Goal: Contribute content: Contribute content

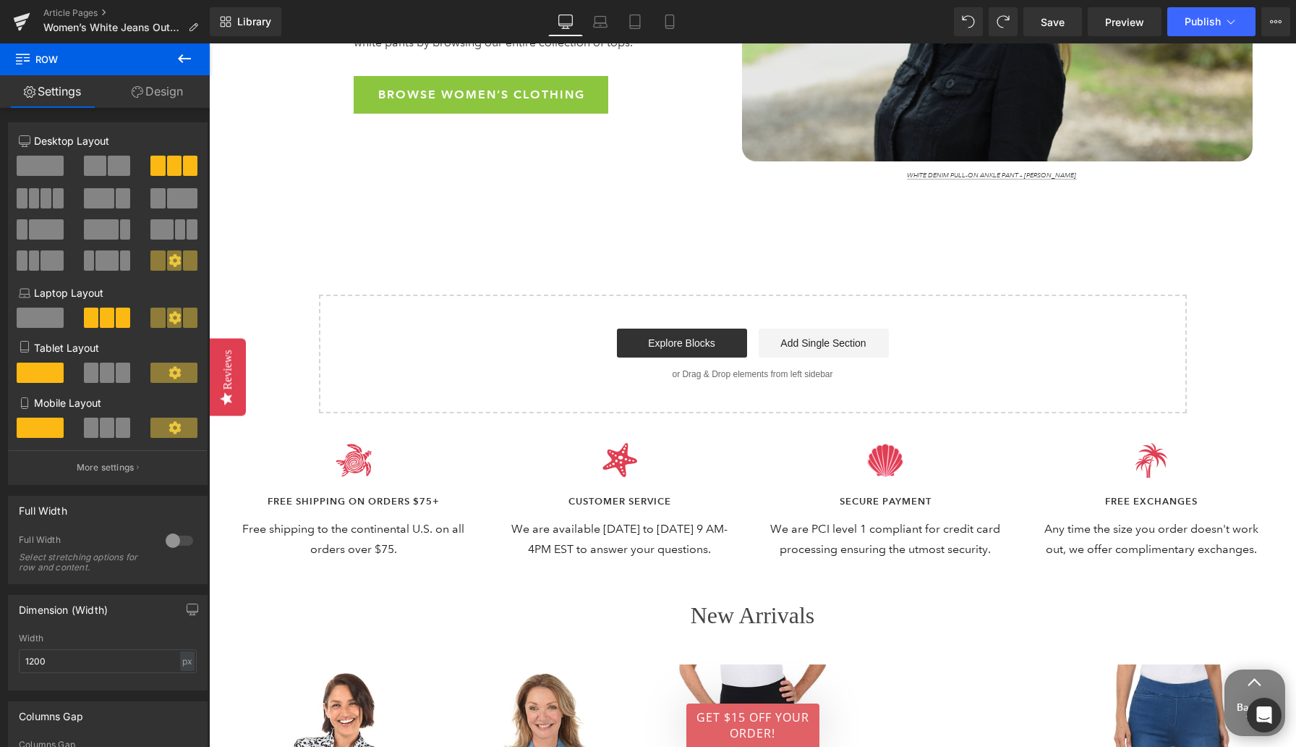
scroll to position [4920, 0]
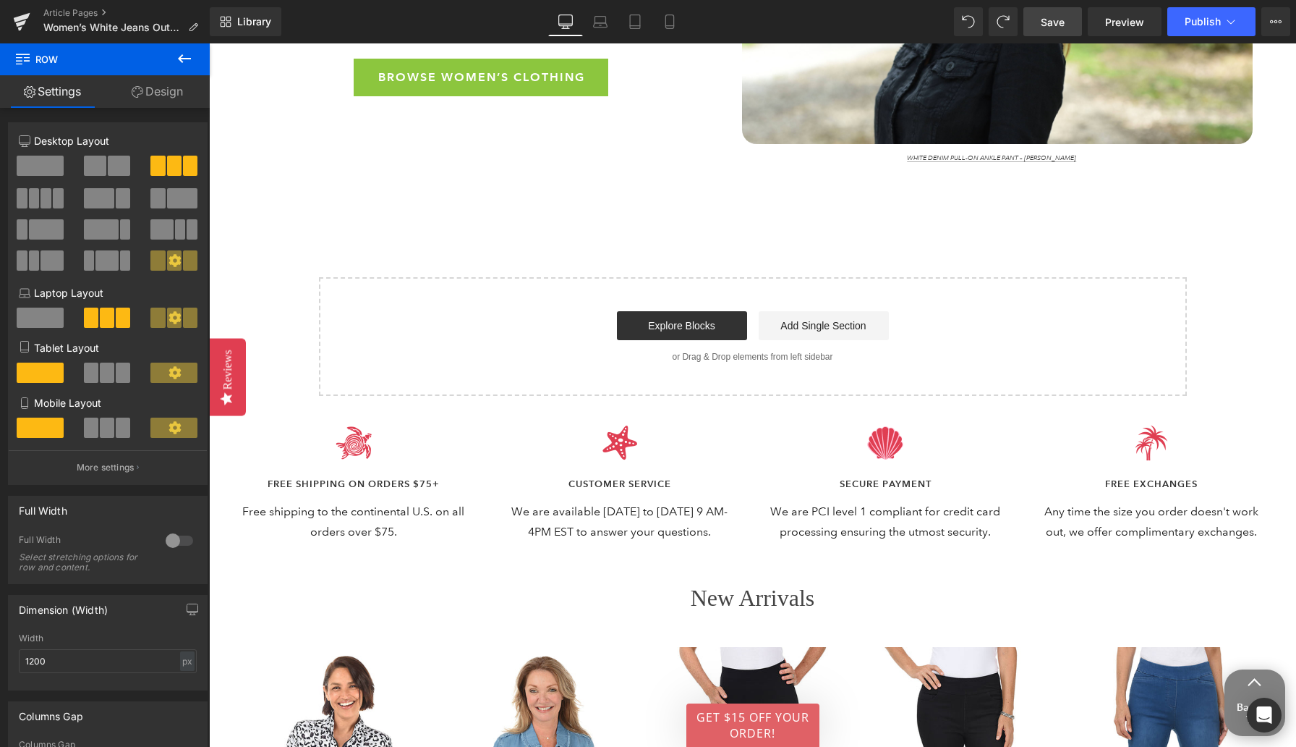
click at [846, 25] on span "Save" at bounding box center [1053, 21] width 24 height 15
click at [587, 24] on icon at bounding box center [584, 21] width 14 height 14
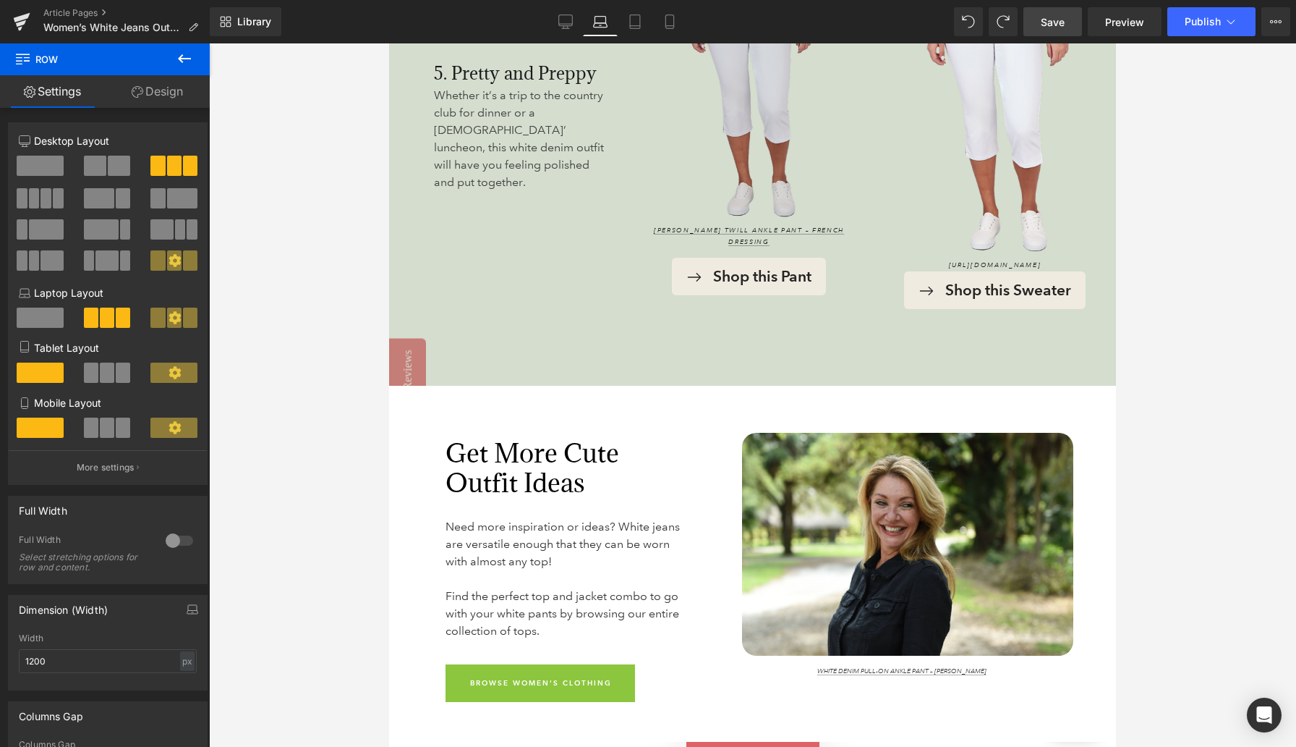
scroll to position [3708, 0]
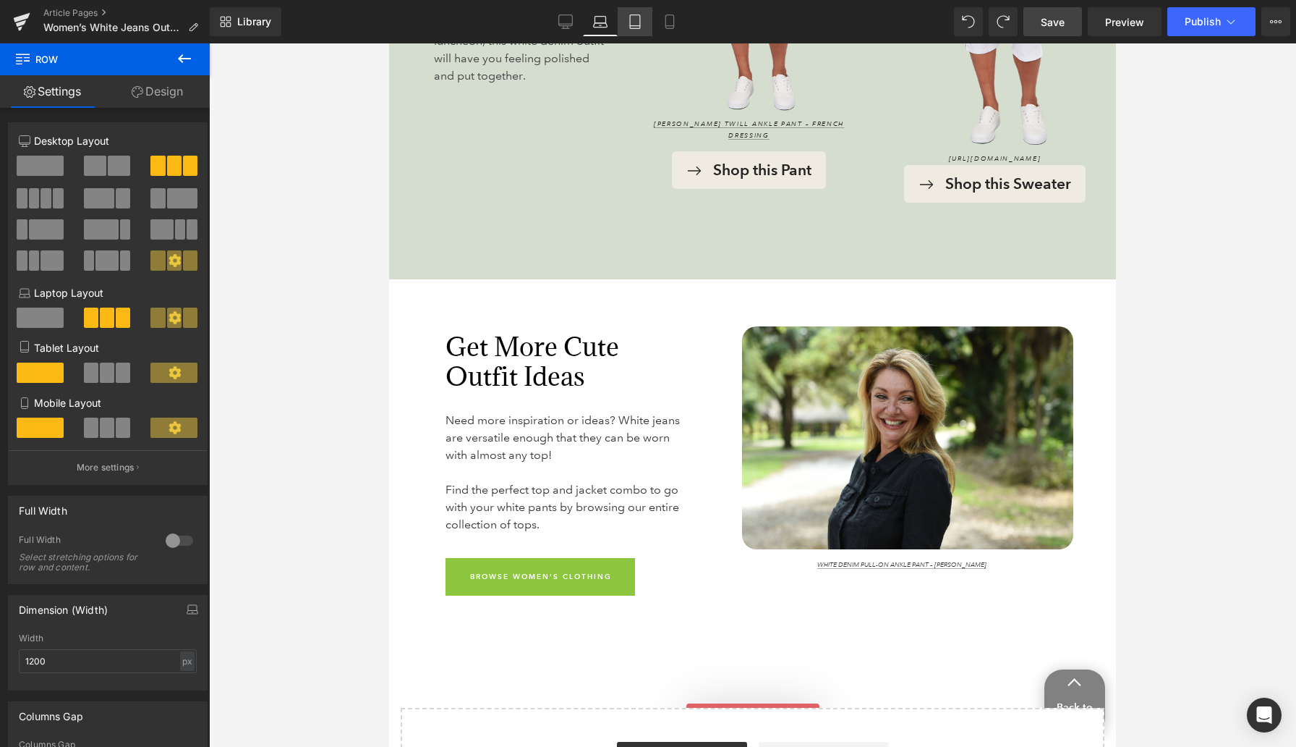
click at [634, 26] on icon at bounding box center [635, 26] width 10 height 0
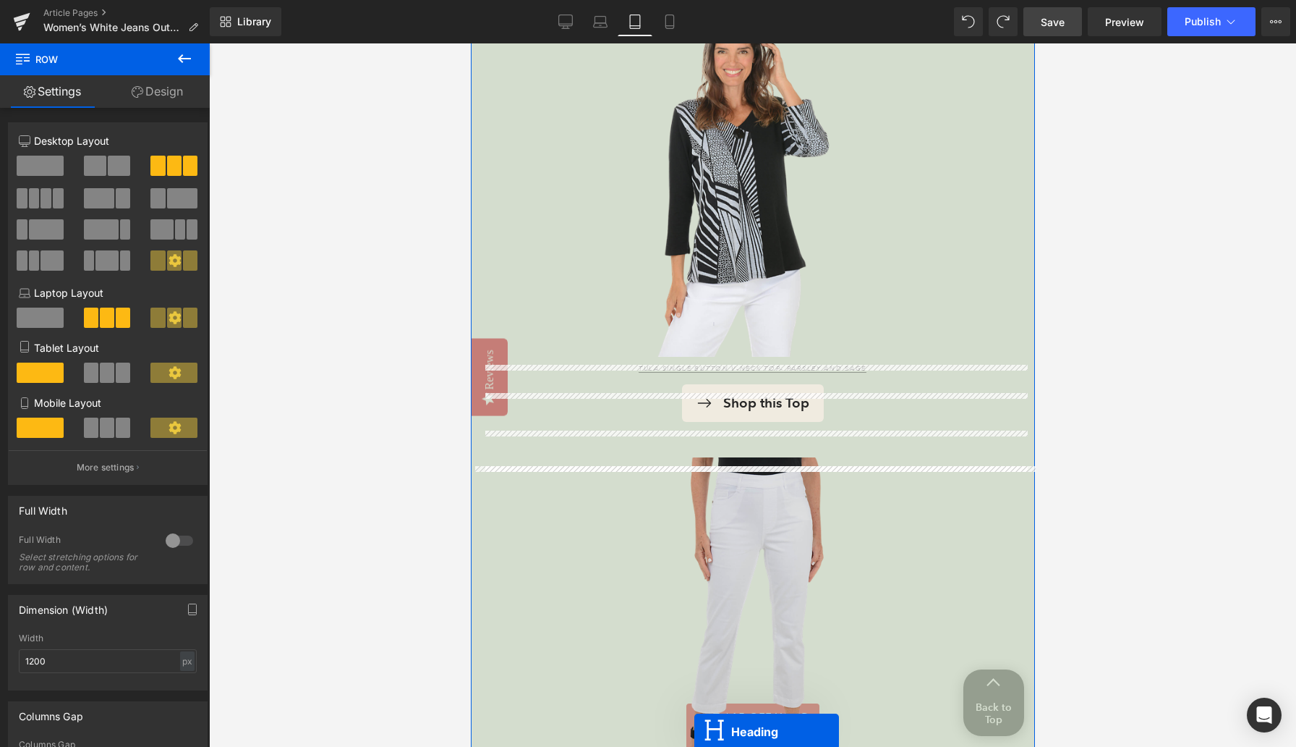
scroll to position [2279, 0]
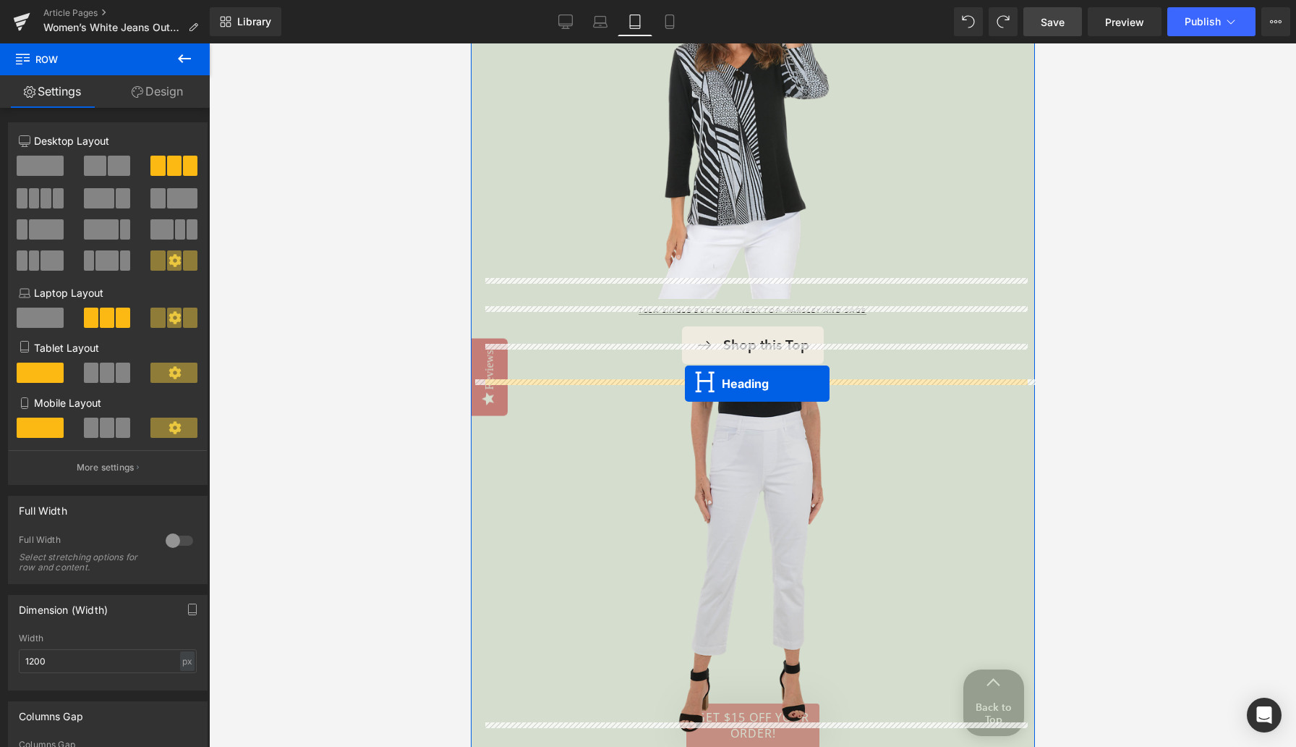
drag, startPoint x: 715, startPoint y: 543, endPoint x: 684, endPoint y: 382, distance: 164.2
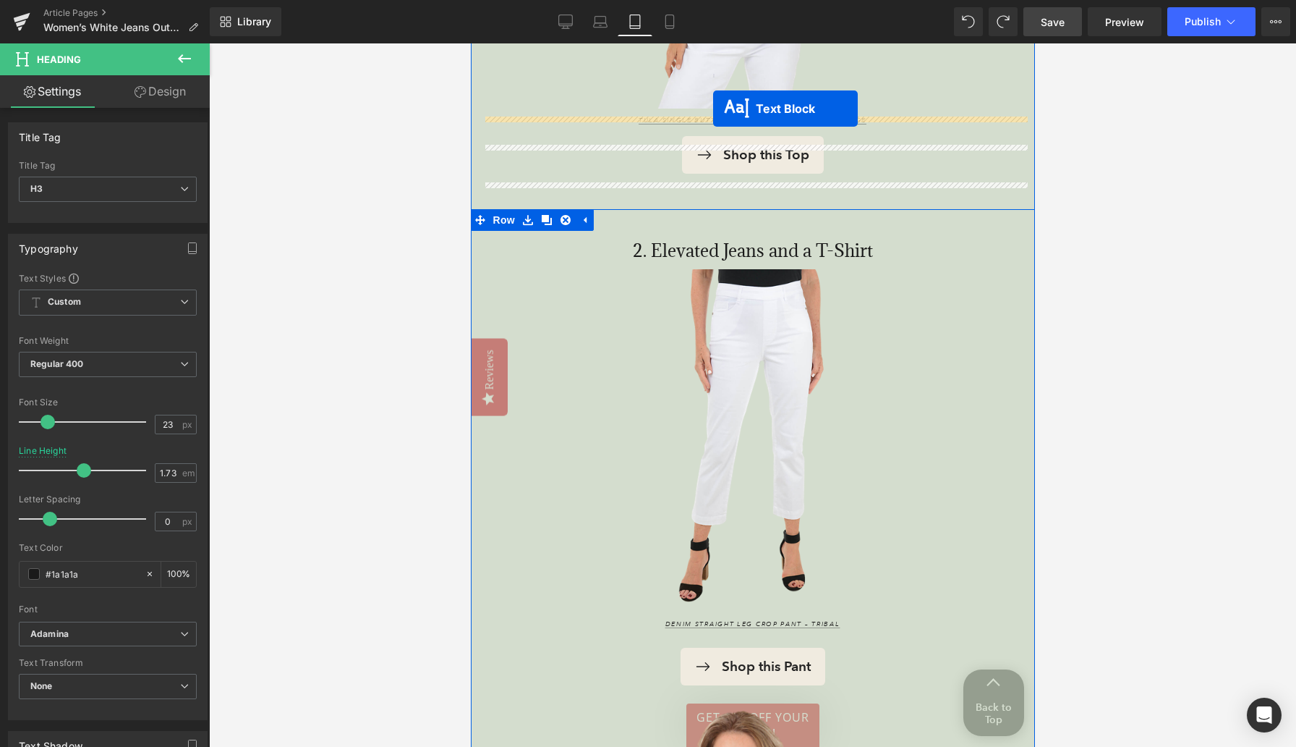
scroll to position [2441, 0]
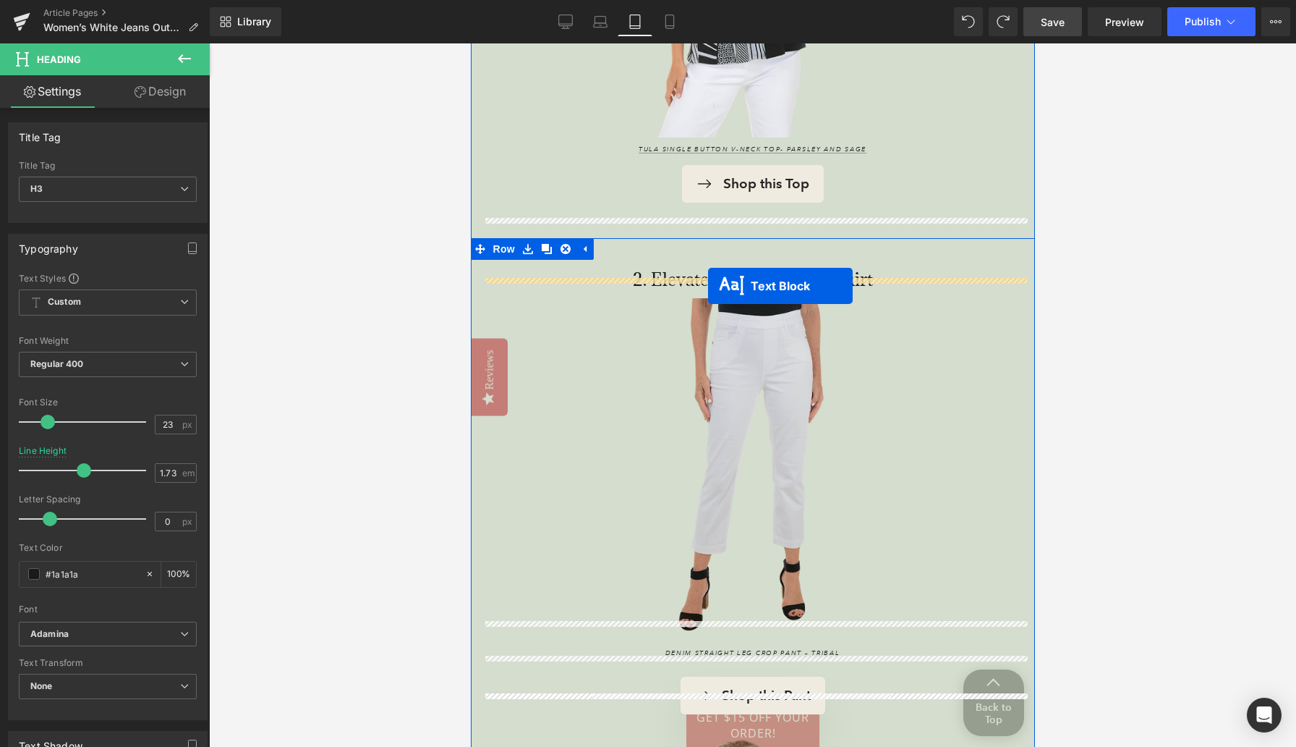
drag, startPoint x: 714, startPoint y: 559, endPoint x: 707, endPoint y: 279, distance: 280.0
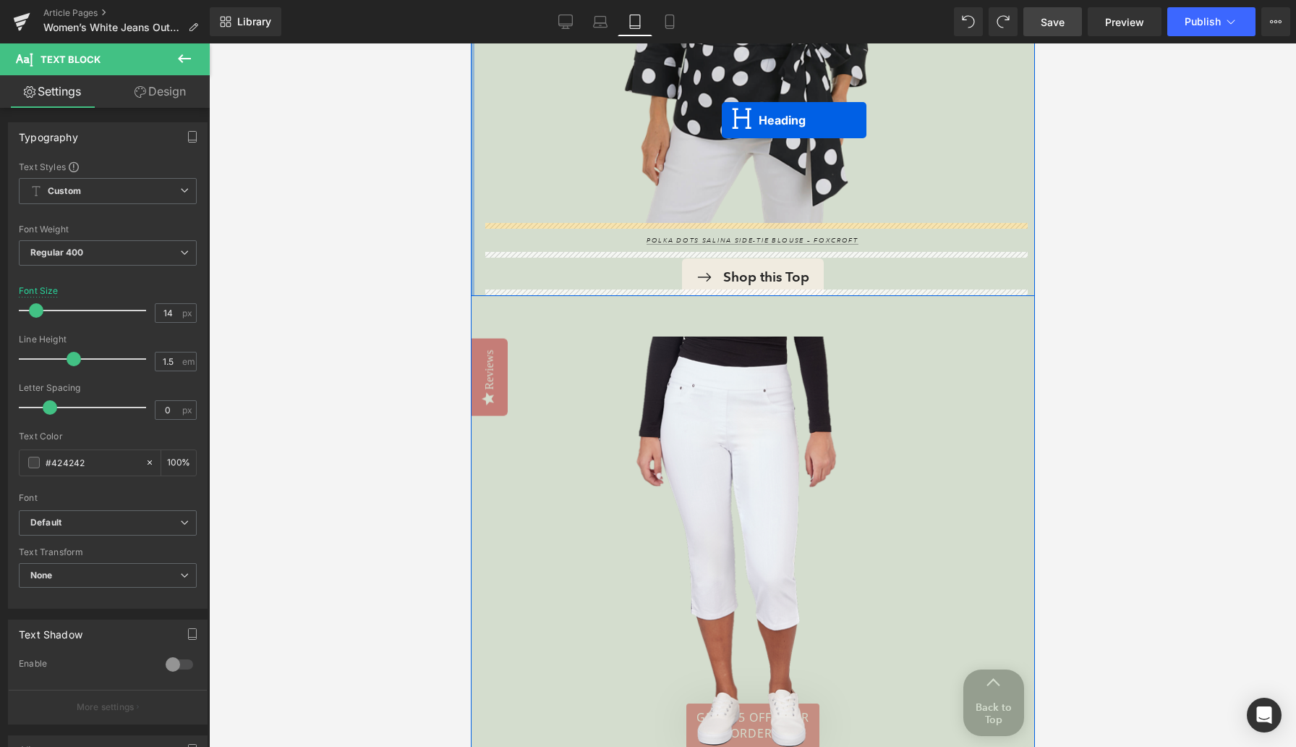
scroll to position [4723, 0]
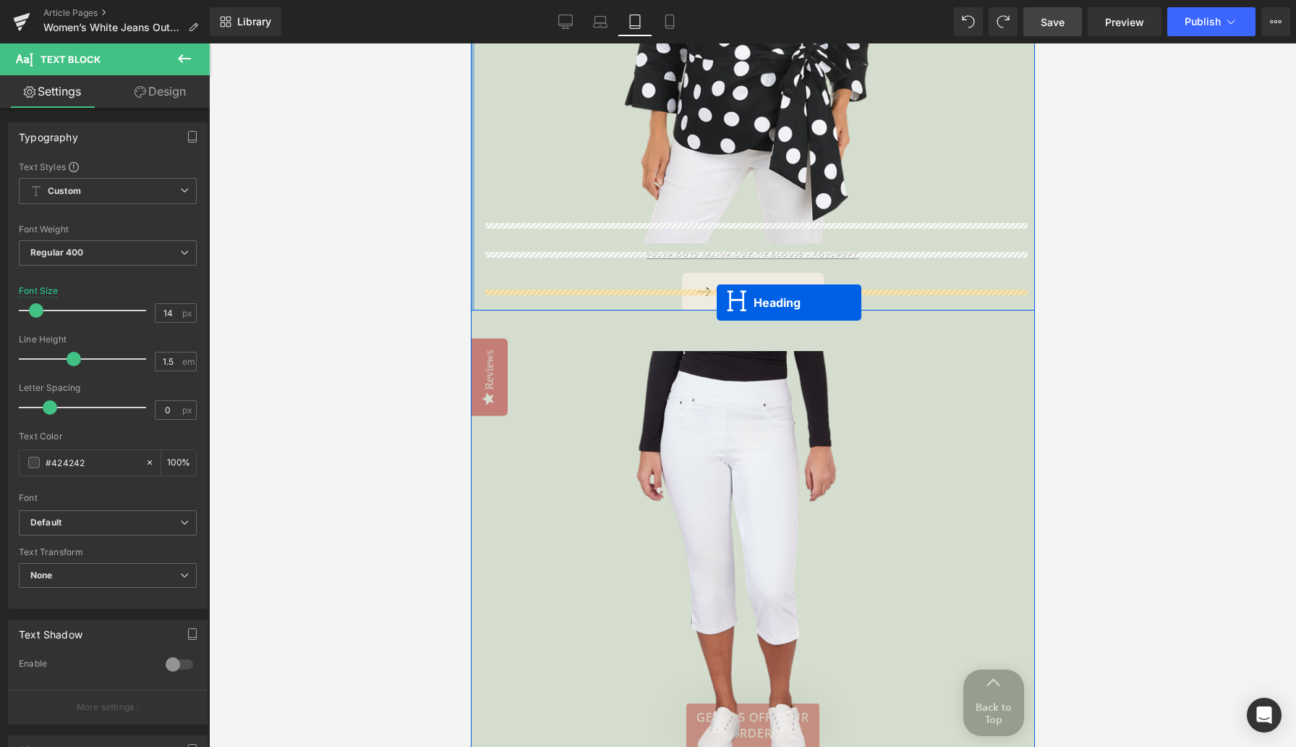
drag, startPoint x: 714, startPoint y: 313, endPoint x: 716, endPoint y: 302, distance: 10.4
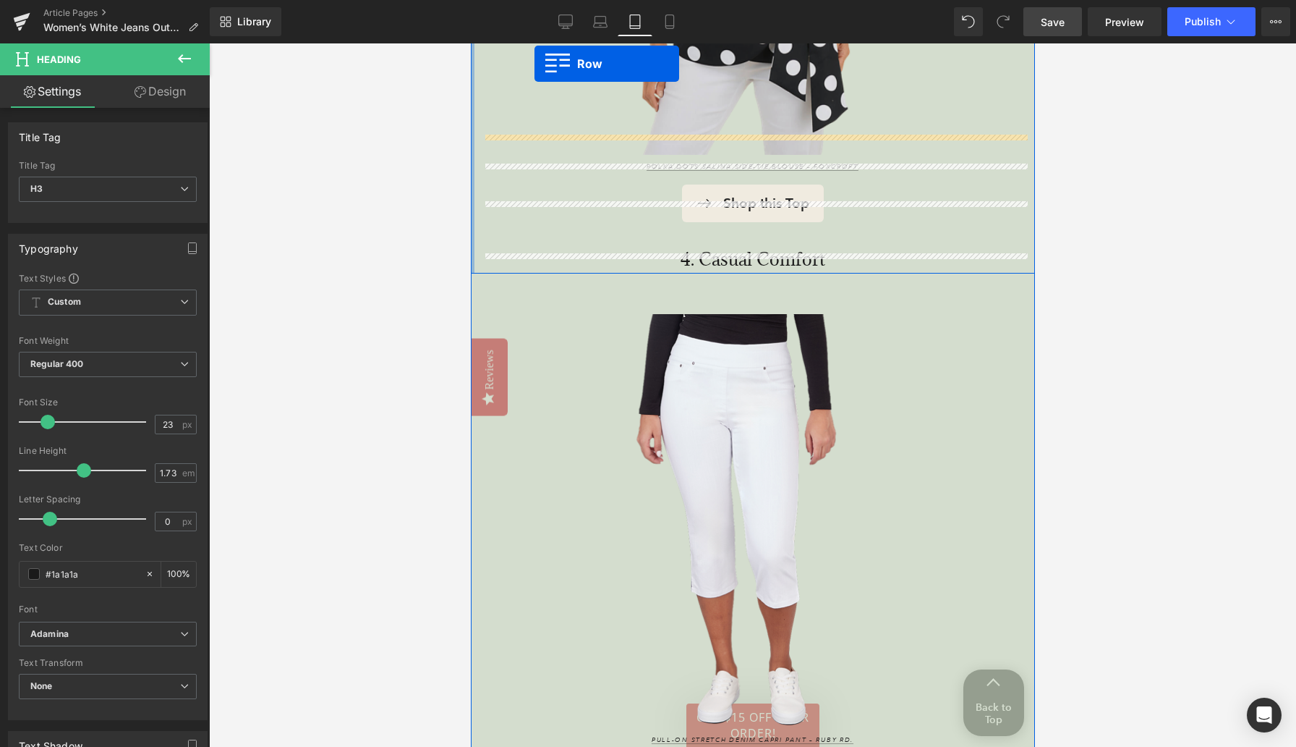
scroll to position [4739, 0]
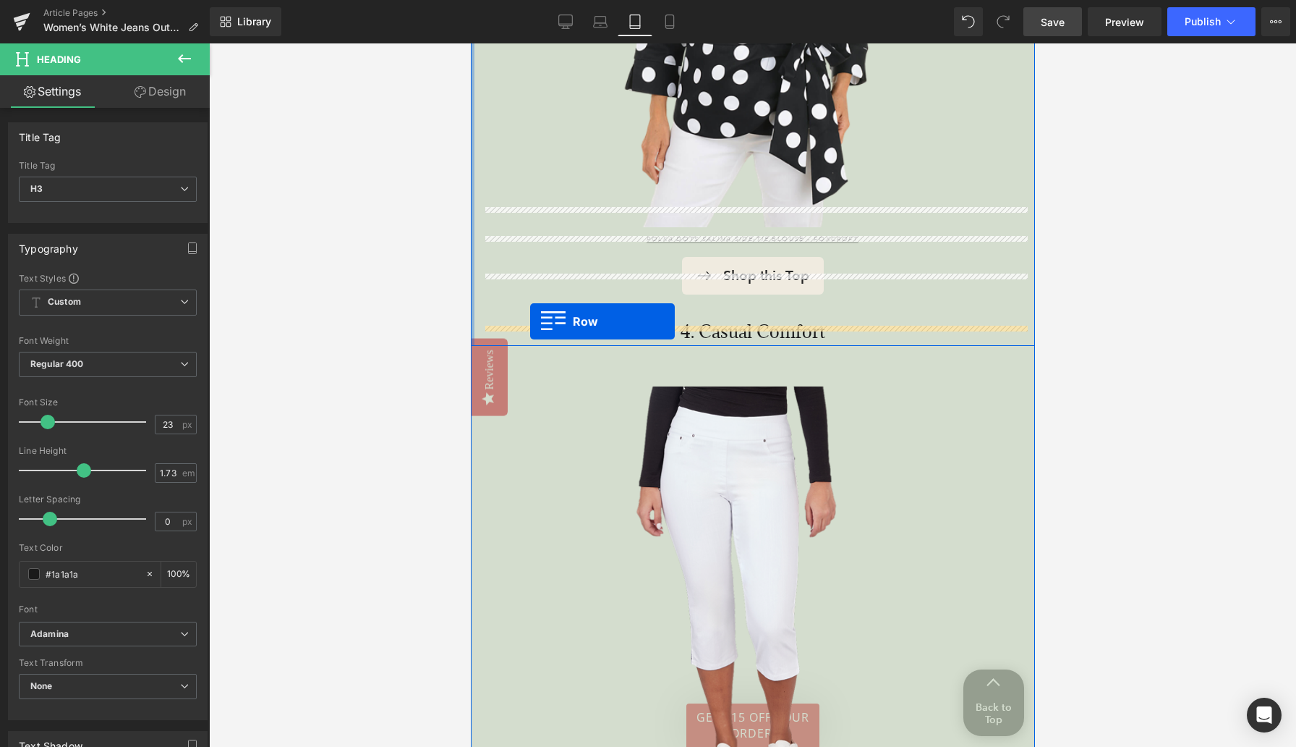
drag, startPoint x: 488, startPoint y: 315, endPoint x: 530, endPoint y: 321, distance: 41.7
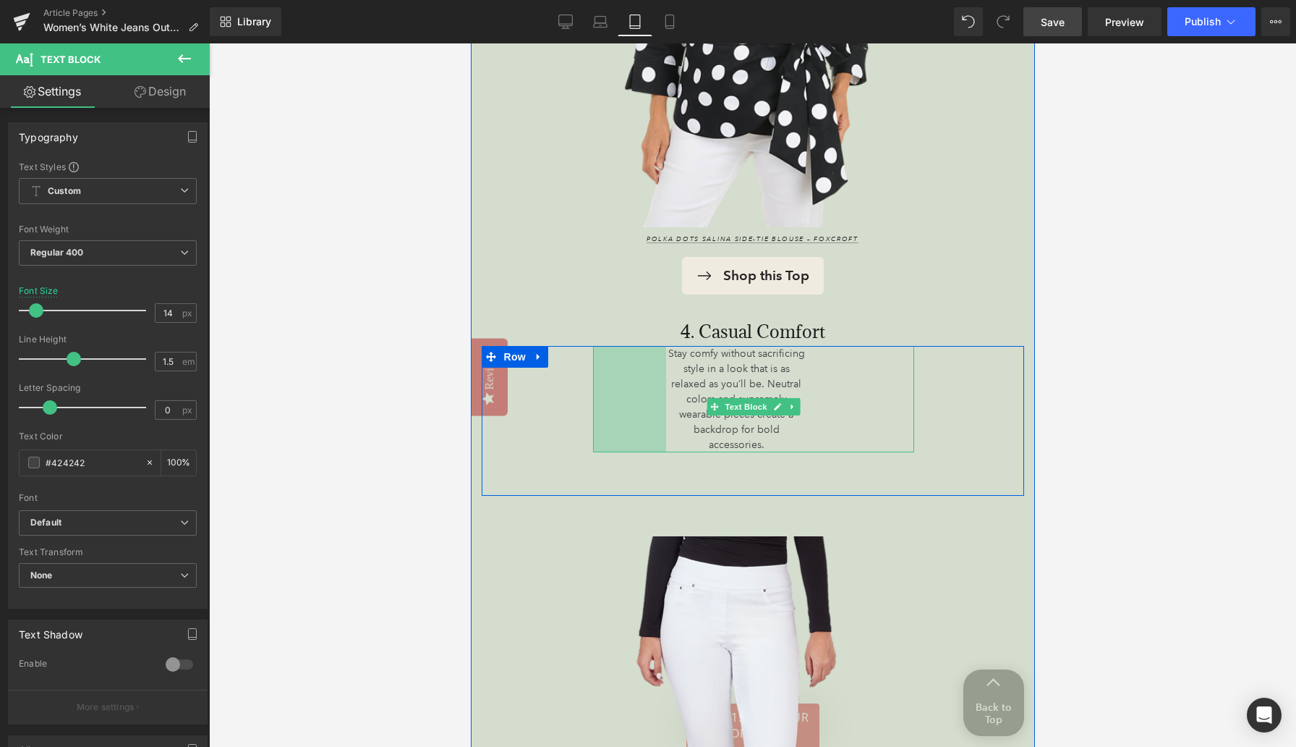
drag, startPoint x: 593, startPoint y: 373, endPoint x: 558, endPoint y: 373, distance: 35.4
click at [558, 373] on div "Stay comfy without sacrificing style in a look that is as relaxed as you’ll be.…" at bounding box center [752, 421] width 543 height 150
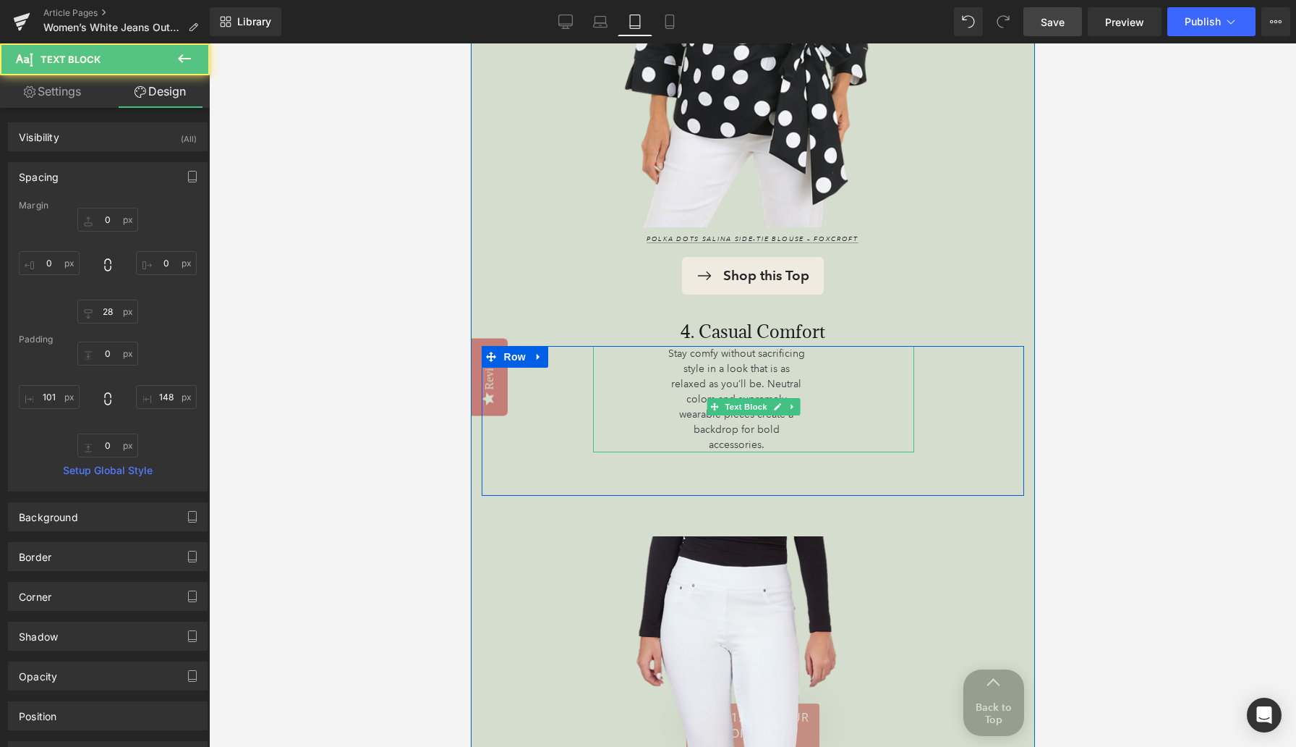
click at [550, 400] on div "Stay comfy without sacrificing style in a look that is as relaxed as you’ll be.…" at bounding box center [752, 421] width 543 height 150
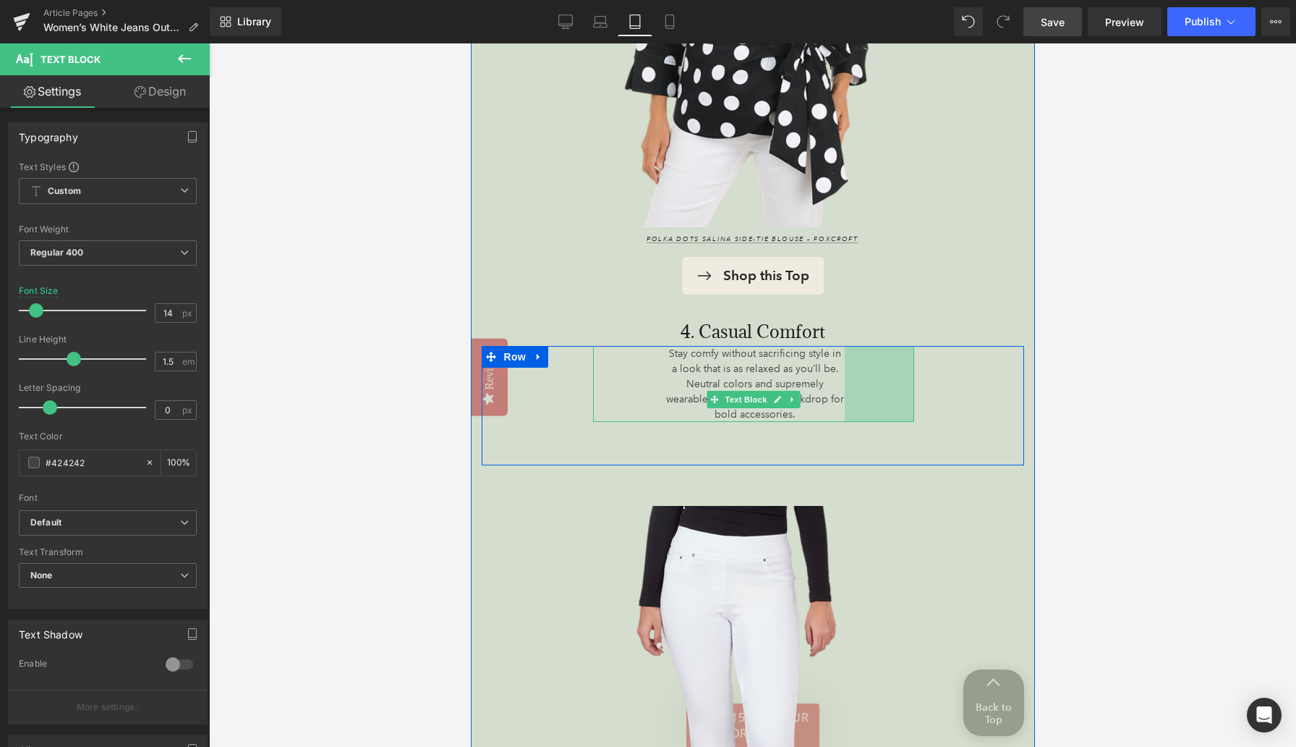
drag, startPoint x: 910, startPoint y: 376, endPoint x: 948, endPoint y: 378, distance: 37.6
click at [846, 378] on div "Stay comfy without sacrificing style in a look that is as relaxed as you’ll be.…" at bounding box center [752, 405] width 543 height 119
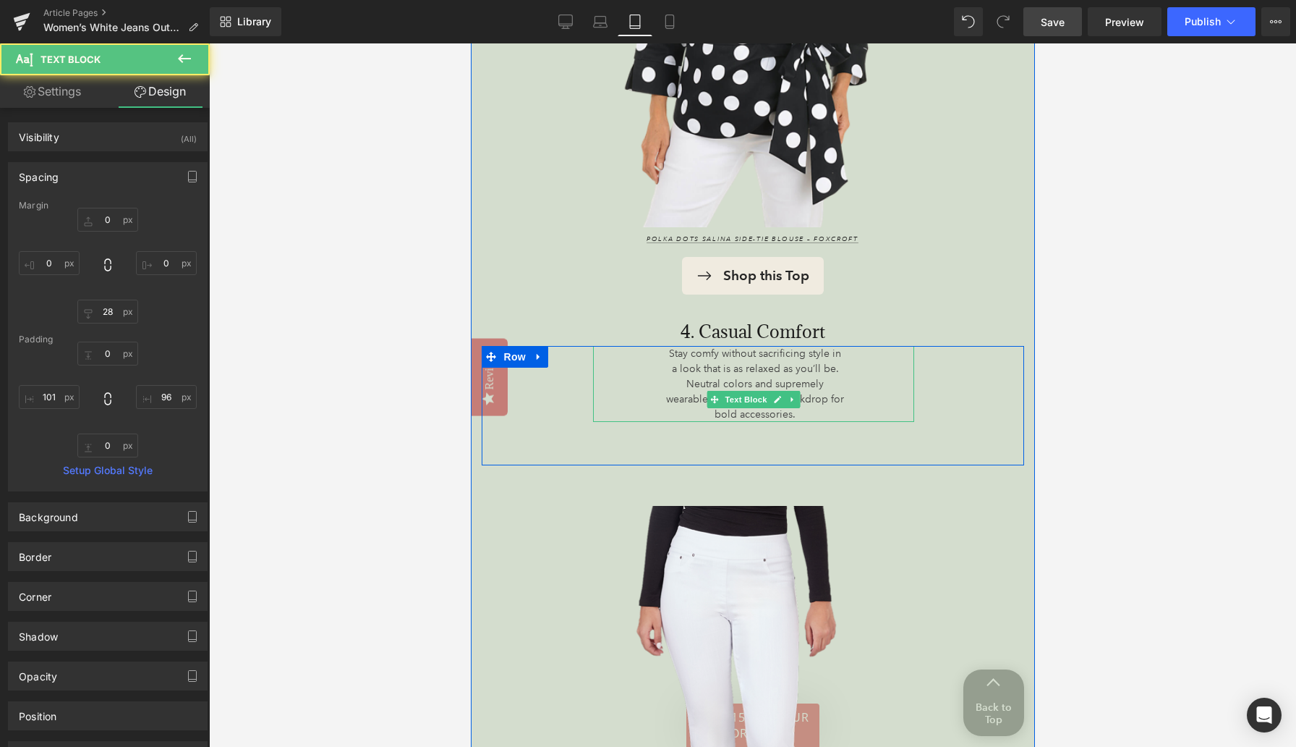
click at [846, 375] on div "Stay comfy without sacrificing style in a look that is as relaxed as you’ll be.…" at bounding box center [752, 405] width 543 height 119
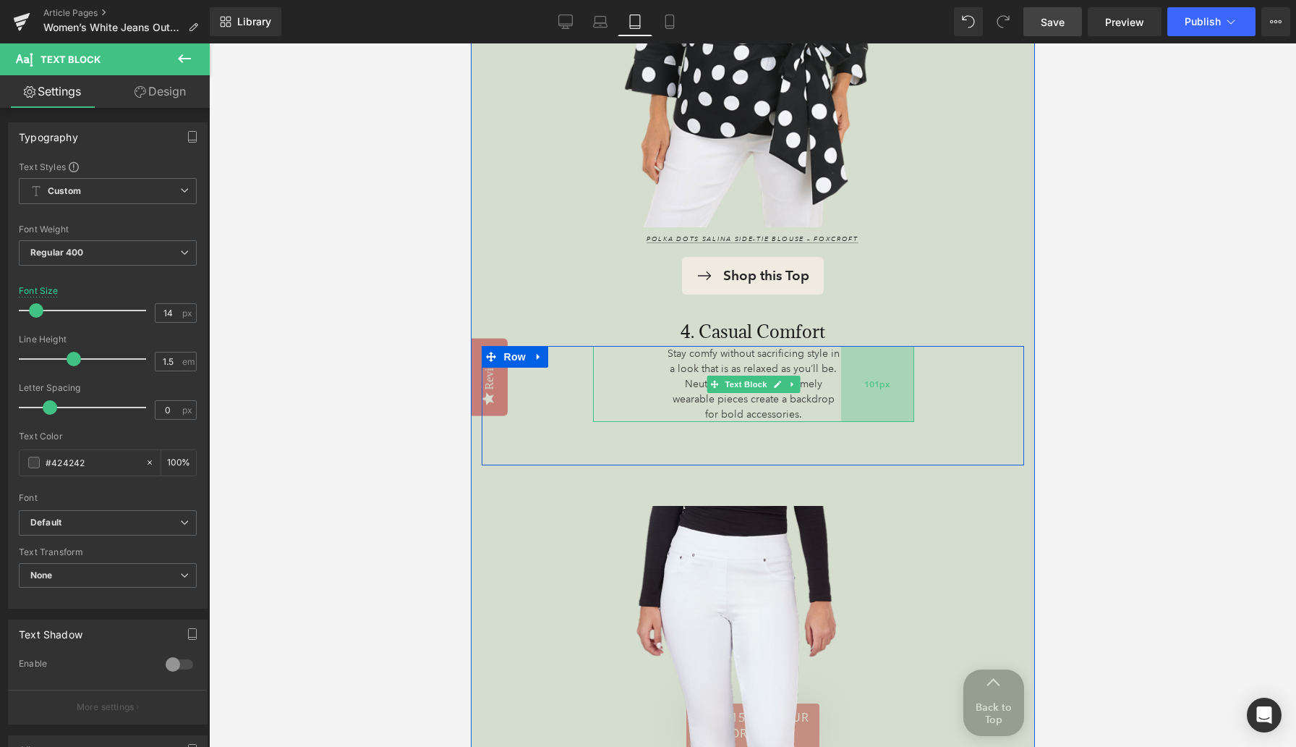
click at [846, 378] on div "101px" at bounding box center [877, 384] width 73 height 76
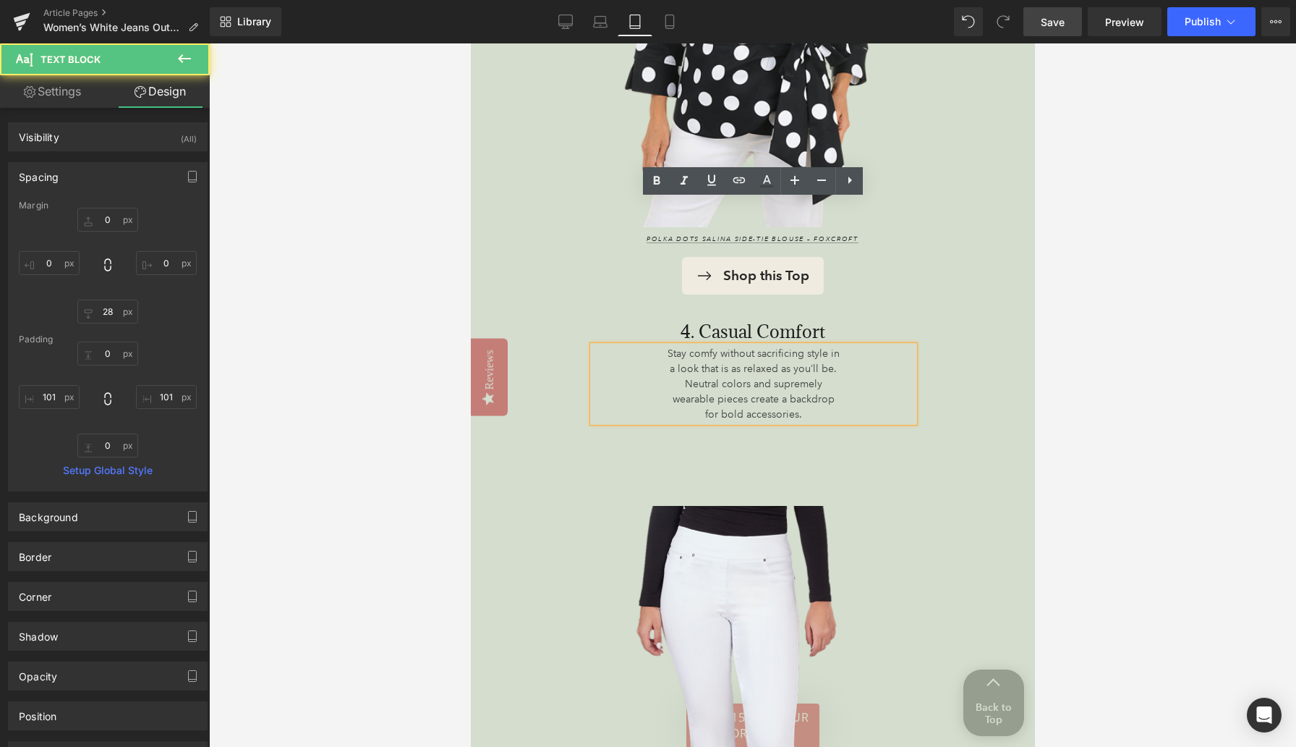
scroll to position [4900, 0]
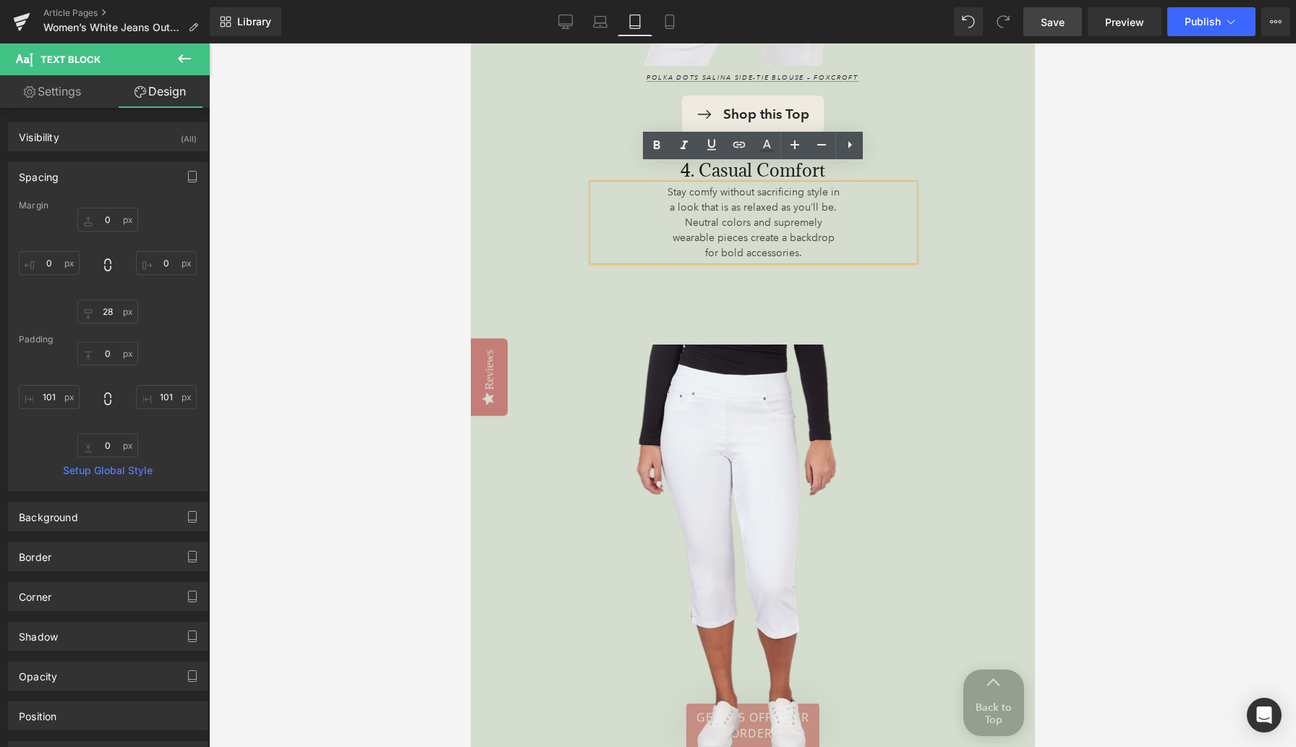
click at [748, 265] on div "Stay comfy without sacrificing style in a look that is as relaxed as you’ll be.…" at bounding box center [752, 243] width 543 height 119
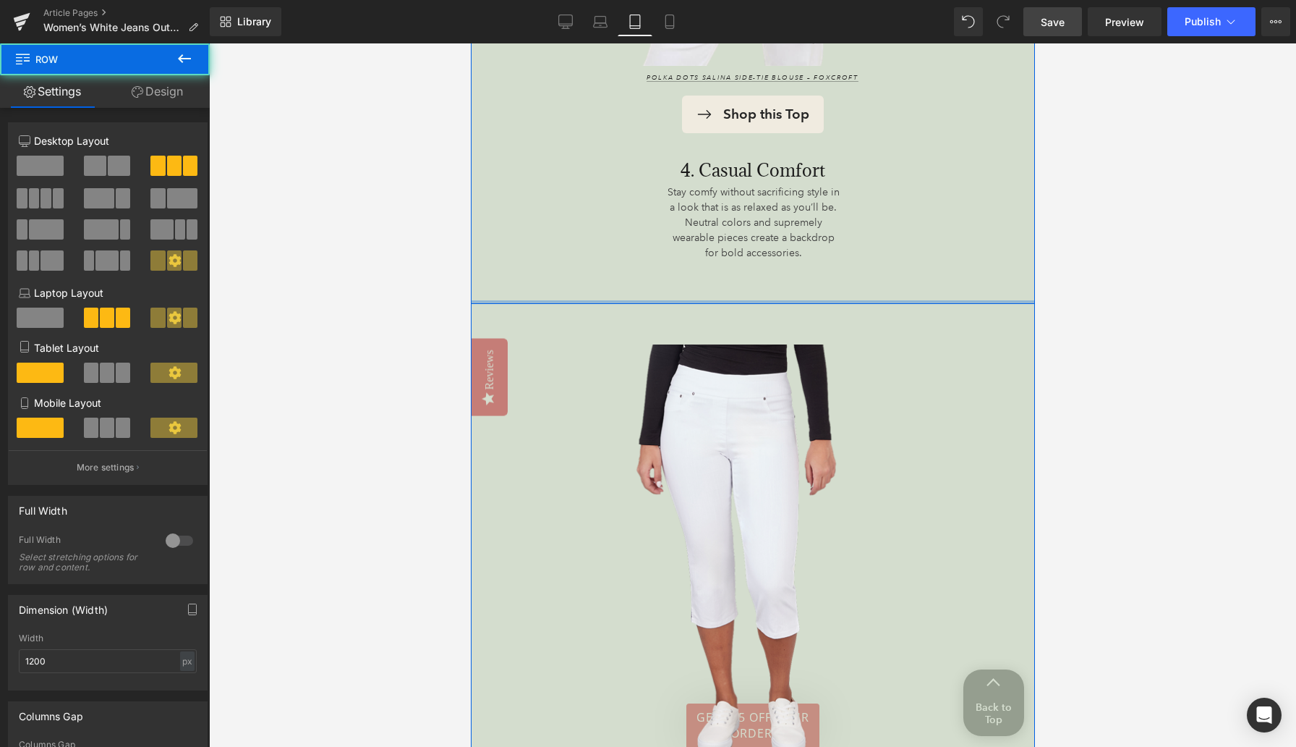
drag, startPoint x: 733, startPoint y: 280, endPoint x: 731, endPoint y: 265, distance: 14.6
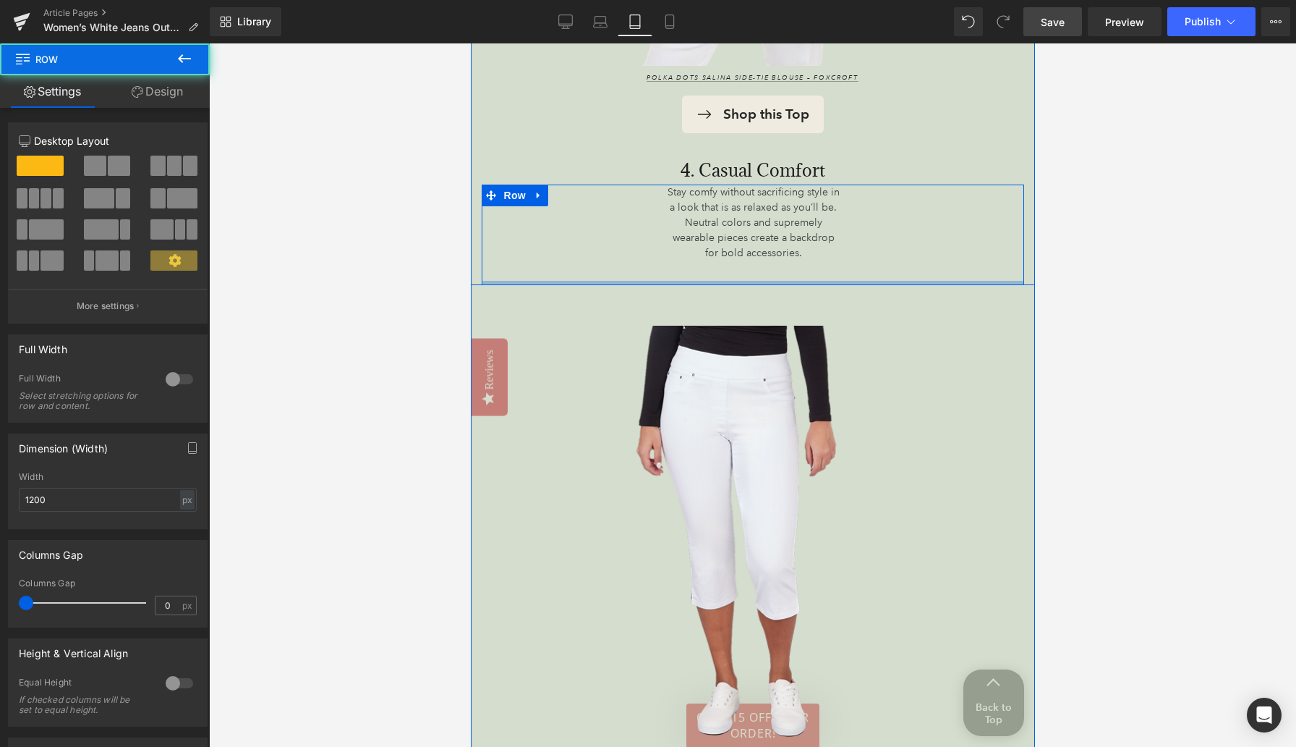
drag, startPoint x: 721, startPoint y: 276, endPoint x: 720, endPoint y: 252, distance: 23.2
click at [720, 252] on div "Stay comfy without sacrificing style in a look that is as relaxed as you’ll be.…" at bounding box center [752, 234] width 543 height 101
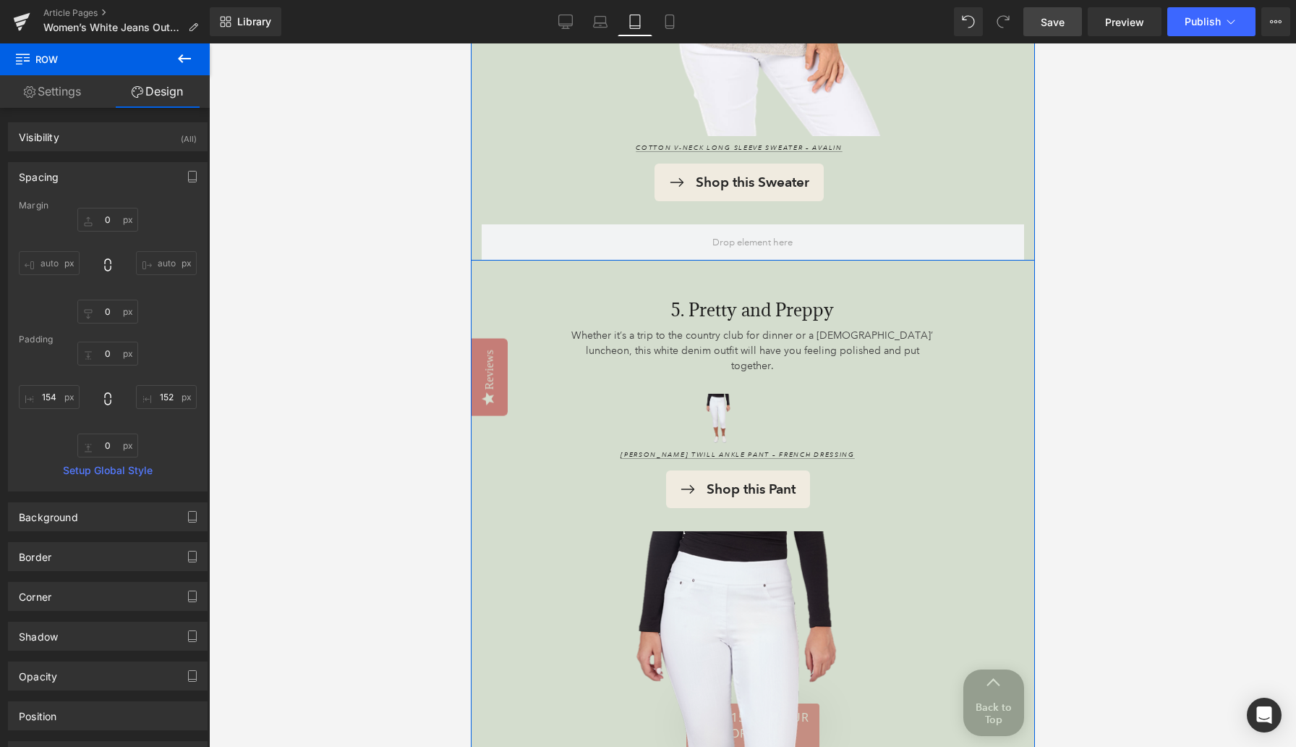
scroll to position [6051, 0]
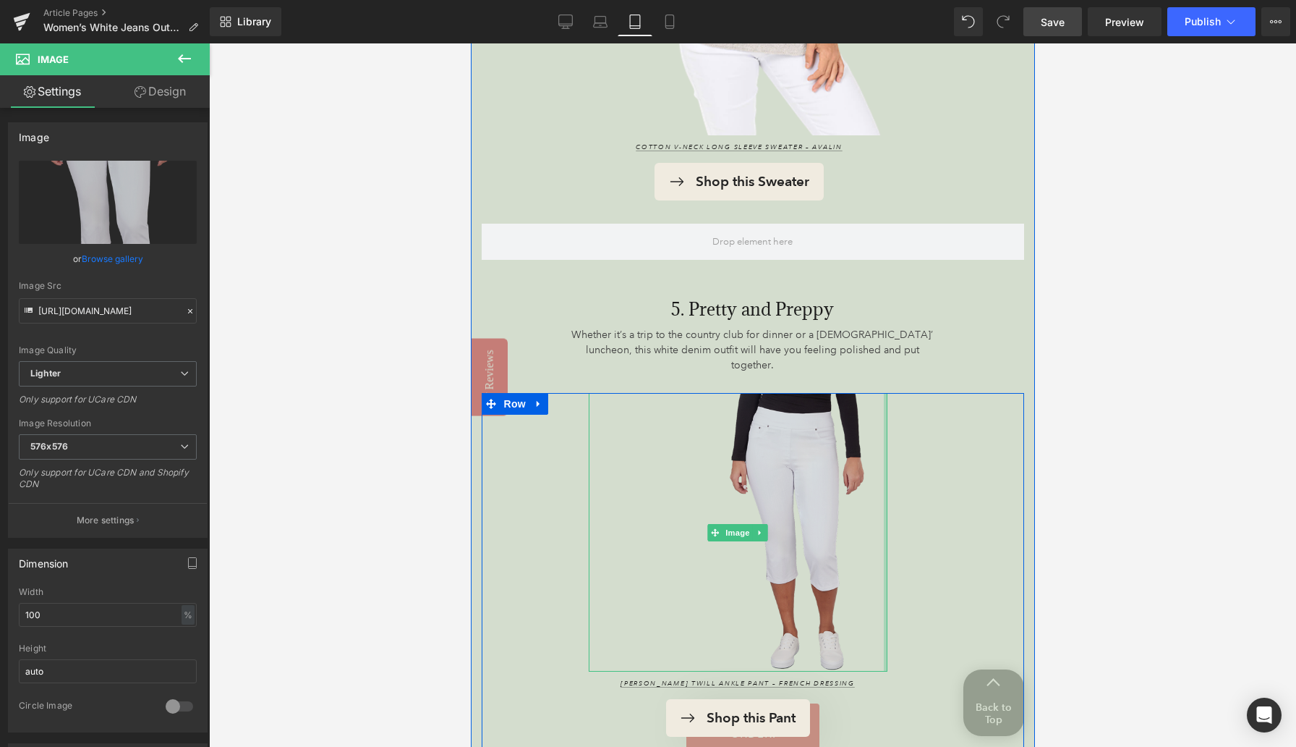
drag, startPoint x: 883, startPoint y: 379, endPoint x: 879, endPoint y: 397, distance: 18.6
click at [846, 397] on div "Image" at bounding box center [737, 532] width 299 height 278
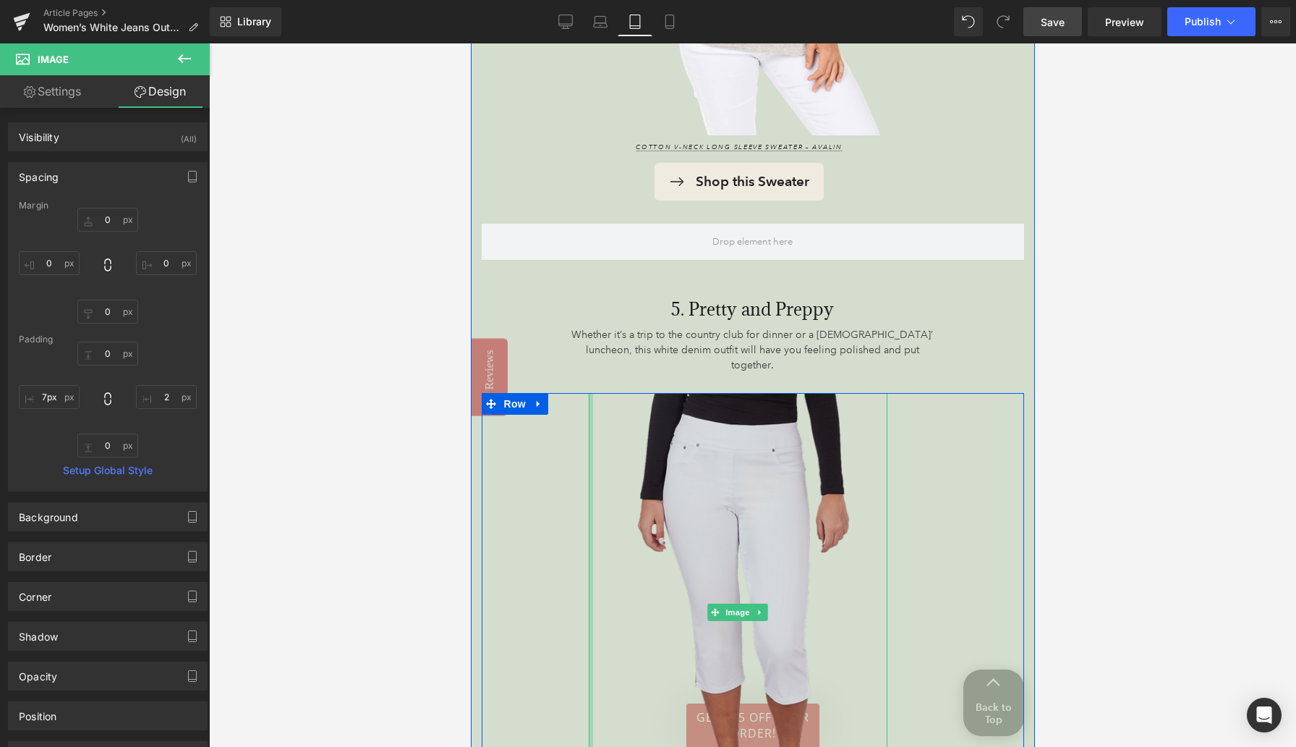
type input "8px"
click at [595, 455] on div "Image" at bounding box center [737, 611] width 299 height 436
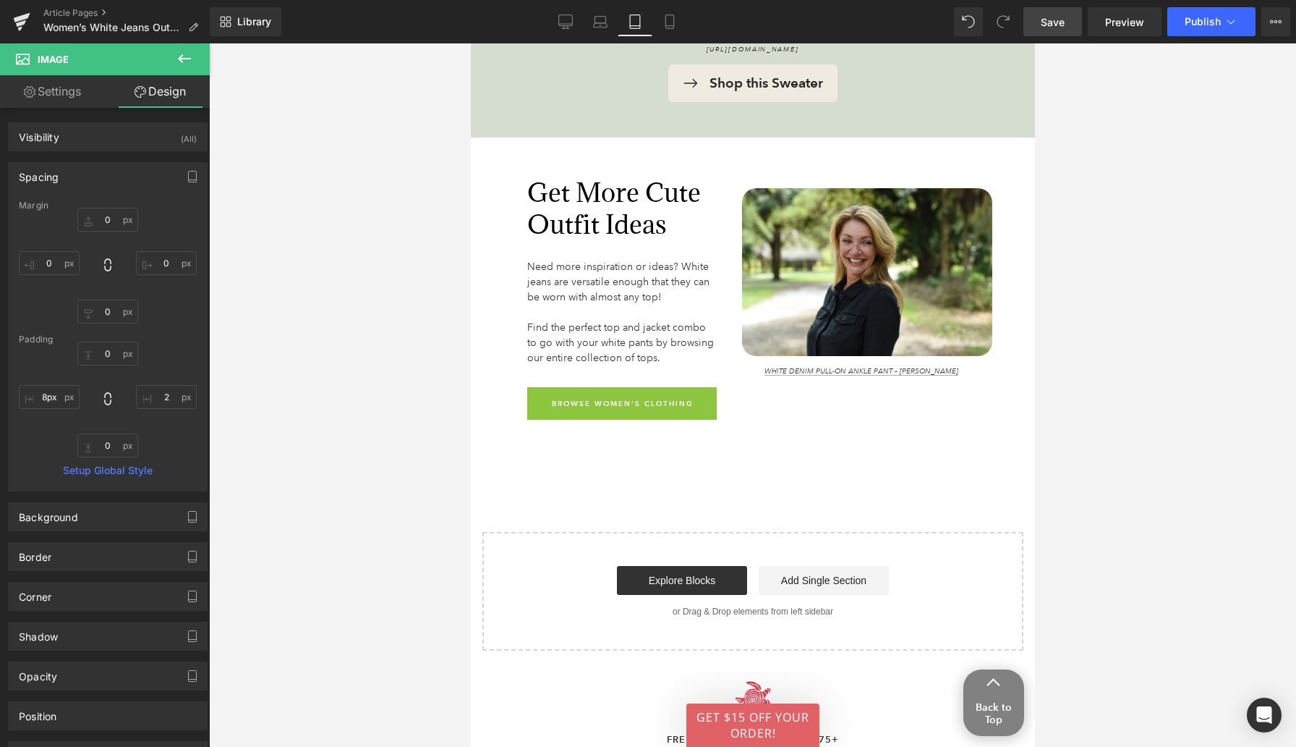
scroll to position [7406, 0]
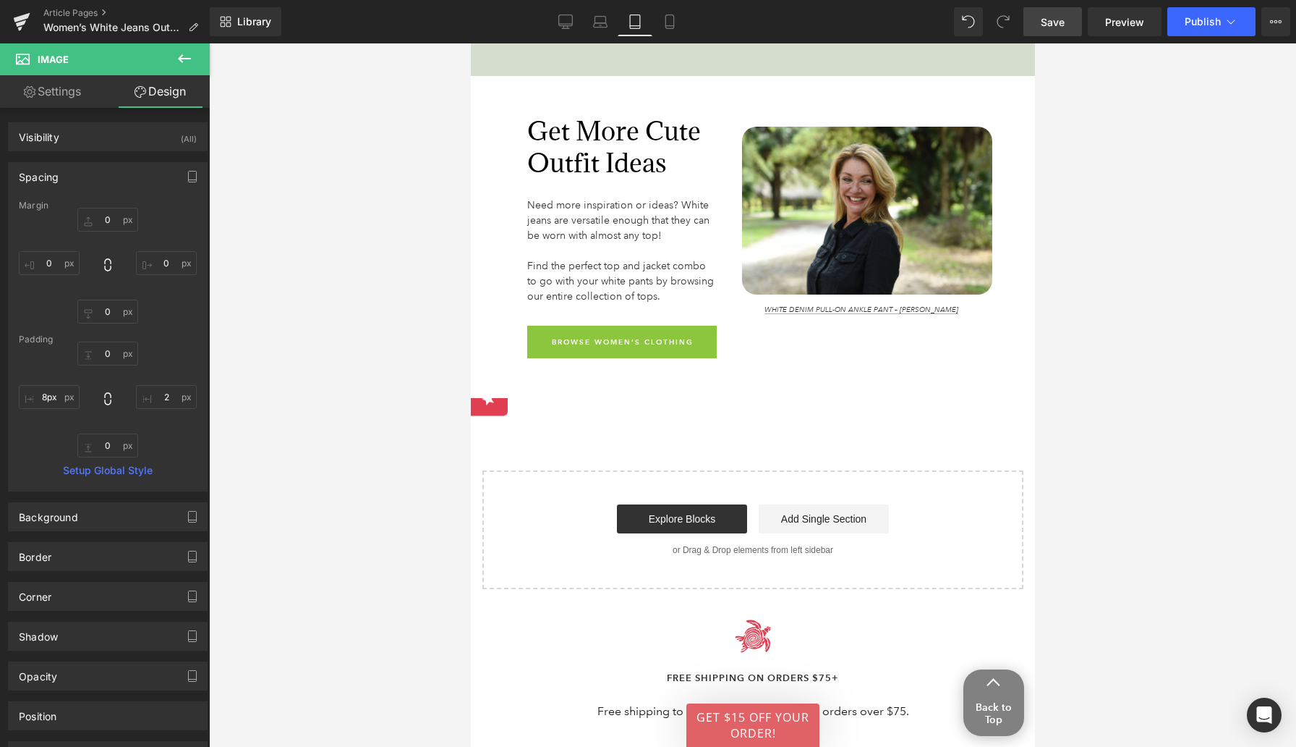
click at [846, 23] on span "Save" at bounding box center [1053, 21] width 24 height 15
click at [554, 25] on icon at bounding box center [550, 21] width 14 height 14
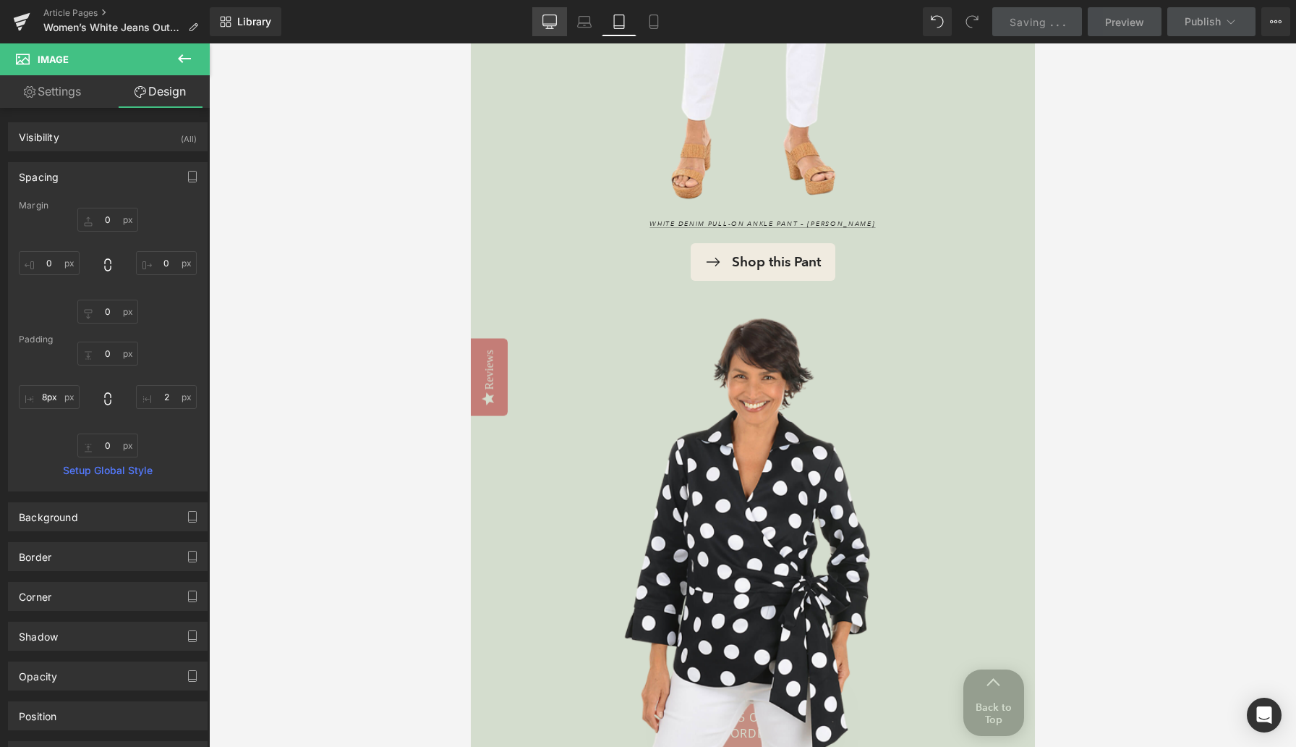
type input "0"
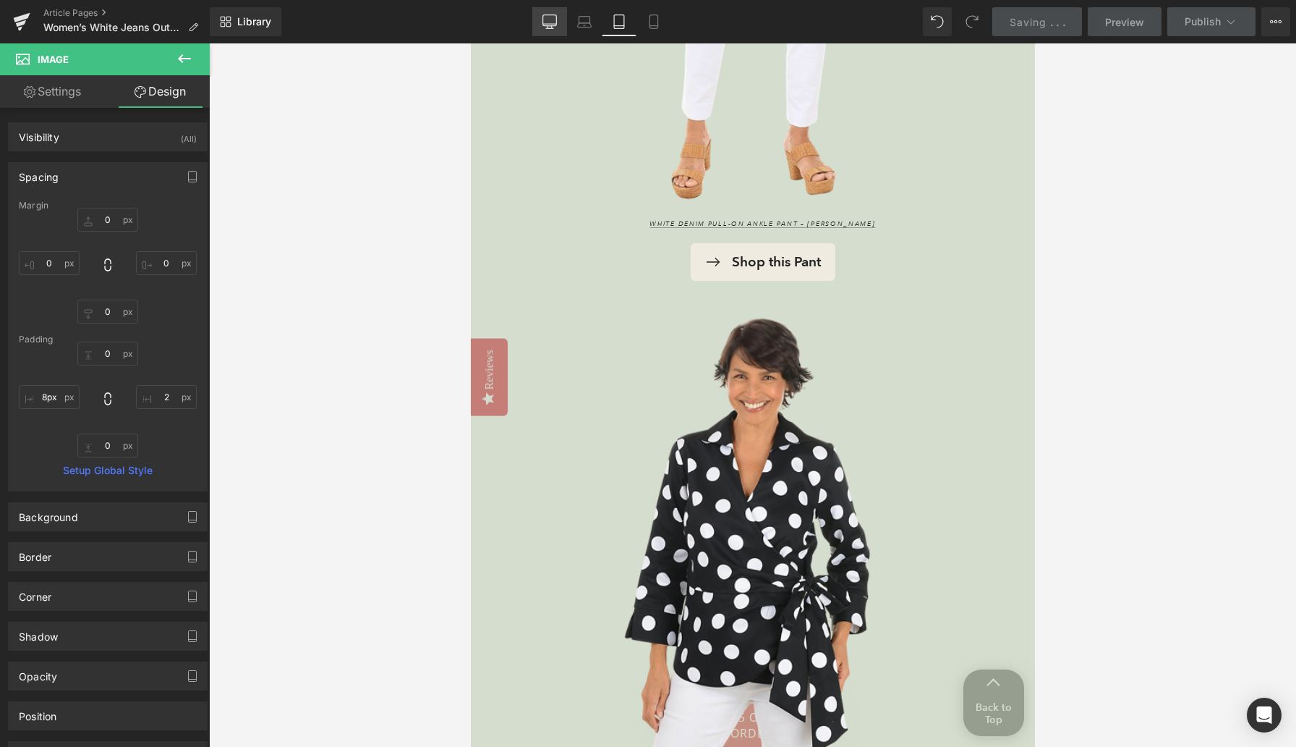
type input "1.77475"
type input "0"
type input "7.09902"
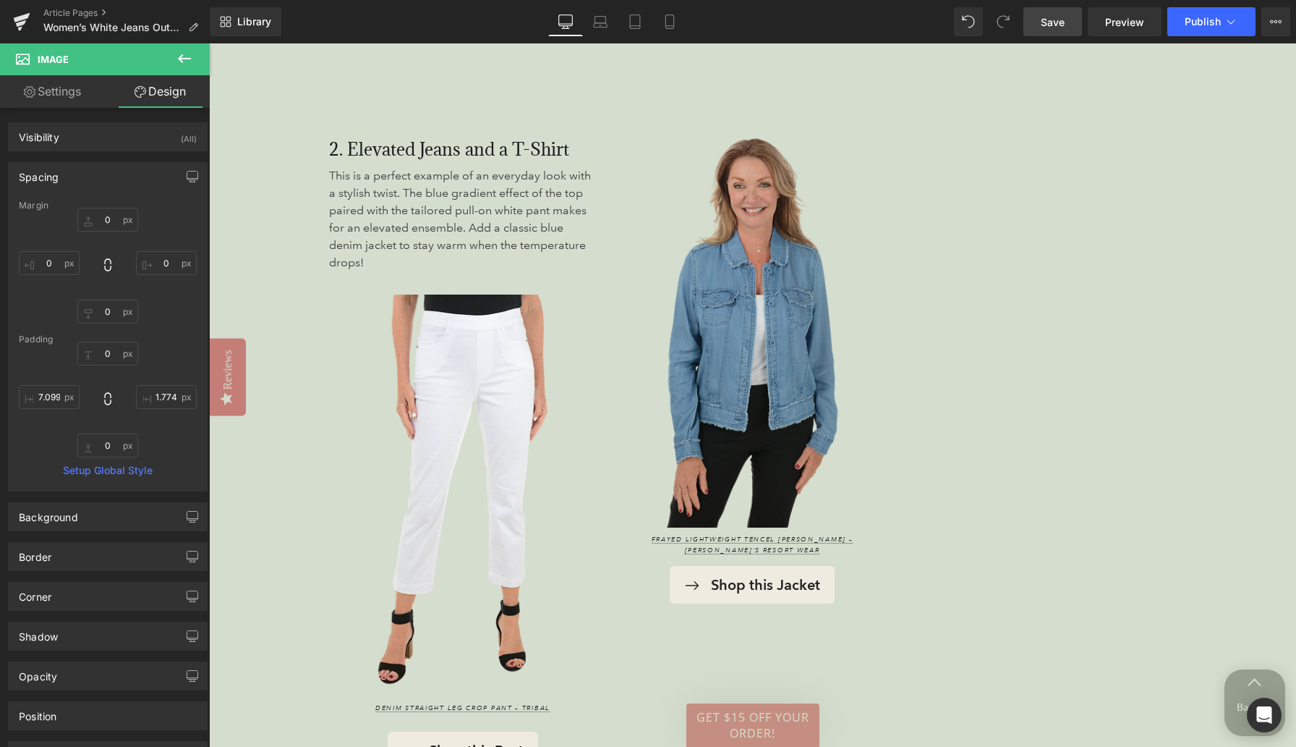
scroll to position [2498, 0]
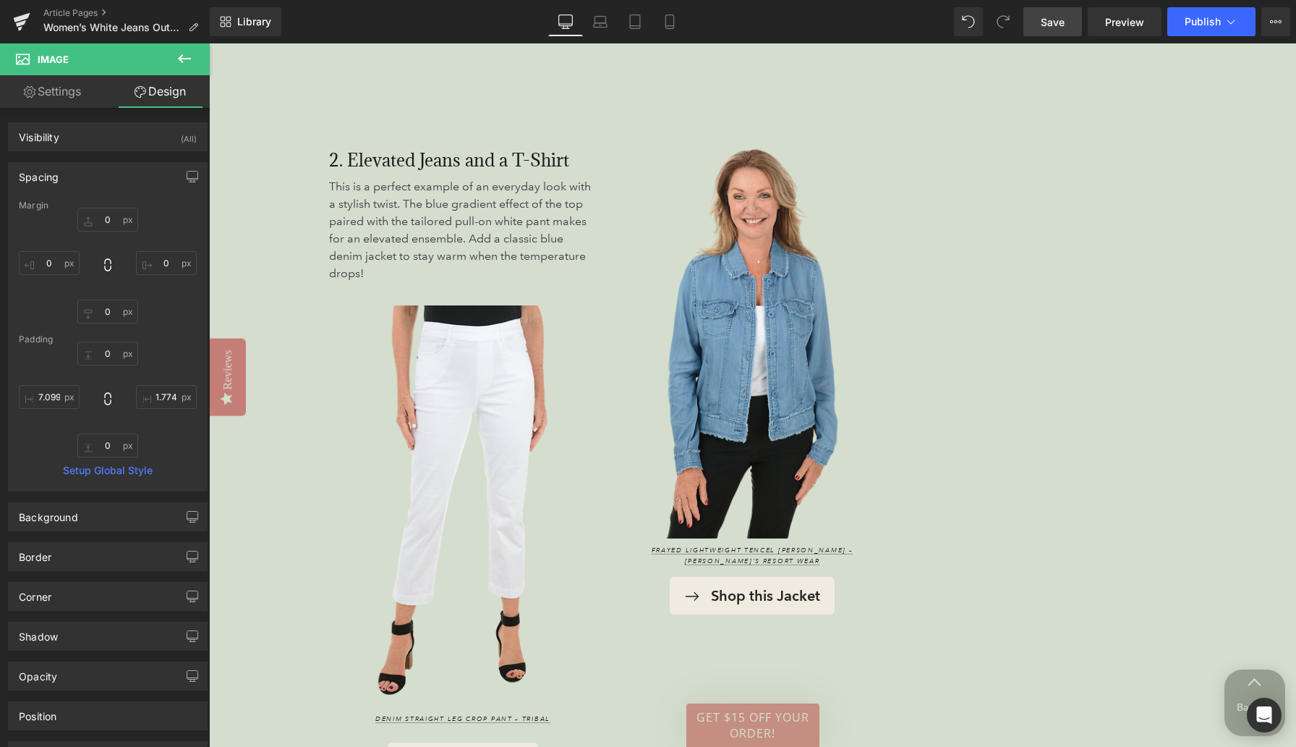
click at [748, 339] on div "Image" at bounding box center [752, 331] width 268 height 413
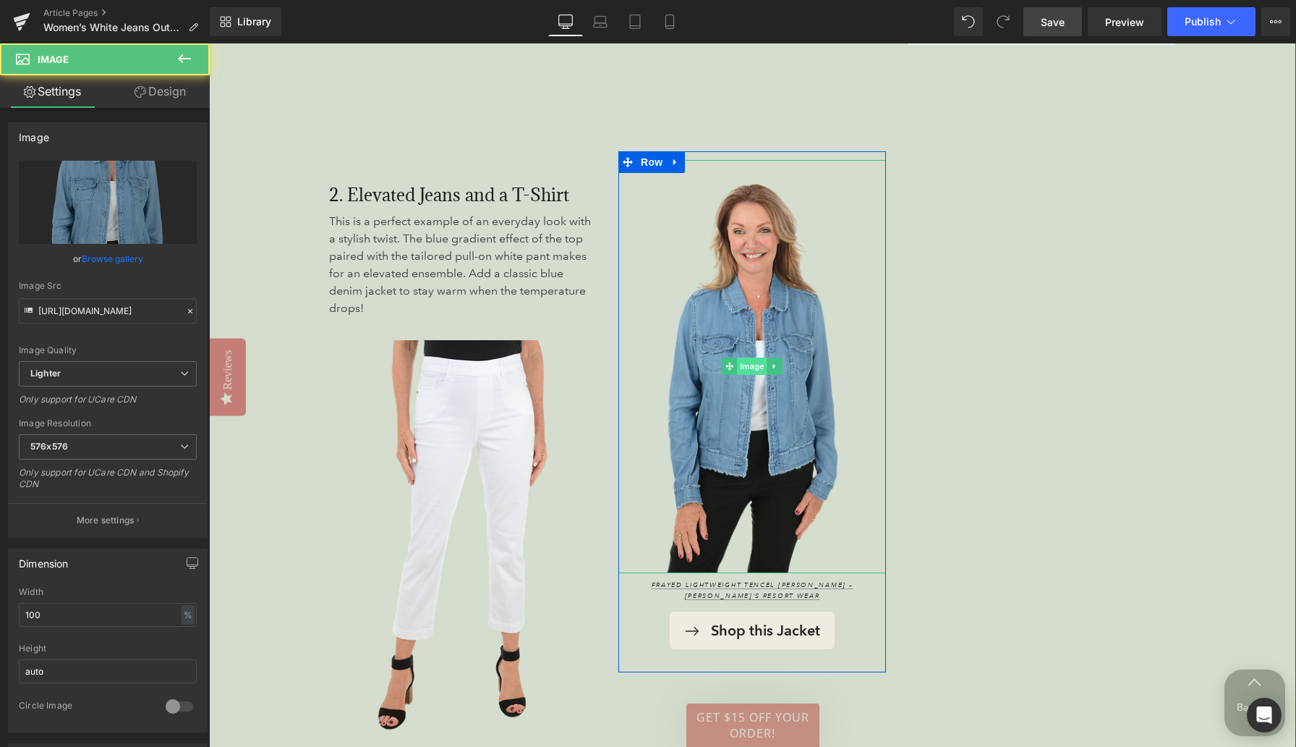
scroll to position [2455, 0]
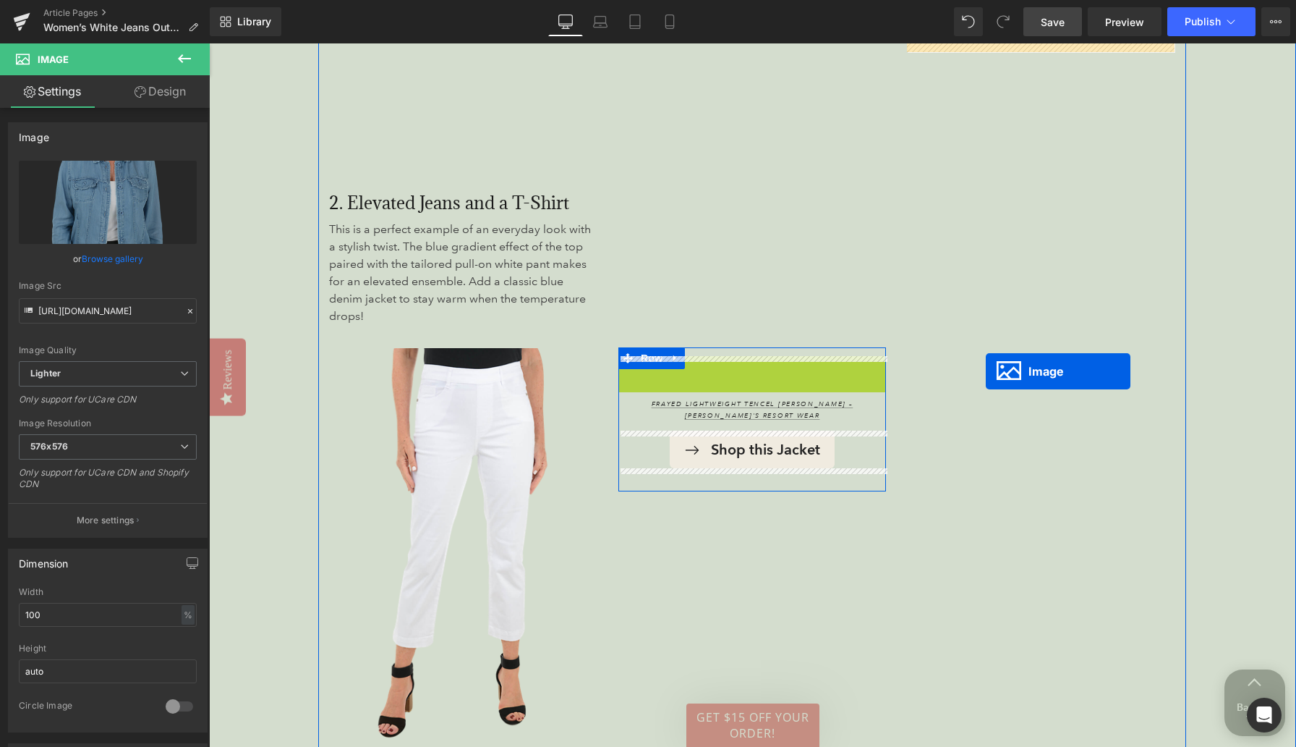
drag, startPoint x: 724, startPoint y: 378, endPoint x: 986, endPoint y: 371, distance: 261.9
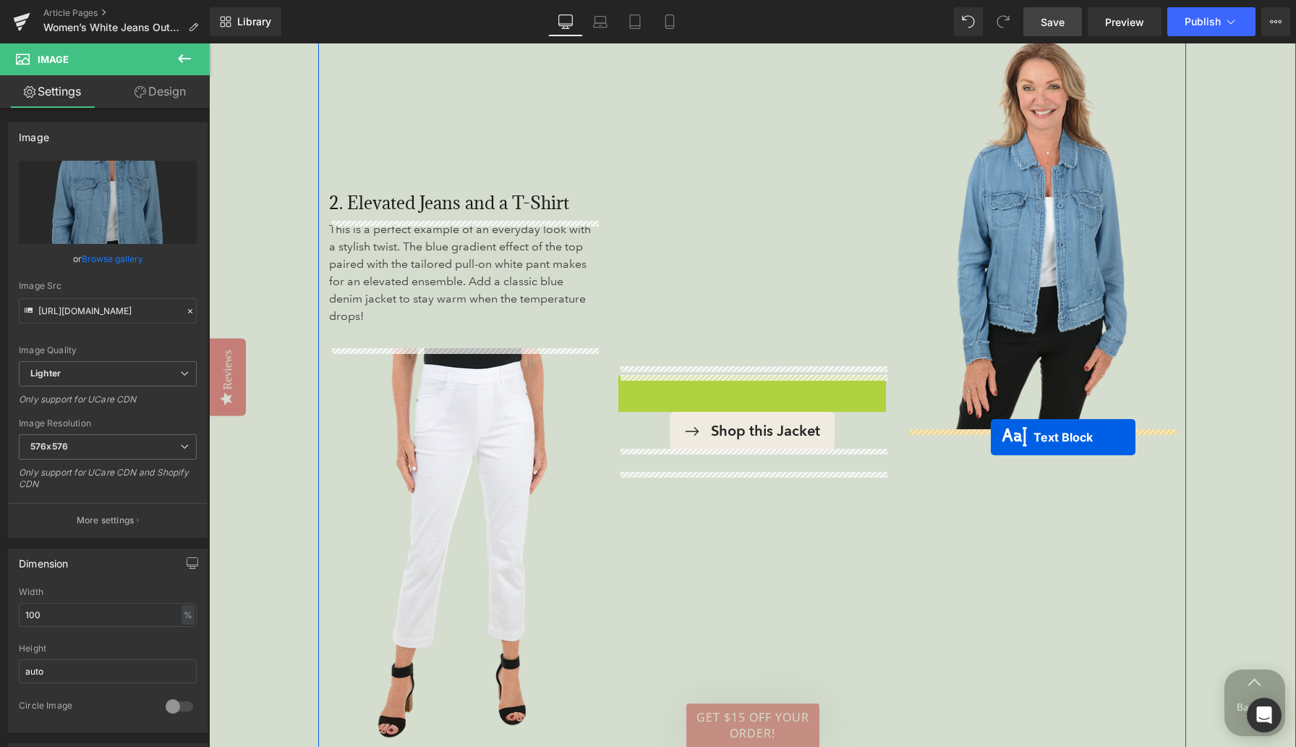
drag, startPoint x: 712, startPoint y: 393, endPoint x: 991, endPoint y: 437, distance: 282.7
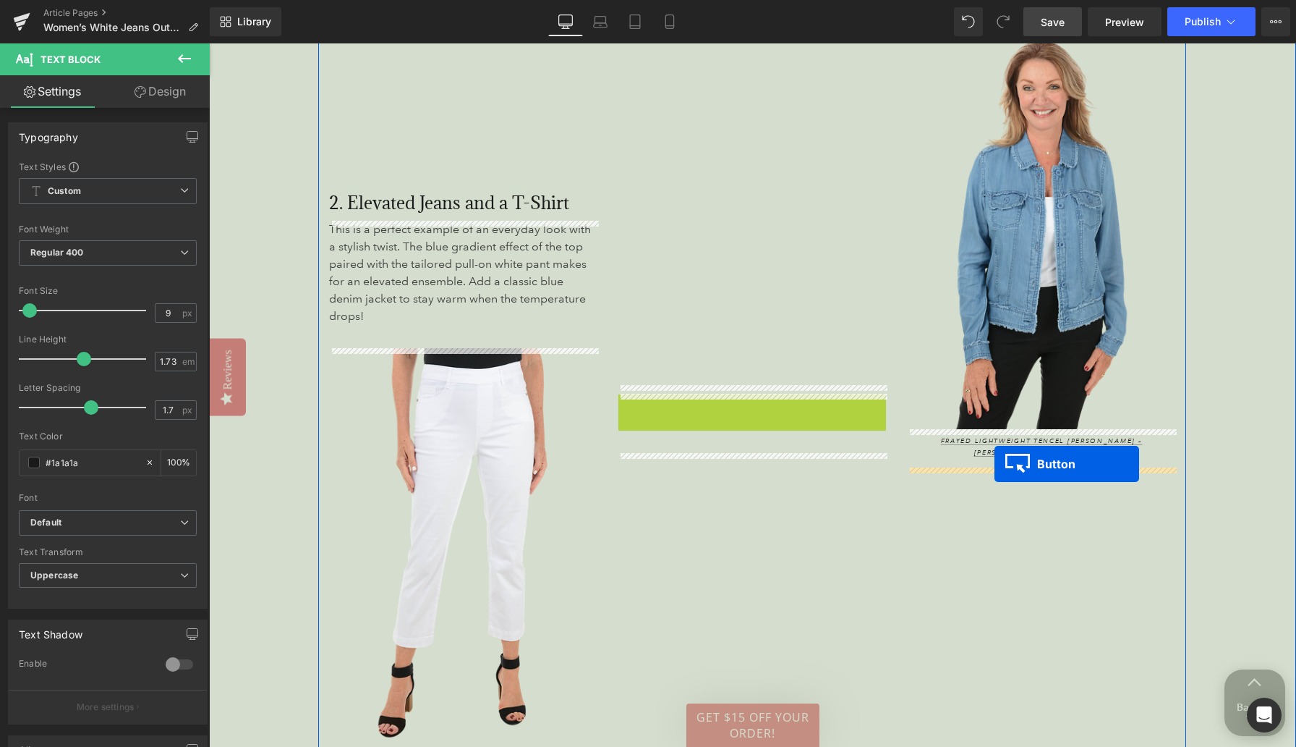
drag, startPoint x: 731, startPoint y: 409, endPoint x: 995, endPoint y: 463, distance: 269.4
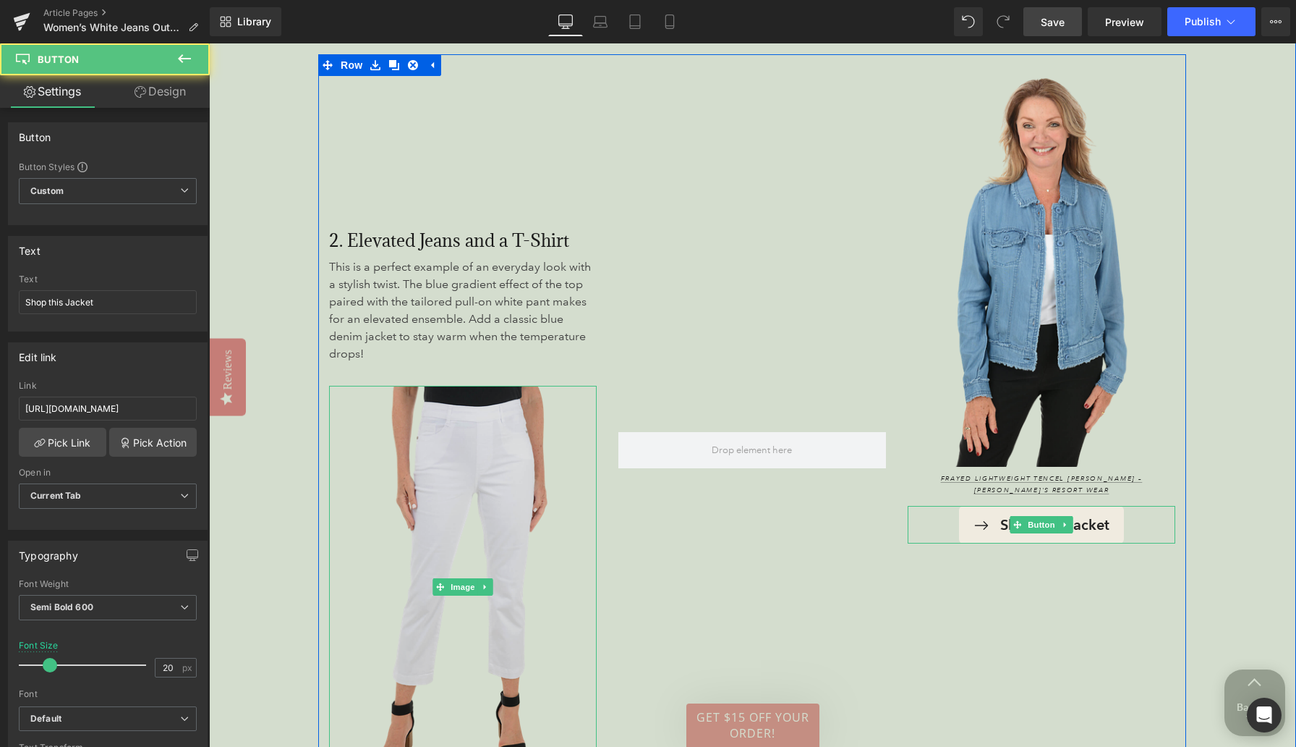
scroll to position [2416, 0]
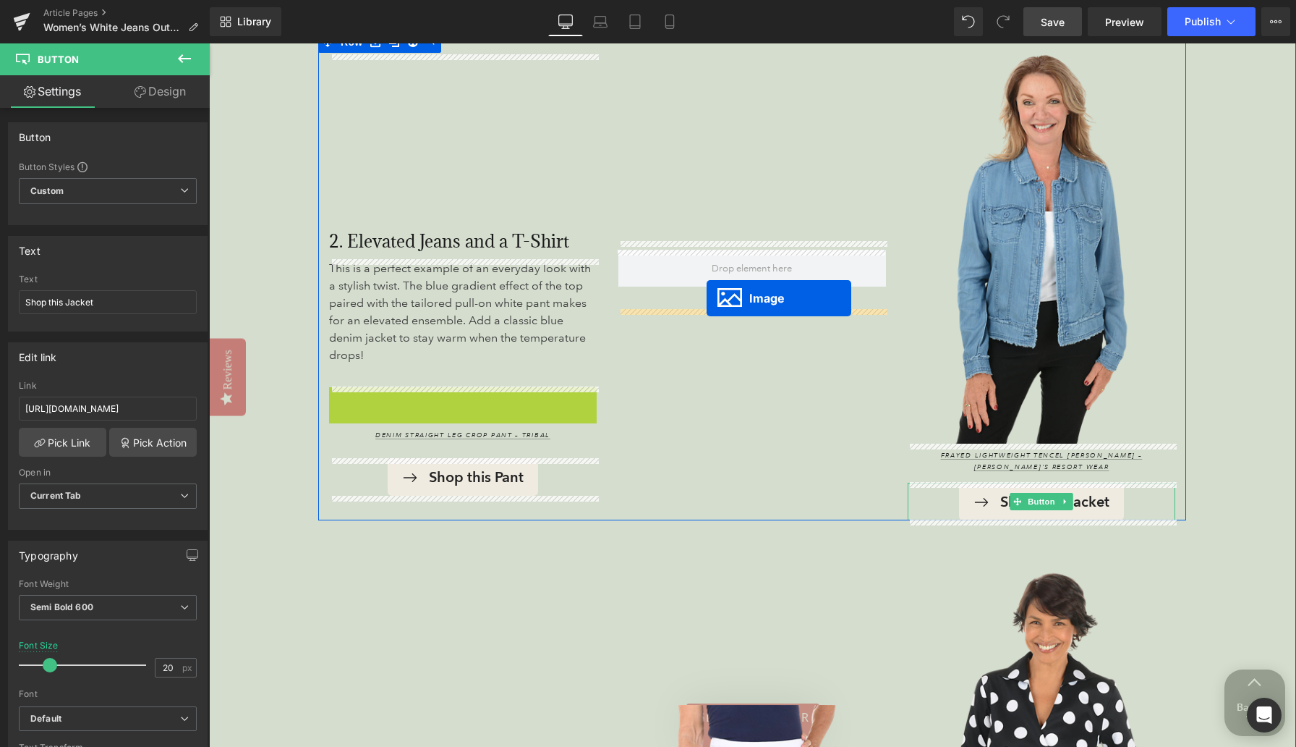
drag, startPoint x: 439, startPoint y: 586, endPoint x: 707, endPoint y: 298, distance: 393.1
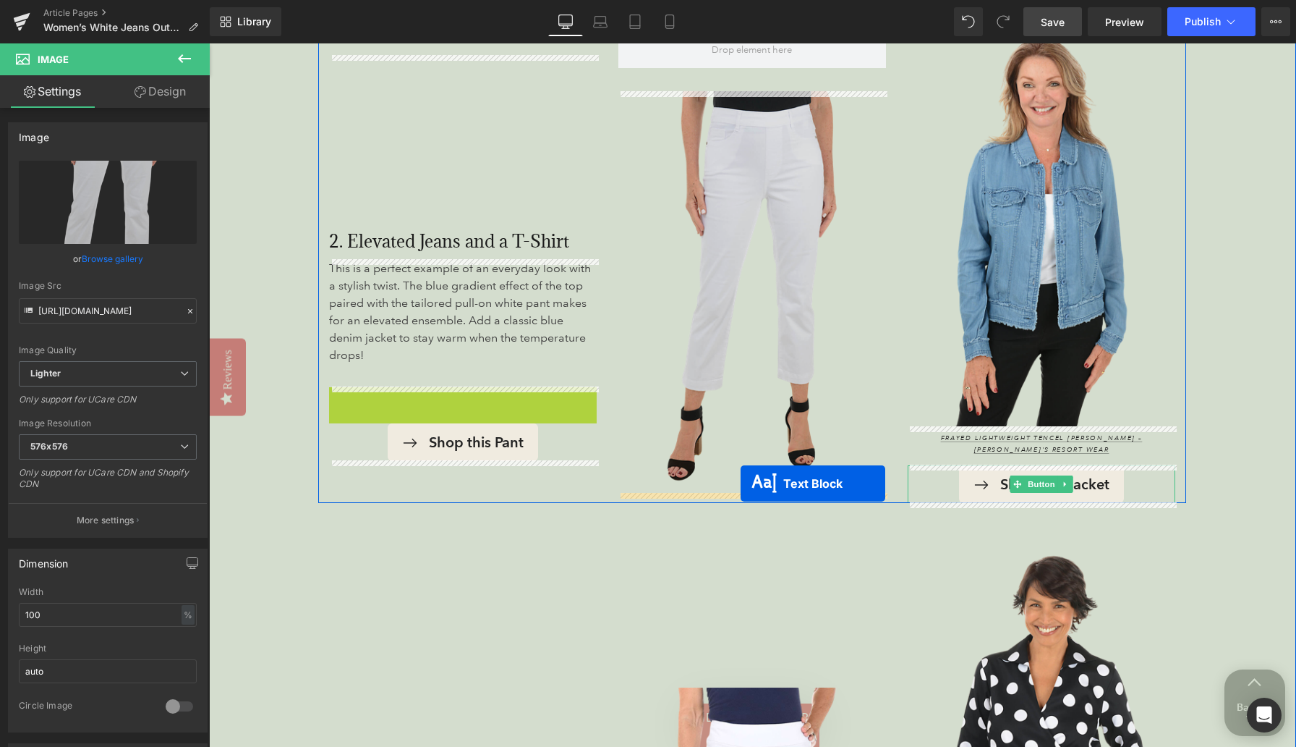
drag, startPoint x: 424, startPoint y: 405, endPoint x: 741, endPoint y: 483, distance: 326.3
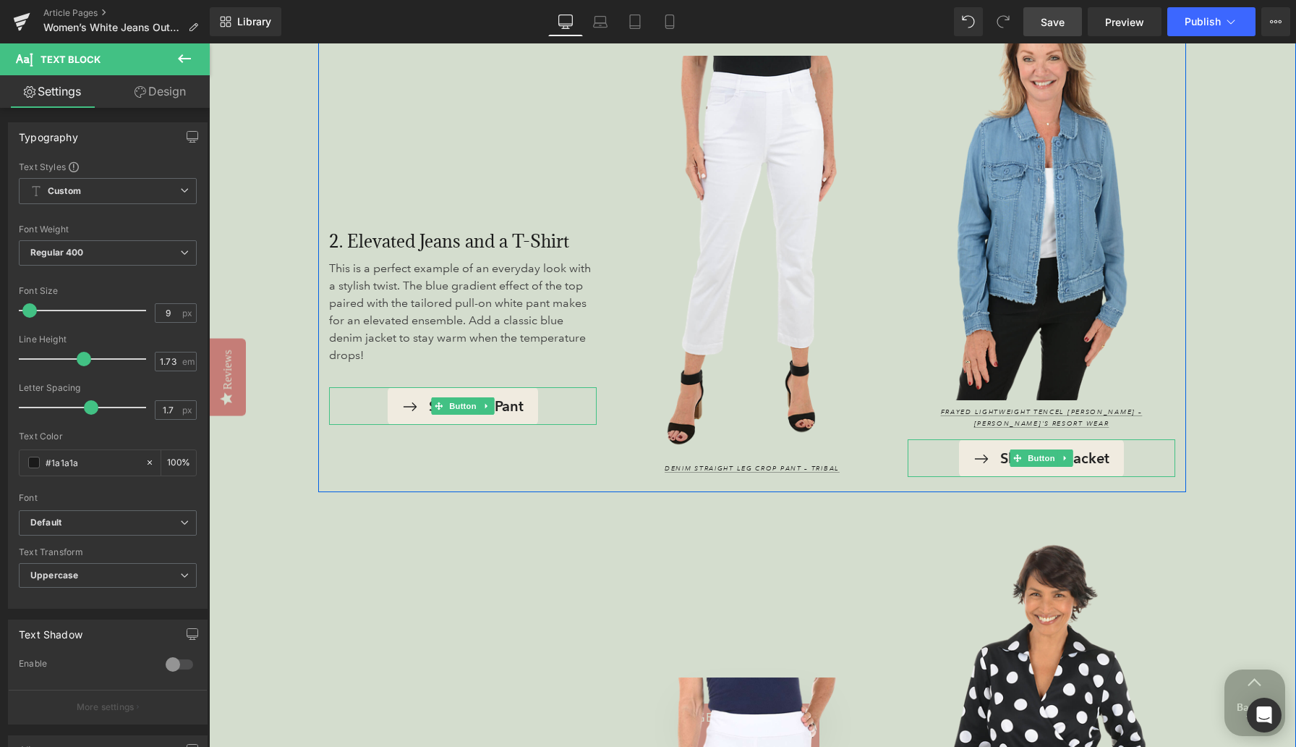
scroll to position [2485, 0]
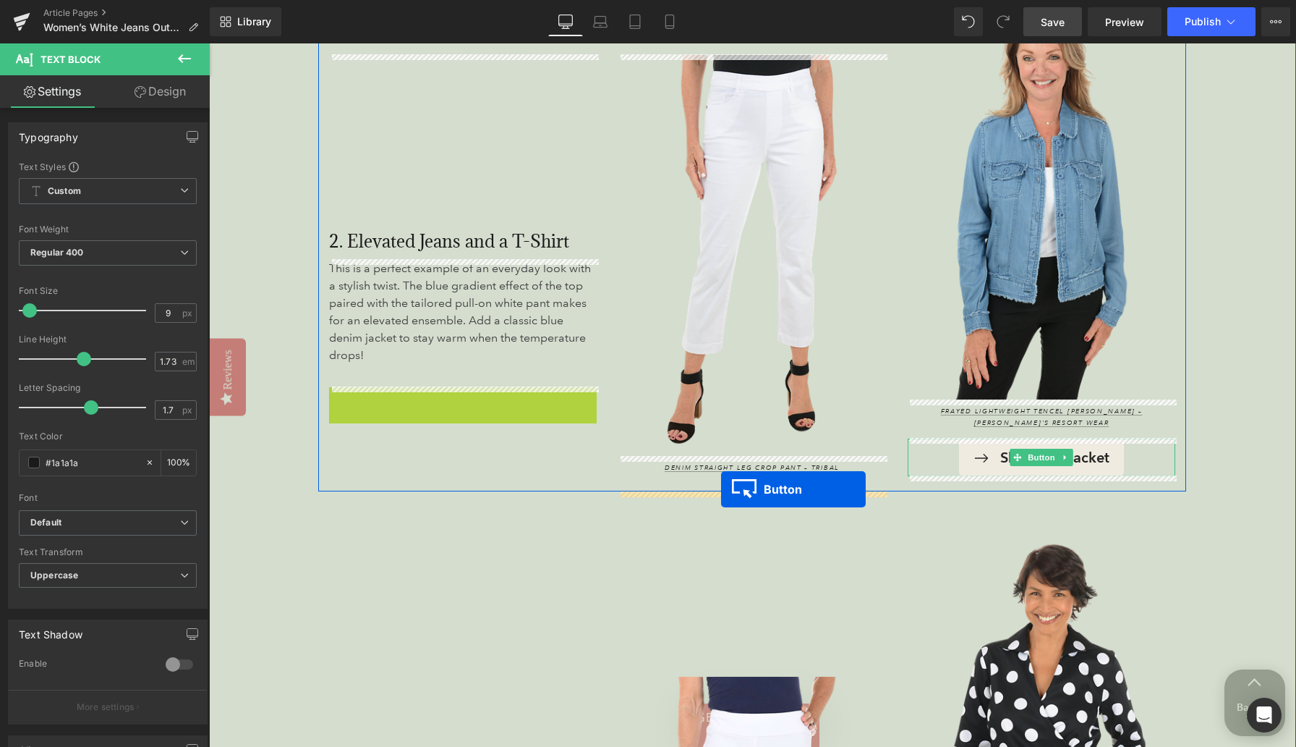
drag, startPoint x: 438, startPoint y: 401, endPoint x: 721, endPoint y: 489, distance: 296.3
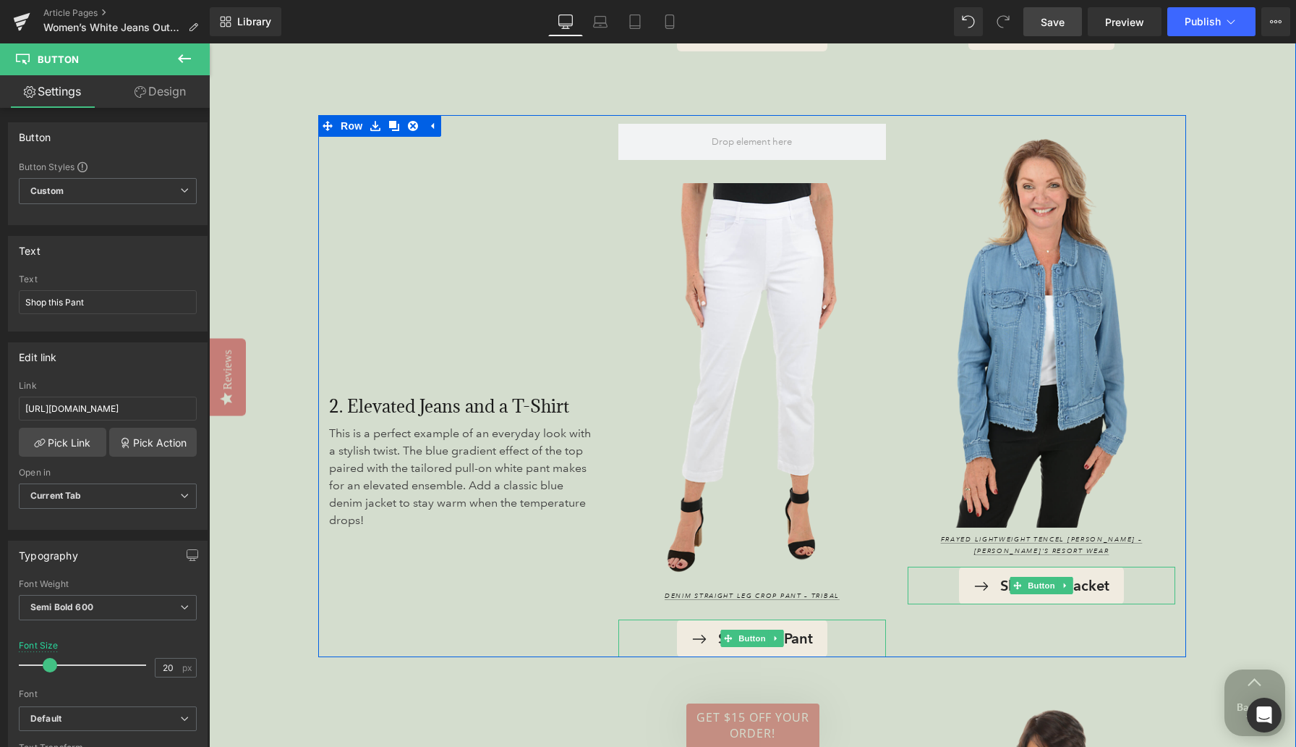
scroll to position [2355, 0]
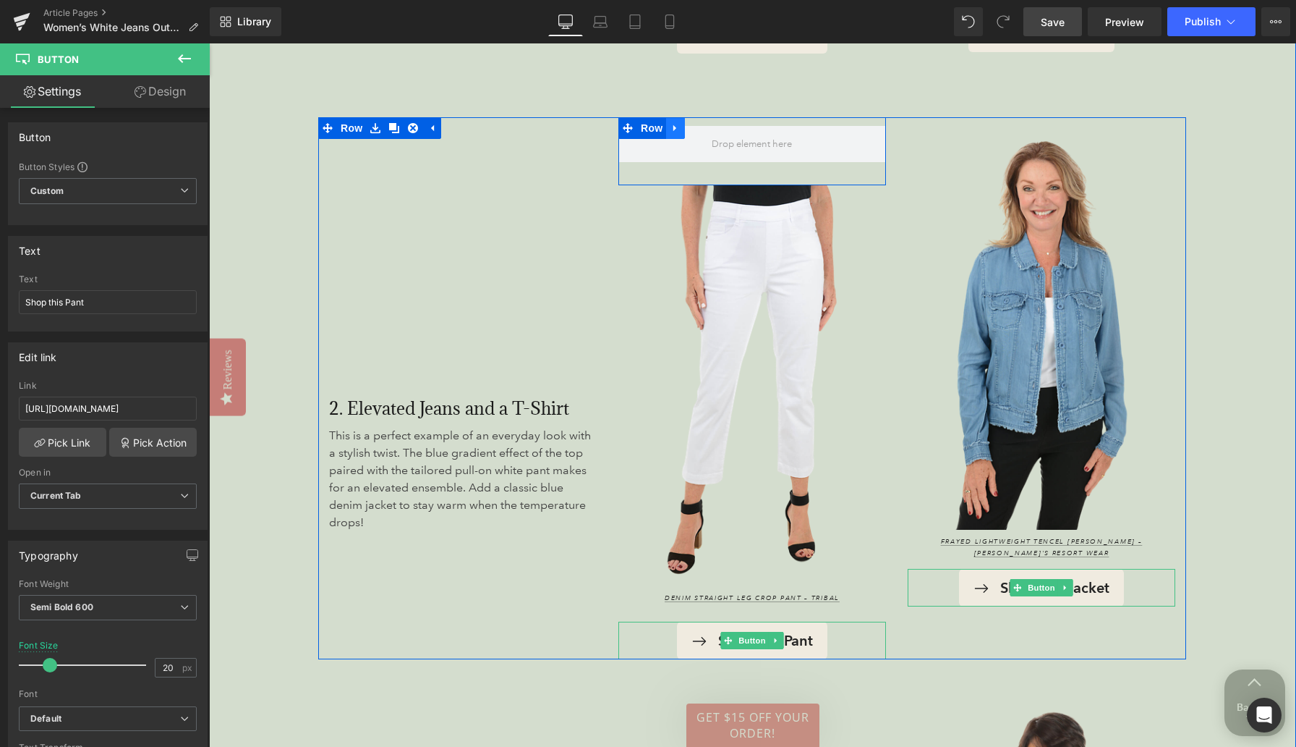
click at [677, 131] on icon at bounding box center [676, 127] width 10 height 11
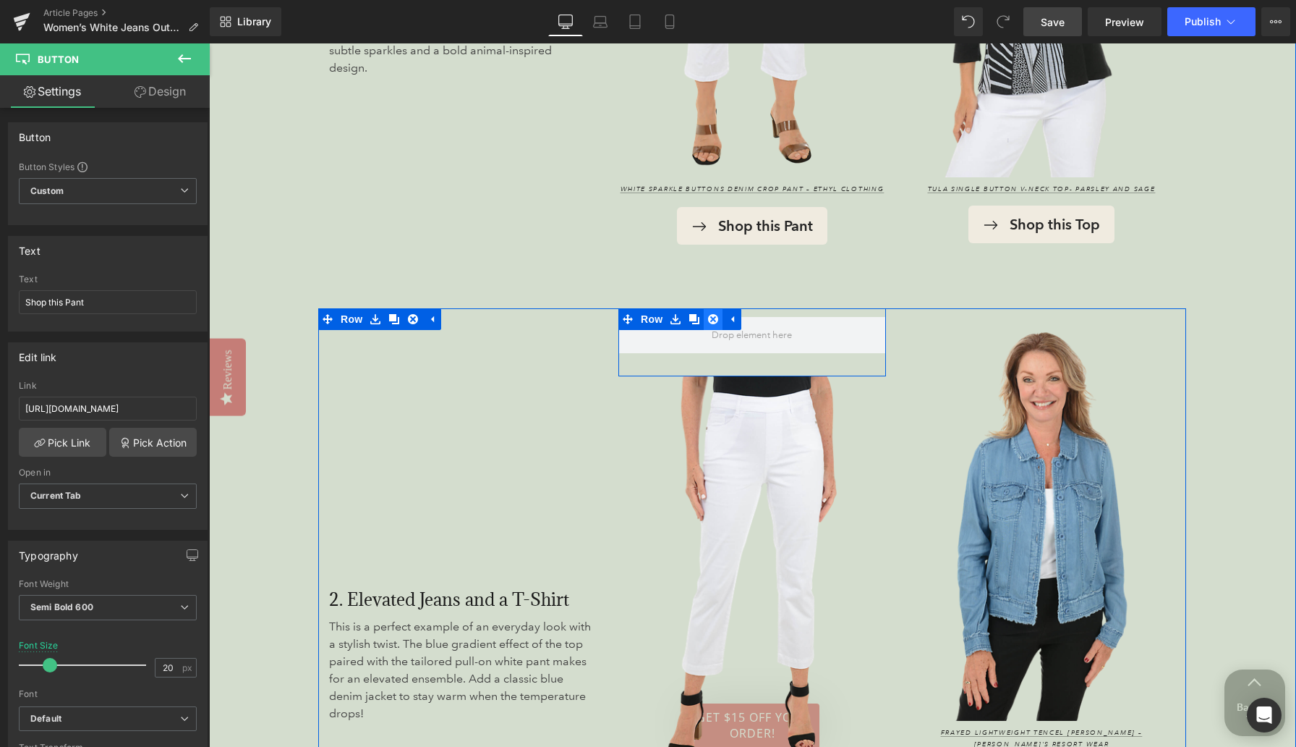
scroll to position [2148, 0]
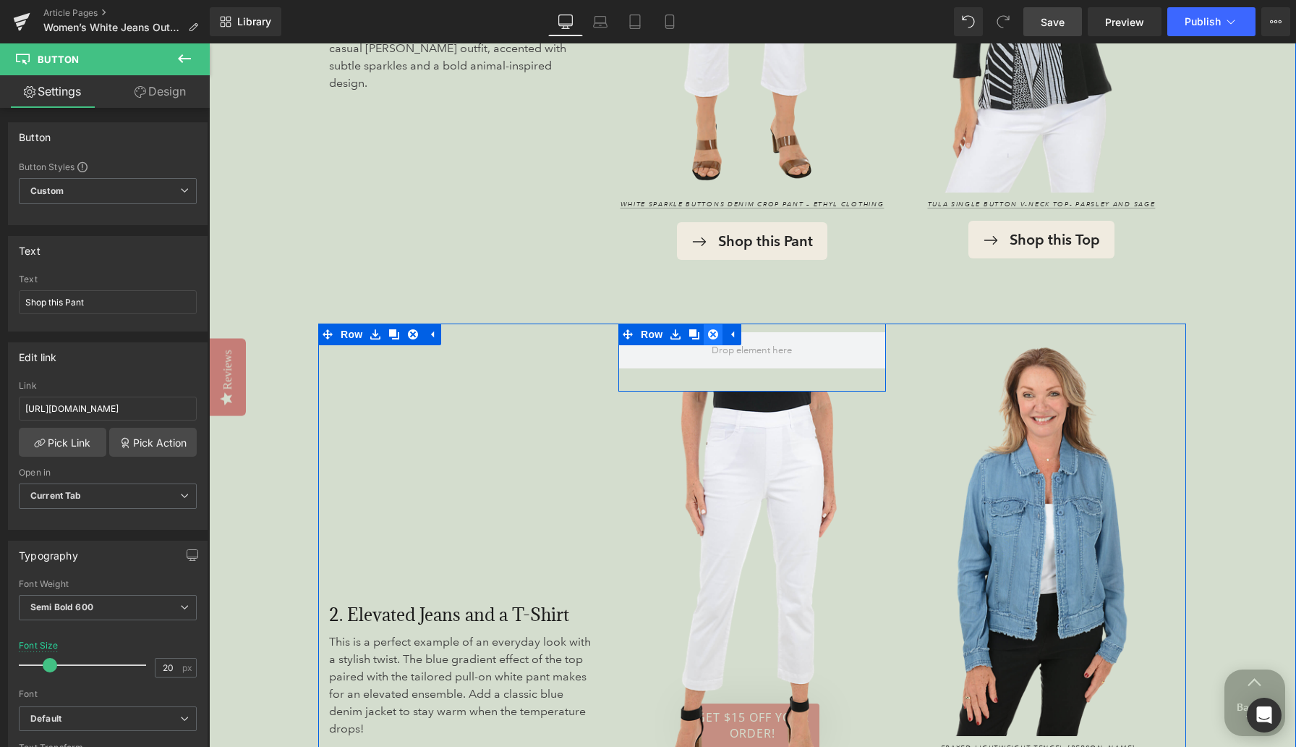
click at [715, 337] on icon at bounding box center [713, 334] width 10 height 10
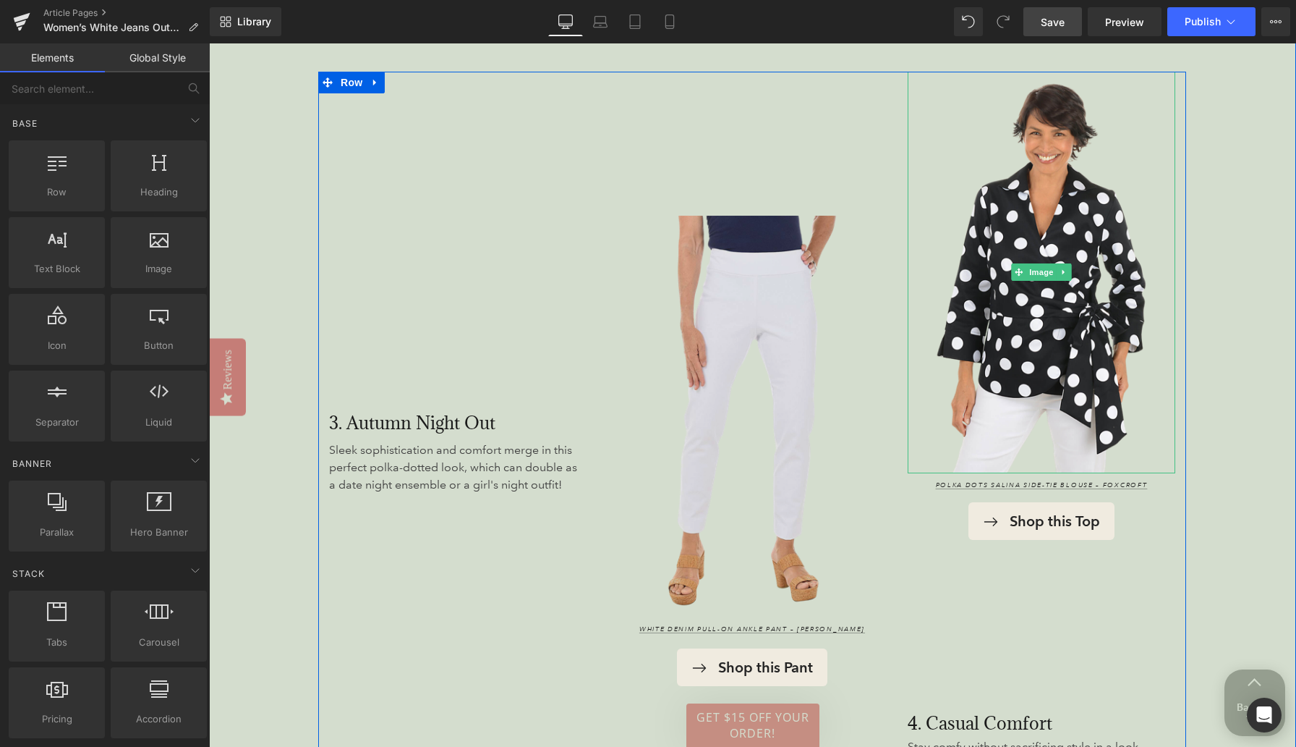
scroll to position [2929, 0]
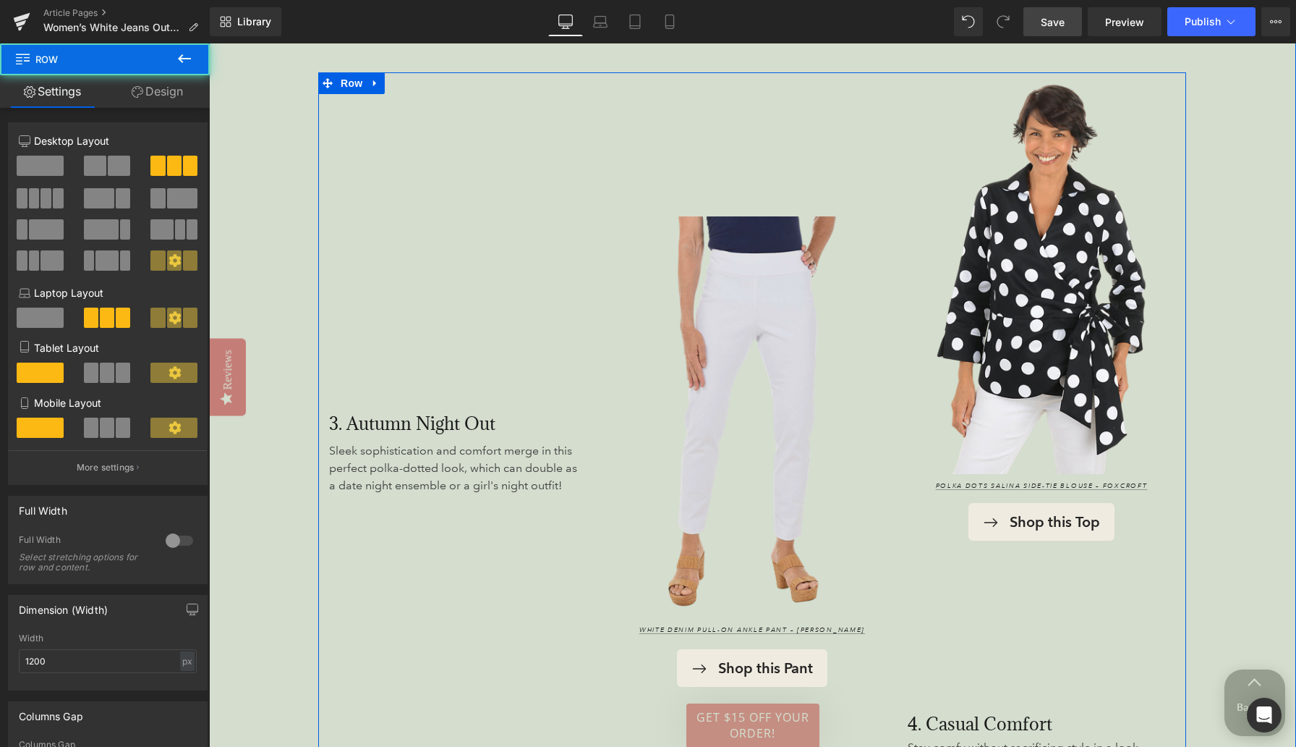
click at [721, 216] on div "Image White Denim Pull-On Ankle Pant – Krazy Larry Text Block Shop this Pant Bu…" at bounding box center [752, 463] width 289 height 782
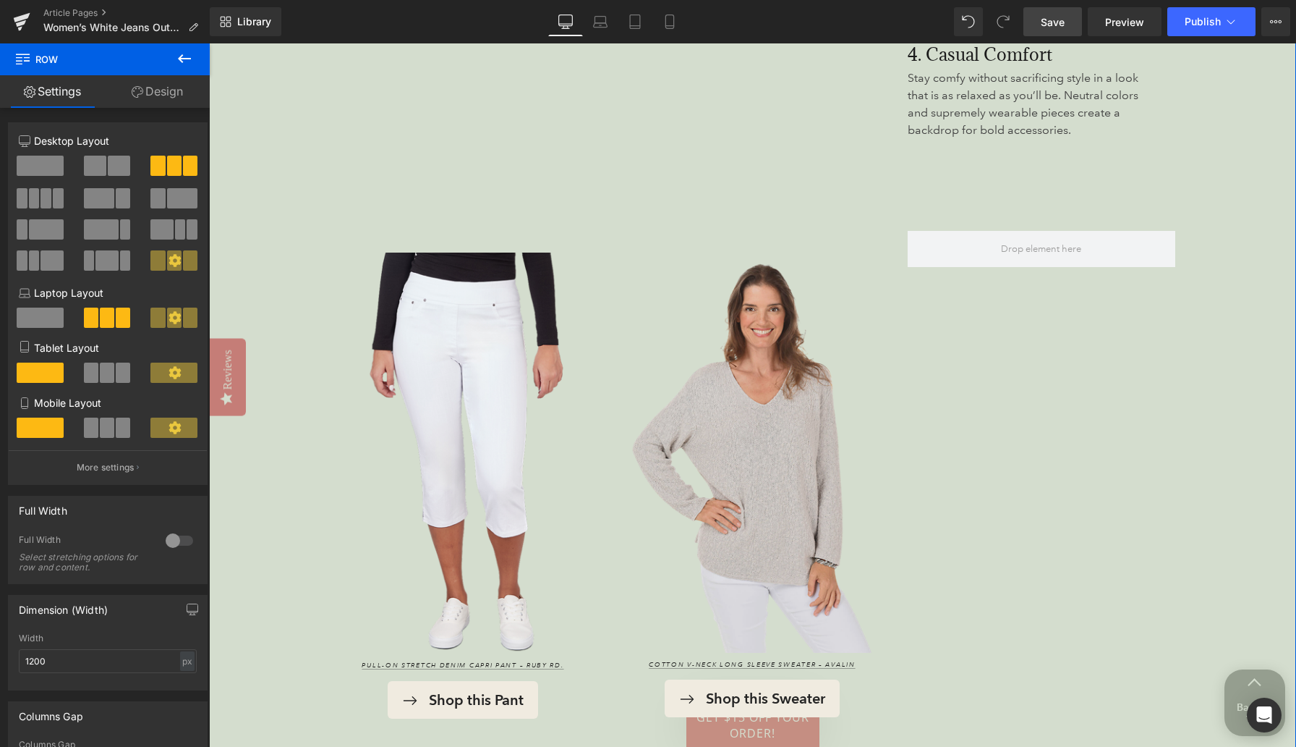
scroll to position [3611, 0]
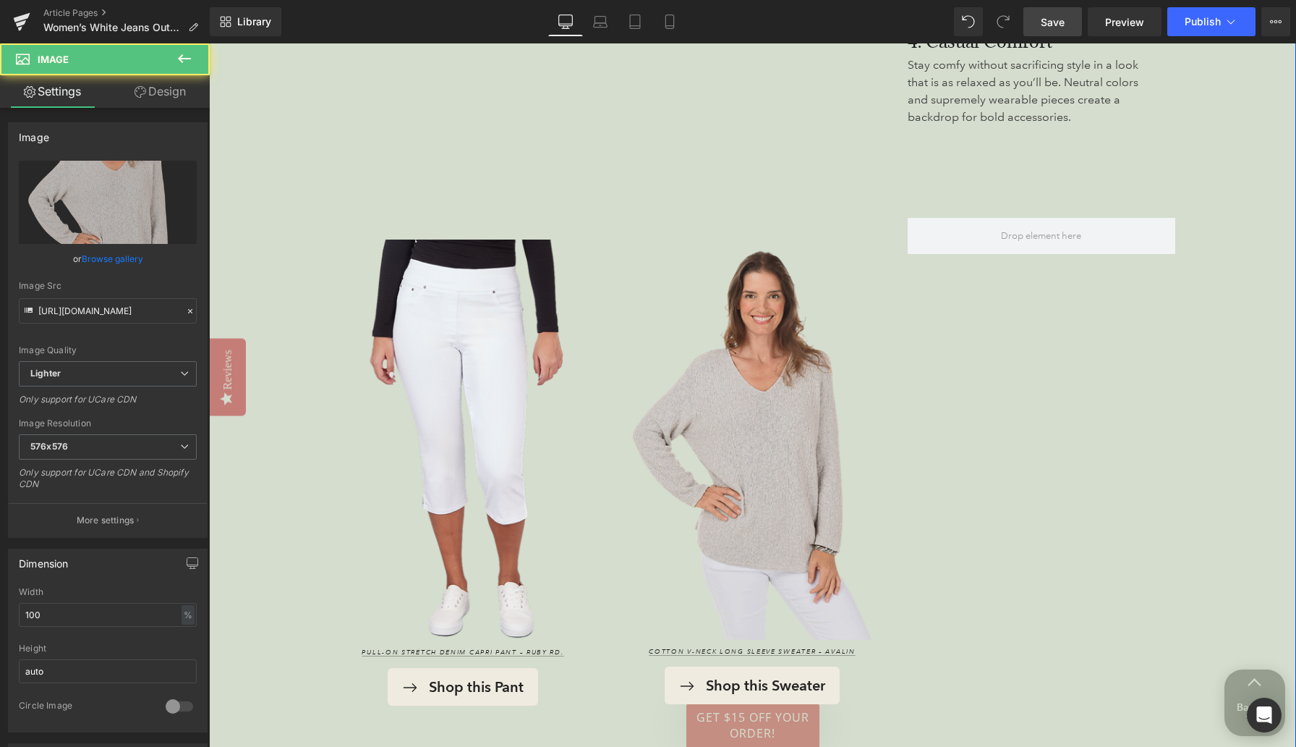
click at [742, 462] on img at bounding box center [752, 432] width 268 height 413
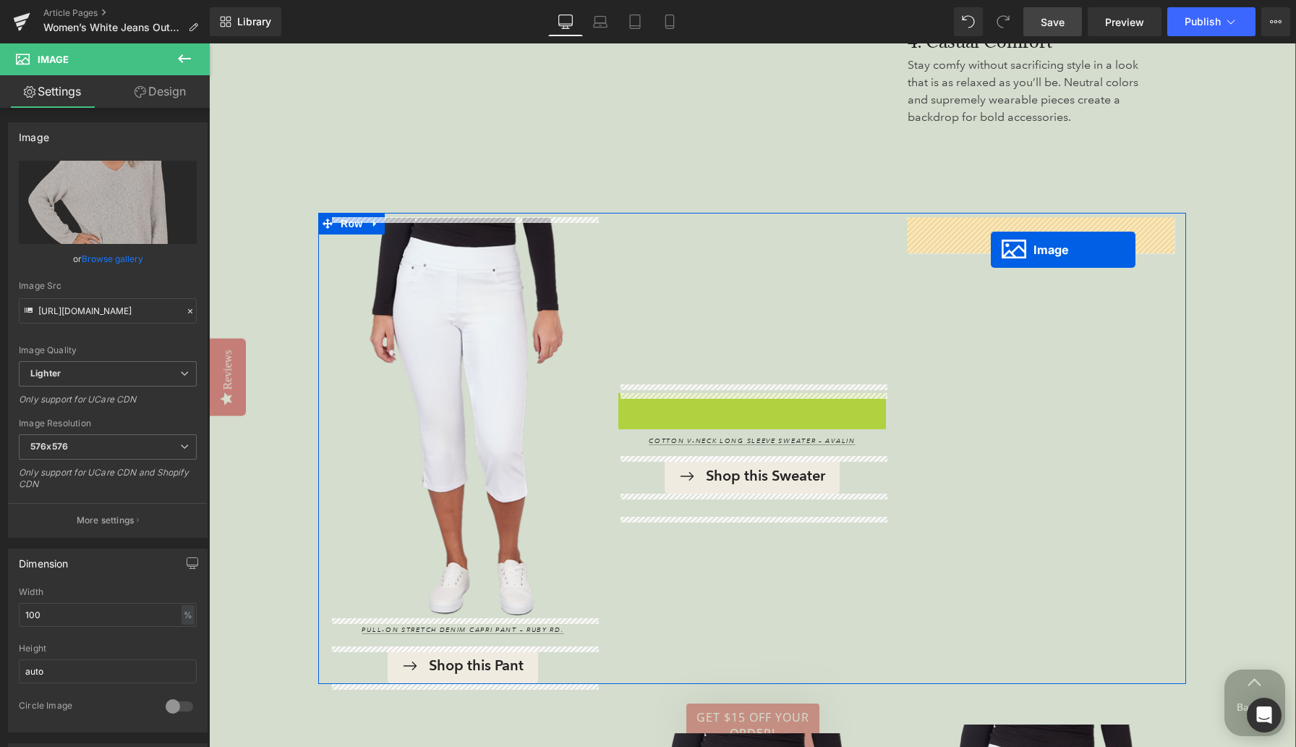
drag, startPoint x: 727, startPoint y: 434, endPoint x: 991, endPoint y: 250, distance: 322.1
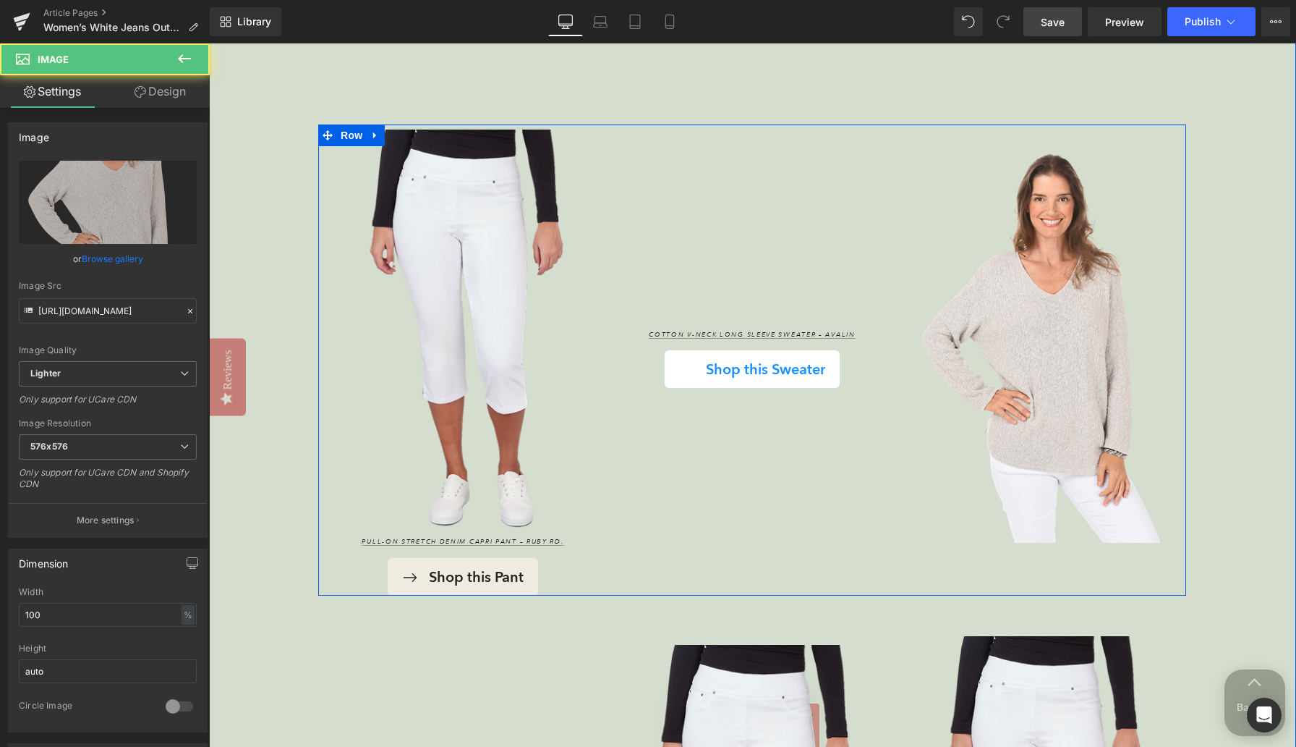
scroll to position [3704, 0]
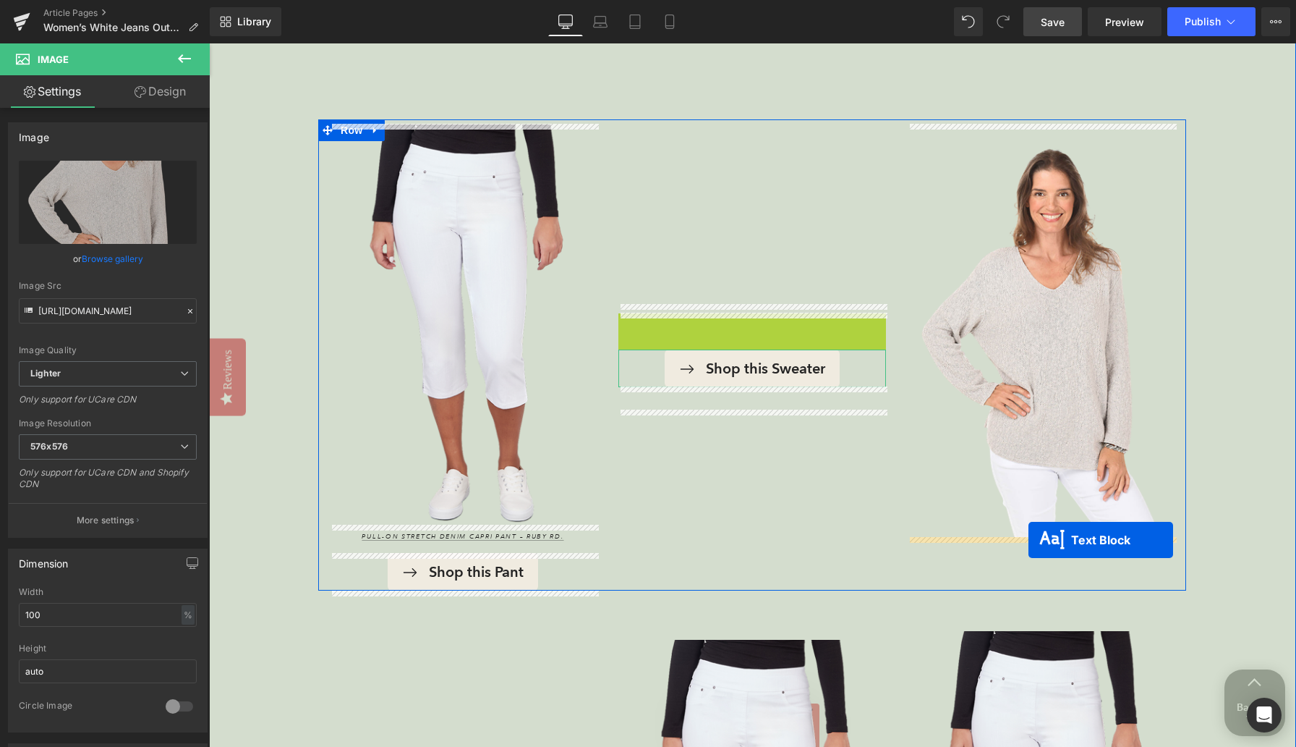
drag, startPoint x: 720, startPoint y: 331, endPoint x: 1029, endPoint y: 540, distance: 372.6
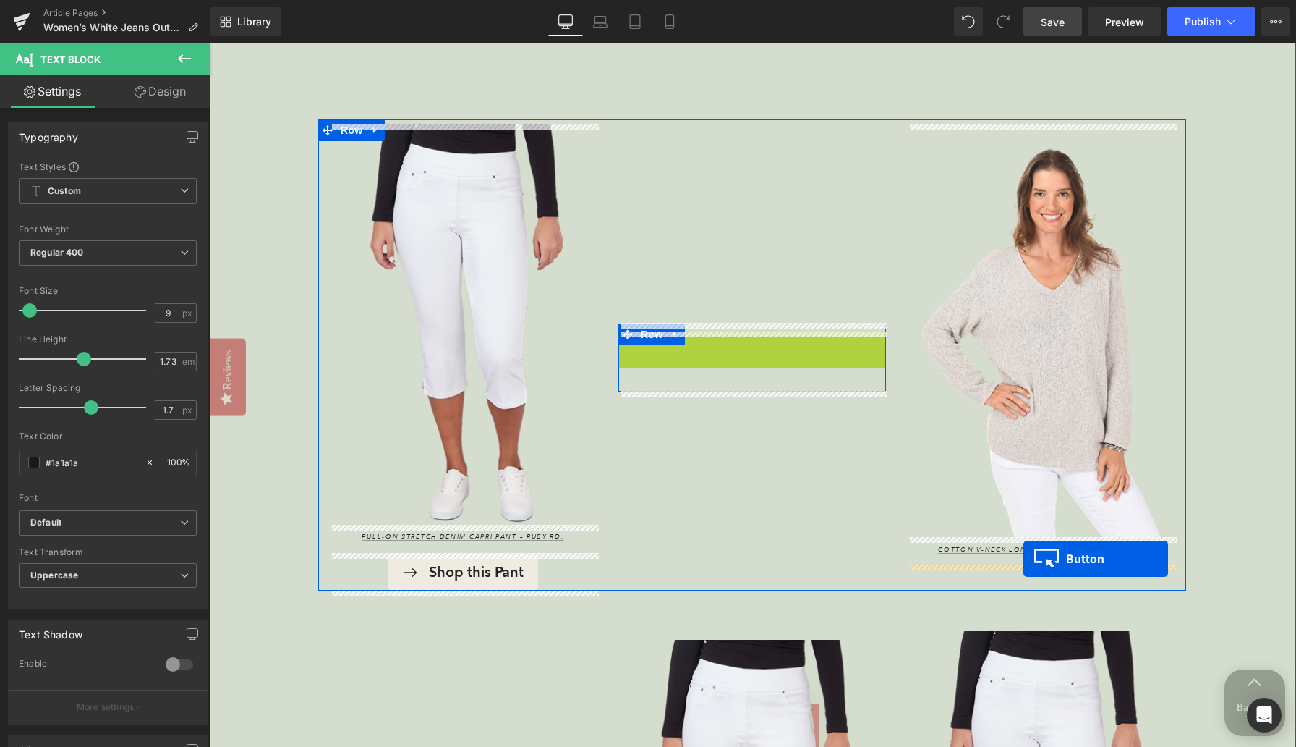
drag, startPoint x: 729, startPoint y: 349, endPoint x: 1024, endPoint y: 558, distance: 361.1
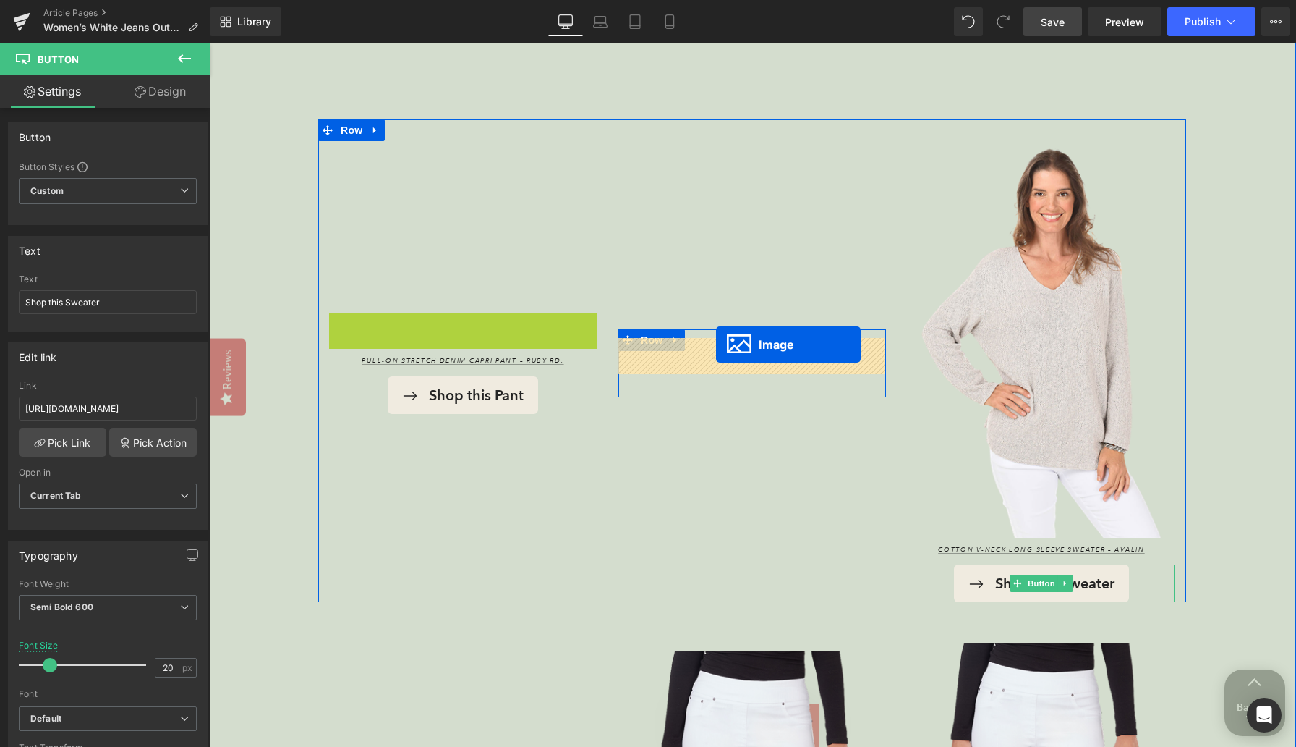
drag, startPoint x: 416, startPoint y: 329, endPoint x: 716, endPoint y: 344, distance: 300.6
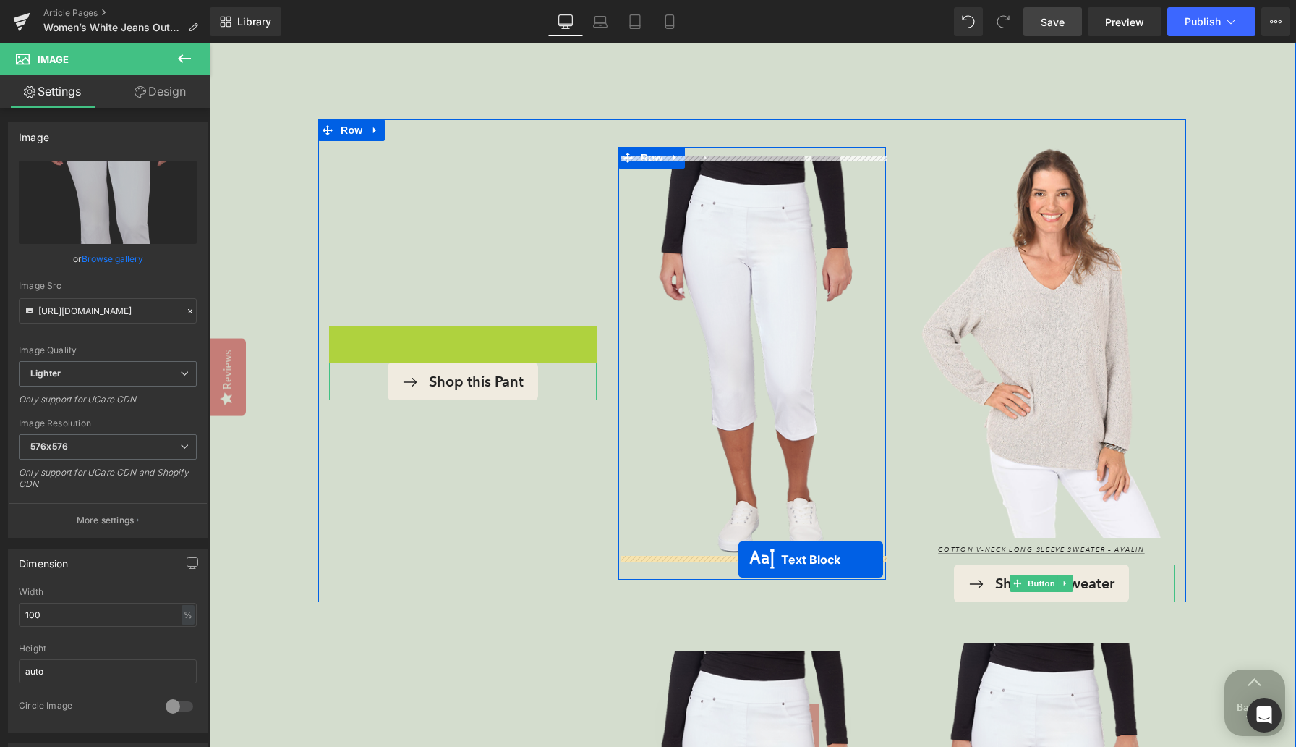
drag, startPoint x: 425, startPoint y: 344, endPoint x: 739, endPoint y: 559, distance: 379.8
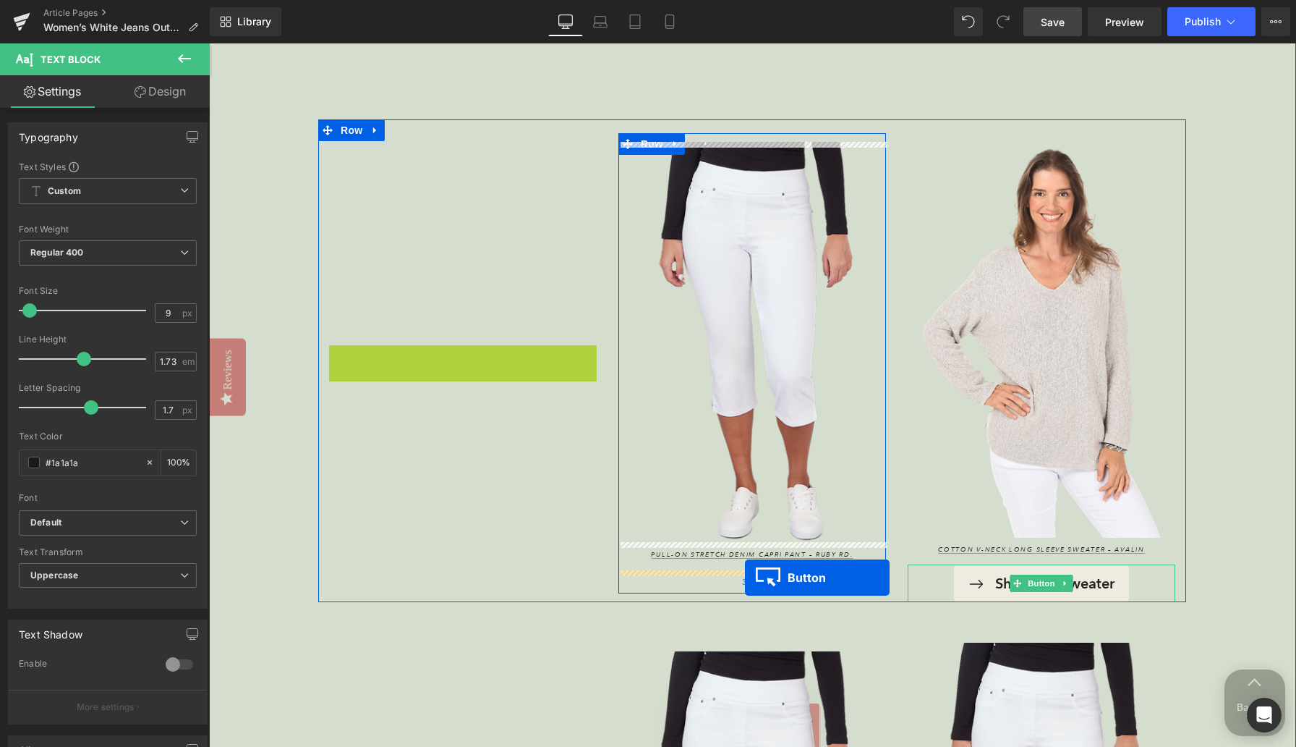
drag, startPoint x: 435, startPoint y: 362, endPoint x: 745, endPoint y: 577, distance: 376.9
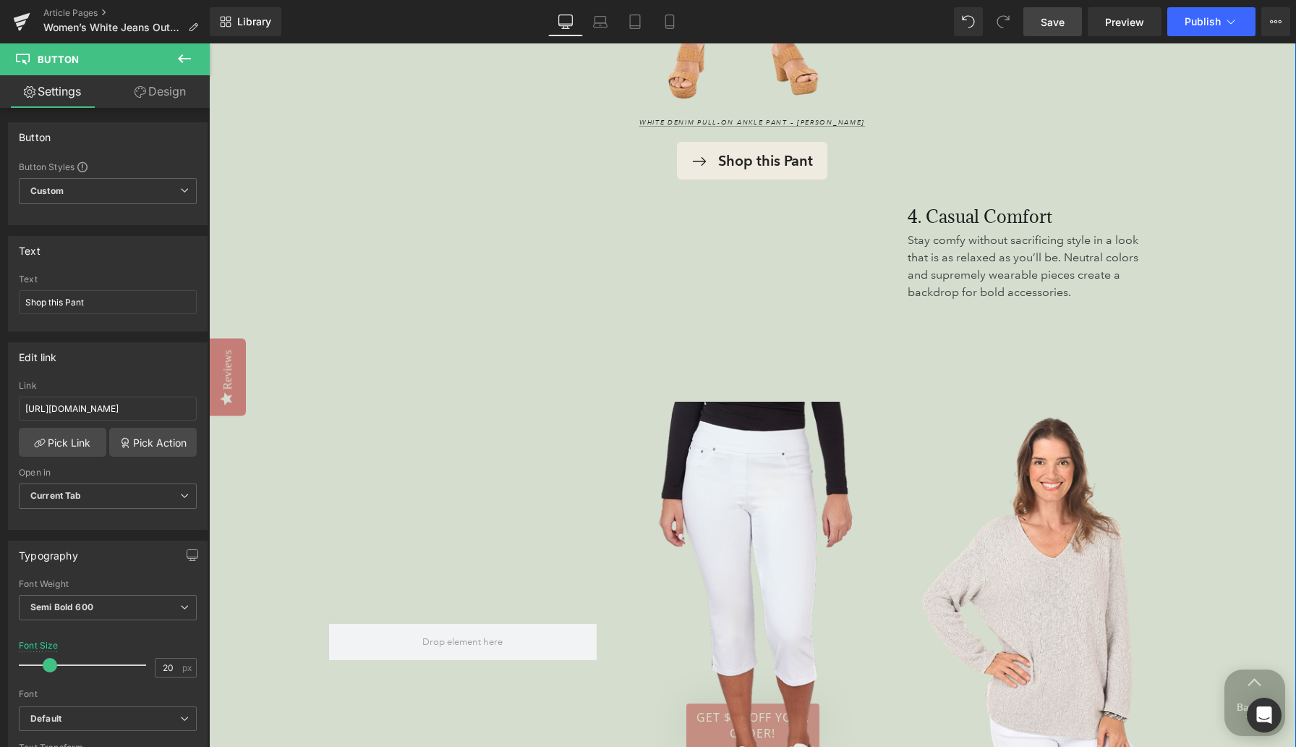
scroll to position [3405, 0]
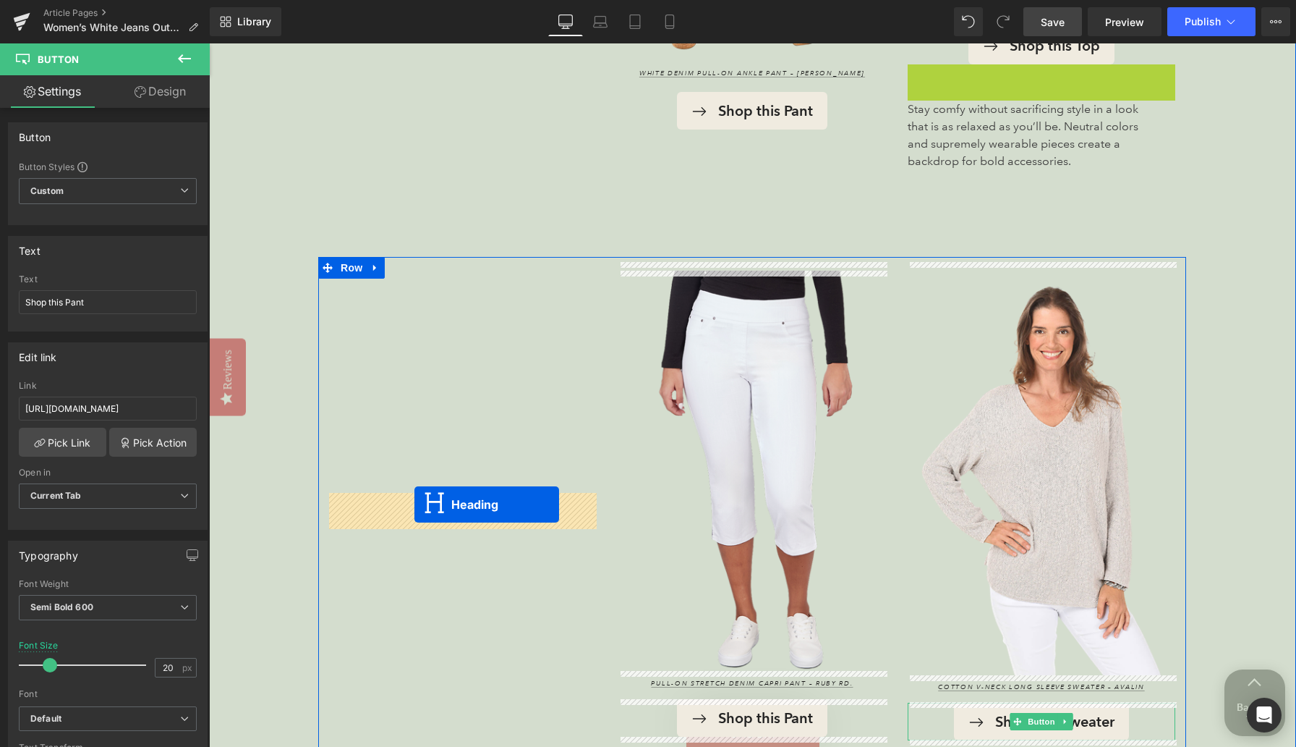
drag, startPoint x: 1003, startPoint y: 163, endPoint x: 415, endPoint y: 504, distance: 679.7
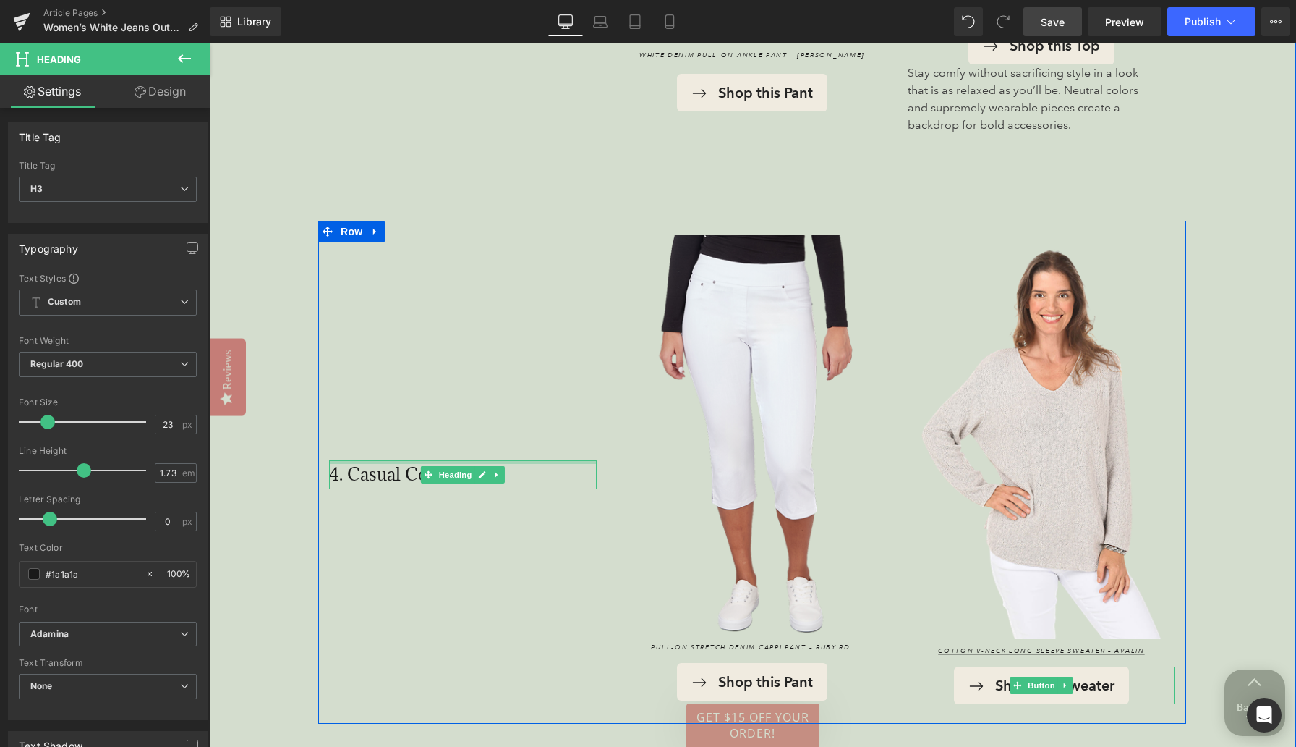
drag, startPoint x: 437, startPoint y: 378, endPoint x: 454, endPoint y: 199, distance: 179.5
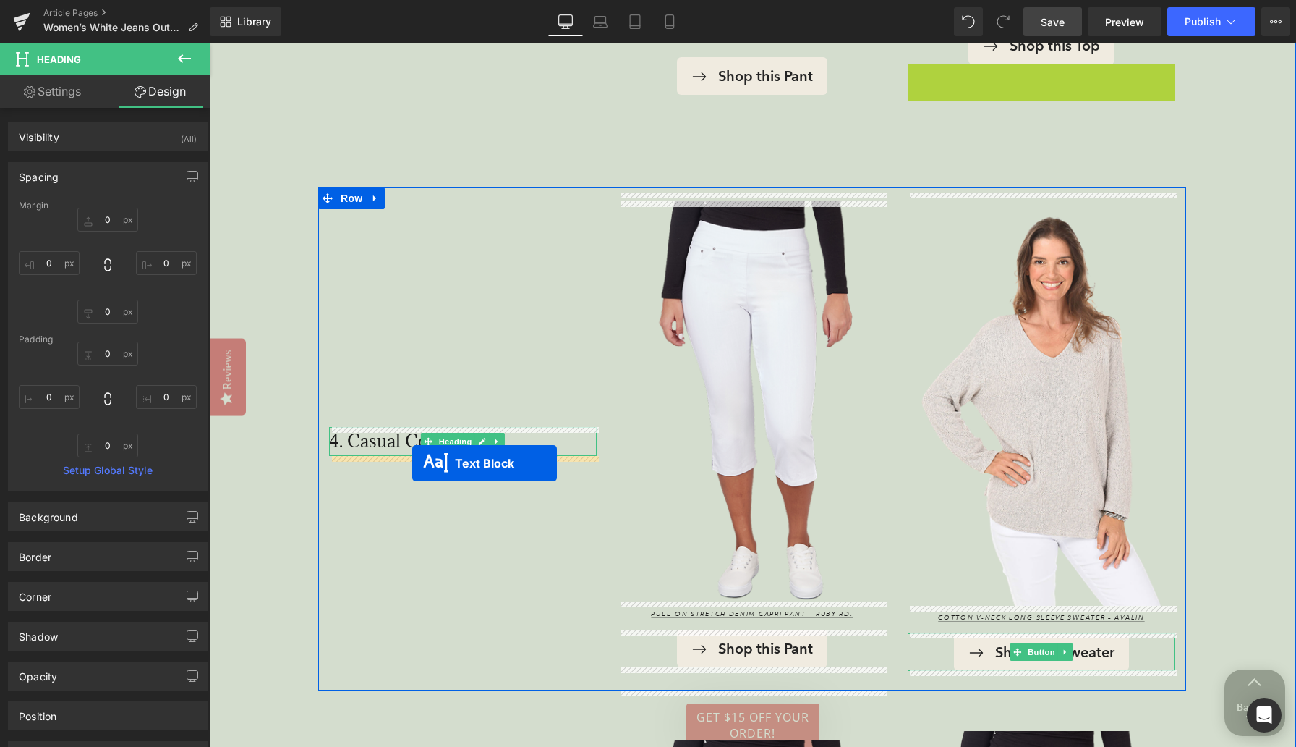
drag, startPoint x: 1000, startPoint y: 101, endPoint x: 412, endPoint y: 463, distance: 690.4
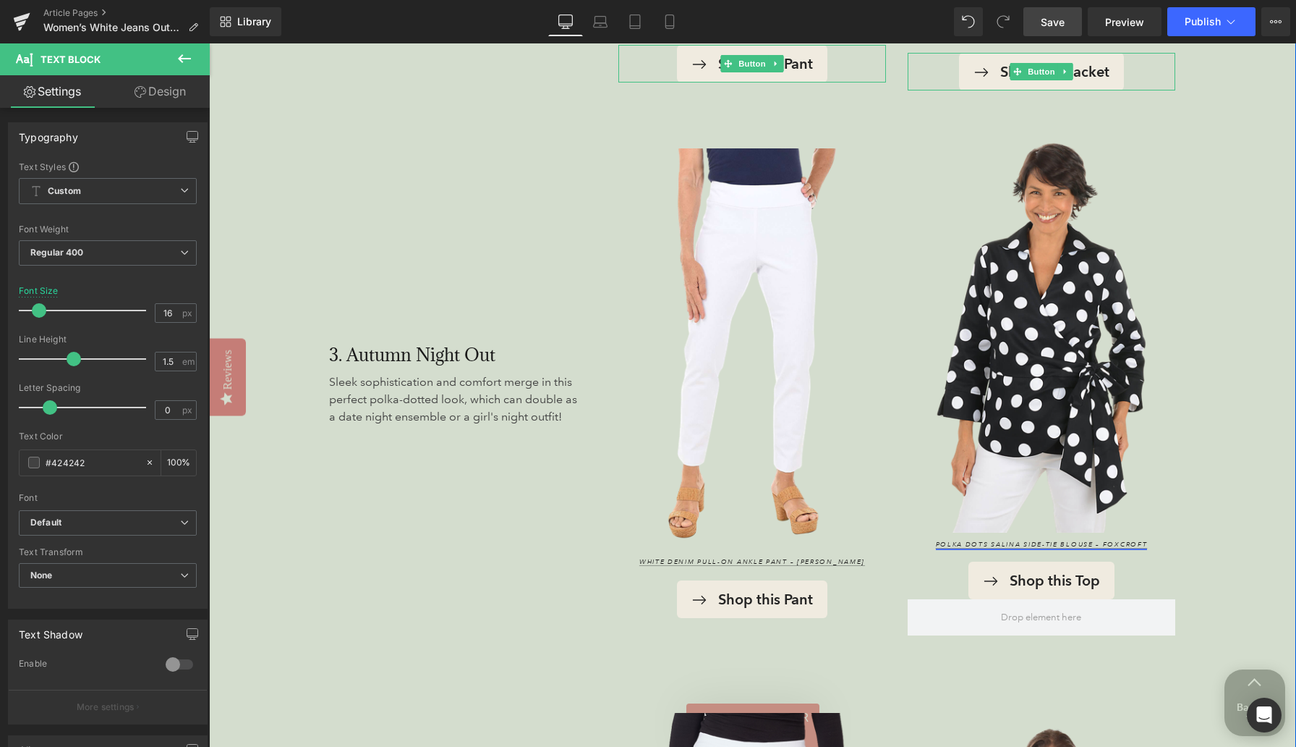
scroll to position [2930, 0]
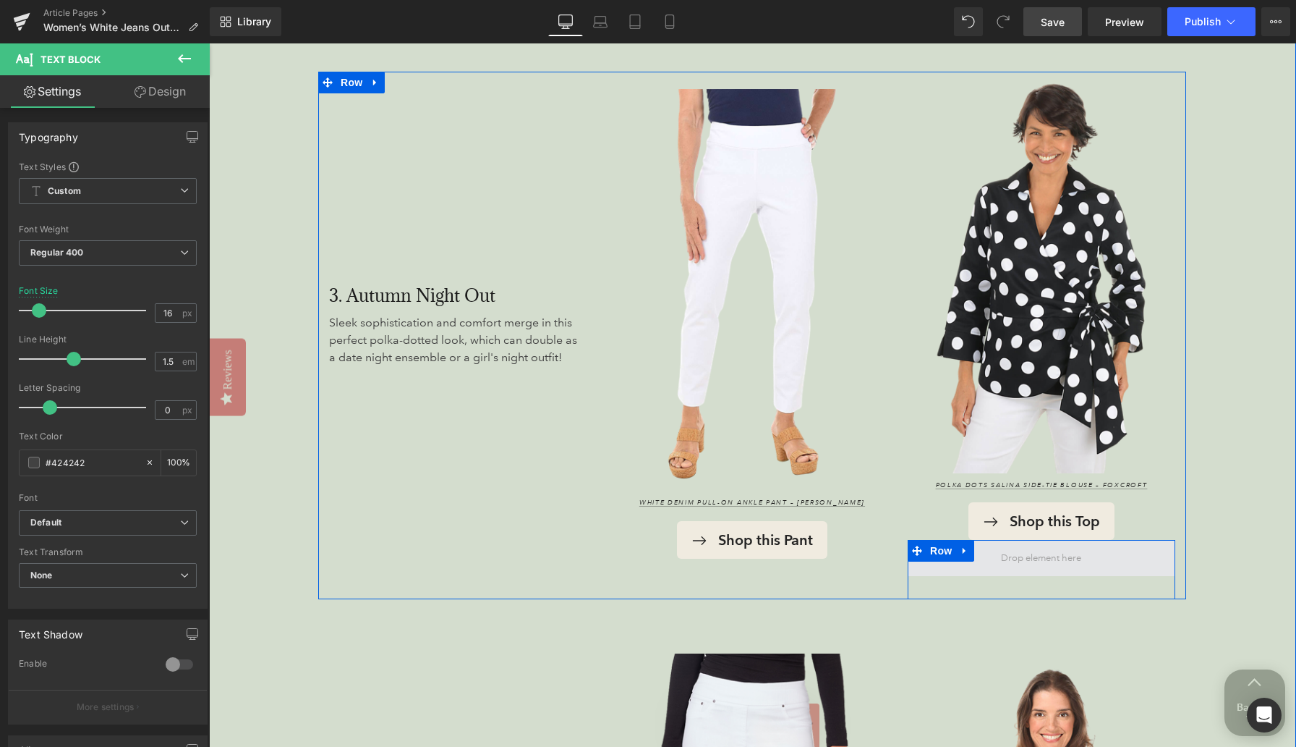
click at [846, 550] on span at bounding box center [1042, 558] width 268 height 36
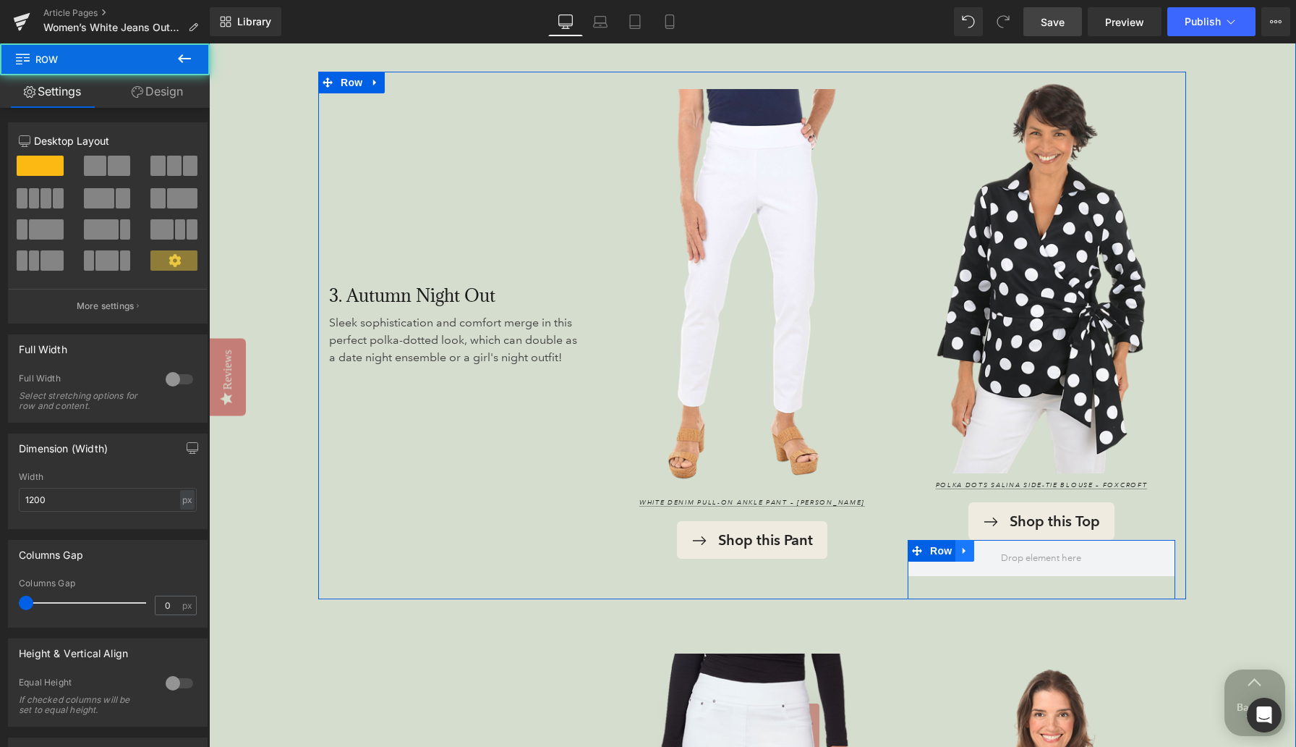
click at [846, 552] on icon at bounding box center [964, 551] width 3 height 7
click at [846, 550] on icon at bounding box center [1003, 550] width 10 height 10
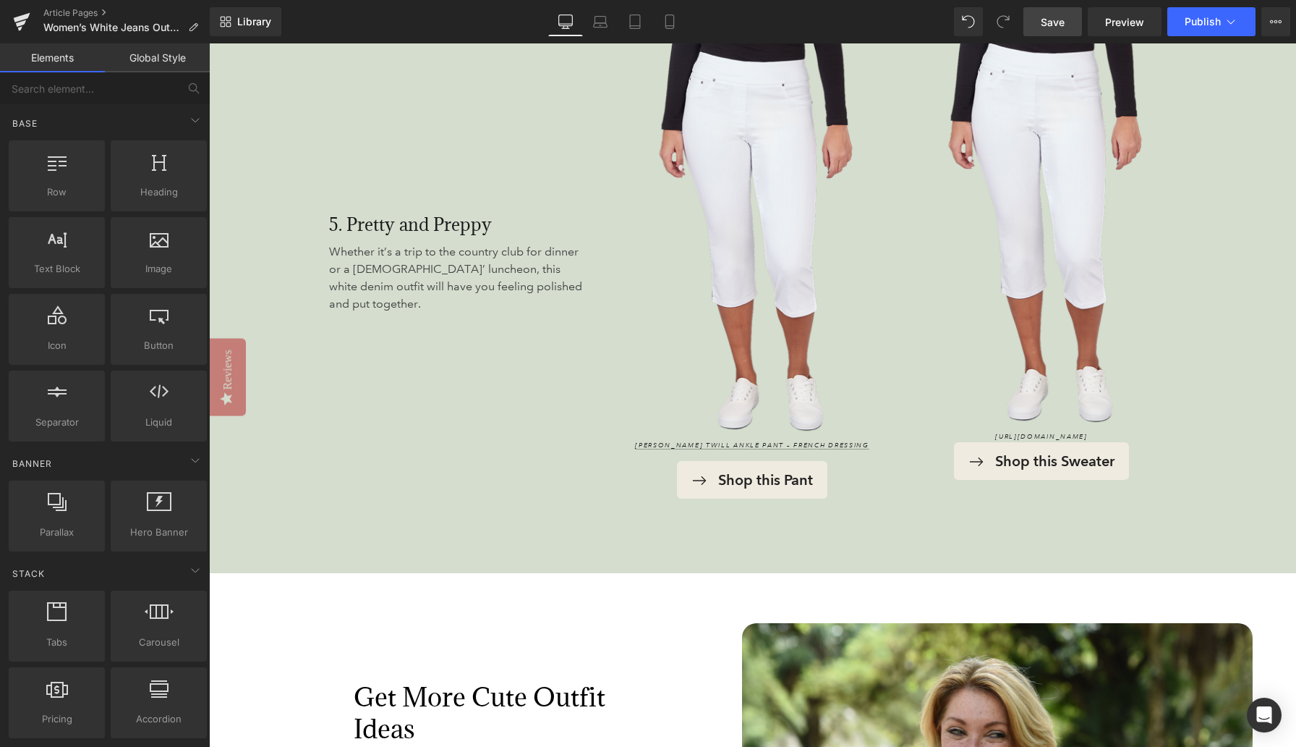
scroll to position [4056, 0]
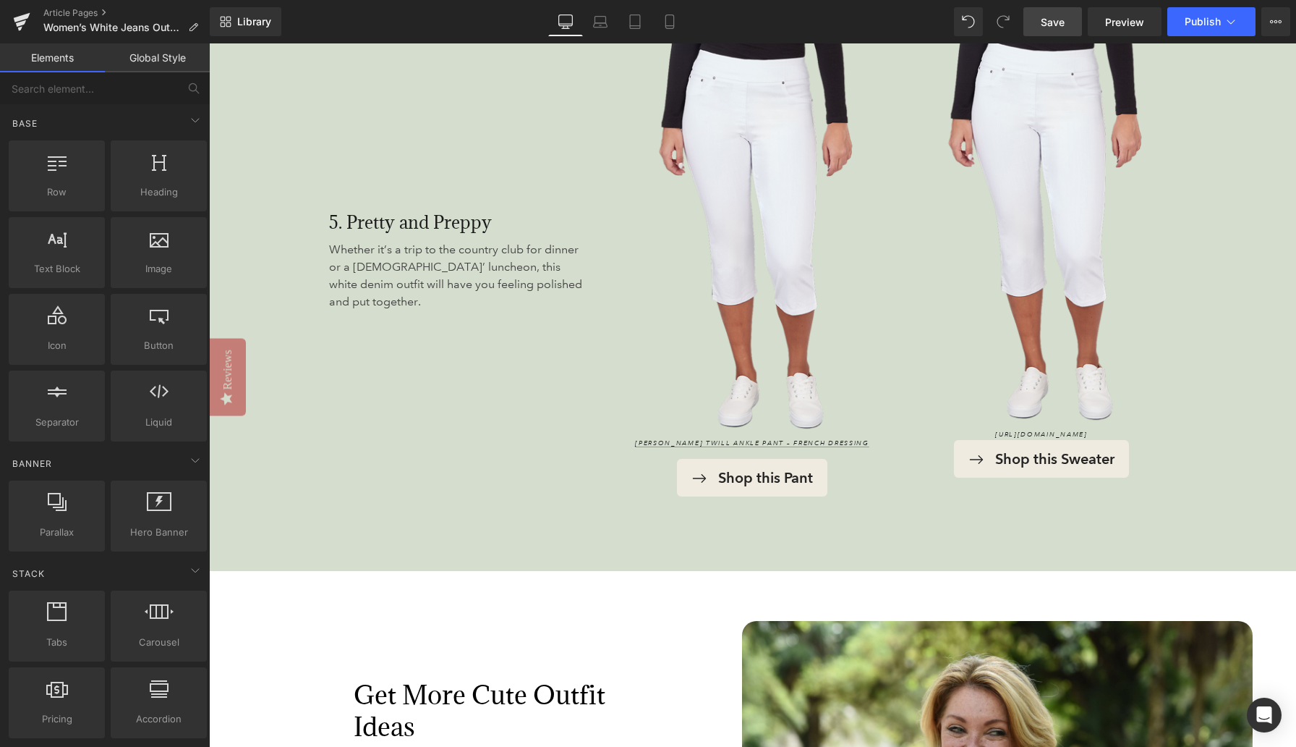
click at [846, 25] on span "Save" at bounding box center [1053, 21] width 24 height 15
click at [585, 20] on icon at bounding box center [584, 21] width 14 height 14
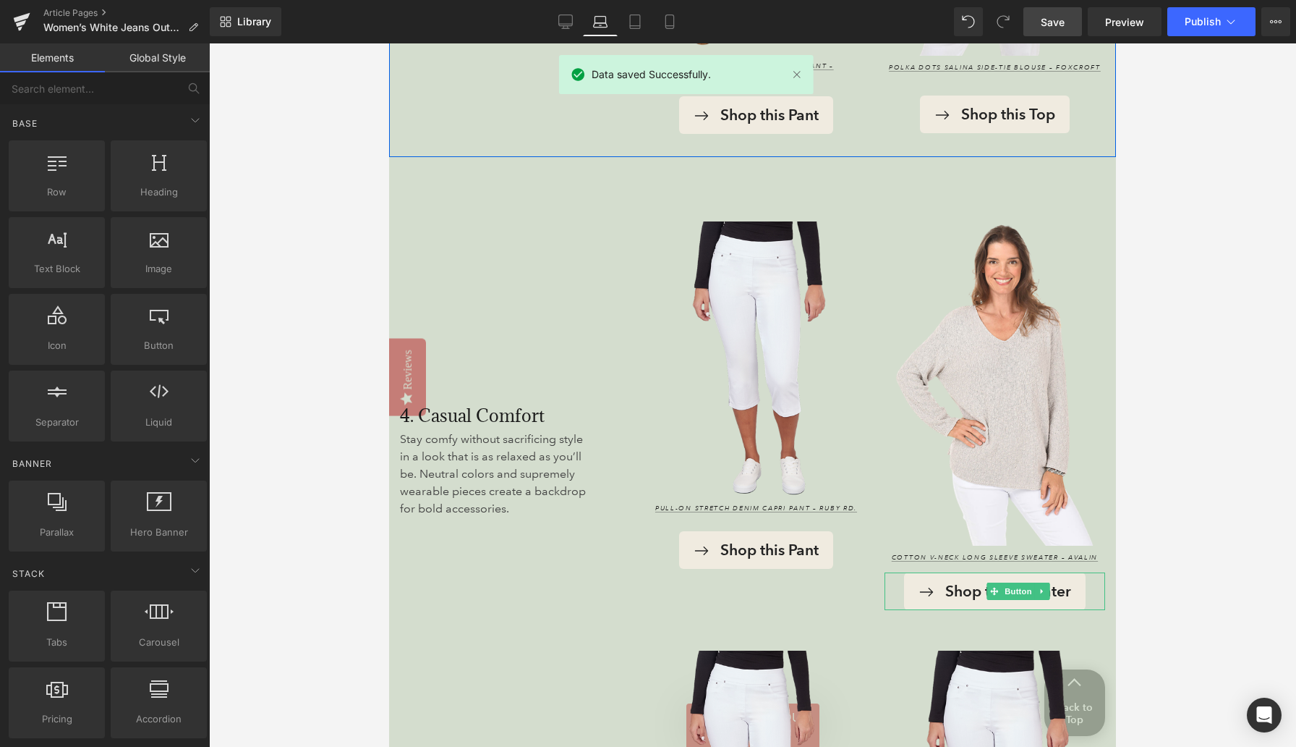
scroll to position [2993, 0]
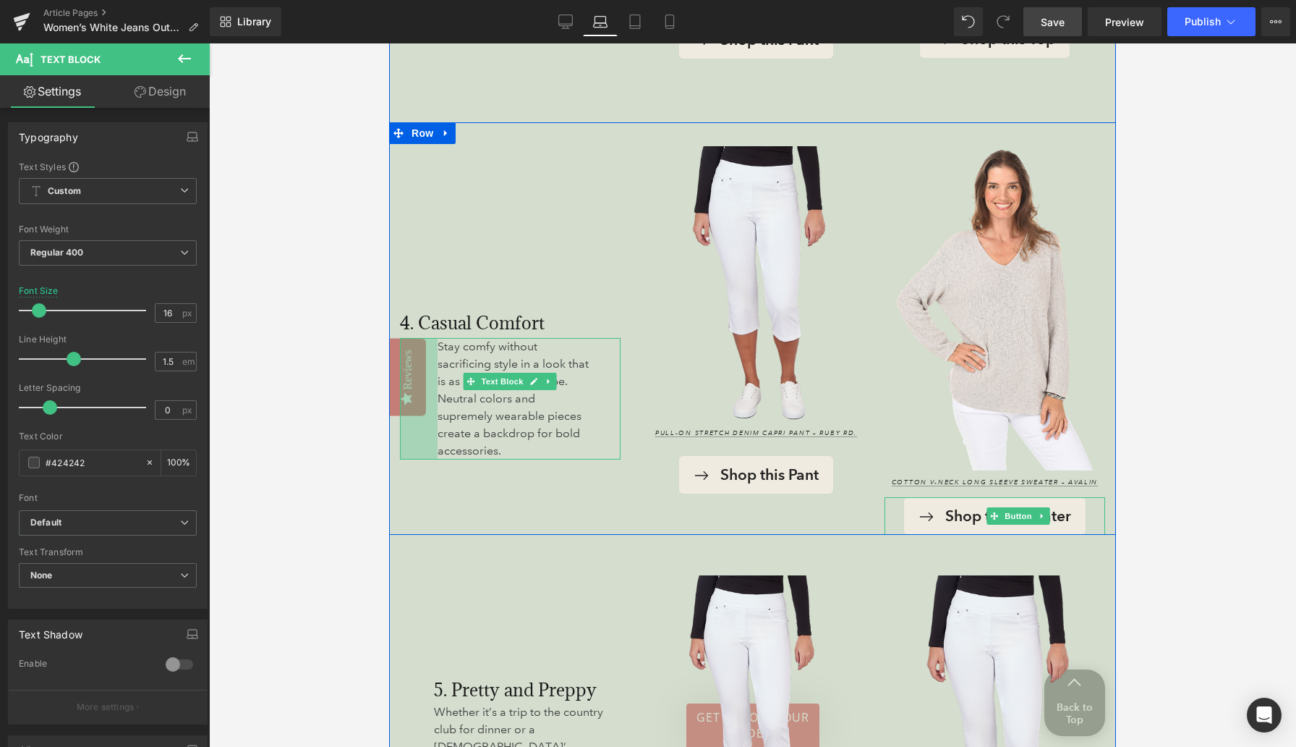
drag, startPoint x: 403, startPoint y: 383, endPoint x: 441, endPoint y: 388, distance: 38.1
click at [441, 388] on div "Stay comfy without sacrificing style in a look that is as relaxed as you’ll be.…" at bounding box center [510, 399] width 221 height 122
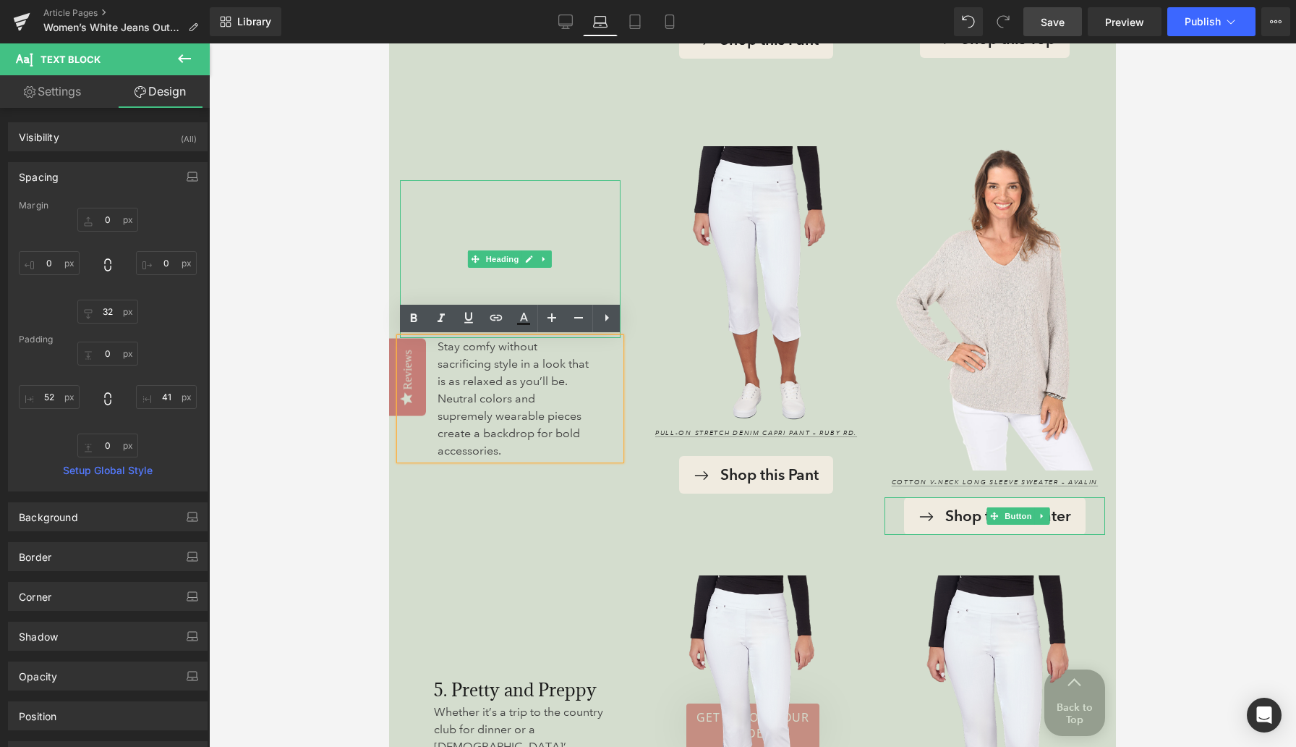
click at [417, 282] on div "4. Casual Comfort" at bounding box center [510, 259] width 221 height 158
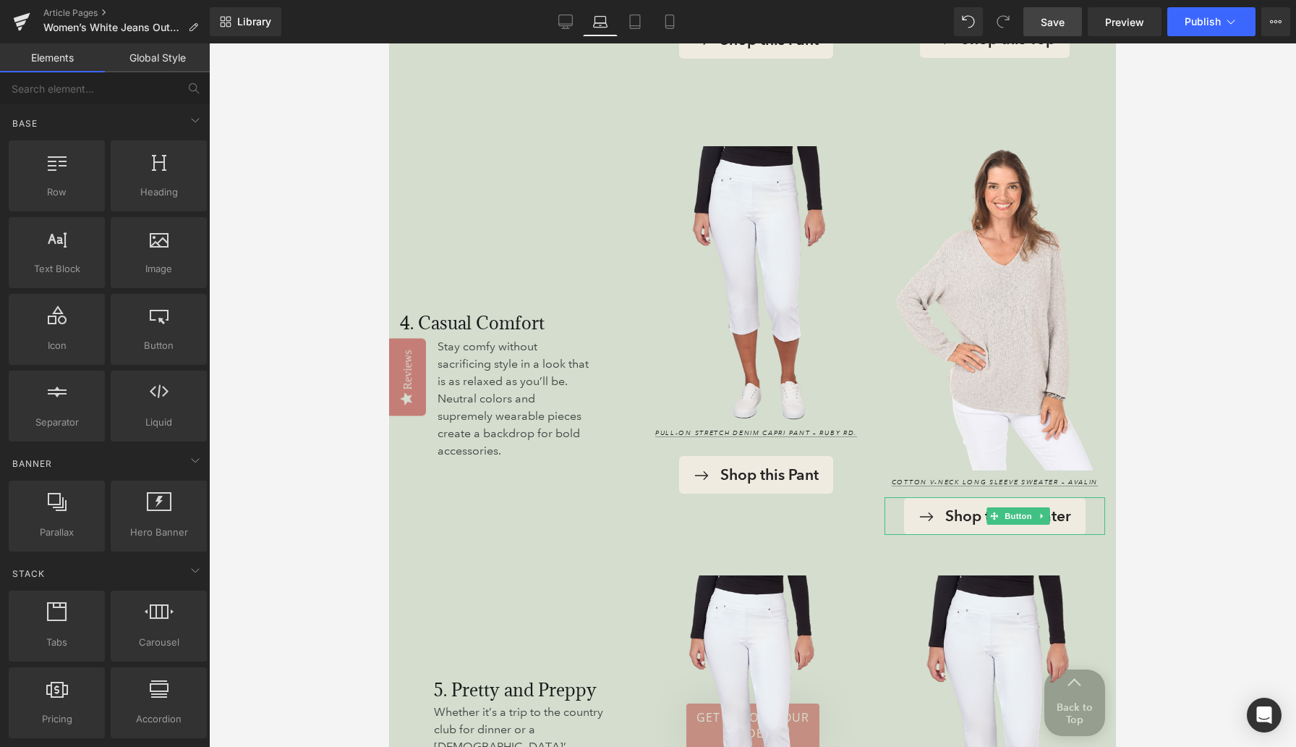
click at [389, 300] on iframe at bounding box center [752, 394] width 727 height 703
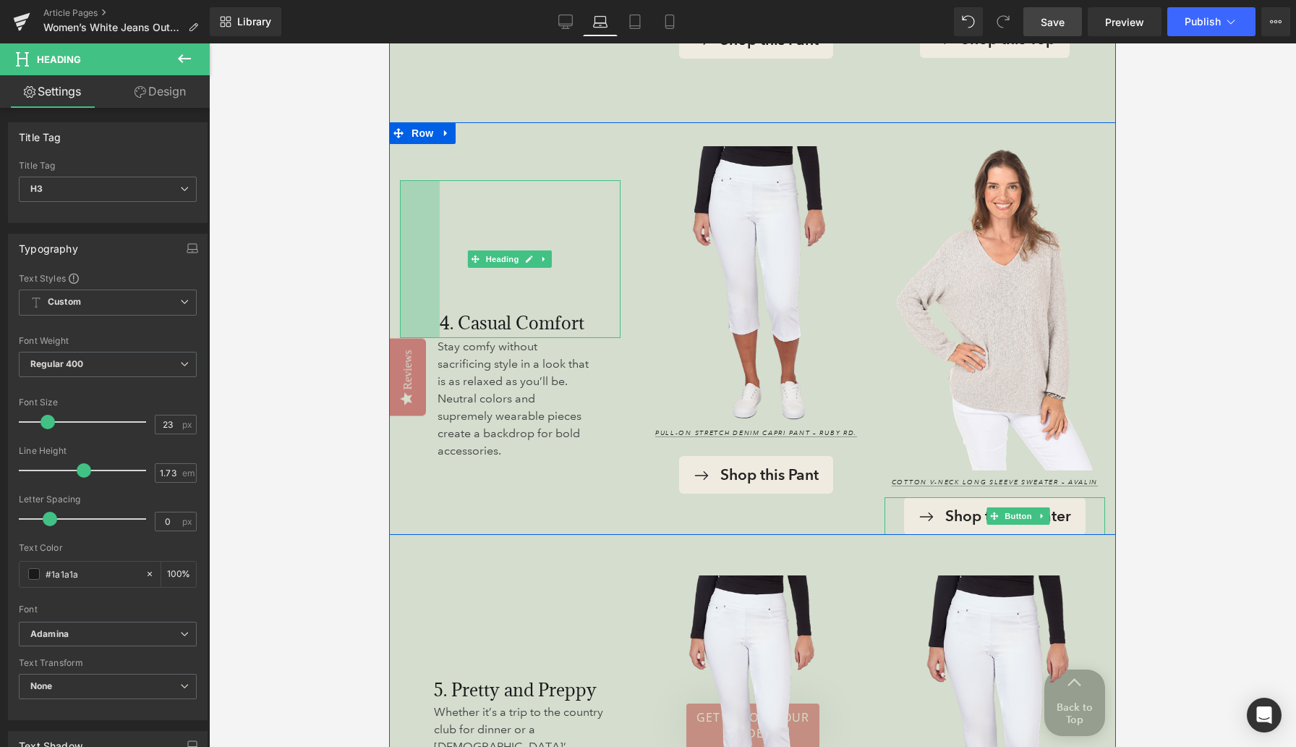
drag, startPoint x: 400, startPoint y: 298, endPoint x: 440, endPoint y: 302, distance: 40.0
click at [440, 302] on div "4. Casual Comfort Heading 55px" at bounding box center [510, 259] width 221 height 158
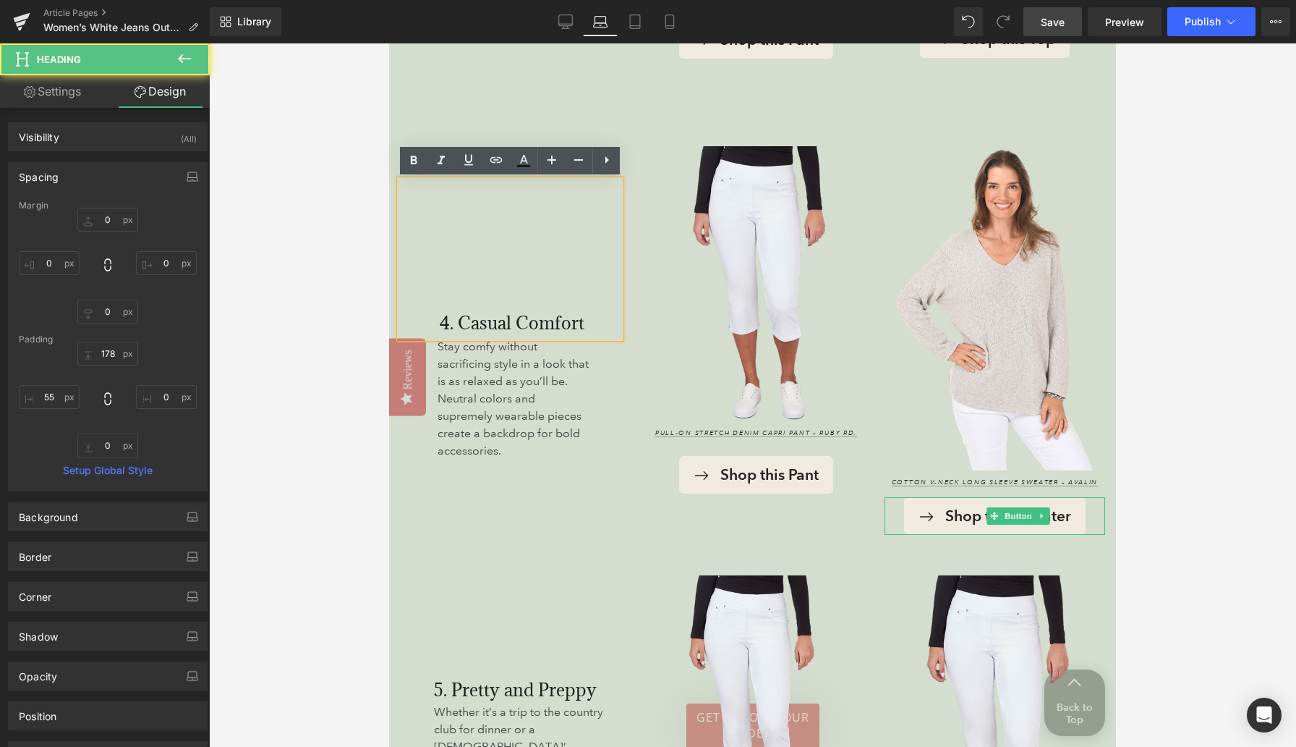
click at [389, 43] on div at bounding box center [389, 43] width 0 height 0
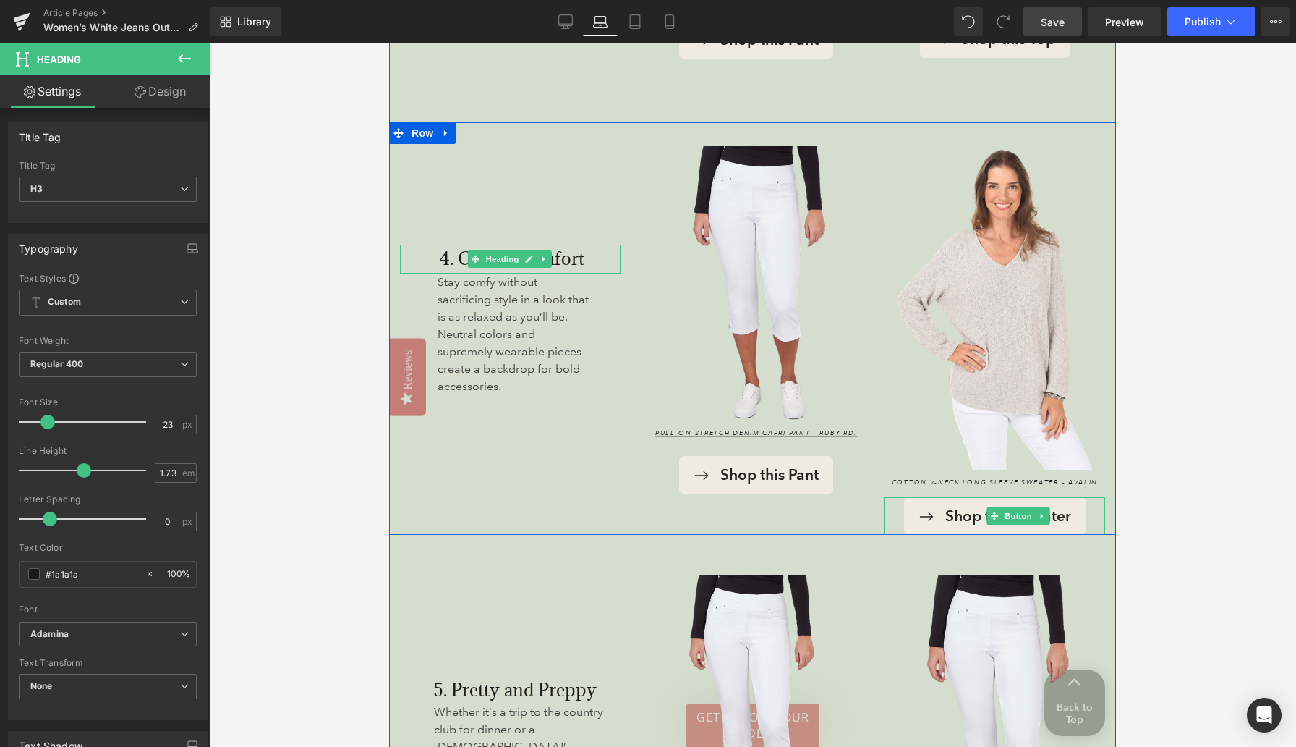
drag, startPoint x: 510, startPoint y: 182, endPoint x: 522, endPoint y: 52, distance: 130.8
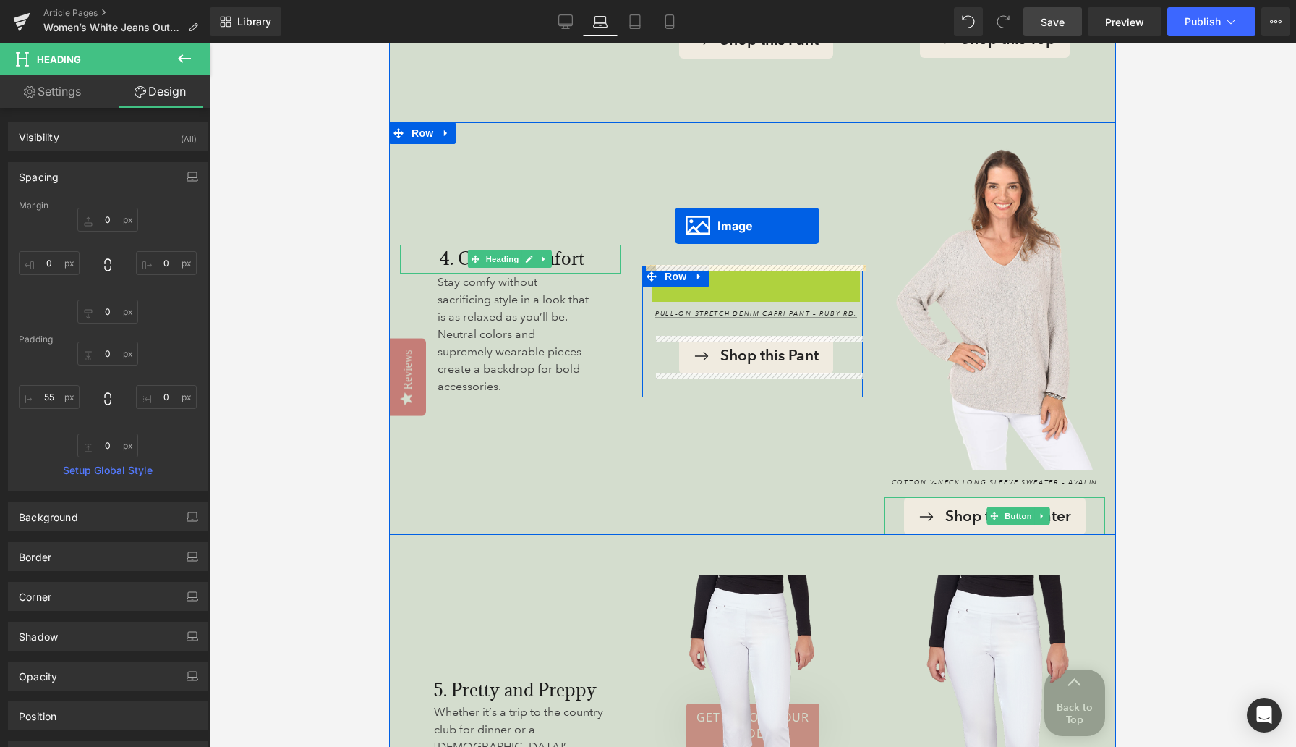
drag, startPoint x: 732, startPoint y: 281, endPoint x: 675, endPoint y: 226, distance: 79.8
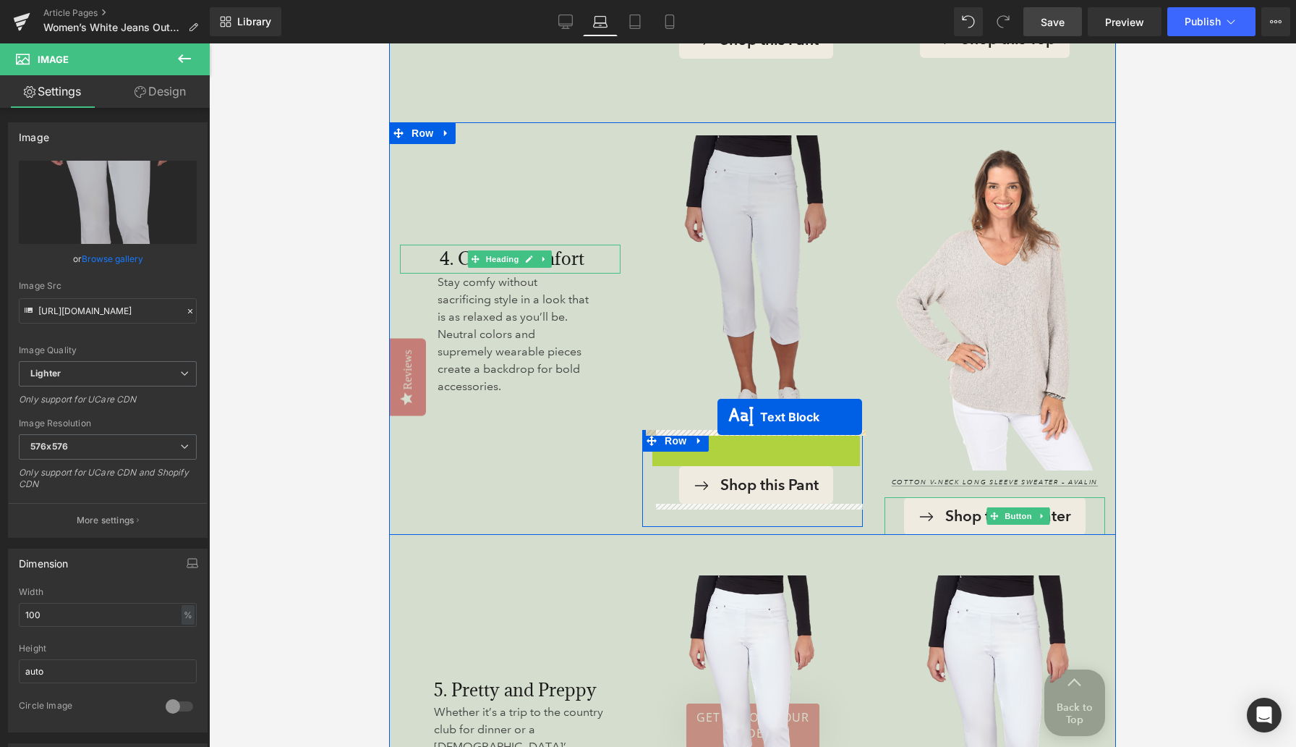
drag, startPoint x: 718, startPoint y: 446, endPoint x: 718, endPoint y: 417, distance: 28.9
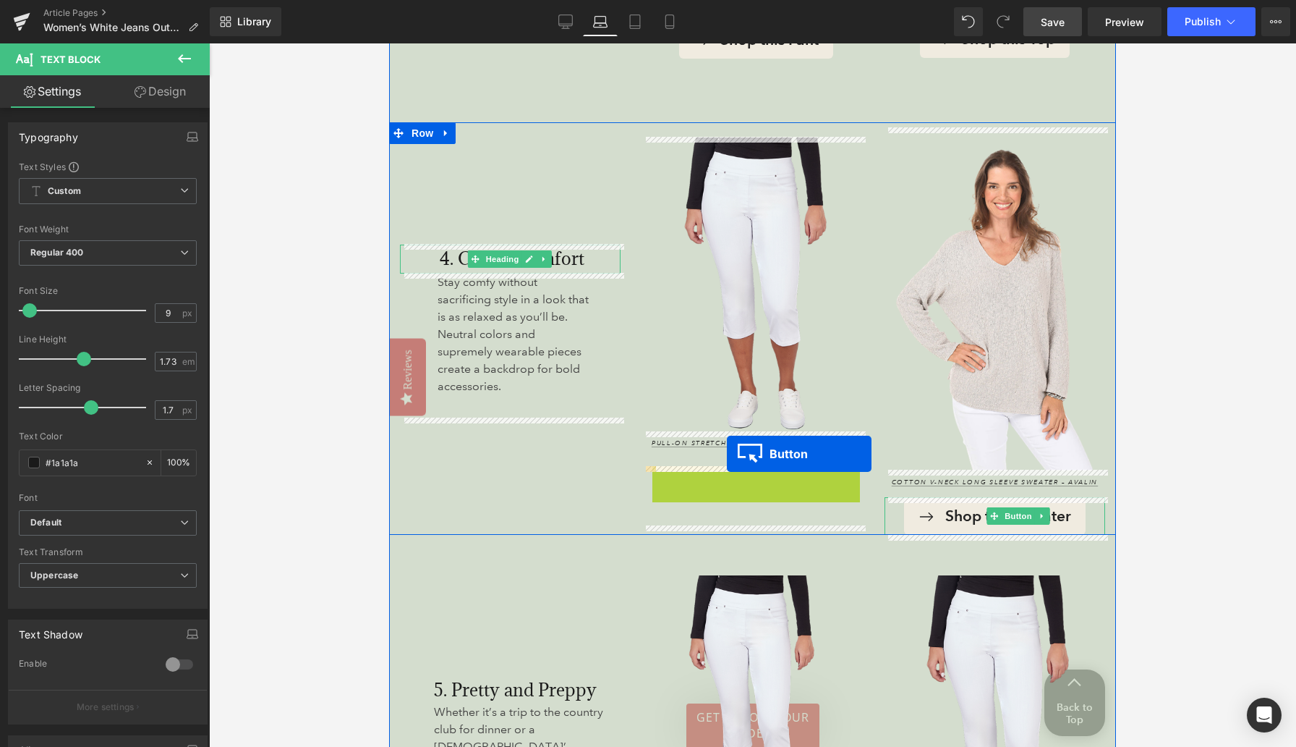
drag, startPoint x: 732, startPoint y: 486, endPoint x: 727, endPoint y: 454, distance: 32.9
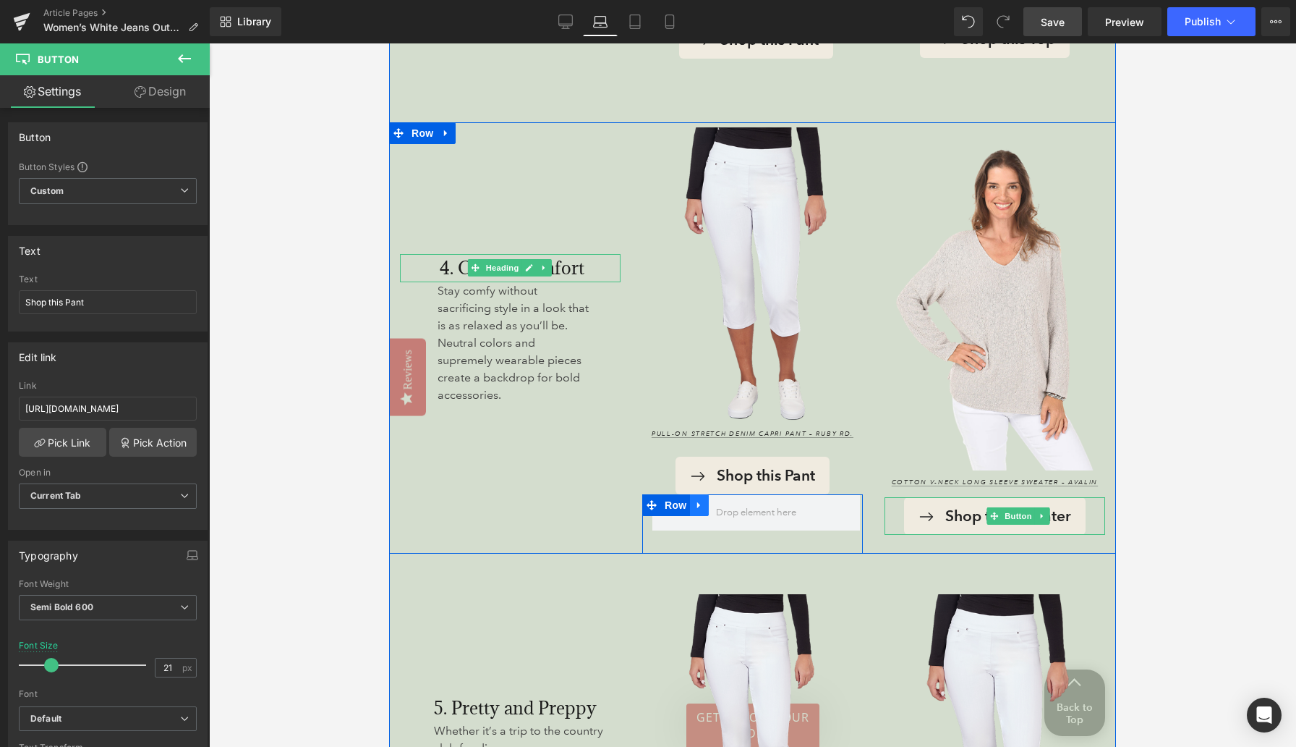
click at [700, 503] on icon at bounding box center [699, 504] width 10 height 11
click at [737, 504] on icon at bounding box center [737, 504] width 10 height 11
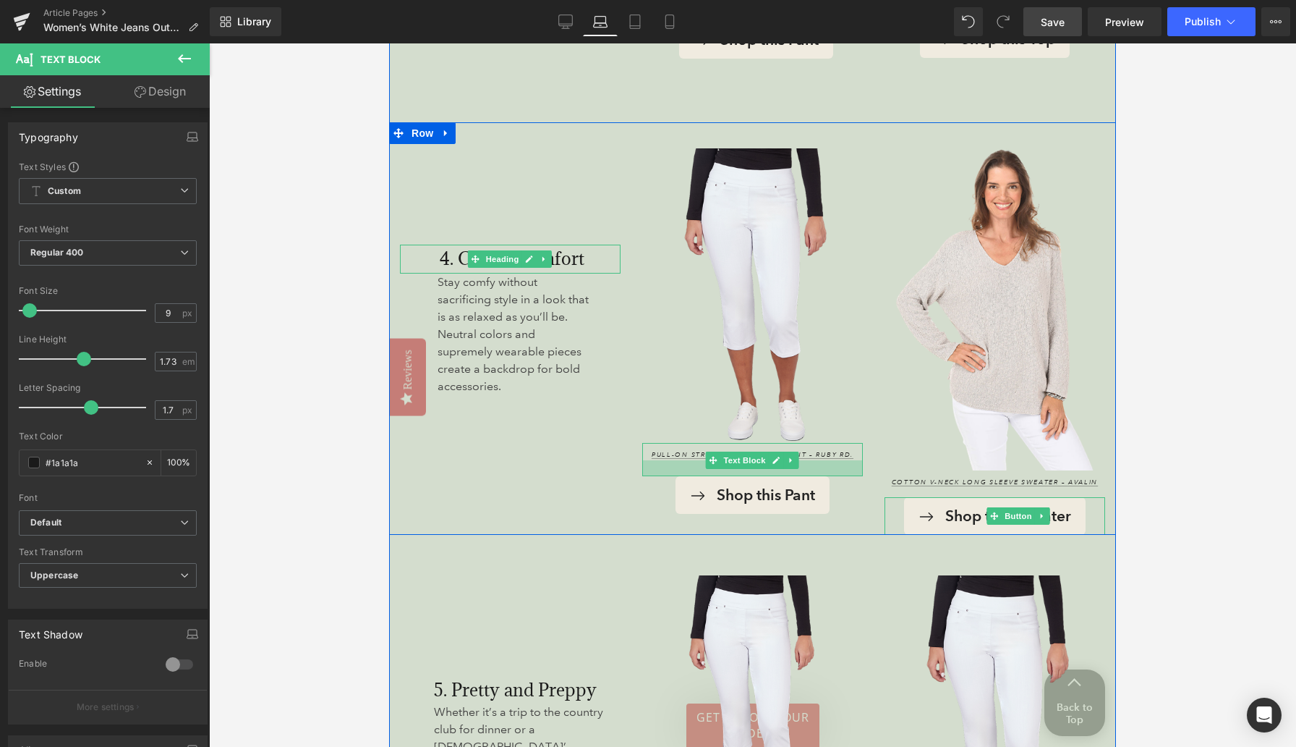
click at [781, 473] on div at bounding box center [752, 468] width 221 height 16
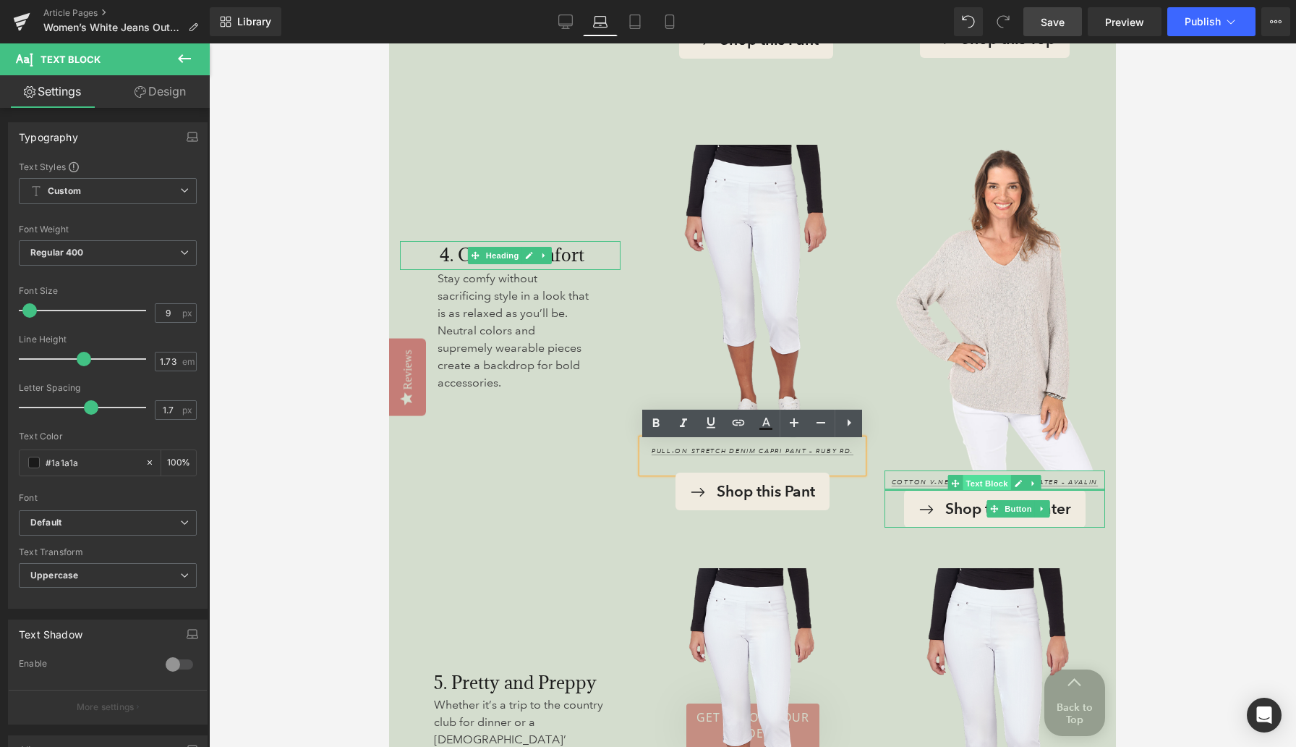
click at [846, 487] on div "Cotton V-Neck Long Sleeve Sweater – Avalin Text Block" at bounding box center [995, 480] width 221 height 20
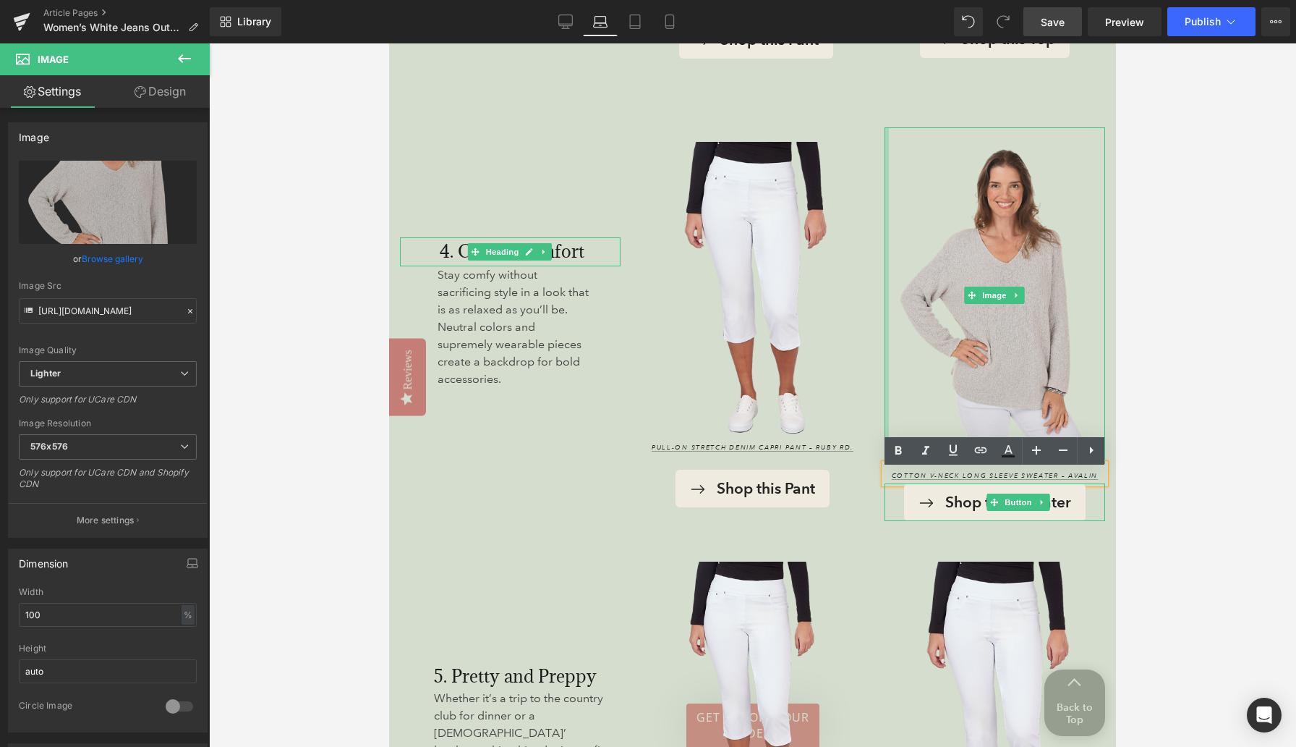
click at [846, 227] on div "Image" at bounding box center [995, 295] width 221 height 336
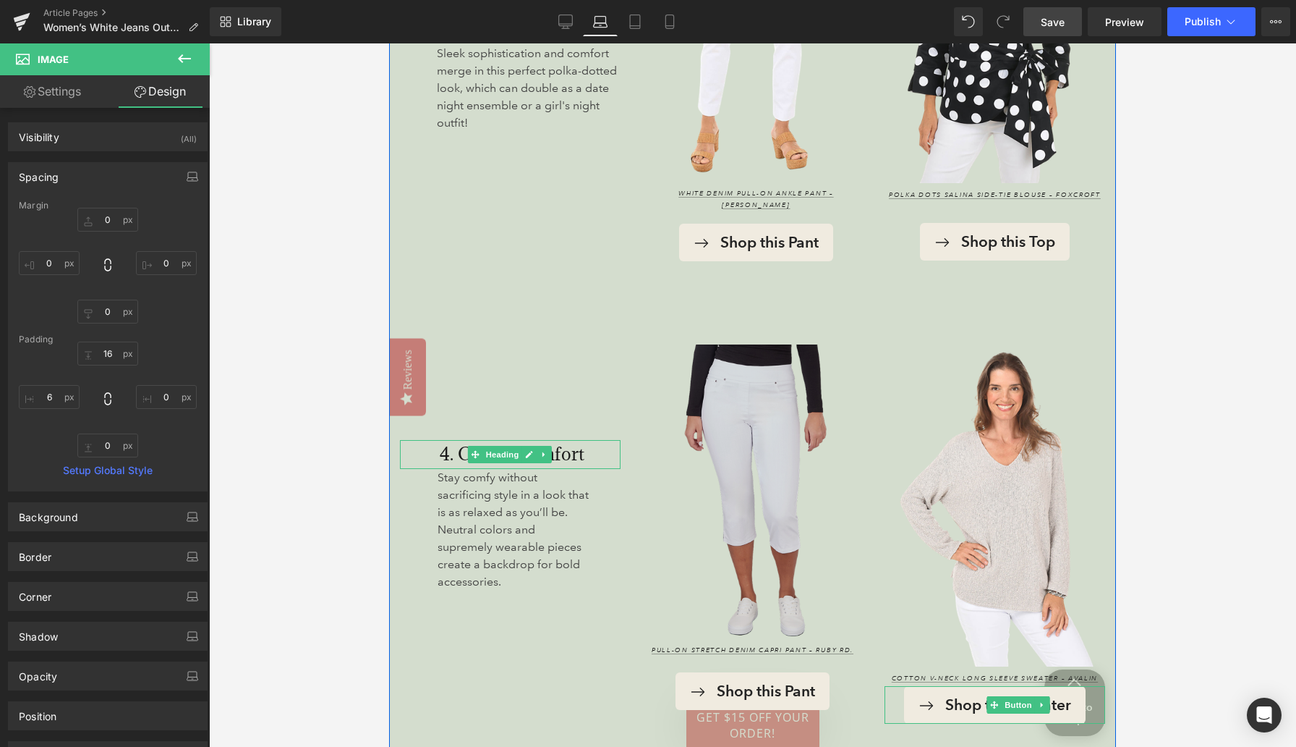
scroll to position [3072, 0]
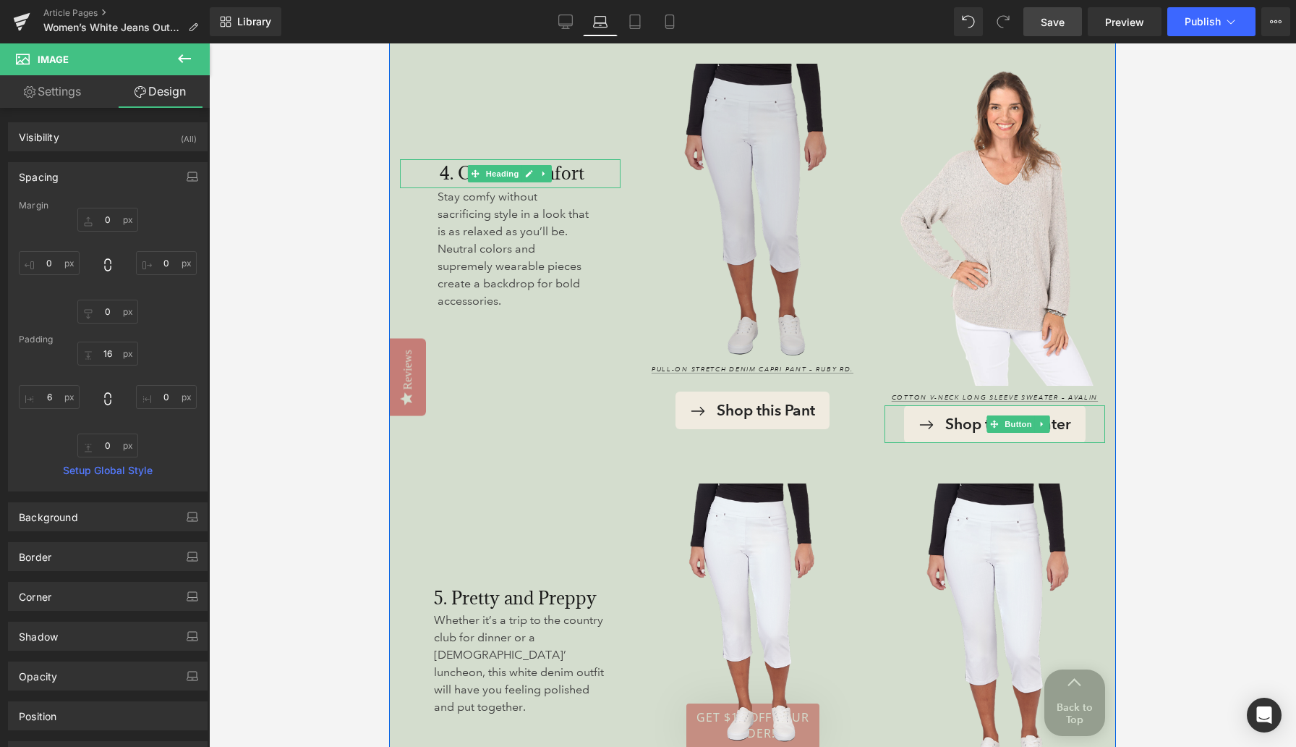
click at [728, 223] on img at bounding box center [752, 211] width 221 height 294
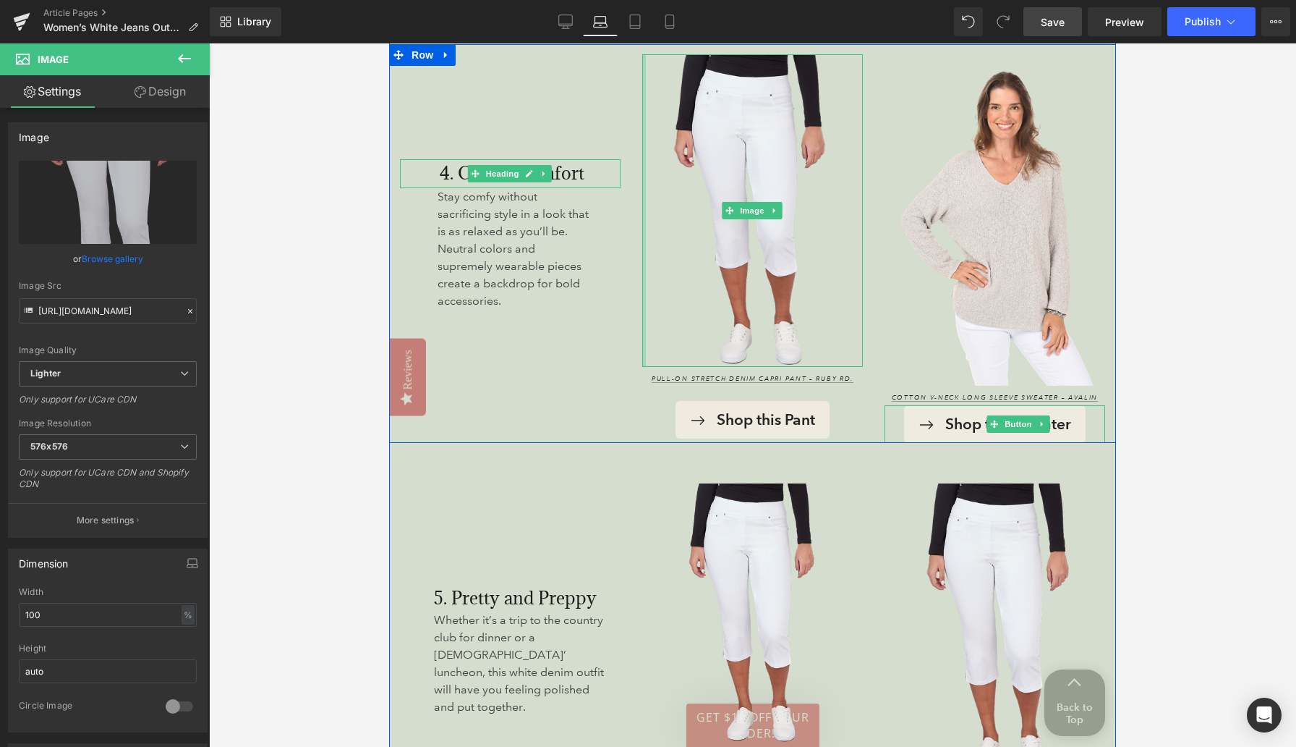
click at [639, 242] on div "Image Pull-On Stretch Denim Capri Pant – Ruby Rd. Text Block Shop this Pant But…" at bounding box center [753, 246] width 242 height 394
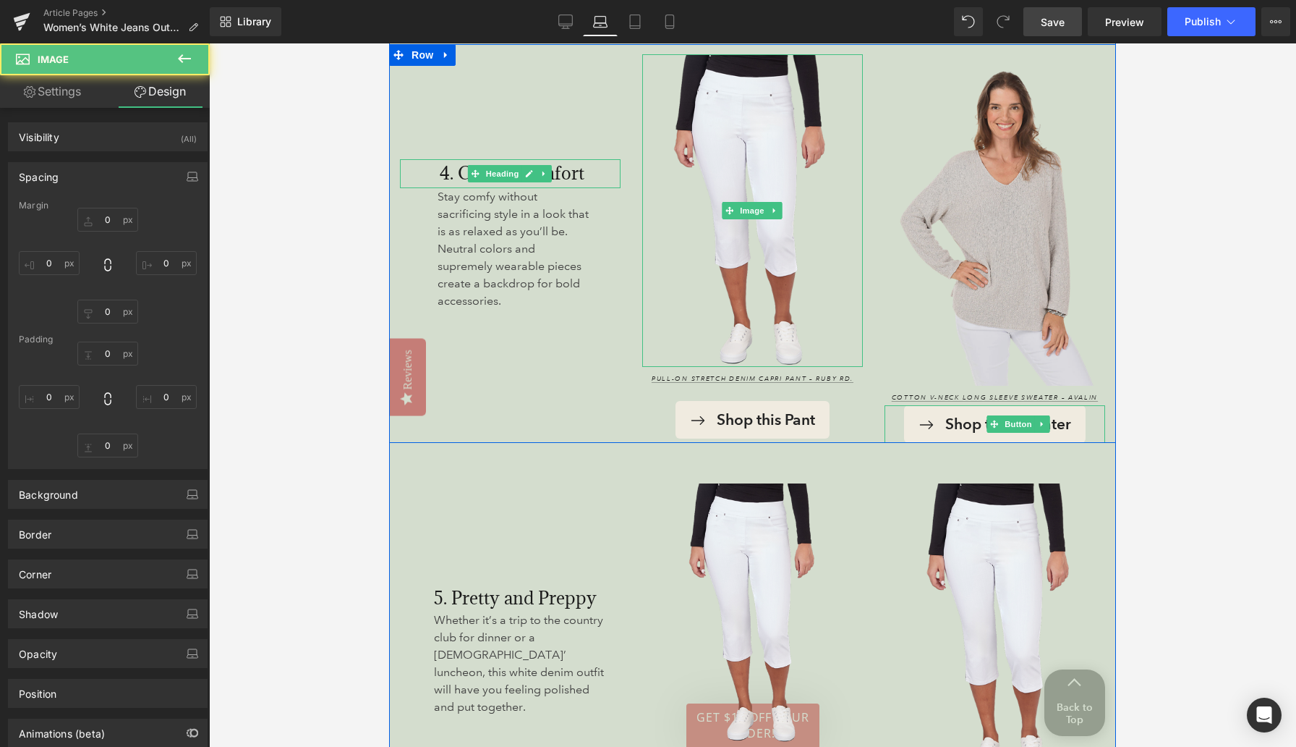
type input "0"
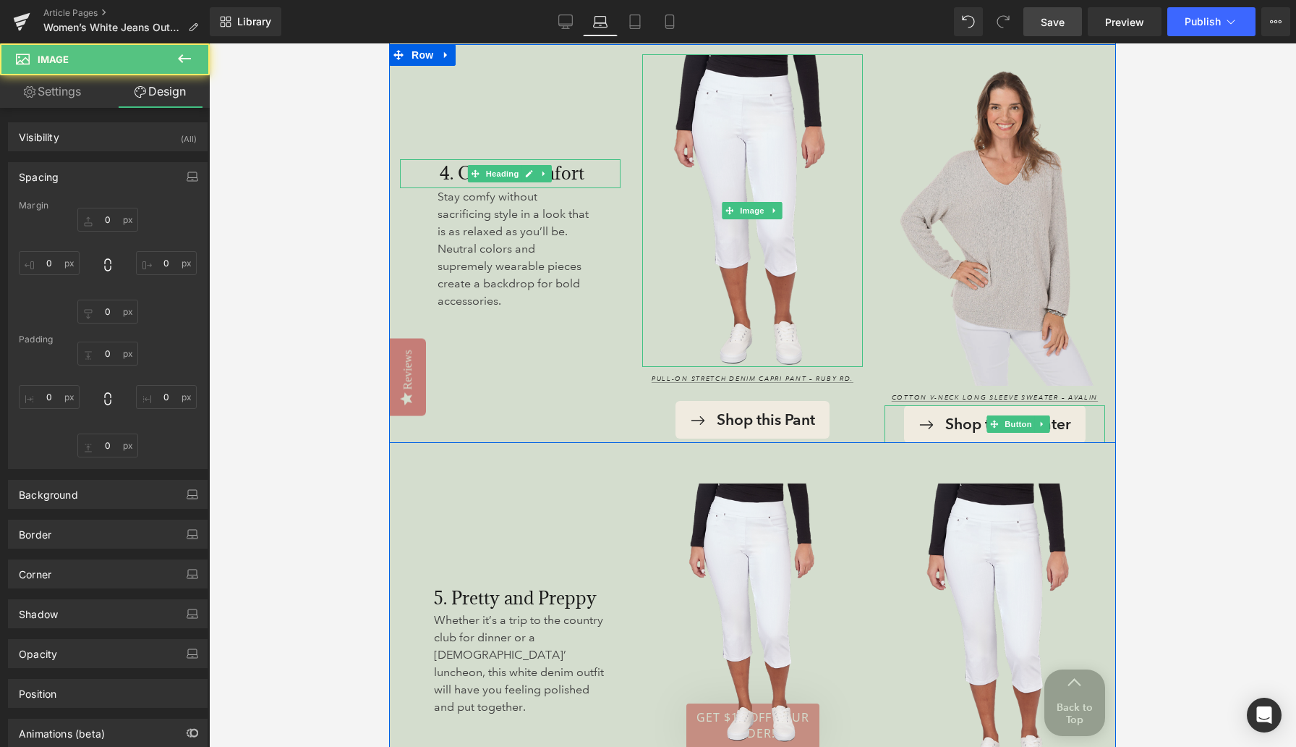
type input "16"
type input "0"
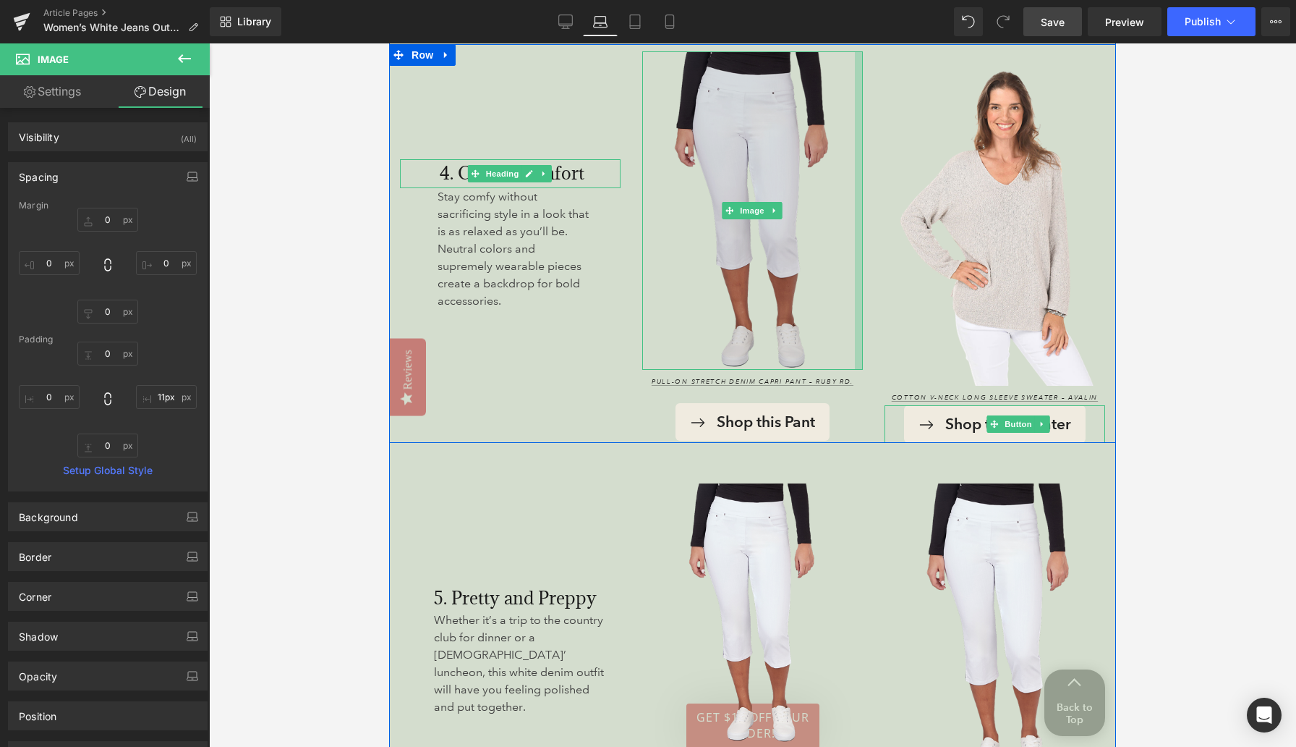
type input "10px"
drag, startPoint x: 860, startPoint y: 207, endPoint x: 853, endPoint y: 212, distance: 8.8
click at [846, 212] on div "Image" at bounding box center [752, 210] width 221 height 319
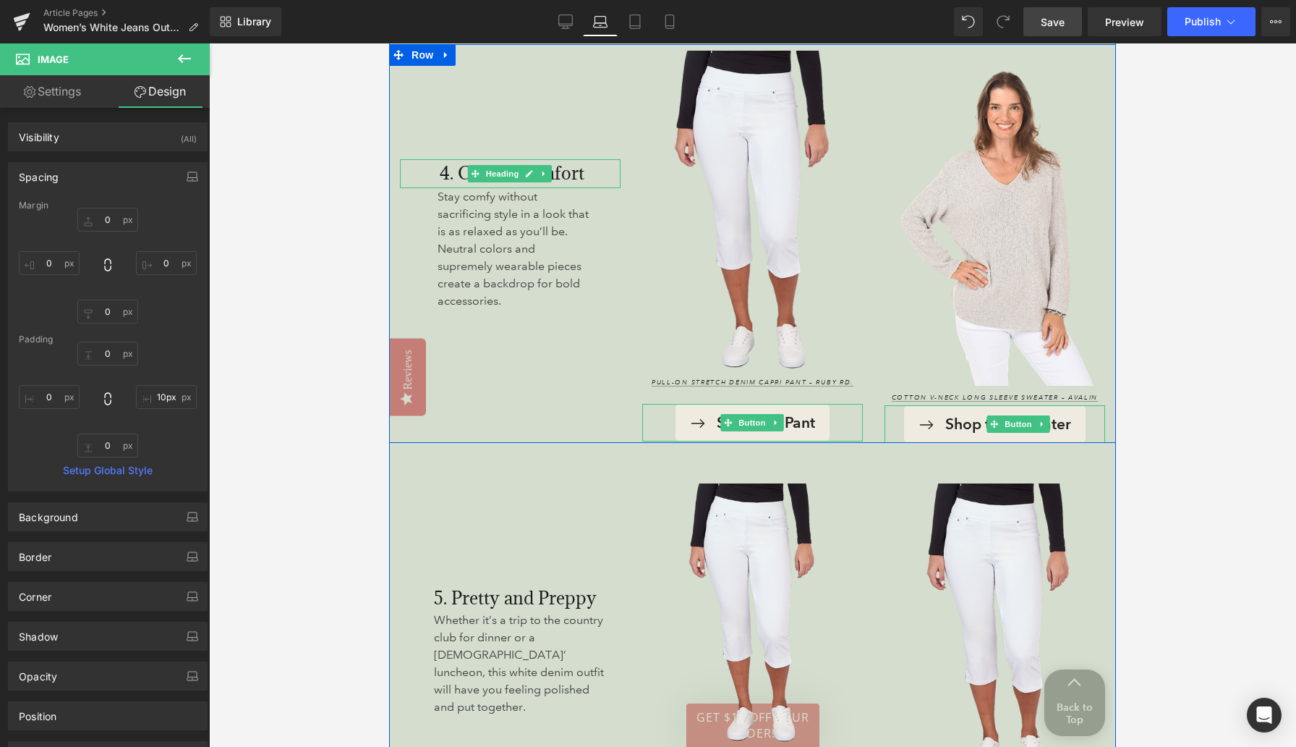
click at [846, 420] on div "Shop this Pant" at bounding box center [752, 423] width 221 height 38
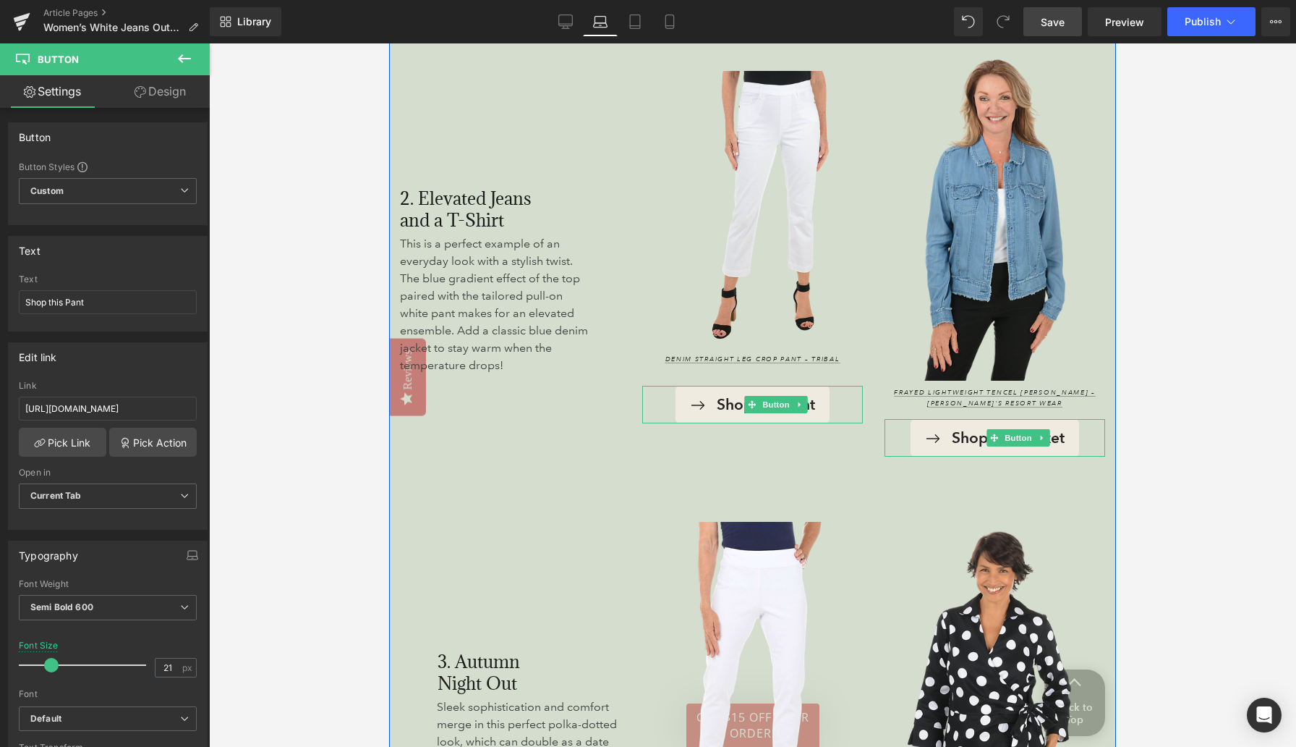
scroll to position [1832, 0]
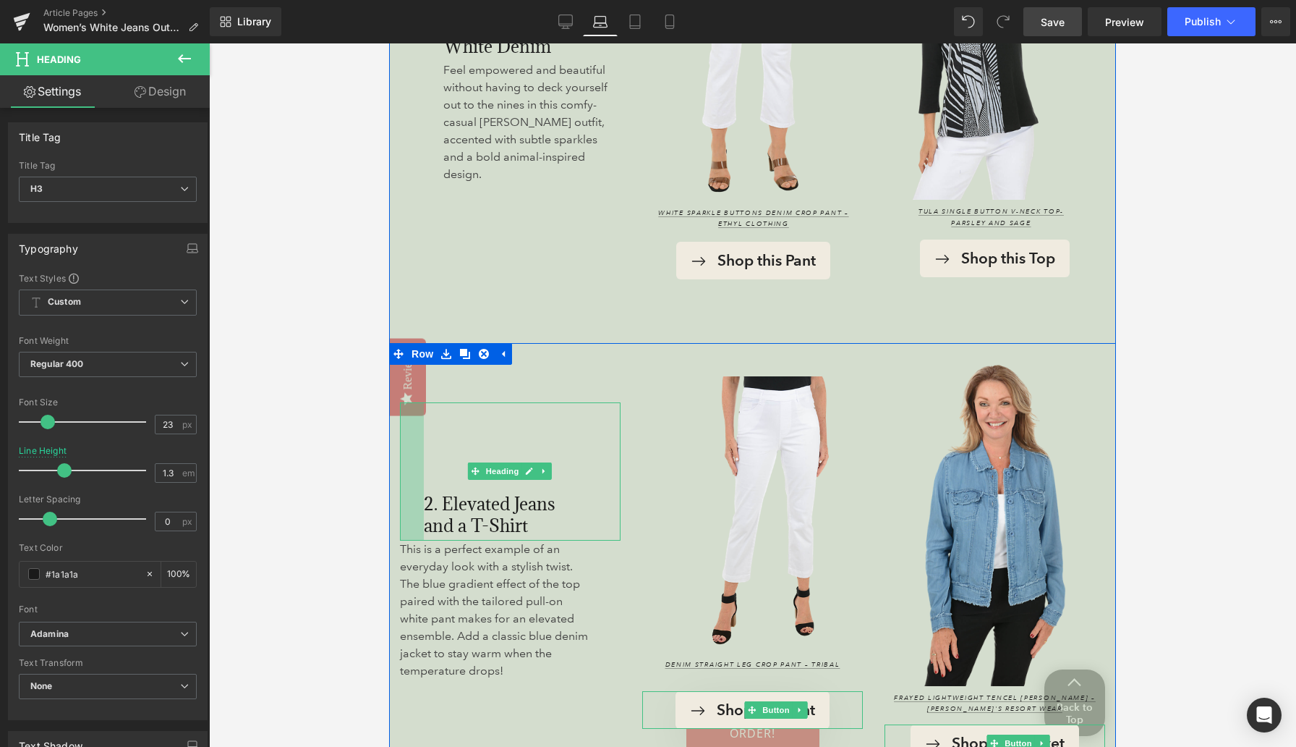
drag, startPoint x: 401, startPoint y: 507, endPoint x: 425, endPoint y: 509, distance: 23.9
click at [425, 509] on div "2. Elevated Jeans and a T-Shirt Heading 33px" at bounding box center [510, 471] width 221 height 138
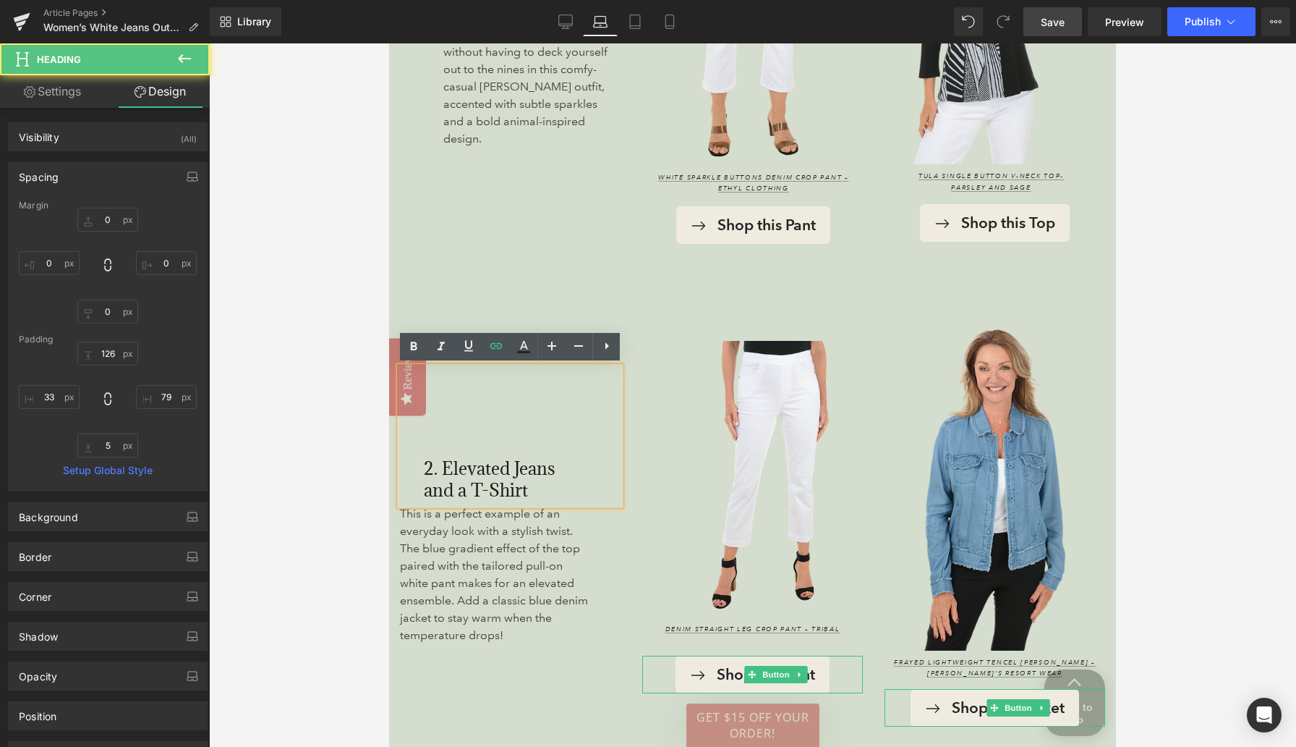
scroll to position [1869, 0]
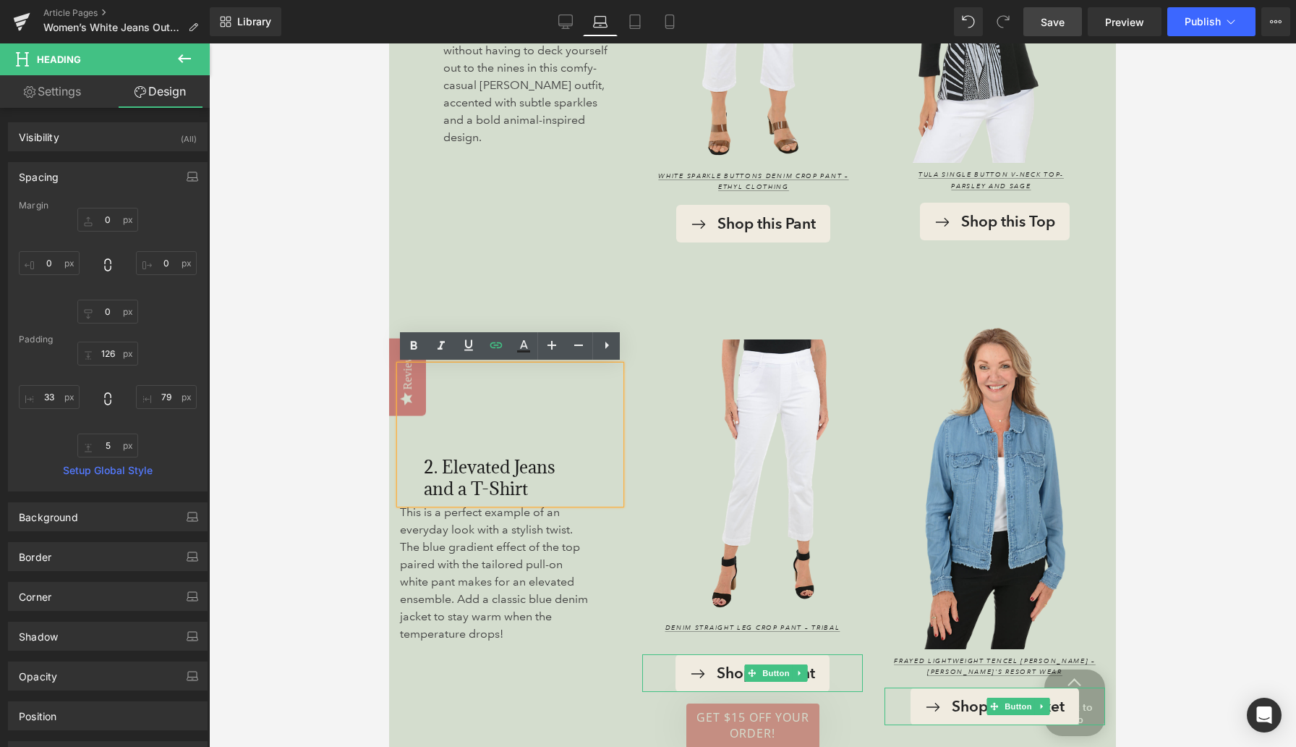
click at [441, 689] on div "2. Elevated Jeans and a T-Shirt Heading 33px This is a perfect example of an ev…" at bounding box center [510, 515] width 242 height 419
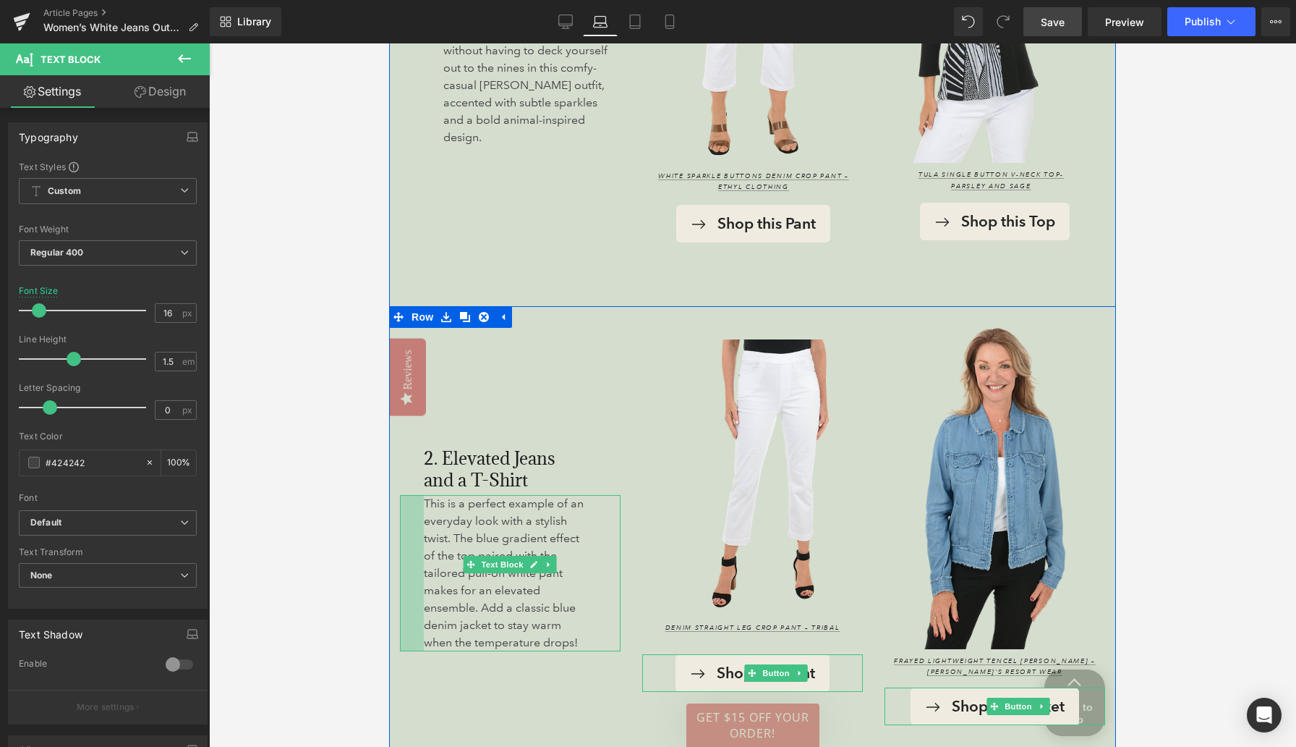
drag, startPoint x: 402, startPoint y: 589, endPoint x: 426, endPoint y: 590, distance: 23.9
click at [426, 590] on div "This is a perfect example of an everyday look with a stylish twist. The blue gr…" at bounding box center [510, 573] width 221 height 156
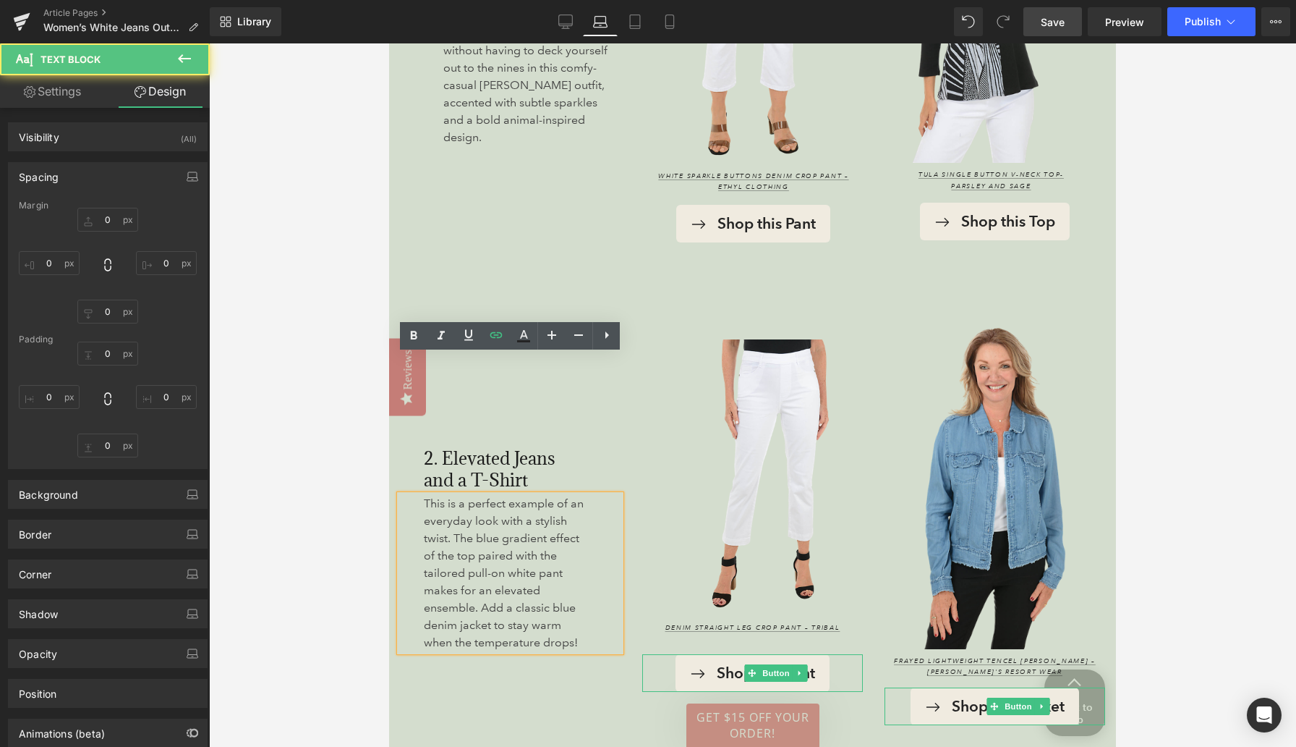
type input "0"
type input "32"
type input "0"
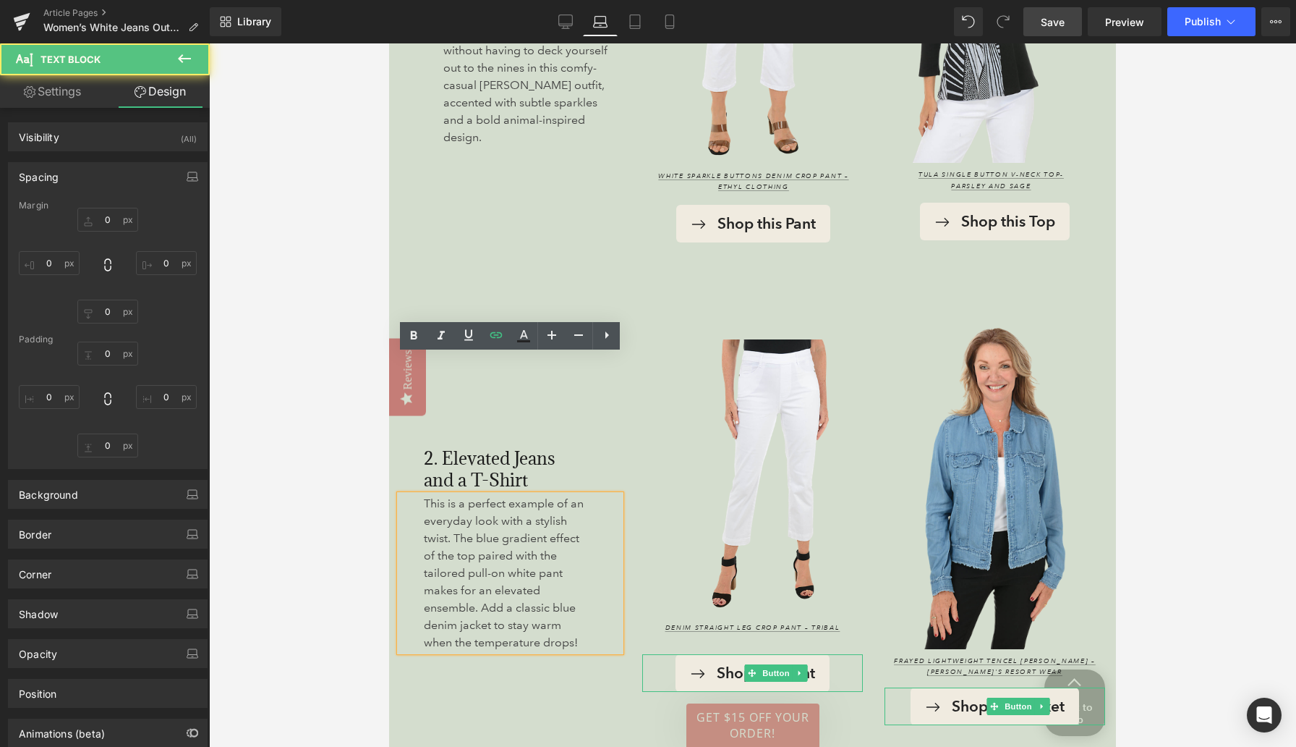
type input "43"
type input "0"
type input "33"
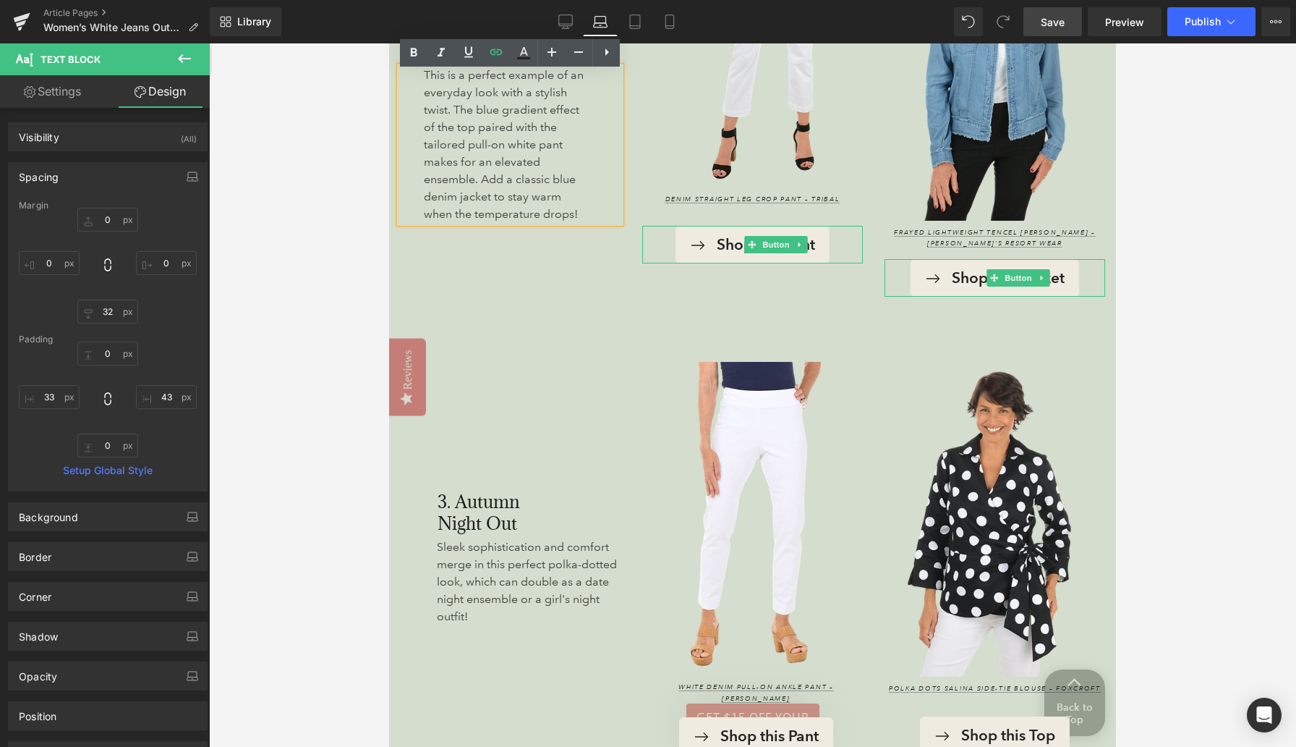
scroll to position [2237, 0]
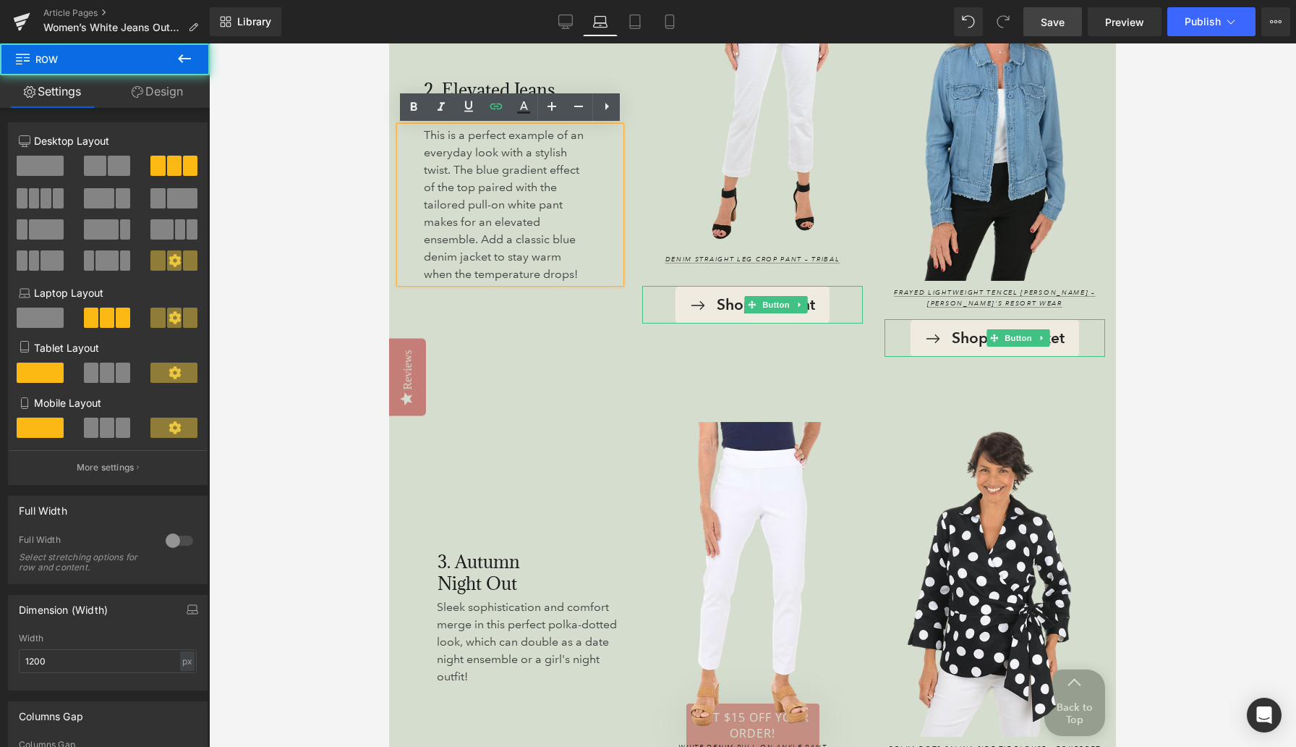
click at [491, 310] on div "2. Elevated Jeans and a T-Shirt Heading 33px This is a perfect example of an ev…" at bounding box center [510, 147] width 242 height 419
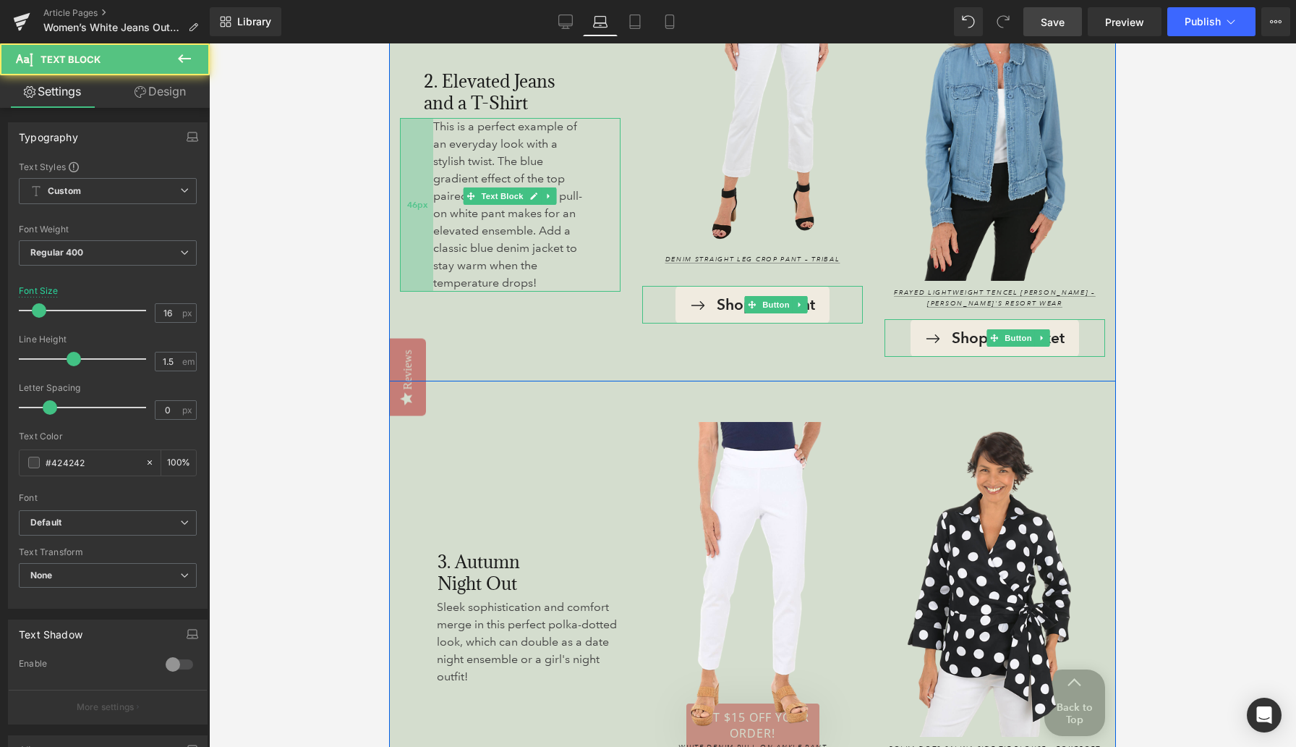
scroll to position [2229, 0]
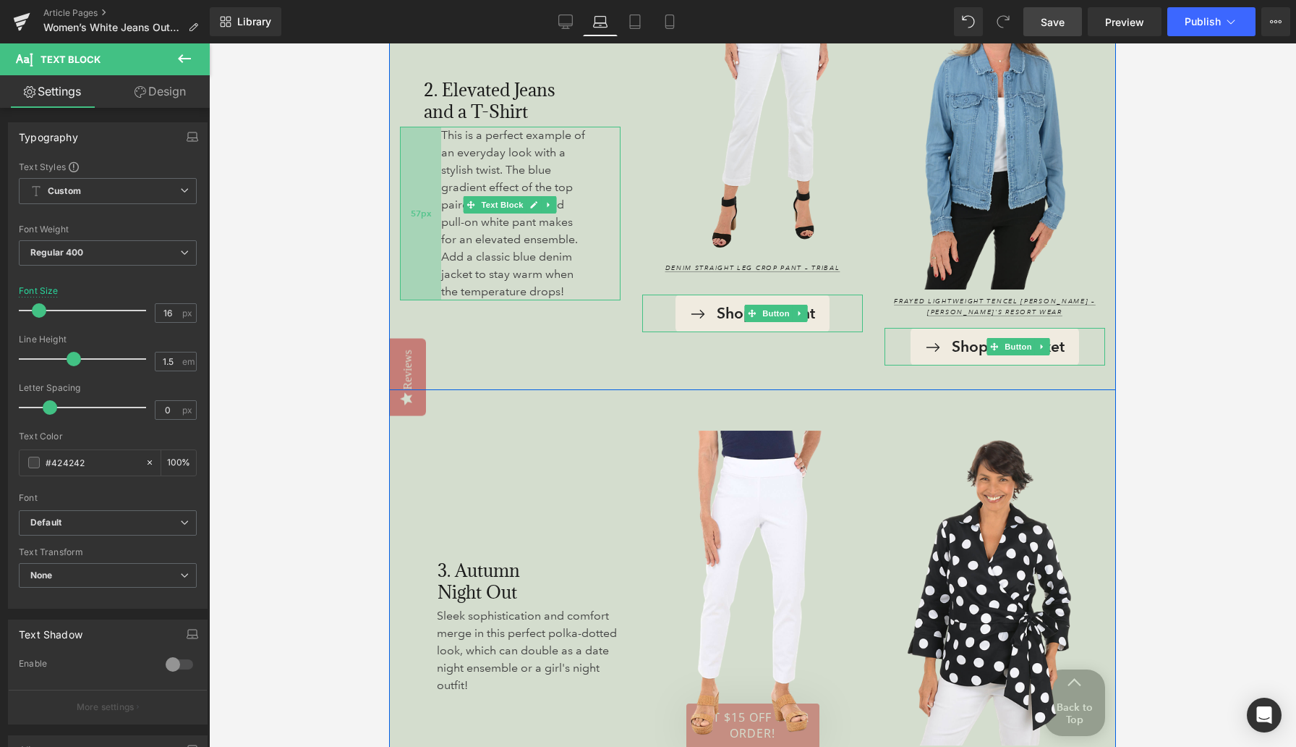
drag, startPoint x: 406, startPoint y: 201, endPoint x: 423, endPoint y: 202, distance: 17.4
click at [423, 202] on div "57px" at bounding box center [420, 214] width 41 height 174
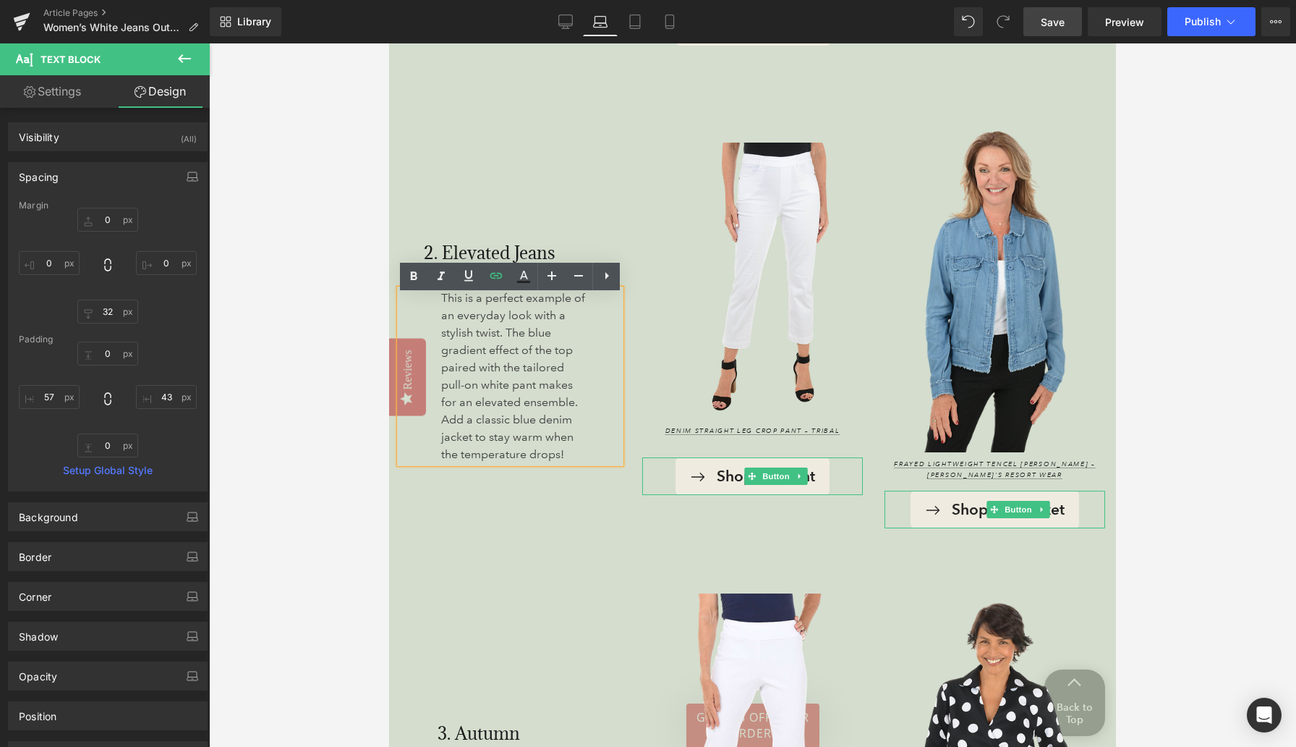
scroll to position [2057, 0]
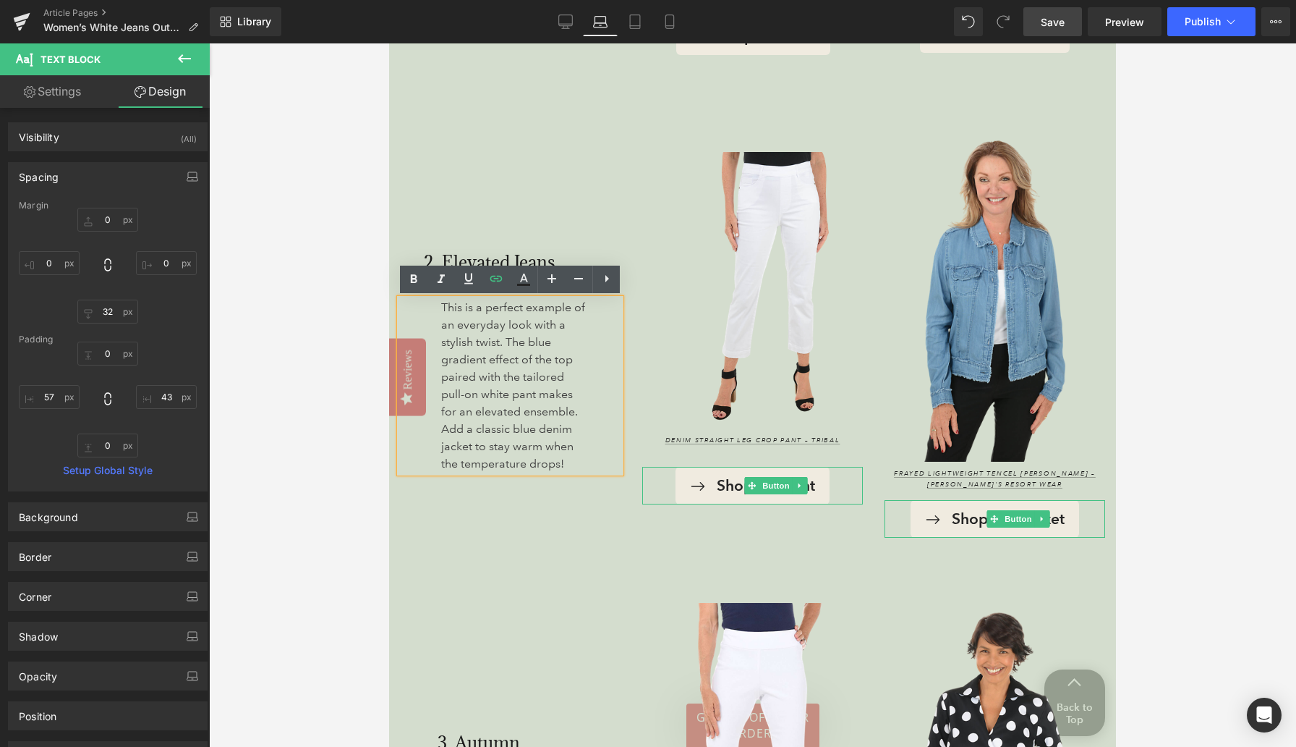
click at [439, 197] on div "2. Elevated Jeans and a T-Shirt" at bounding box center [510, 230] width 221 height 138
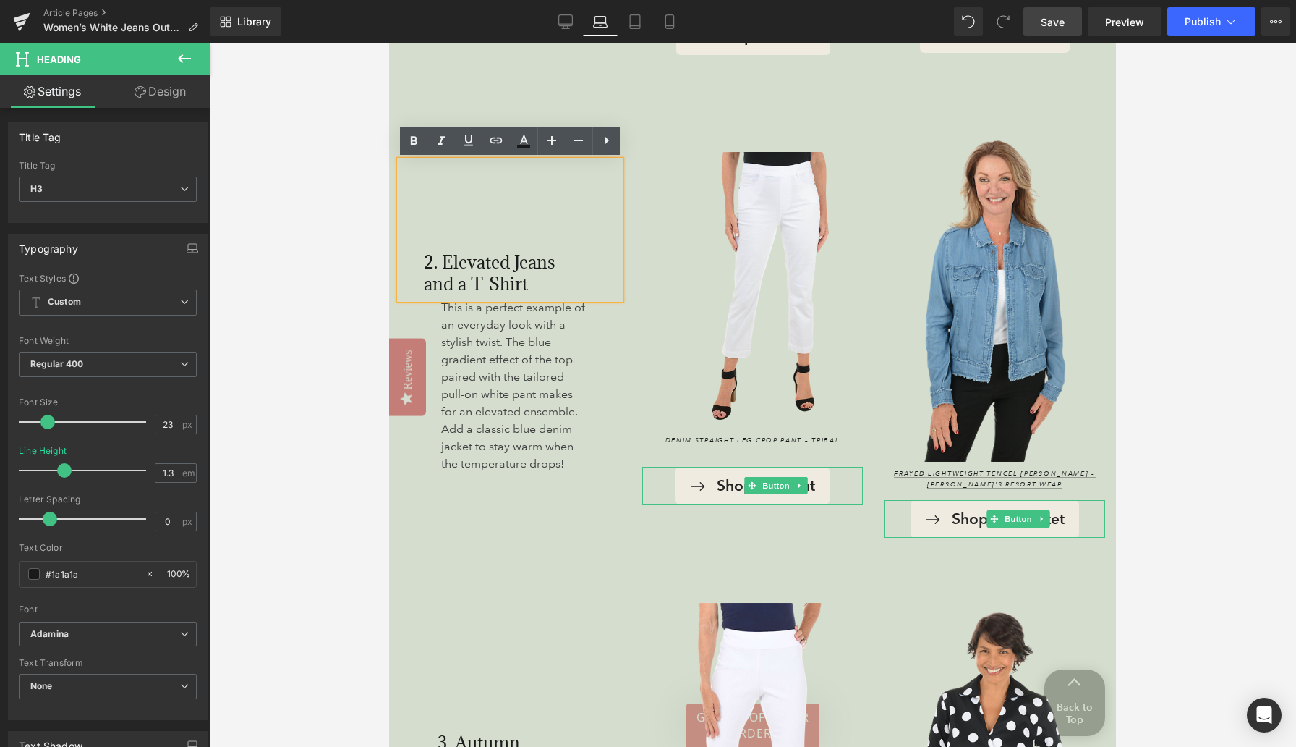
click at [461, 493] on div "2. Elevated Jeans and a T-Shirt Heading 33px This is a perfect example of an ev…" at bounding box center [510, 328] width 242 height 419
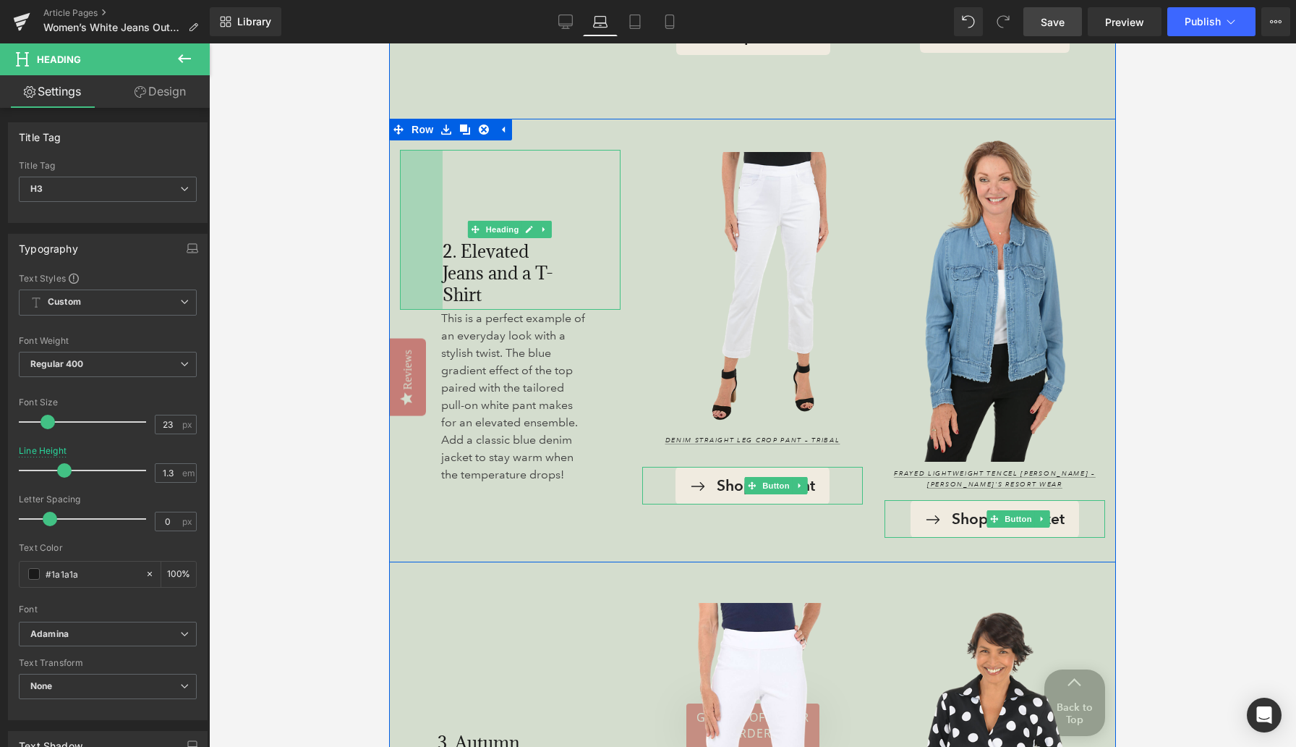
drag, startPoint x: 403, startPoint y: 237, endPoint x: 423, endPoint y: 238, distance: 20.3
click at [423, 238] on div "59px" at bounding box center [421, 230] width 43 height 160
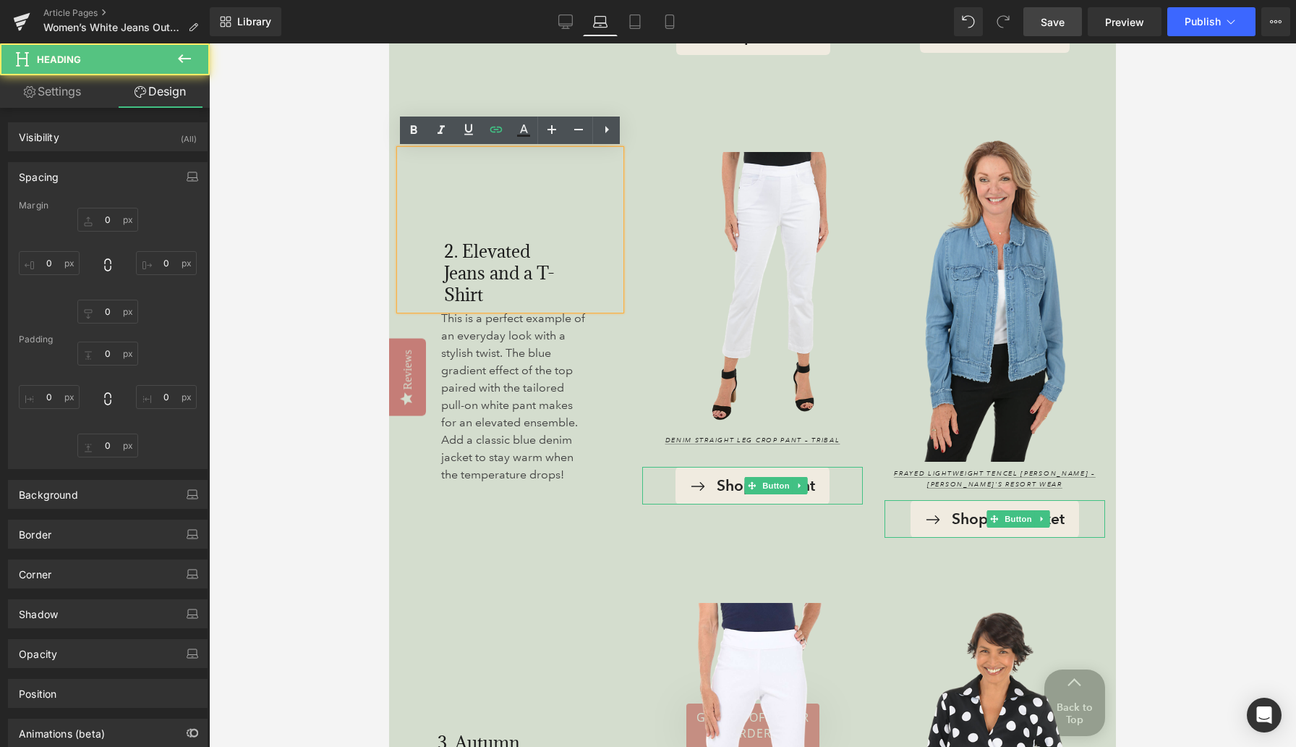
type input "0"
type input "126"
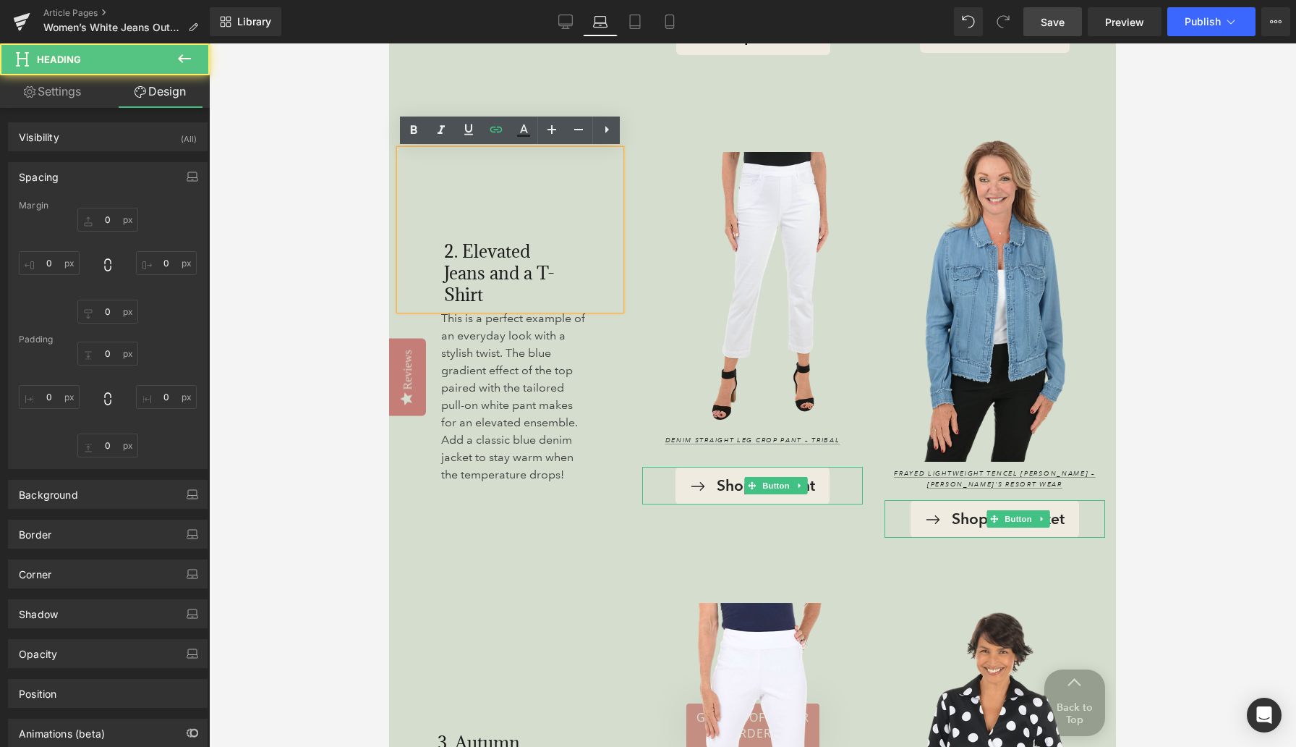
type input "79"
type input "5"
type input "61"
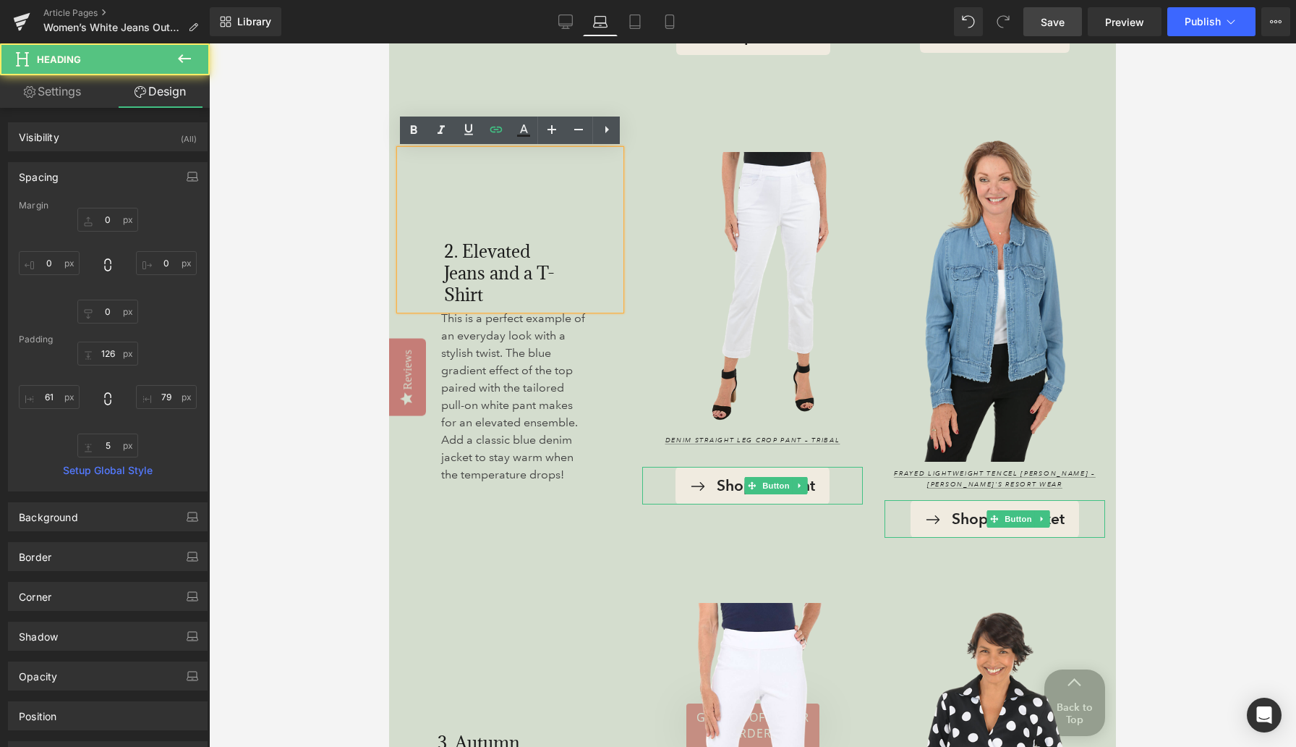
click at [621, 380] on div "2. Elevated Jeans and a T-Shirt Heading 61px This is a perfect example of an ev…" at bounding box center [510, 328] width 242 height 419
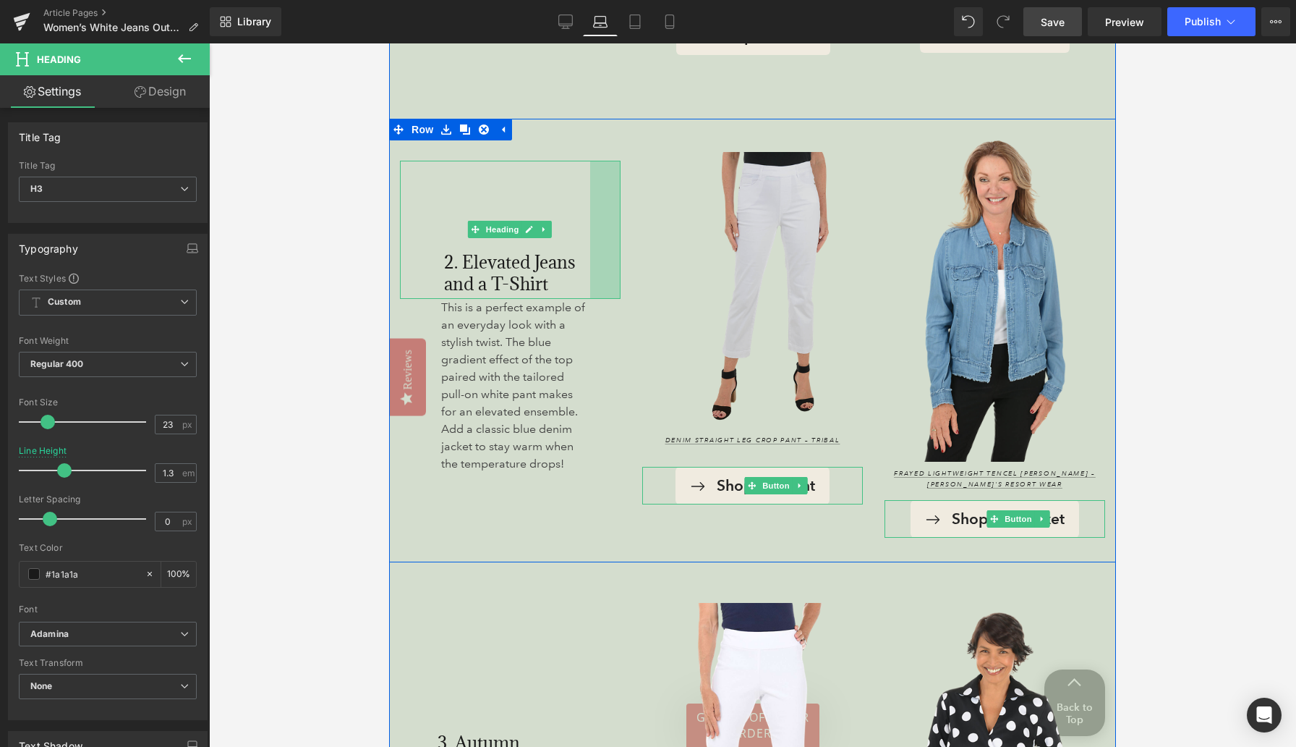
drag, startPoint x: 618, startPoint y: 266, endPoint x: 645, endPoint y: 274, distance: 27.9
click at [645, 274] on div "2. Elevated Jeans and a T-Shirt Heading 61px 42px This is a perfect example of …" at bounding box center [752, 340] width 727 height 443
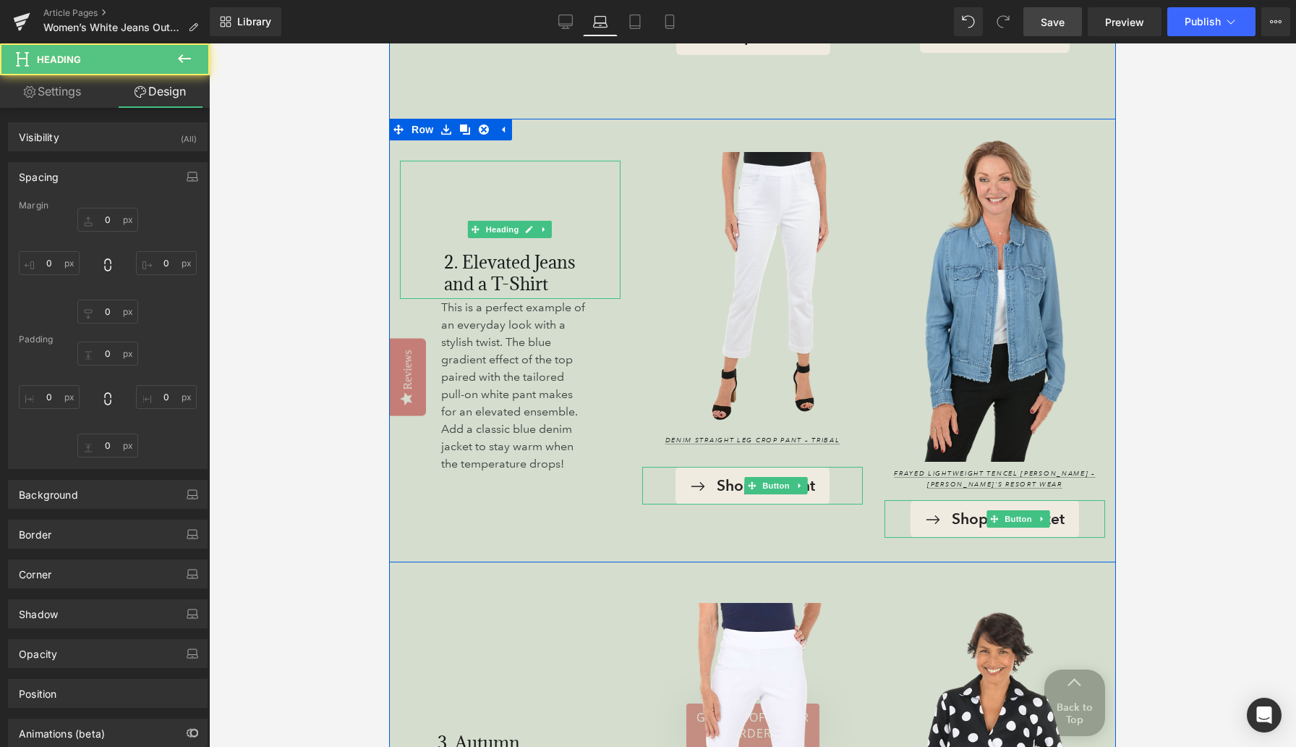
type input "0"
type input "126"
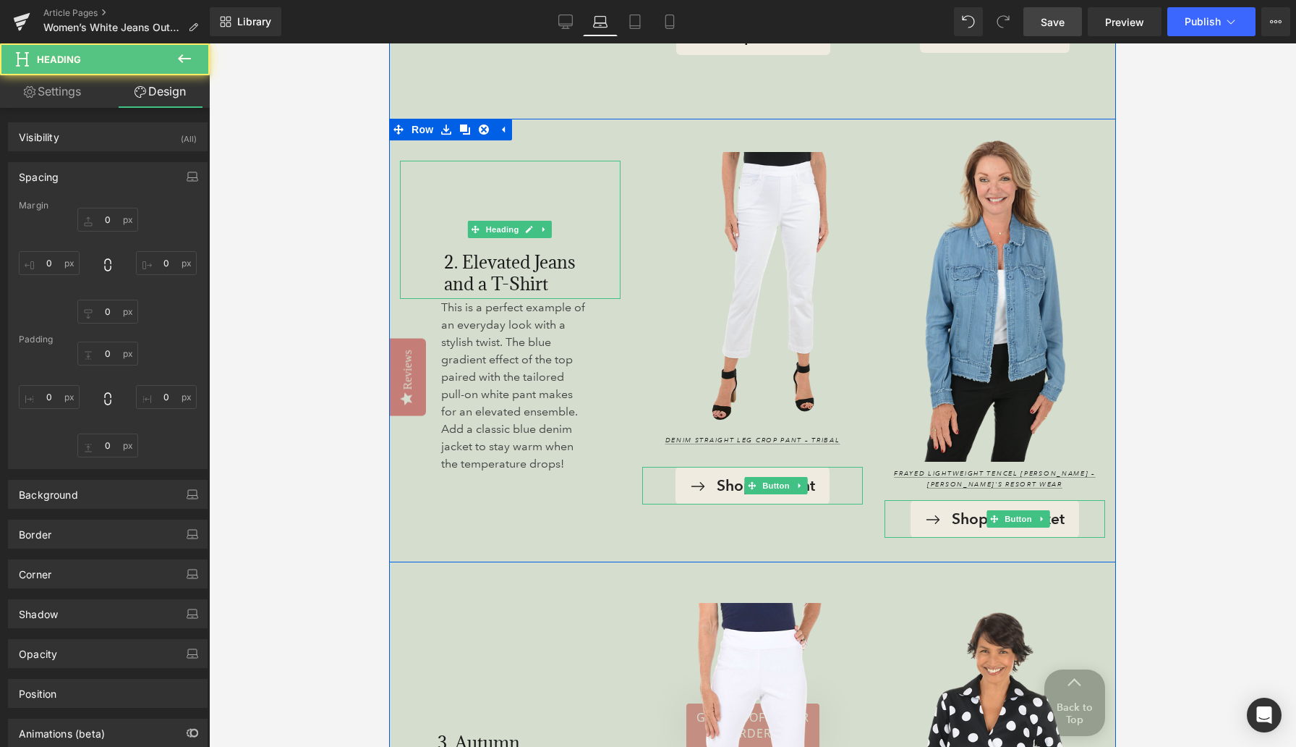
type input "42"
type input "5"
type input "61"
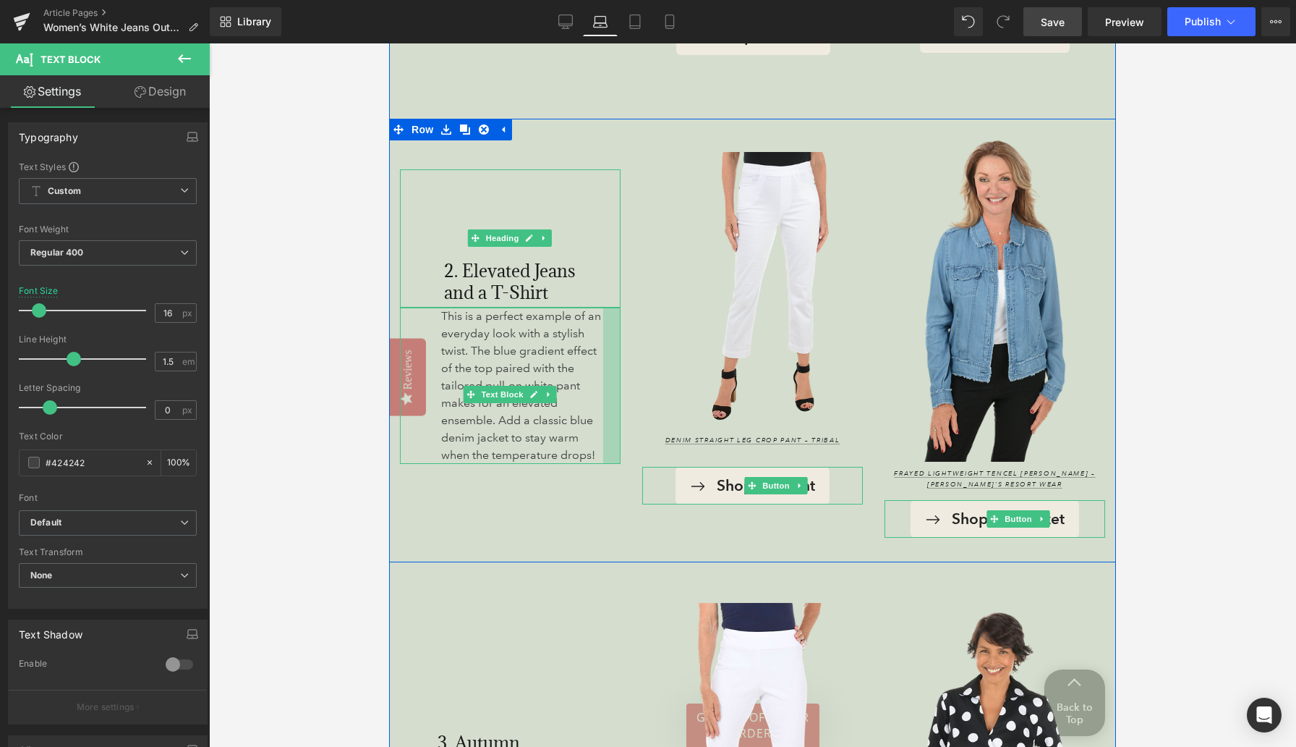
drag, startPoint x: 619, startPoint y: 378, endPoint x: 633, endPoint y: 381, distance: 14.0
click at [633, 381] on div "2. Elevated Jeans and a T-Shirt Heading 61px 42px This is a perfect example of …" at bounding box center [752, 340] width 727 height 443
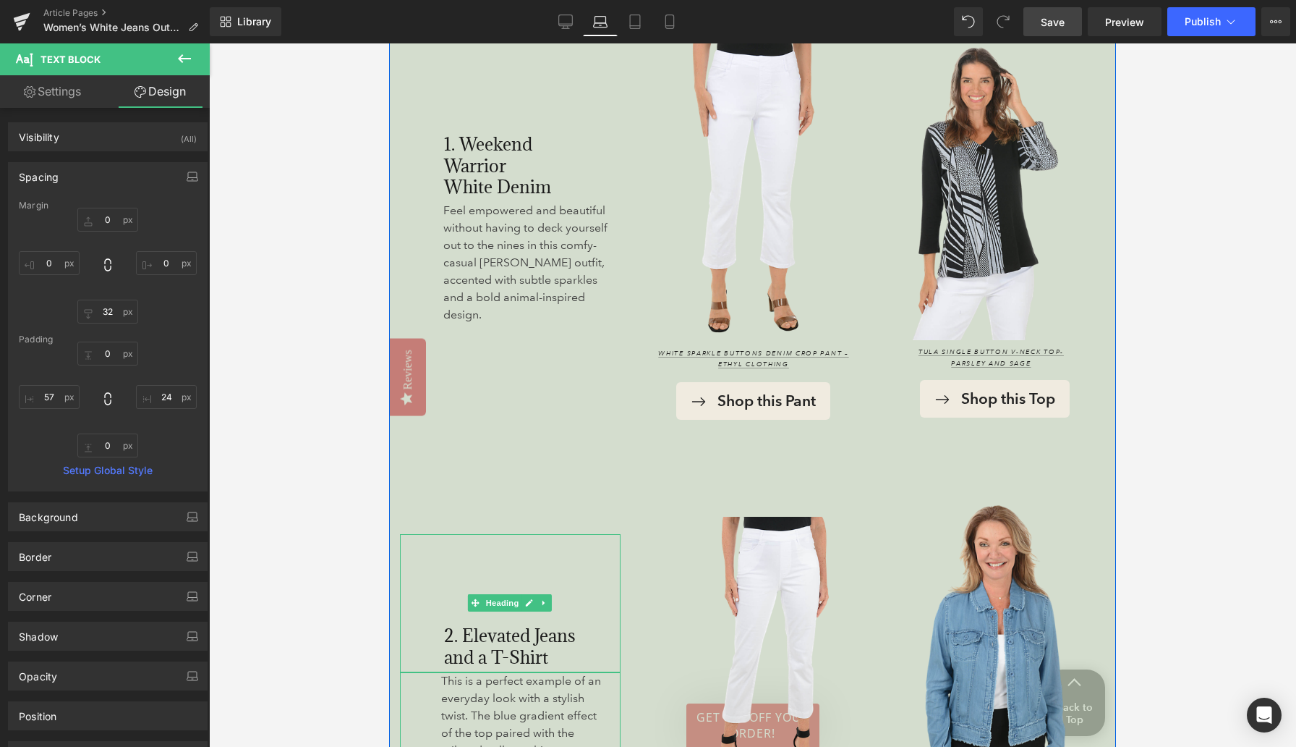
click at [590, 428] on div "1. Weekend Warrior White Denim Heading Feel empowered and beautiful without hav…" at bounding box center [510, 240] width 242 height 405
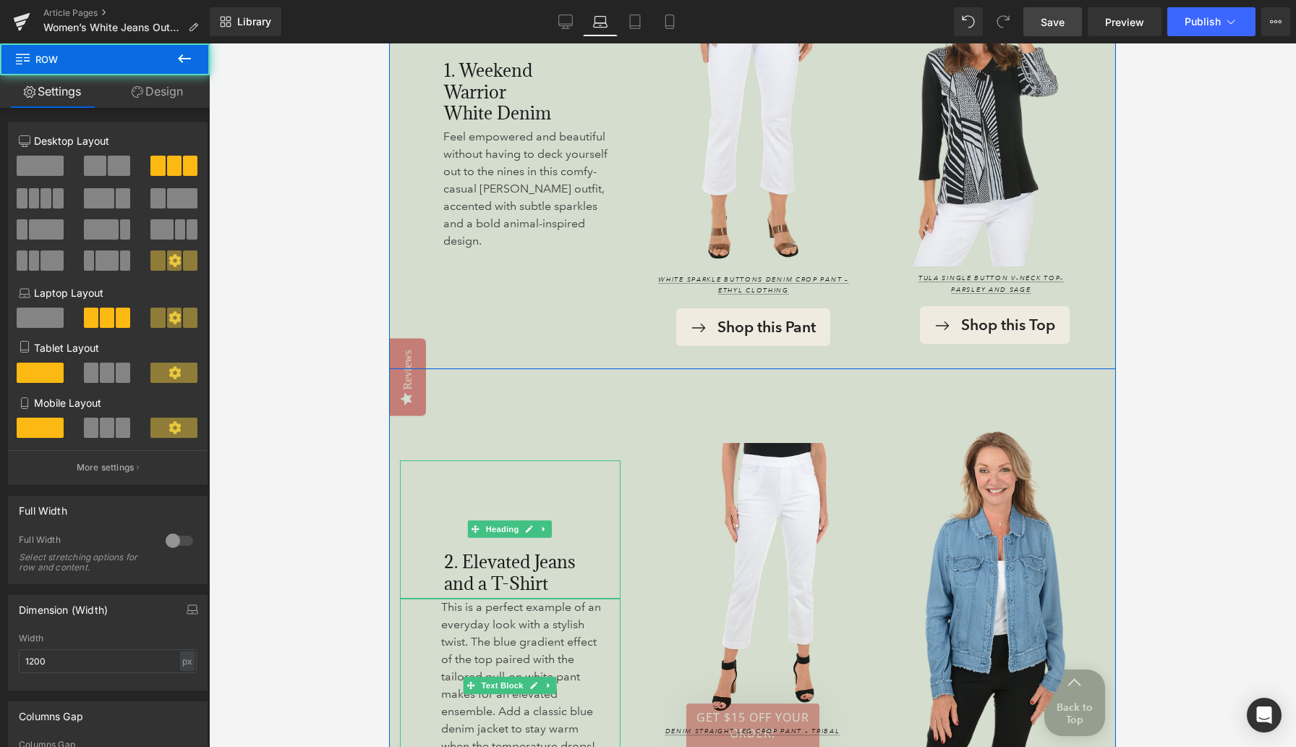
scroll to position [1783, 0]
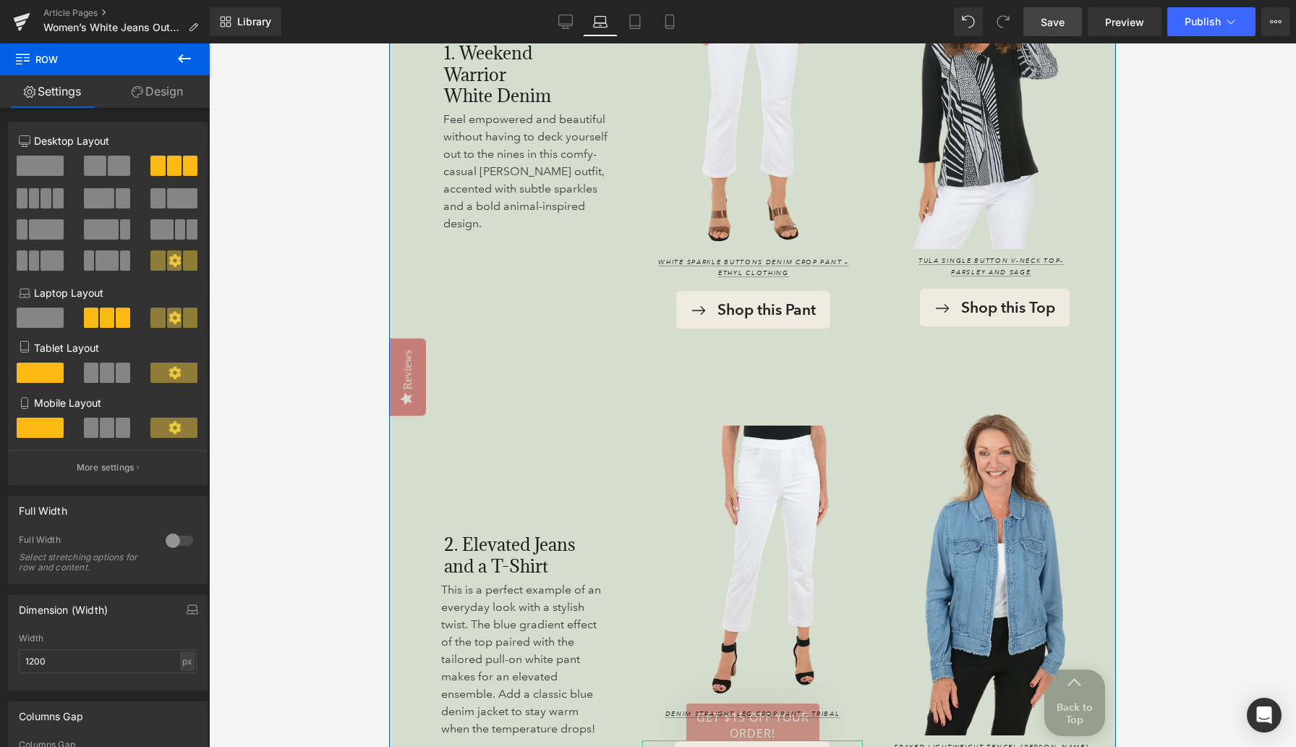
click at [506, 452] on div "2. Elevated Jeans and a T-Shirt" at bounding box center [510, 512] width 221 height 138
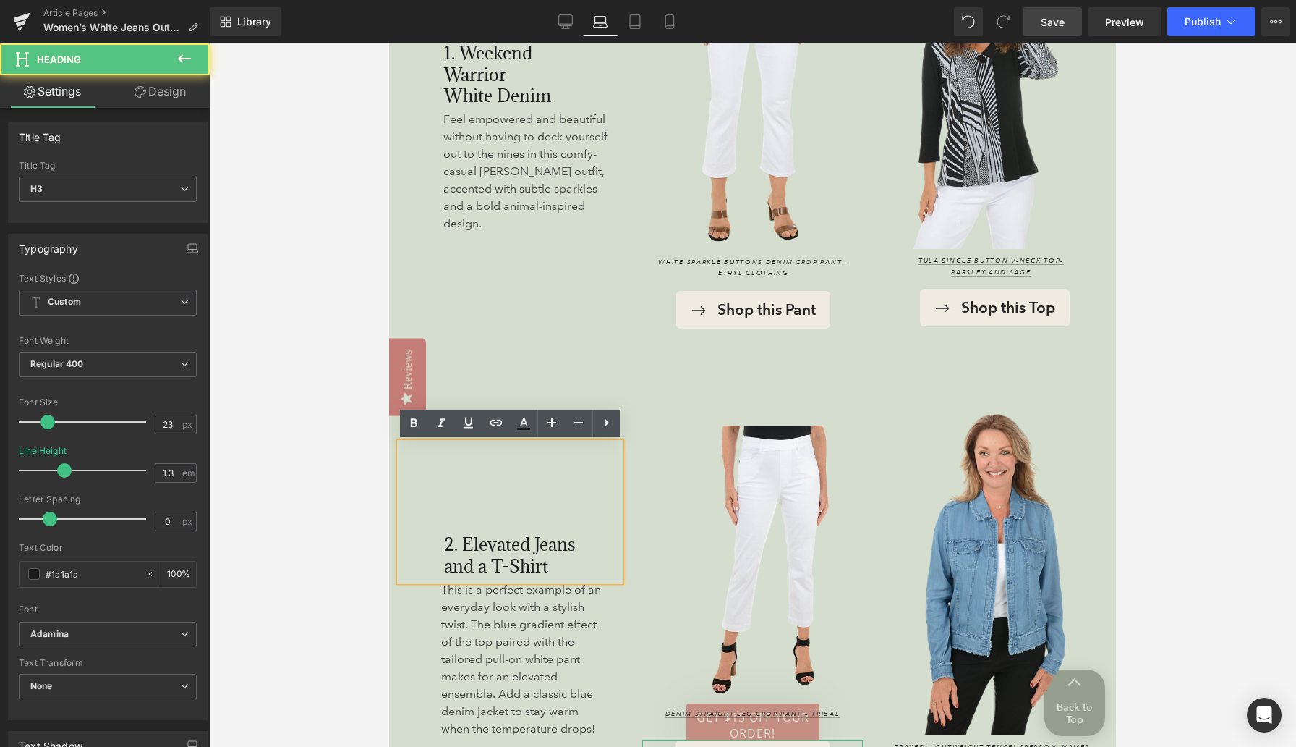
click at [389, 43] on div "57px" at bounding box center [389, 43] width 0 height 0
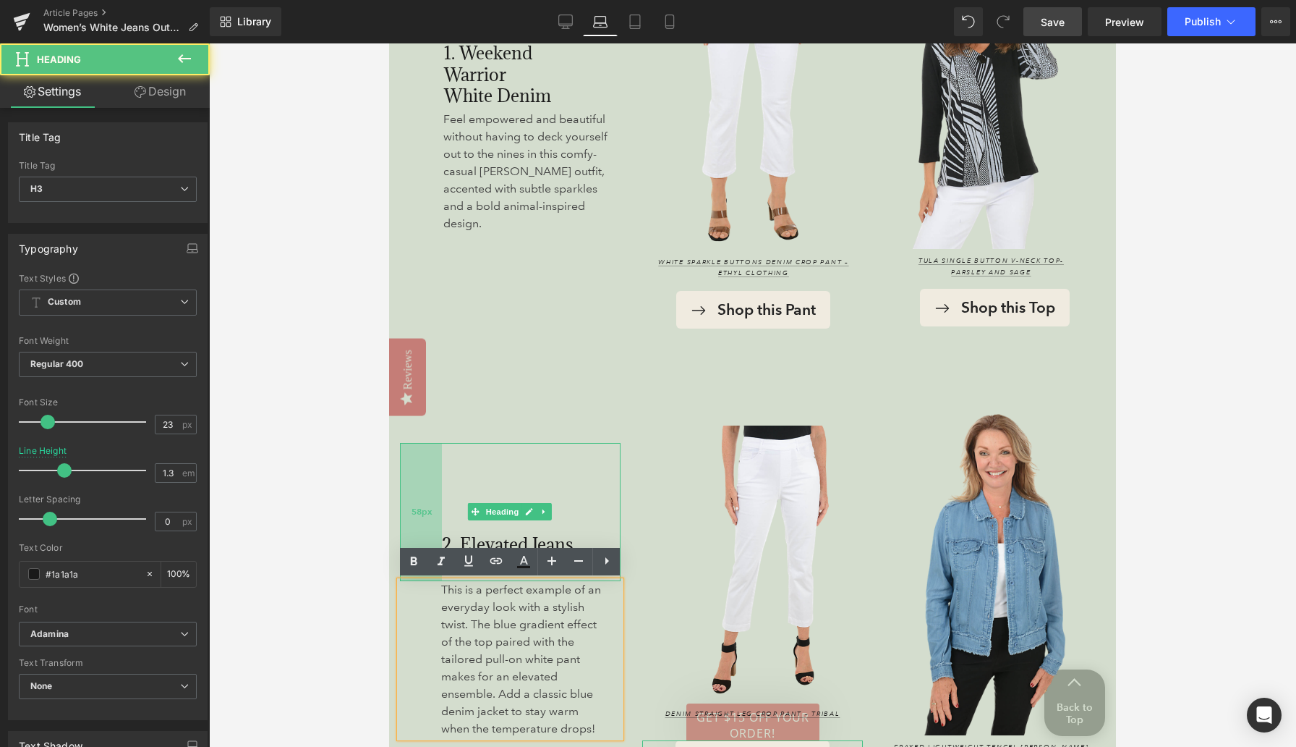
click at [415, 519] on div "58px" at bounding box center [421, 512] width 42 height 138
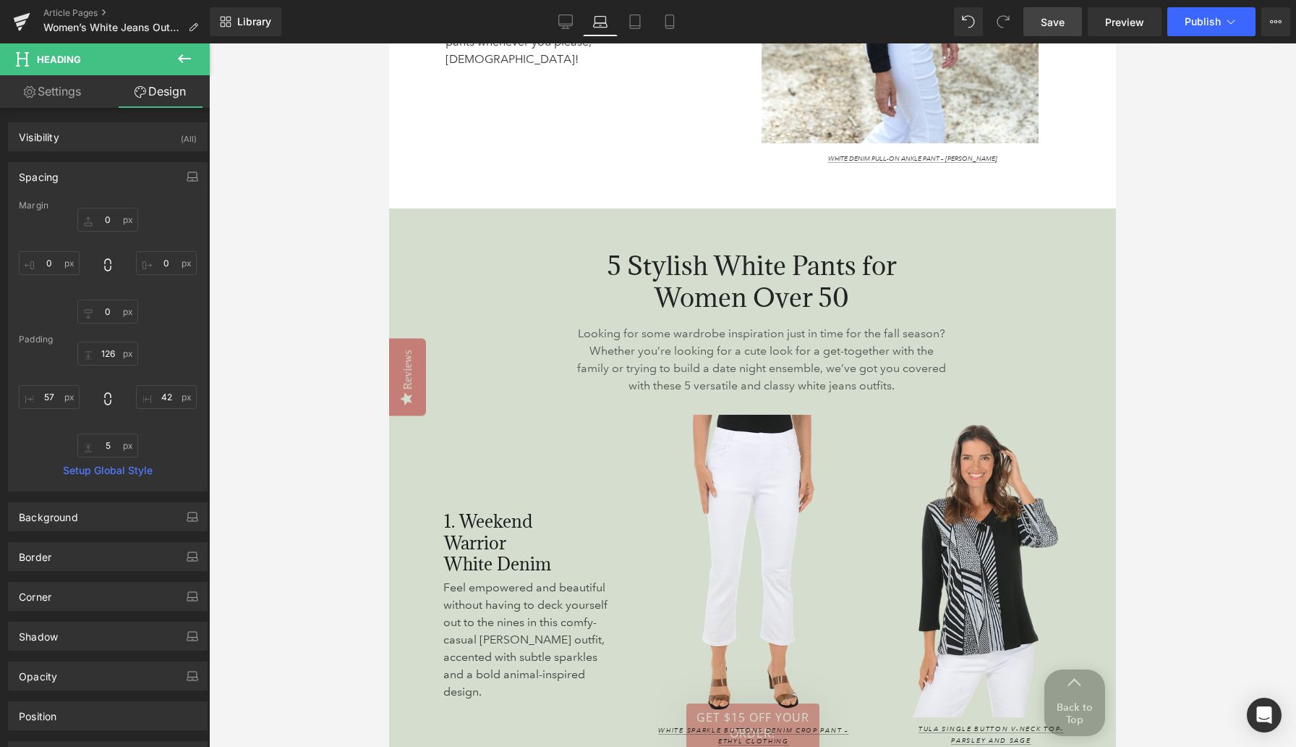
scroll to position [1284, 0]
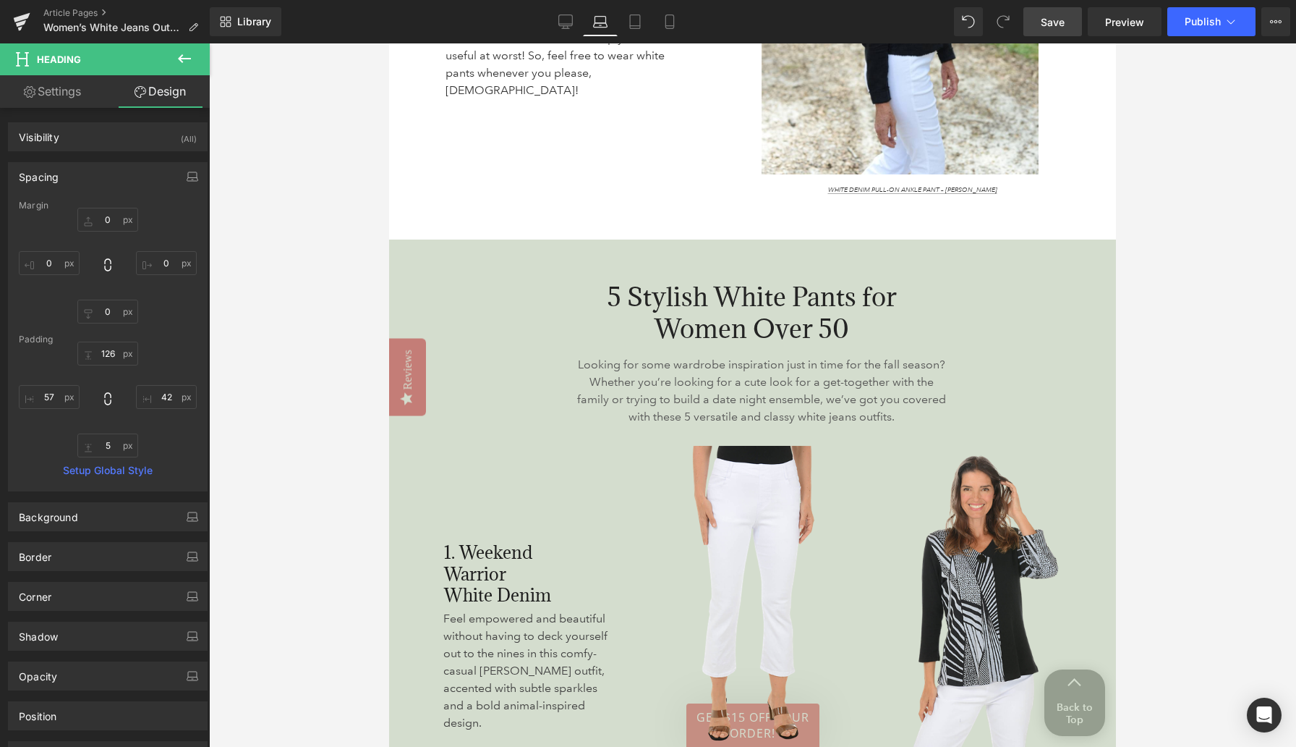
click at [846, 20] on span "Save" at bounding box center [1053, 21] width 24 height 15
click at [618, 27] on icon at bounding box center [619, 21] width 14 height 14
type input "0"
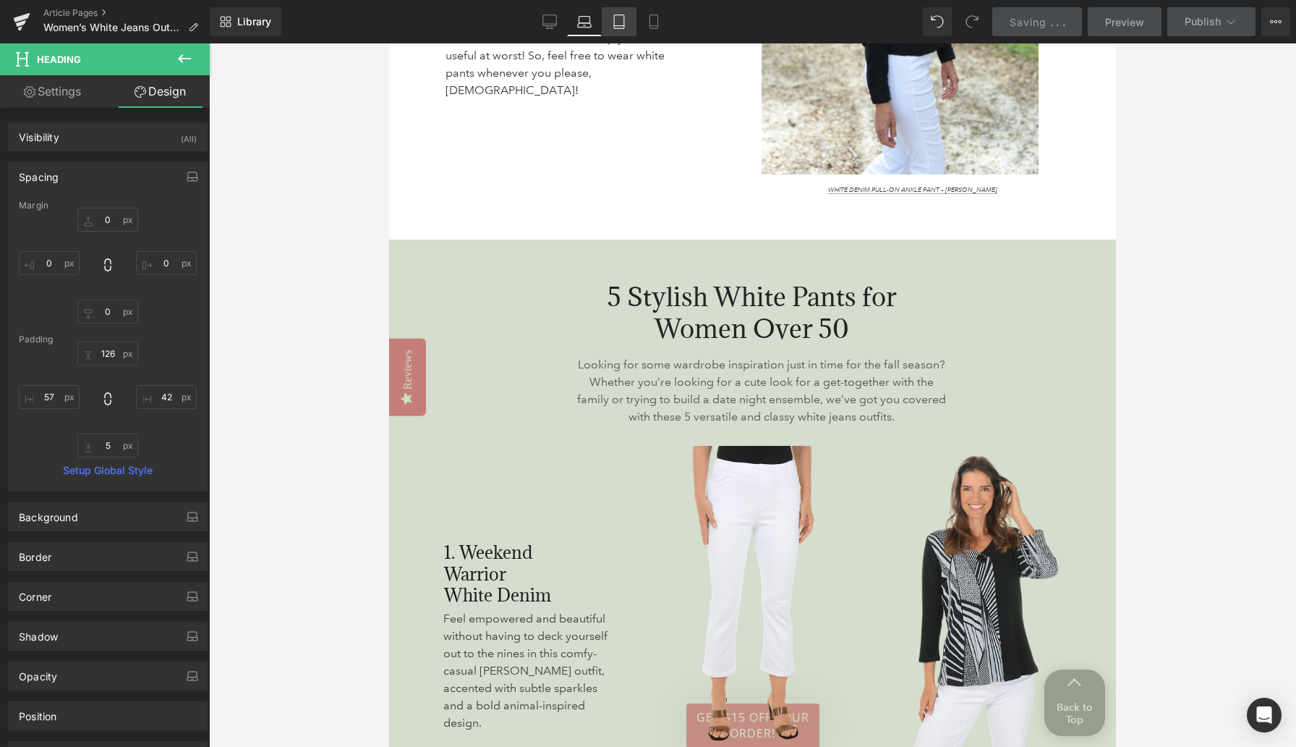
type input "0"
type input "38"
type input "0"
type input "5"
type input "0"
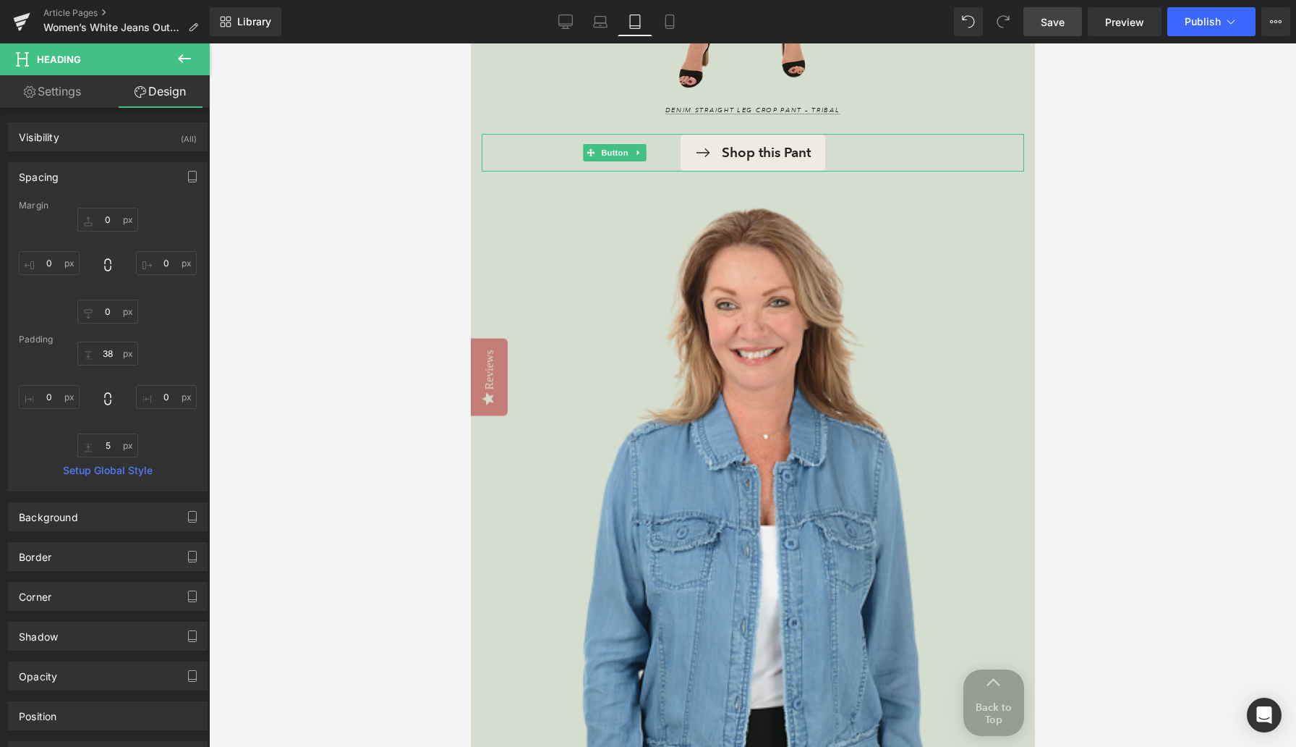
scroll to position [3065, 0]
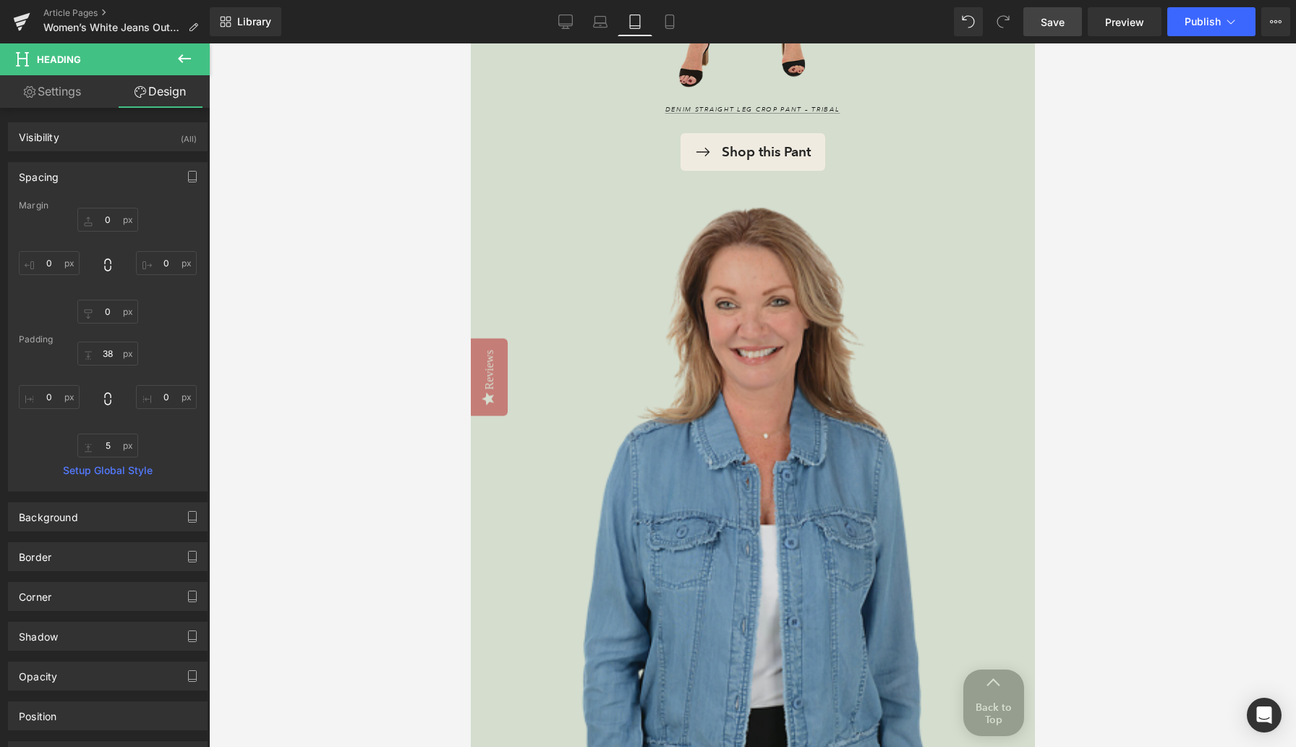
click at [566, 524] on img at bounding box center [752, 583] width 543 height 825
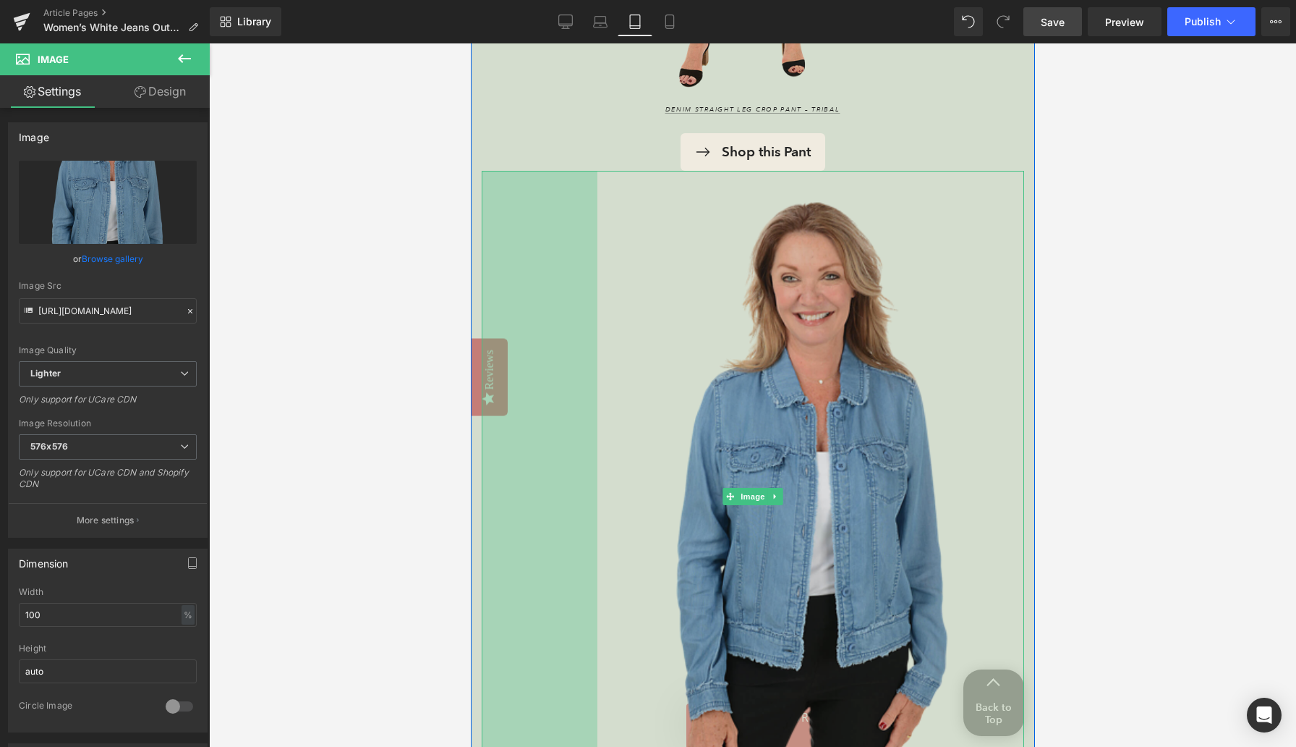
drag, startPoint x: 483, startPoint y: 536, endPoint x: 598, endPoint y: 525, distance: 116.2
click at [598, 525] on div "Image 160px" at bounding box center [752, 497] width 543 height 652
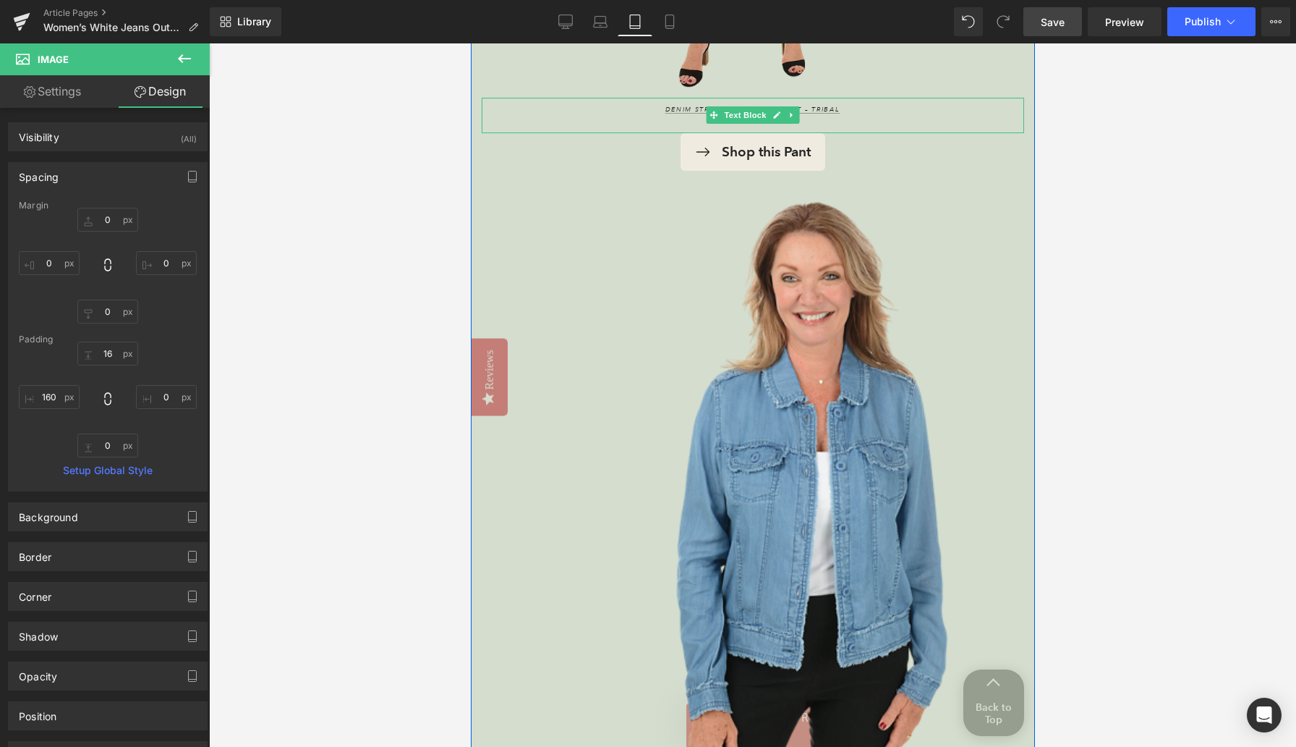
click at [846, 105] on div "Denim Straight Leg Crop Pant – Tribal" at bounding box center [752, 115] width 543 height 35
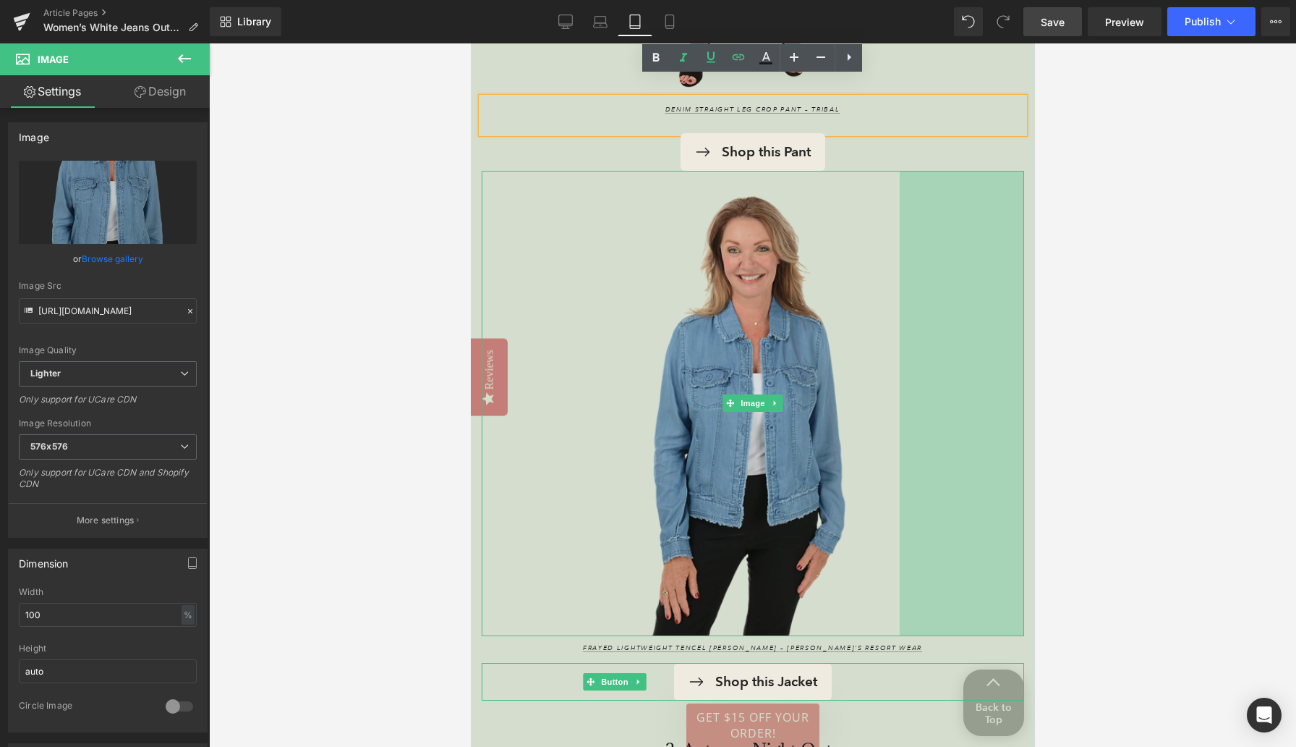
drag, startPoint x: 1020, startPoint y: 372, endPoint x: 895, endPoint y: 370, distance: 125.2
click at [846, 370] on div "Image 160px 172px" at bounding box center [752, 403] width 543 height 465
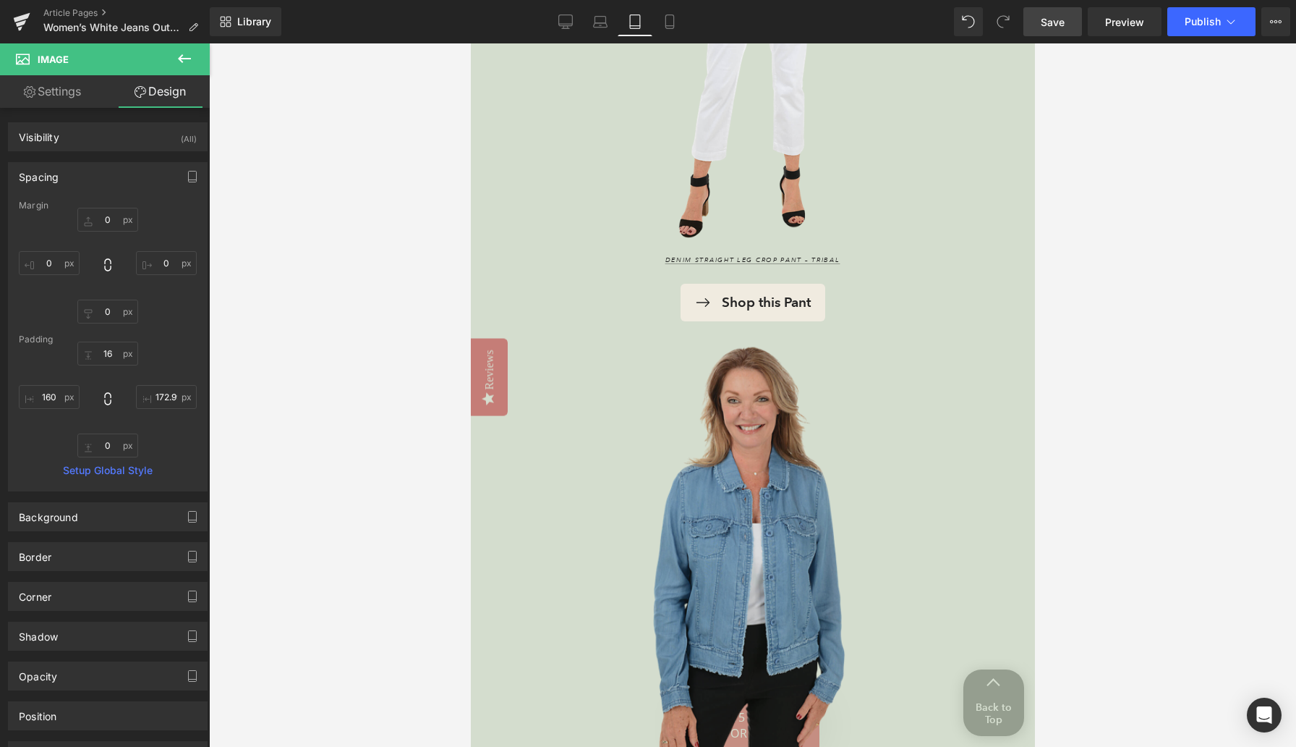
scroll to position [3141, 0]
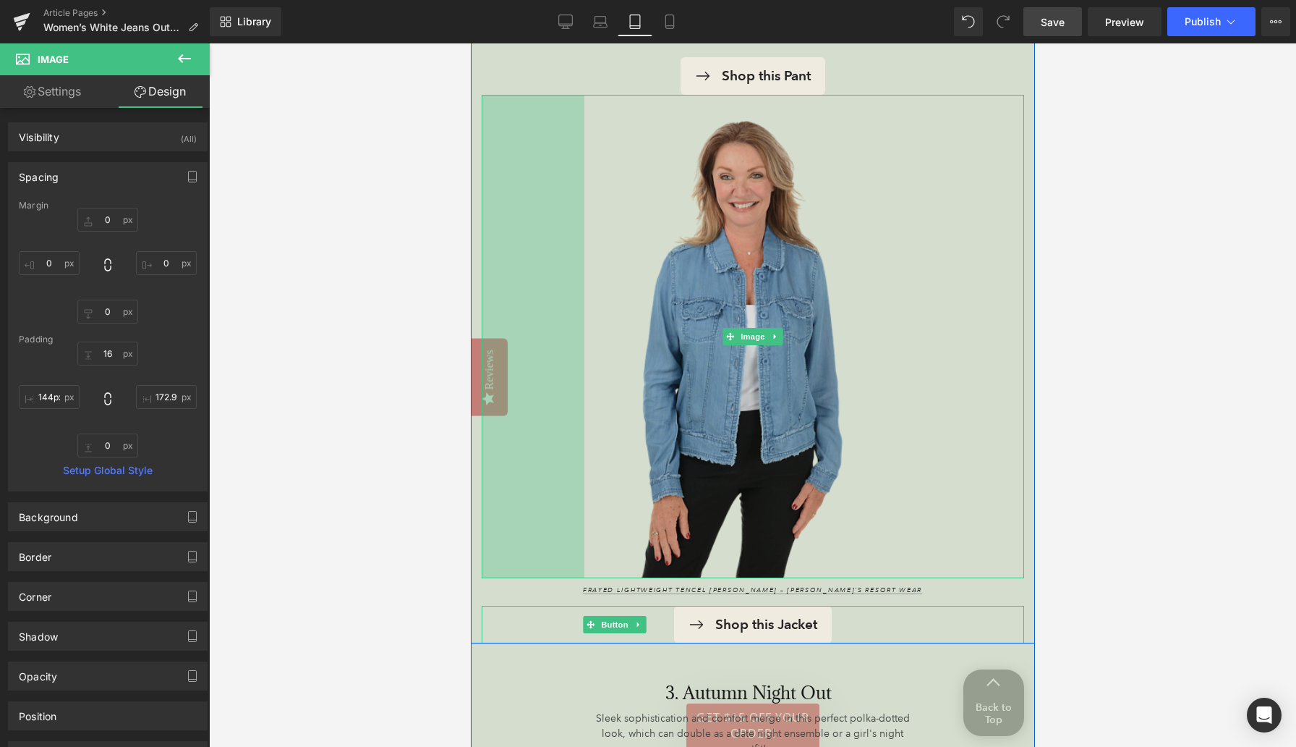
type input "145px"
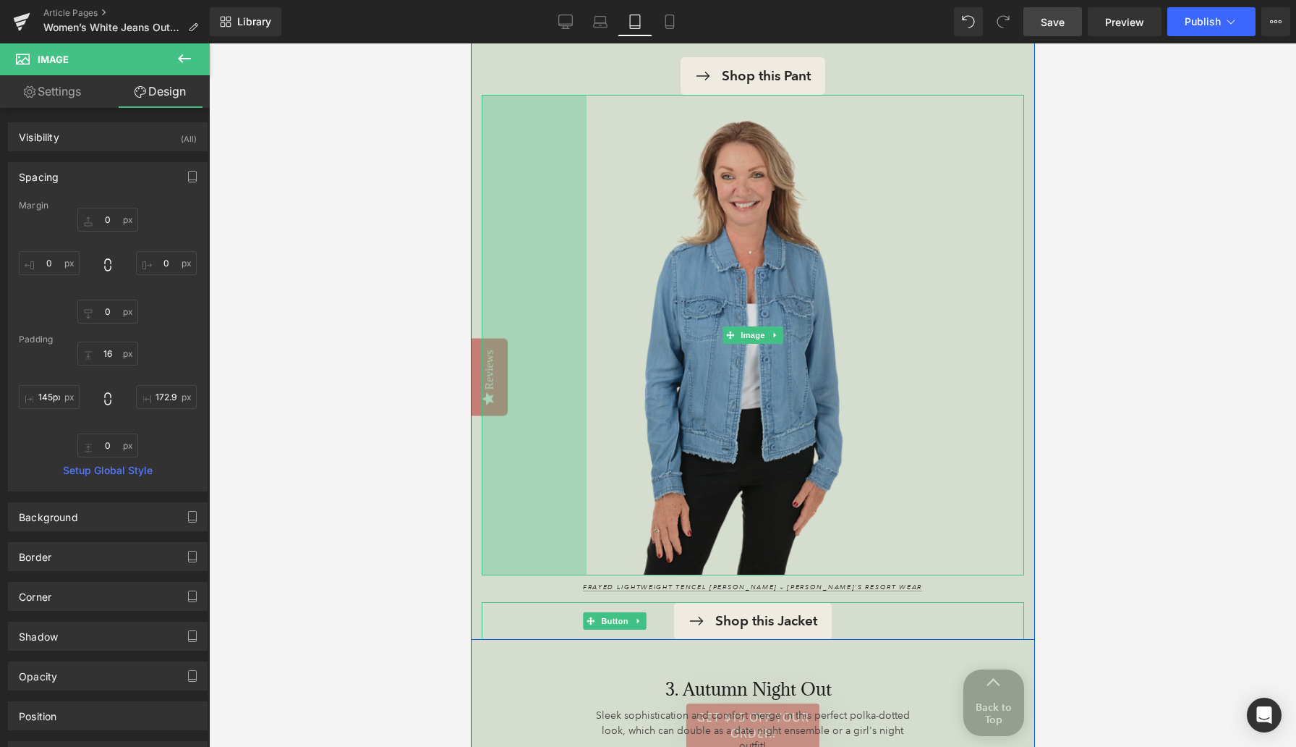
drag, startPoint x: 540, startPoint y: 343, endPoint x: 645, endPoint y: 333, distance: 105.3
click at [645, 333] on div "Image 145px 173px" at bounding box center [752, 335] width 543 height 480
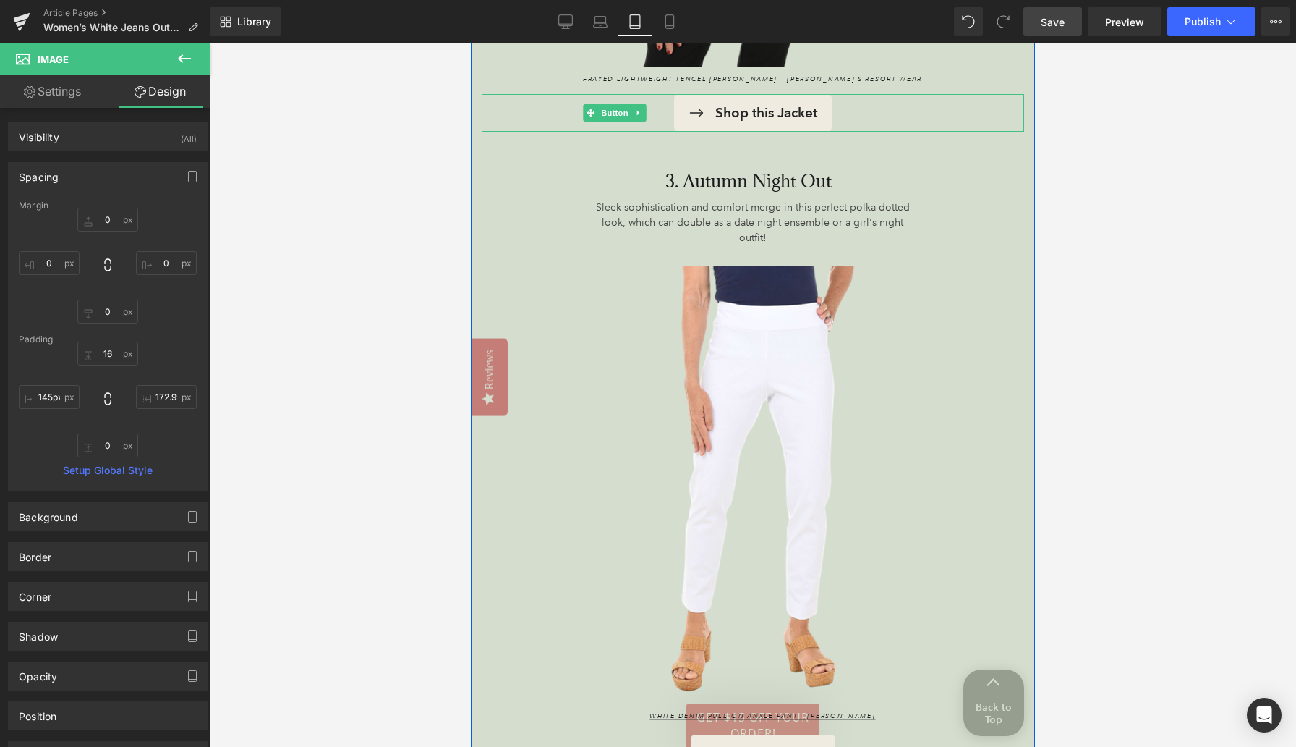
scroll to position [3672, 0]
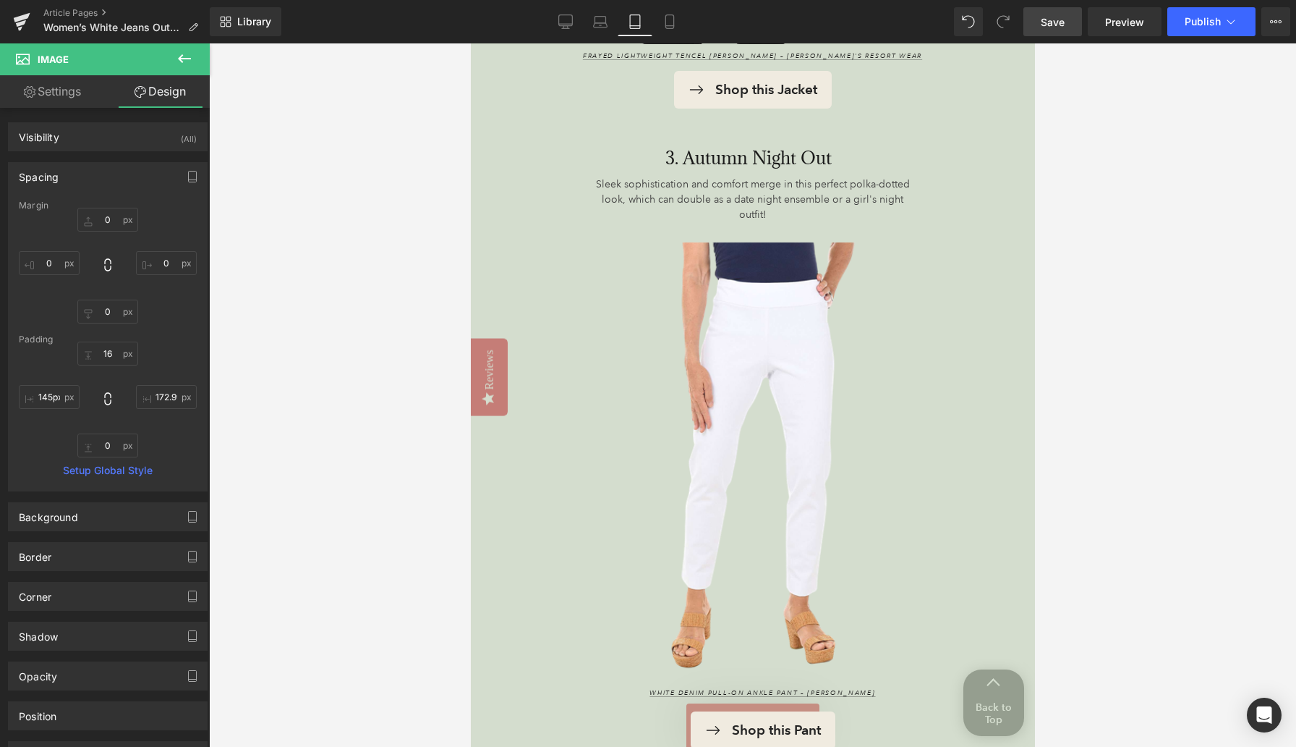
click at [846, 25] on span "Save" at bounding box center [1053, 21] width 24 height 15
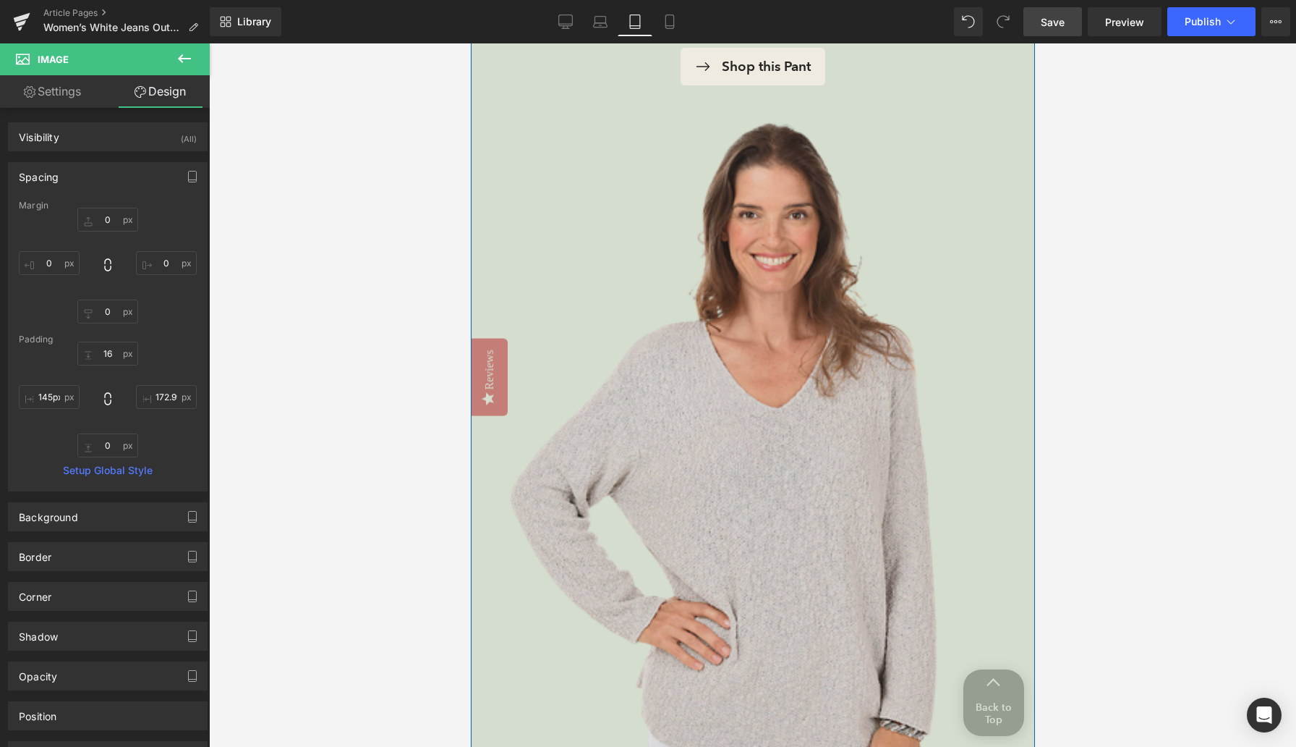
scroll to position [5340, 0]
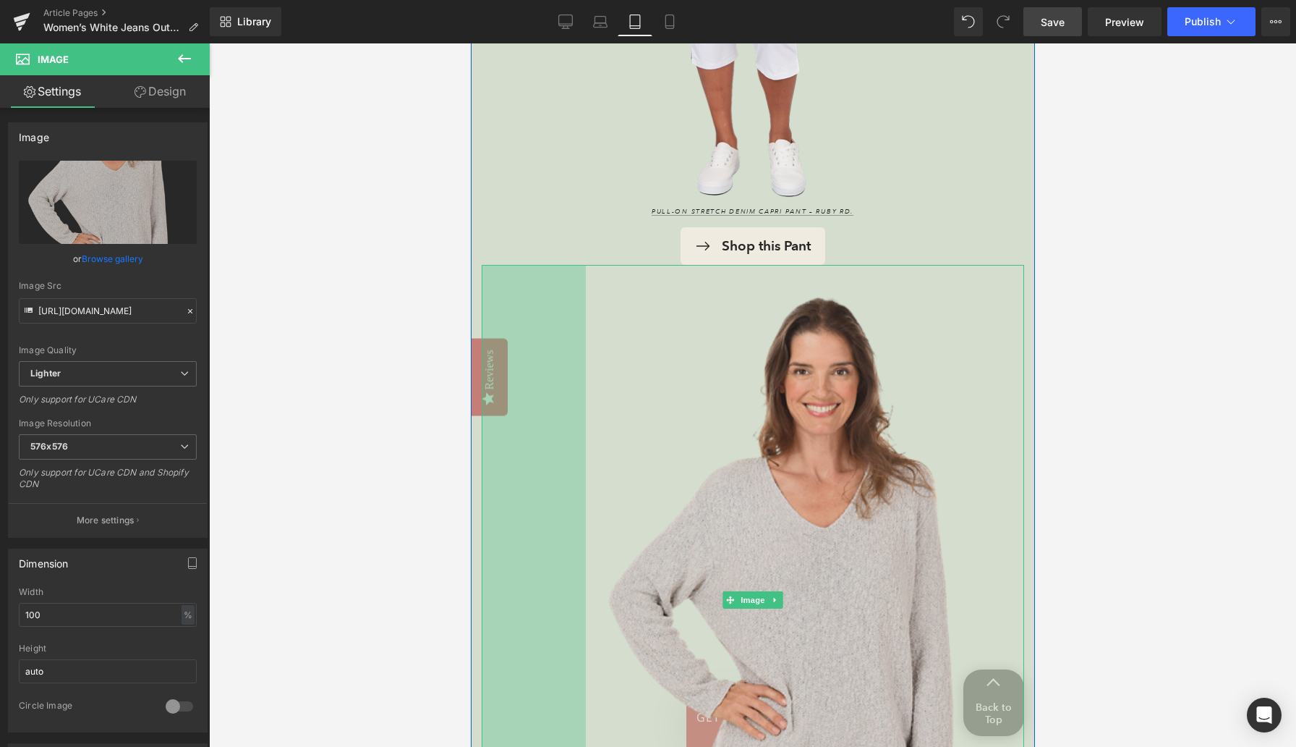
drag, startPoint x: 482, startPoint y: 522, endPoint x: 586, endPoint y: 505, distance: 105.6
click at [586, 505] on div "Image 144px" at bounding box center [752, 599] width 543 height 669
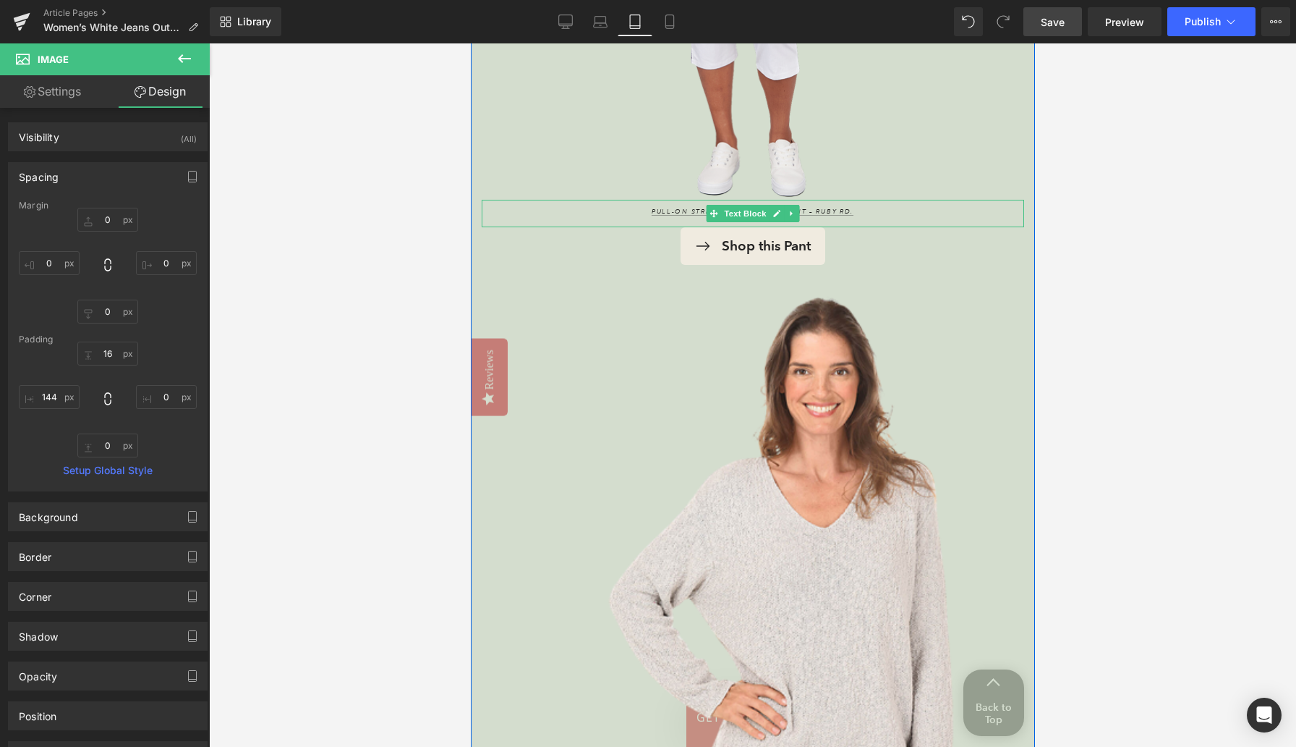
click at [846, 200] on div at bounding box center [752, 202] width 543 height 4
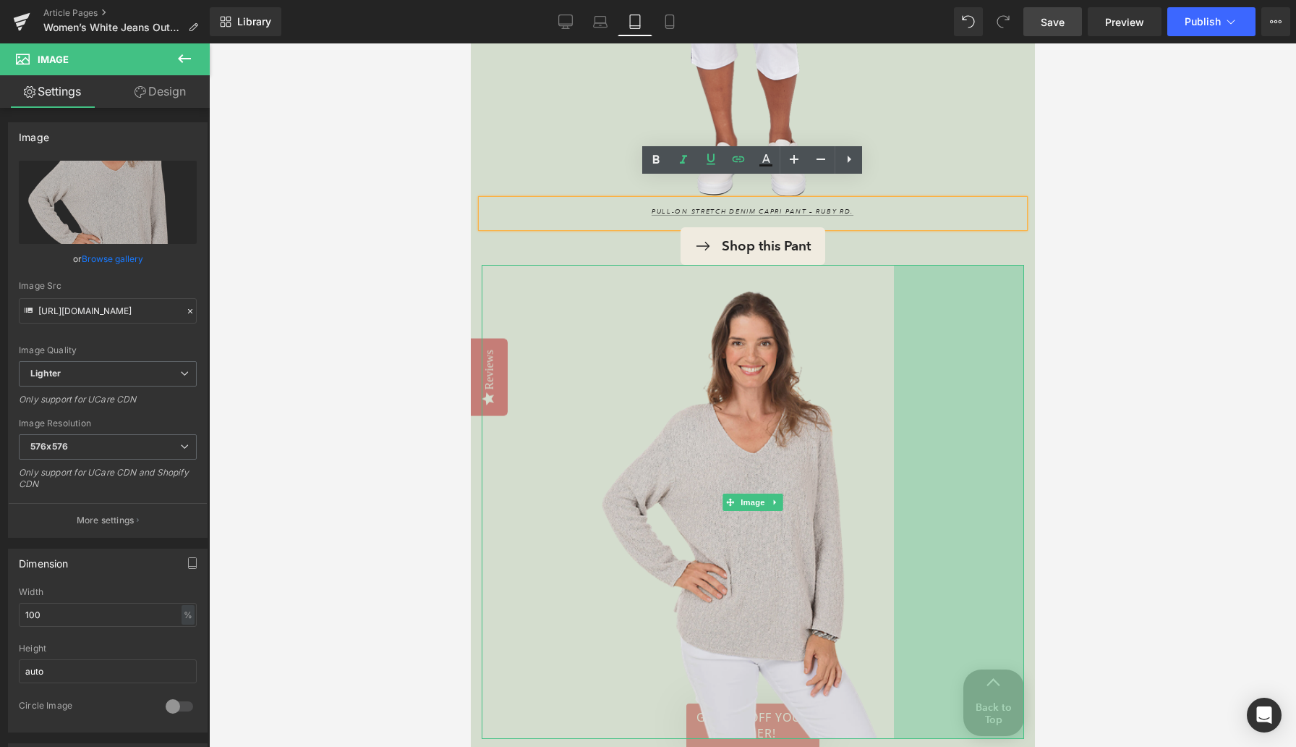
drag, startPoint x: 1021, startPoint y: 433, endPoint x: 891, endPoint y: 440, distance: 130.4
click at [846, 440] on div "Image 144px 180px" at bounding box center [752, 502] width 543 height 474
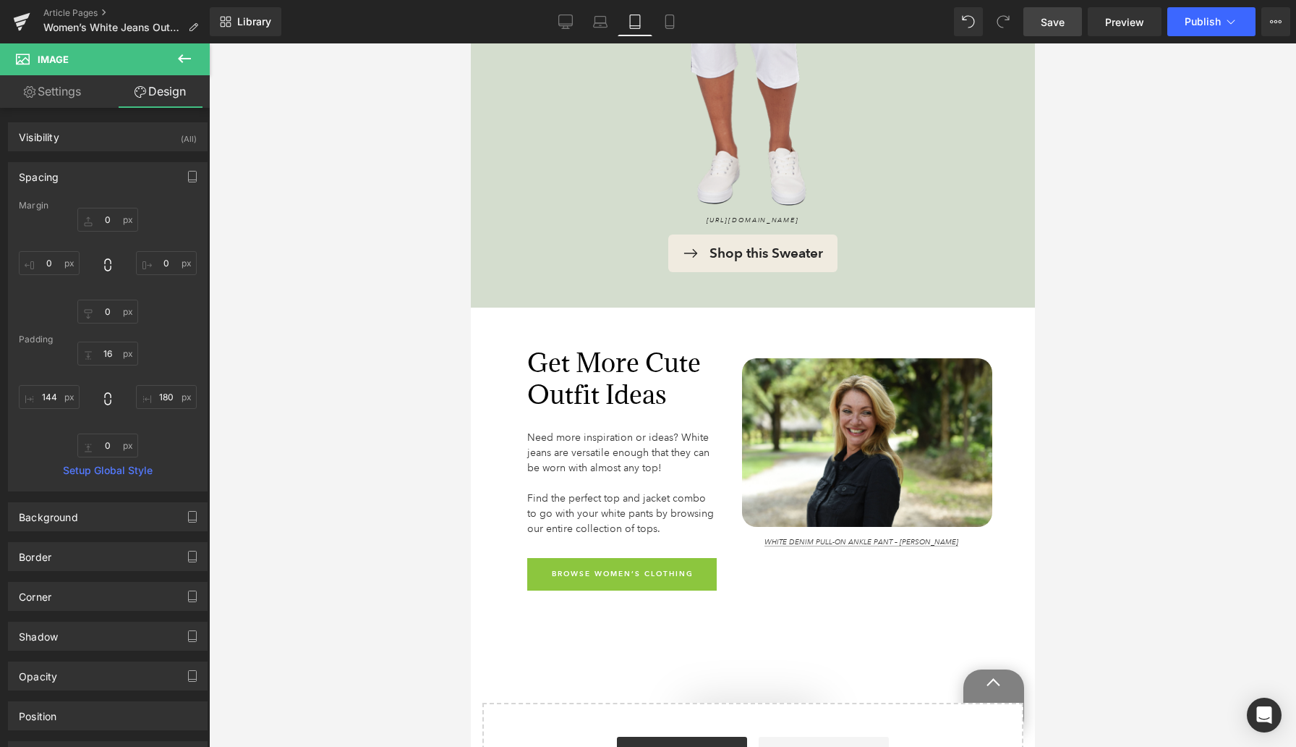
scroll to position [7207, 0]
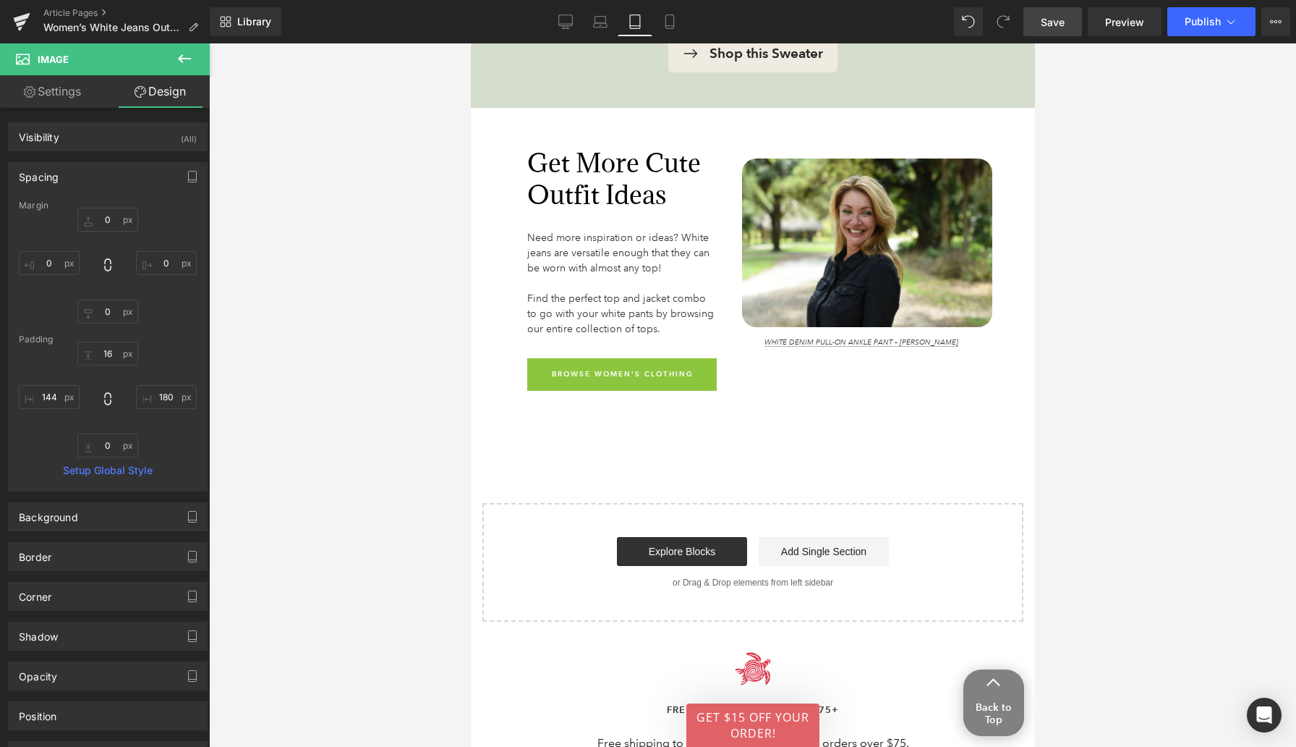
click at [846, 24] on span "Save" at bounding box center [1053, 21] width 24 height 15
click at [655, 24] on icon at bounding box center [654, 21] width 14 height 14
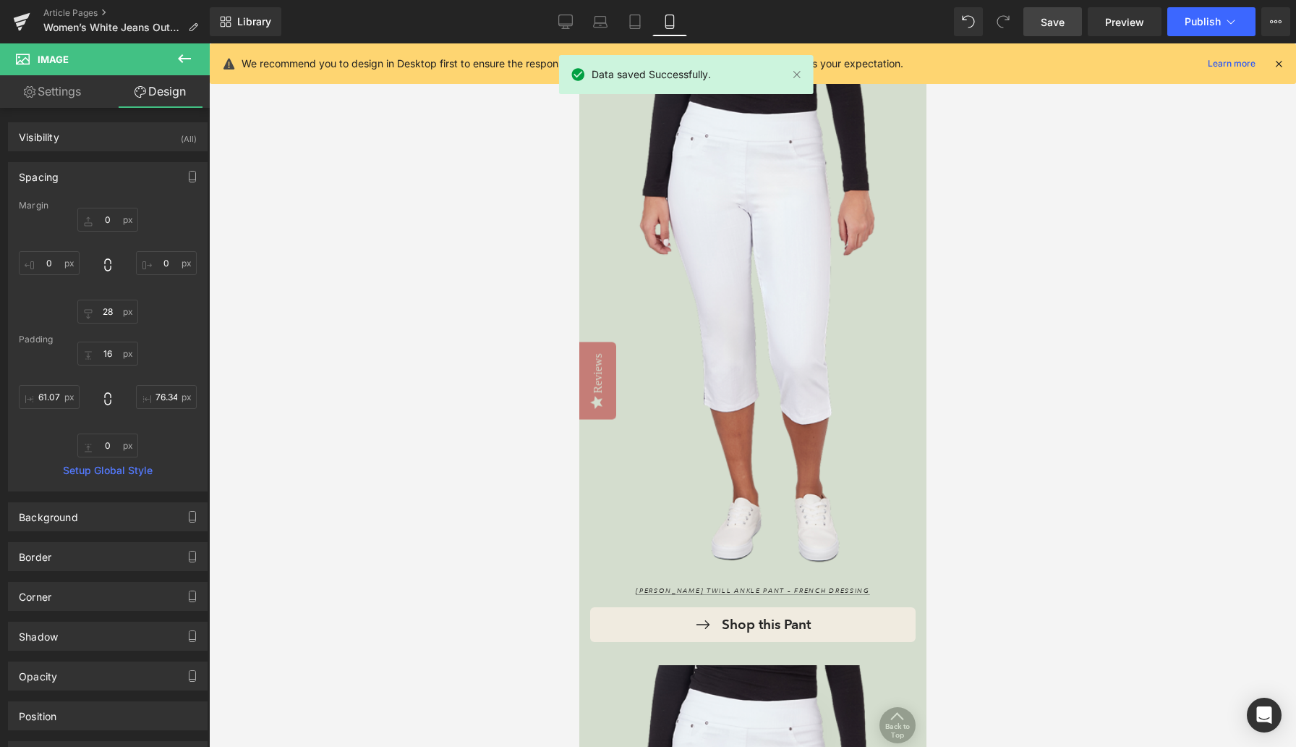
type input "0"
type input "28"
type input "0"
type input "16"
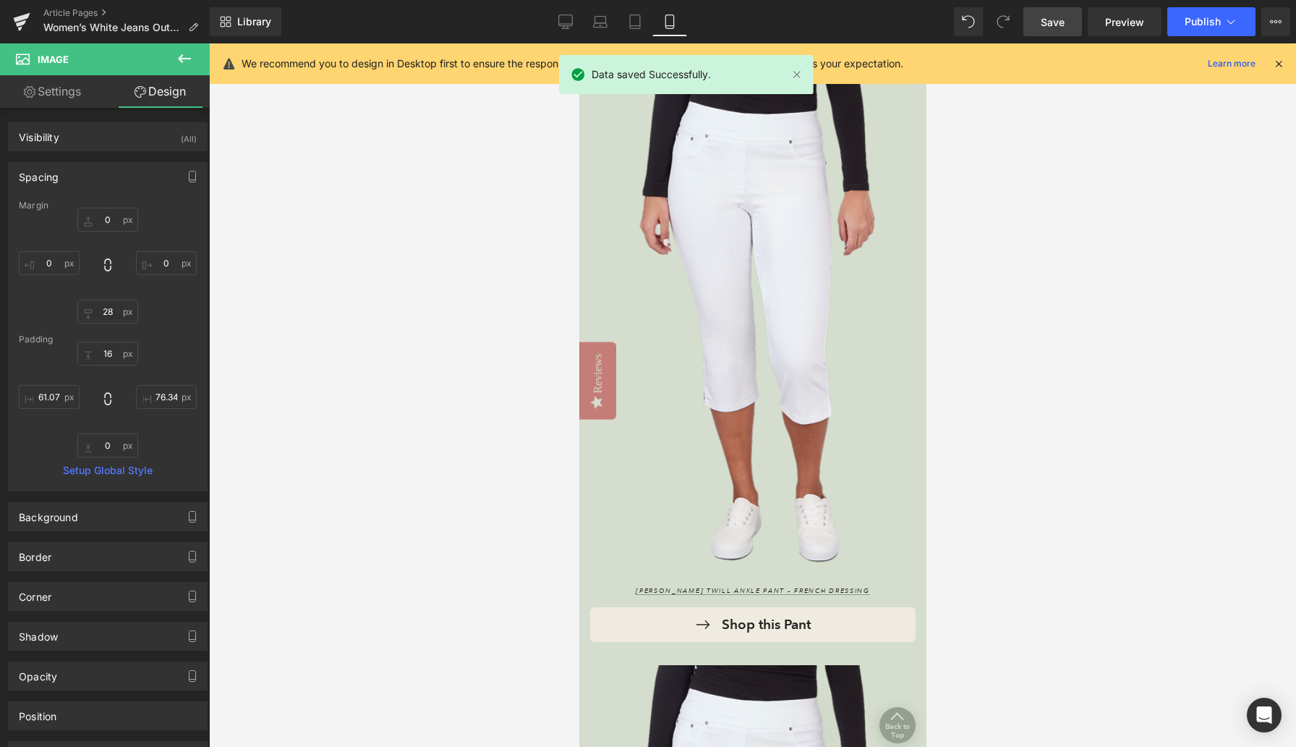
type input "76.3491"
type input "0"
type input "61.0793"
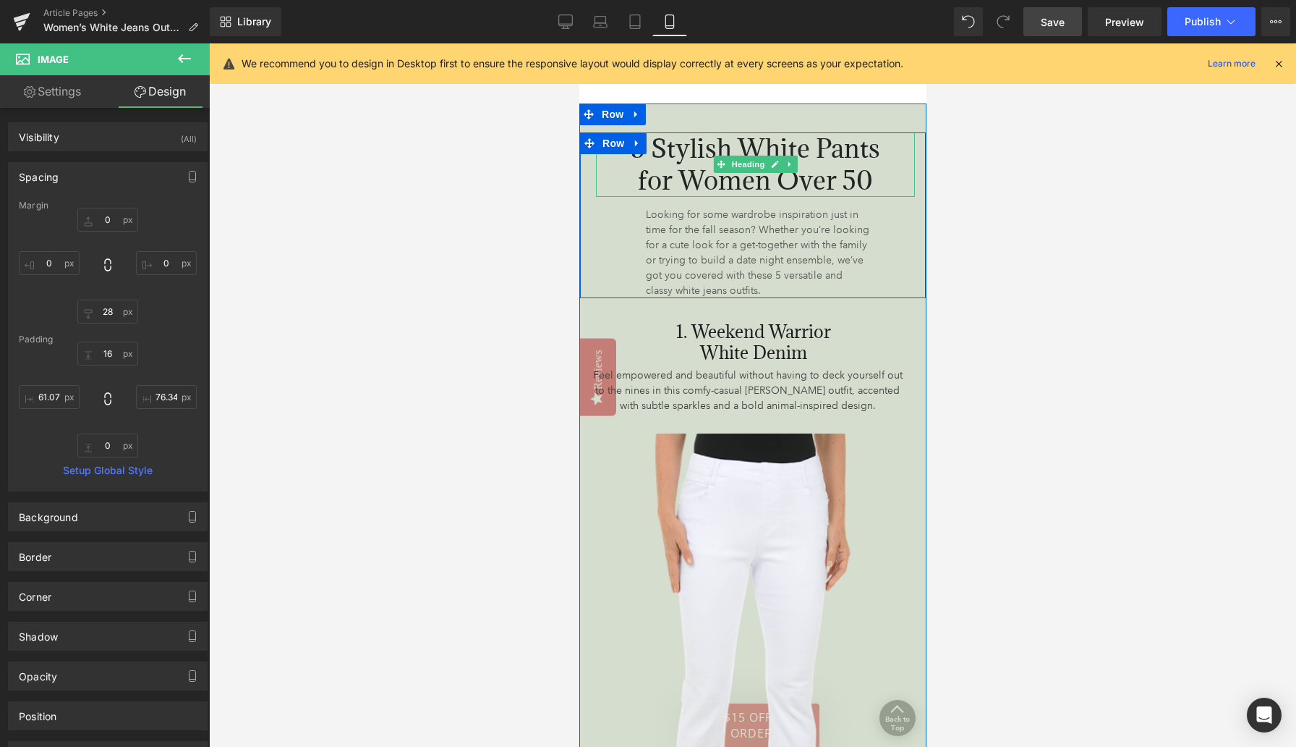
scroll to position [1614, 0]
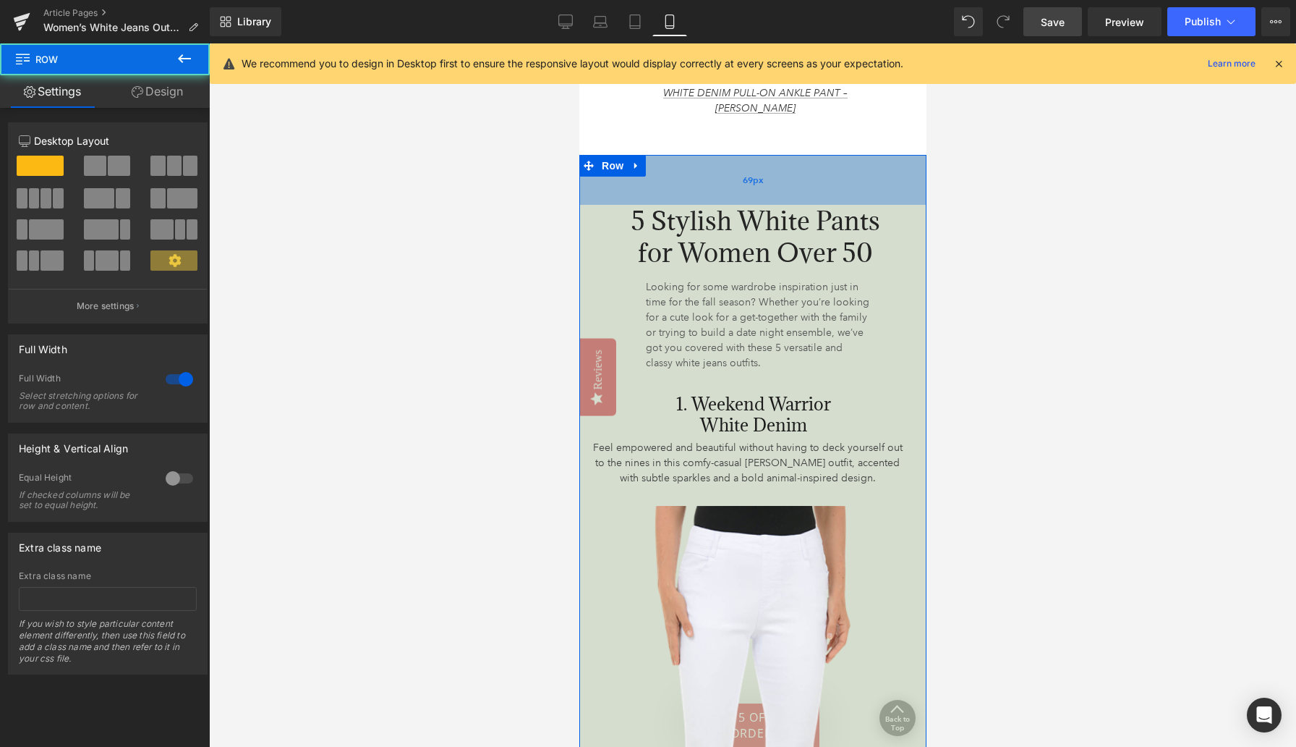
drag, startPoint x: 752, startPoint y: 126, endPoint x: 752, endPoint y: 148, distance: 21.7
click at [752, 155] on div "69px" at bounding box center [752, 180] width 347 height 50
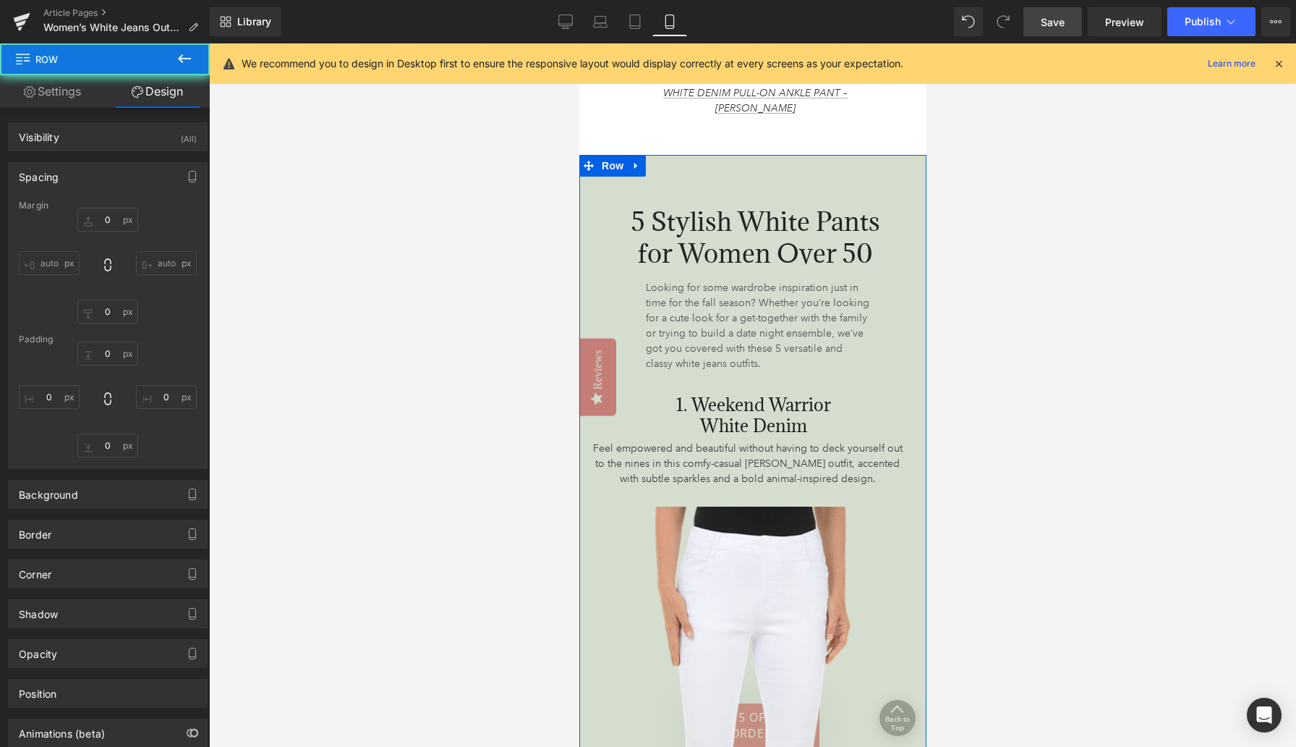
type input "0"
type input "70"
type input "1"
type input "3"
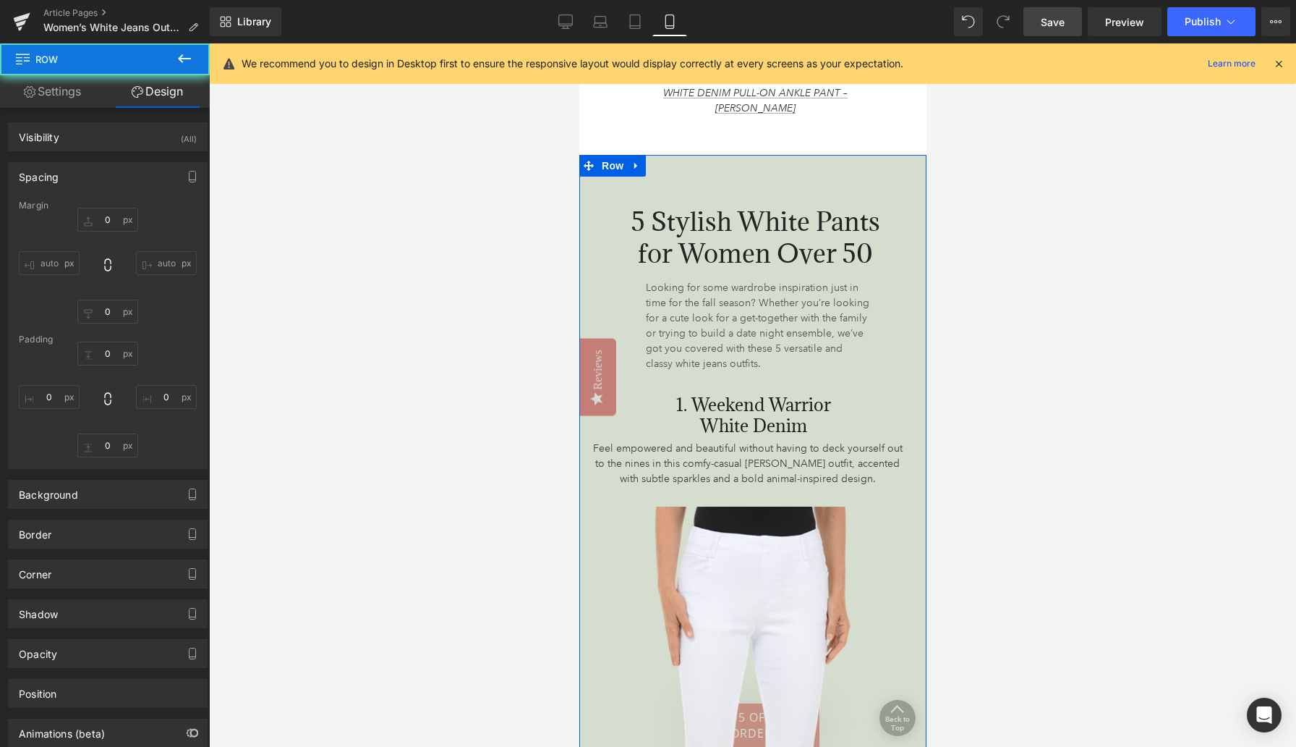
type input "1"
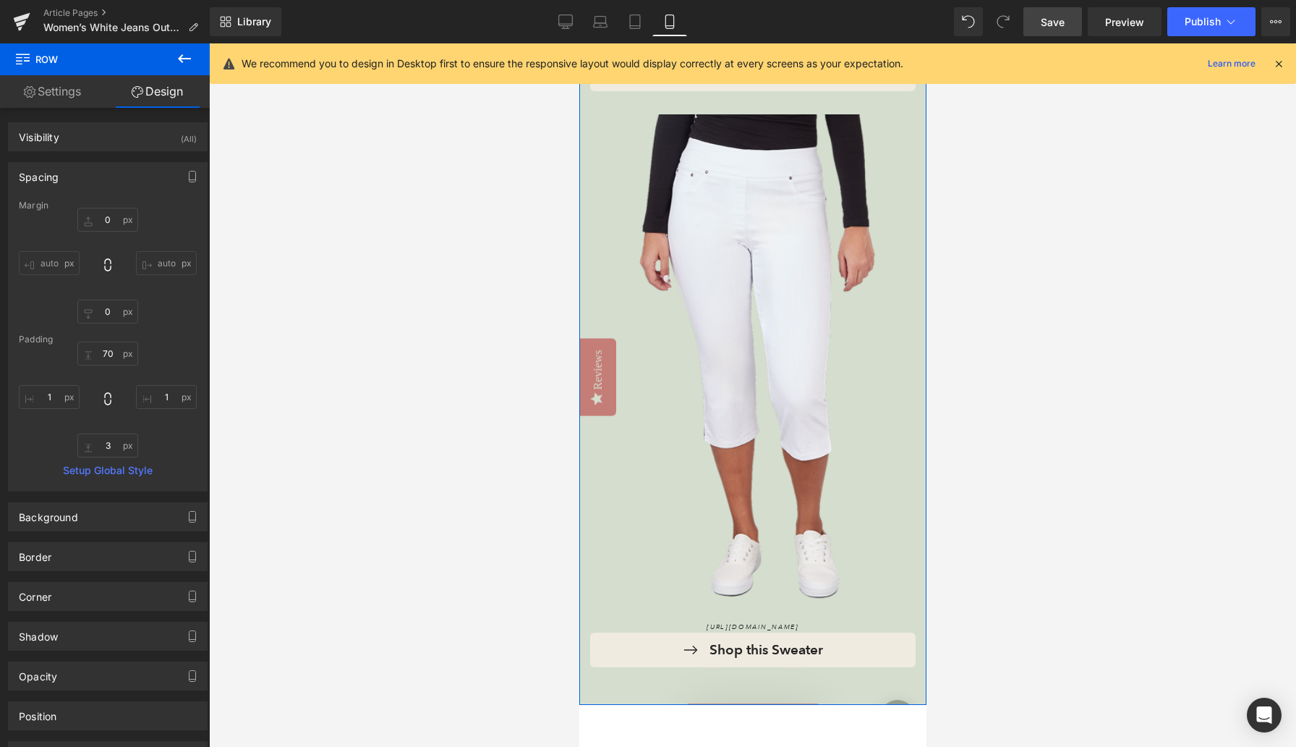
scroll to position [7488, 0]
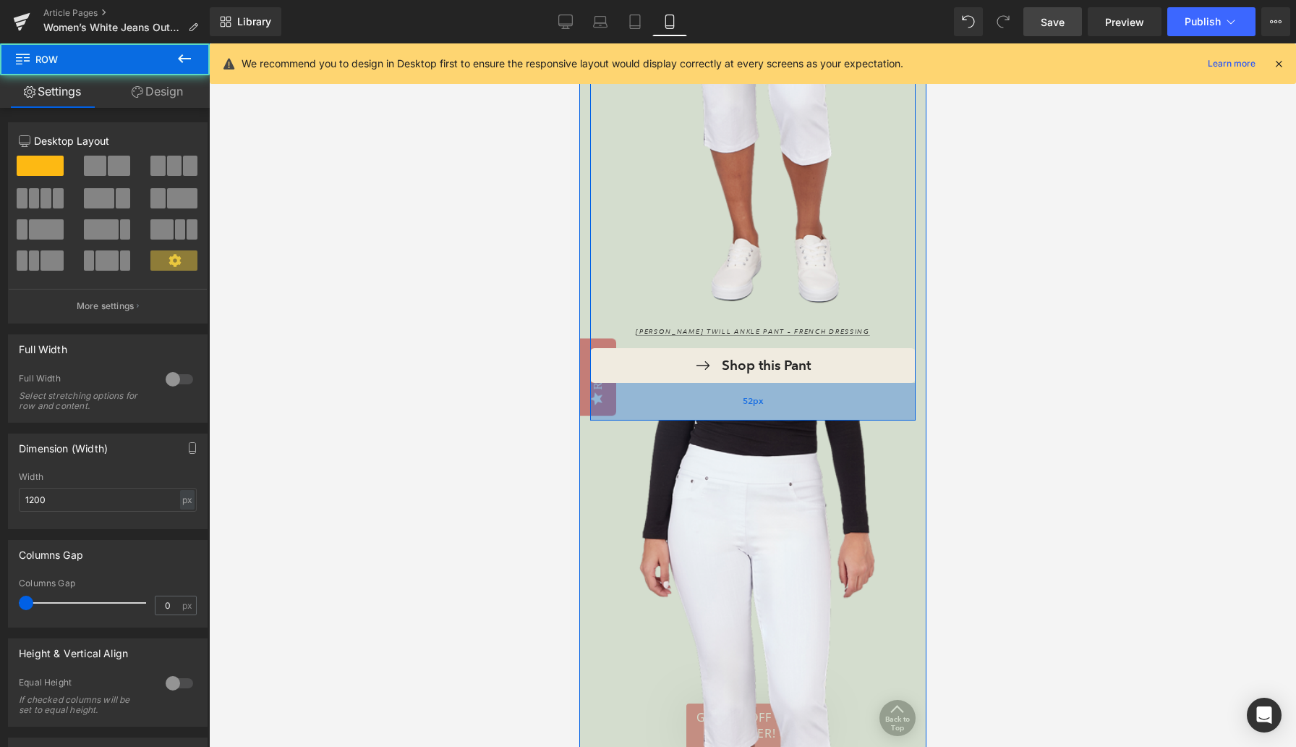
drag, startPoint x: 752, startPoint y: 358, endPoint x: 753, endPoint y: 373, distance: 14.5
click at [753, 383] on div "52px" at bounding box center [753, 402] width 326 height 38
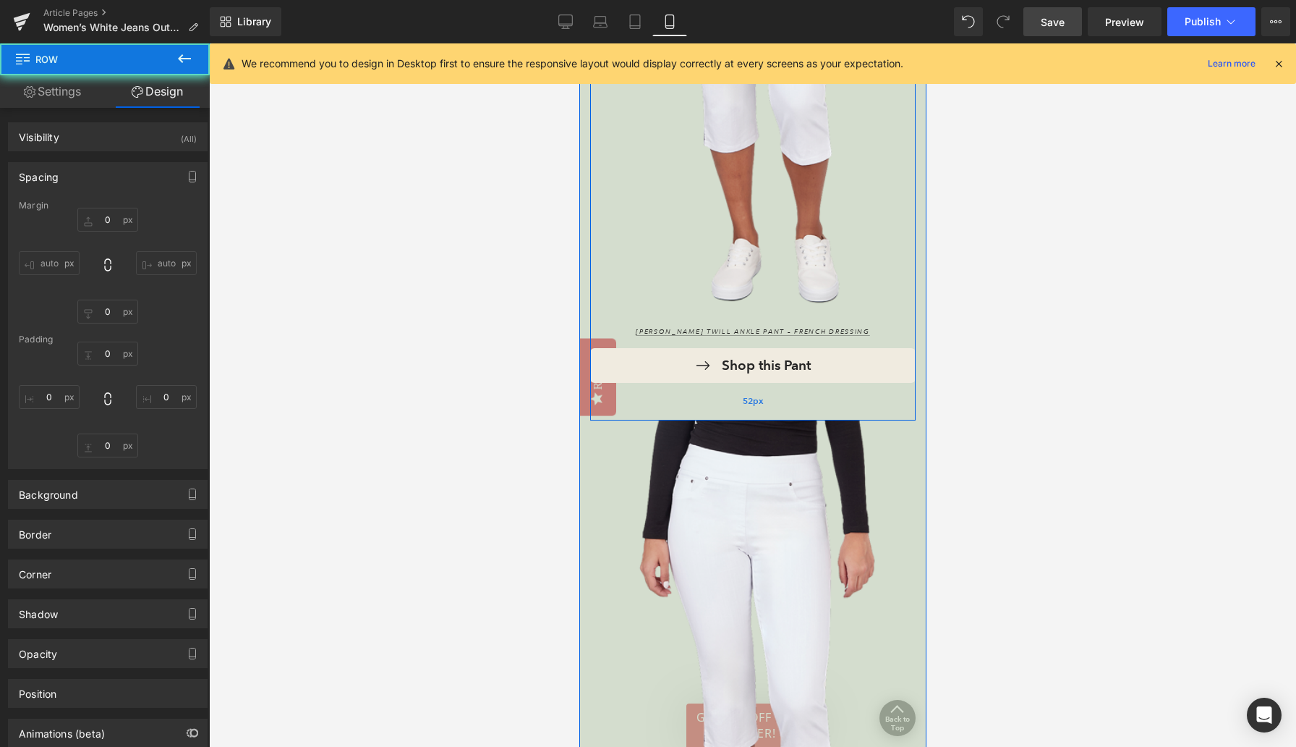
type input "0"
type input "37"
type input "0"
type input "52"
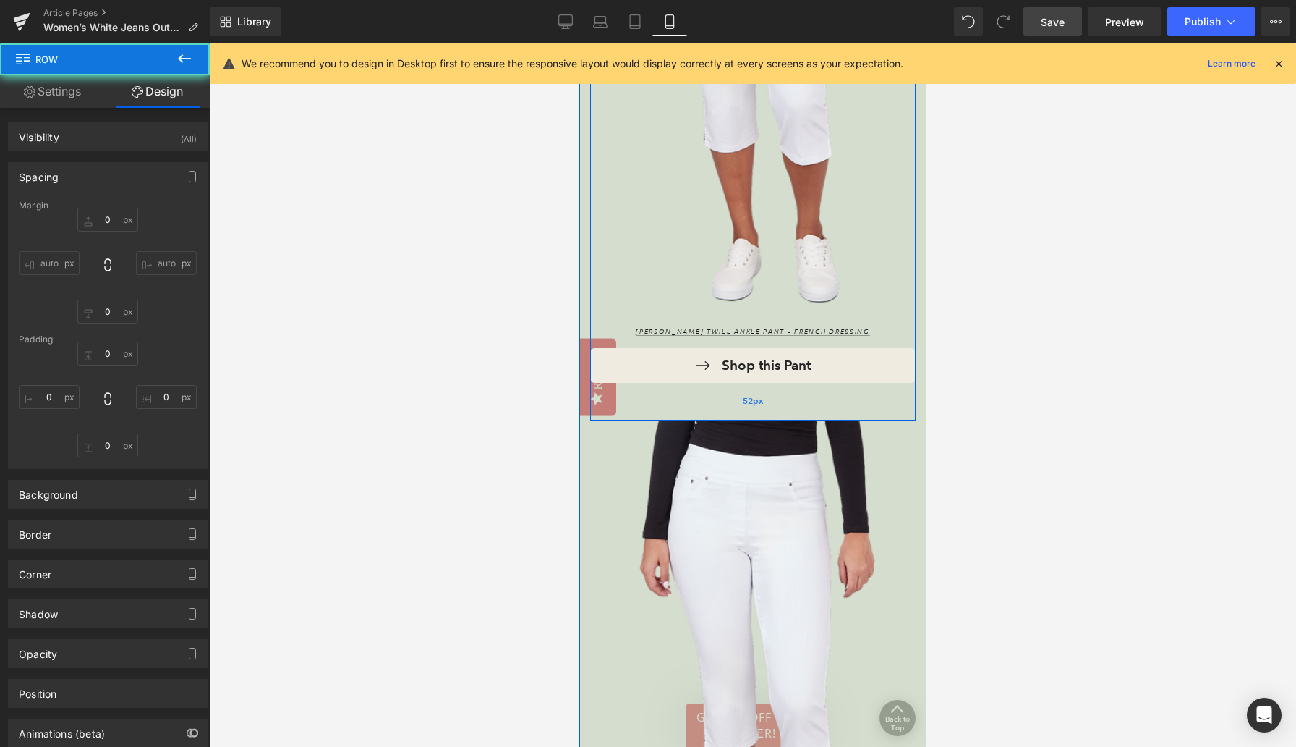
type input "0"
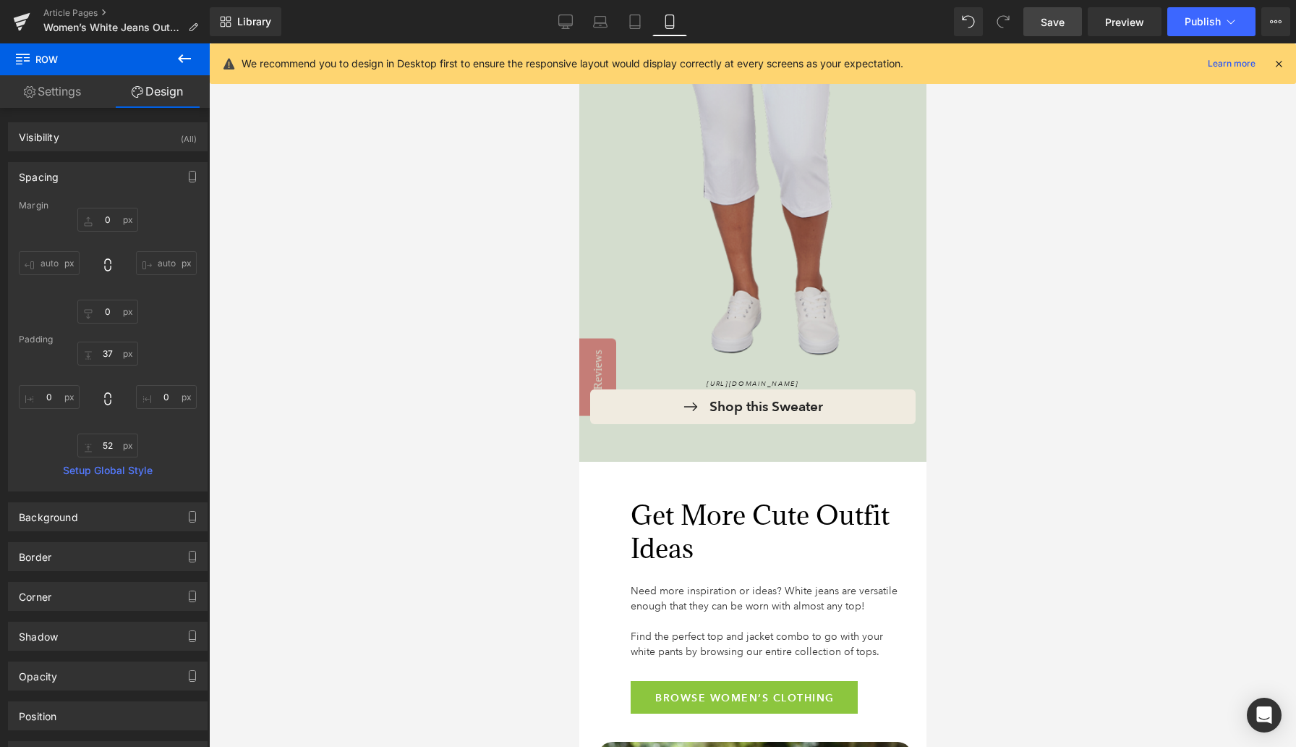
scroll to position [7892, 0]
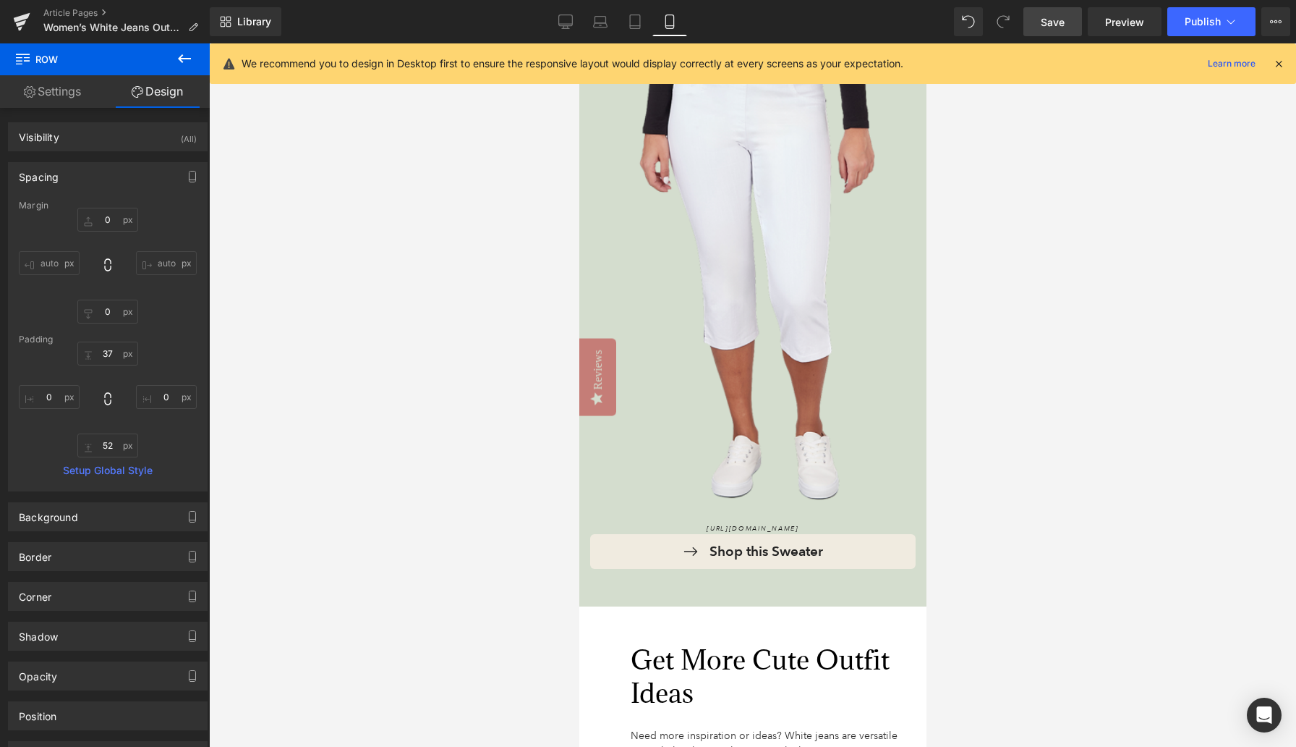
click at [846, 24] on span "Save" at bounding box center [1053, 21] width 24 height 15
click at [545, 23] on icon at bounding box center [550, 21] width 14 height 14
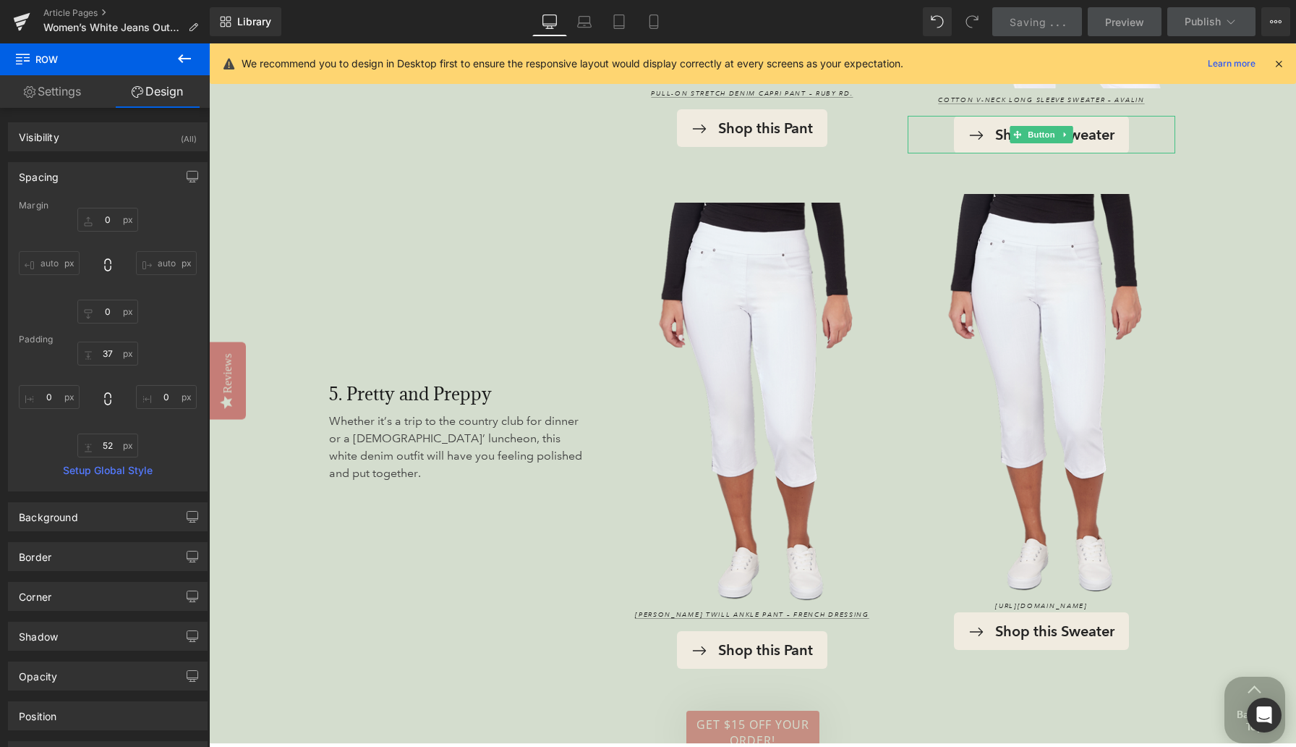
type input "0"
type input "12"
type input "0"
type input "32"
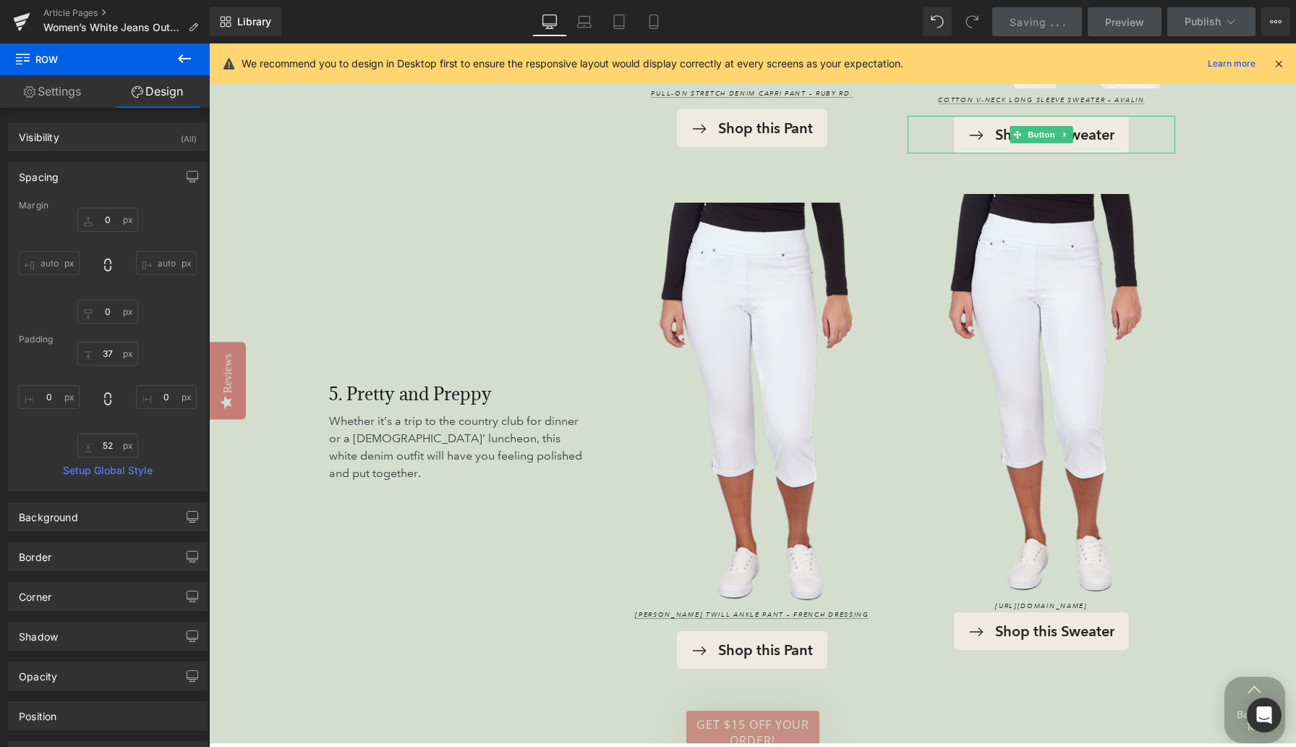
type input "0"
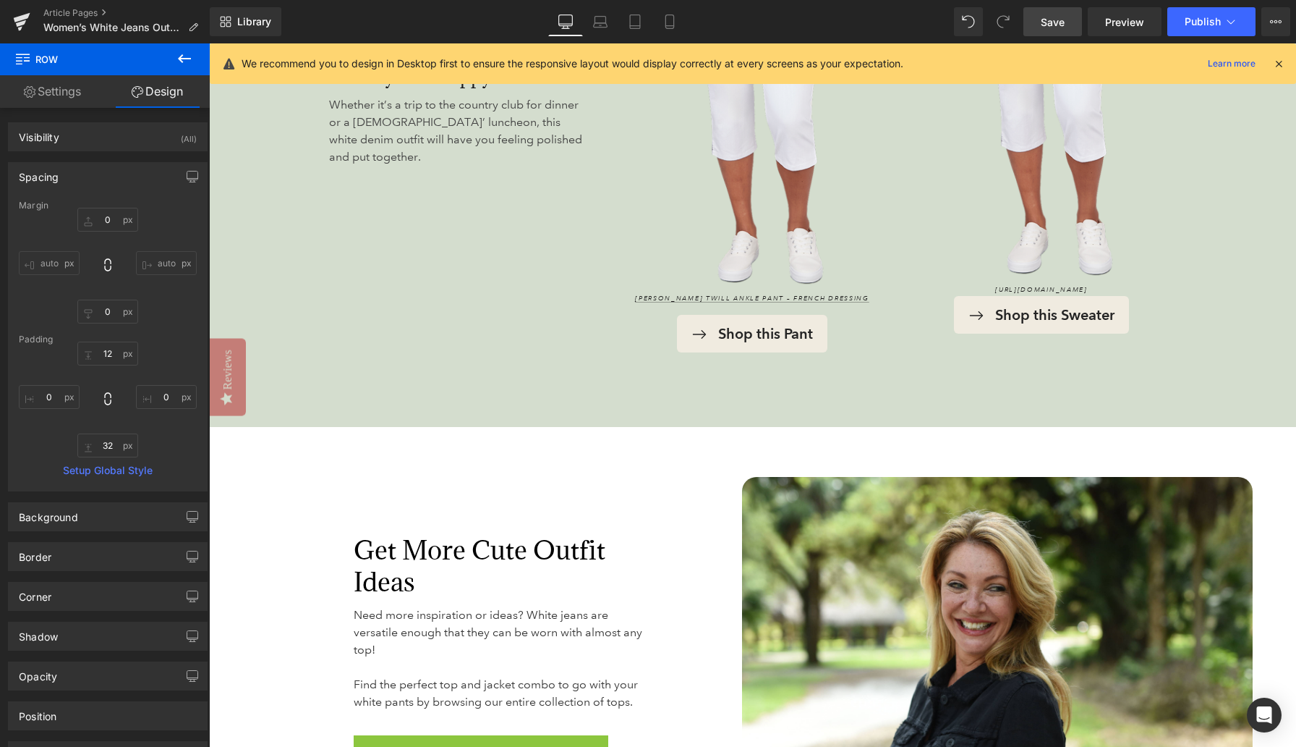
scroll to position [3741, 0]
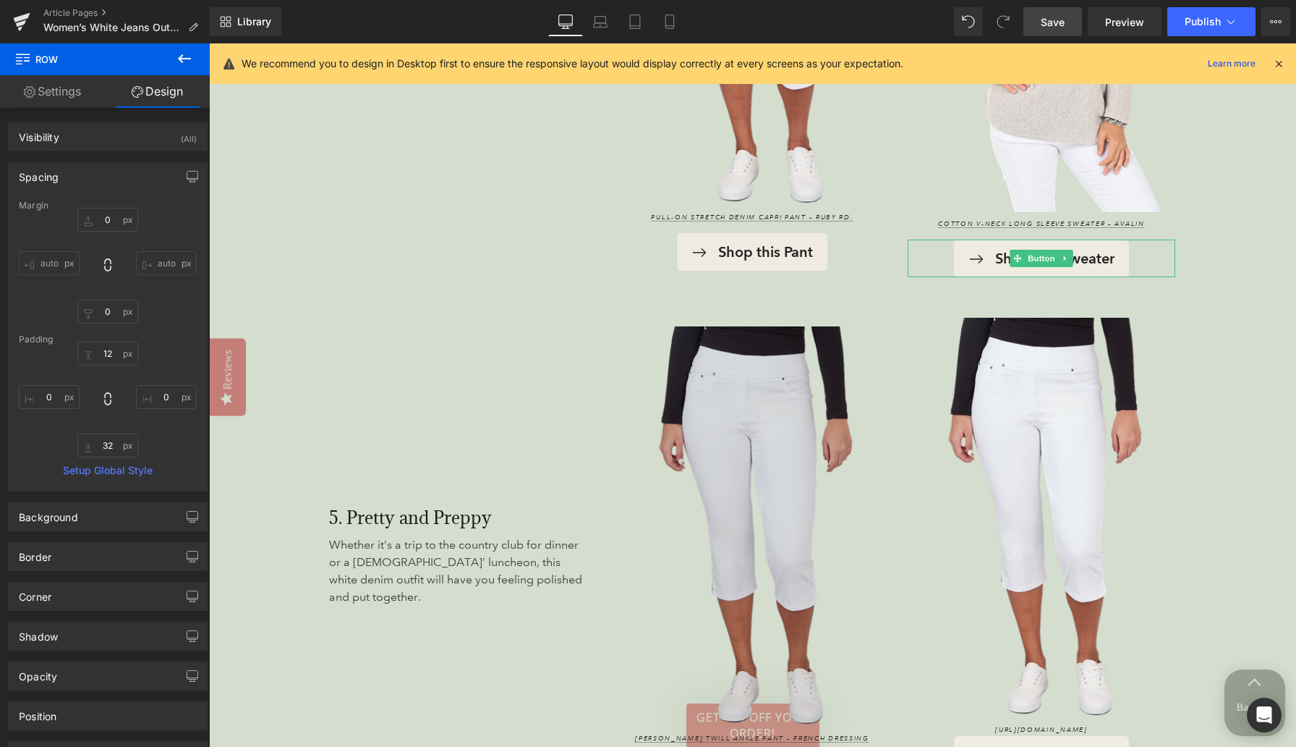
click at [749, 462] on img at bounding box center [752, 526] width 268 height 401
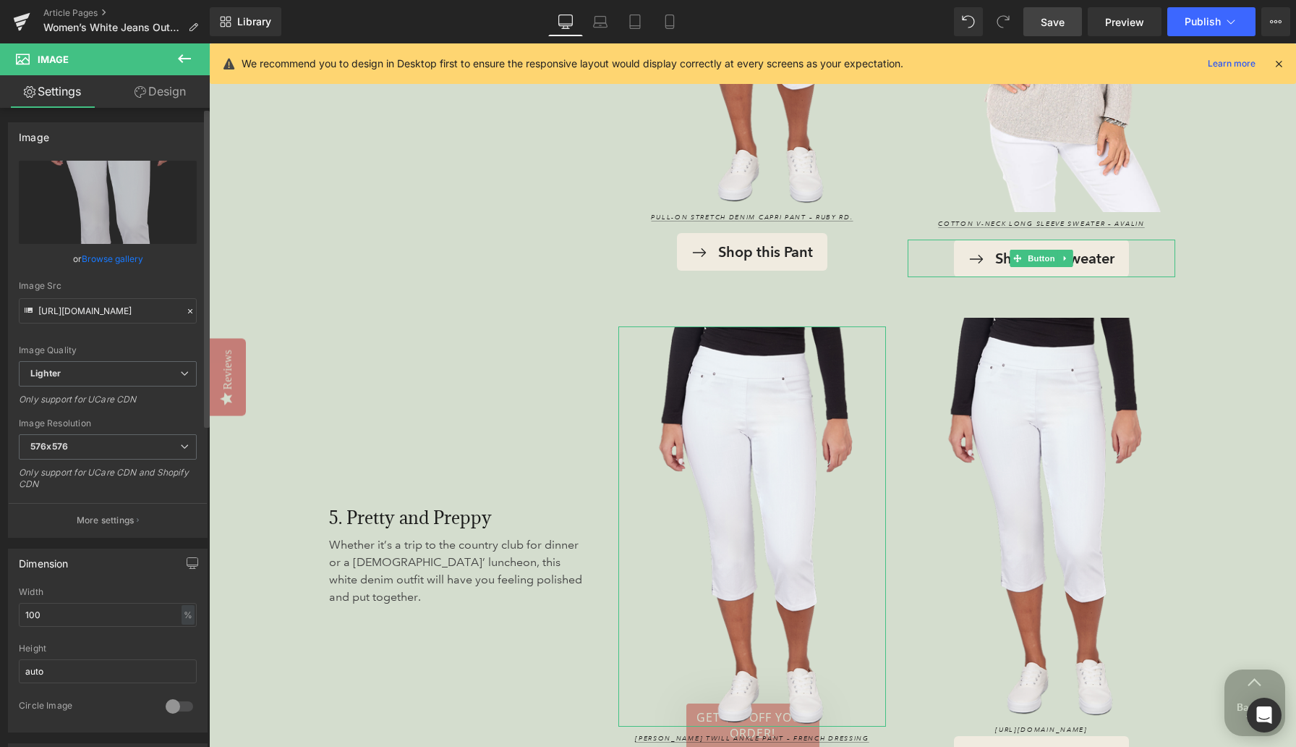
click at [122, 256] on link "Browse gallery" at bounding box center [112, 258] width 61 height 25
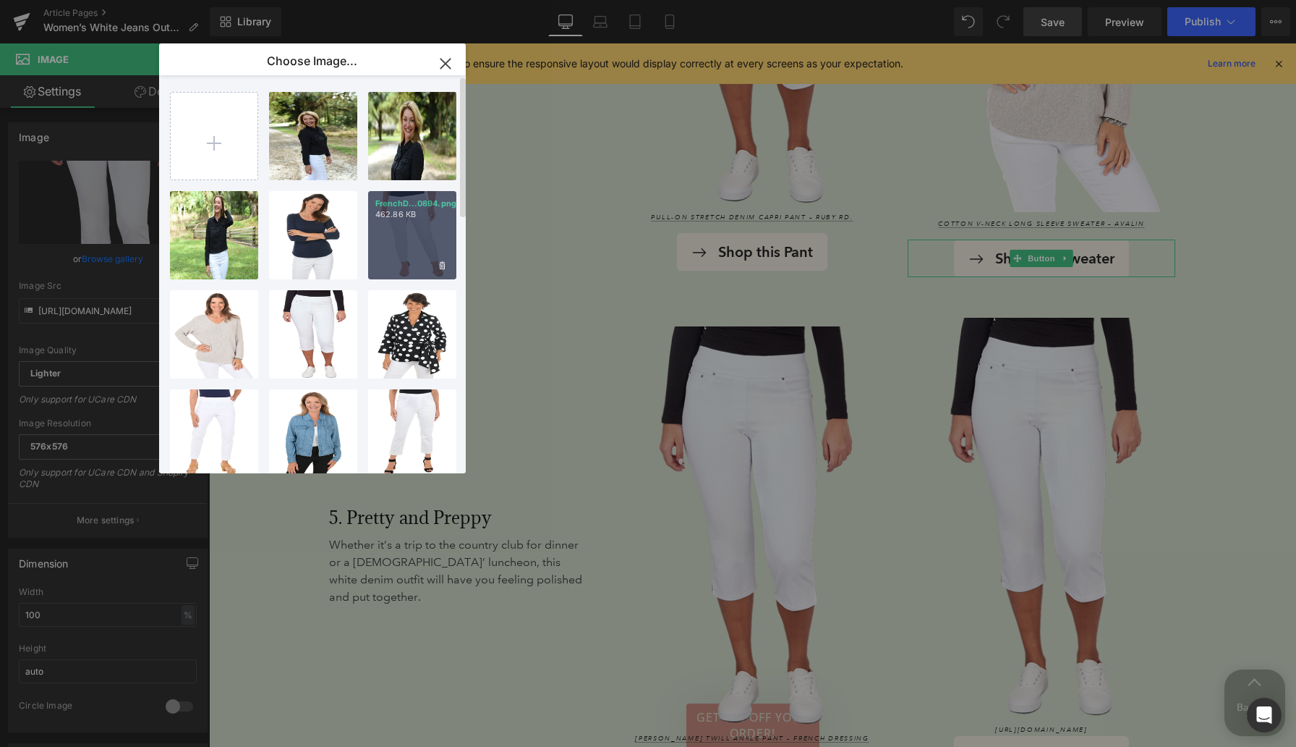
click at [404, 237] on div "FrenchD...0894.png 462.86 KB" at bounding box center [412, 235] width 88 height 88
type input "https://ucarecdn.com/7feb580c-c640-4449-aa98-75e24291d5c9/-/format/auto/-/previ…"
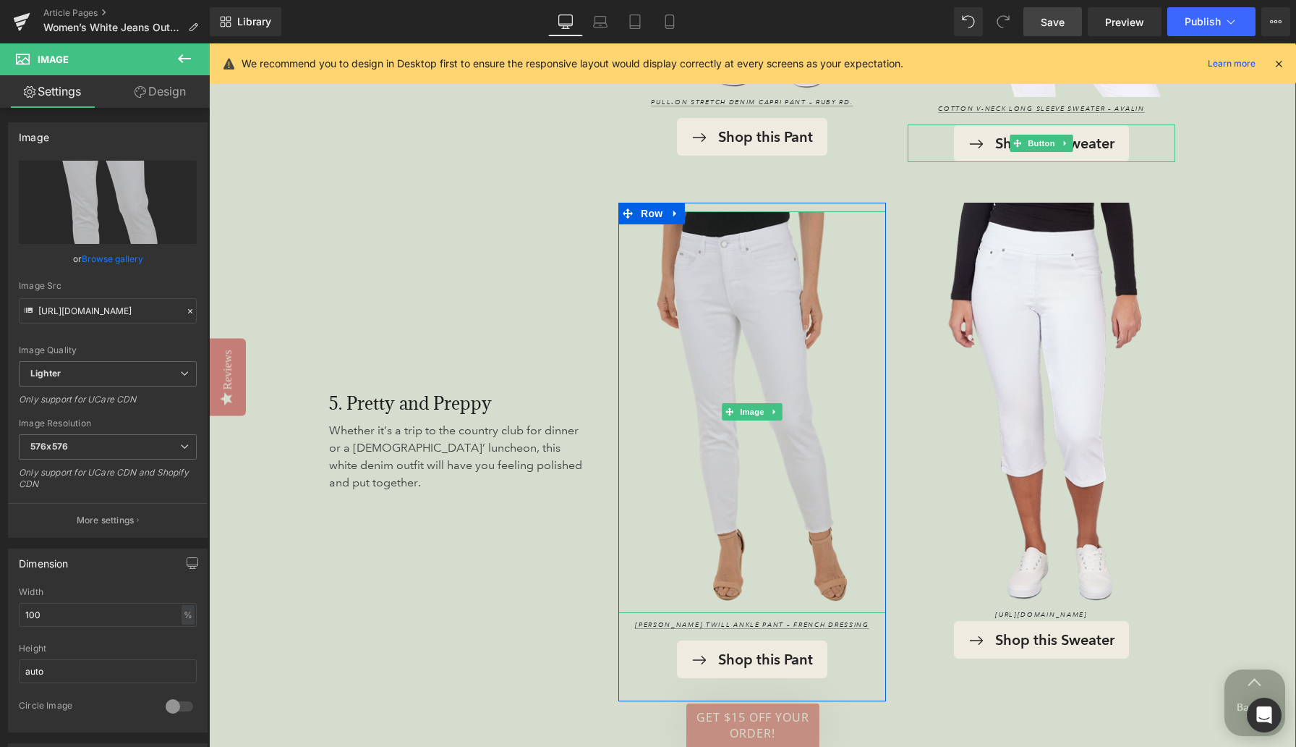
scroll to position [3858, 0]
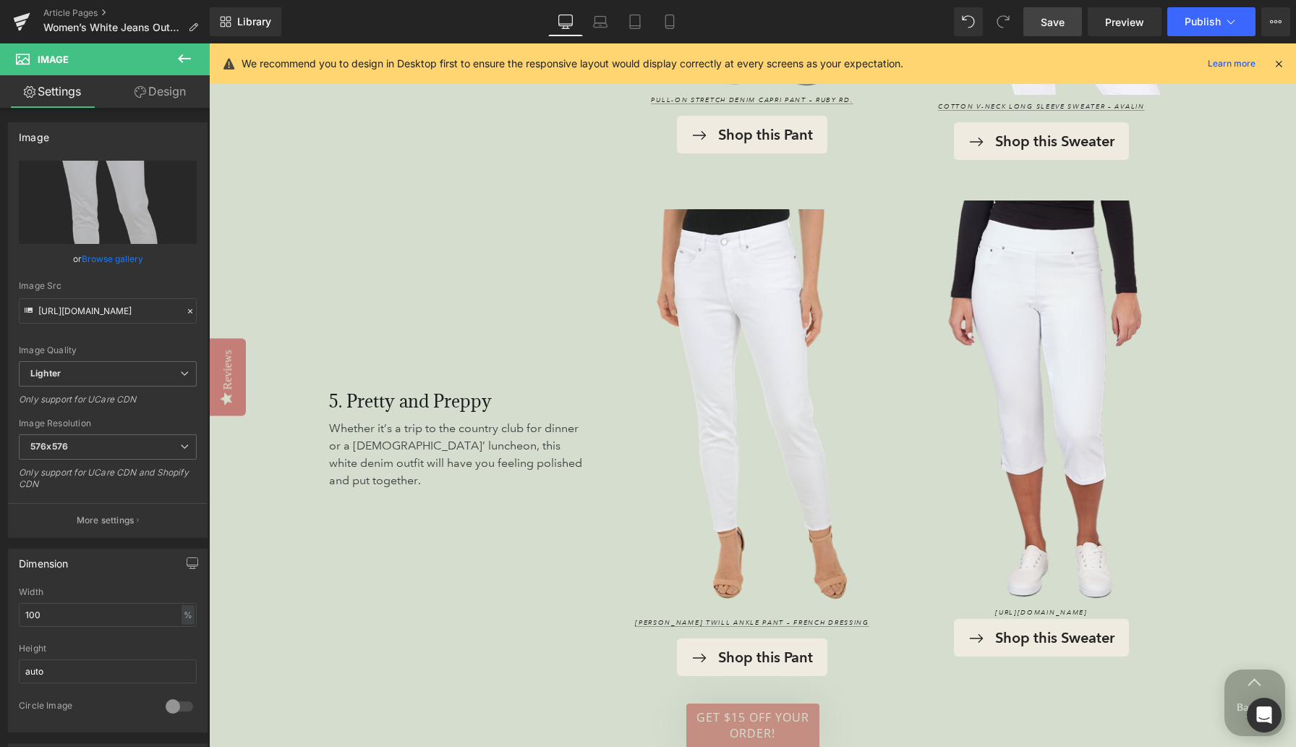
click at [846, 27] on span "Save" at bounding box center [1053, 21] width 24 height 15
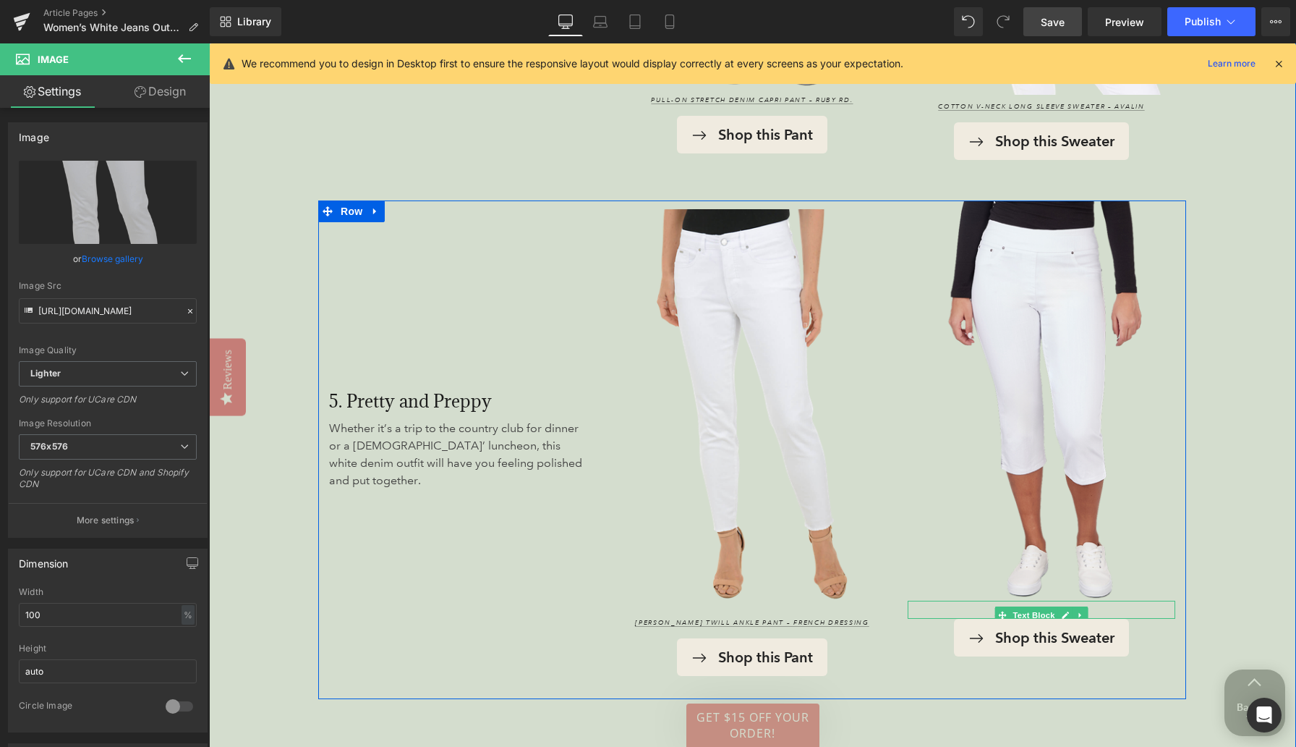
click at [846, 613] on span "https://www.anthonysfla.com/products/69150z1r?variant=51990342631796" at bounding box center [1041, 612] width 93 height 9
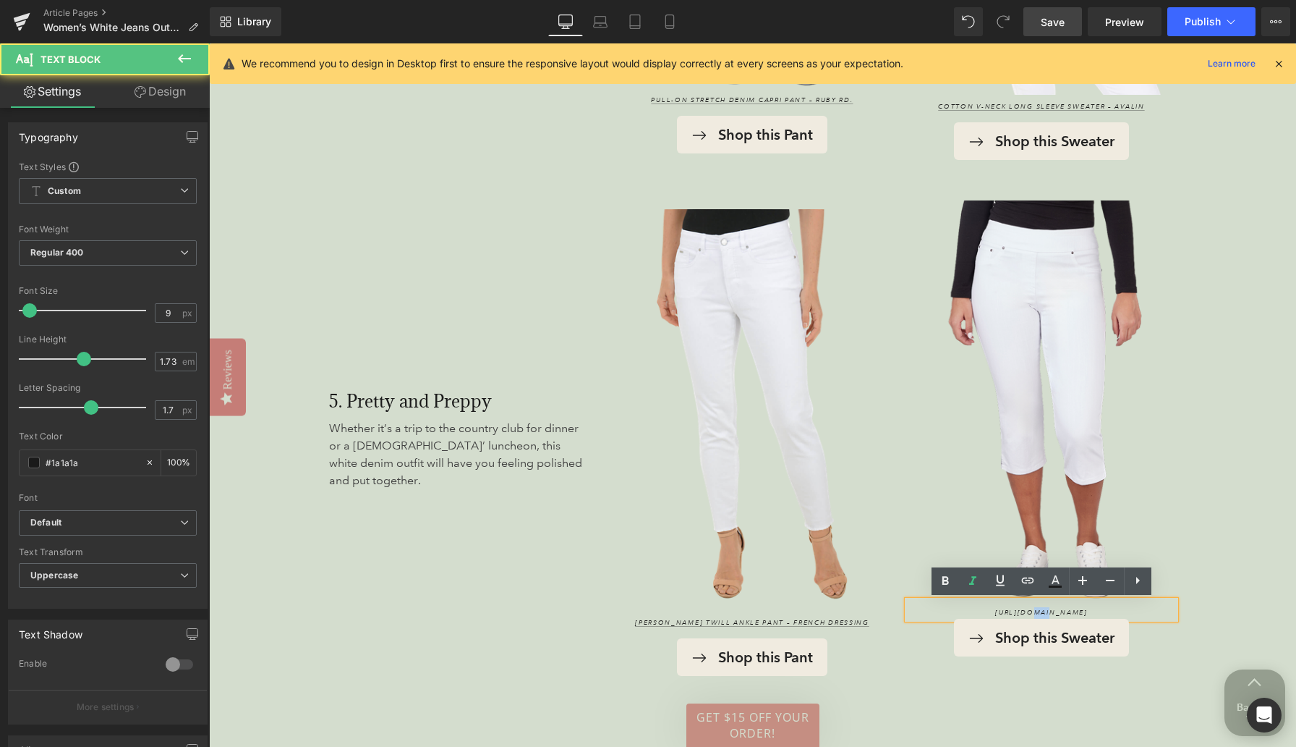
click at [846, 613] on span "https://www.anthonysfla.com/products/69150z1r?variant=51990342631796" at bounding box center [1041, 612] width 93 height 9
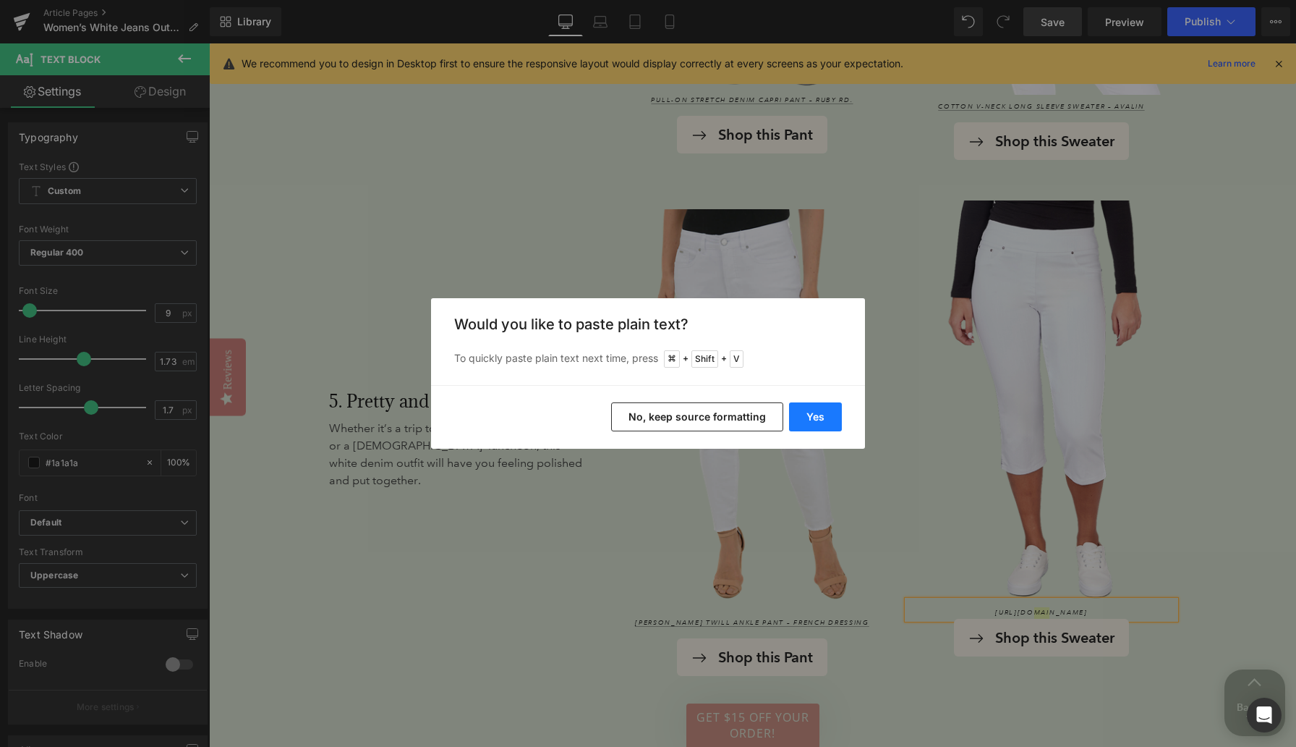
click at [815, 412] on button "Yes" at bounding box center [815, 416] width 53 height 29
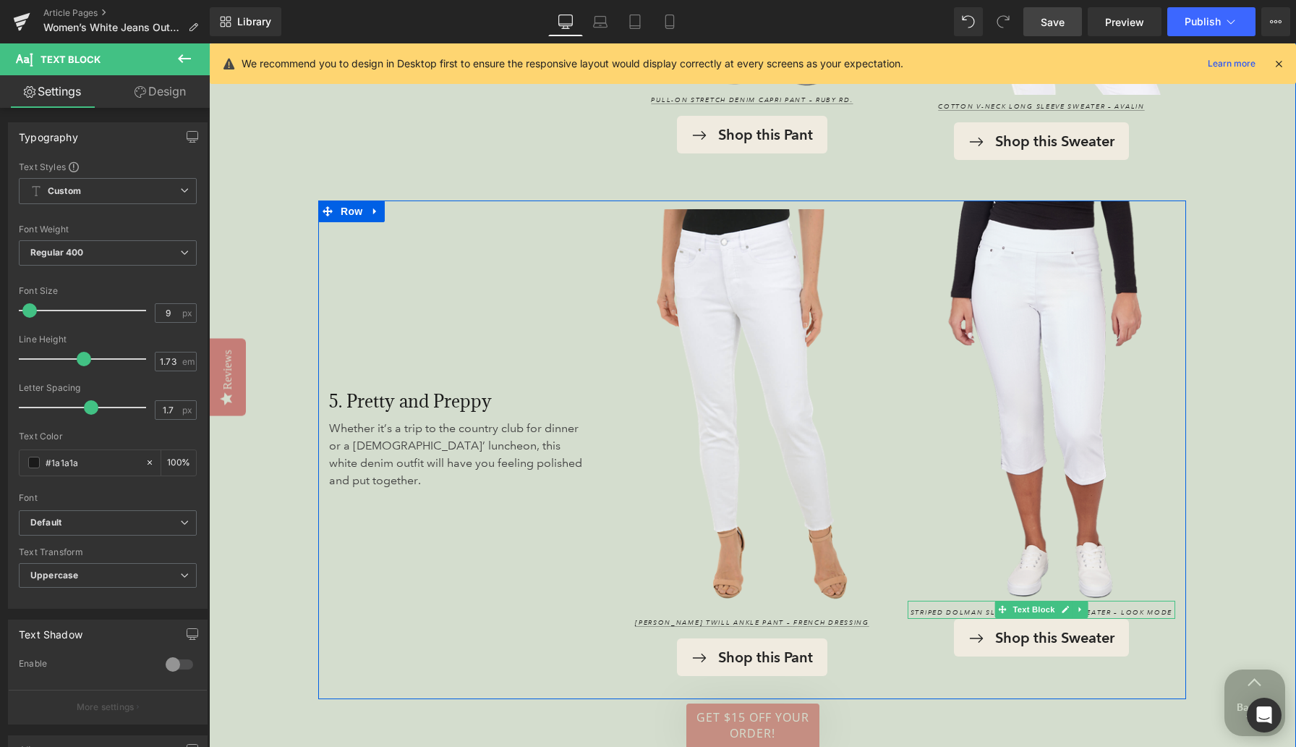
click at [846, 612] on icon "Striped Dolman Sleeve Open Weave Sweater – Look Mode" at bounding box center [1042, 612] width 262 height 9
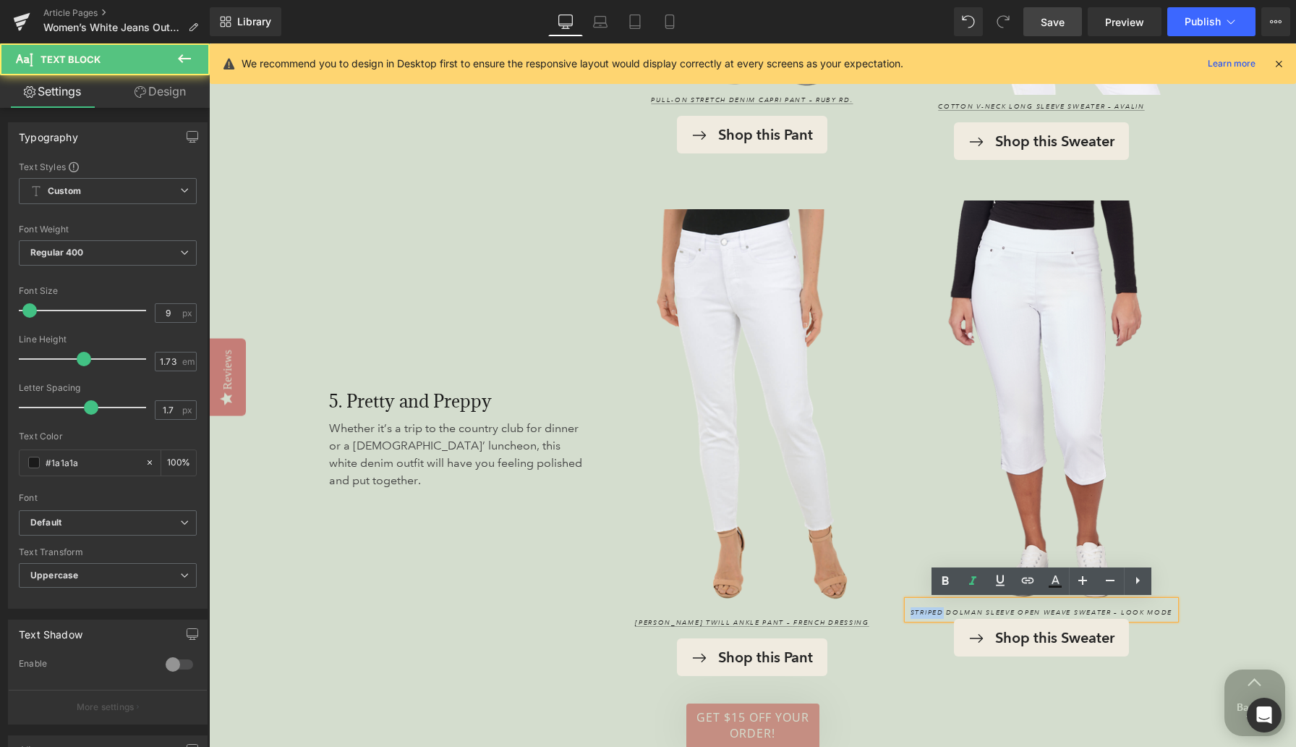
click at [846, 612] on icon "Striped Dolman Sleeve Open Weave Sweater – Look Mode" at bounding box center [1042, 612] width 262 height 9
click at [846, 582] on icon at bounding box center [1028, 580] width 12 height 6
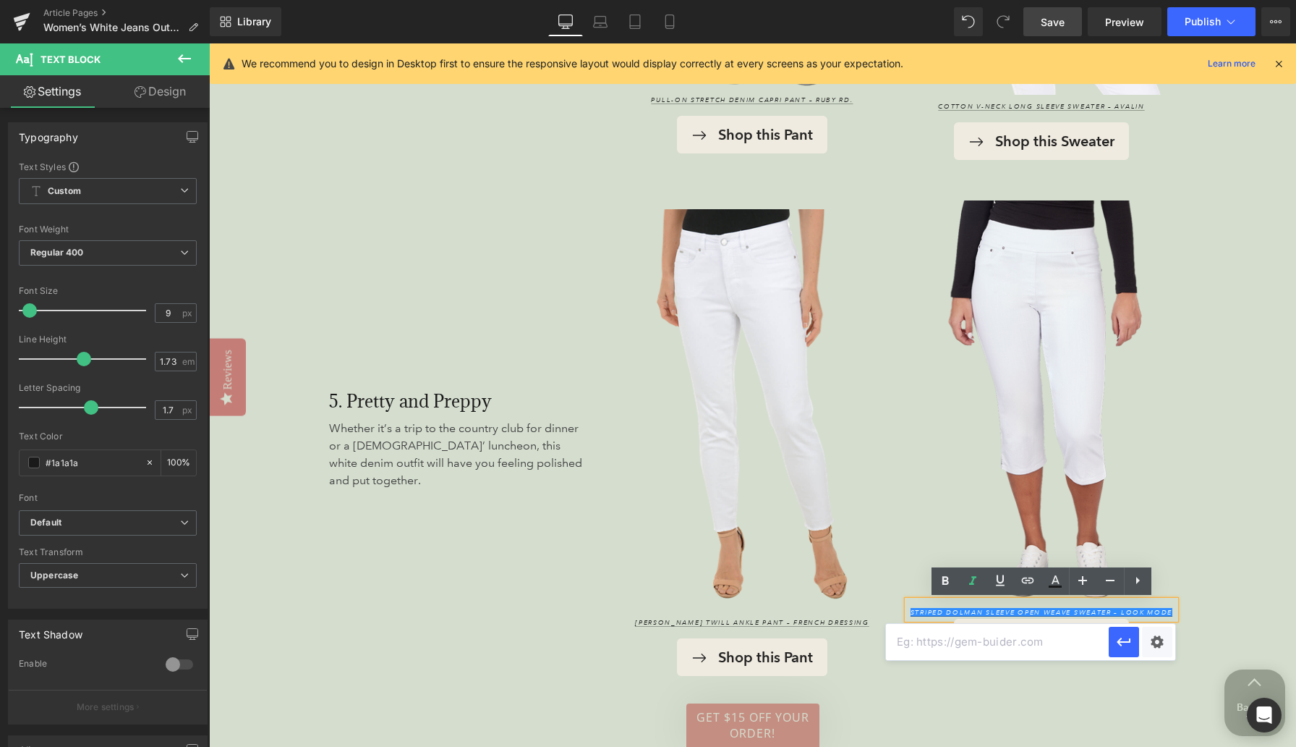
click at [846, 639] on input "text" at bounding box center [997, 642] width 223 height 36
paste input "https://www.anthonysfla.com/products/72834?variant=52093898654068"
type input "https://www.anthonysfla.com/products/72834?variant=52093898654068"
click at [846, 647] on icon "button" at bounding box center [1123, 641] width 17 height 17
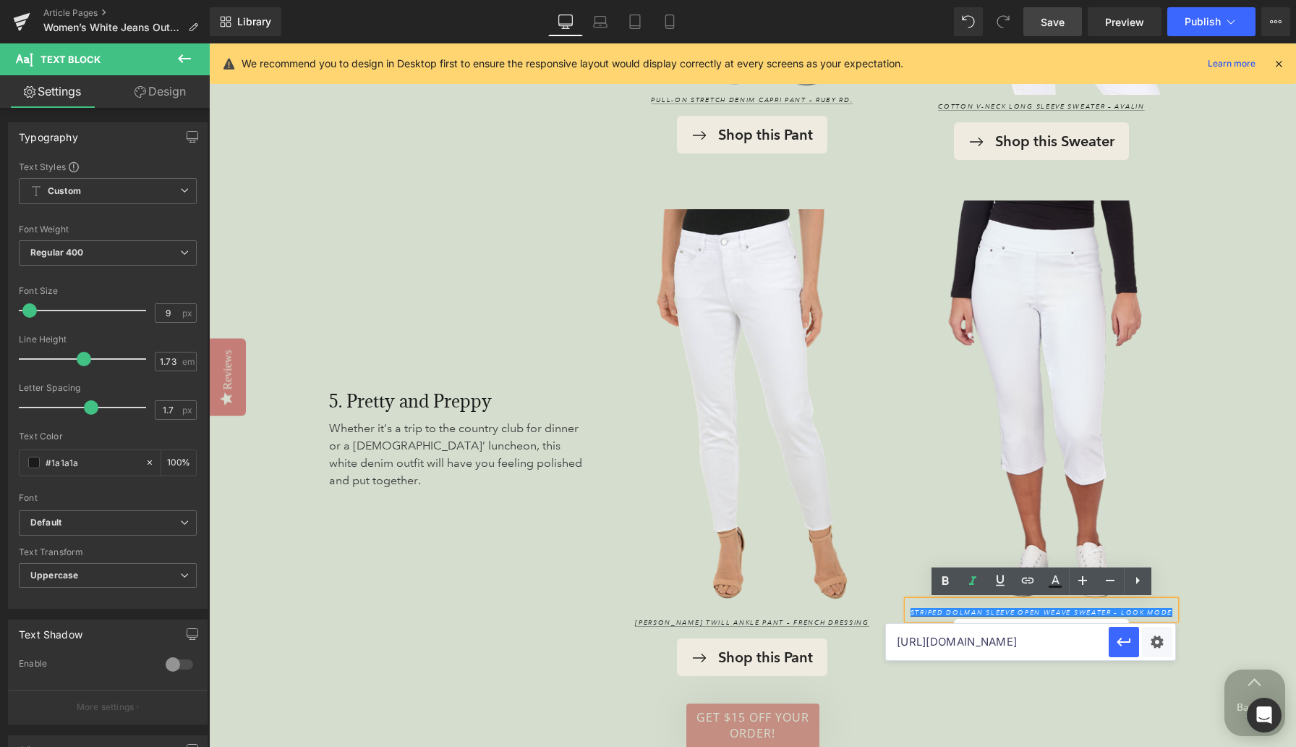
scroll to position [0, 0]
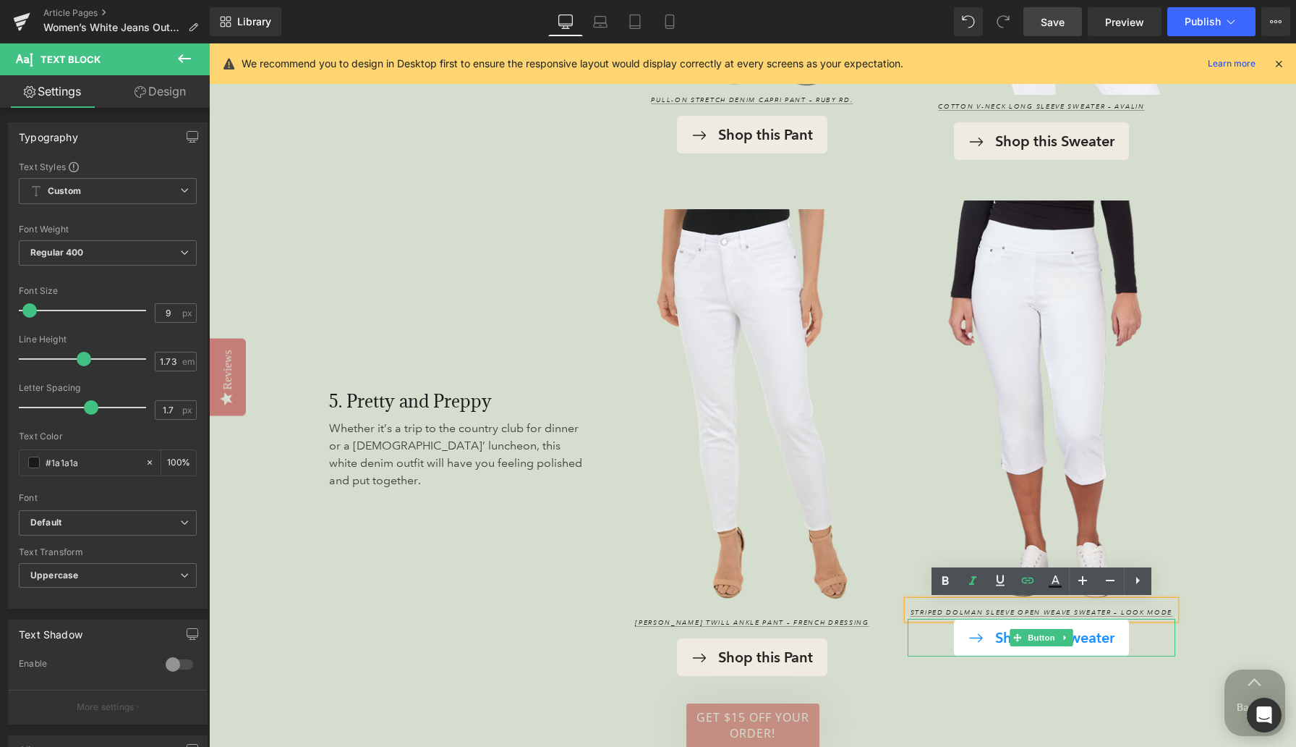
click at [846, 650] on link "Shop this Sweater" at bounding box center [1041, 637] width 175 height 38
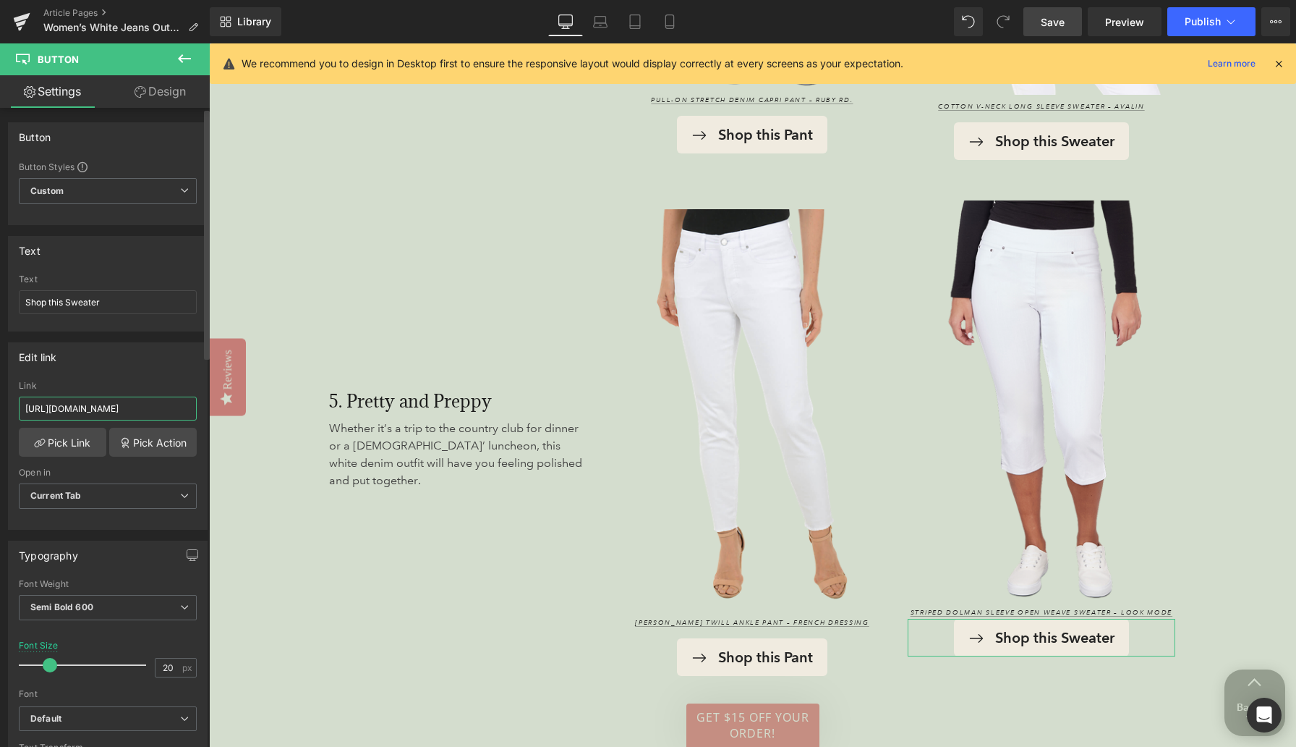
click at [87, 408] on input "https://www.anthonysfla.com/products/2682511s?variant=51714681110900" at bounding box center [108, 408] width 178 height 24
paste input "72834?variant=52093898654068"
type input "https://www.anthonysfla.com/products/72834?variant=52093898654068"
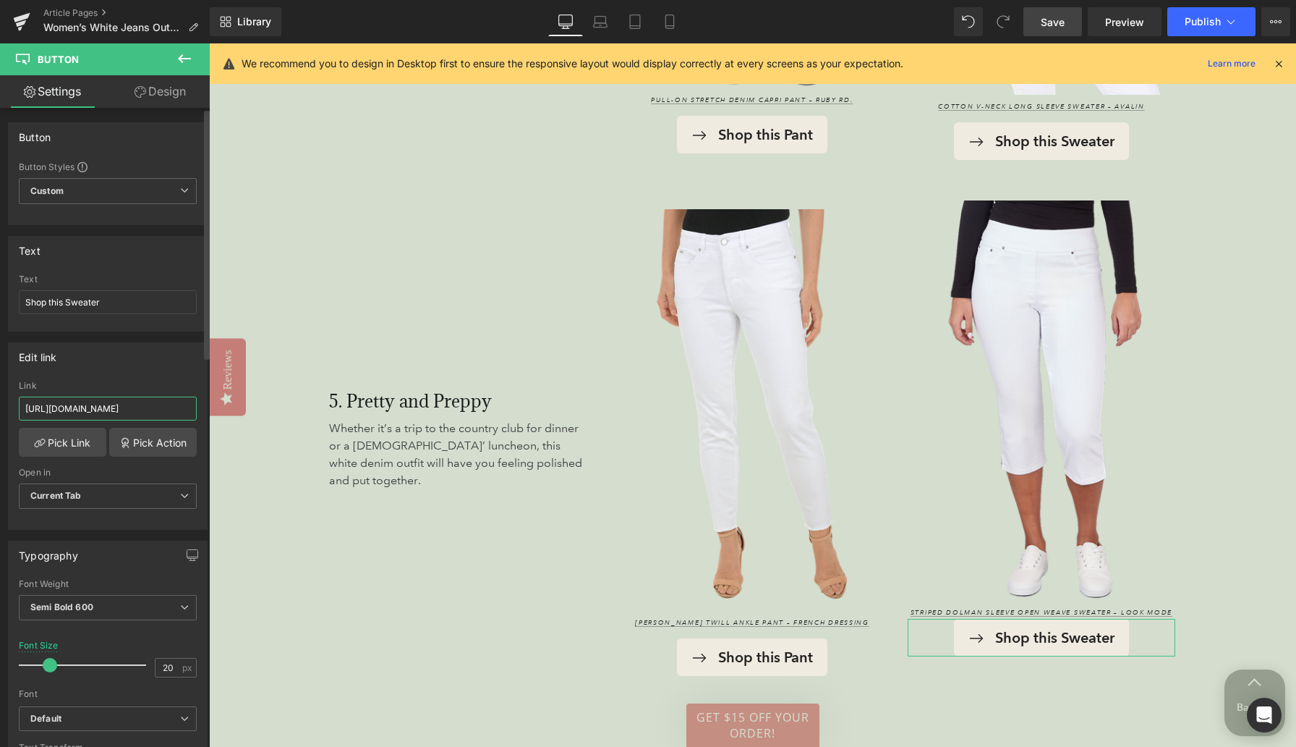
scroll to position [0, 145]
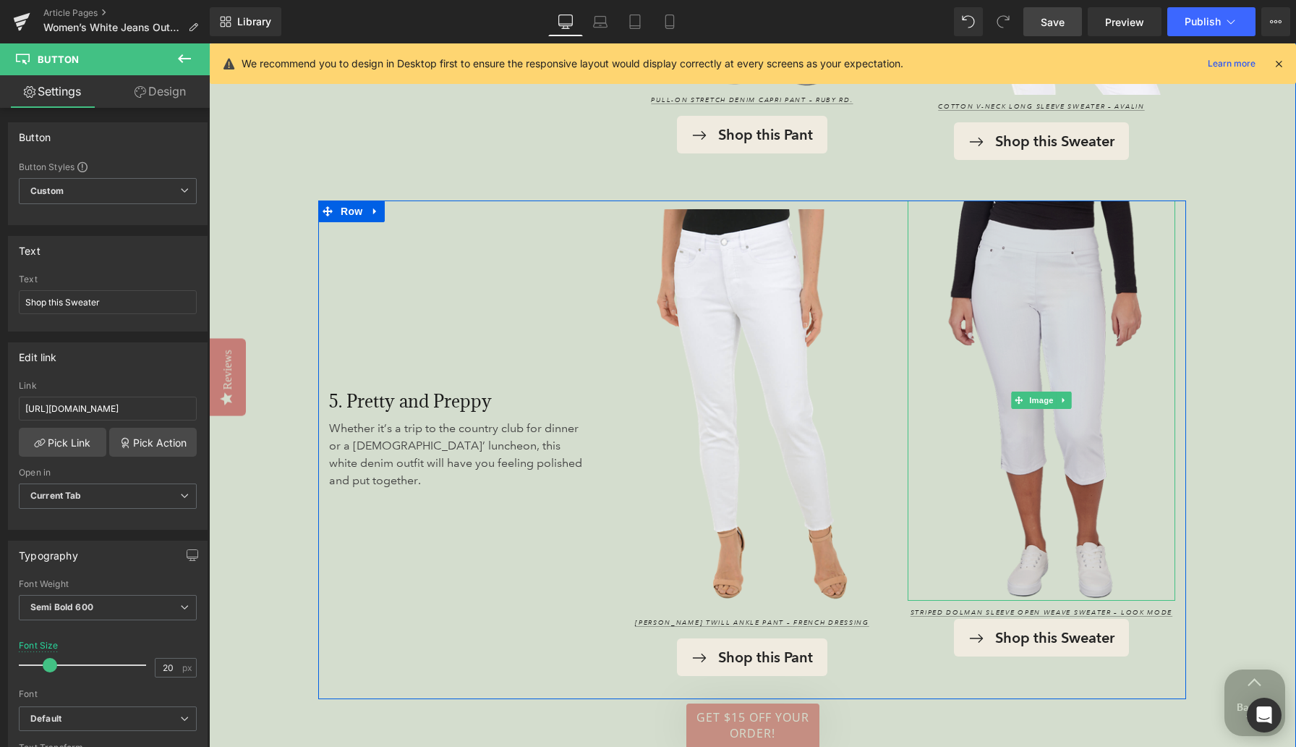
click at [846, 258] on img at bounding box center [1042, 400] width 268 height 401
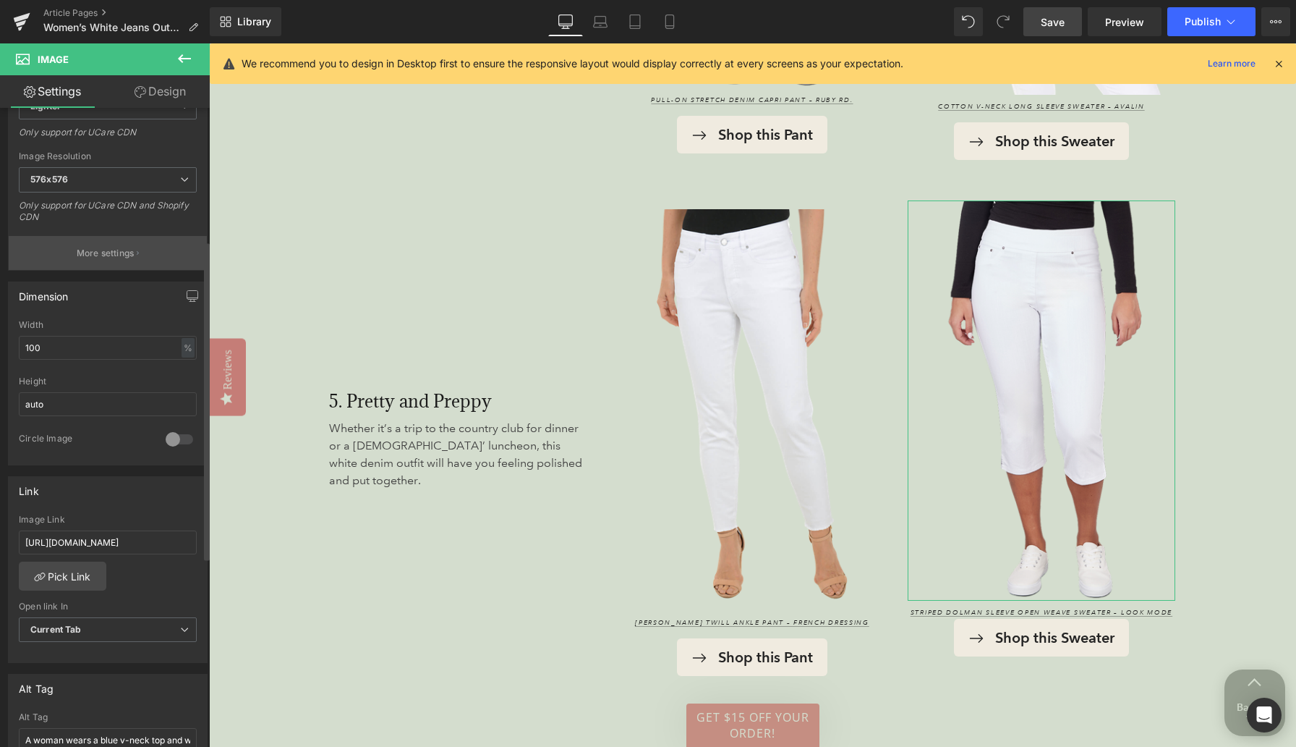
scroll to position [268, 0]
click at [54, 538] on input "https://www.anthonysfla.com/products/69179ix?variant=51706487669108" at bounding box center [108, 542] width 178 height 24
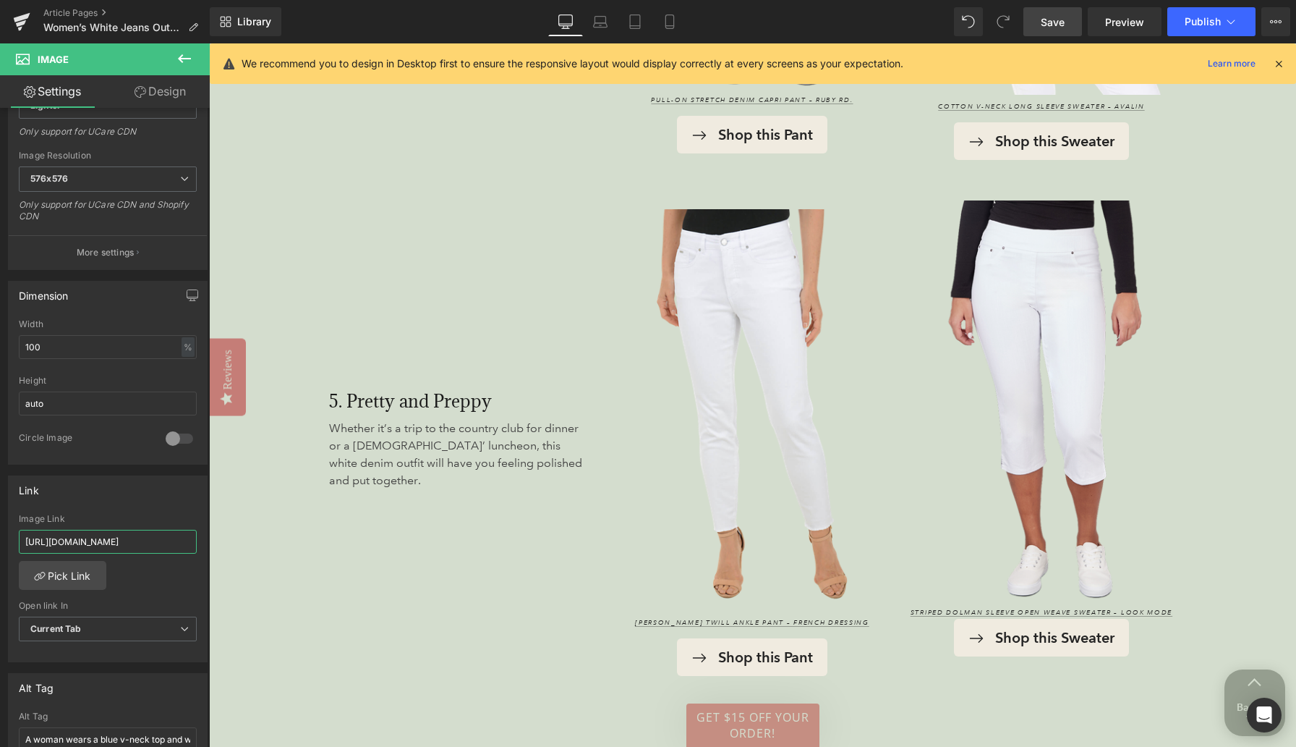
type input "https://www.anthonysfla.com/products/72834?variant=52093898654068"
click at [846, 21] on span "Save" at bounding box center [1053, 21] width 24 height 15
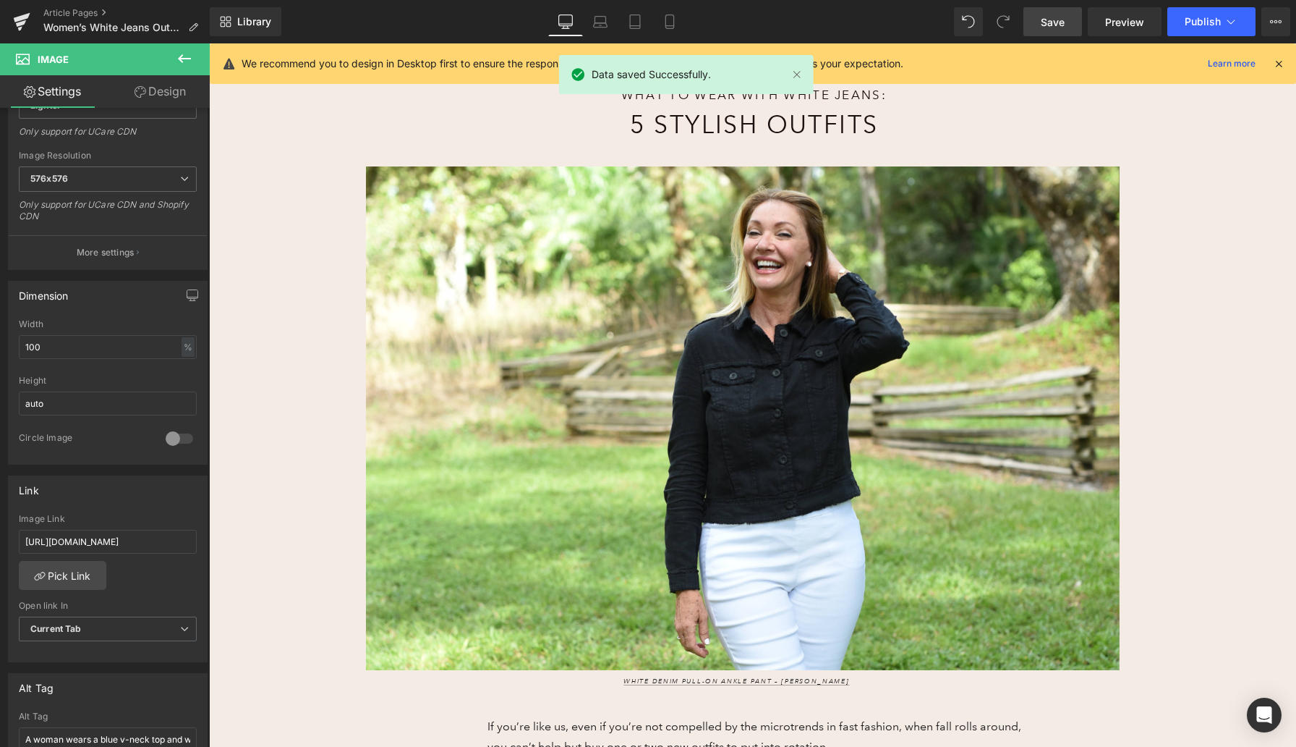
scroll to position [193, 0]
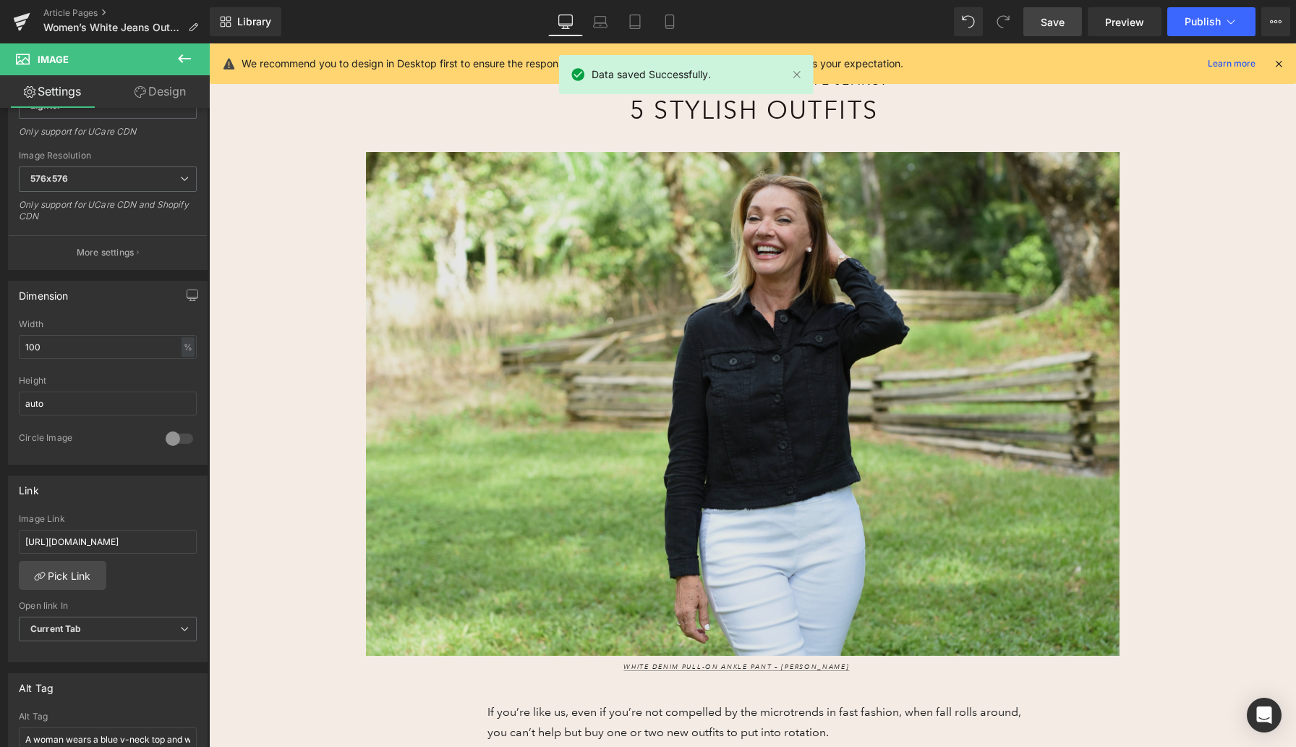
click at [630, 334] on img at bounding box center [742, 406] width 1061 height 509
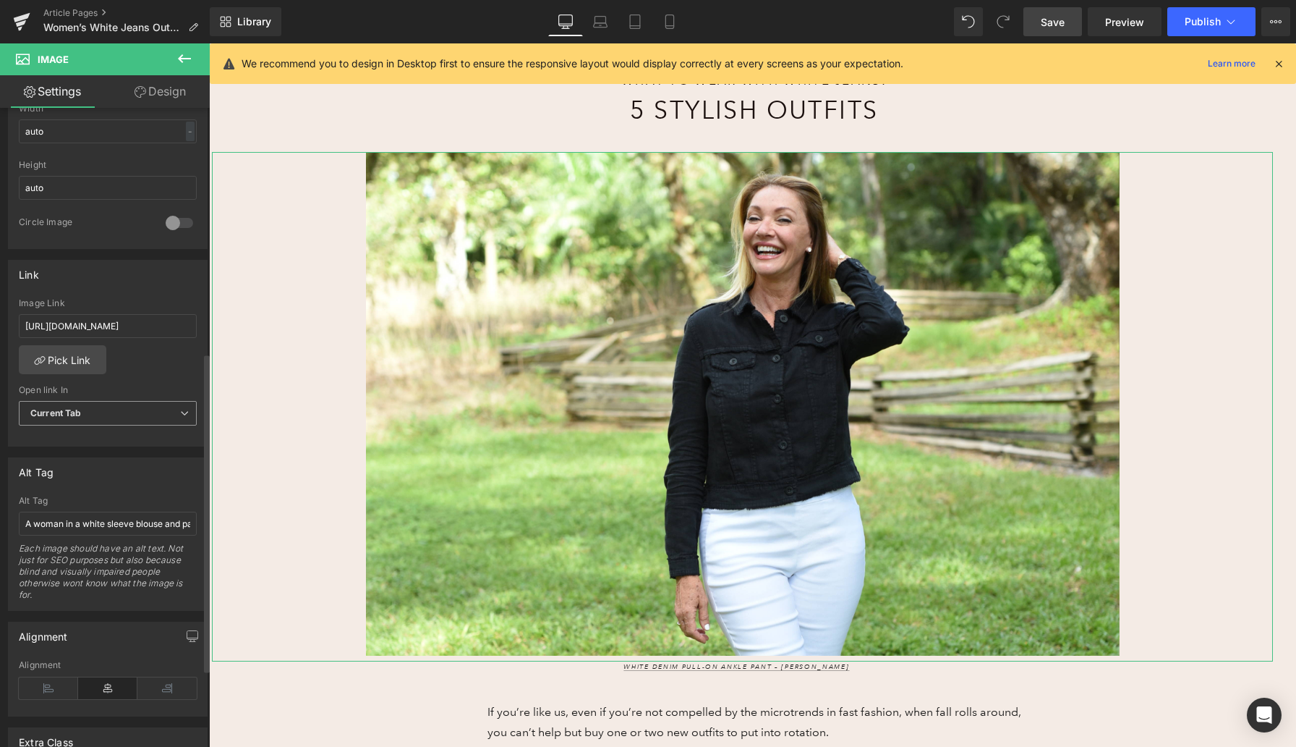
scroll to position [490, 0]
click at [88, 517] on input "A woman in a white sleeve blouse and patterned pants stands in front of a flowe…" at bounding box center [108, 517] width 178 height 24
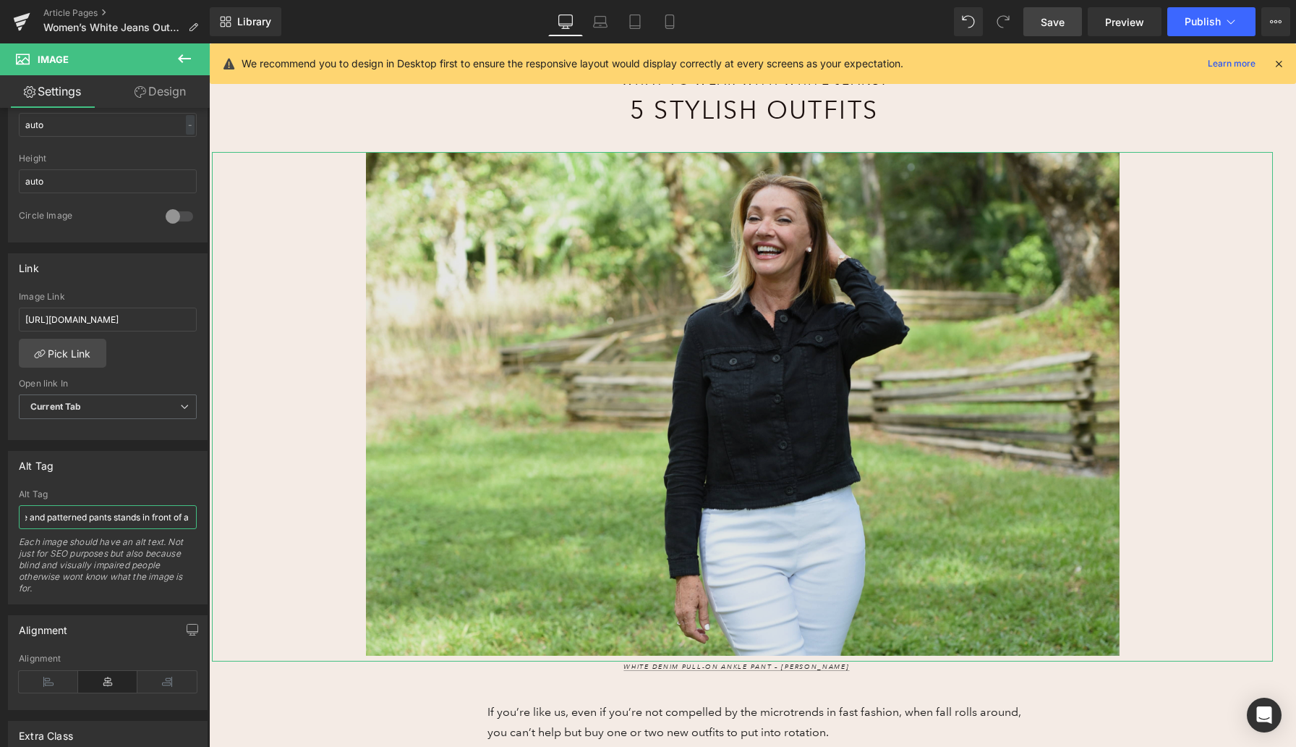
scroll to position [0, 218]
drag, startPoint x: 292, startPoint y: 558, endPoint x: 226, endPoint y: 517, distance: 77.9
type input "A woman in a black top with white denim ankle pants in a sunny green field."
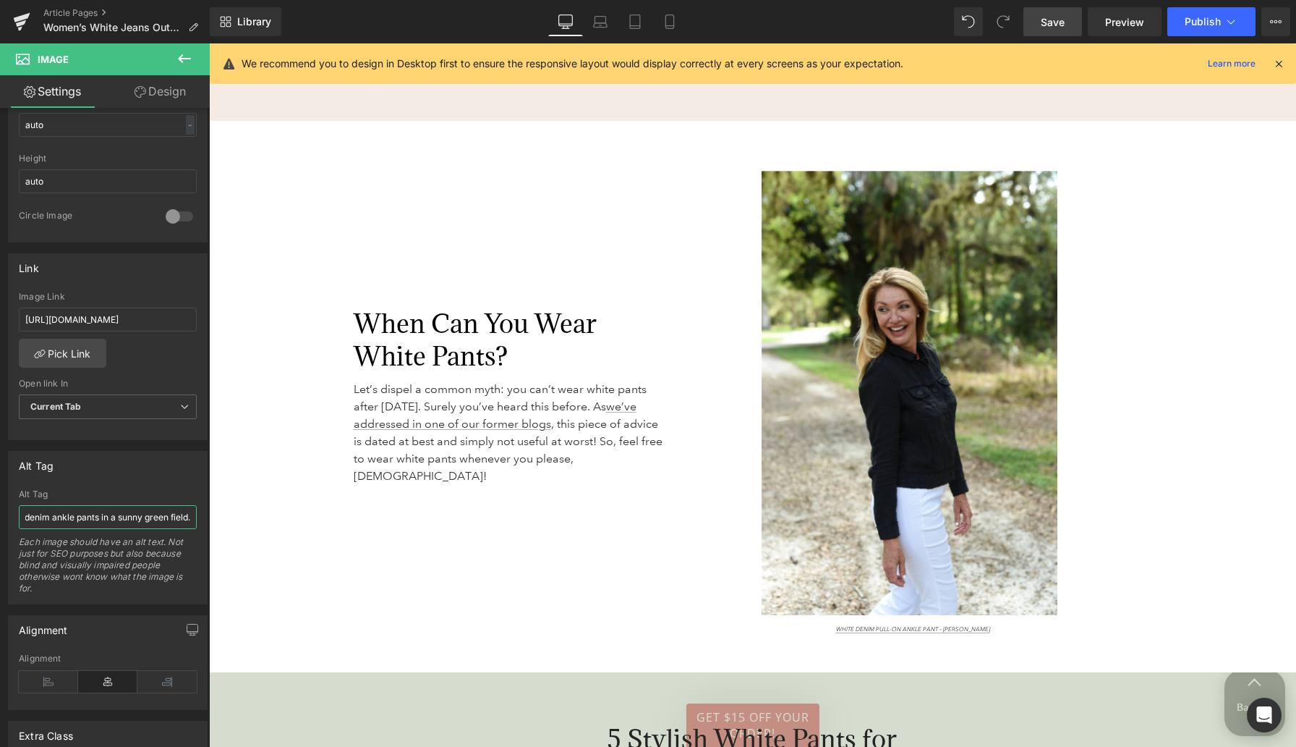
scroll to position [1054, 0]
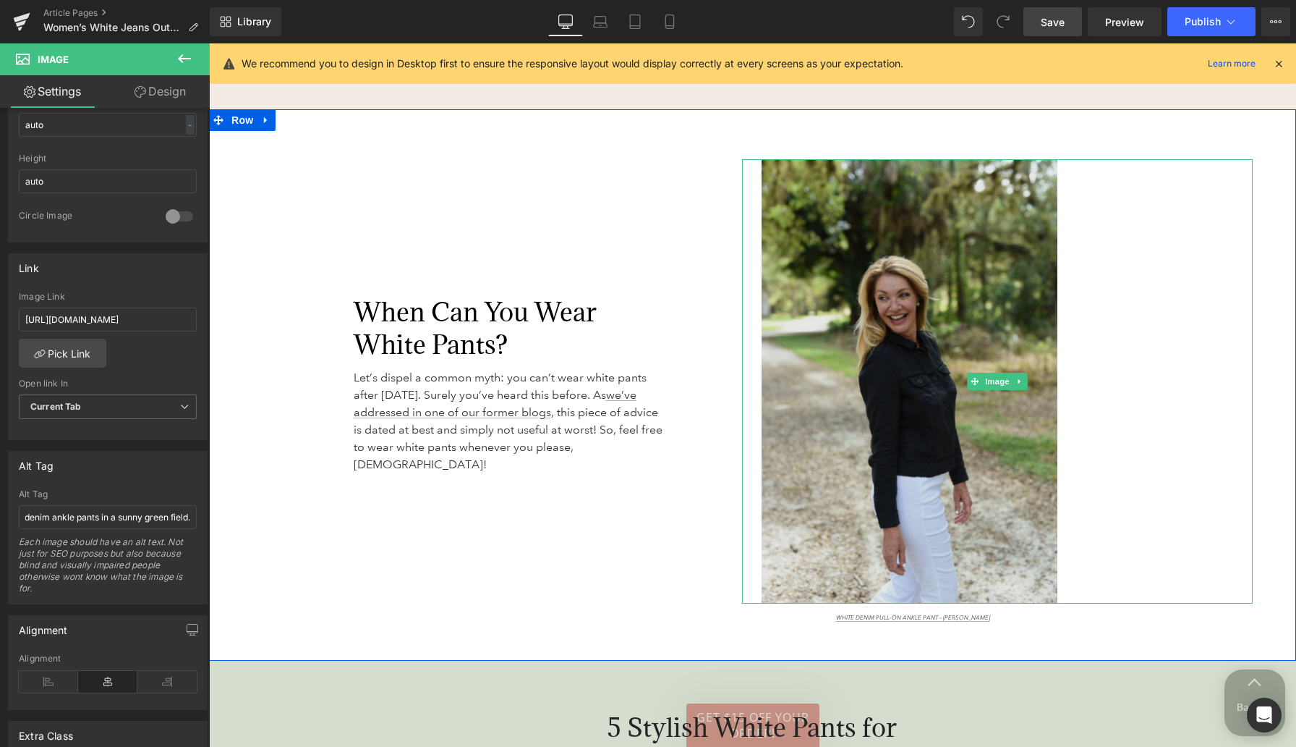
click at [846, 373] on img at bounding box center [997, 381] width 511 height 444
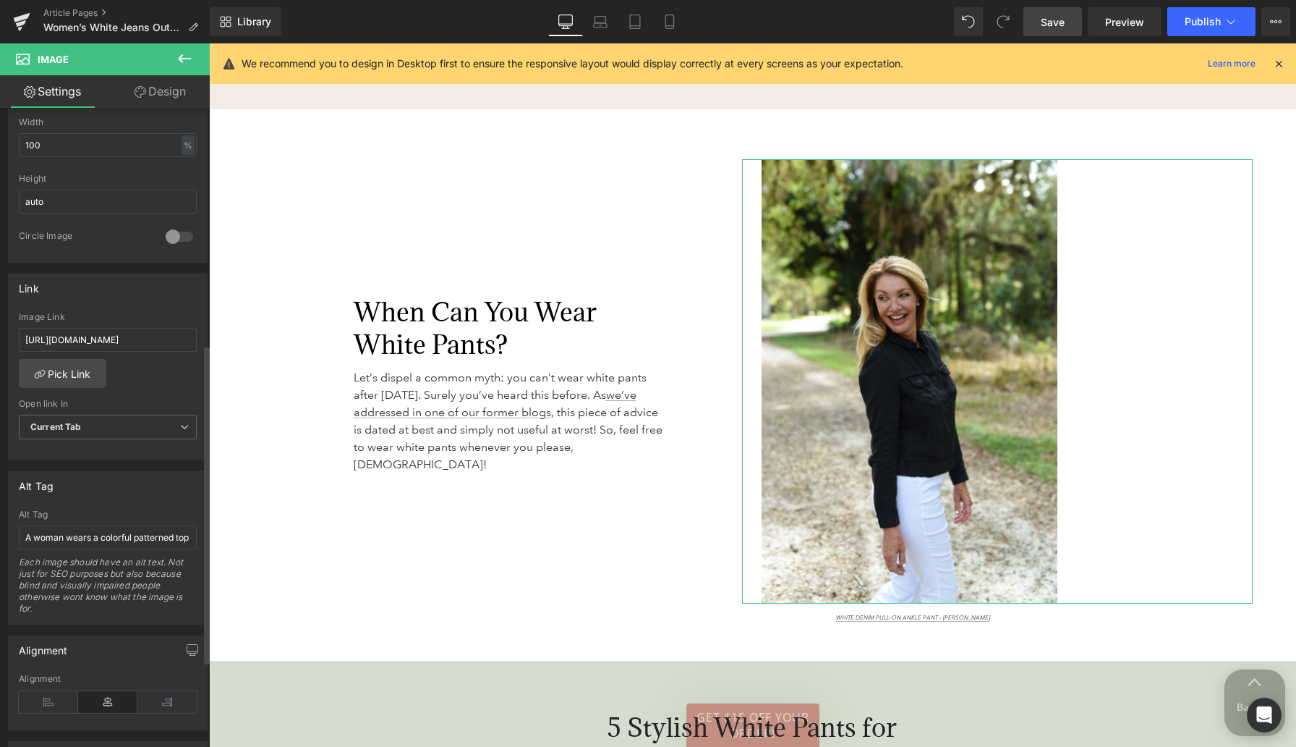
scroll to position [473, 0]
click at [109, 536] on input "A woman wears a colorful patterned top with blue hemmed pants and is leaning on…" at bounding box center [108, 534] width 178 height 24
drag, startPoint x: 101, startPoint y: 530, endPoint x: 194, endPoint y: 530, distance: 93.3
click at [194, 530] on div "A woman wears a colorful patterned top with blue hemmed pants and is leaning on…" at bounding box center [108, 563] width 198 height 114
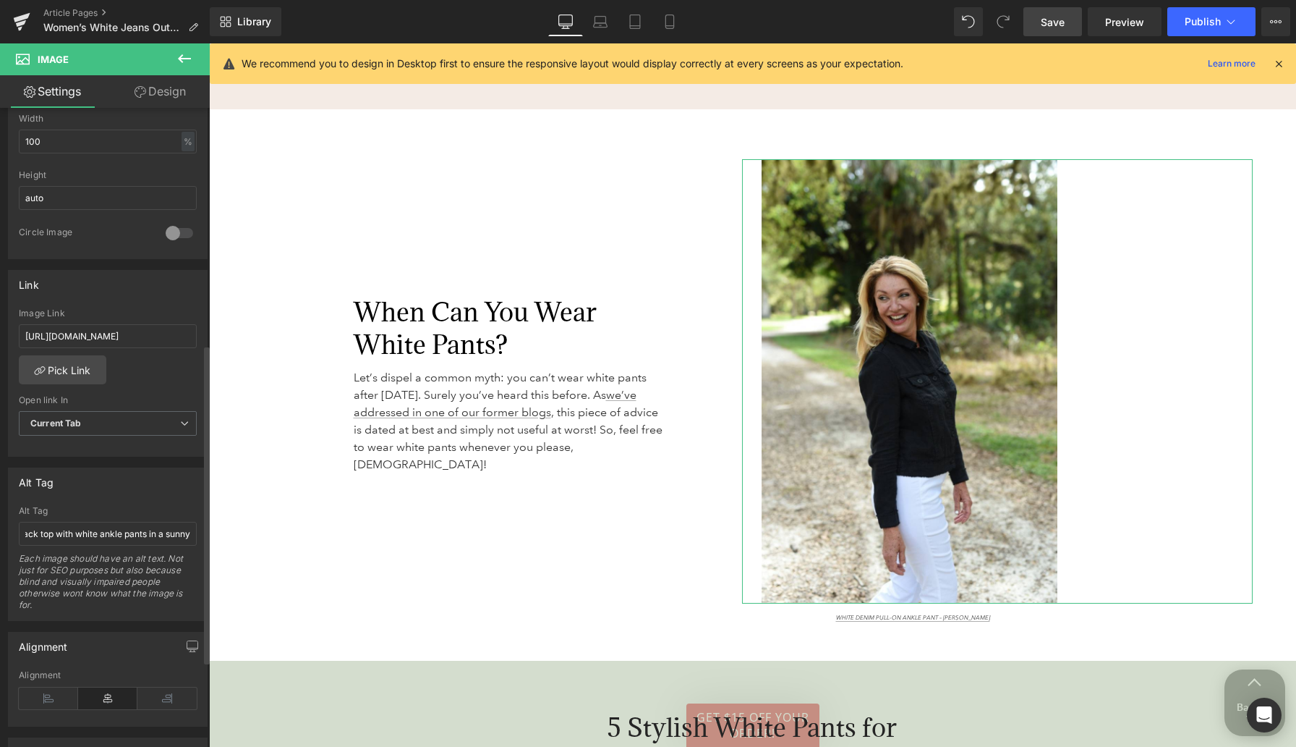
scroll to position [0, 94]
type input "A woman wears a black top with white ankle pants in a sunny yard."
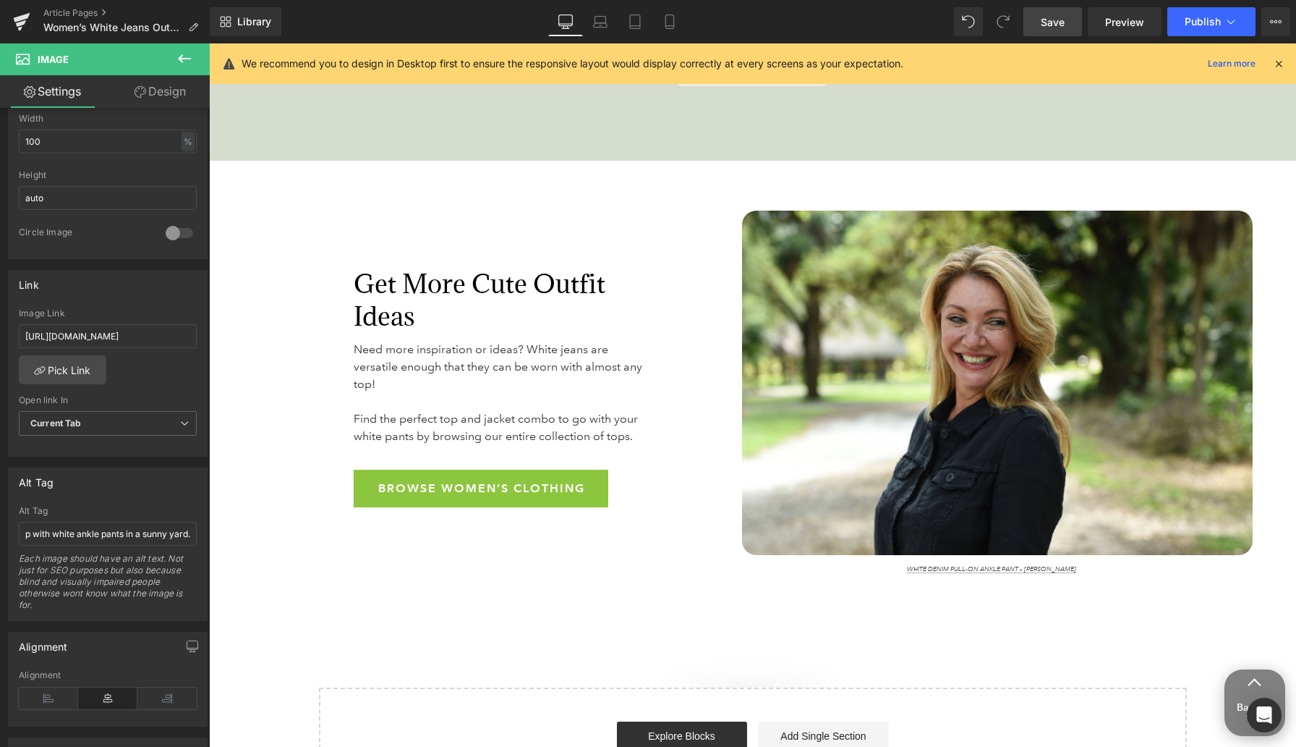
scroll to position [4416, 0]
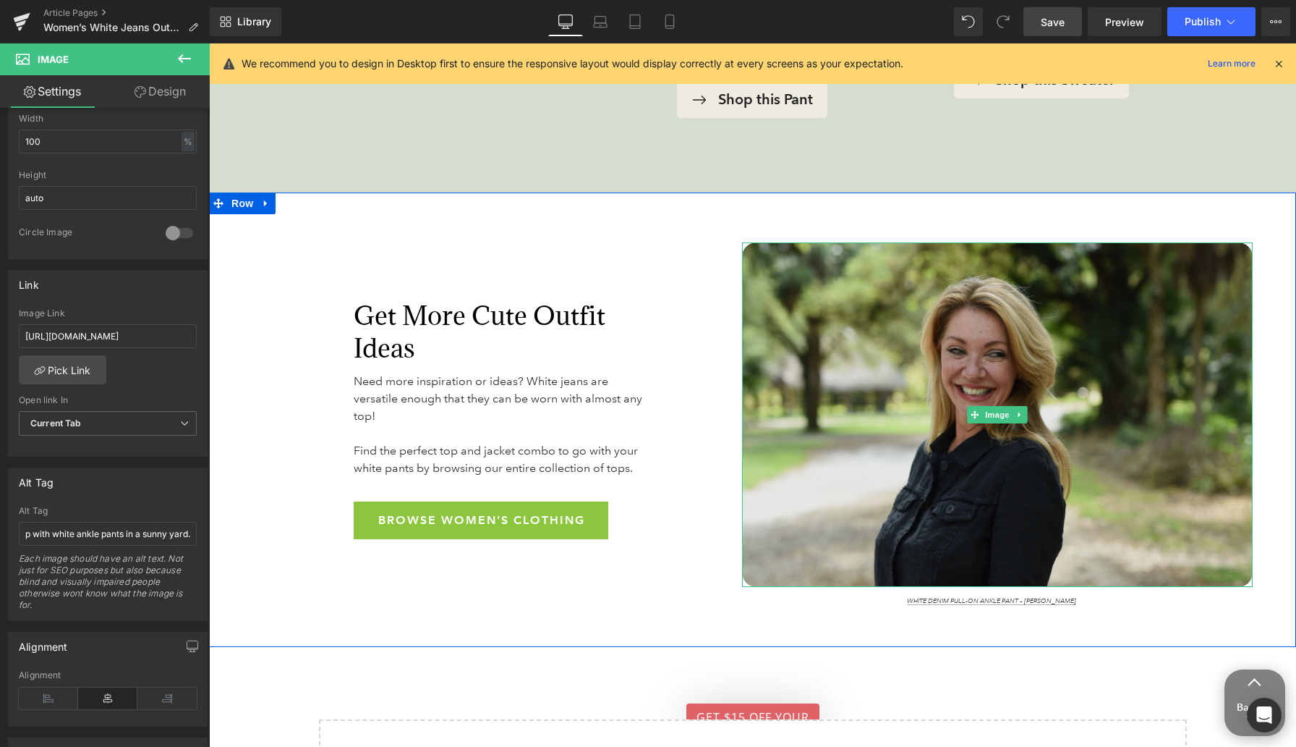
click at [846, 375] on img at bounding box center [997, 414] width 511 height 344
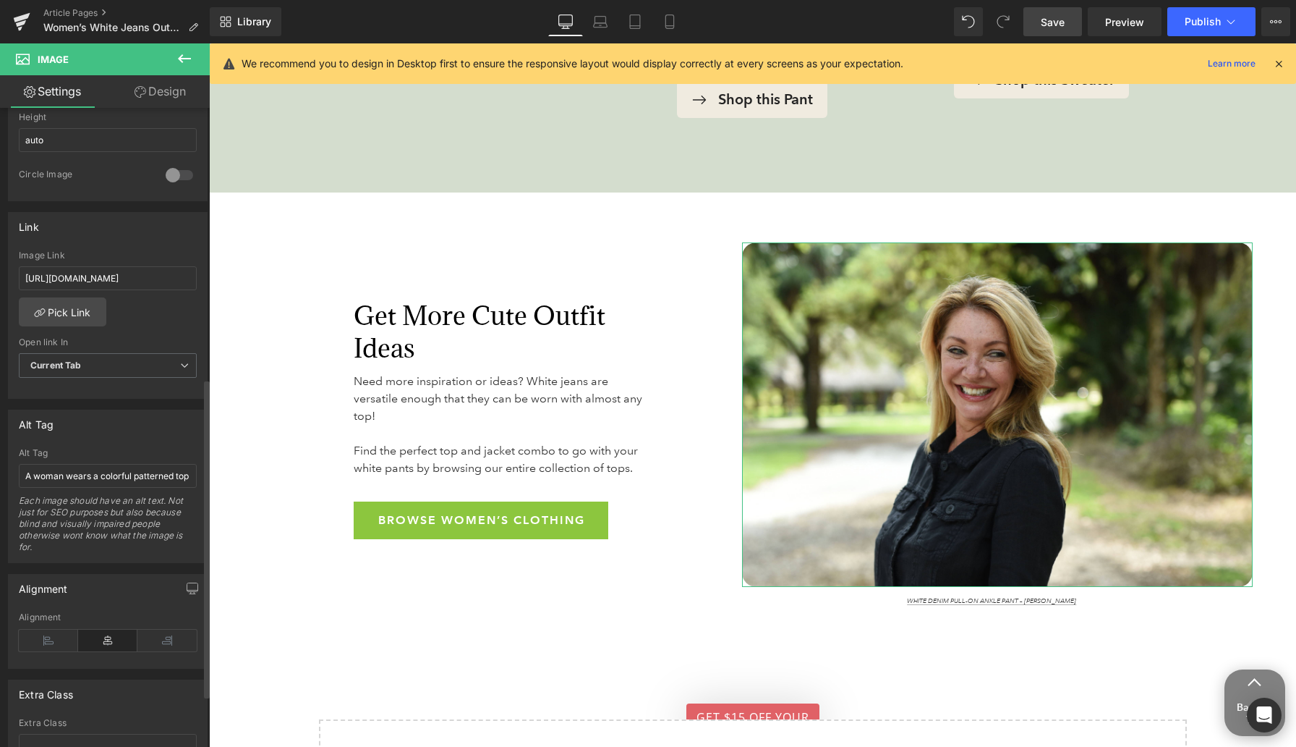
scroll to position [541, 0]
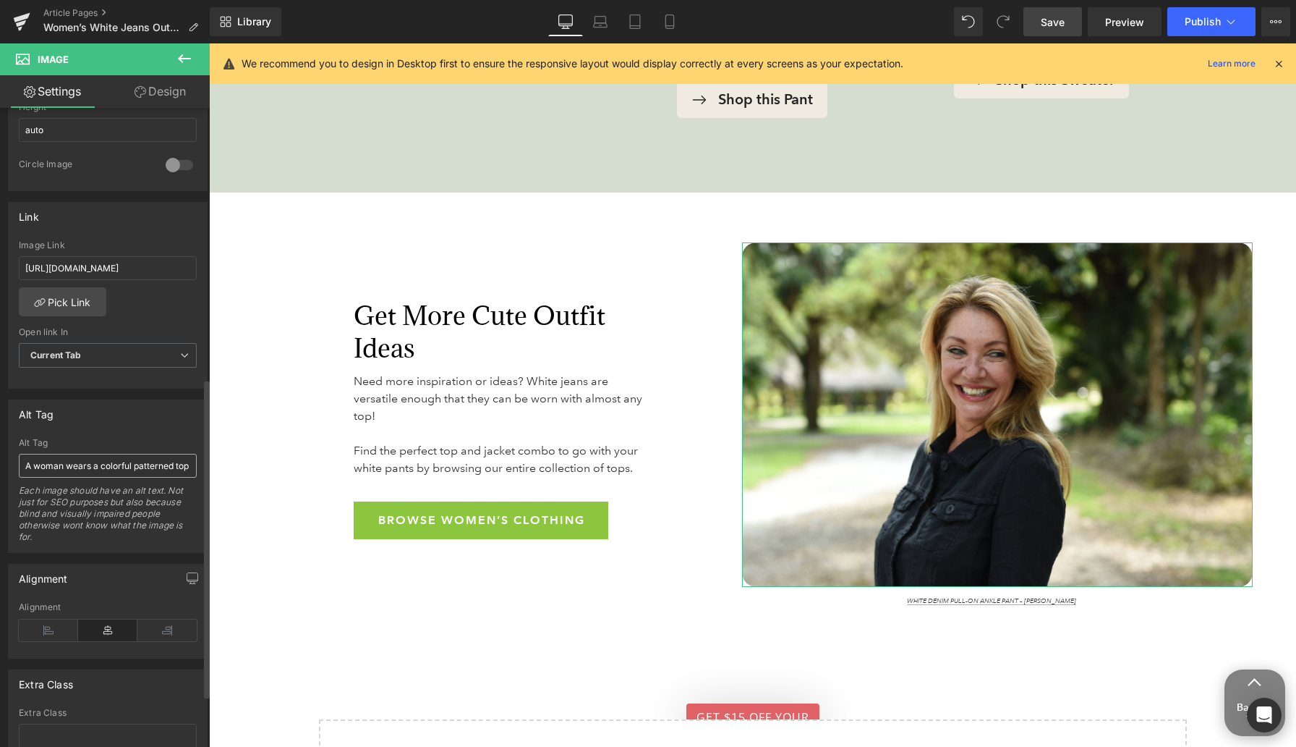
click at [79, 464] on input "A woman wears a colorful patterned top with blue hemmed pants and is leaning on…" at bounding box center [108, 466] width 178 height 24
type input "A woman wears a black top with white ankle pants in a sunny patch."
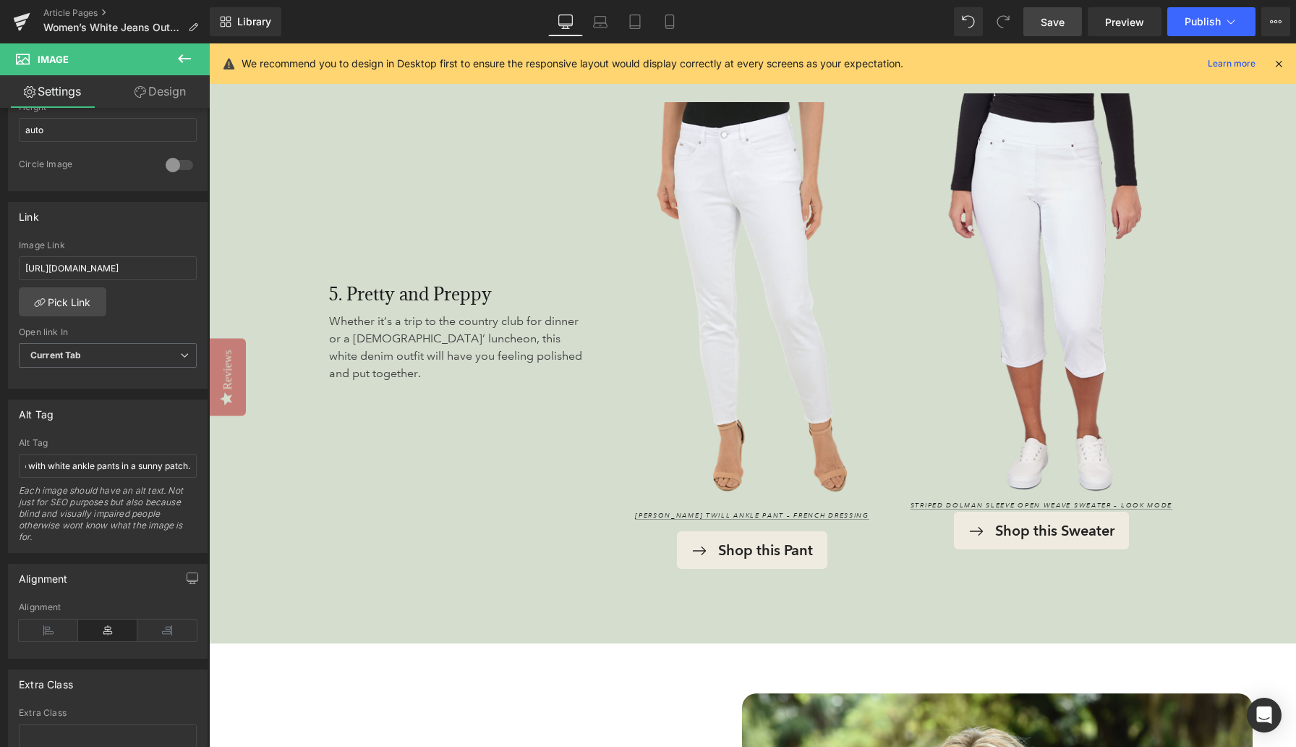
scroll to position [3959, 0]
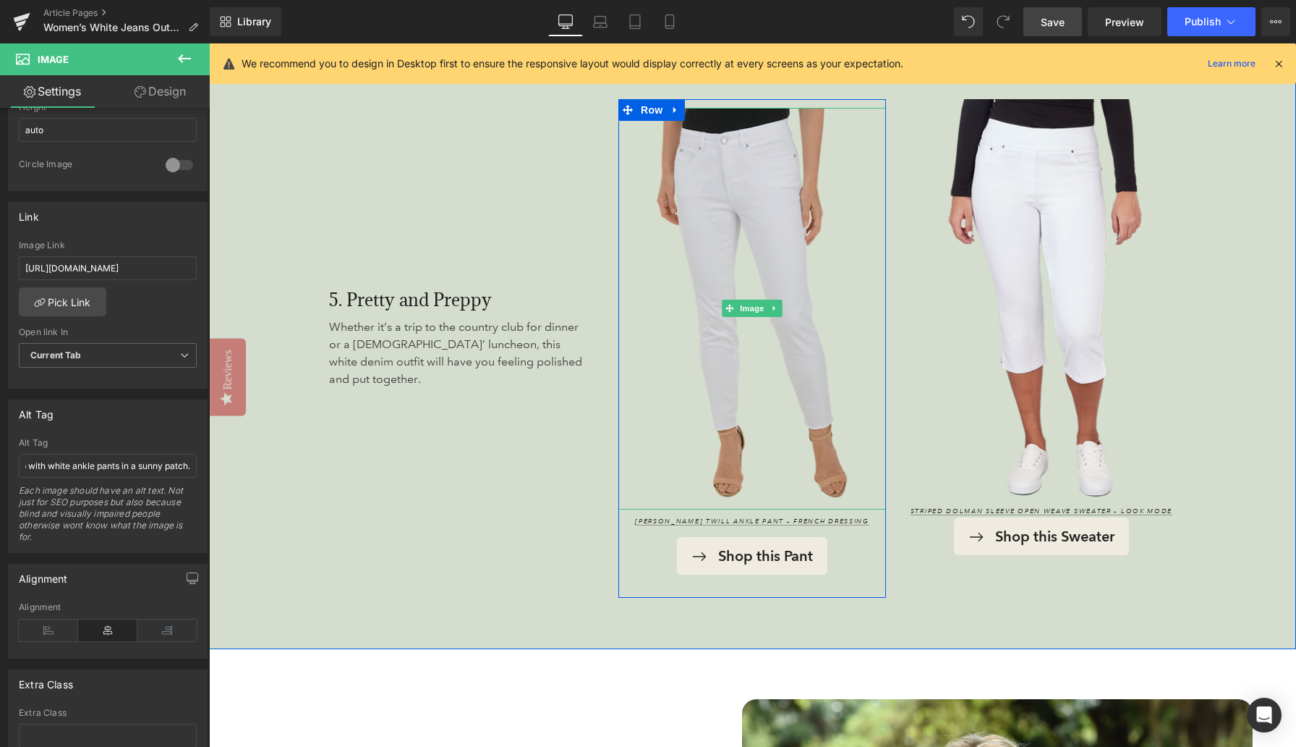
click at [730, 255] on img at bounding box center [752, 308] width 268 height 401
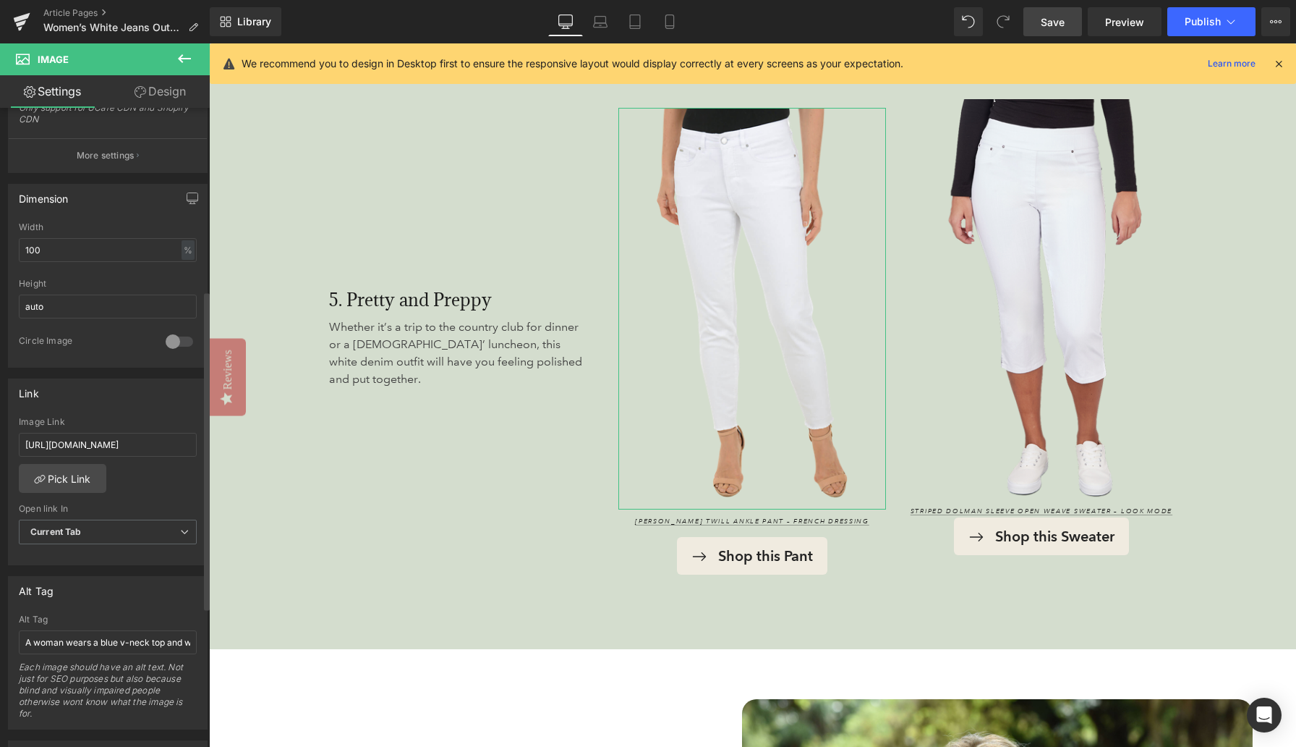
scroll to position [449, 0]
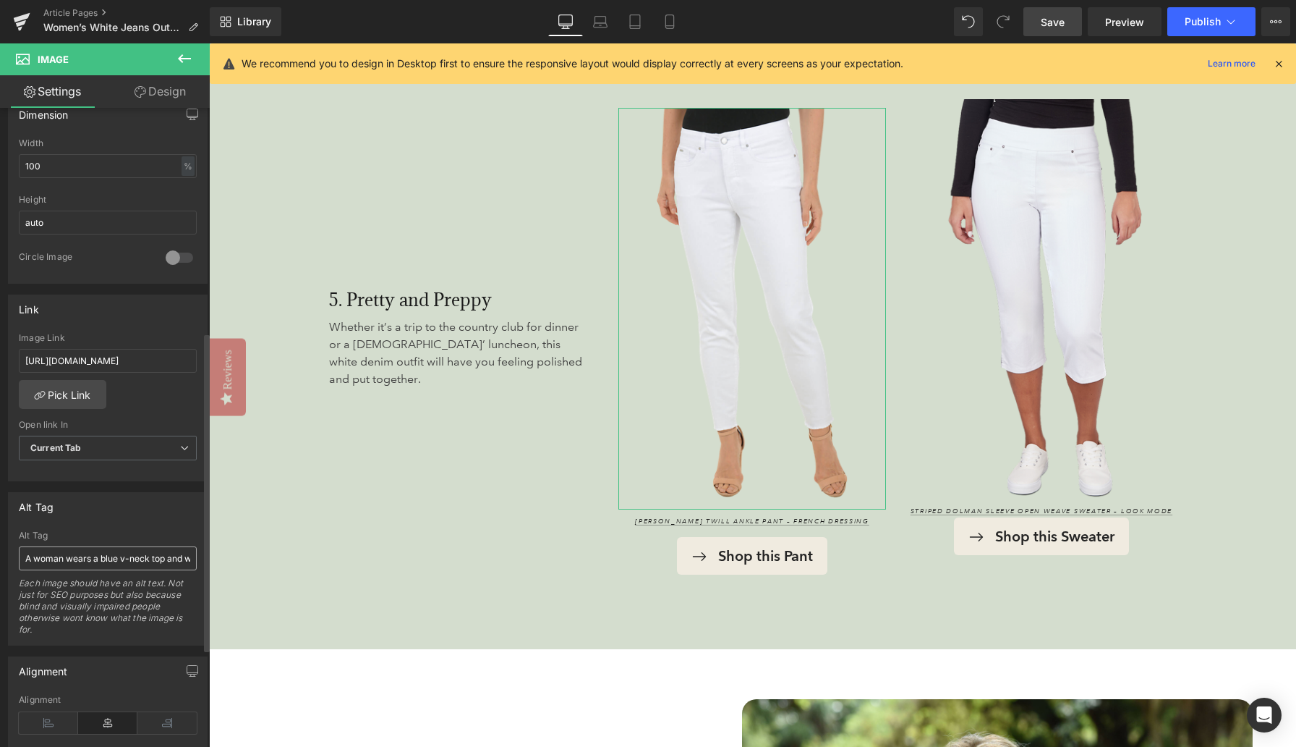
click at [98, 561] on input "A woman wears a blue v-neck top and white pants and is leaning on a green palm …" at bounding box center [108, 558] width 178 height 24
click at [54, 556] on input "White grayed ankle pants." at bounding box center [108, 558] width 178 height 24
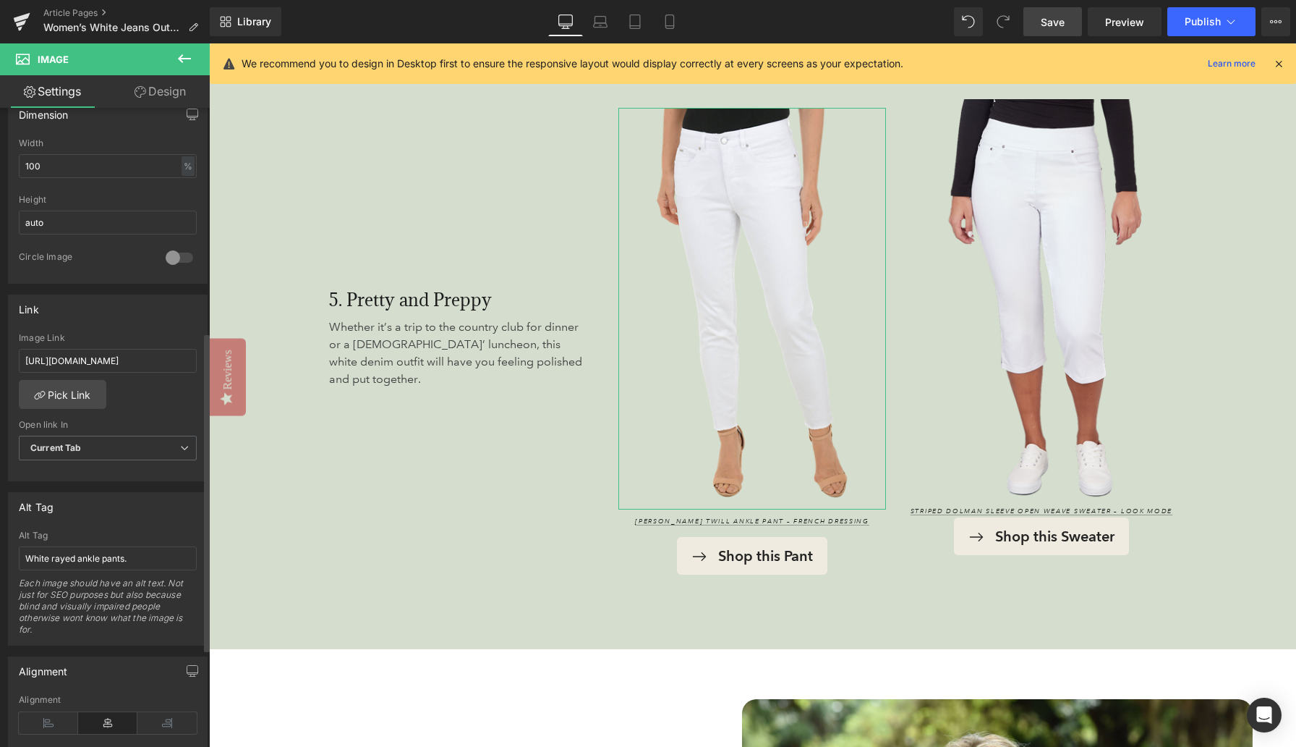
type input "White frayed ankle pants."
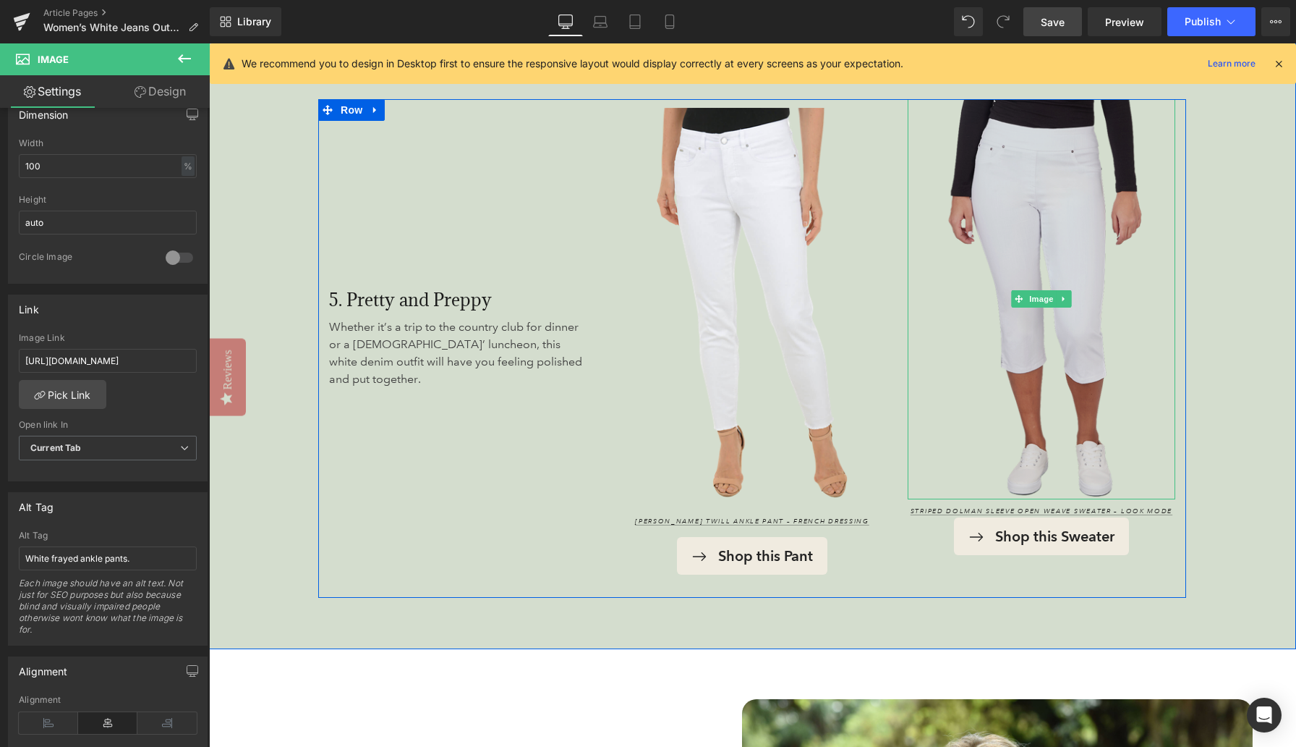
click at [846, 287] on img at bounding box center [1042, 299] width 268 height 401
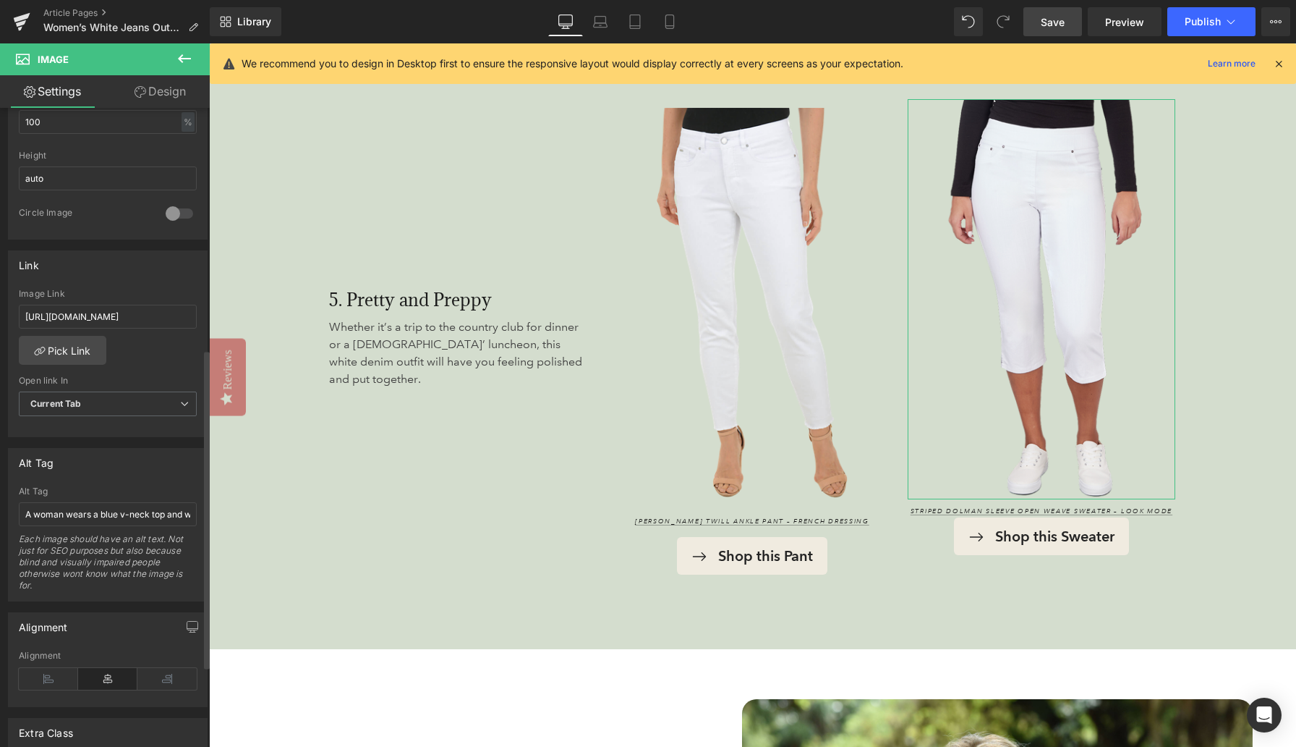
scroll to position [528, 0]
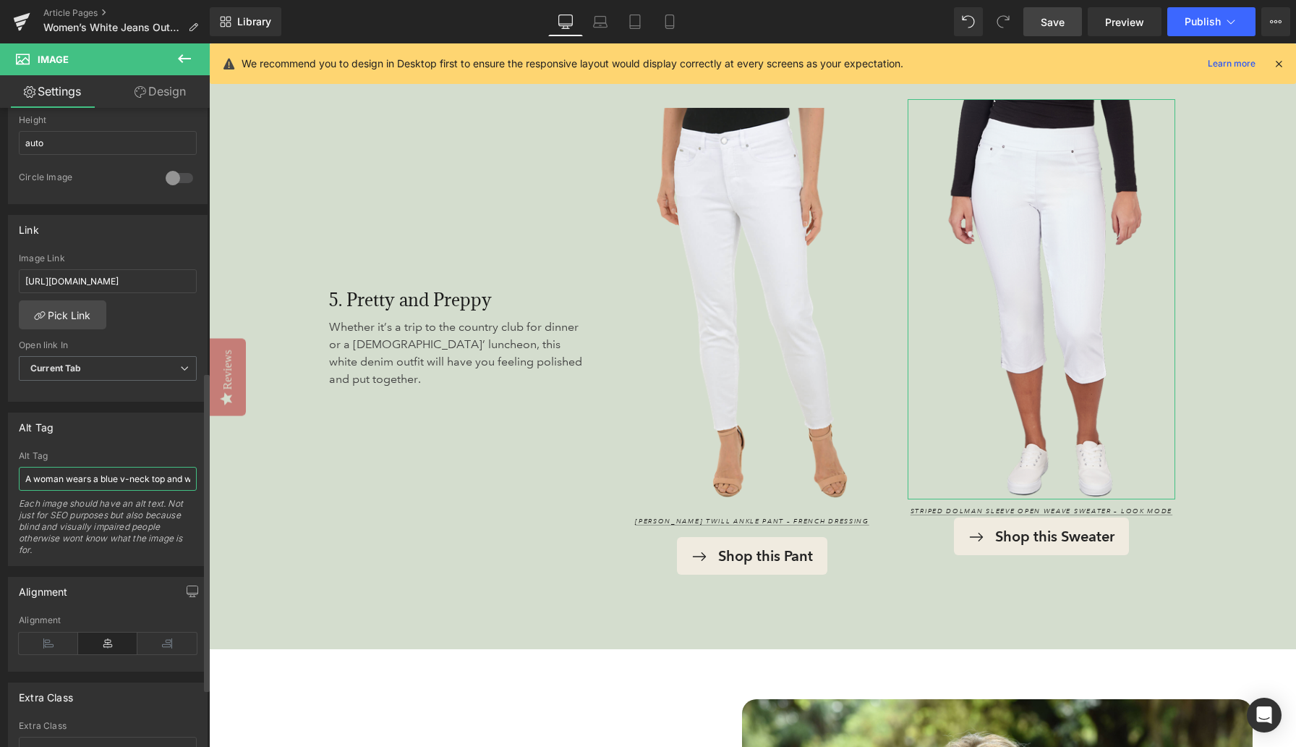
click at [86, 476] on input "A woman wears a blue v-neck top and white pants and is leaning on a green palm …" at bounding box center [108, 479] width 178 height 24
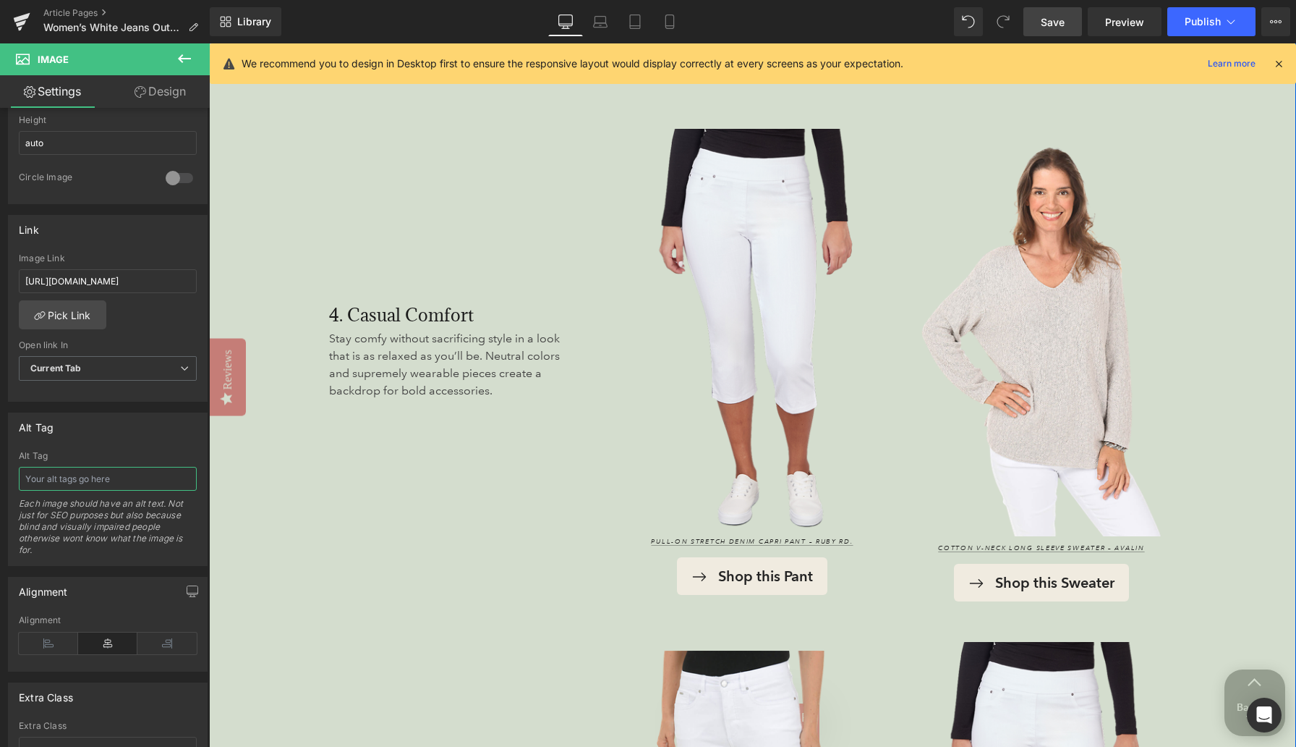
scroll to position [3415, 0]
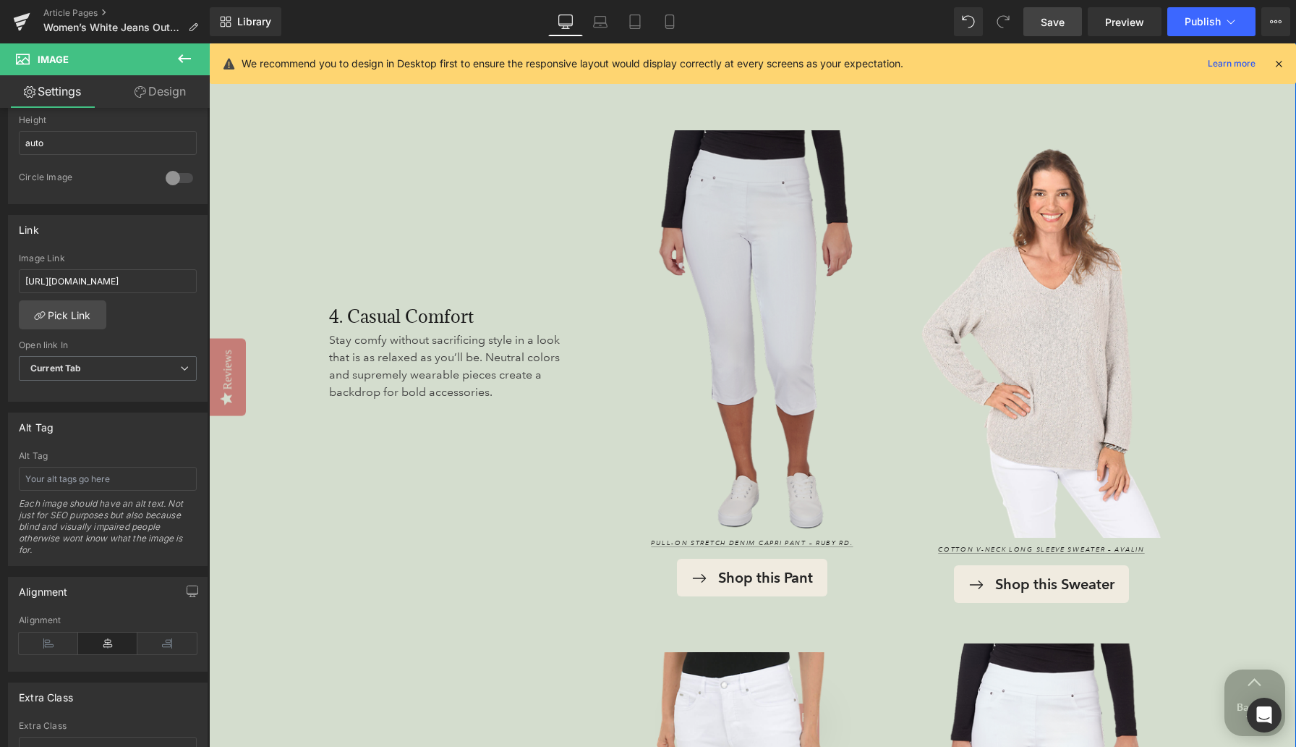
click at [771, 315] on img at bounding box center [752, 330] width 268 height 401
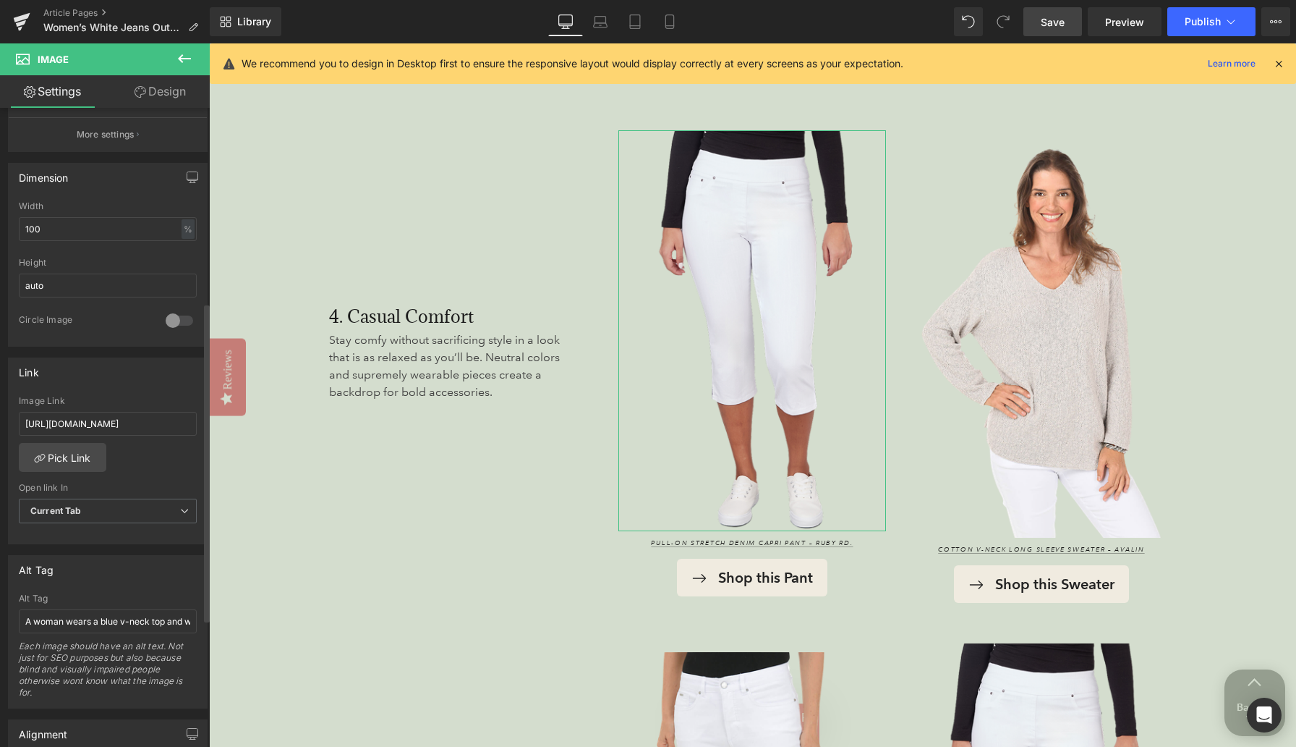
scroll to position [389, 0]
click at [91, 615] on input "A woman wears a blue v-neck top and white pants and is leaning on a green palm …" at bounding box center [108, 617] width 178 height 24
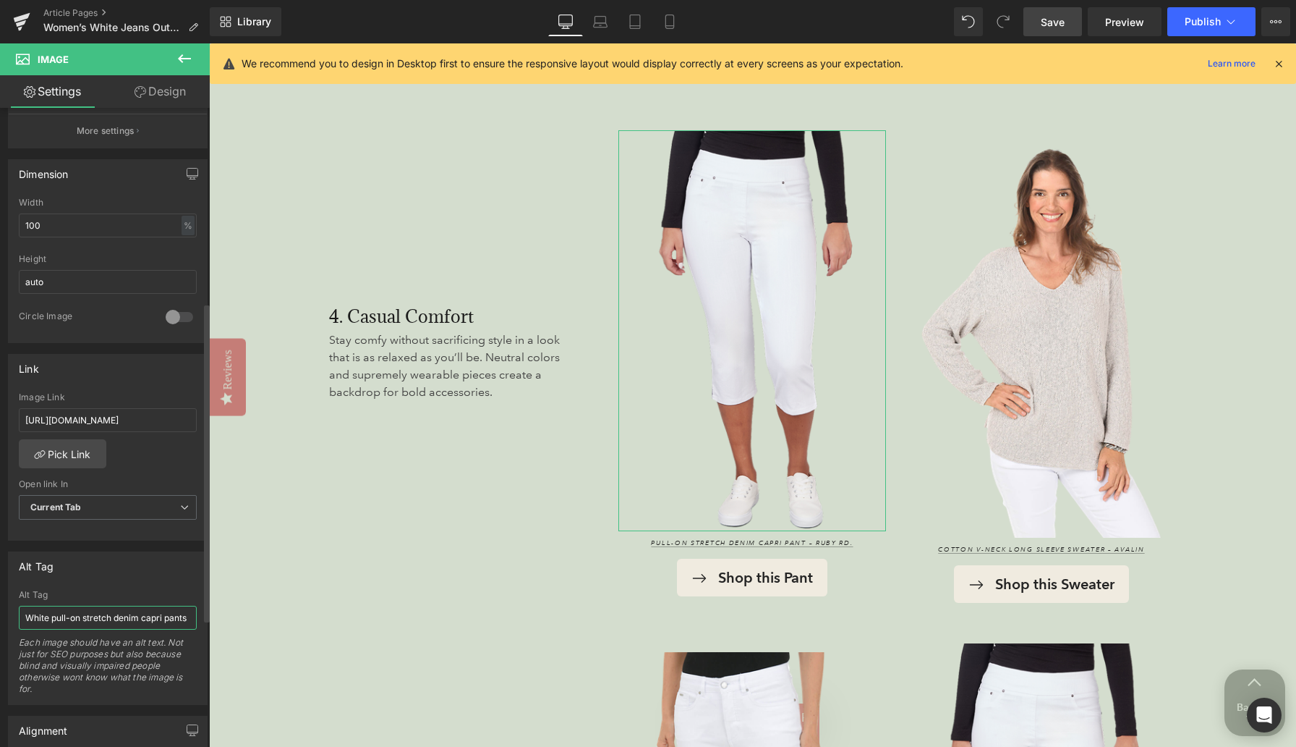
type input "White pull-on stretch denim capri pants."
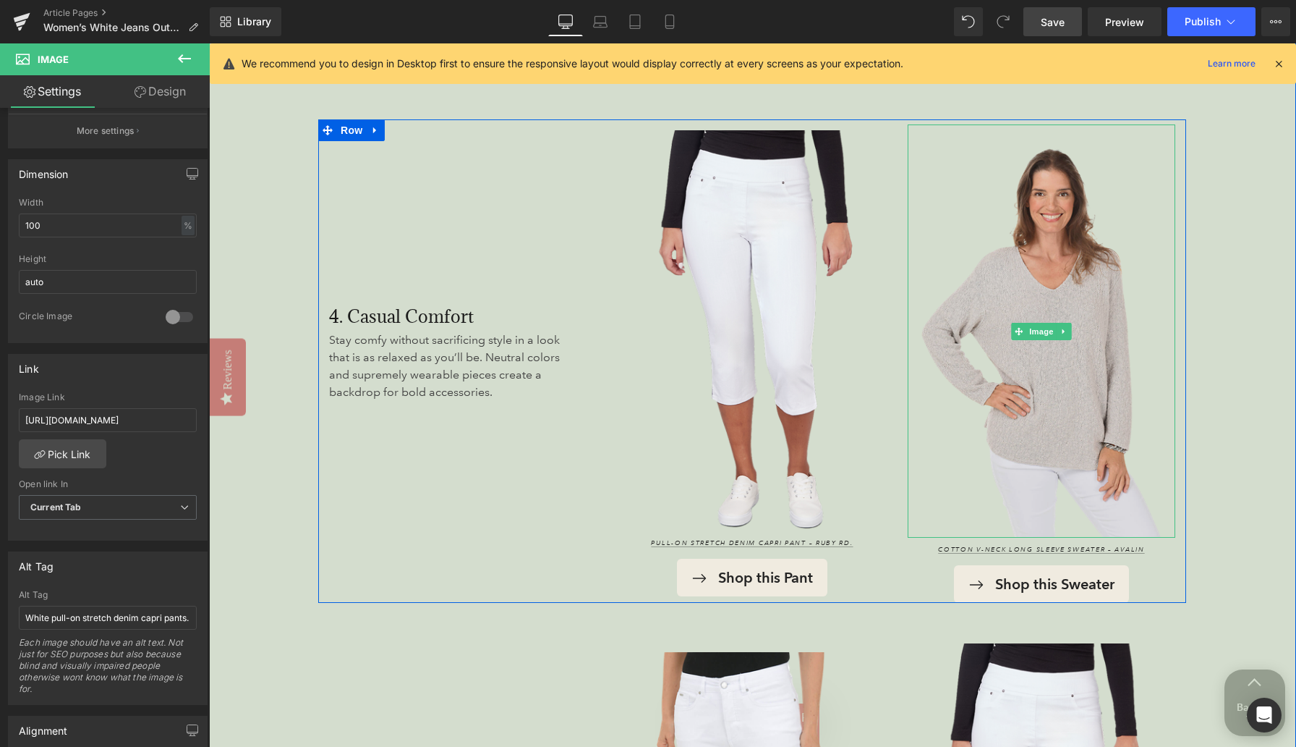
click at [846, 317] on img at bounding box center [1042, 330] width 268 height 413
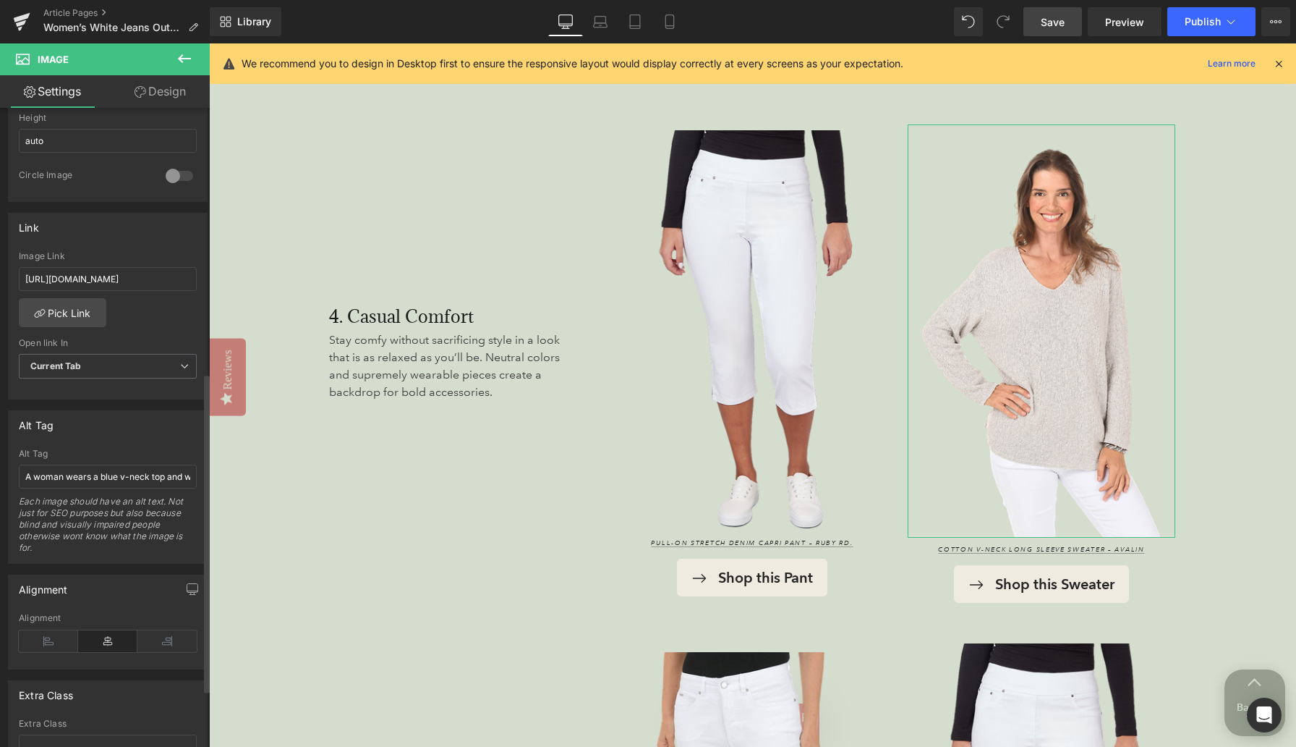
scroll to position [531, 0]
click at [77, 476] on input "A woman wears a blue v-neck top and white pants and is leaning on a green palm …" at bounding box center [108, 476] width 178 height 24
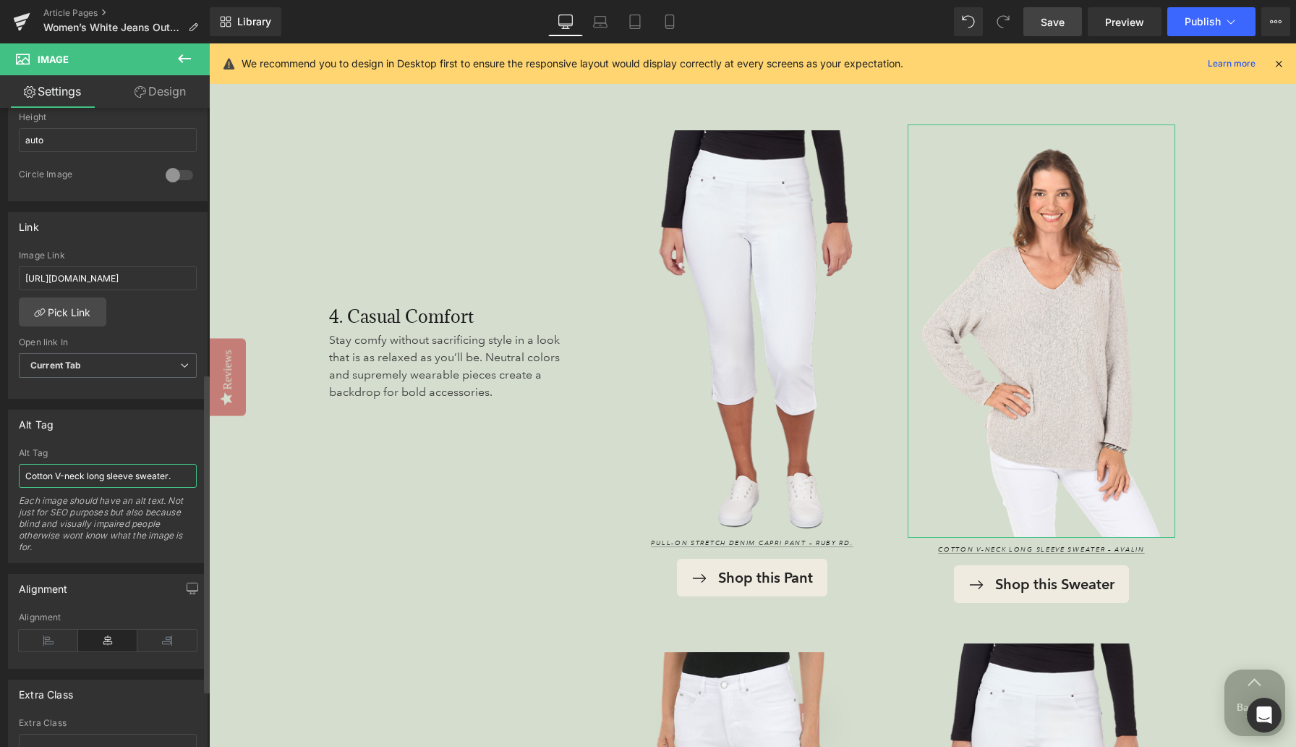
click at [59, 471] on input "Cotton V-neck long sleeve sweater." at bounding box center [108, 476] width 178 height 24
type input "Cotton v-neck long sleeve sweater."
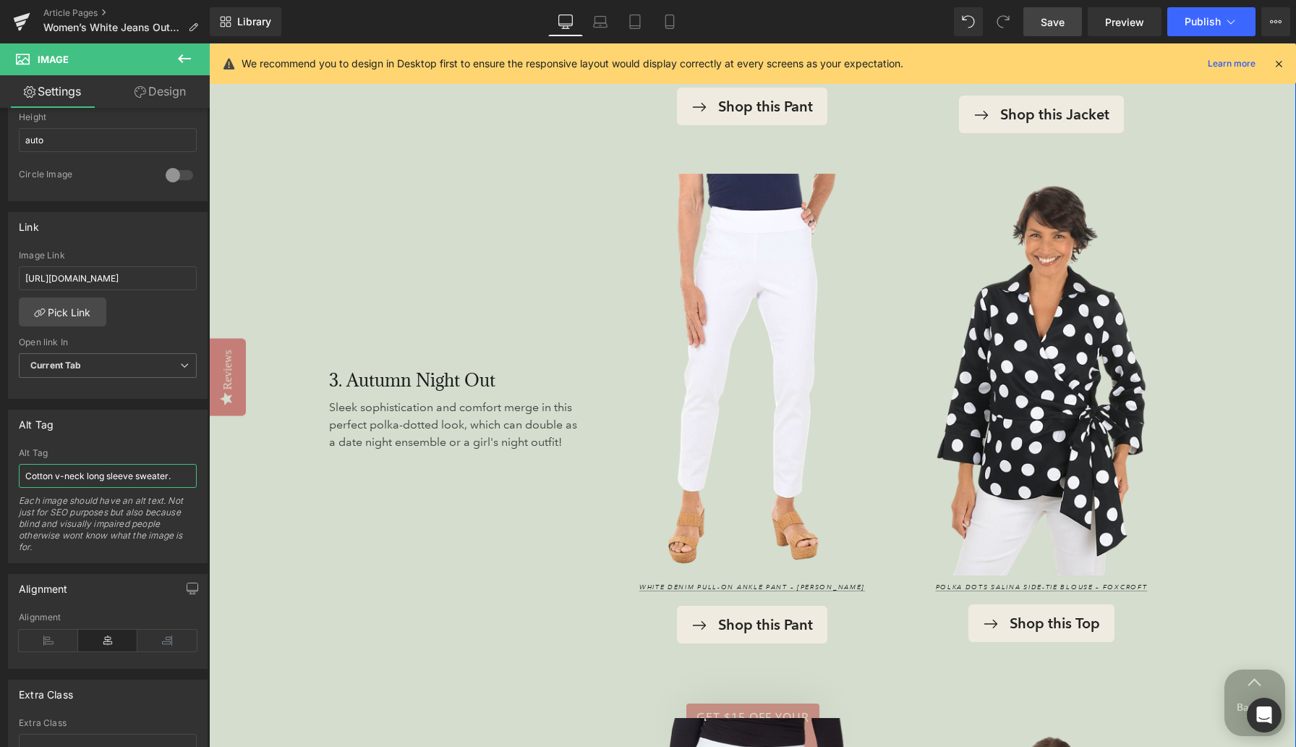
scroll to position [2826, 0]
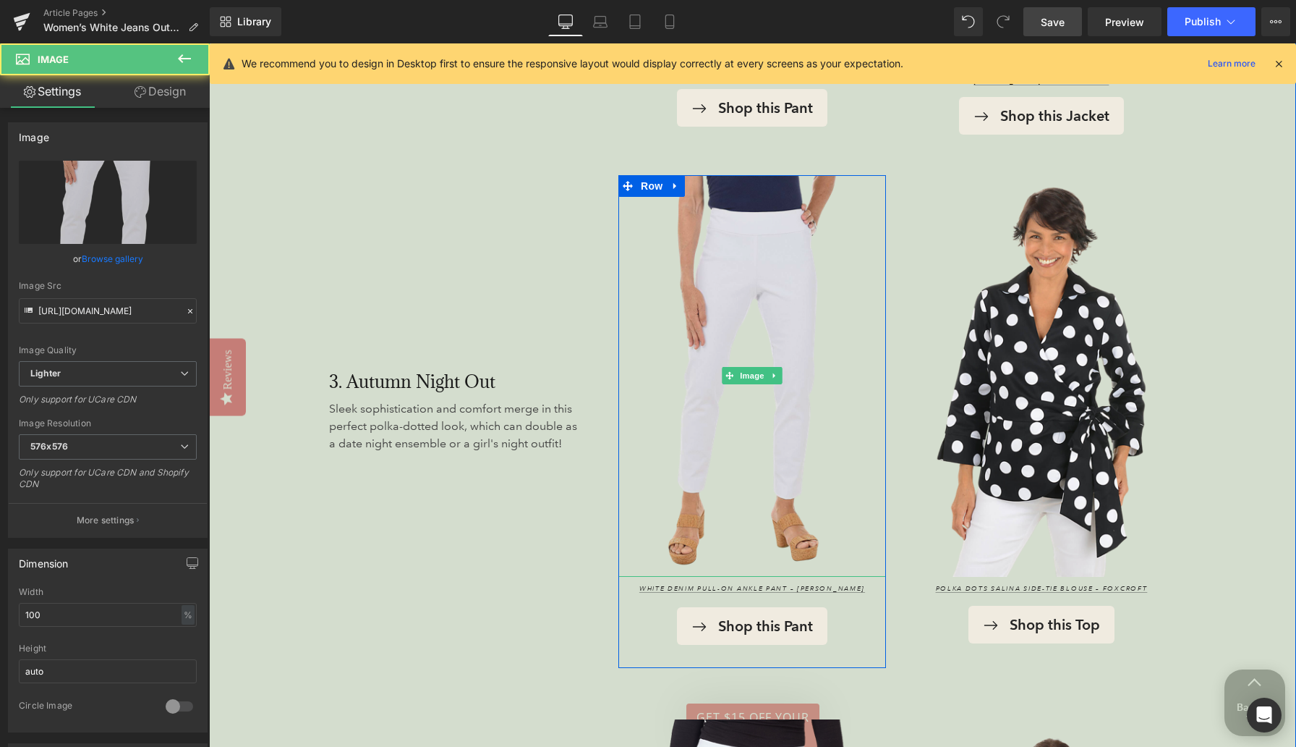
click at [708, 263] on img at bounding box center [752, 375] width 268 height 401
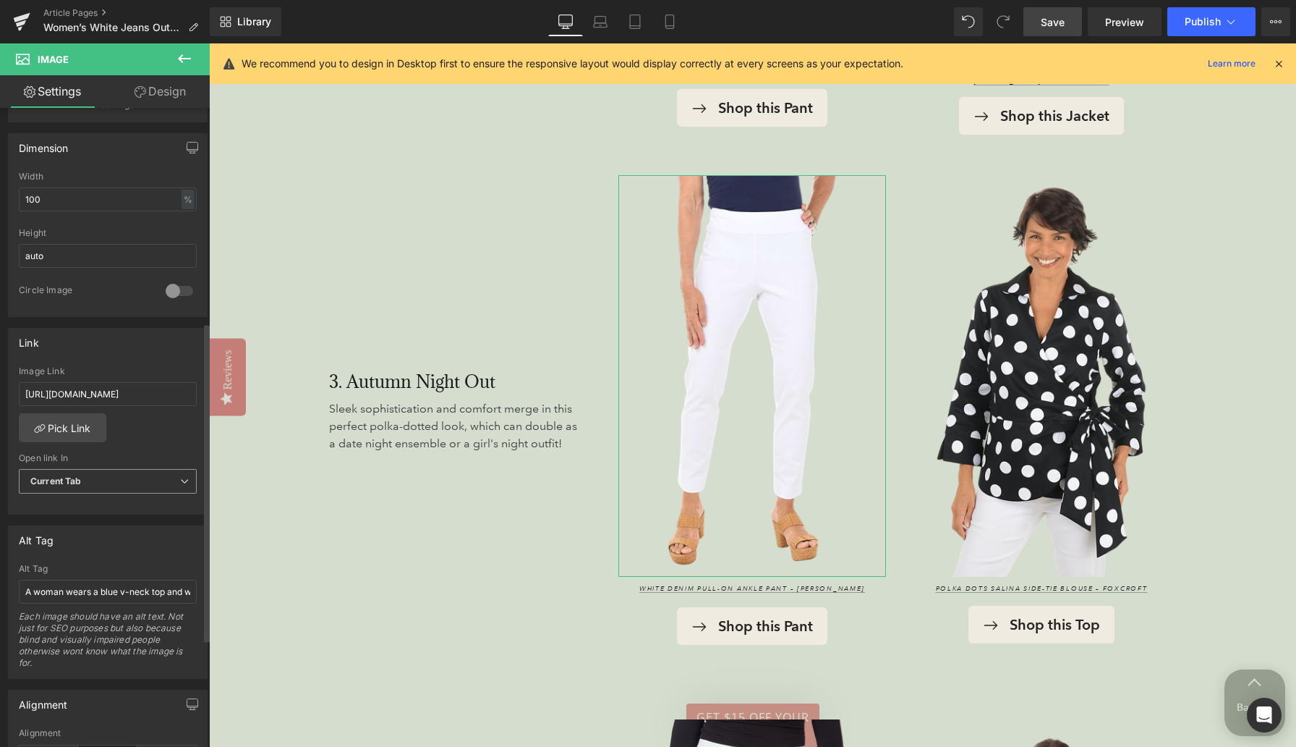
scroll to position [491, 0]
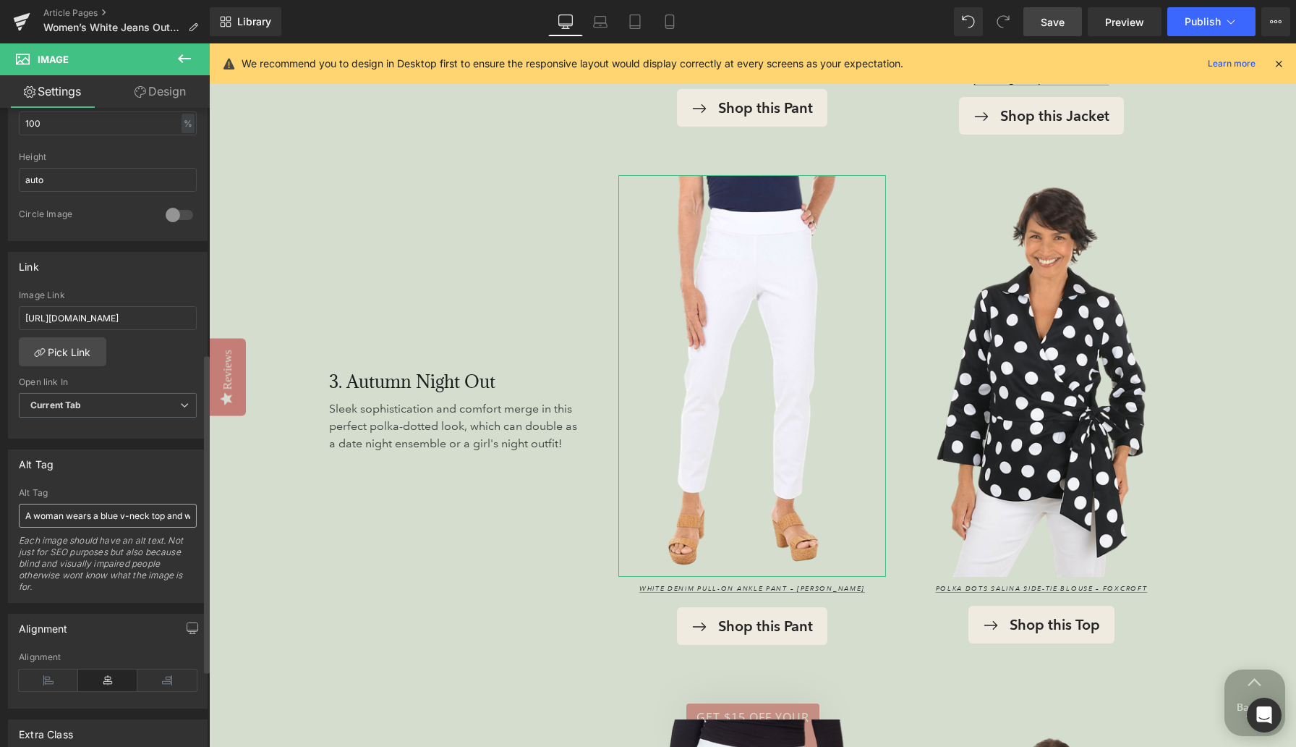
click at [86, 517] on input "A woman wears a blue v-neck top and white pants and is leaning on a green palm …" at bounding box center [108, 515] width 178 height 24
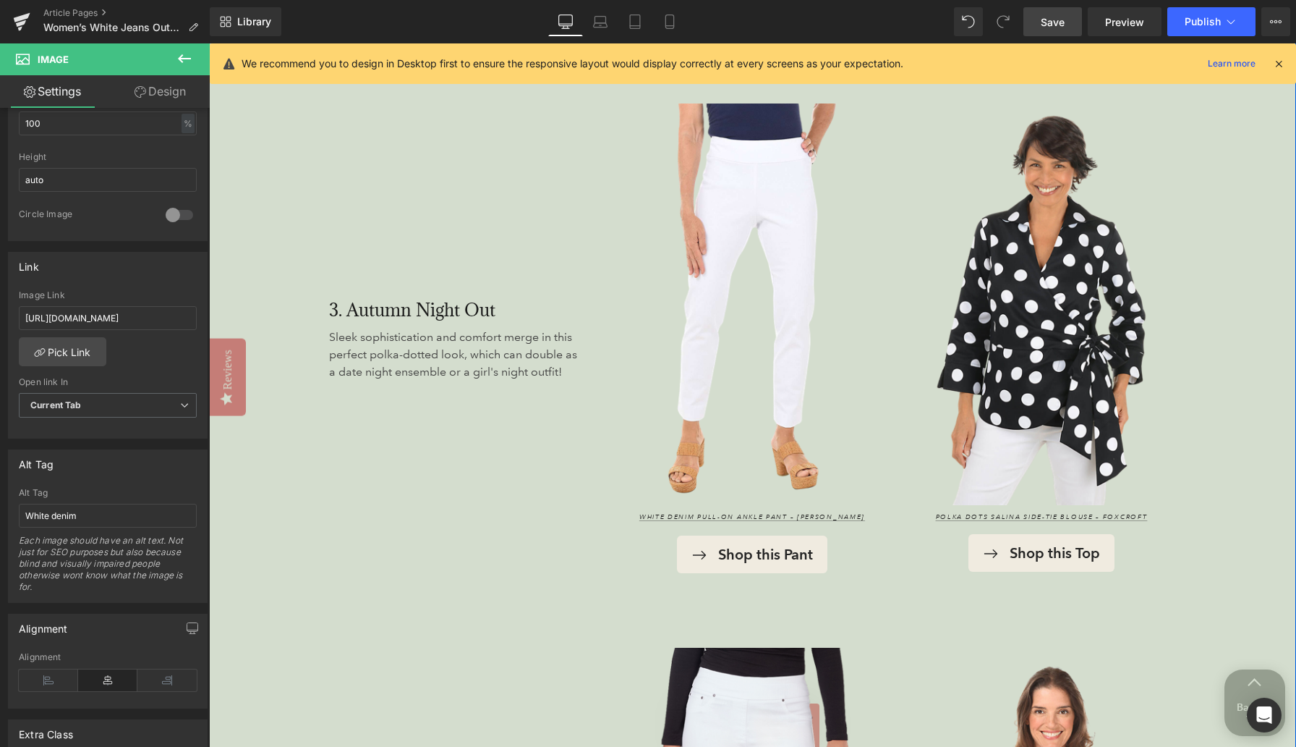
scroll to position [2897, 0]
type input "White denim pull-on ankle pant."
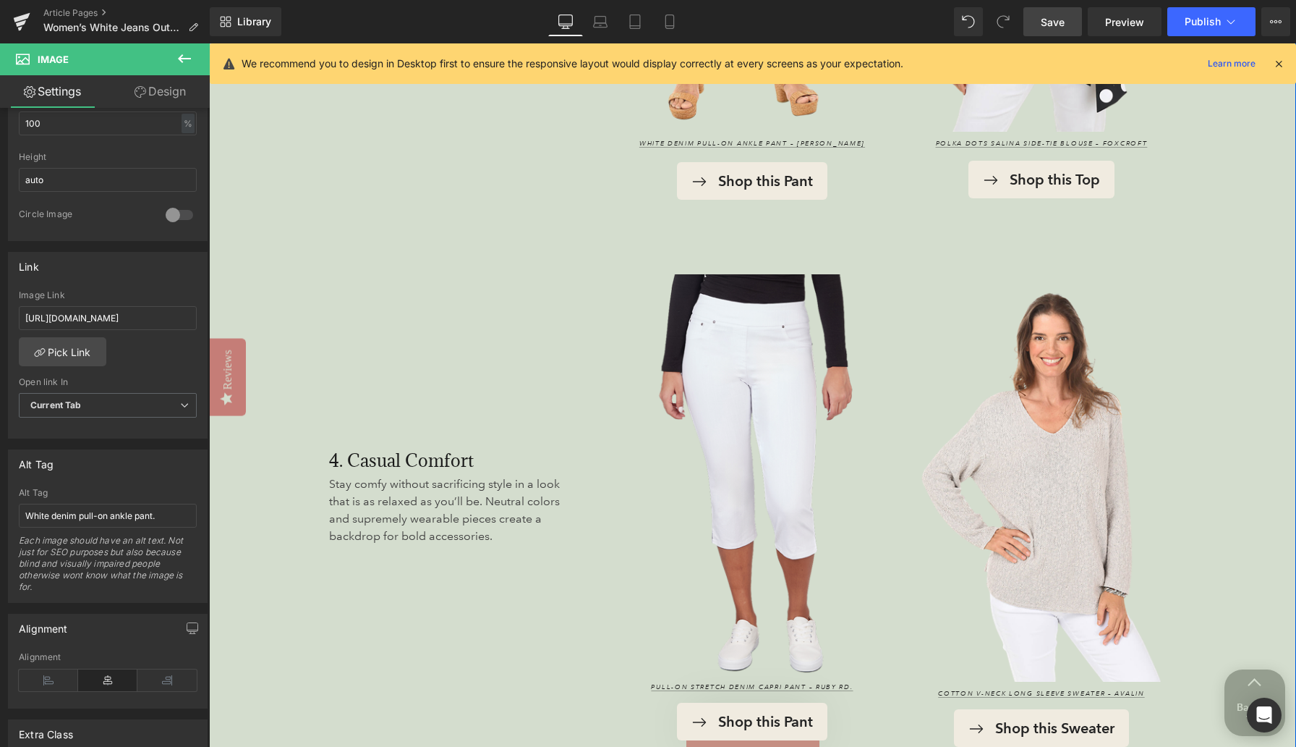
scroll to position [3409, 0]
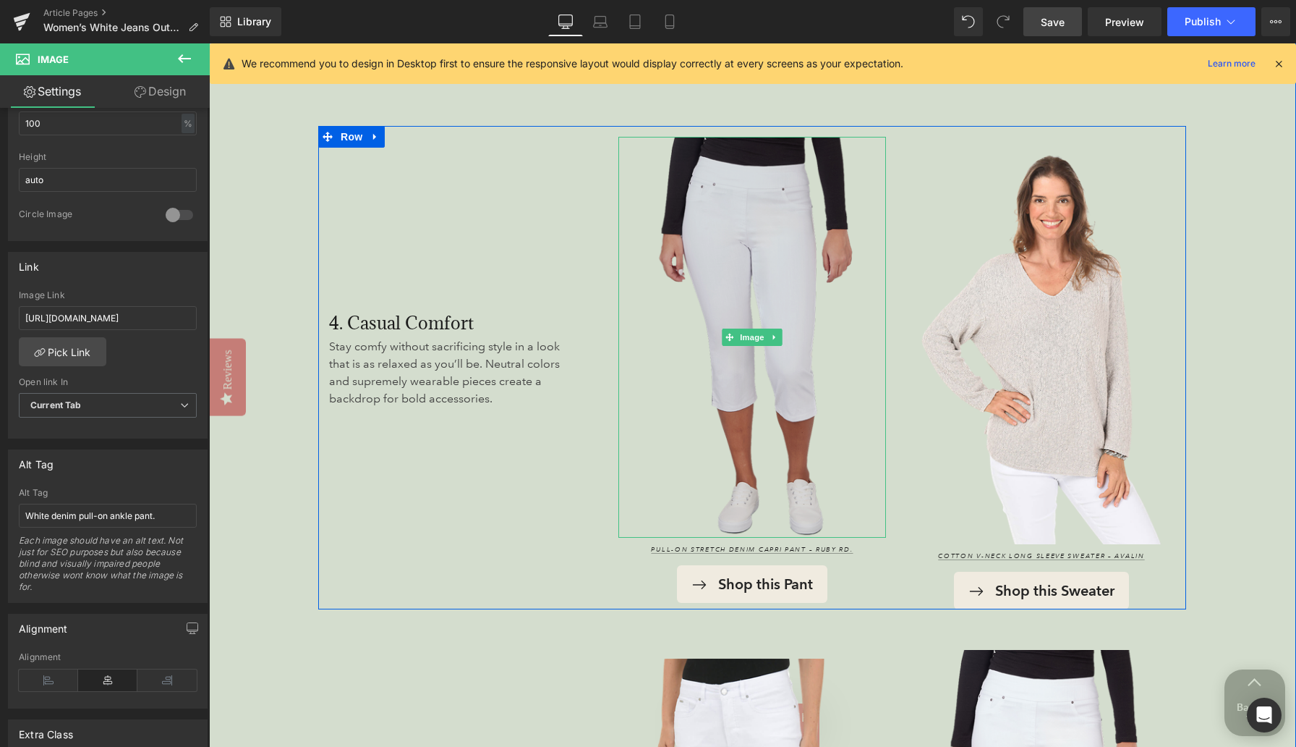
click at [709, 258] on img at bounding box center [752, 337] width 268 height 401
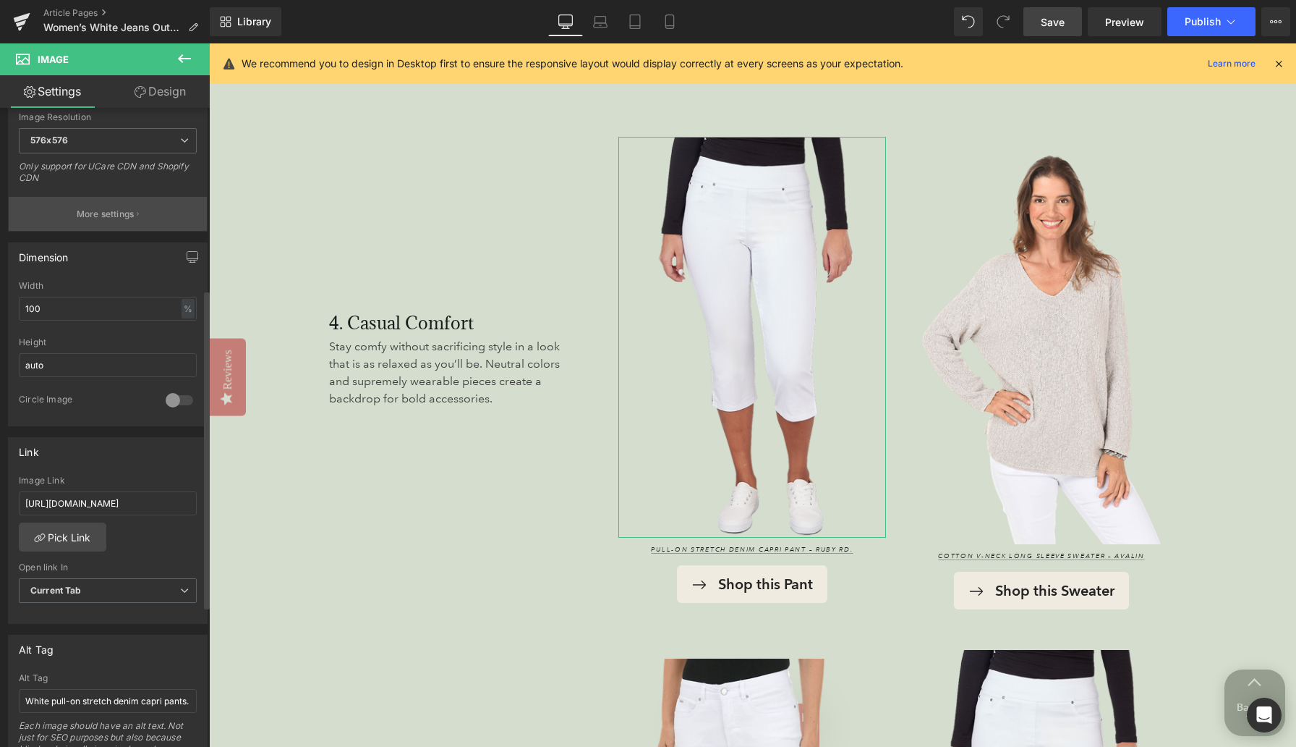
scroll to position [449, 0]
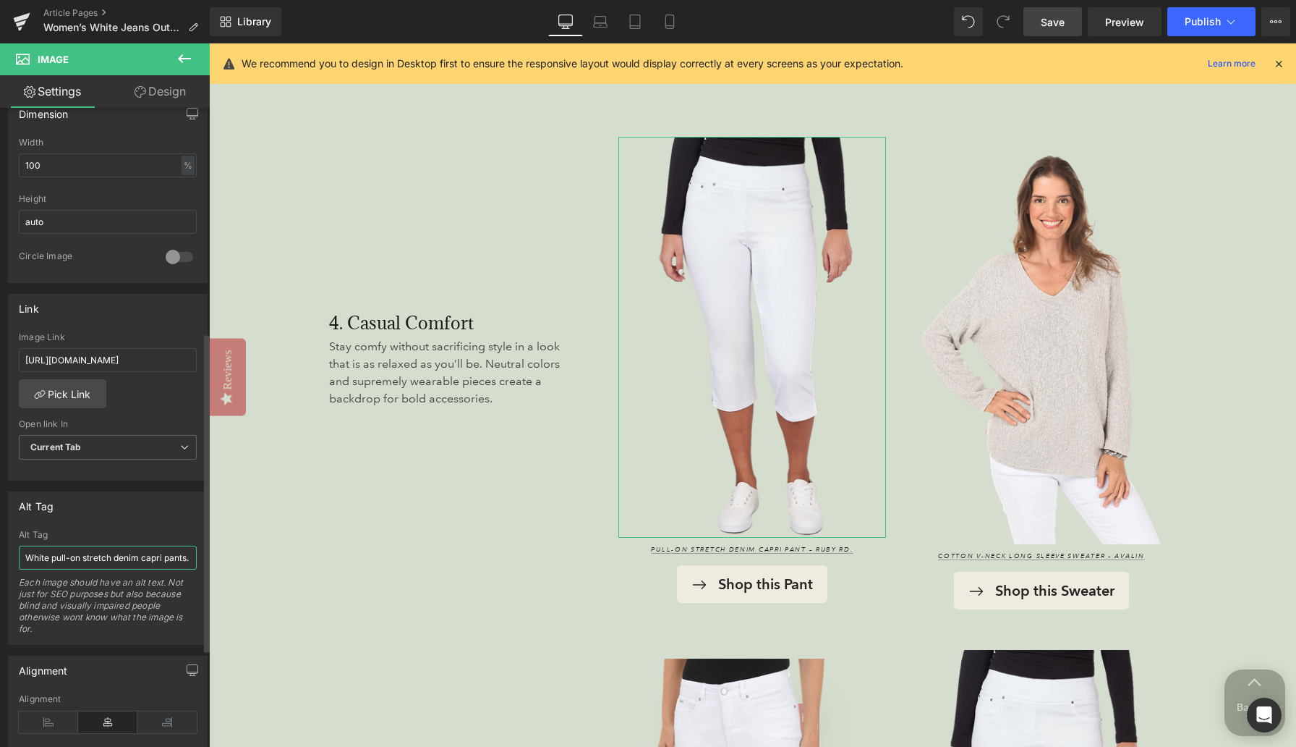
click at [167, 558] on input "White pull-on stretch denim capri pants." at bounding box center [108, 557] width 178 height 24
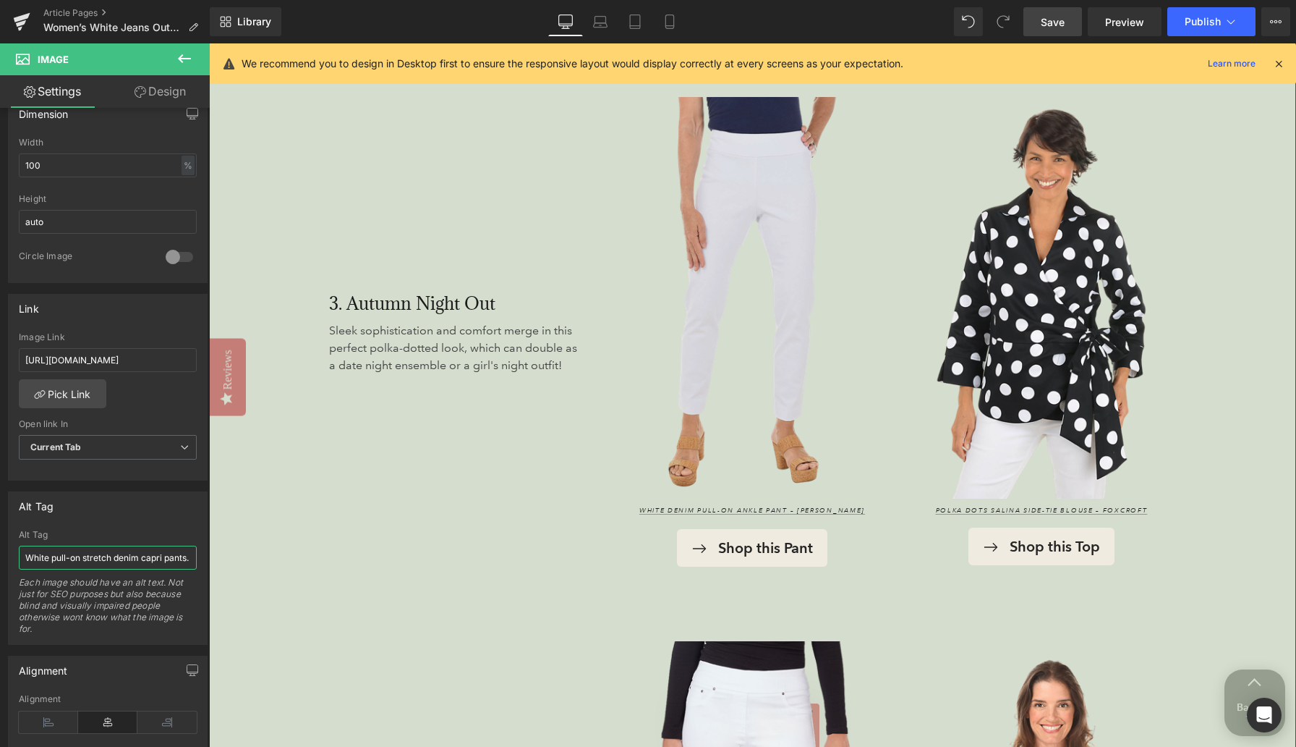
scroll to position [2894, 0]
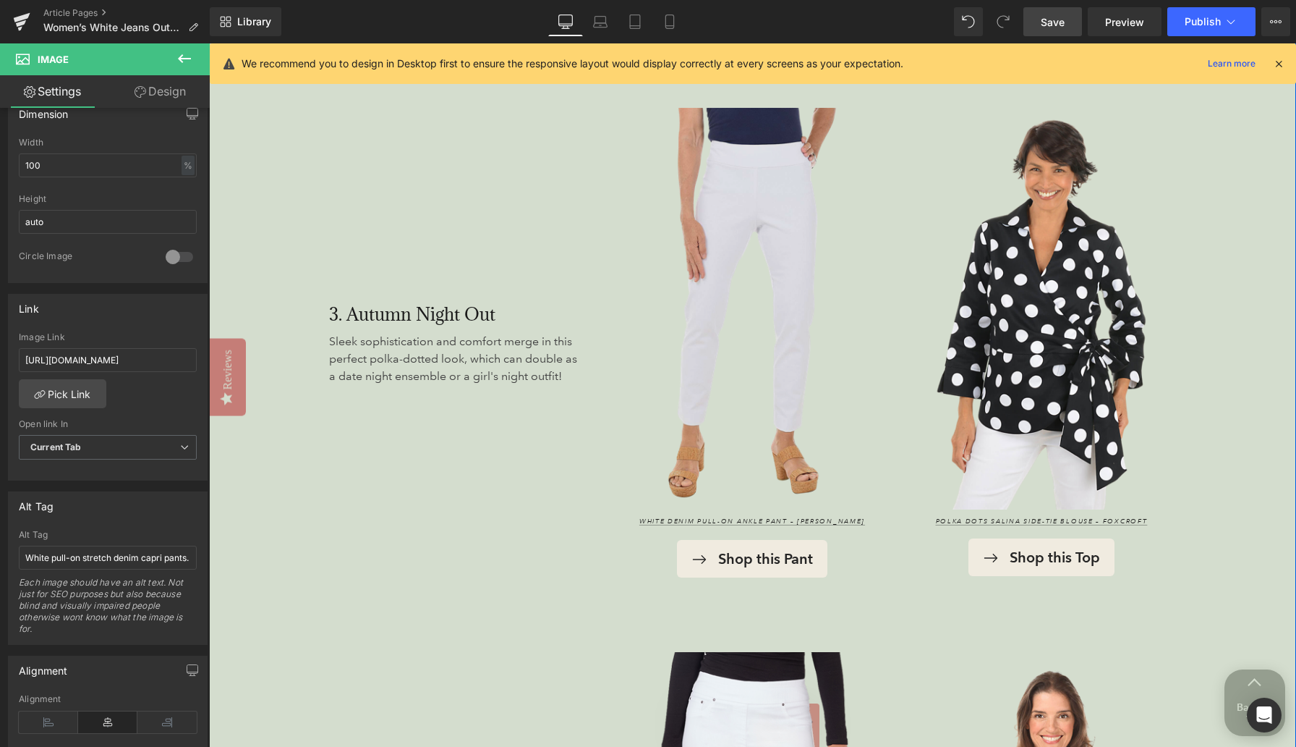
click at [722, 259] on img at bounding box center [752, 308] width 268 height 401
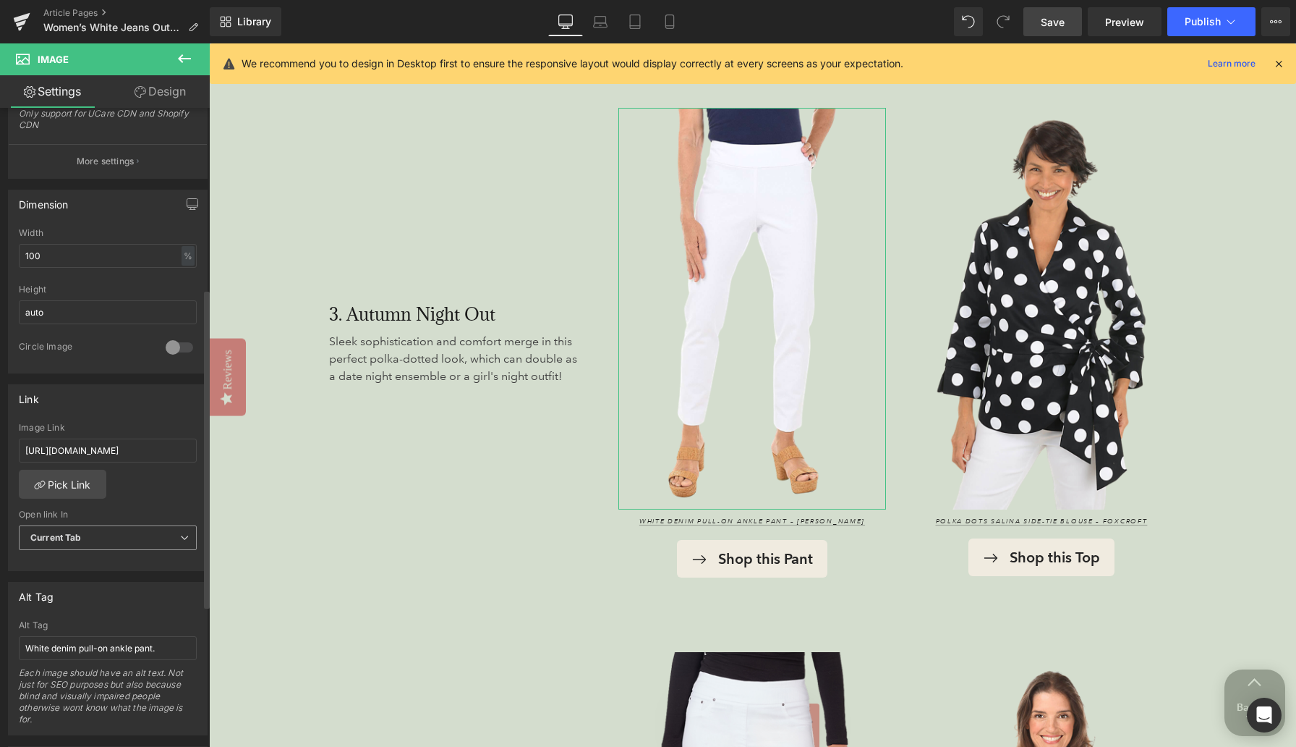
scroll to position [362, 0]
click at [160, 641] on input "White denim pull-on ankle pant." at bounding box center [108, 645] width 178 height 24
type input "White denim pull-on ankle pants."
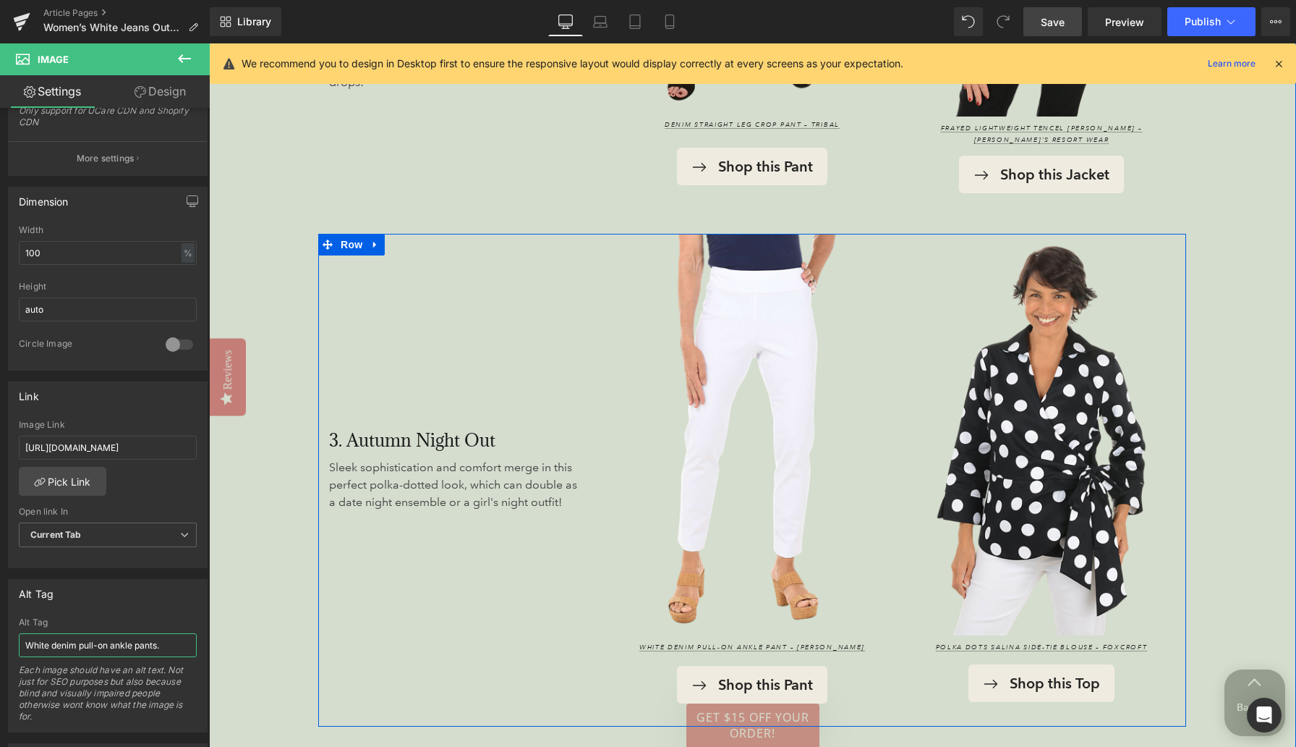
scroll to position [2871, 0]
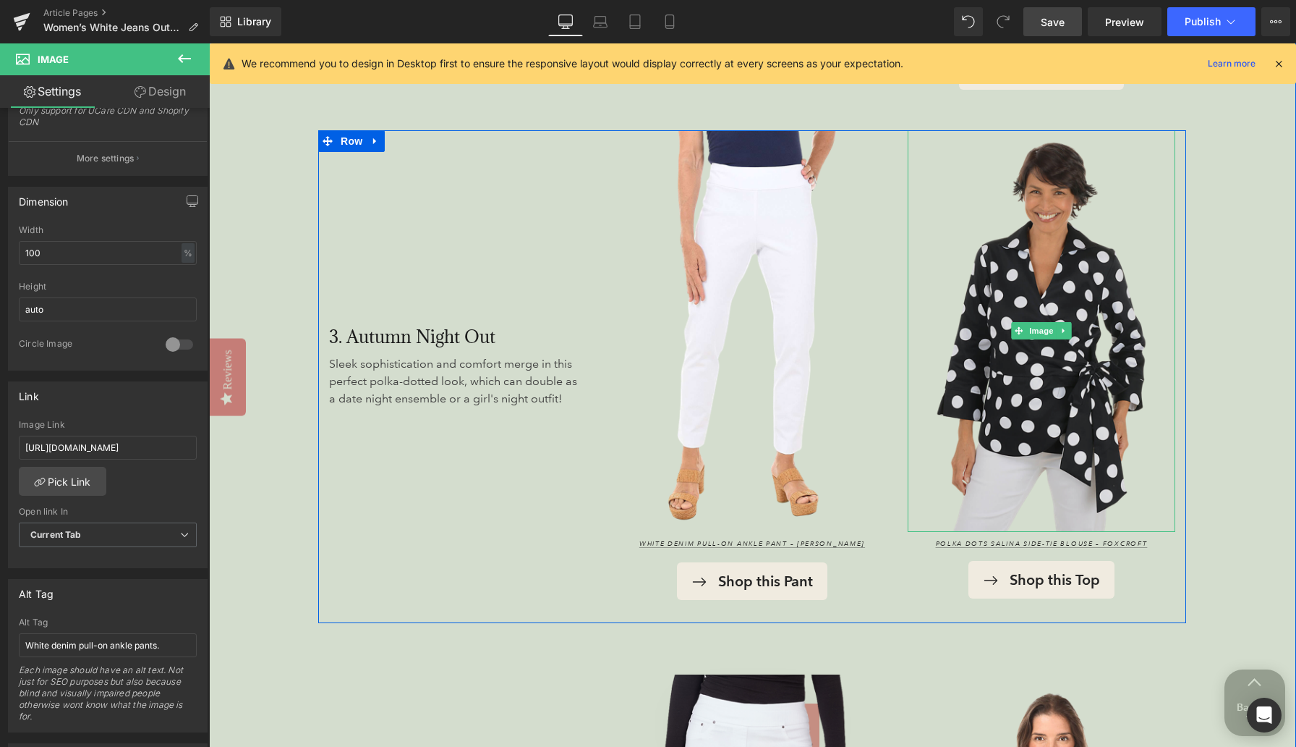
click at [846, 259] on img at bounding box center [1042, 330] width 268 height 401
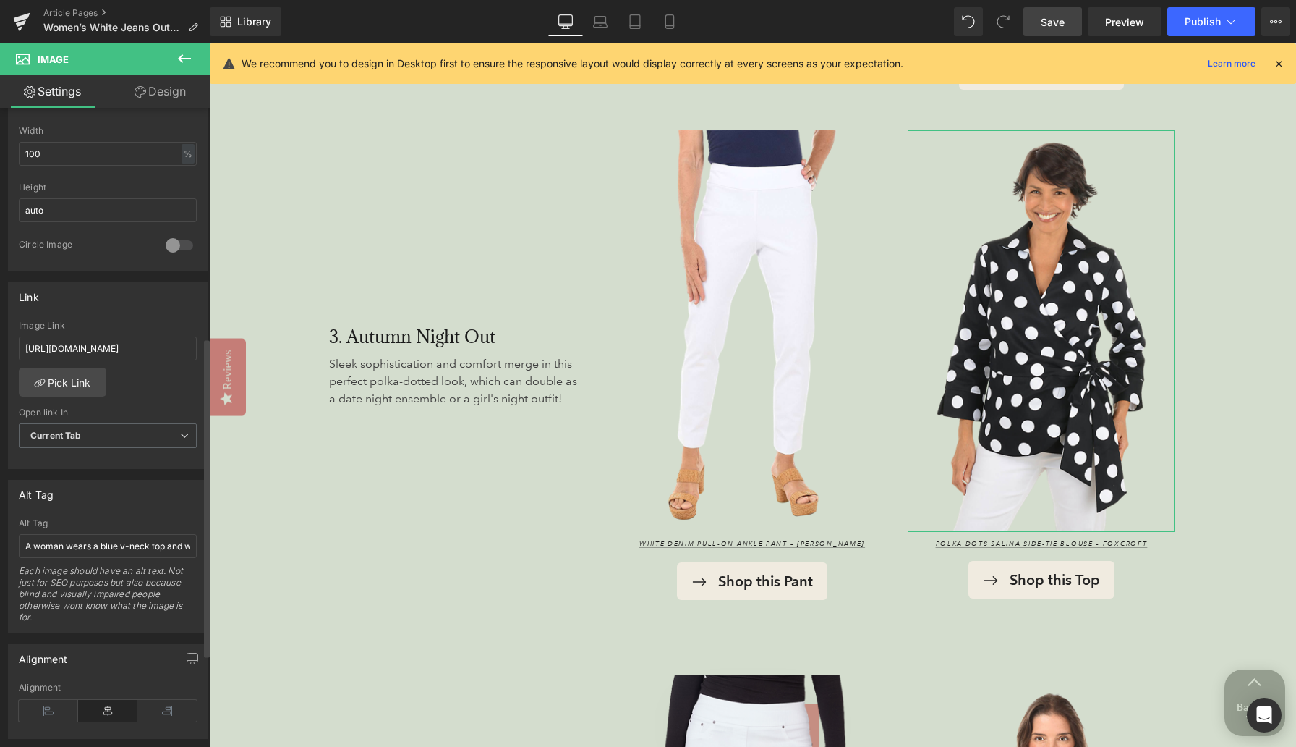
scroll to position [462, 0]
click at [75, 544] on input "A woman wears a blue v-neck top and white pants and is leaning on a green palm …" at bounding box center [108, 545] width 178 height 24
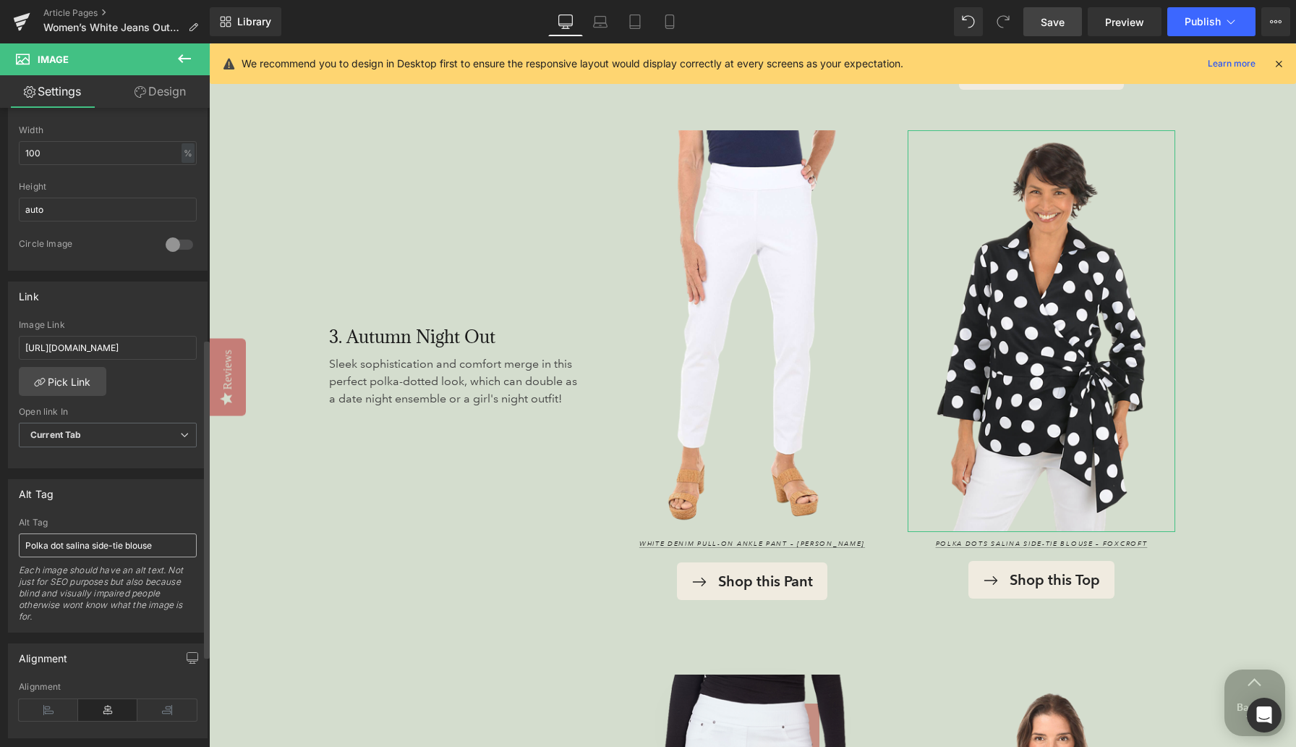
type input "Polka dot salina side-tie blouse."
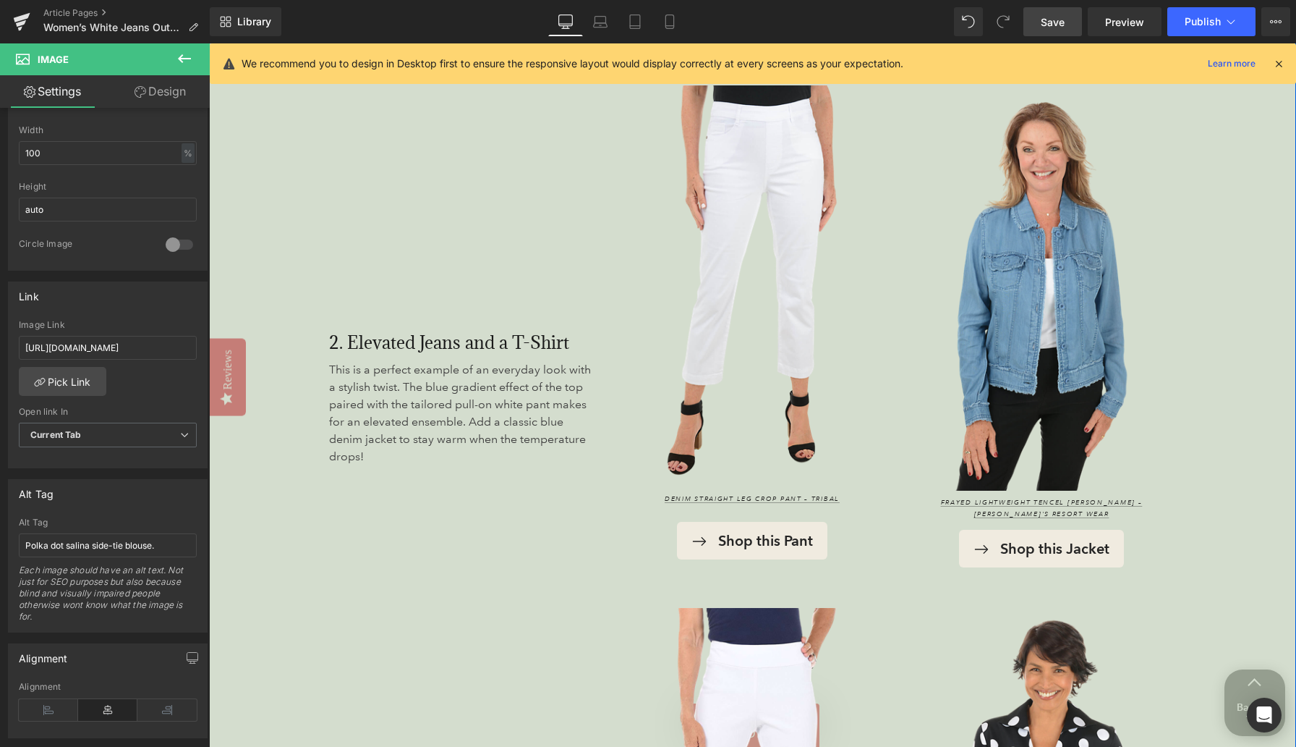
scroll to position [2297, 0]
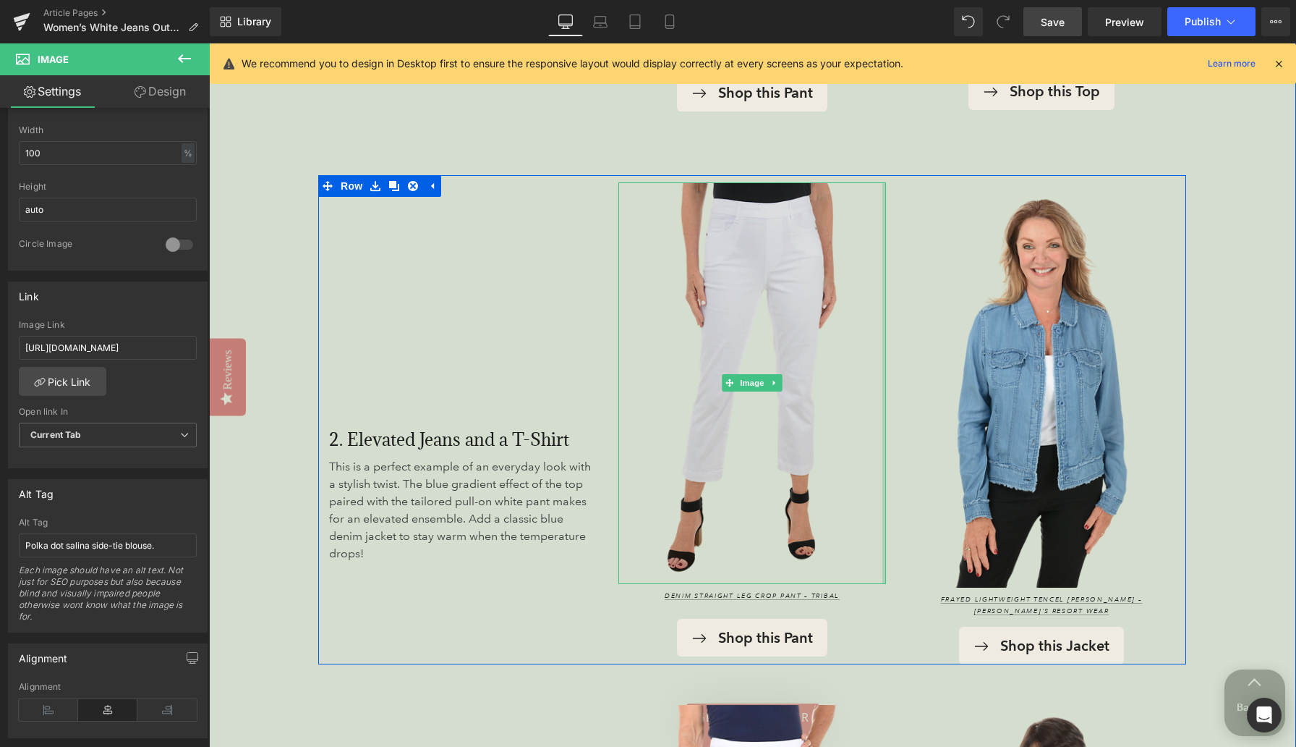
click at [753, 309] on img at bounding box center [752, 382] width 268 height 401
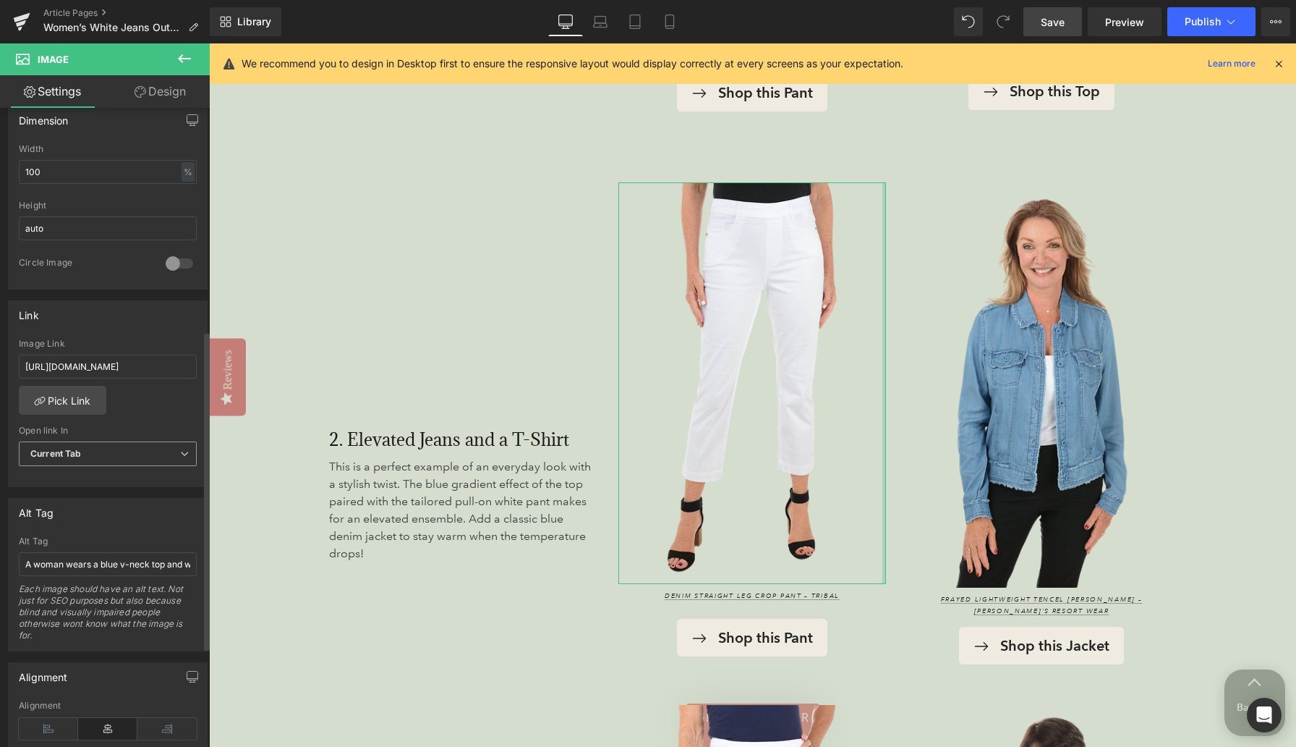
scroll to position [446, 0]
click at [97, 558] on input "A woman wears a blue v-neck top and white pants and is leaning on a green palm …" at bounding box center [108, 561] width 178 height 24
type input "White denim straight leg crop pants."
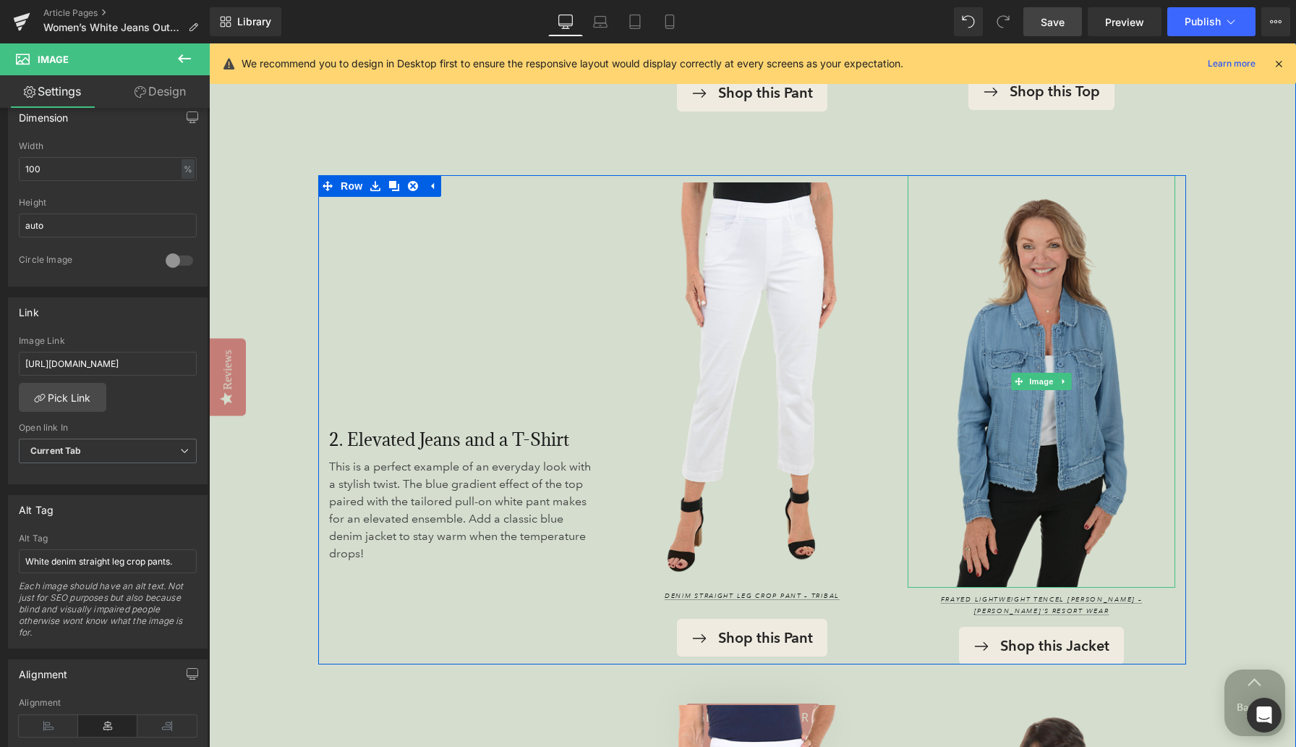
click at [846, 315] on img at bounding box center [1042, 381] width 268 height 413
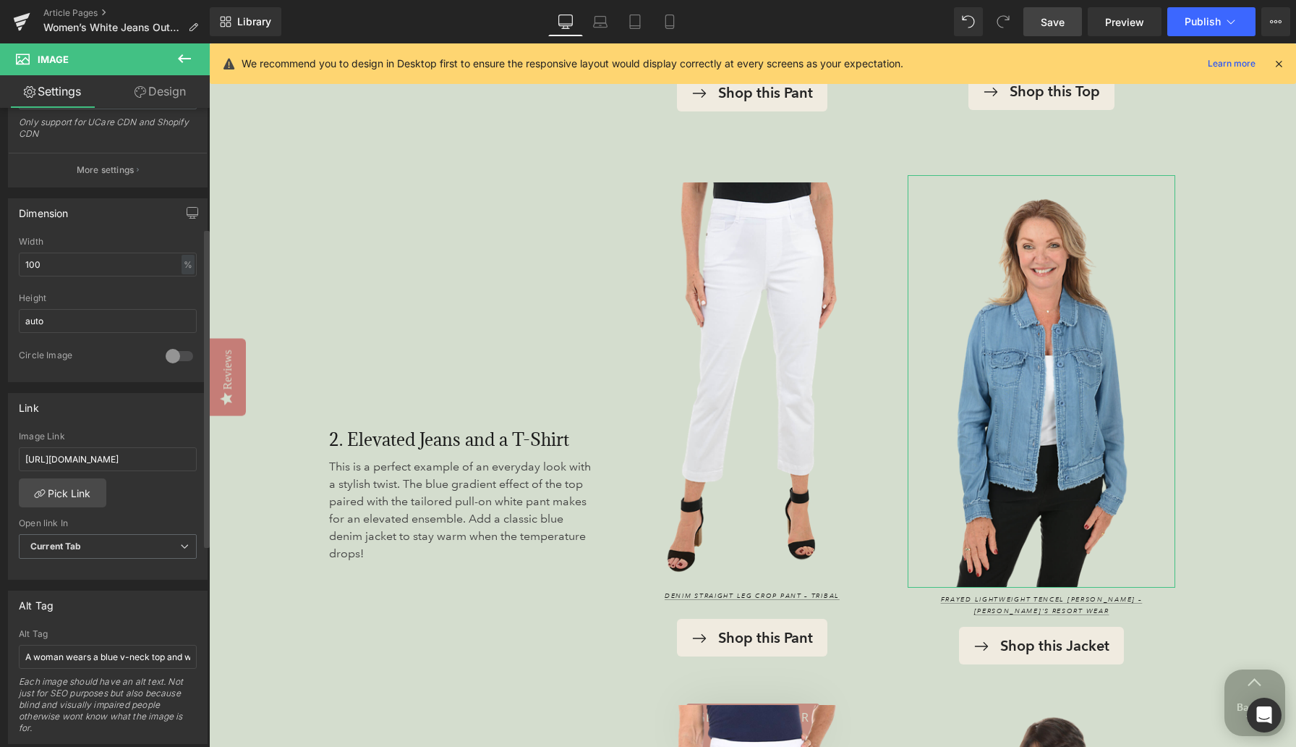
scroll to position [387, 0]
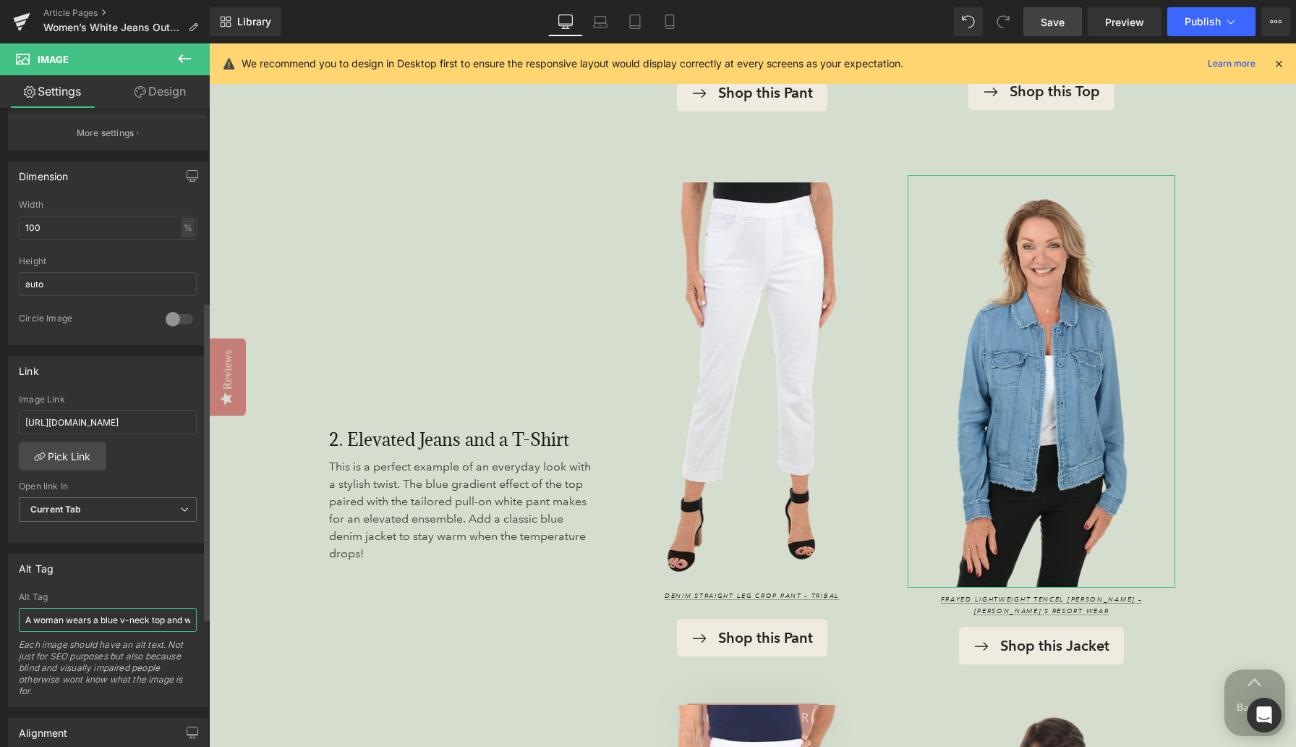
click at [95, 620] on input "A woman wears a blue v-neck top and white pants and is leaning on a green palm …" at bounding box center [108, 620] width 178 height 24
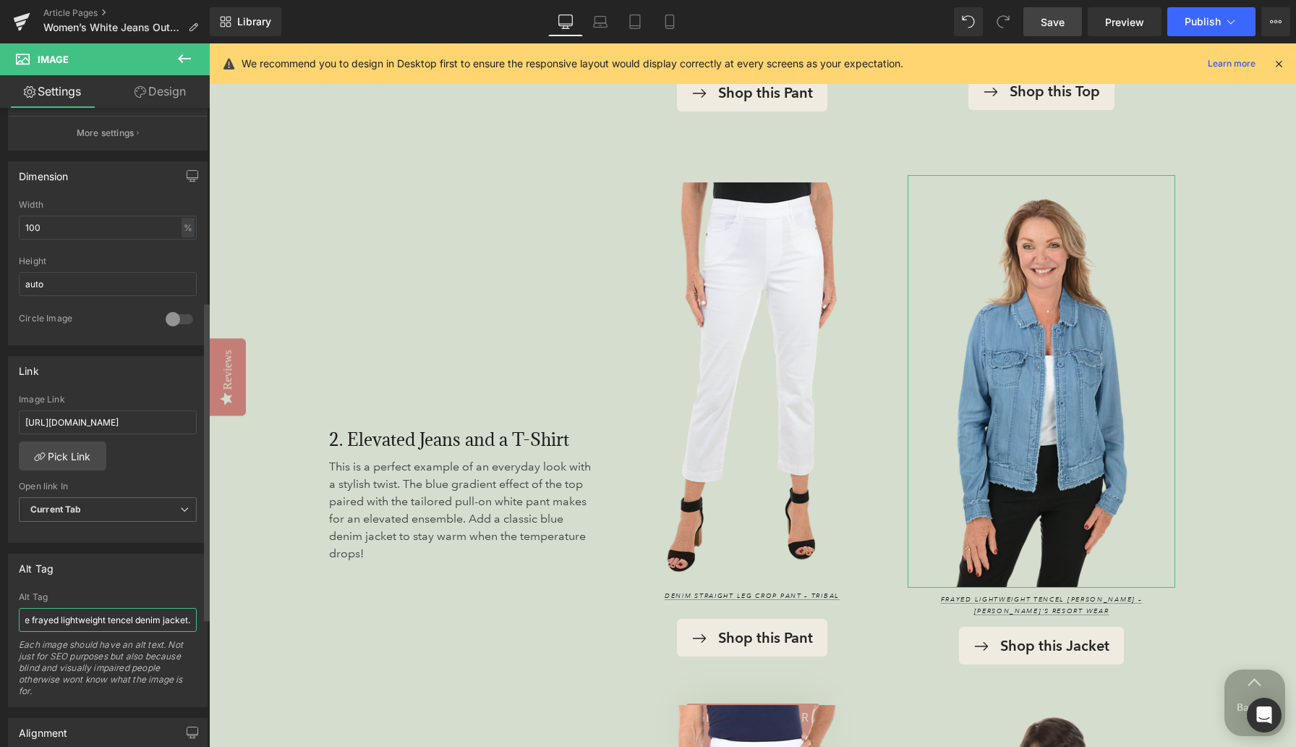
click at [39, 613] on input "A blue frayed lightweight tencel denim jacket." at bounding box center [108, 620] width 178 height 24
click at [51, 618] on input "A blue frayed lightweight tencel denim jacket." at bounding box center [108, 620] width 178 height 24
type input "A frayed lightweight tencel denim jacket."
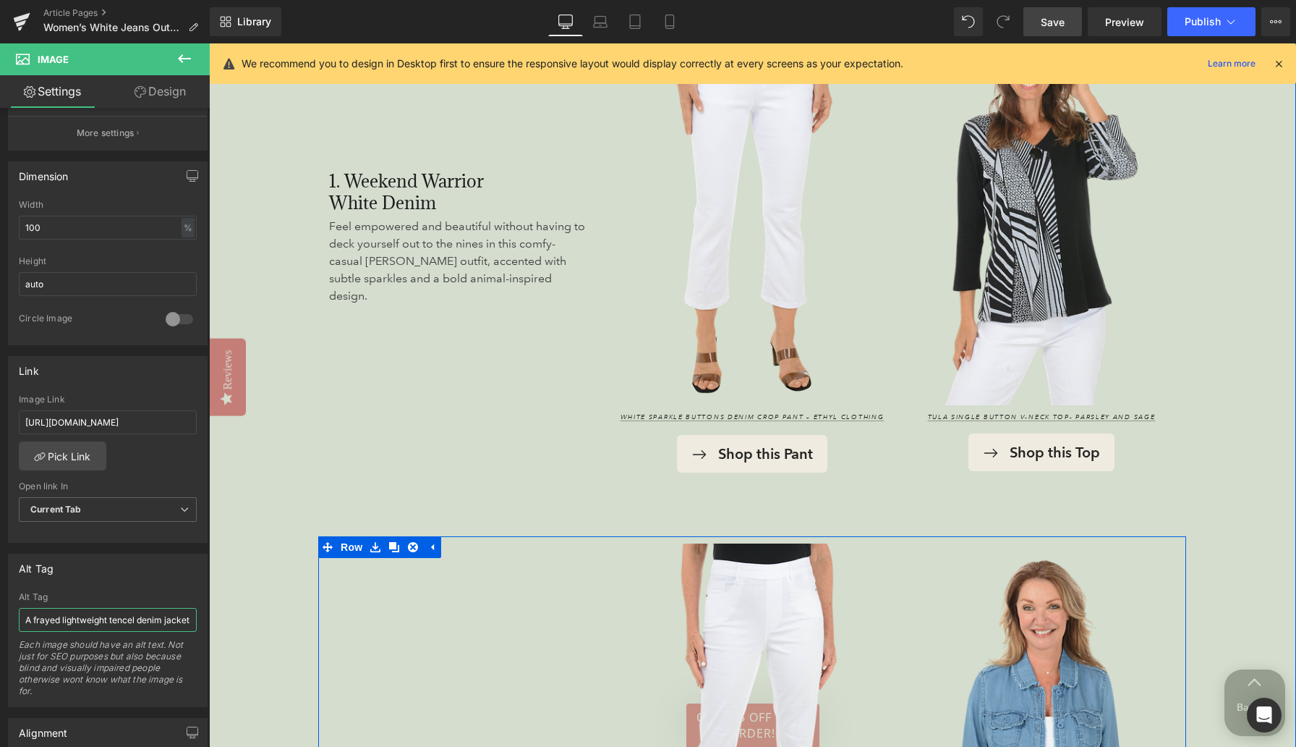
scroll to position [1935, 0]
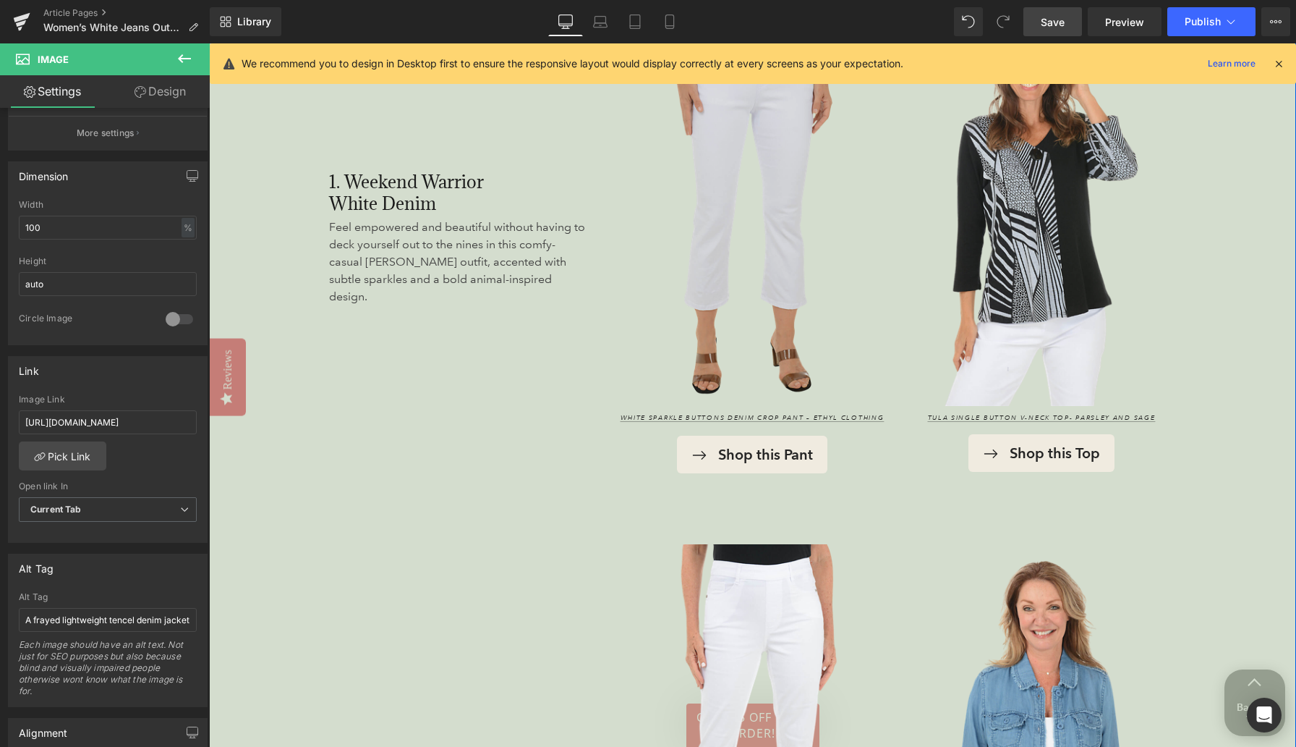
click at [739, 221] on img at bounding box center [752, 204] width 268 height 401
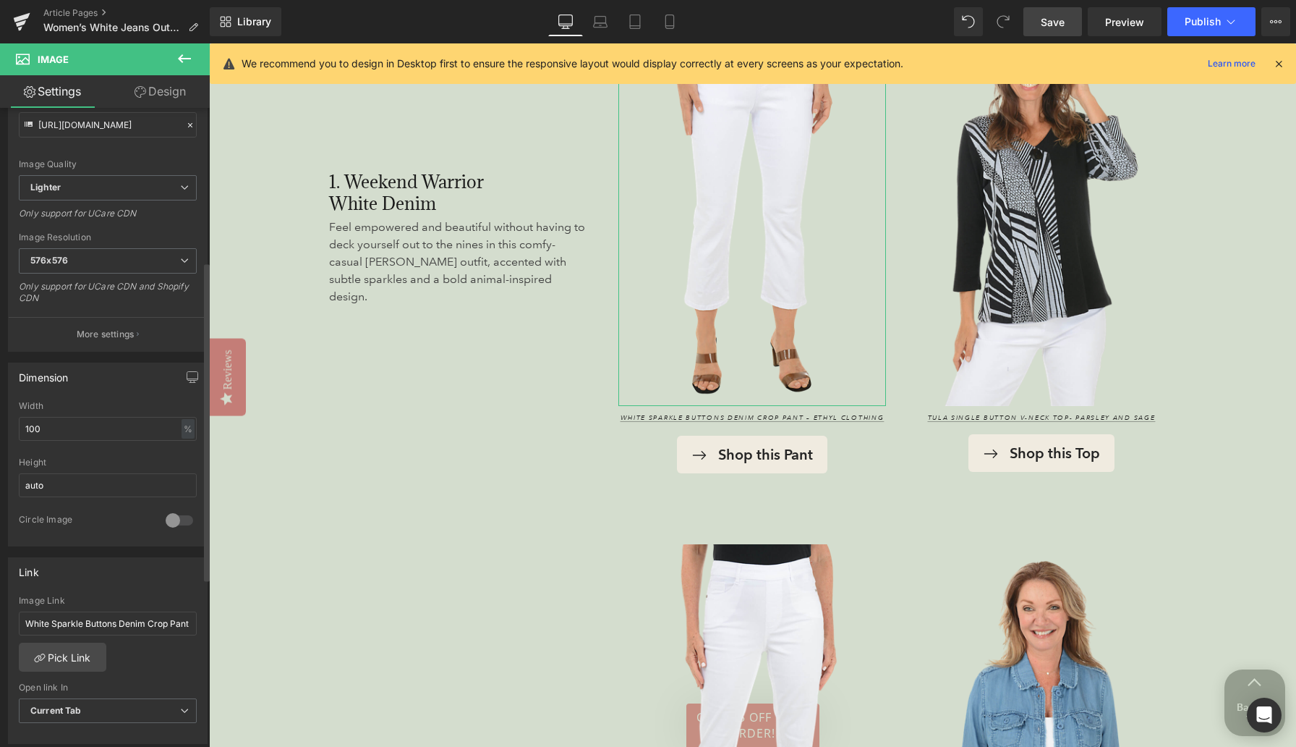
scroll to position [307, 0]
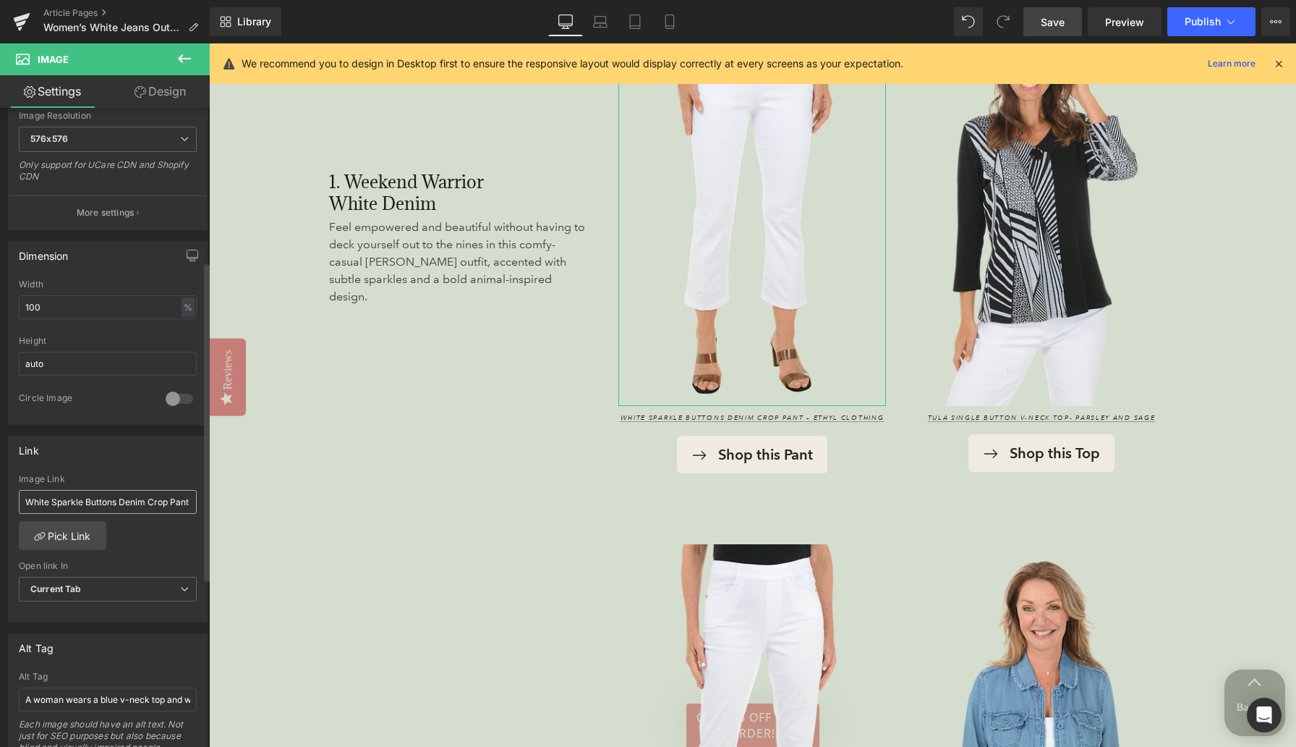
click at [101, 498] on input "White Sparkle Buttons Denim Crop Pant – Ethyl Clothing" at bounding box center [108, 502] width 178 height 24
type input "White Sparkle Buttons Denim Crop Pant – Ethyl Clothing"
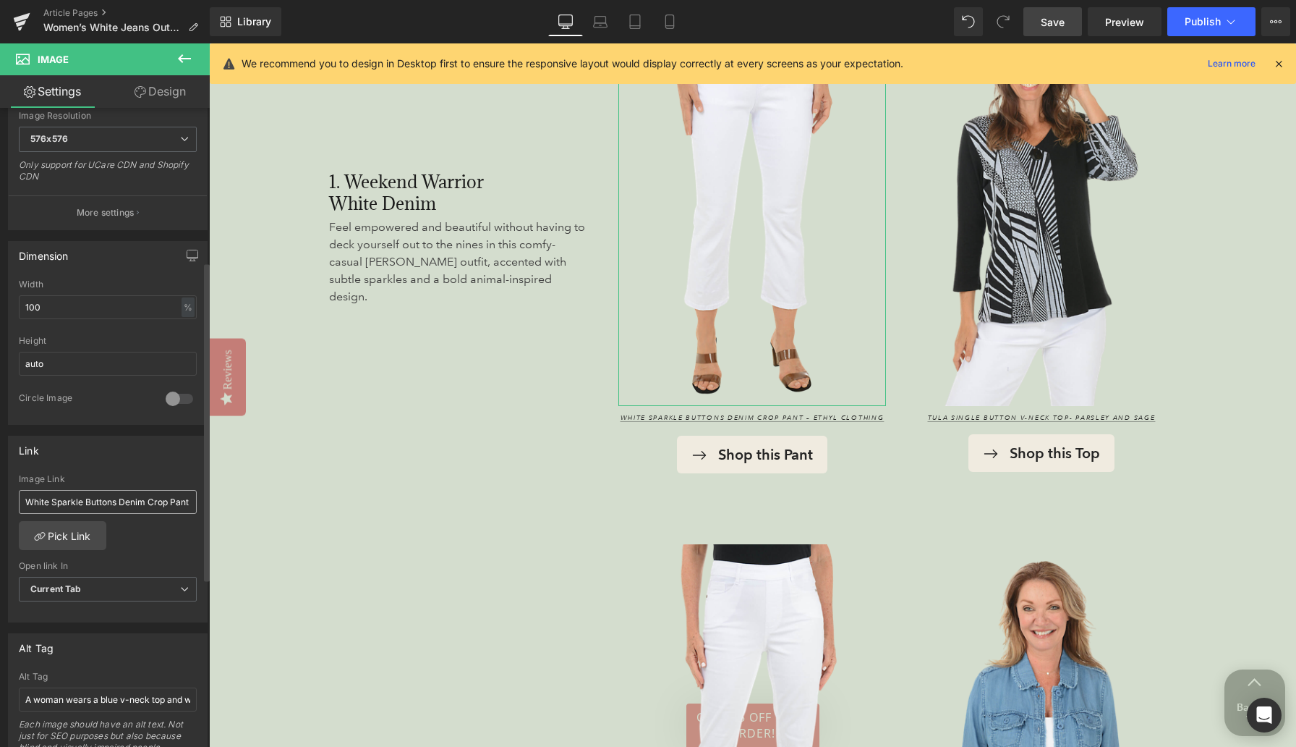
click at [159, 501] on input "White Sparkle Buttons Denim Crop Pant – Ethyl Clothing" at bounding box center [108, 502] width 178 height 24
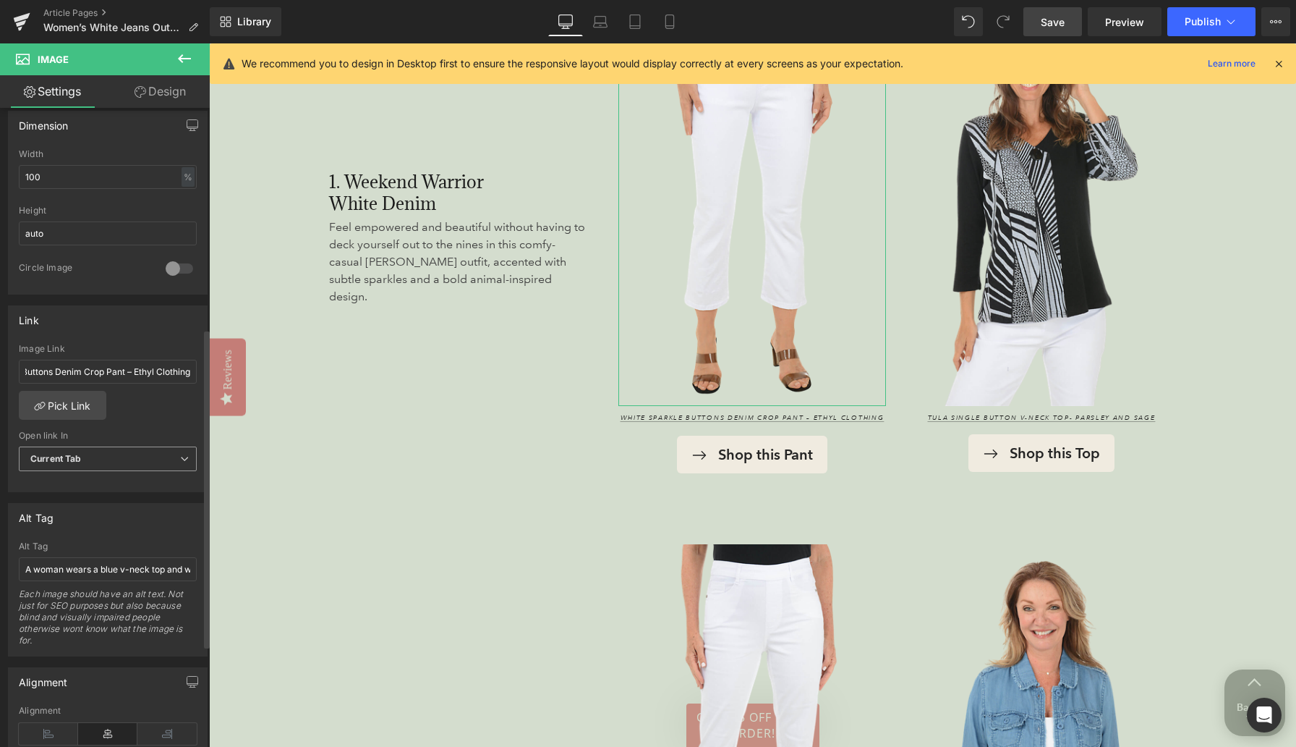
scroll to position [441, 0]
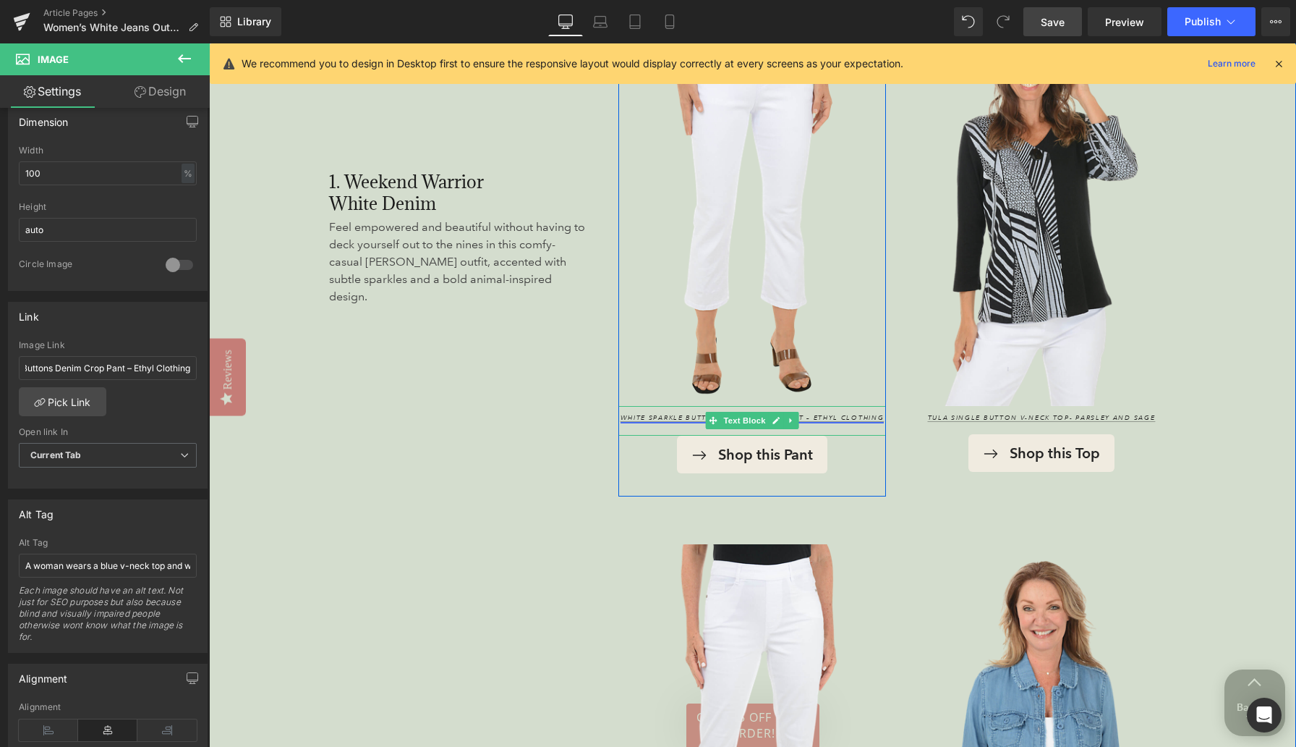
click at [637, 417] on link "White Sparkle Buttons Denim Crop Pant – Ethyl Clothing" at bounding box center [753, 417] width 264 height 9
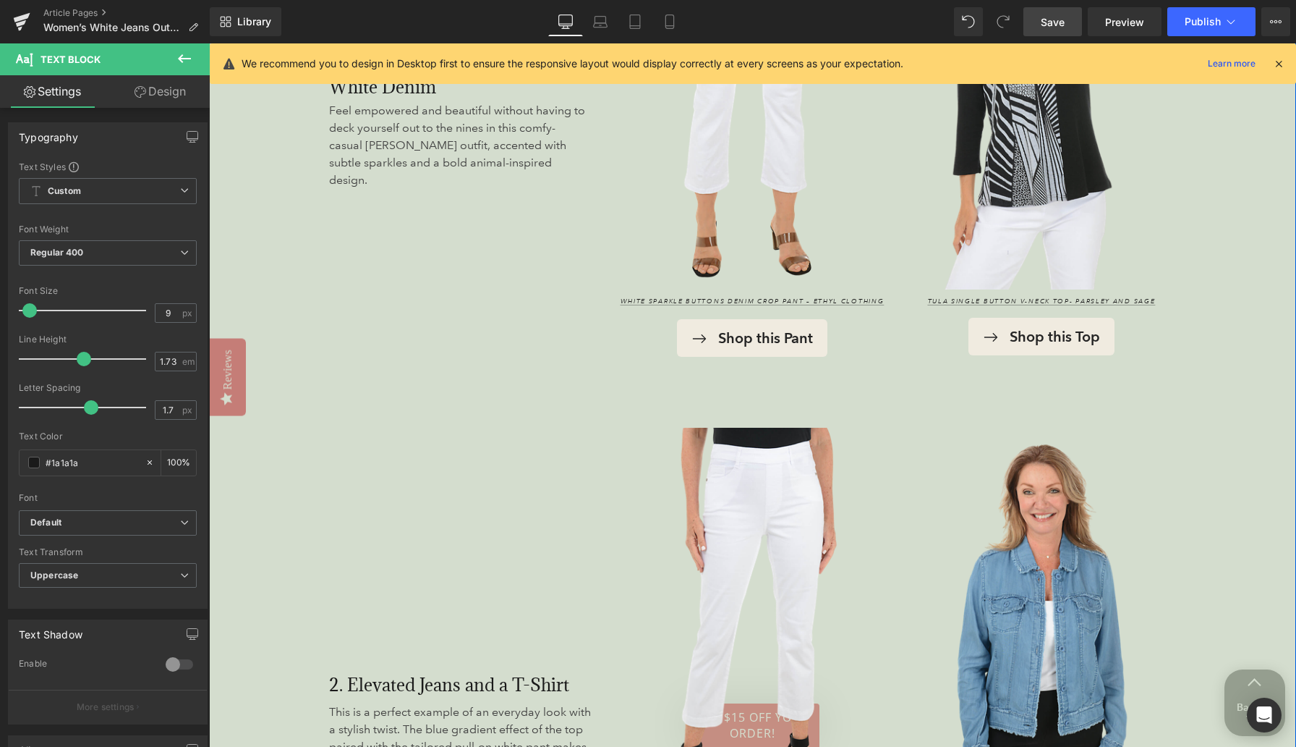
scroll to position [2052, 0]
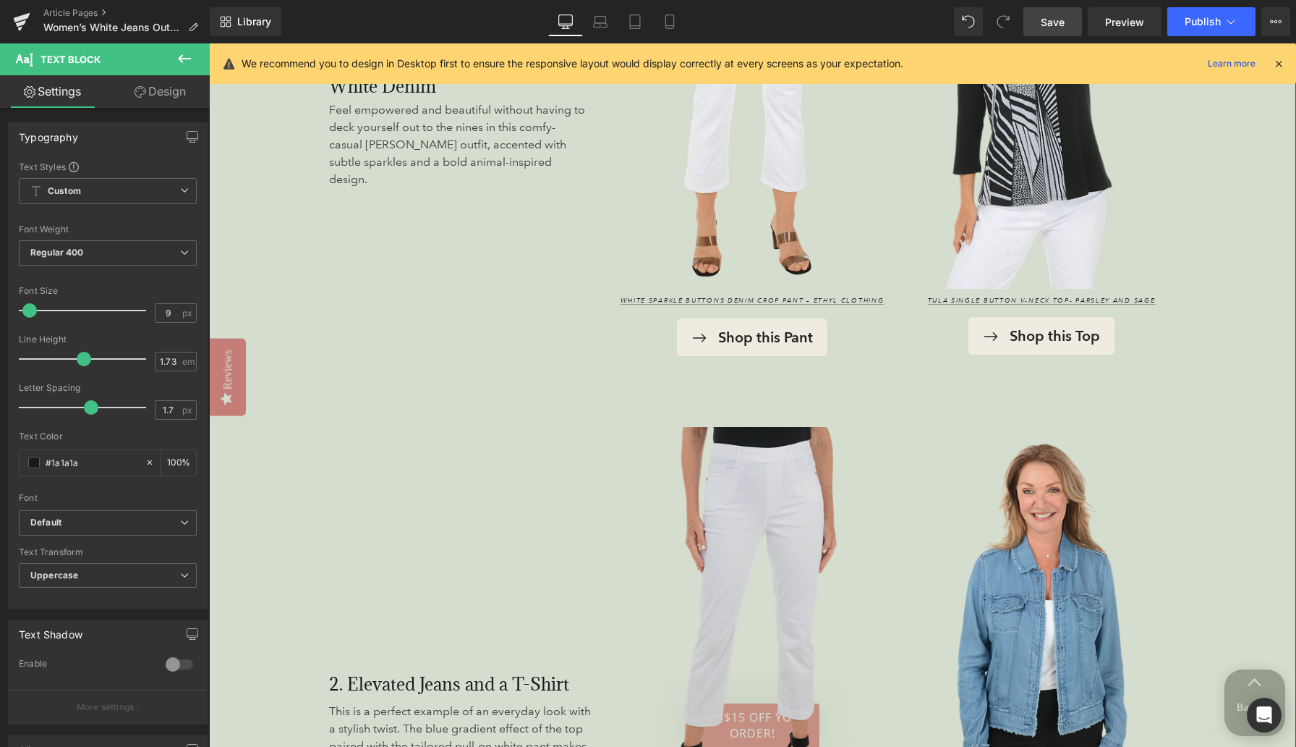
click at [734, 504] on img at bounding box center [752, 627] width 268 height 401
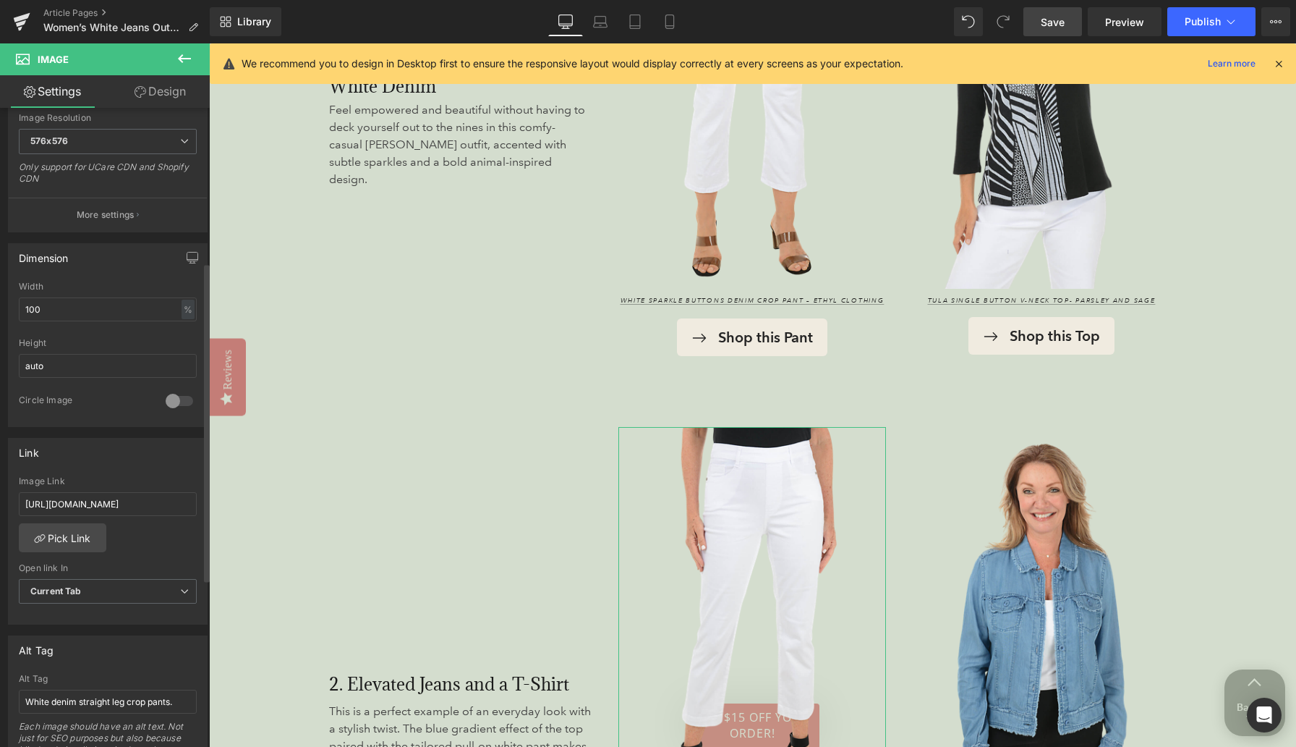
scroll to position [309, 0]
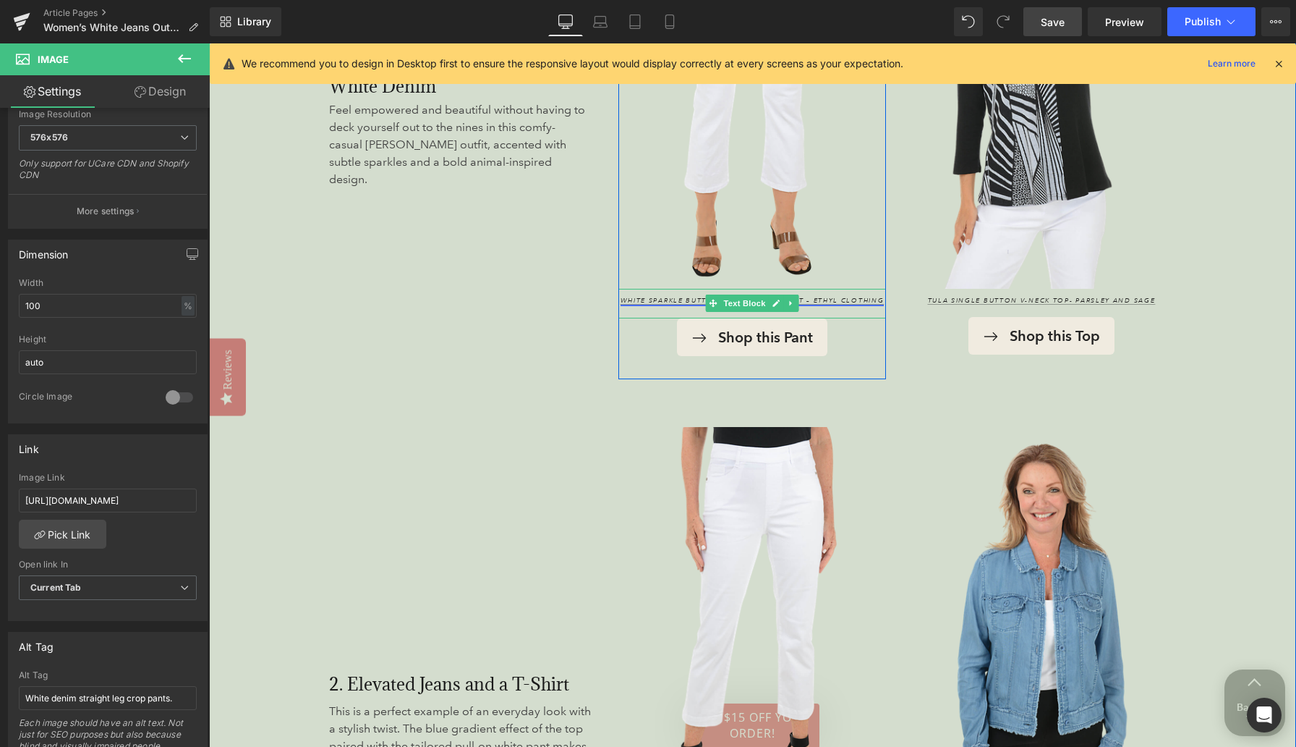
click at [652, 297] on link "White Sparkle Buttons Denim Crop Pant – Ethyl Clothing" at bounding box center [753, 300] width 264 height 9
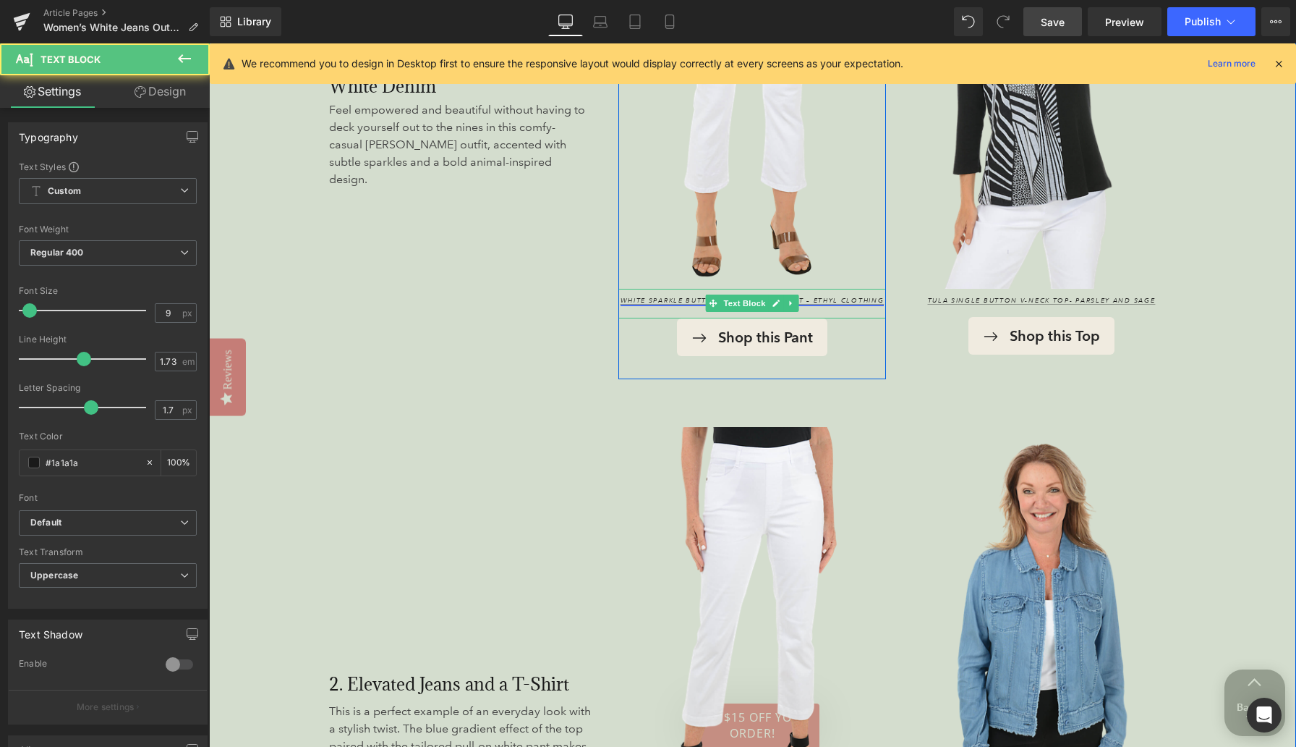
click at [652, 297] on link "White Sparkle Buttons Denim Crop Pant – Ethyl Clothing" at bounding box center [753, 300] width 264 height 9
click at [678, 294] on div "White Sparkle Buttons Denim Crop Pant – Ethyl Clothing" at bounding box center [752, 304] width 268 height 30
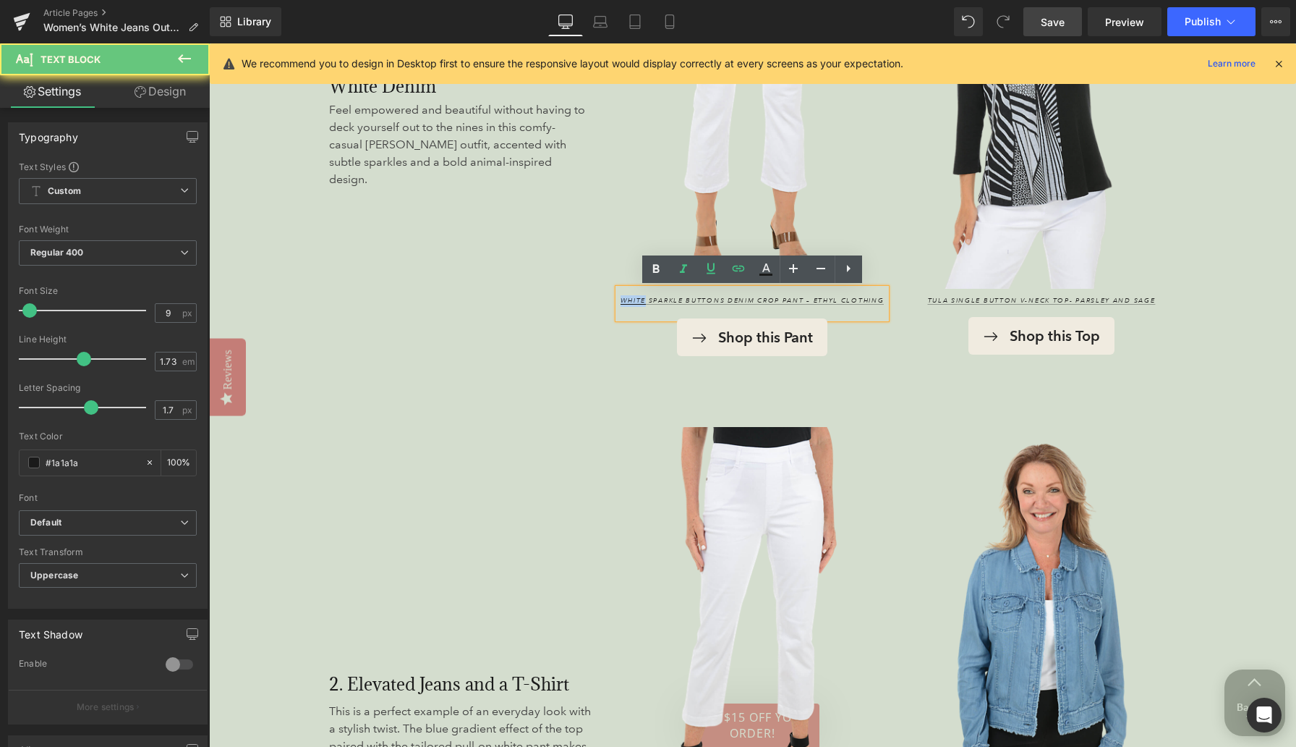
click at [678, 294] on div "White Sparkle Buttons Denim Crop Pant – Ethyl Clothing" at bounding box center [752, 304] width 268 height 30
click at [731, 273] on icon at bounding box center [738, 268] width 17 height 17
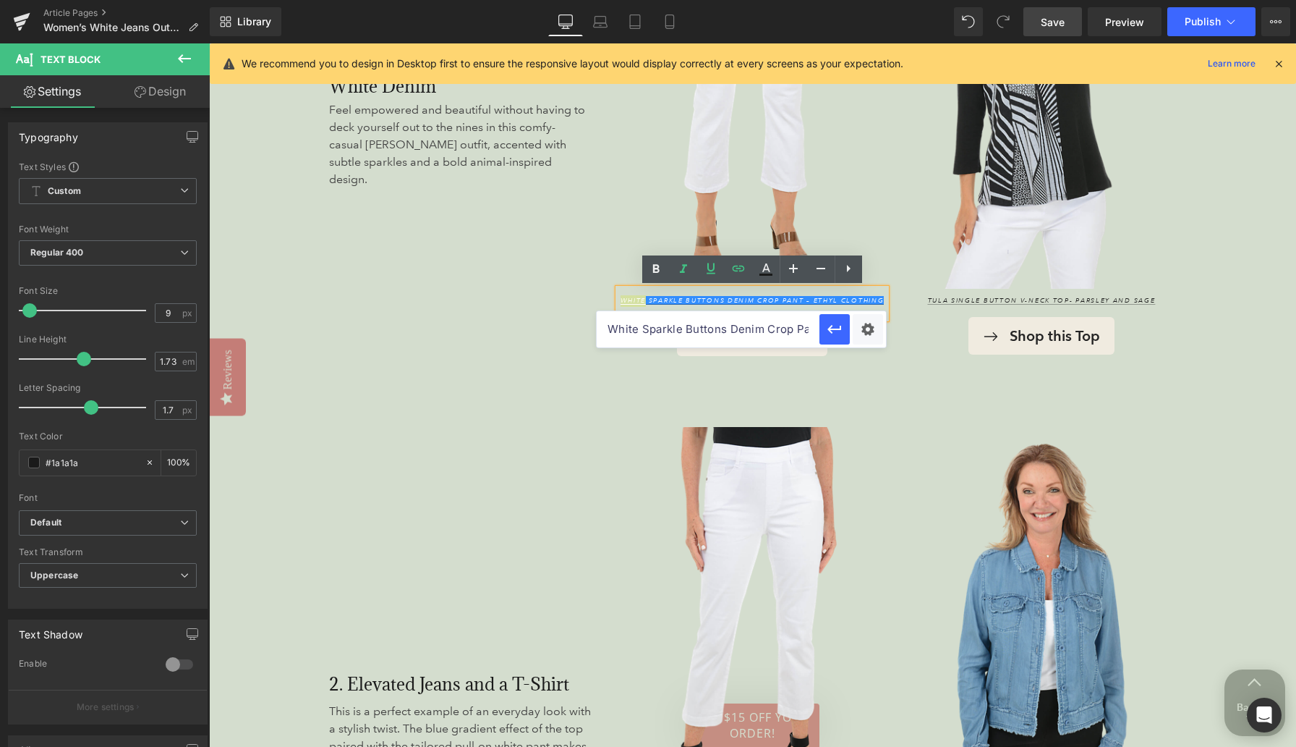
click at [672, 332] on input "White Sparkle Buttons Denim Crop Pant – Ethyl Clothing" at bounding box center [708, 329] width 223 height 36
paste input "https://www.anthonysfla.com/products/p48whts"
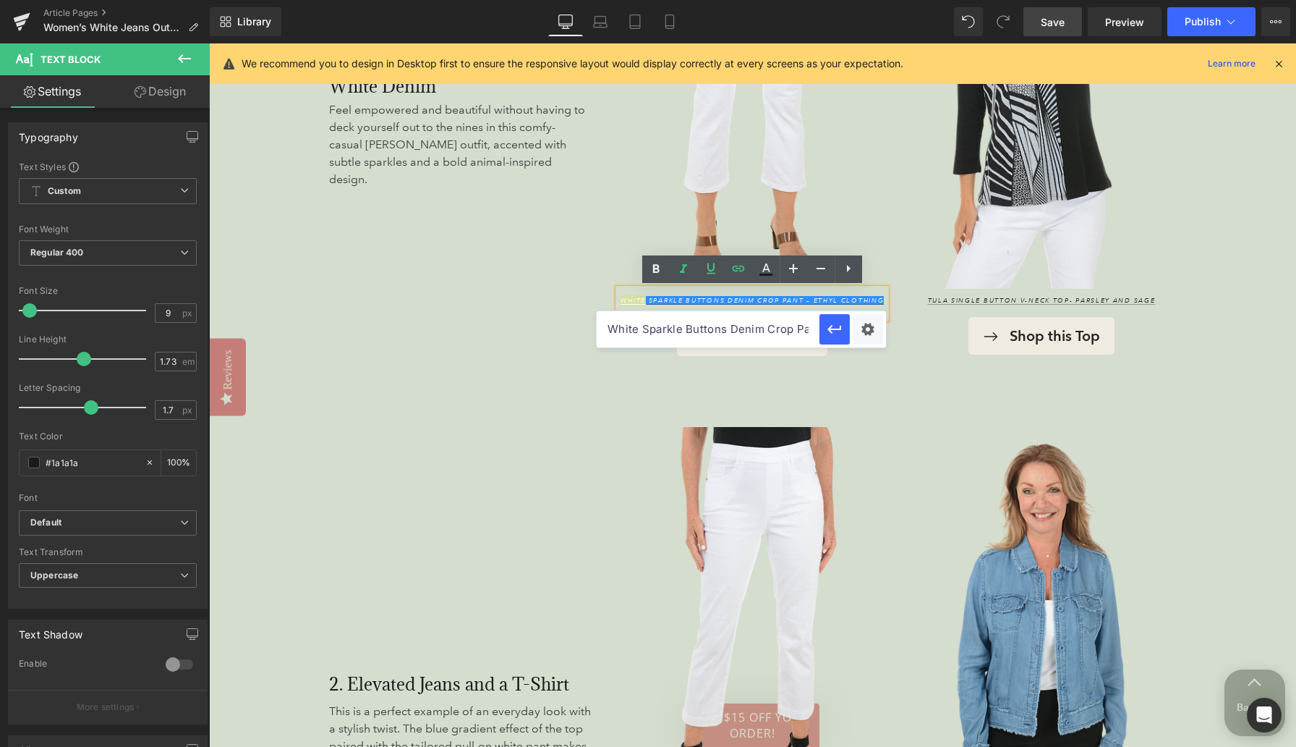
type input "https://www.anthonysfla.com/products/p48whts"
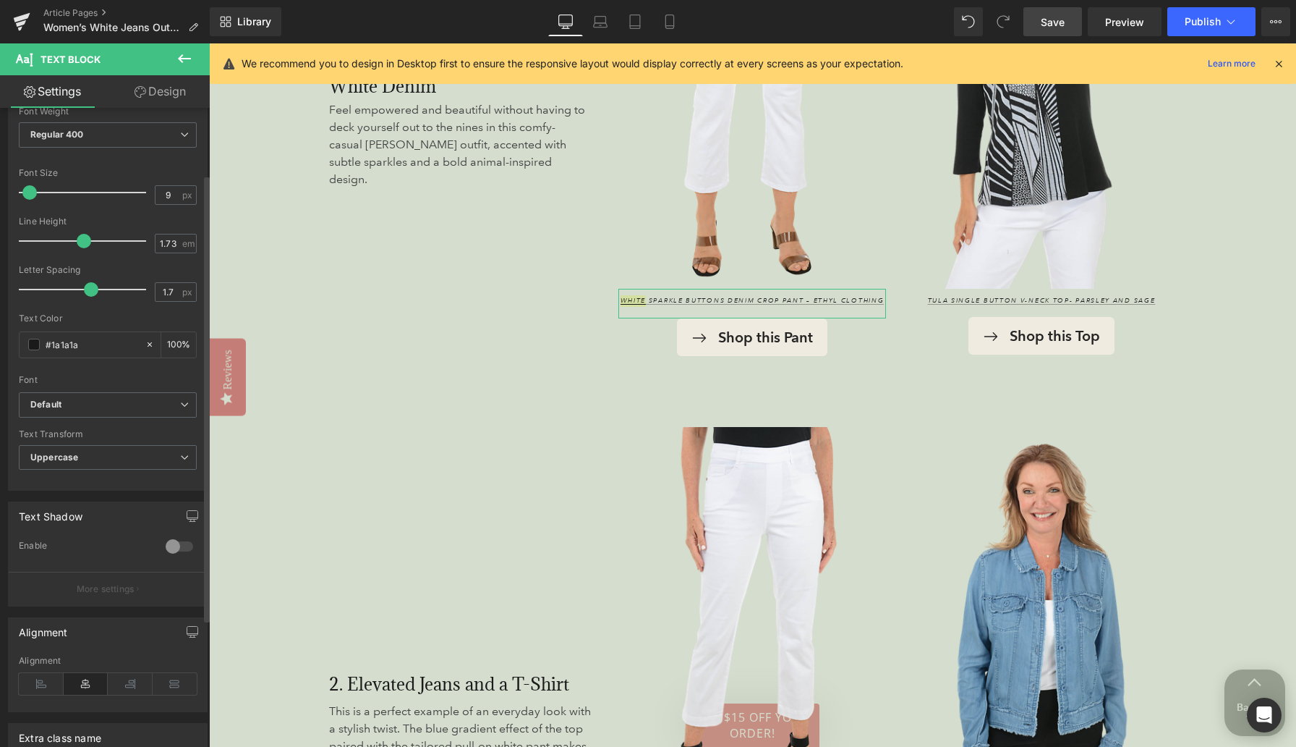
scroll to position [186, 0]
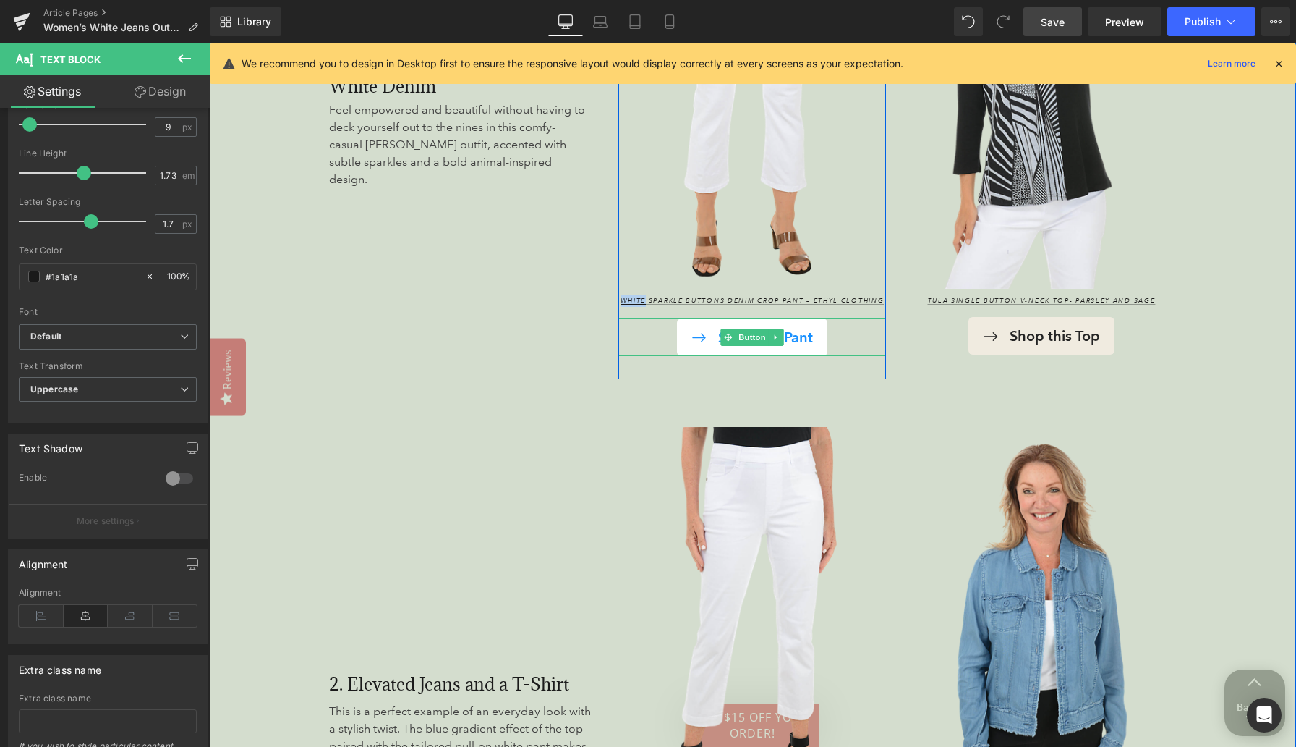
click at [689, 324] on link "Shop this Pant" at bounding box center [752, 337] width 150 height 38
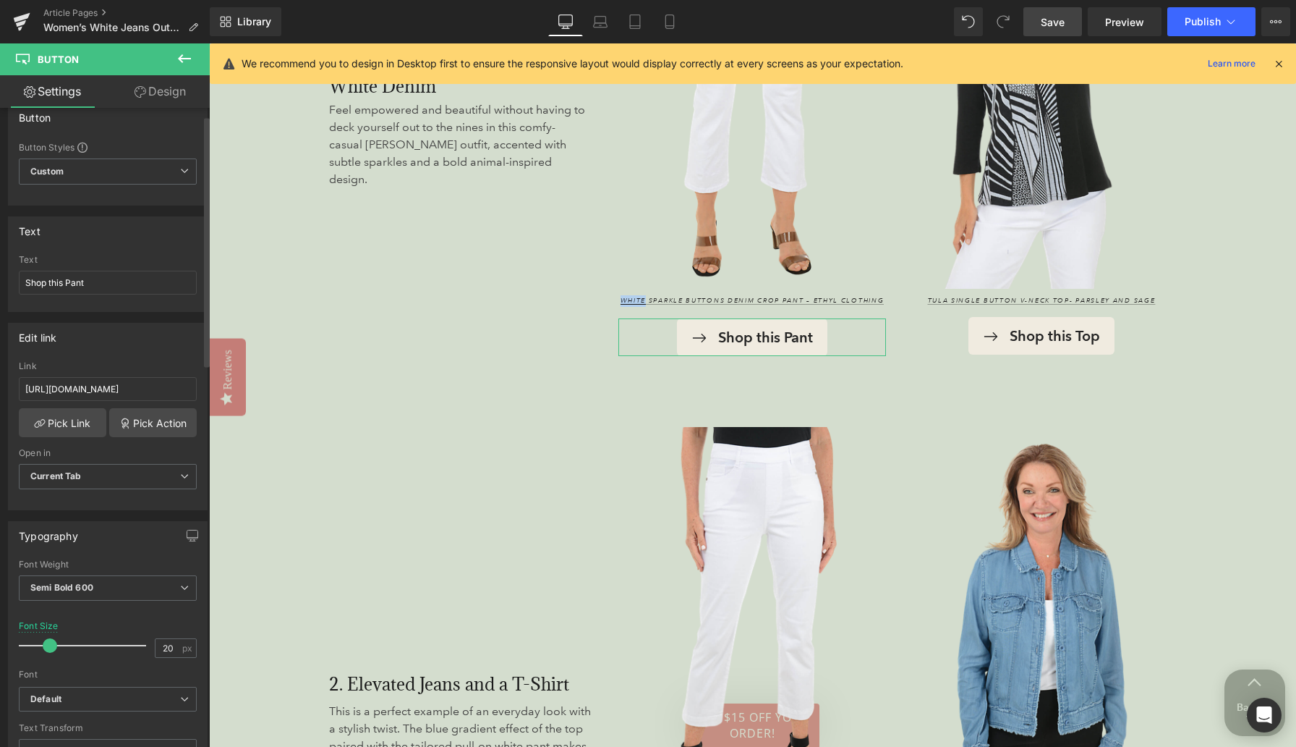
scroll to position [22, 0]
click at [100, 384] on input "https://www.anthonysfla.com/products/p48whts?variant=51986851365236" at bounding box center [108, 386] width 178 height 24
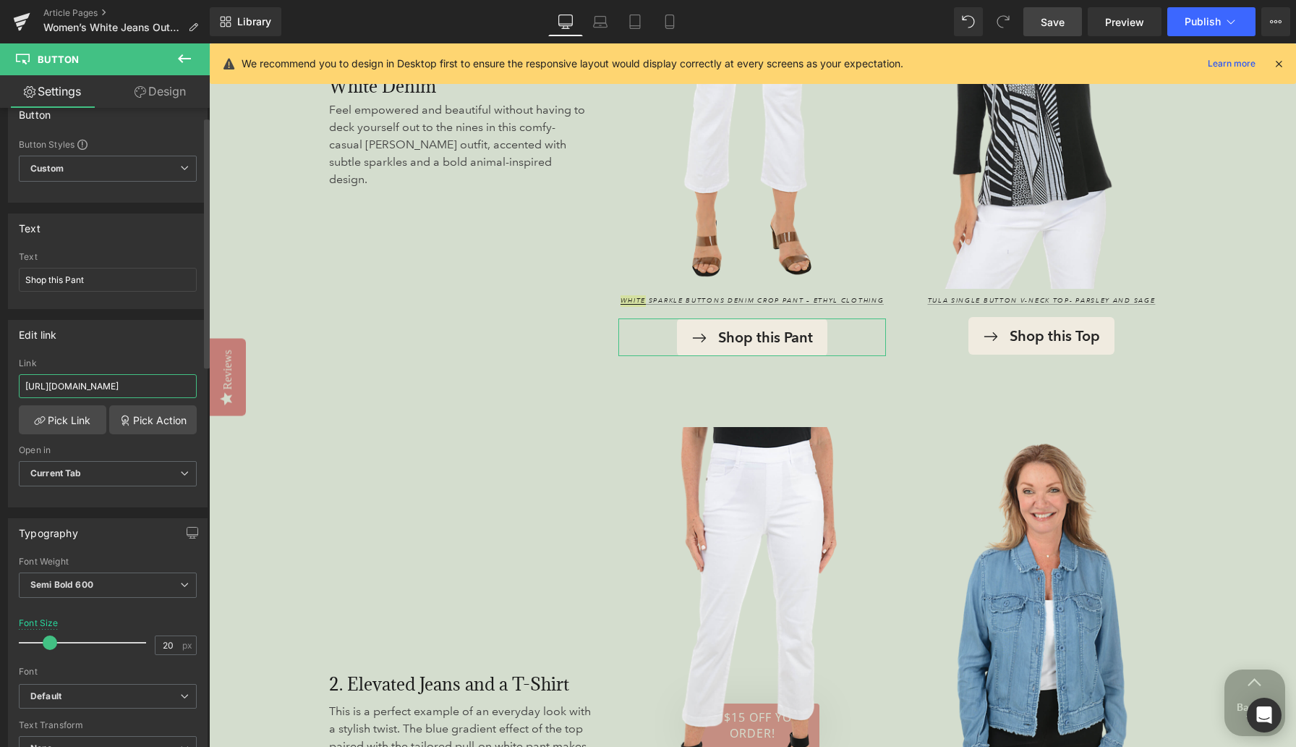
paste input "text"
type input "https://www.anthonysfla.com/products/p48whts"
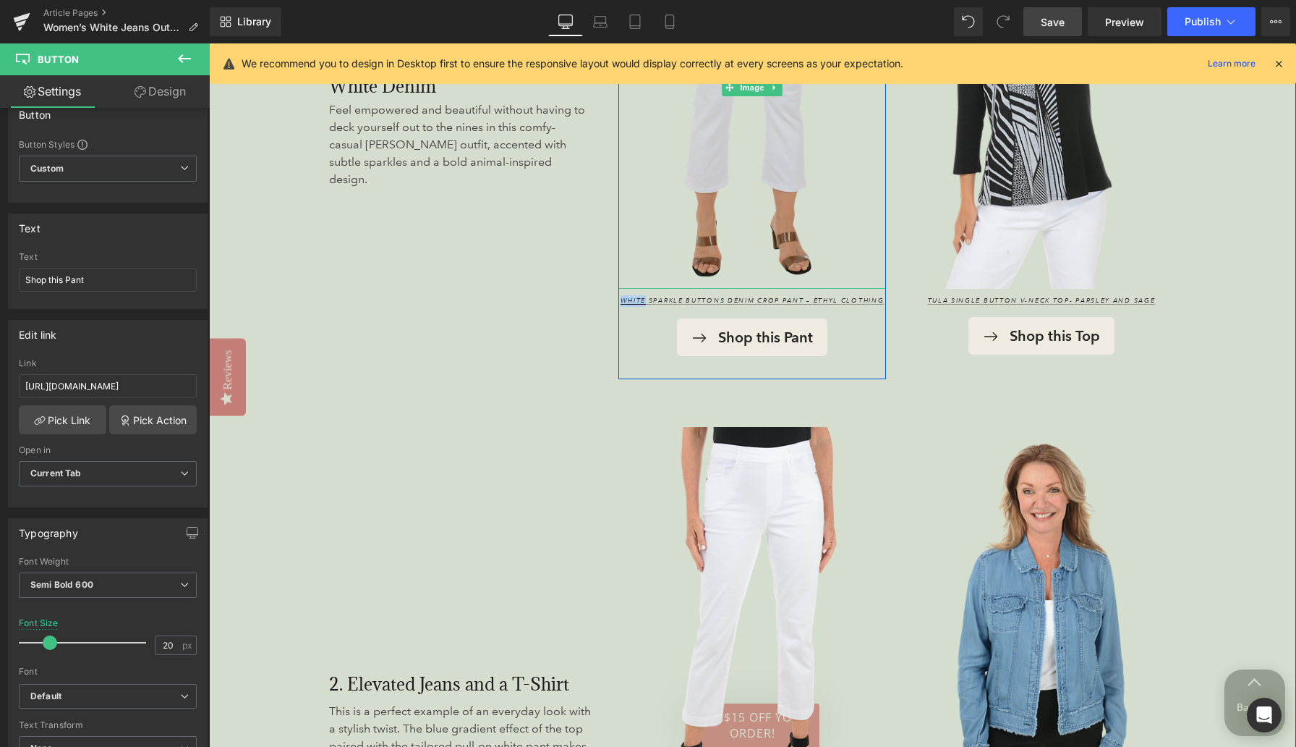
click at [720, 137] on img at bounding box center [752, 87] width 268 height 401
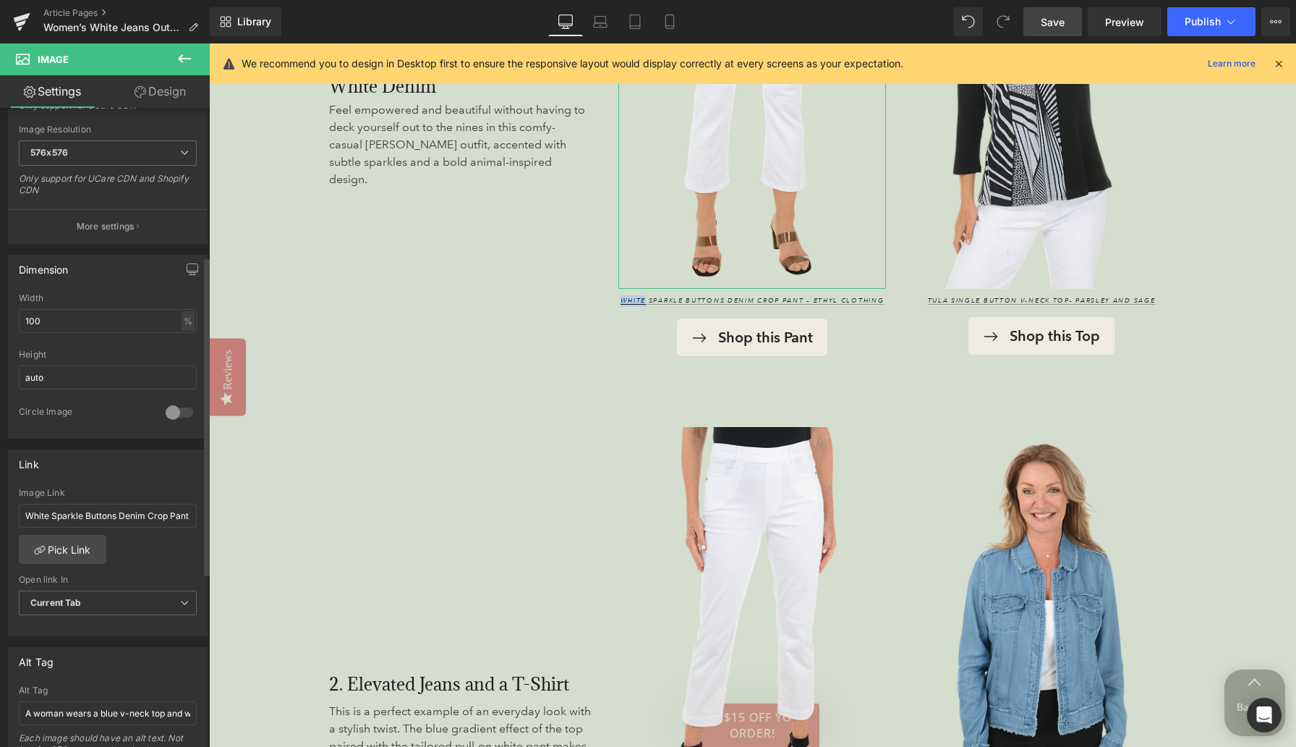
scroll to position [297, 0]
click at [64, 507] on input "White Sparkle Buttons Denim Crop Pant – Ethyl Clothing" at bounding box center [108, 513] width 178 height 24
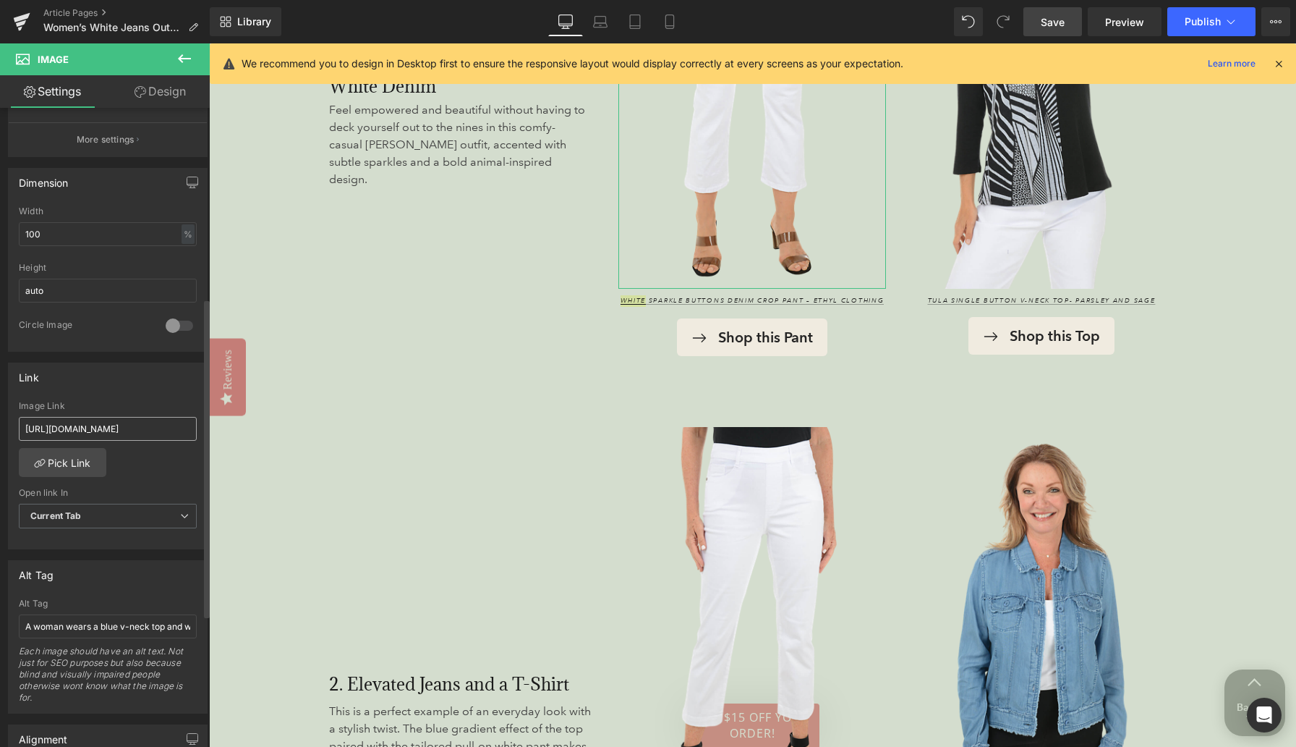
scroll to position [418, 0]
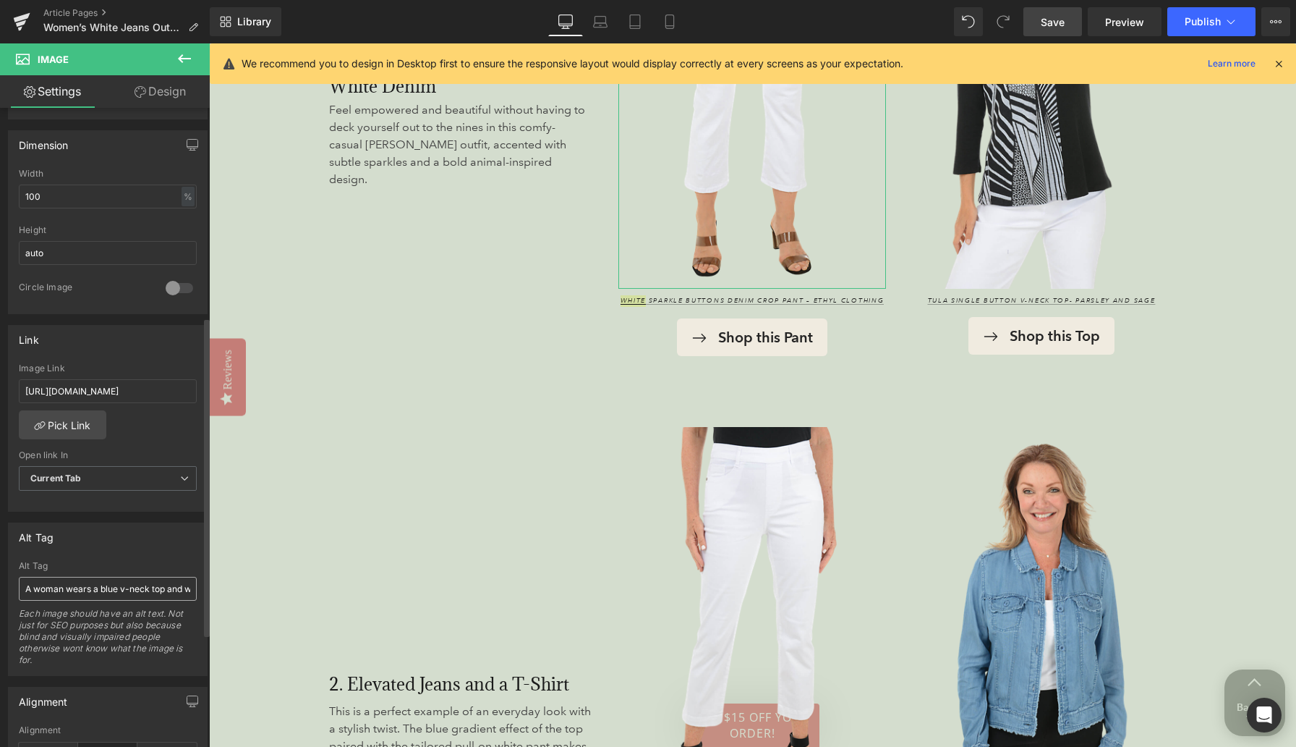
type input "https://www.anthonysfla.com/products/p48whts"
click at [70, 590] on input "A woman wears a blue v-neck top and white pants and is leaning on a green palm …" at bounding box center [108, 589] width 178 height 24
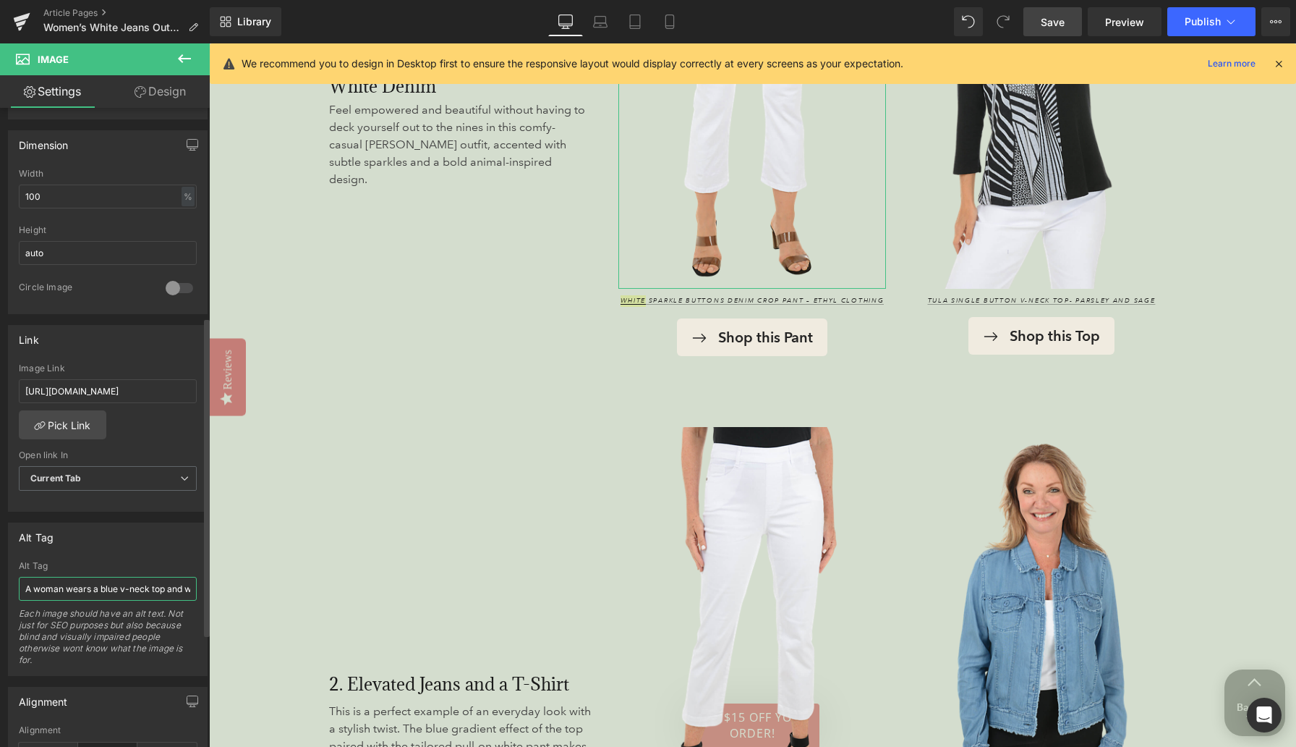
click at [70, 590] on input "A woman wears a blue v-neck top and white pants and is leaning on a green palm …" at bounding box center [108, 589] width 178 height 24
type input "White sparkle buttons denim crop pants."
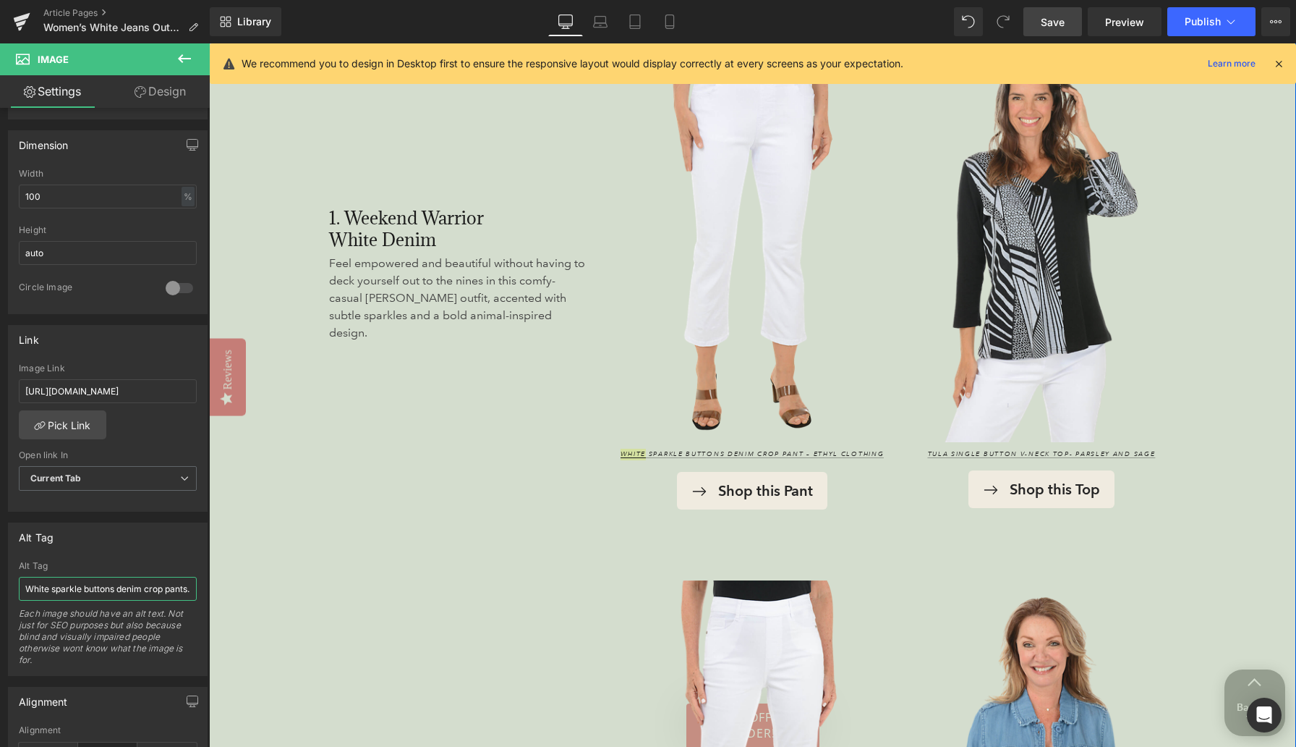
scroll to position [1898, 0]
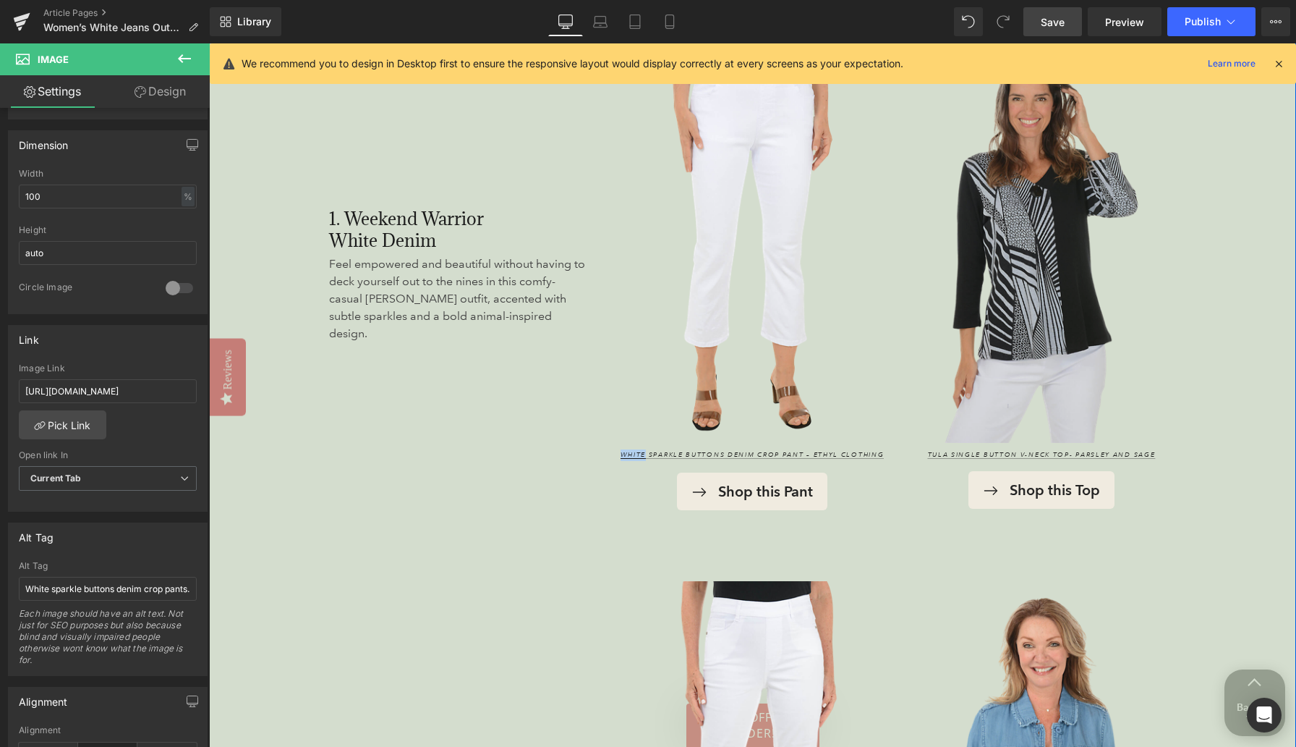
click at [846, 211] on img at bounding box center [1042, 241] width 268 height 401
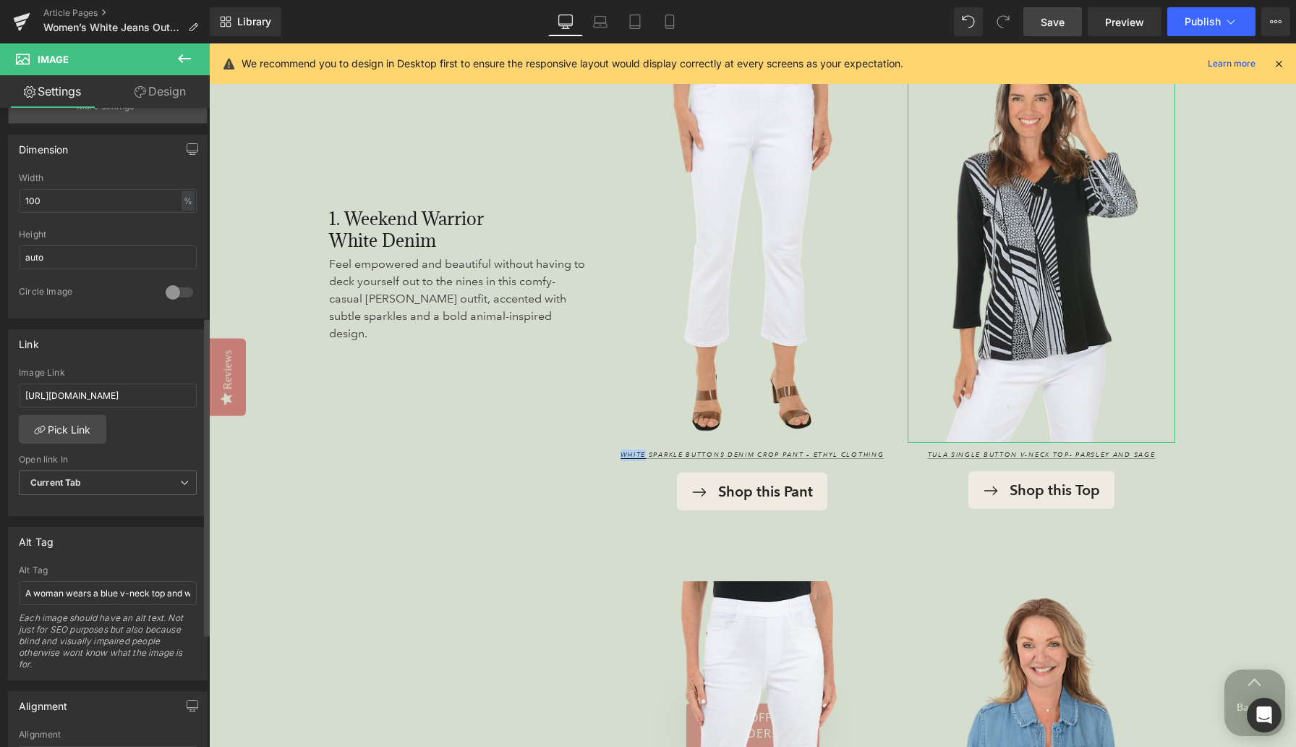
scroll to position [417, 0]
click at [73, 588] on input "A woman wears a blue v-neck top and white pants and is leaning on a green palm …" at bounding box center [108, 589] width 178 height 24
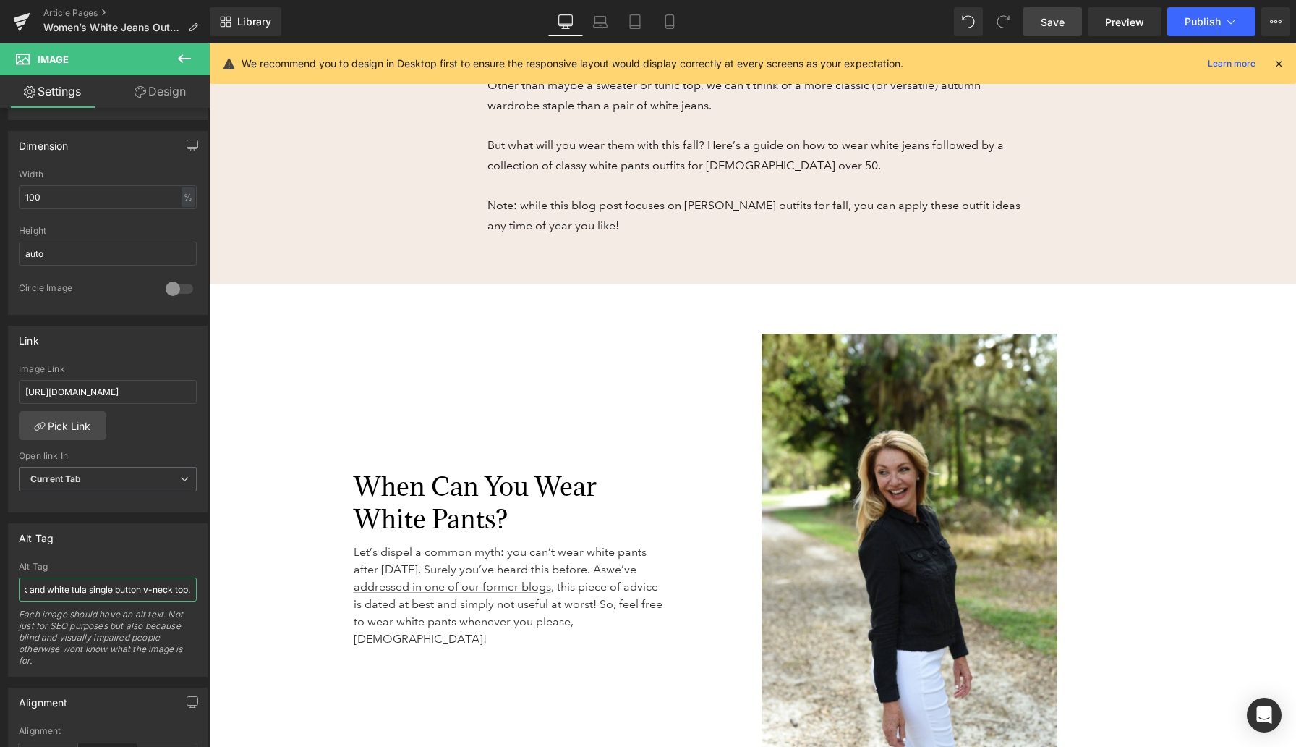
scroll to position [713, 0]
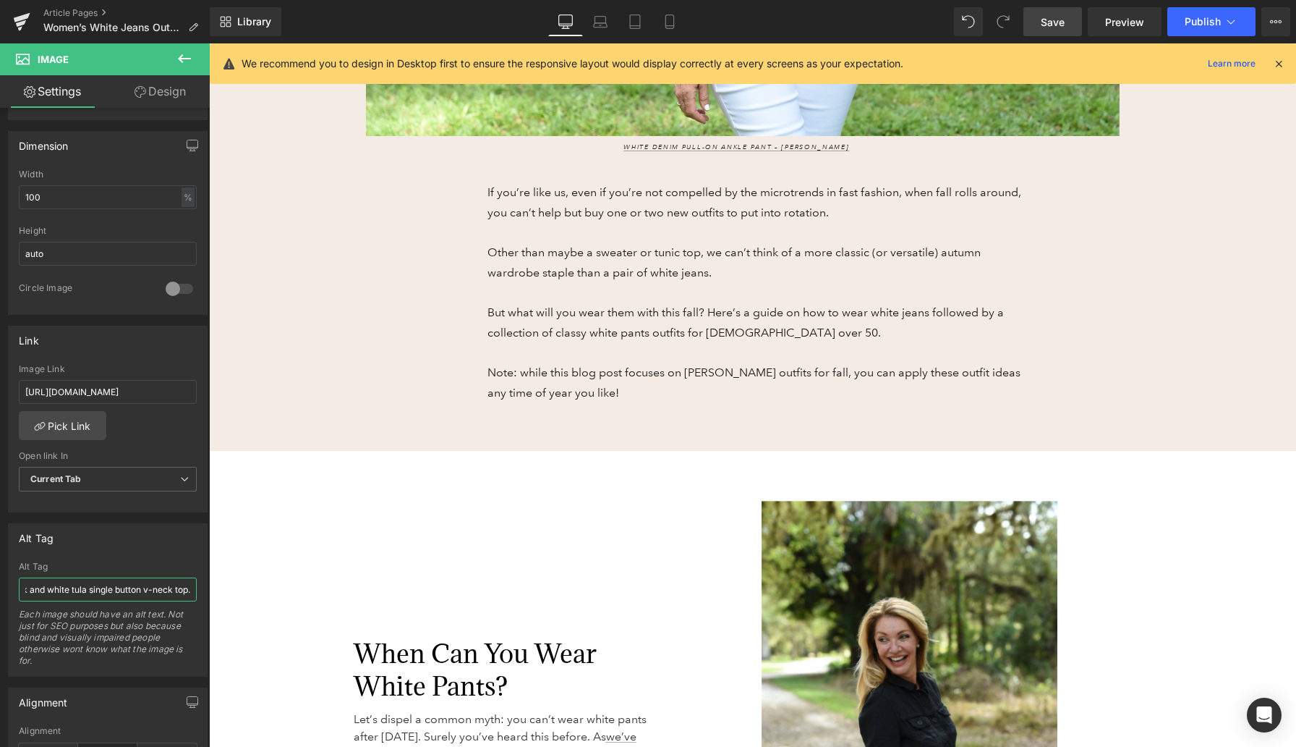
type input "A black and white tula single button v-neck top."
click at [846, 24] on span "Save" at bounding box center [1053, 21] width 24 height 15
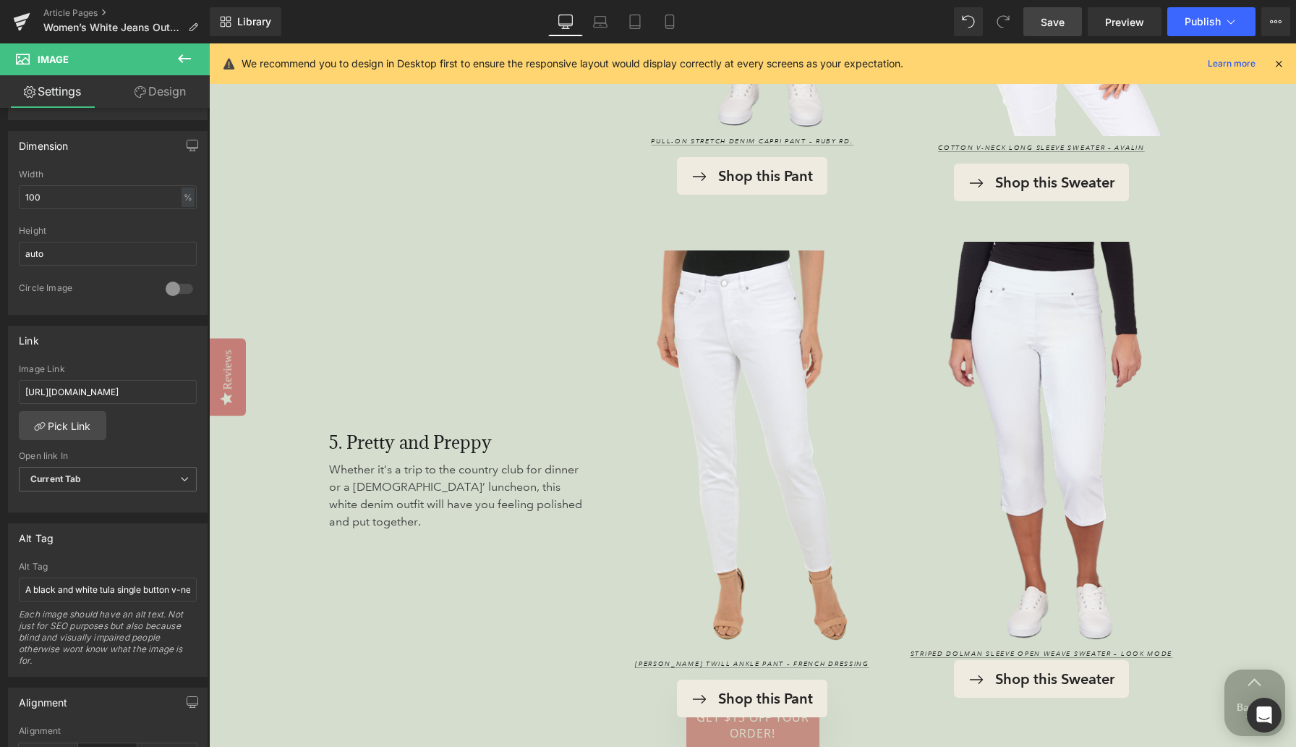
scroll to position [3981, 0]
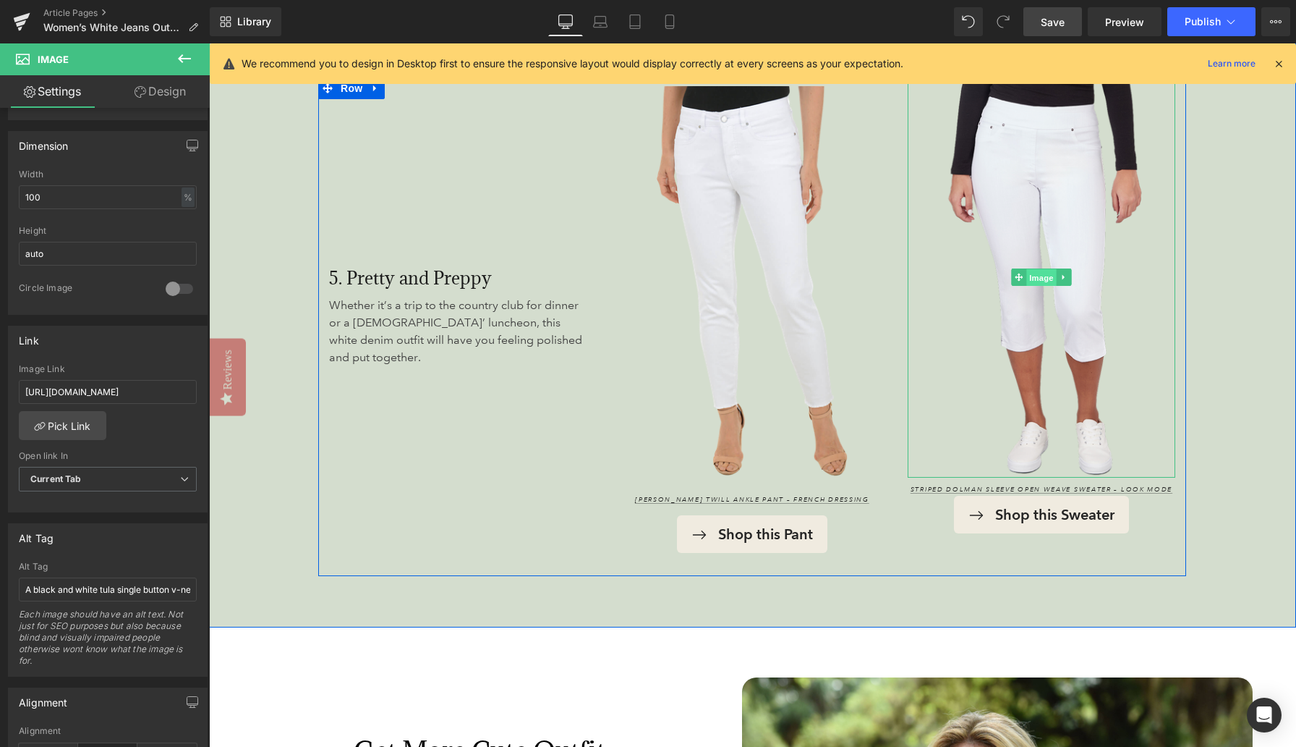
click at [846, 281] on span "Image" at bounding box center [1041, 277] width 30 height 17
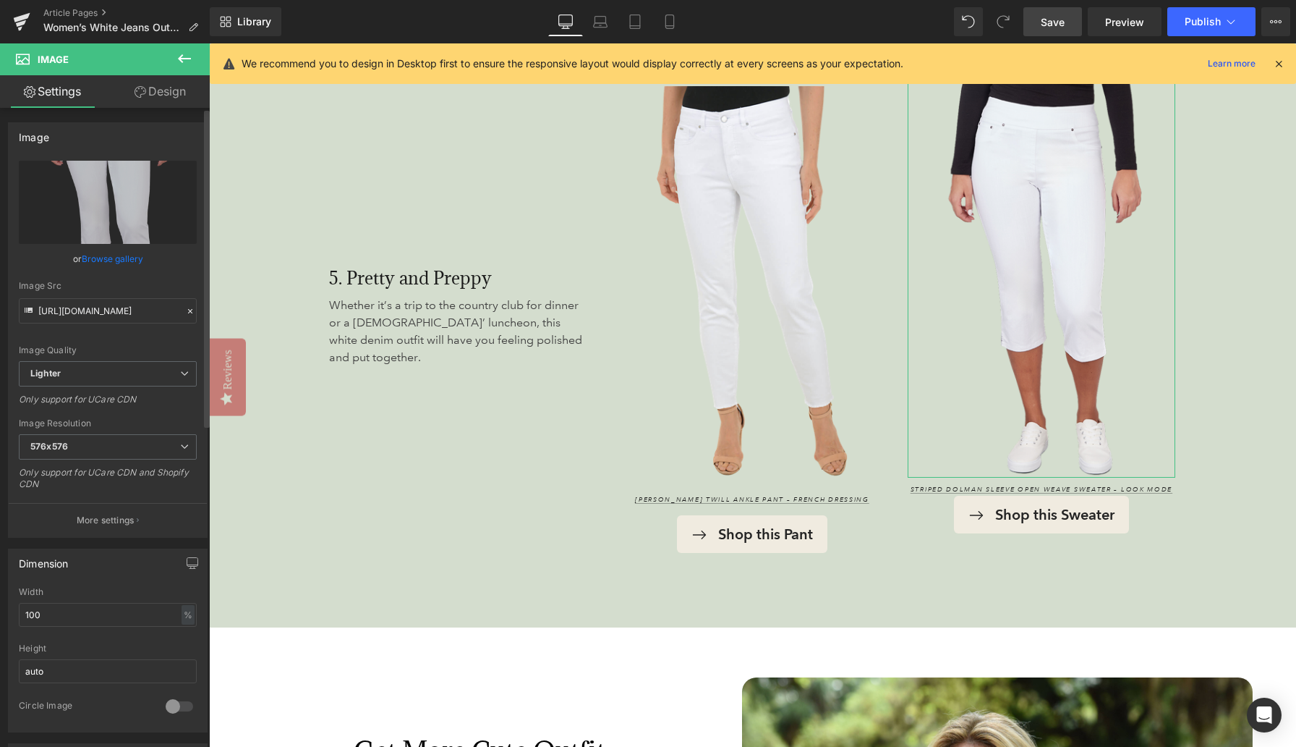
click at [128, 263] on link "Browse gallery" at bounding box center [112, 258] width 61 height 25
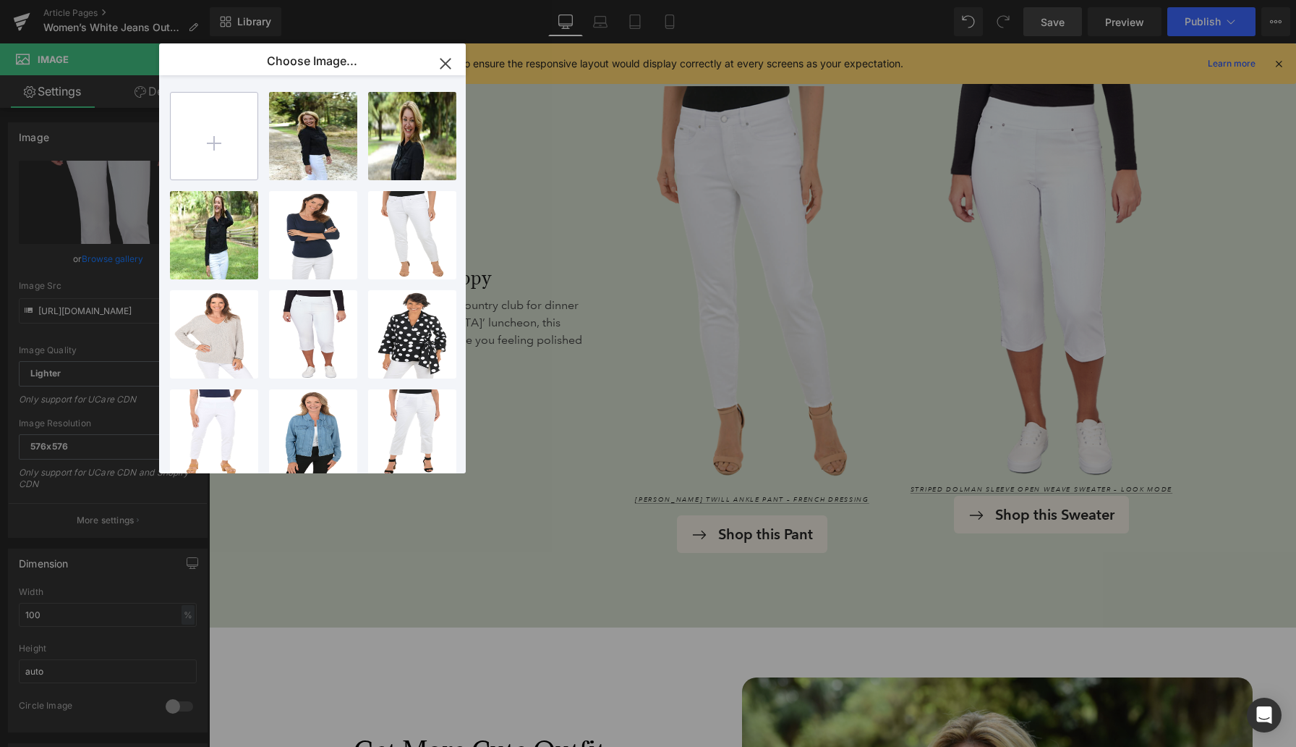
click at [242, 132] on input "file" at bounding box center [214, 136] width 87 height 87
type input "C:\fakepath\LookMode_72834_NavyWhite_Sweater_331671_KN-0807_1105x 1.png"
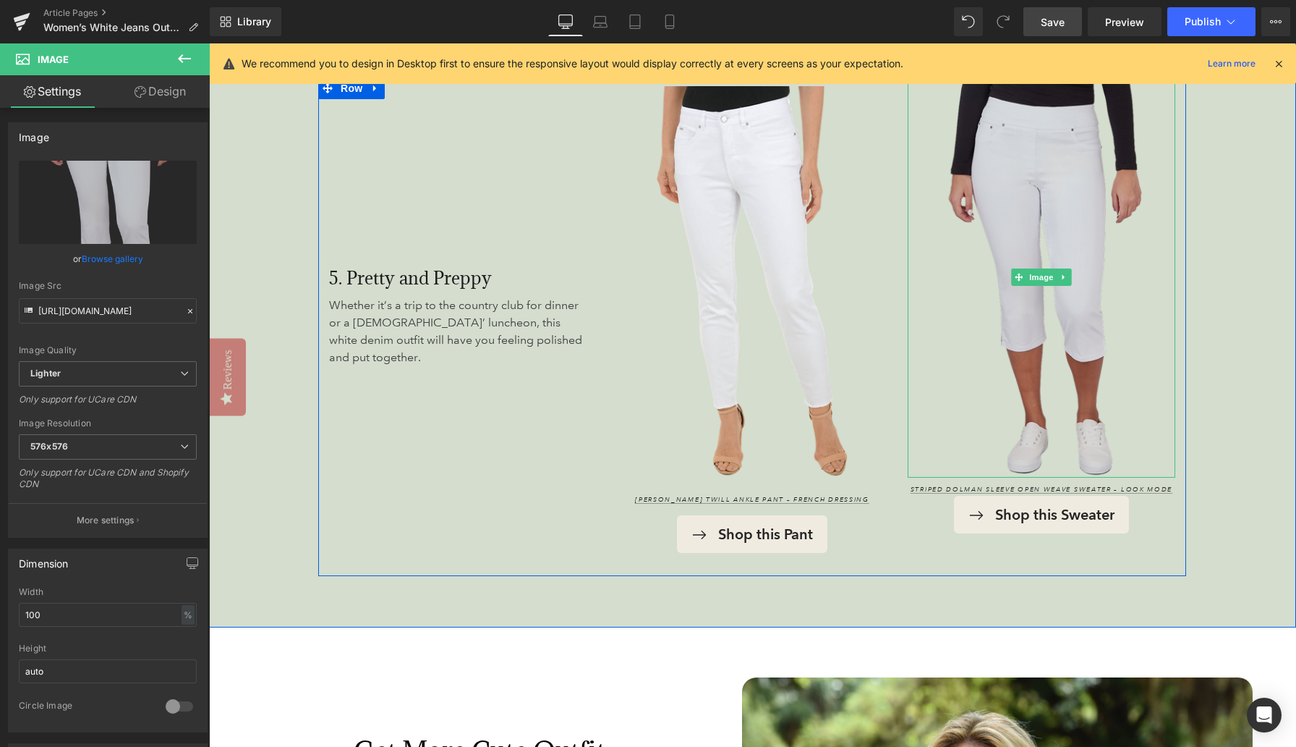
click at [846, 190] on img at bounding box center [1042, 277] width 268 height 401
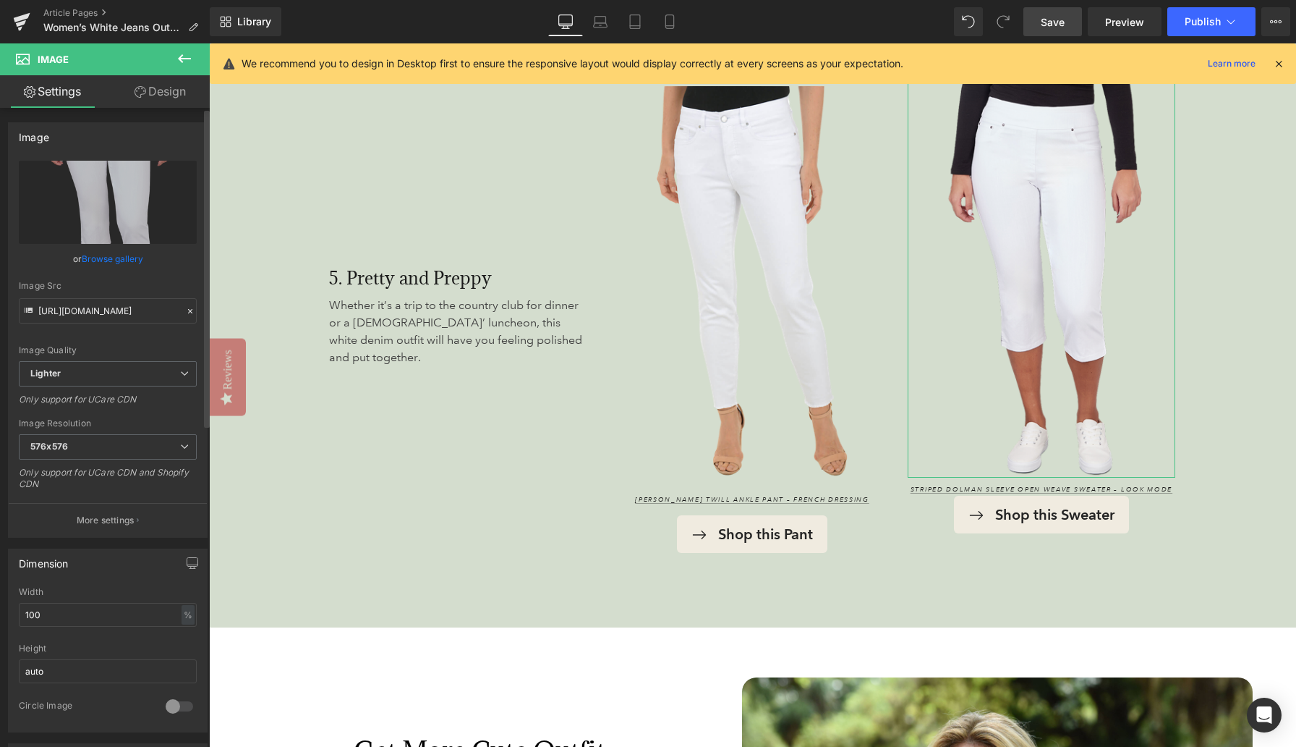
click at [108, 260] on link "Browse gallery" at bounding box center [112, 258] width 61 height 25
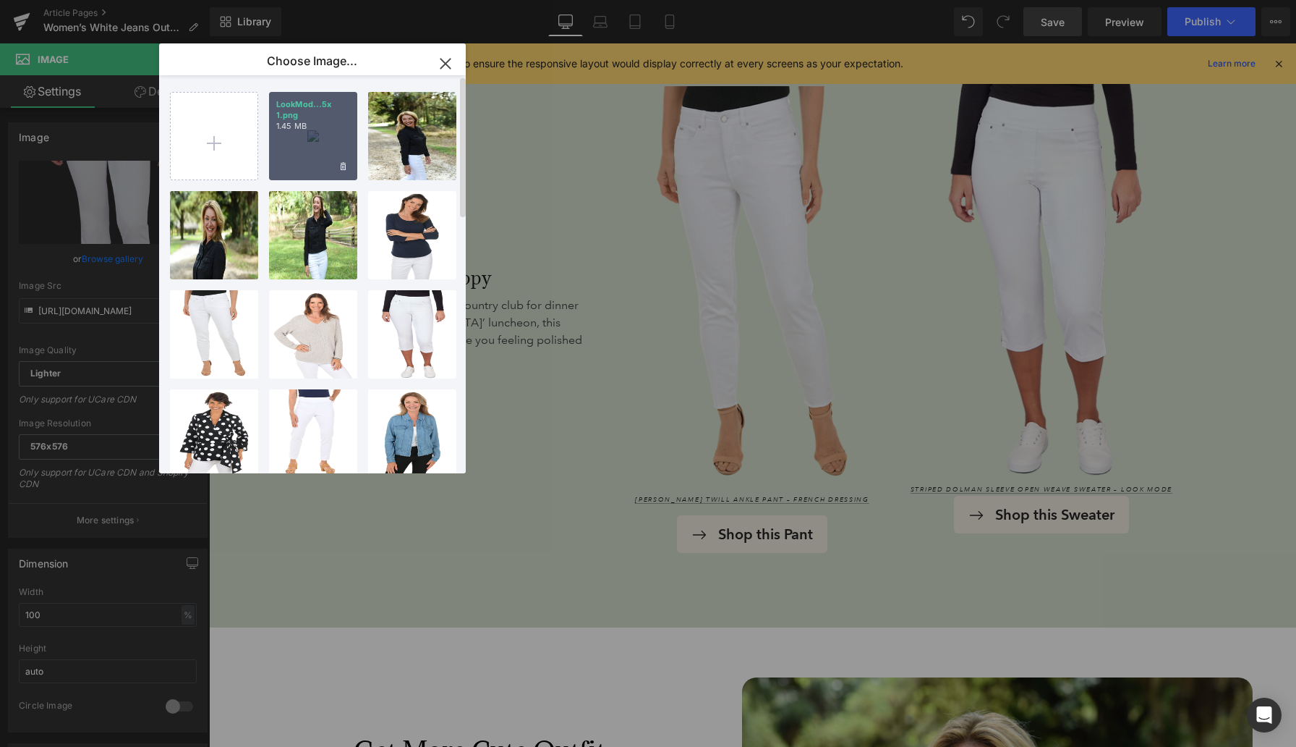
drag, startPoint x: 308, startPoint y: 119, endPoint x: 99, endPoint y: 75, distance: 213.5
click at [308, 119] on p "LookMod...5x 1.png" at bounding box center [313, 110] width 74 height 22
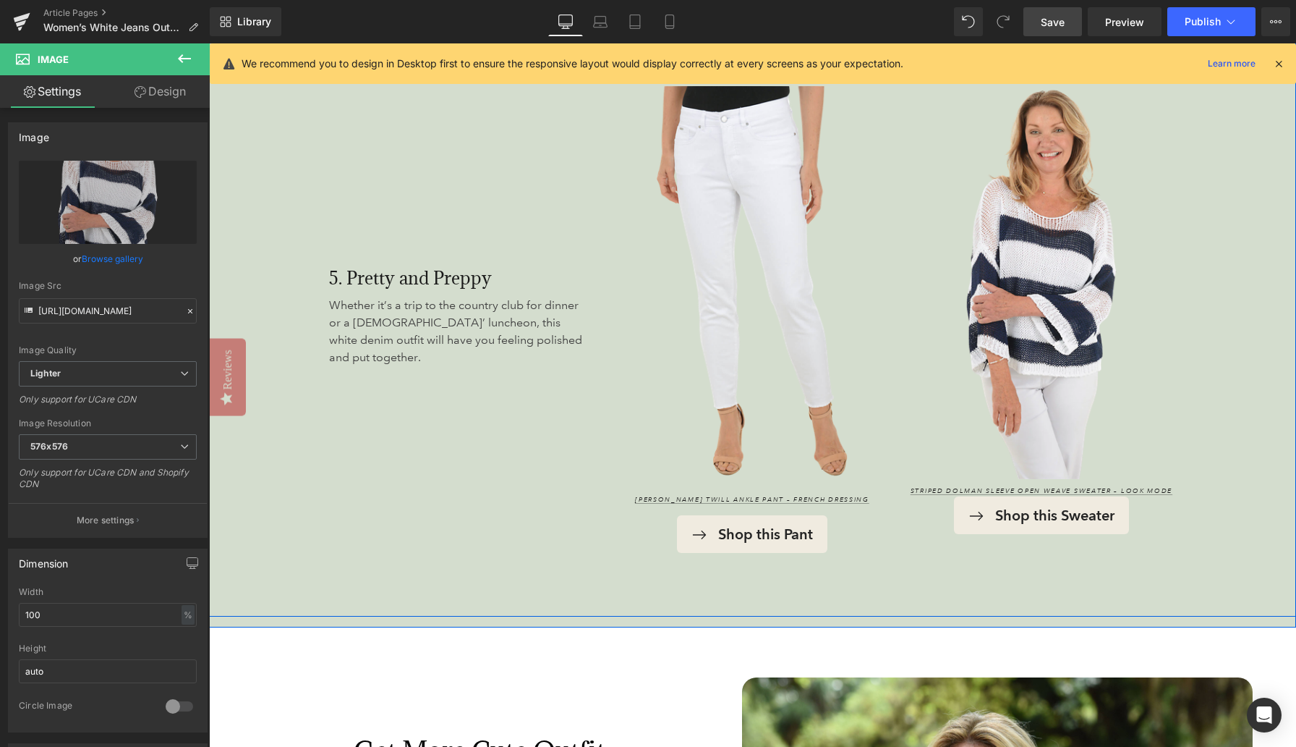
type input "https://ucarecdn.com/34400400-aa0b-42d1-ac2d-4fed80972ff5/-/format/auto/-/previ…"
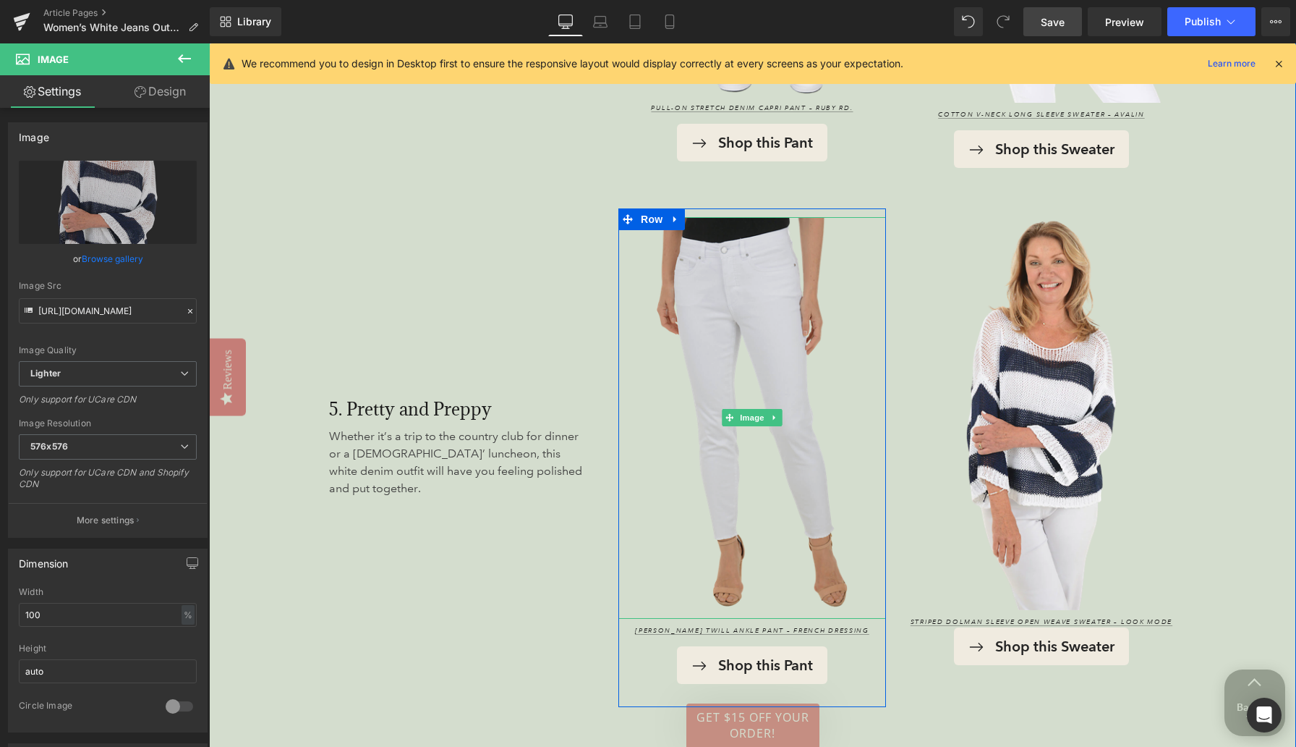
scroll to position [3849, 0]
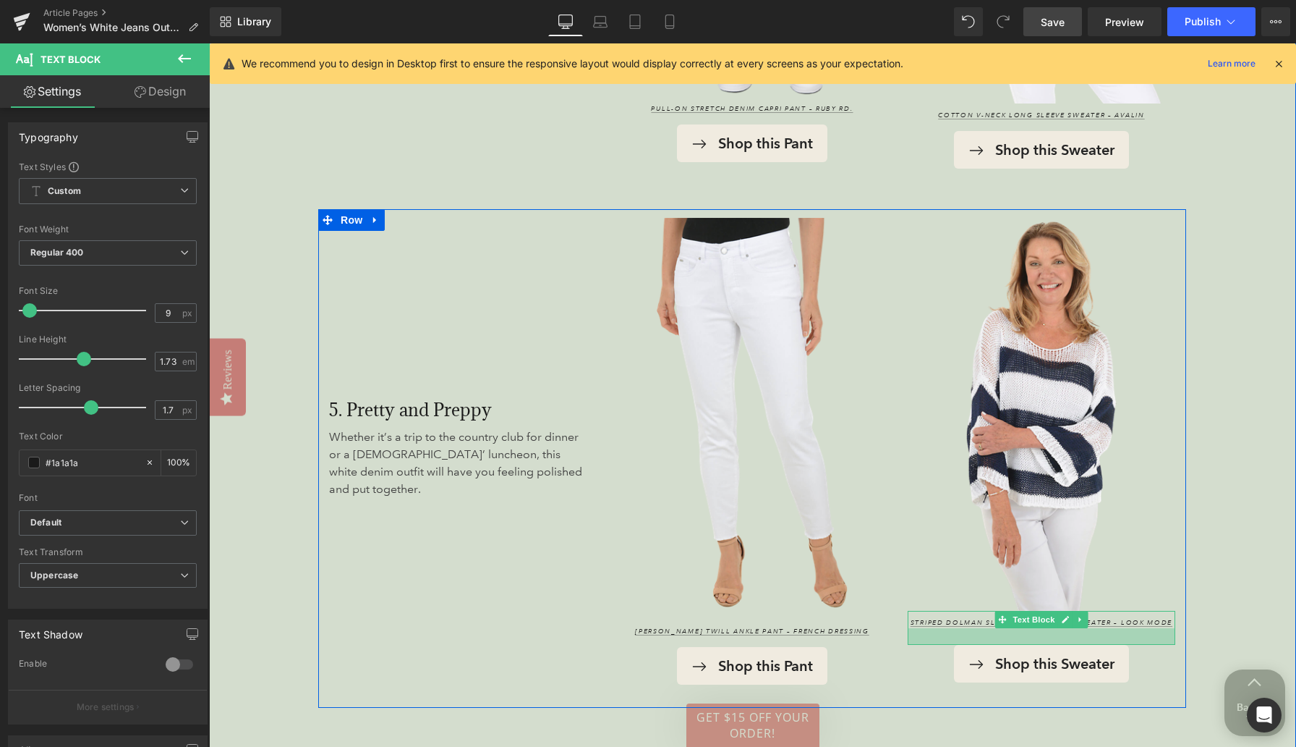
drag, startPoint x: 966, startPoint y: 626, endPoint x: 965, endPoint y: 642, distance: 16.7
click at [846, 642] on div at bounding box center [1042, 636] width 268 height 17
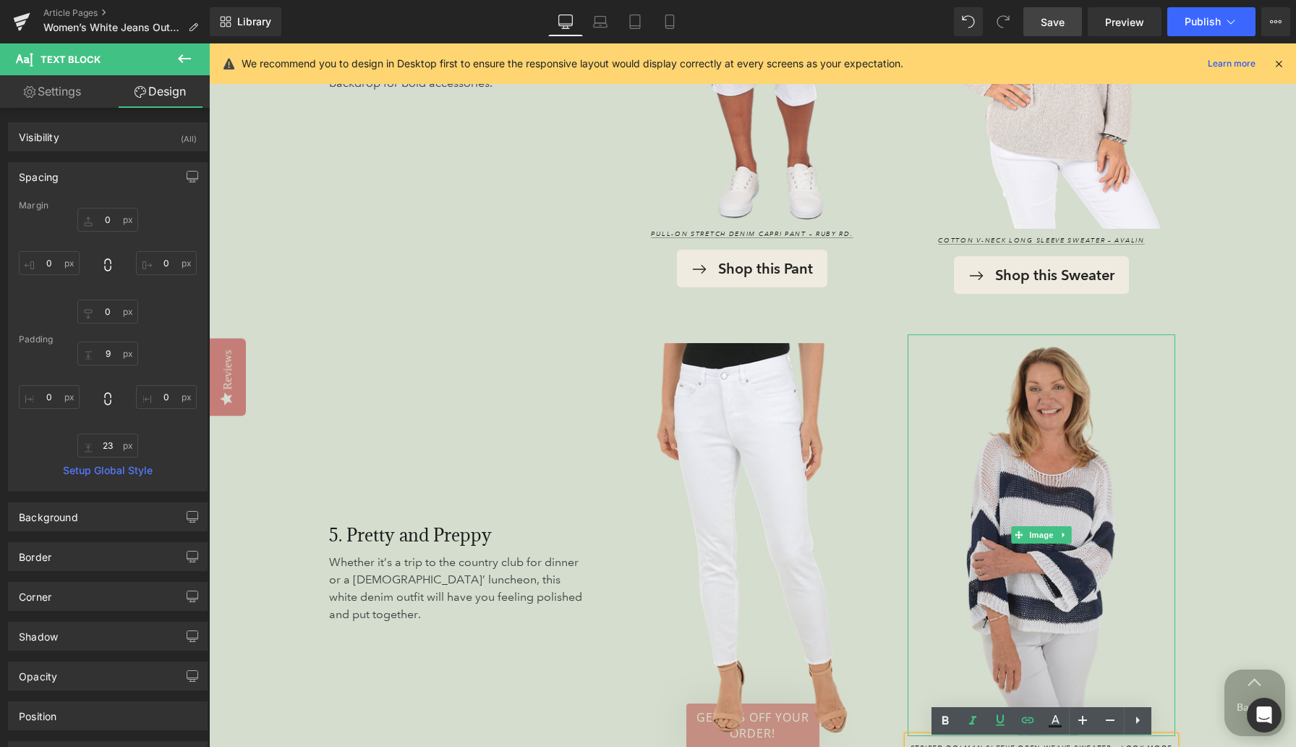
scroll to position [3694, 0]
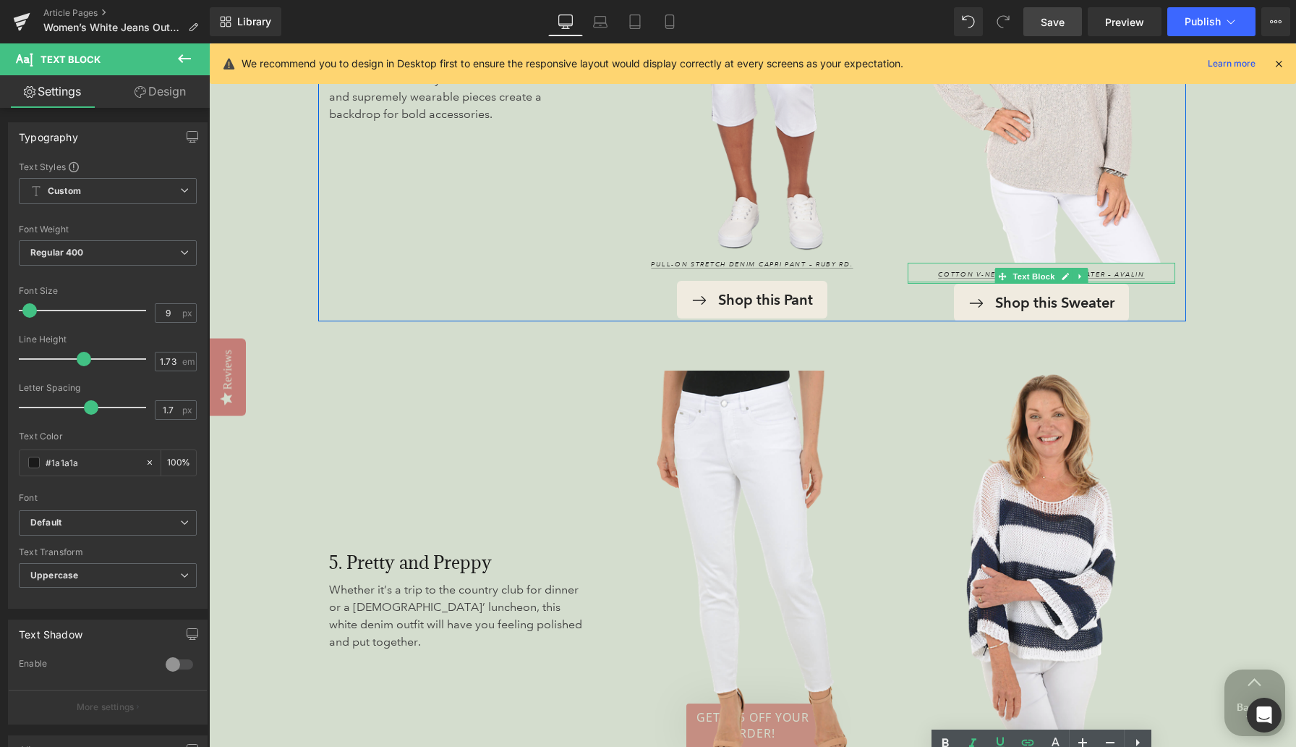
click at [846, 281] on div at bounding box center [1042, 282] width 268 height 3
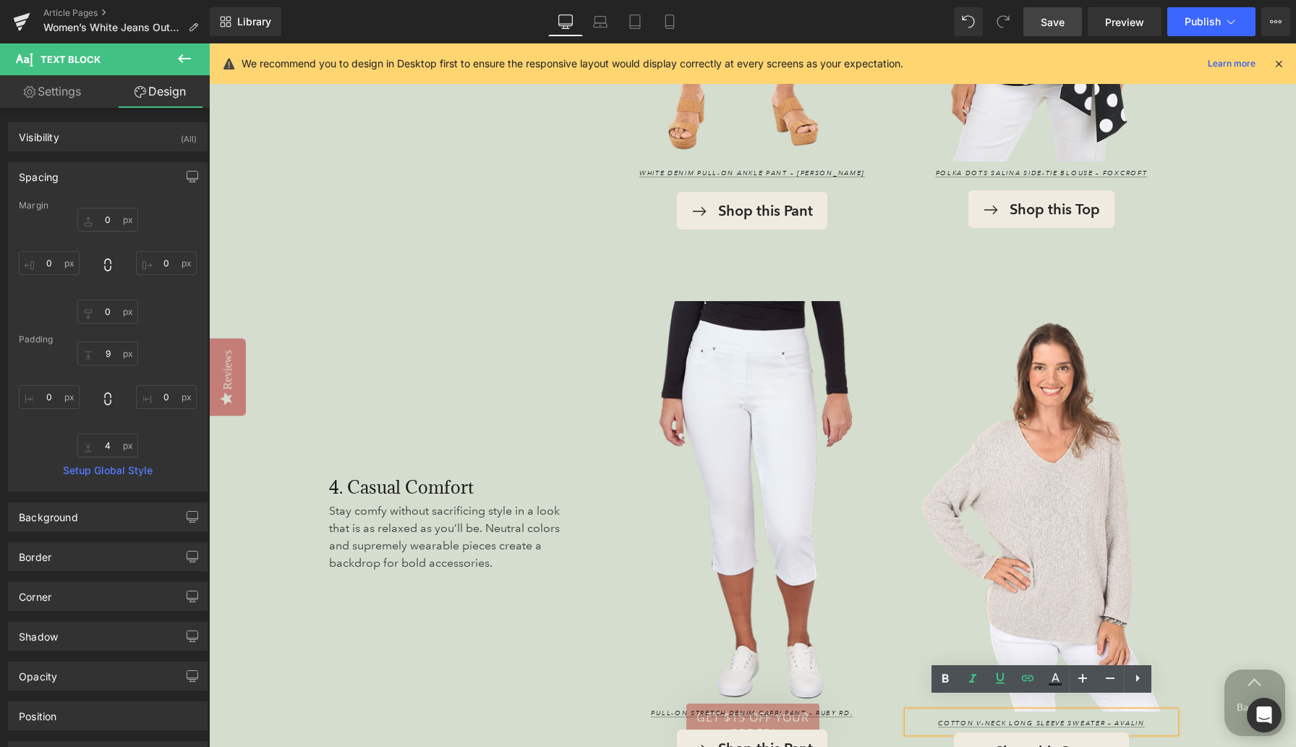
scroll to position [3241, 0]
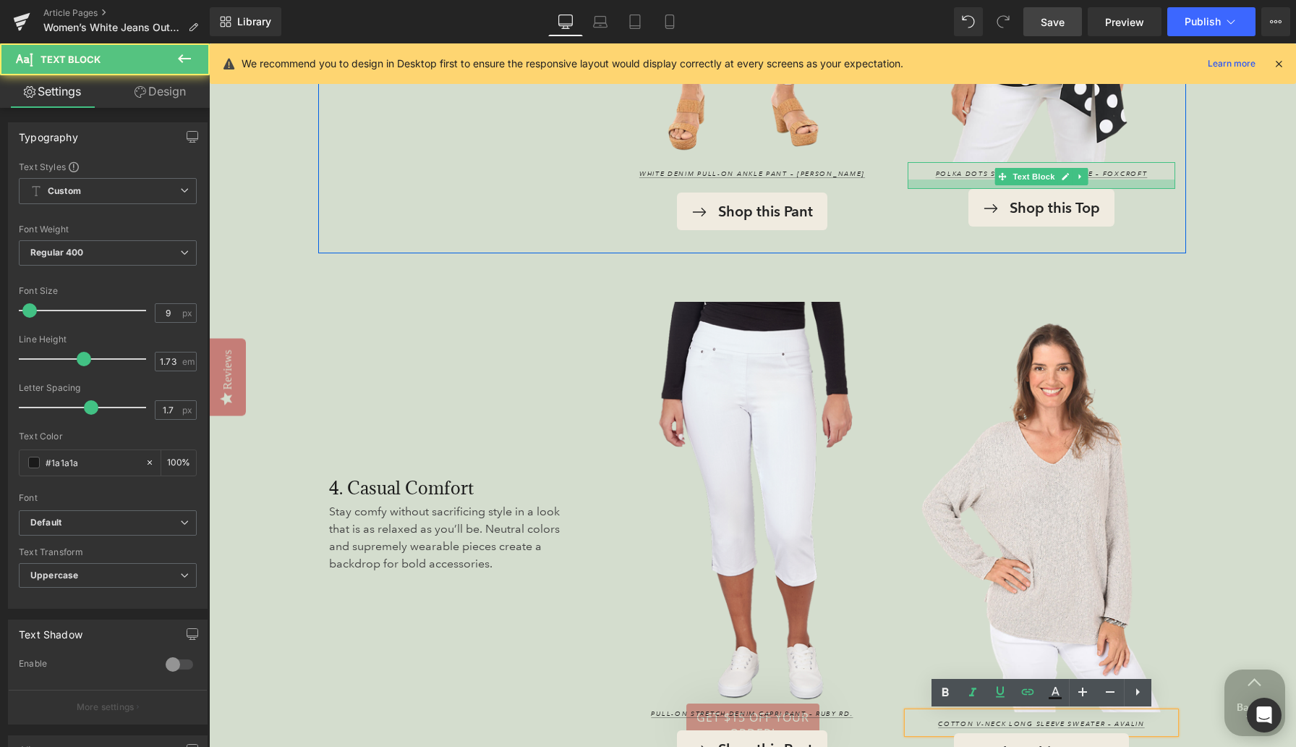
click at [846, 186] on div at bounding box center [1042, 183] width 268 height 9
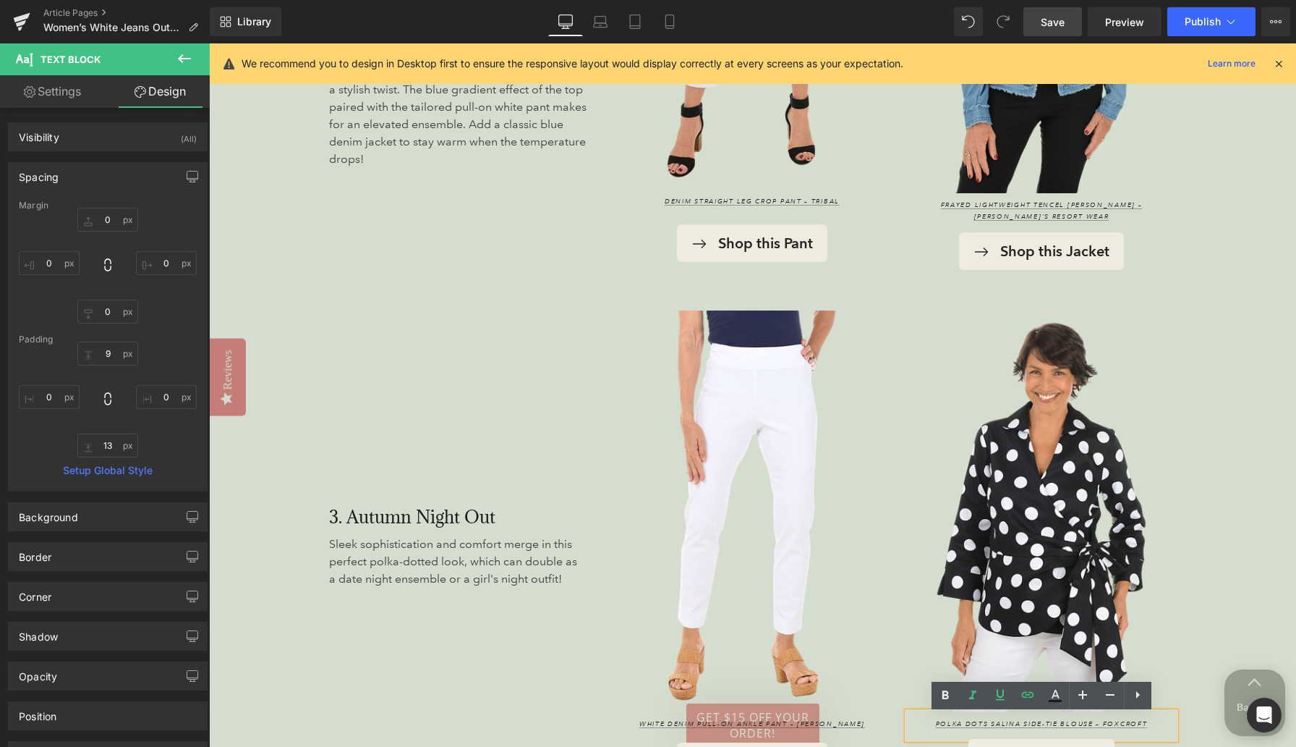
scroll to position [2683, 0]
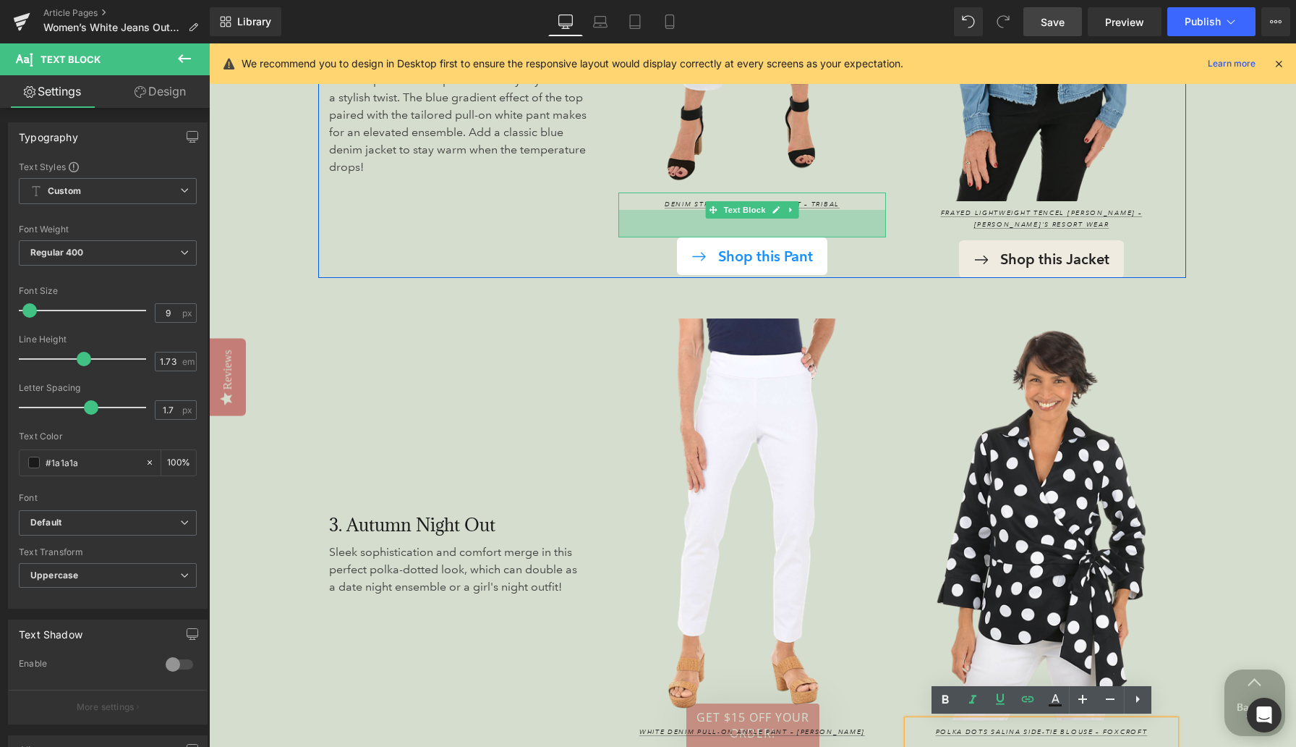
drag, startPoint x: 795, startPoint y: 229, endPoint x: 795, endPoint y: 239, distance: 10.9
click at [795, 239] on div "Image Denim Straight Leg Crop Pant – Tribal Text Block 38px Shop this Pant Butt…" at bounding box center [752, 33] width 289 height 489
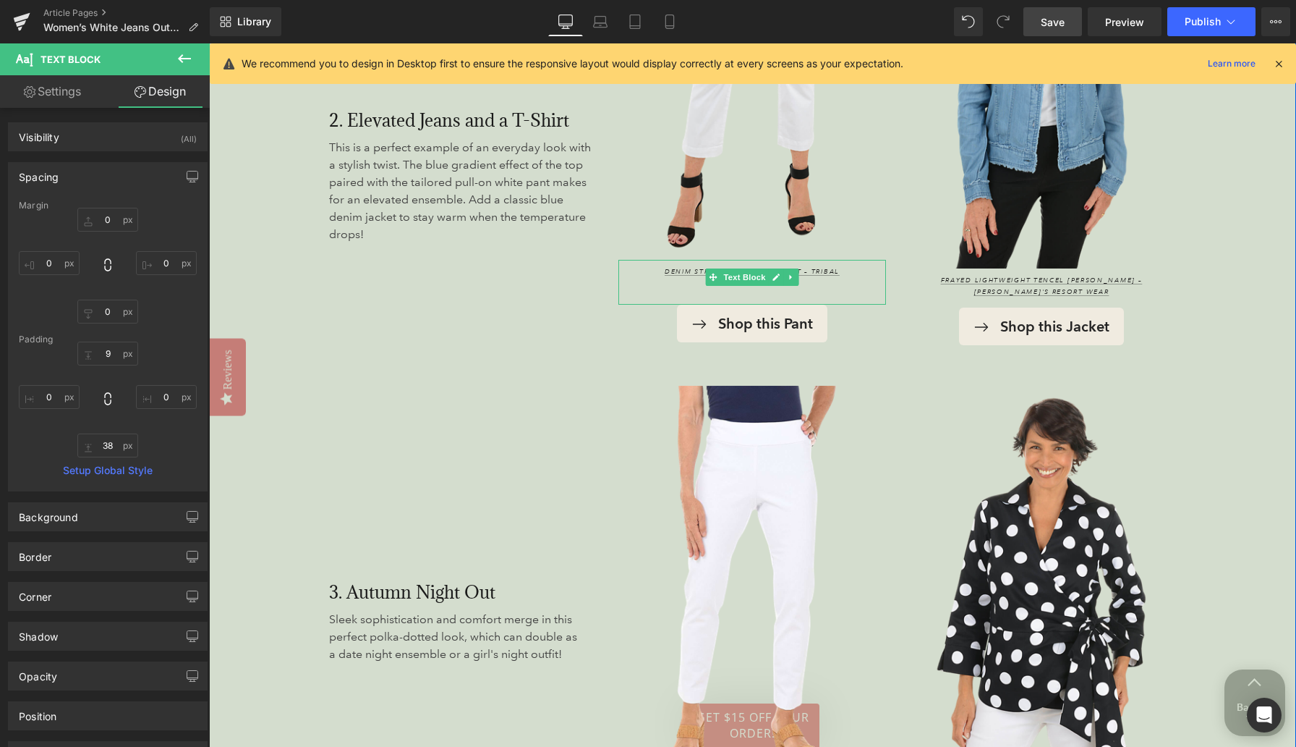
click at [846, 360] on div "1. Weekend Warrior White Denim Heading Feel empowered and beautiful without hav…" at bounding box center [752, 649] width 1087 height 2651
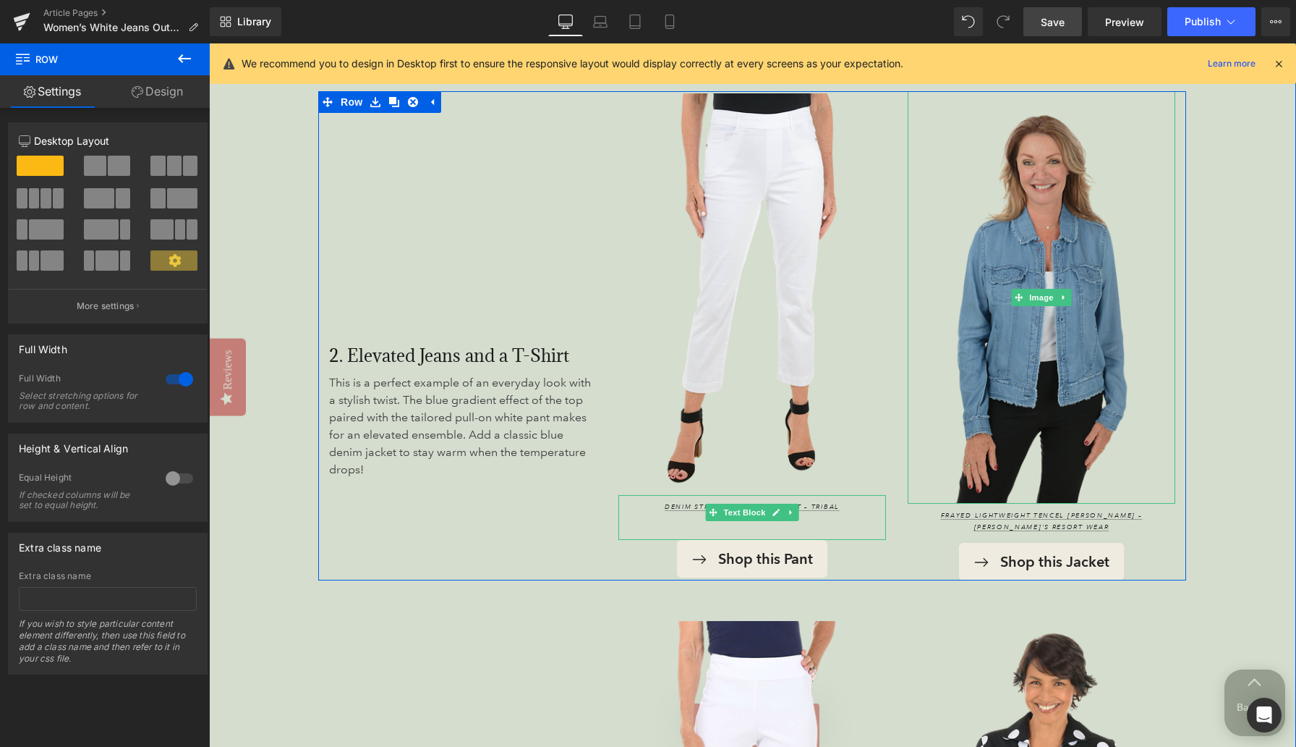
scroll to position [2295, 0]
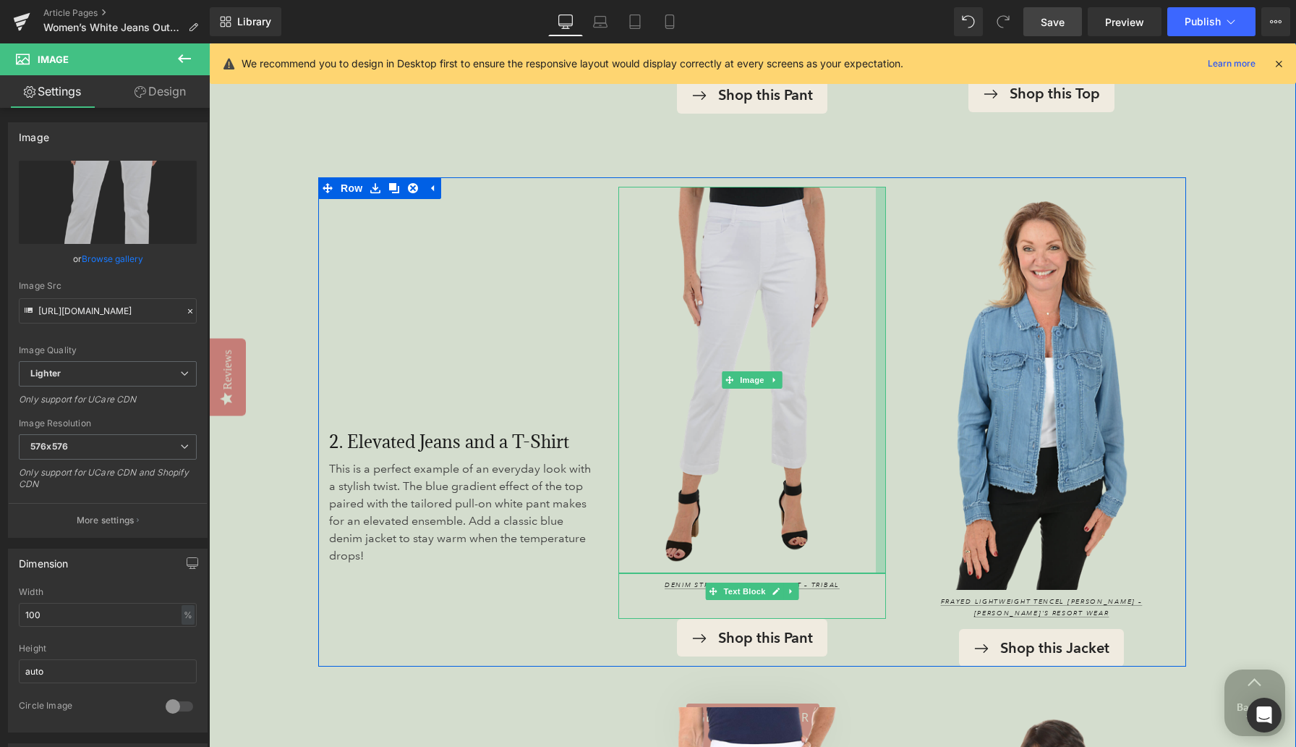
drag, startPoint x: 883, startPoint y: 324, endPoint x: 873, endPoint y: 326, distance: 10.2
click at [846, 326] on div "Image" at bounding box center [752, 380] width 268 height 386
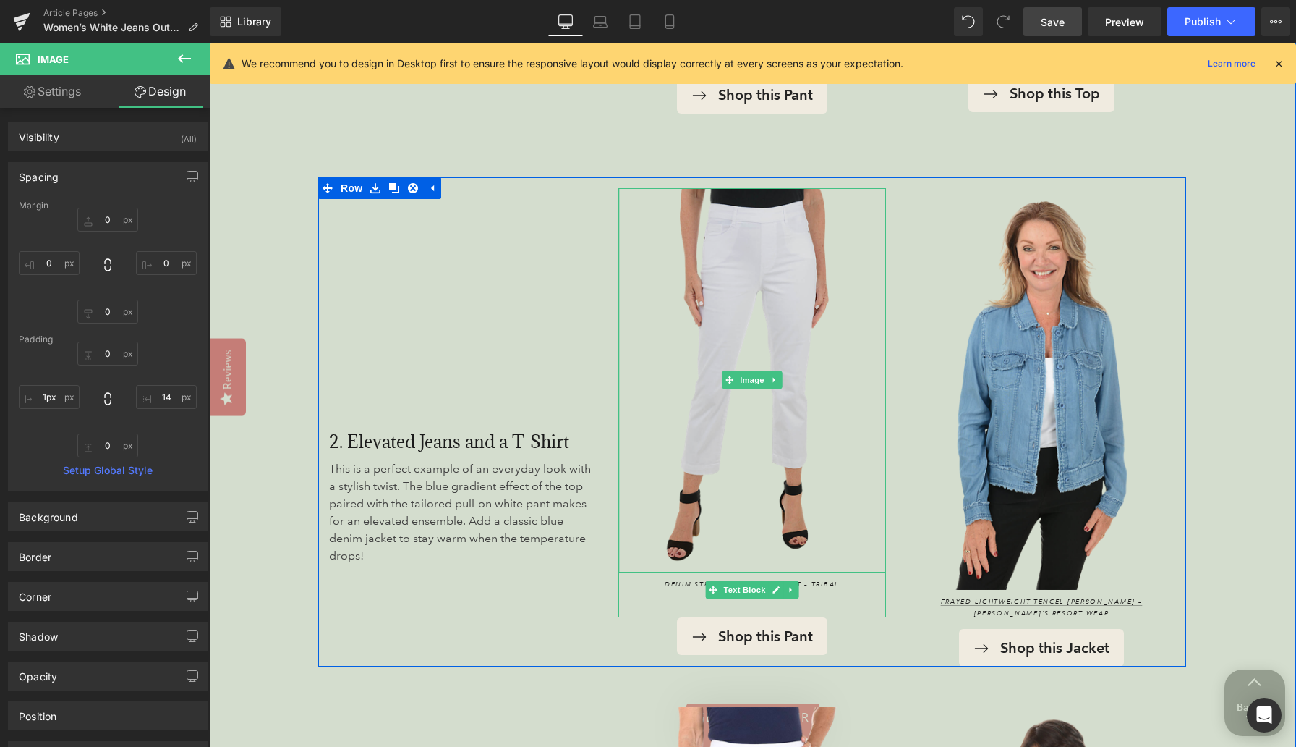
type input "0px"
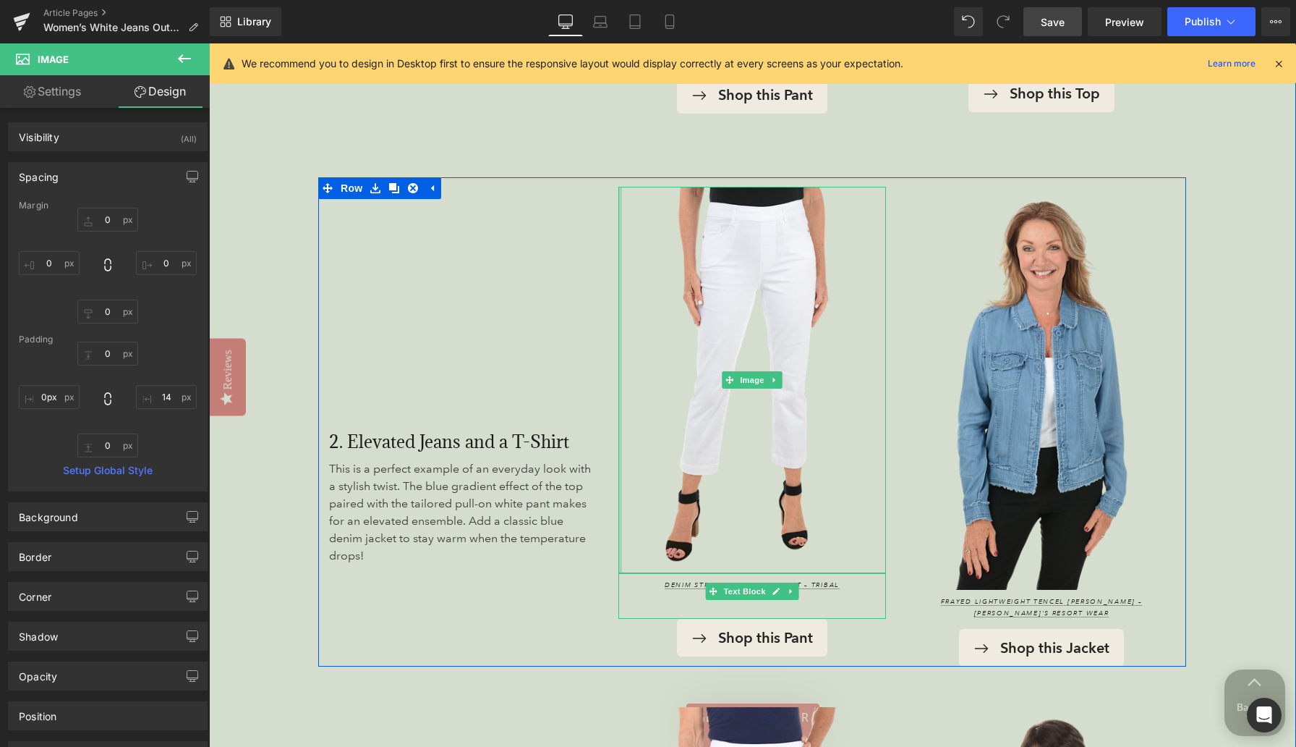
click at [616, 361] on div "Image Denim Straight Leg Crop Pant – Tribal Text Block 38px Shop this Pant Butt…" at bounding box center [752, 421] width 289 height 489
click at [846, 386] on div at bounding box center [881, 380] width 10 height 386
type input "0px"
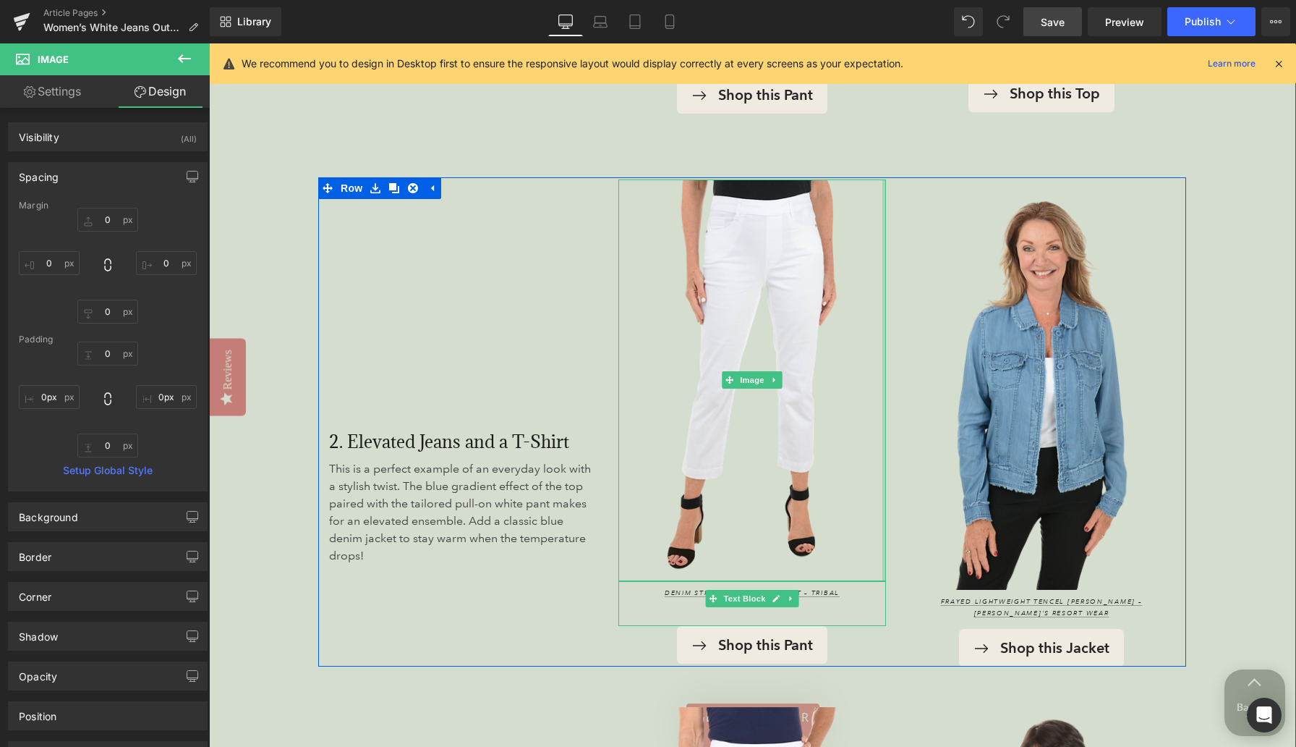
drag, startPoint x: 877, startPoint y: 386, endPoint x: 890, endPoint y: 386, distance: 13.8
click at [846, 387] on div "Image Denim Straight Leg Crop Pant – Tribal Text Block 38px Shop this Pant Butt…" at bounding box center [752, 421] width 289 height 489
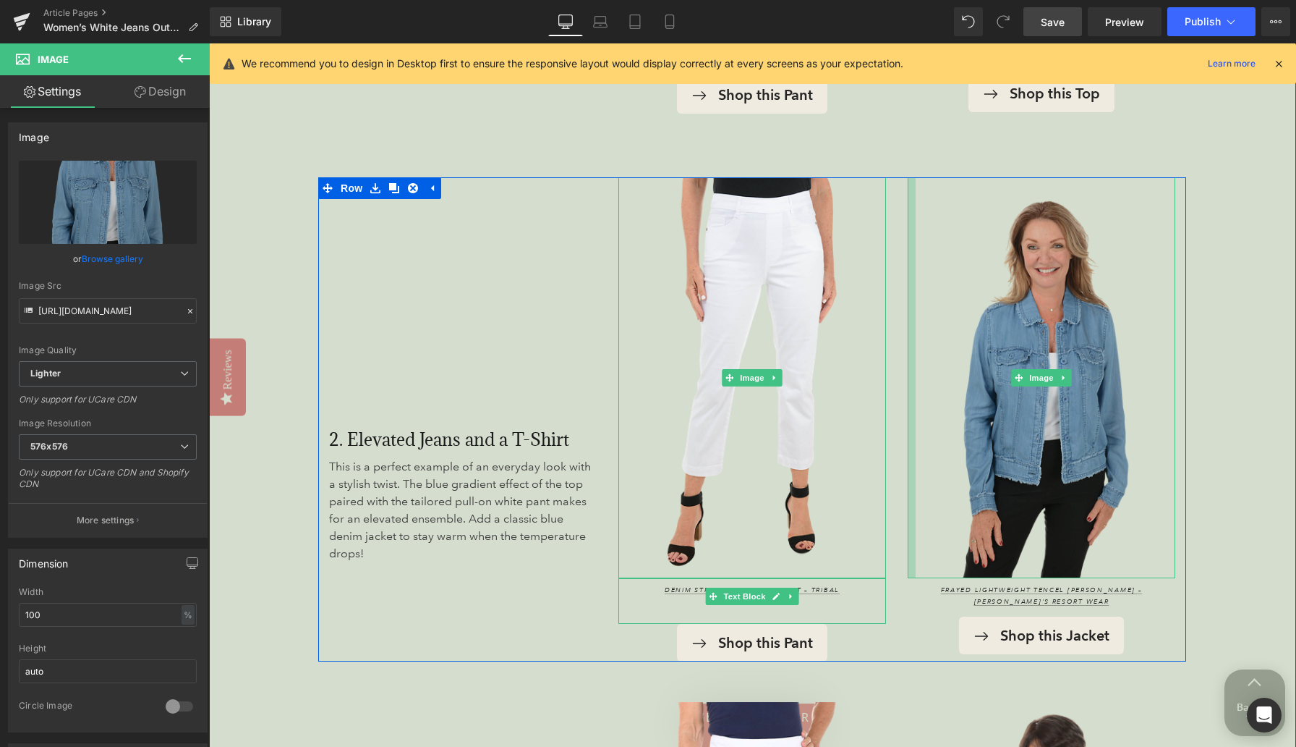
drag, startPoint x: 909, startPoint y: 386, endPoint x: 917, endPoint y: 387, distance: 8.1
click at [846, 387] on div "Image 173px" at bounding box center [1042, 377] width 268 height 401
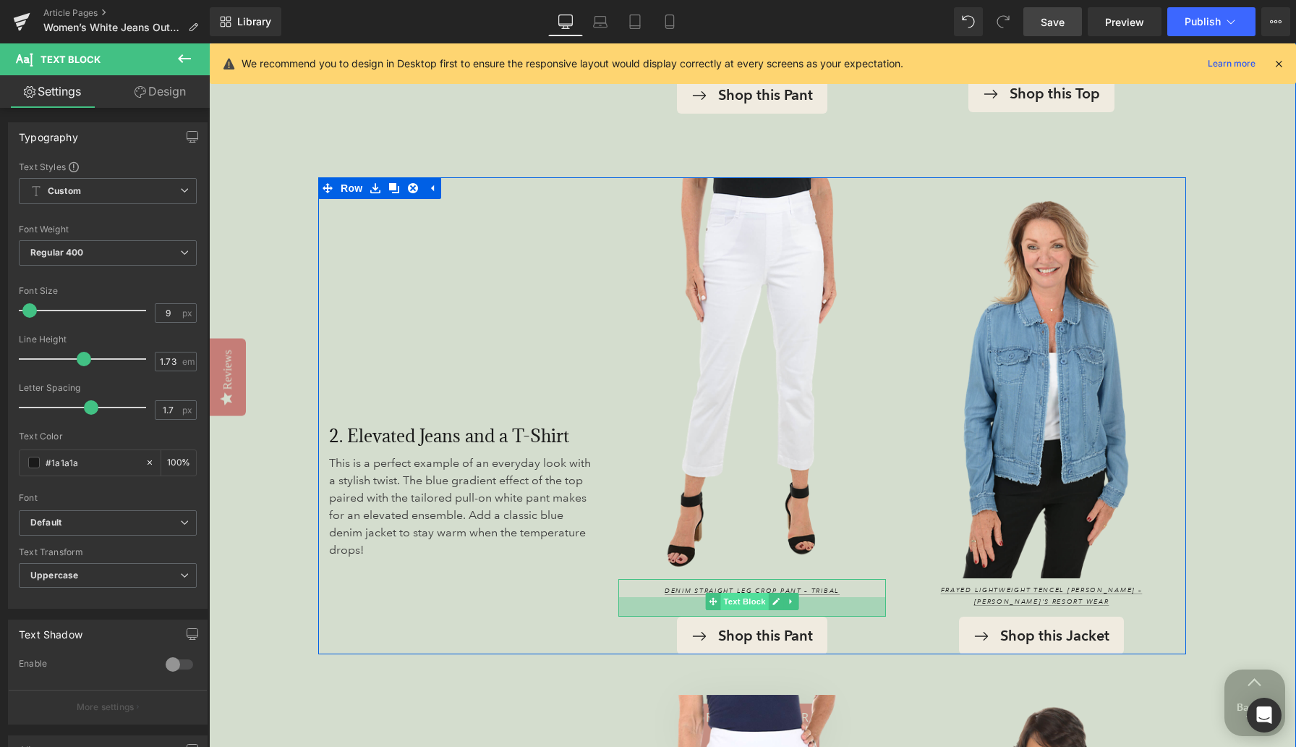
drag, startPoint x: 765, startPoint y: 616, endPoint x: 766, endPoint y: 608, distance: 8.0
click at [766, 608] on div "Denim Straight Leg Crop Pant – Tribal Text Block" at bounding box center [752, 598] width 268 height 38
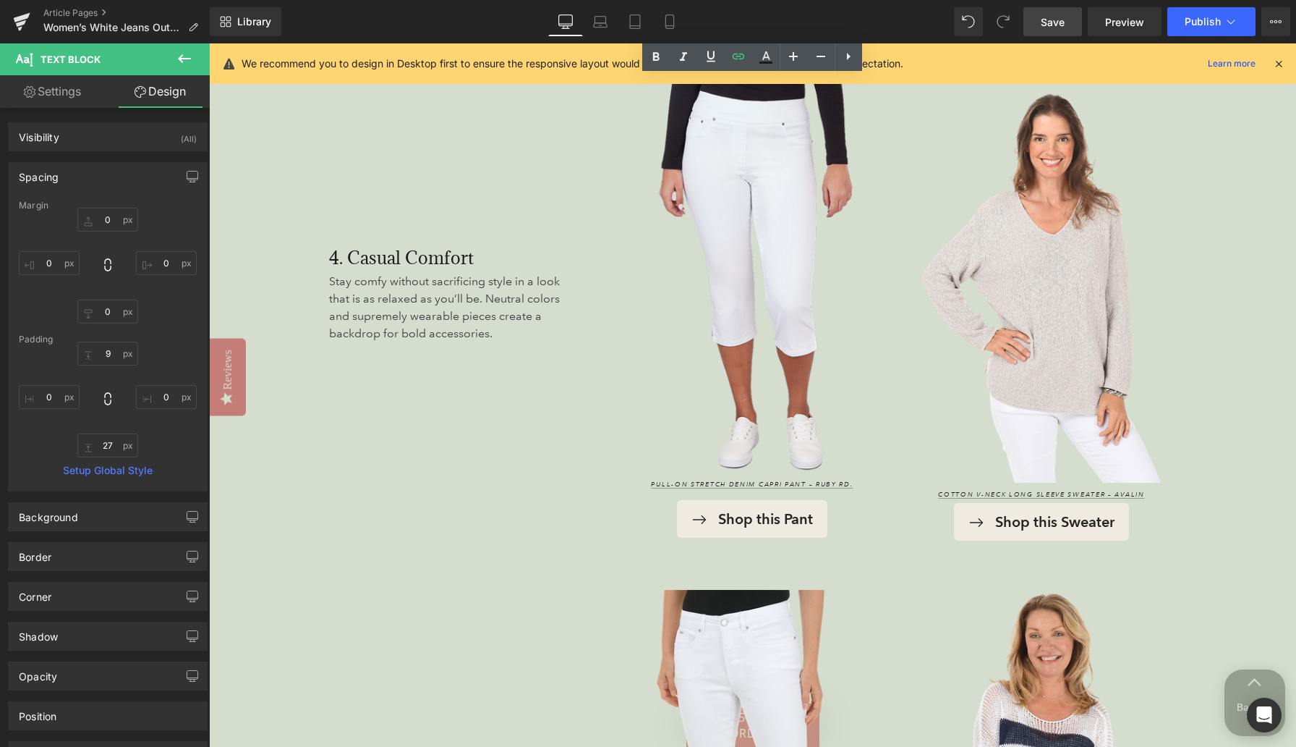
scroll to position [3459, 0]
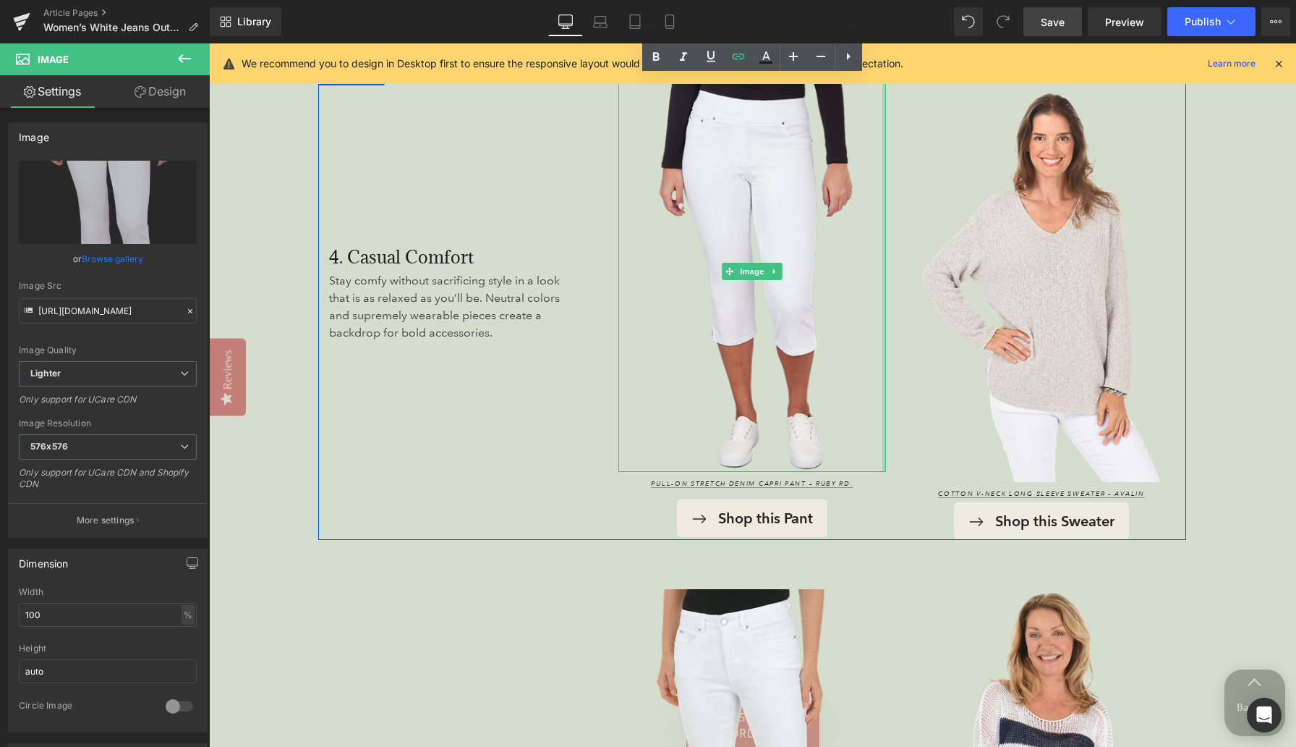
drag, startPoint x: 883, startPoint y: 394, endPoint x: 893, endPoint y: 394, distance: 9.4
click at [846, 394] on div "Image Pull-On Stretch Denim Capri Pant – Ruby Rd. Text Block Shop this Pant But…" at bounding box center [752, 305] width 289 height 472
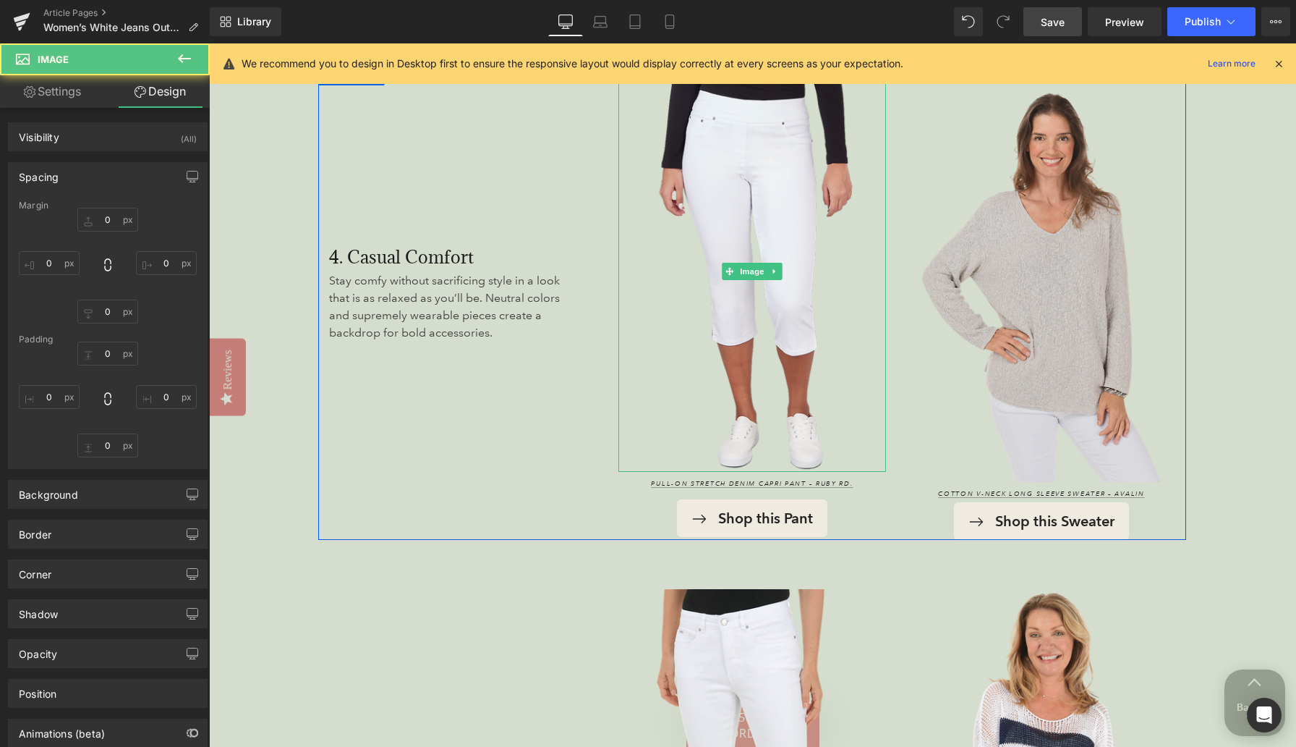
type input "0"
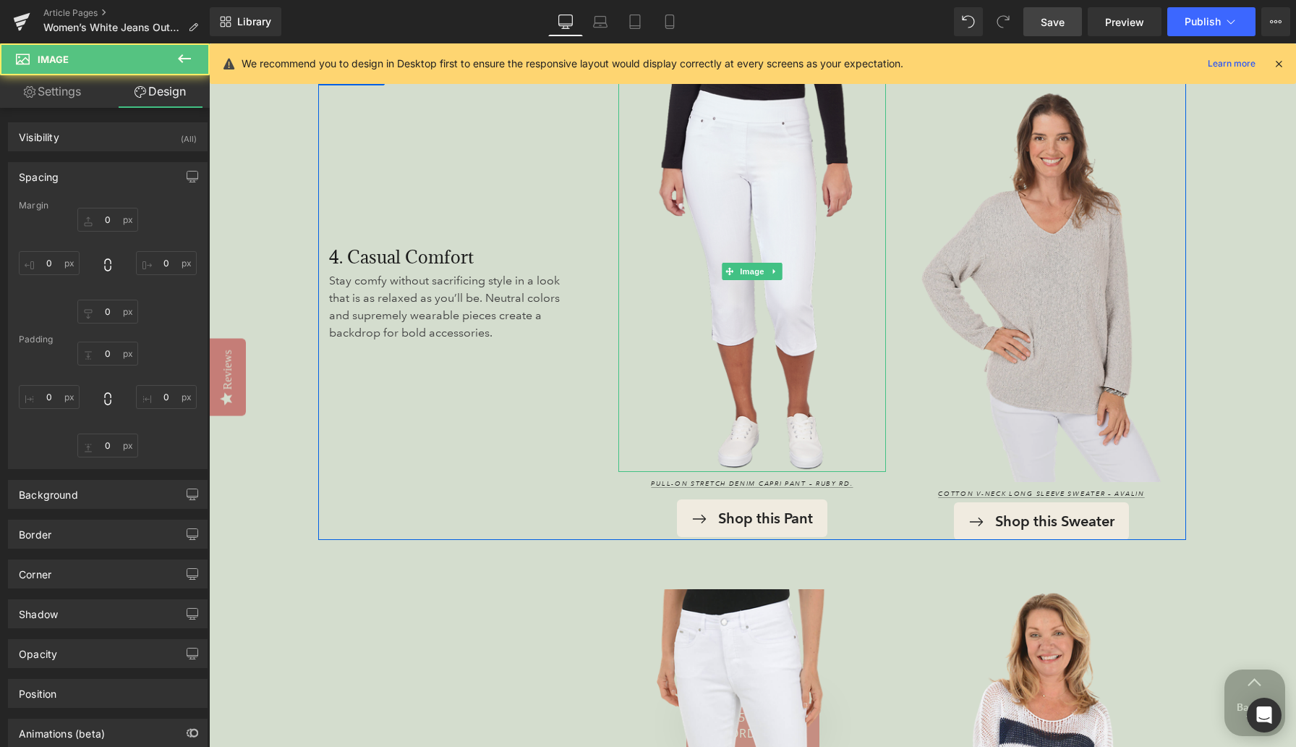
type input "0"
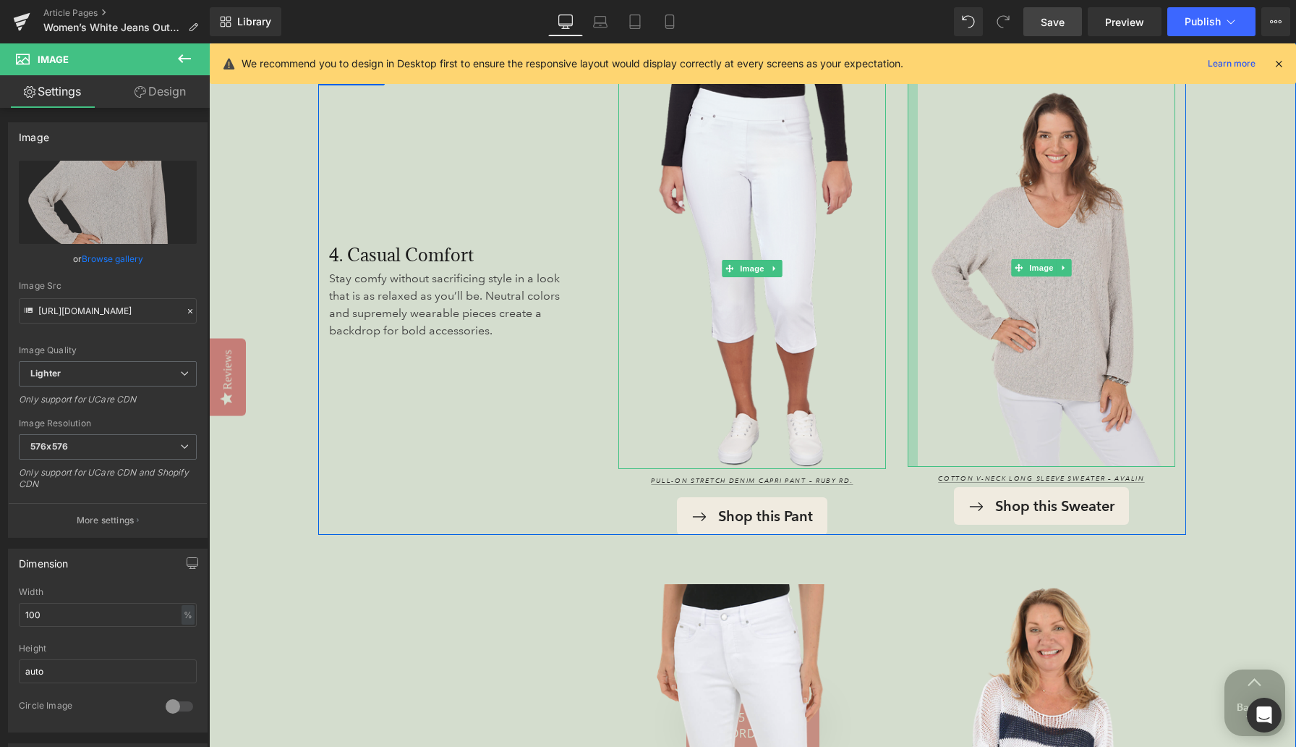
drag, startPoint x: 909, startPoint y: 385, endPoint x: 919, endPoint y: 385, distance: 10.1
click at [846, 385] on div "Image 180px" at bounding box center [1042, 268] width 268 height 398
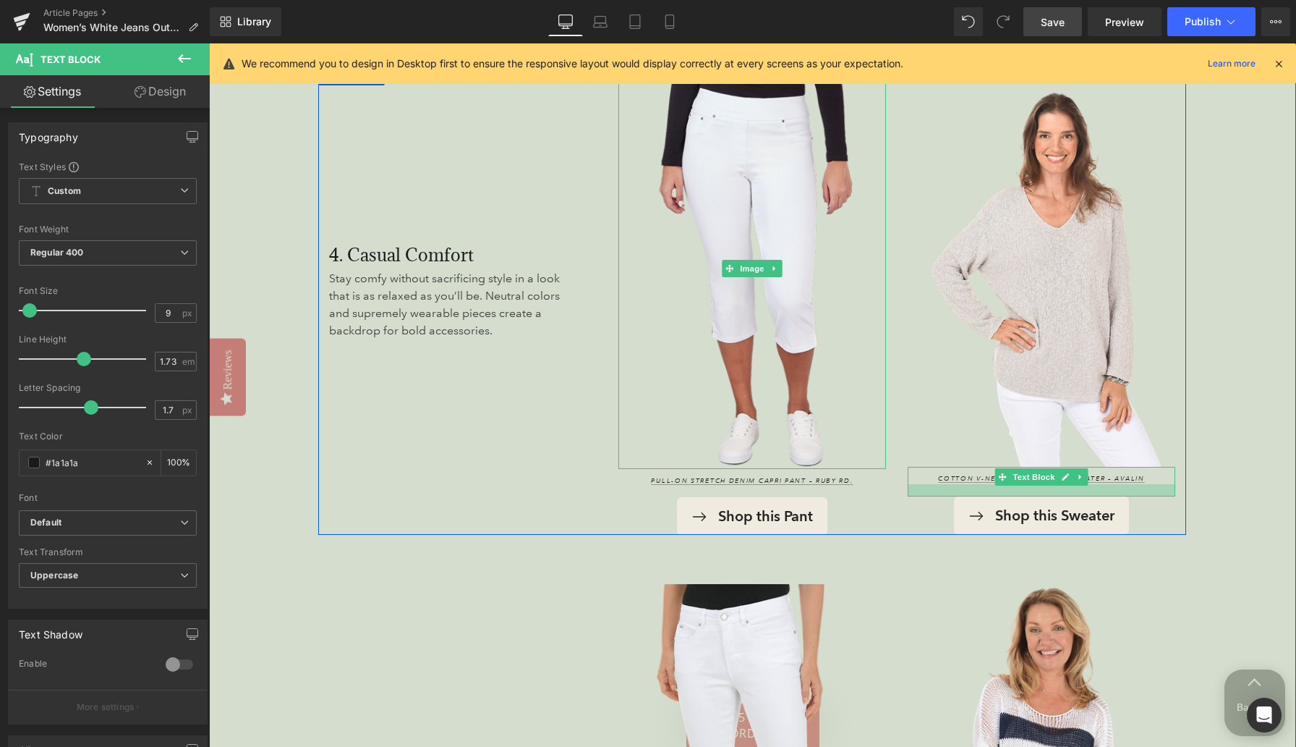
drag, startPoint x: 962, startPoint y: 484, endPoint x: 961, endPoint y: 493, distance: 9.4
click at [846, 493] on div at bounding box center [1042, 490] width 268 height 12
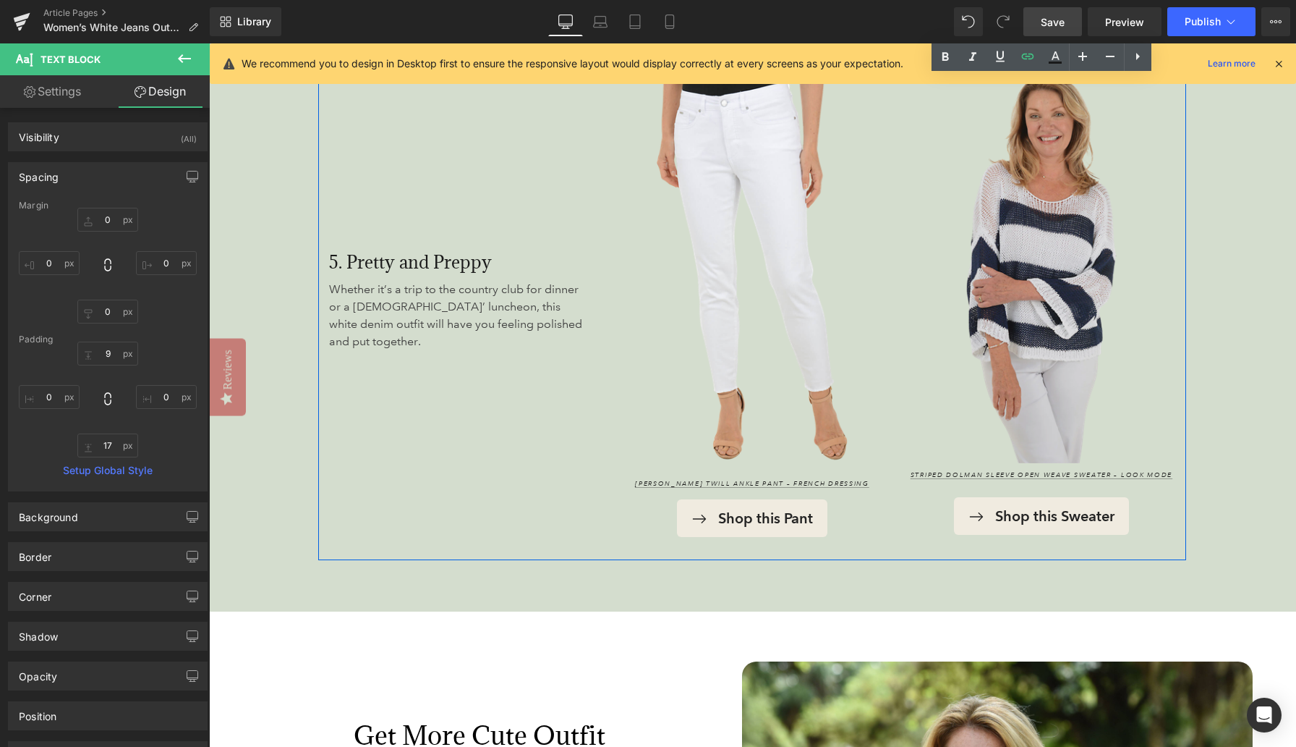
scroll to position [3949, 0]
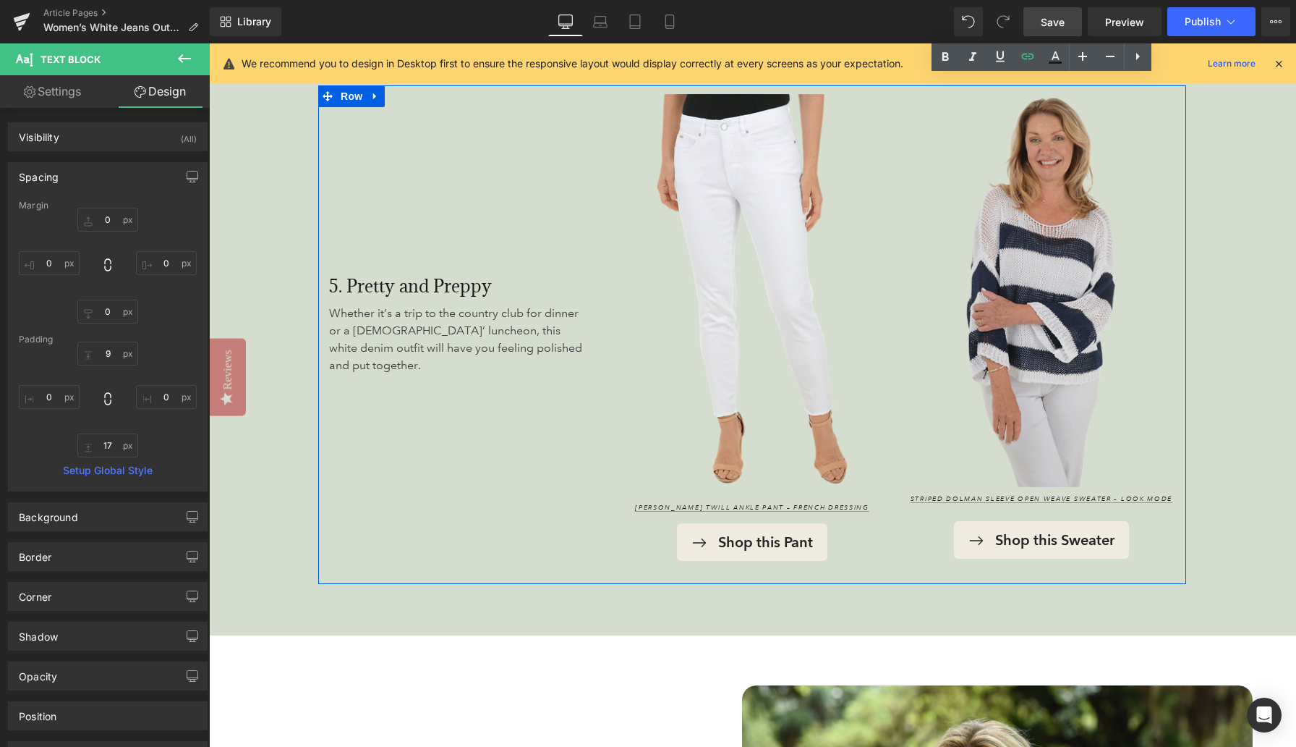
click at [846, 289] on div "Image" at bounding box center [1042, 285] width 268 height 401
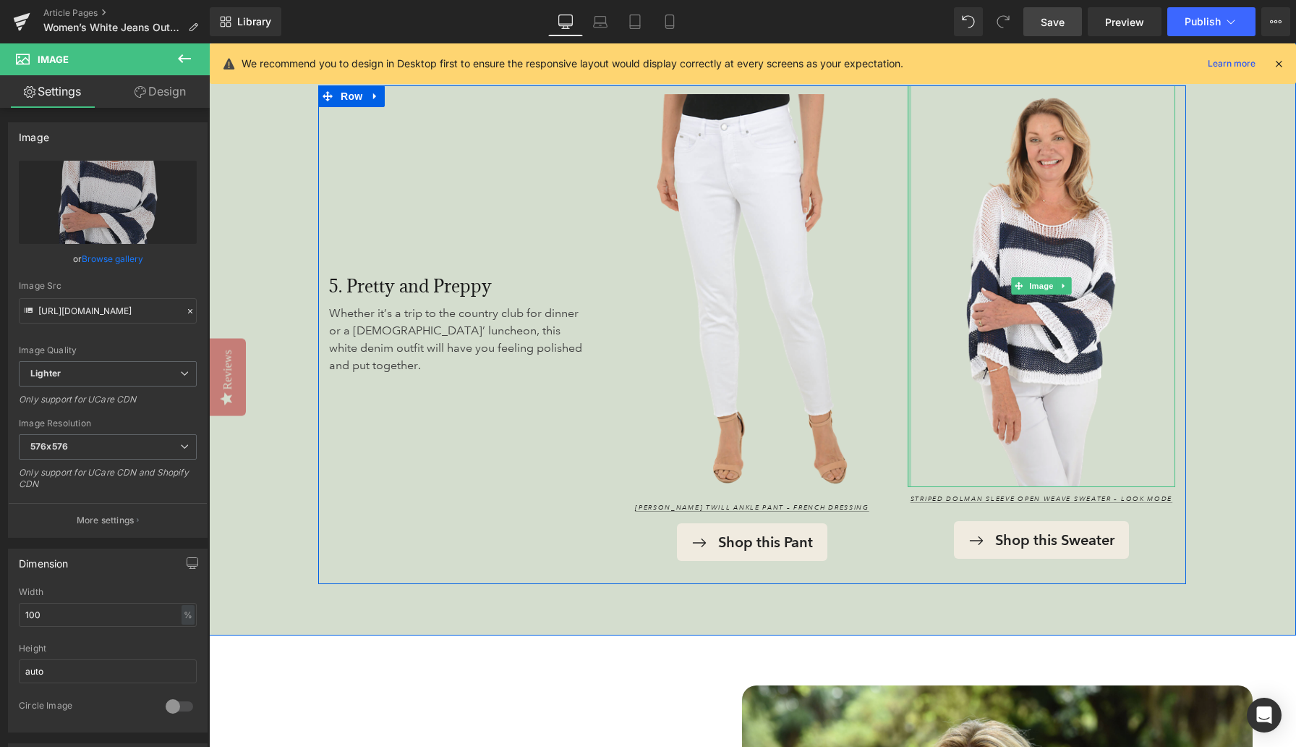
click at [846, 306] on div "Image Striped Dolman Sleeve Open Weave Sweater – Look Mode Text Block Shop this…" at bounding box center [1041, 334] width 289 height 499
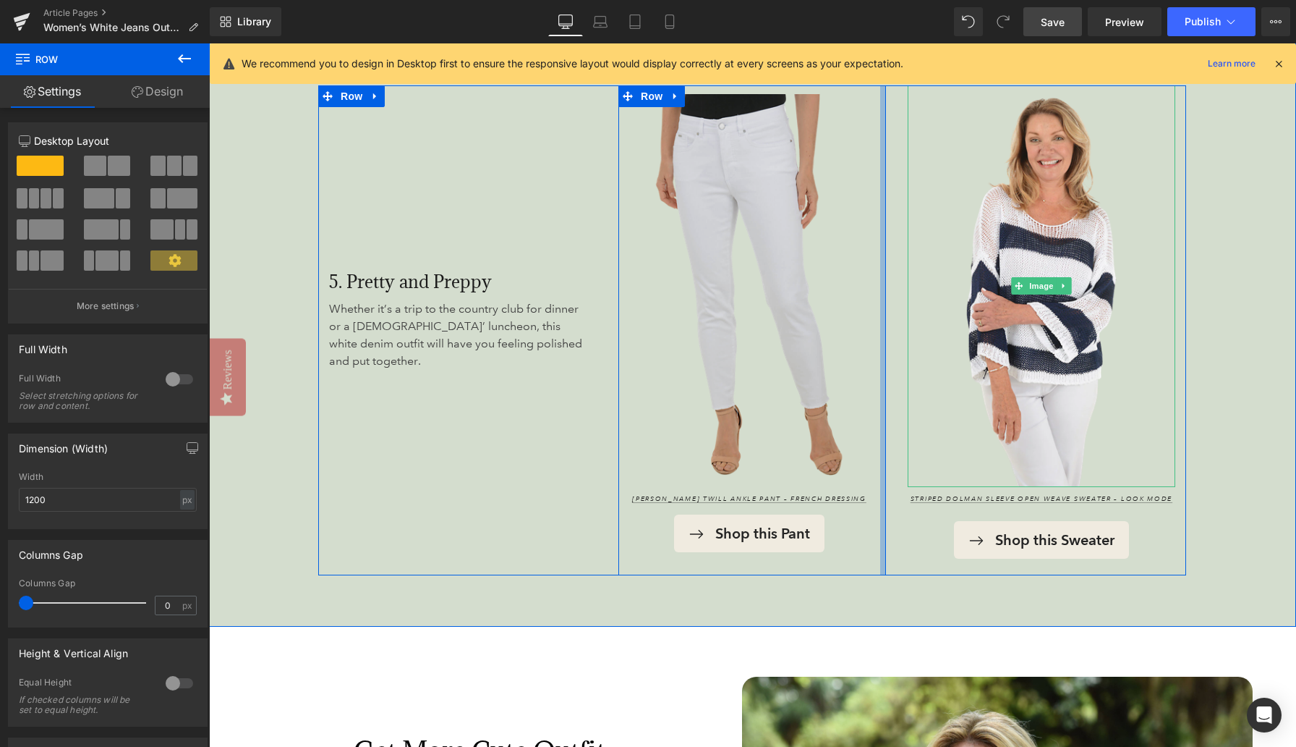
click at [846, 319] on div "Image Olivia Frayed Twill Ankle Pant – French Dressing Text Block Shop this Pan…" at bounding box center [752, 330] width 268 height 490
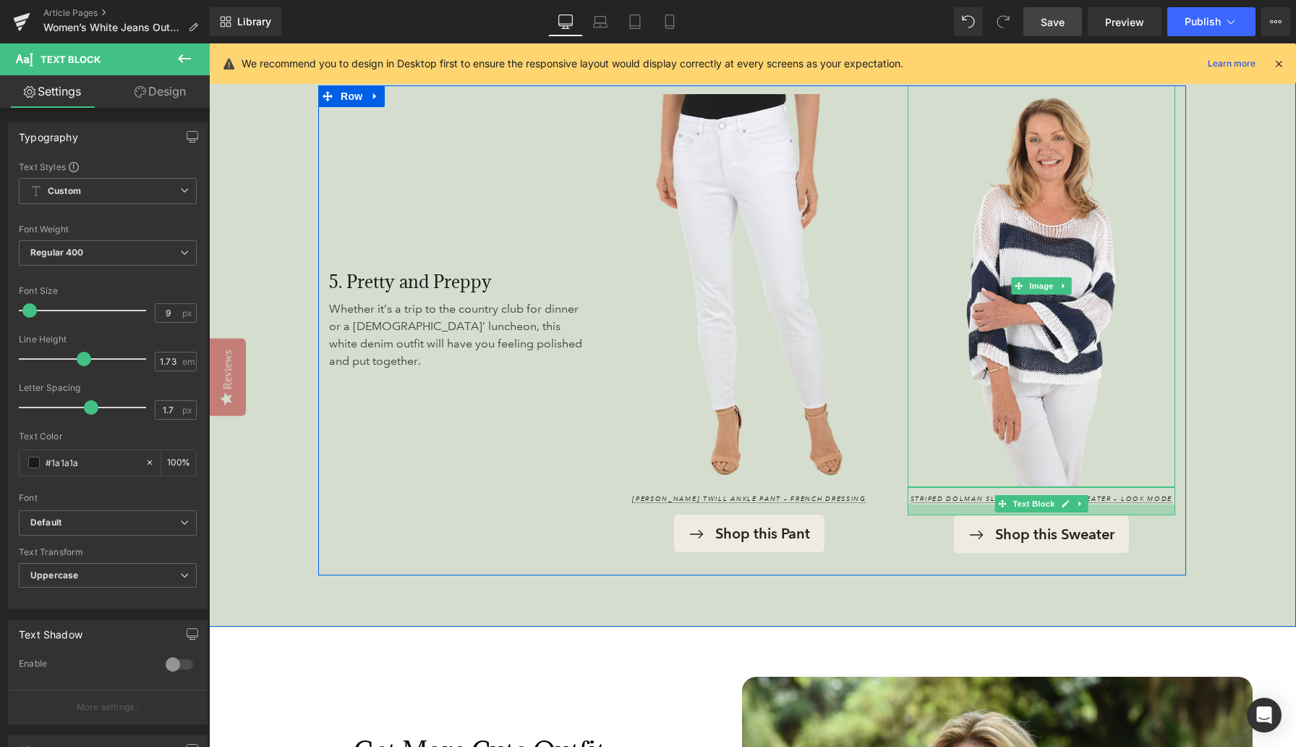
click at [846, 513] on div at bounding box center [1042, 509] width 268 height 11
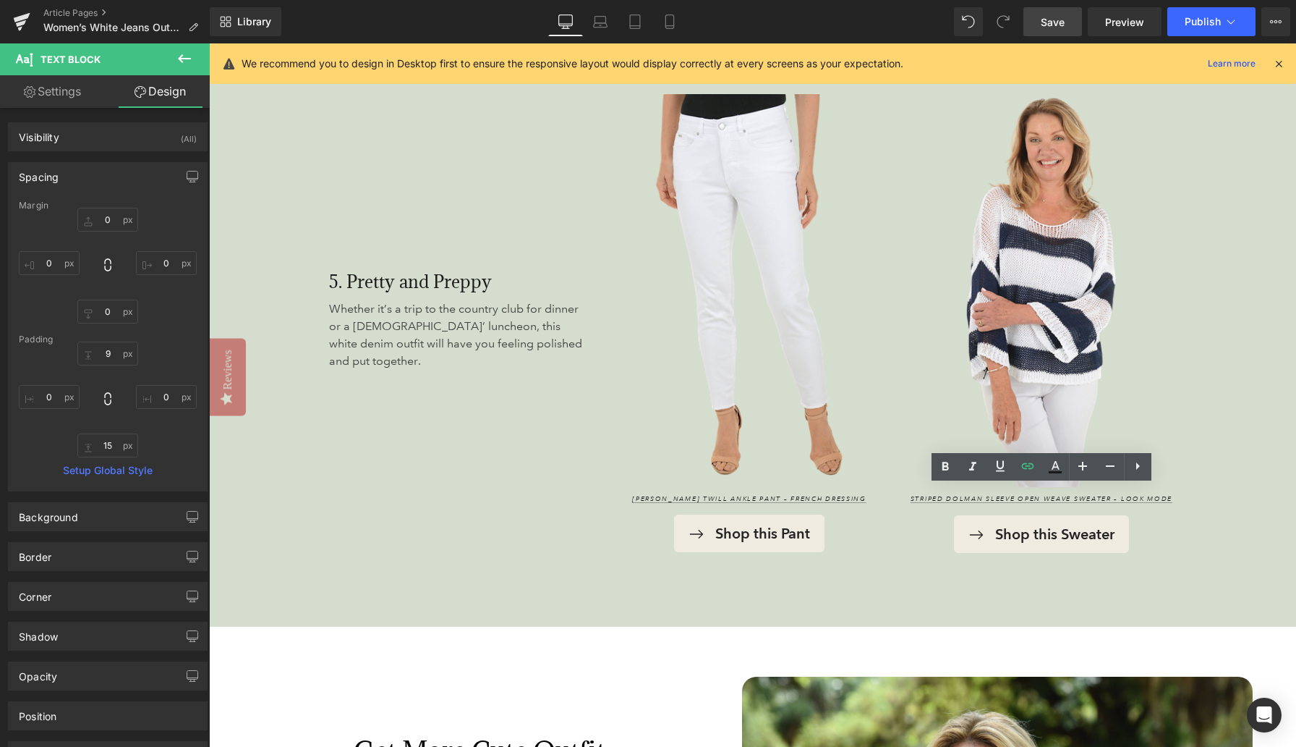
click at [846, 25] on span "Save" at bounding box center [1053, 21] width 24 height 15
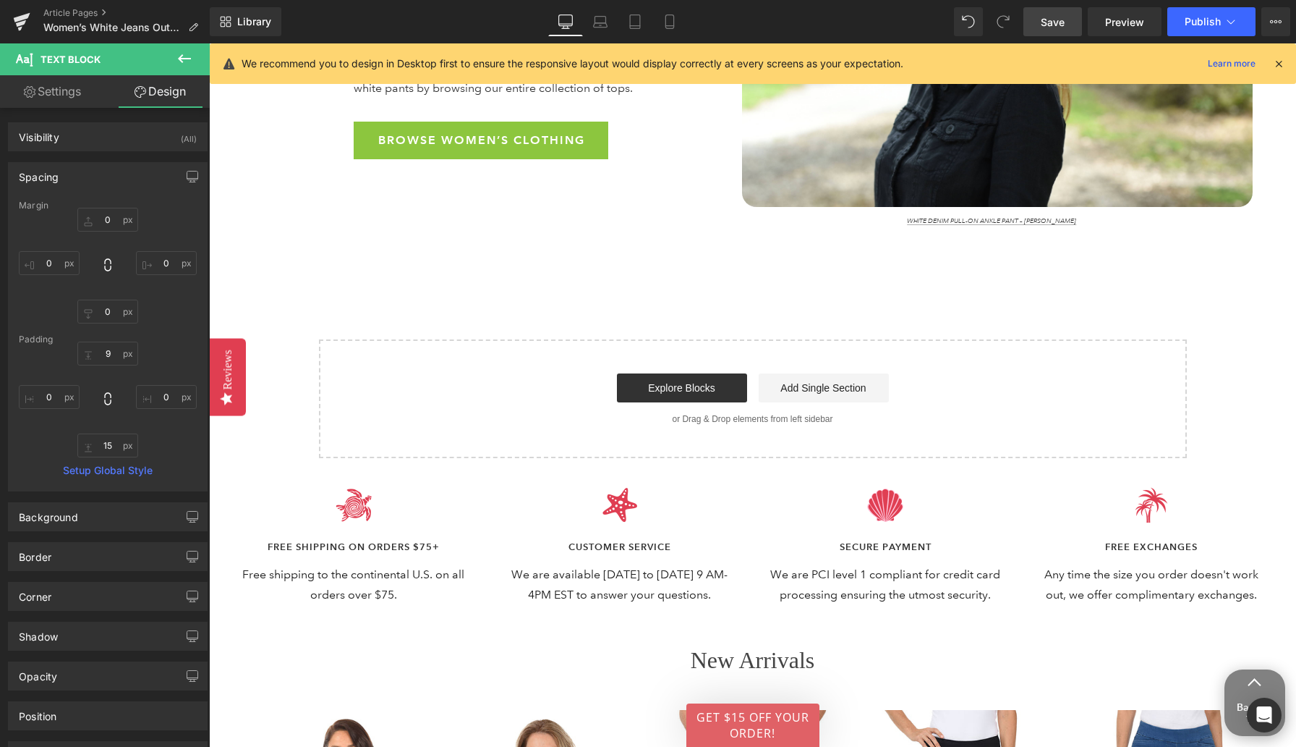
scroll to position [4518, 0]
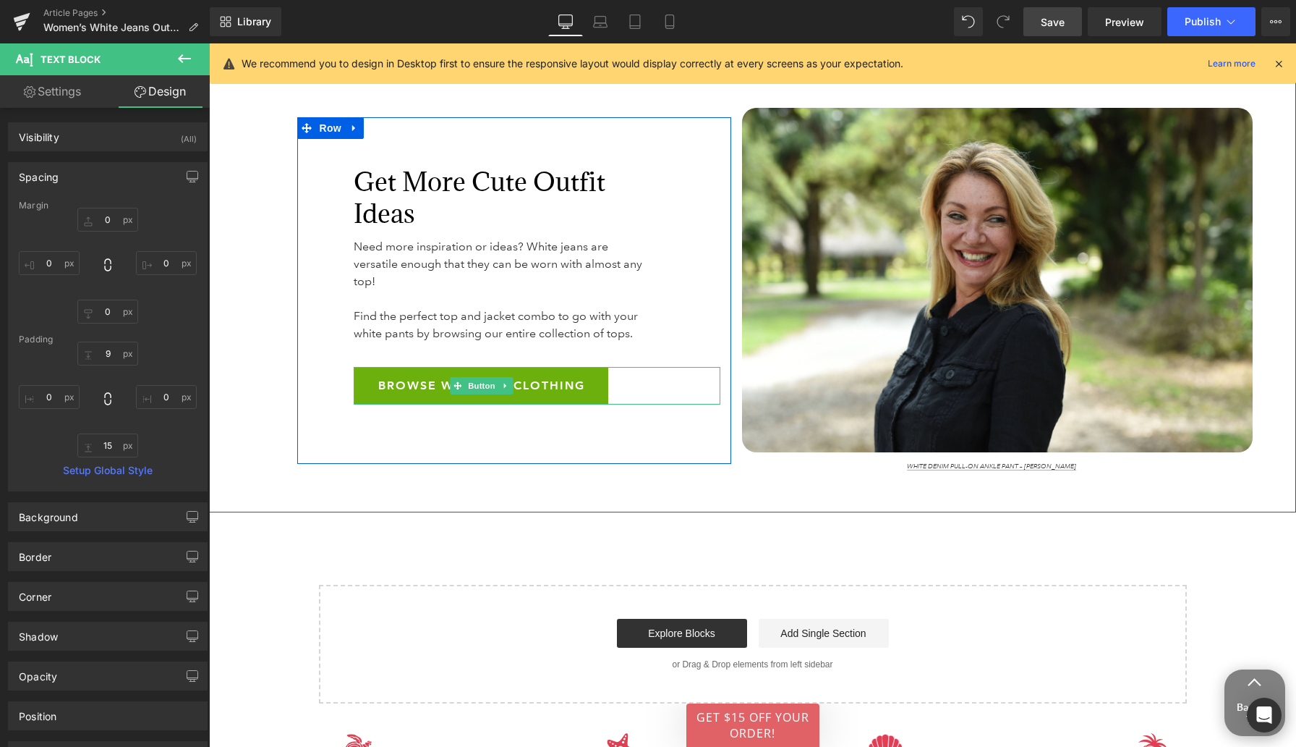
click at [369, 372] on link "Browse Women’s Clothing" at bounding box center [481, 386] width 255 height 38
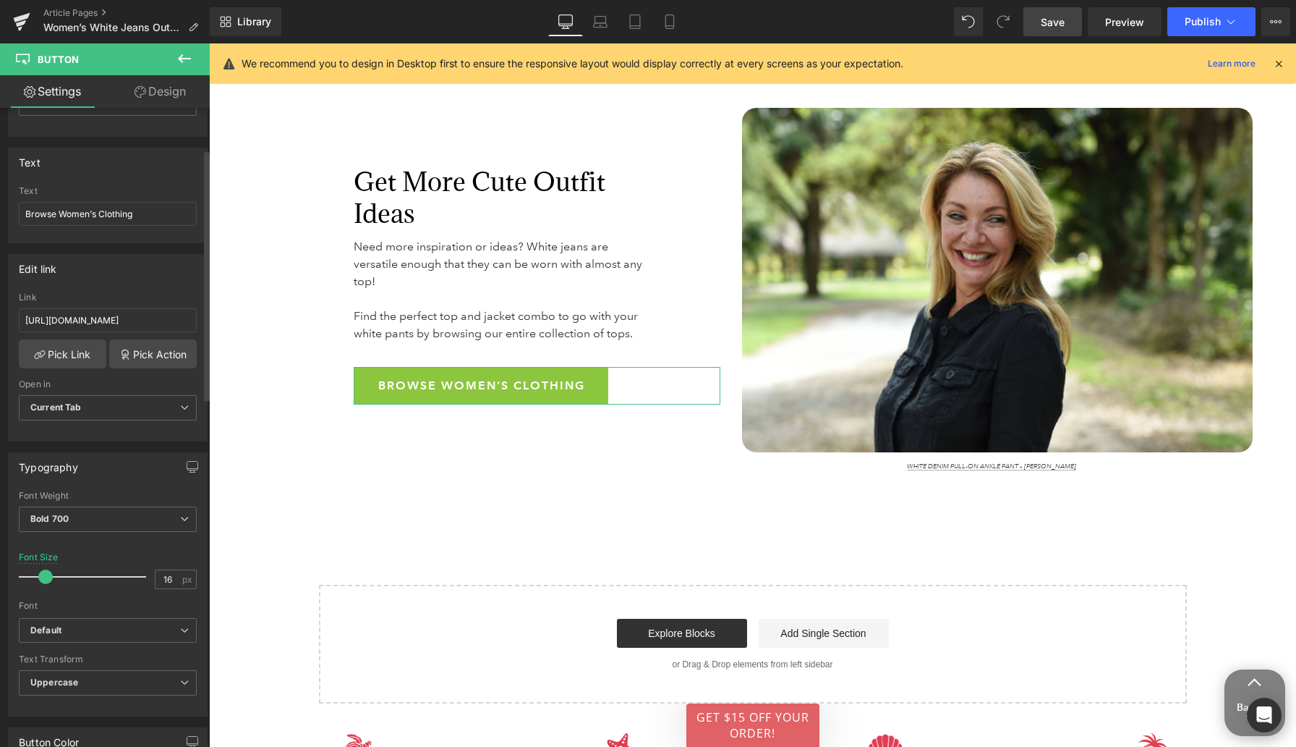
scroll to position [79, 0]
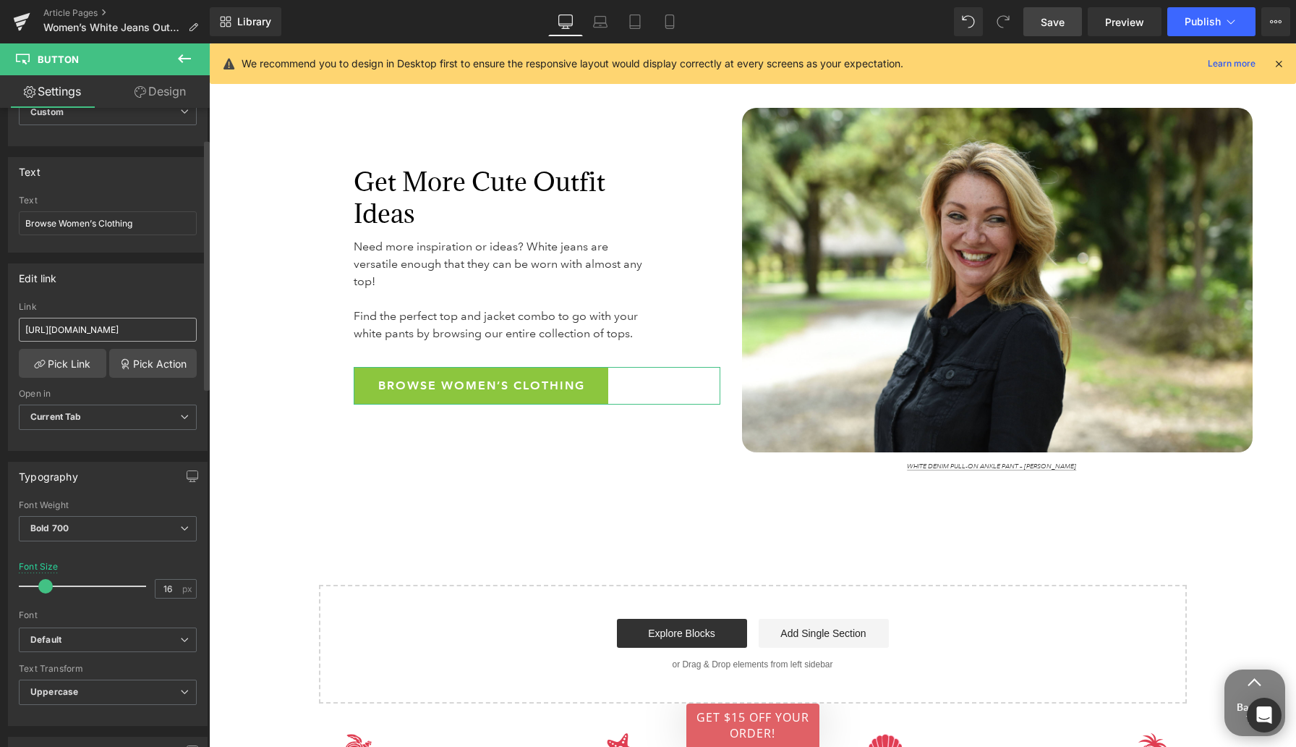
click at [109, 326] on input "https://www.anthonysfla.com/collections/anthonys-clothing" at bounding box center [108, 330] width 178 height 24
click at [846, 24] on span "Save" at bounding box center [1053, 21] width 24 height 15
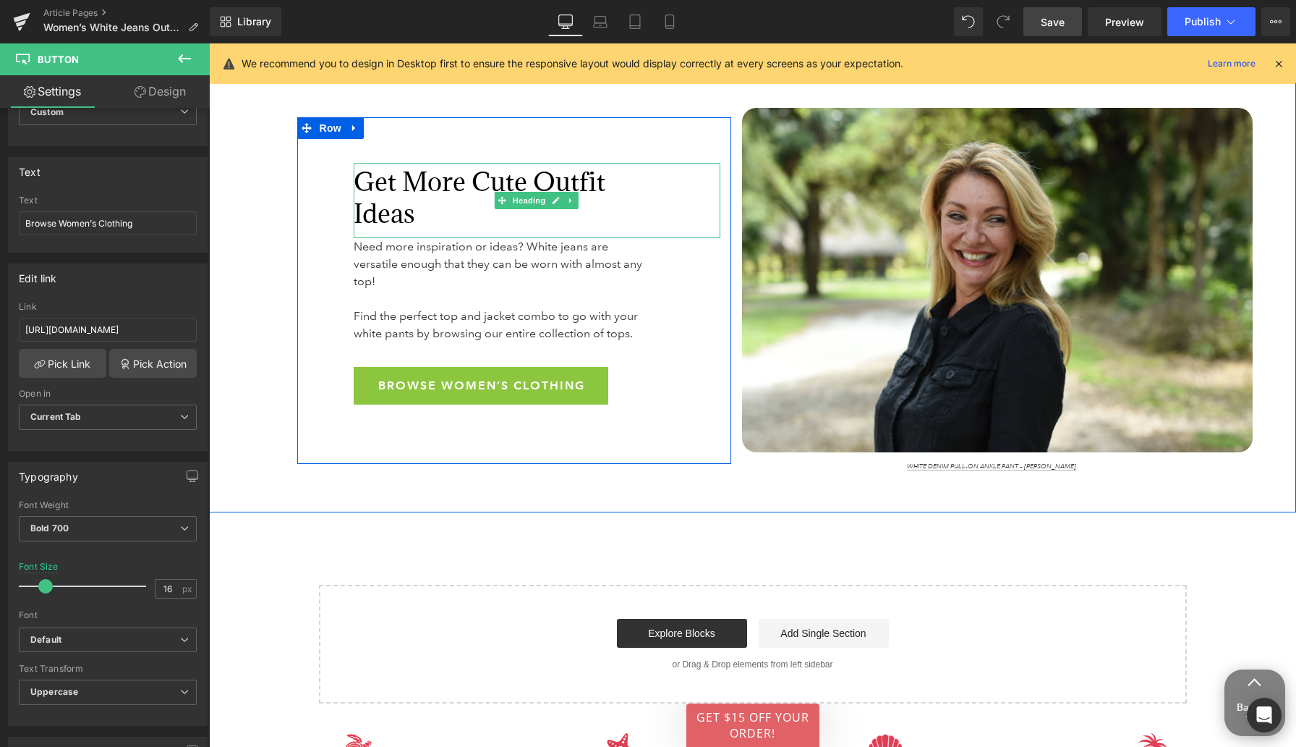
click at [478, 178] on font "Get More Cute Outfit Ideas" at bounding box center [480, 197] width 252 height 65
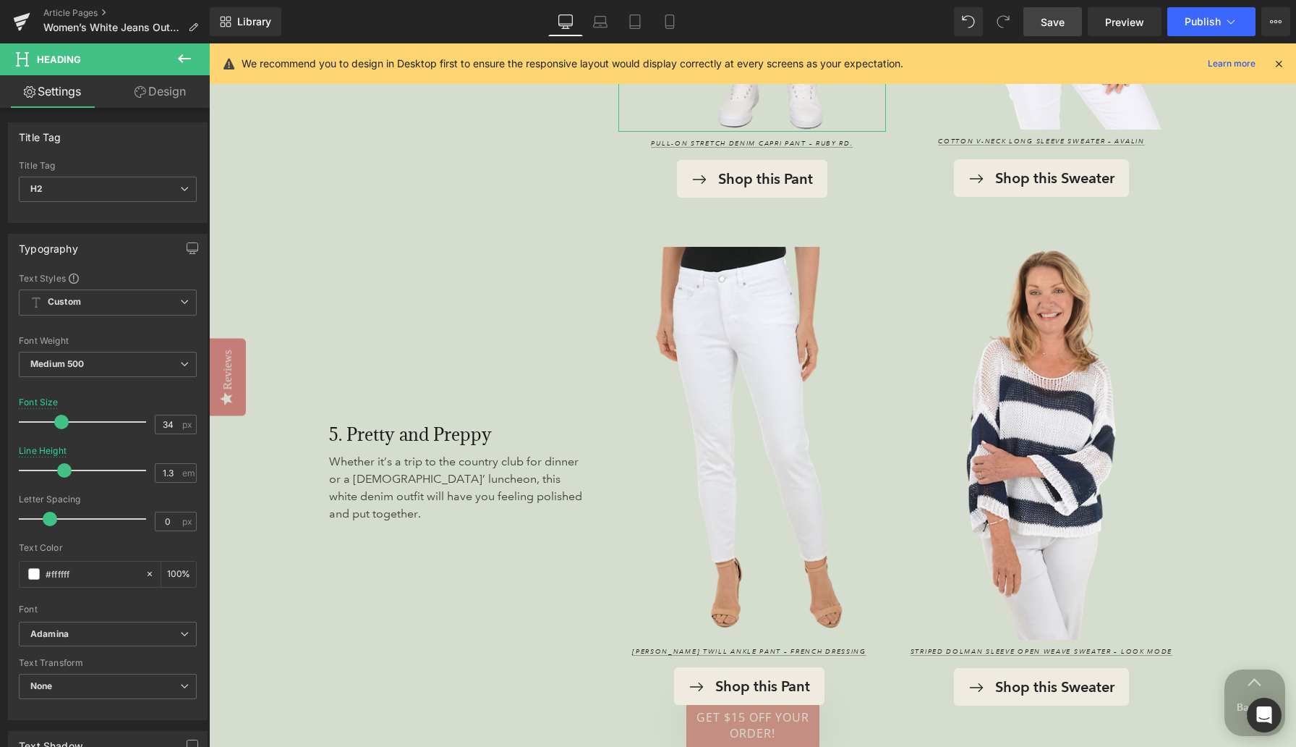
scroll to position [3792, 0]
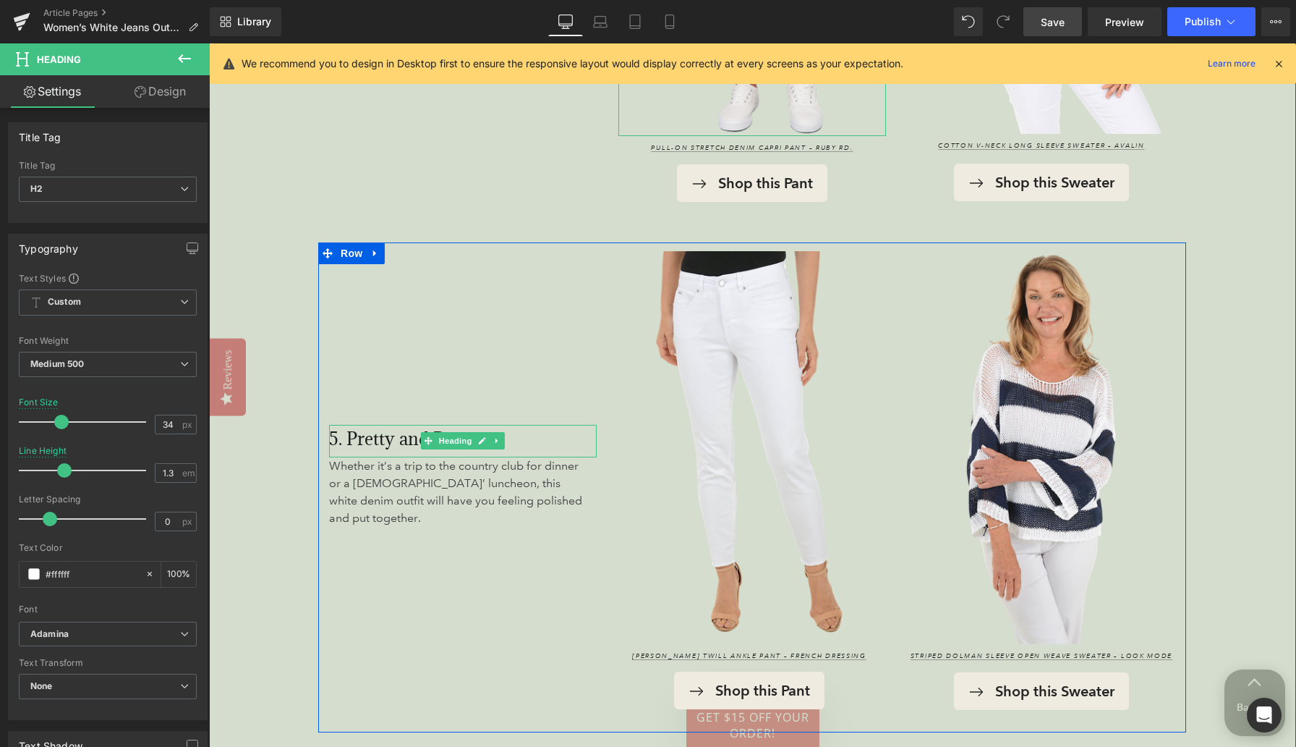
click at [402, 445] on h3 "5. Pretty and Preppy" at bounding box center [431, 439] width 205 height 29
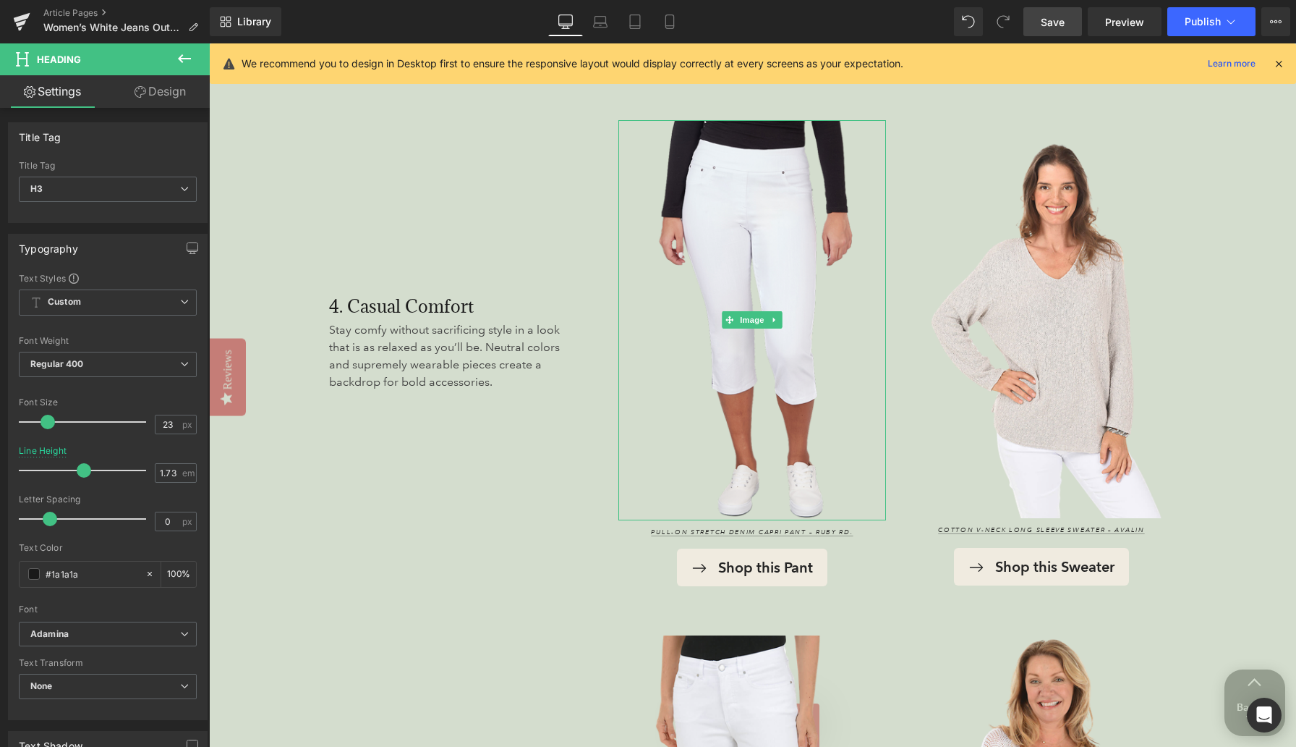
scroll to position [3406, 0]
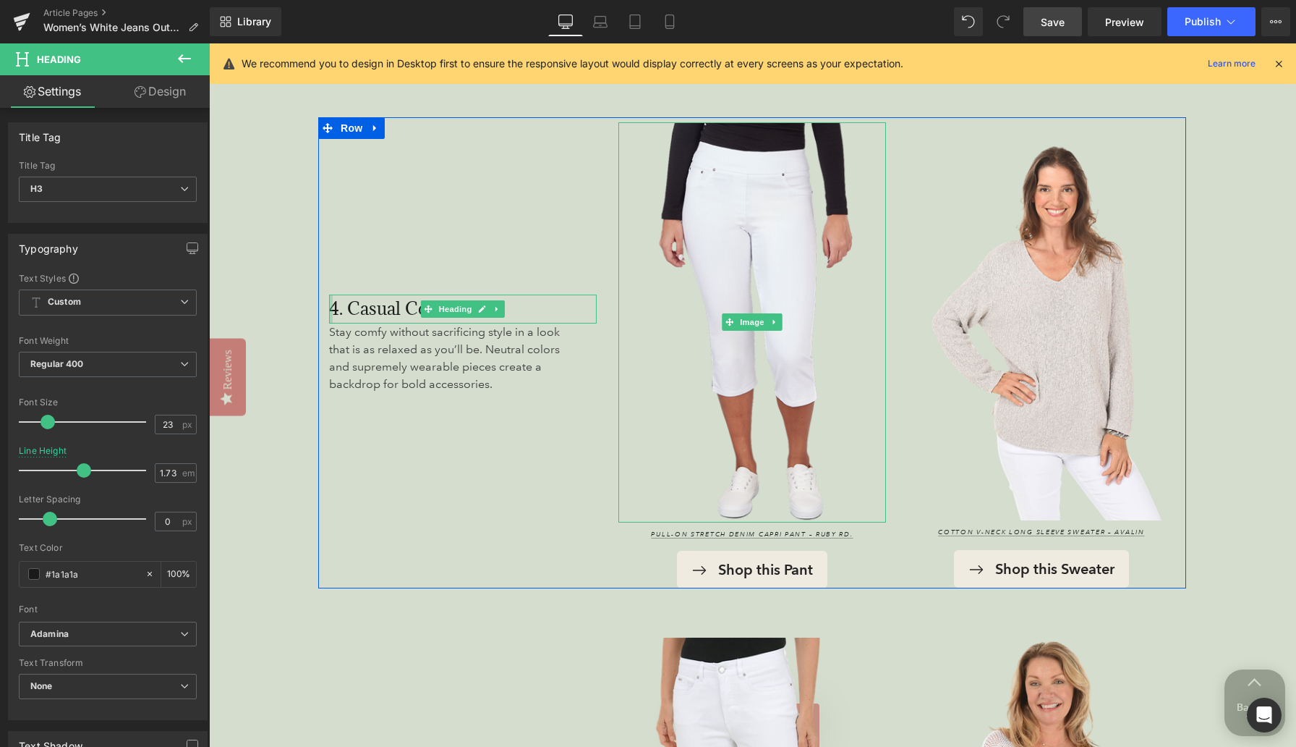
click at [368, 311] on div "4. Casual Comfort Heading" at bounding box center [463, 308] width 268 height 29
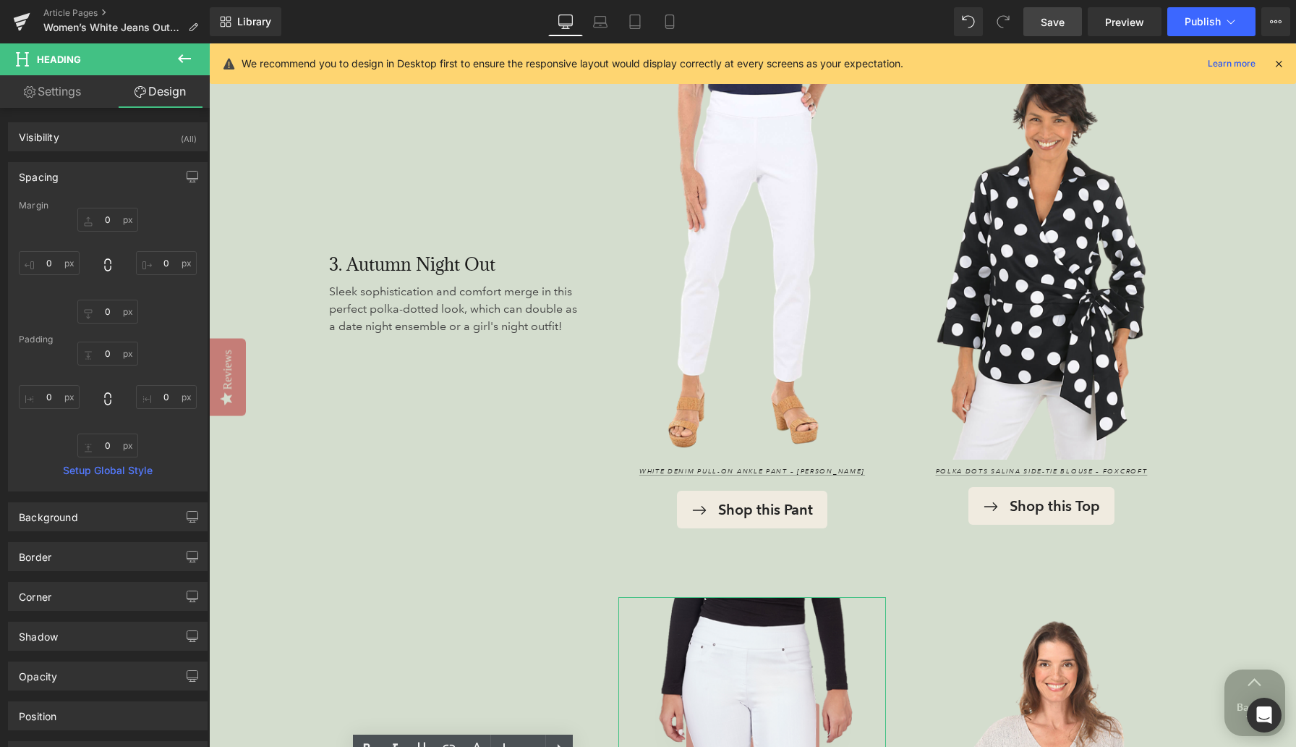
scroll to position [2930, 0]
click at [362, 266] on h3 "3. Autumn Night Out" at bounding box center [431, 265] width 205 height 29
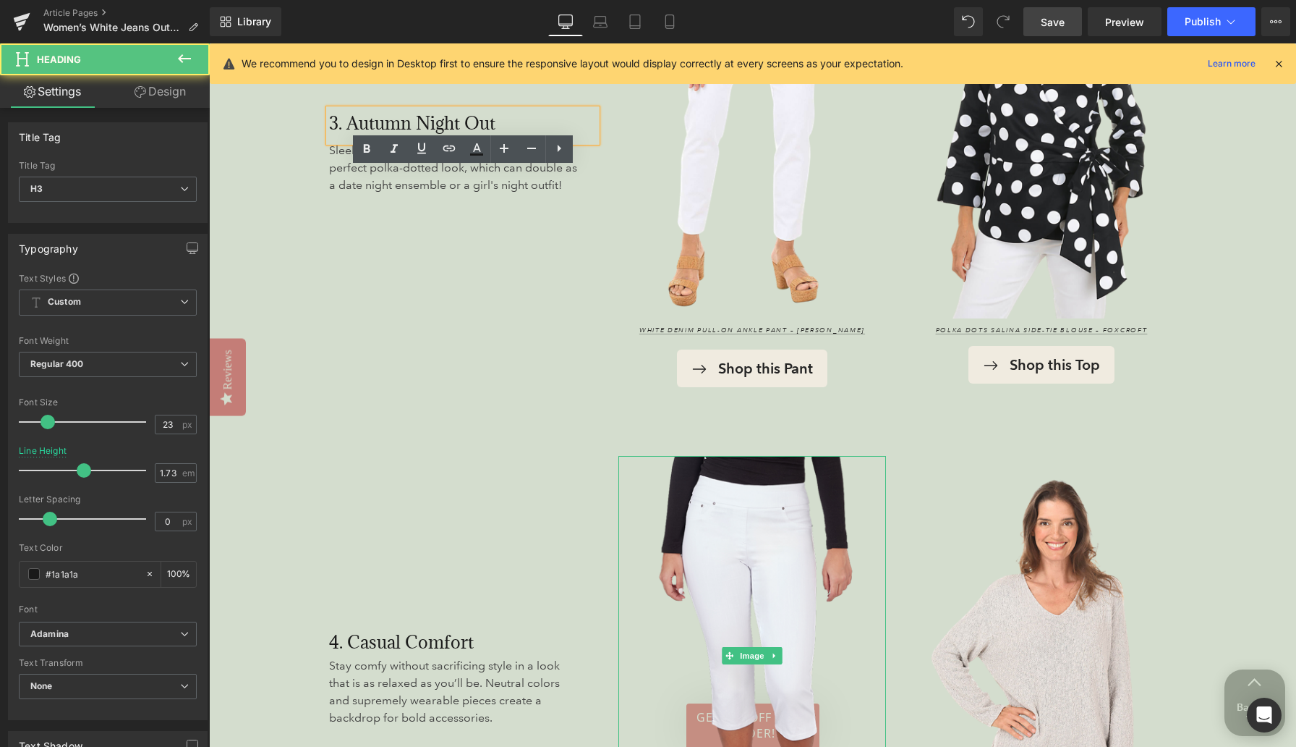
scroll to position [3087, 0]
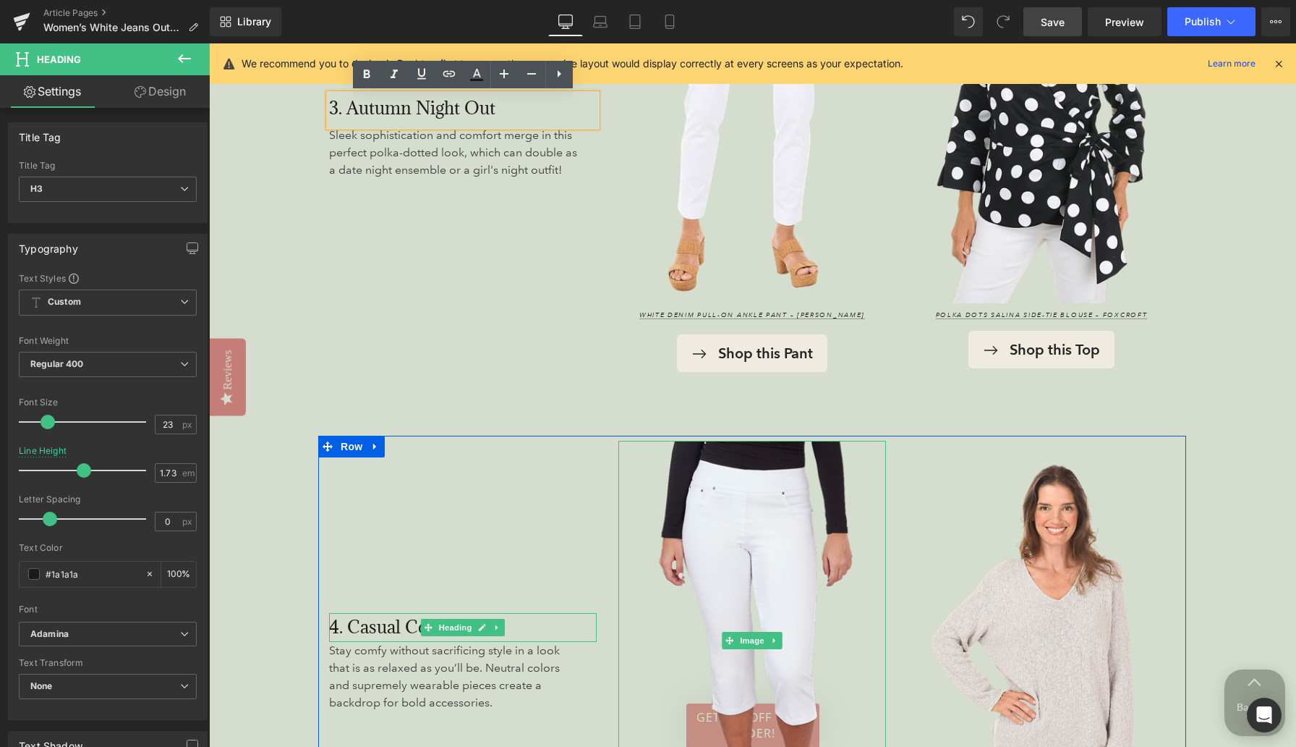
click at [358, 624] on h3 "4. Casual Comfort" at bounding box center [463, 627] width 268 height 29
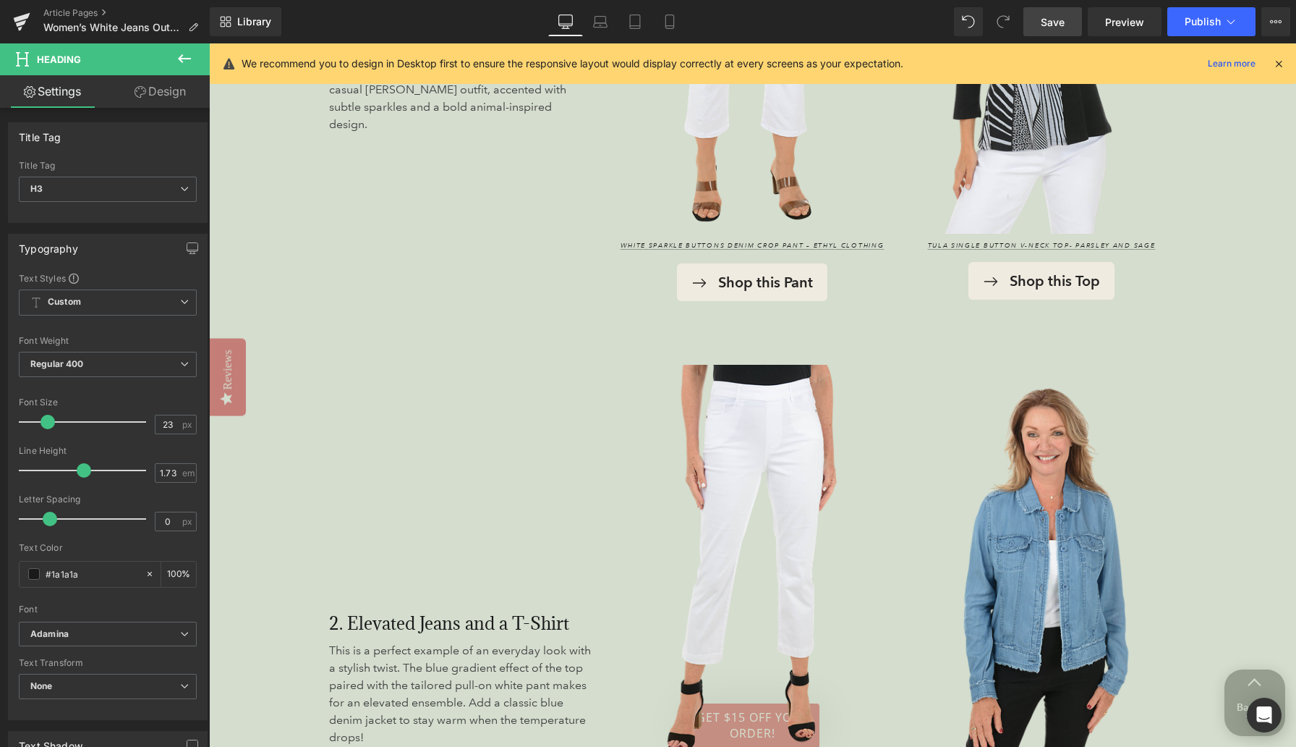
scroll to position [2095, 0]
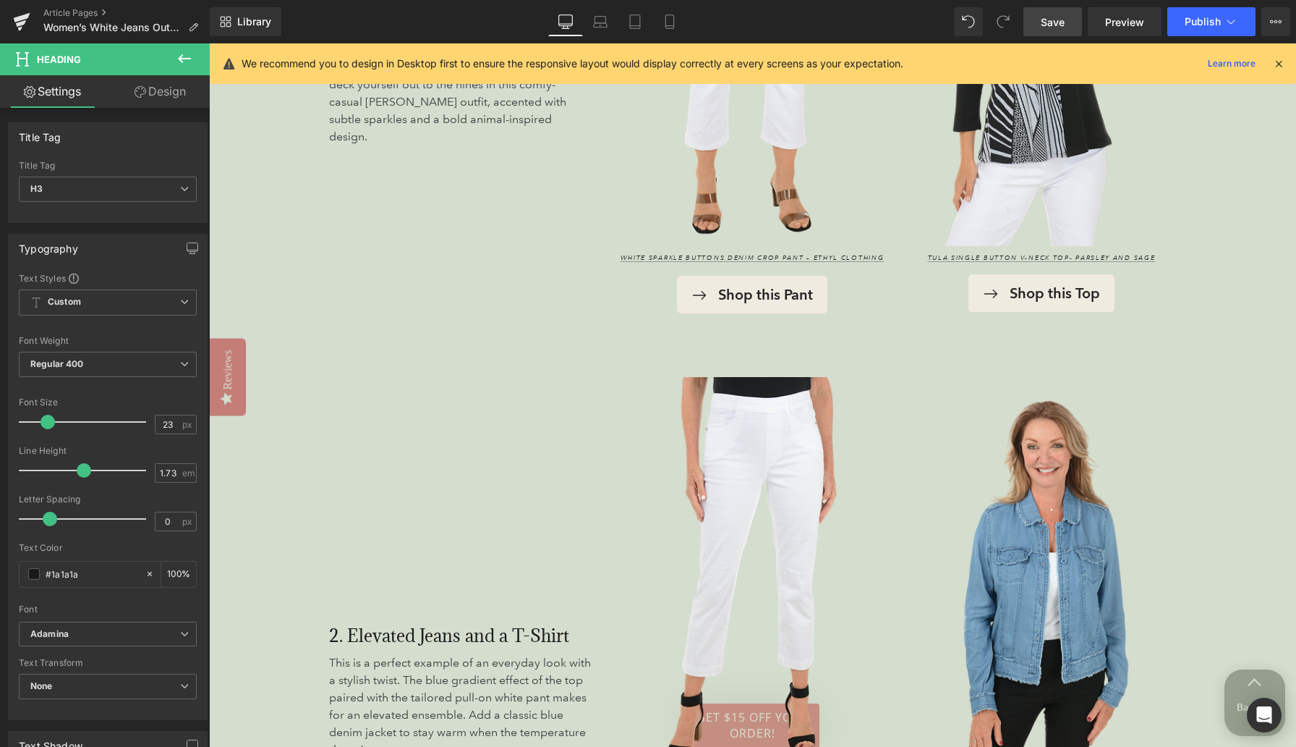
click at [358, 636] on h3 "2. Elevated Jeans and a T-Shirt" at bounding box center [463, 635] width 268 height 29
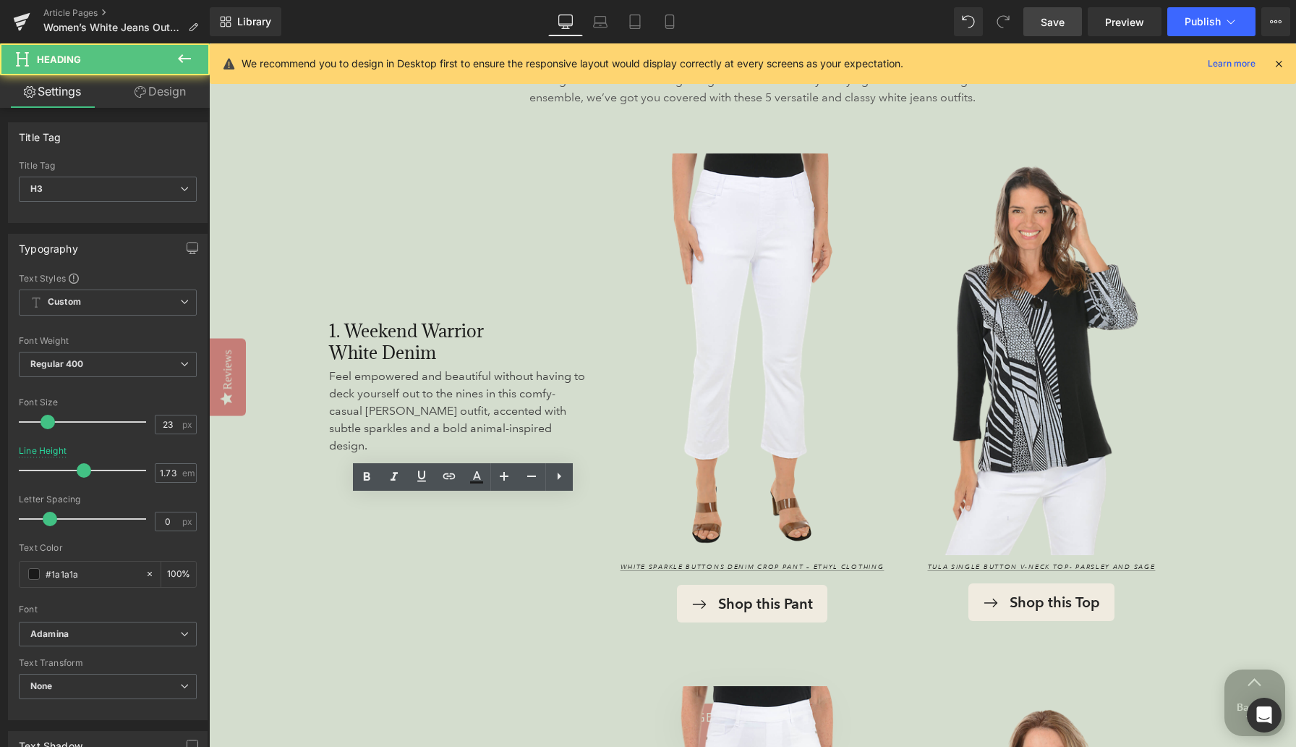
scroll to position [1702, 0]
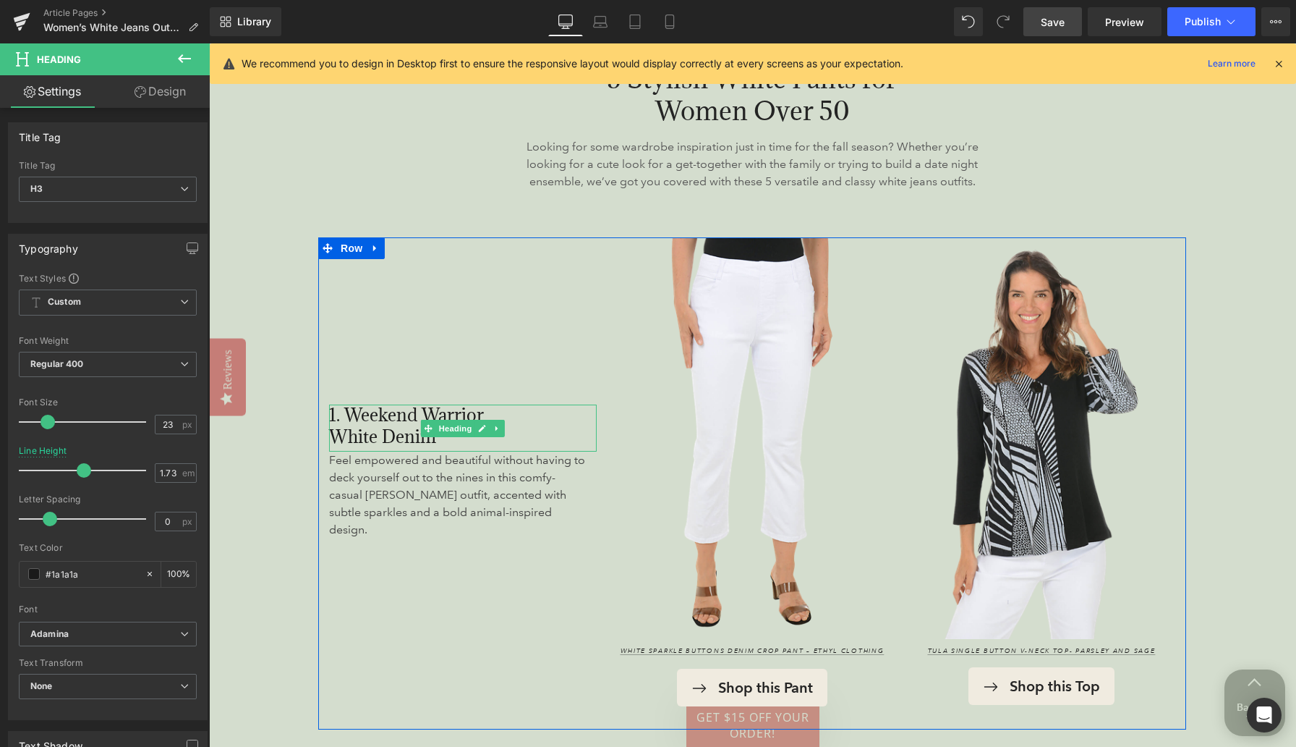
click at [364, 436] on h3 "1. Weekend Warrior White Denim" at bounding box center [430, 425] width 202 height 43
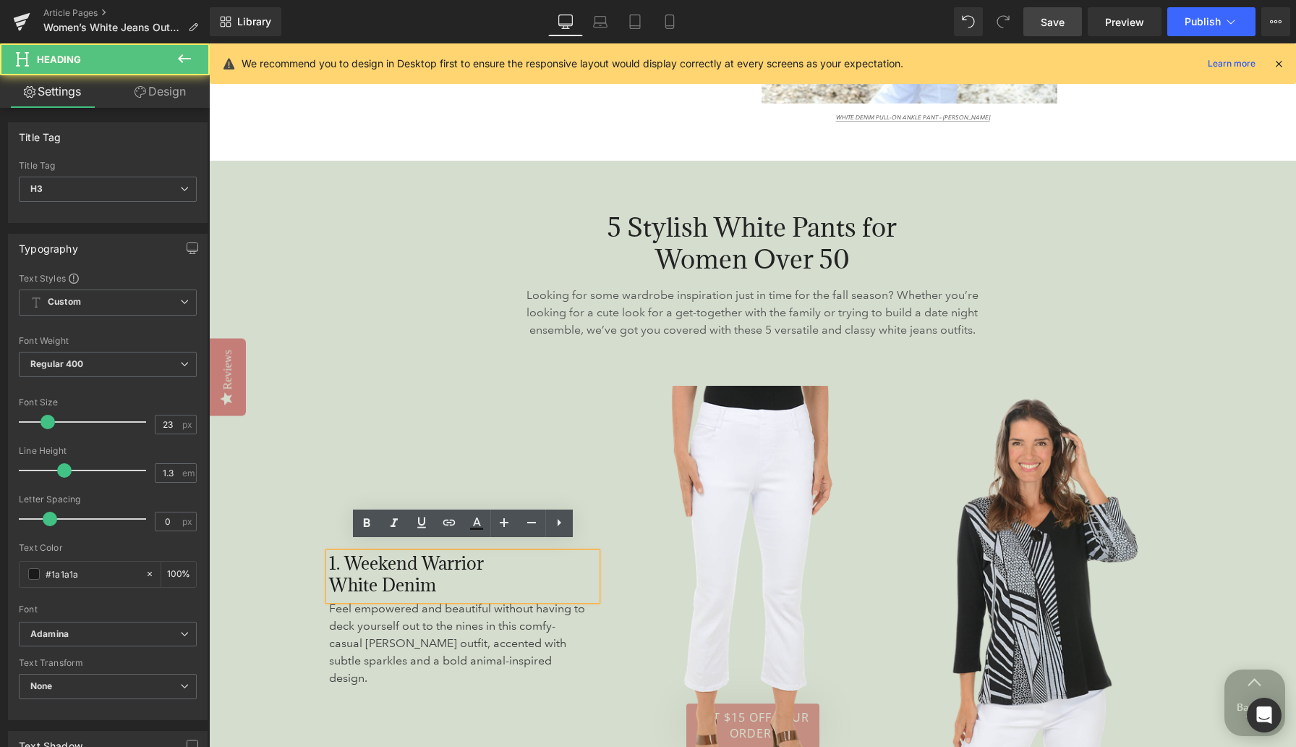
scroll to position [1463, 0]
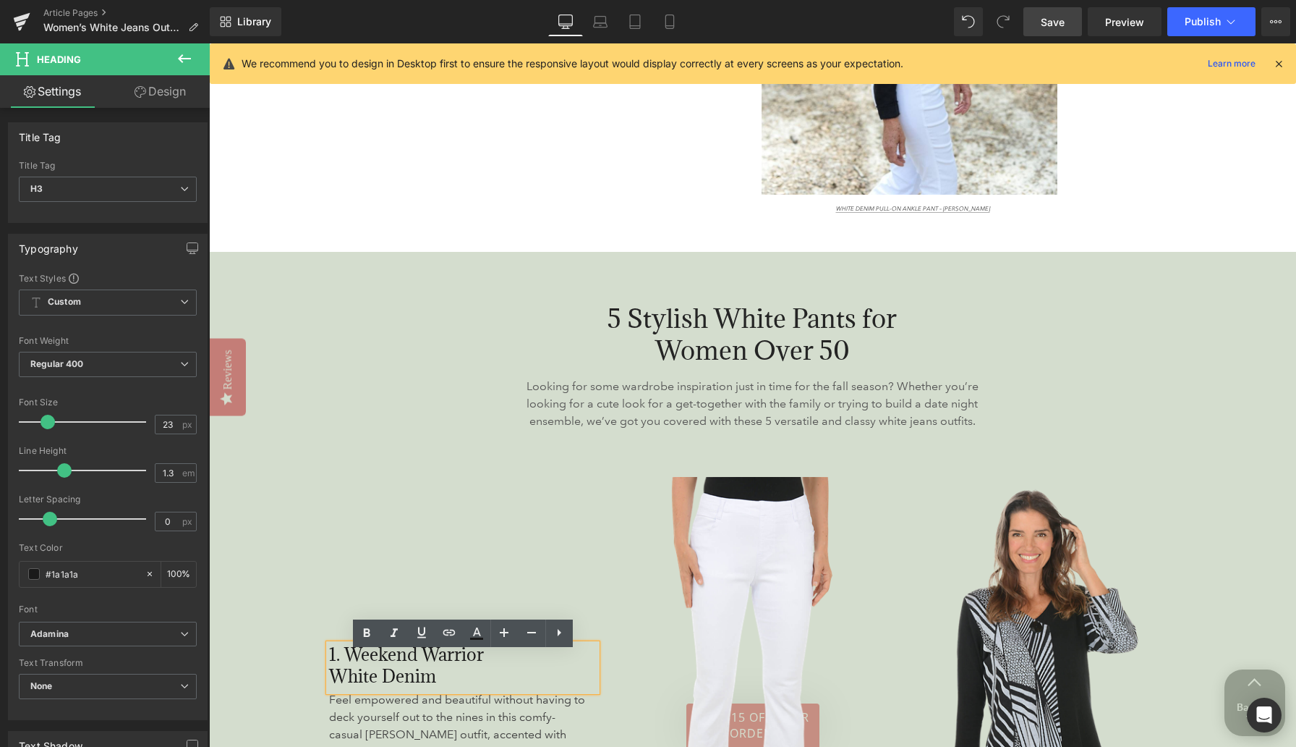
click at [699, 328] on span "5 Stylish White Pants for Women Over 50" at bounding box center [752, 334] width 289 height 65
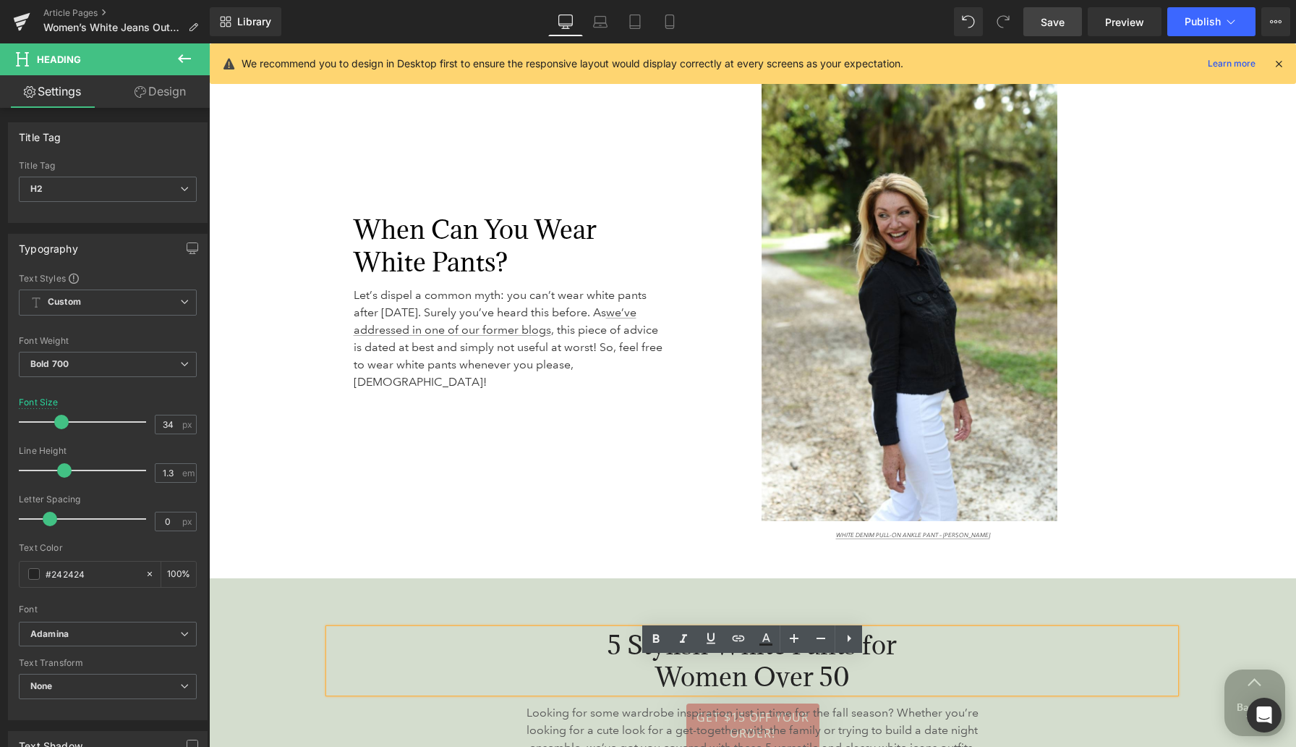
scroll to position [832, 0]
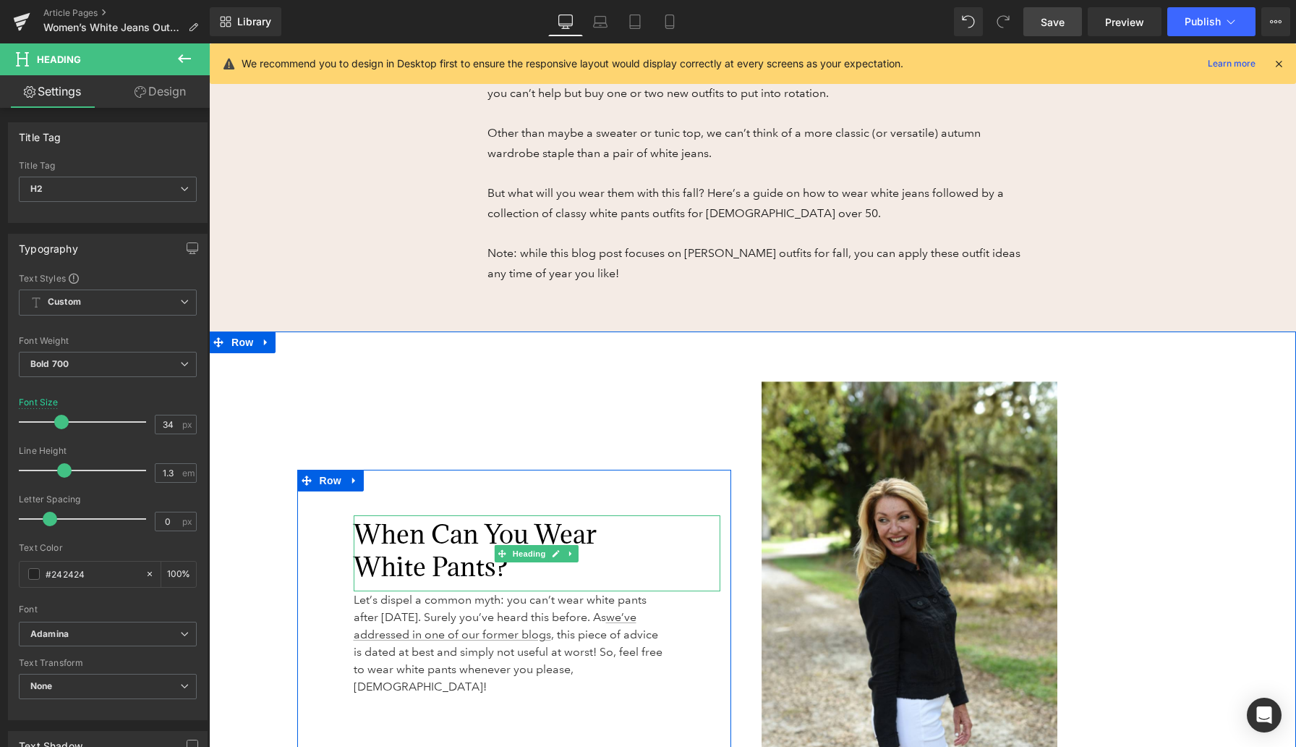
click at [438, 543] on span "When Can You Wear White Pants?" at bounding box center [475, 549] width 243 height 65
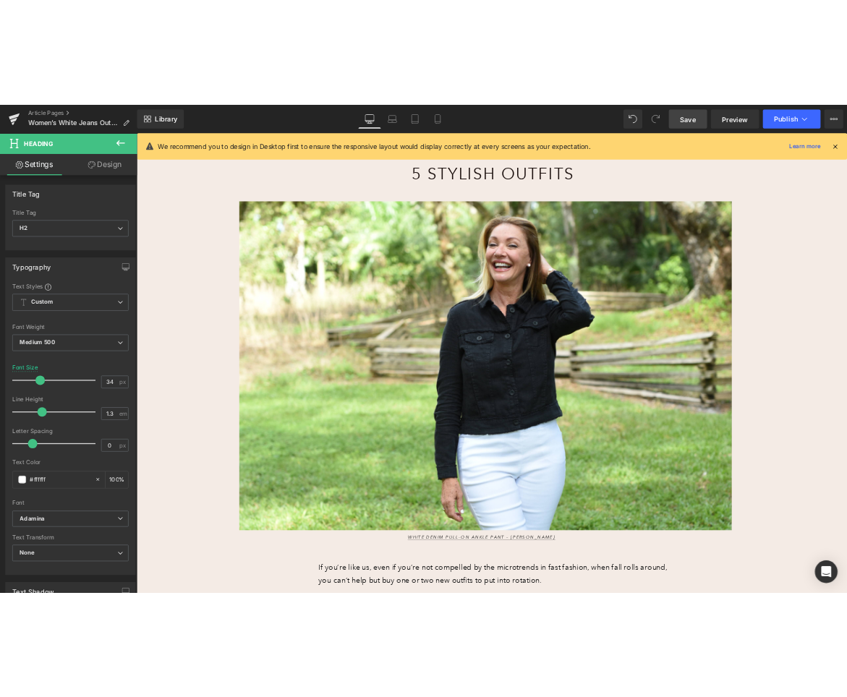
scroll to position [0, 0]
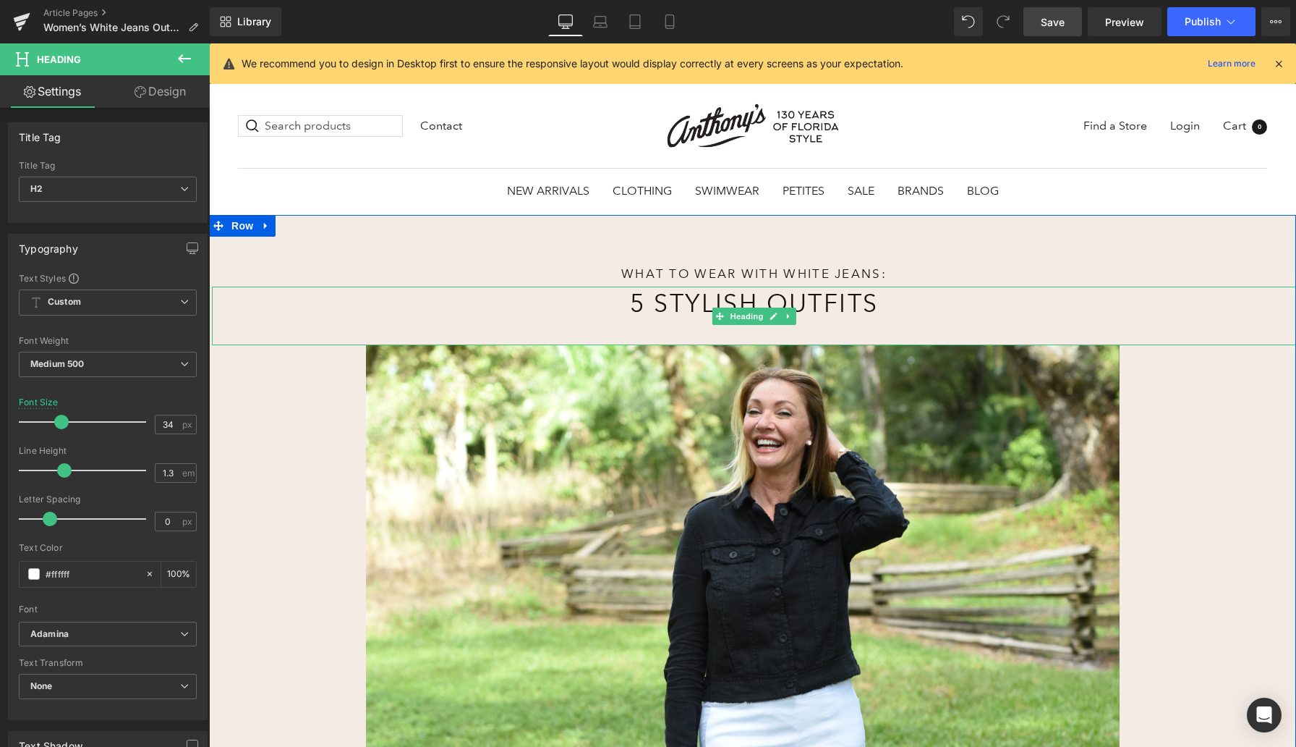
click at [672, 303] on h1 "5 Stylish Outfits" at bounding box center [754, 303] width 658 height 35
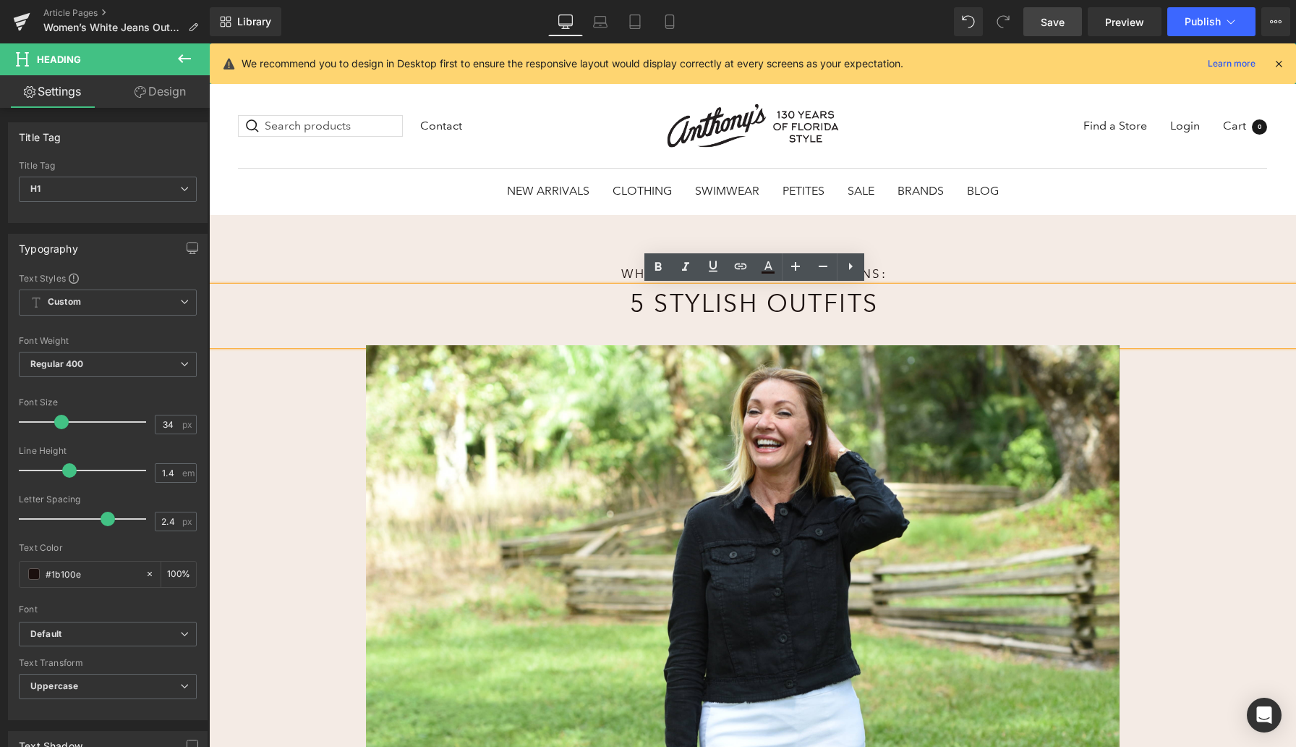
click at [846, 28] on span "Save" at bounding box center [1053, 21] width 24 height 15
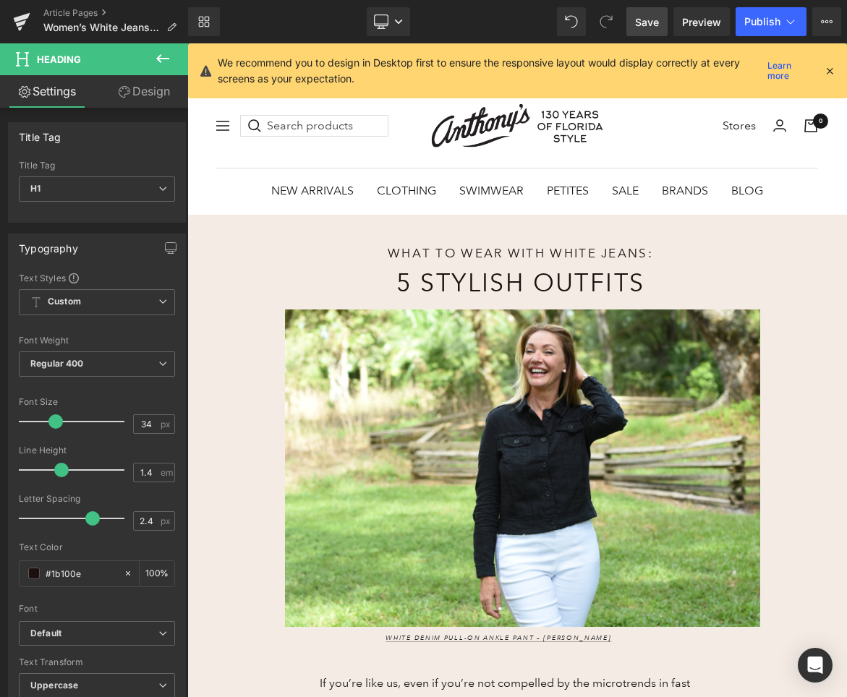
click at [638, 27] on span "Save" at bounding box center [647, 21] width 24 height 15
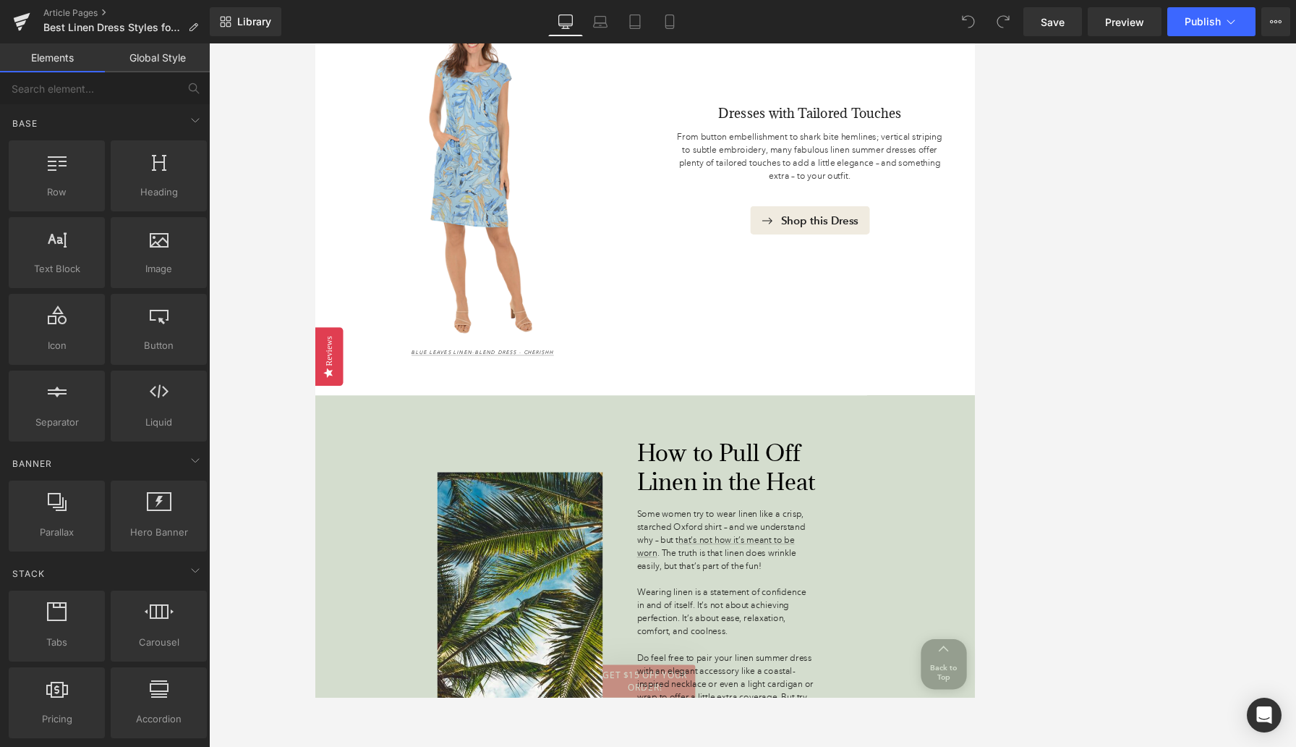
scroll to position [3754, 0]
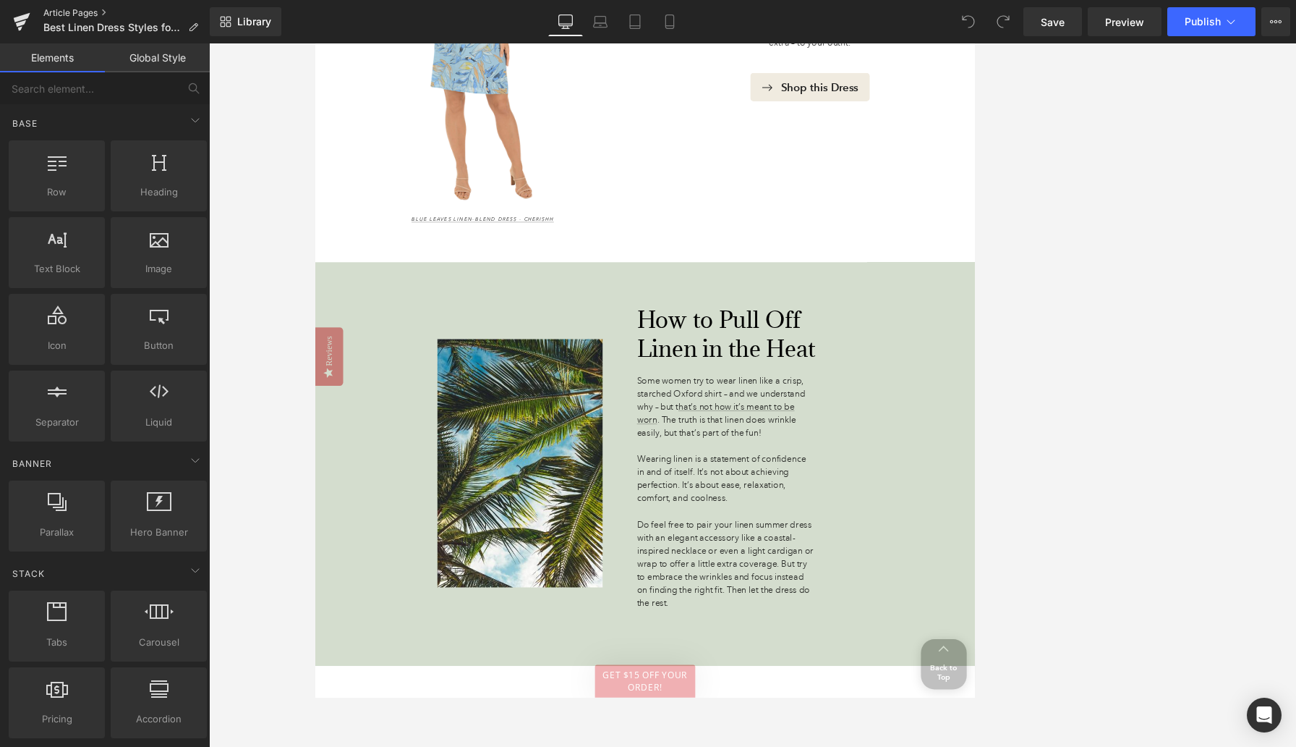
click at [73, 11] on link "Article Pages" at bounding box center [126, 13] width 166 height 12
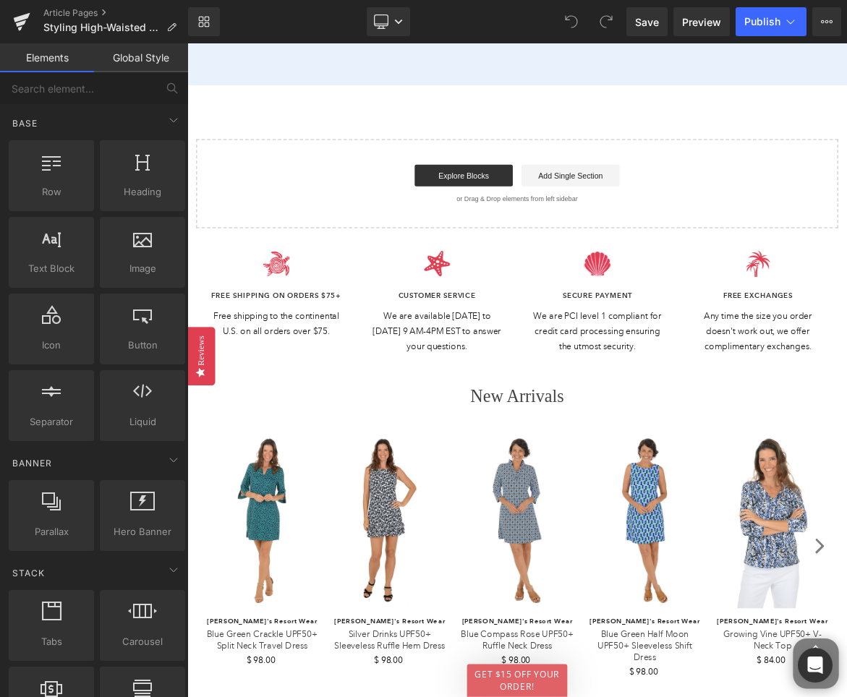
scroll to position [6002, 0]
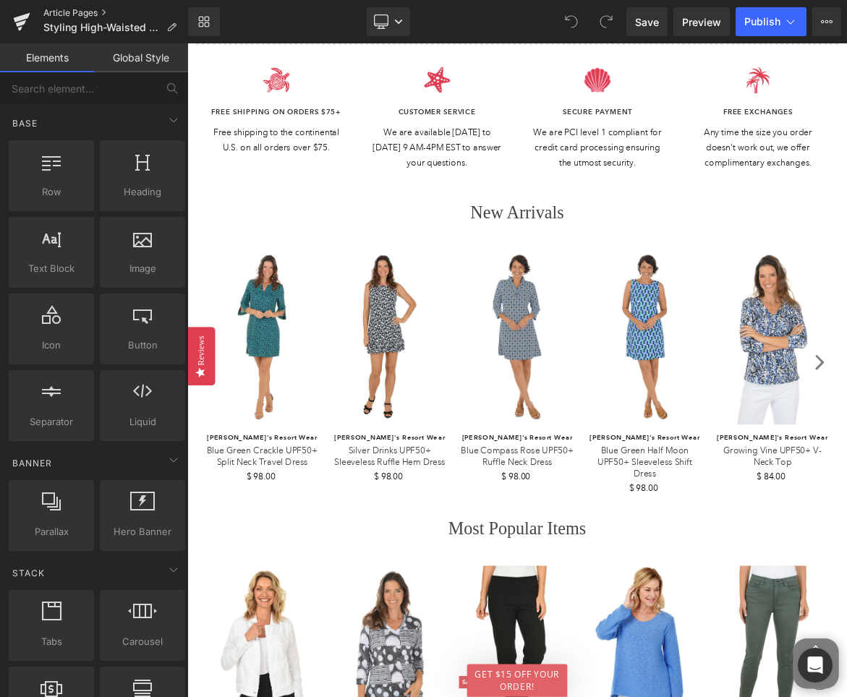
click at [57, 13] on link "Article Pages" at bounding box center [115, 13] width 145 height 12
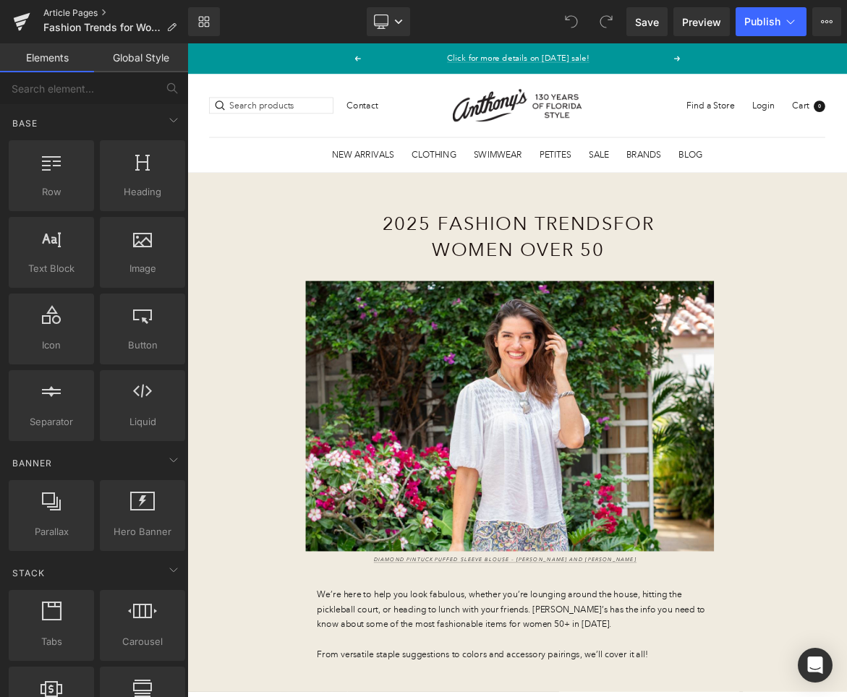
click at [95, 10] on link "Article Pages" at bounding box center [115, 13] width 145 height 12
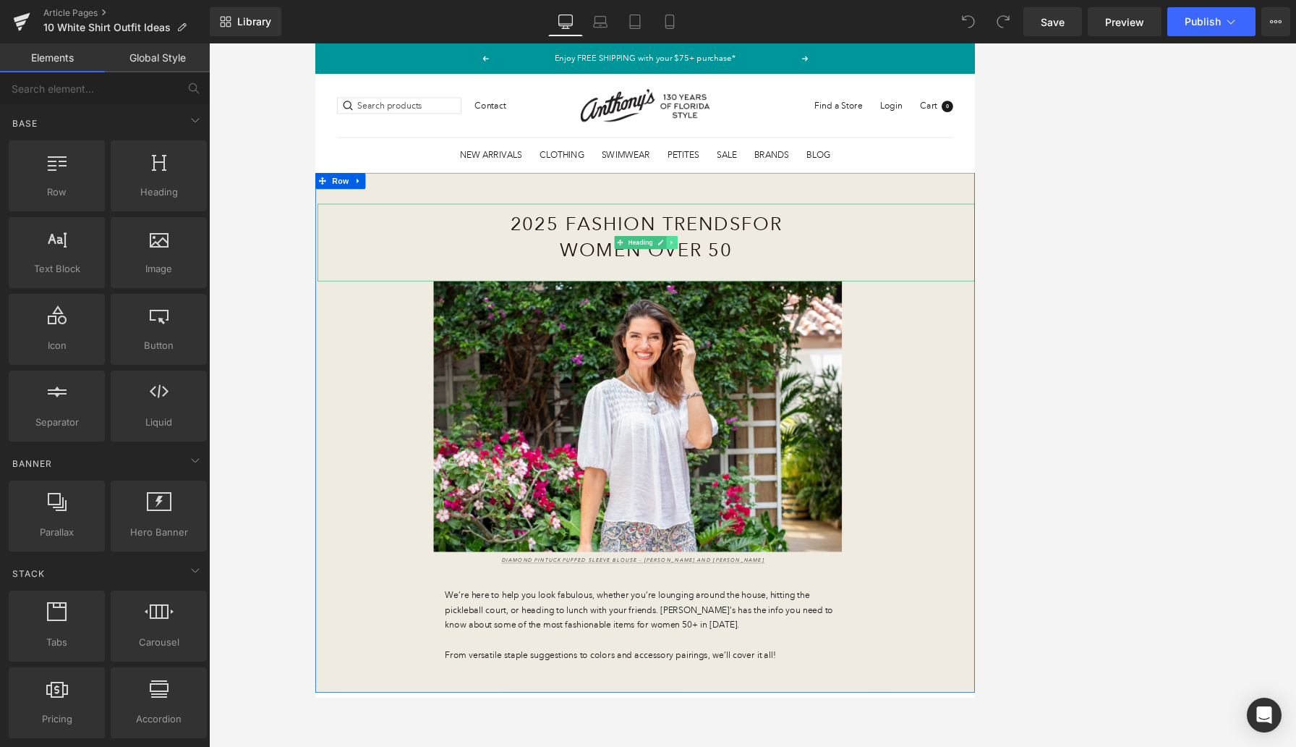
click at [791, 304] on icon at bounding box center [788, 307] width 8 height 9
click at [778, 308] on icon at bounding box center [781, 307] width 8 height 8
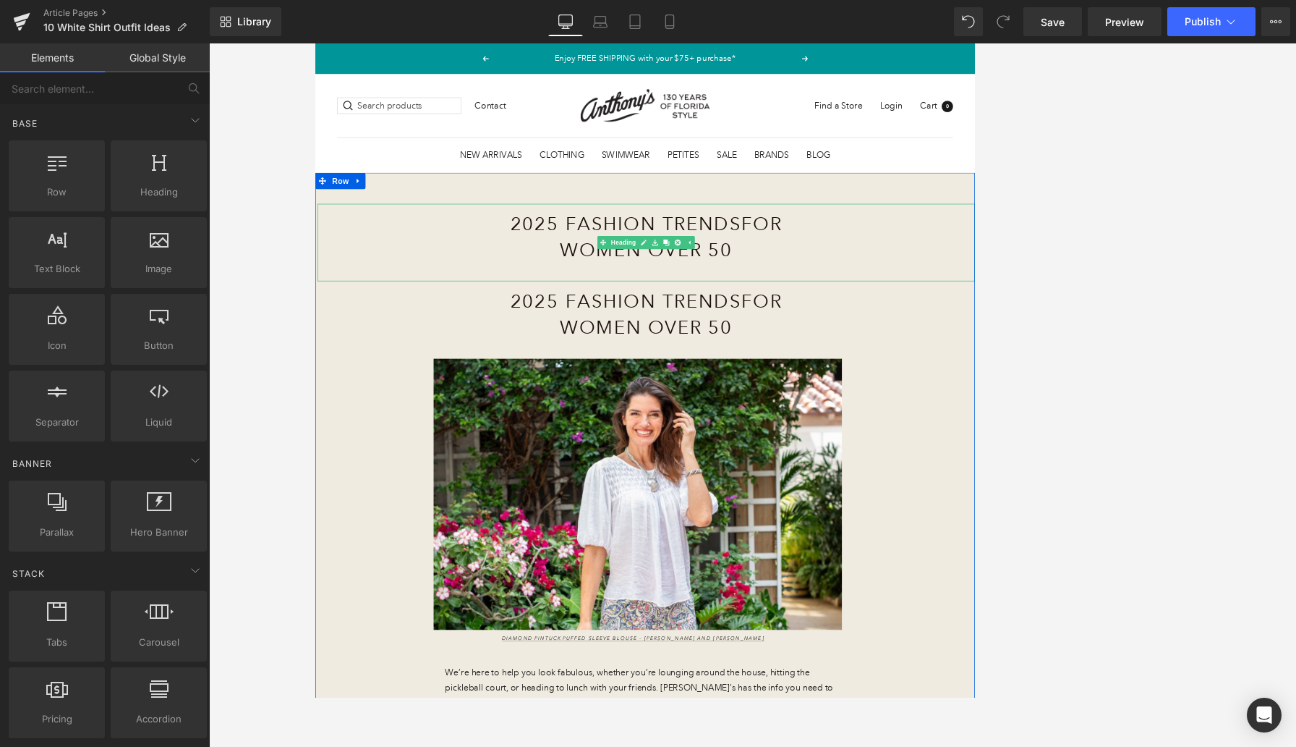
click at [713, 281] on h1 "2025 Fashion Trends for Women Over 50" at bounding box center [754, 299] width 446 height 69
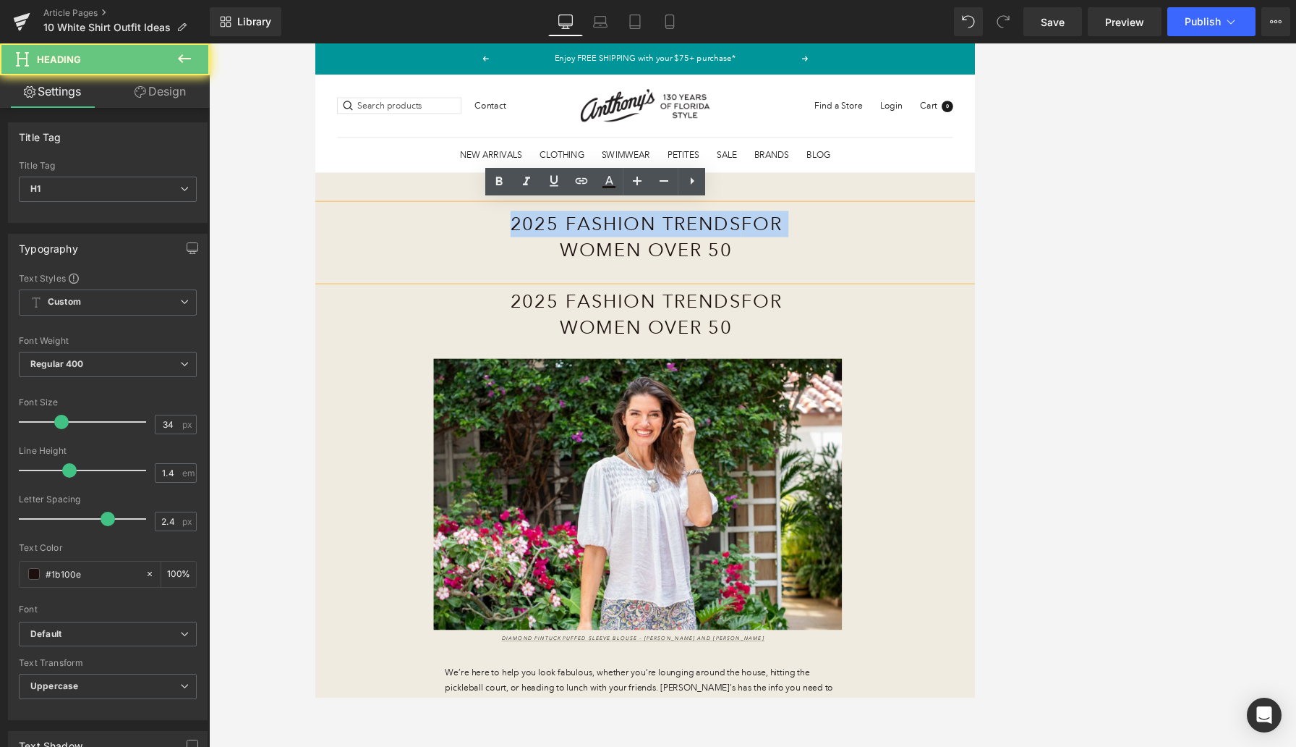
click at [713, 281] on h1 "2025 Fashion Trends for Women Over 50" at bounding box center [754, 299] width 446 height 69
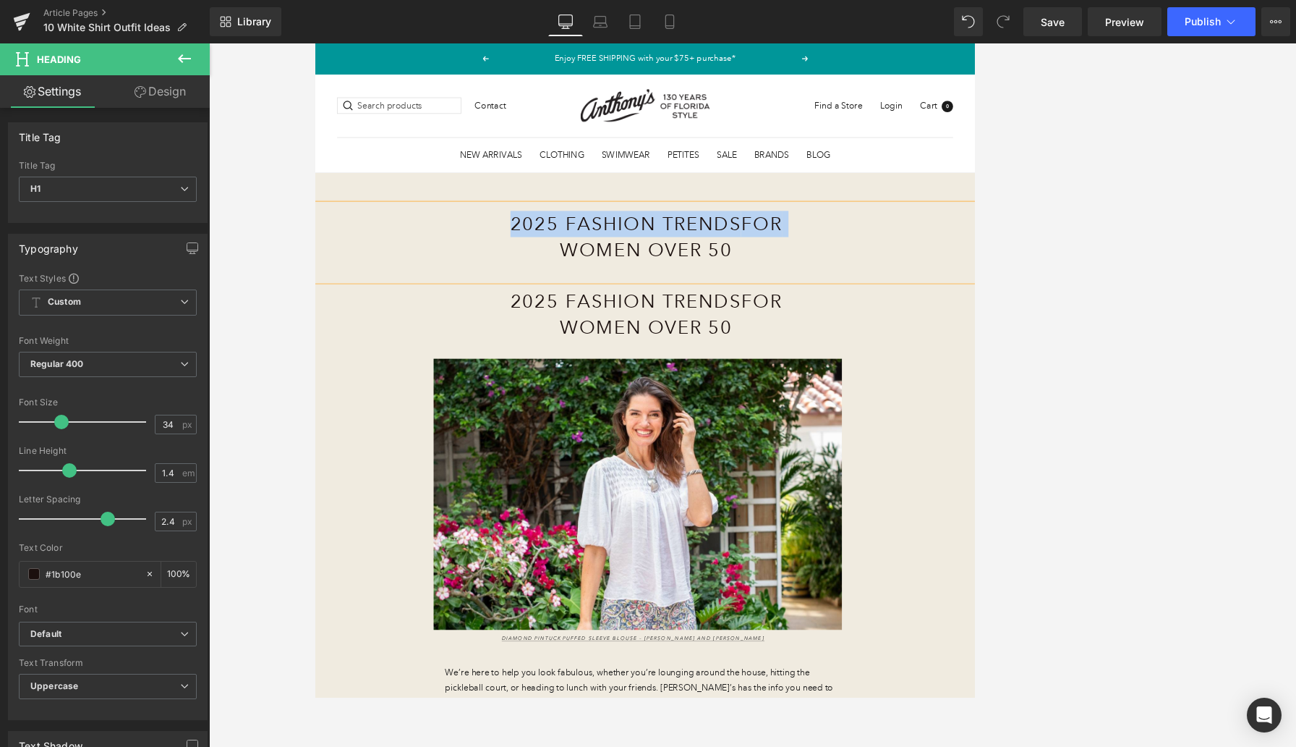
paste div
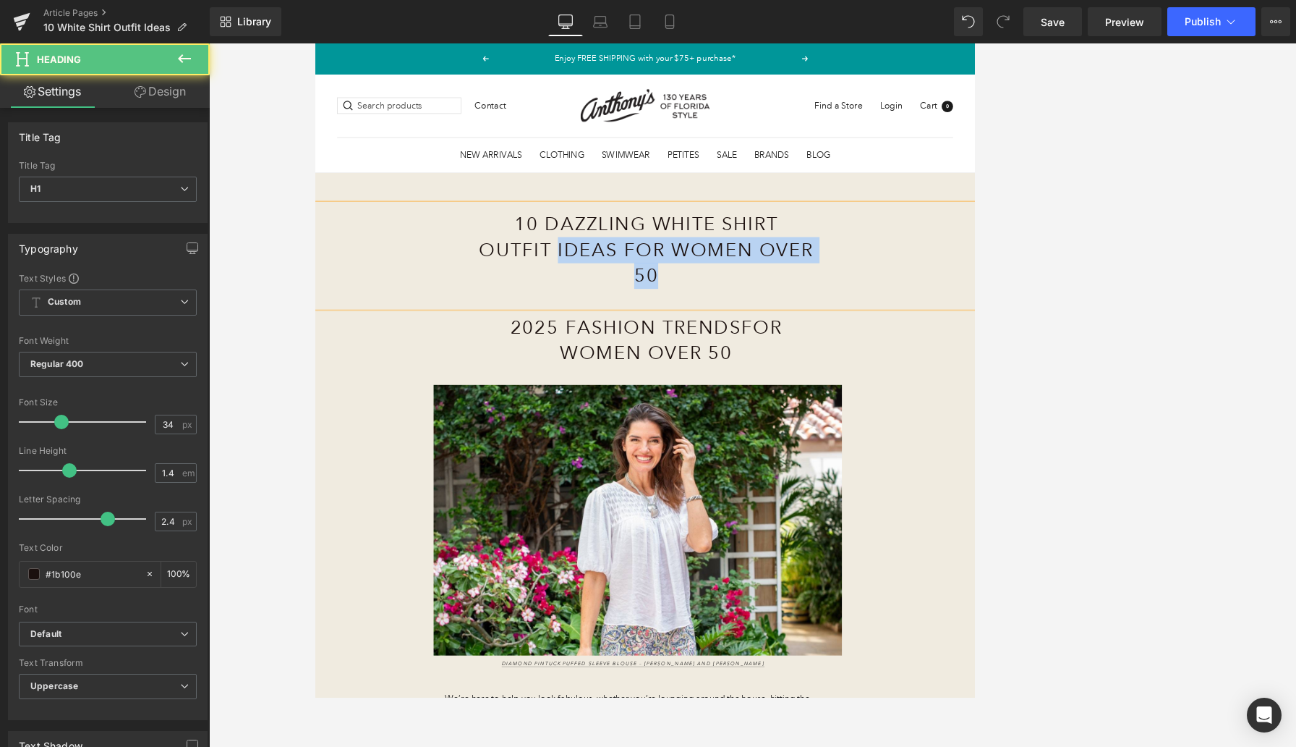
drag, startPoint x: 639, startPoint y: 318, endPoint x: 775, endPoint y: 354, distance: 140.7
click at [775, 357] on h1 "10 Dazzling White Shirt Outfit Ideas for Women Over 50" at bounding box center [754, 316] width 446 height 103
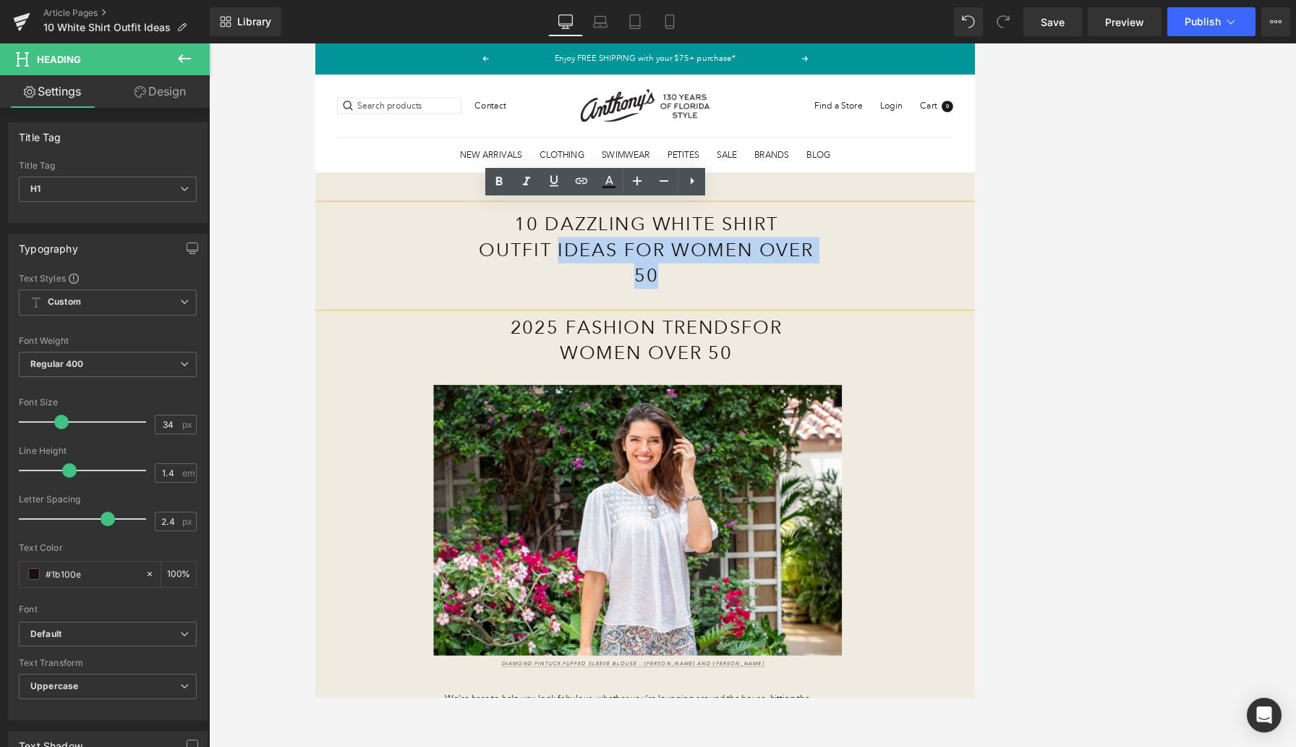
copy h1 "Ideas for Women Over 50"
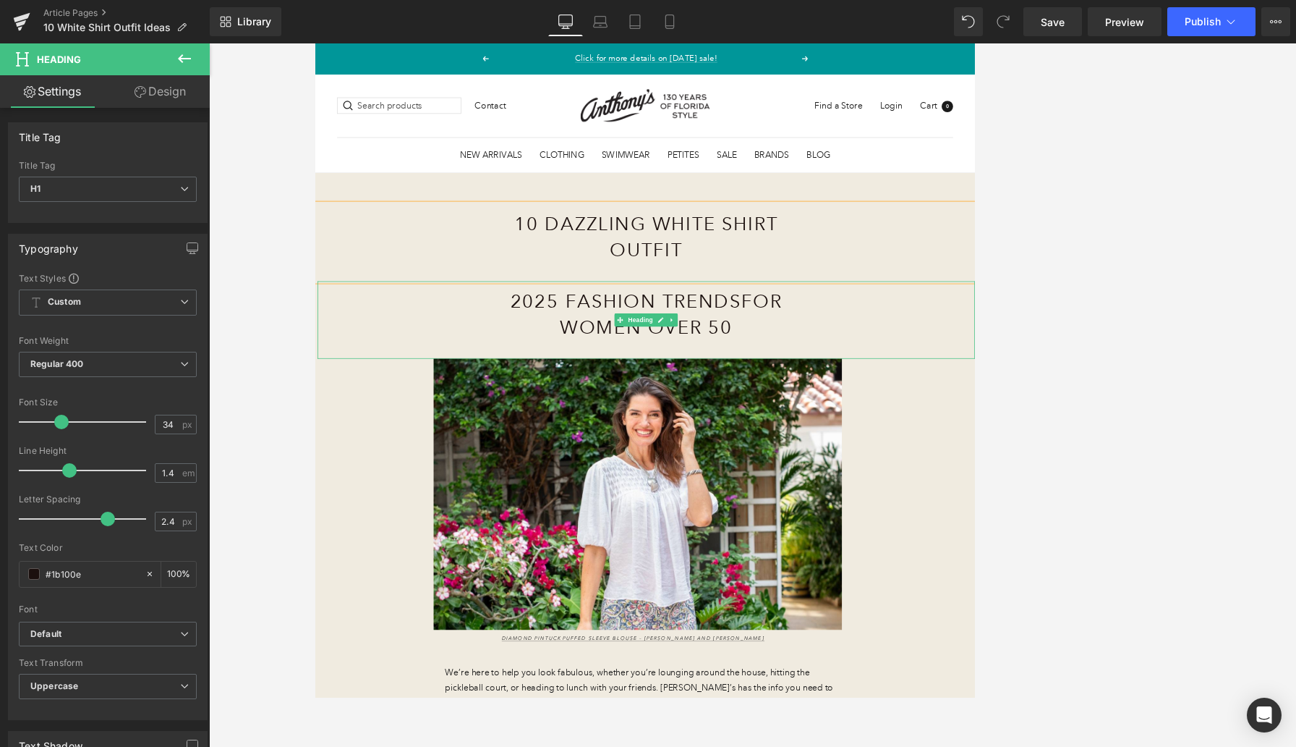
click at [710, 401] on h1 "2025 Fashion Trends for Women Over 50" at bounding box center [754, 402] width 446 height 69
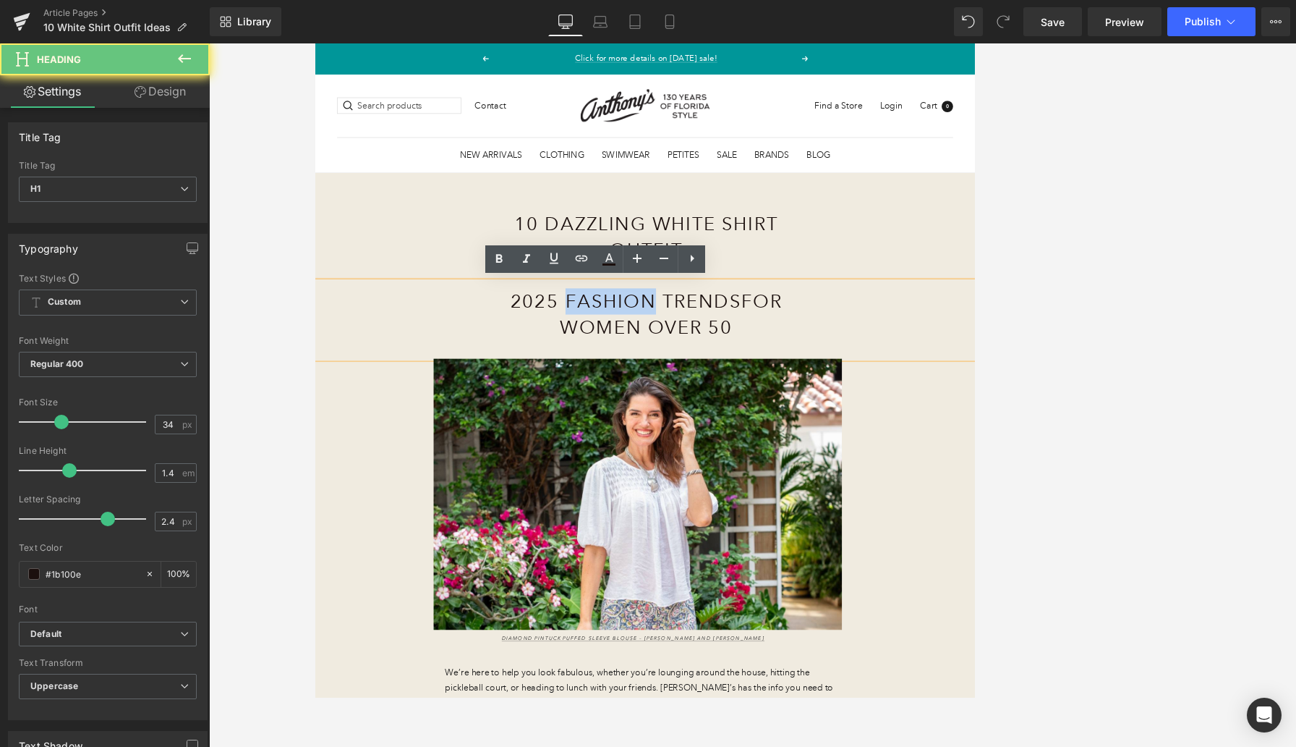
click at [710, 401] on h1 "2025 Fashion Trends for Women Over 50" at bounding box center [754, 402] width 446 height 69
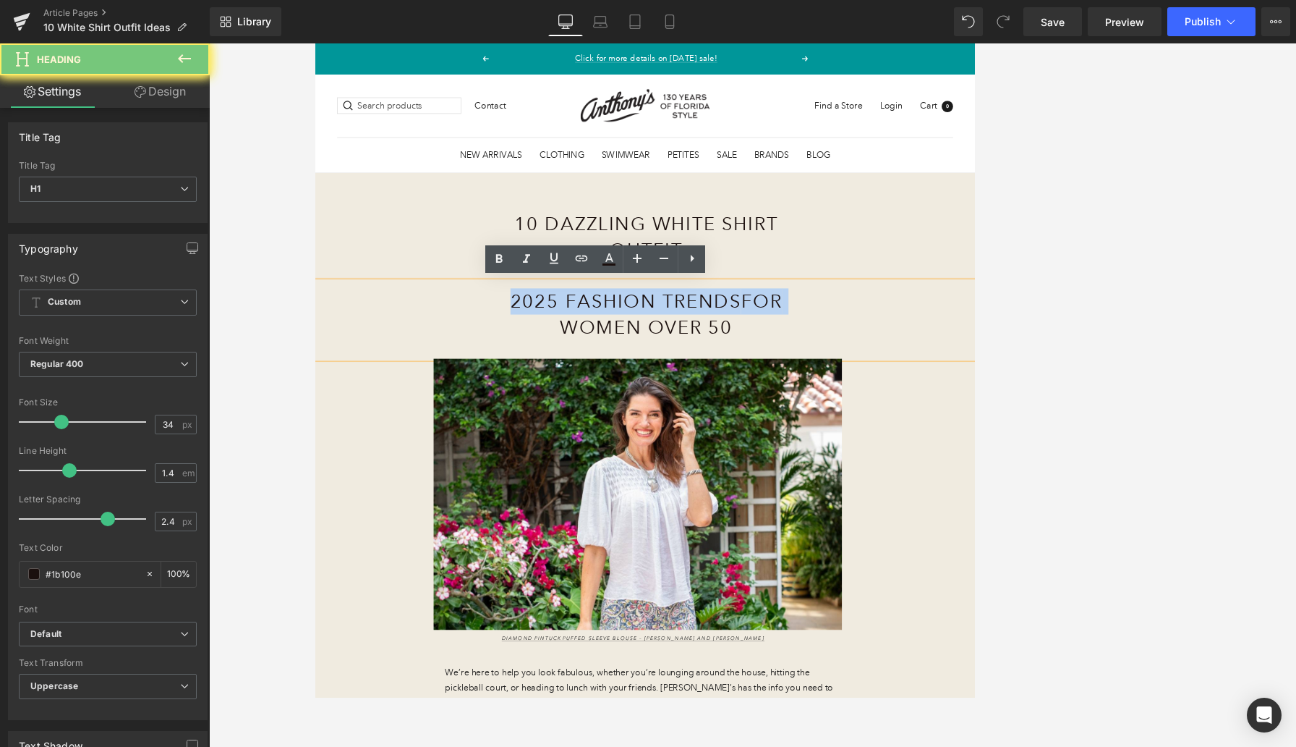
click at [710, 401] on h1 "2025 Fashion Trends for Women Over 50" at bounding box center [754, 402] width 446 height 69
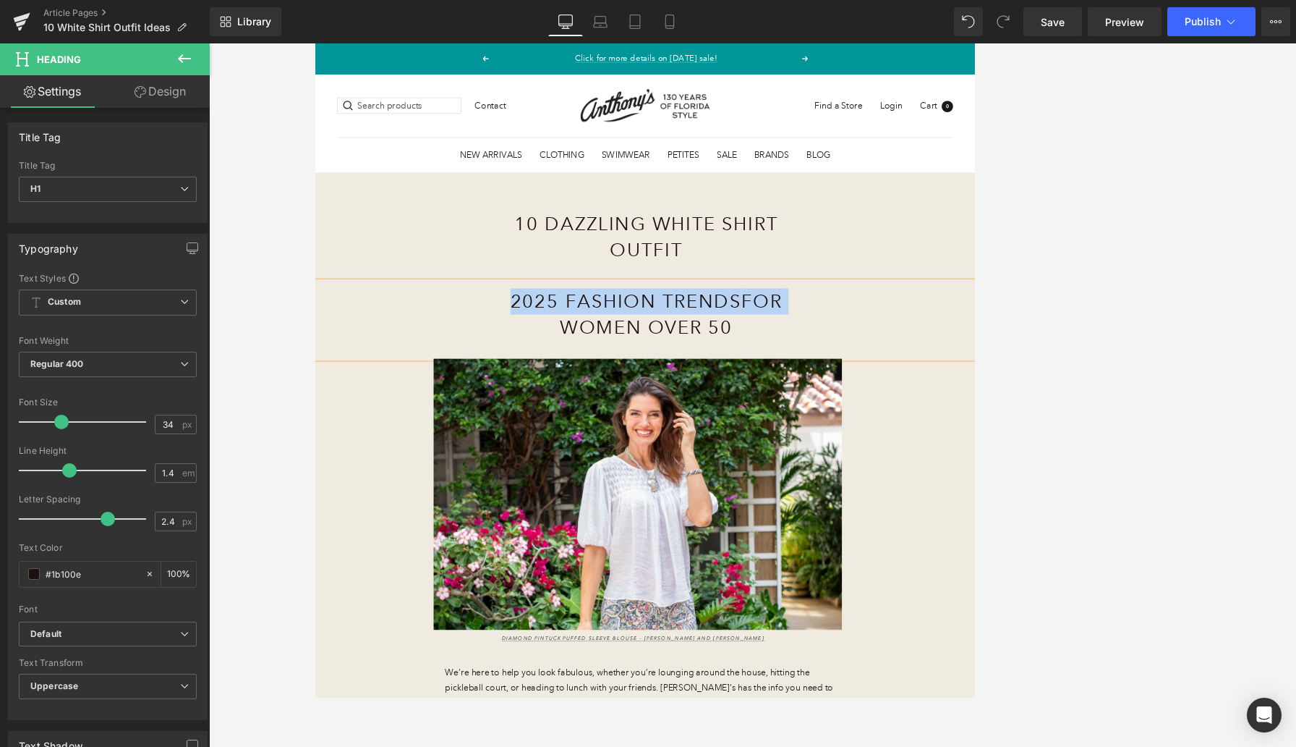
paste div
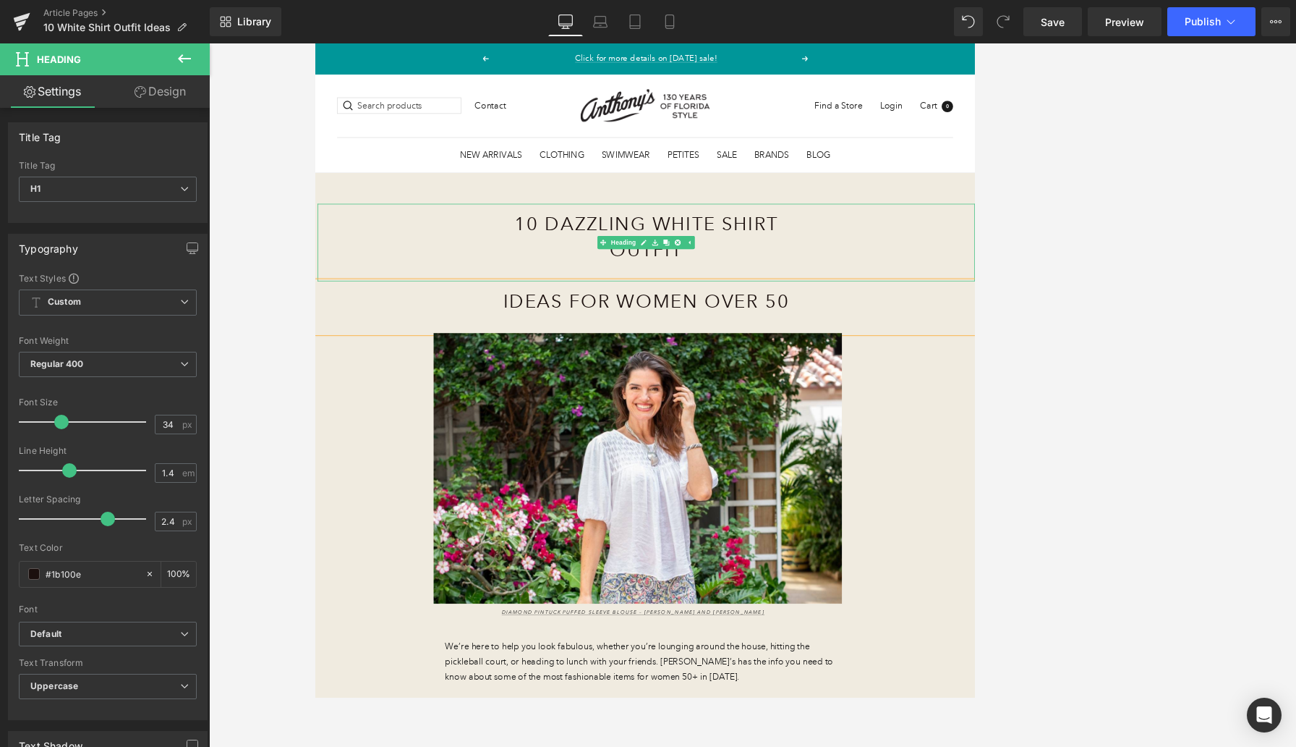
click at [765, 293] on h1 "10 Dazzling White Shirt Outfit" at bounding box center [754, 299] width 446 height 69
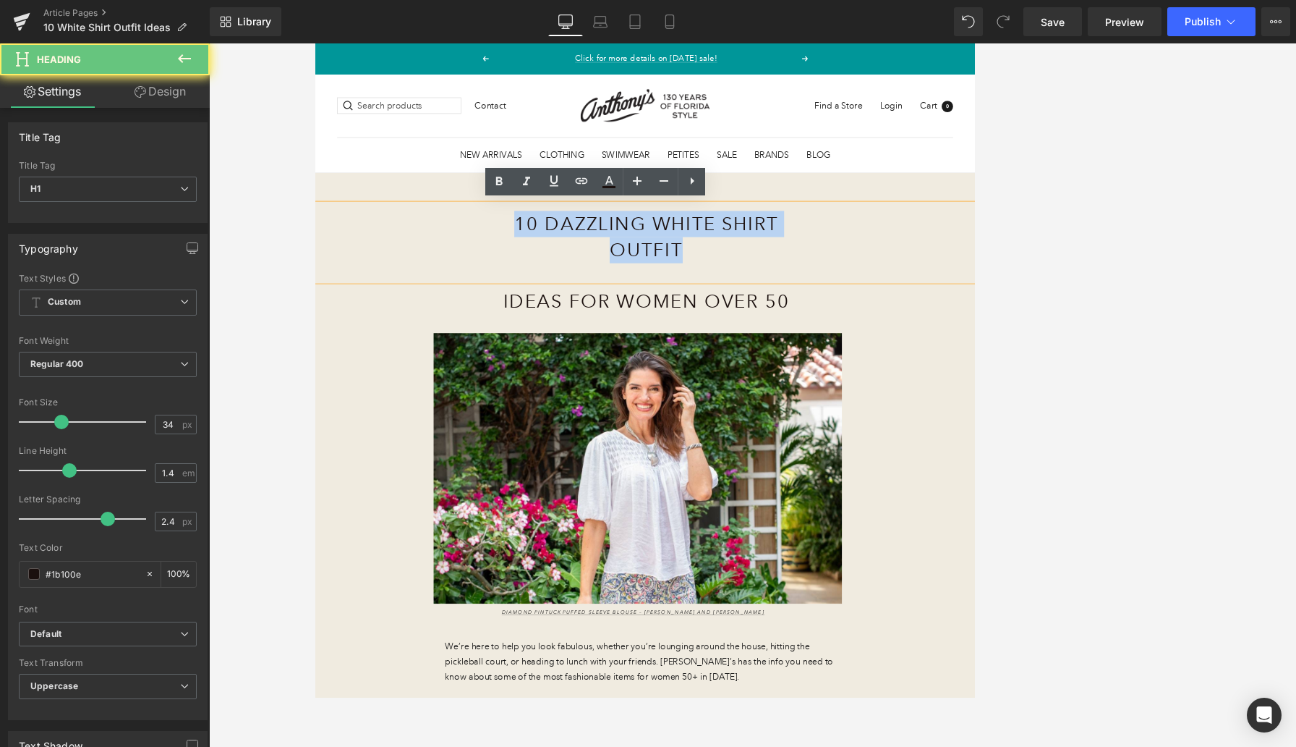
click at [765, 293] on h1 "10 Dazzling White Shirt Outfit" at bounding box center [754, 299] width 446 height 69
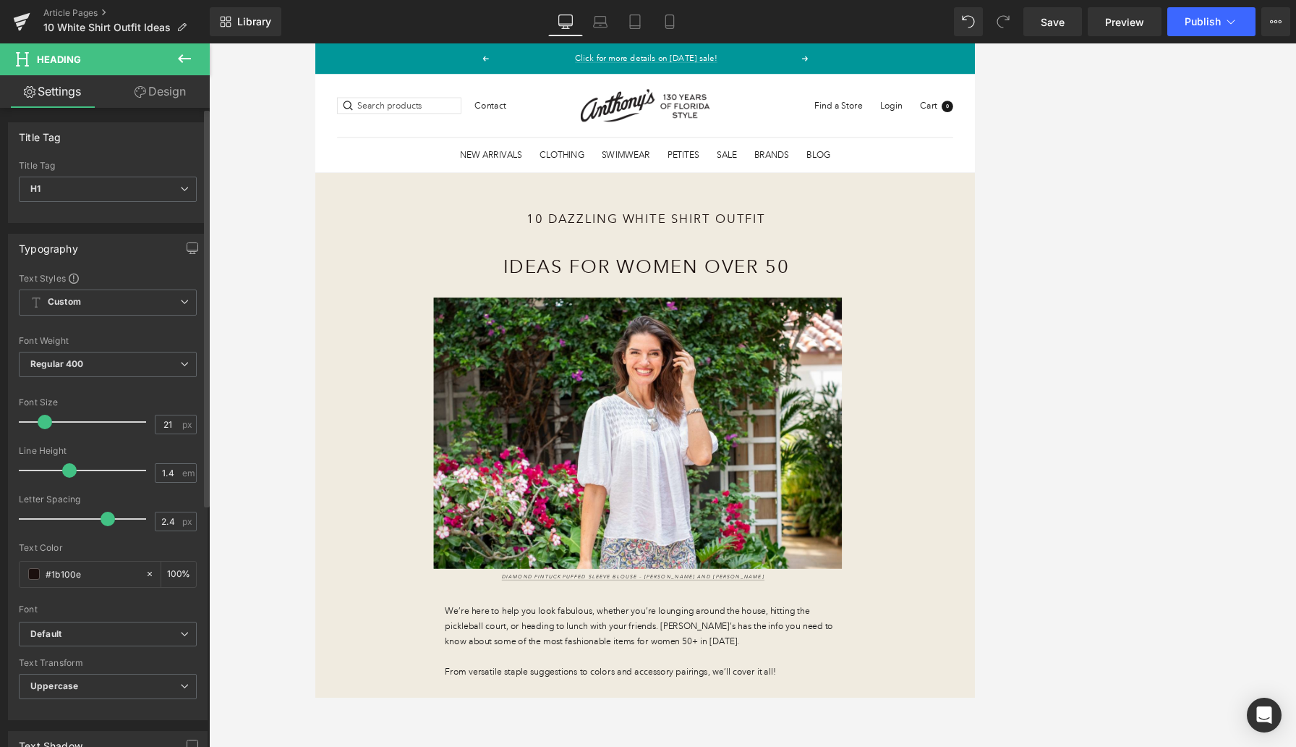
type input "20"
drag, startPoint x: 57, startPoint y: 422, endPoint x: 40, endPoint y: 422, distance: 17.4
click at [40, 422] on span at bounding box center [44, 422] width 14 height 14
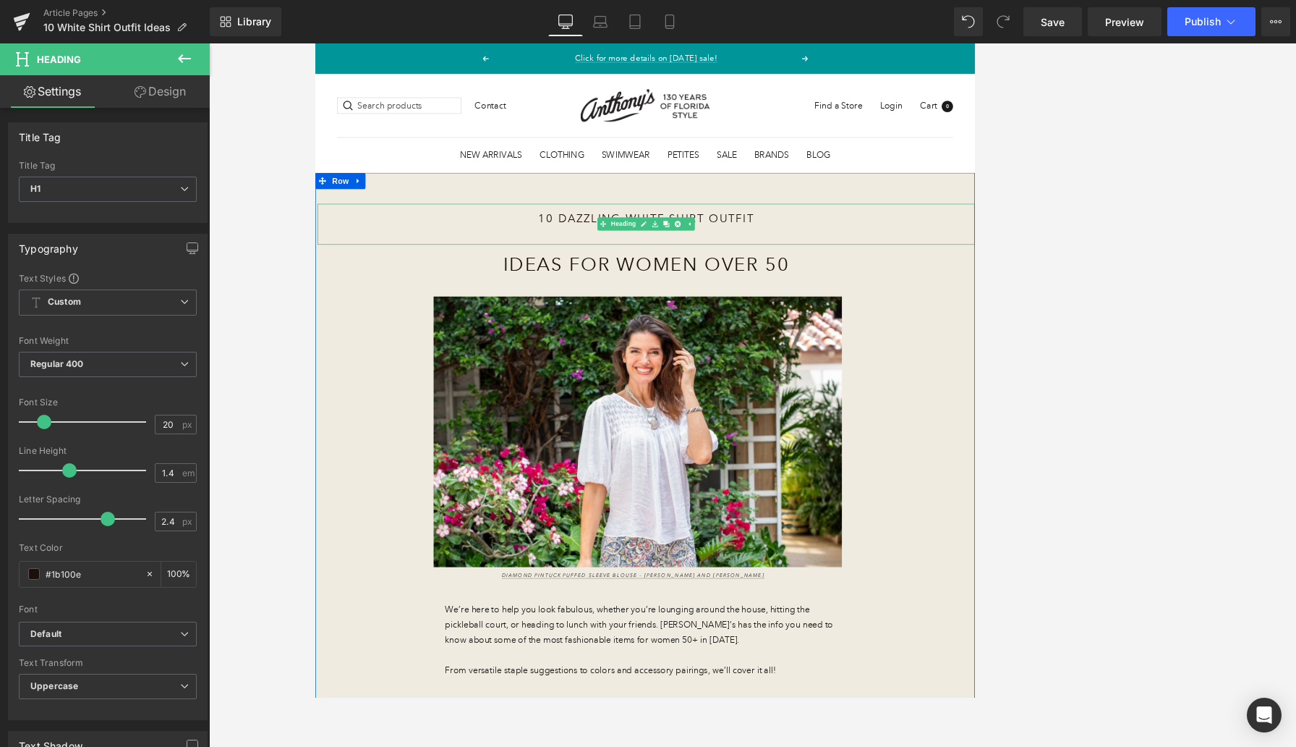
click at [373, 279] on div "10 Dazzling White Shirt Outfit" at bounding box center [754, 283] width 872 height 54
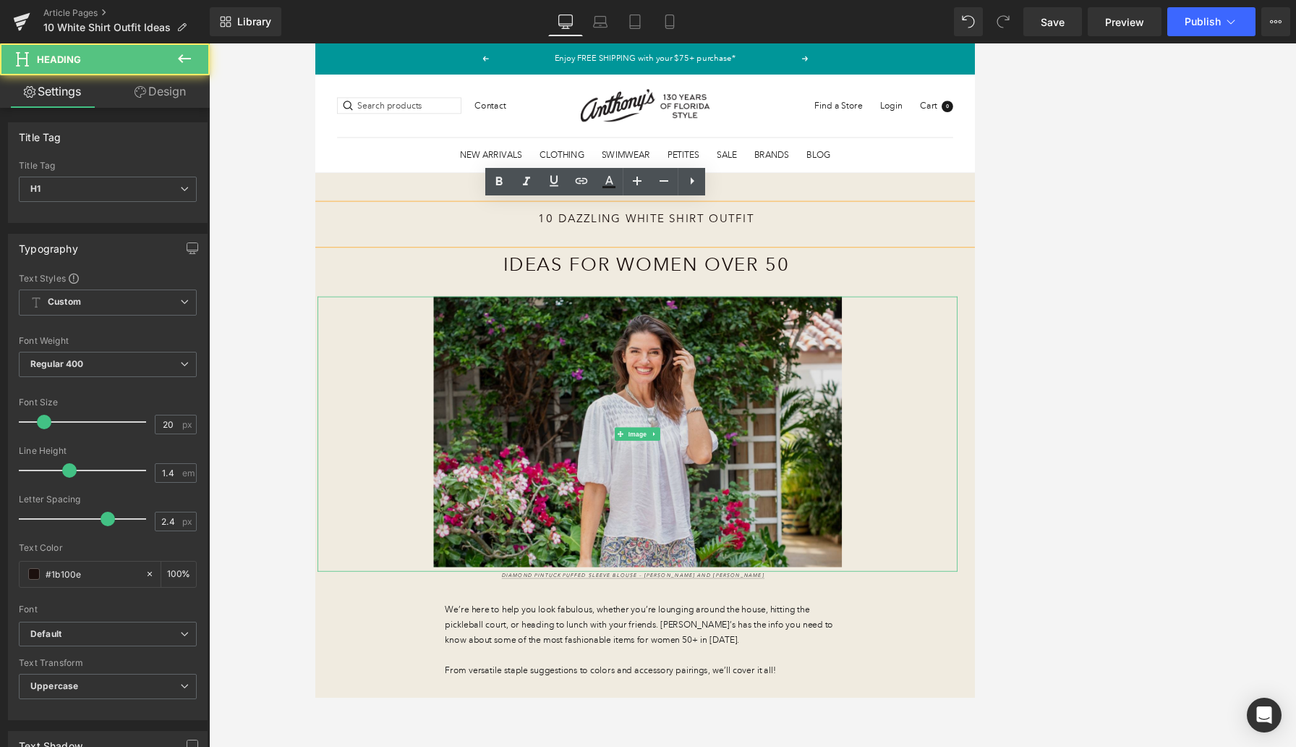
click at [378, 460] on img at bounding box center [742, 561] width 849 height 365
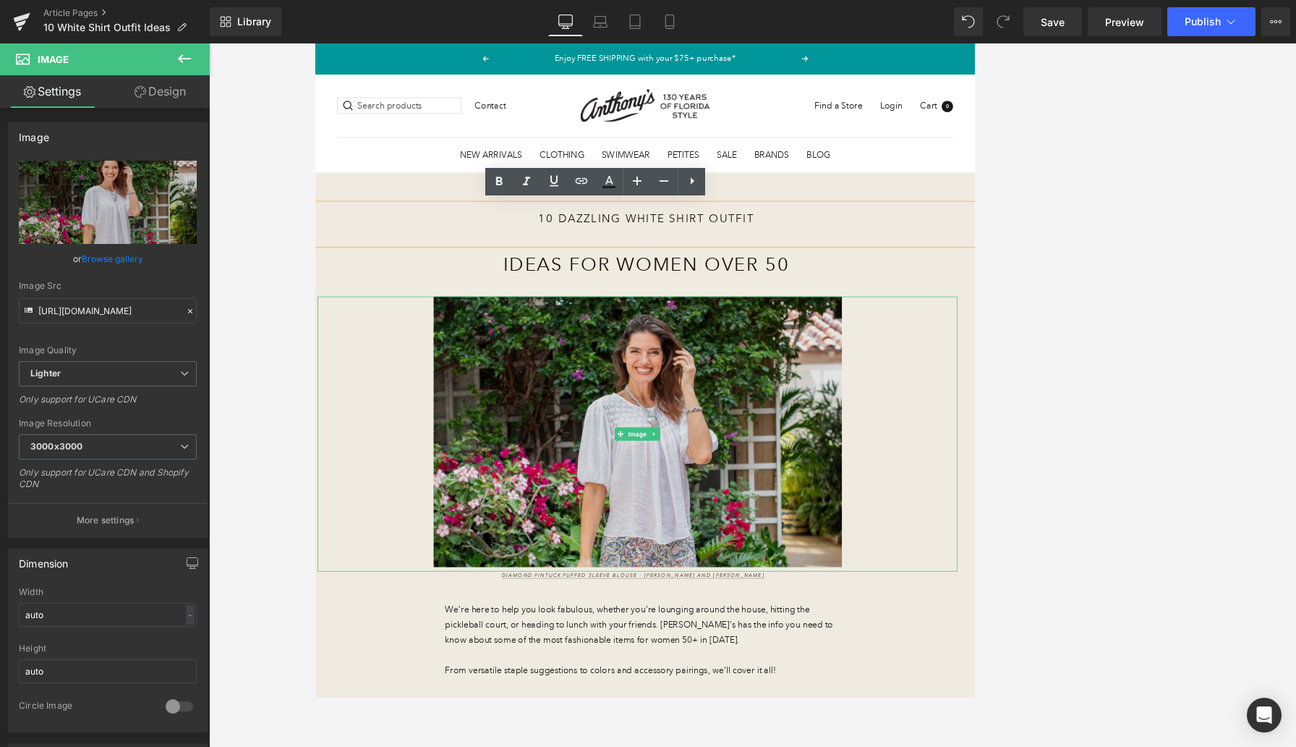
click at [362, 558] on img at bounding box center [742, 561] width 849 height 365
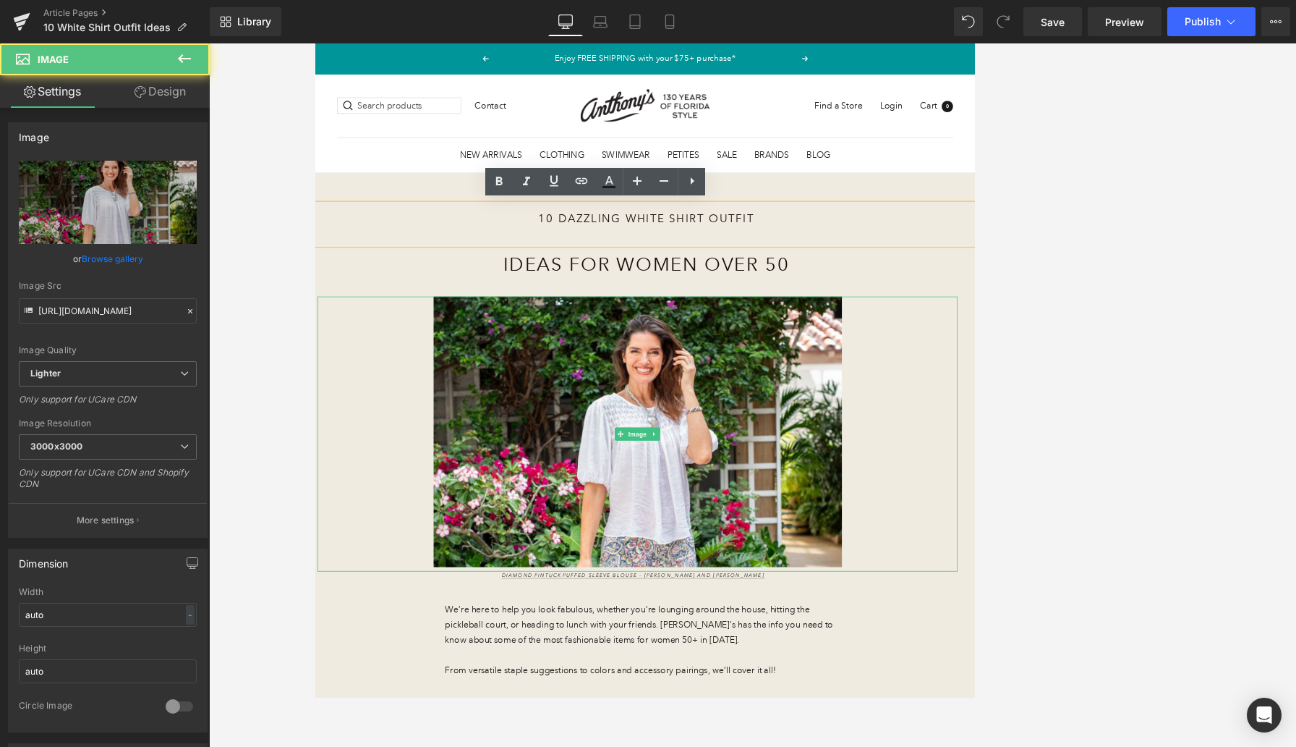
click at [359, 373] on div "Ideas for Women Over 50" at bounding box center [754, 344] width 872 height 69
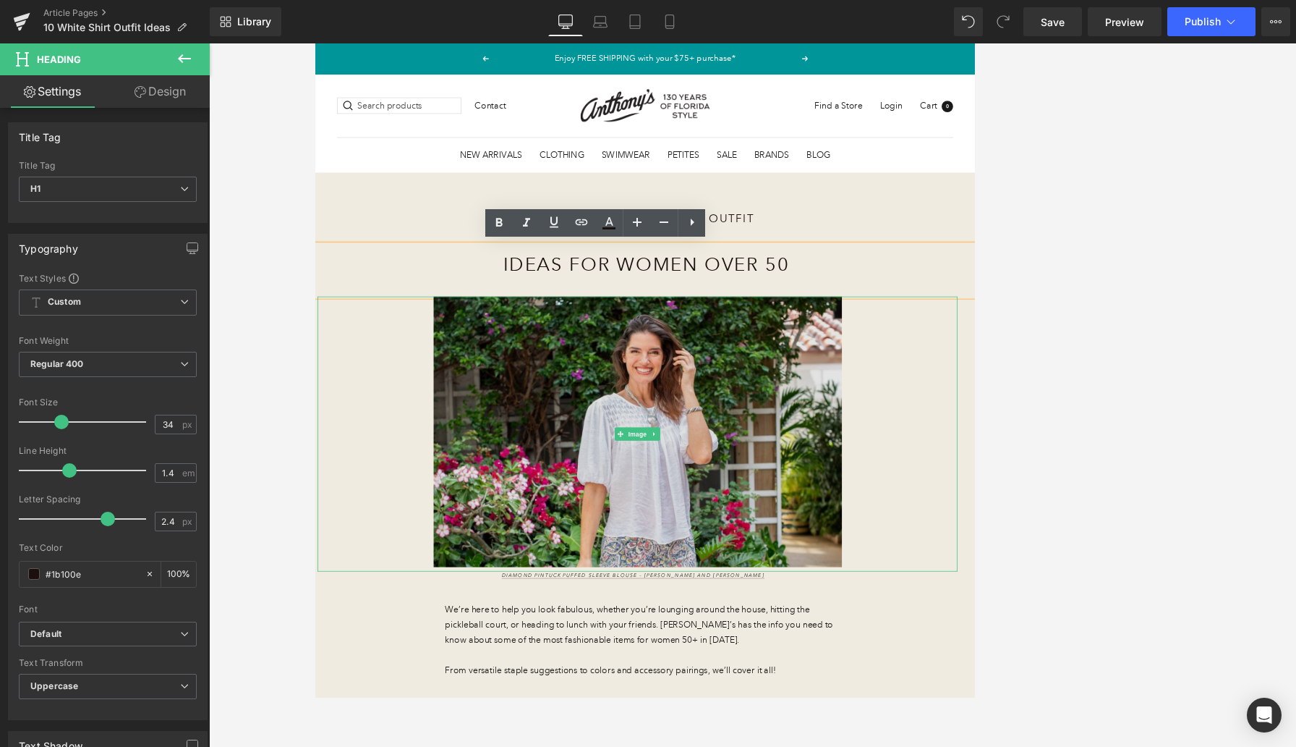
click at [846, 633] on img at bounding box center [742, 561] width 849 height 365
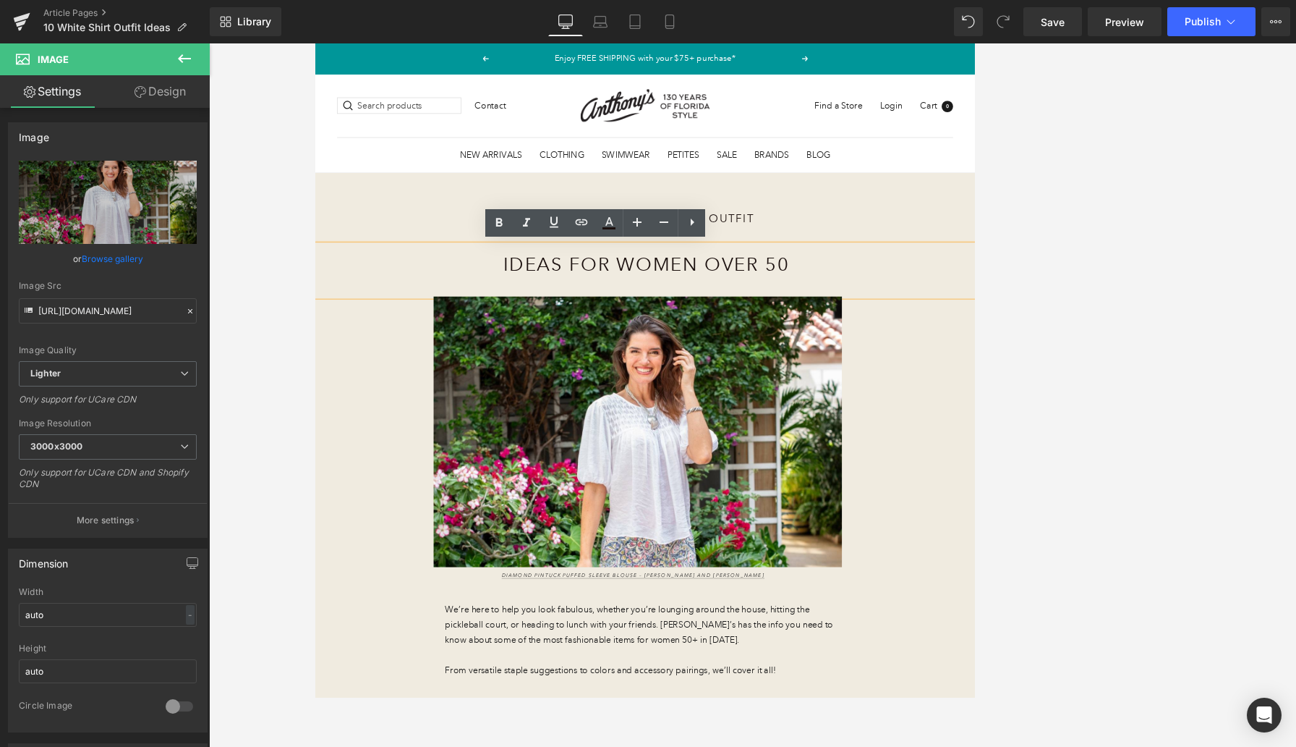
click at [390, 235] on div "10 Dazzling White Shirt Outfit Heading Ideas for Women Over 50 Heading Image Di…" at bounding box center [752, 570] width 875 height 710
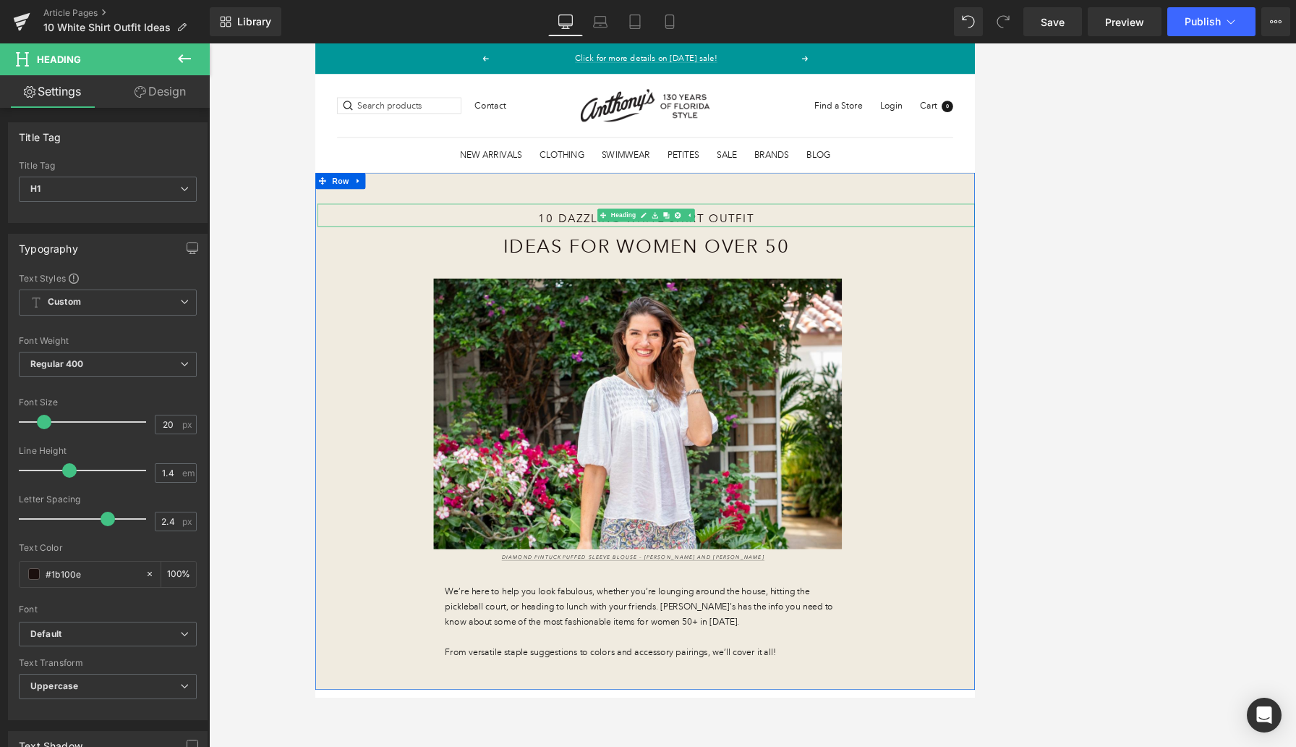
drag, startPoint x: 534, startPoint y: 307, endPoint x: 534, endPoint y: 283, distance: 23.9
click at [534, 283] on div "10 Dazzling White Shirt Outfit Heading" at bounding box center [754, 271] width 872 height 30
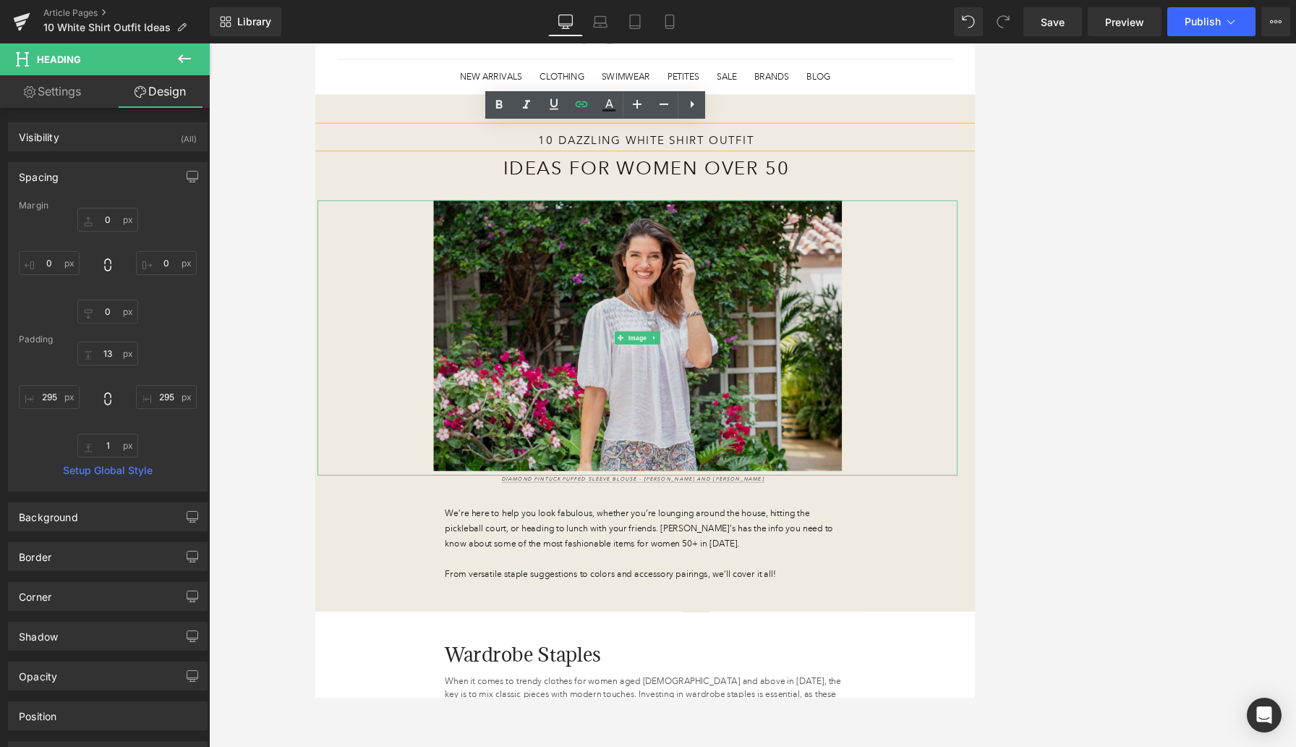
scroll to position [104, 0]
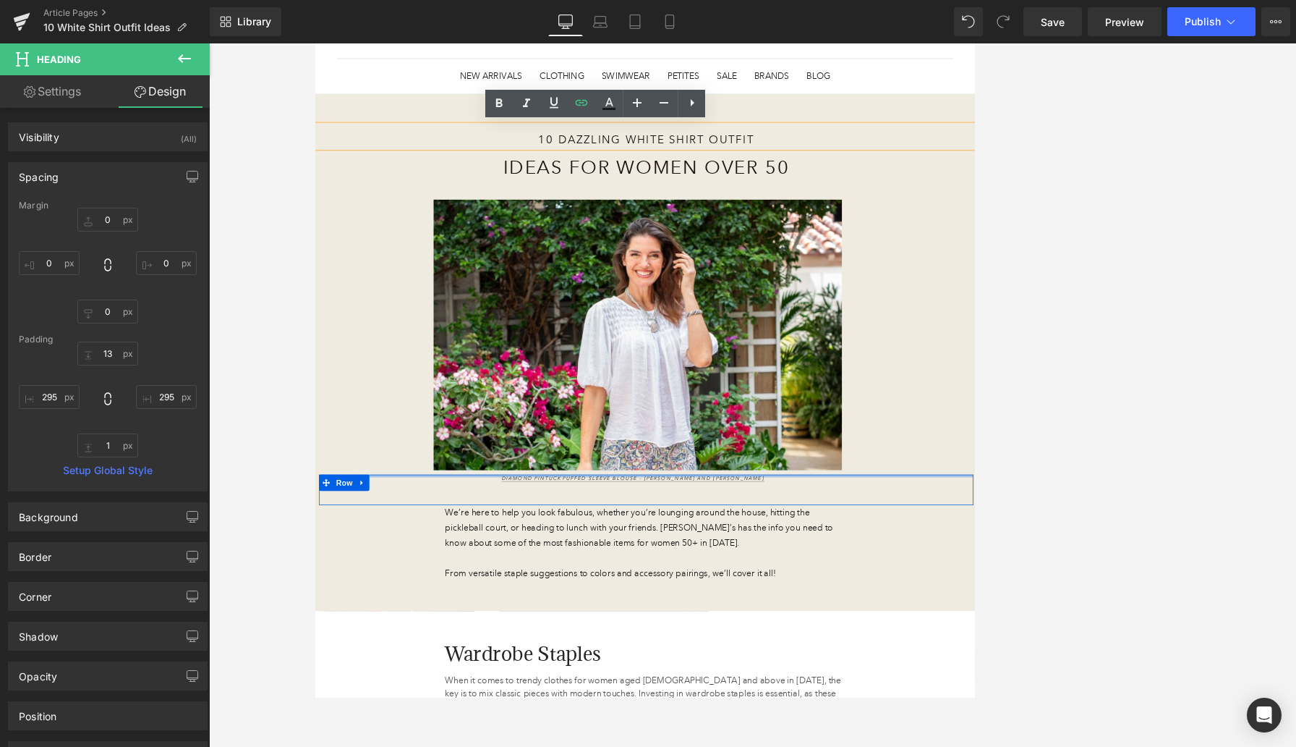
click at [846, 618] on div at bounding box center [754, 618] width 868 height 4
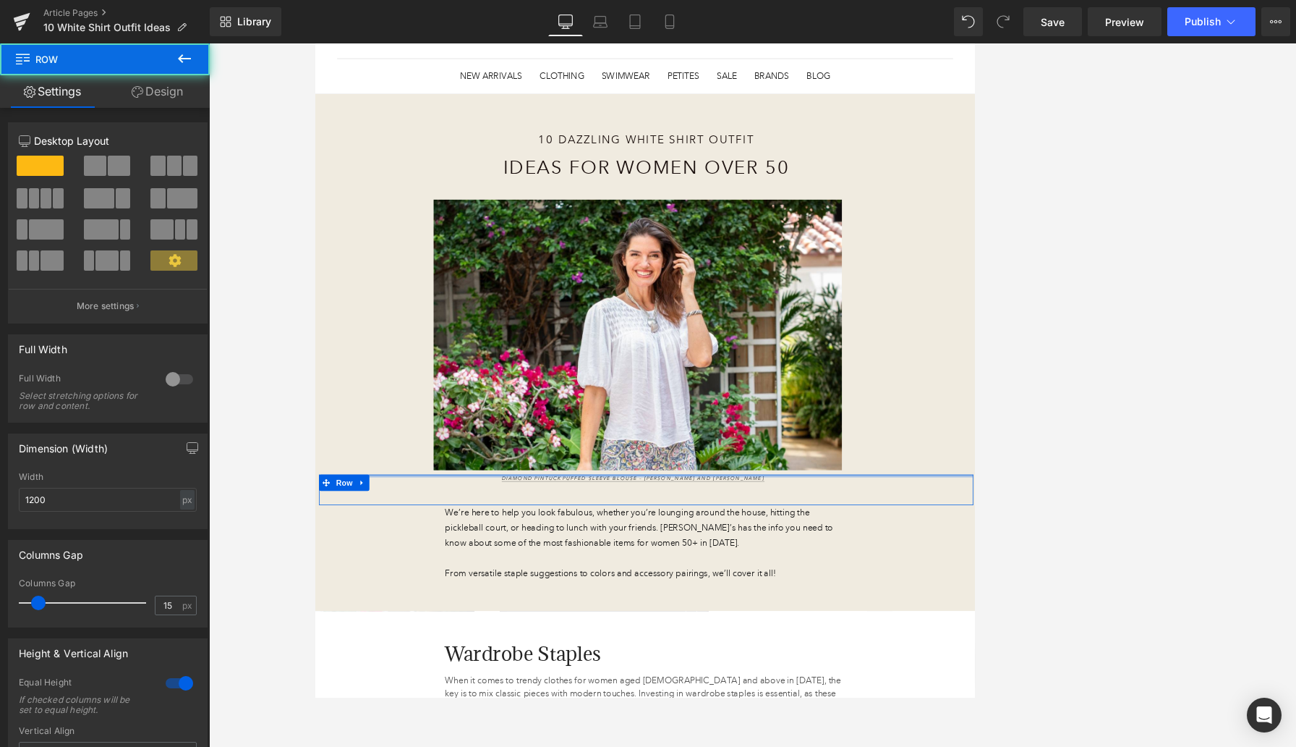
click at [846, 618] on div at bounding box center [754, 618] width 868 height 4
click at [846, 622] on p "Diamond Pintuck Puffed Sleeve Blouse – ZAC AND RACHEL" at bounding box center [736, 622] width 586 height 12
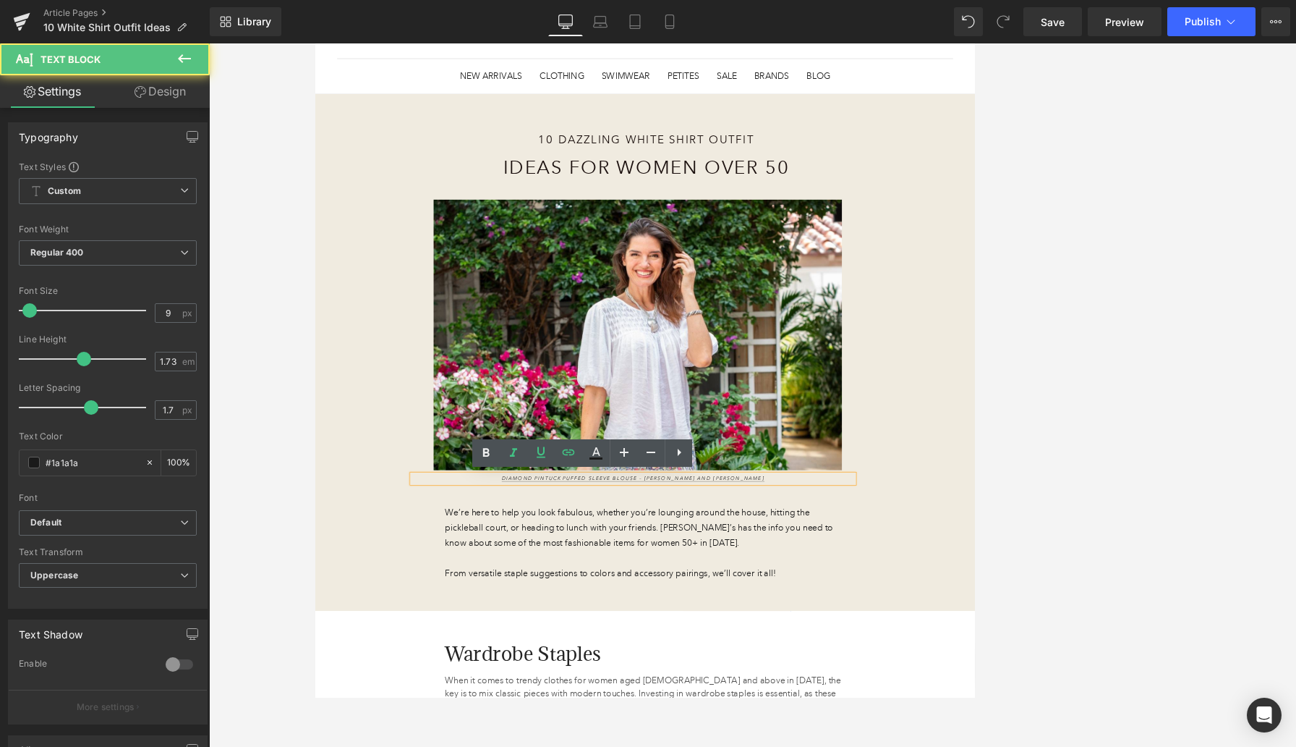
click at [846, 622] on p "Diamond Pintuck Puffed Sleeve Blouse – ZAC AND RACHEL" at bounding box center [736, 622] width 586 height 12
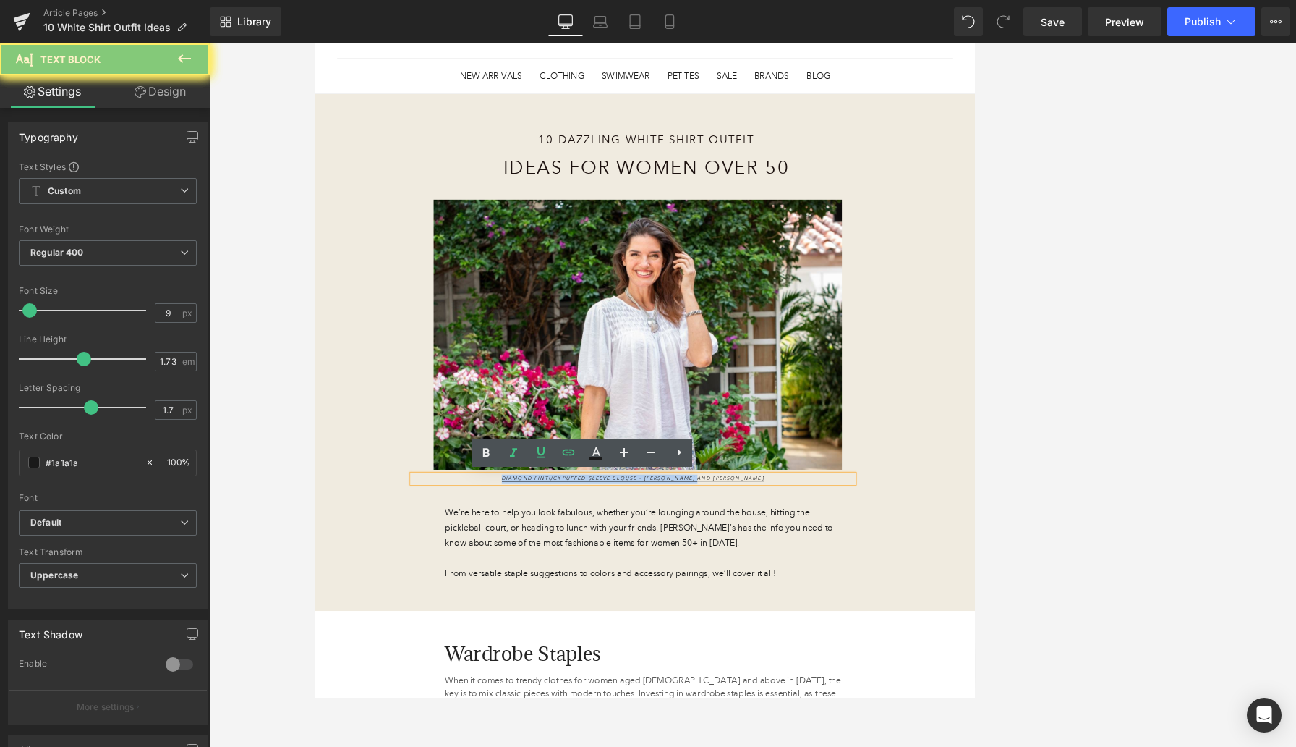
click at [846, 622] on p "Diamond Pintuck Puffed Sleeve Blouse – ZAC AND RACHEL" at bounding box center [736, 622] width 586 height 12
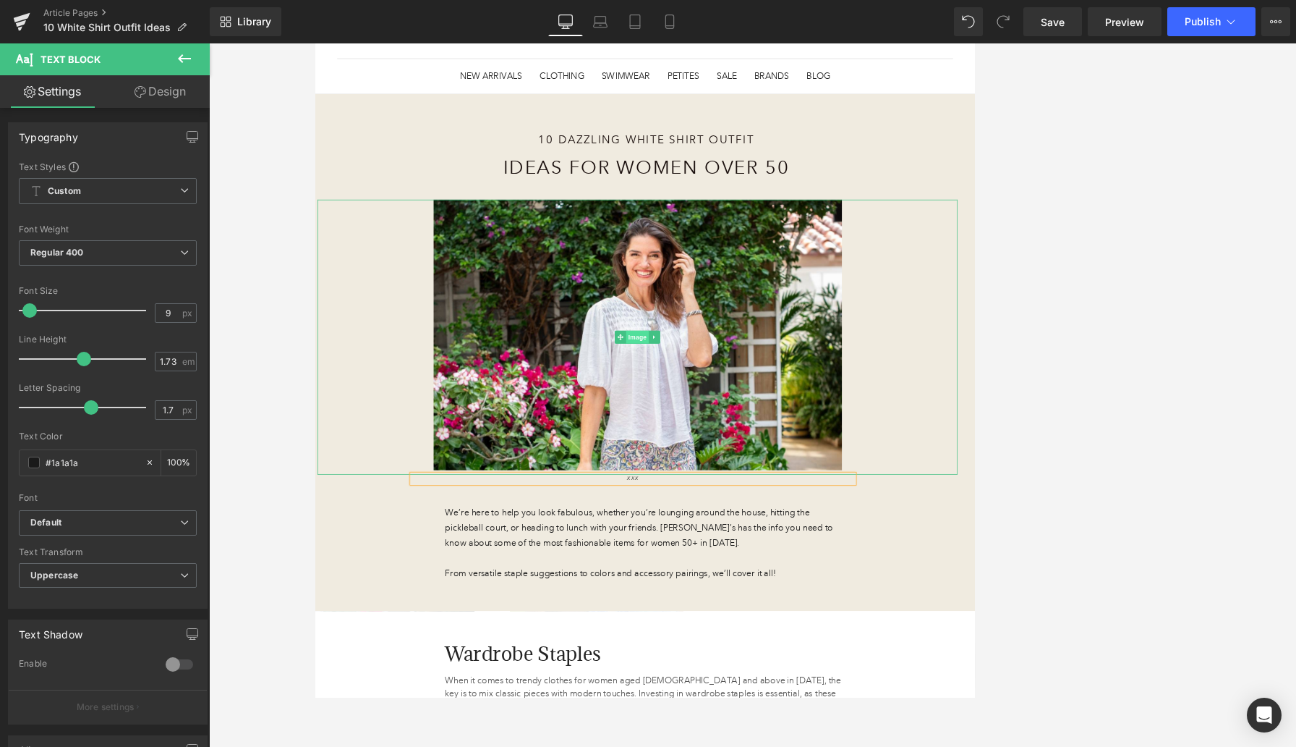
click at [736, 428] on span "Image" at bounding box center [742, 433] width 30 height 17
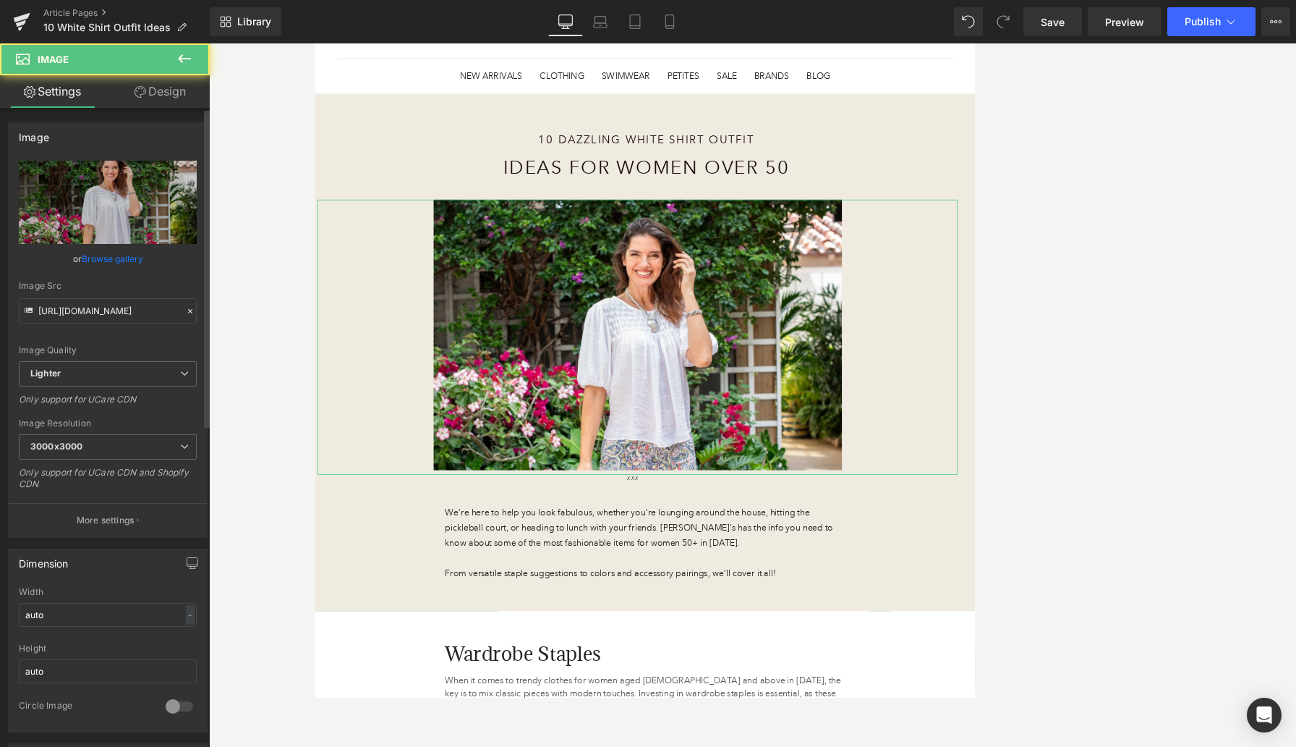
click at [118, 264] on link "Browse gallery" at bounding box center [112, 258] width 61 height 25
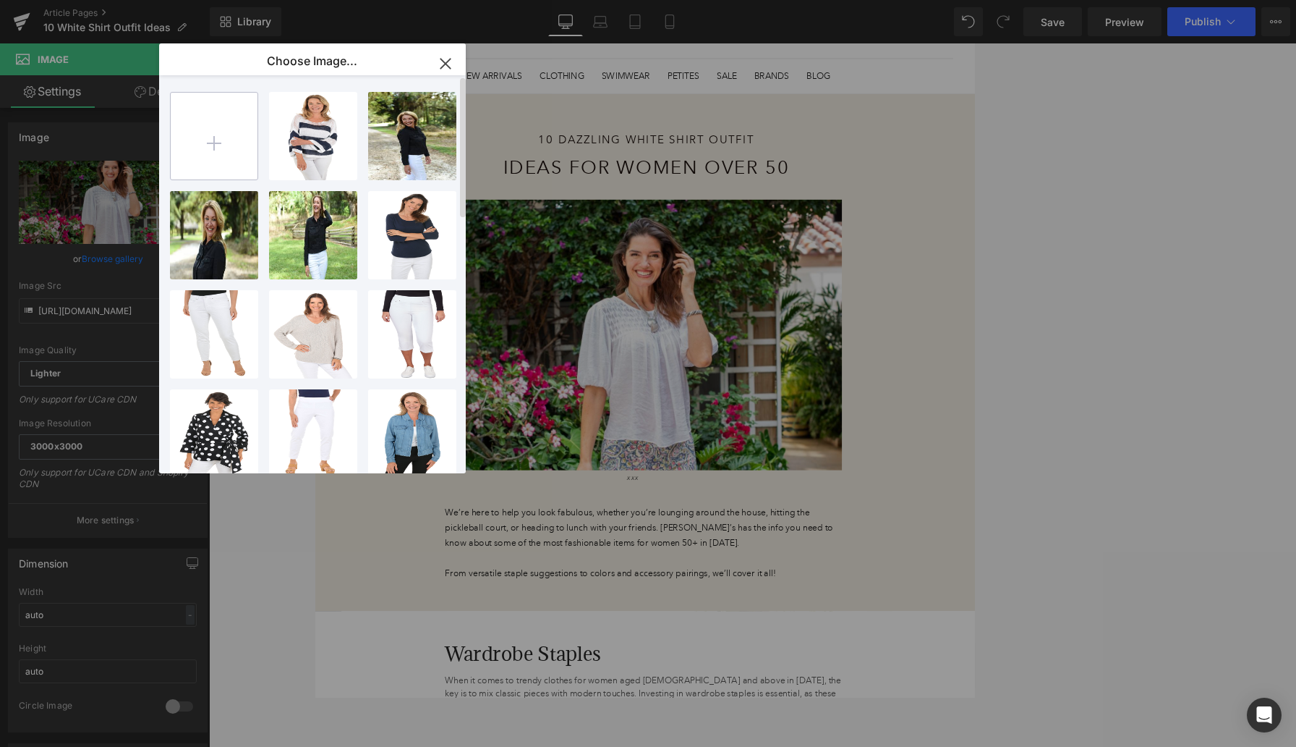
click at [204, 150] on input "file" at bounding box center [214, 136] width 87 height 87
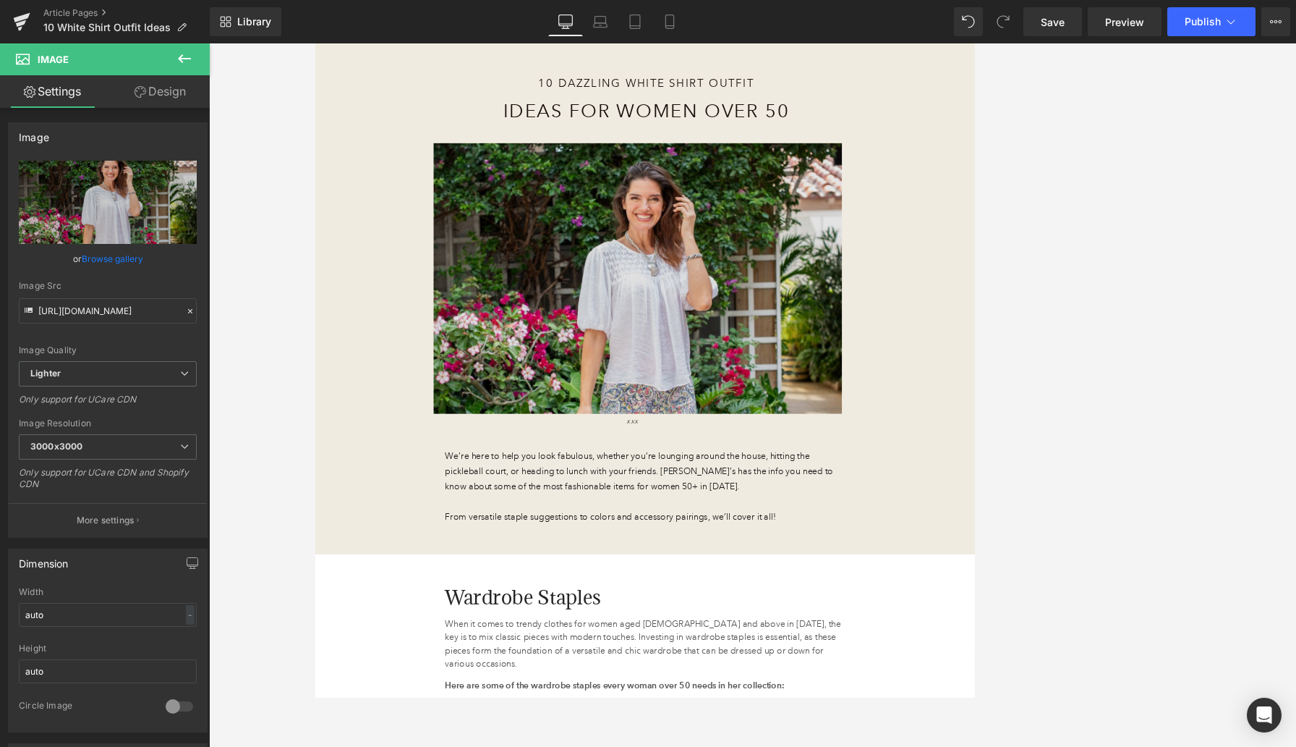
scroll to position [327, 0]
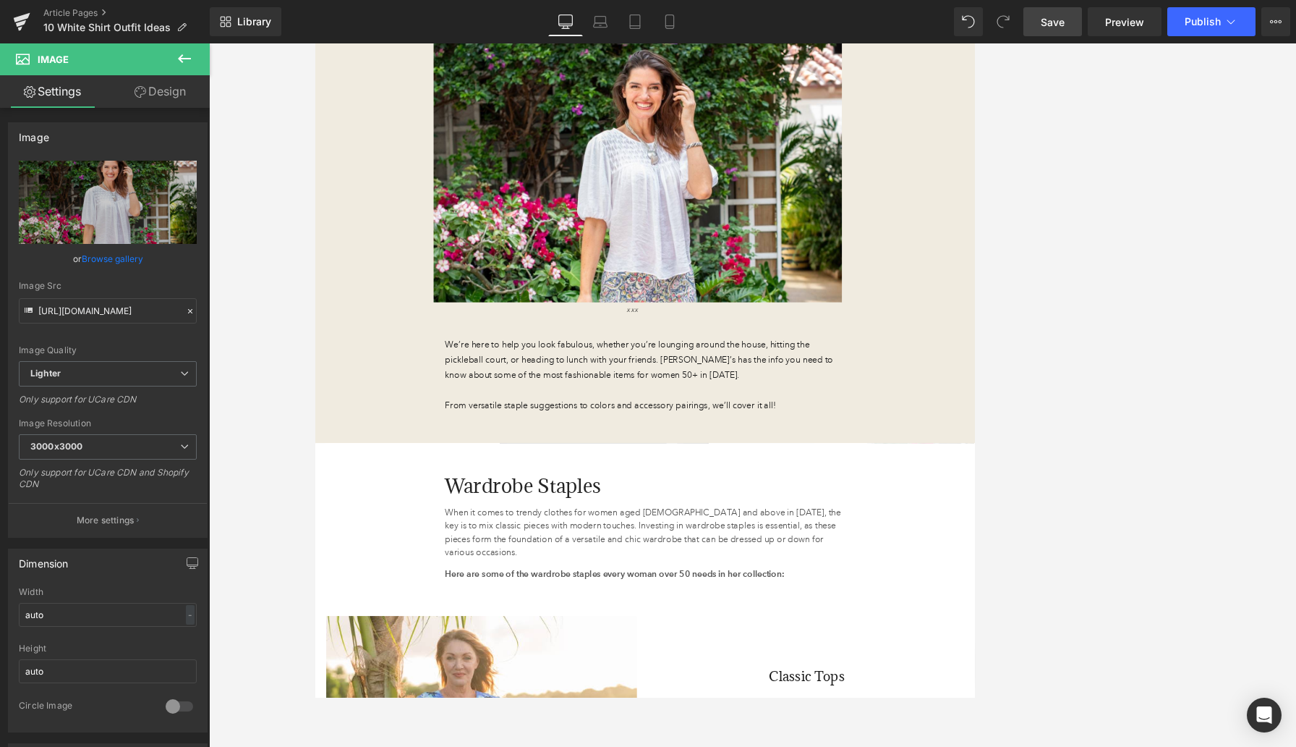
click at [846, 25] on span "Save" at bounding box center [1053, 21] width 24 height 15
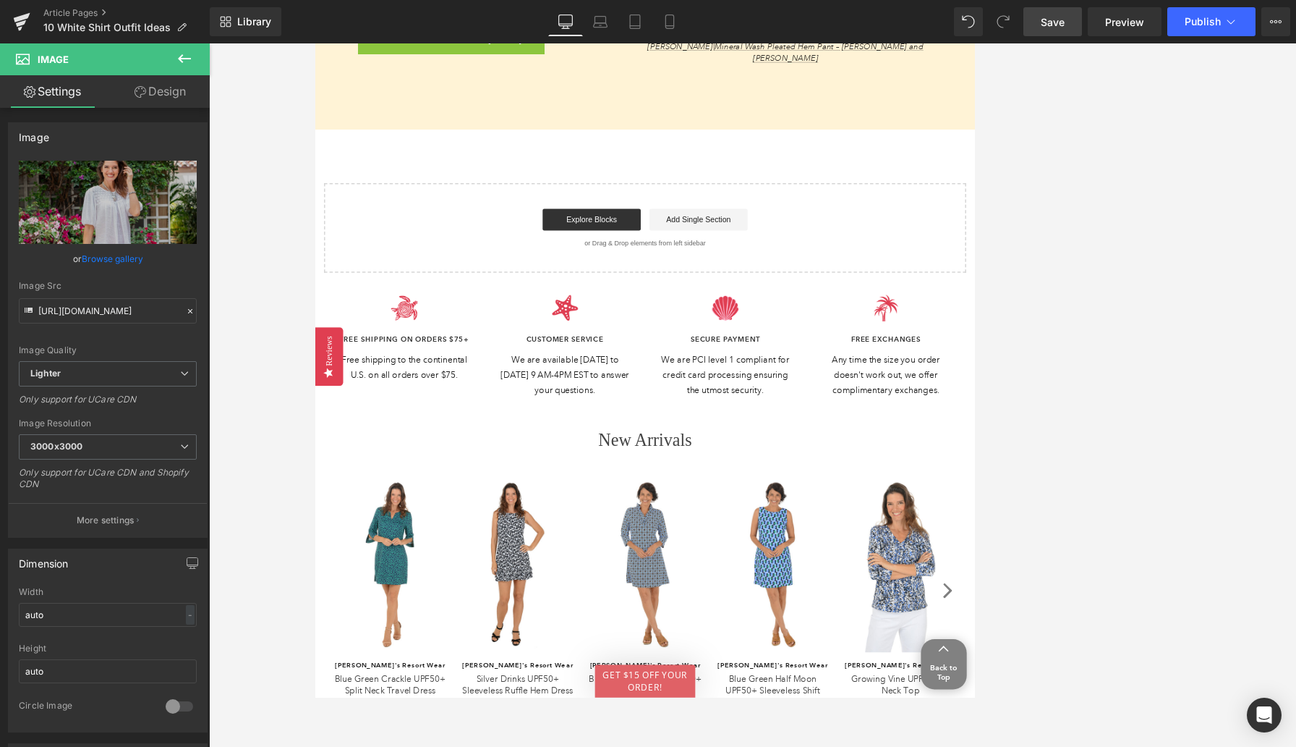
scroll to position [4091, 0]
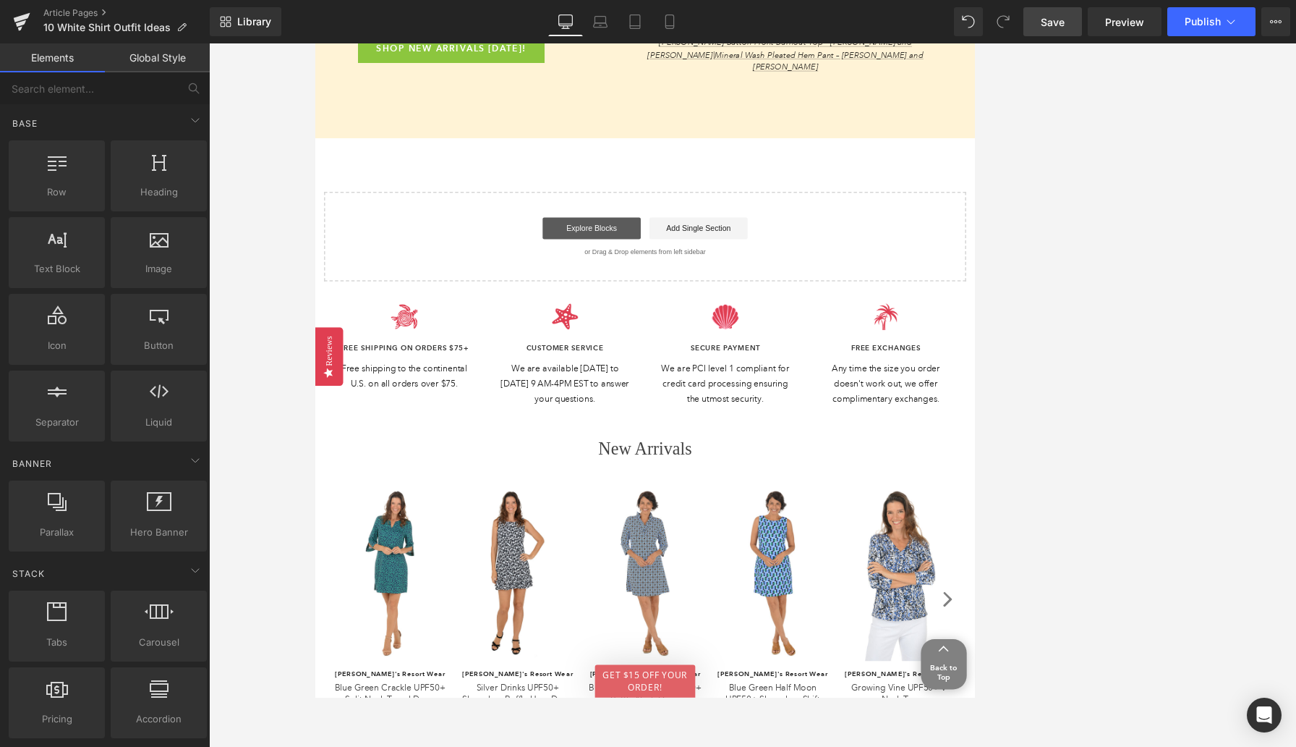
click at [718, 274] on link "Explore Blocks" at bounding box center [681, 288] width 130 height 29
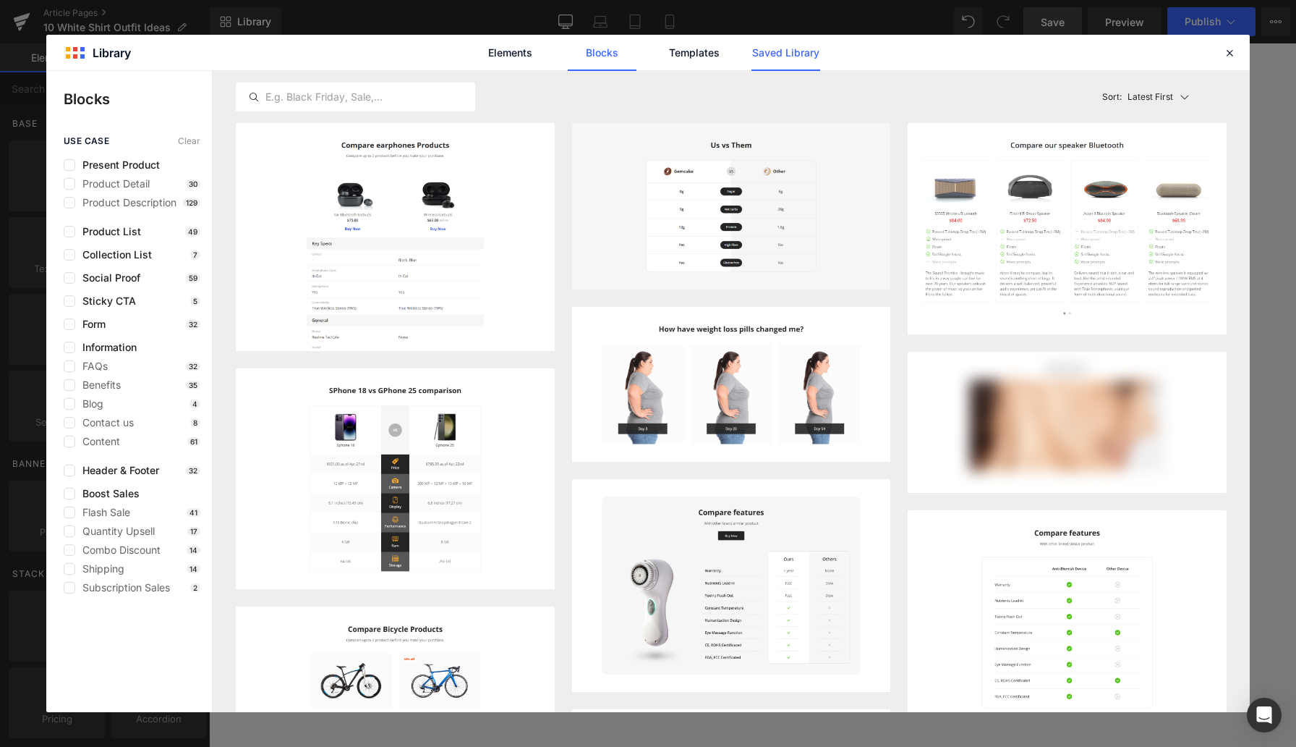
click at [773, 56] on link "Saved Library" at bounding box center [786, 53] width 69 height 36
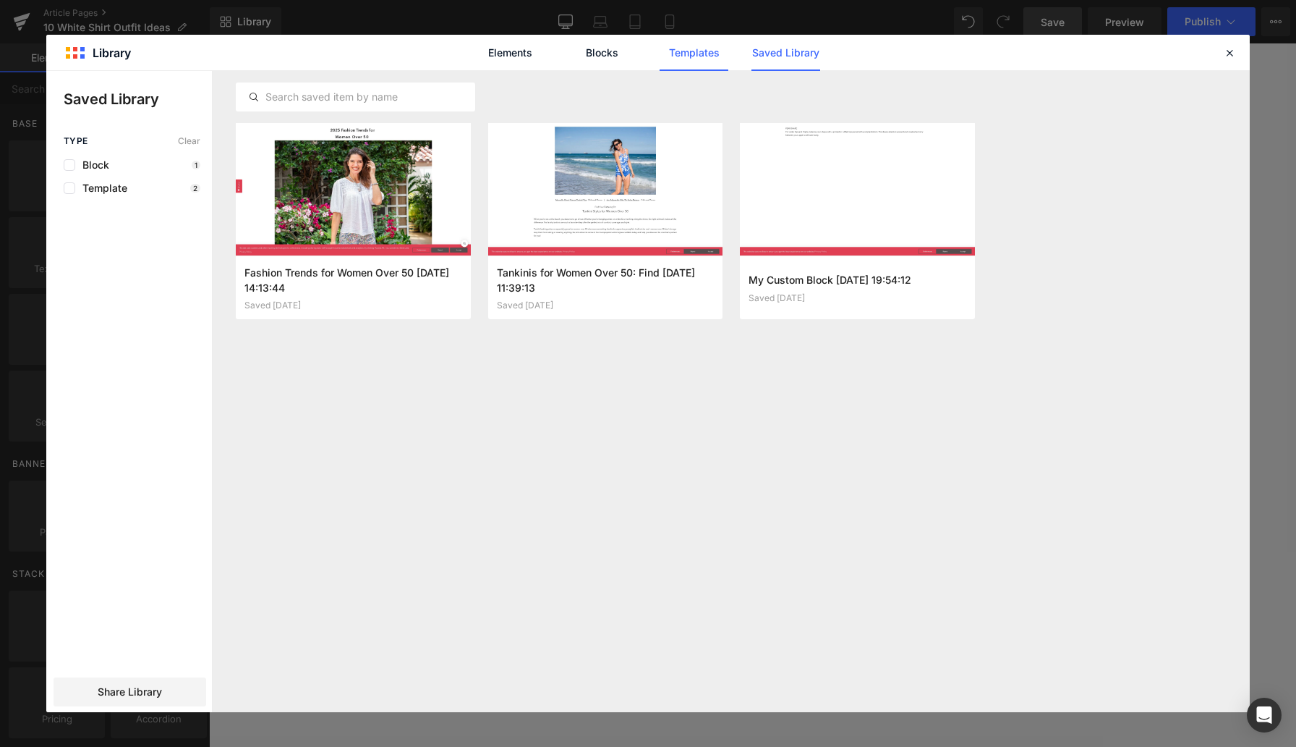
click at [689, 56] on link "Templates" at bounding box center [694, 53] width 69 height 36
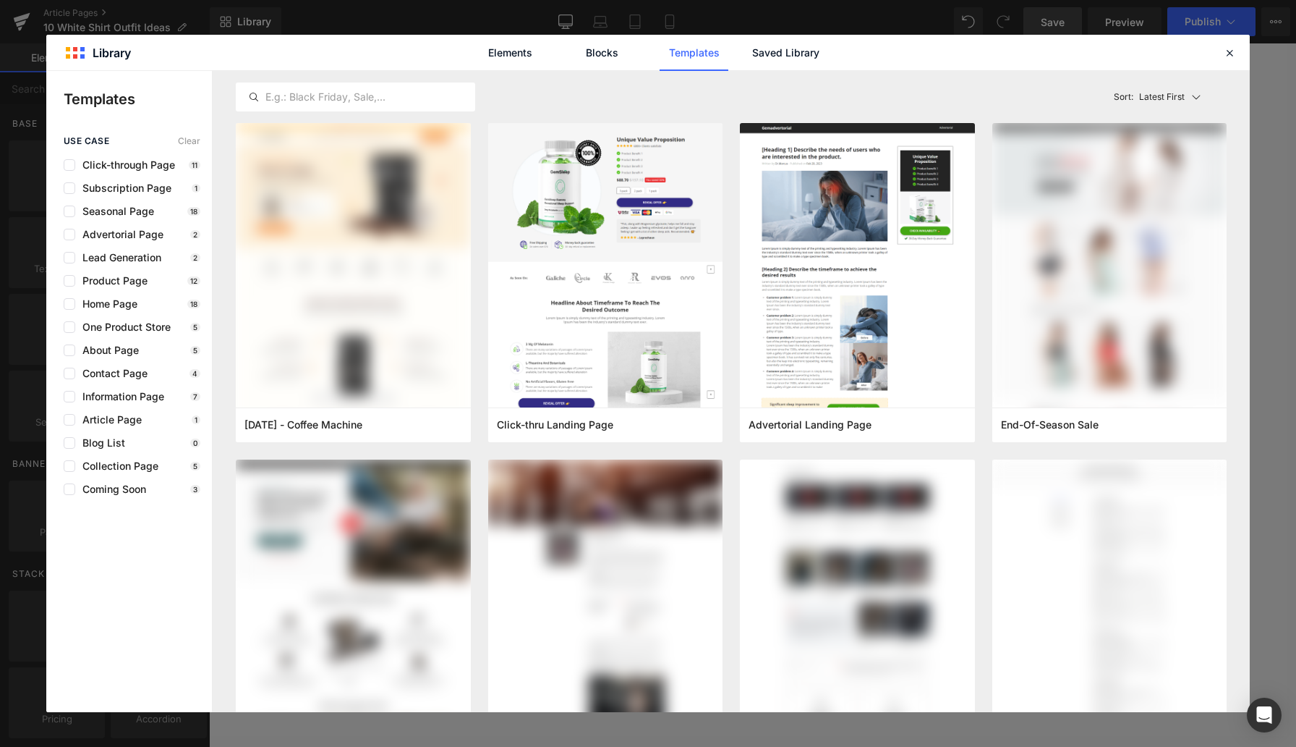
click at [846, 54] on icon at bounding box center [1229, 52] width 13 height 13
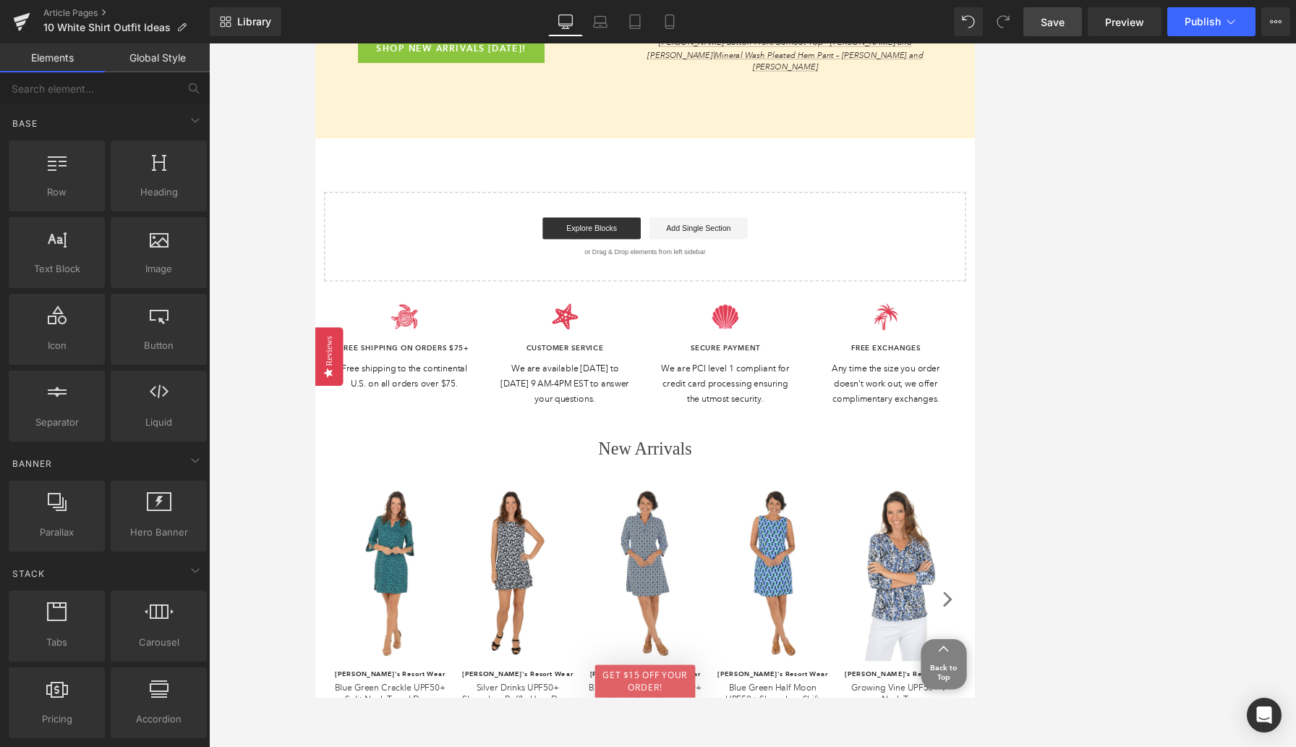
click at [846, 27] on span "Save" at bounding box center [1053, 21] width 24 height 15
click at [77, 10] on link "Article Pages" at bounding box center [126, 13] width 166 height 12
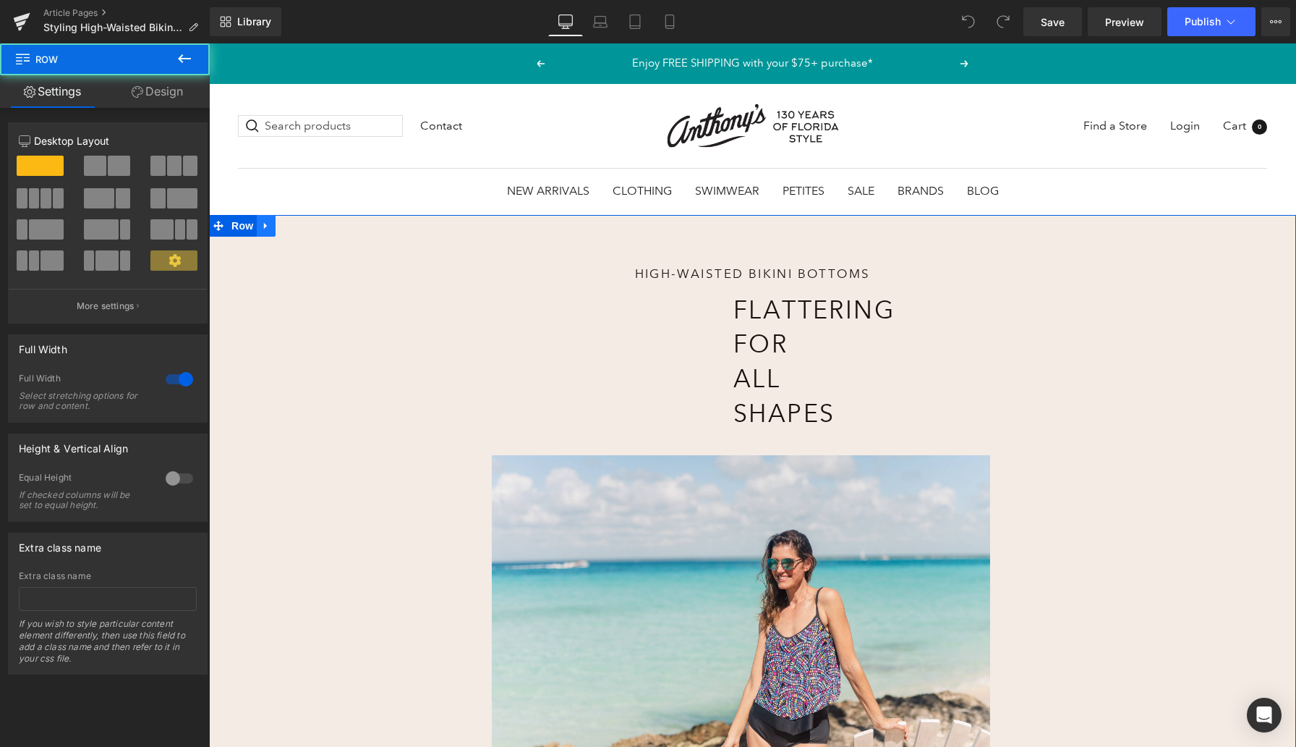
click at [267, 226] on icon at bounding box center [266, 225] width 10 height 11
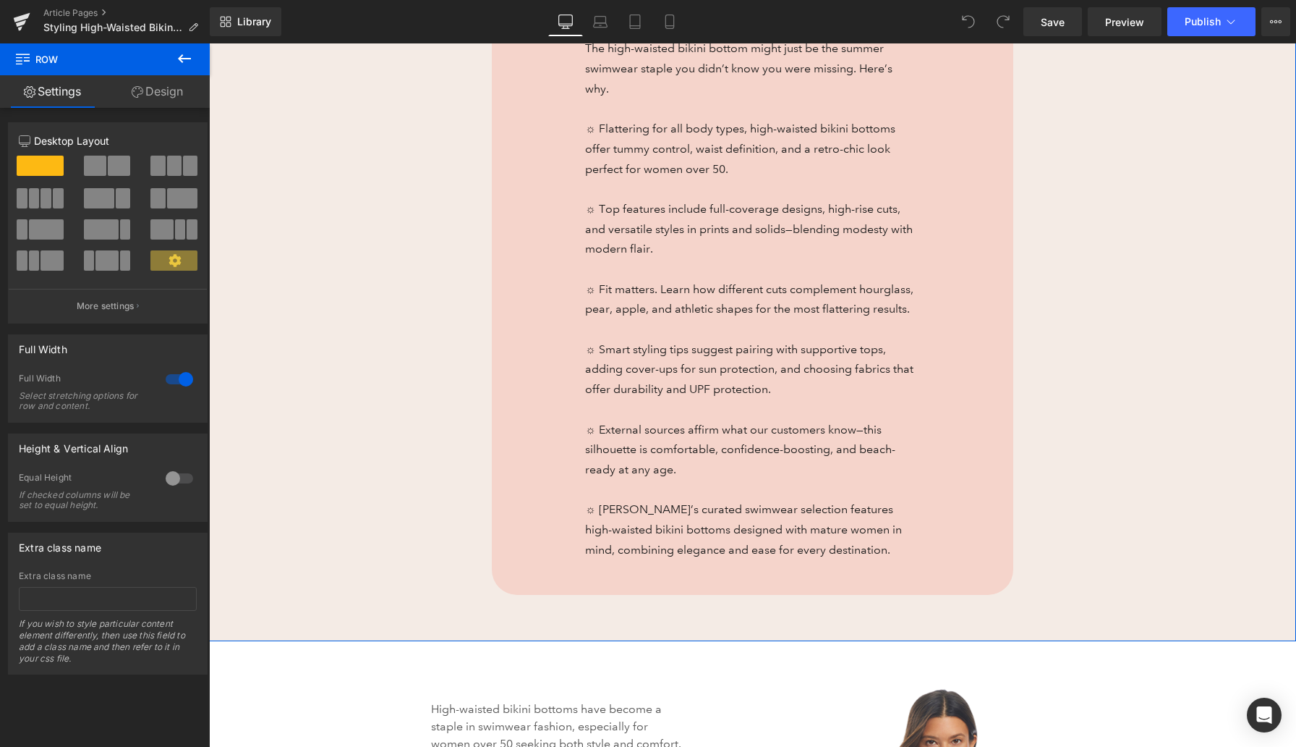
scroll to position [967, 0]
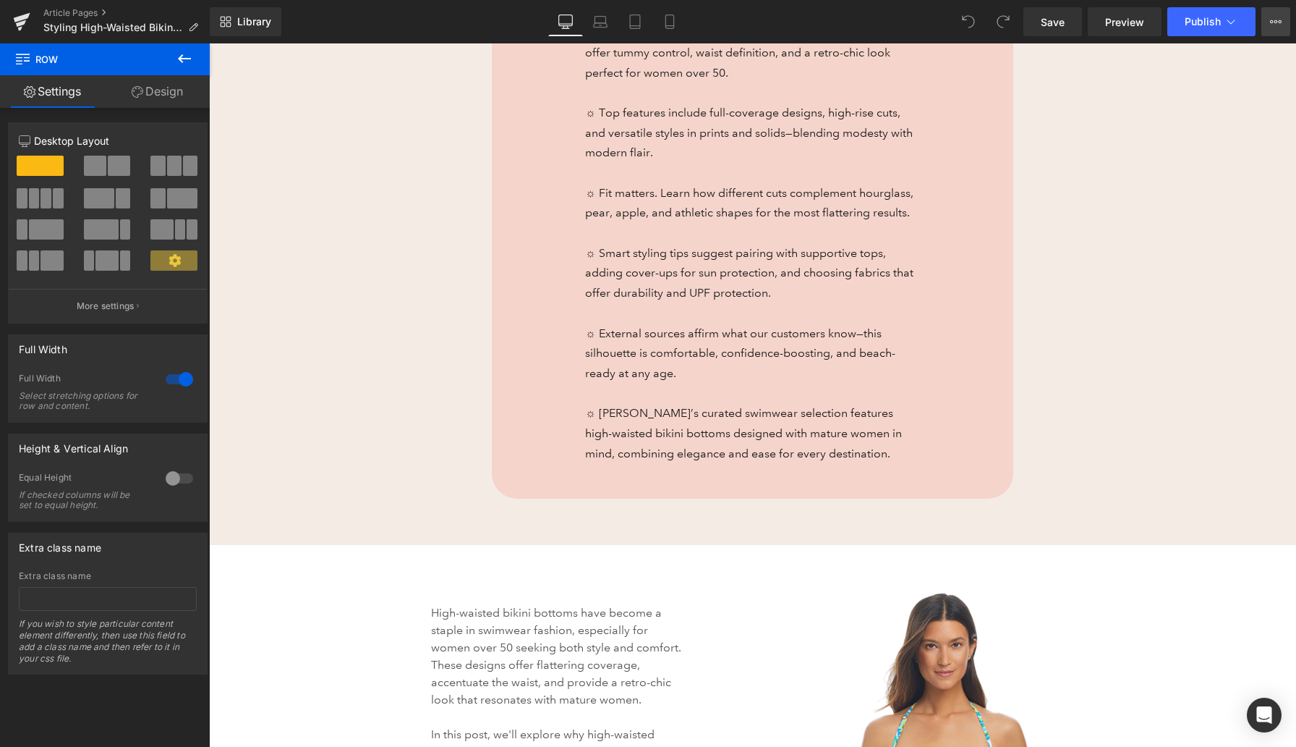
click at [1274, 22] on icon at bounding box center [1276, 22] width 12 height 12
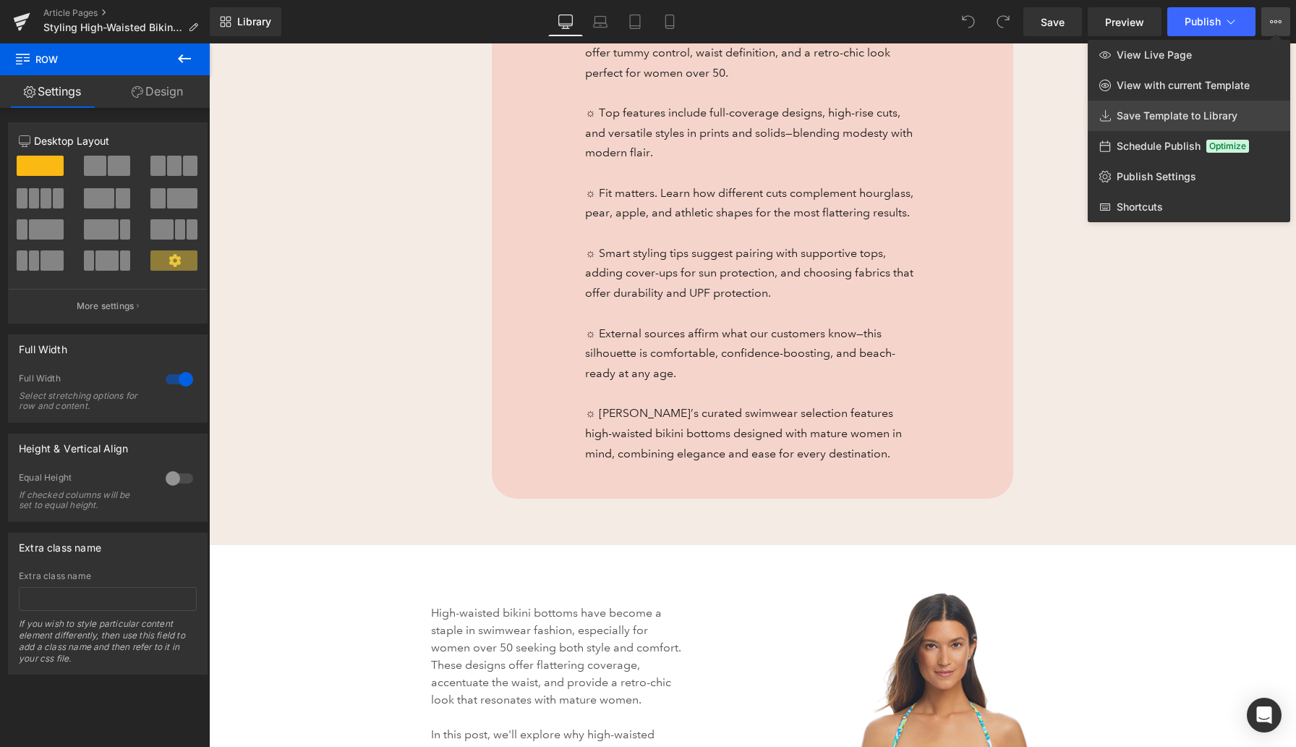
click at [1225, 110] on span "Save Template to Library" at bounding box center [1177, 115] width 121 height 13
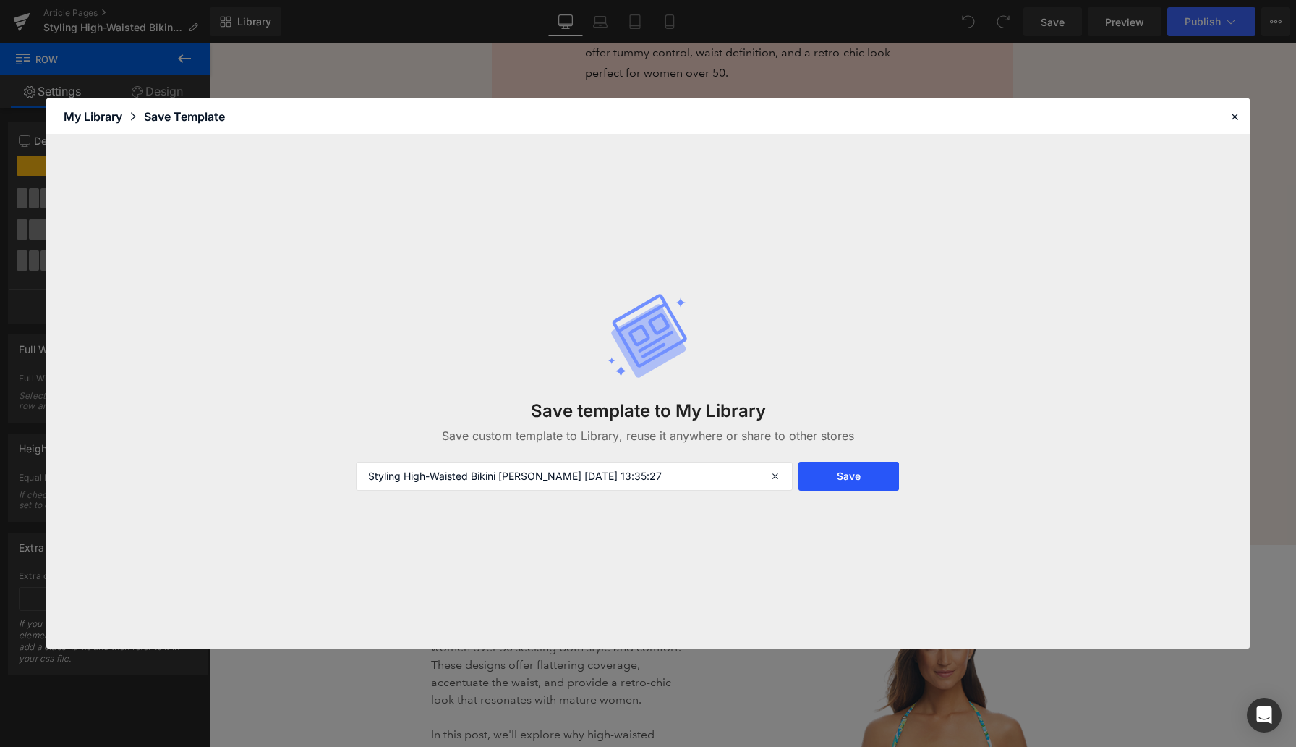
click at [870, 472] on button "Save" at bounding box center [849, 476] width 101 height 29
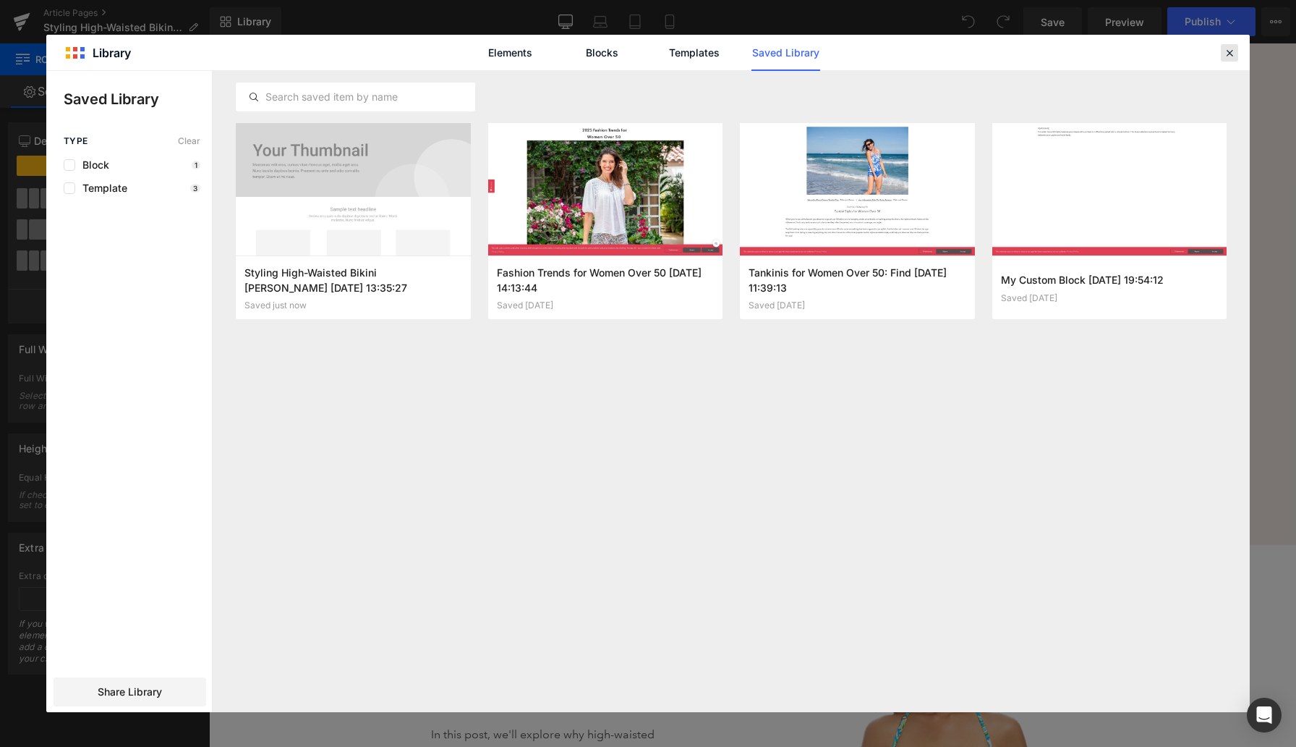
click at [1233, 47] on icon at bounding box center [1229, 52] width 13 height 13
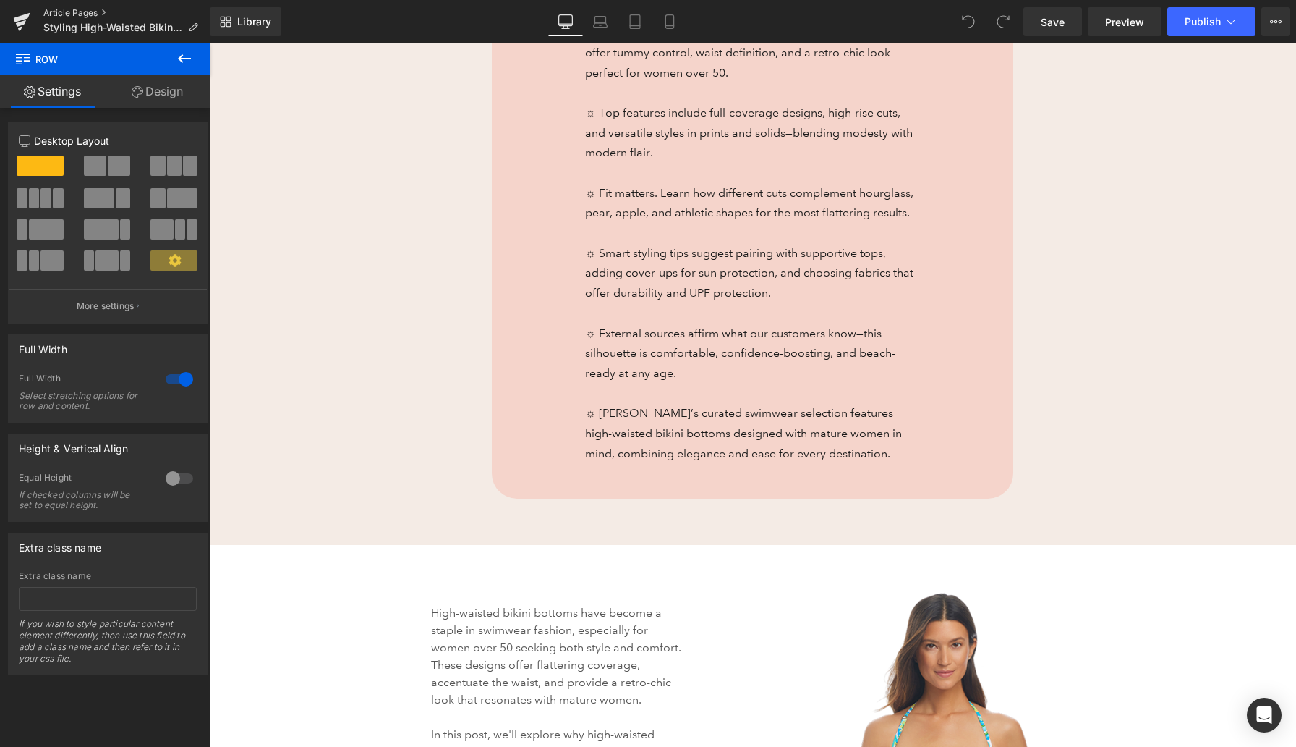
click at [99, 11] on link "Article Pages" at bounding box center [126, 13] width 166 height 12
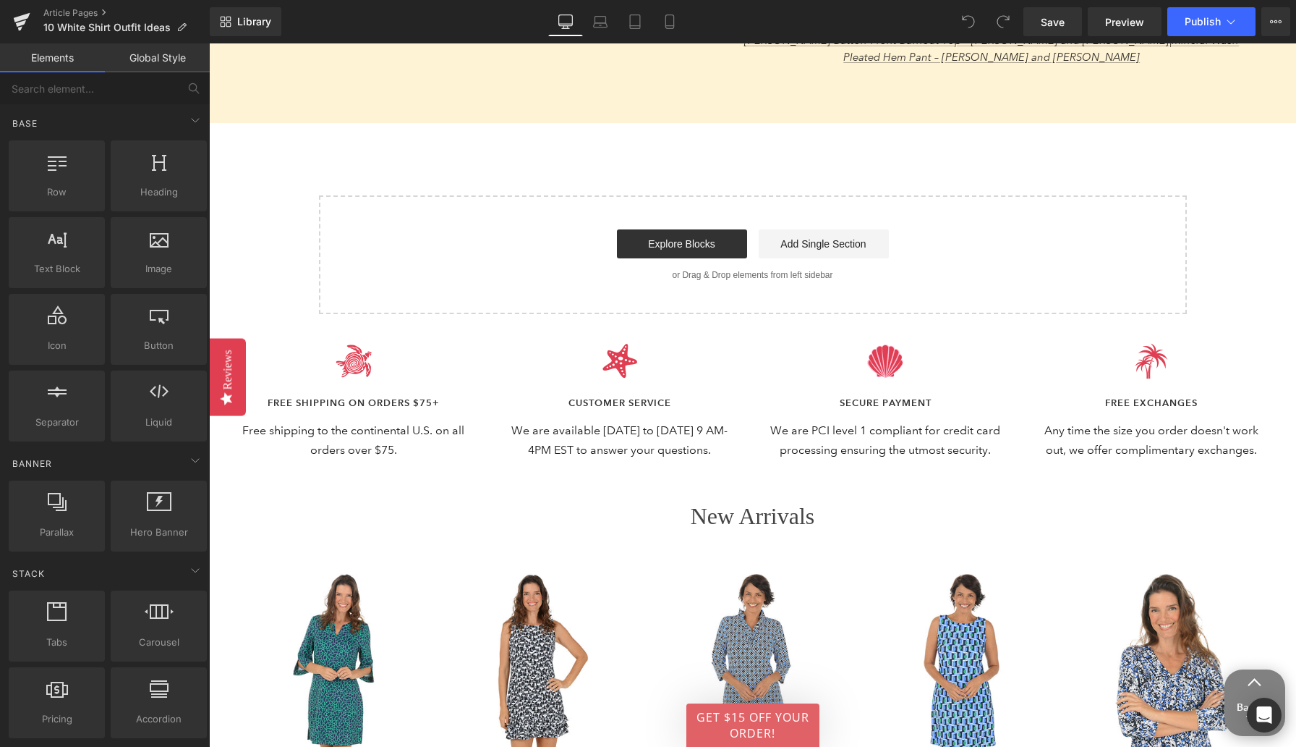
scroll to position [4280, 0]
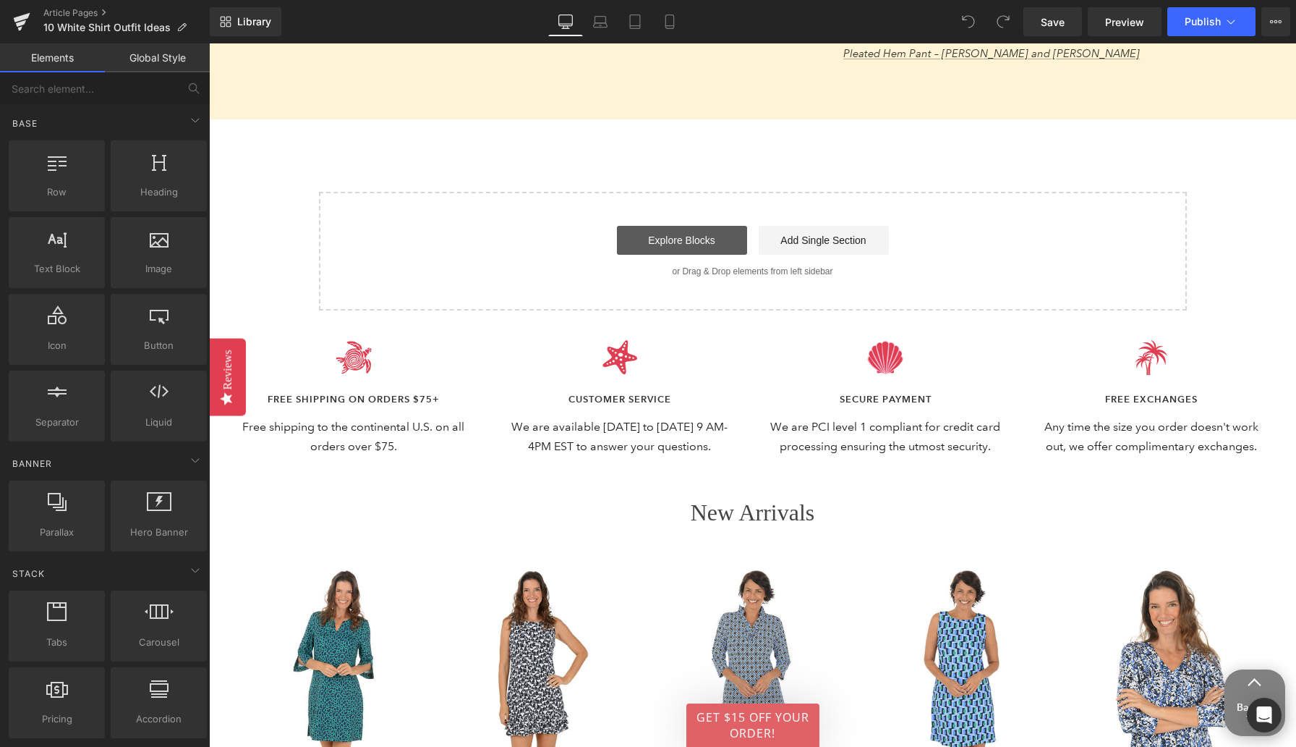
click at [697, 226] on link "Explore Blocks" at bounding box center [682, 240] width 130 height 29
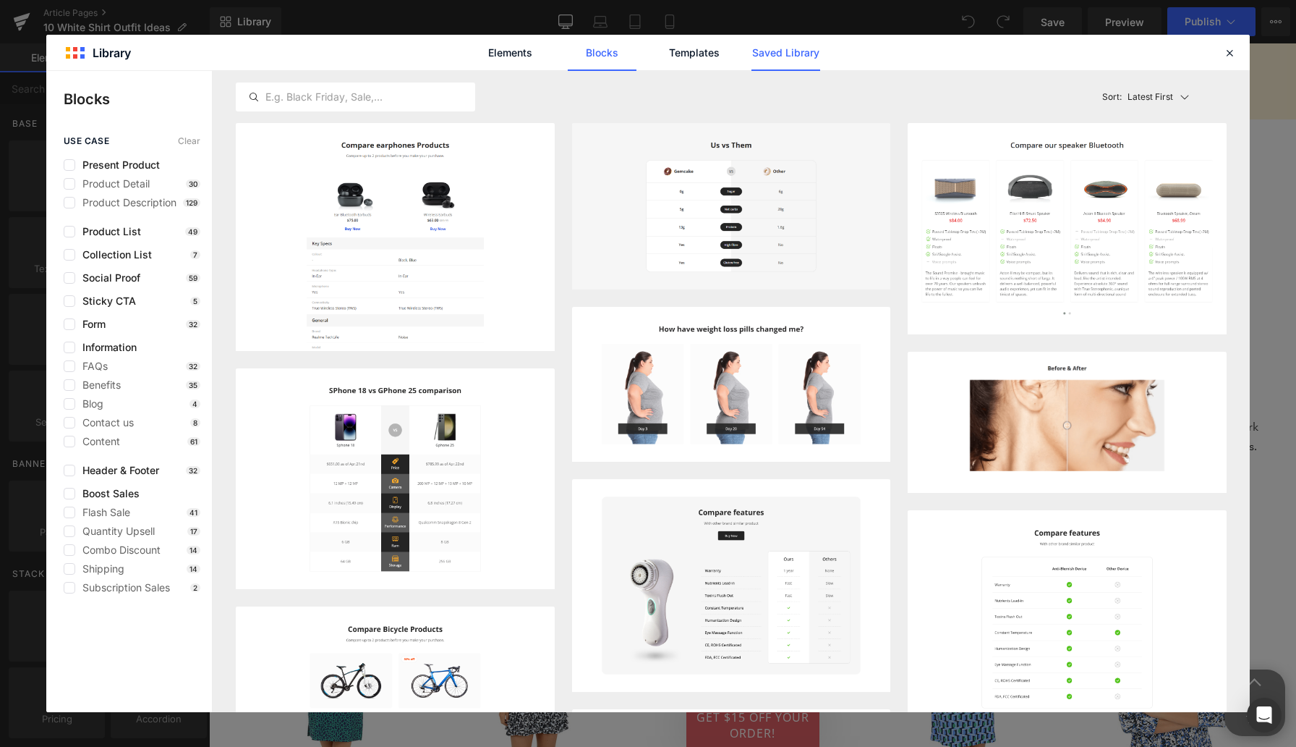
click at [794, 57] on link "Saved Library" at bounding box center [786, 53] width 69 height 36
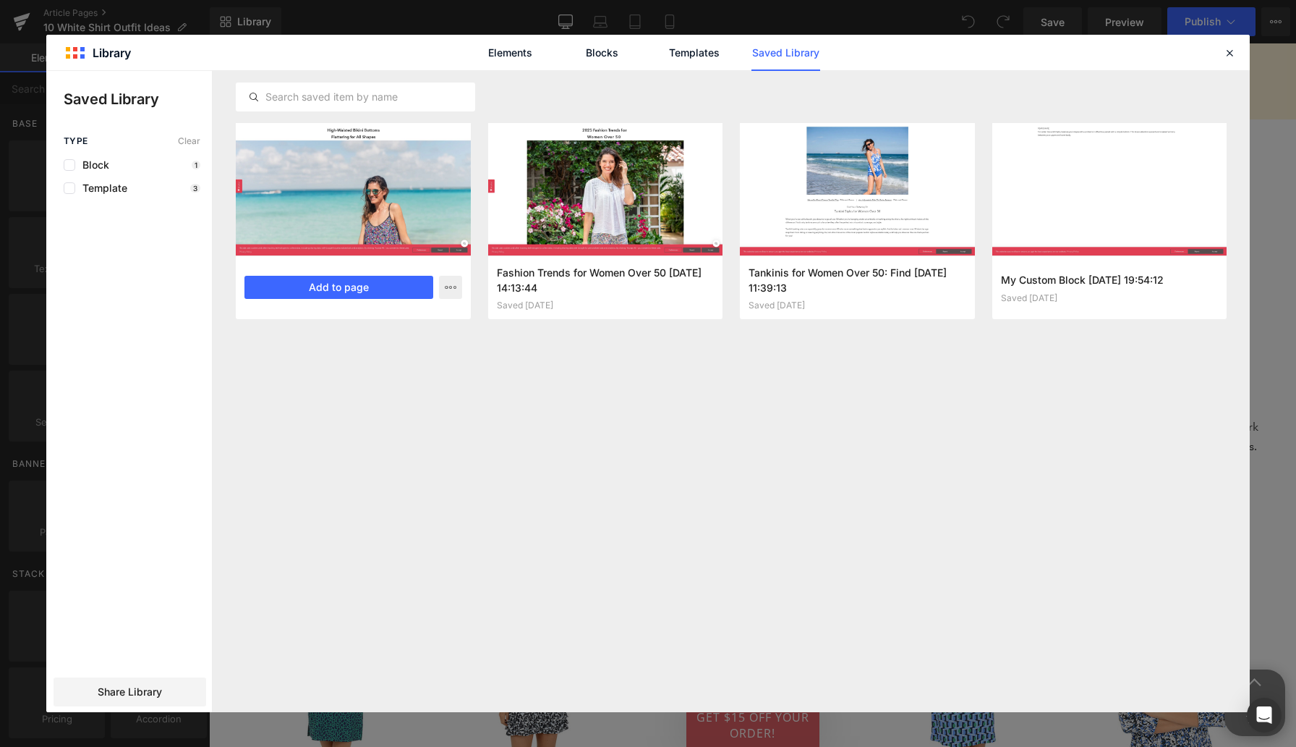
click at [383, 201] on div at bounding box center [353, 189] width 235 height 132
click at [388, 292] on button "Add to page" at bounding box center [339, 287] width 189 height 23
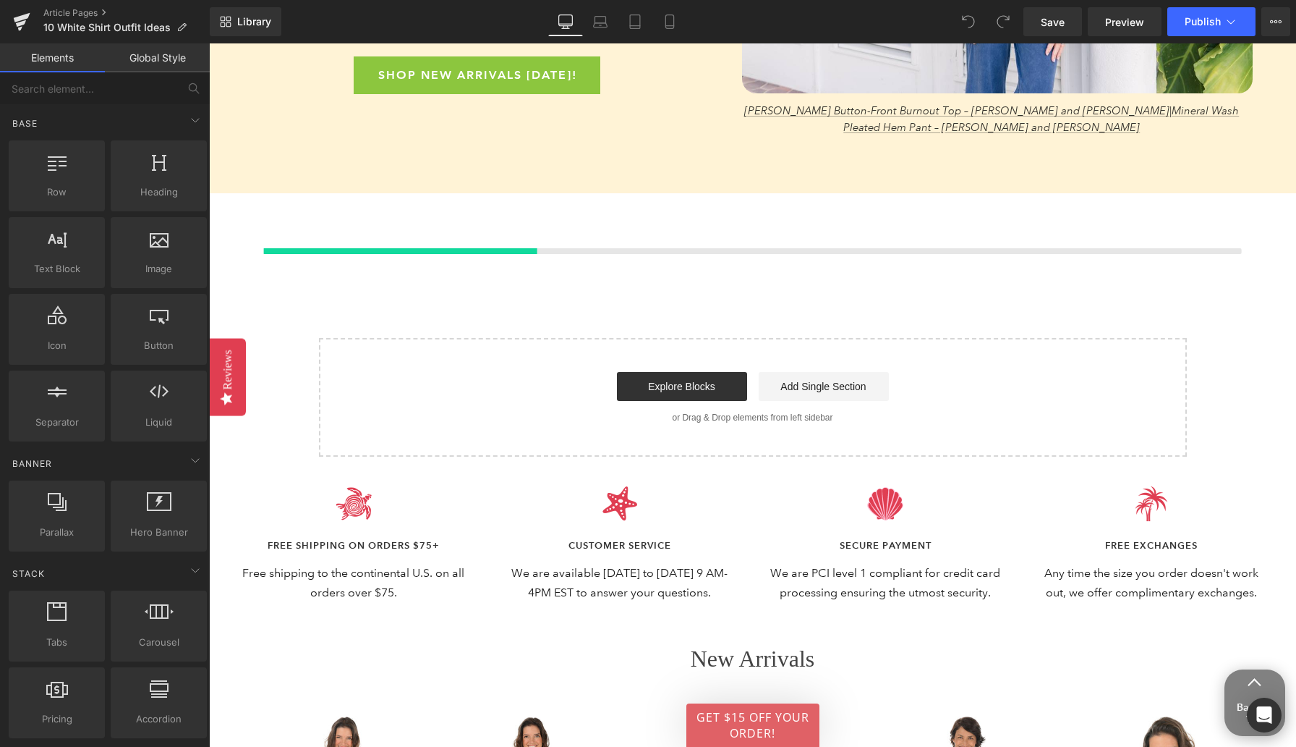
scroll to position [4200, 0]
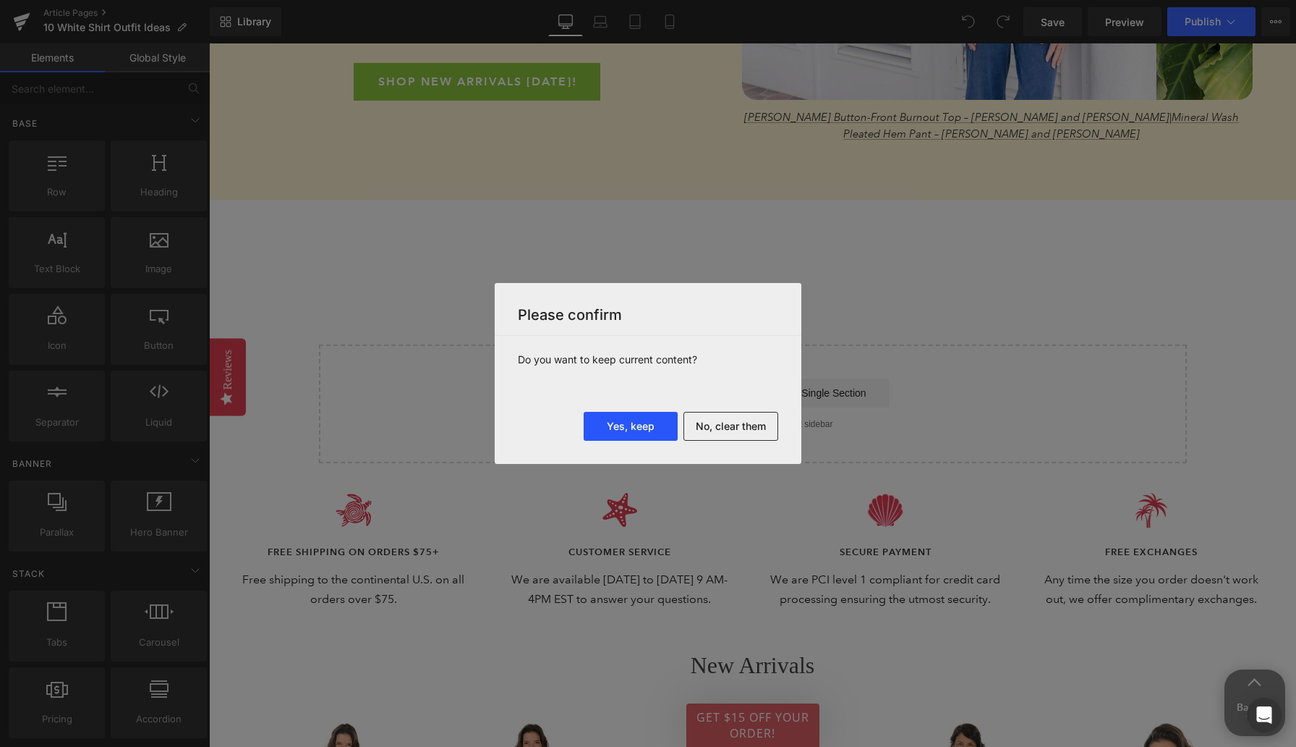
click at [644, 430] on button "Yes, keep" at bounding box center [631, 426] width 94 height 29
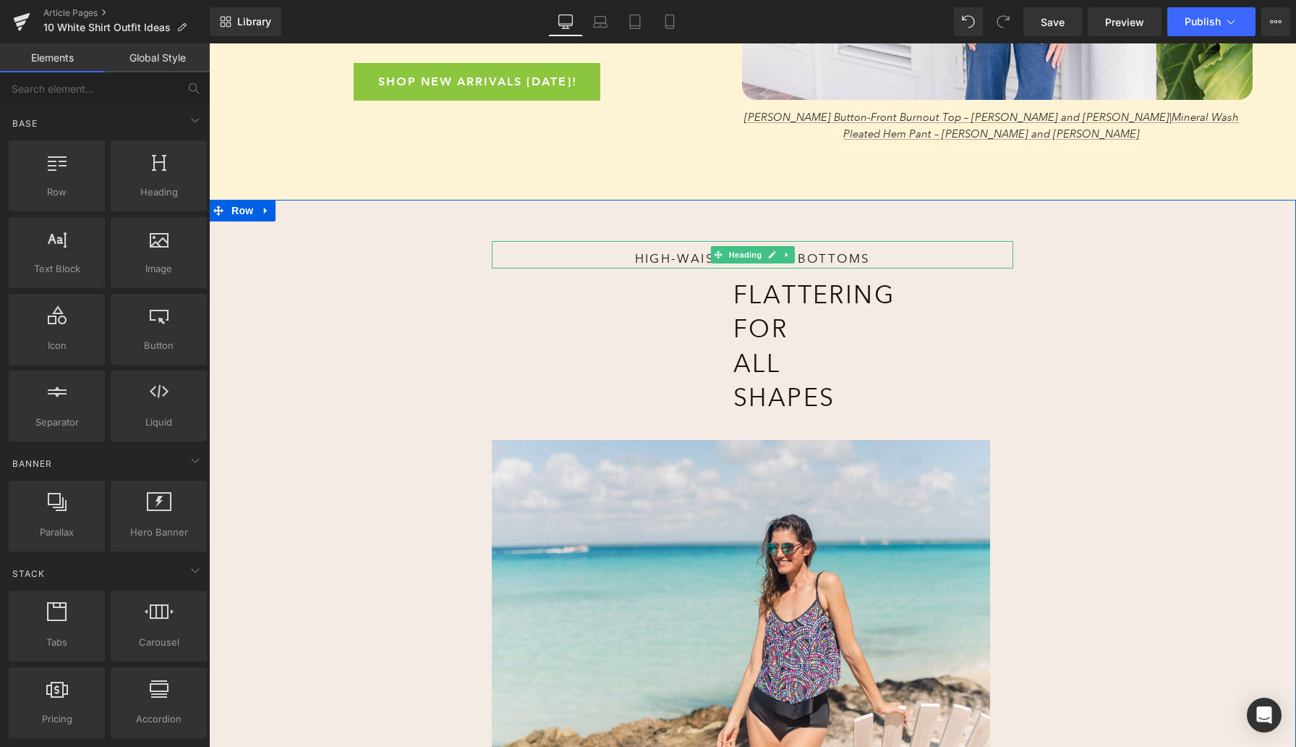
click at [663, 250] on h1 "High-Waisted Bikini Bottoms" at bounding box center [752, 258] width 325 height 17
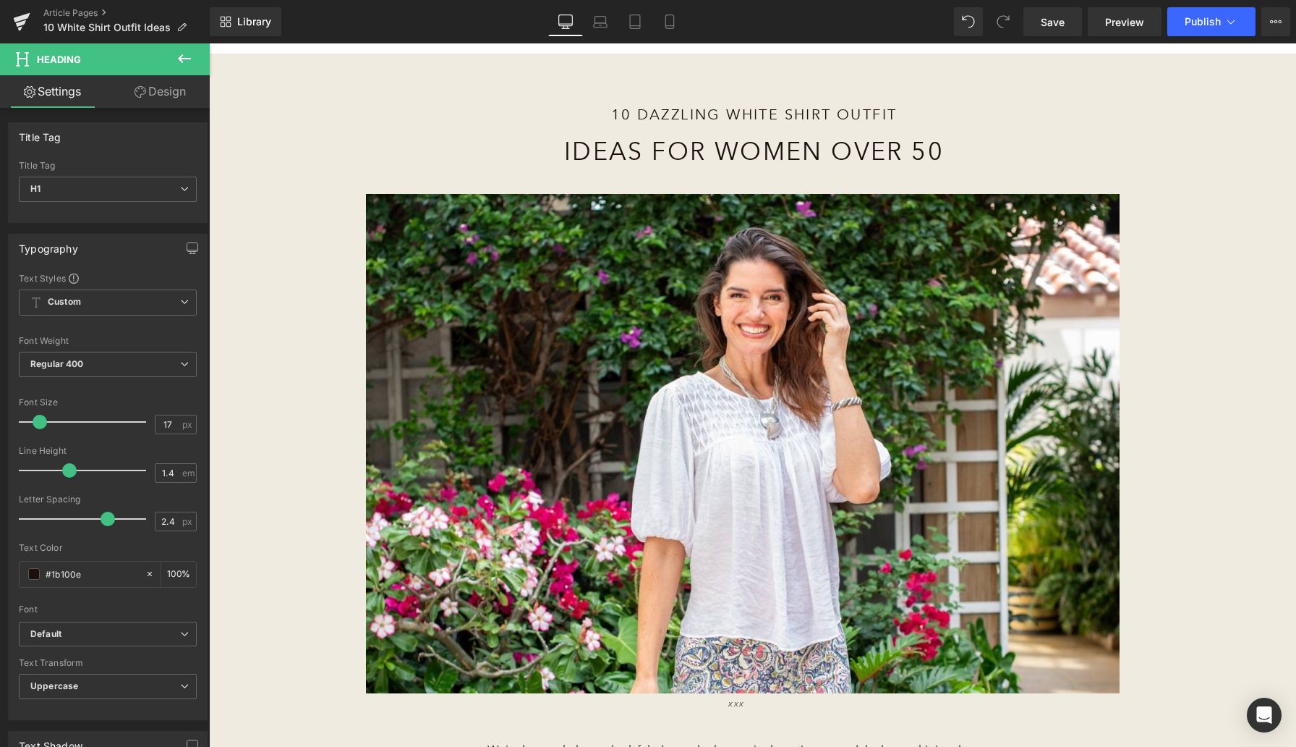
scroll to position [0, 0]
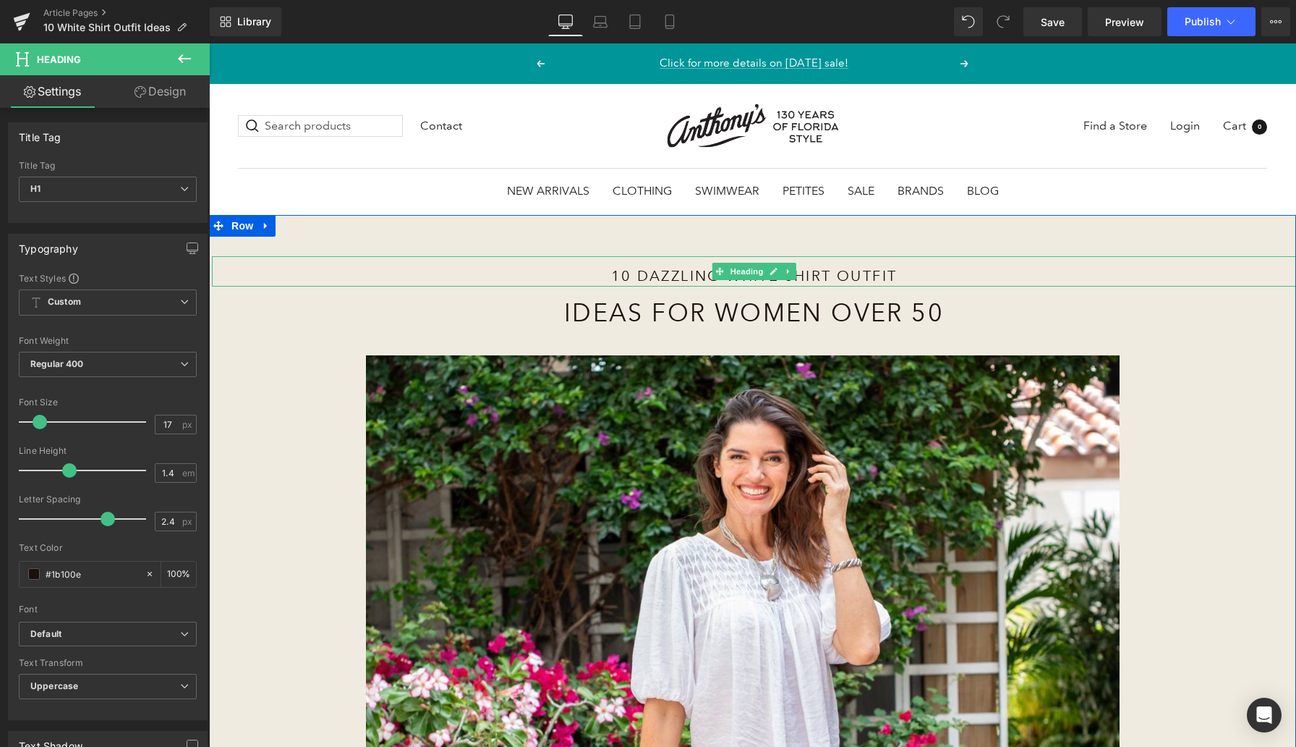
click at [664, 276] on h1 "10 Dazzling White Shirt Outfit" at bounding box center [754, 275] width 658 height 20
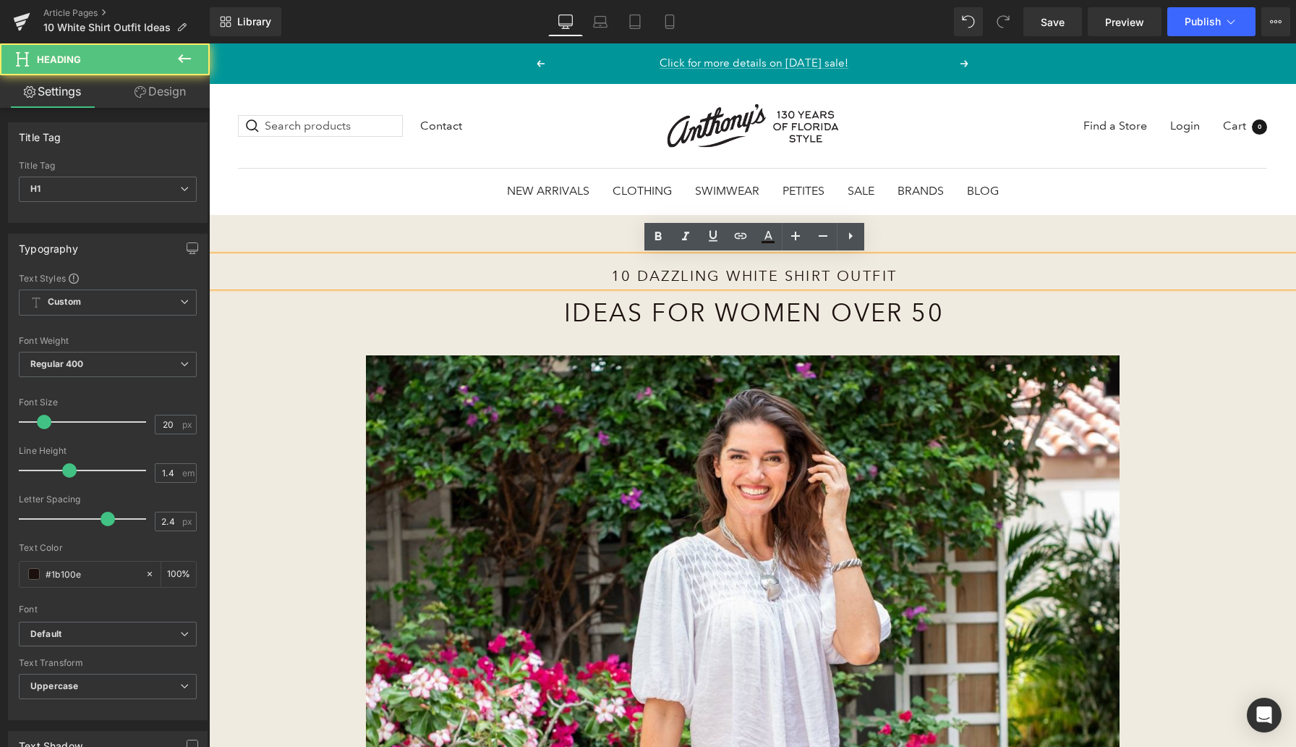
click at [664, 276] on h1 "10 Dazzling White Shirt Outfit" at bounding box center [754, 275] width 658 height 20
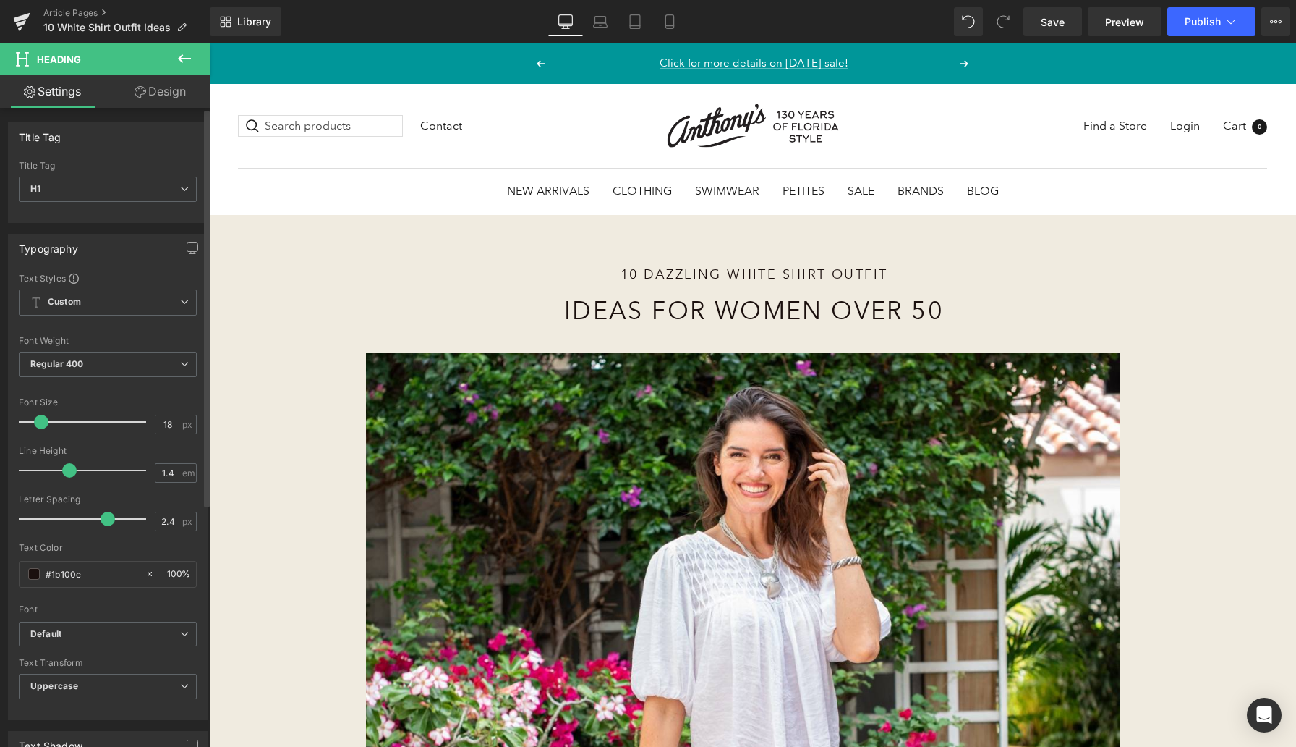
type input "17"
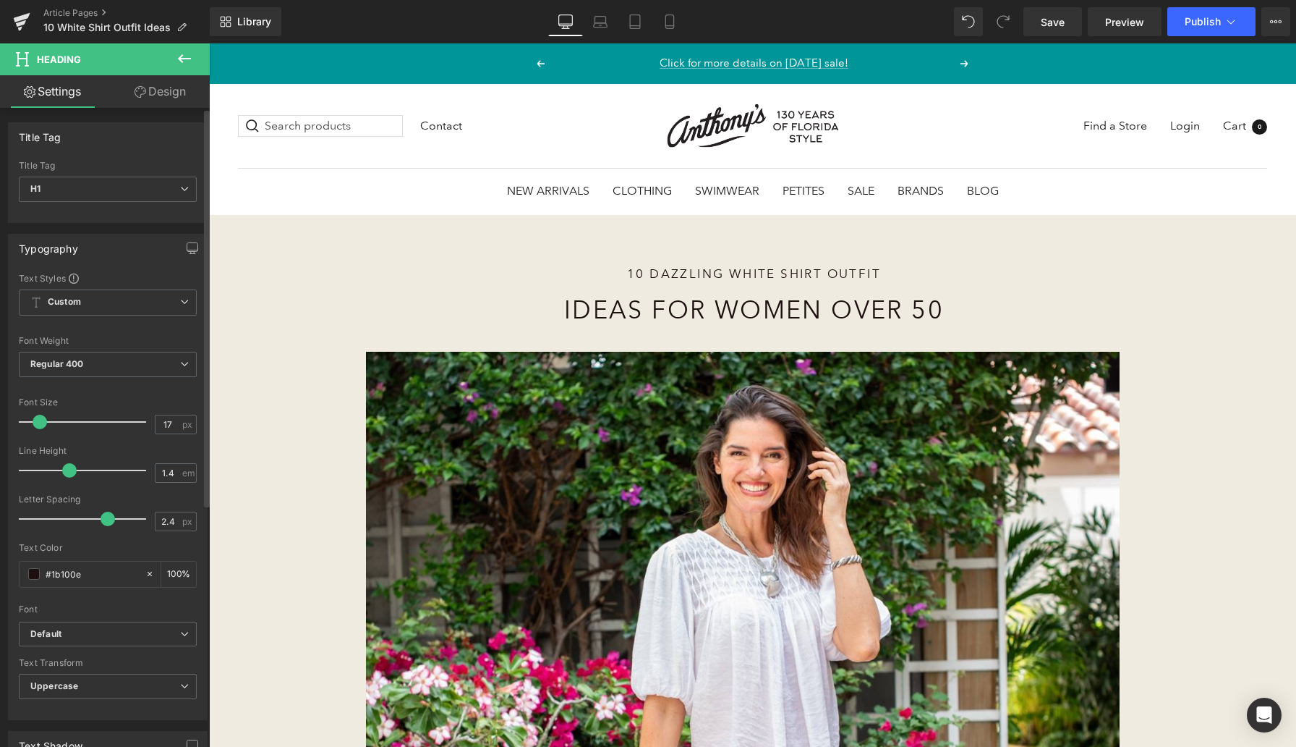
click at [37, 422] on span at bounding box center [40, 422] width 14 height 14
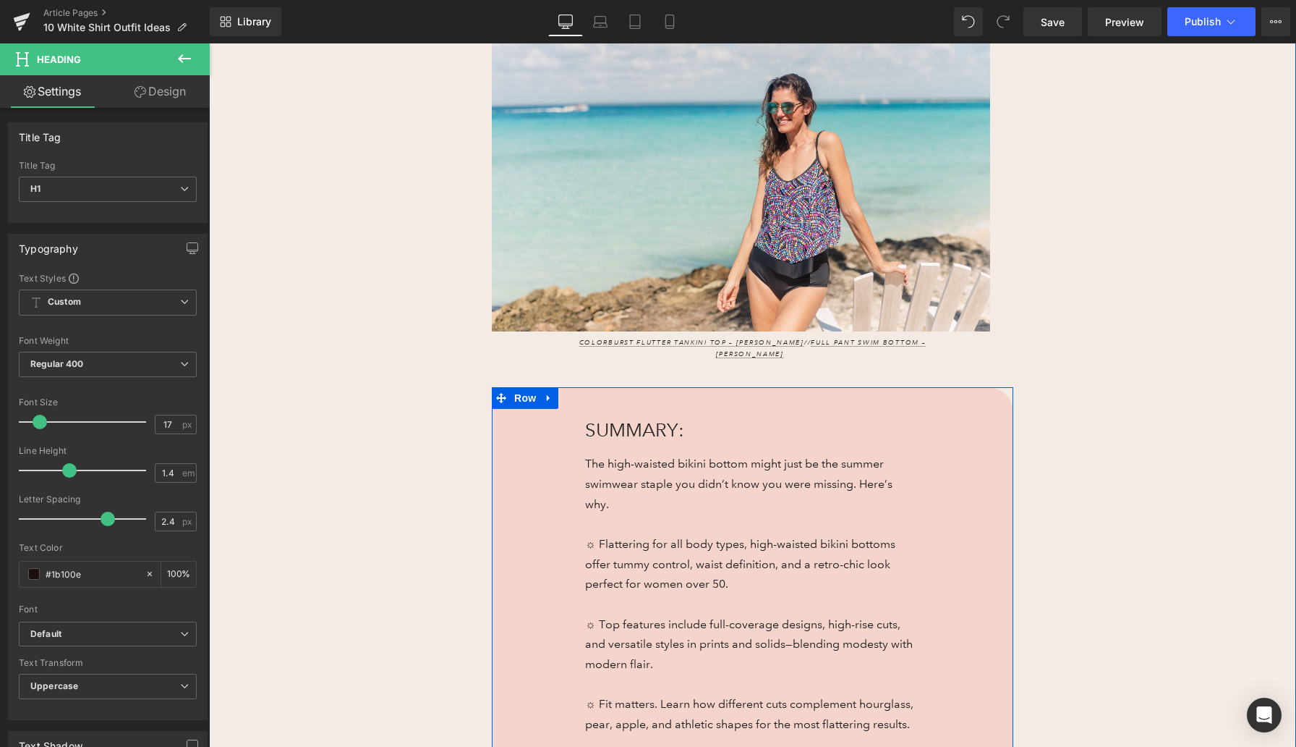
scroll to position [4637, 0]
click at [510, 388] on div "SUMMARY: Heading The high-waisted bikini bottom might just be the summer swimwe…" at bounding box center [753, 699] width 522 height 623
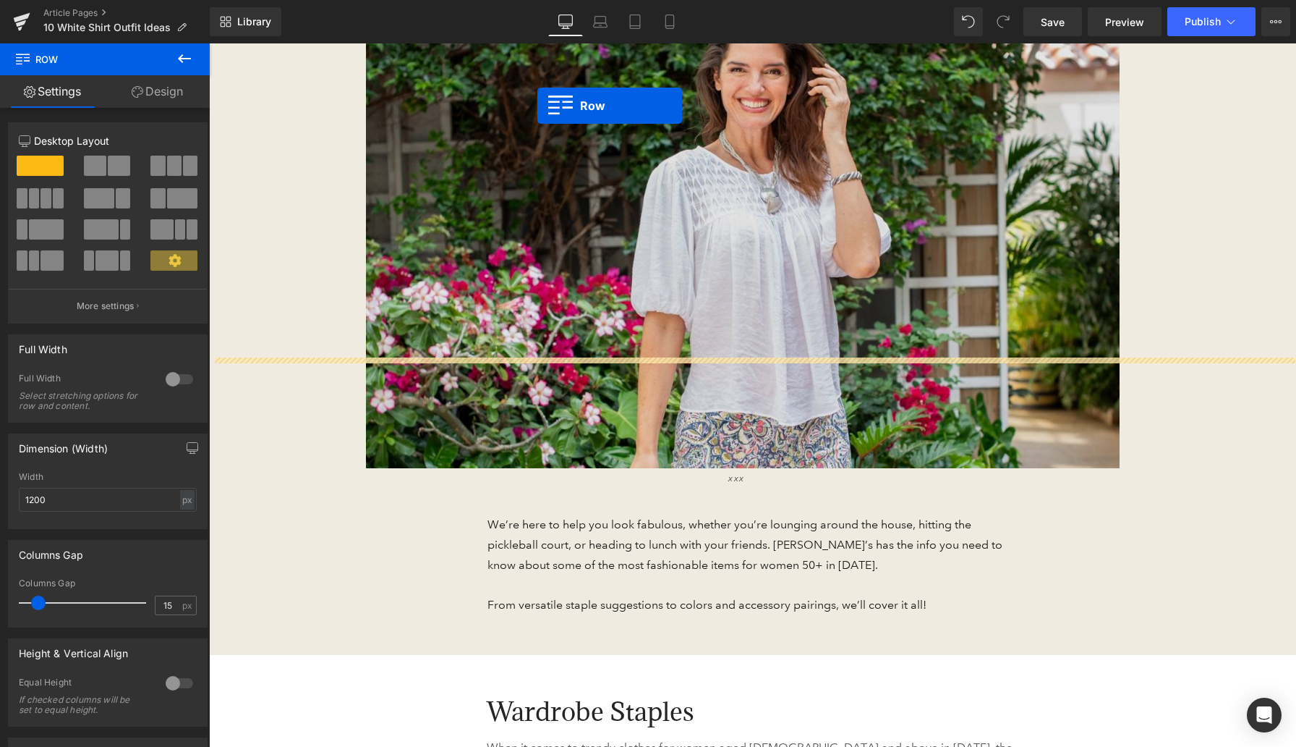
scroll to position [297, 0]
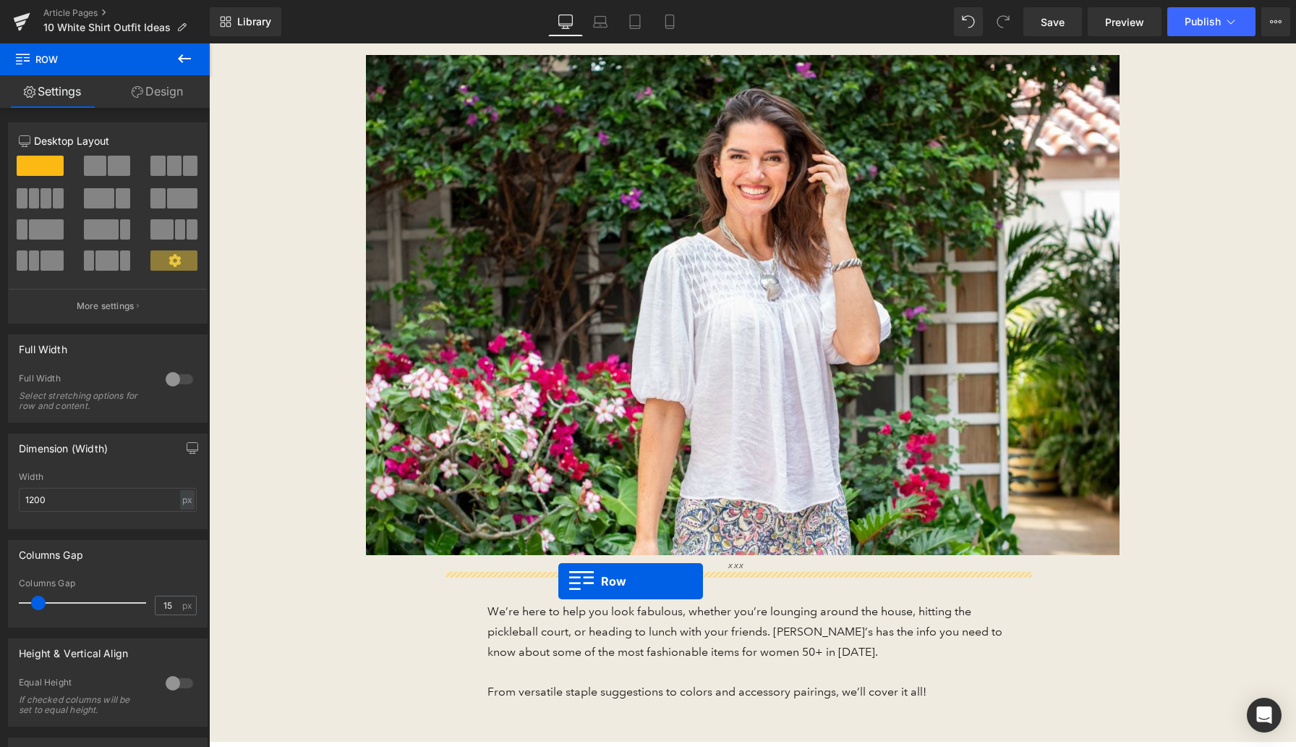
drag, startPoint x: 501, startPoint y: 304, endPoint x: 558, endPoint y: 581, distance: 283.0
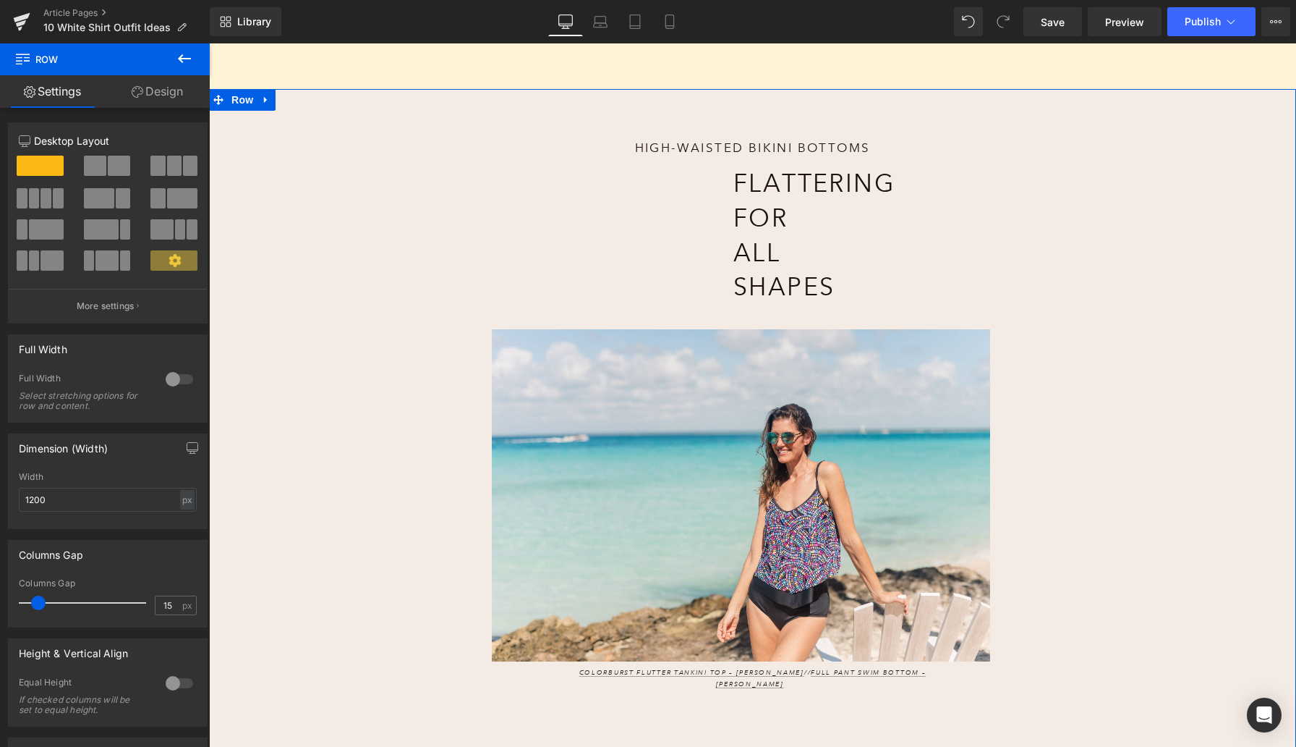
scroll to position [4850, 0]
click at [309, 428] on div "High-Waisted Bikini Bottoms Heading Flattering for All Shapes Heading Image Col…" at bounding box center [752, 427] width 1087 height 675
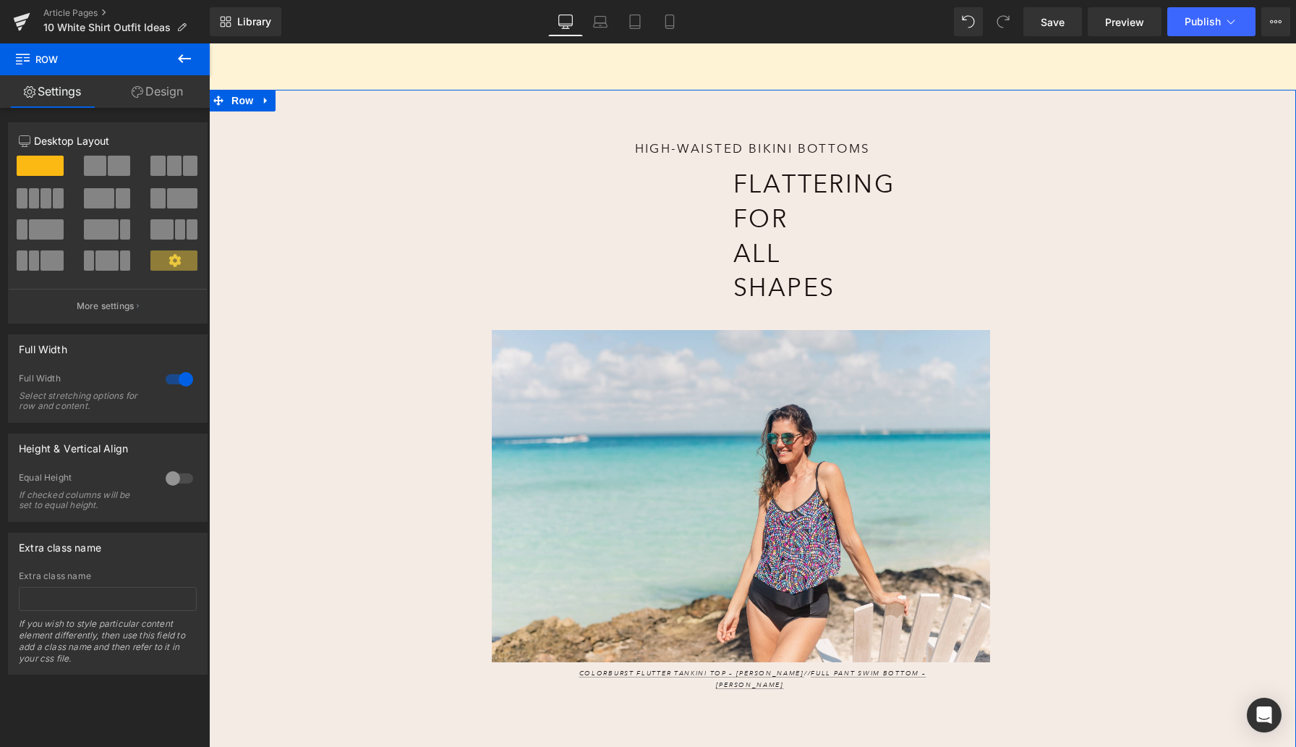
click at [164, 97] on link "Design" at bounding box center [157, 91] width 105 height 33
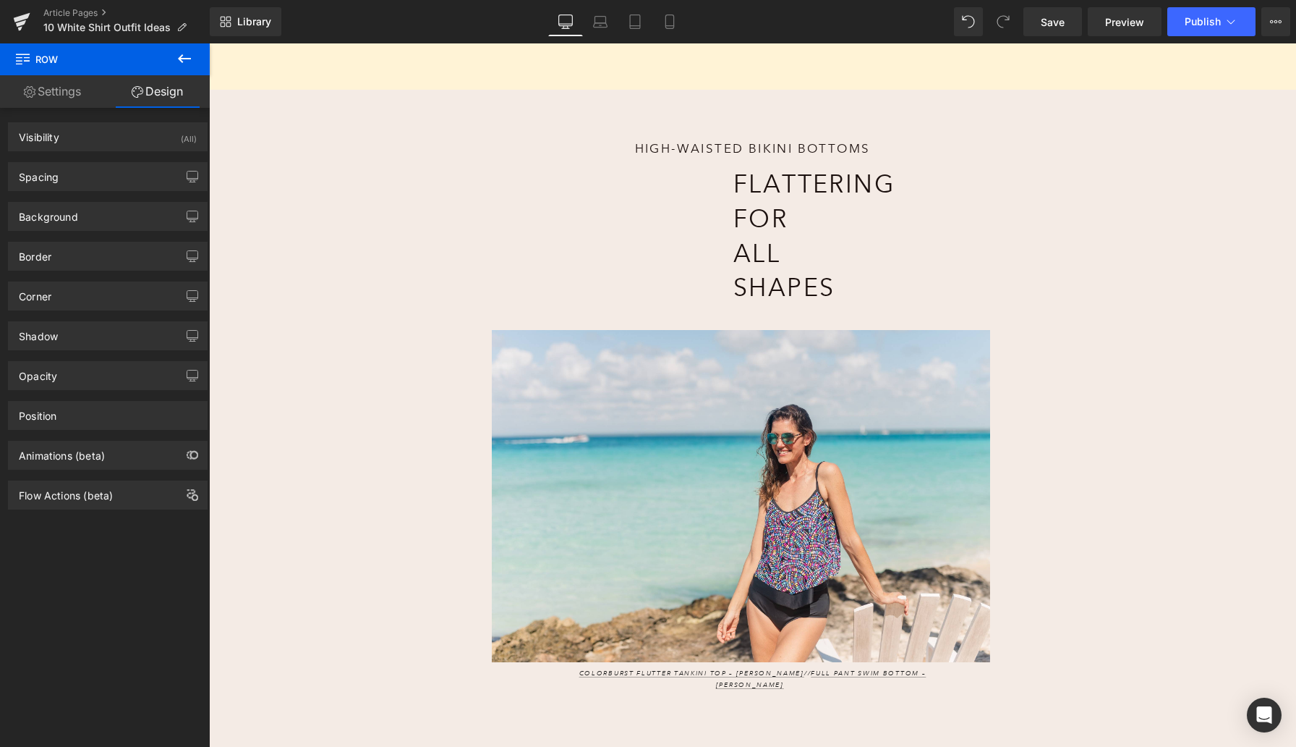
click at [234, 111] on div "High-Waisted Bikini Bottoms Heading Flattering for All Shapes Heading Image Col…" at bounding box center [752, 427] width 1087 height 675
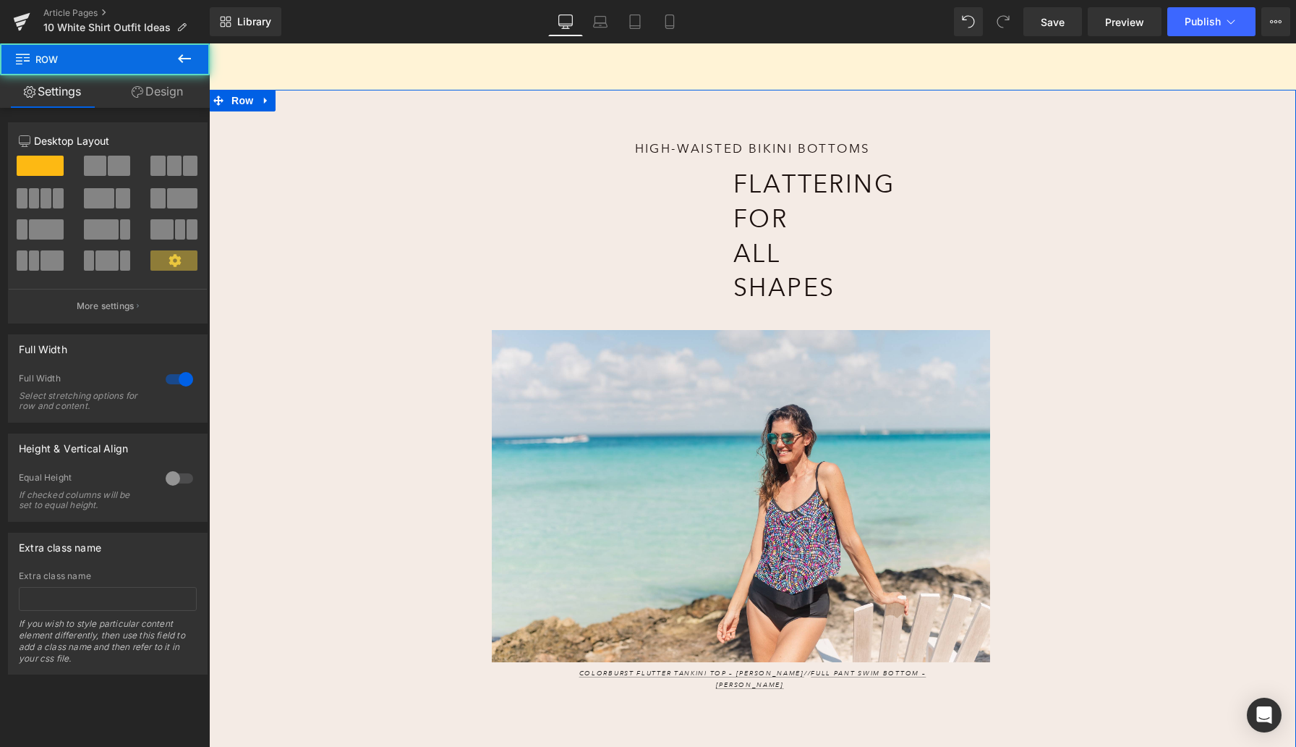
click at [260, 289] on div "High-Waisted Bikini Bottoms Heading Flattering for All Shapes Heading Image Col…" at bounding box center [752, 427] width 1087 height 675
click at [171, 94] on link "Design" at bounding box center [157, 91] width 105 height 33
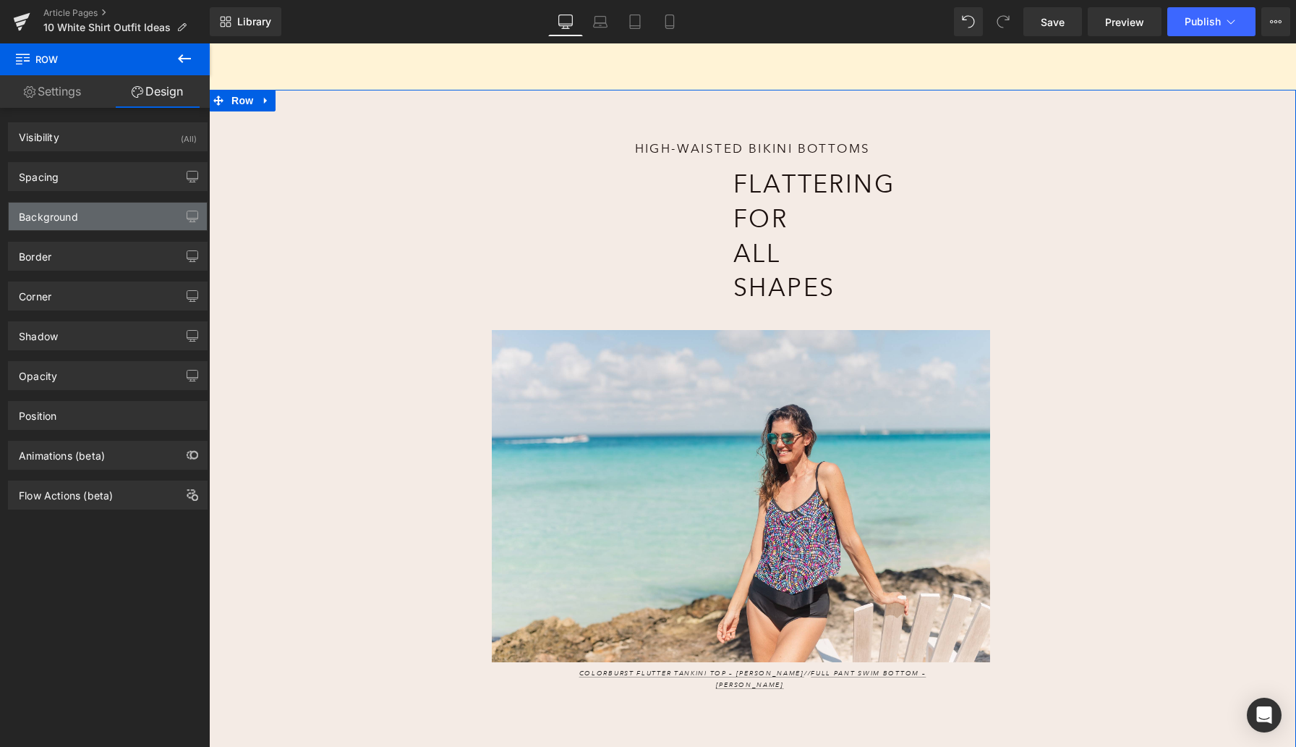
click at [95, 225] on div "Background" at bounding box center [108, 216] width 198 height 27
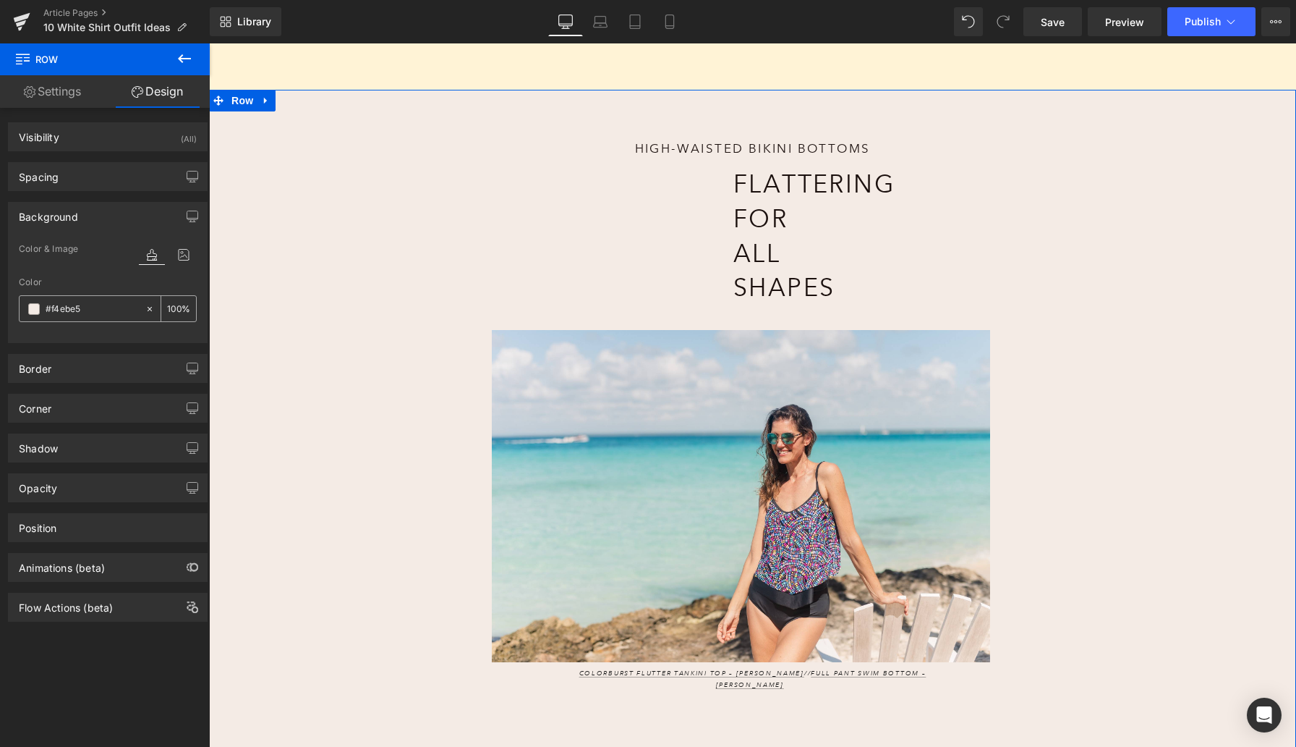
click at [69, 305] on input "#f4ebe5" at bounding box center [92, 309] width 93 height 16
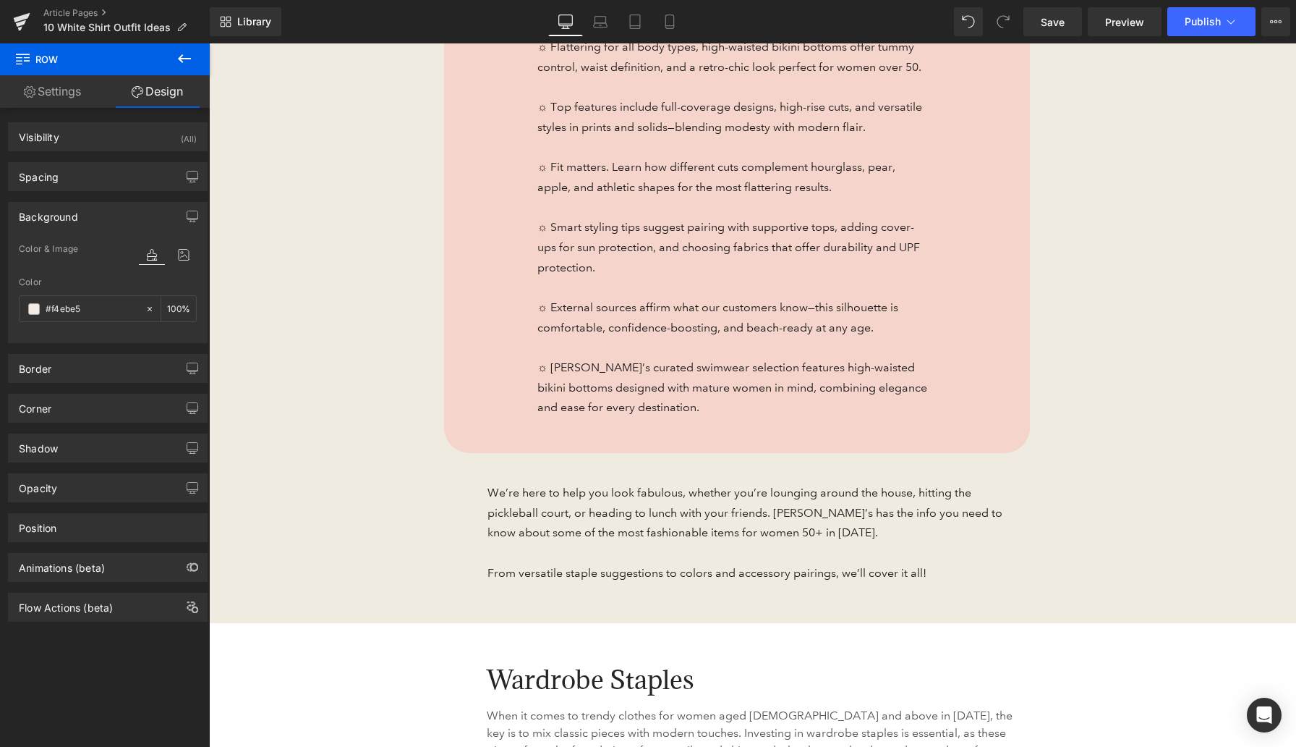
scroll to position [0, 0]
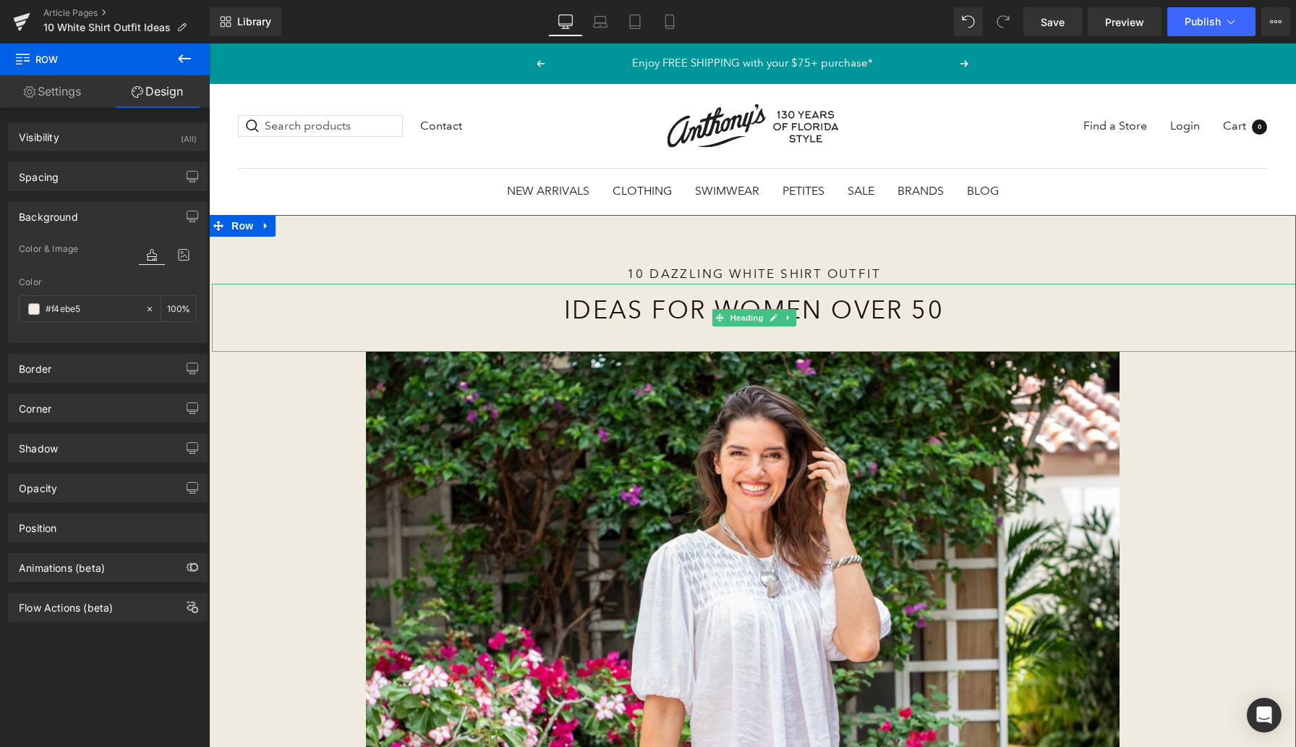
click at [248, 260] on div "10 Dazzling White Shirt Outfit" at bounding box center [754, 269] width 1084 height 27
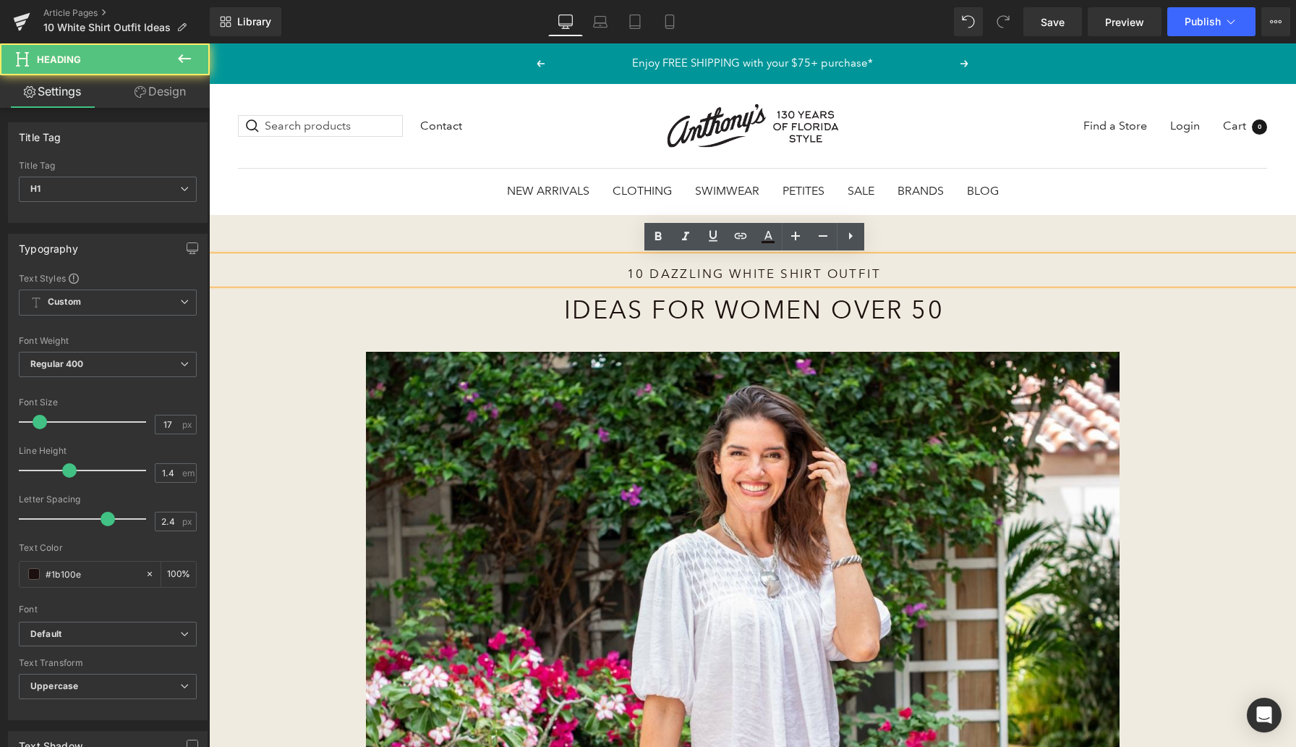
click at [245, 352] on div "Image" at bounding box center [742, 604] width 1061 height 505
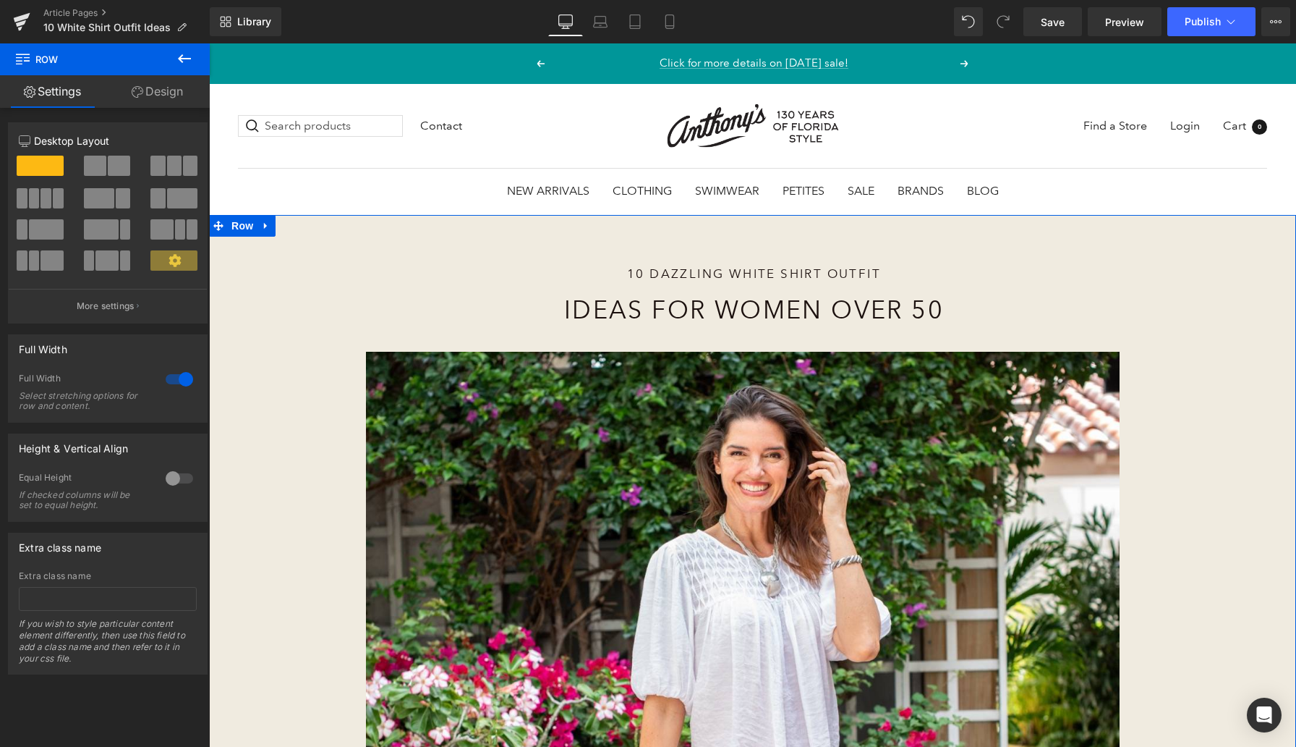
click at [173, 96] on link "Design" at bounding box center [157, 91] width 105 height 33
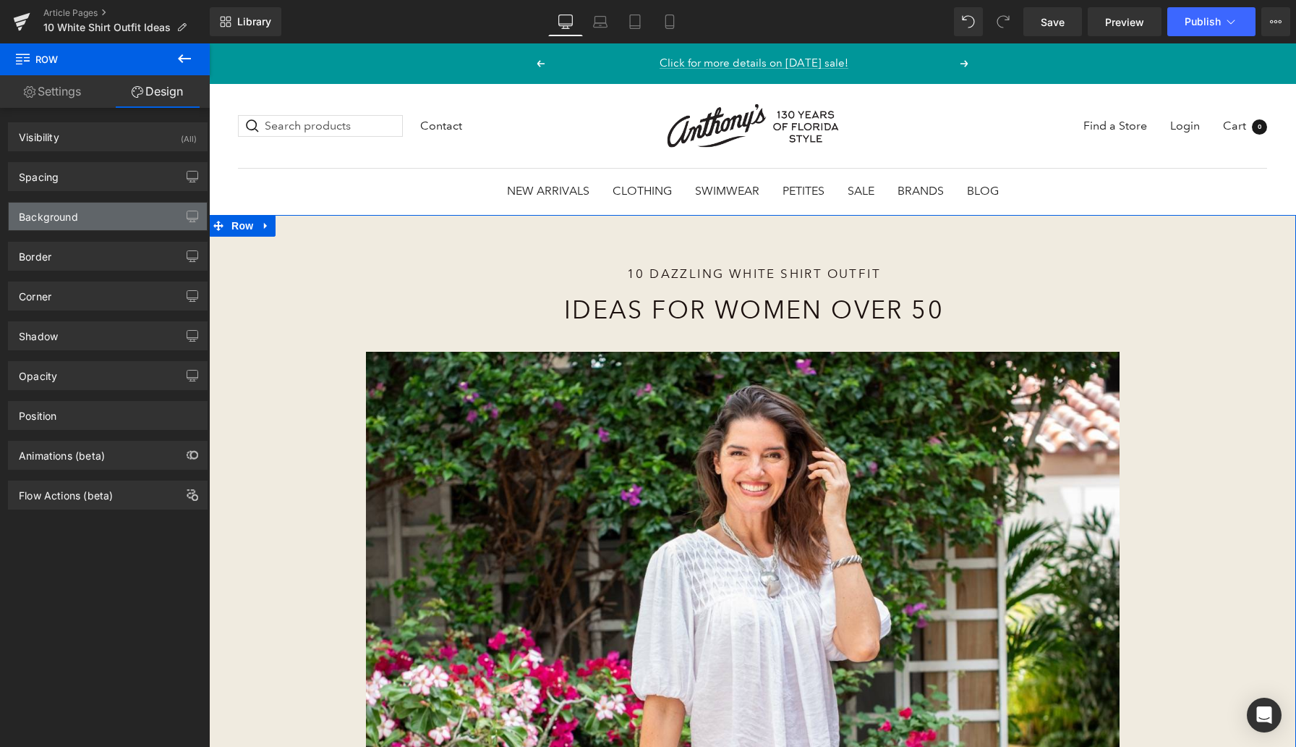
click at [95, 219] on div "Background" at bounding box center [108, 216] width 198 height 27
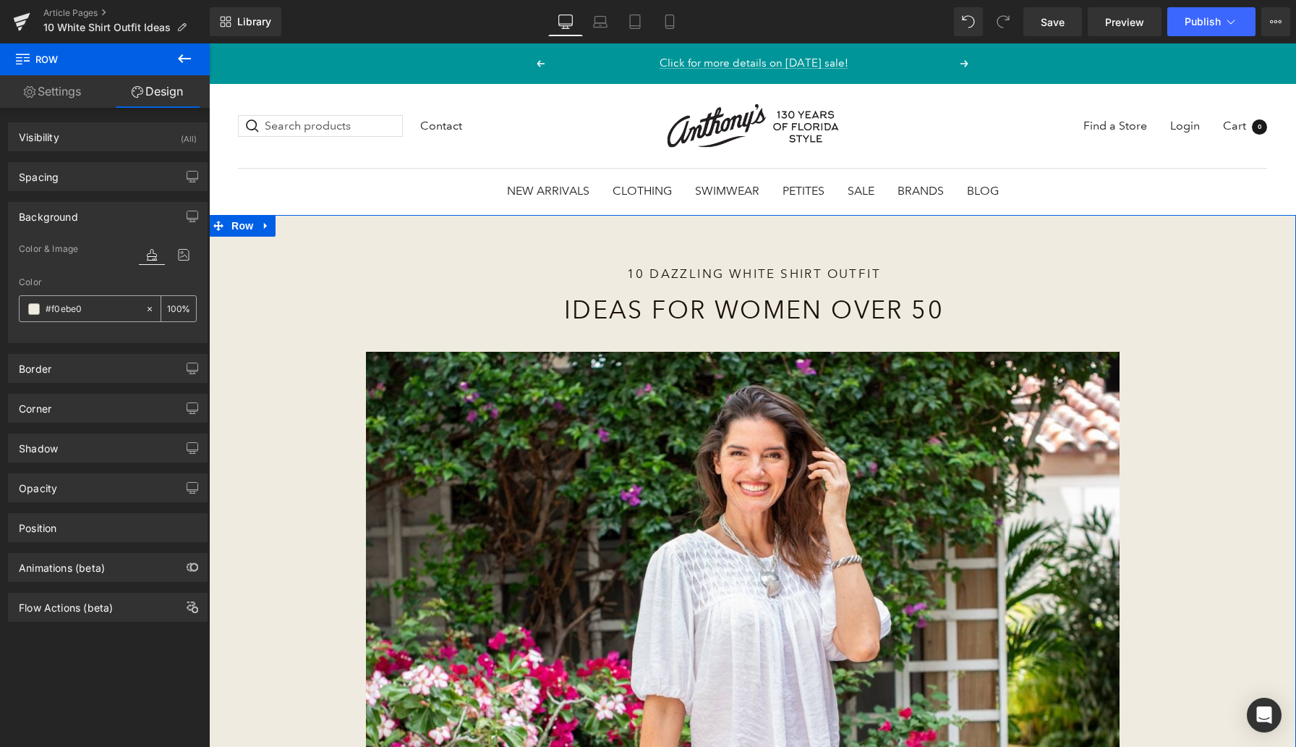
click at [65, 313] on input "#f0ebe0" at bounding box center [92, 309] width 93 height 16
paste input "4ebe5"
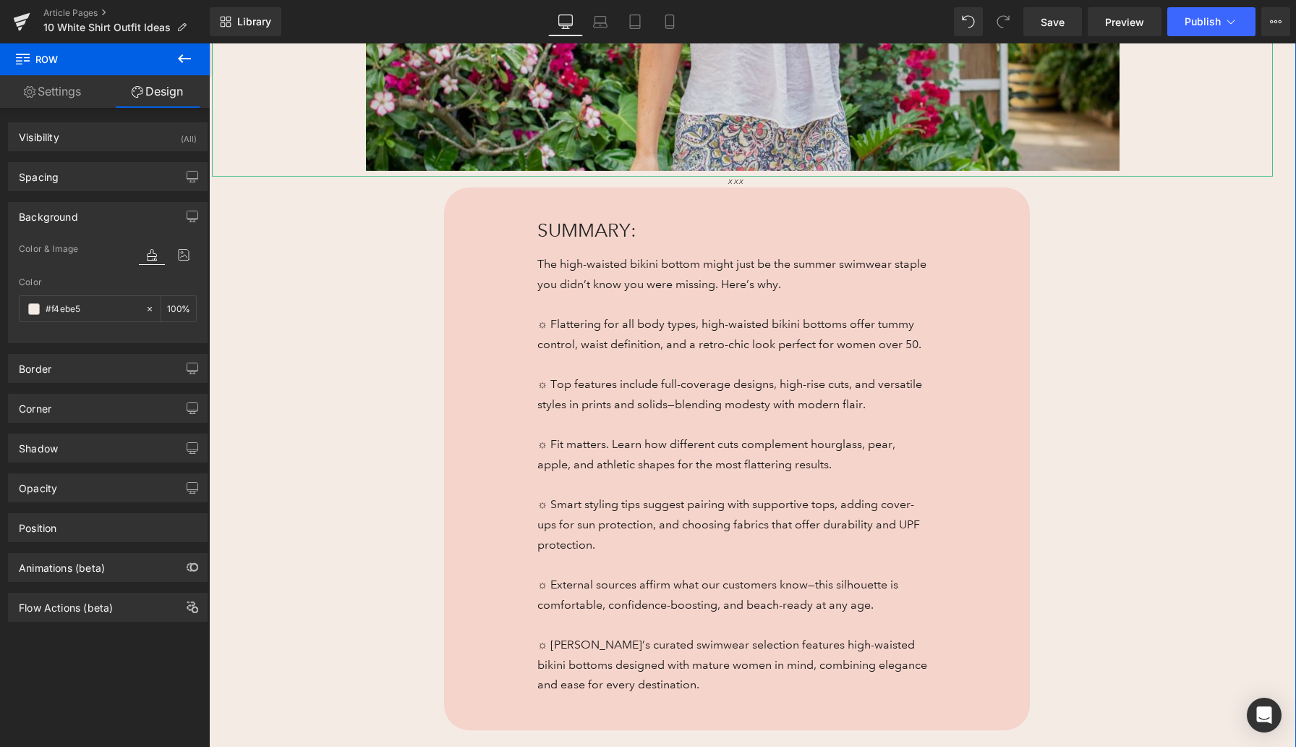
scroll to position [762, 0]
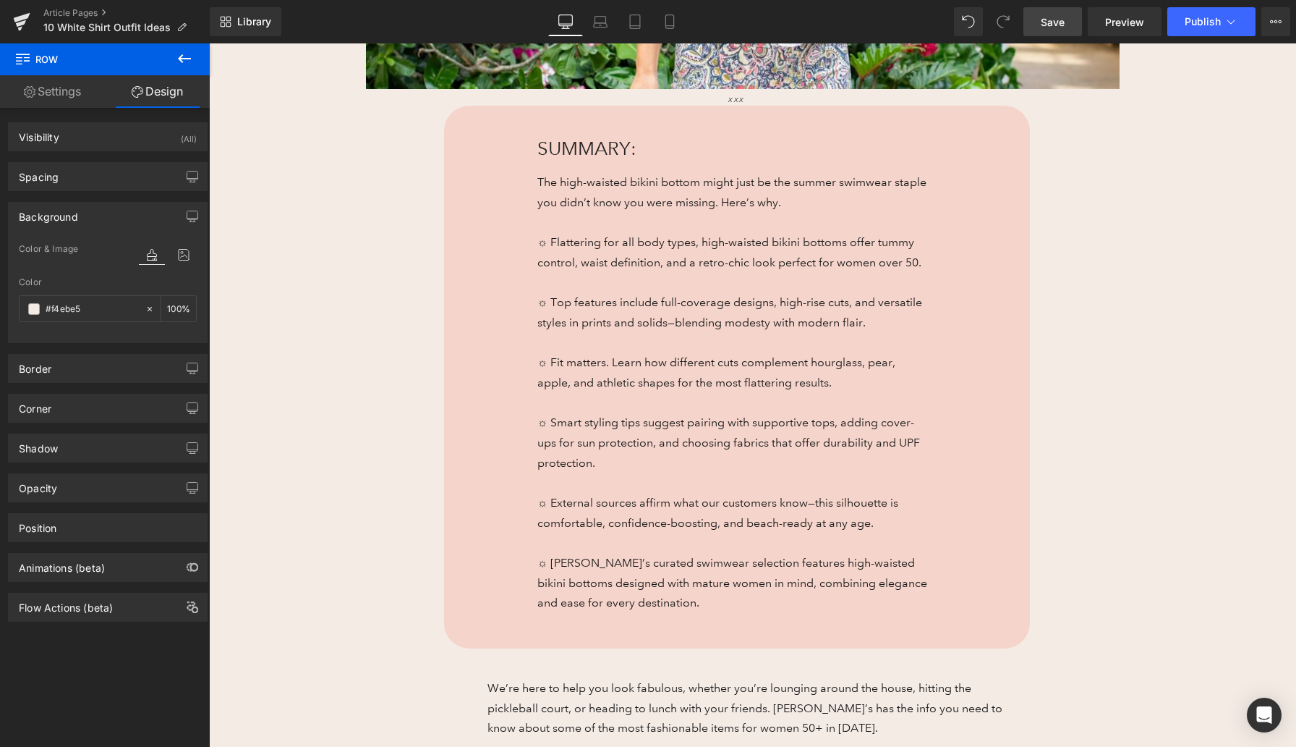
type input "#f4ebe5"
click at [1051, 14] on span "Save" at bounding box center [1053, 21] width 24 height 15
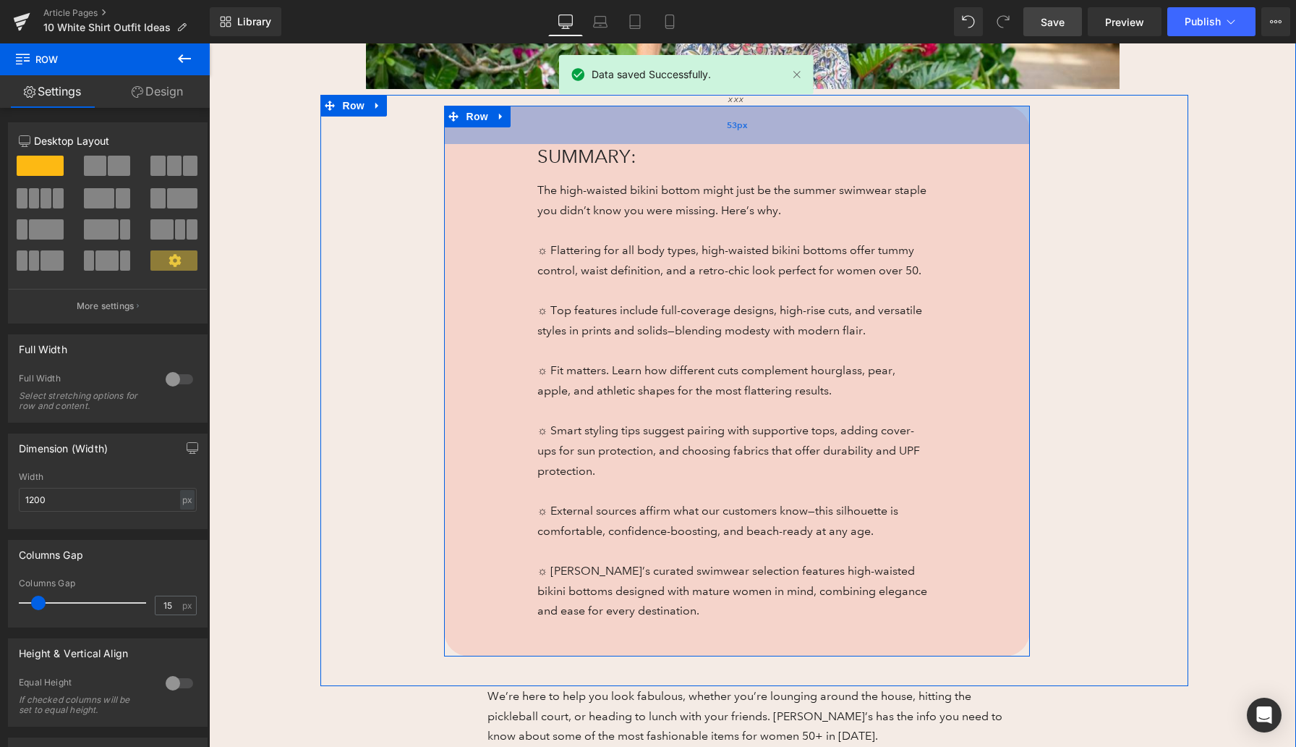
click at [801, 111] on div "53px" at bounding box center [737, 125] width 586 height 38
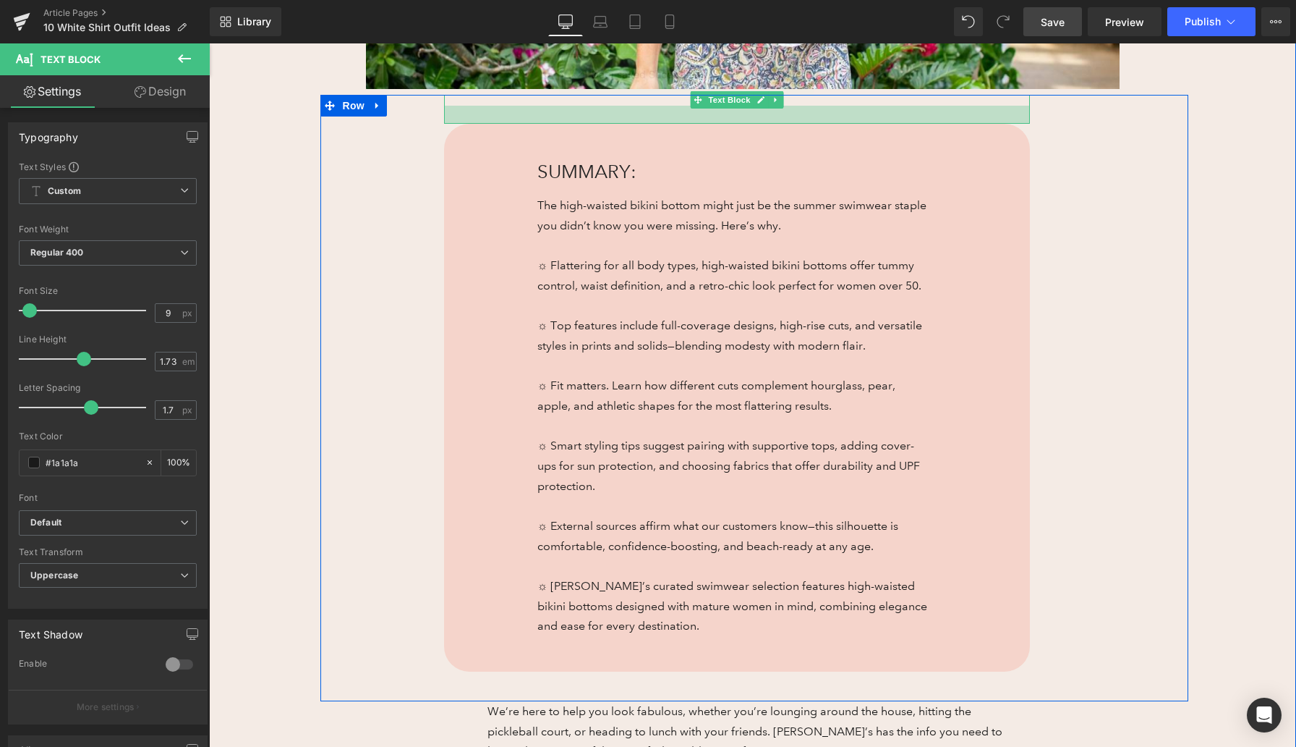
drag, startPoint x: 799, startPoint y: 104, endPoint x: 799, endPoint y: 122, distance: 18.1
click at [799, 122] on div at bounding box center [737, 115] width 586 height 18
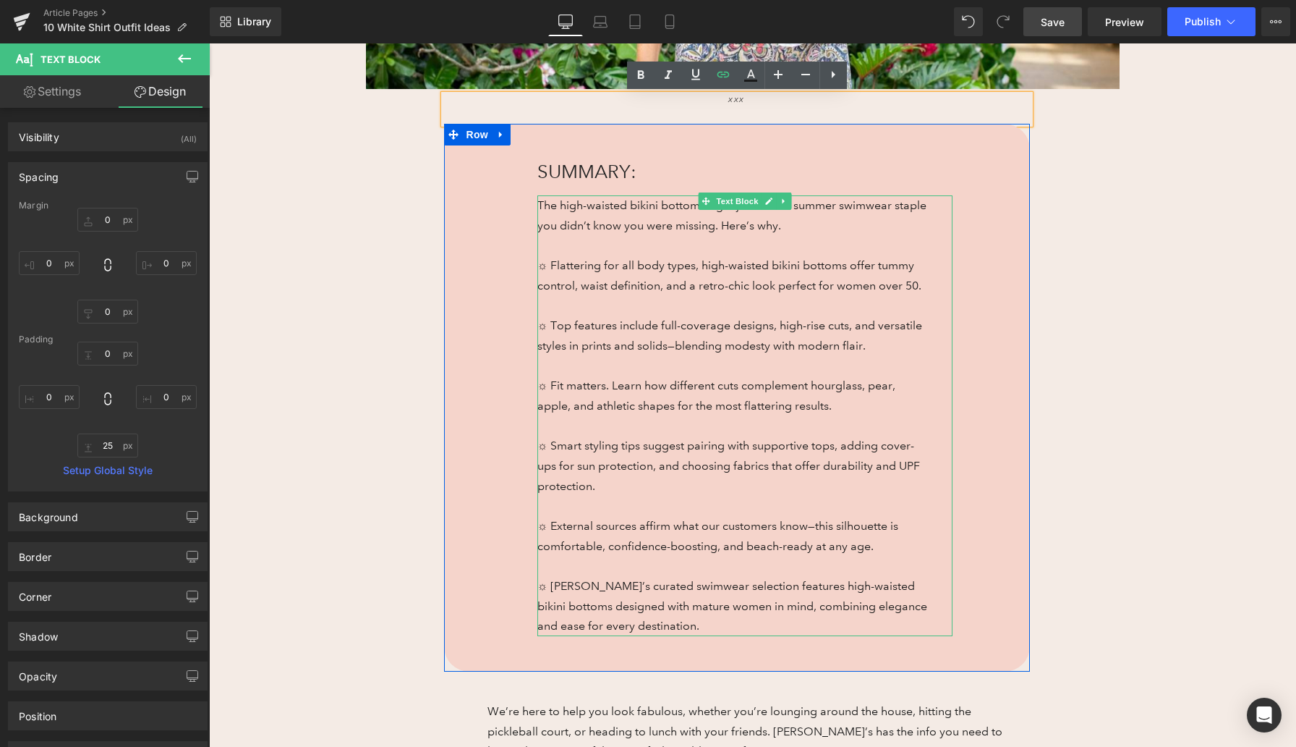
click at [577, 226] on p "The high-waisted bikini bottom might just be the summer swimwear staple you did…" at bounding box center [734, 215] width 394 height 40
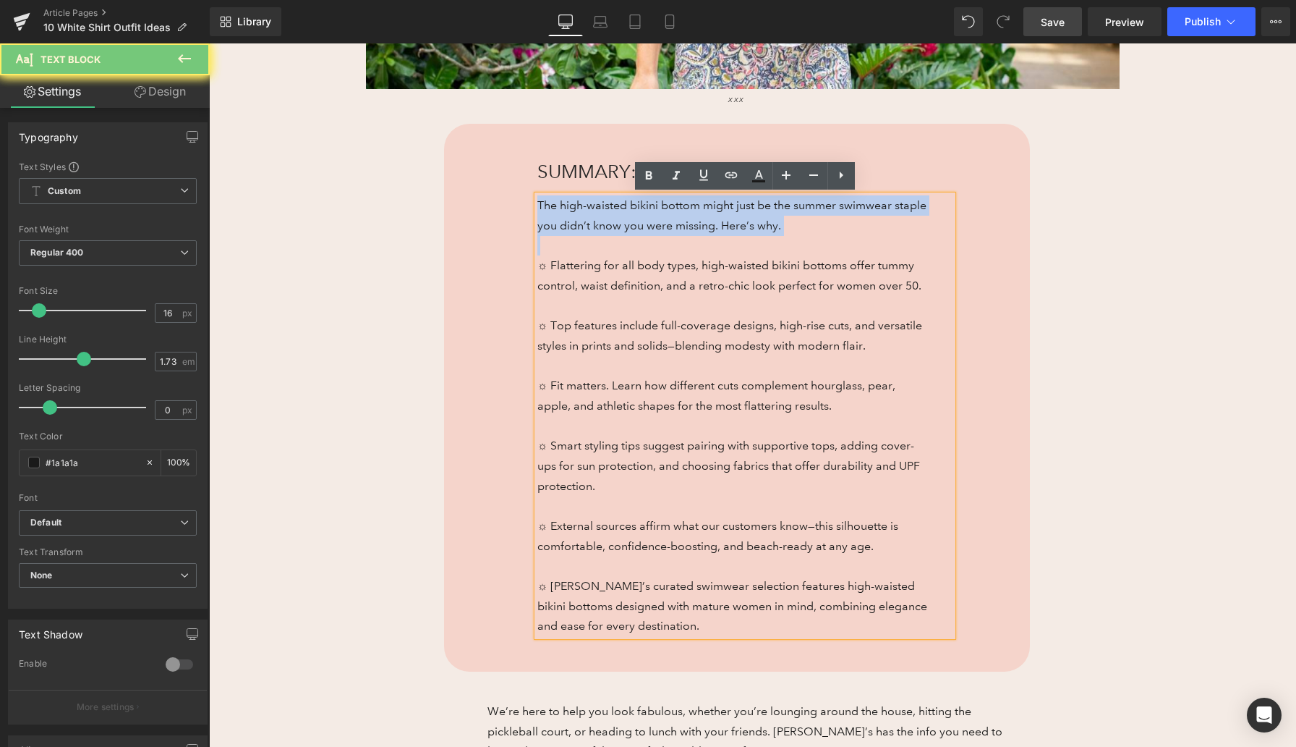
click at [577, 226] on p "The high-waisted bikini bottom might just be the summer swimwear staple you did…" at bounding box center [734, 215] width 394 height 40
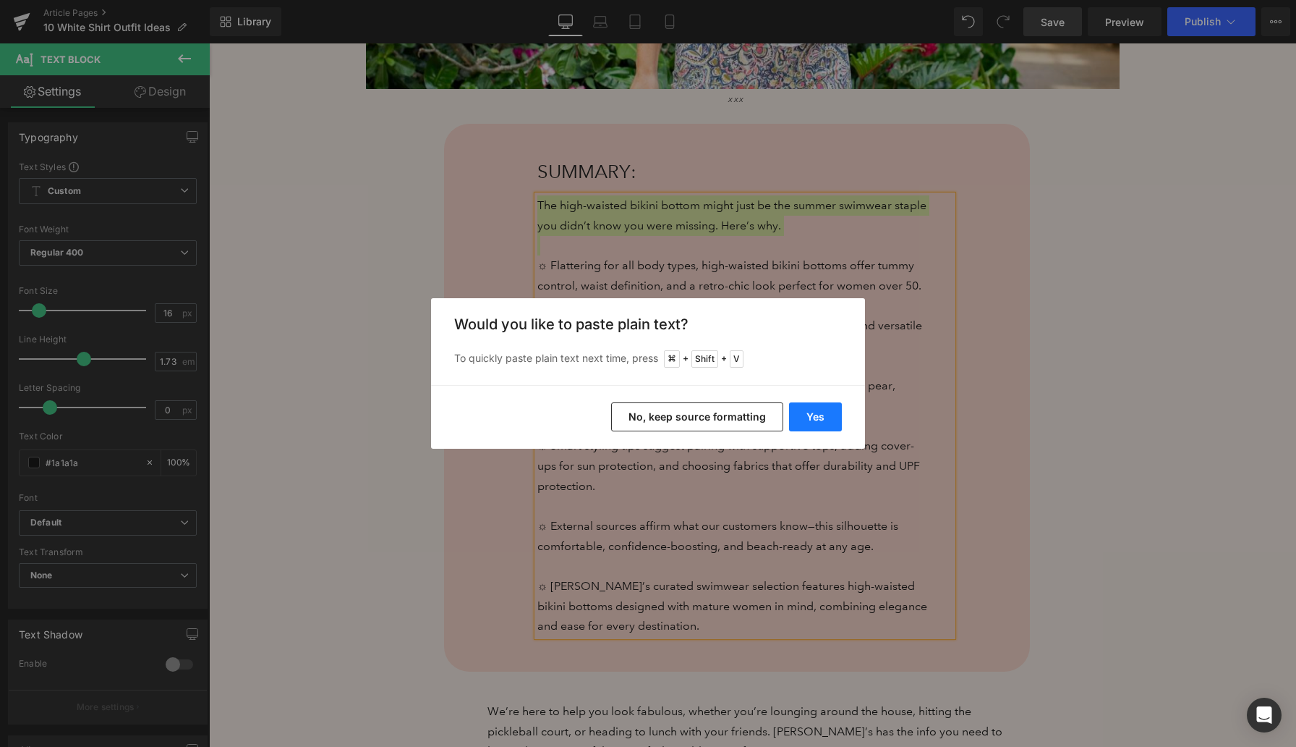
click at [821, 422] on button "Yes" at bounding box center [815, 416] width 53 height 29
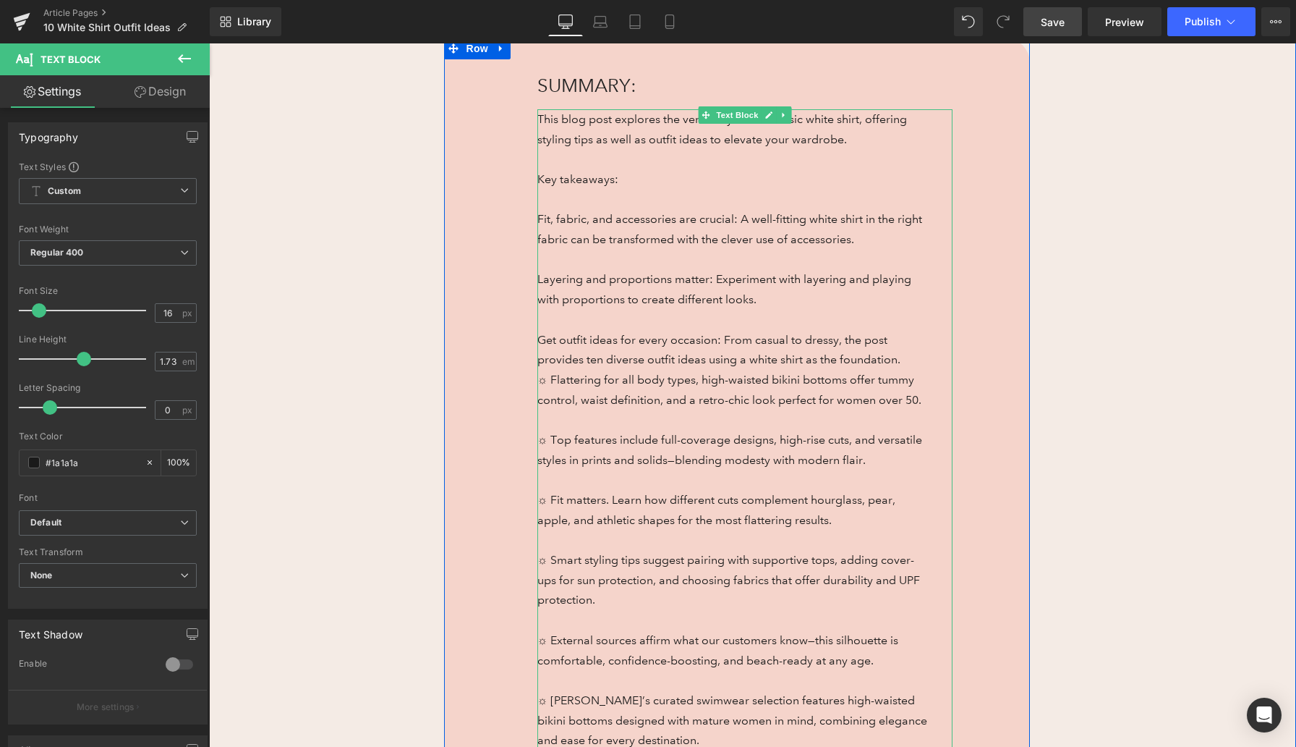
scroll to position [859, 0]
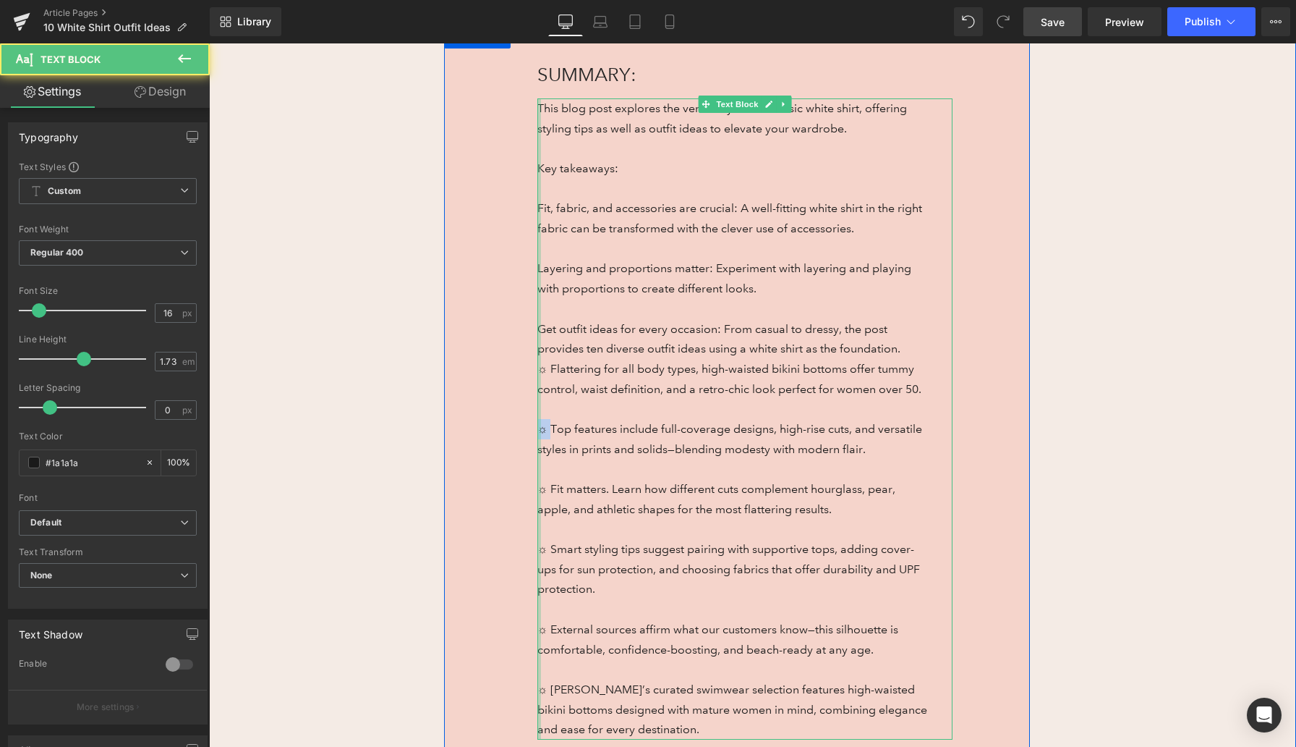
click at [540, 426] on div "This blog post explores the versatility of the classic white shirt, offering st…" at bounding box center [744, 418] width 415 height 641
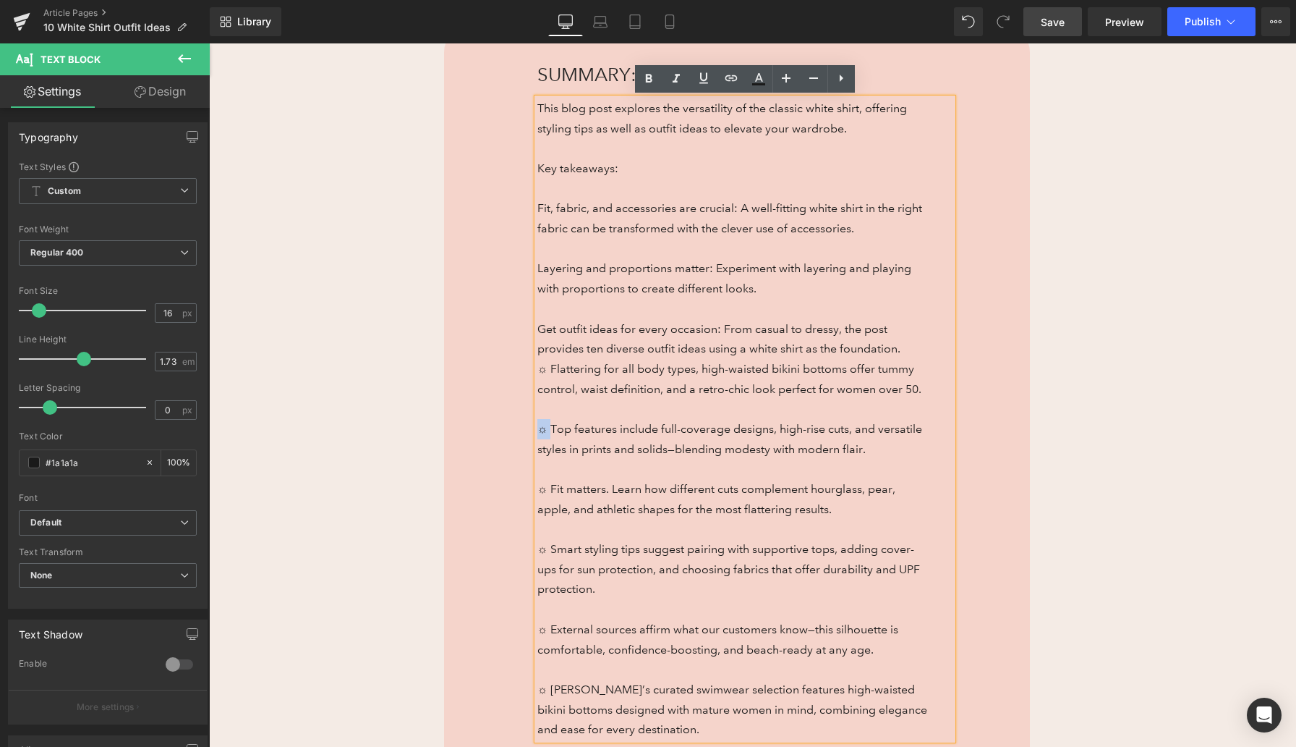
copy span "☼"
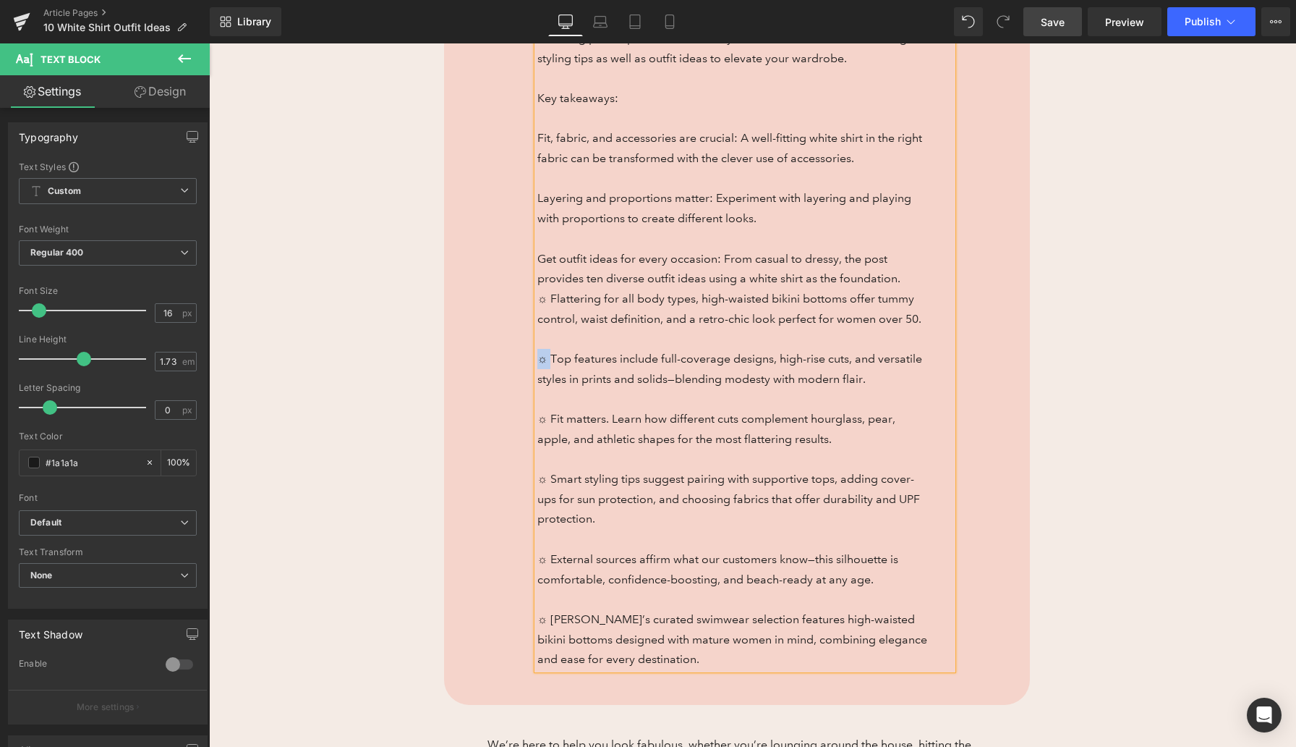
scroll to position [932, 0]
click at [768, 299] on span "☼ Flattering for all body types, high-waisted bikini bottoms offer tummy contro…" at bounding box center [729, 306] width 384 height 34
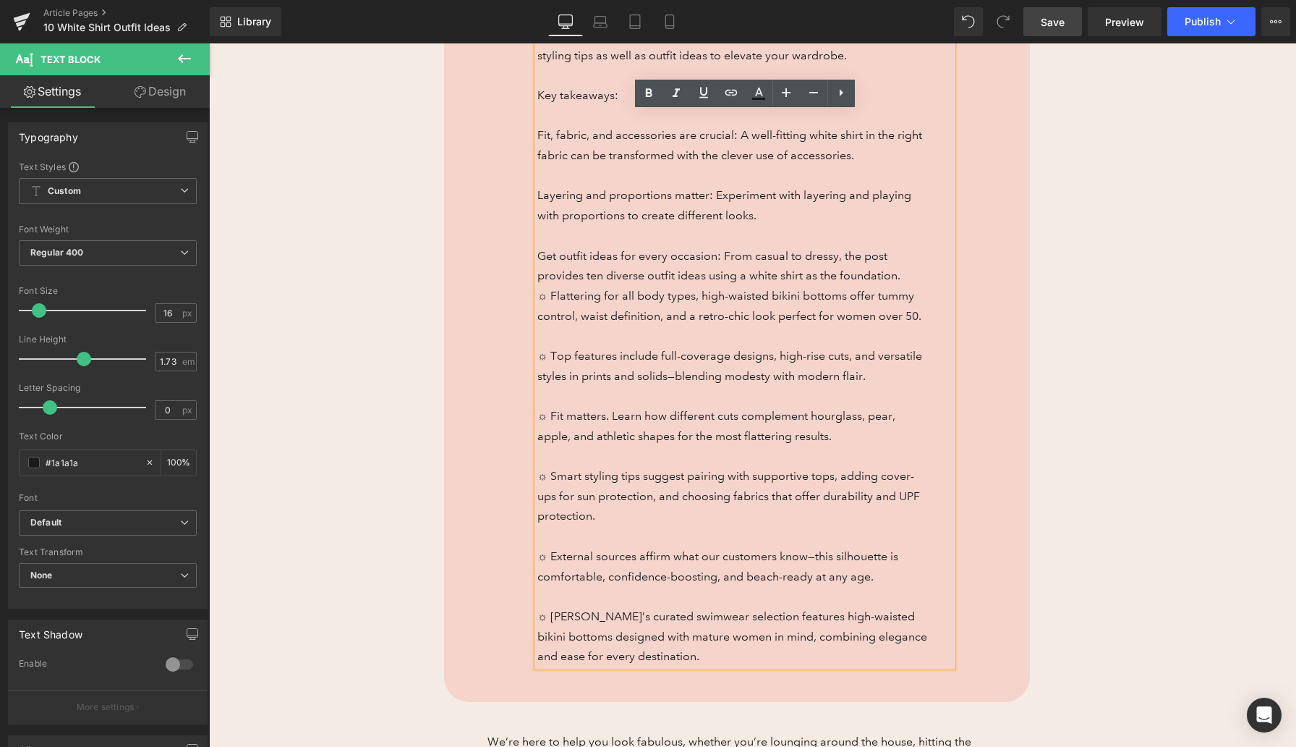
drag, startPoint x: 902, startPoint y: 277, endPoint x: 922, endPoint y: 657, distance: 380.3
click at [922, 657] on div "This blog post explores the versatility of the classic white shirt, offering st…" at bounding box center [744, 345] width 415 height 641
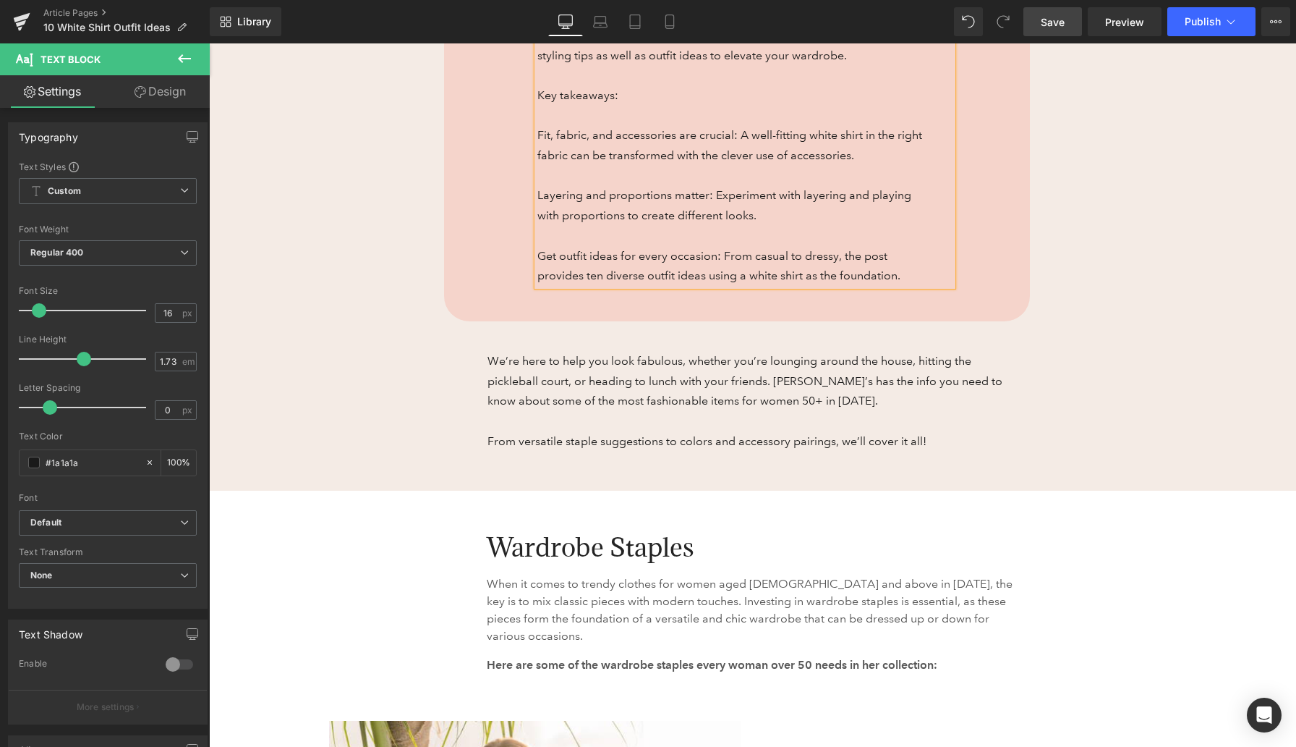
scroll to position [896, 0]
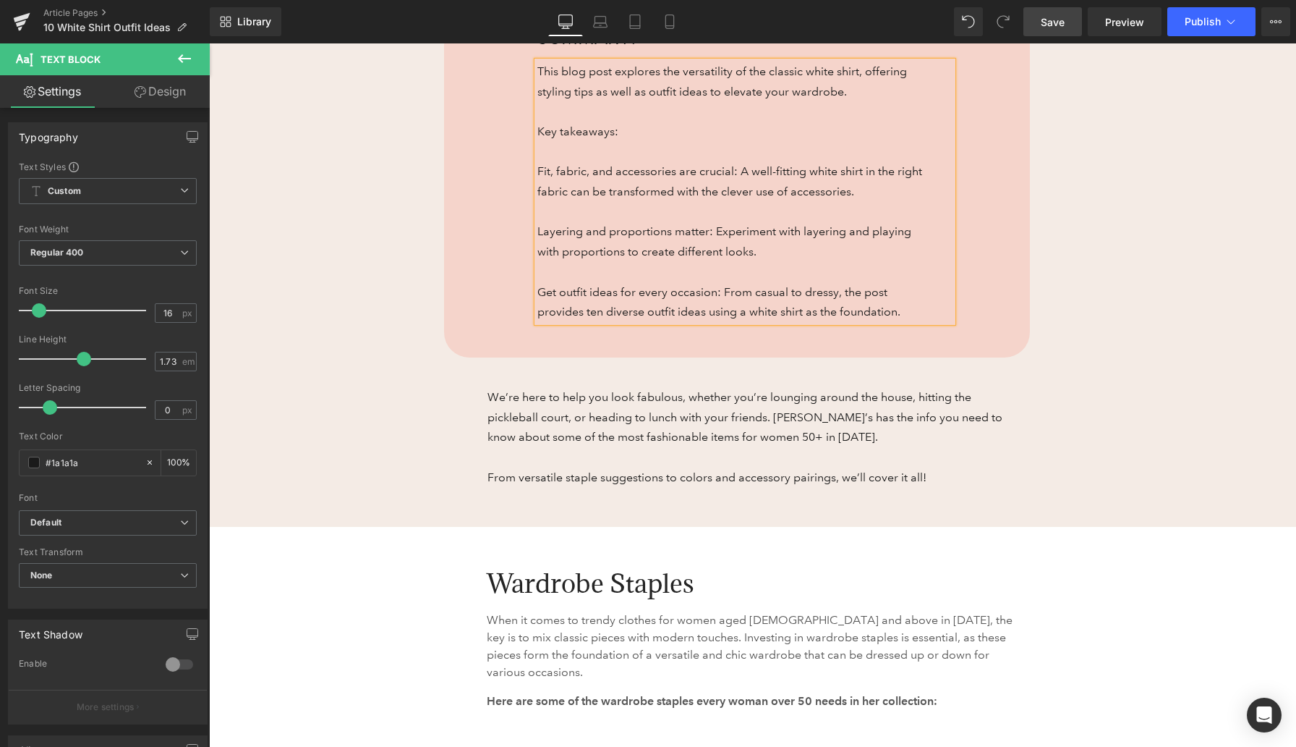
click at [561, 212] on p at bounding box center [734, 212] width 394 height 20
click at [541, 170] on p "Fit, fabric, and accessories are crucial: A well-fitting white shirt in the rig…" at bounding box center [734, 181] width 394 height 40
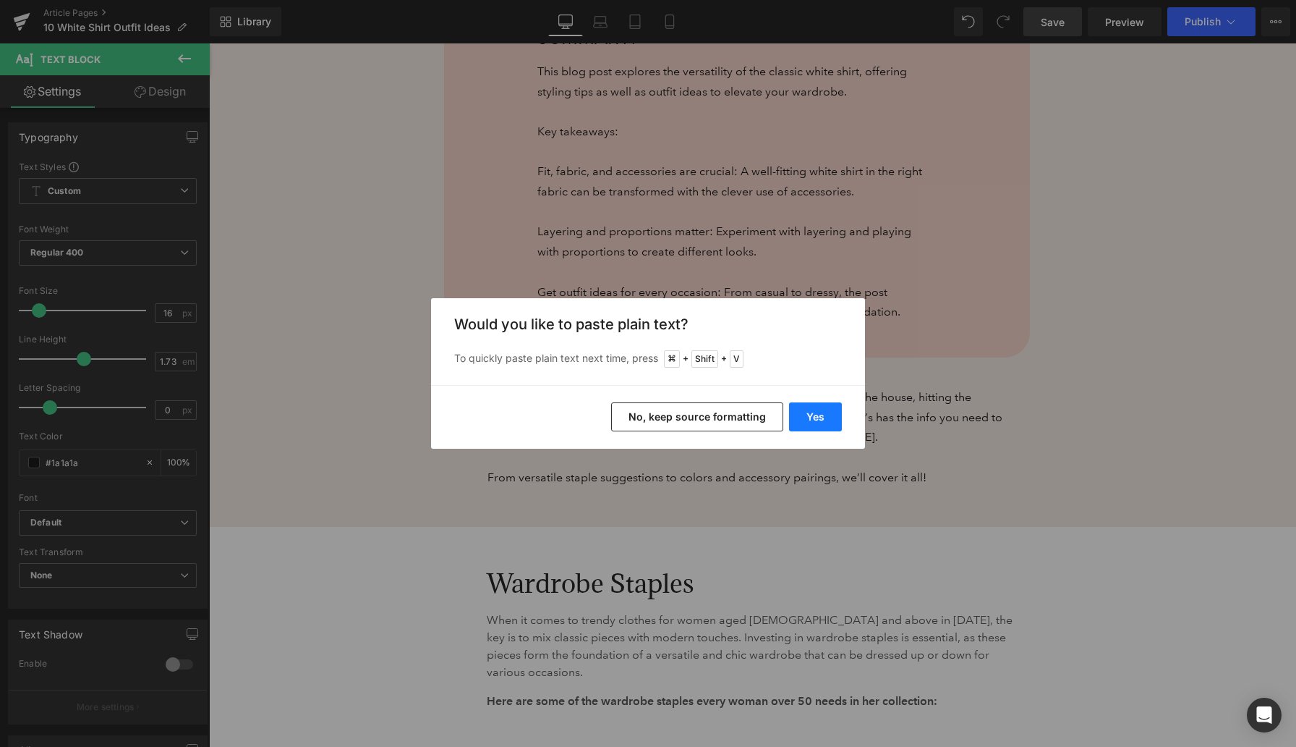
click at [824, 414] on button "Yes" at bounding box center [815, 416] width 53 height 29
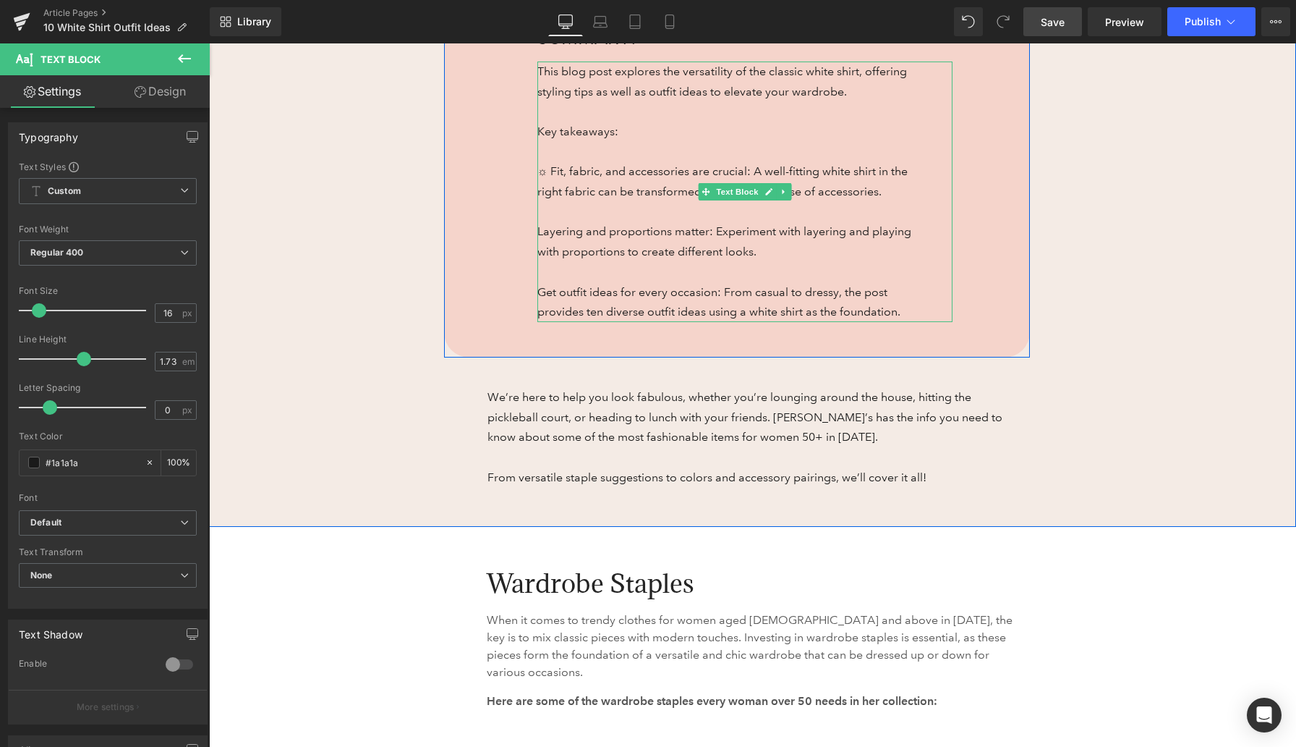
click at [549, 230] on p "Layering and proportions matter: Experiment with layering and playing with prop…" at bounding box center [734, 241] width 394 height 40
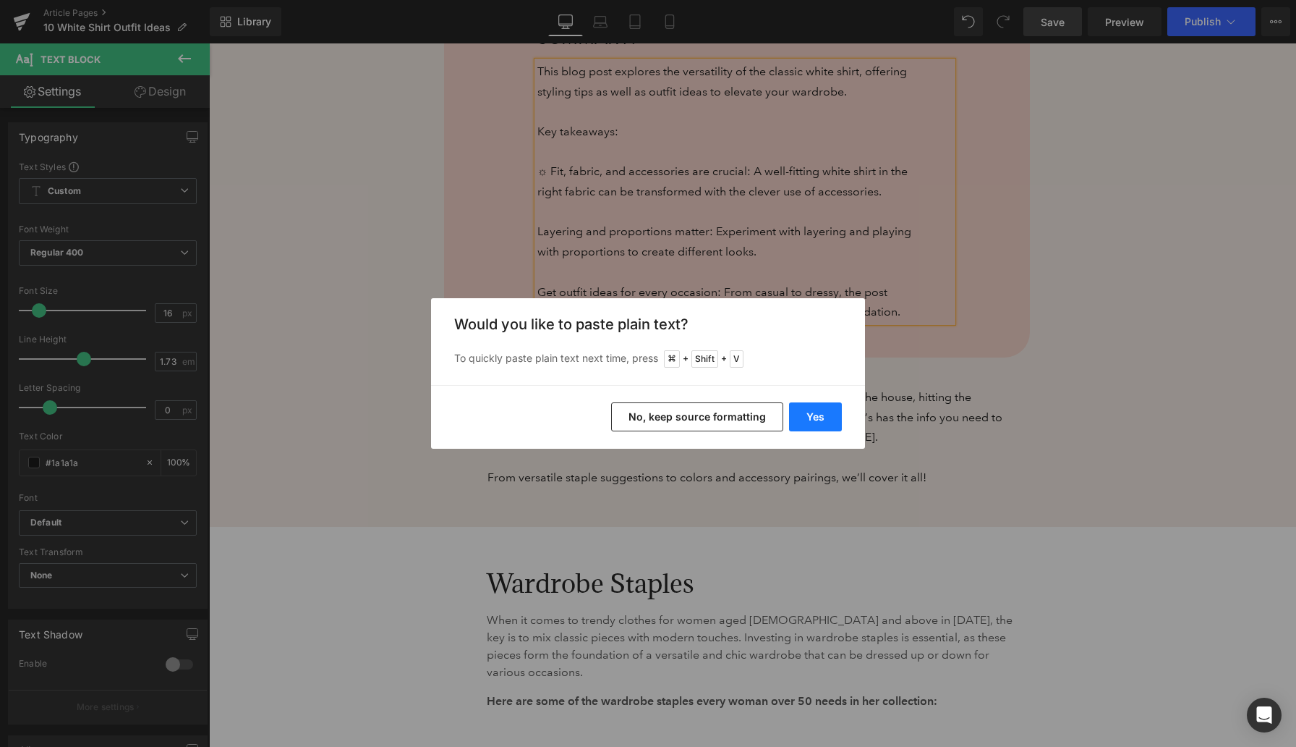
drag, startPoint x: 821, startPoint y: 415, endPoint x: 612, endPoint y: 372, distance: 213.4
click at [821, 415] on button "Yes" at bounding box center [815, 416] width 53 height 29
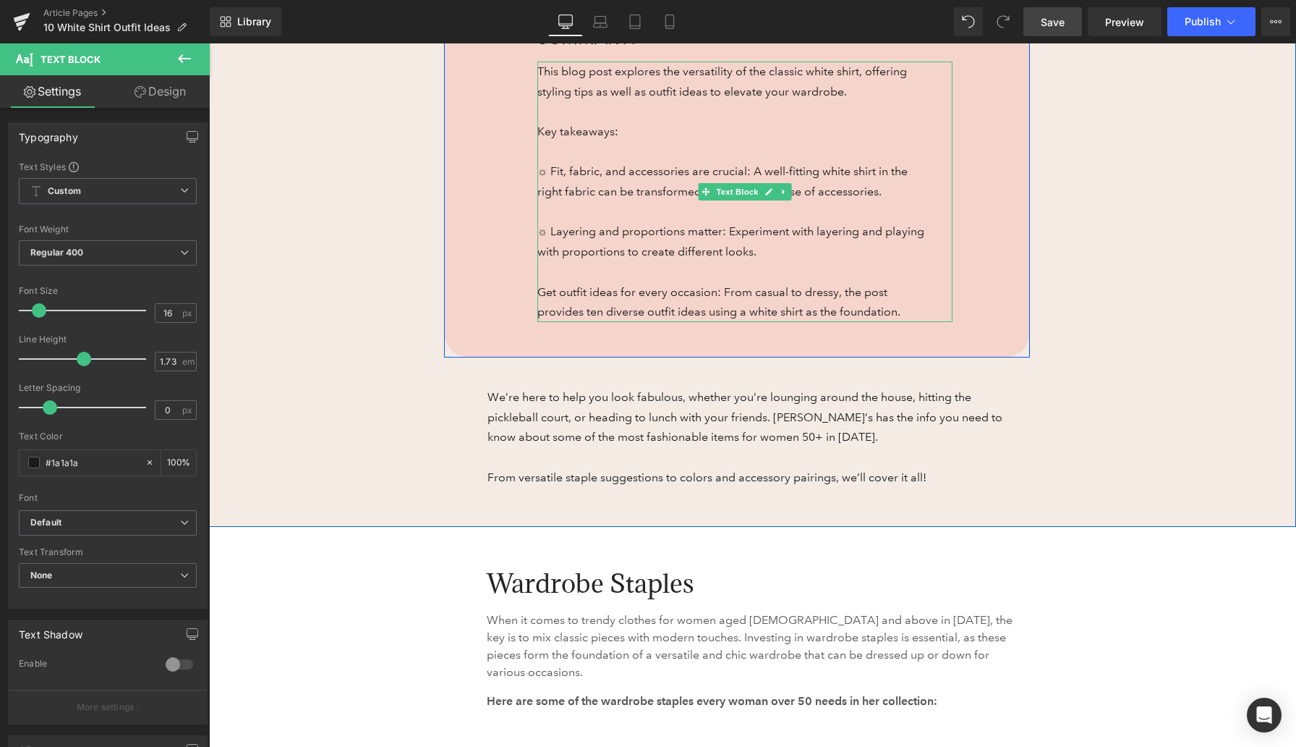
click at [560, 289] on p "Get outfit ideas for every occasion: From casual to dressy, the post provides t…" at bounding box center [734, 302] width 394 height 40
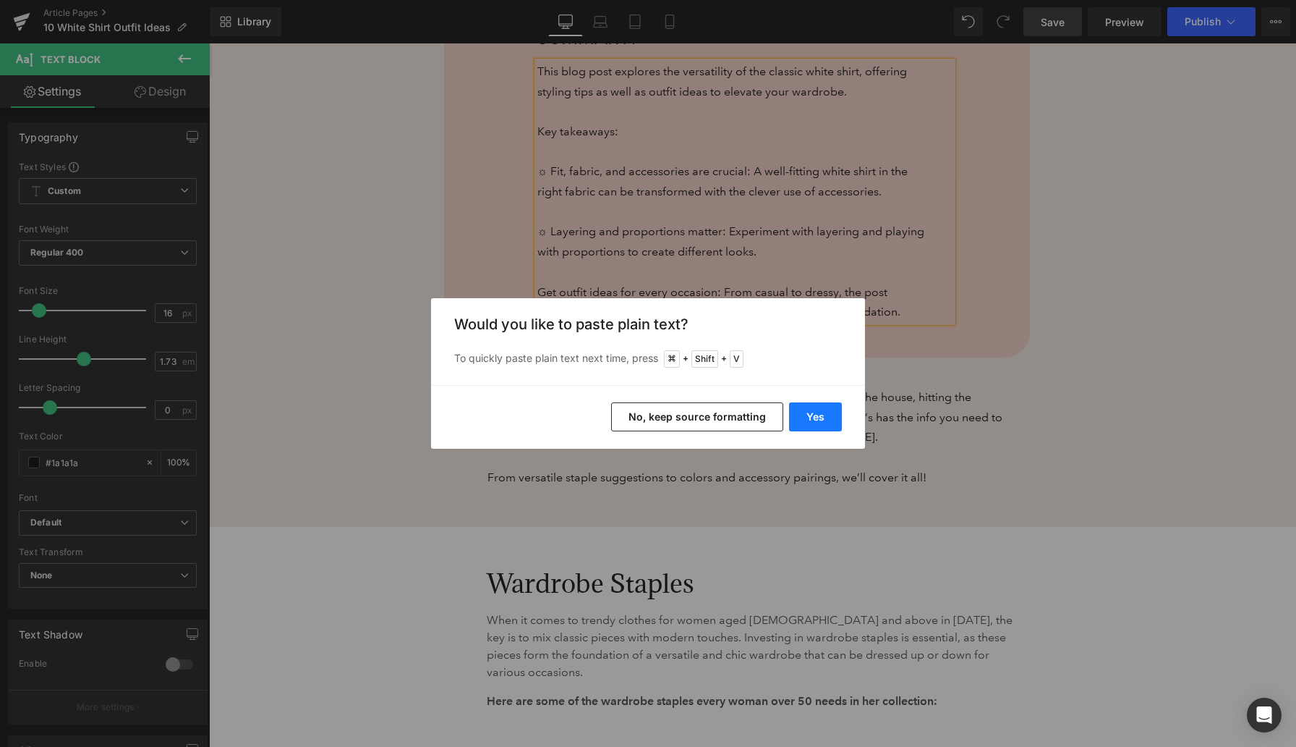
click at [814, 421] on button "Yes" at bounding box center [815, 416] width 53 height 29
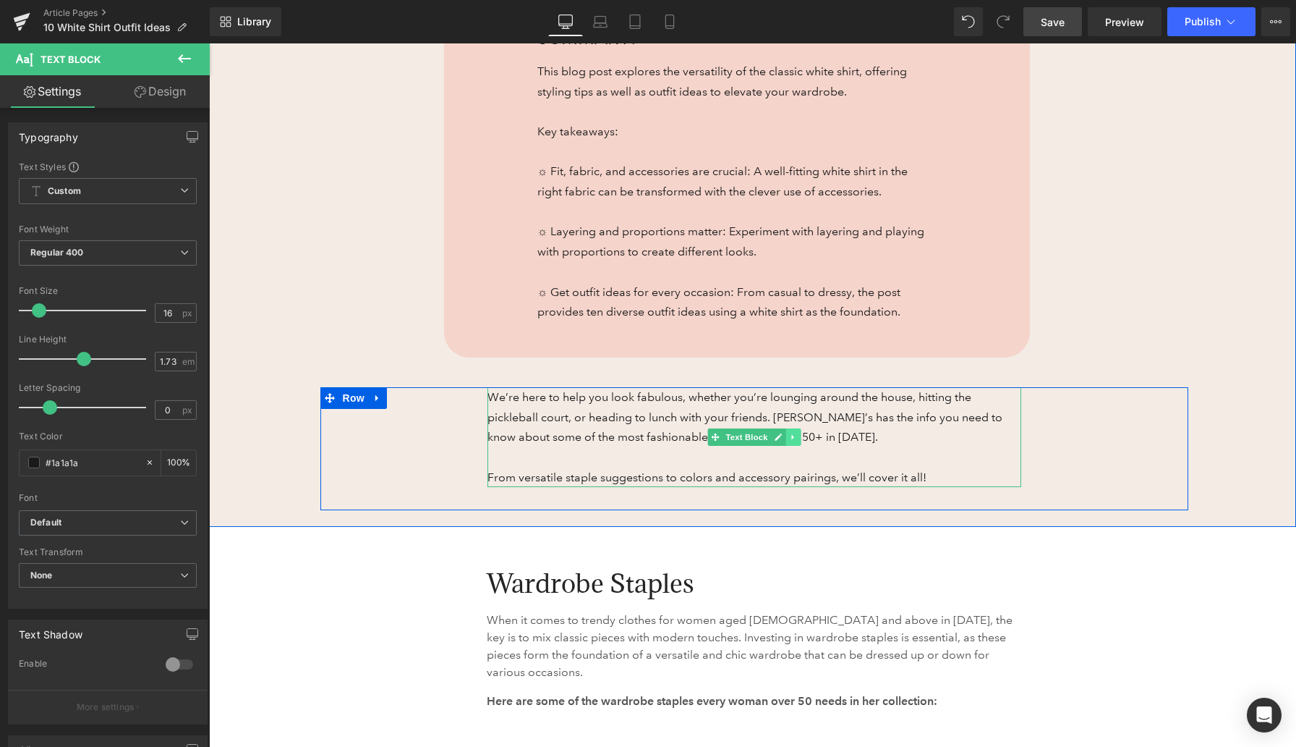
click at [793, 440] on icon at bounding box center [793, 437] width 8 height 9
click at [802, 439] on icon at bounding box center [800, 437] width 8 height 8
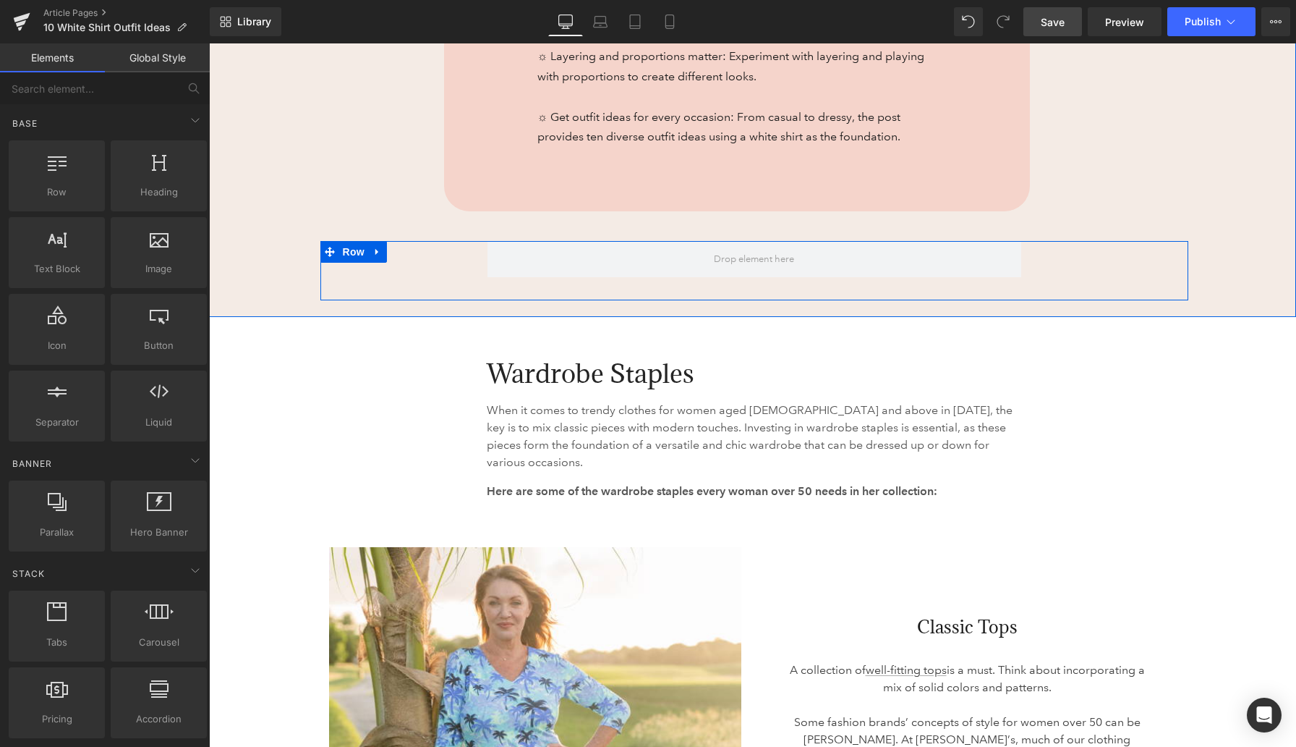
scroll to position [1074, 0]
click at [379, 252] on icon at bounding box center [378, 250] width 10 height 11
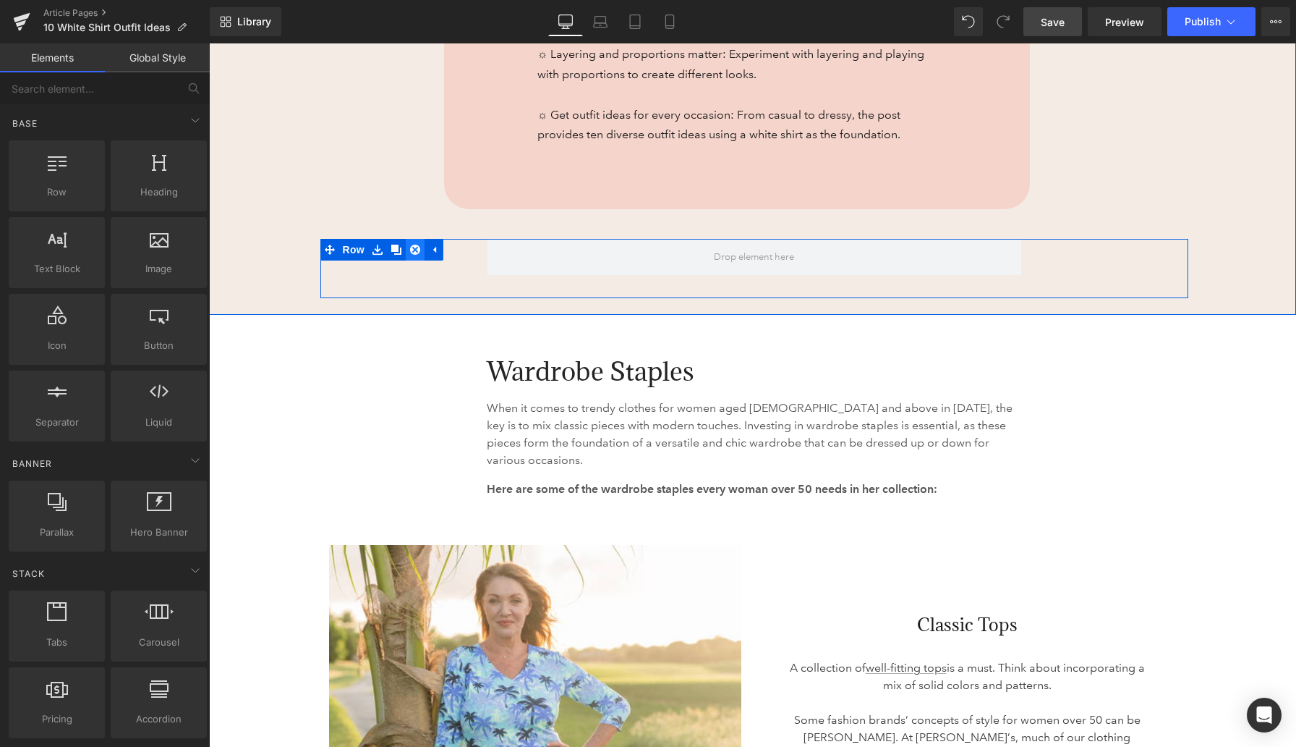
click at [415, 250] on icon at bounding box center [415, 250] width 10 height 10
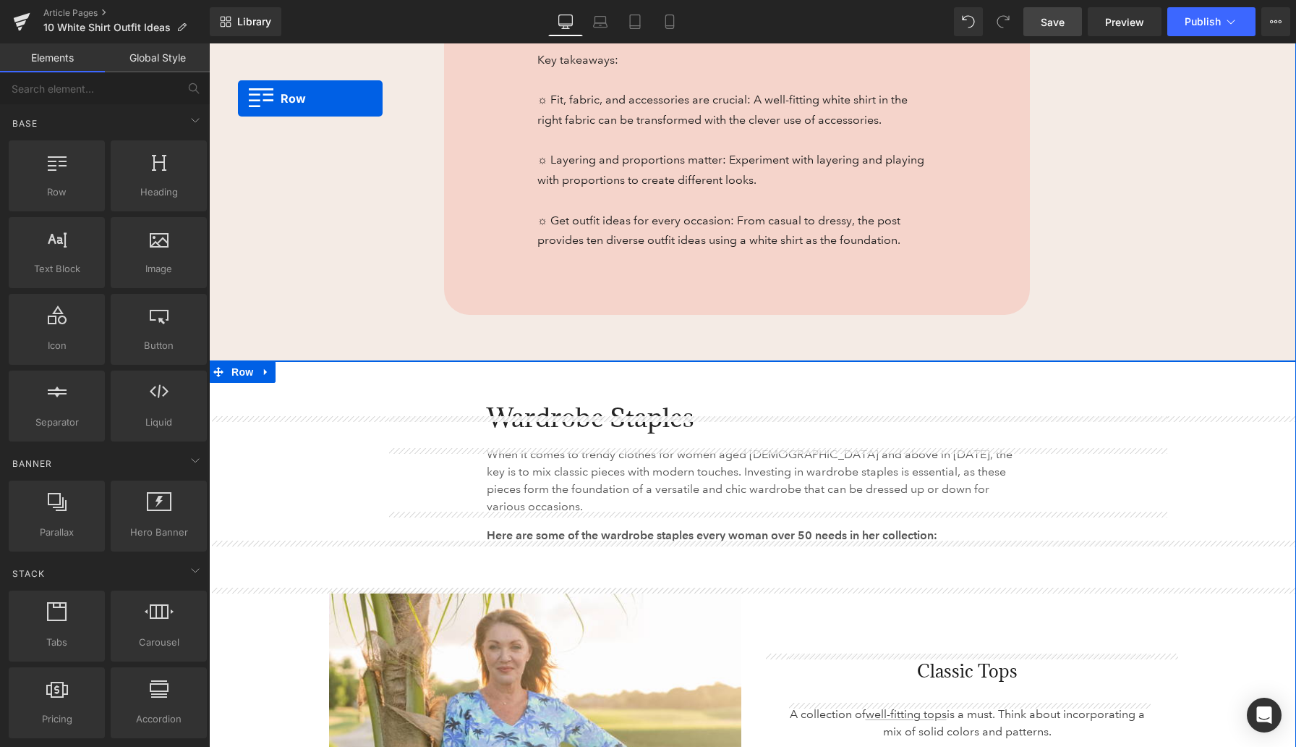
scroll to position [953, 0]
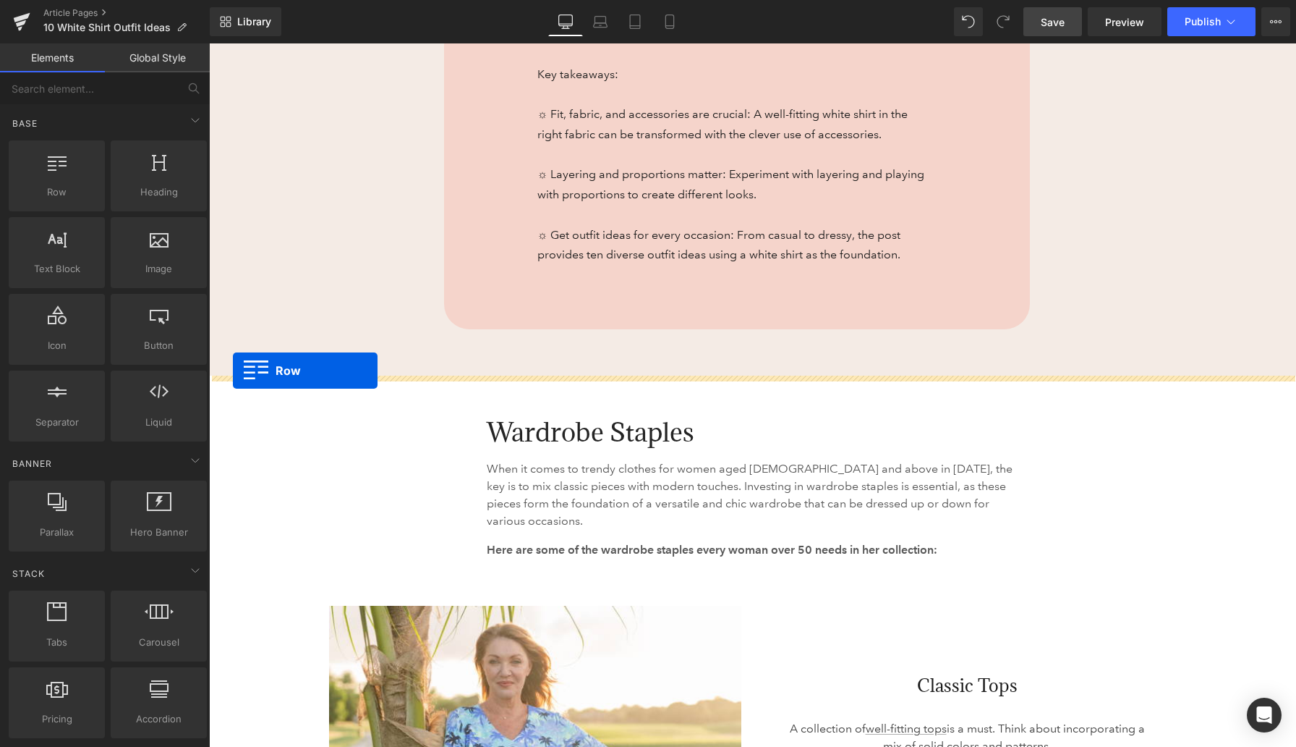
drag, startPoint x: 217, startPoint y: 231, endPoint x: 229, endPoint y: 364, distance: 133.7
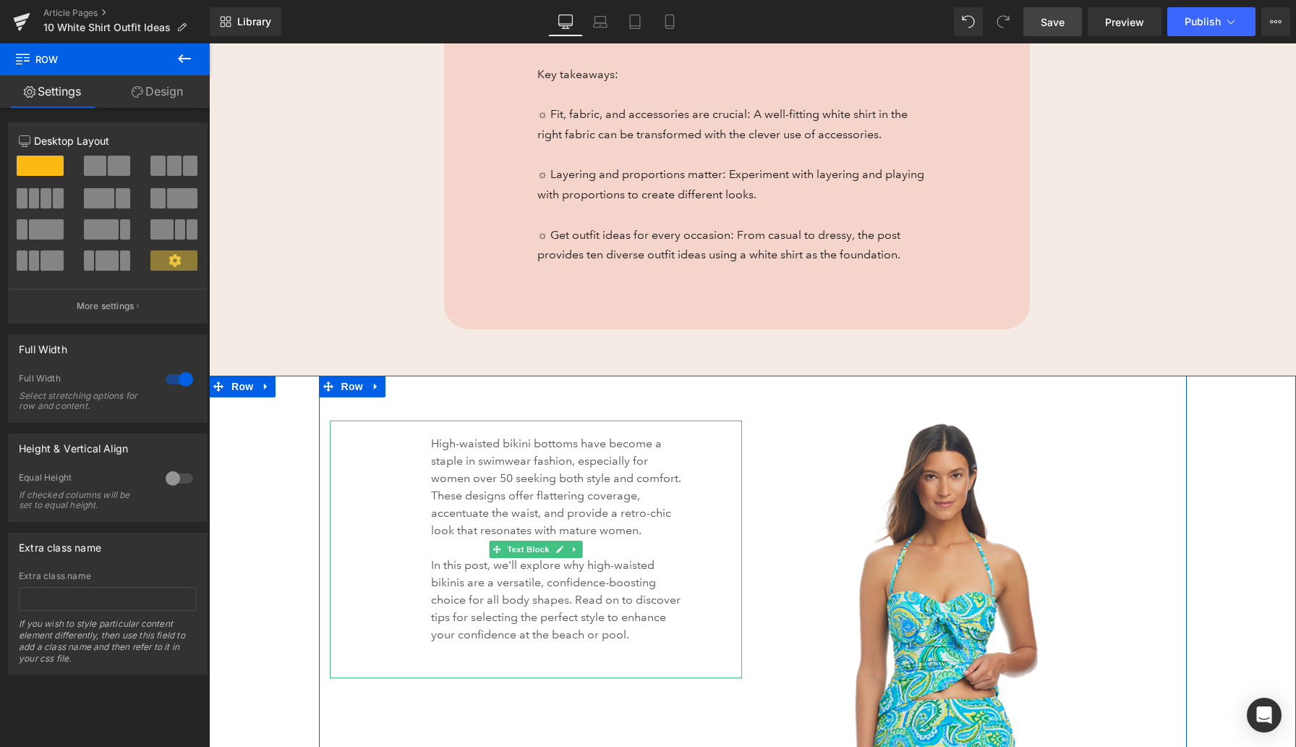
click at [458, 477] on p "High-waisted bikini bottoms have become a staple in swimwear fashion, especiall…" at bounding box center [559, 487] width 256 height 104
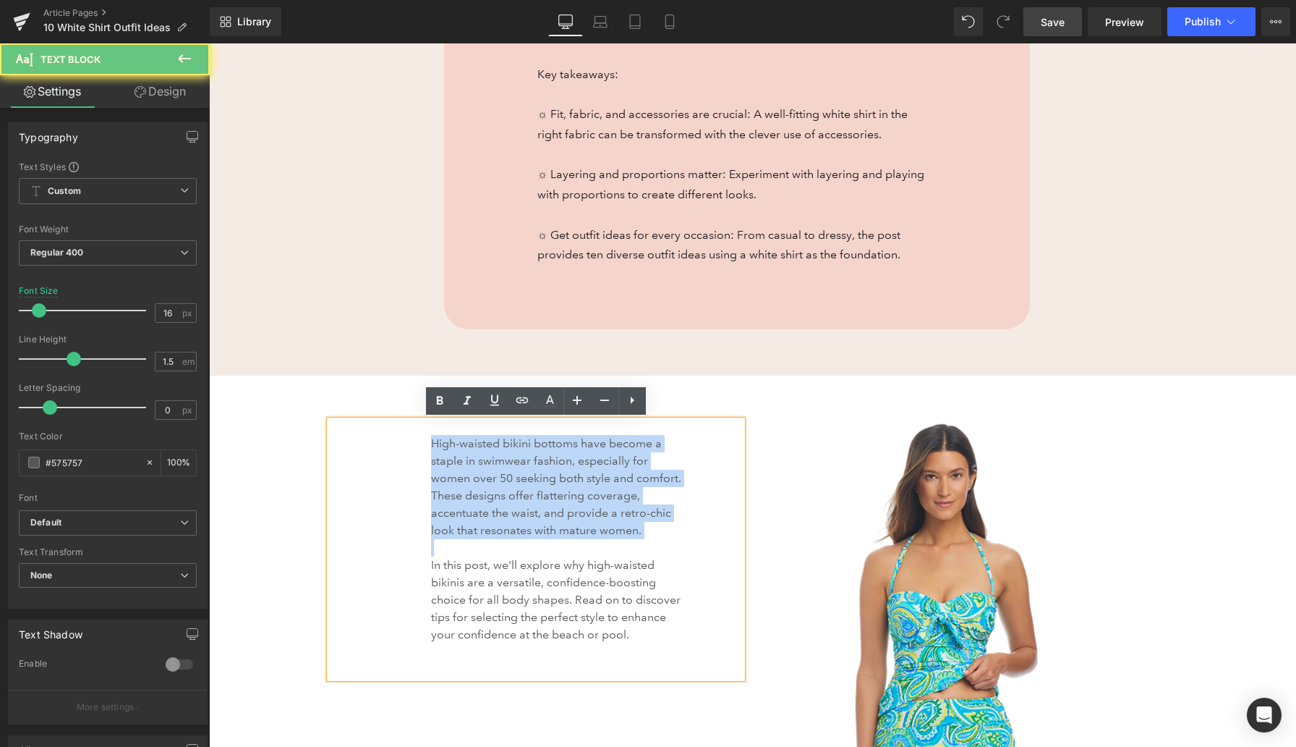
click at [458, 477] on p "High-waisted bikini bottoms have become a staple in swimwear fashion, especiall…" at bounding box center [559, 487] width 256 height 104
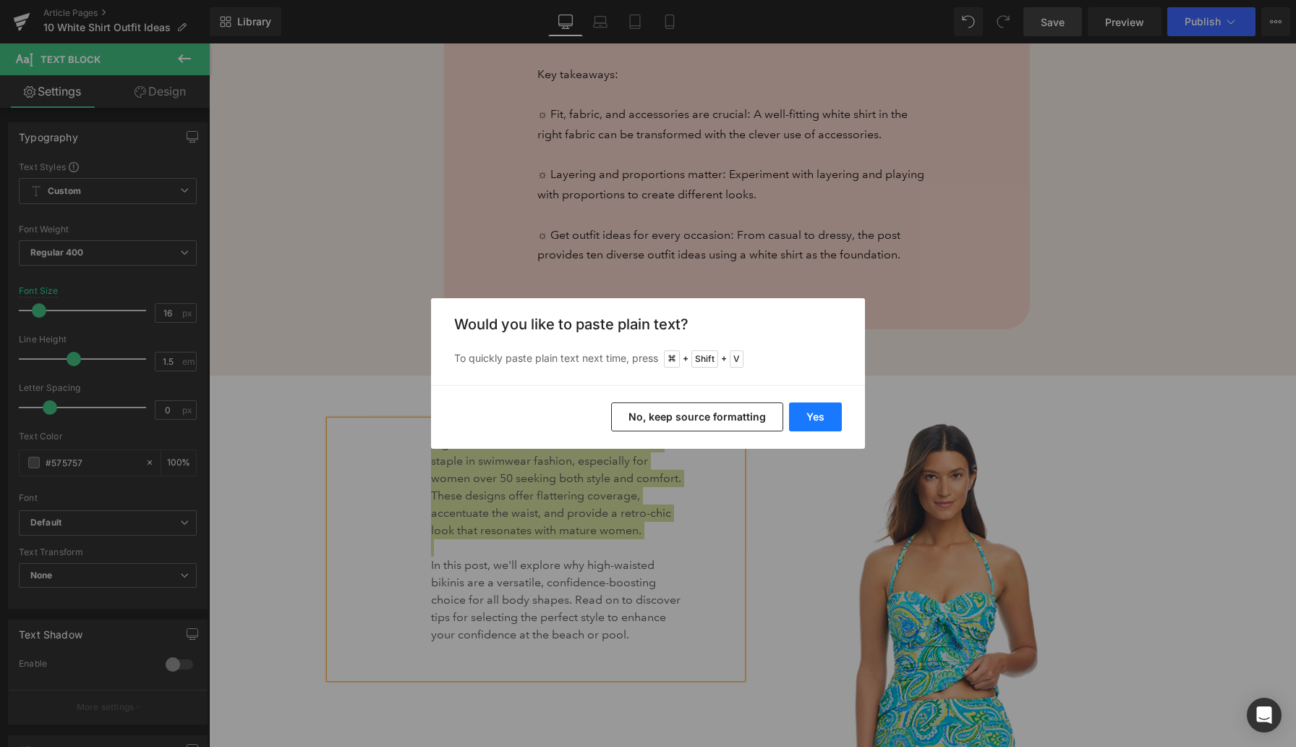
drag, startPoint x: 820, startPoint y: 413, endPoint x: 611, endPoint y: 370, distance: 214.2
click at [820, 413] on button "Yes" at bounding box center [815, 416] width 53 height 29
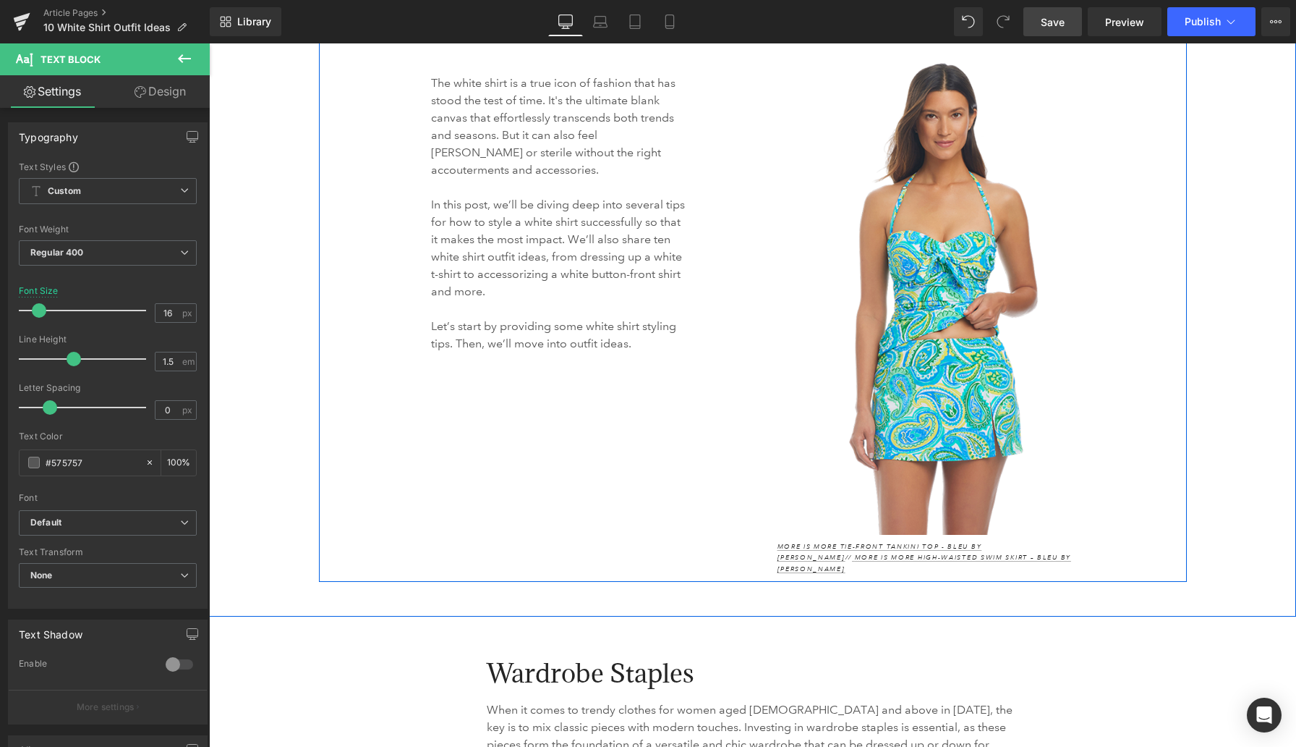
scroll to position [1340, 0]
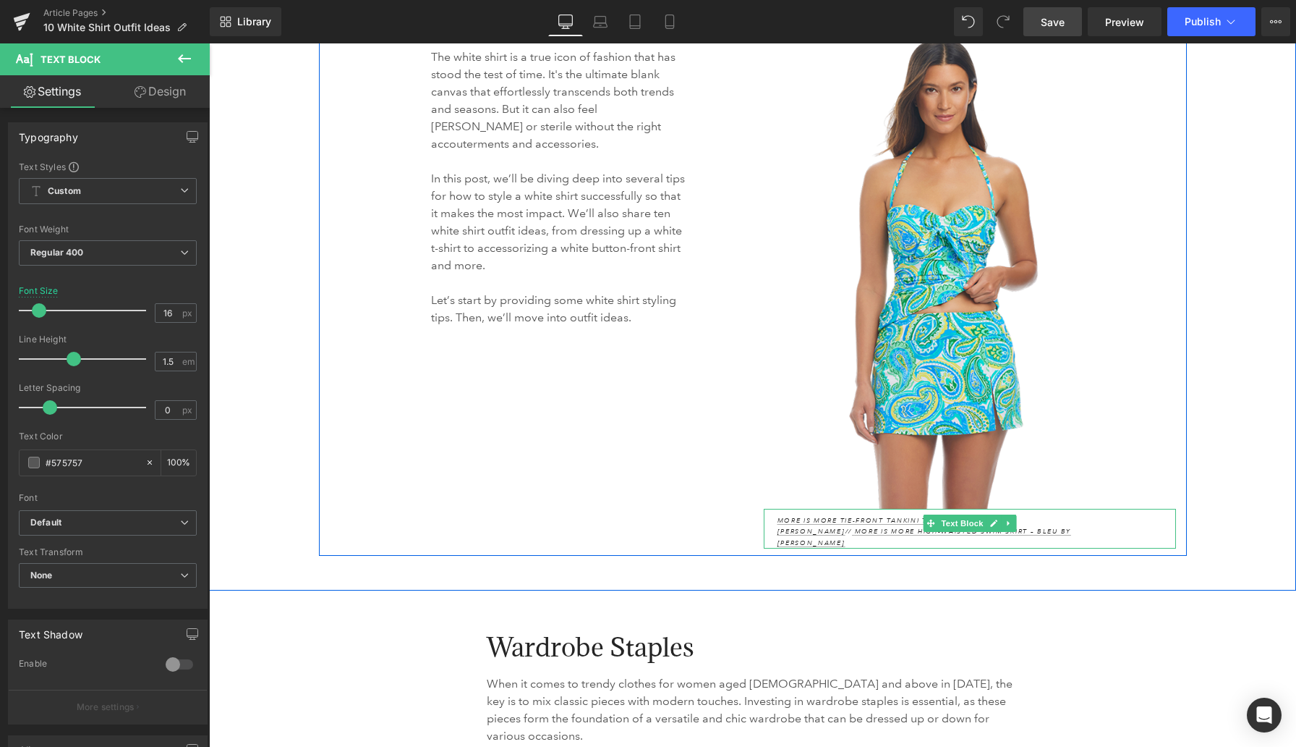
click at [1071, 518] on p "More Is More Tie-Front Tankini Top - Bleu by Rod Beattie // More Is More High-W…" at bounding box center [928, 532] width 300 height 34
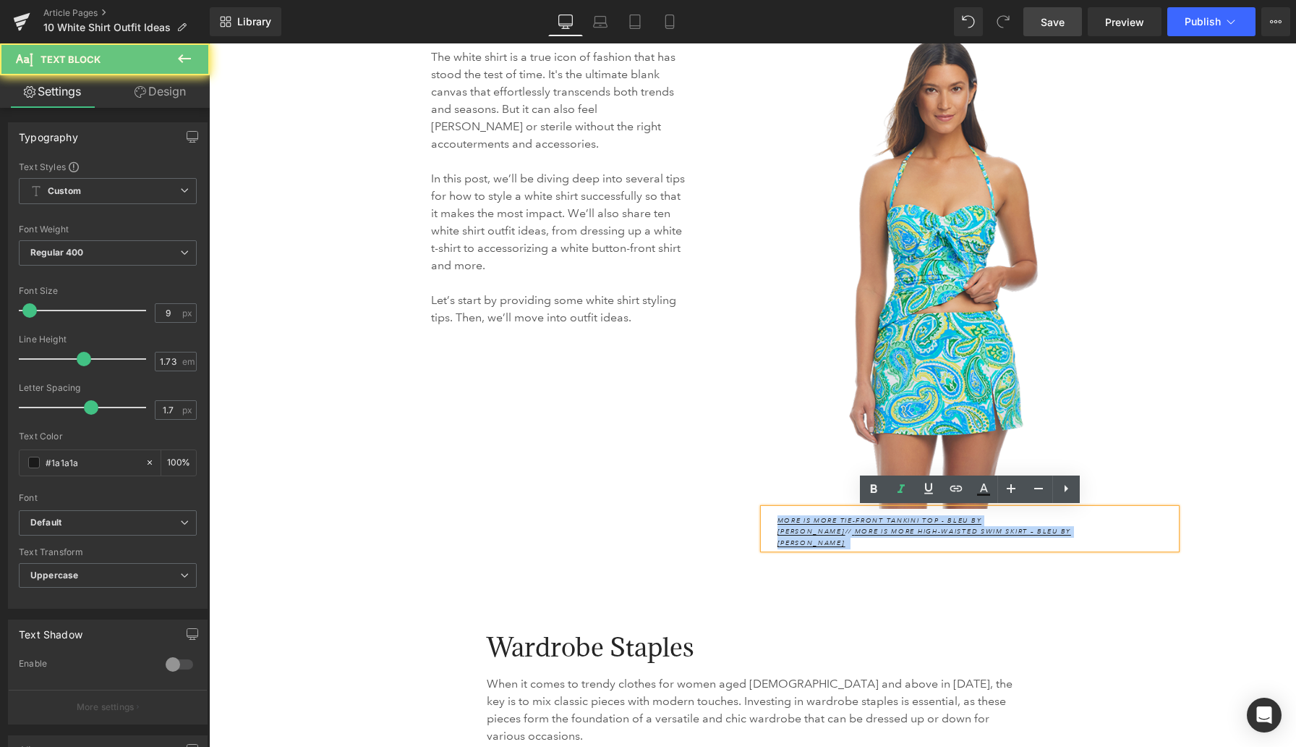
click at [1071, 518] on p "More Is More Tie-Front Tankini Top - Bleu by Rod Beattie // More Is More High-W…" at bounding box center [928, 532] width 300 height 34
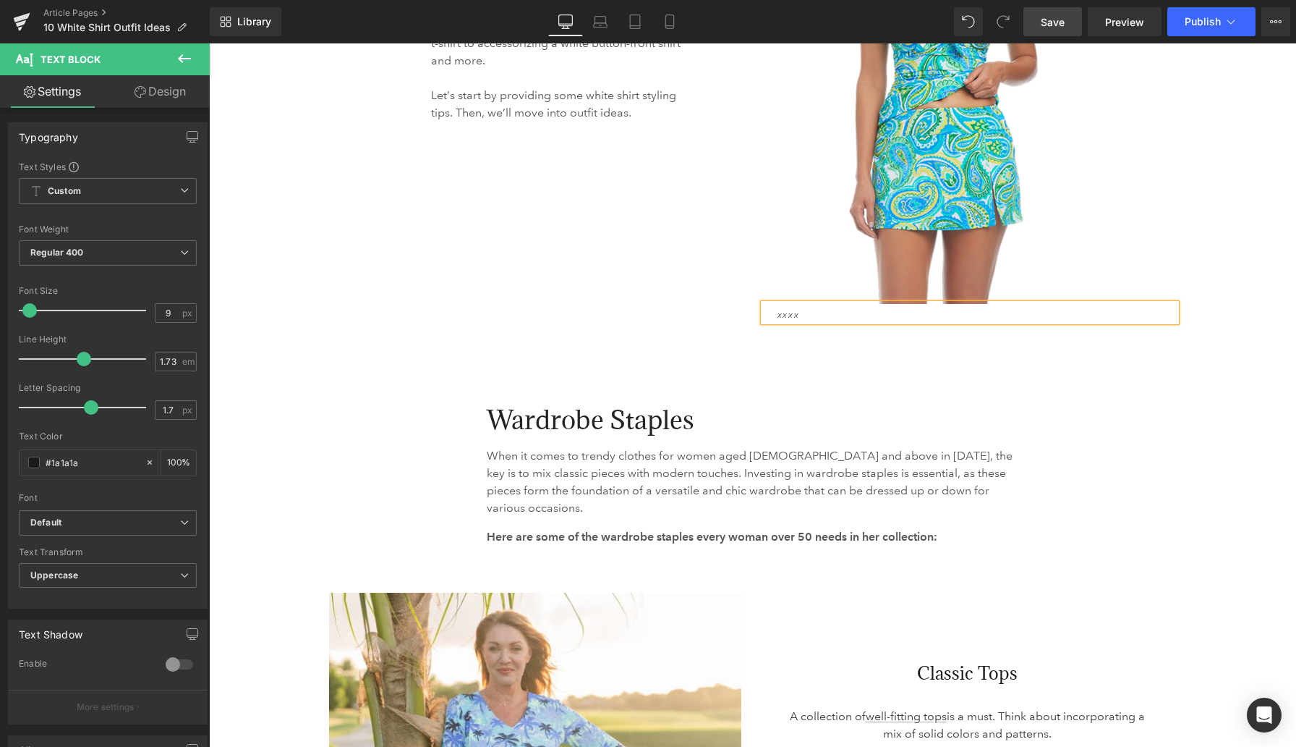
scroll to position [1558, 0]
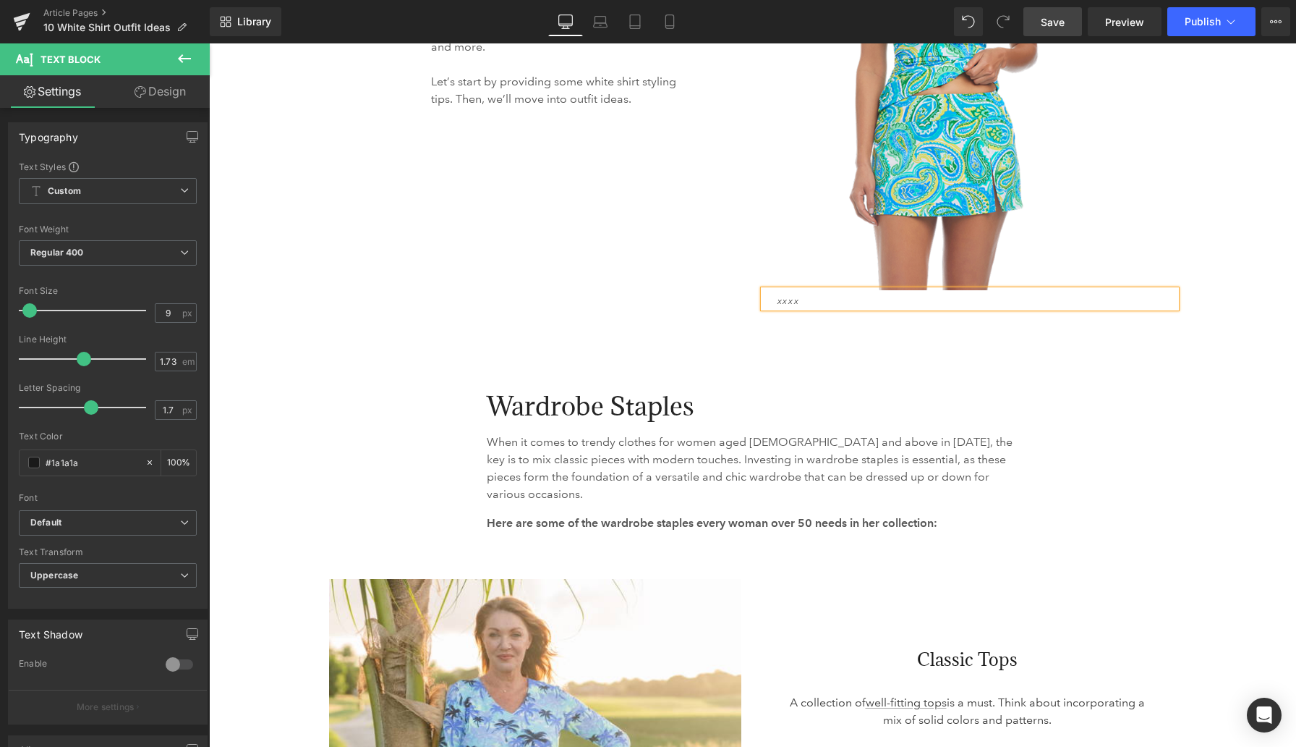
click at [1056, 8] on link "Save" at bounding box center [1053, 21] width 59 height 29
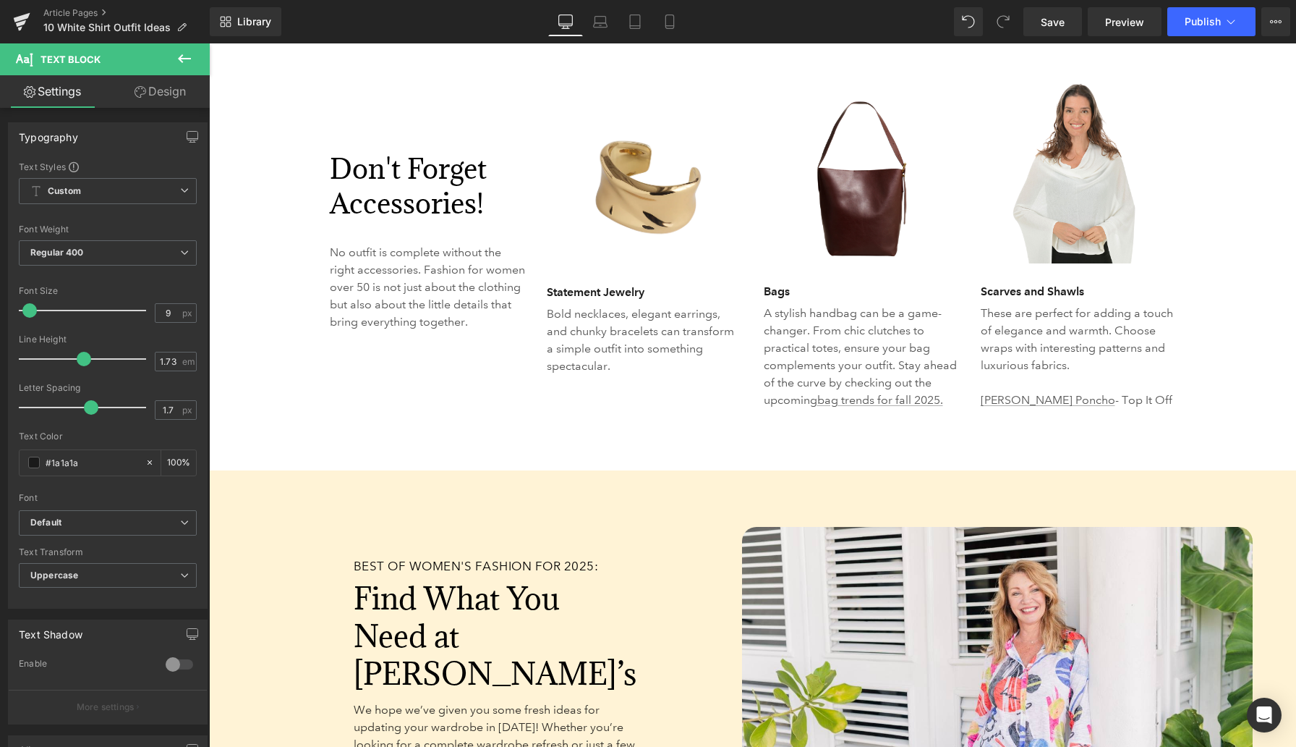
scroll to position [4527, 0]
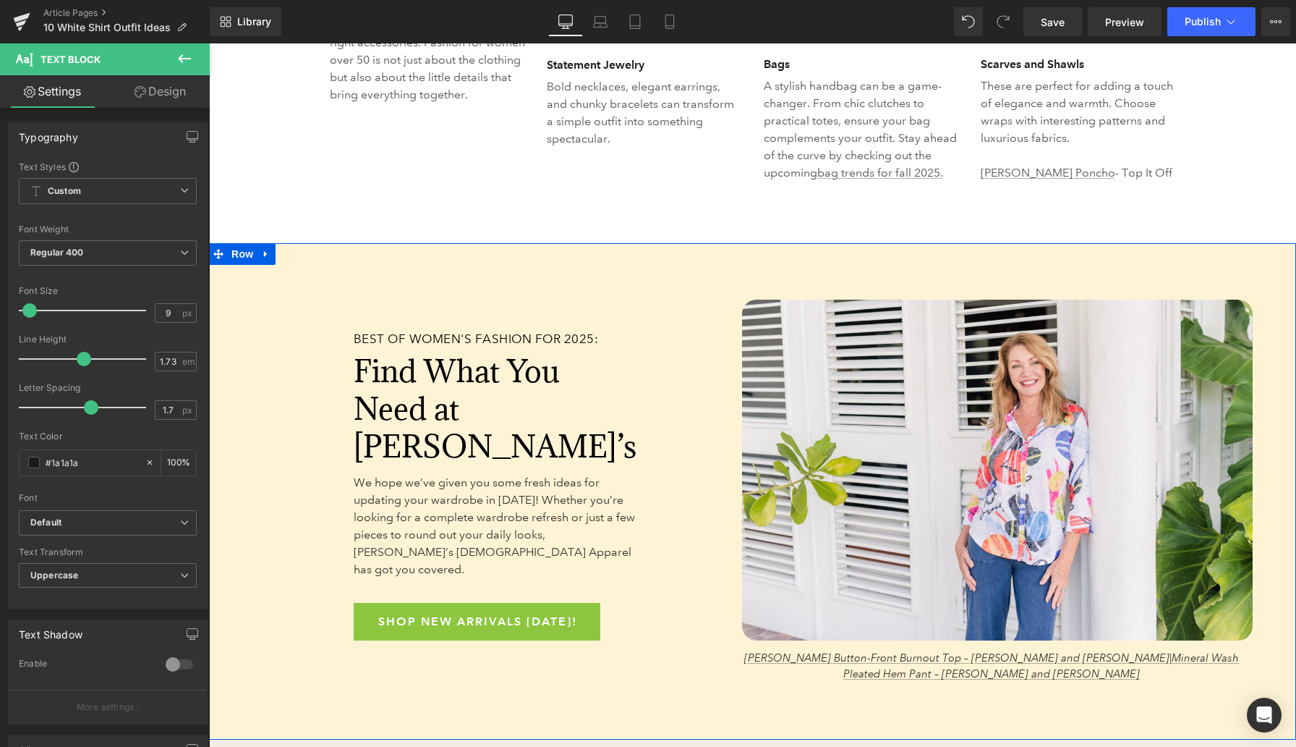
click at [387, 283] on div "BEST OF WOMEN'S FASHION FOR 2025: Heading Find What You Need at Anthony’s Headi…" at bounding box center [470, 491] width 522 height 417
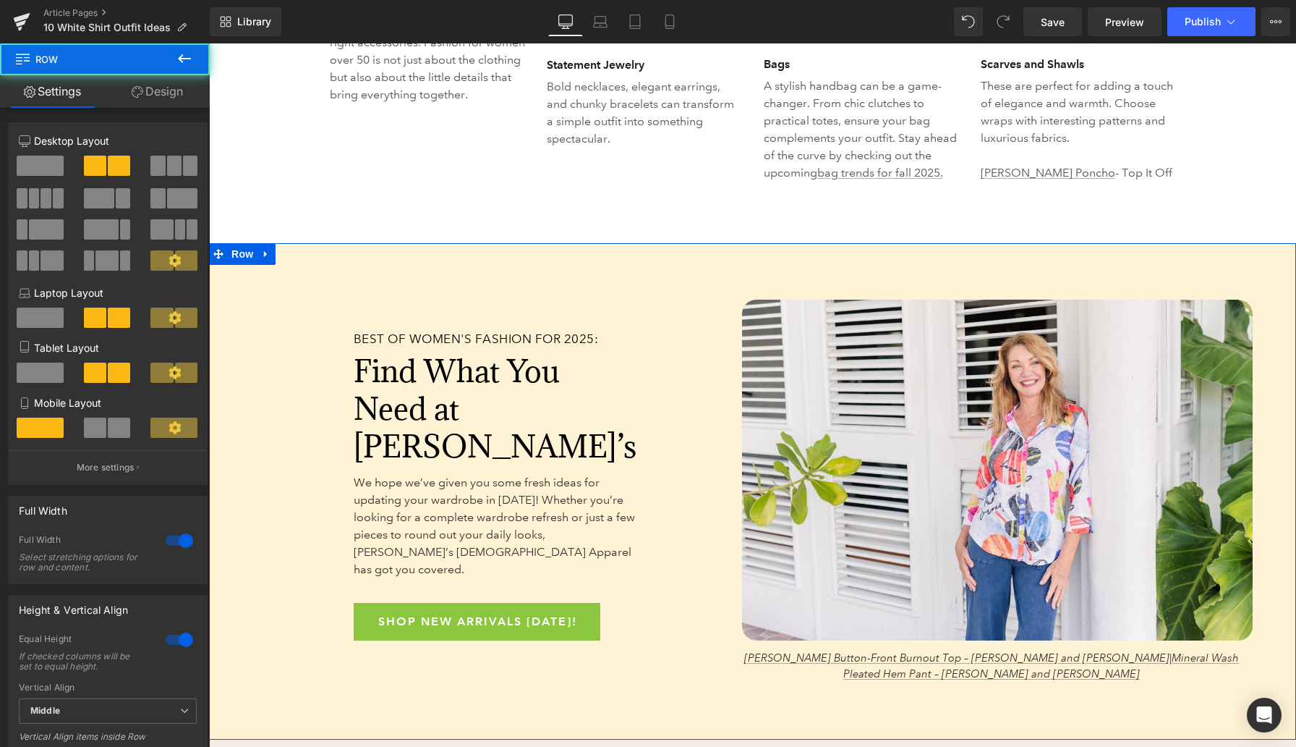
click at [266, 249] on icon at bounding box center [266, 254] width 10 height 11
click at [288, 249] on icon at bounding box center [285, 254] width 10 height 11
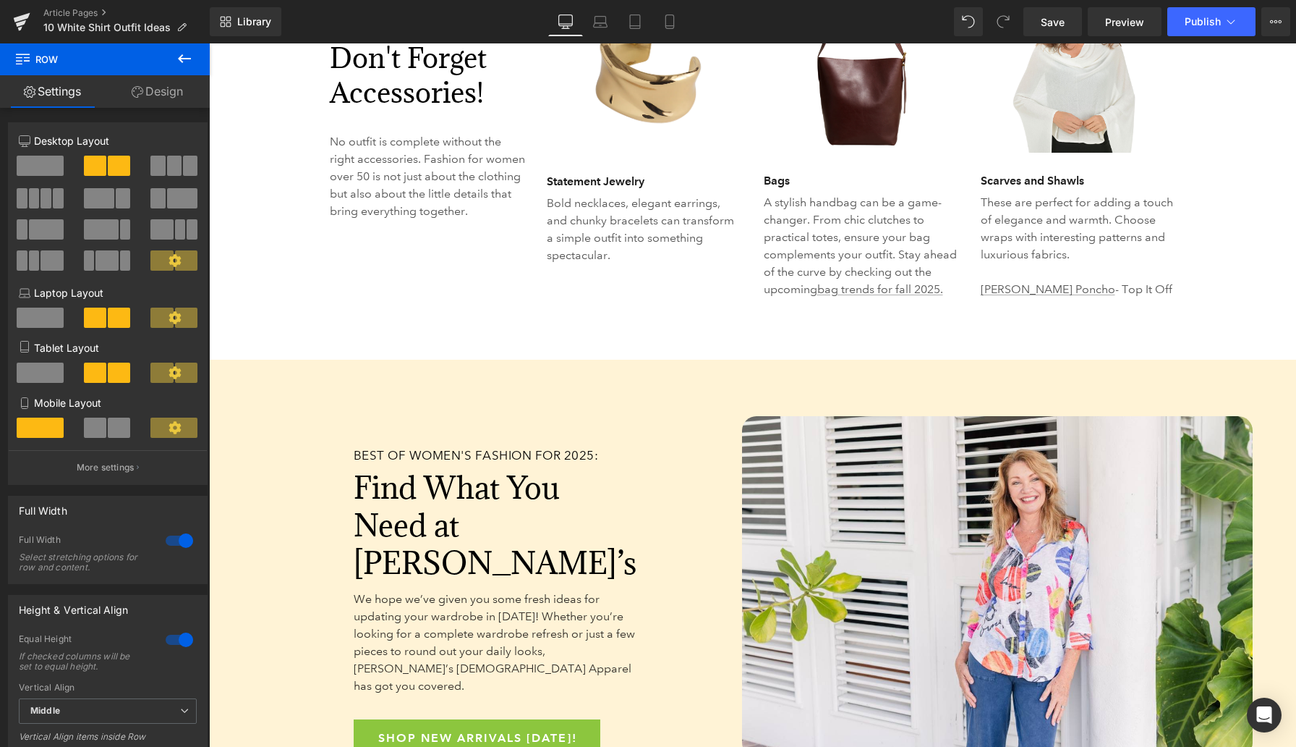
scroll to position [4404, 0]
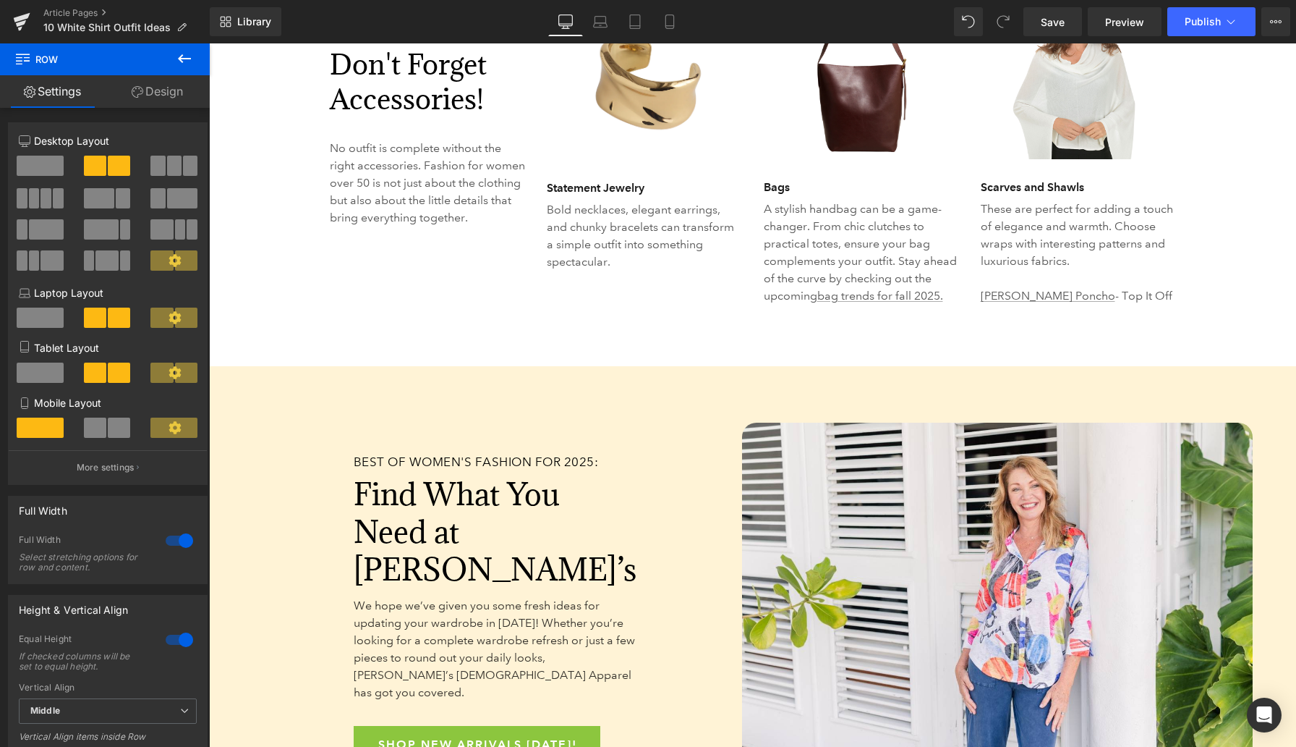
click at [276, 406] on div "BEST OF WOMEN'S FASHION FOR 2025: Heading Find What You Need at Anthony’s Headi…" at bounding box center [470, 614] width 522 height 417
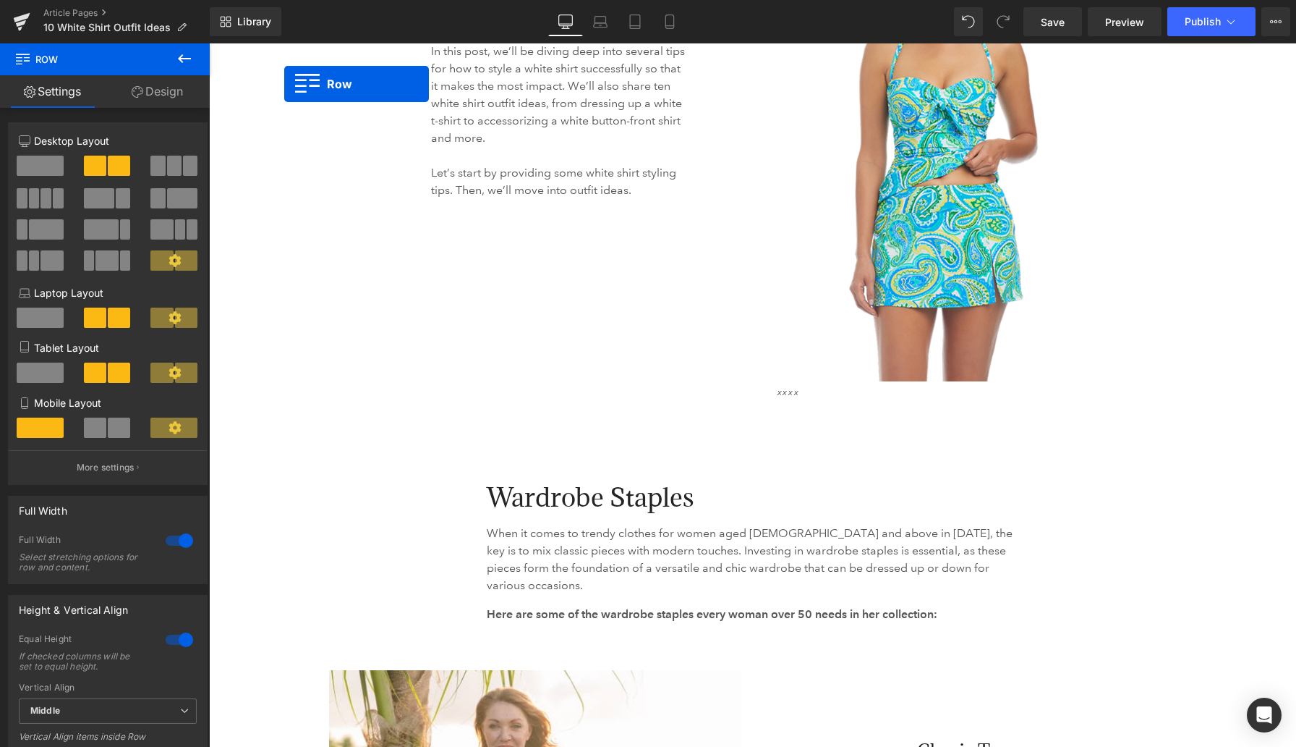
scroll to position [1366, 0]
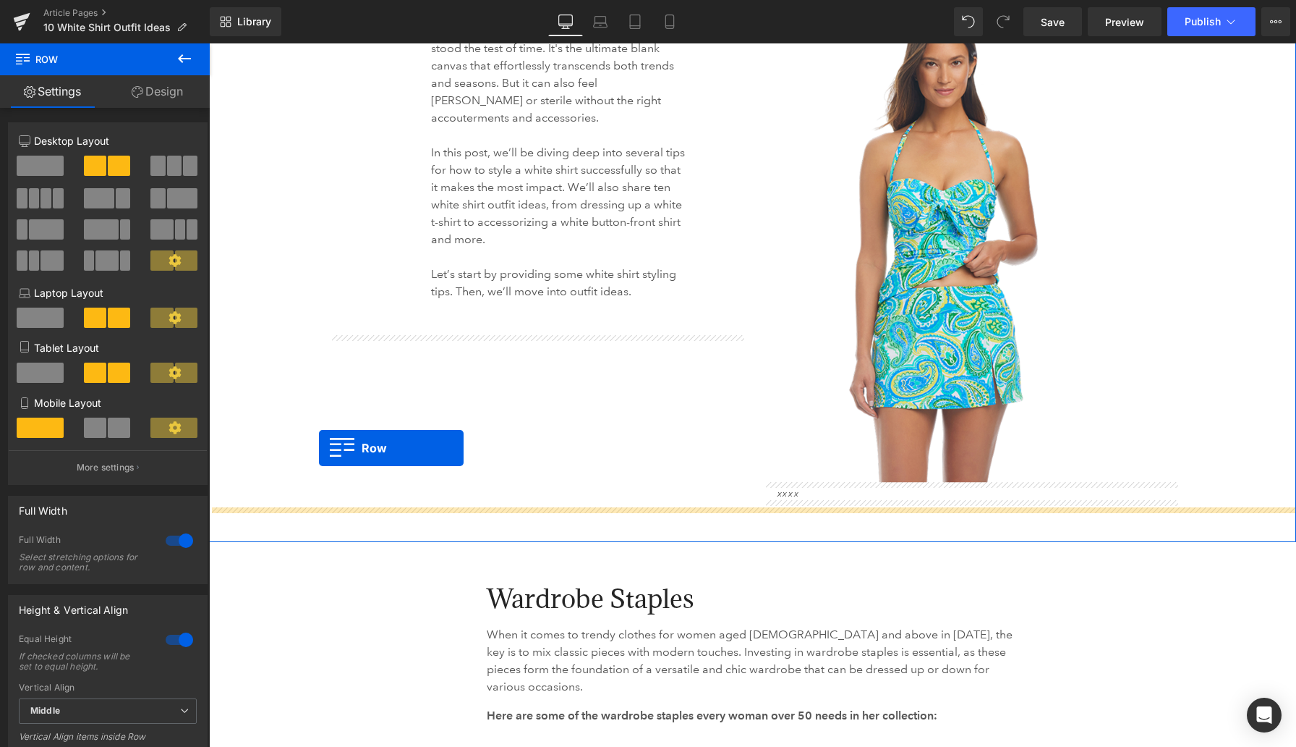
drag, startPoint x: 216, startPoint y: 340, endPoint x: 319, endPoint y: 448, distance: 148.9
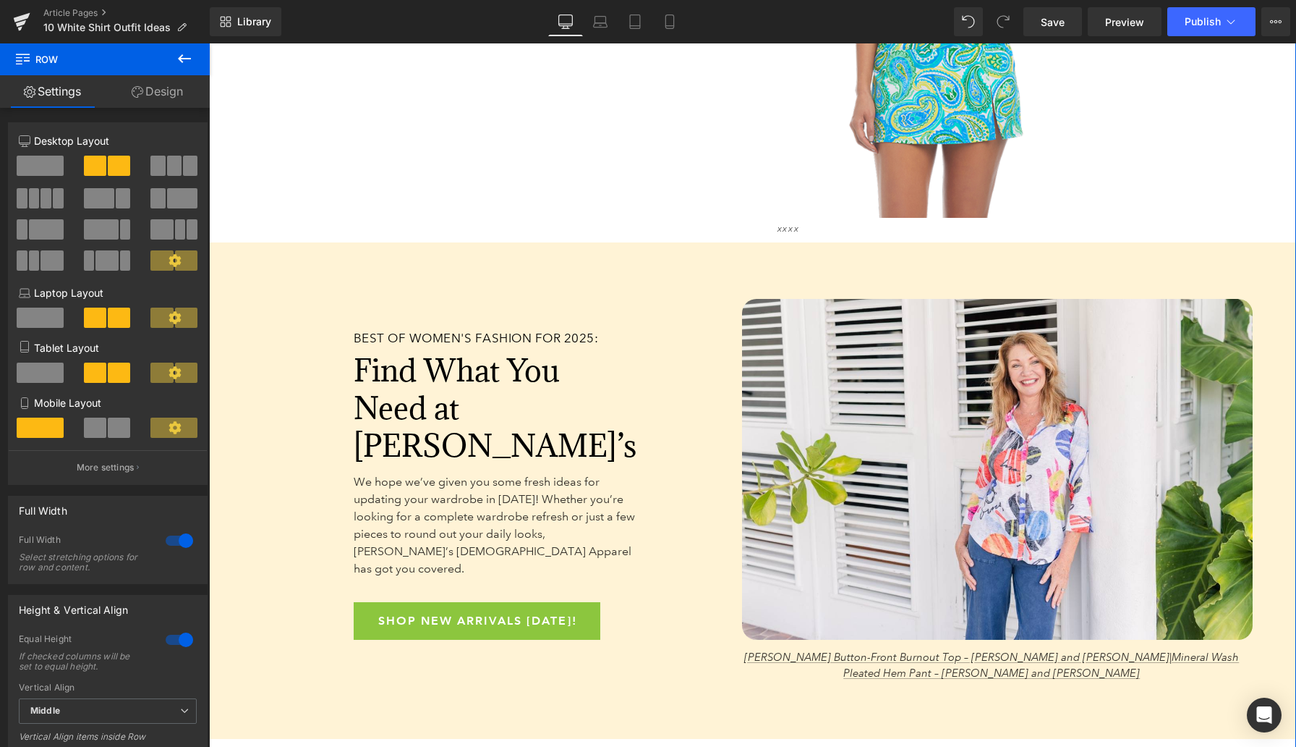
scroll to position [1641, 0]
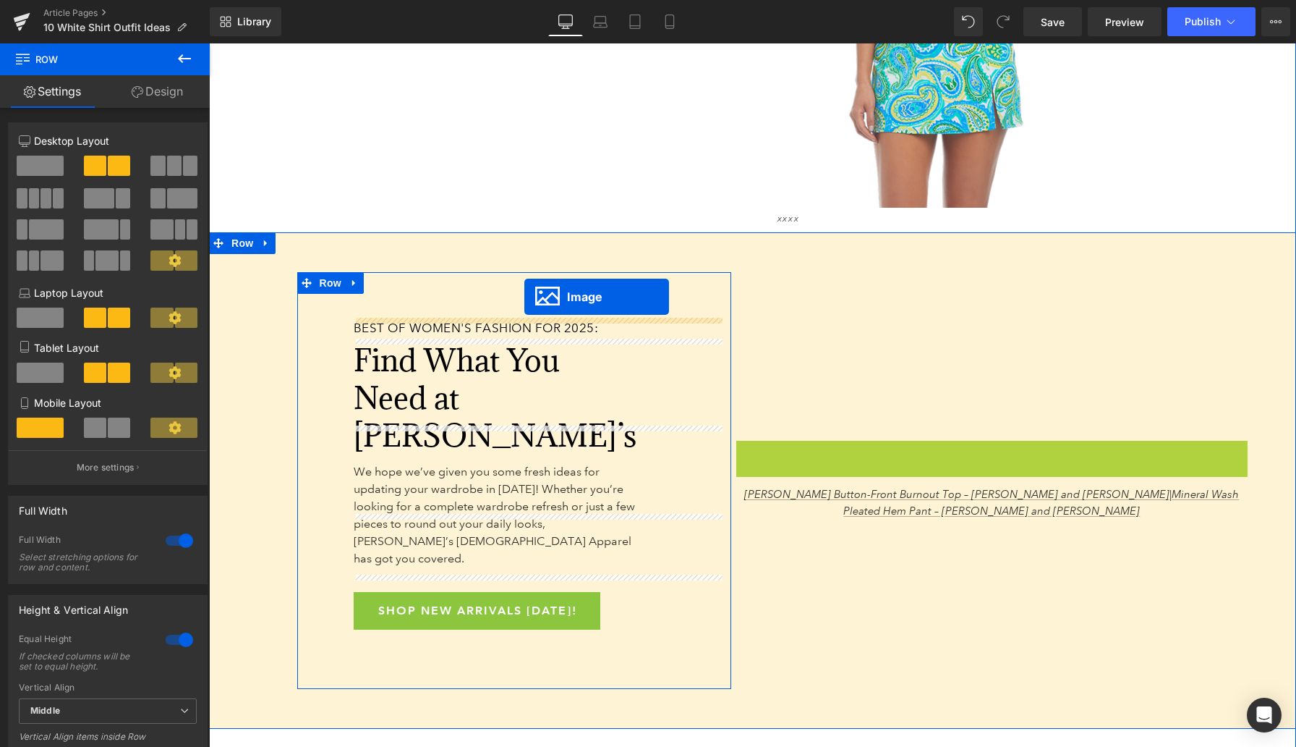
drag, startPoint x: 974, startPoint y: 436, endPoint x: 524, endPoint y: 296, distance: 471.3
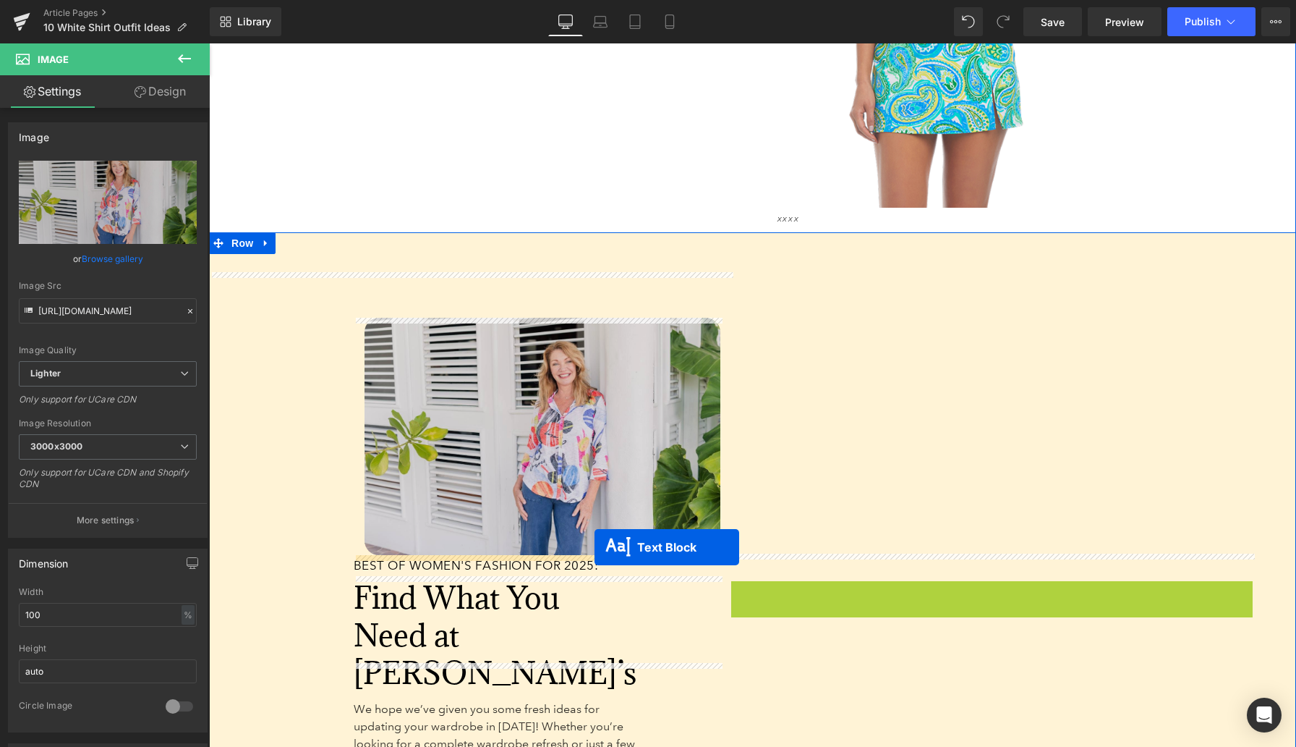
drag, startPoint x: 953, startPoint y: 570, endPoint x: 594, endPoint y: 546, distance: 360.3
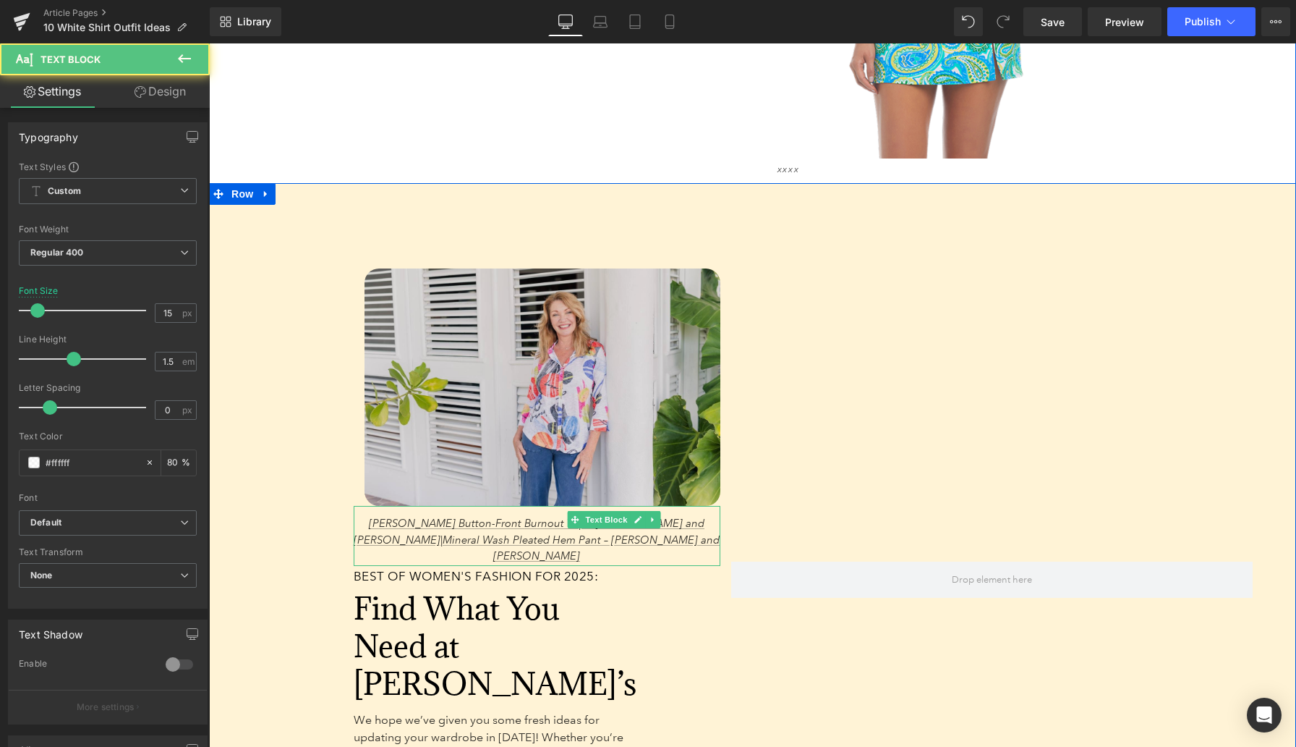
scroll to position [1704, 0]
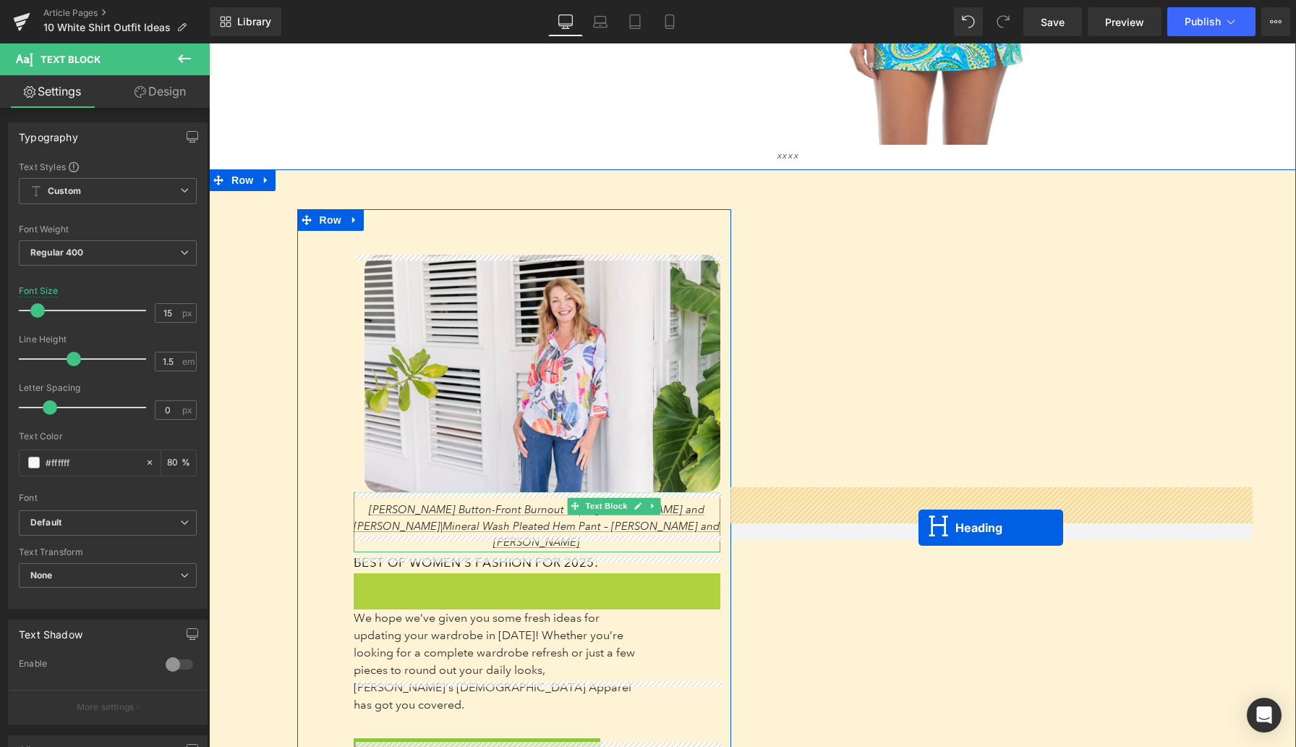
drag, startPoint x: 503, startPoint y: 599, endPoint x: 587, endPoint y: 548, distance: 98.6
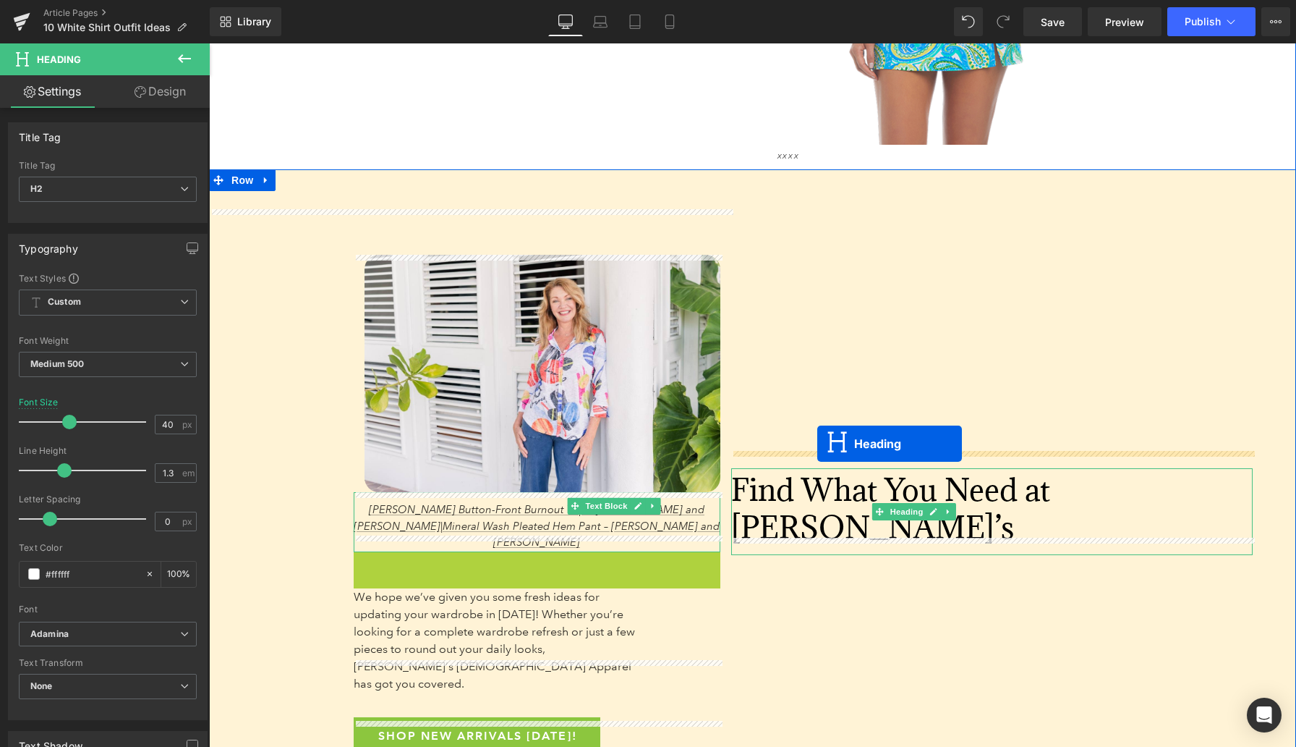
drag, startPoint x: 497, startPoint y: 545, endPoint x: 817, endPoint y: 443, distance: 336.1
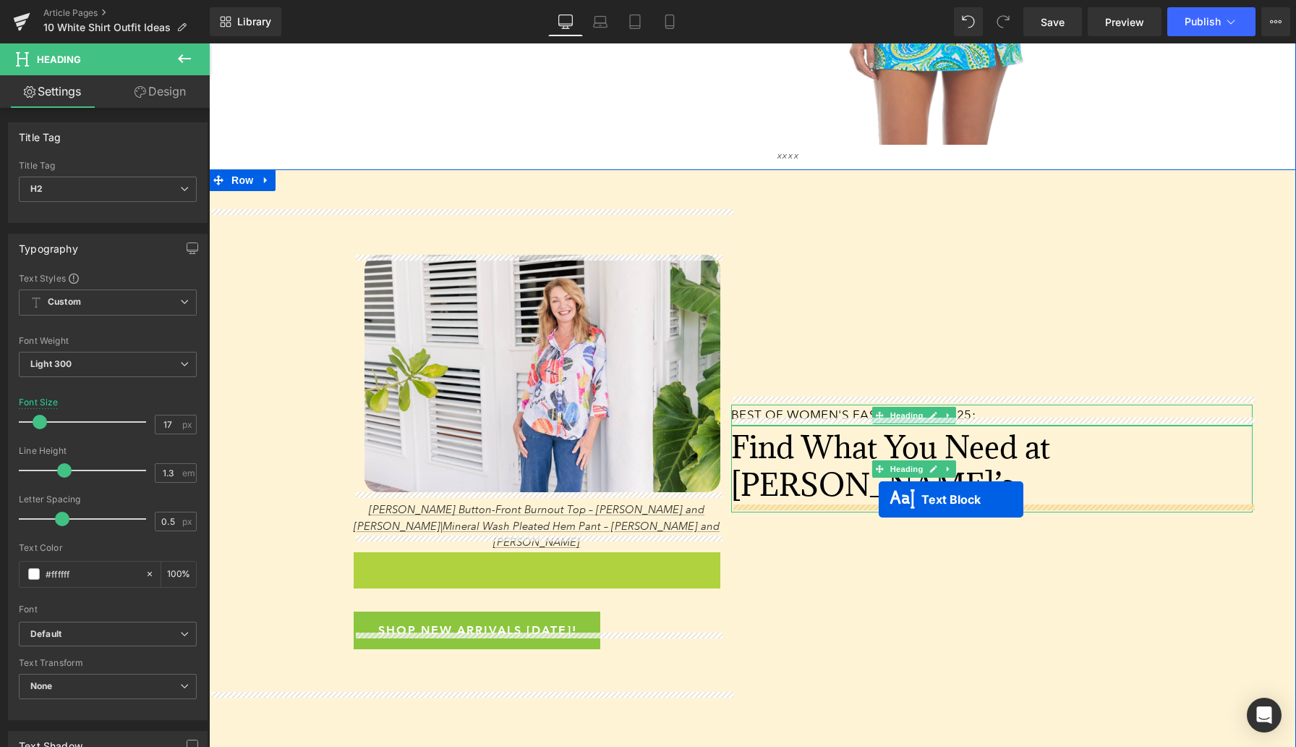
drag, startPoint x: 493, startPoint y: 578, endPoint x: 878, endPoint y: 500, distance: 392.7
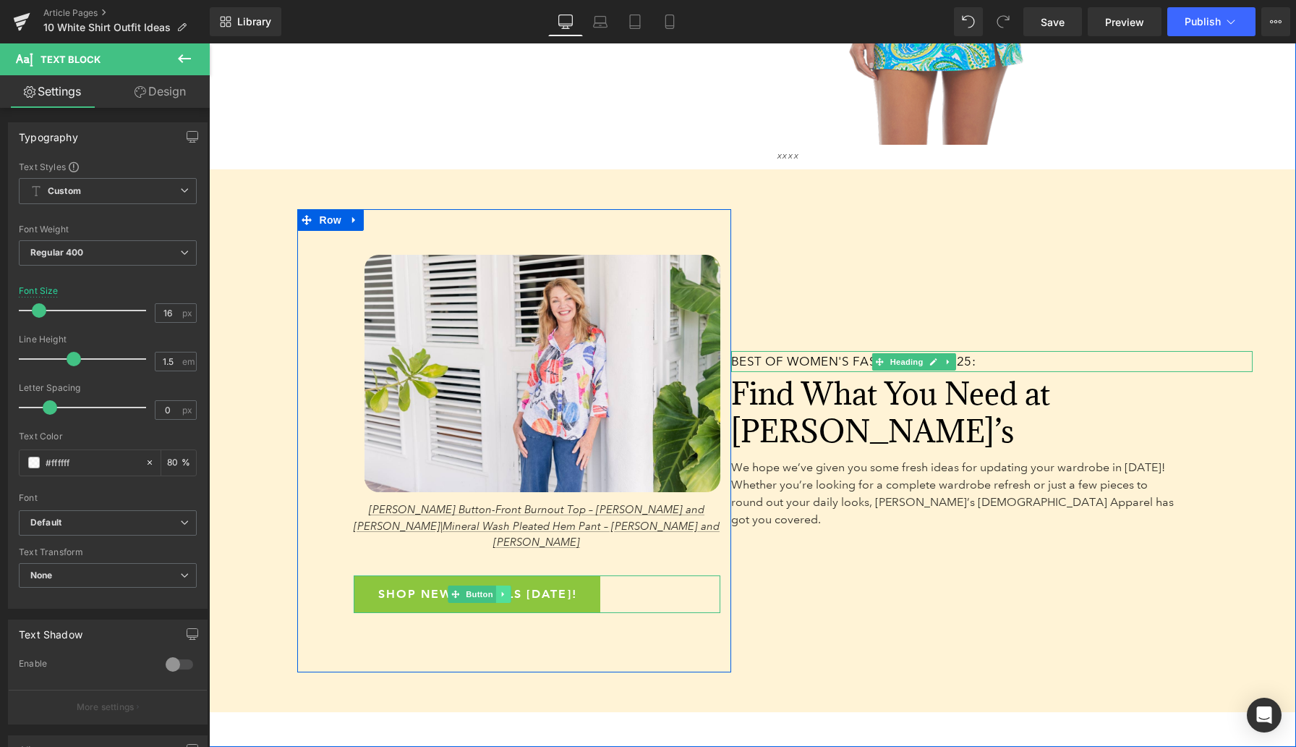
click at [501, 590] on icon at bounding box center [504, 594] width 8 height 9
click at [507, 590] on icon at bounding box center [511, 594] width 8 height 9
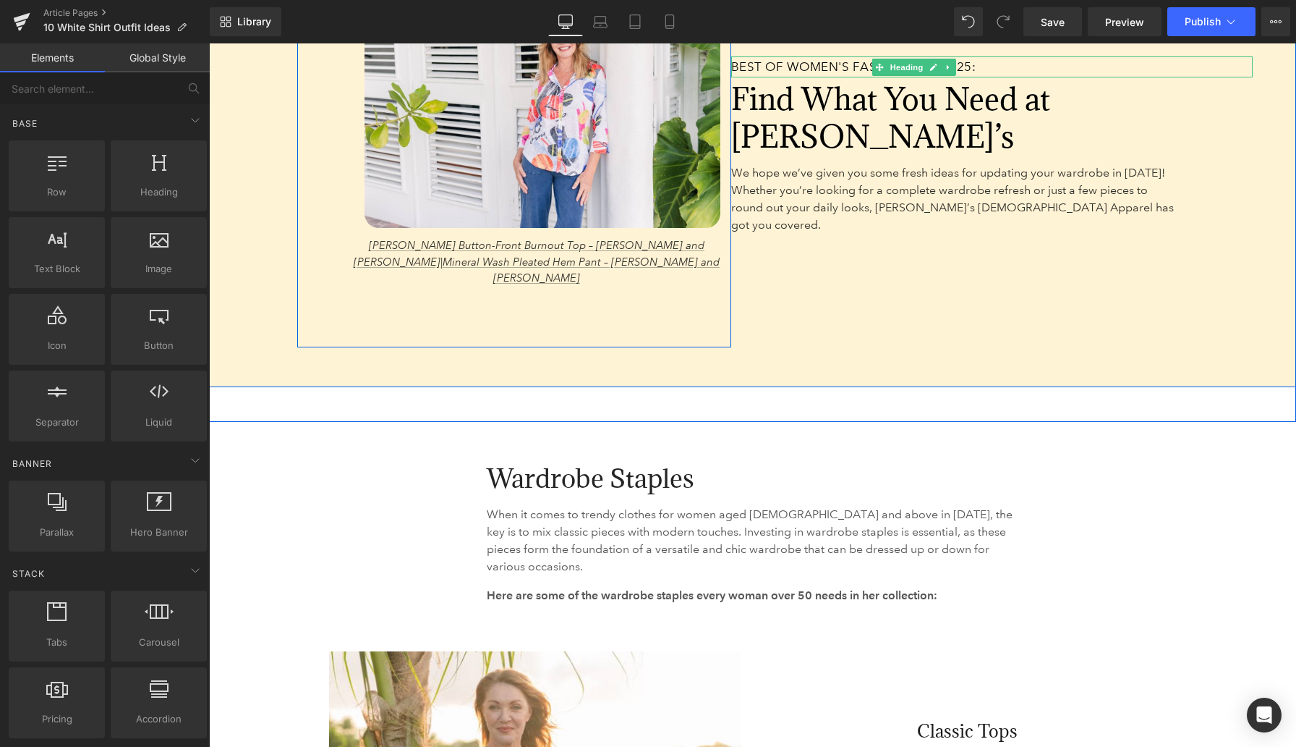
scroll to position [2205, 0]
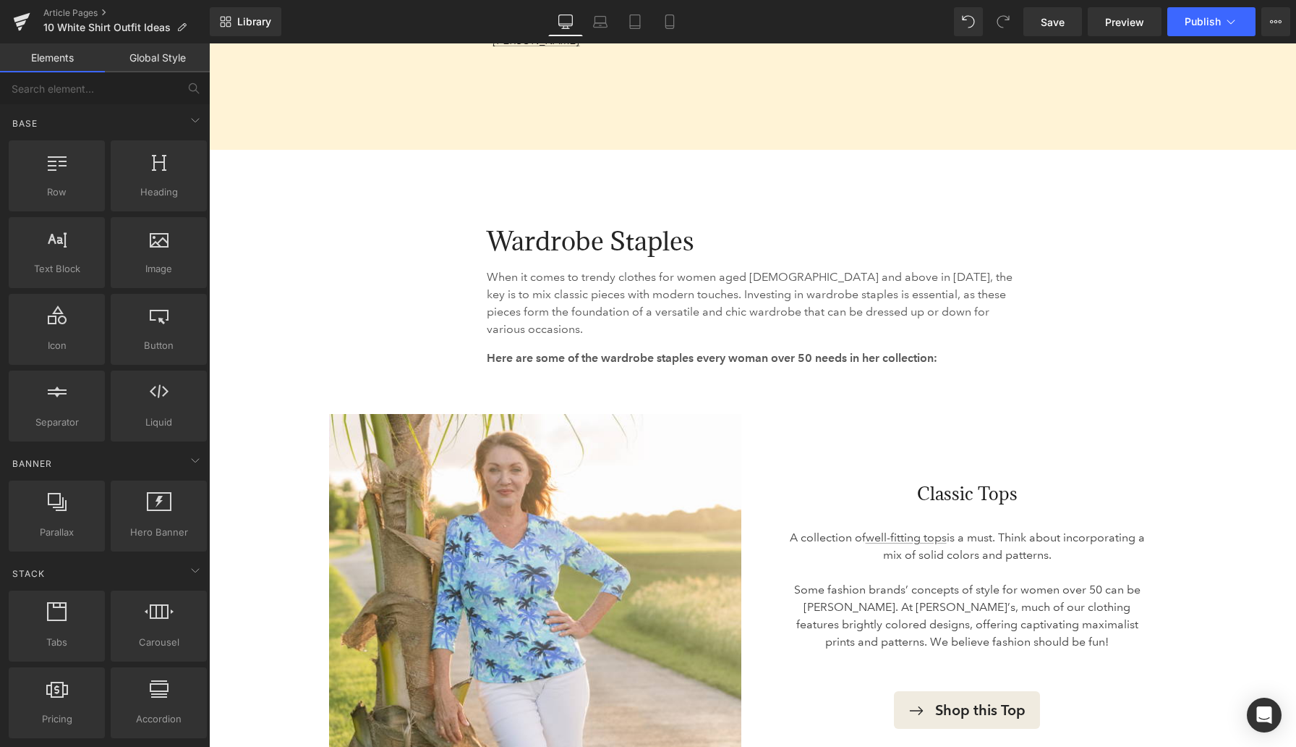
click at [548, 226] on span "Wardrobe Staples" at bounding box center [591, 240] width 208 height 33
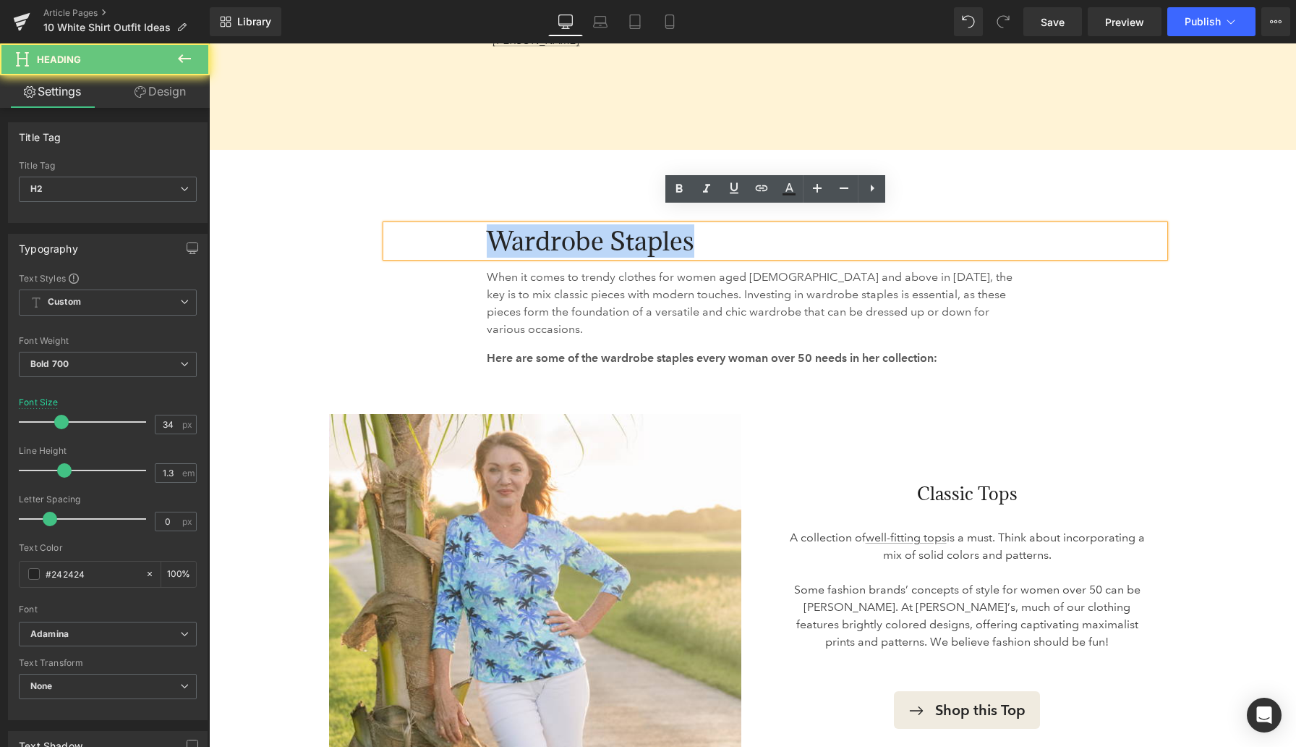
click at [548, 226] on span "Wardrobe Staples" at bounding box center [591, 240] width 208 height 33
paste div
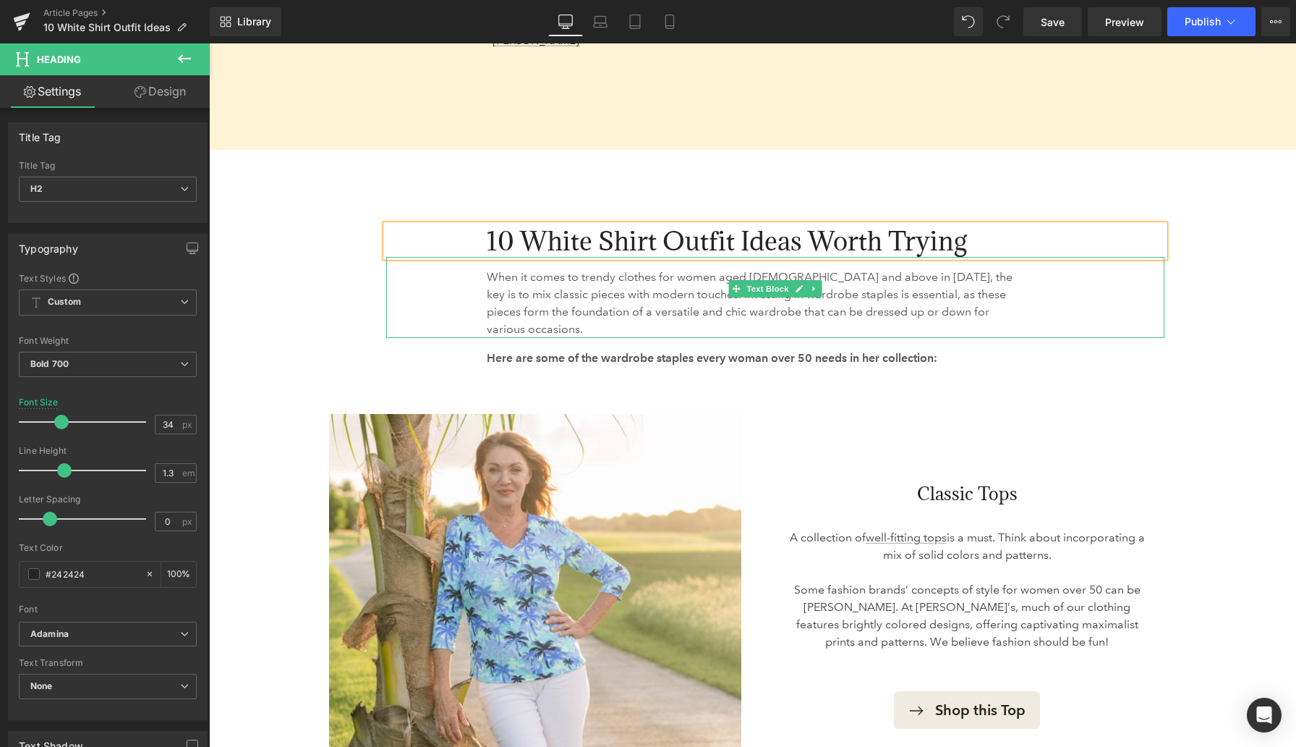
click at [528, 274] on p "When it comes to trendy clothes for women aged 50 and above in 2025, the key is…" at bounding box center [753, 302] width 532 height 69
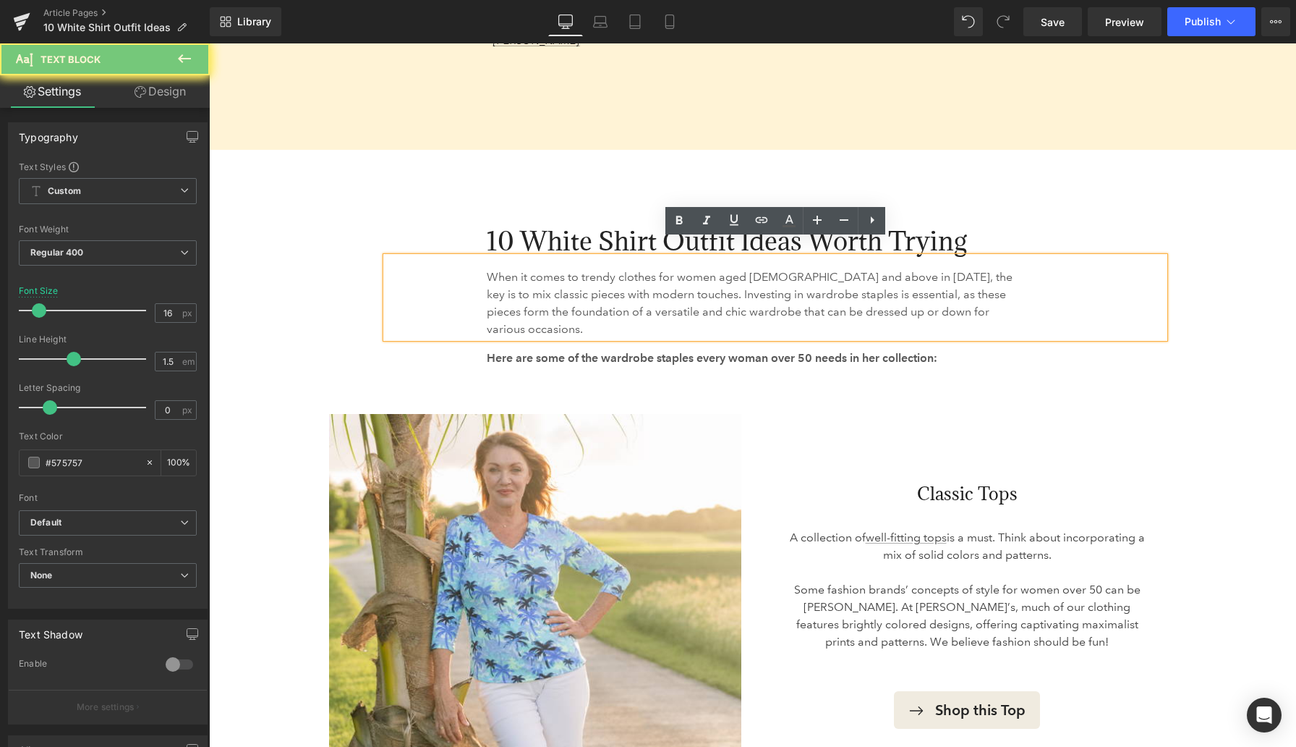
click at [528, 274] on p "When it comes to trendy clothes for women aged 50 and above in 2025, the key is…" at bounding box center [753, 302] width 532 height 69
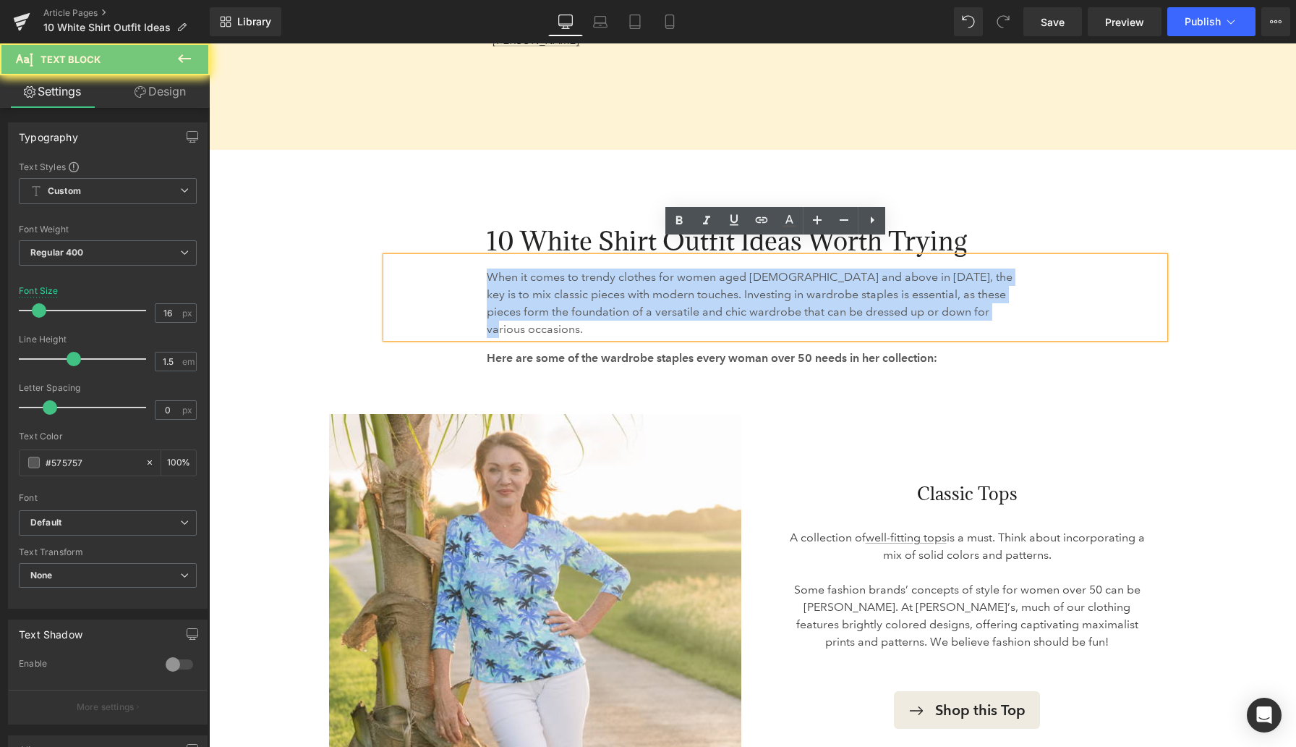
click at [528, 274] on p "When it comes to trendy clothes for women aged 50 and above in 2025, the key is…" at bounding box center [753, 302] width 532 height 69
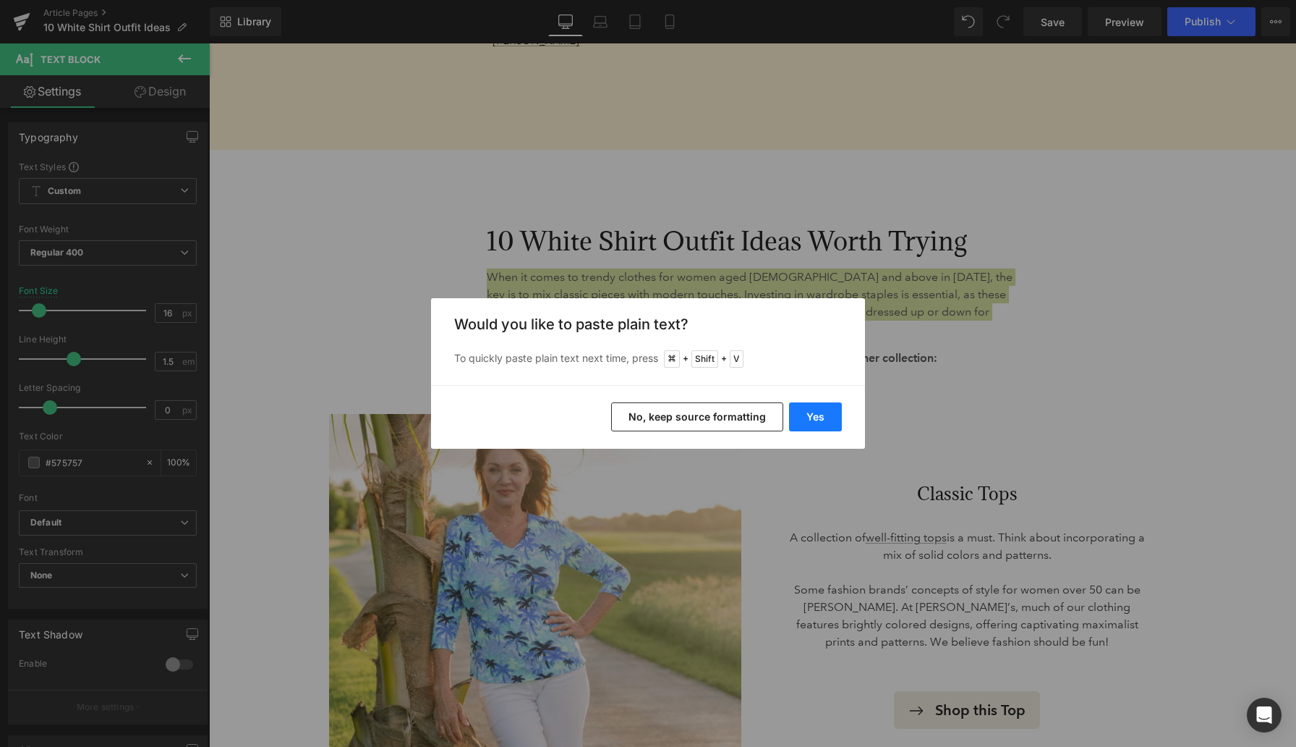
click at [830, 417] on button "Yes" at bounding box center [815, 416] width 53 height 29
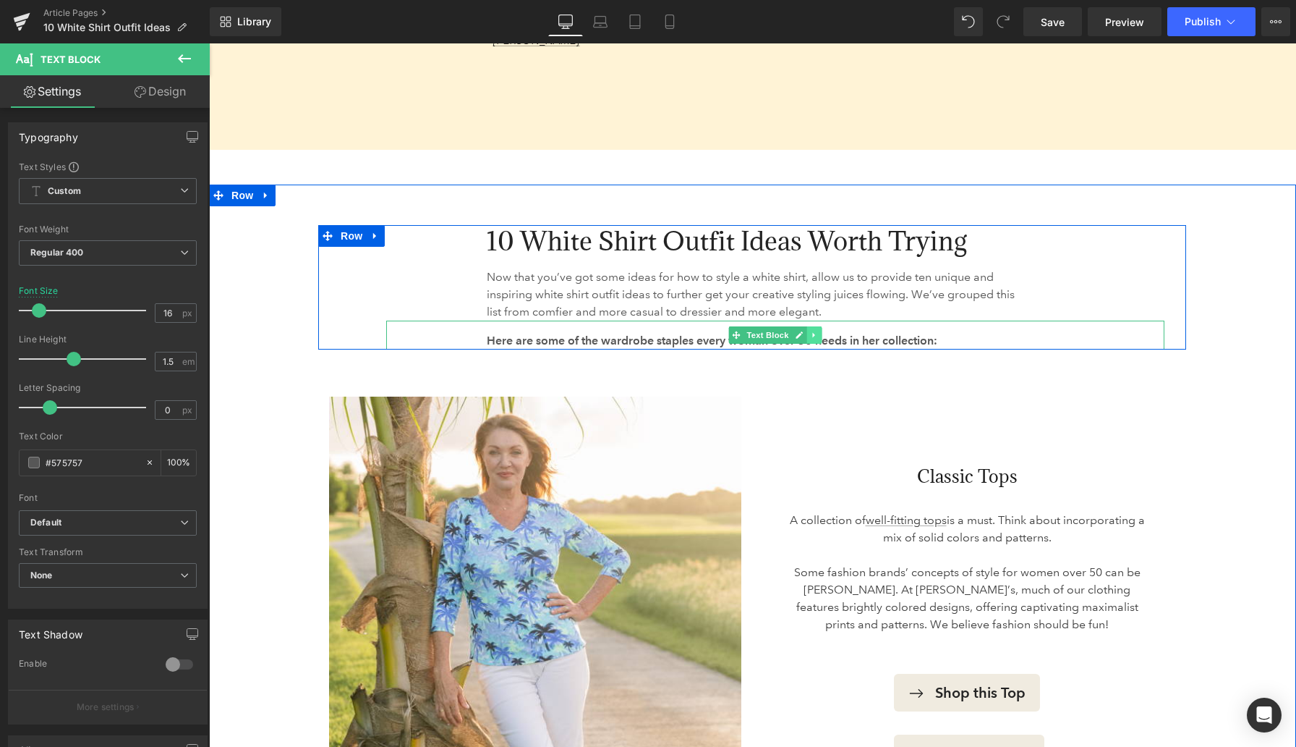
click at [813, 332] on icon at bounding box center [813, 334] width 2 height 5
click at [818, 331] on icon at bounding box center [822, 335] width 8 height 8
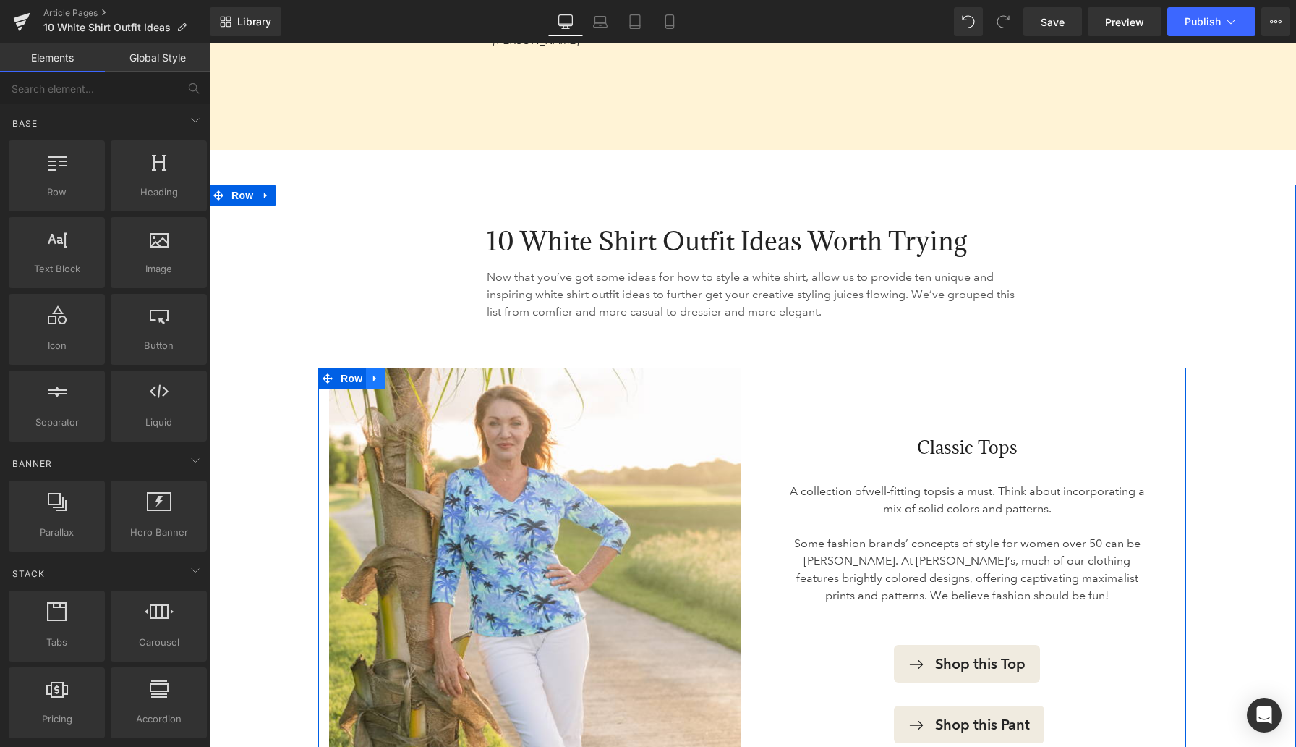
click at [378, 373] on icon at bounding box center [375, 378] width 10 height 11
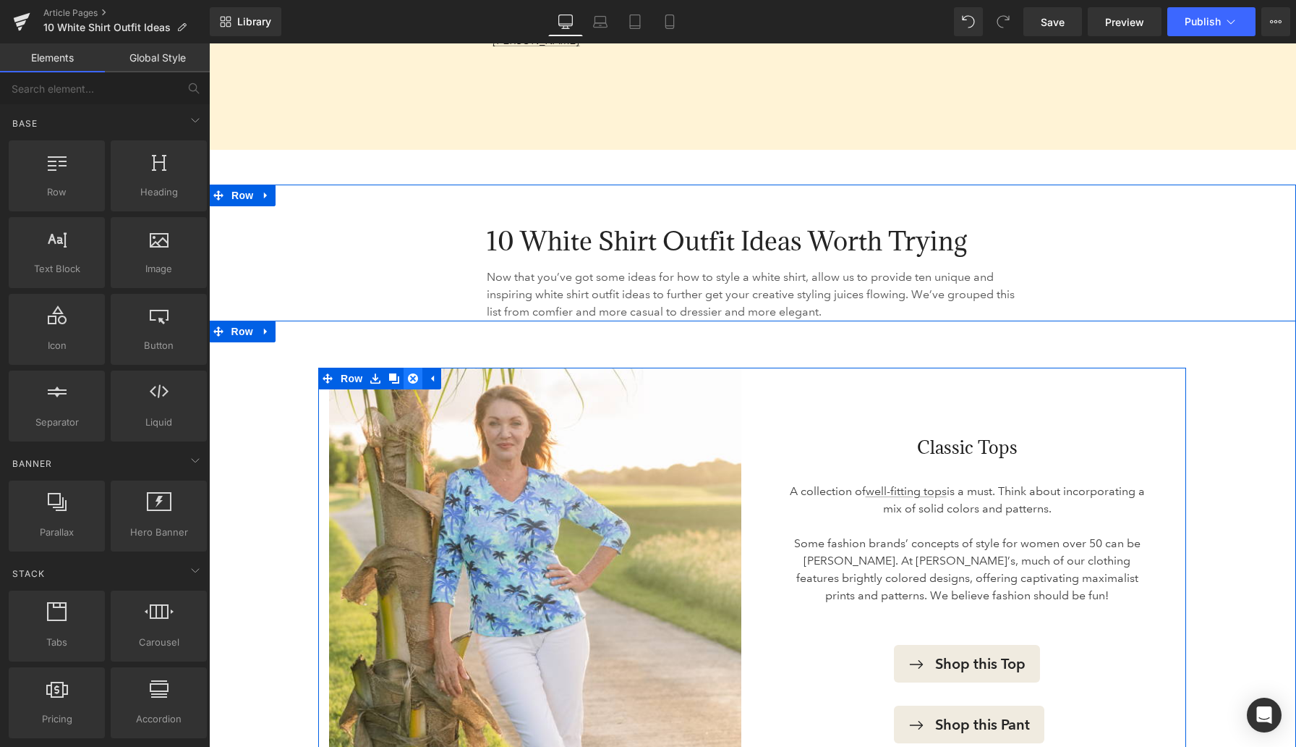
click at [407, 367] on link at bounding box center [413, 378] width 19 height 22
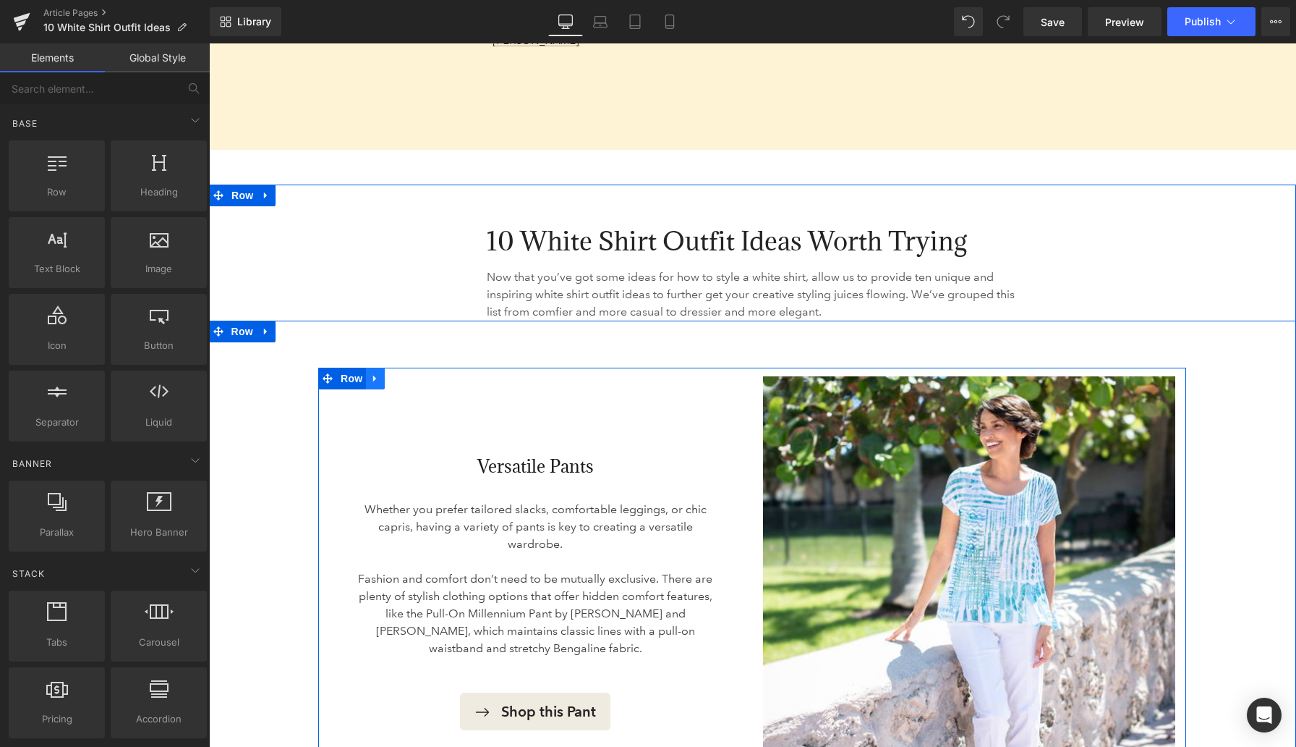
click at [378, 373] on icon at bounding box center [375, 378] width 10 height 11
click at [411, 373] on icon at bounding box center [413, 378] width 10 height 10
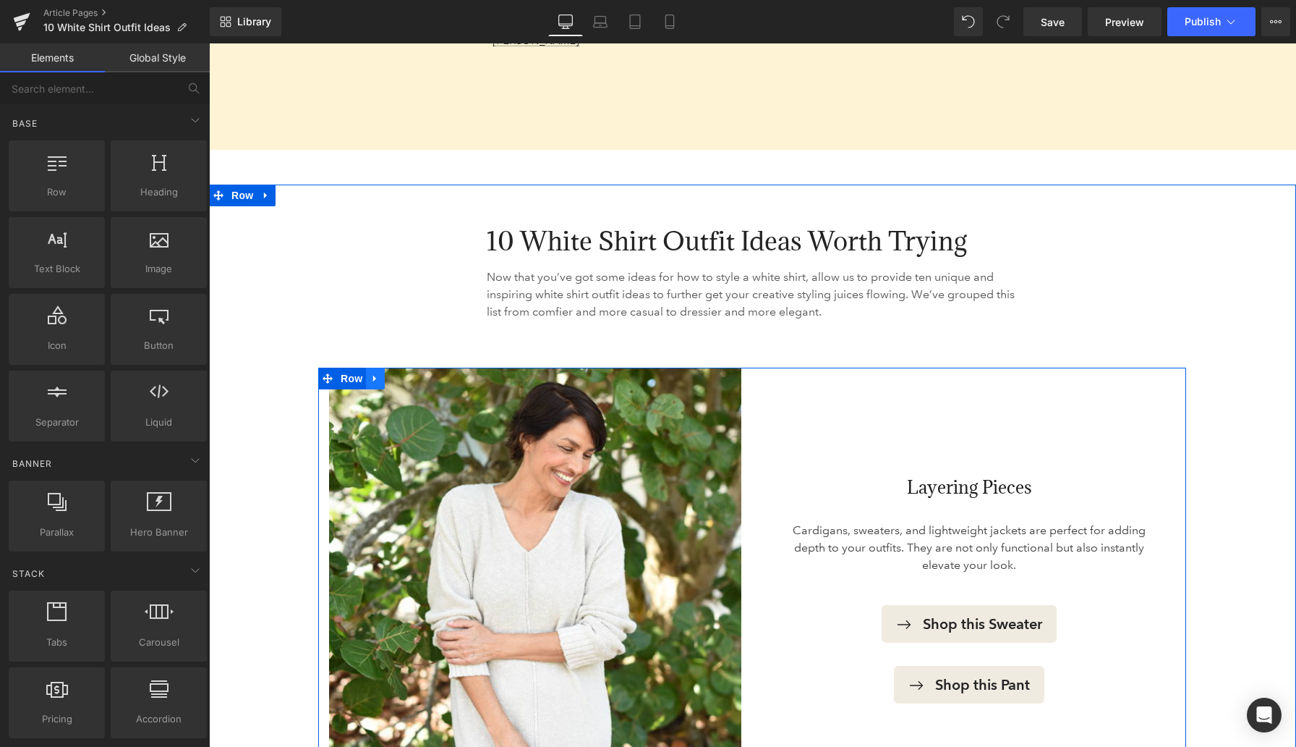
click at [378, 373] on icon at bounding box center [375, 378] width 10 height 11
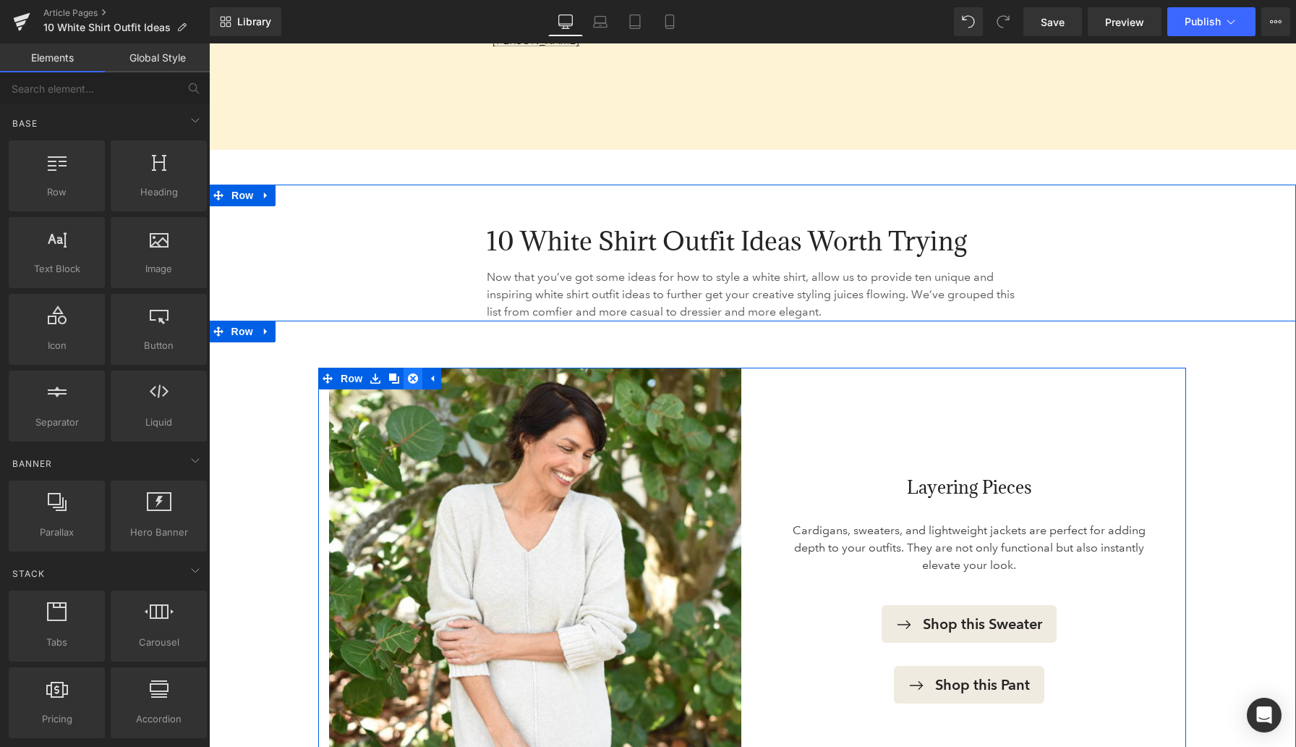
click at [411, 373] on icon at bounding box center [413, 378] width 10 height 10
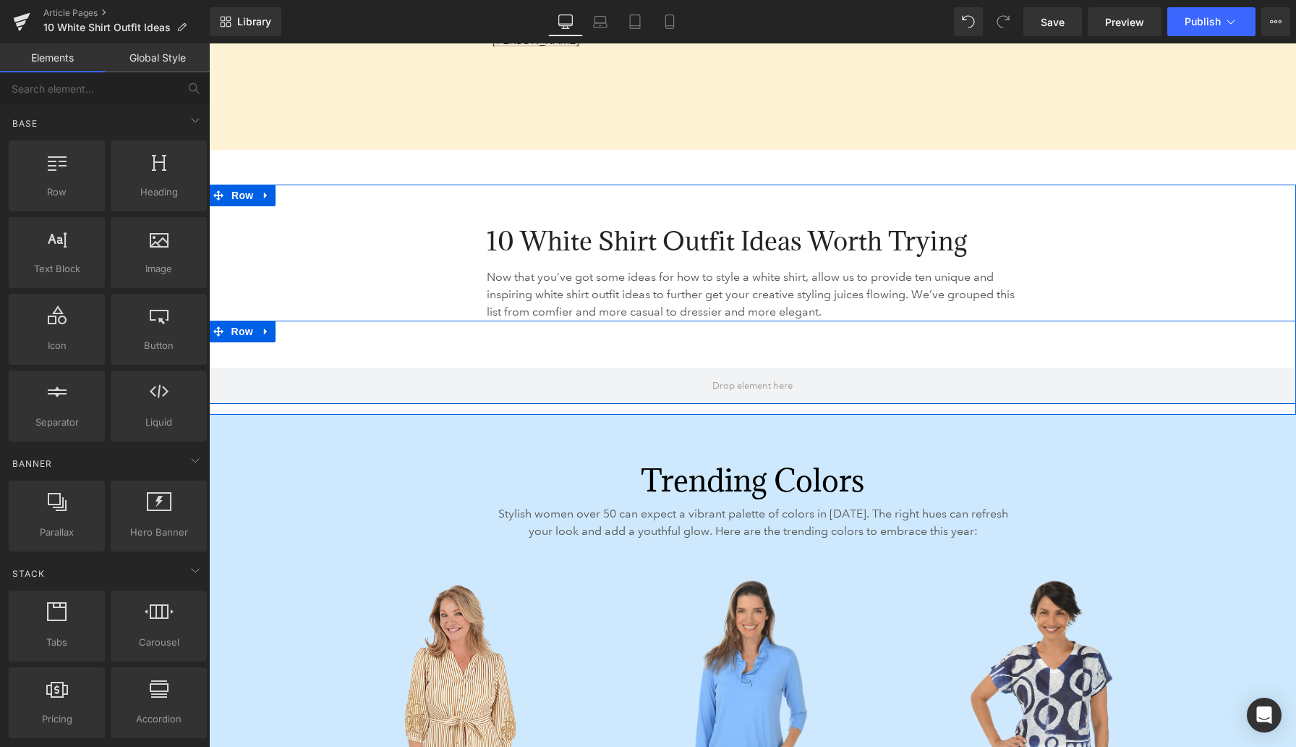
click at [265, 326] on icon at bounding box center [266, 331] width 10 height 11
click at [301, 326] on icon at bounding box center [304, 331] width 10 height 10
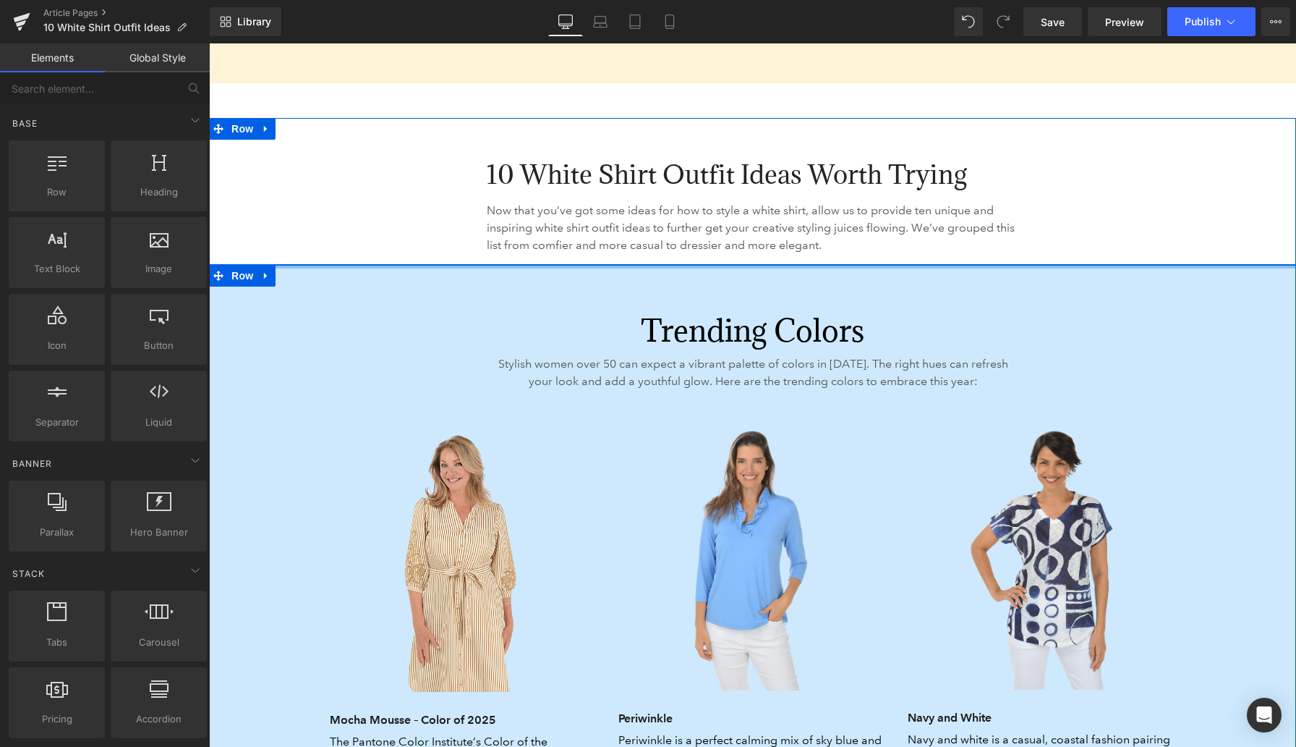
scroll to position [2272, 0]
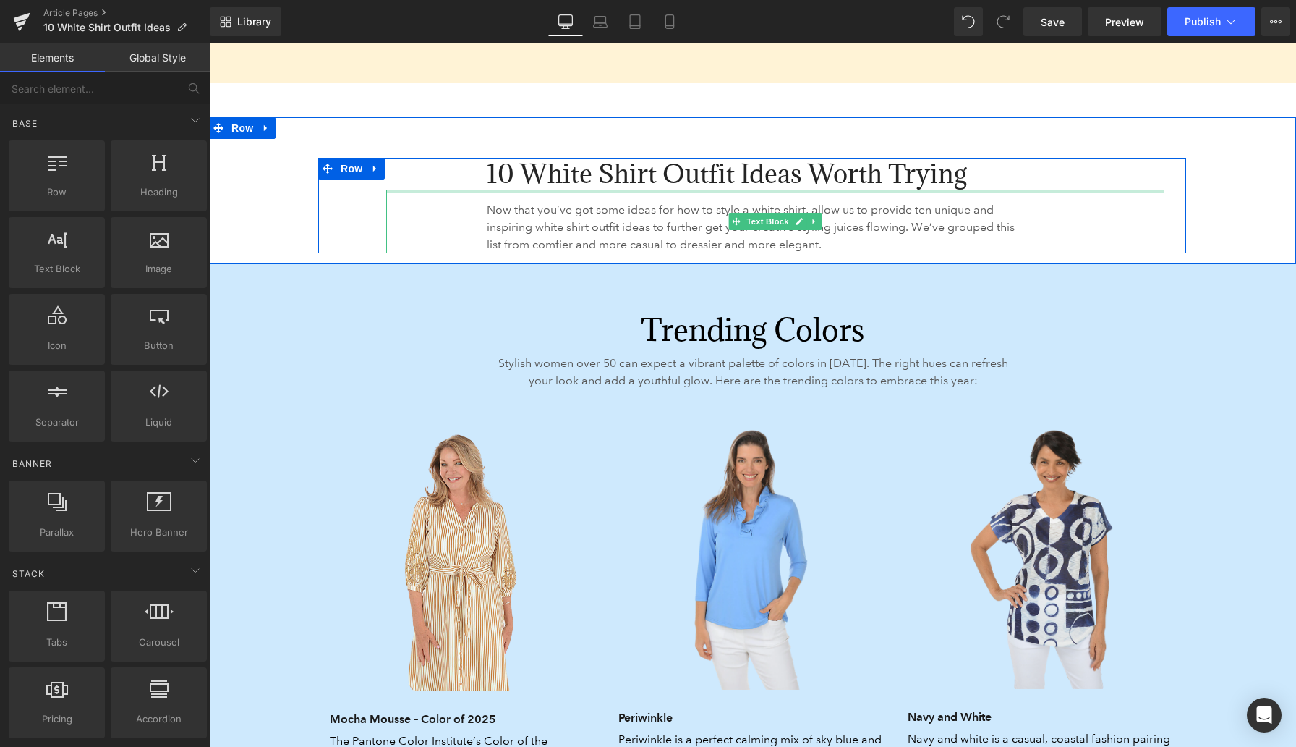
click at [511, 163] on span "10 White Shirt Outfit Ideas Worth Trying" at bounding box center [727, 173] width 480 height 33
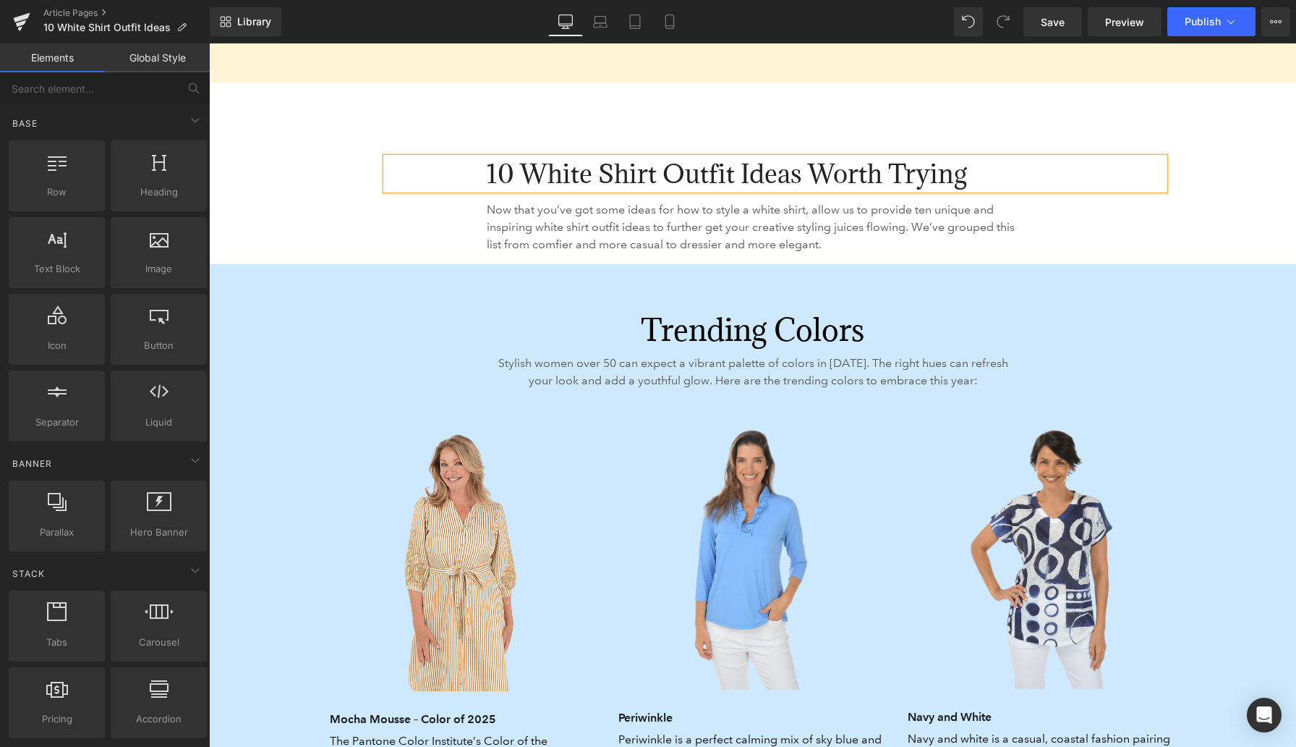
click at [511, 163] on span "10 White Shirt Outfit Ideas Worth Trying" at bounding box center [727, 173] width 480 height 33
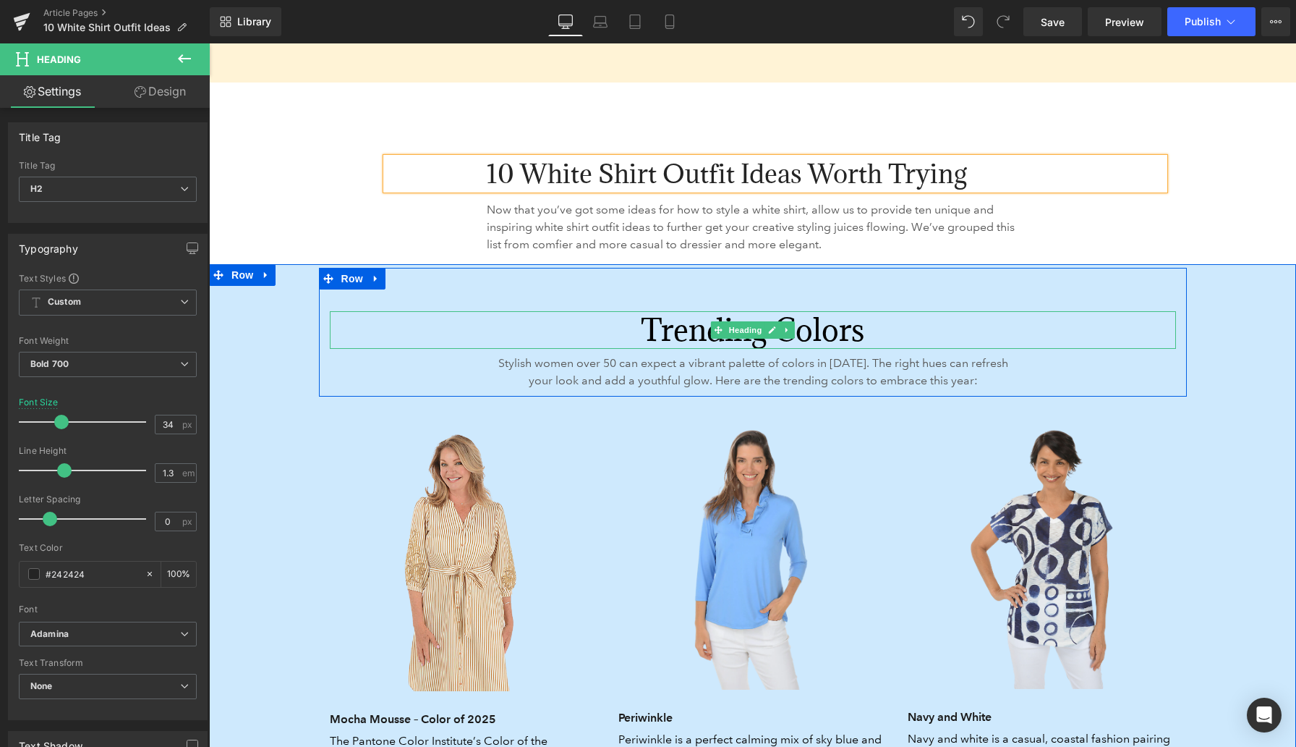
click at [701, 313] on h2 "Trending Colors" at bounding box center [753, 330] width 846 height 38
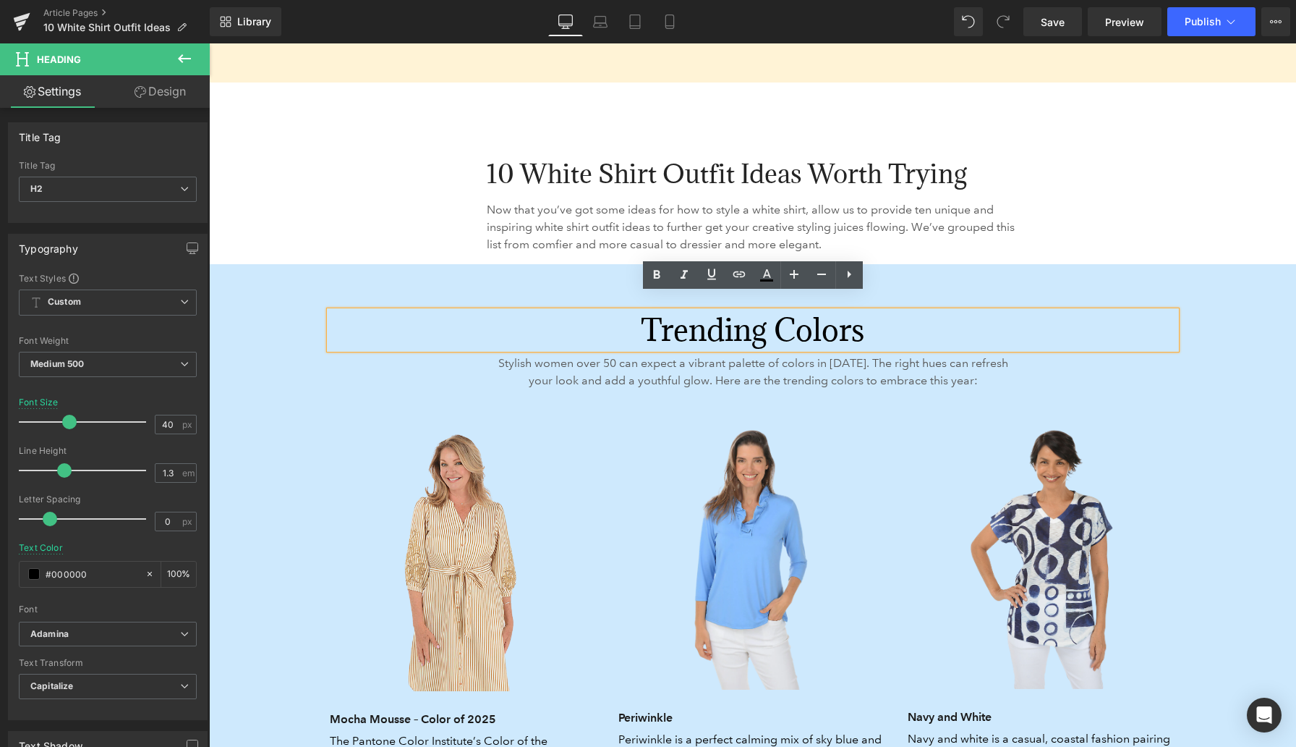
paste div
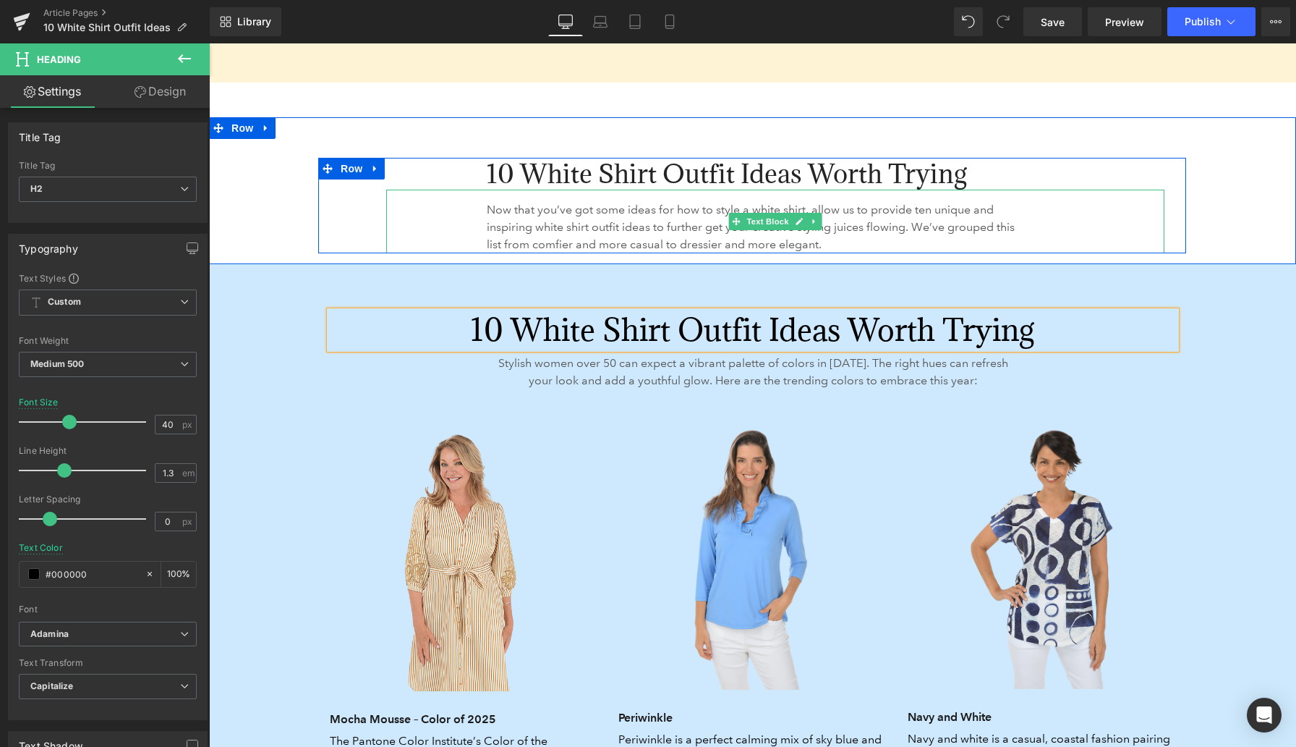
click at [616, 205] on p "Now that you’ve got some ideas for how to style a white shirt, allow us to prov…" at bounding box center [753, 227] width 532 height 52
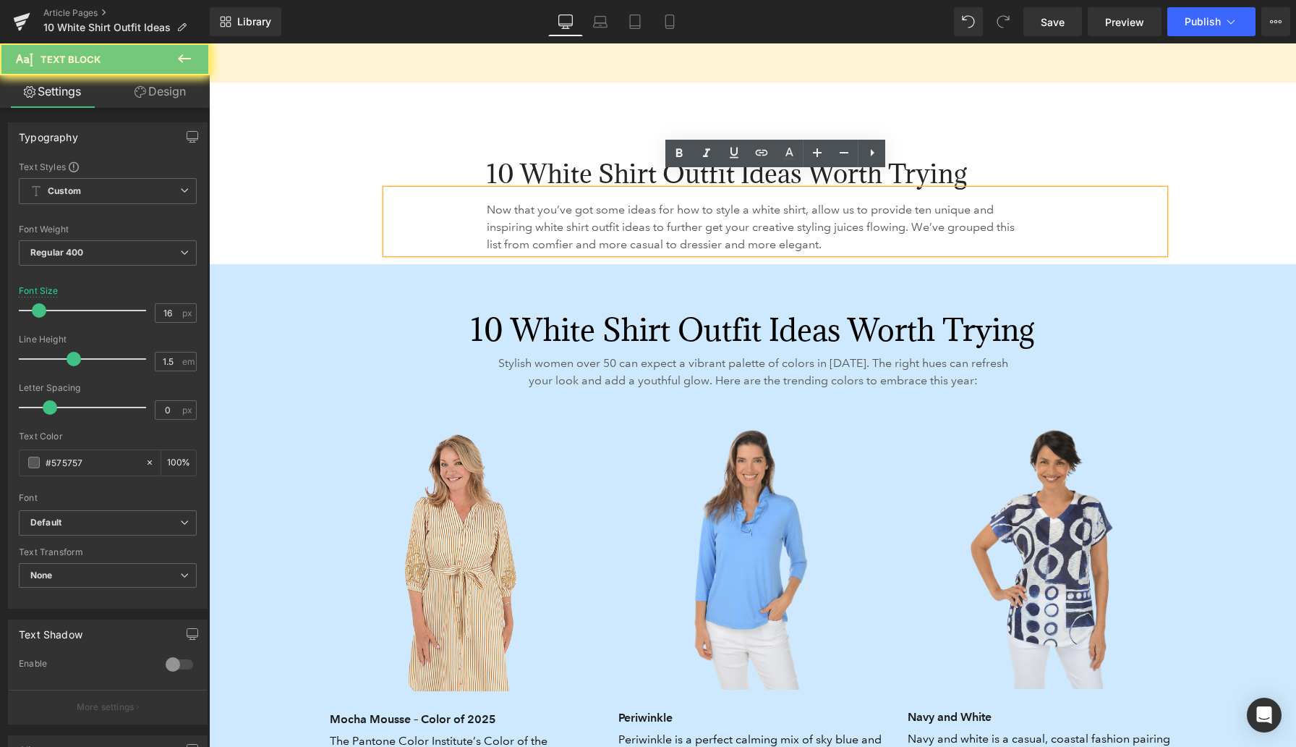
click at [616, 205] on p "Now that you’ve got some ideas for how to style a white shirt, allow us to prov…" at bounding box center [753, 227] width 532 height 52
copy p "Now that you’ve got some ideas for how to style a white shirt, allow us to prov…"
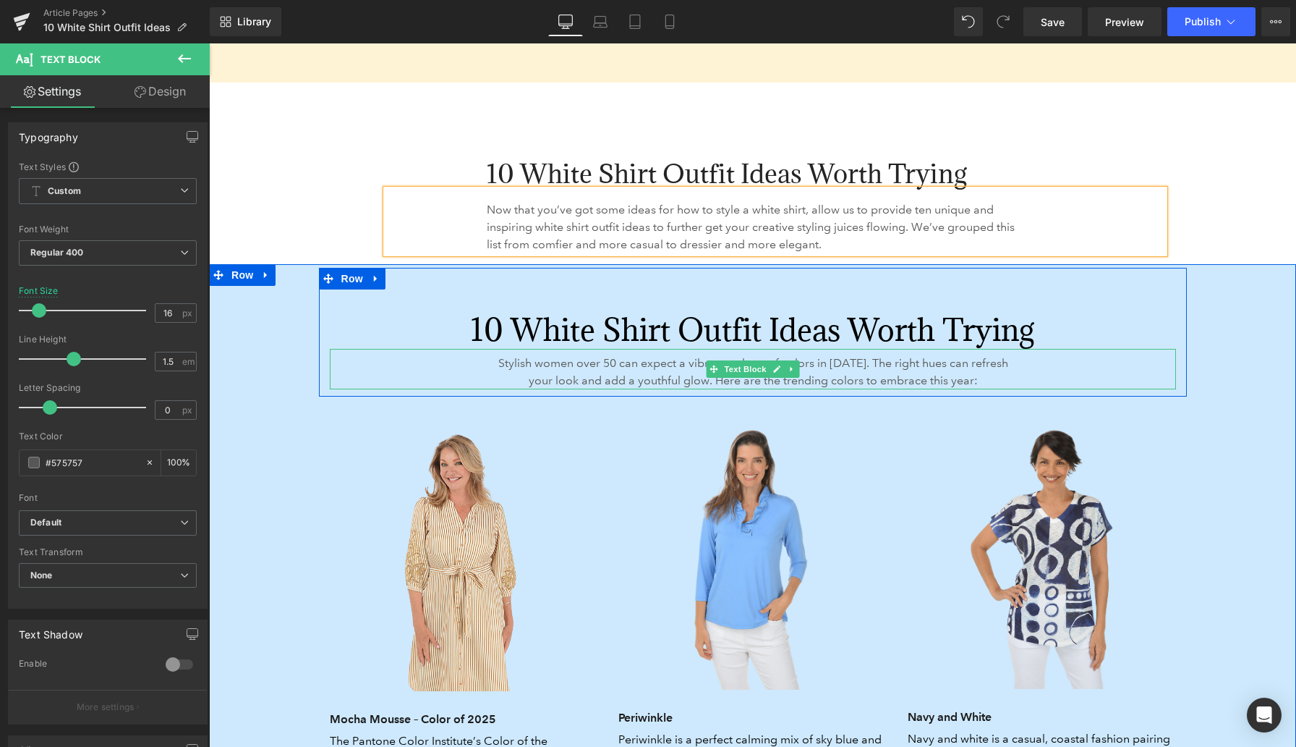
click at [584, 358] on span "Stylish women over 50 can expect a vibrant palette of colors in 2025. The right…" at bounding box center [753, 371] width 510 height 31
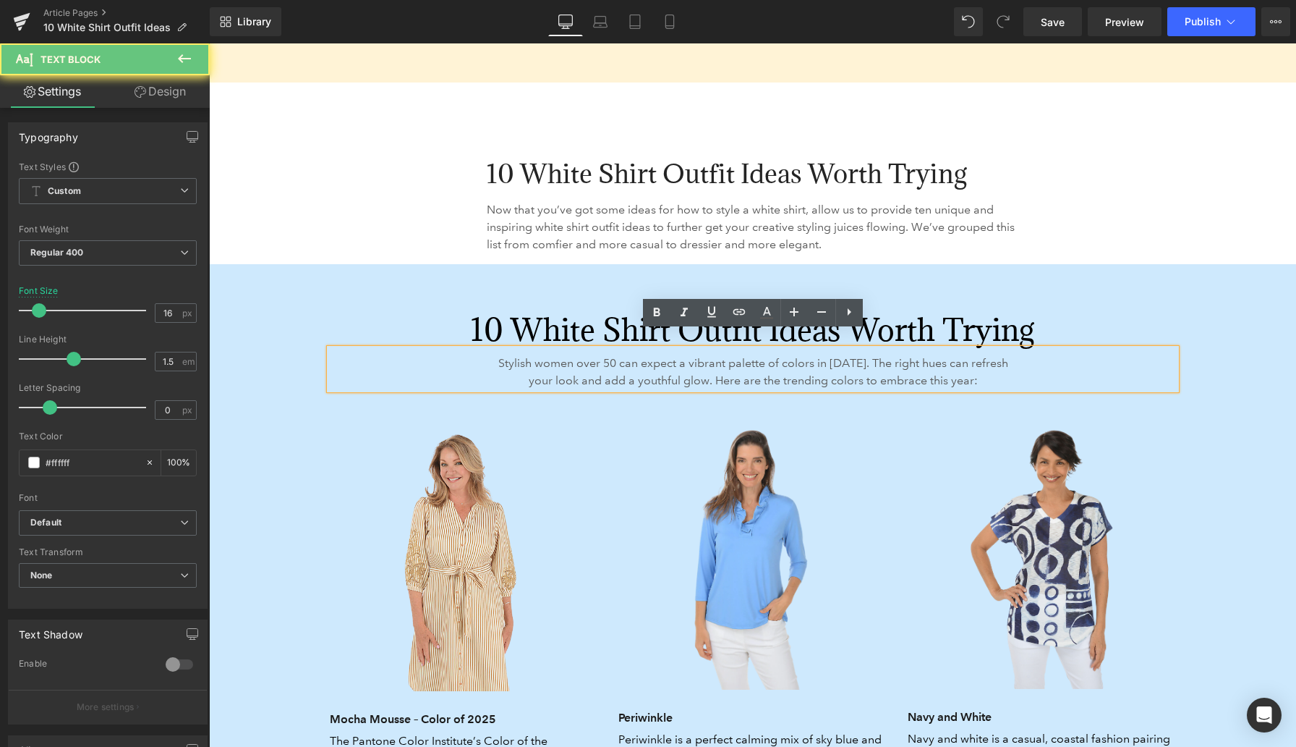
click at [584, 358] on span "Stylish women over 50 can expect a vibrant palette of colors in 2025. The right…" at bounding box center [753, 371] width 510 height 31
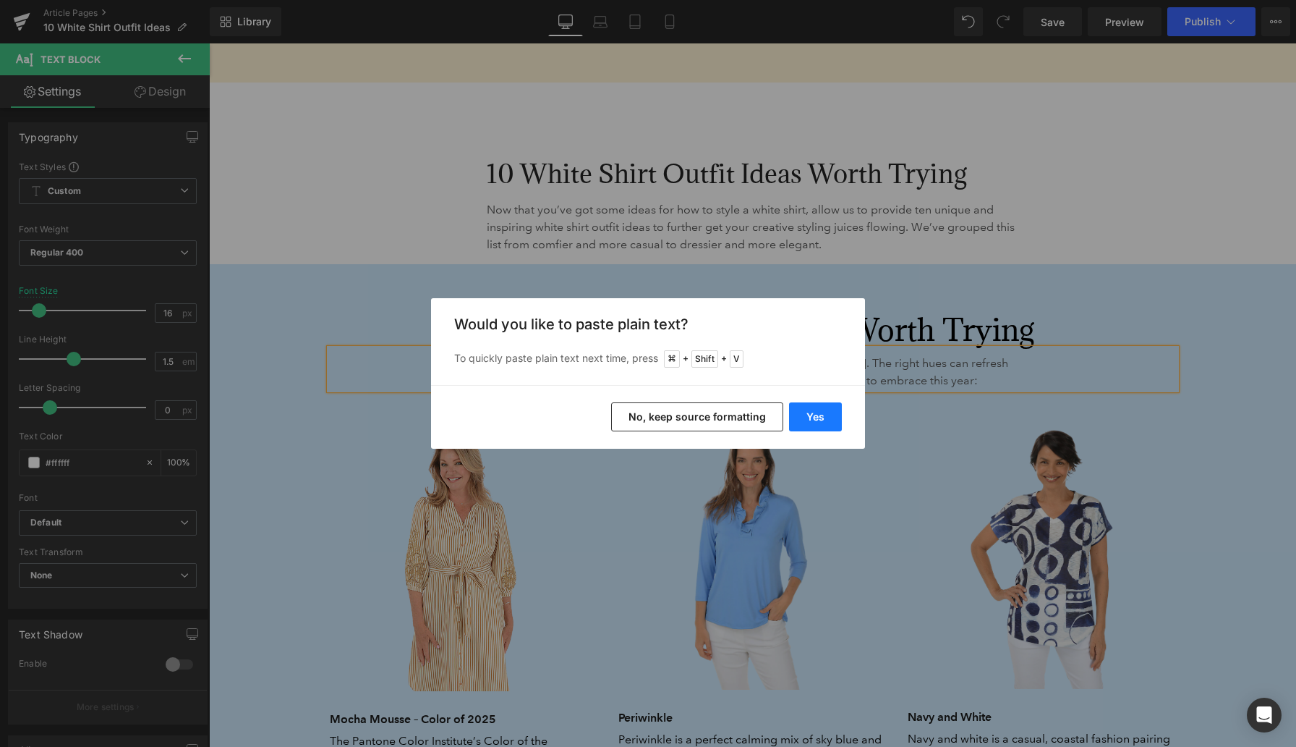
drag, startPoint x: 825, startPoint y: 420, endPoint x: 617, endPoint y: 378, distance: 212.5
click at [825, 420] on button "Yes" at bounding box center [815, 416] width 53 height 29
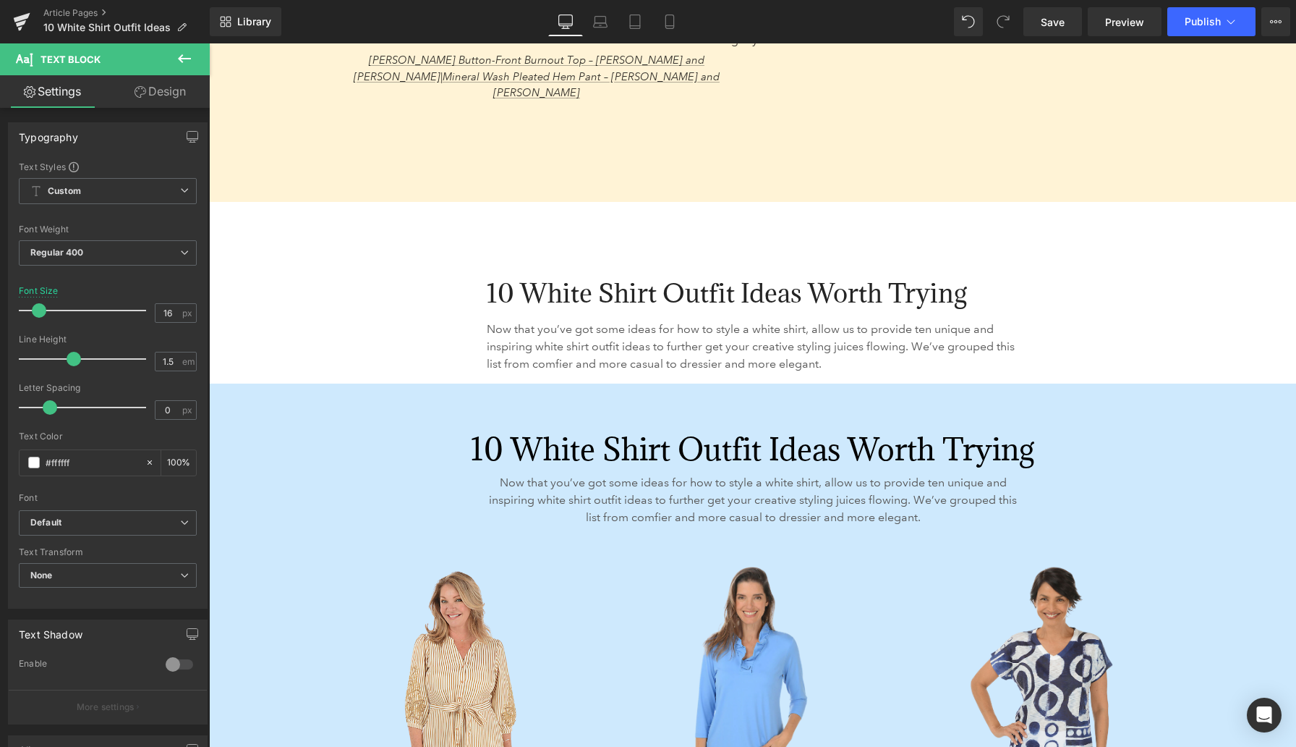
scroll to position [2151, 0]
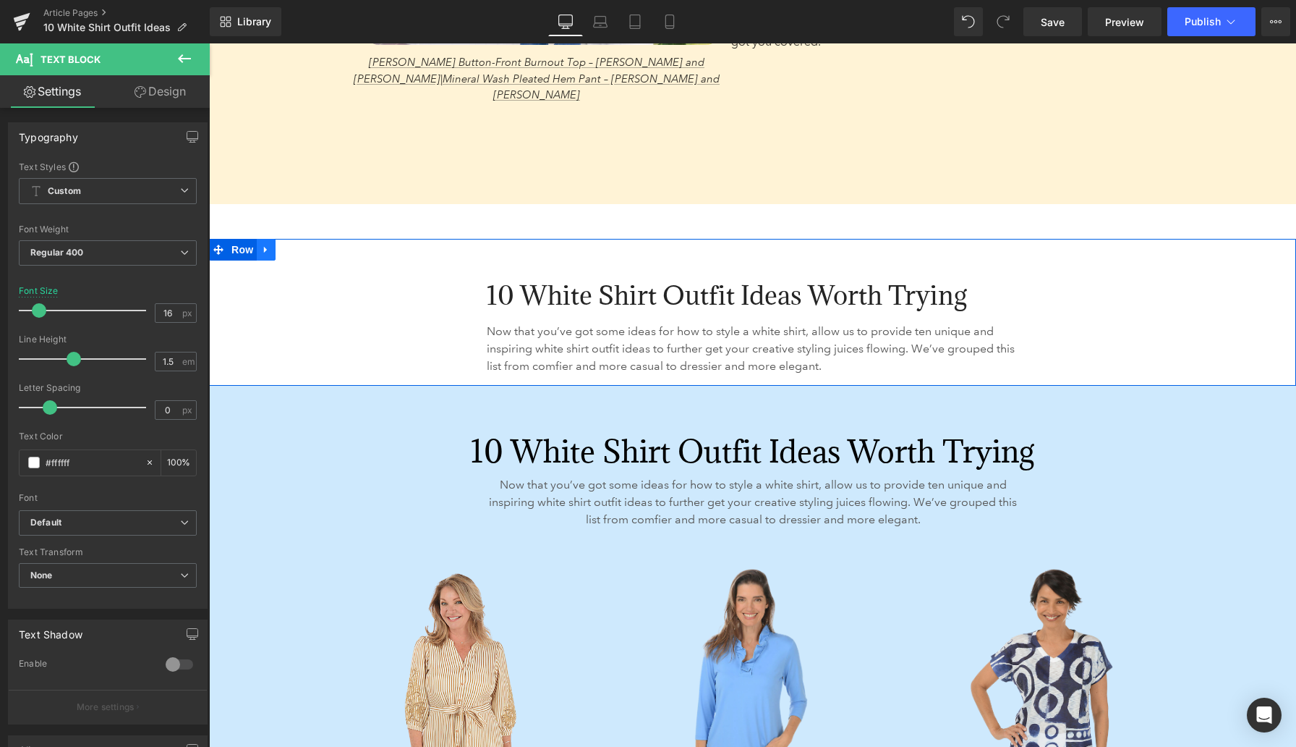
click at [269, 244] on icon at bounding box center [266, 249] width 10 height 11
click at [301, 245] on icon at bounding box center [304, 250] width 10 height 10
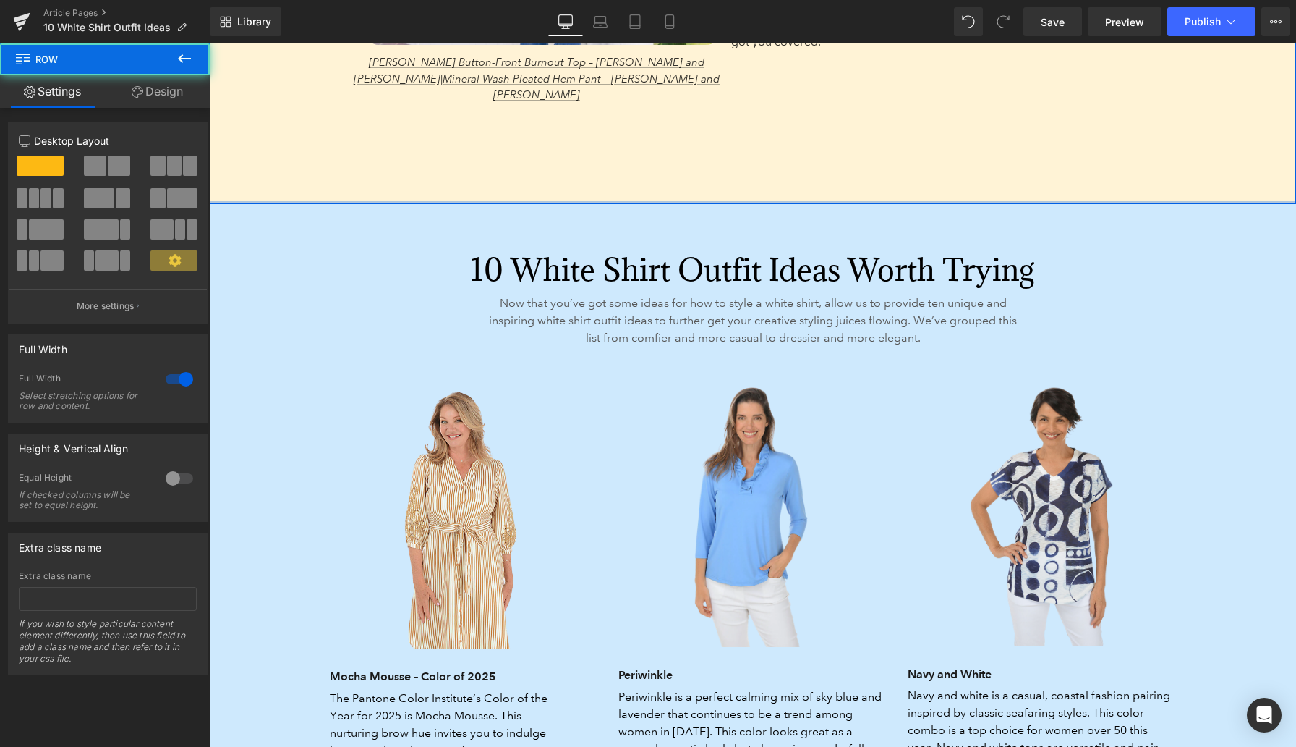
drag, startPoint x: 293, startPoint y: 188, endPoint x: 299, endPoint y: 148, distance: 40.3
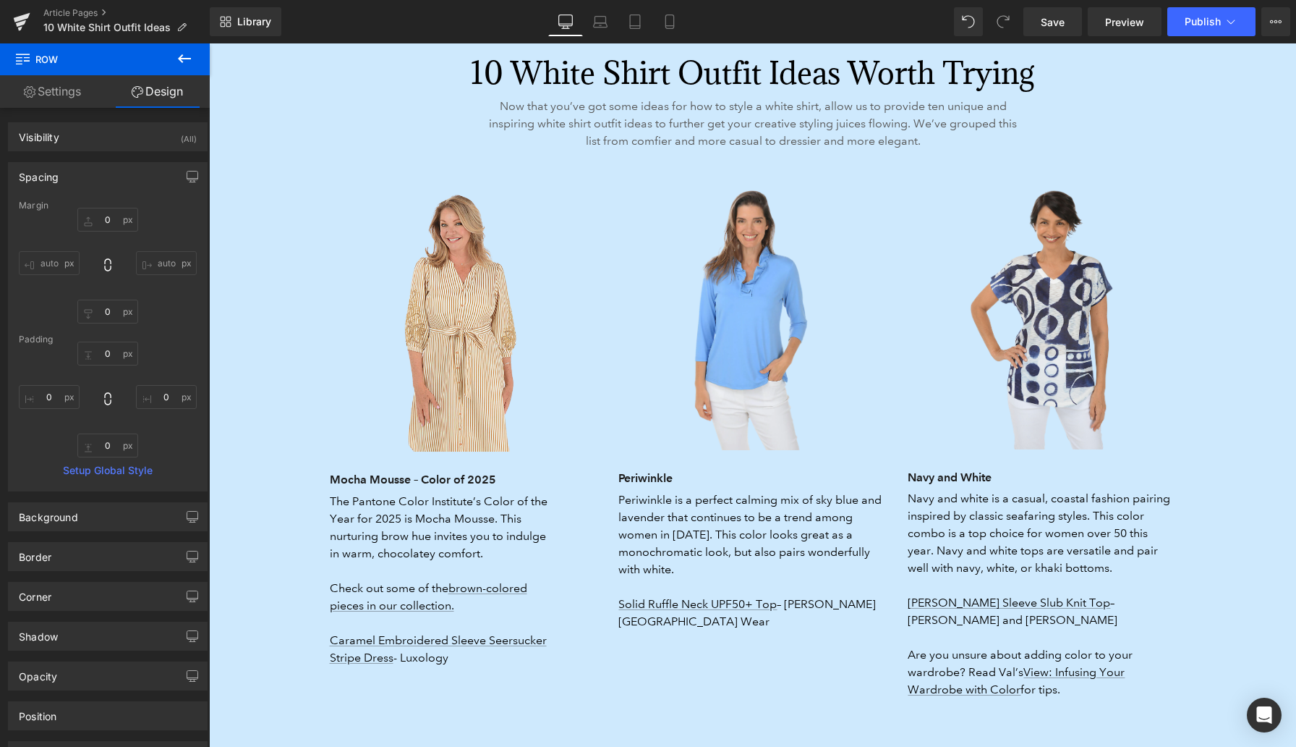
scroll to position [2355, 0]
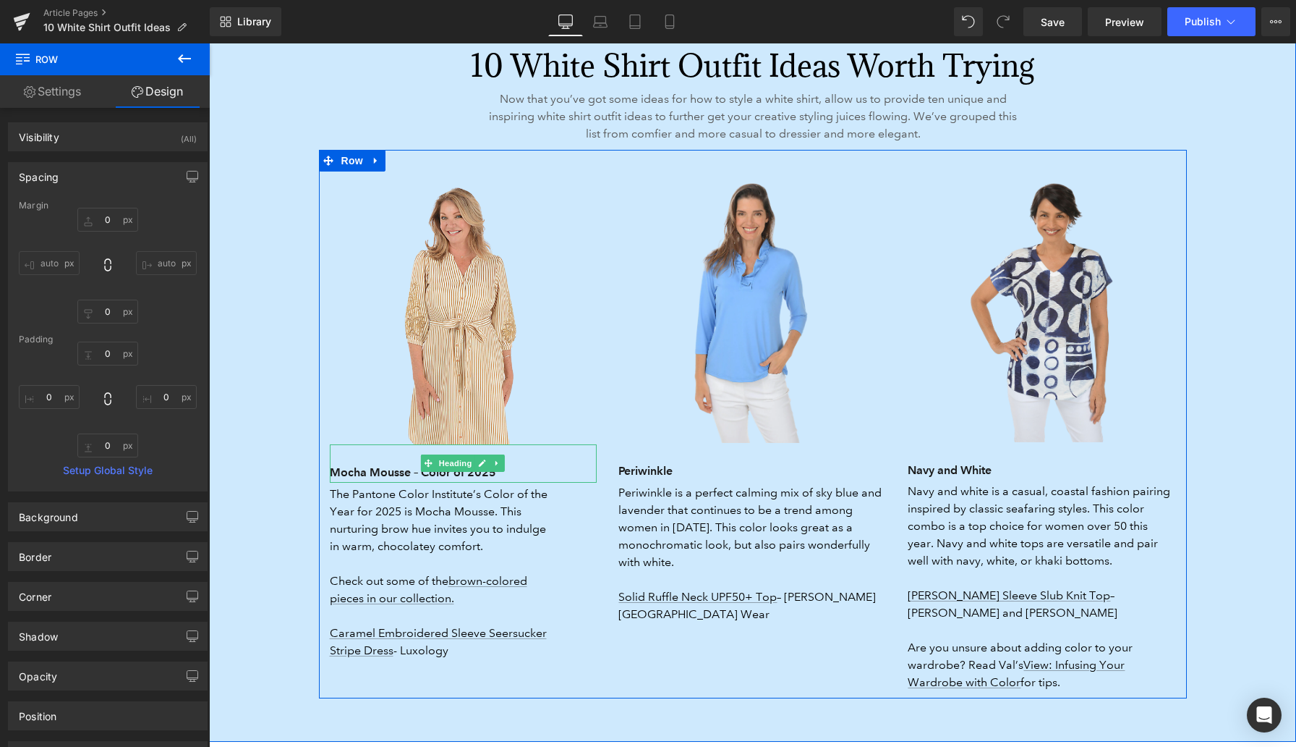
click at [352, 462] on h3 "Mocha Mousse – Color of 2025" at bounding box center [464, 472] width 268 height 20
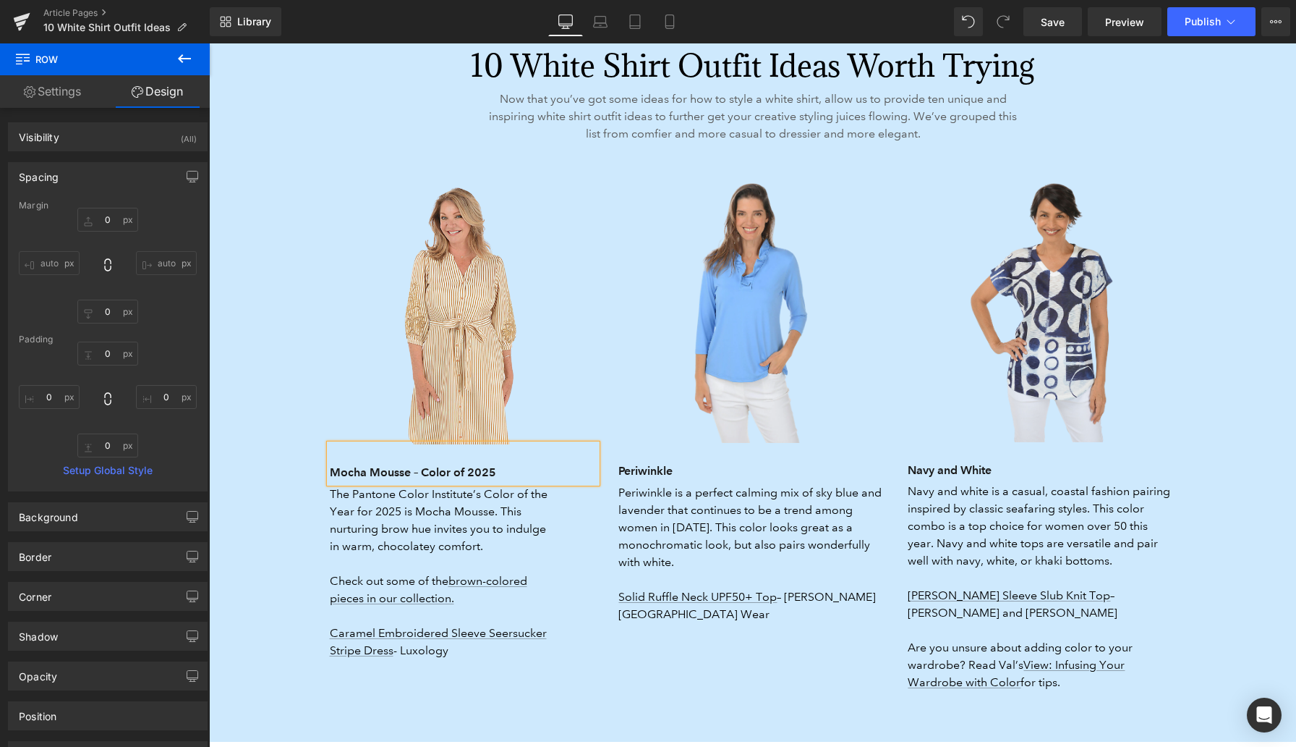
click at [352, 462] on h3 "Mocha Mousse – Color of 2025" at bounding box center [464, 472] width 268 height 20
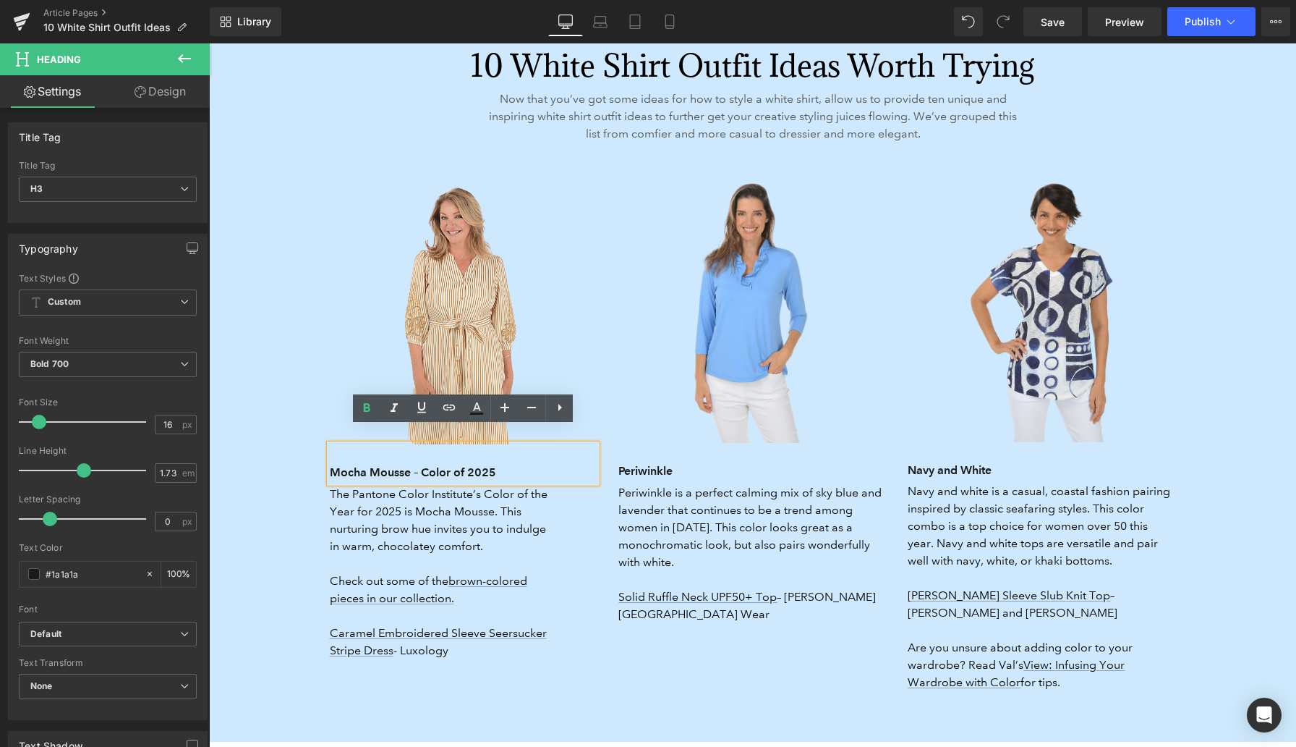
paste div
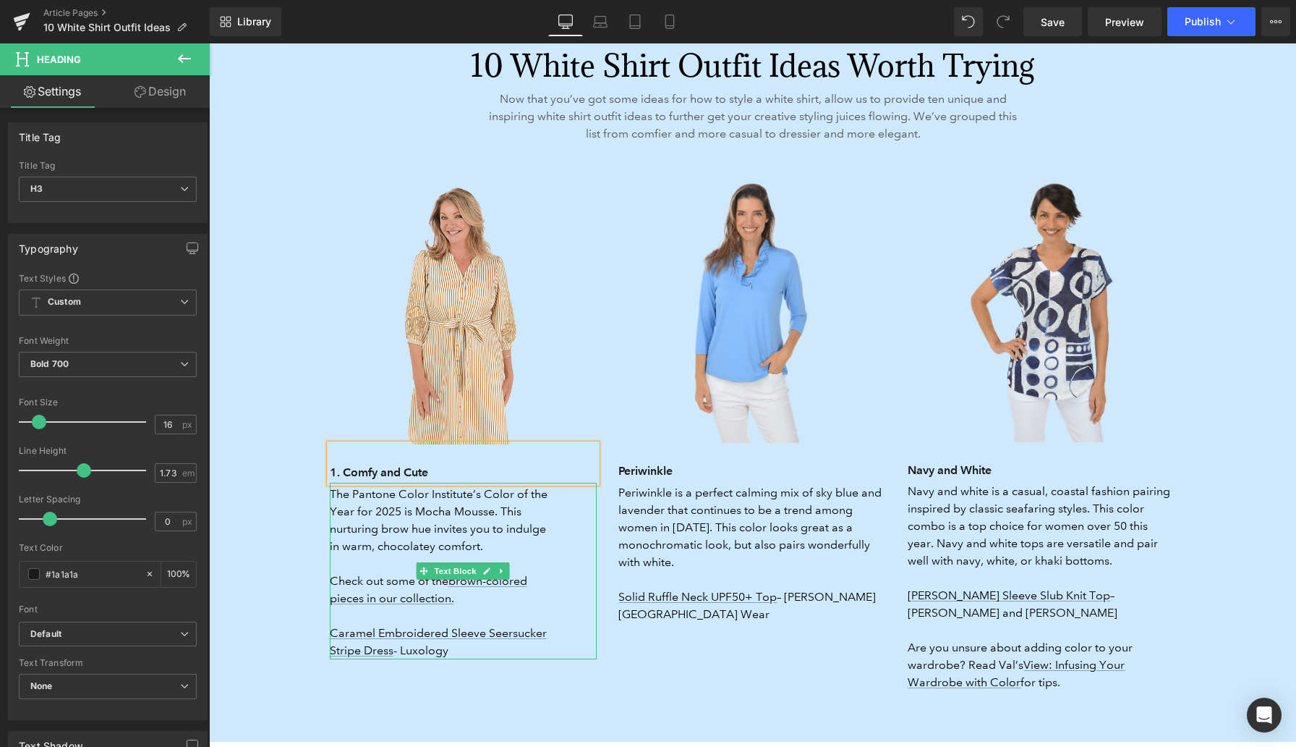
click at [373, 496] on p "The Pantone Color Institute’s Color of the Year for 2025 is Mocha Mousse. This …" at bounding box center [444, 519] width 228 height 69
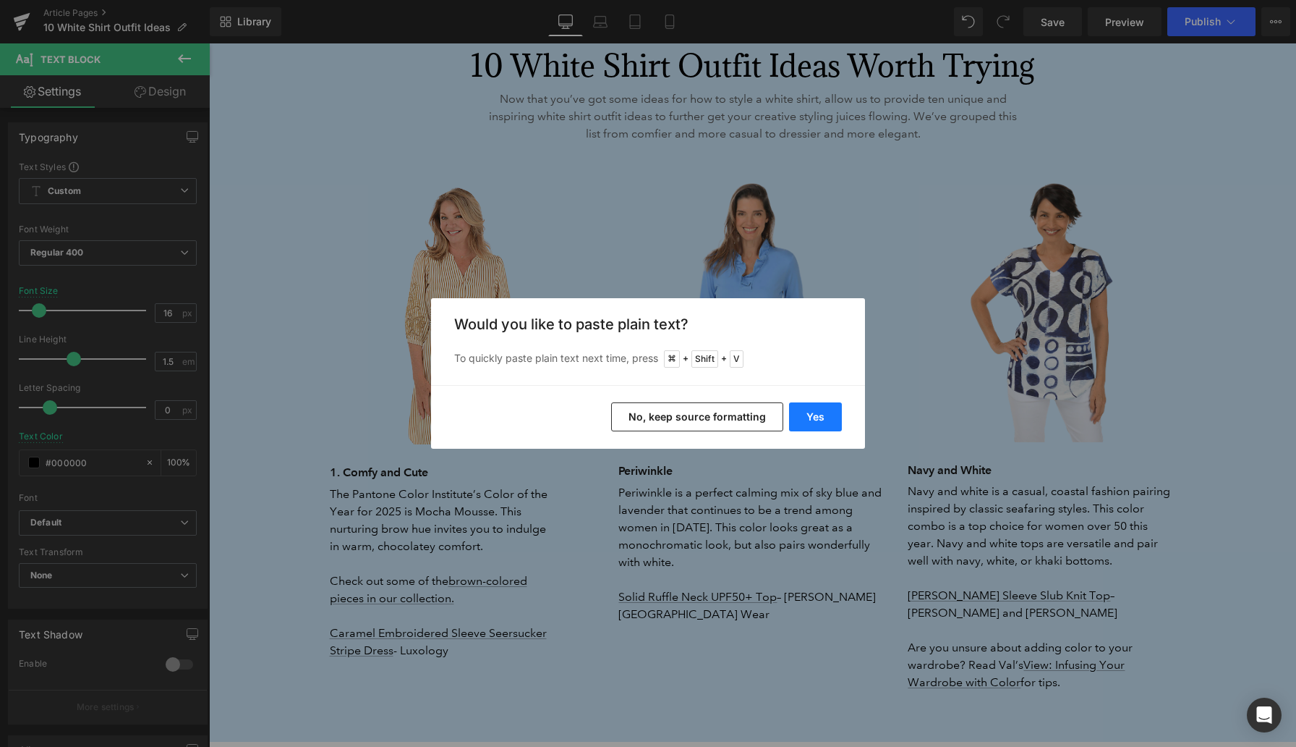
click at [809, 414] on button "Yes" at bounding box center [815, 416] width 53 height 29
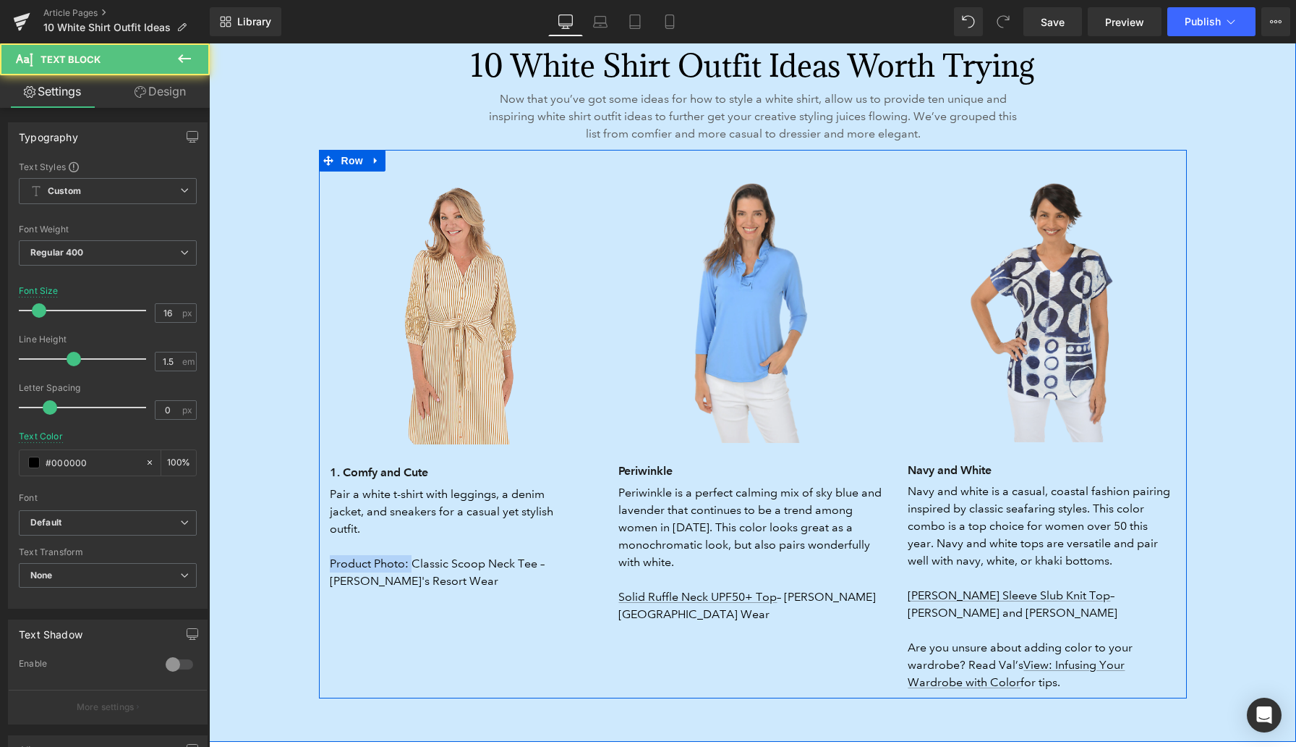
drag, startPoint x: 410, startPoint y: 548, endPoint x: 323, endPoint y: 548, distance: 87.5
click at [323, 548] on div "Image 1. Comfy and Cute Heading Pair a white t-shirt with leggings, a denim jac…" at bounding box center [463, 382] width 289 height 415
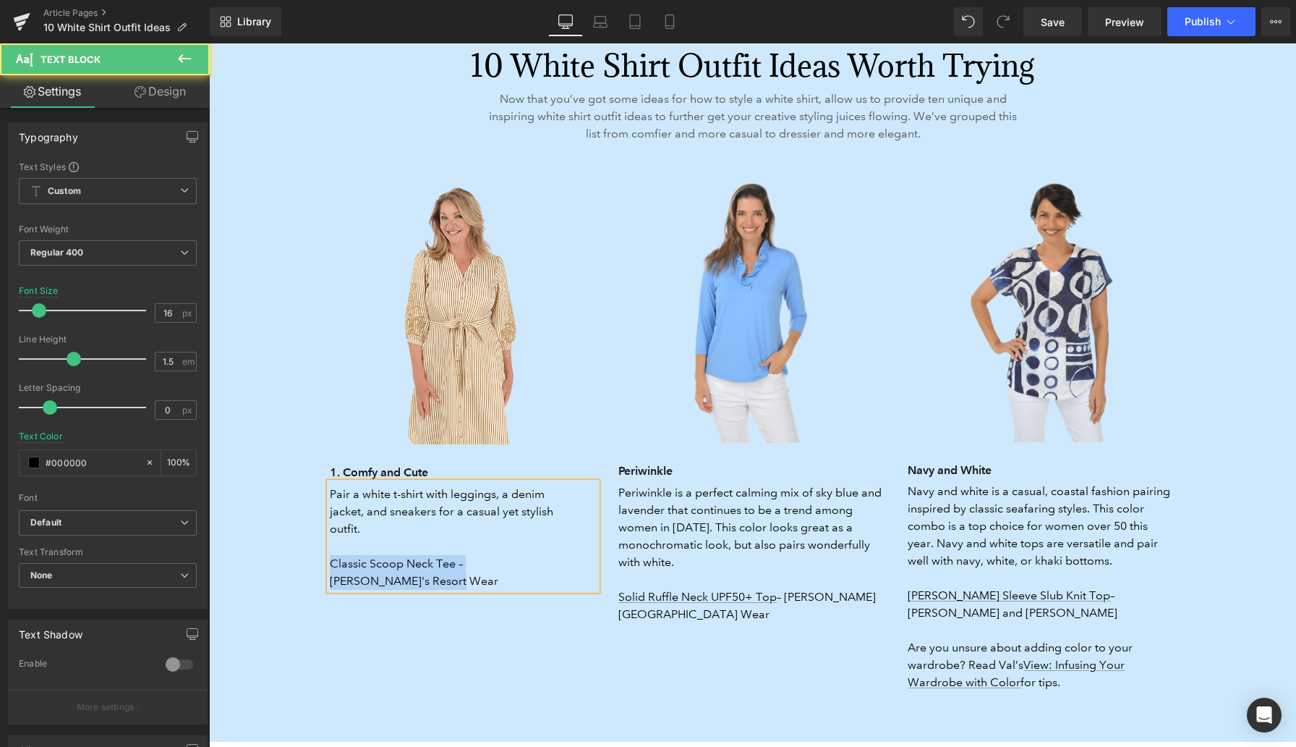
drag, startPoint x: 365, startPoint y: 564, endPoint x: 333, endPoint y: 549, distance: 35.9
click at [333, 555] on p "Classic Scoop Neck Tee – Anthony's Resort Wear" at bounding box center [444, 572] width 228 height 35
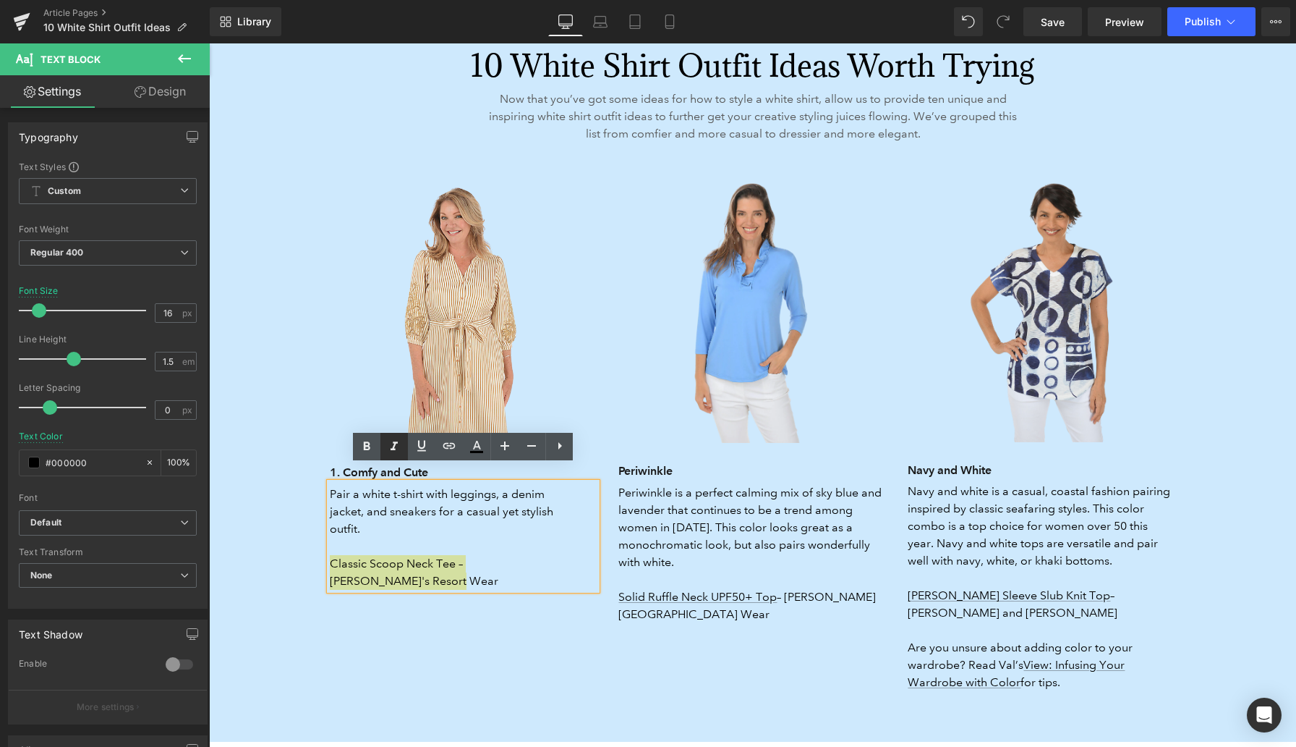
click at [388, 446] on icon at bounding box center [394, 446] width 17 height 17
click at [643, 461] on h3 "Periwinkle" at bounding box center [752, 471] width 268 height 20
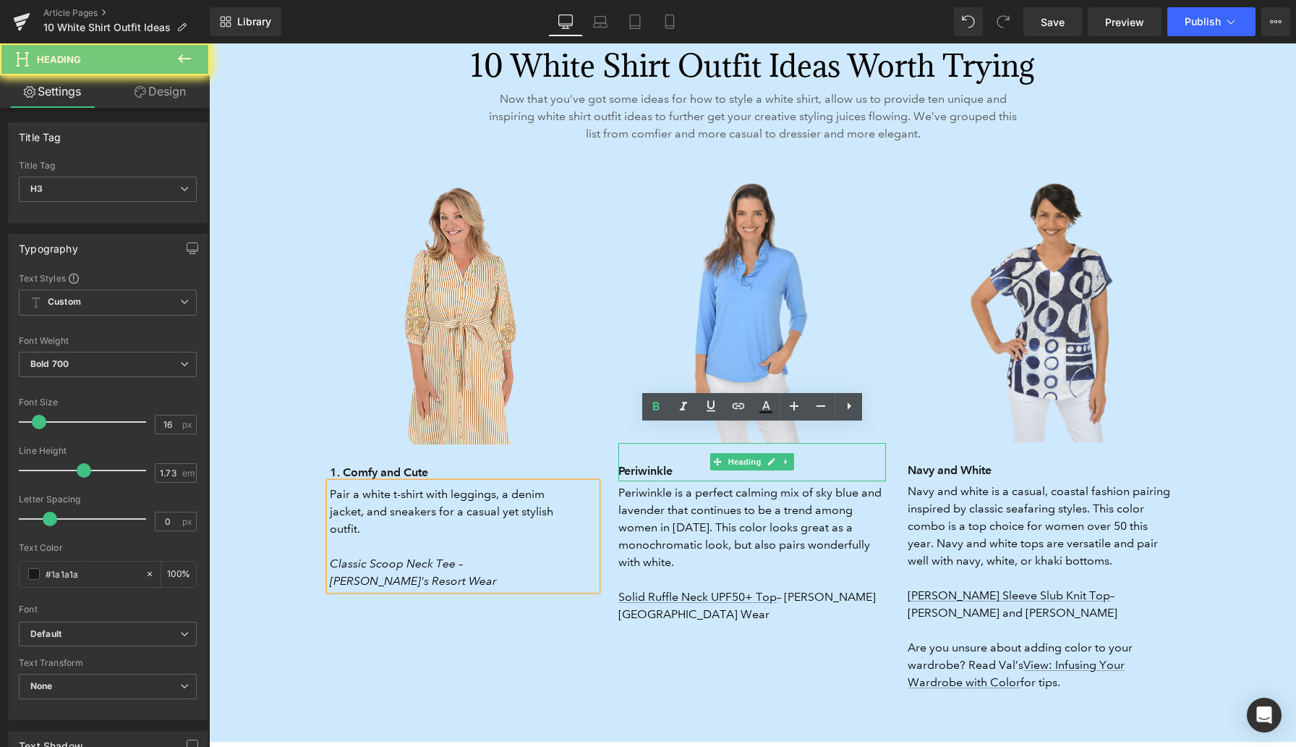
click at [643, 461] on h3 "Periwinkle" at bounding box center [752, 471] width 268 height 20
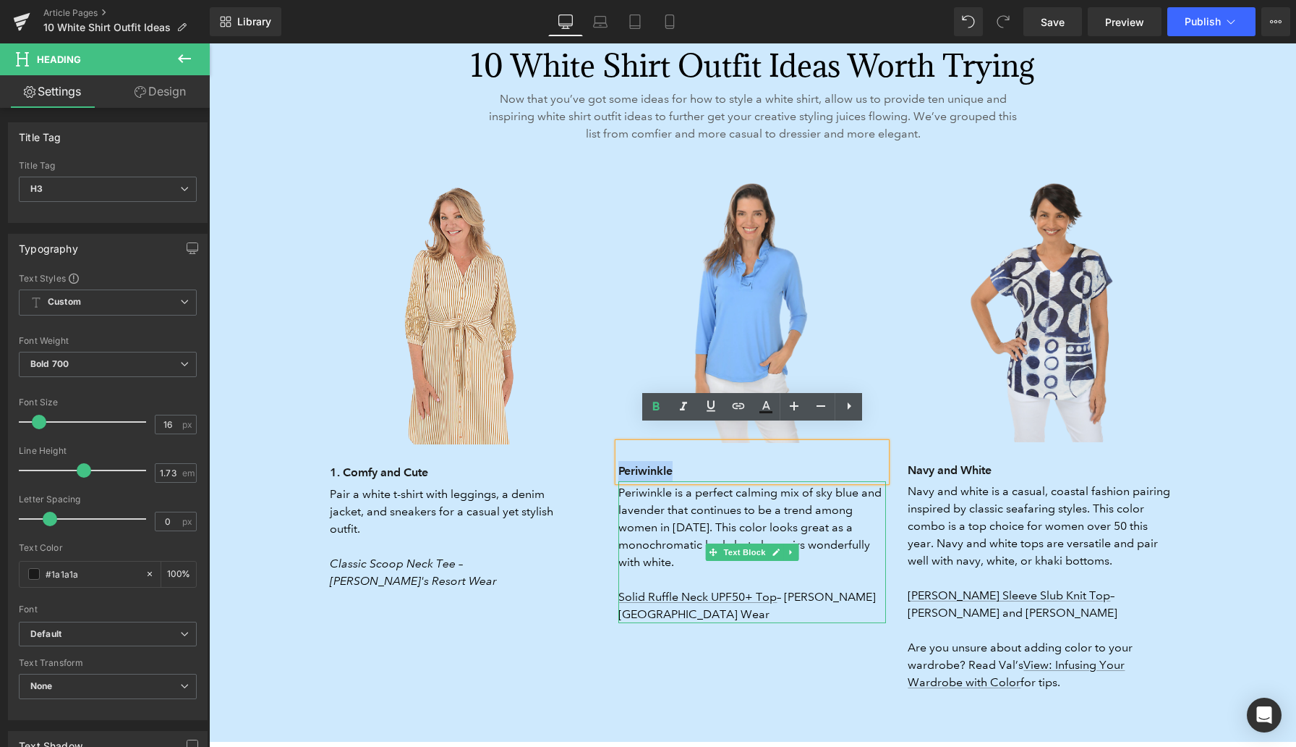
click at [671, 497] on p "Periwinkle is a perfect calming mix of sky blue and lavender that continues to …" at bounding box center [752, 553] width 268 height 139
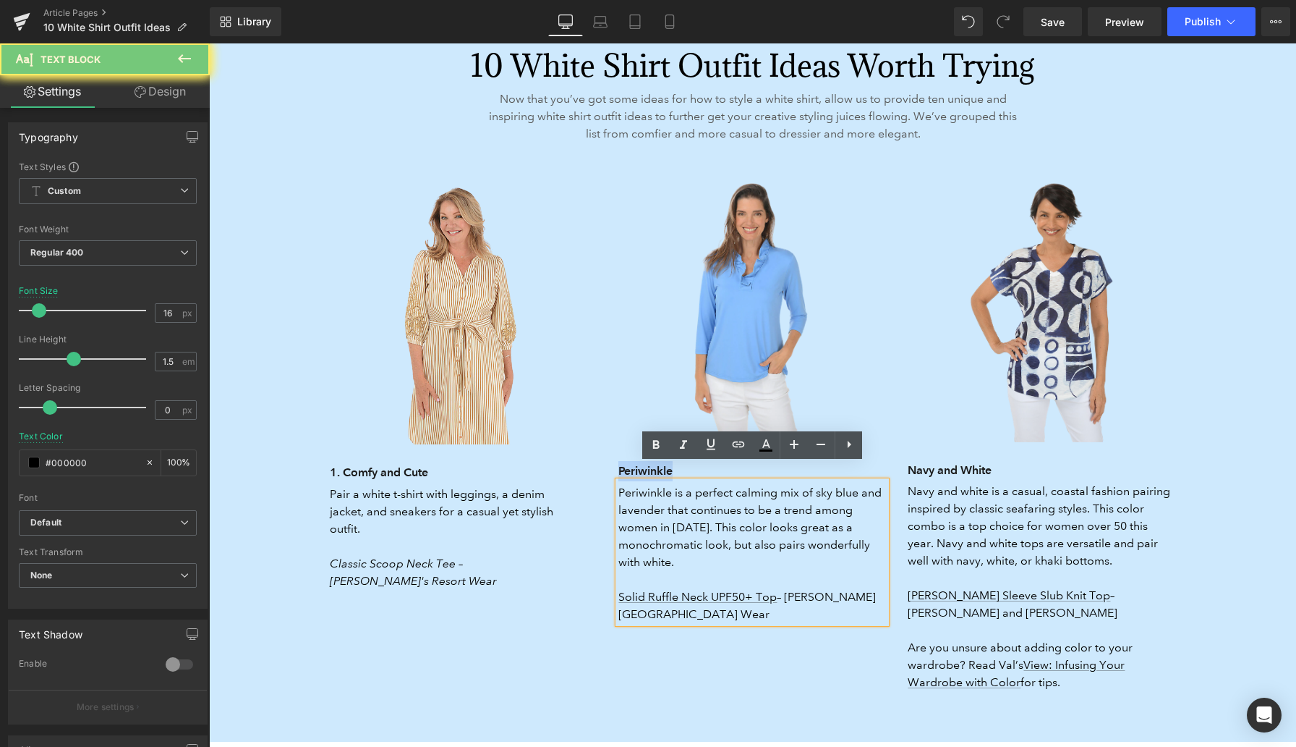
click at [671, 497] on p "Periwinkle is a perfect calming mix of sky blue and lavender that continues to …" at bounding box center [752, 553] width 268 height 139
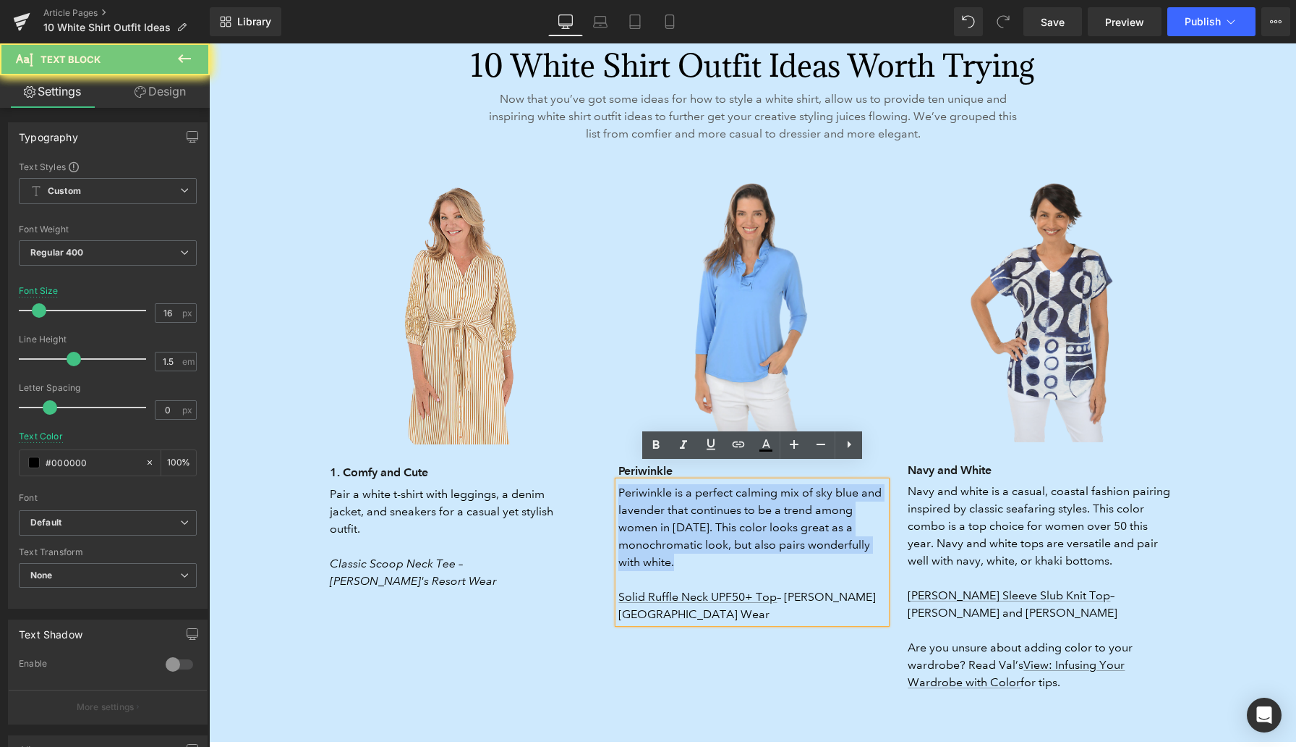
click at [671, 497] on p "Periwinkle is a perfect calming mix of sky blue and lavender that continues to …" at bounding box center [752, 553] width 268 height 139
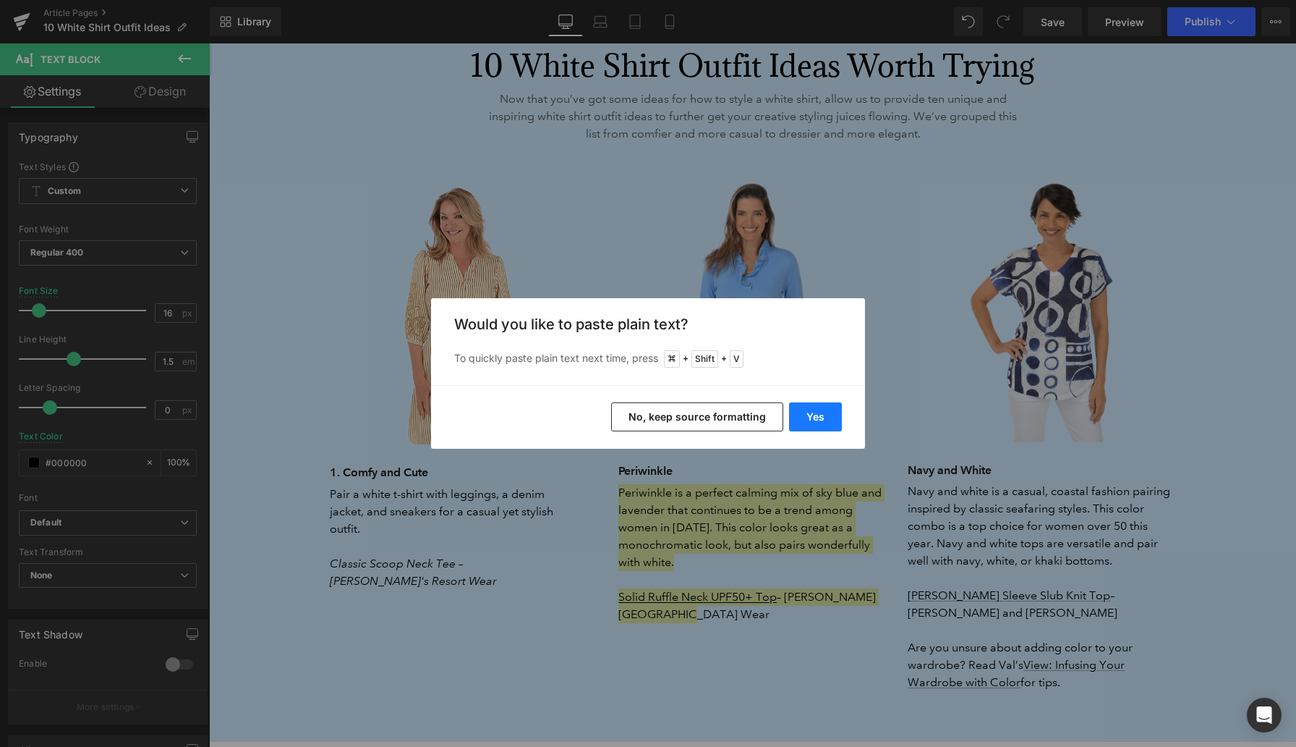
click at [832, 409] on button "Yes" at bounding box center [815, 416] width 53 height 29
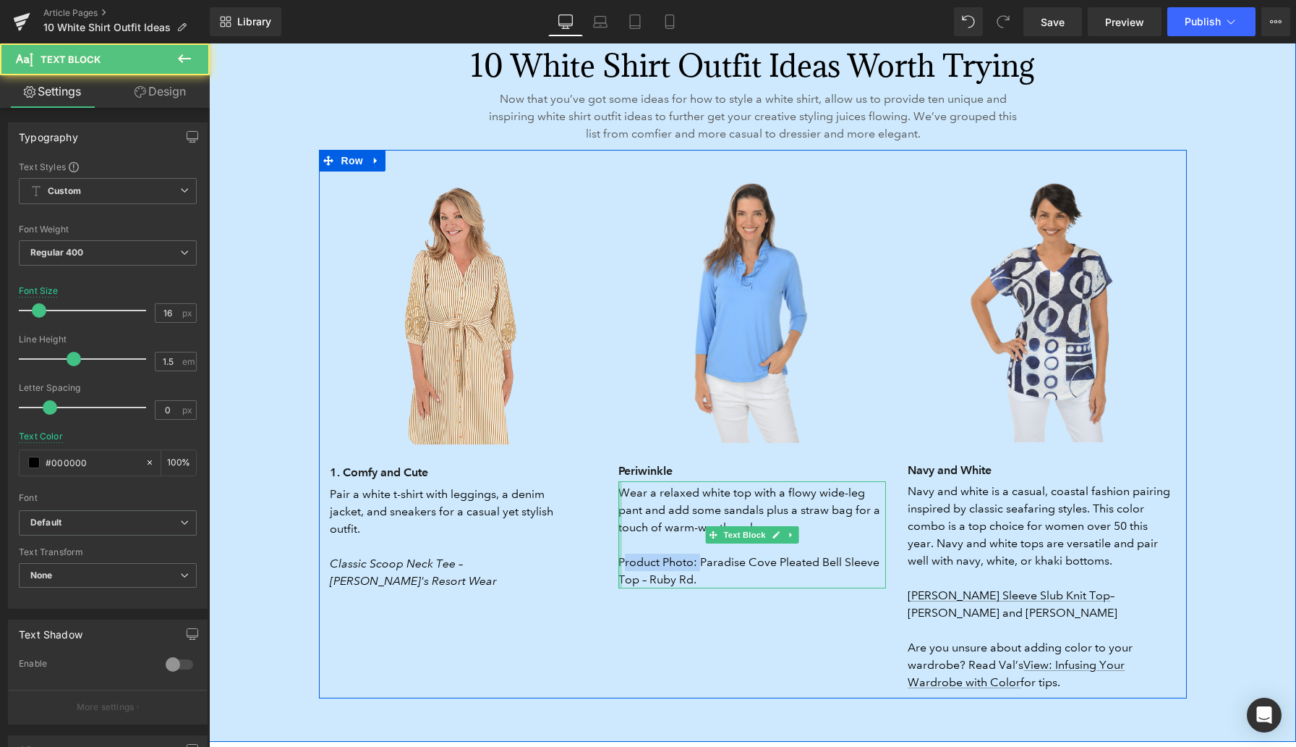
drag, startPoint x: 700, startPoint y: 546, endPoint x: 622, endPoint y: 546, distance: 78.1
click at [622, 546] on div "Wear a relaxed white top with a flowy wide-leg pant and add some sandals plus a…" at bounding box center [752, 534] width 268 height 107
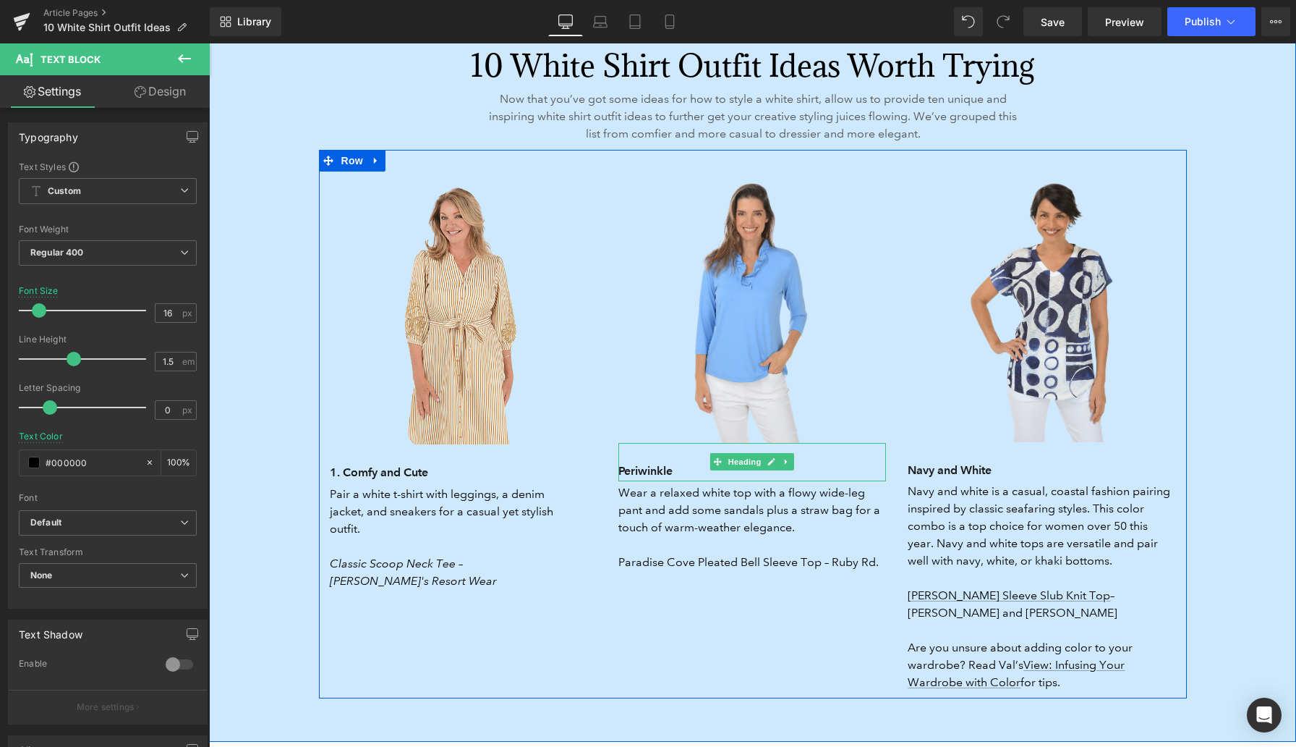
click at [652, 461] on h3 "Periwinkle" at bounding box center [752, 471] width 268 height 20
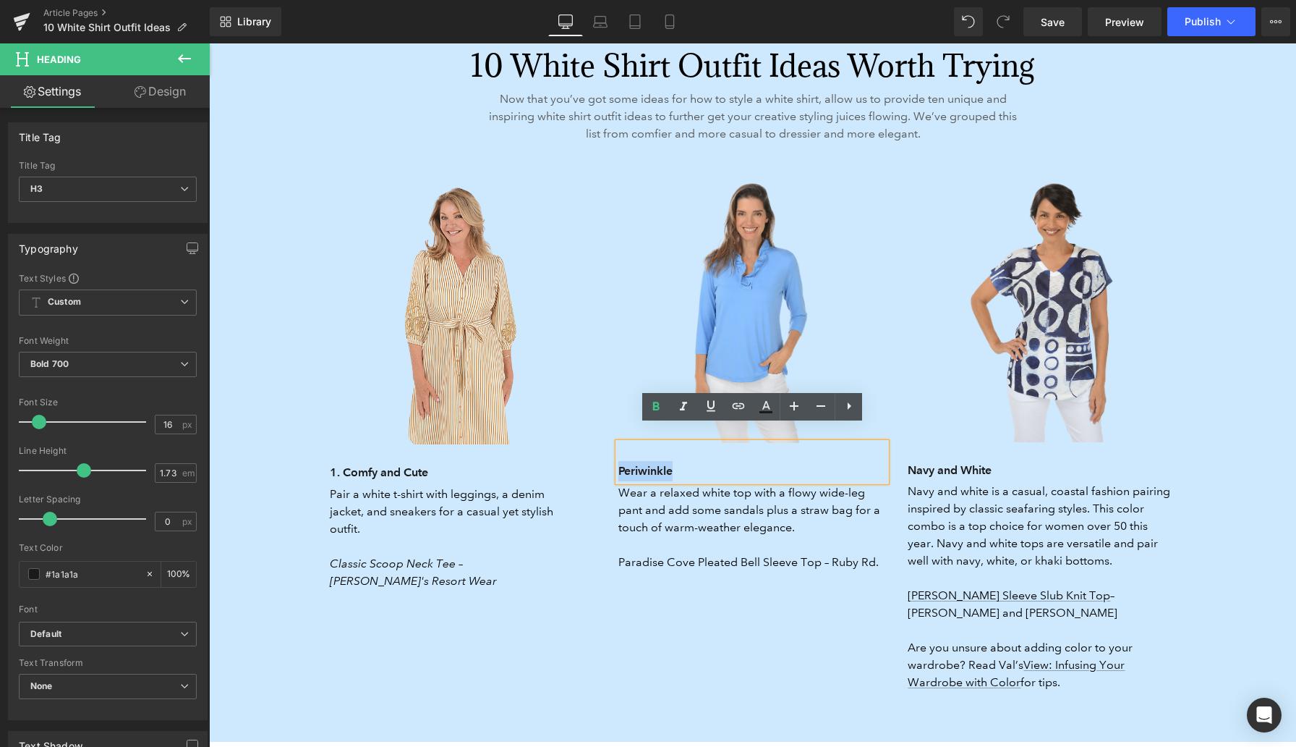
paste div
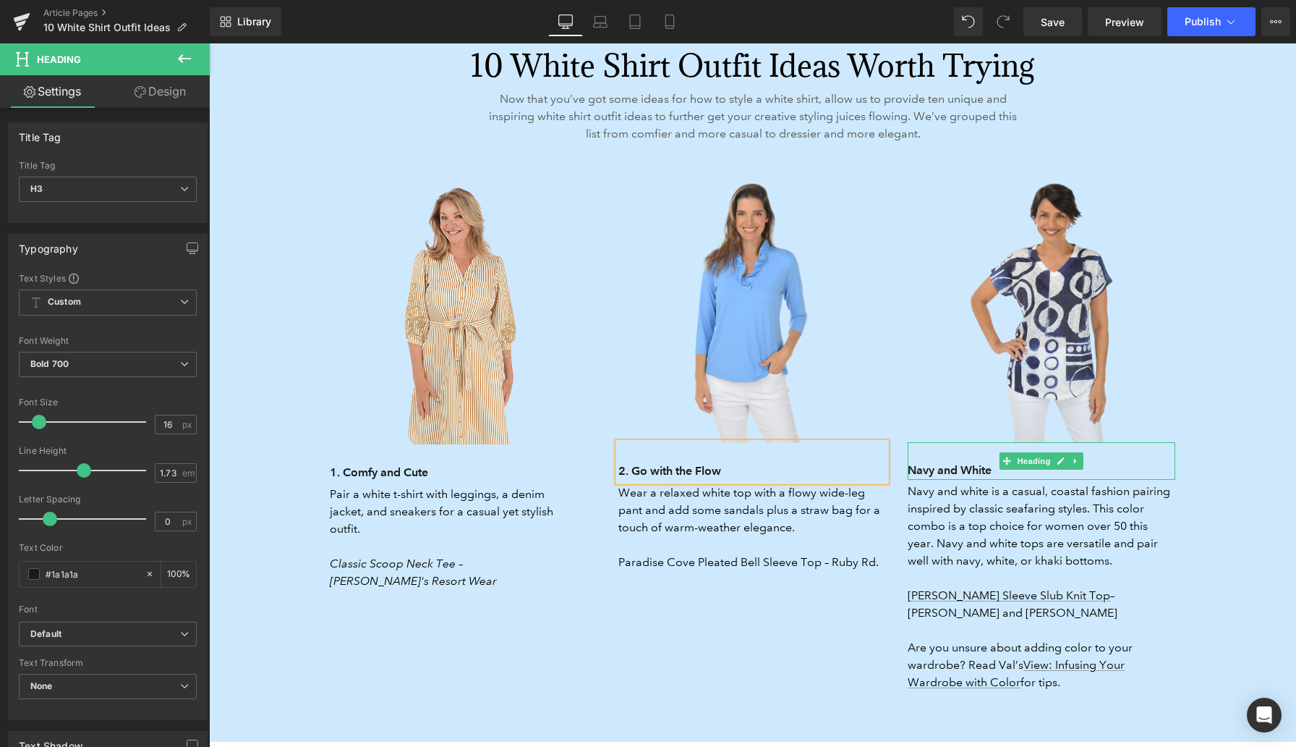
click at [924, 460] on h3 "Navy and White" at bounding box center [1042, 470] width 268 height 20
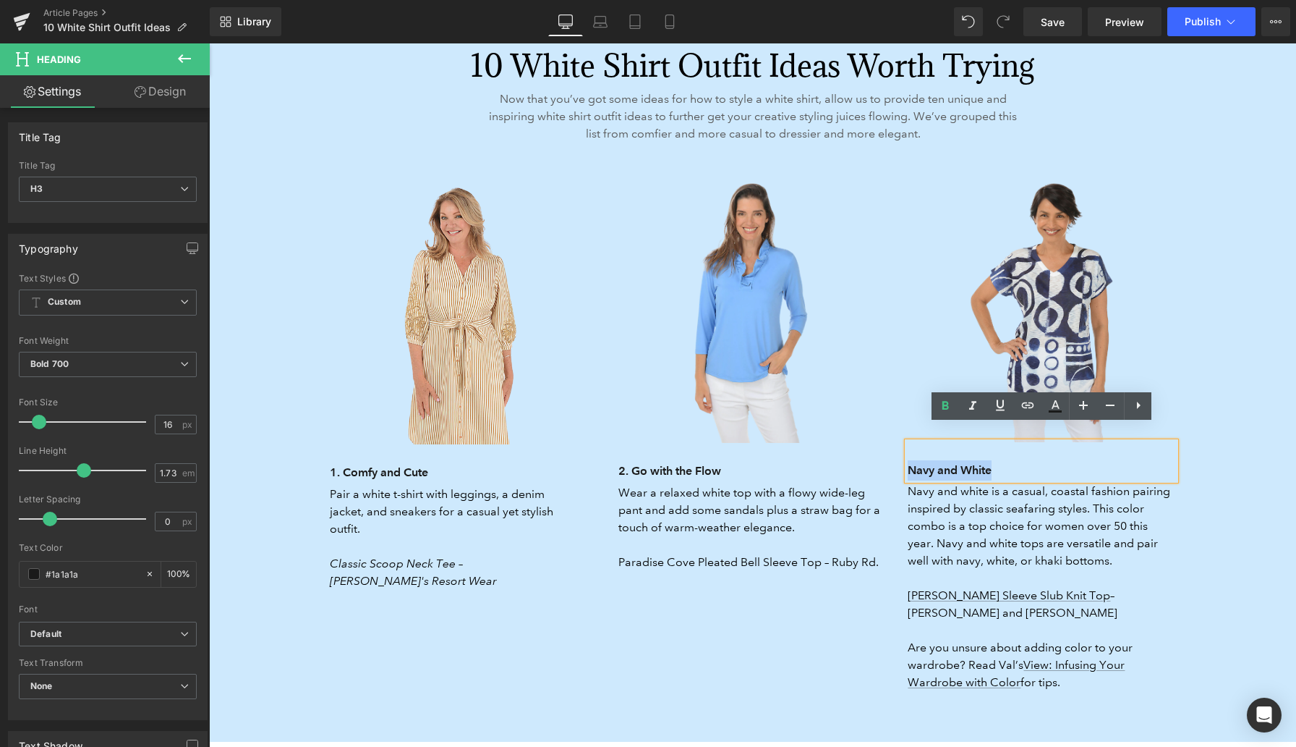
paste div
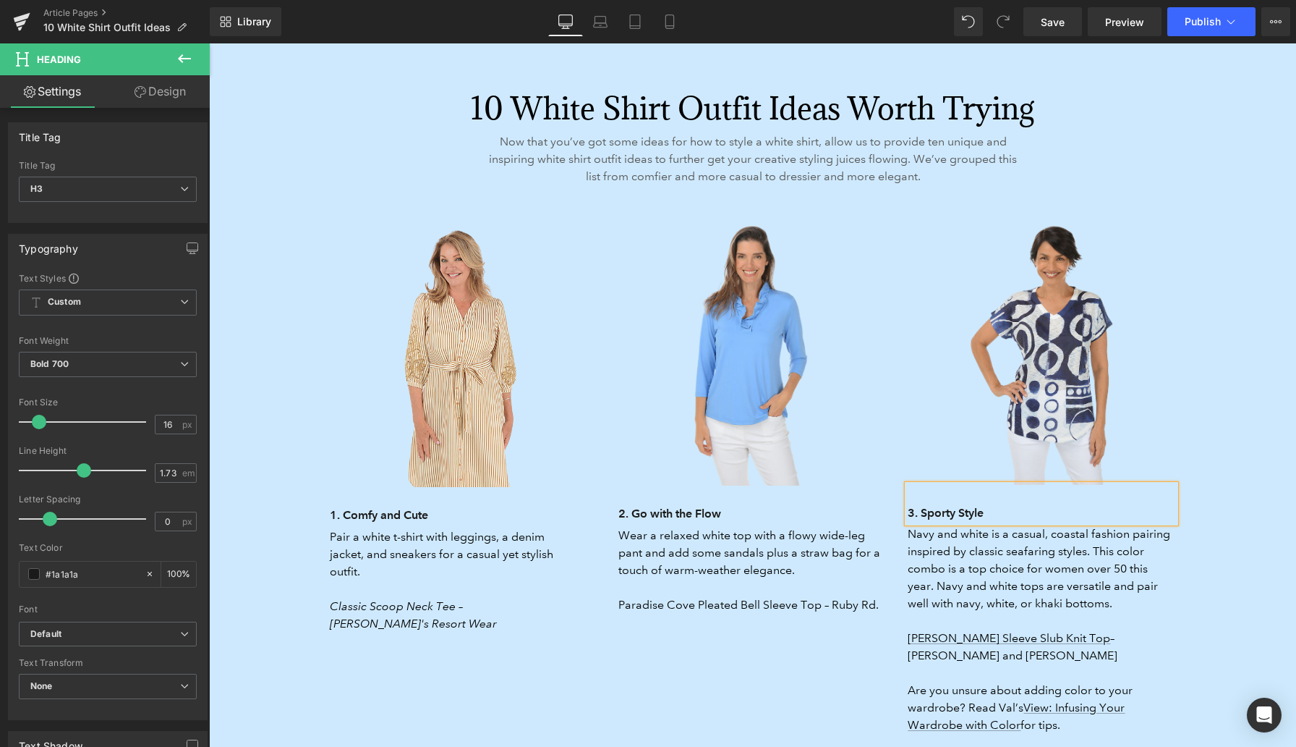
scroll to position [2301, 0]
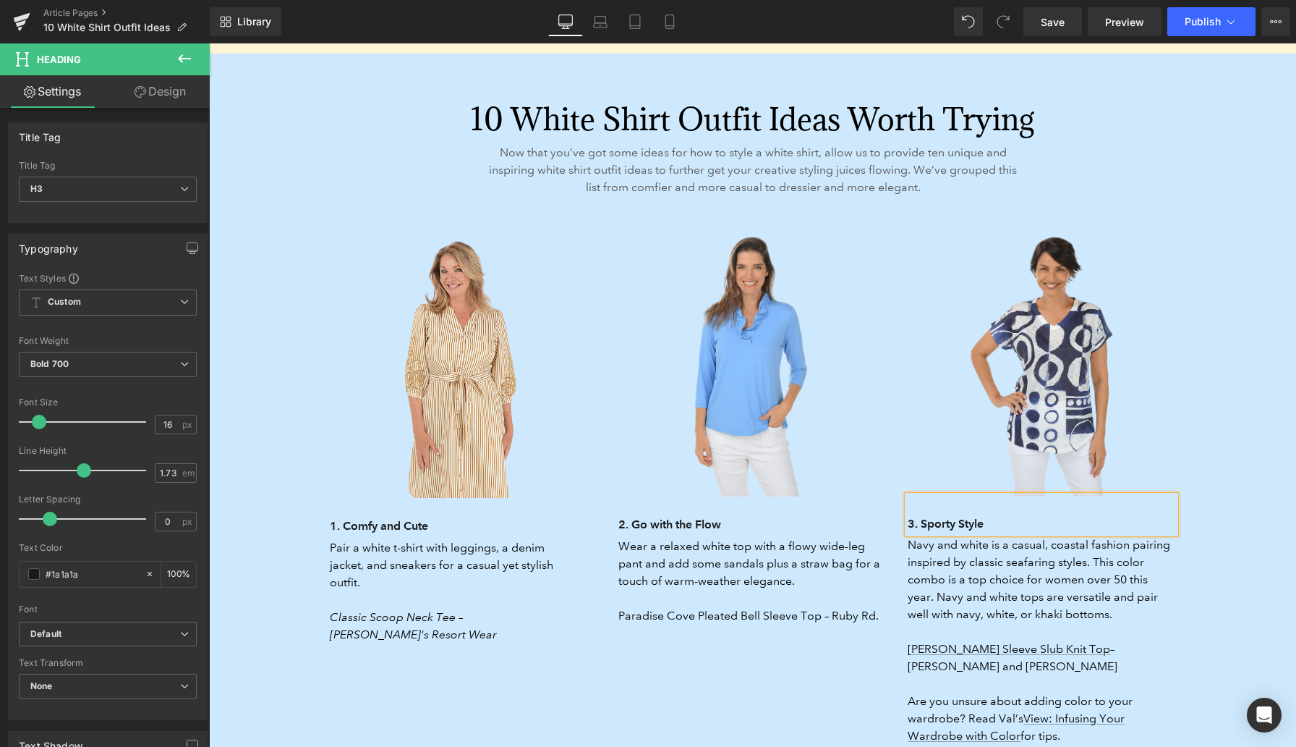
click at [281, 177] on div "10 White Shirt Outfit Ideas Worth Trying Heading Now that you’ve got some ideas…" at bounding box center [752, 404] width 1087 height 695
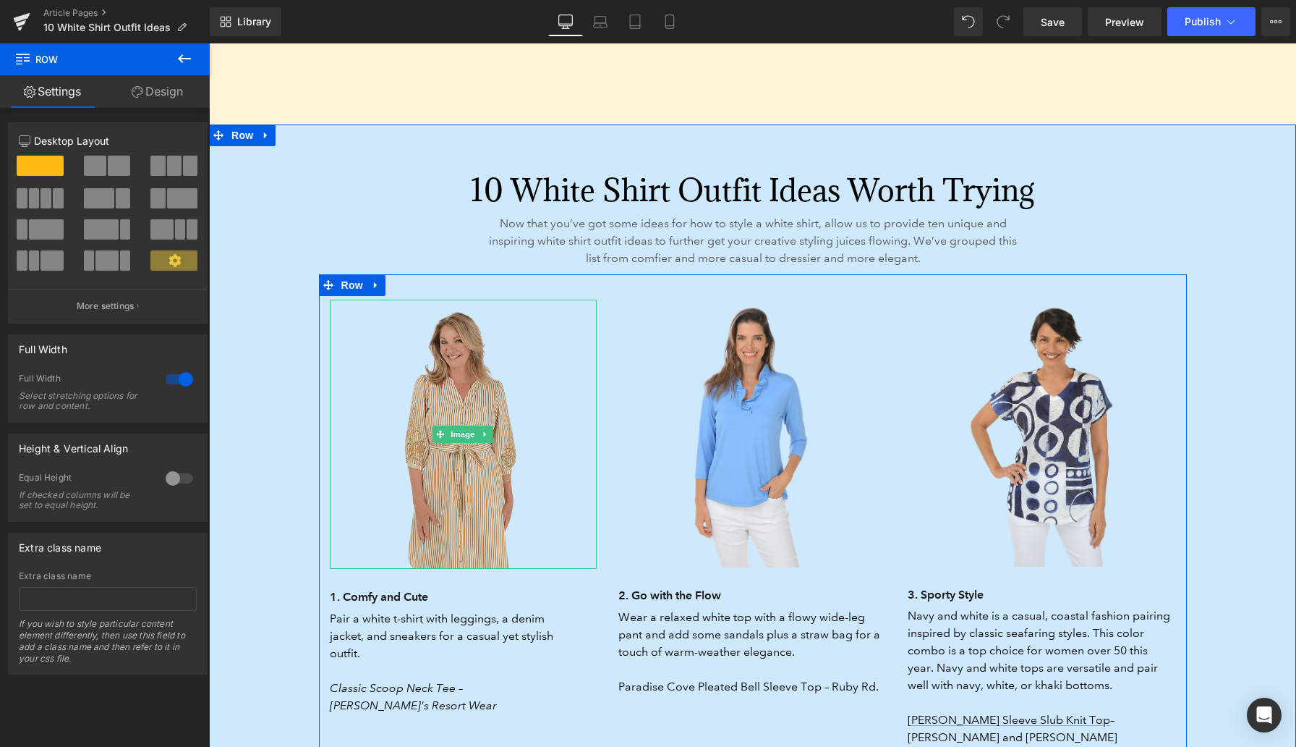
scroll to position [2229, 0]
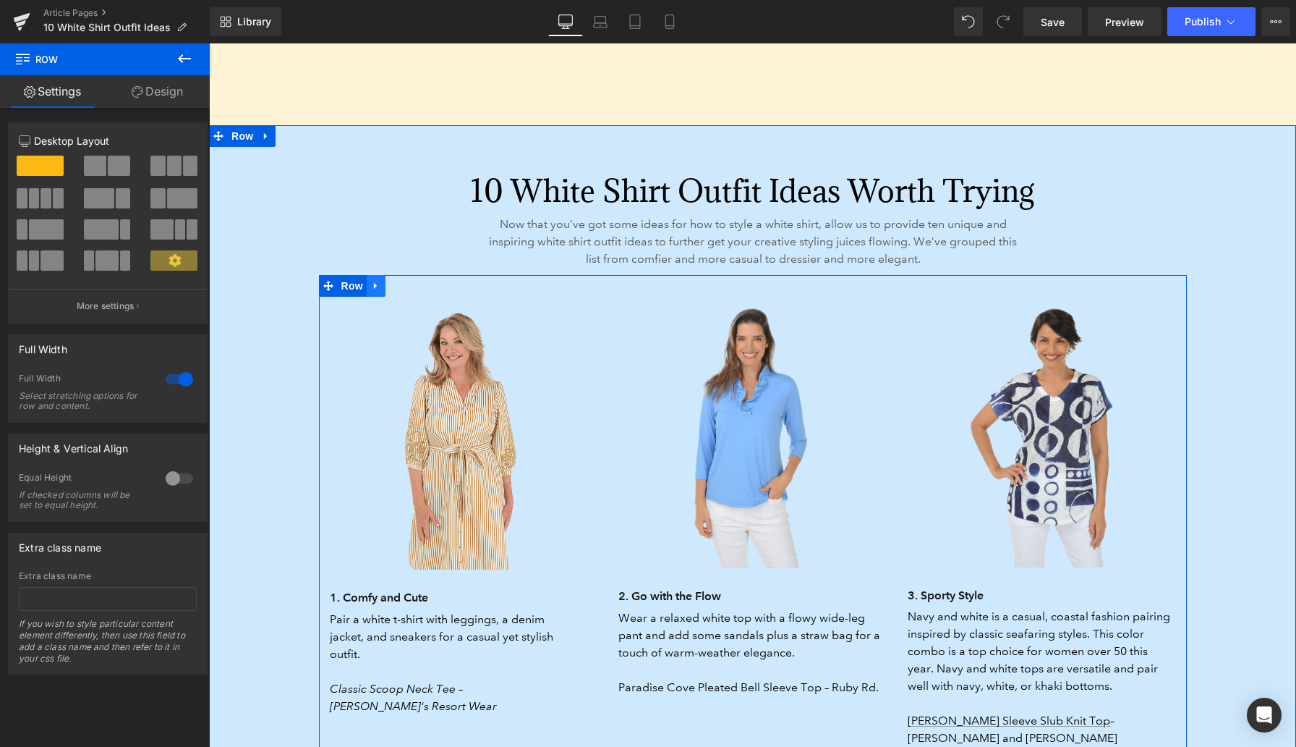
click at [378, 280] on icon at bounding box center [376, 285] width 10 height 11
click at [395, 281] on icon at bounding box center [395, 286] width 10 height 10
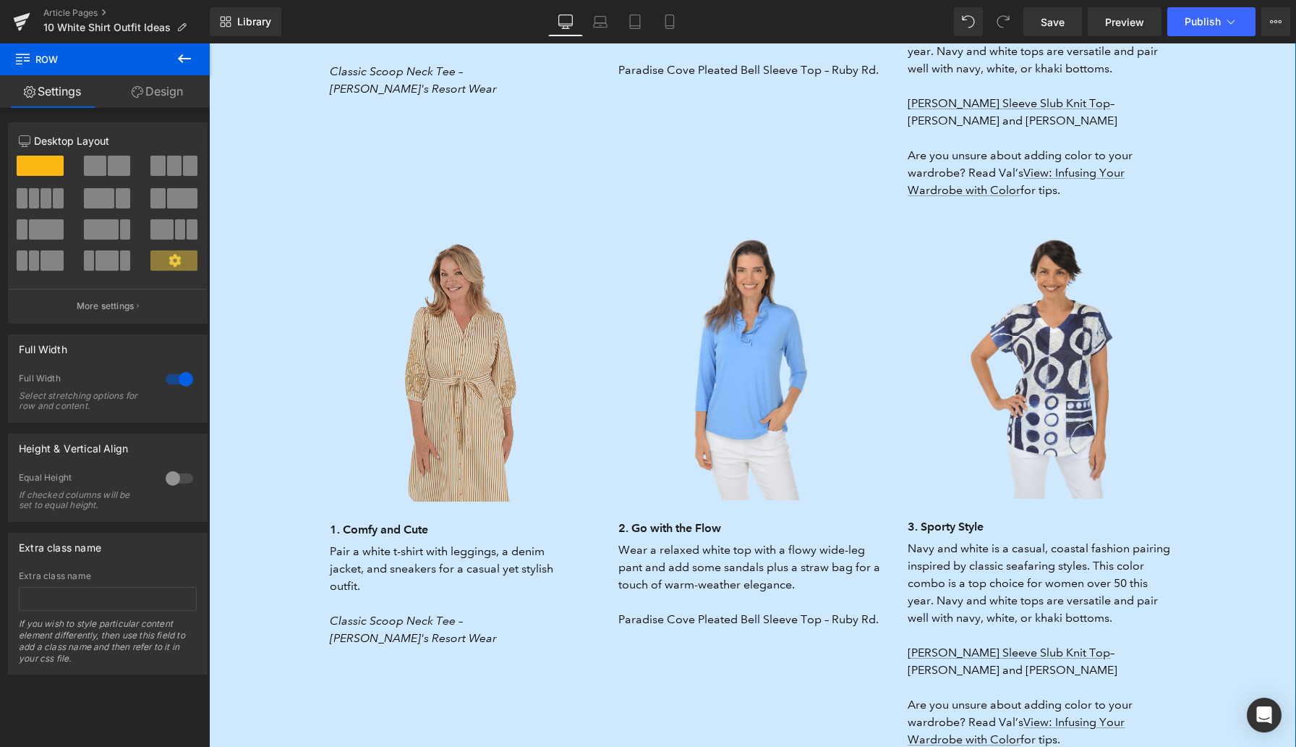
scroll to position [2834, 0]
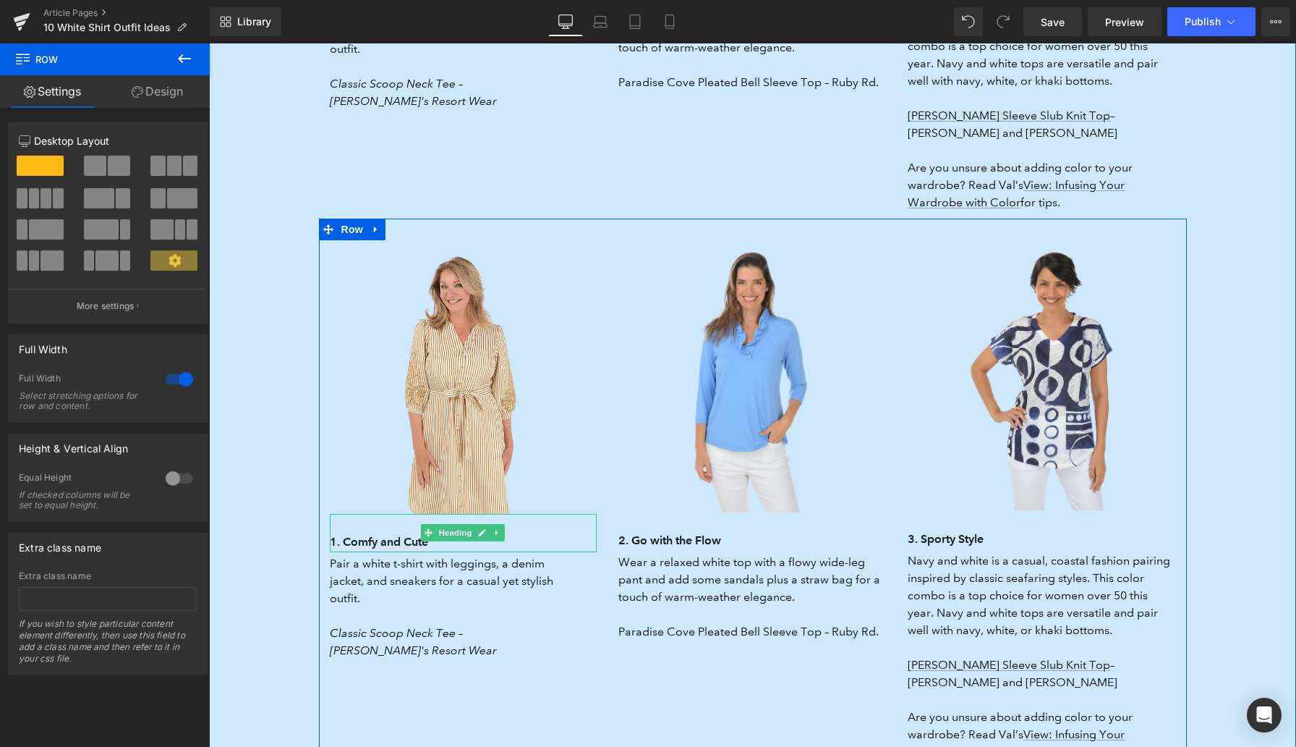
click at [360, 532] on h3 "1. Comfy and Cute" at bounding box center [464, 542] width 268 height 20
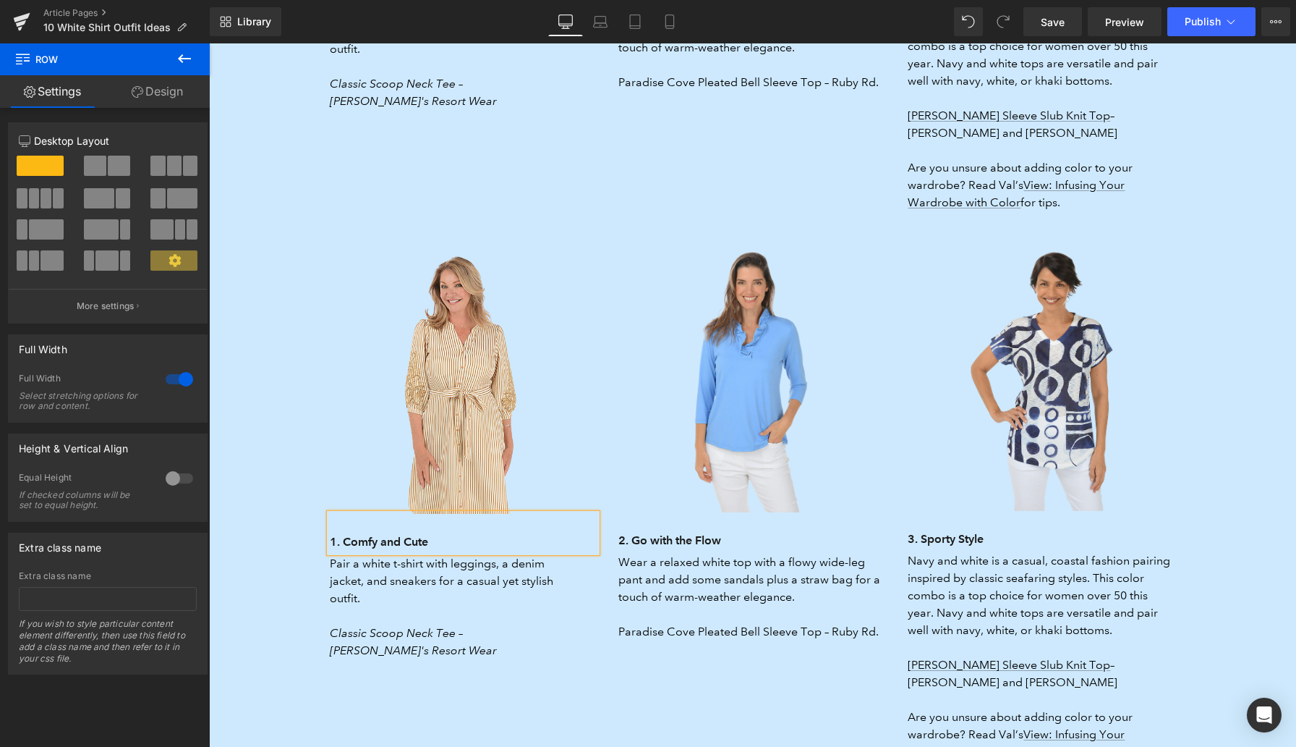
click at [360, 532] on h3 "1. Comfy and Cute" at bounding box center [464, 542] width 268 height 20
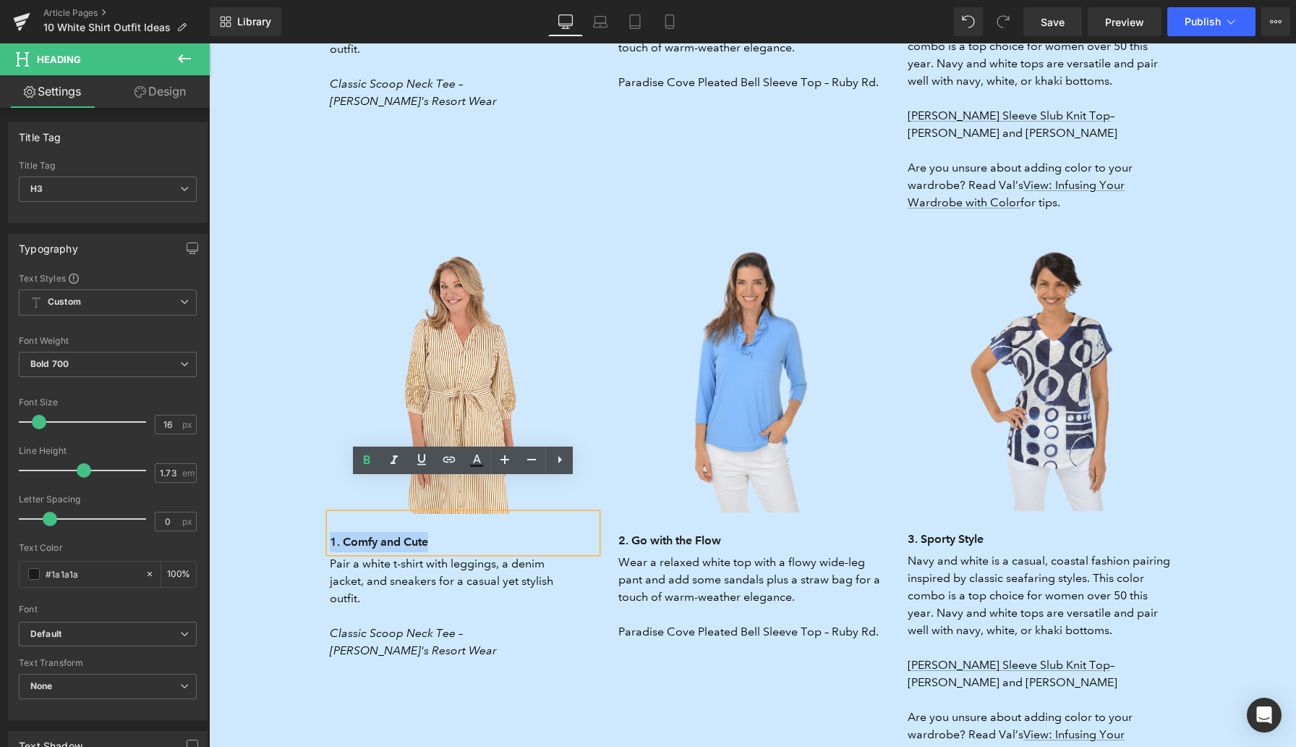
paste div
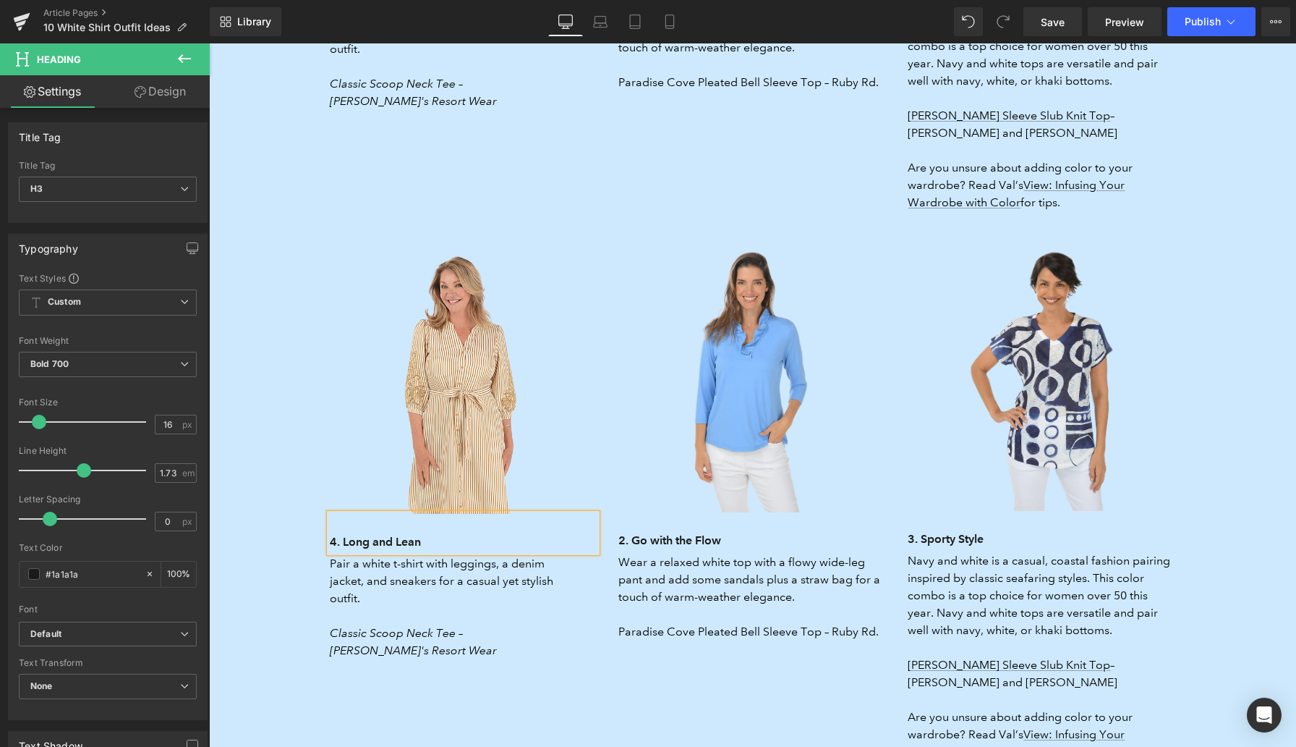
click at [666, 530] on h3 "2. Go with the Flow" at bounding box center [752, 540] width 268 height 20
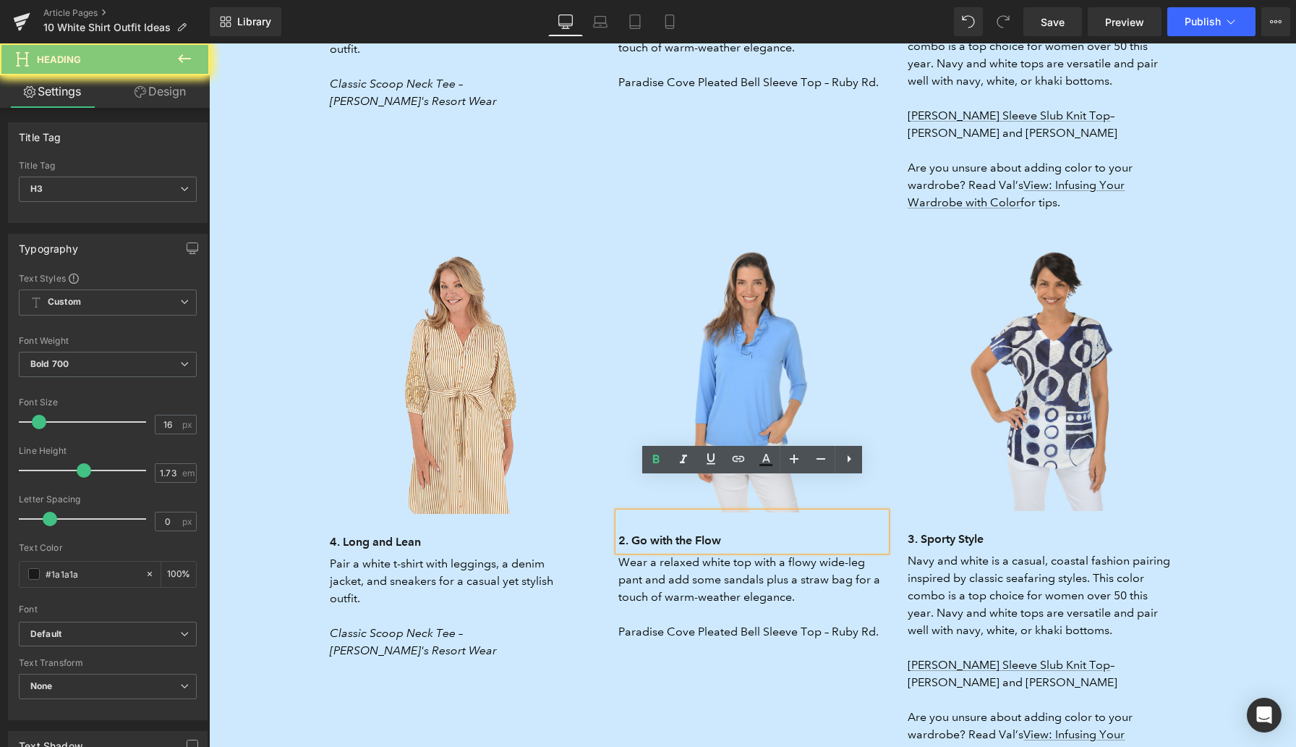
click at [666, 530] on h3 "2. Go with the Flow" at bounding box center [752, 540] width 268 height 20
paste div
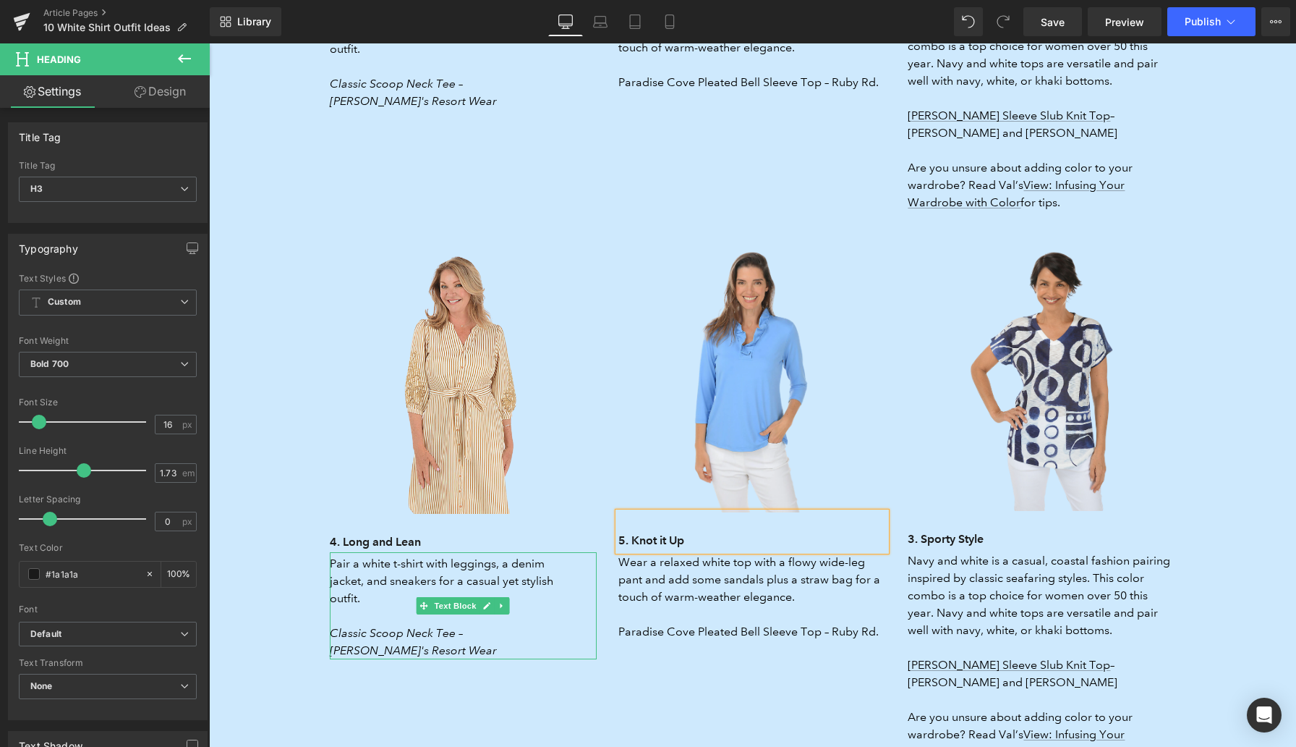
click at [352, 555] on p "Pair a white t-shirt with leggings, a denim jacket, and sneakers for a casual y…" at bounding box center [444, 581] width 228 height 52
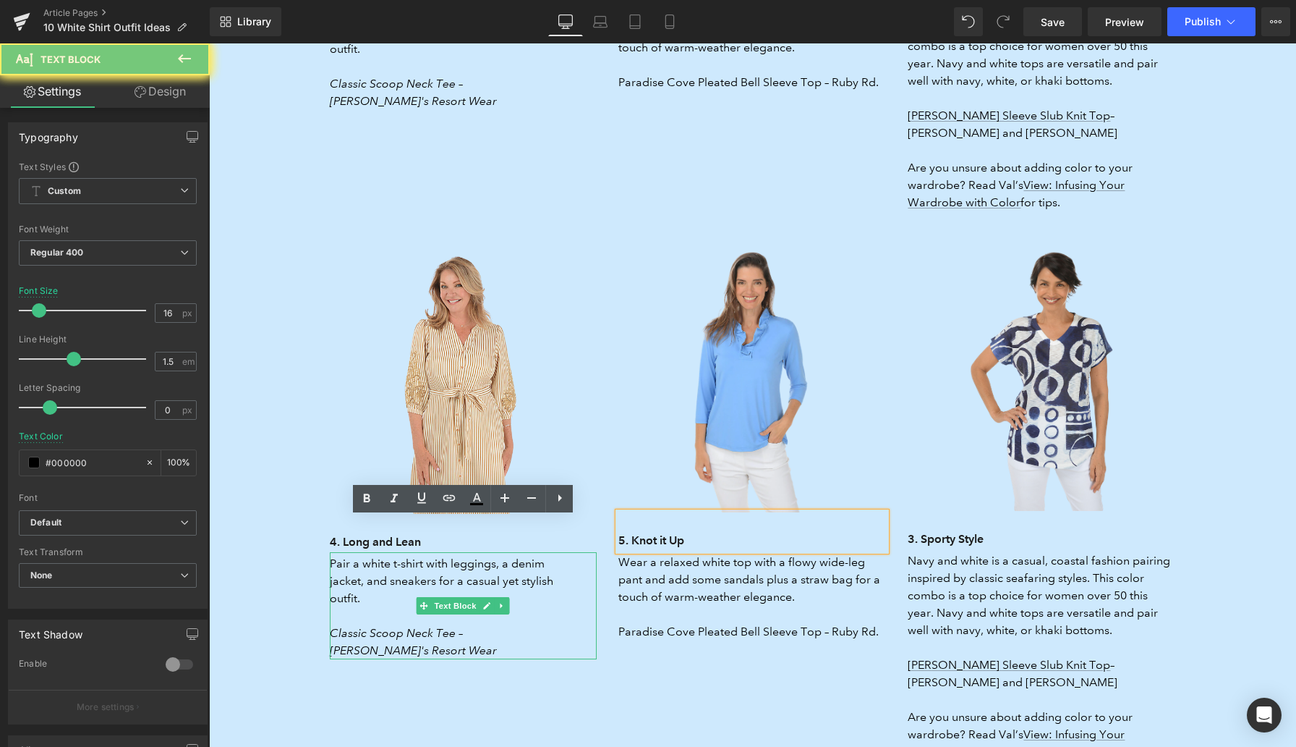
click at [352, 555] on p "Pair a white t-shirt with leggings, a denim jacket, and sneakers for a casual y…" at bounding box center [444, 581] width 228 height 52
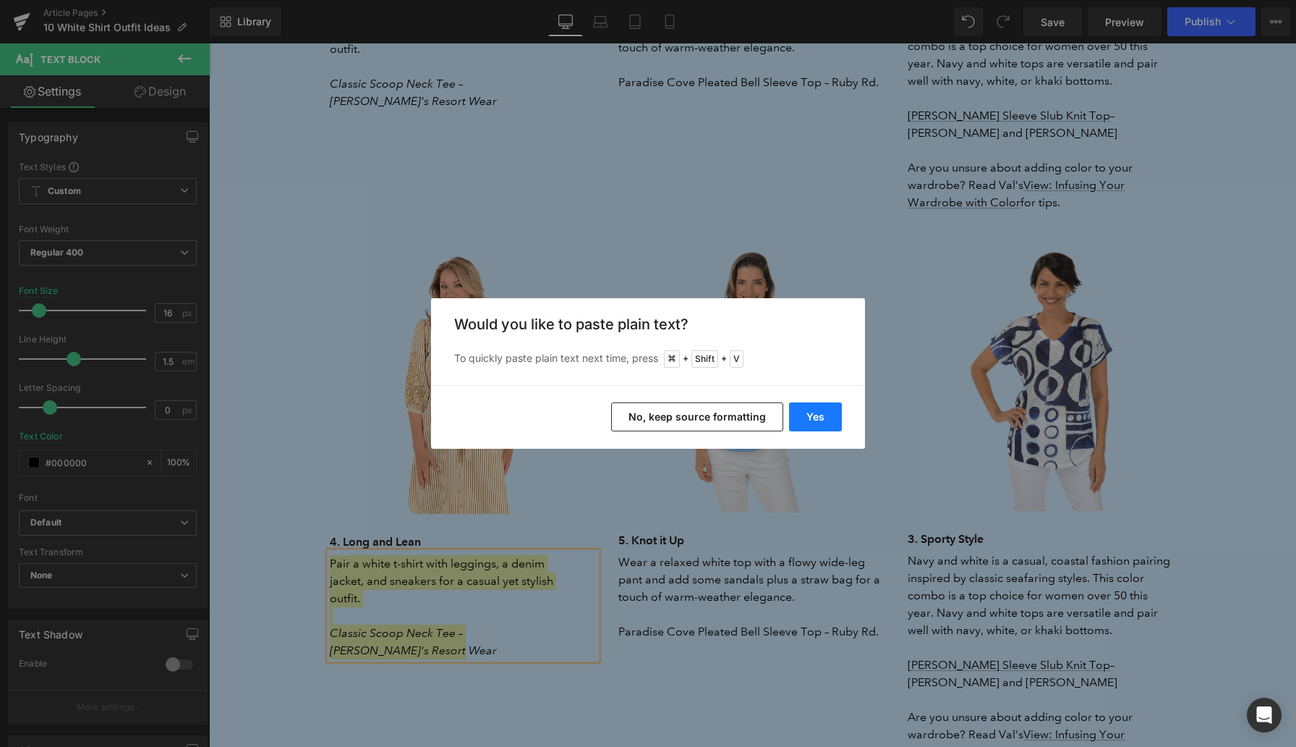
click at [825, 412] on button "Yes" at bounding box center [815, 416] width 53 height 29
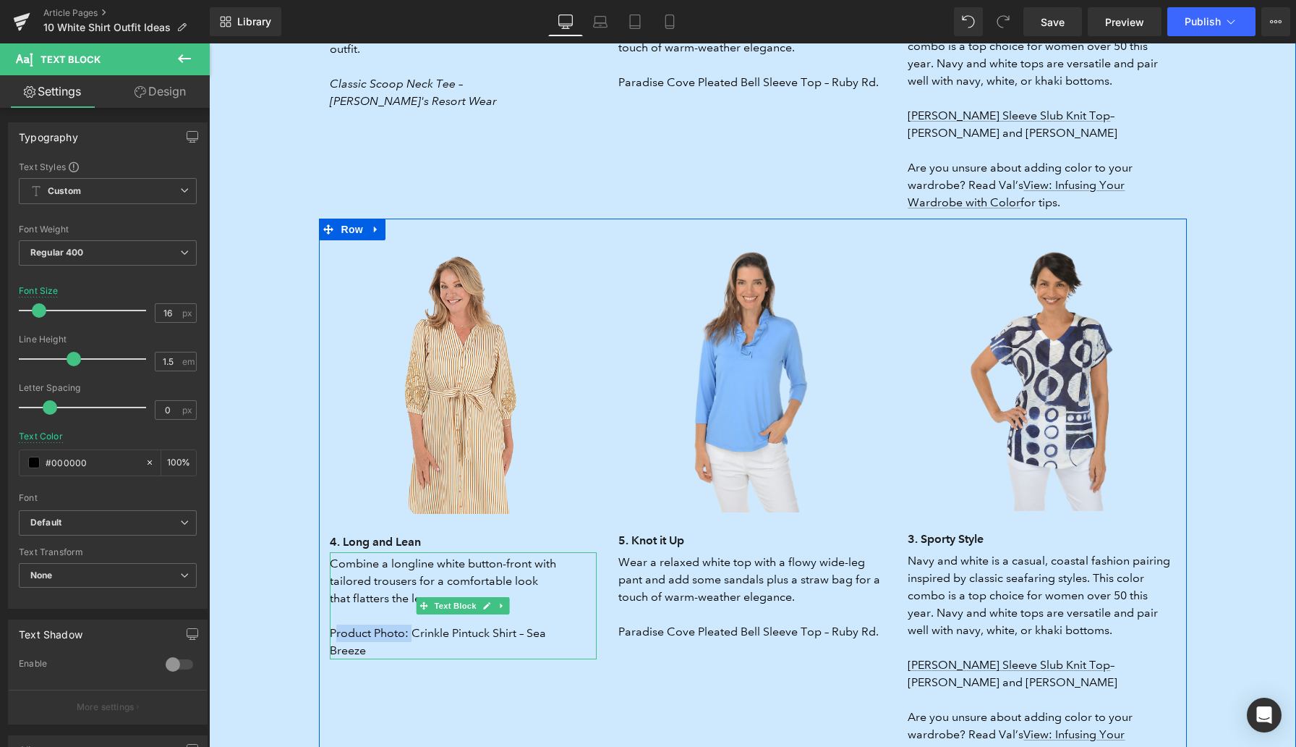
drag, startPoint x: 409, startPoint y: 600, endPoint x: 333, endPoint y: 602, distance: 76.0
click at [333, 624] on p "Product Photo: Crinkle Pintuck Shirt – Sea Breeze" at bounding box center [444, 641] width 228 height 35
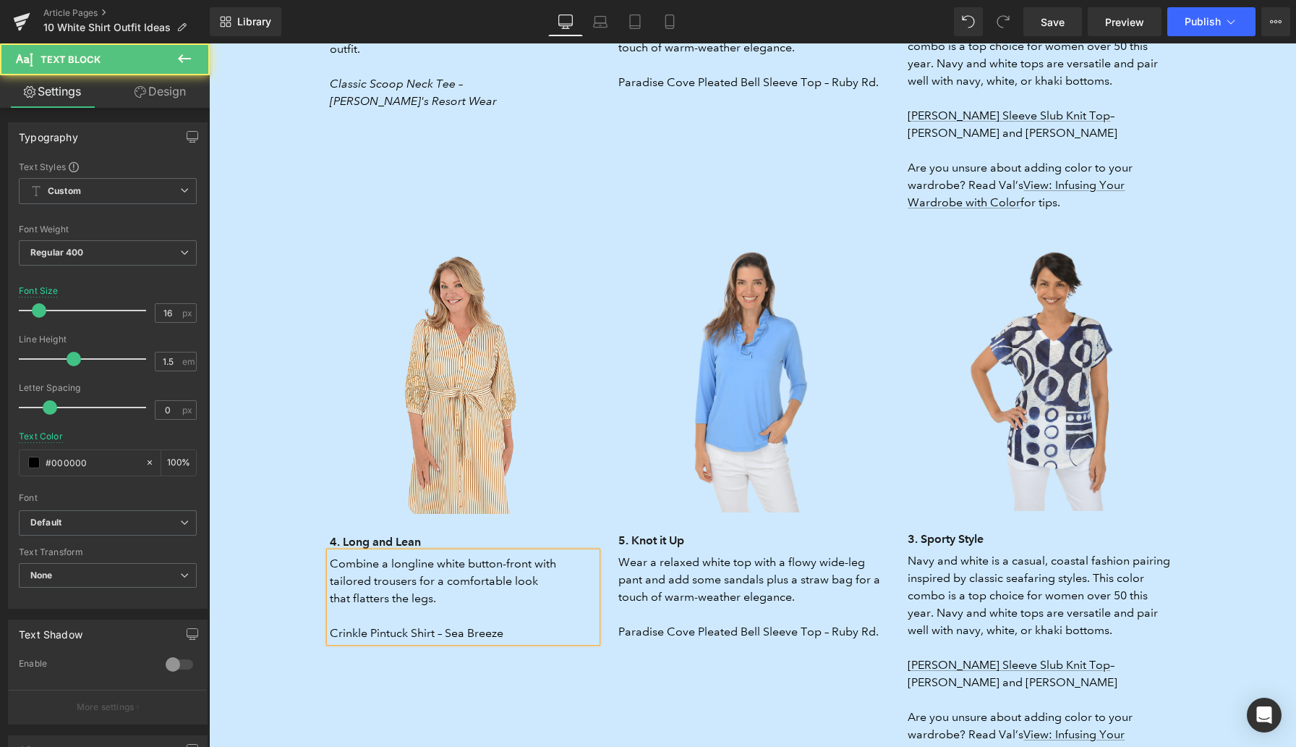
drag, startPoint x: 515, startPoint y: 595, endPoint x: 331, endPoint y: 594, distance: 184.5
click at [331, 624] on p "Crinkle Pintuck Shirt – Sea Breeze" at bounding box center [444, 632] width 228 height 17
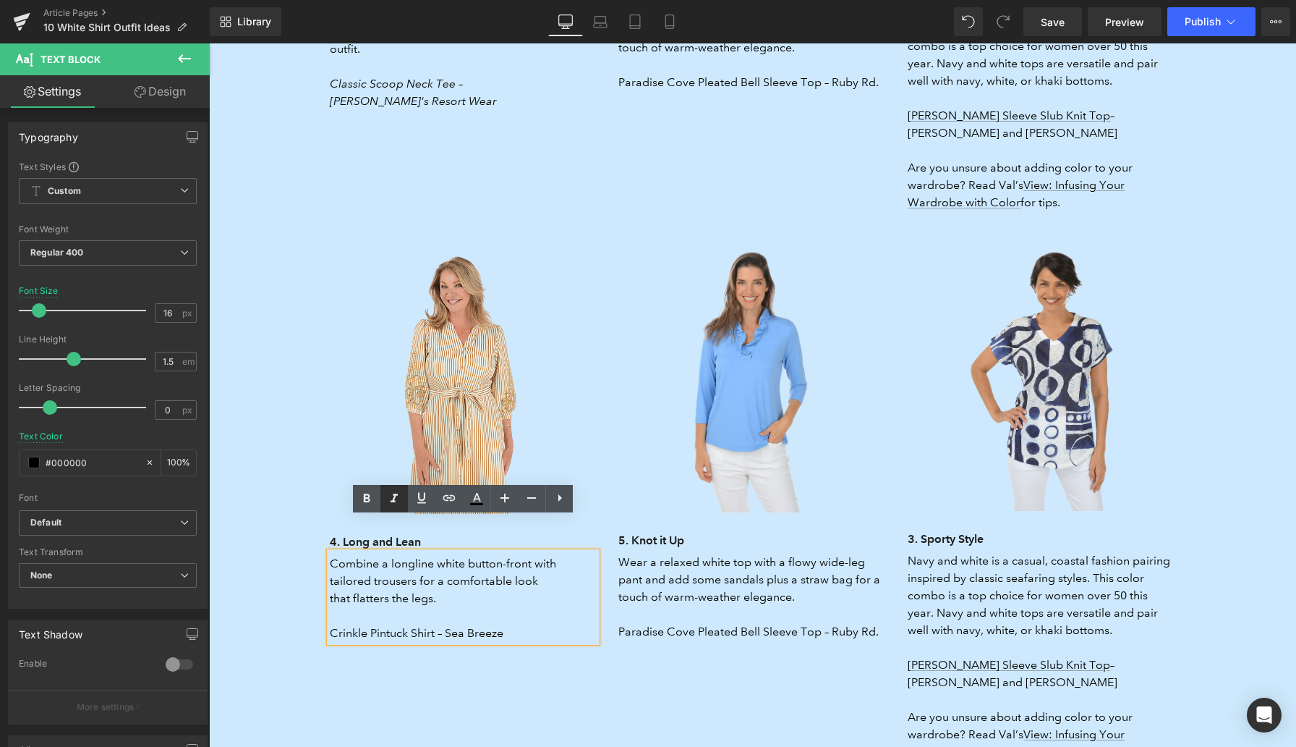
click at [399, 500] on icon at bounding box center [394, 498] width 17 height 17
click at [661, 553] on p "Wear a relaxed white top with a flowy wide-leg pant and add some sandals plus a…" at bounding box center [752, 579] width 268 height 52
click at [660, 553] on p "Wear a relaxed white top with a flowy wide-leg pant and add some sandals plus a…" at bounding box center [752, 579] width 268 height 52
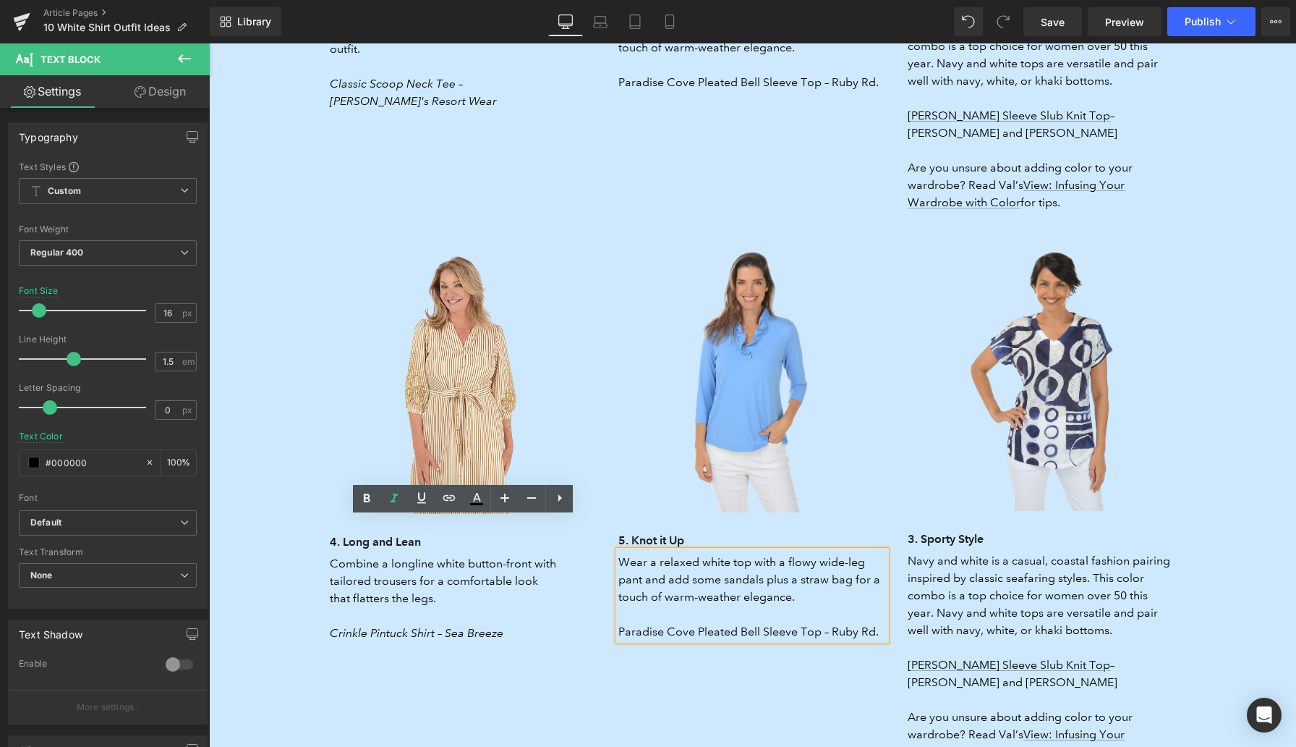
click at [660, 553] on p "Wear a relaxed white top with a flowy wide-leg pant and add some sandals plus a…" at bounding box center [752, 579] width 268 height 52
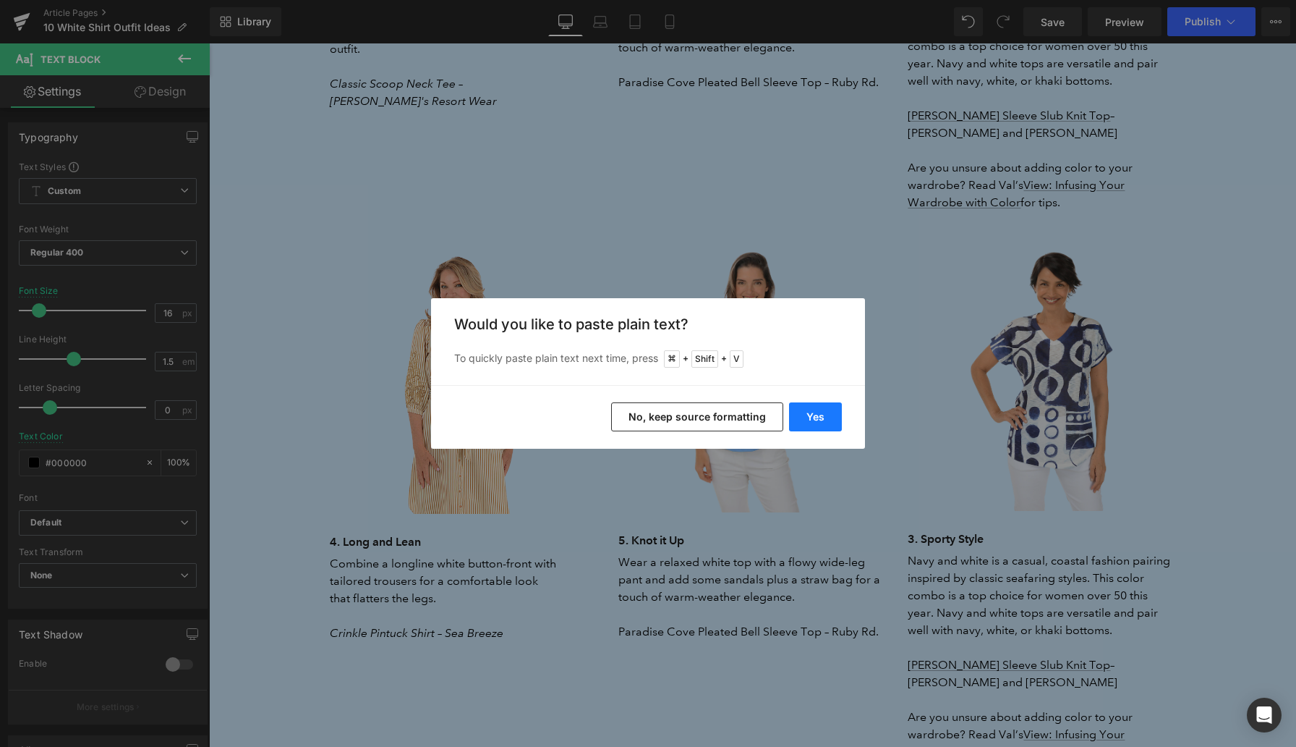
click at [816, 417] on button "Yes" at bounding box center [815, 416] width 53 height 29
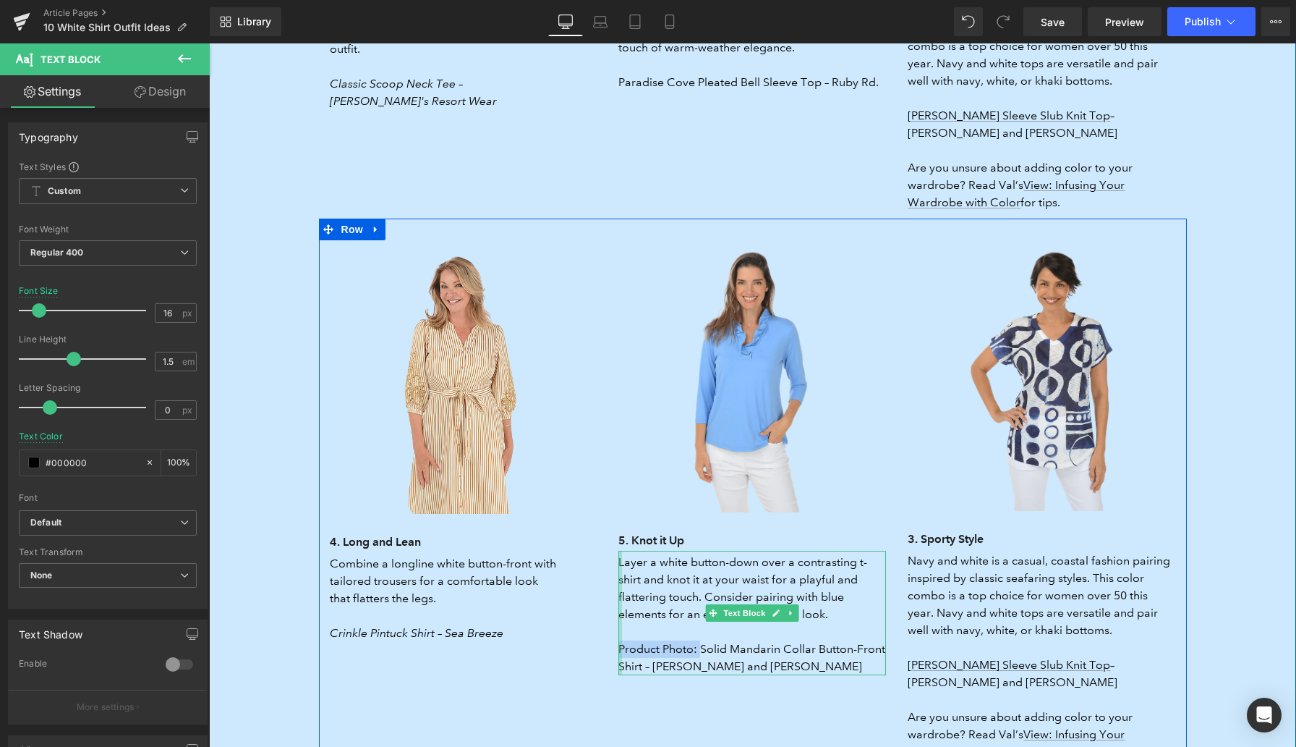
drag, startPoint x: 702, startPoint y: 616, endPoint x: 619, endPoint y: 615, distance: 82.5
click at [619, 616] on div "Layer a white button-down over a contrasting t-shirt and knot it at your waist …" at bounding box center [752, 612] width 268 height 124
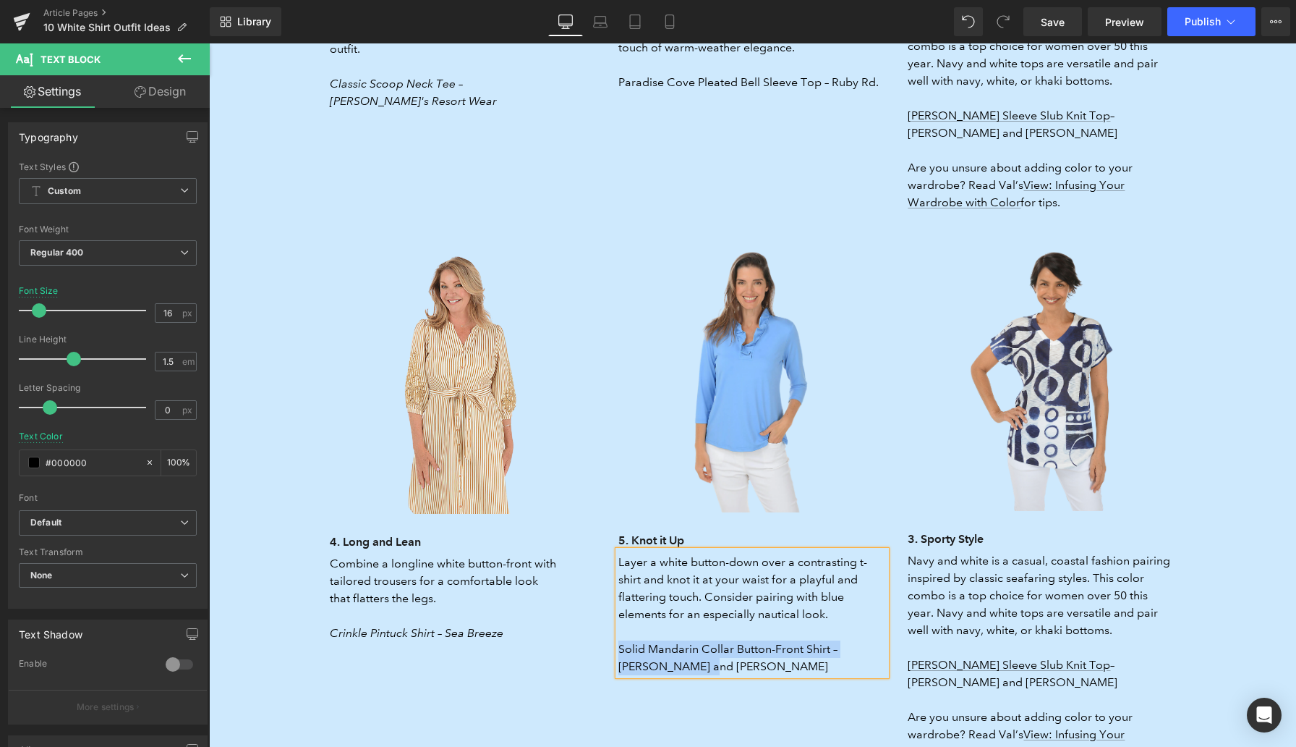
drag, startPoint x: 664, startPoint y: 628, endPoint x: 621, endPoint y: 616, distance: 45.1
click at [621, 640] on p "Solid Mandarin Collar Button-Front Shirt – Zac and Rachel" at bounding box center [752, 657] width 268 height 35
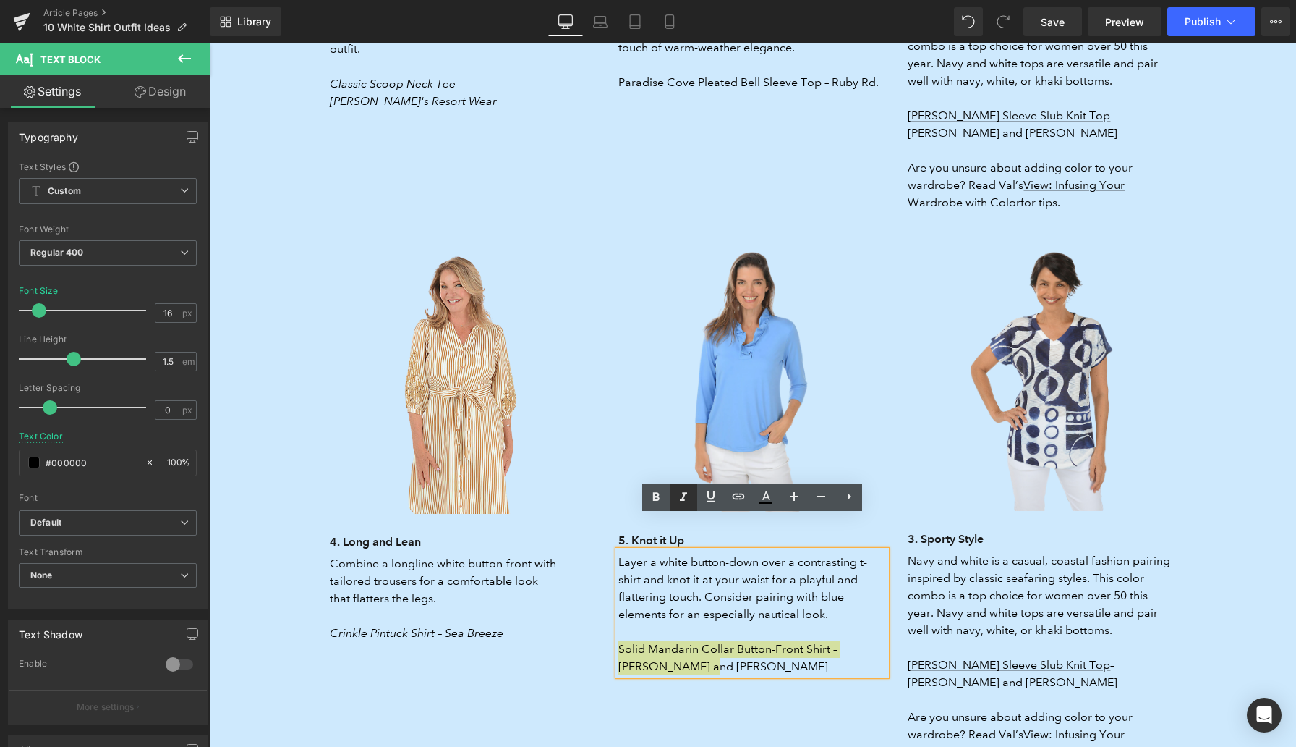
click at [682, 501] on icon at bounding box center [683, 496] width 17 height 17
click at [935, 529] on h3 "3. Sporty Style" at bounding box center [1042, 539] width 268 height 20
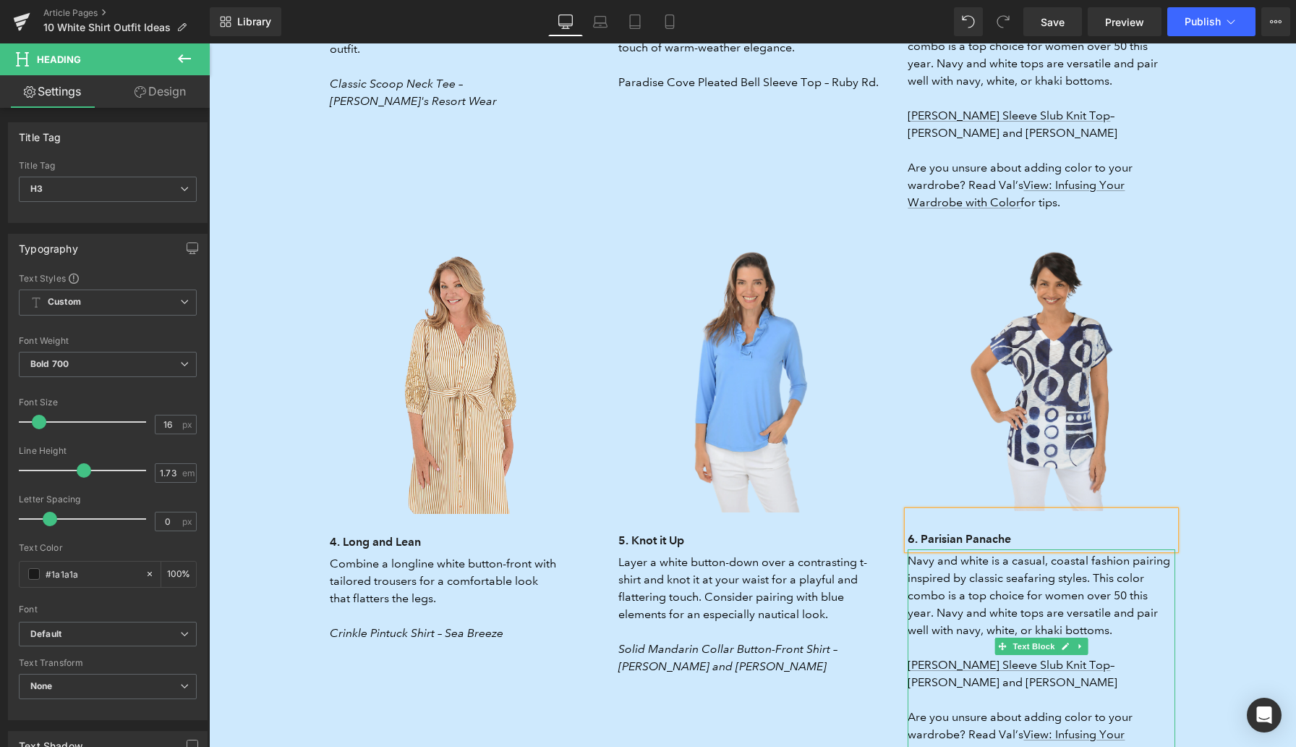
click at [940, 552] on p "Navy and white is a casual, coastal fashion pairing inspired by classic seafari…" at bounding box center [1042, 621] width 268 height 139
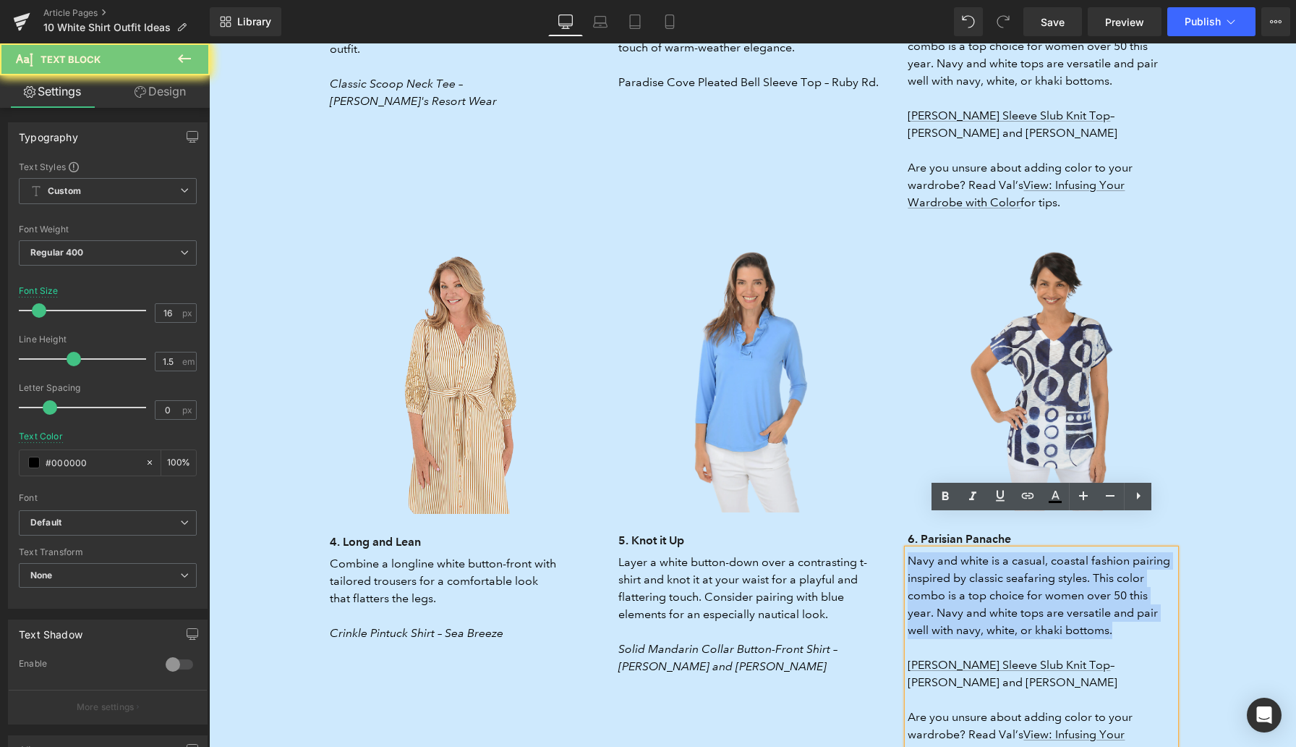
click at [940, 552] on p "Navy and white is a casual, coastal fashion pairing inspired by classic seafari…" at bounding box center [1042, 621] width 268 height 139
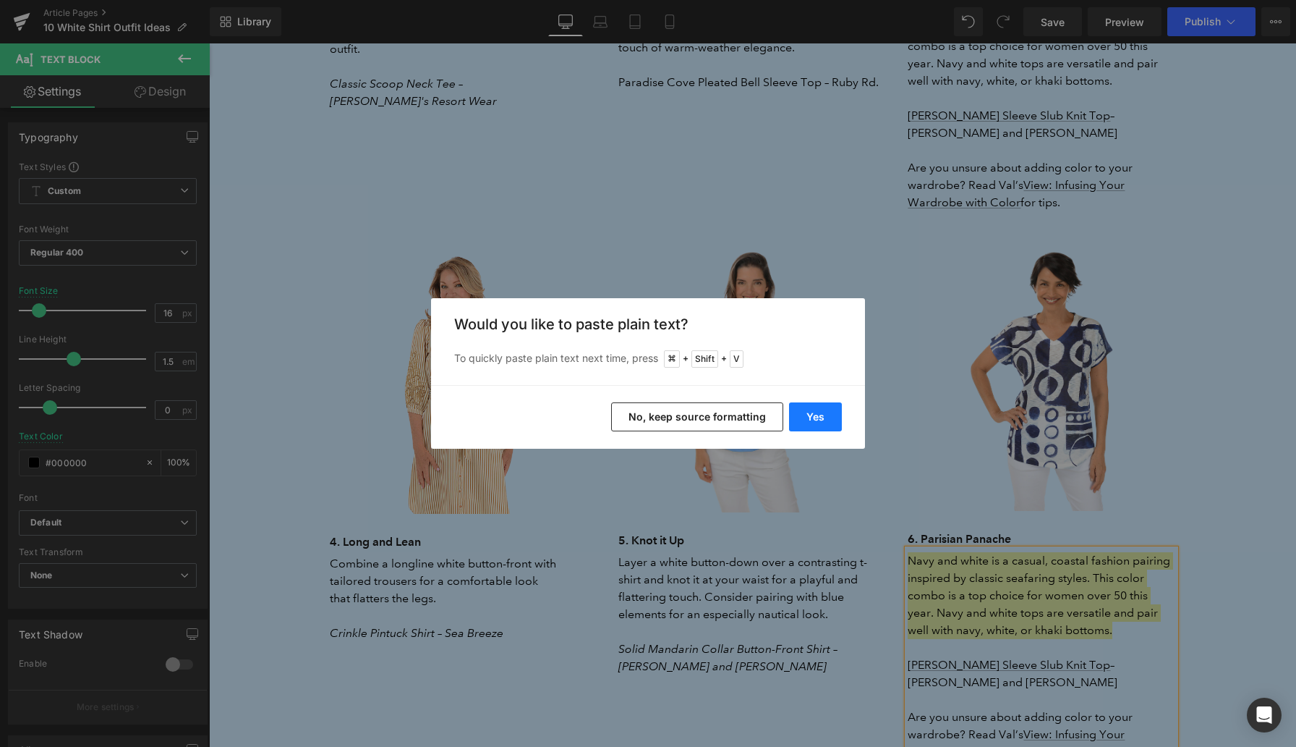
drag, startPoint x: 816, startPoint y: 415, endPoint x: 608, endPoint y: 372, distance: 212.8
click at [817, 415] on button "Yes" at bounding box center [815, 416] width 53 height 29
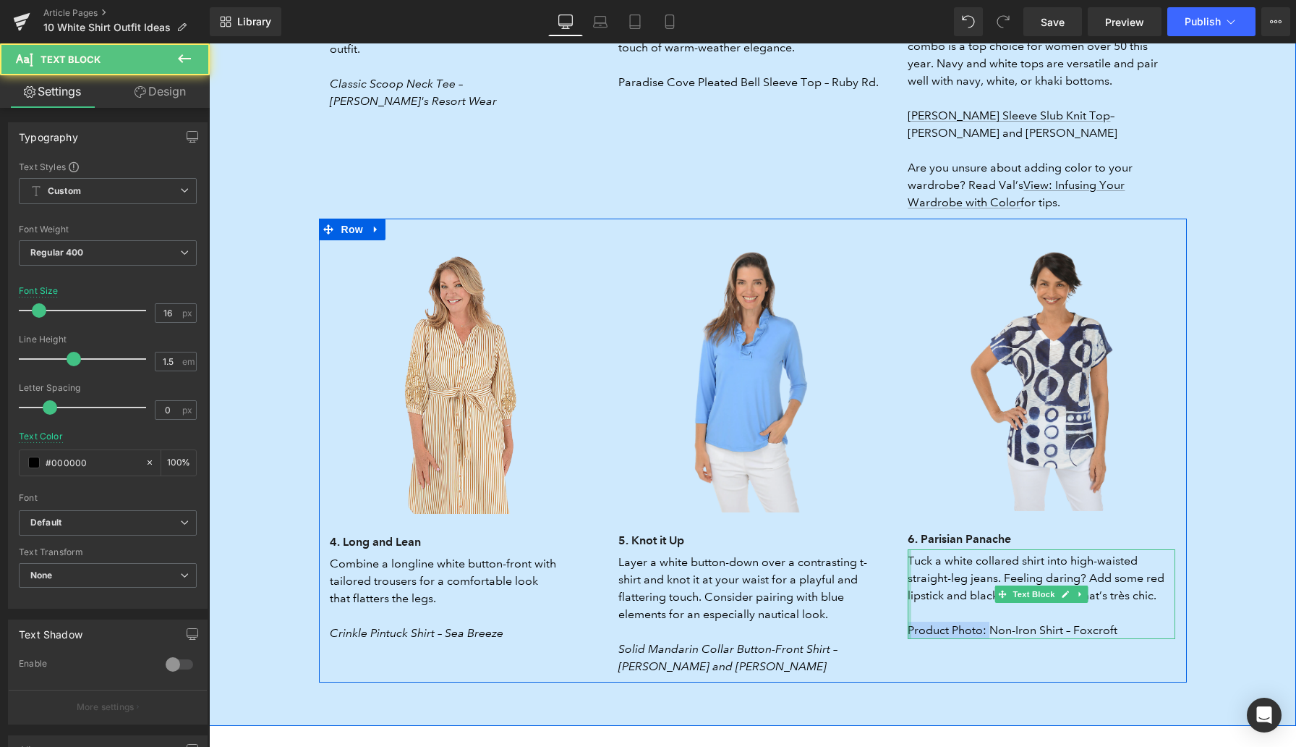
drag, startPoint x: 991, startPoint y: 598, endPoint x: 911, endPoint y: 598, distance: 80.3
click at [911, 598] on div "Tuck a white collared shirt into high-waisted straight-leg jeans. Feeling darin…" at bounding box center [1042, 594] width 268 height 90
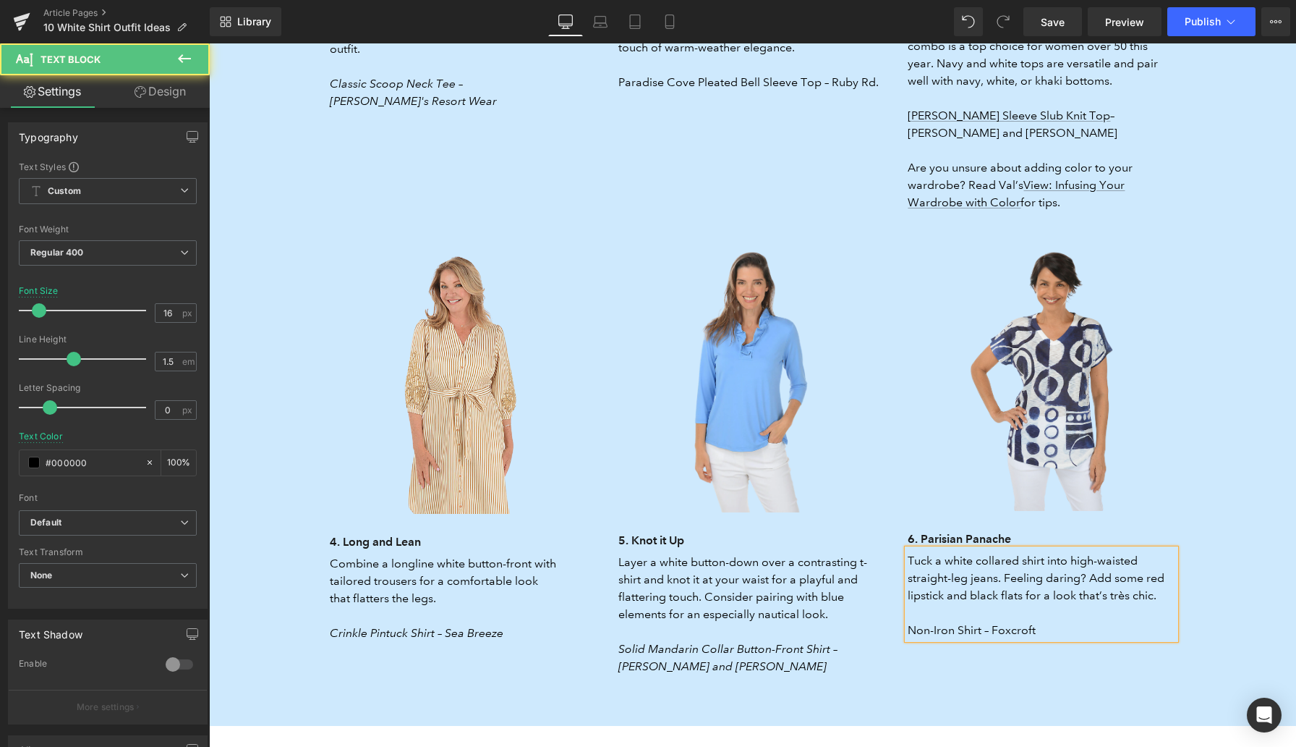
drag, startPoint x: 1045, startPoint y: 597, endPoint x: 909, endPoint y: 594, distance: 136.0
click at [909, 621] on p "Non-Iron Shirt – Foxcroft" at bounding box center [1042, 629] width 268 height 17
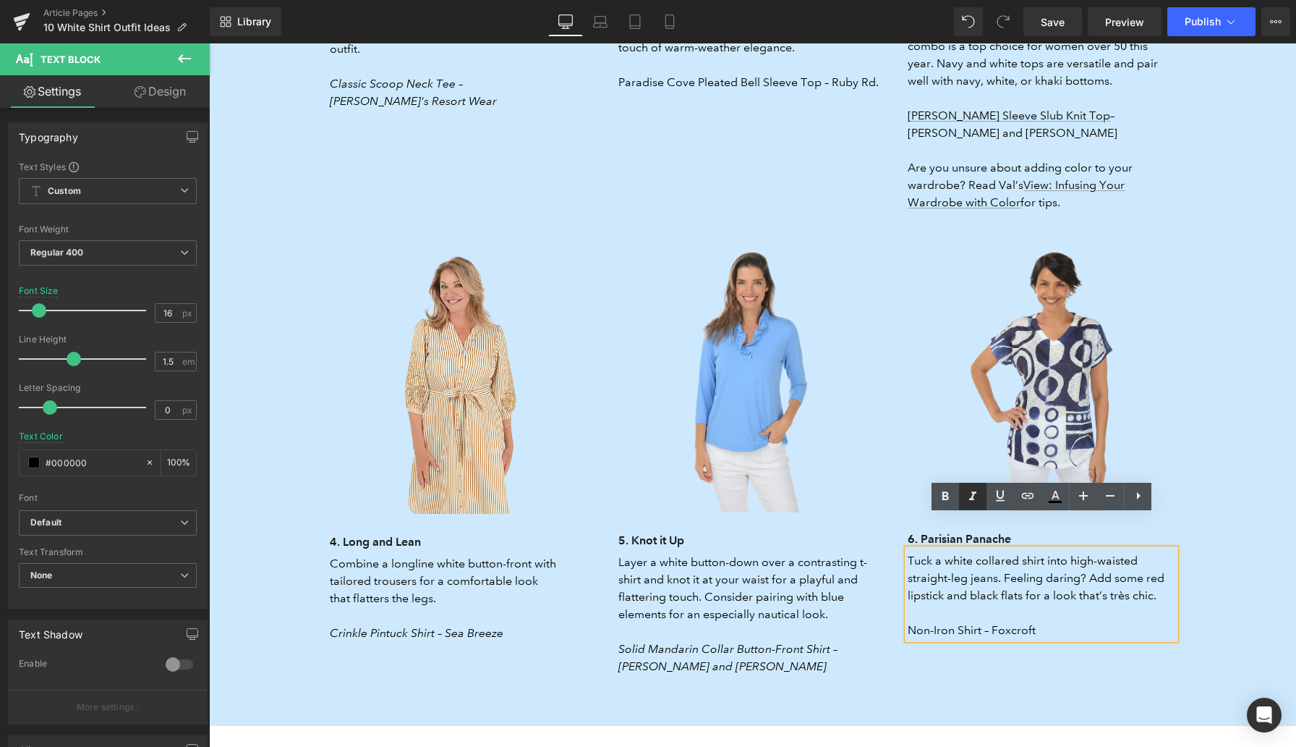
click at [975, 499] on icon at bounding box center [972, 496] width 17 height 17
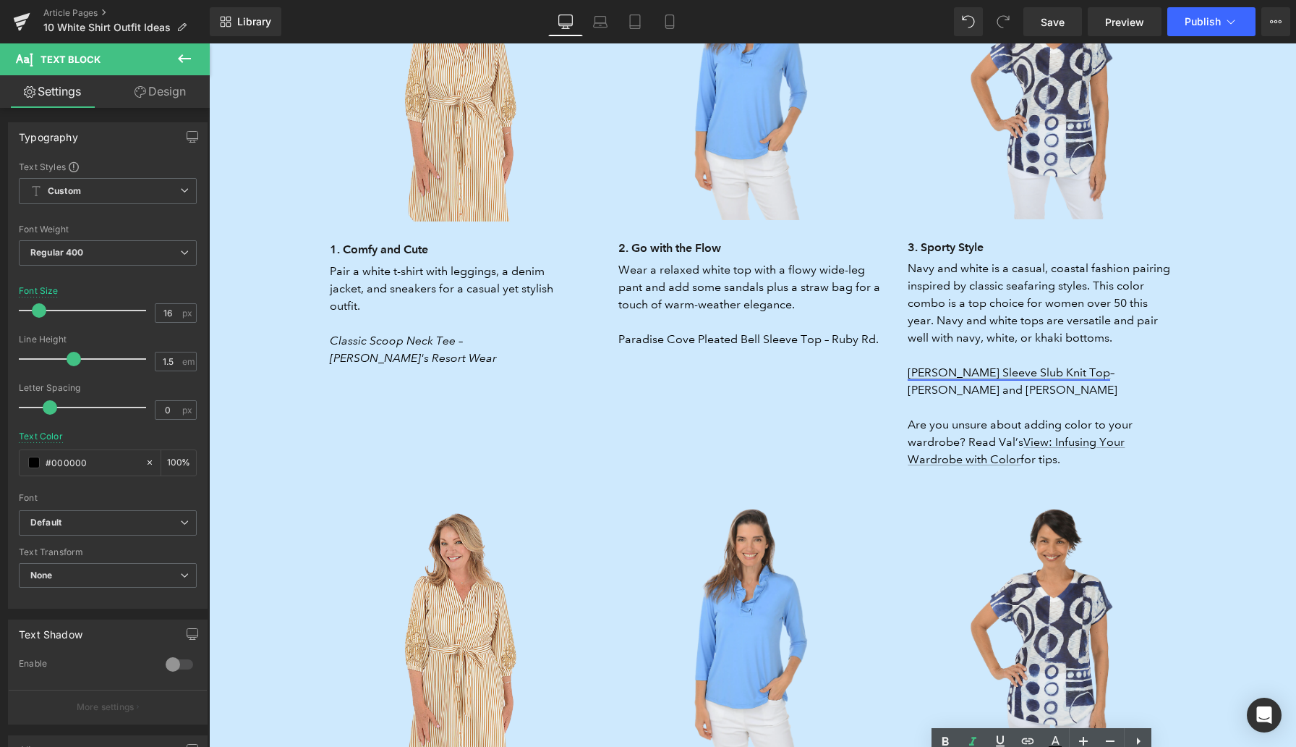
scroll to position [2569, 0]
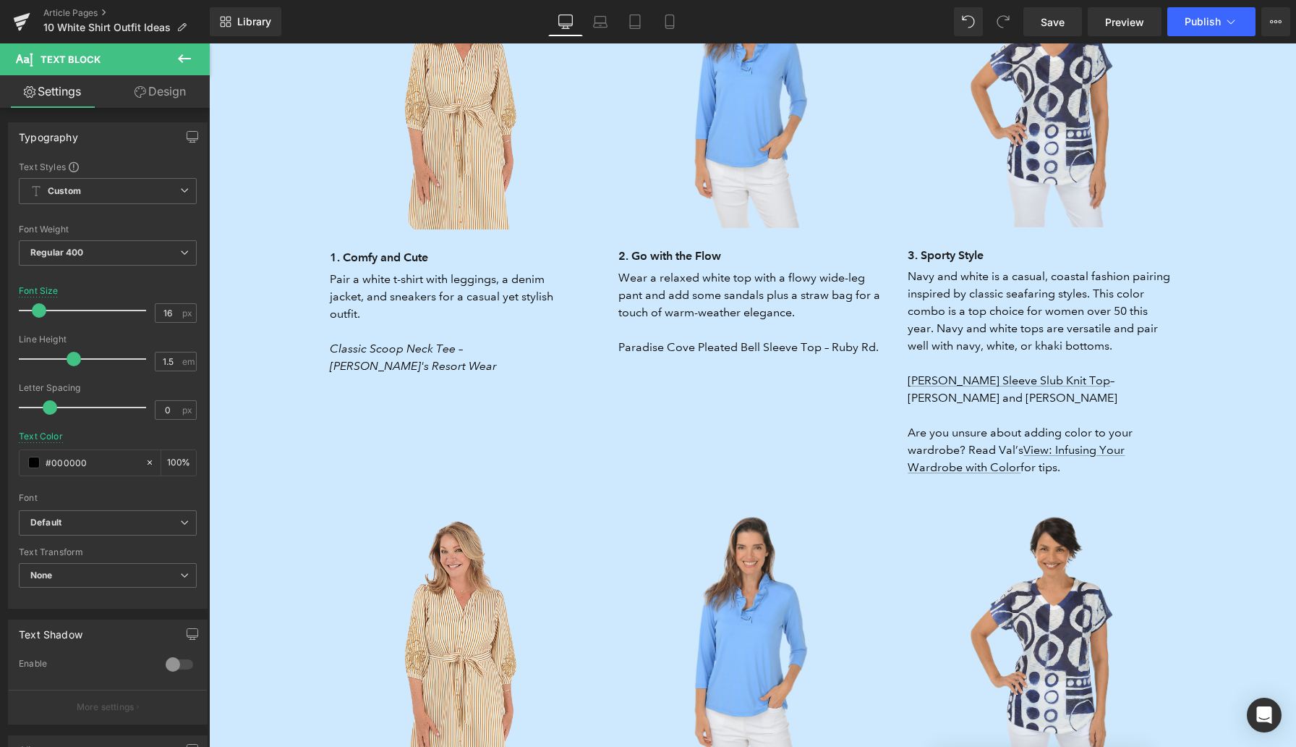
click at [957, 294] on p "Navy and white is a casual, coastal fashion pairing inspired by classic seafari…" at bounding box center [1042, 337] width 268 height 139
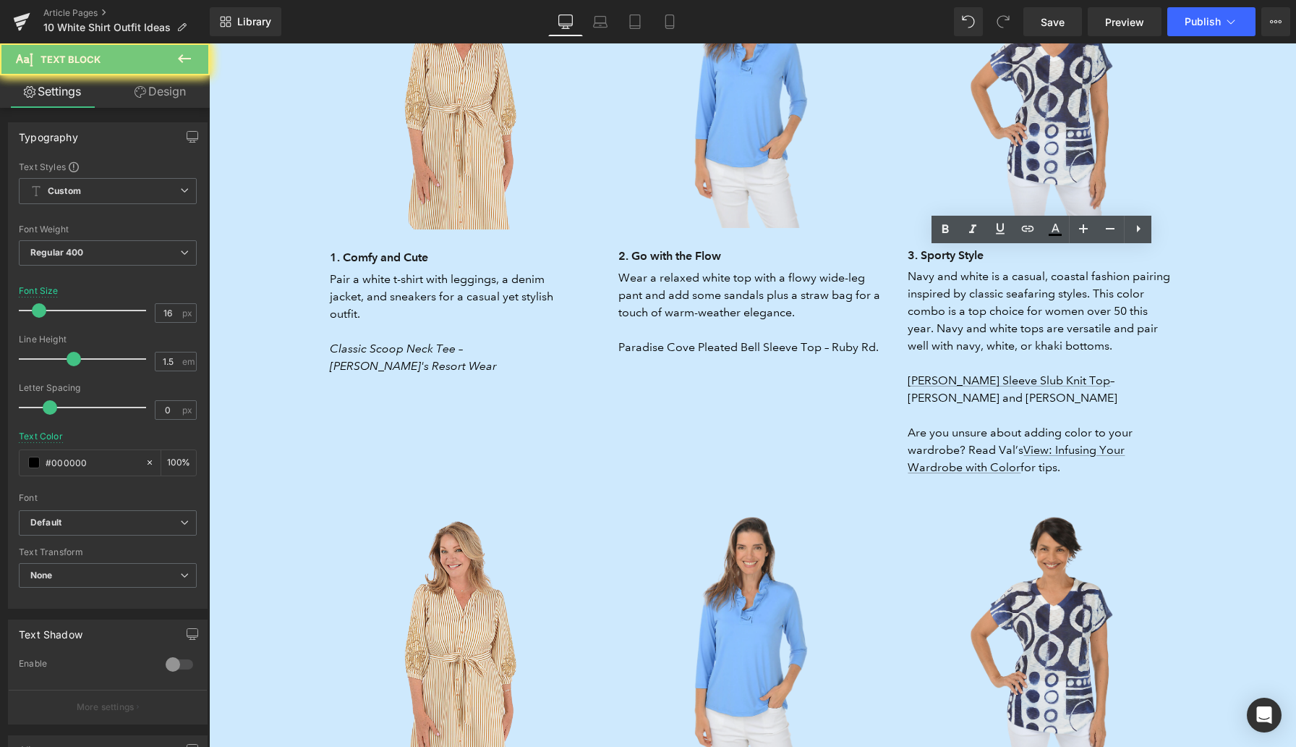
click at [957, 294] on p "Navy and white is a casual, coastal fashion pairing inspired by classic seafari…" at bounding box center [1042, 337] width 268 height 139
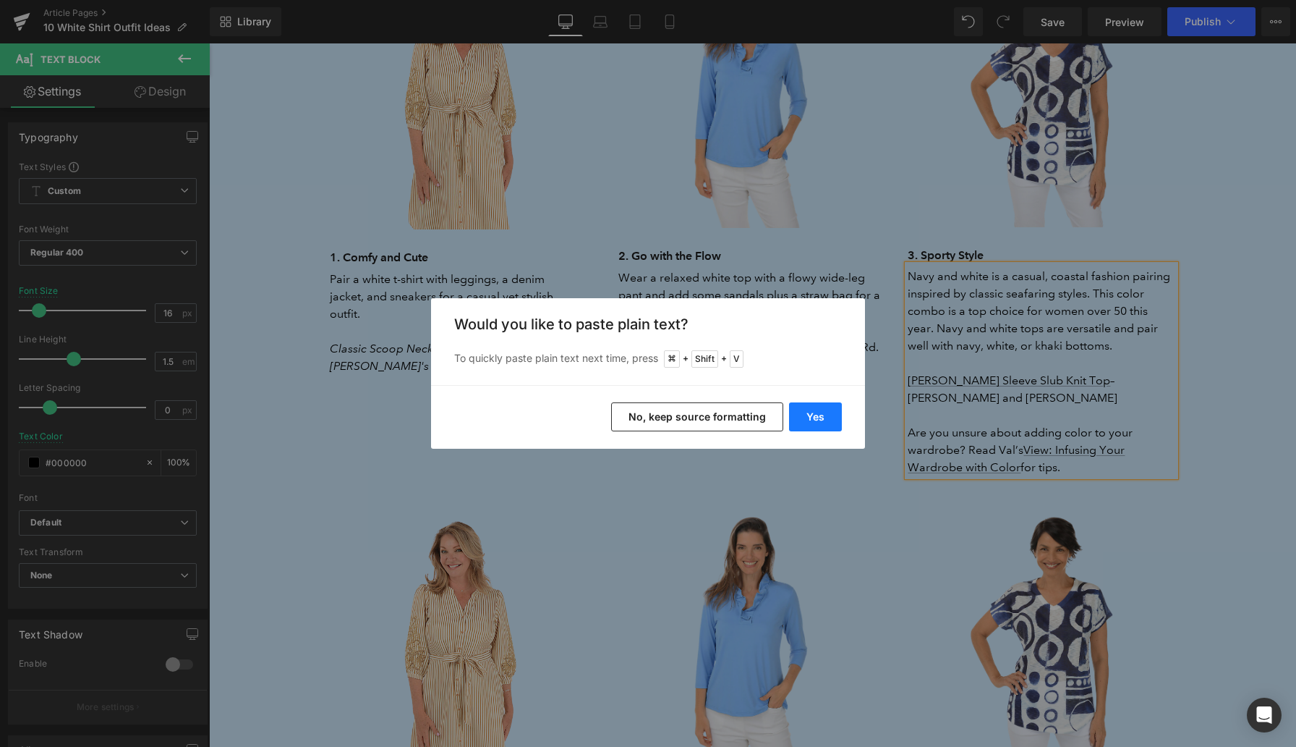
click at [821, 417] on button "Yes" at bounding box center [815, 416] width 53 height 29
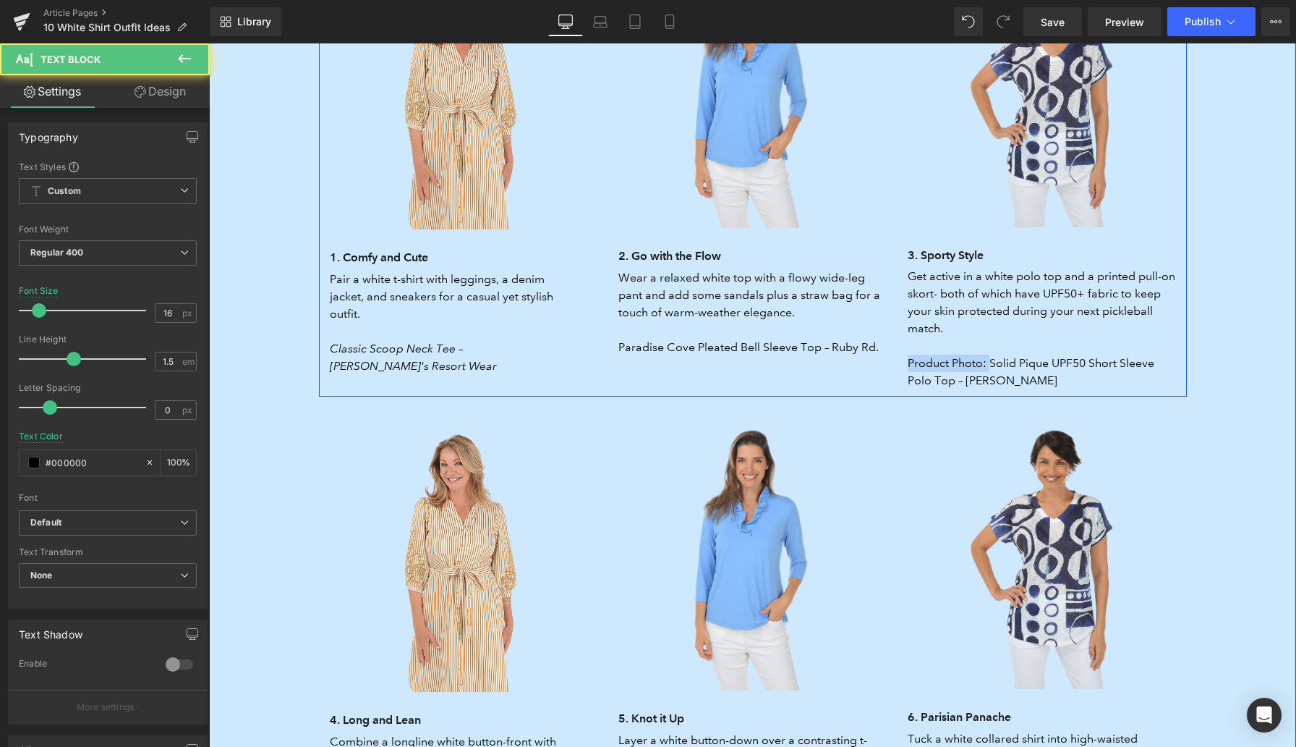
drag, startPoint x: 990, startPoint y: 349, endPoint x: 906, endPoint y: 348, distance: 83.9
click at [905, 349] on div "Image 3. Sporty Style Heading Get active in a white polo top and a printed pull…" at bounding box center [1041, 175] width 289 height 430
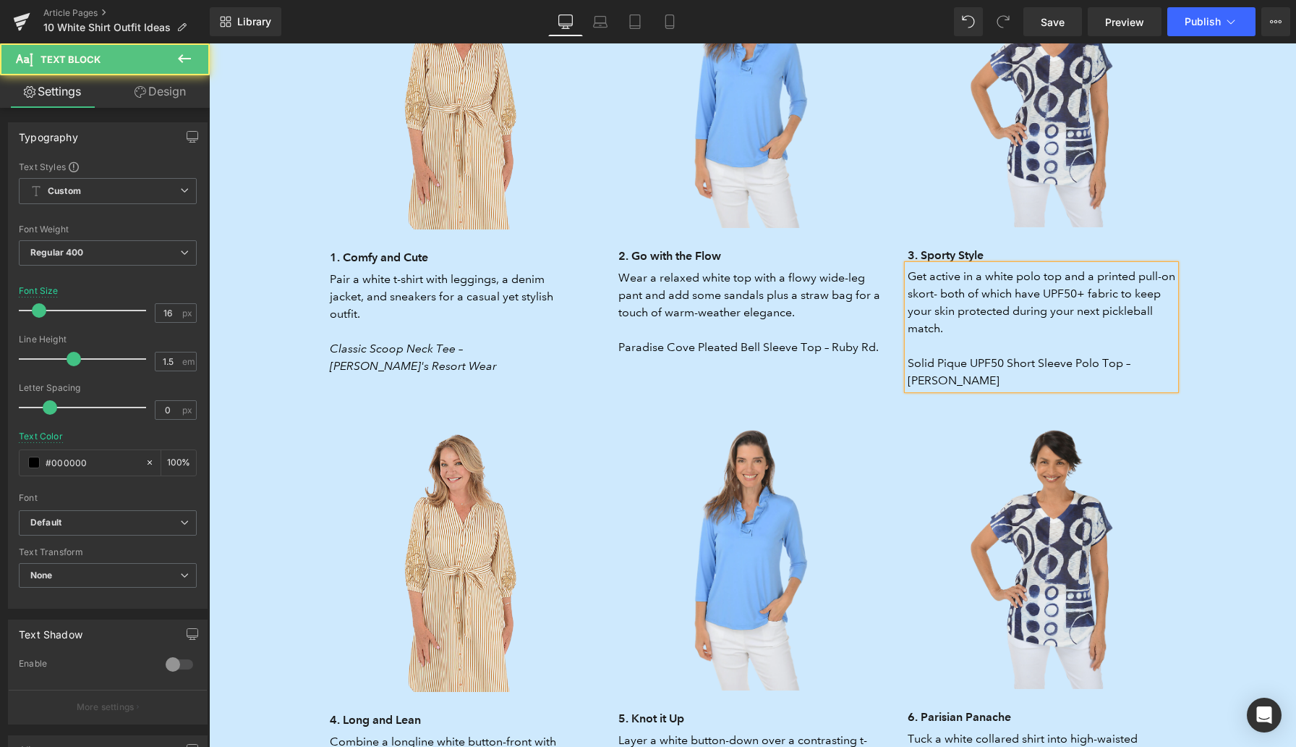
drag, startPoint x: 951, startPoint y: 364, endPoint x: 910, endPoint y: 352, distance: 43.0
click at [910, 354] on p "Solid Pique UPF50 Short Sleeve Polo Top – Stella Parker" at bounding box center [1042, 371] width 268 height 35
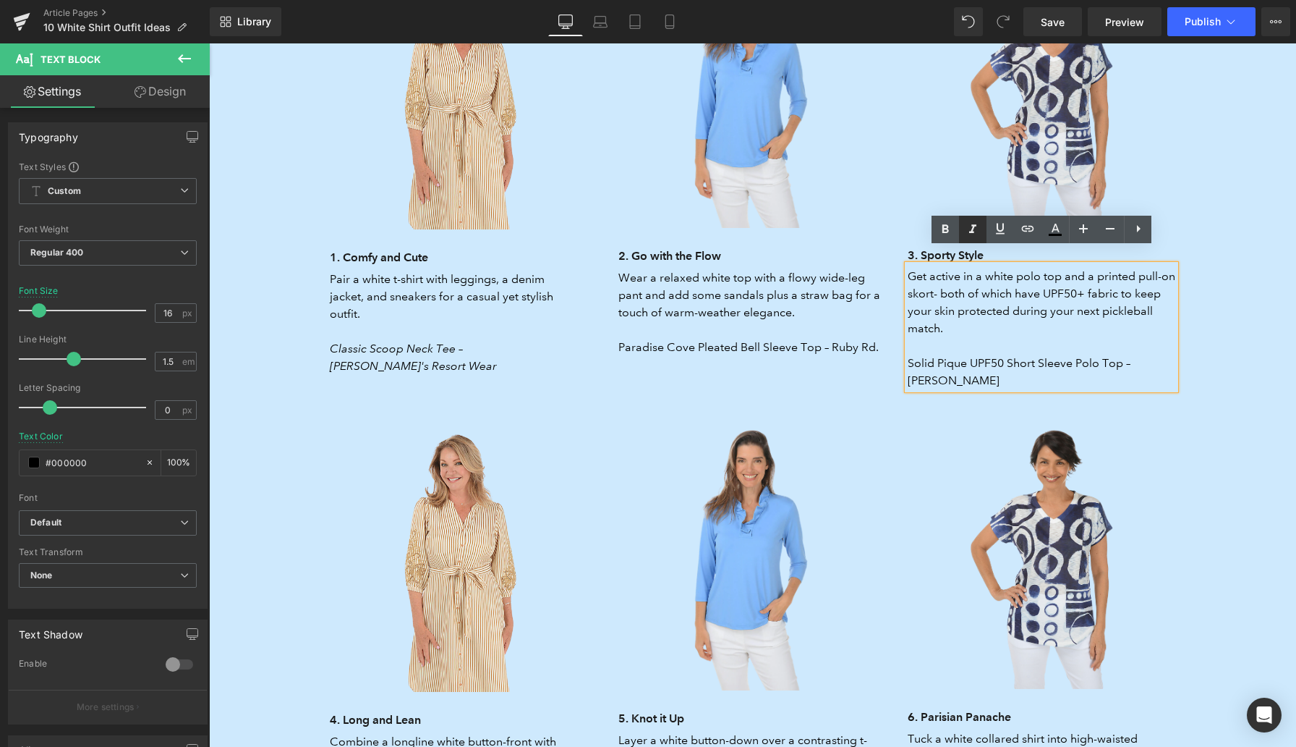
click at [972, 233] on icon at bounding box center [972, 229] width 17 height 17
click at [712, 339] on p "Paradise Cove Pleated Bell Sleeve Top – Ruby Rd." at bounding box center [752, 347] width 268 height 17
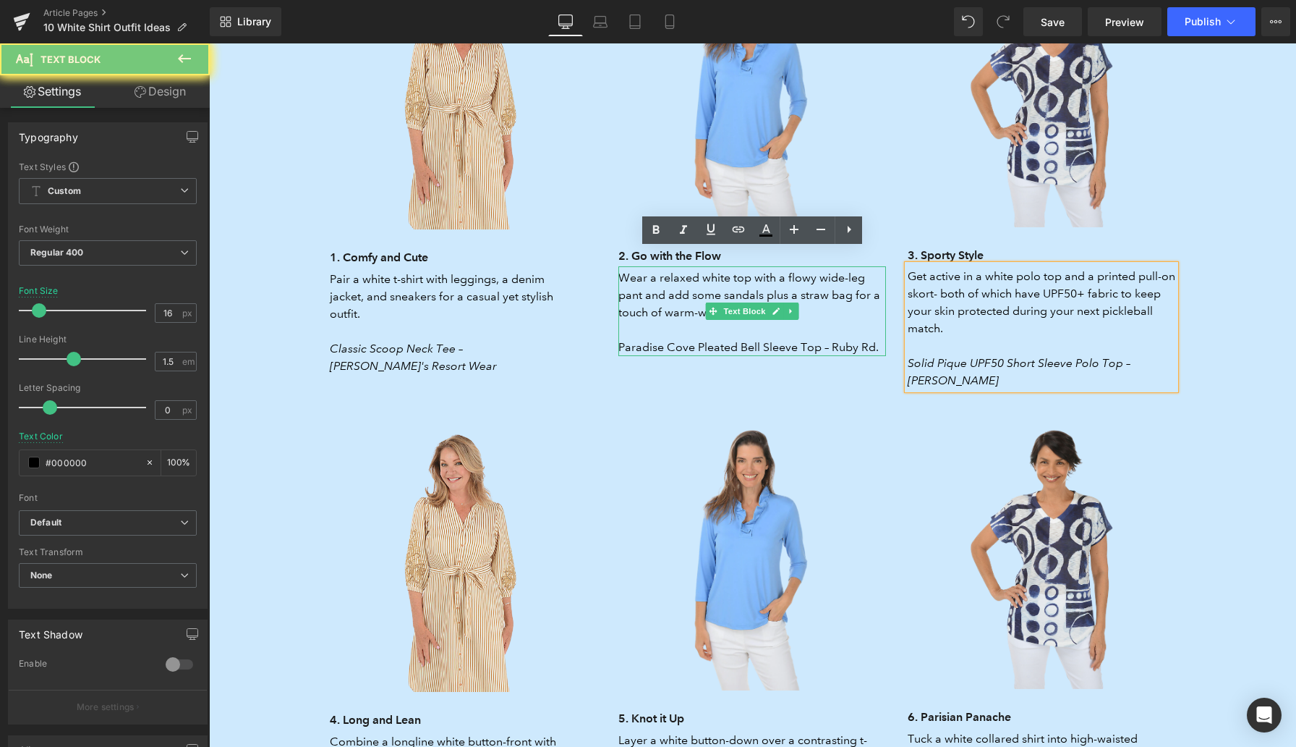
click at [712, 339] on p "Paradise Cove Pleated Bell Sleeve Top – Ruby Rd." at bounding box center [752, 347] width 268 height 17
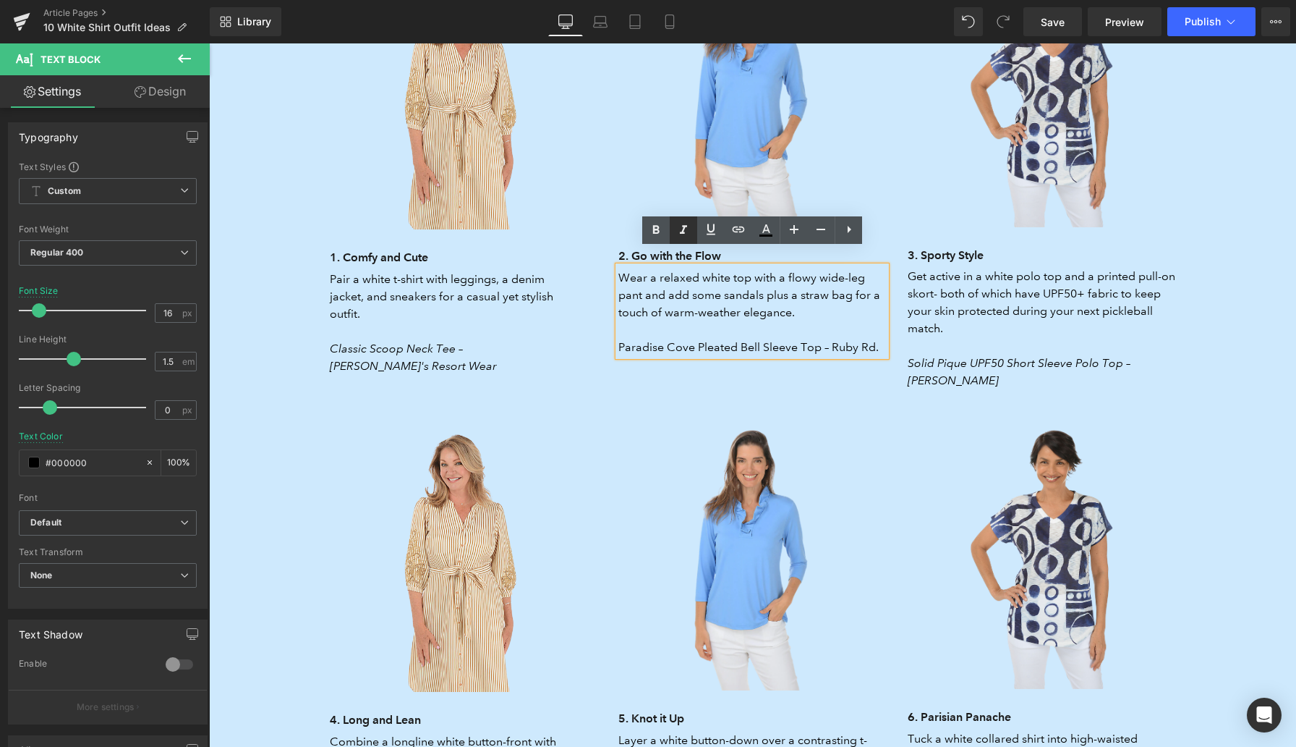
click at [689, 232] on icon at bounding box center [683, 229] width 17 height 17
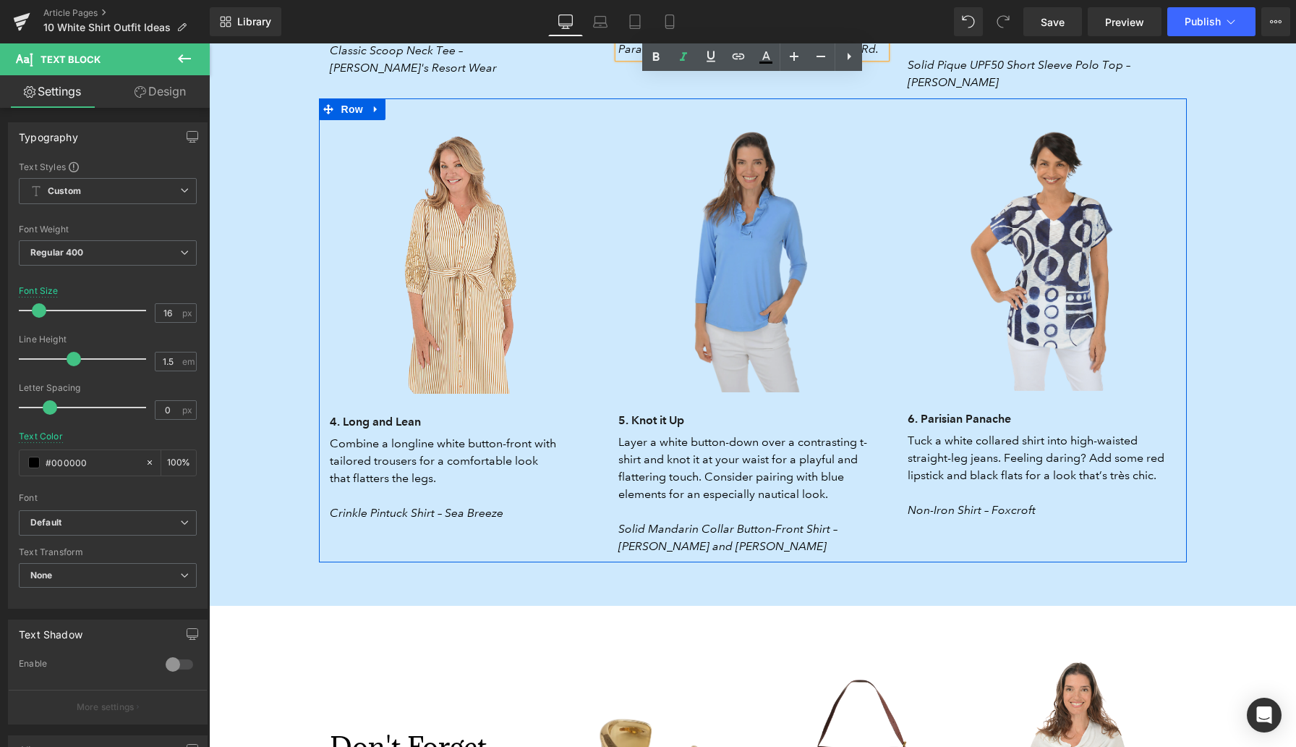
scroll to position [2881, 0]
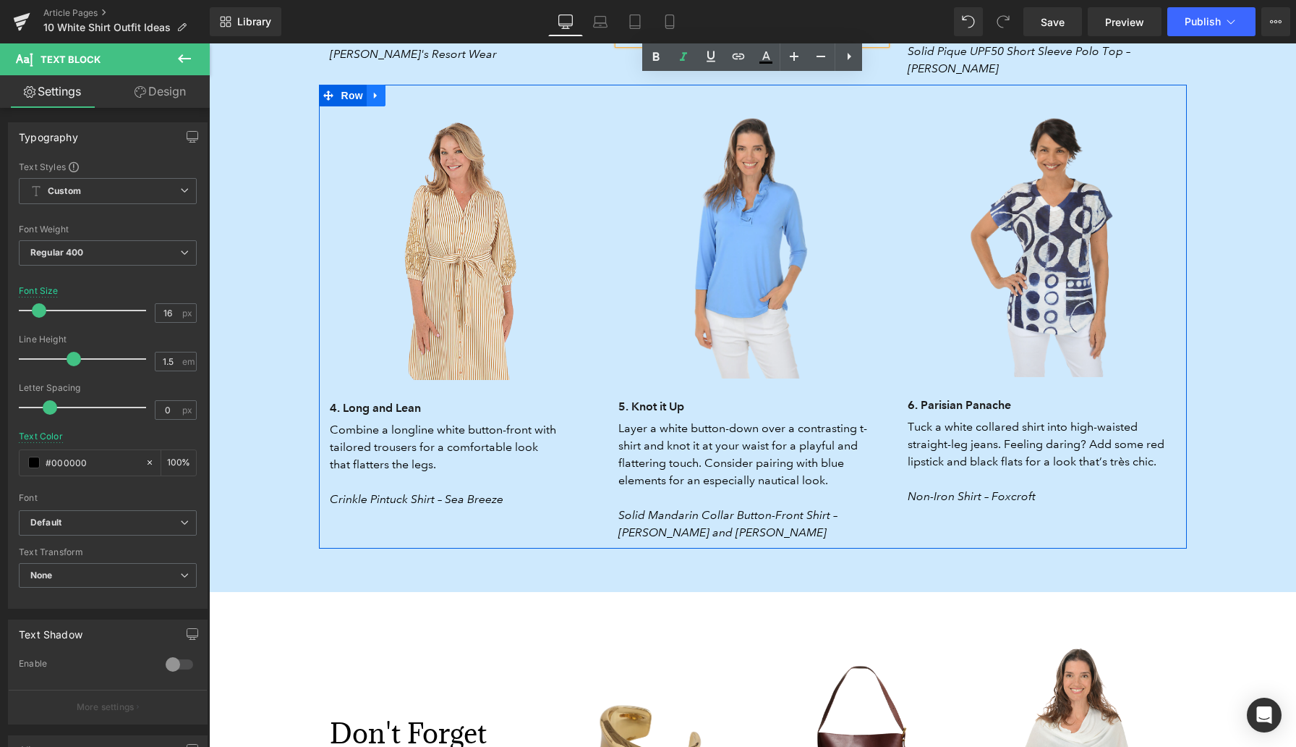
click at [380, 90] on icon at bounding box center [376, 95] width 10 height 11
click at [396, 90] on icon at bounding box center [395, 95] width 10 height 10
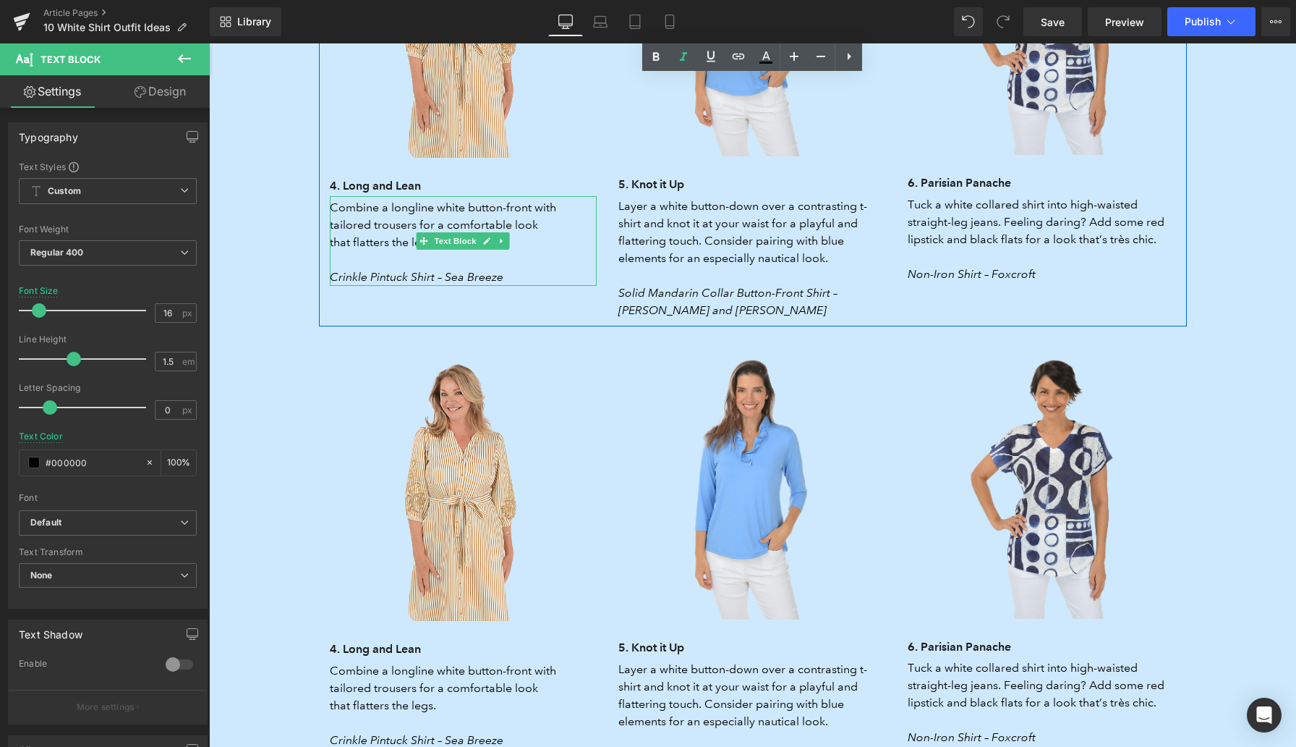
scroll to position [3133, 0]
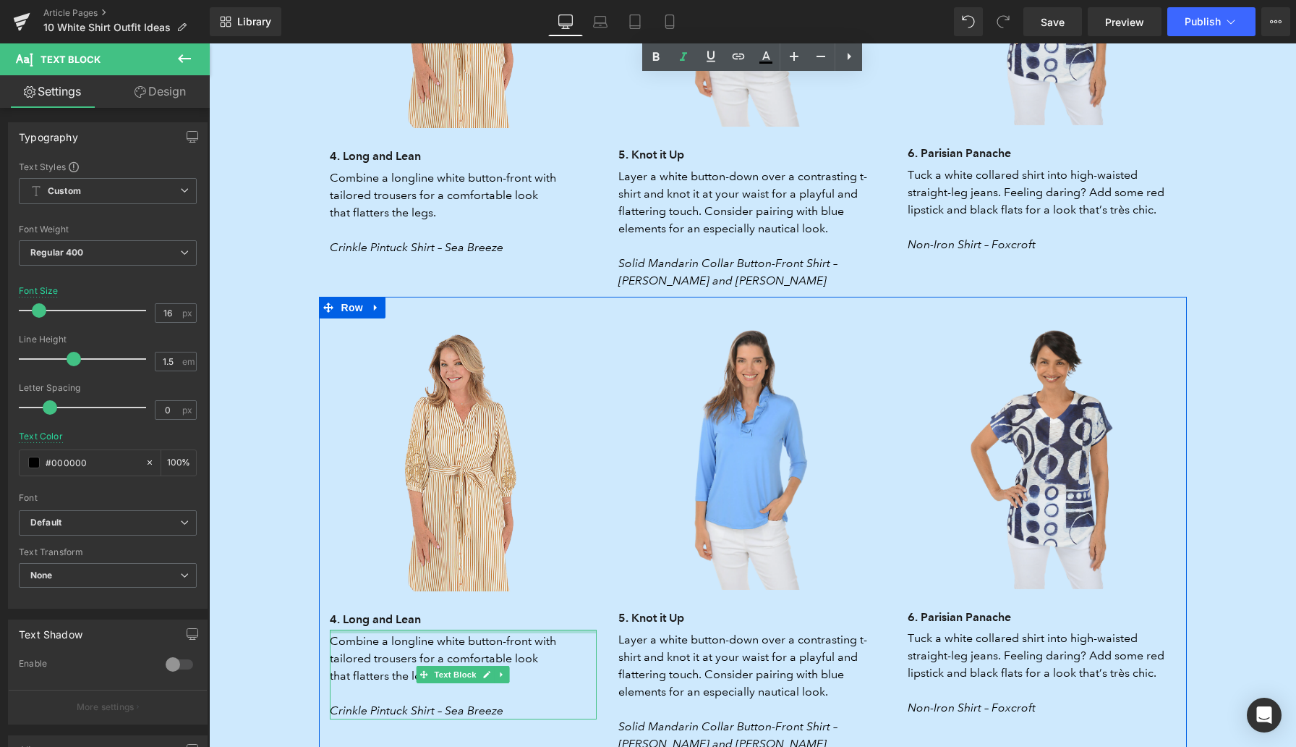
click at [357, 609] on h3 "4. Long and Lean" at bounding box center [464, 619] width 268 height 20
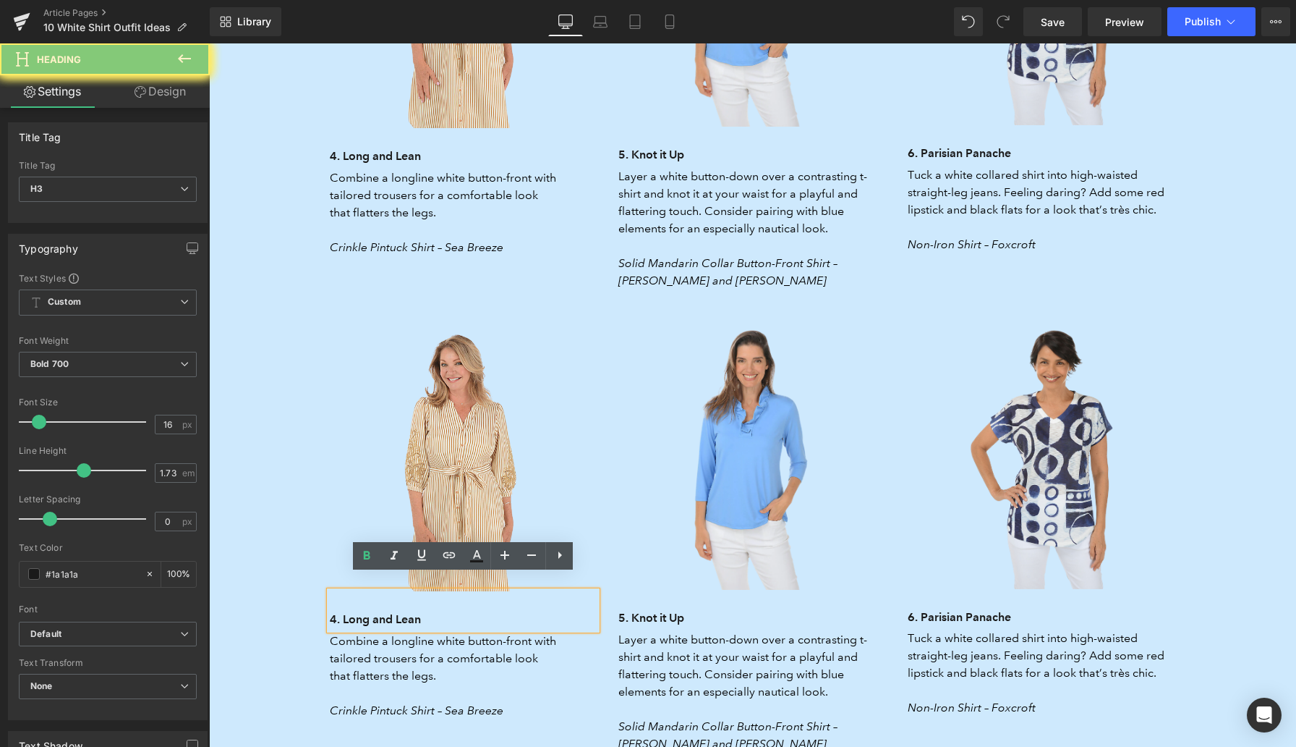
click at [357, 609] on h3 "4. Long and Lean" at bounding box center [464, 619] width 268 height 20
paste div
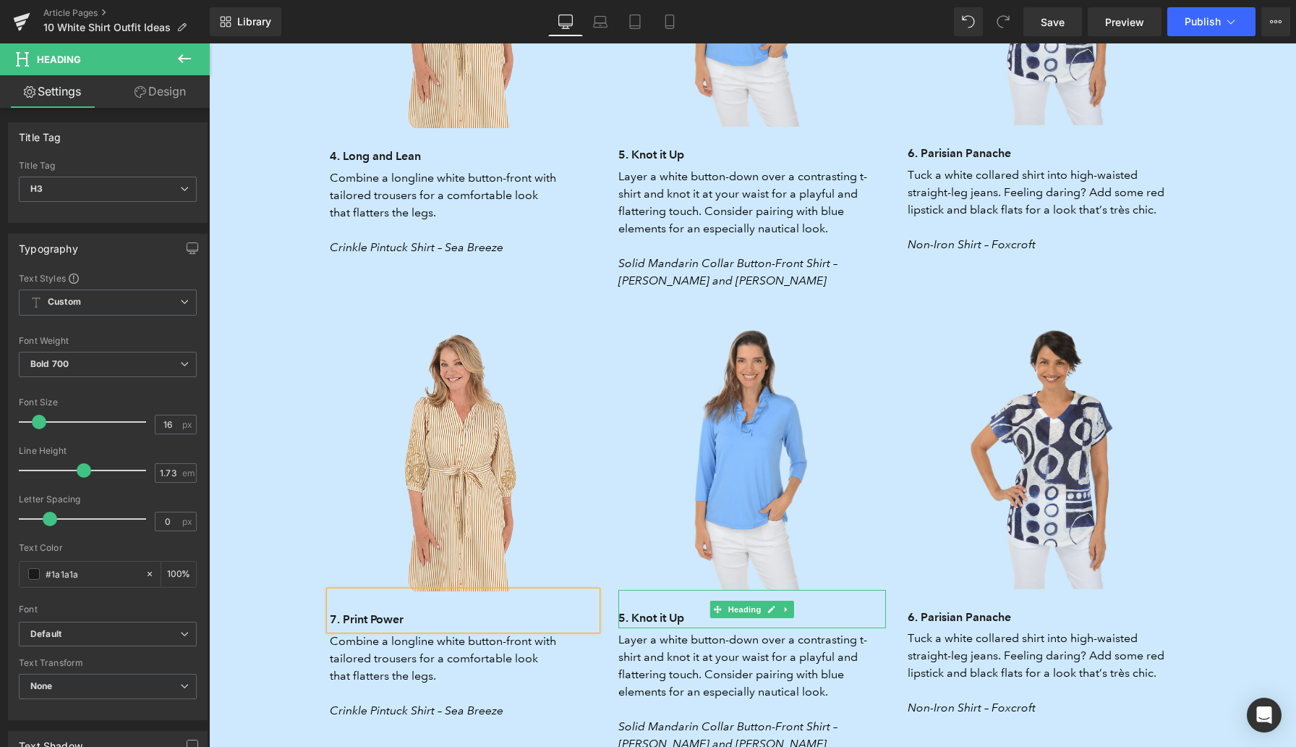
click at [649, 608] on h3 "5. Knot it Up" at bounding box center [752, 618] width 268 height 20
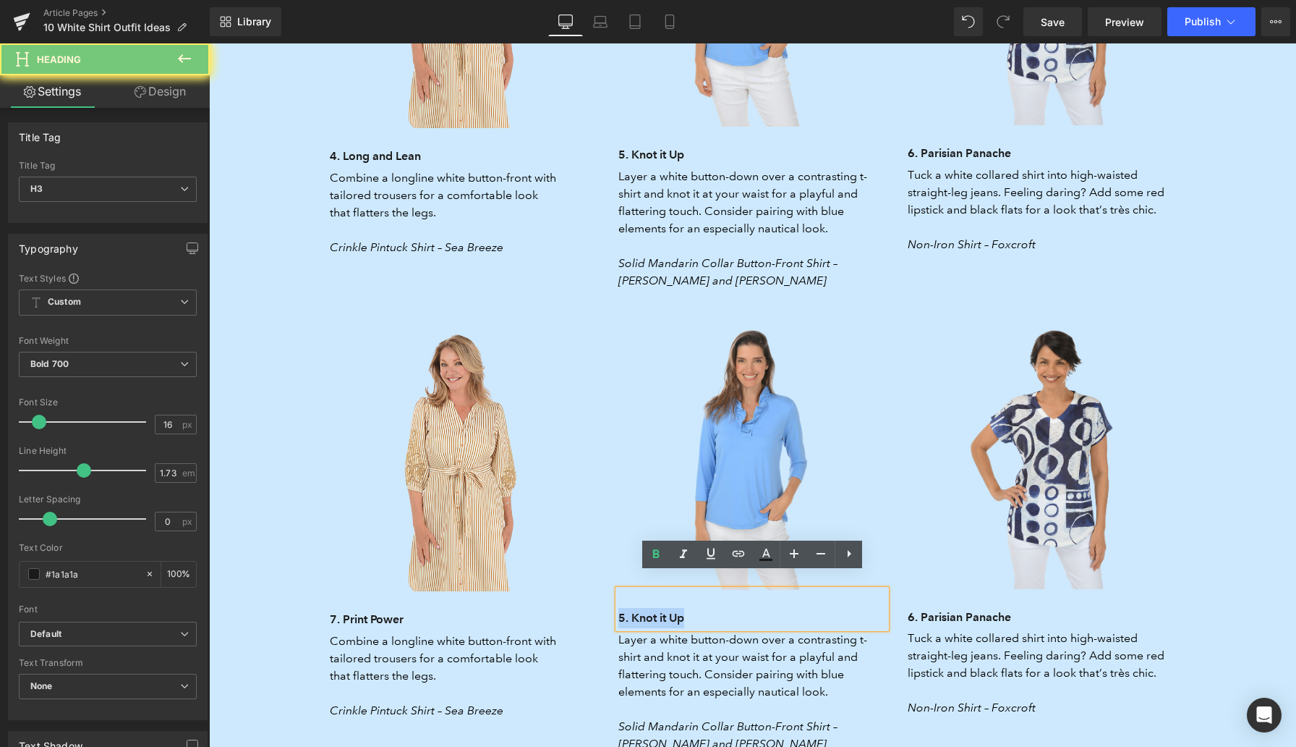
paste div
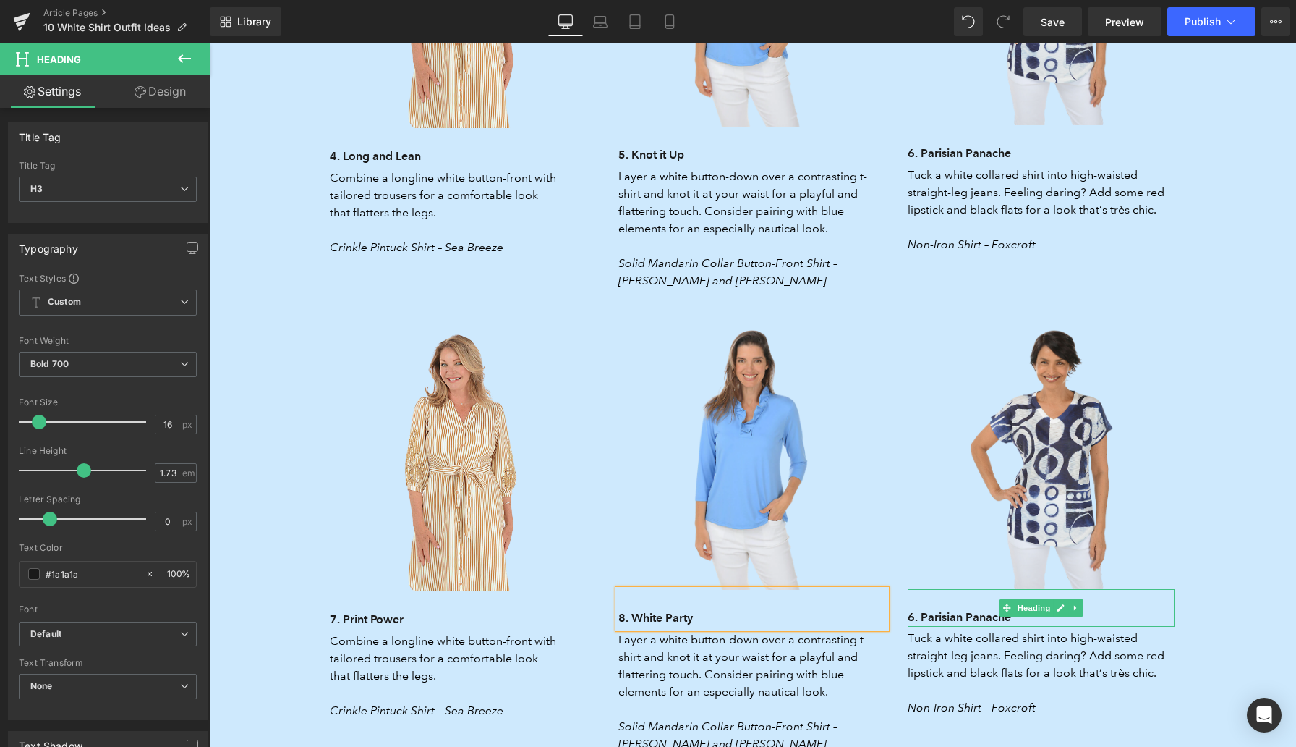
click at [943, 607] on h3 "6. Parisian Panache" at bounding box center [1042, 617] width 268 height 20
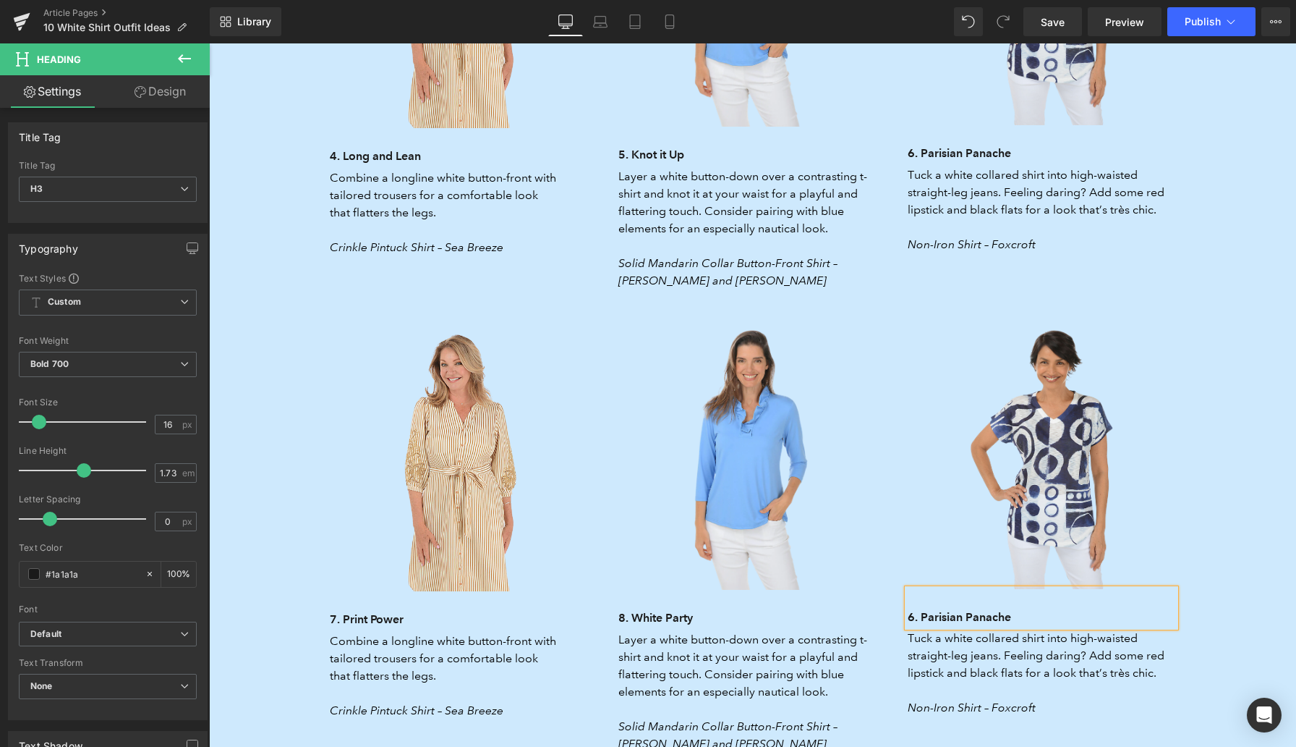
click at [943, 607] on h3 "6. Parisian Panache" at bounding box center [1042, 617] width 268 height 20
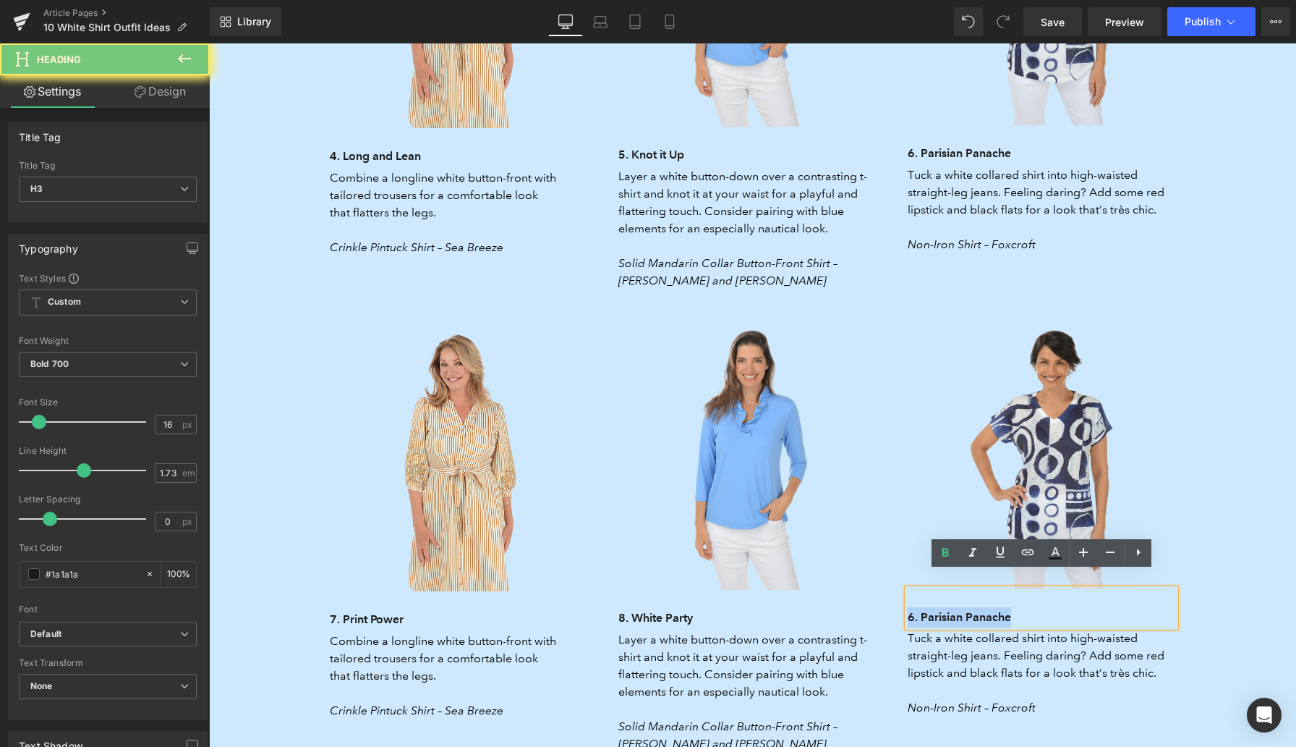
paste div
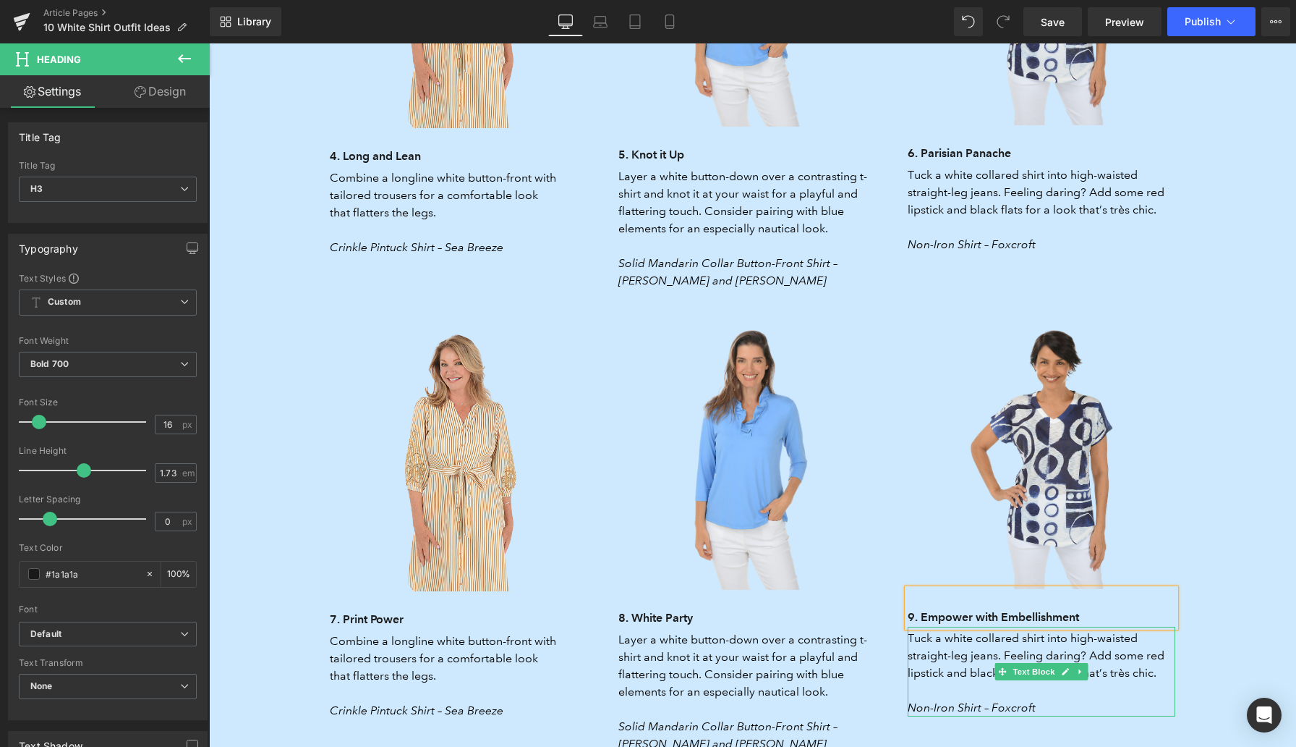
click at [933, 642] on p "Tuck a white collared shirt into high-waisted straight-leg jeans. Feeling darin…" at bounding box center [1042, 655] width 268 height 52
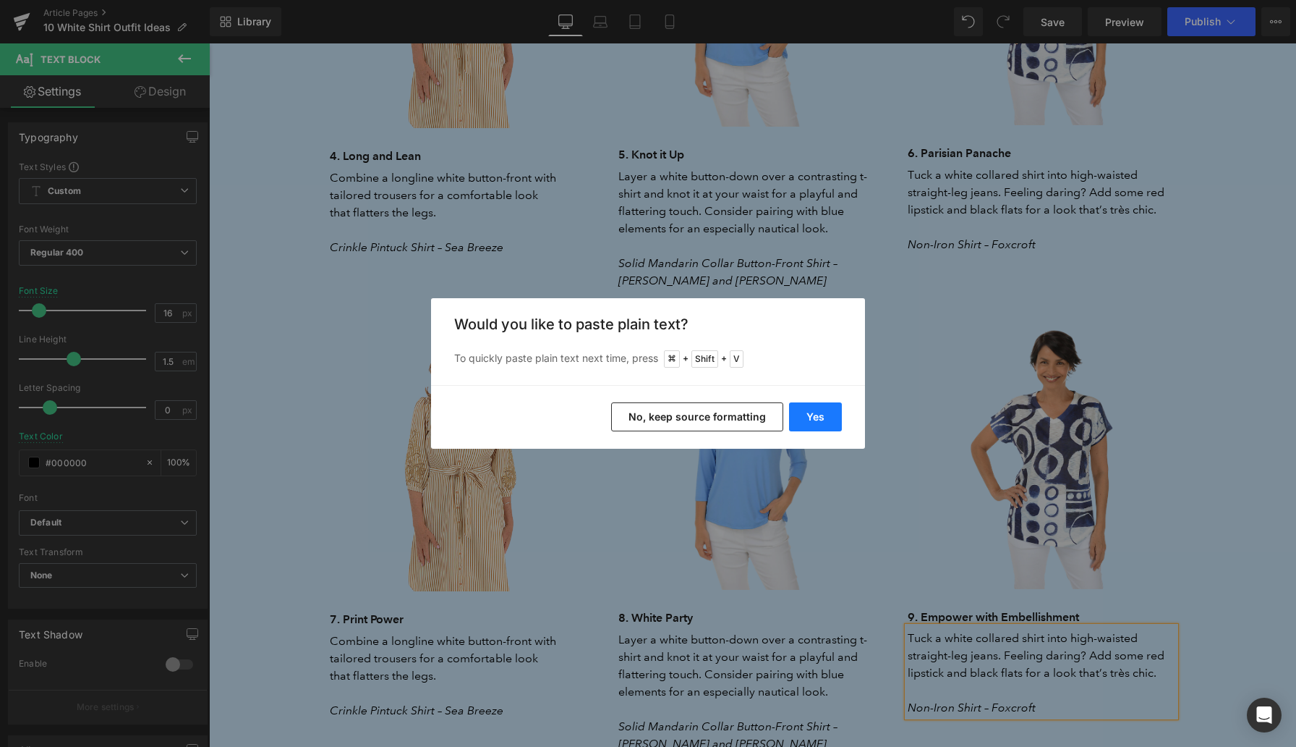
click at [807, 412] on button "Yes" at bounding box center [815, 416] width 53 height 29
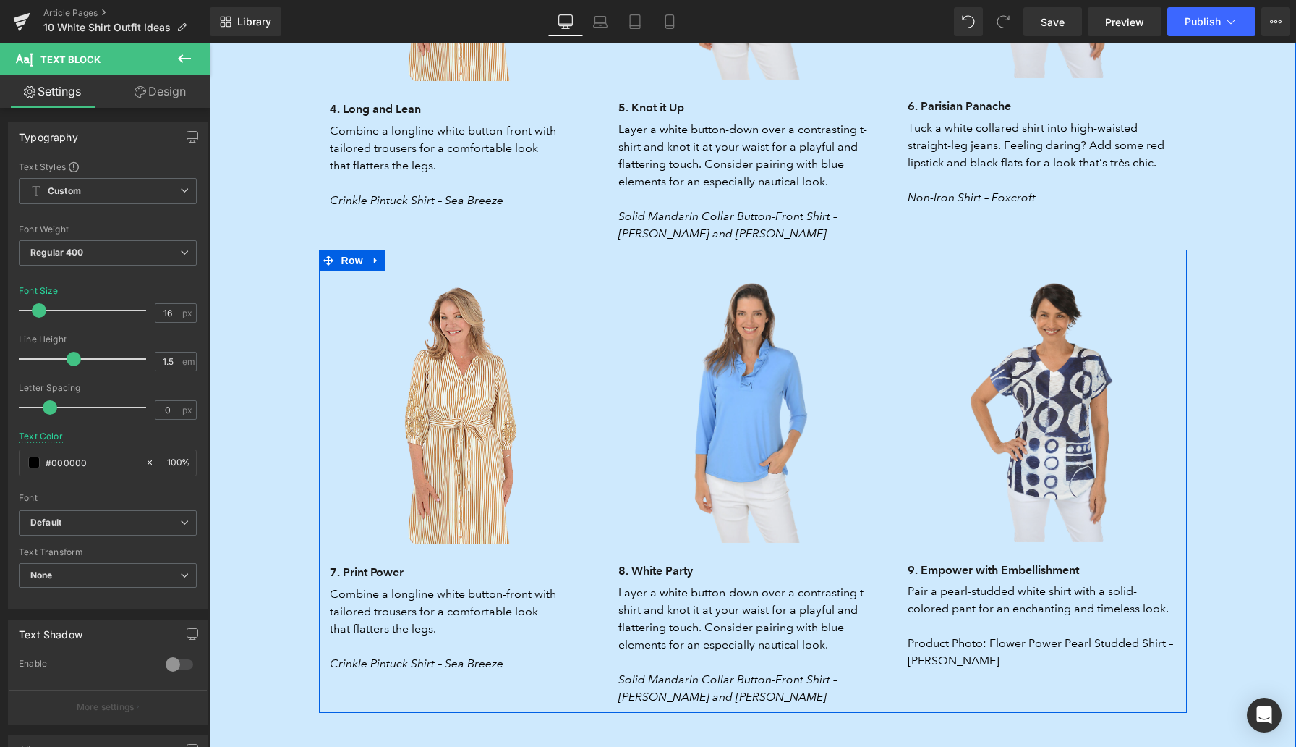
scroll to position [3206, 0]
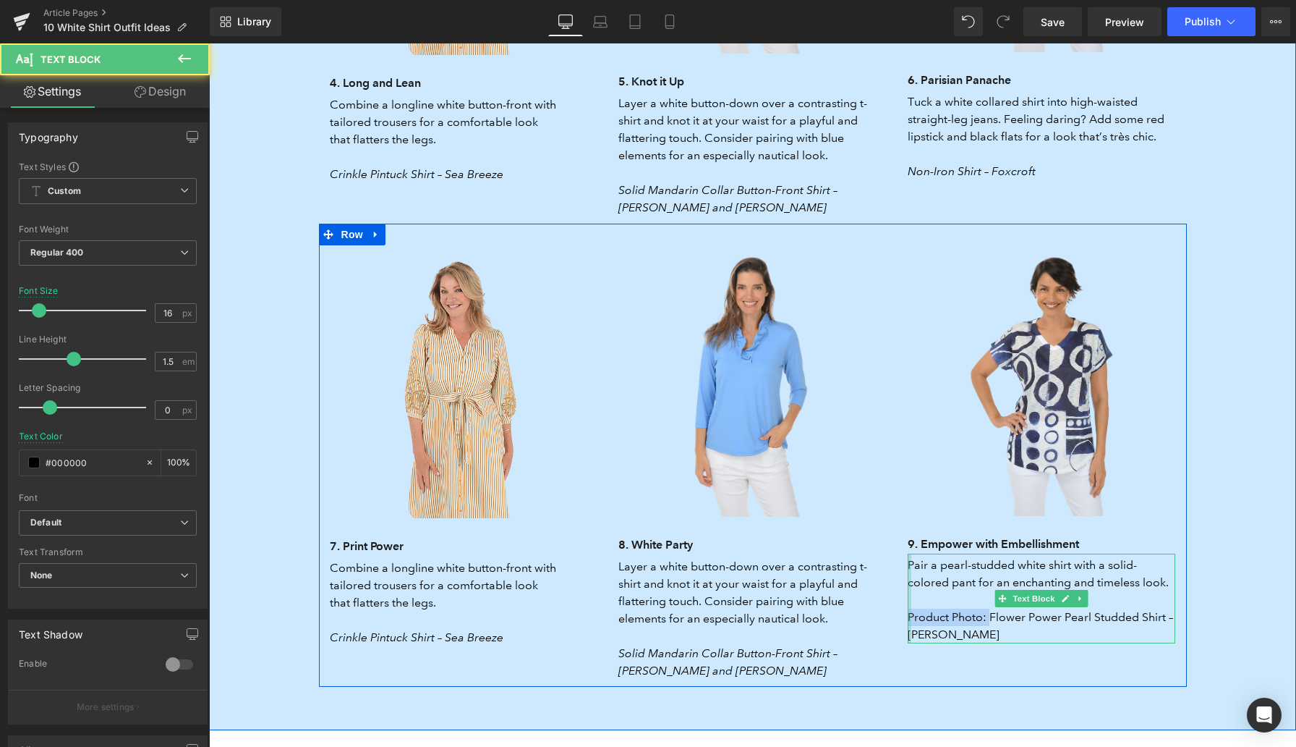
drag, startPoint x: 990, startPoint y: 600, endPoint x: 910, endPoint y: 601, distance: 80.3
click at [910, 601] on div "Pair a pearl-studded white shirt with a solid-colored pant for an enchanting an…" at bounding box center [1042, 598] width 268 height 90
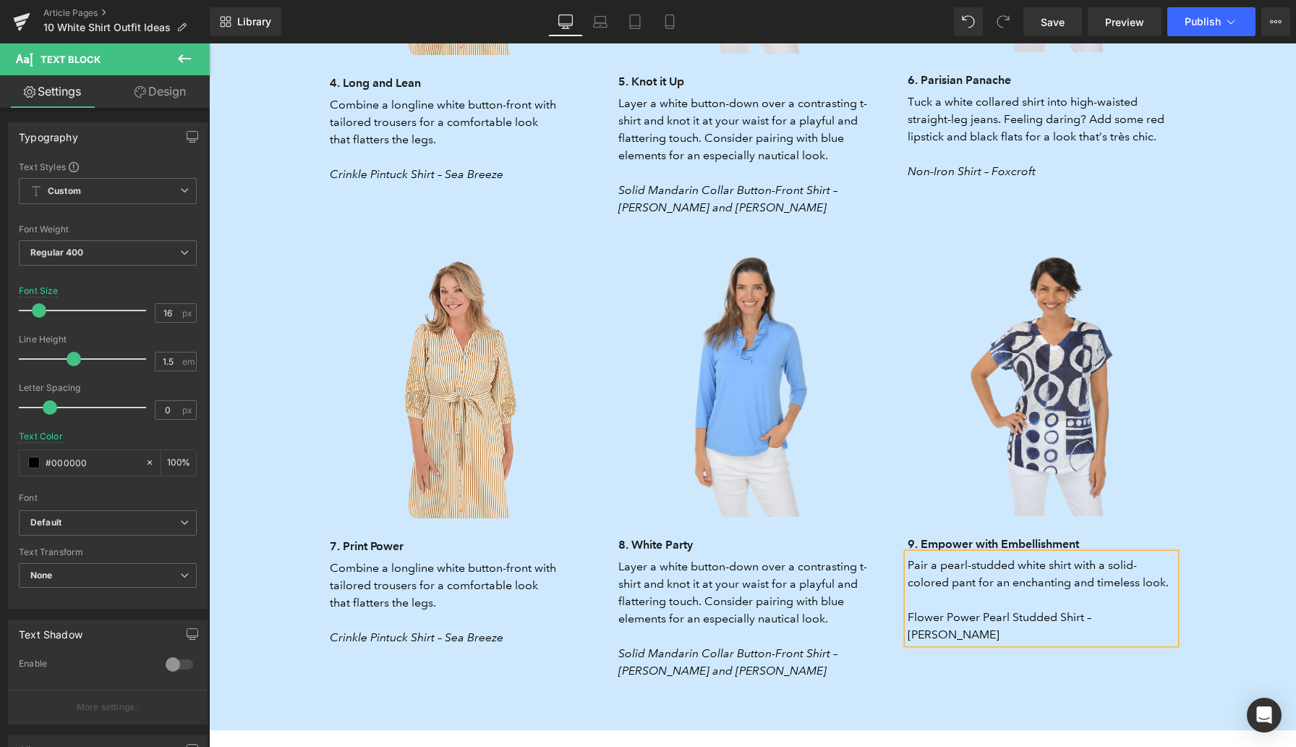
drag, startPoint x: 1173, startPoint y: 603, endPoint x: 910, endPoint y: 600, distance: 262.6
click at [911, 608] on p "Flower Power Pearl Studded Shirt – Alfred Dunner" at bounding box center [1042, 625] width 268 height 35
click at [973, 519] on icon at bounding box center [972, 517] width 7 height 9
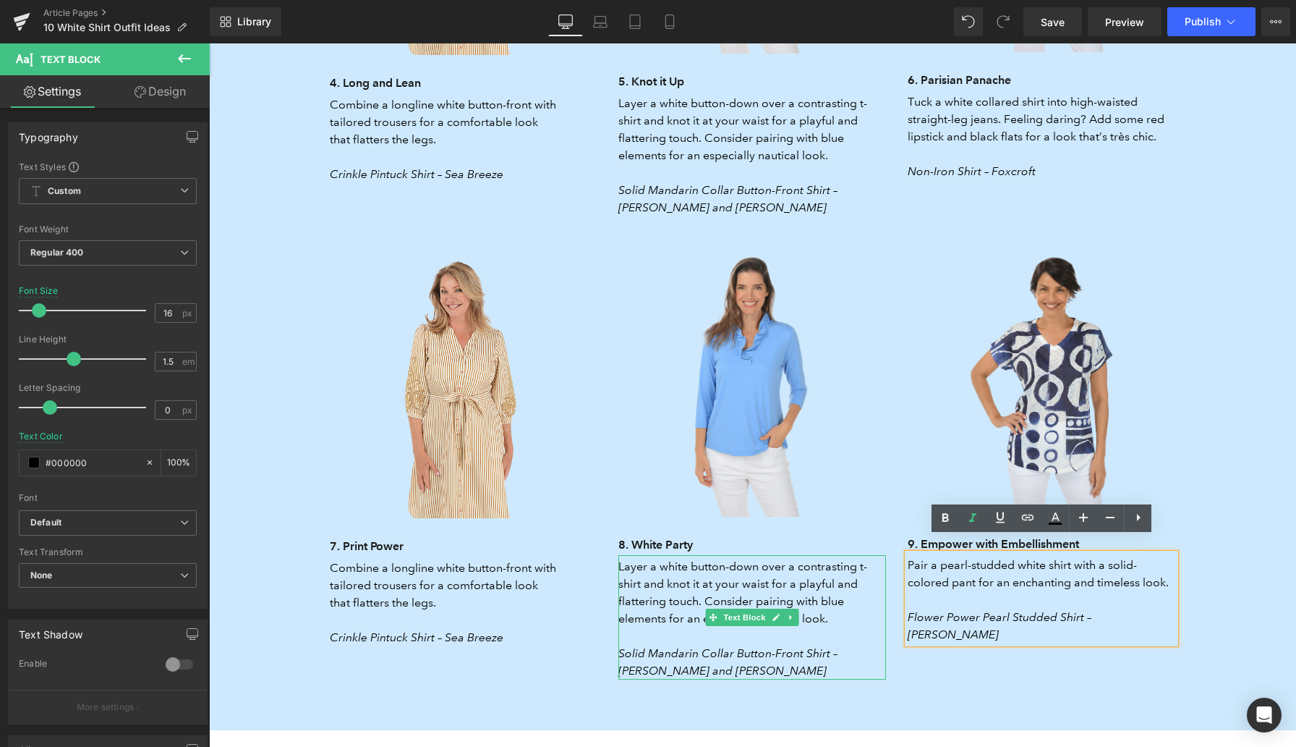
click at [650, 566] on p "Layer a white button-down over a contrasting t-shirt and knot it at your waist …" at bounding box center [752, 592] width 268 height 69
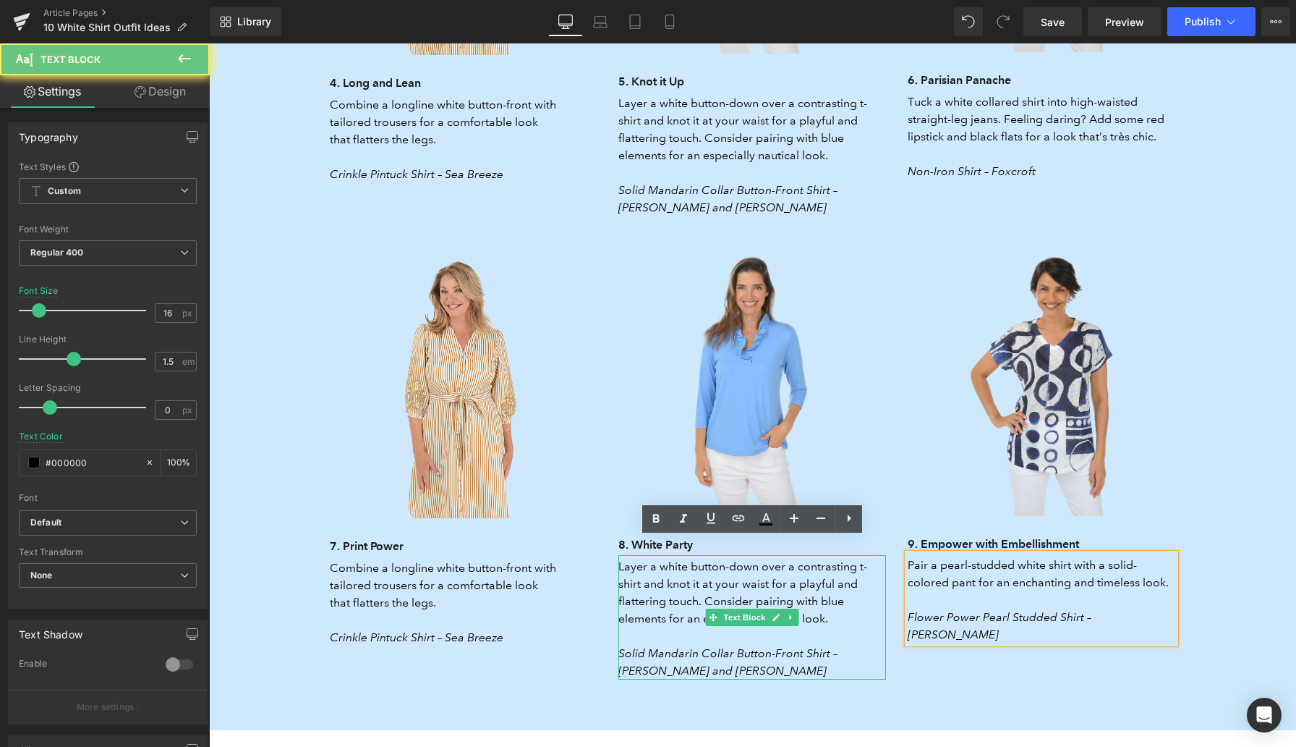
click at [650, 566] on p "Layer a white button-down over a contrasting t-shirt and knot it at your waist …" at bounding box center [752, 592] width 268 height 69
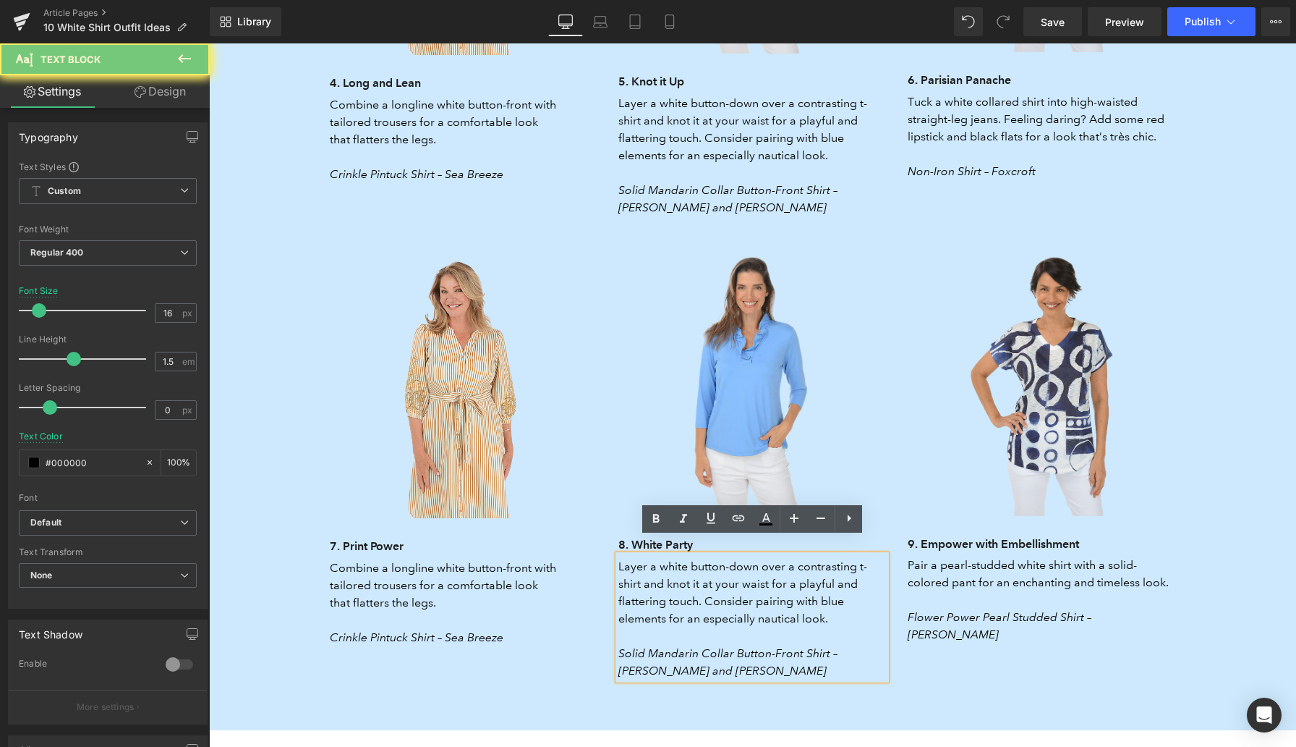
click at [650, 566] on p "Layer a white button-down over a contrasting t-shirt and knot it at your waist …" at bounding box center [752, 592] width 268 height 69
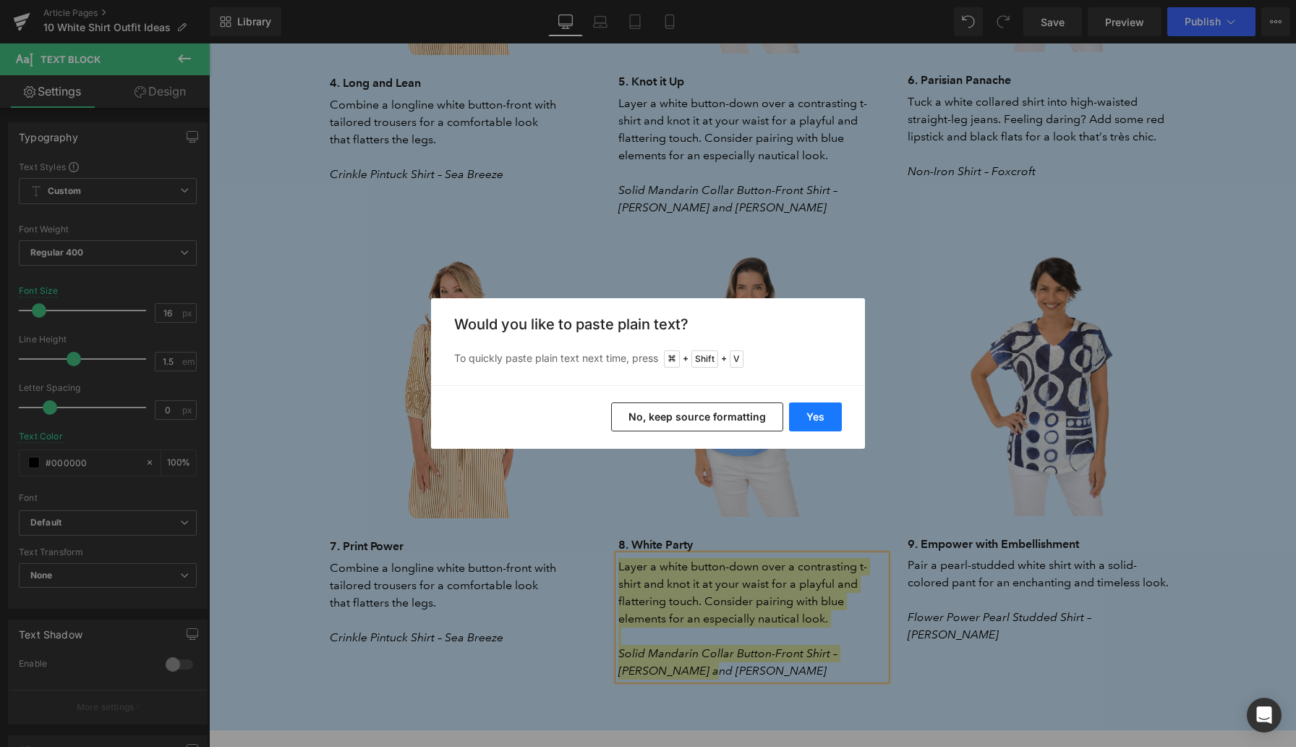
click at [806, 423] on button "Yes" at bounding box center [815, 416] width 53 height 29
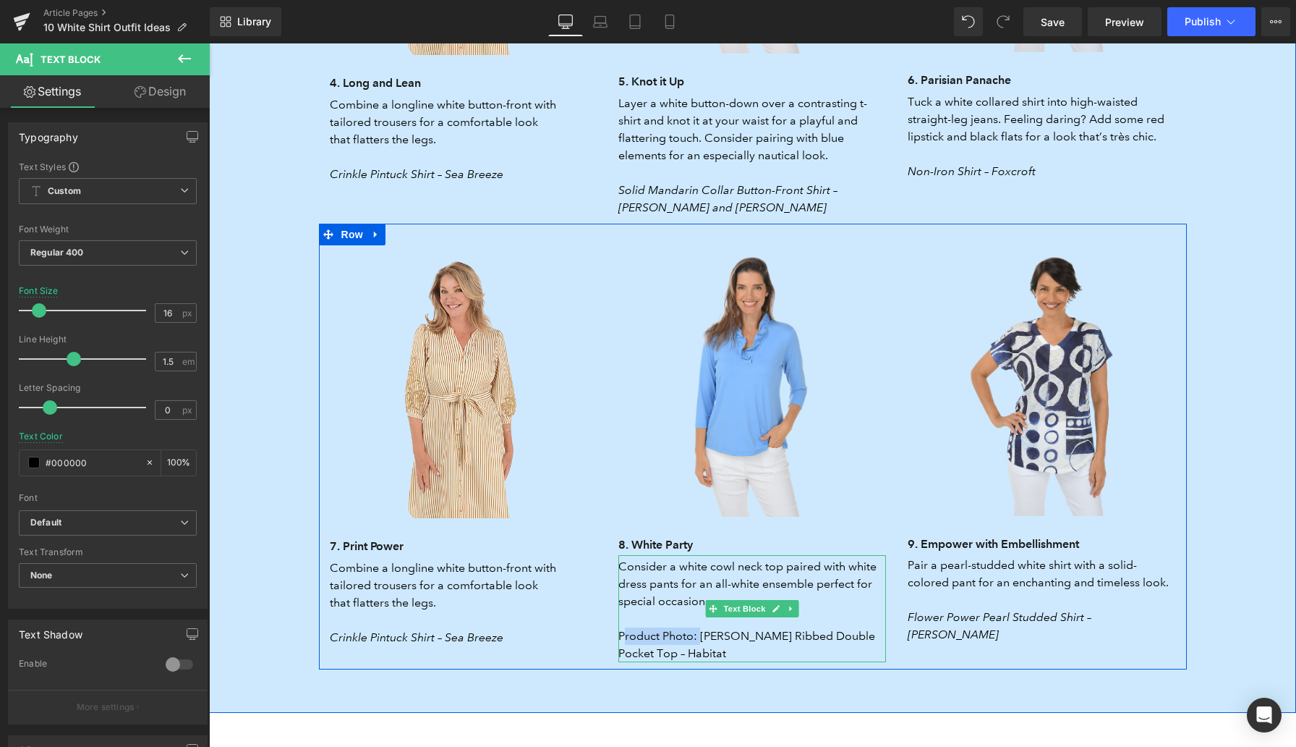
drag, startPoint x: 702, startPoint y: 621, endPoint x: 623, endPoint y: 618, distance: 78.9
click at [623, 627] on p "Product Photo: Hudson Ribbed Double Pocket Top – Habitat" at bounding box center [752, 644] width 268 height 35
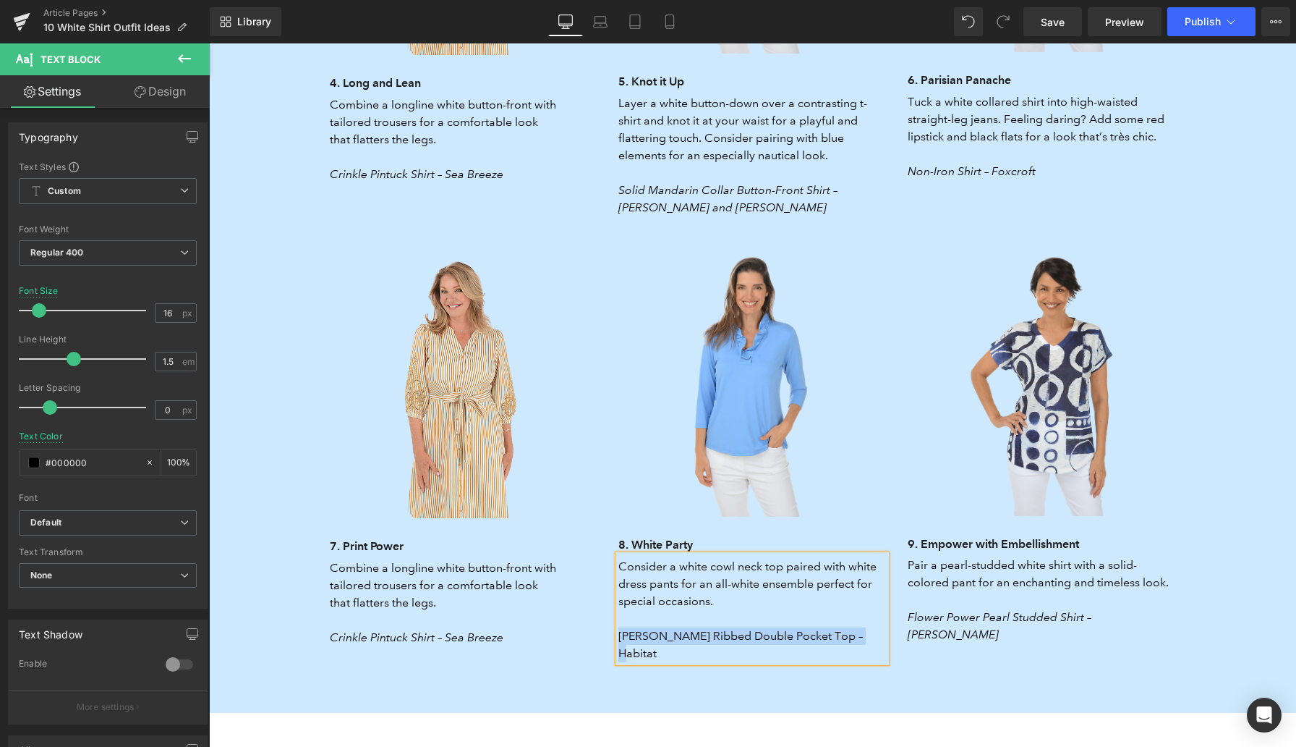
drag, startPoint x: 864, startPoint y: 621, endPoint x: 618, endPoint y: 618, distance: 245.2
click at [618, 627] on p "Hudson Ribbed Double Pocket Top – Habitat" at bounding box center [752, 644] width 268 height 35
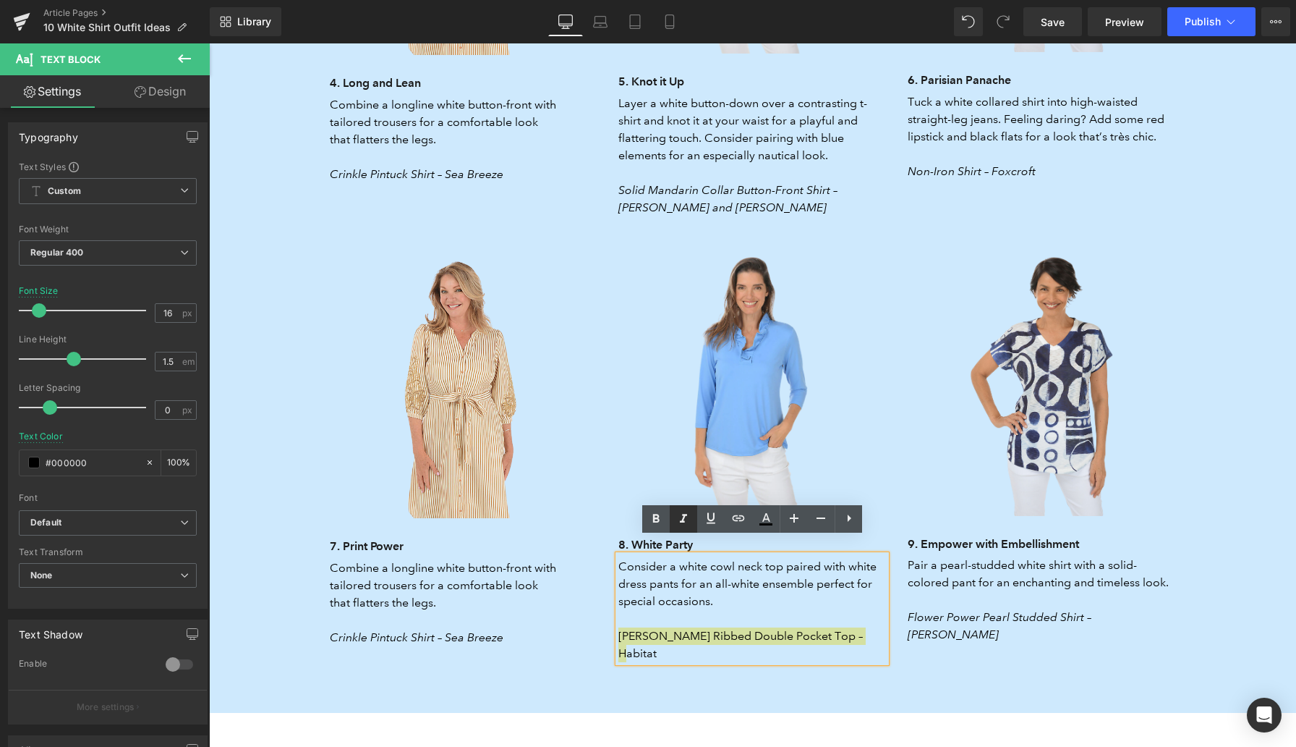
click at [686, 521] on icon at bounding box center [683, 518] width 17 height 17
click at [399, 561] on p "Combine a longline white button-front with tailored trousers for a comfortable …" at bounding box center [444, 585] width 228 height 52
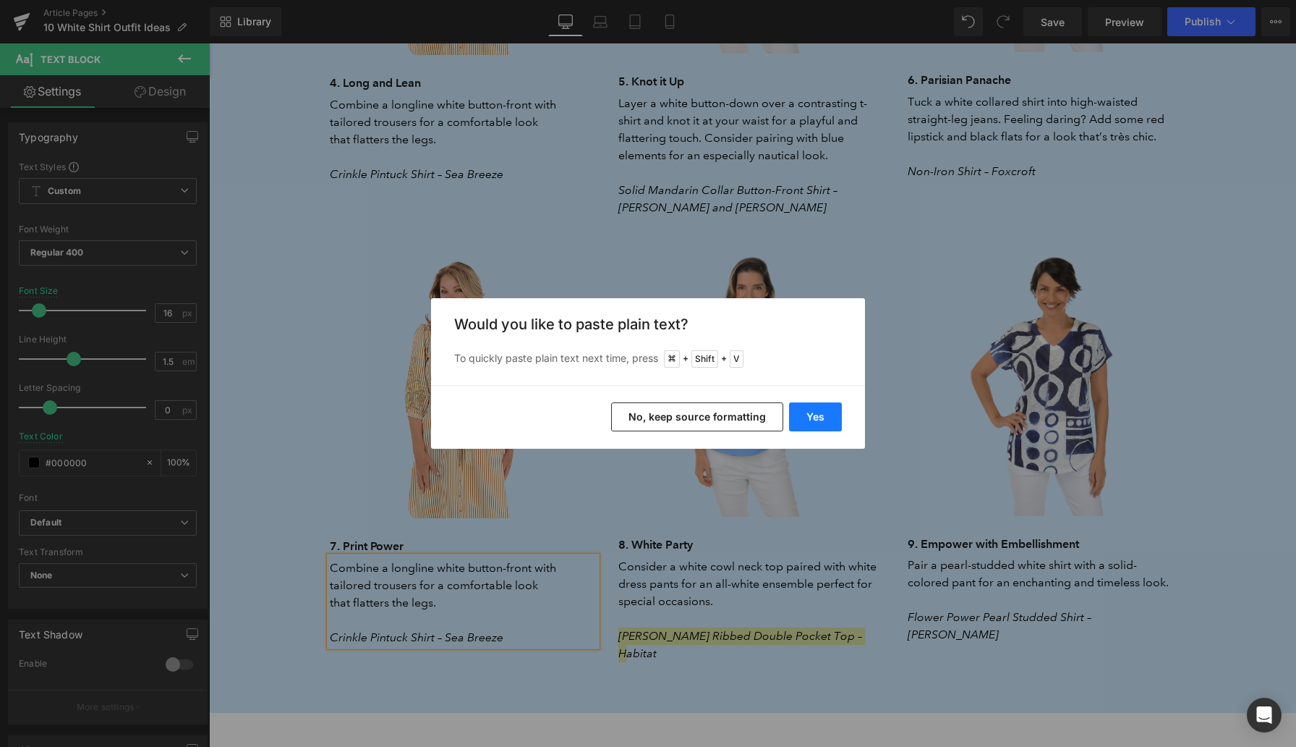
drag, startPoint x: 824, startPoint y: 417, endPoint x: 615, endPoint y: 374, distance: 213.4
click at [824, 417] on button "Yes" at bounding box center [815, 416] width 53 height 29
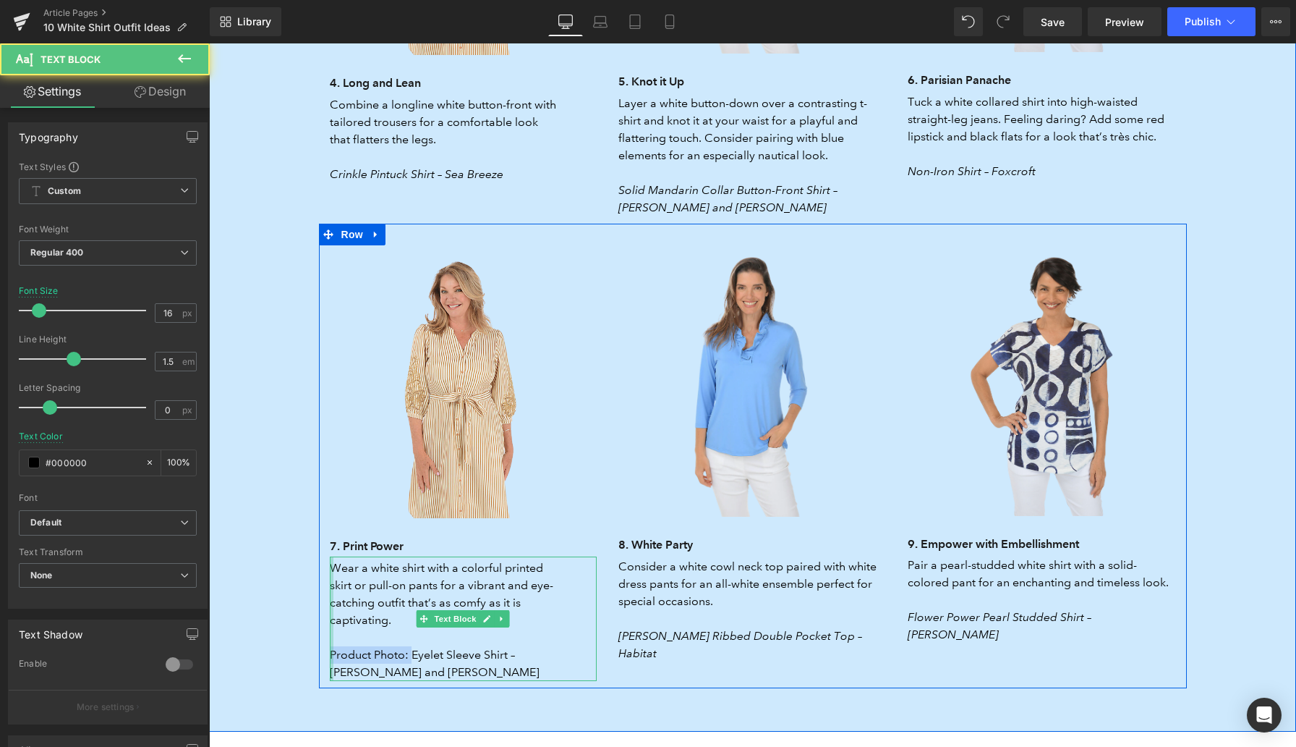
drag, startPoint x: 412, startPoint y: 640, endPoint x: 332, endPoint y: 638, distance: 79.6
click at [332, 639] on div "Wear a white shirt with a colorful printed skirt or pull-on pants for a vibrant…" at bounding box center [464, 618] width 268 height 124
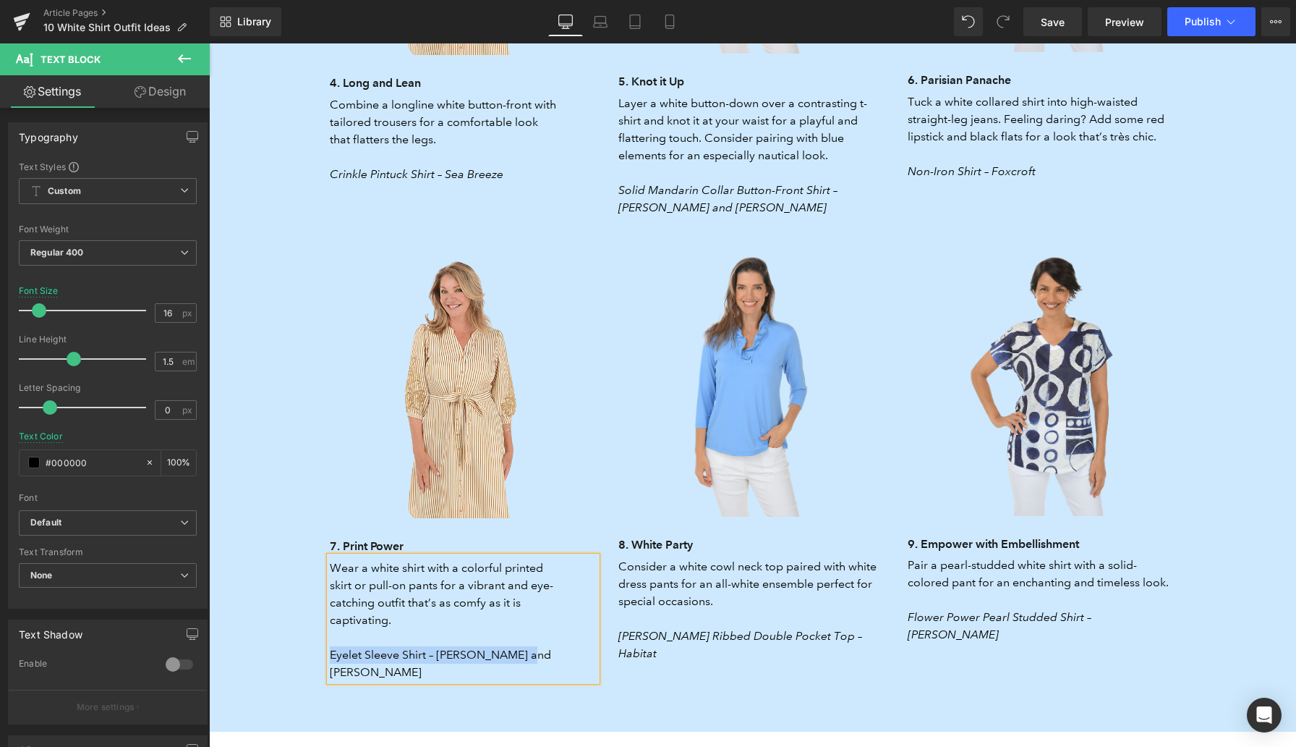
drag, startPoint x: 547, startPoint y: 636, endPoint x: 329, endPoint y: 634, distance: 217.8
click at [330, 646] on p "Eyelet Sleeve Shirt – Zac and Rachel" at bounding box center [444, 663] width 228 height 35
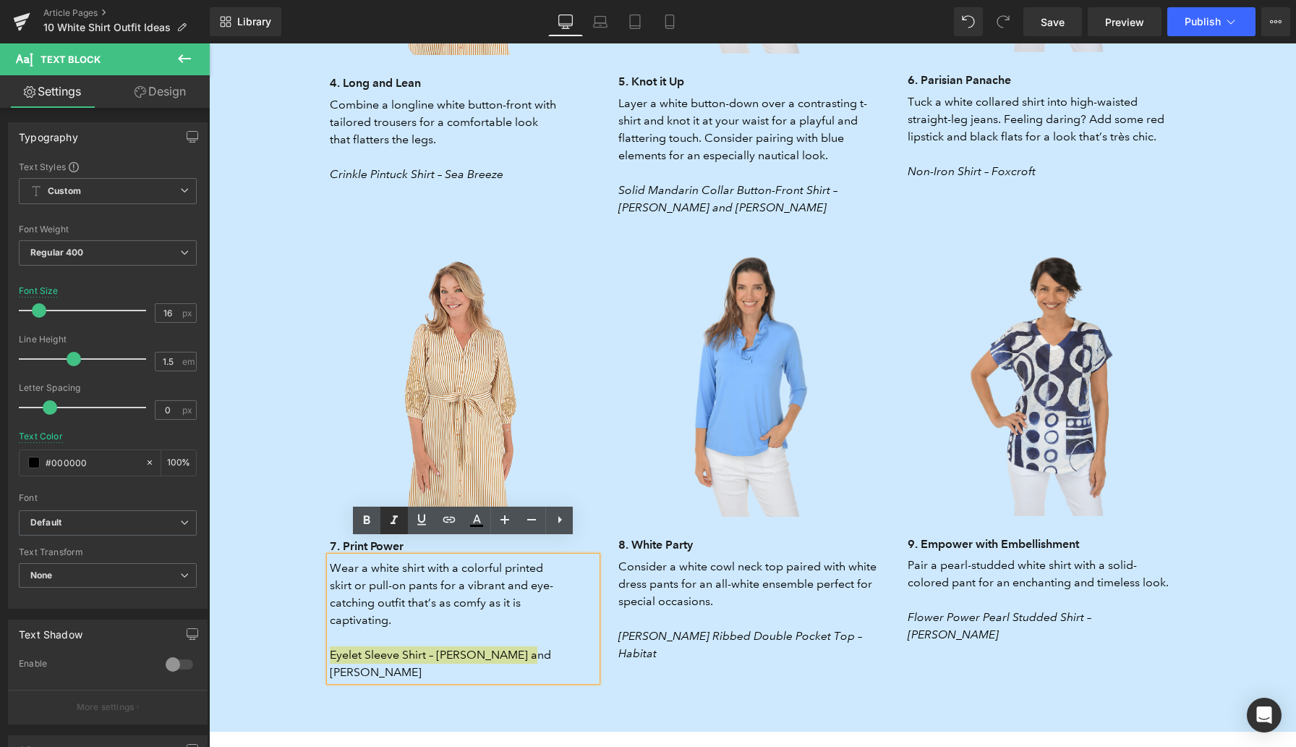
click at [399, 523] on icon at bounding box center [394, 519] width 17 height 17
click at [1060, 27] on span "Save" at bounding box center [1053, 21] width 24 height 15
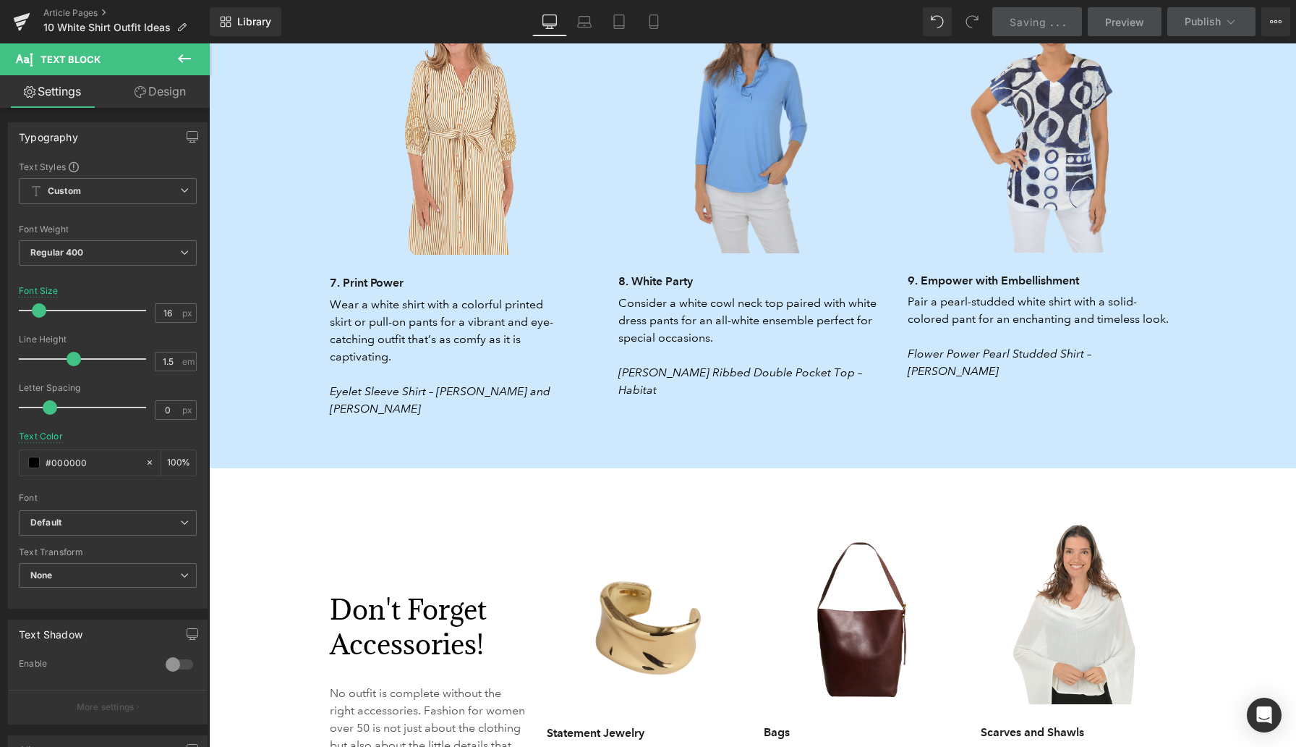
scroll to position [3472, 0]
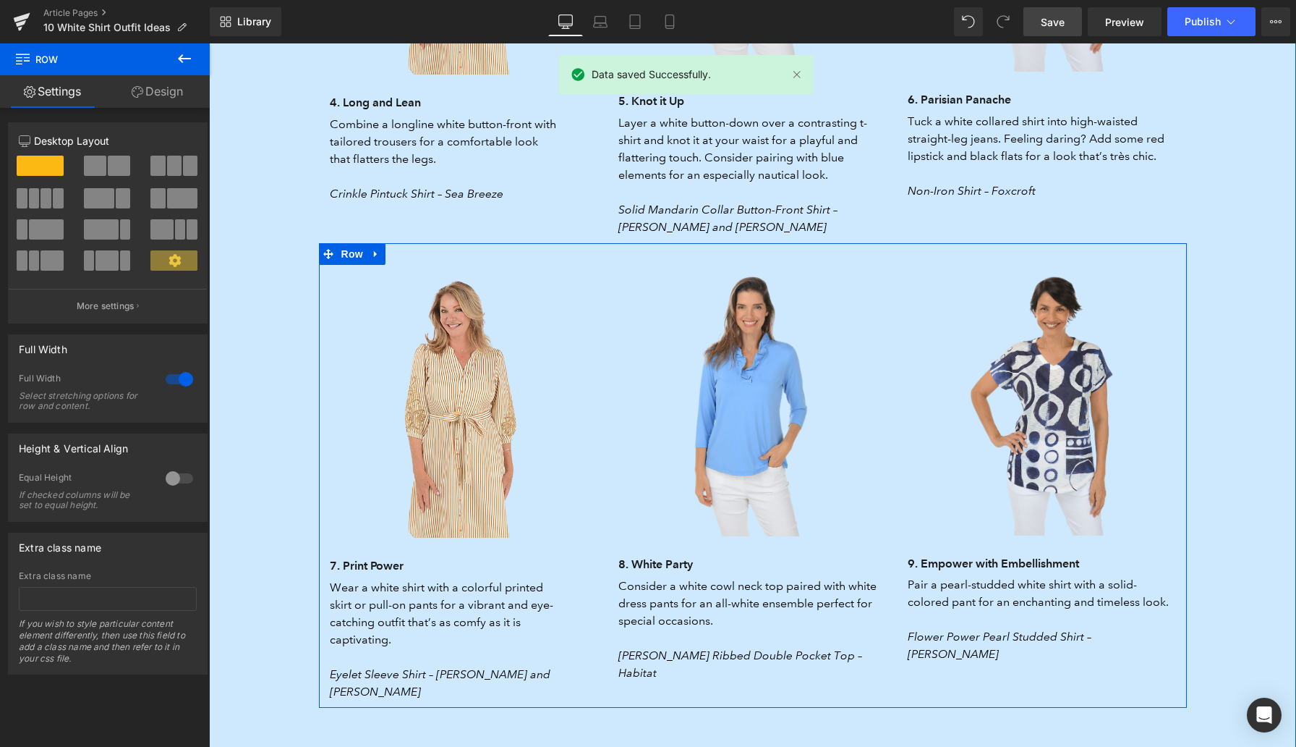
scroll to position [3165, 0]
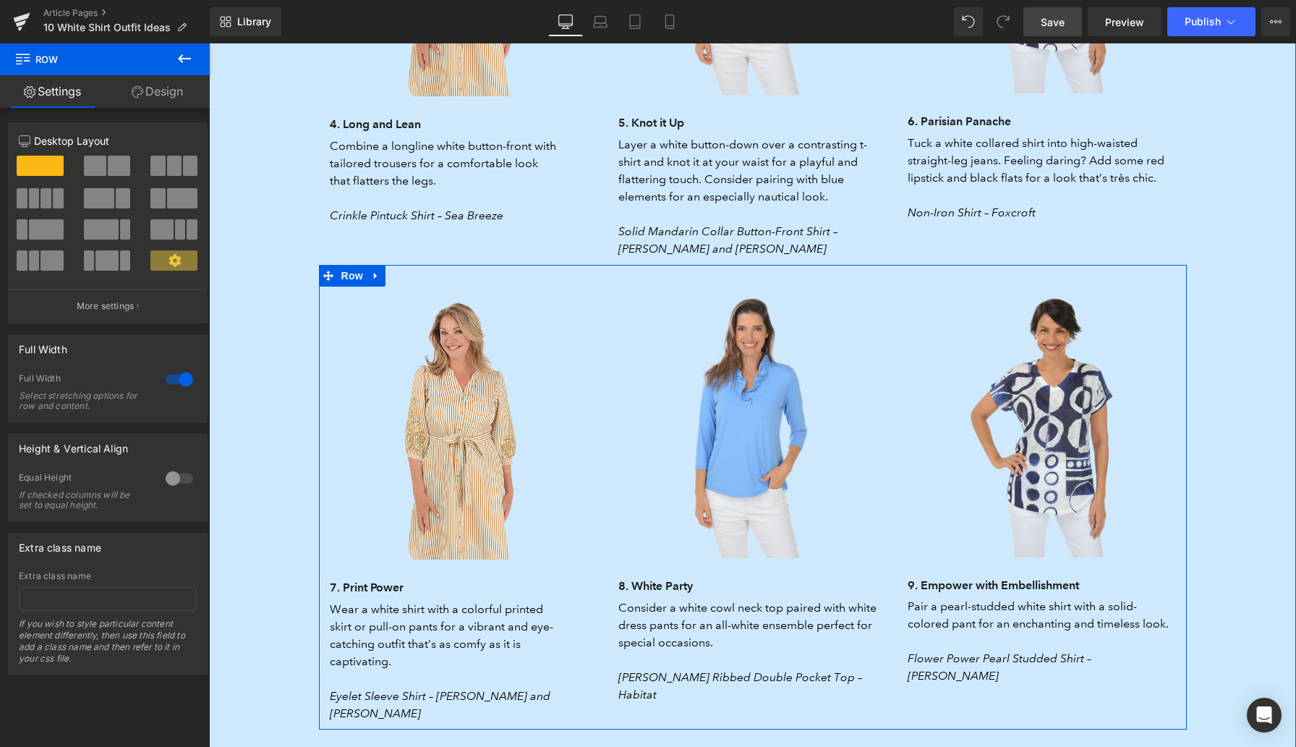
click at [375, 272] on icon at bounding box center [375, 275] width 3 height 7
click at [393, 270] on icon at bounding box center [395, 275] width 10 height 11
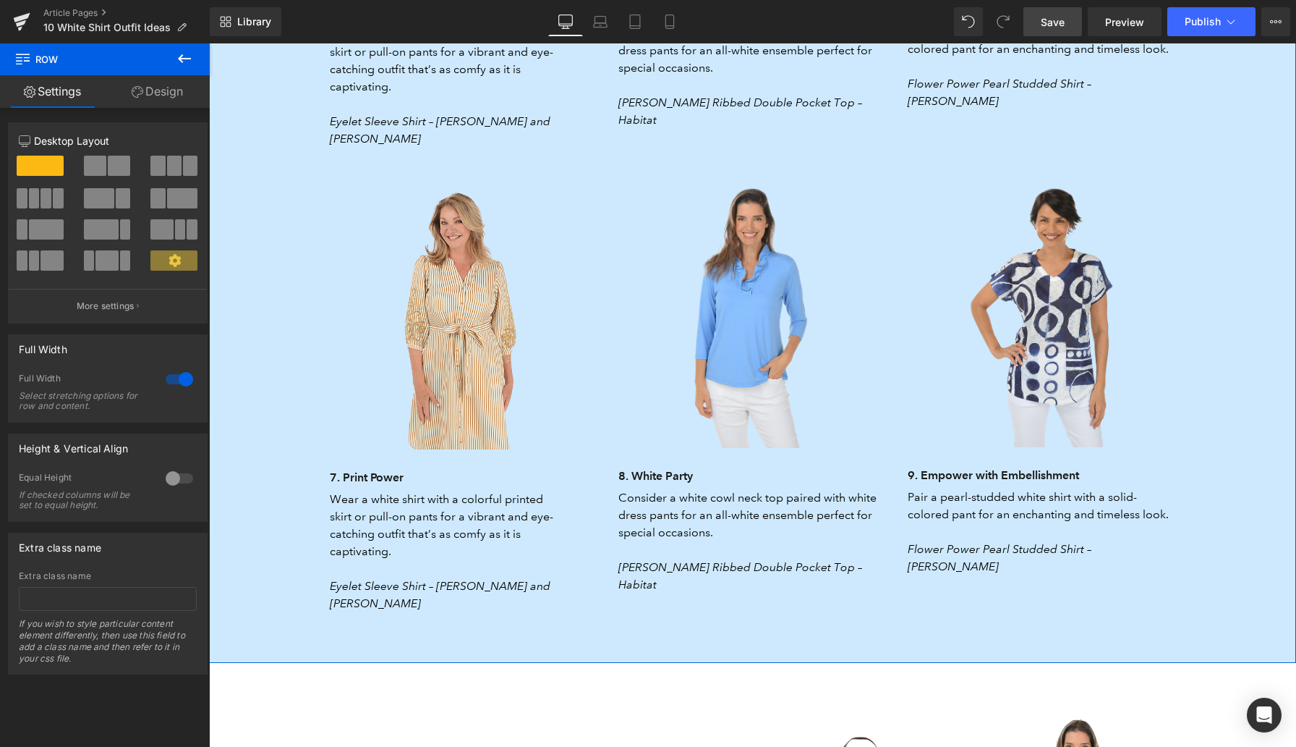
scroll to position [3759, 0]
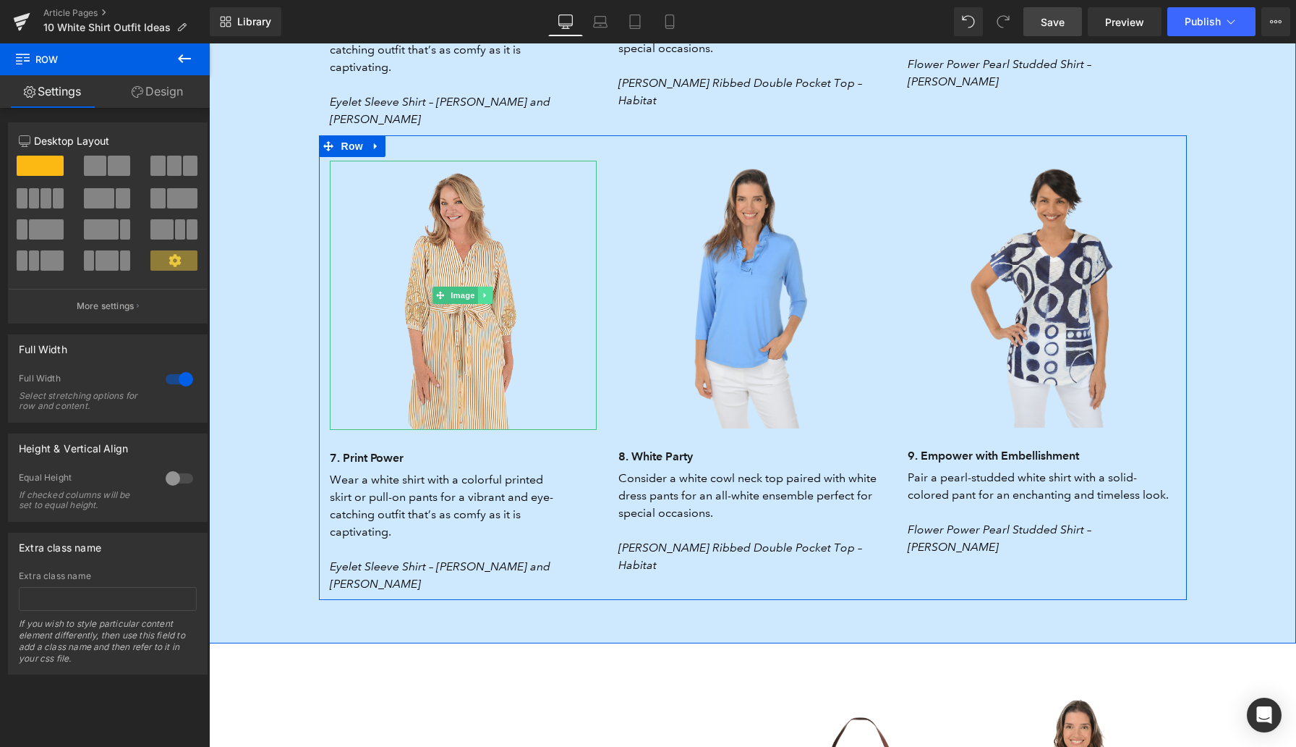
click at [483, 291] on icon at bounding box center [486, 295] width 8 height 9
click at [496, 291] on icon at bounding box center [493, 295] width 8 height 8
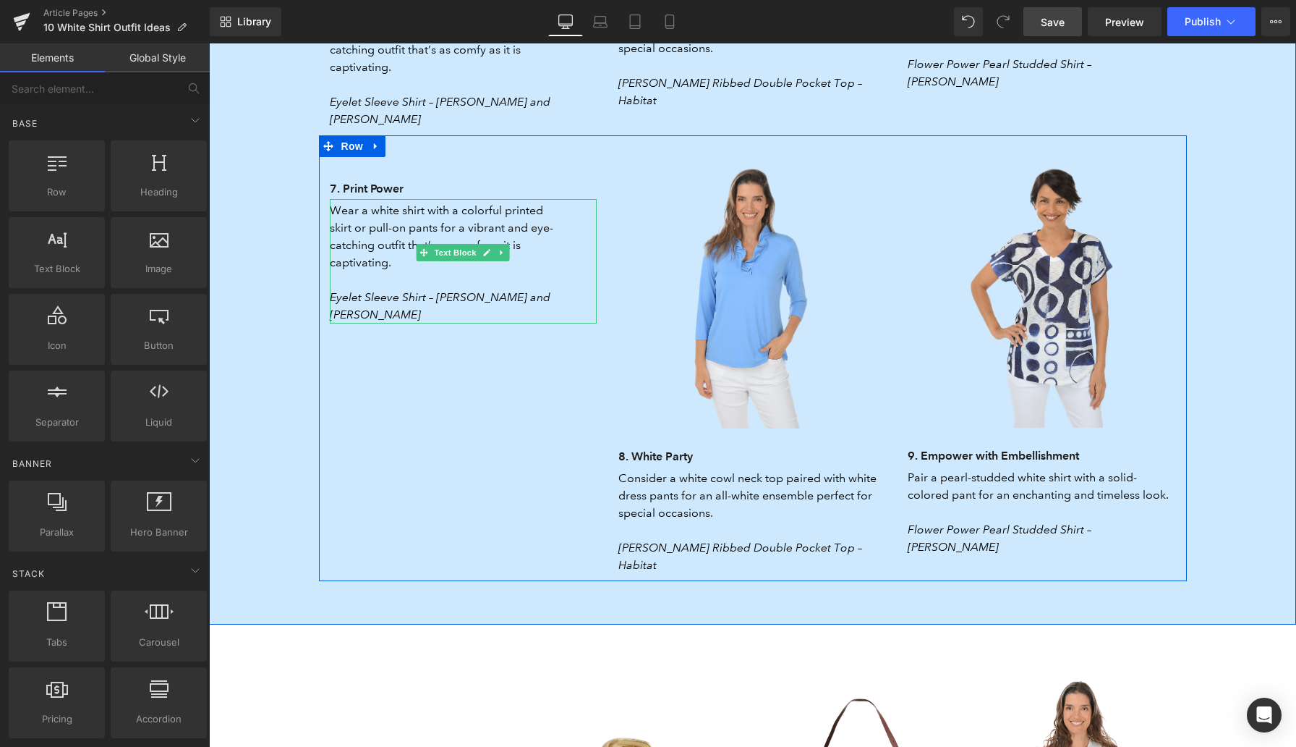
click at [501, 248] on icon at bounding box center [502, 252] width 8 height 9
click at [504, 244] on link at bounding box center [509, 252] width 15 height 17
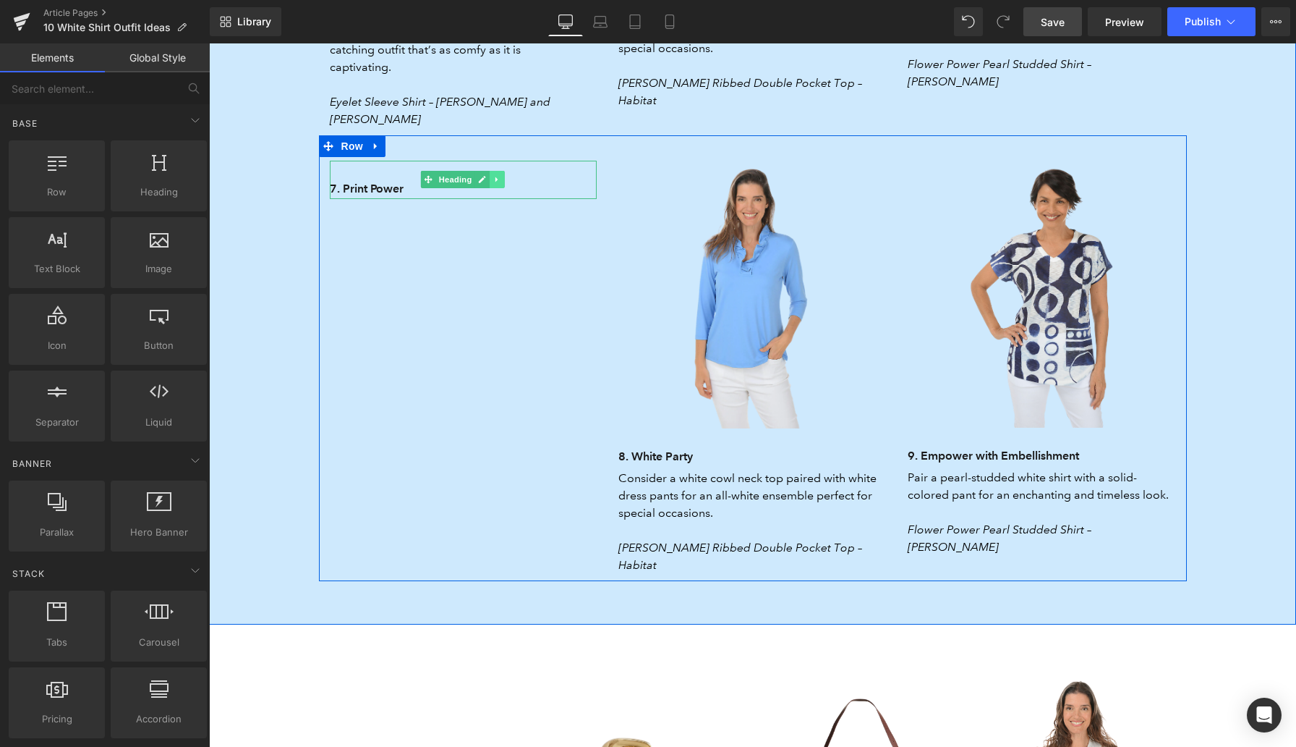
click at [495, 171] on link at bounding box center [497, 179] width 15 height 17
click at [502, 175] on icon at bounding box center [505, 179] width 8 height 9
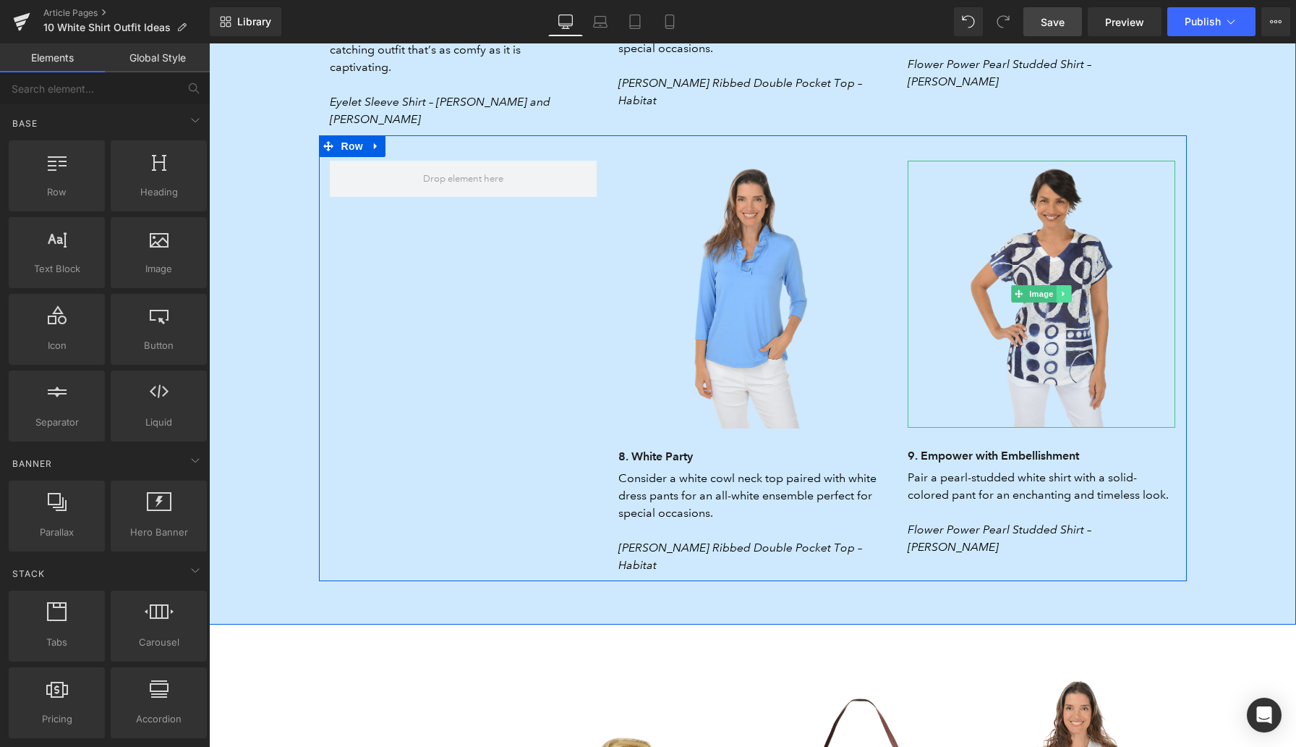
click at [1066, 289] on icon at bounding box center [1064, 293] width 8 height 9
click at [1066, 285] on link at bounding box center [1072, 293] width 15 height 17
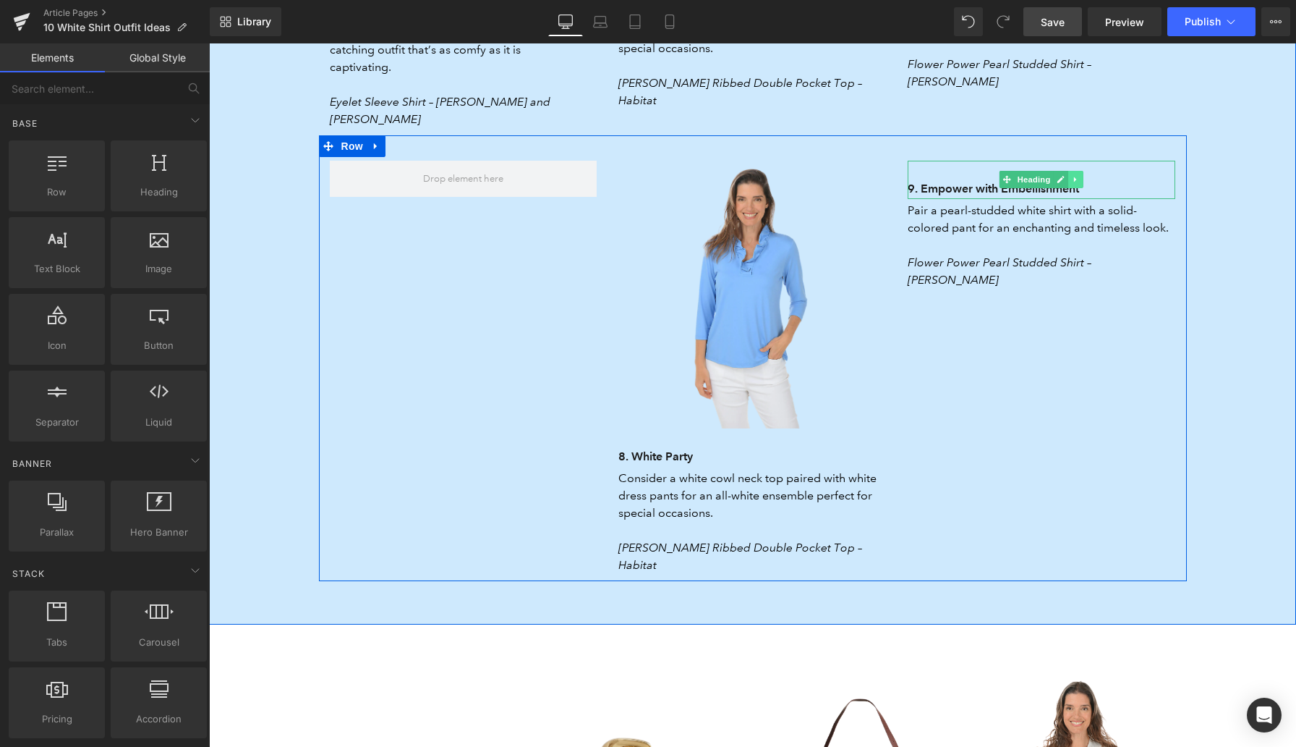
click at [1078, 171] on link at bounding box center [1076, 179] width 15 height 17
click at [1079, 171] on link at bounding box center [1083, 179] width 15 height 17
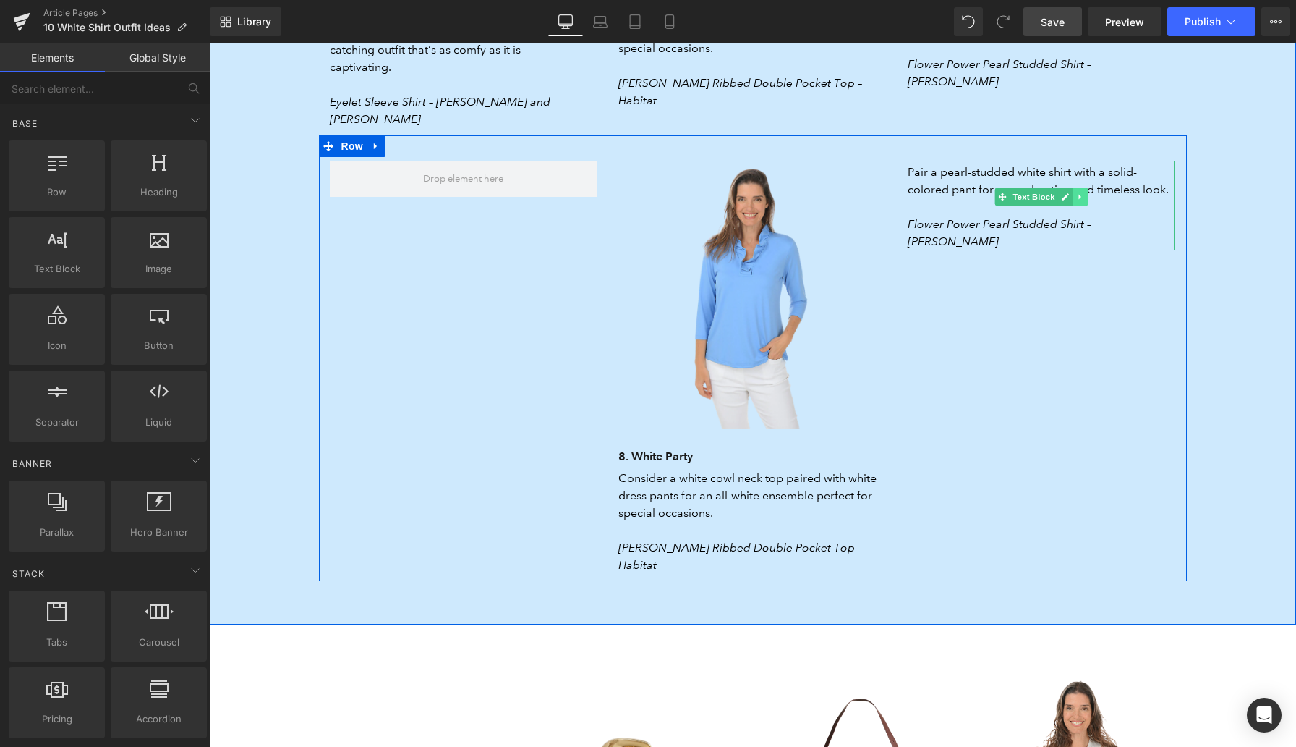
click at [1079, 194] on icon at bounding box center [1080, 196] width 2 height 5
click at [1076, 192] on icon at bounding box center [1073, 196] width 8 height 9
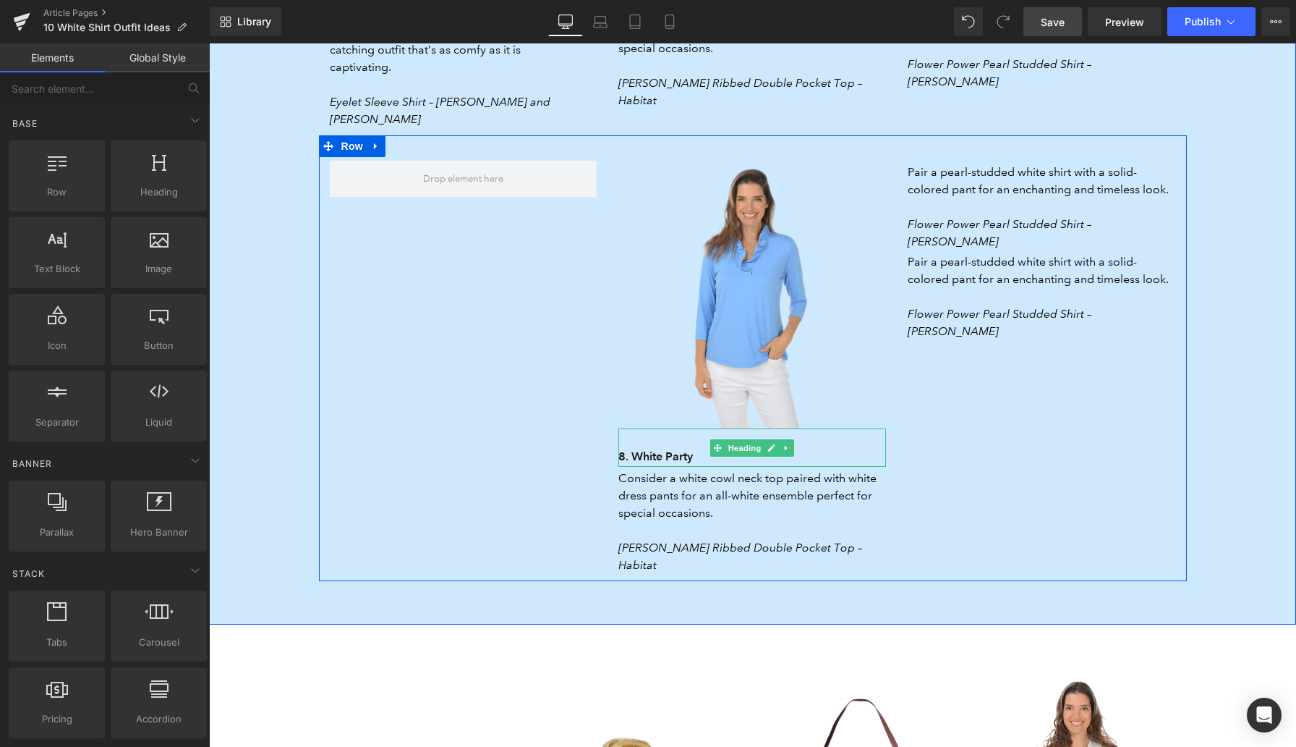
click at [645, 446] on h3 "8. White Party" at bounding box center [752, 456] width 268 height 20
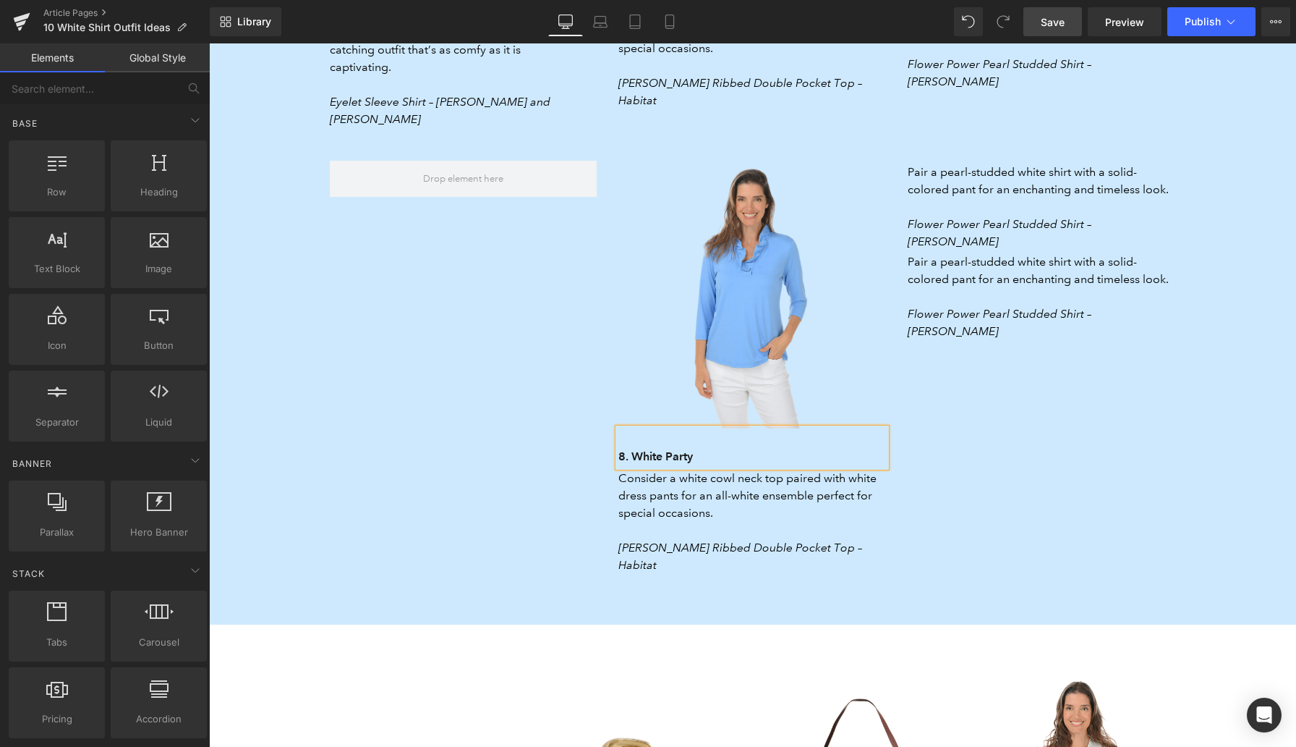
click at [645, 446] on h3 "8. White Party" at bounding box center [752, 456] width 268 height 20
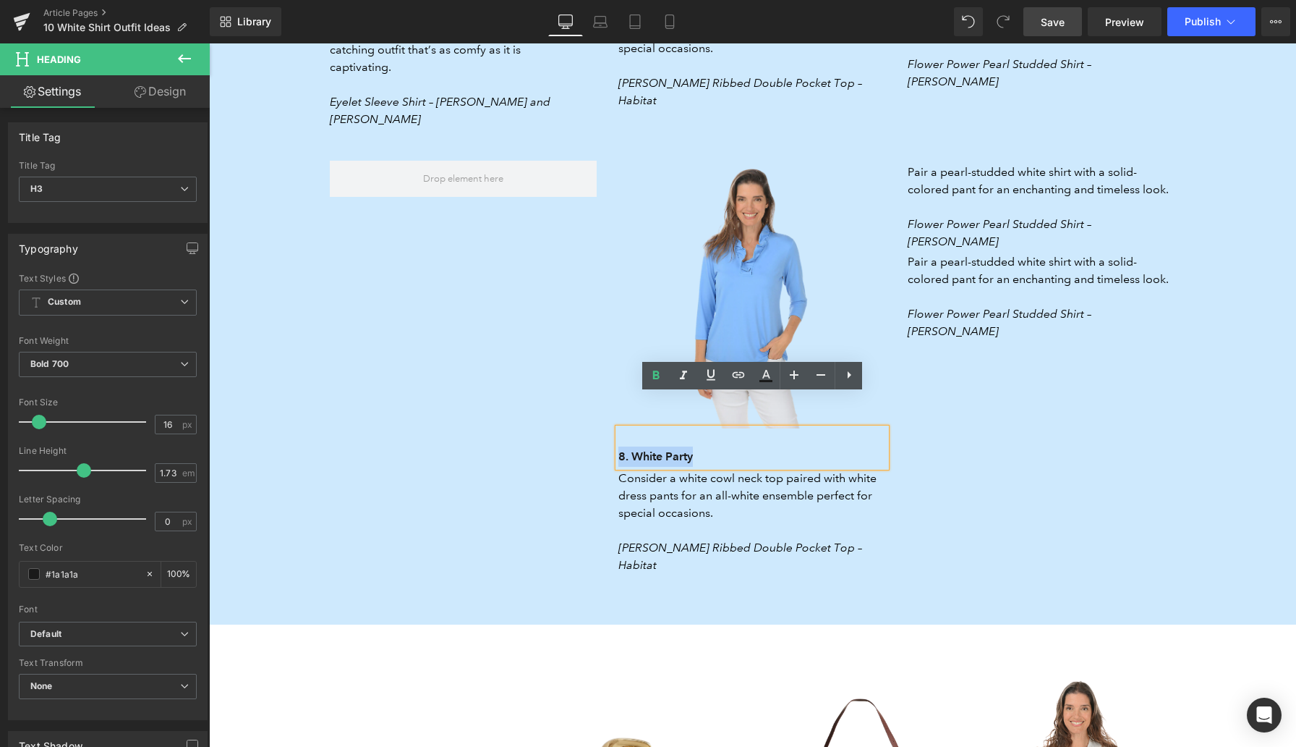
paste div
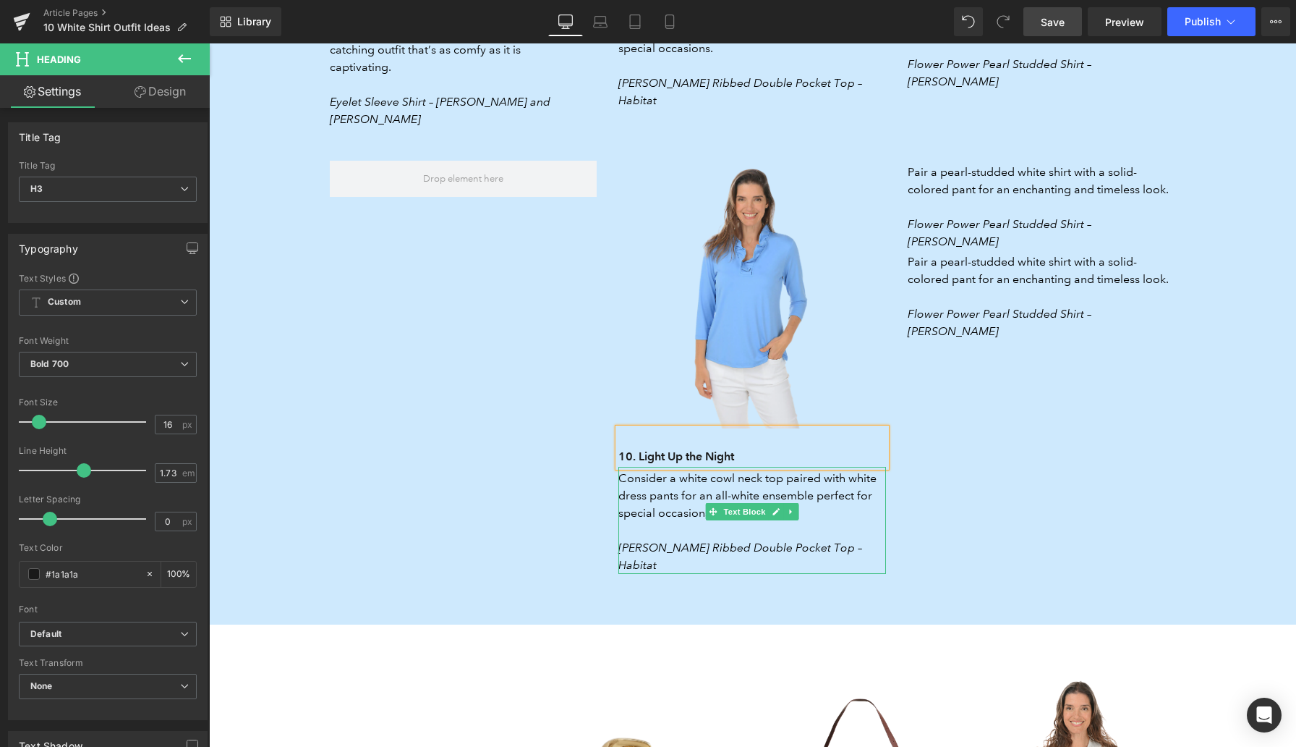
click at [647, 469] on p "Consider a white cowl neck top paired with white dress pants for an all-white e…" at bounding box center [752, 495] width 268 height 52
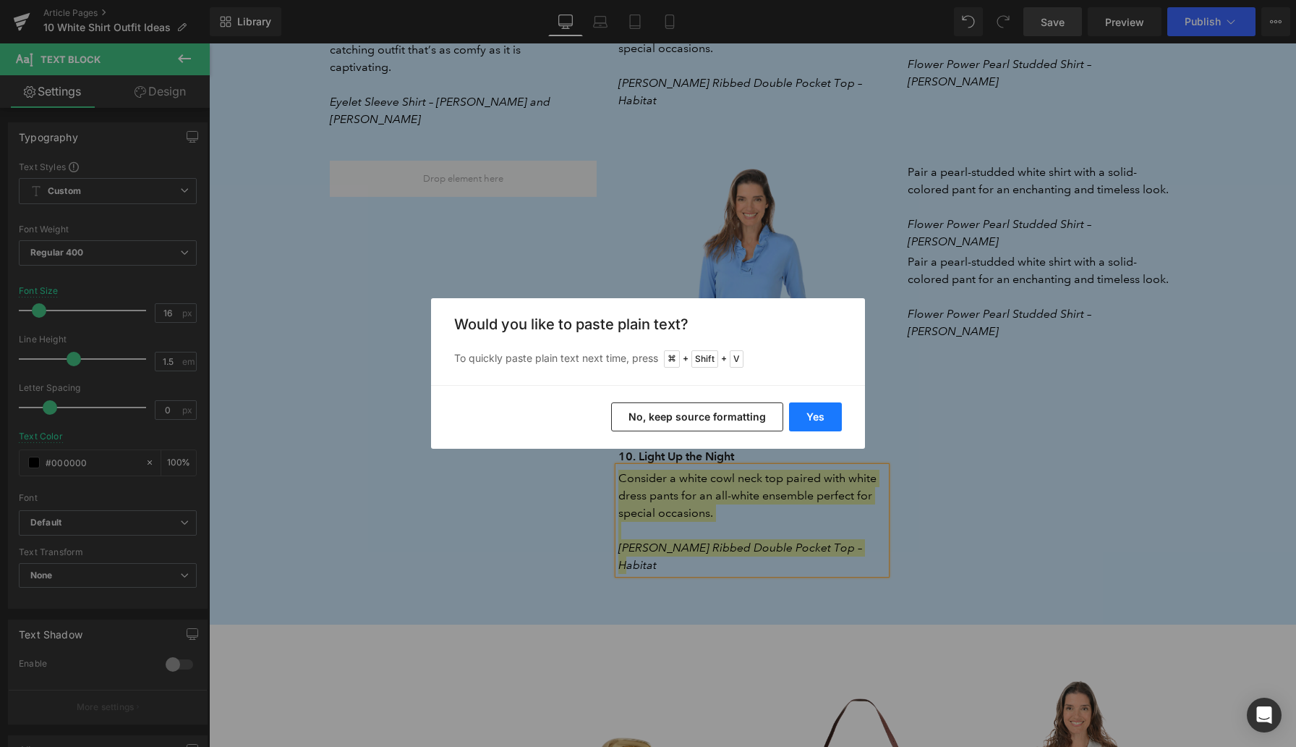
click at [809, 414] on button "Yes" at bounding box center [815, 416] width 53 height 29
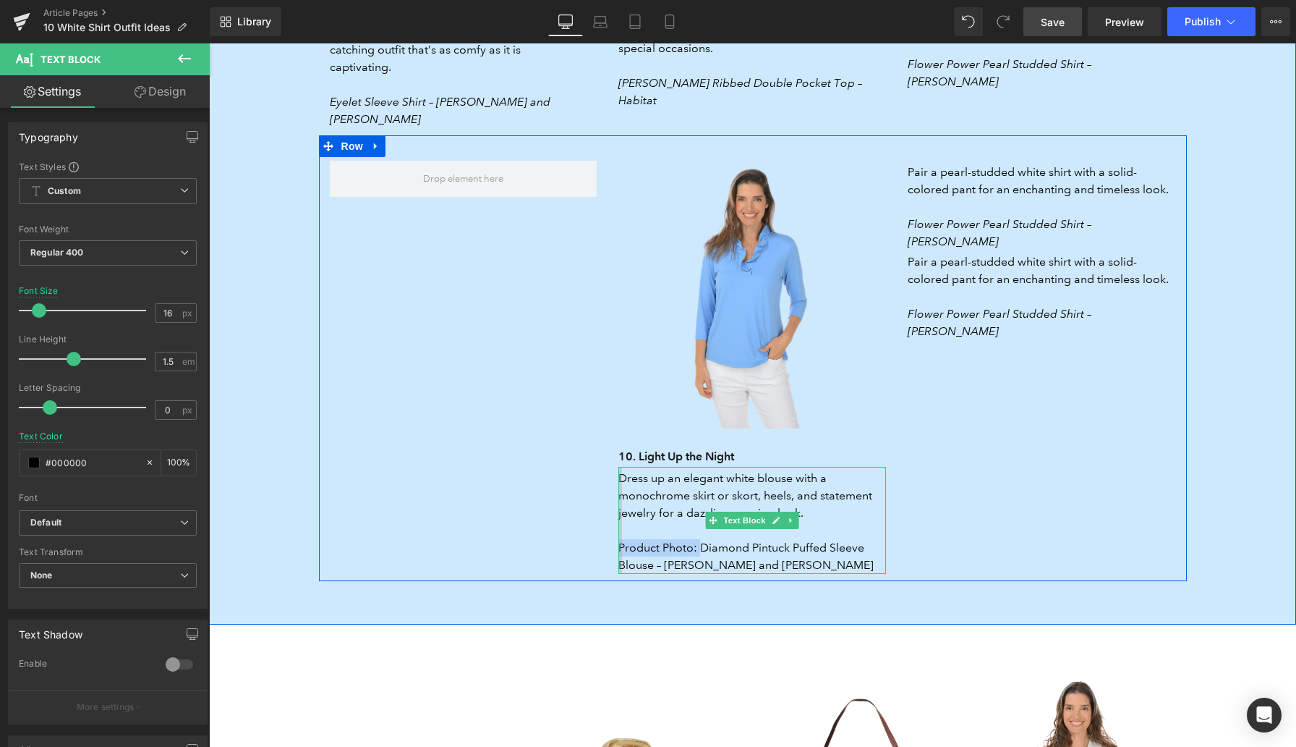
drag, startPoint x: 700, startPoint y: 513, endPoint x: 621, endPoint y: 512, distance: 78.1
click at [621, 512] on div "Dress up an elegant white blouse with a monochrome skirt or skort, heels, and s…" at bounding box center [752, 520] width 268 height 107
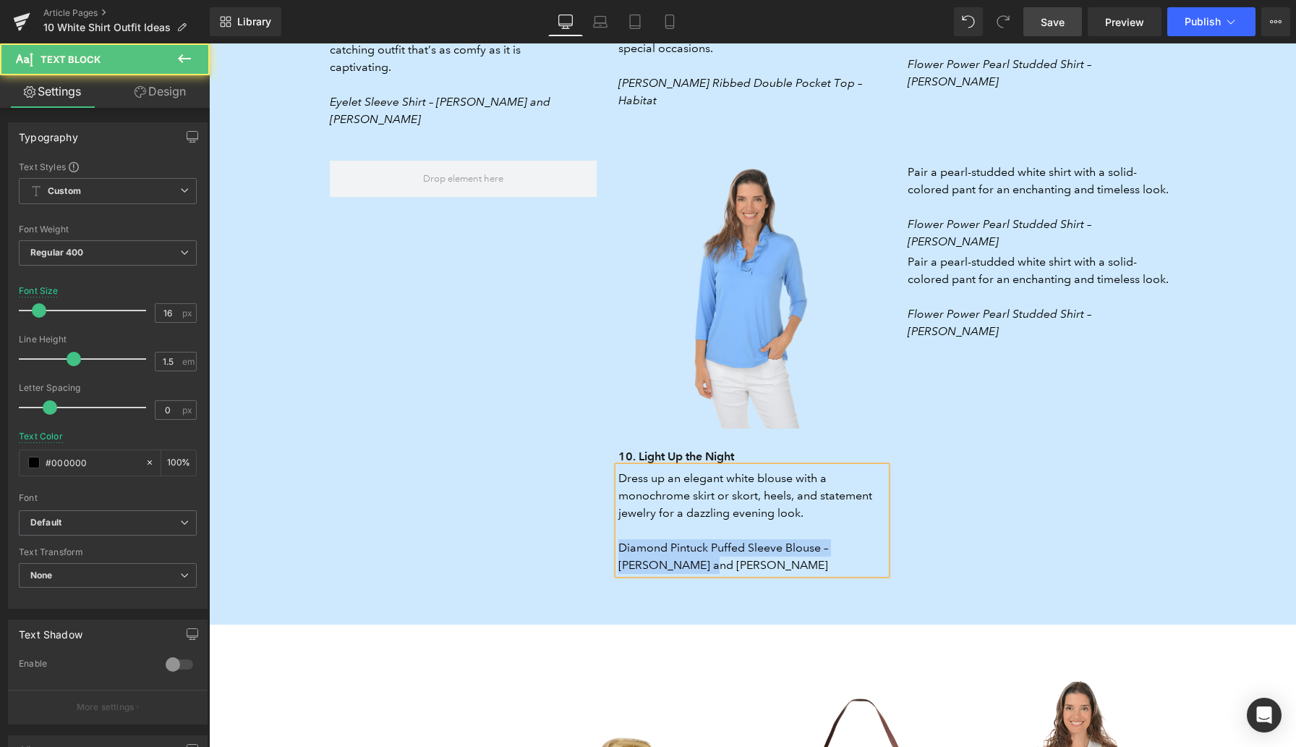
drag, startPoint x: 662, startPoint y: 527, endPoint x: 619, endPoint y: 516, distance: 44.2
click at [619, 539] on p "Diamond Pintuck Puffed Sleeve Blouse – Zac and Rachel" at bounding box center [752, 556] width 268 height 35
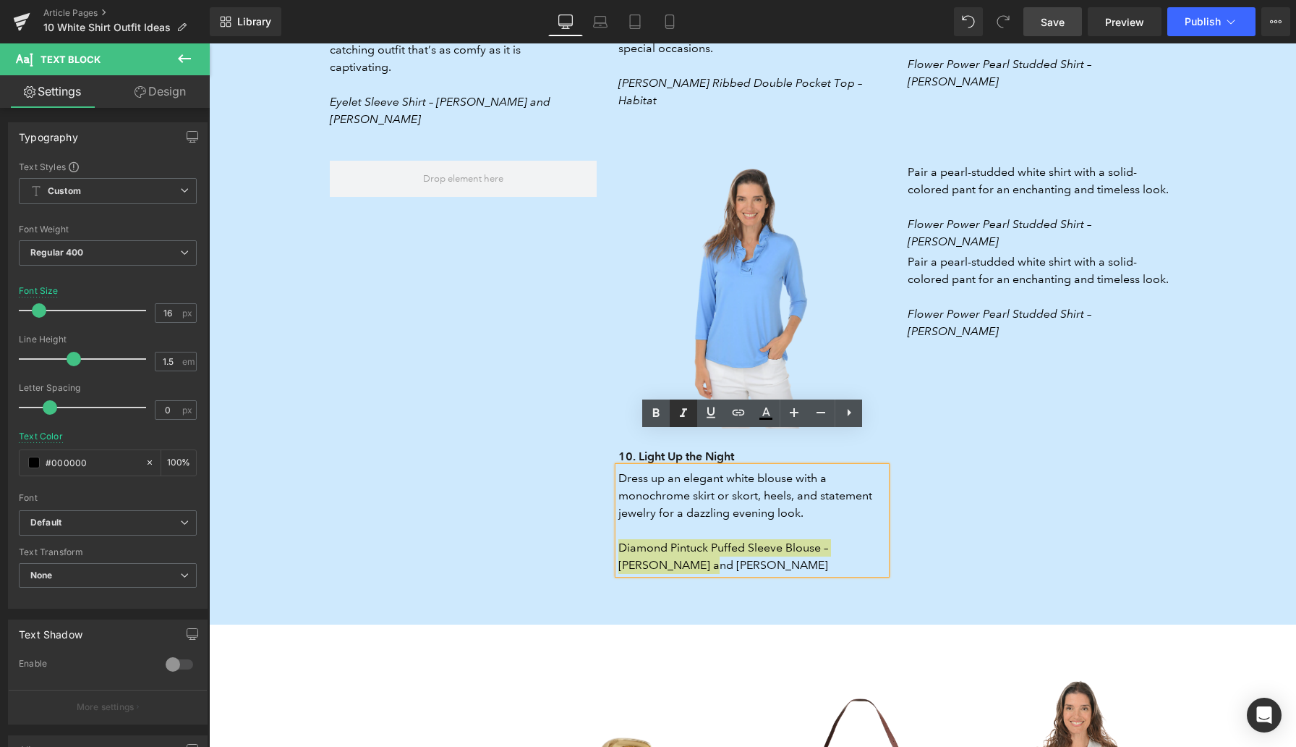
click at [686, 414] on icon at bounding box center [683, 412] width 17 height 17
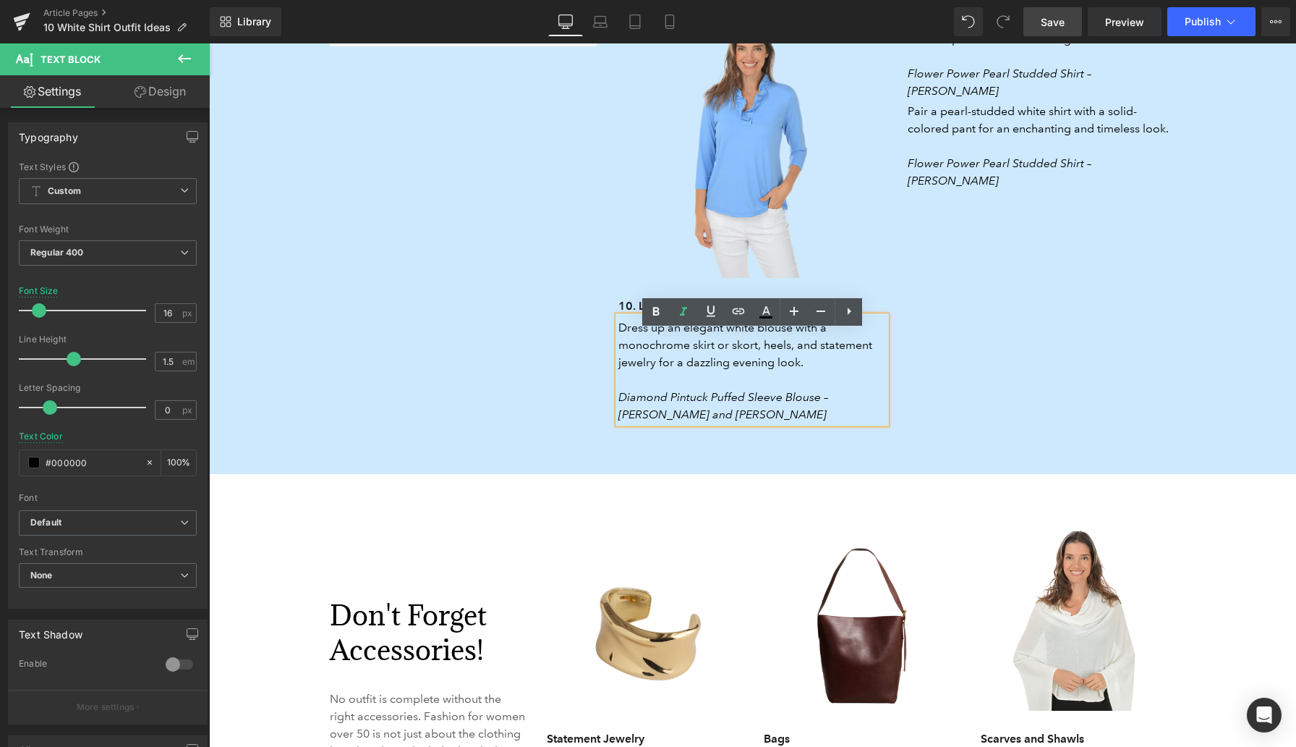
scroll to position [3992, 0]
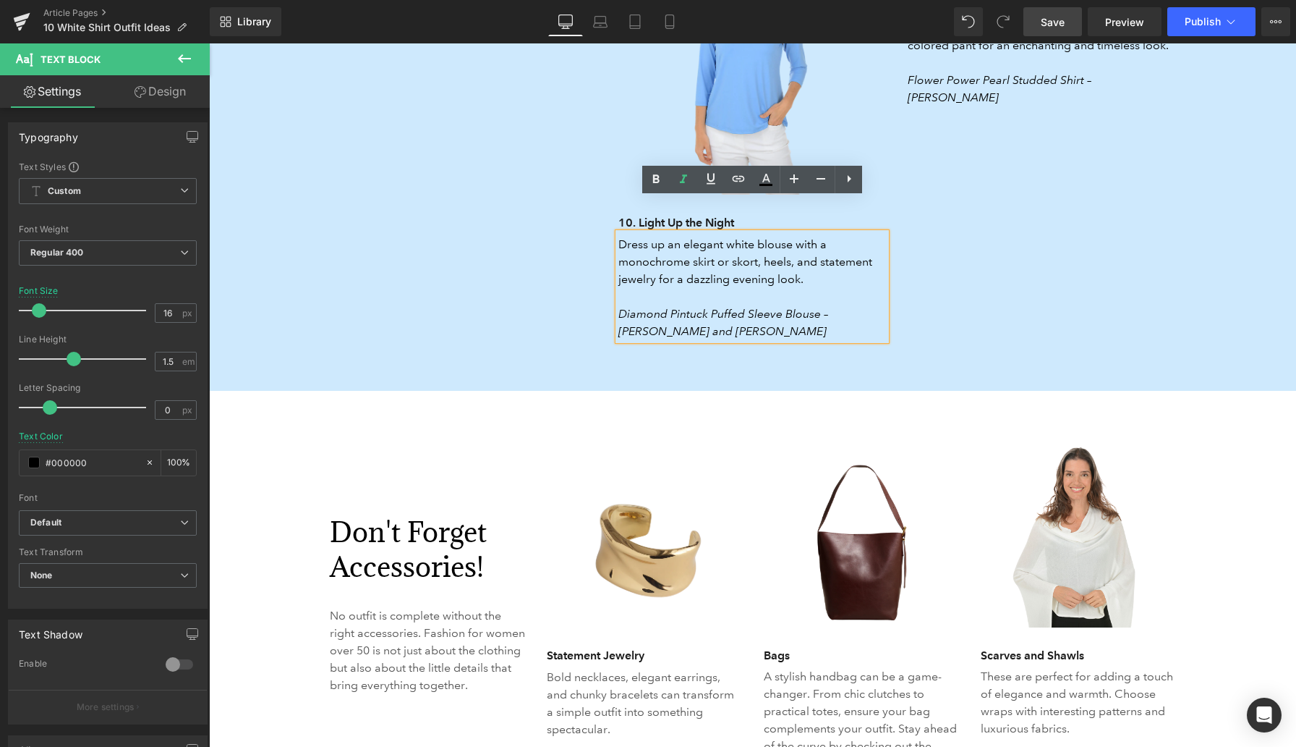
click at [677, 305] on p "Diamond Pintuck Puffed Sleeve Blouse – Zac and Rachel" at bounding box center [752, 322] width 268 height 35
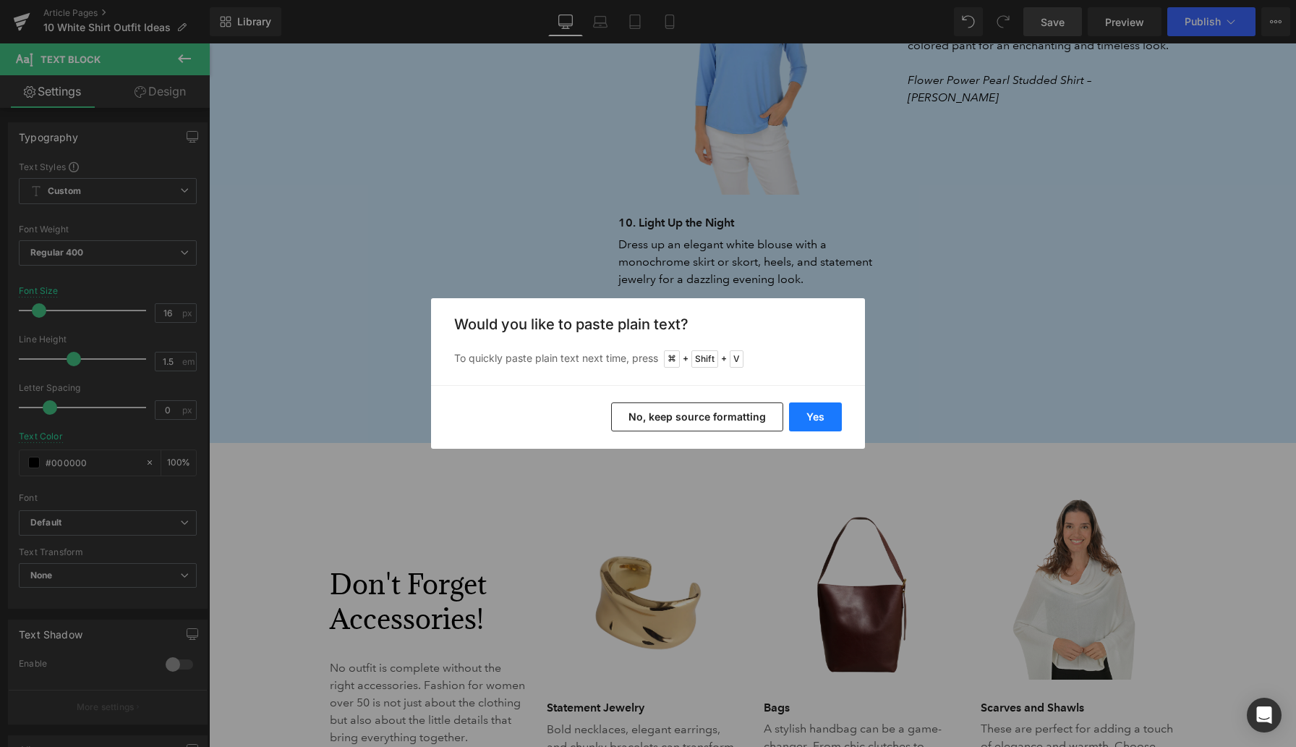
click at [810, 412] on button "Yes" at bounding box center [815, 416] width 53 height 29
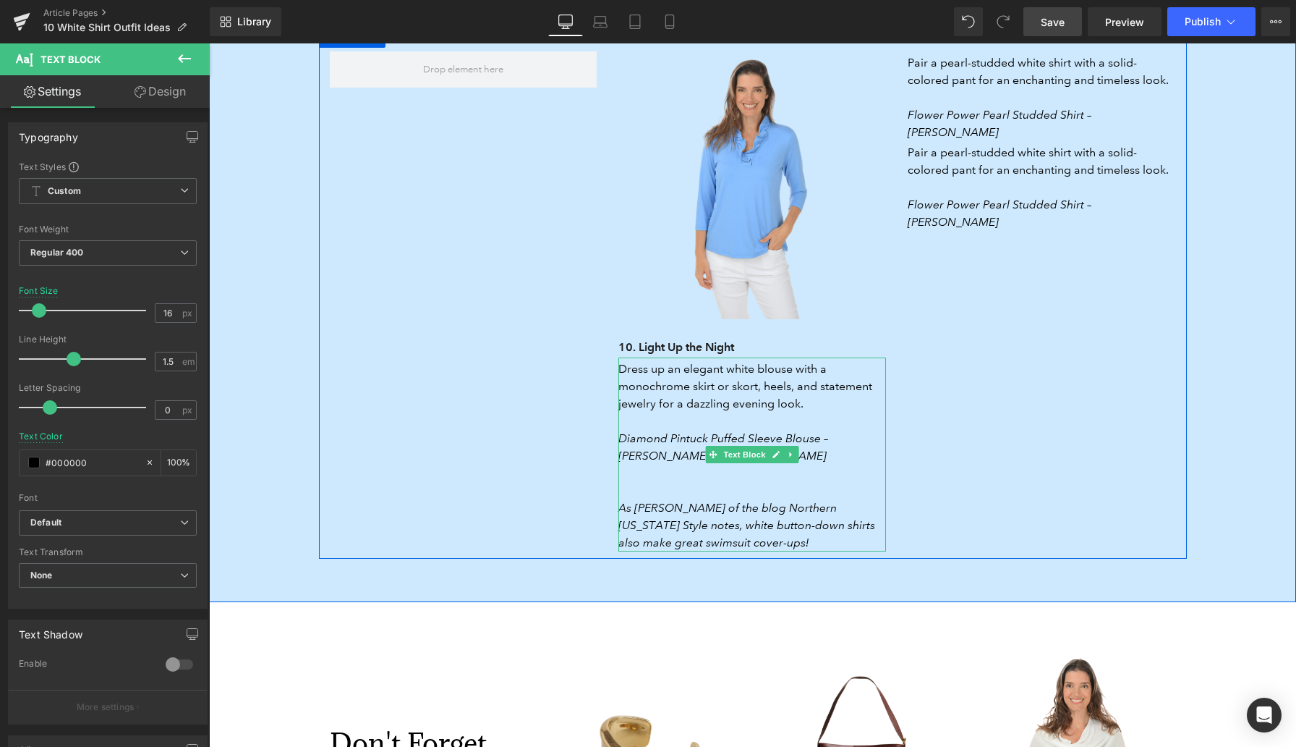
scroll to position [3857, 0]
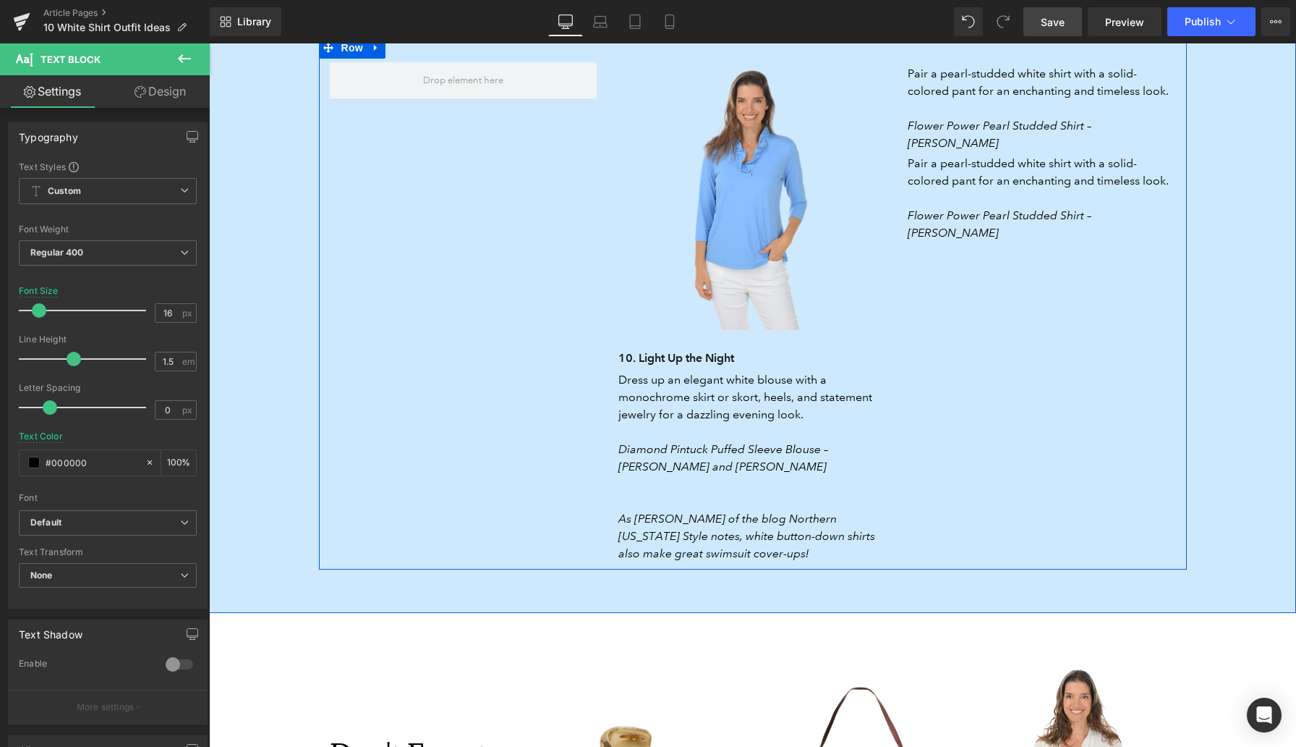
click at [910, 428] on div "Image 10. Light Up the Night Heading Dress up an elegant white blouse with a mo…" at bounding box center [753, 303] width 868 height 532
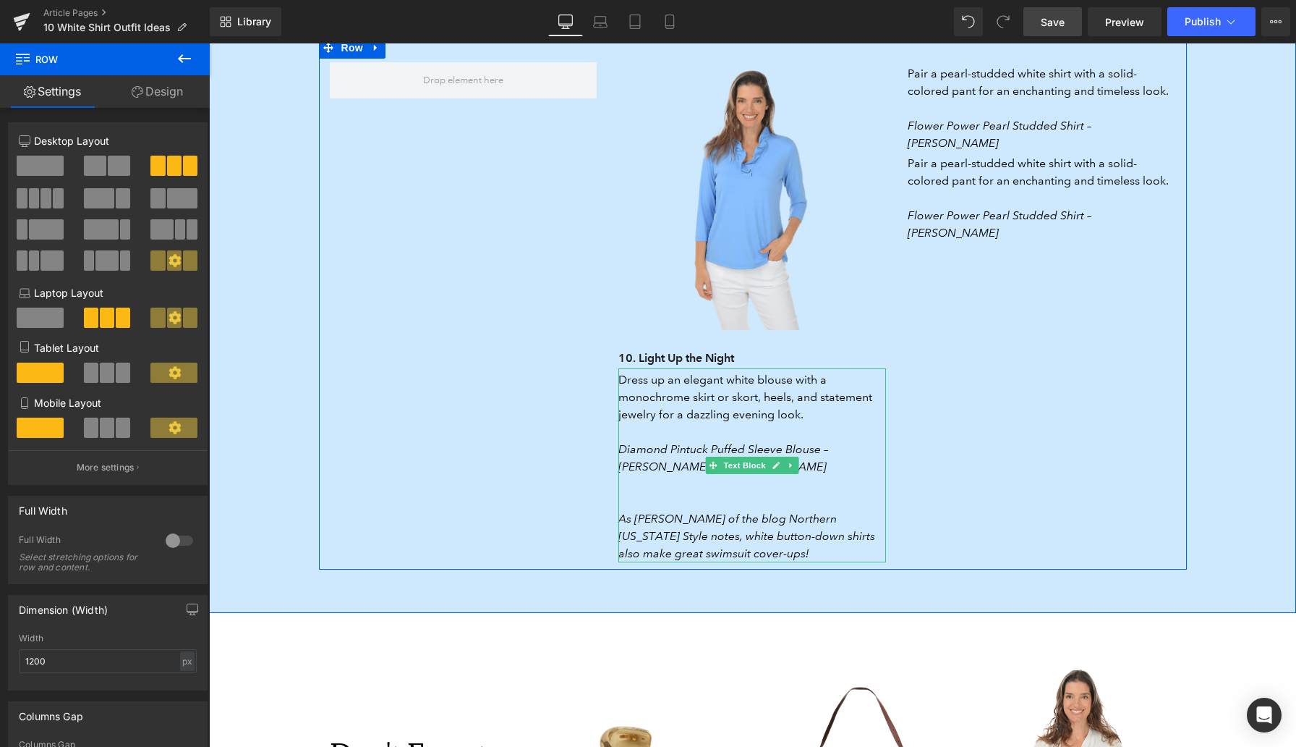
click at [743, 503] on icon "Diamond Pintuck Puffed Sleeve Blouse – Zac and Rachel As Kim Wheeler of the blo…" at bounding box center [746, 501] width 257 height 118
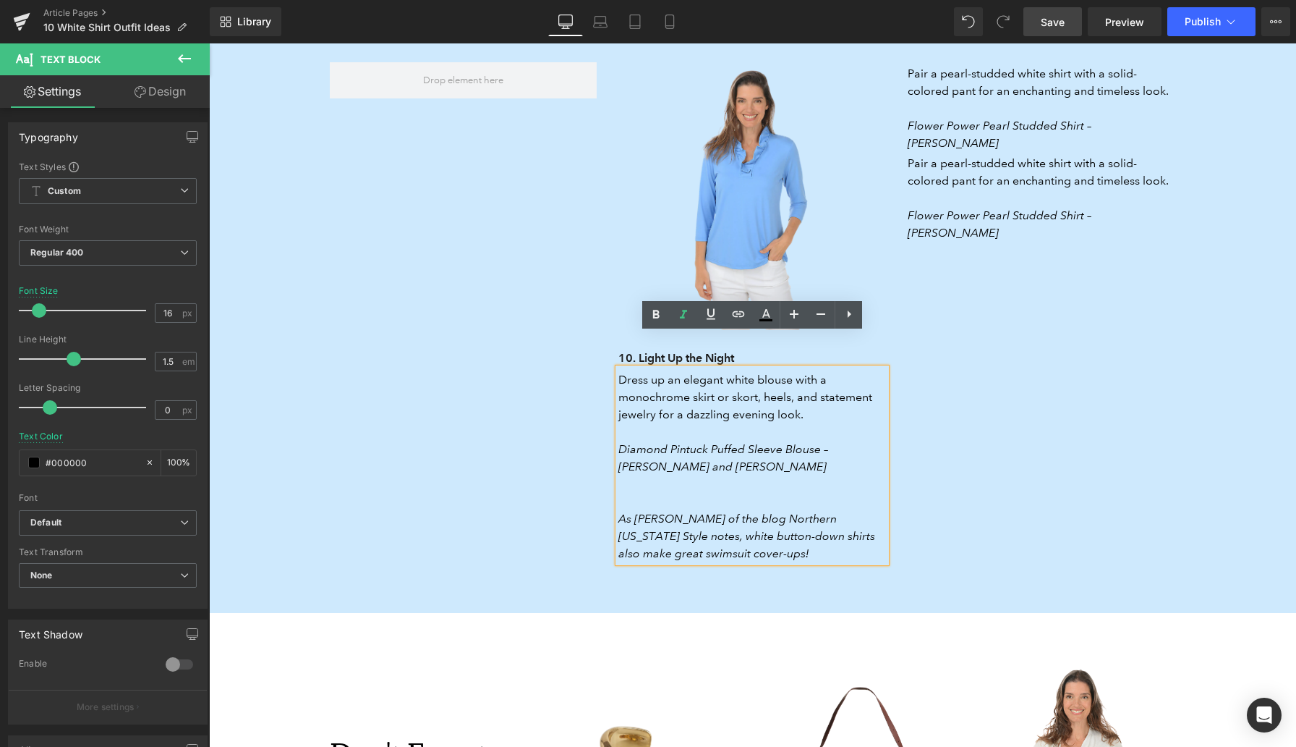
drag, startPoint x: 768, startPoint y: 523, endPoint x: 616, endPoint y: 489, distance: 155.7
click at [618, 489] on div "Dress up an elegant white blouse with a monochrome skirt or skort, heels, and s…" at bounding box center [752, 465] width 268 height 194
drag, startPoint x: 773, startPoint y: 522, endPoint x: 621, endPoint y: 487, distance: 155.1
click at [621, 487] on p "Diamond Pintuck Puffed Sleeve Blouse – Zac and Rachel As Kim Wheeler of the blo…" at bounding box center [752, 502] width 268 height 122
copy icon "As Kim Wheeler of the blog Northern California Style notes, white button-down s…"
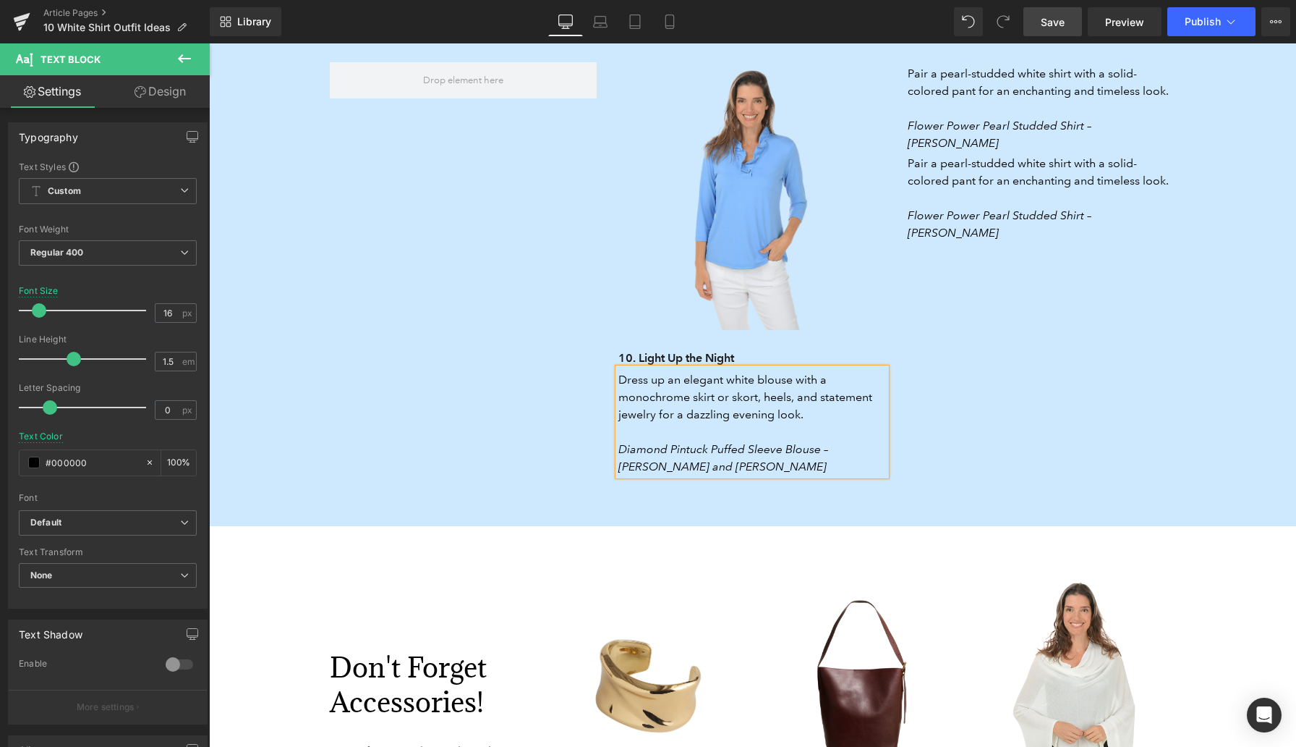
click at [985, 420] on div "Image 10. Light Up the Night Heading Dress up an elegant white blouse with a mo…" at bounding box center [753, 260] width 868 height 446
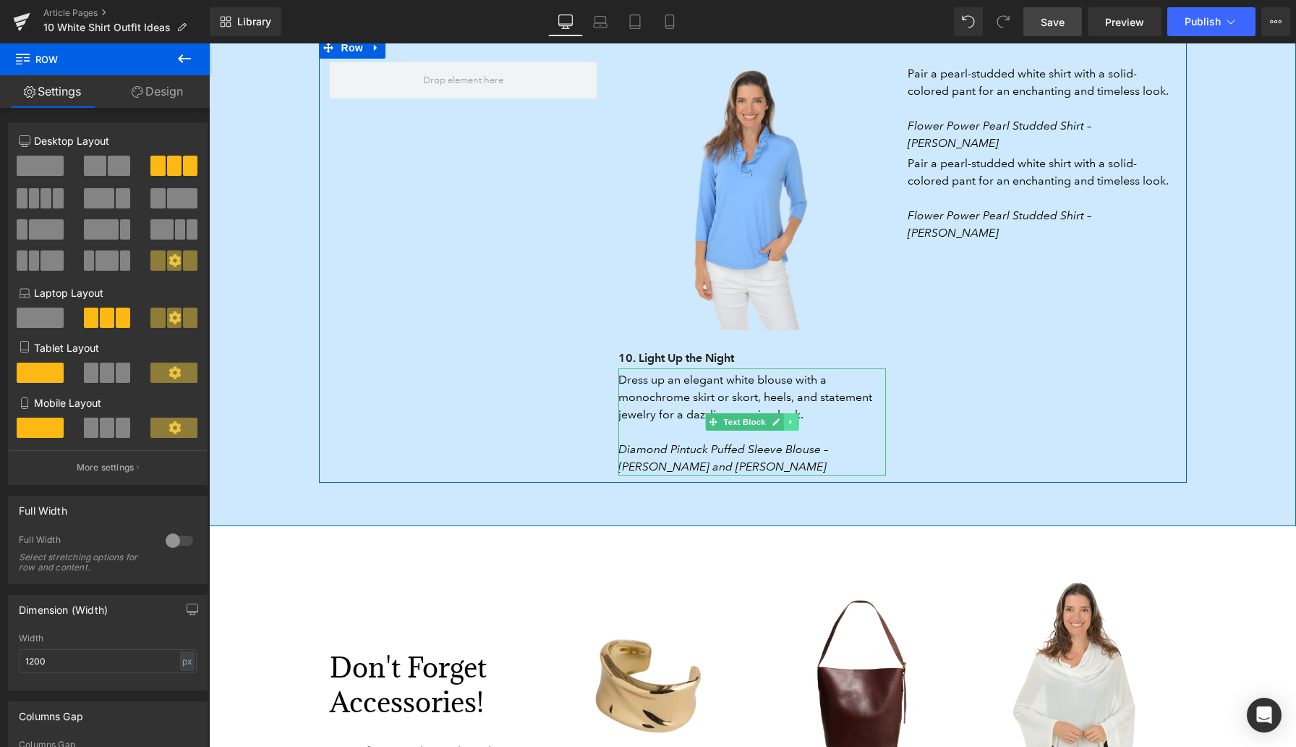
click at [792, 420] on icon at bounding box center [791, 422] width 2 height 5
click at [786, 417] on icon at bounding box center [784, 421] width 8 height 8
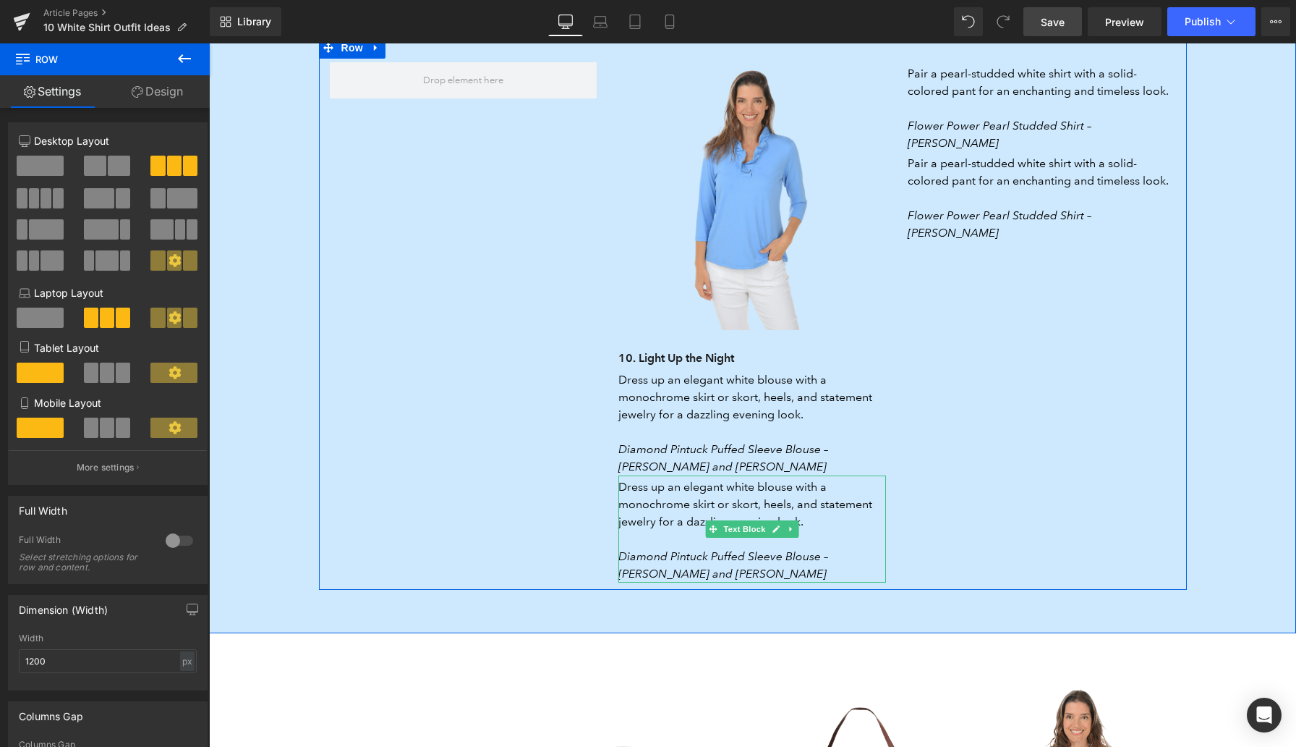
click at [679, 478] on p "Dress up an elegant white blouse with a monochrome skirt or skort, heels, and s…" at bounding box center [752, 504] width 268 height 52
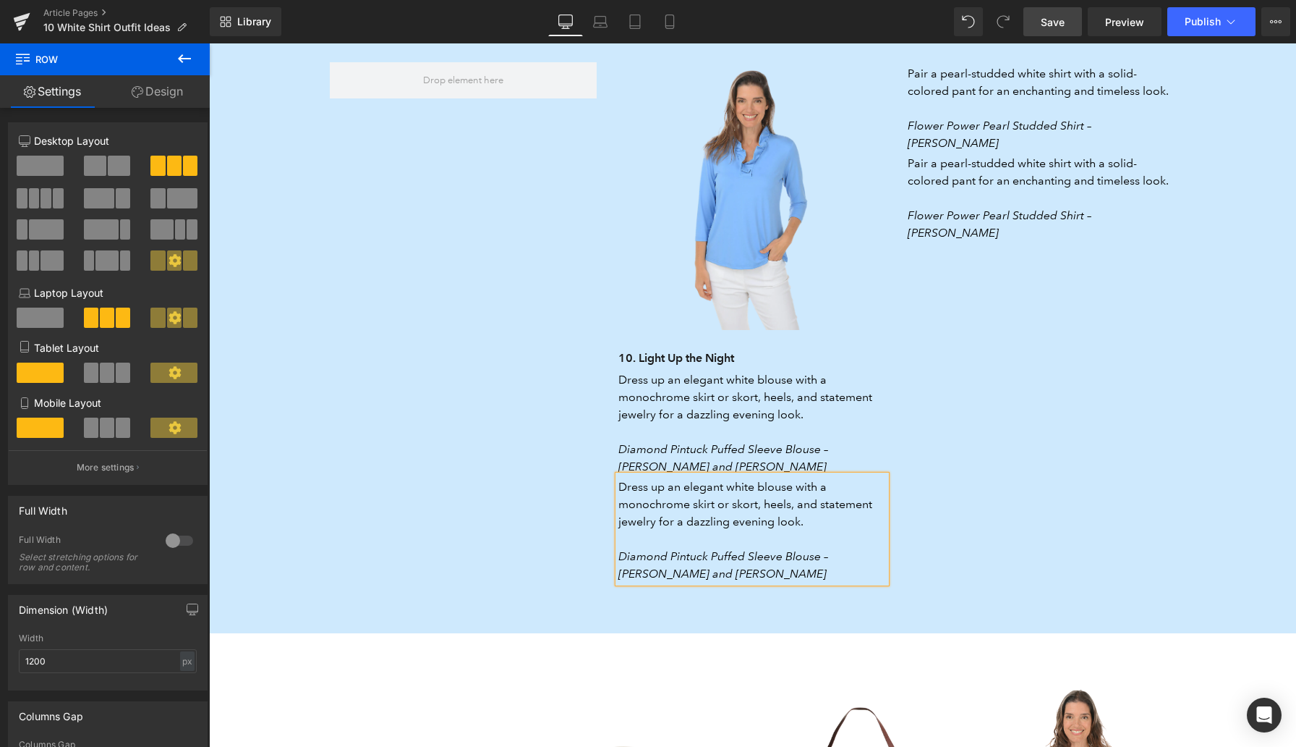
click at [679, 478] on p "Dress up an elegant white blouse with a monochrome skirt or skort, heels, and s…" at bounding box center [752, 504] width 268 height 52
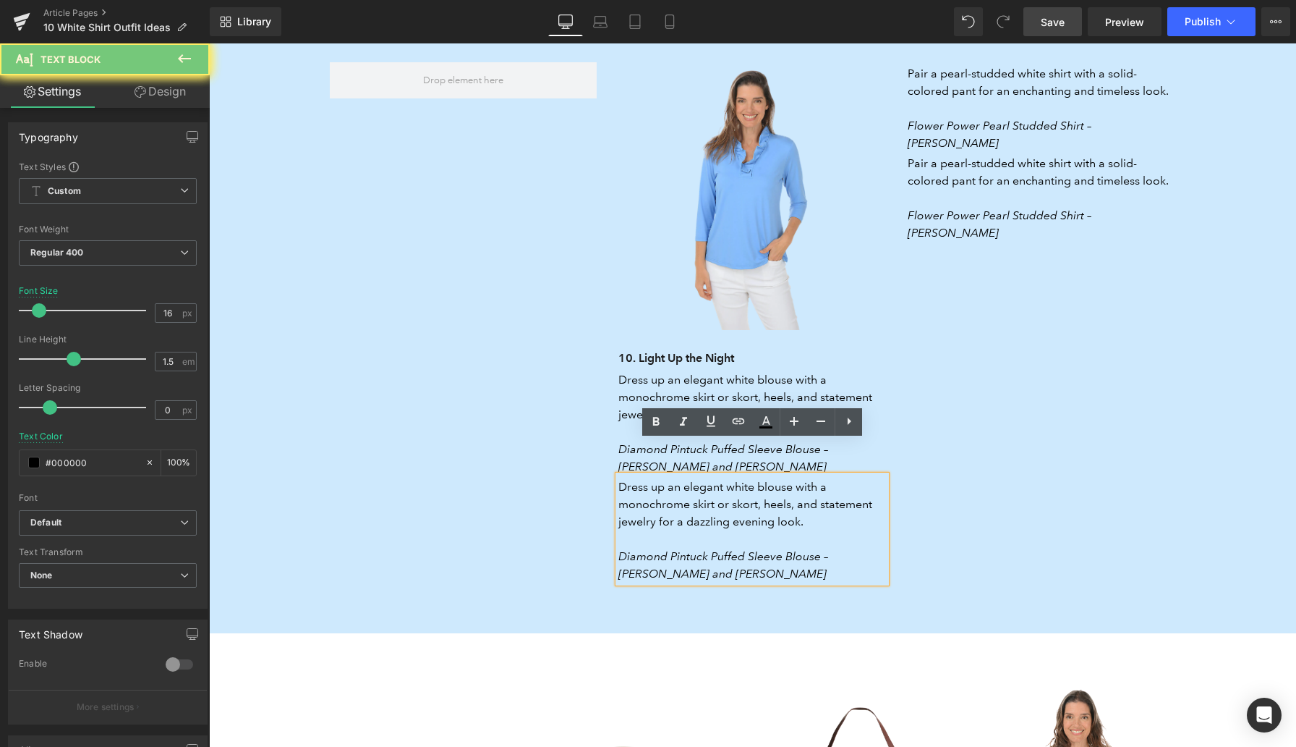
click at [679, 478] on p "Dress up an elegant white blouse with a monochrome skirt or skort, heels, and s…" at bounding box center [752, 504] width 268 height 52
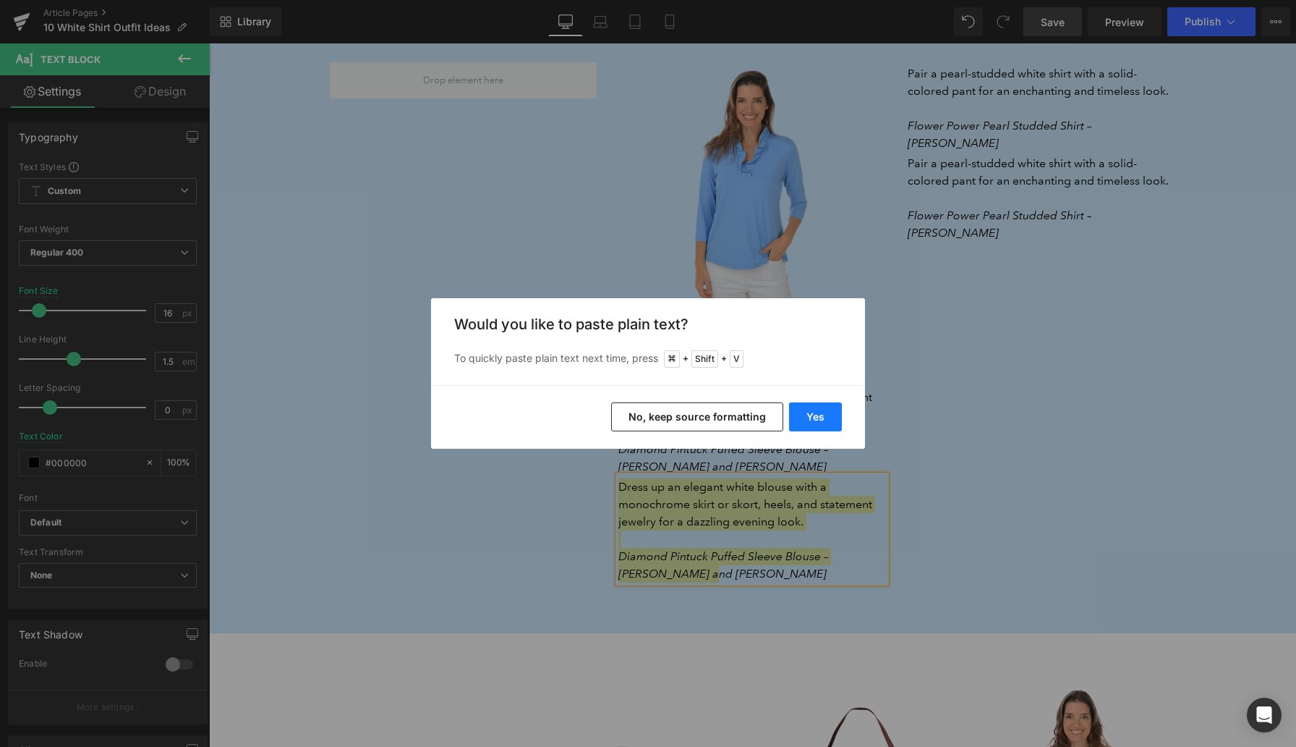
click at [828, 409] on button "Yes" at bounding box center [815, 416] width 53 height 29
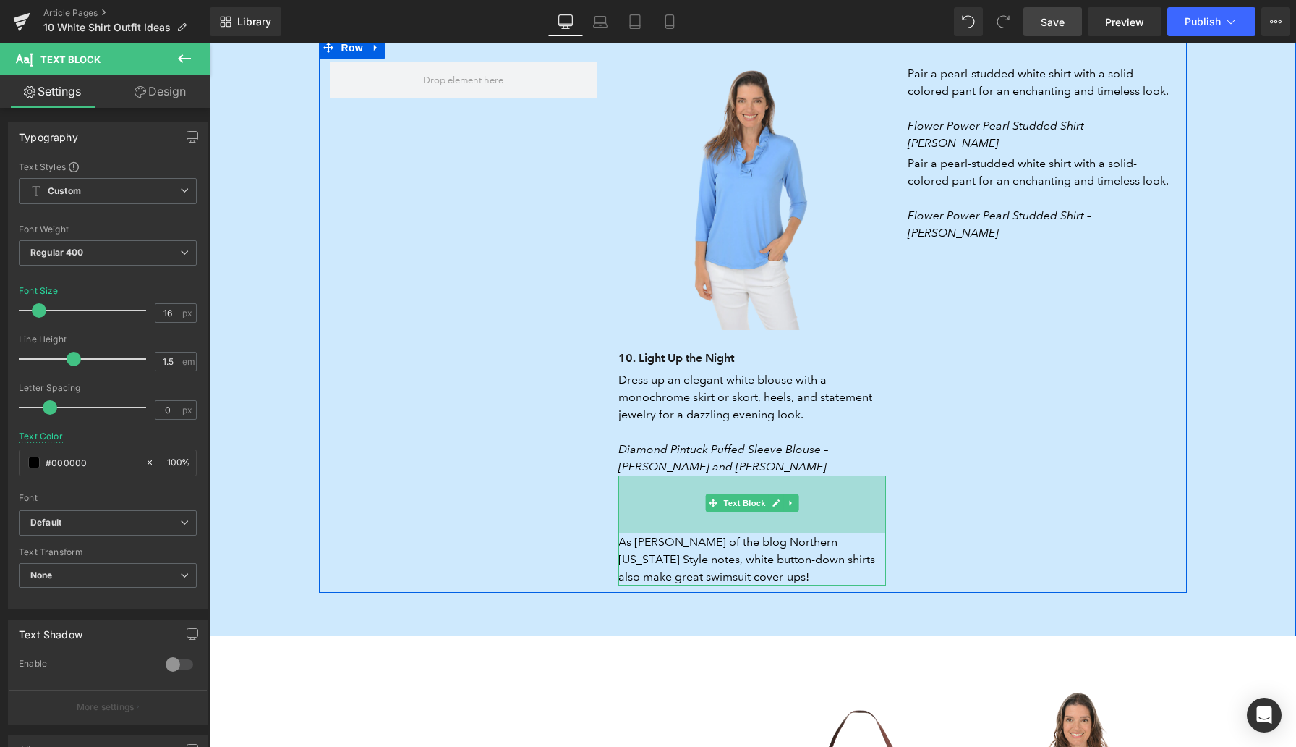
drag, startPoint x: 818, startPoint y: 443, endPoint x: 819, endPoint y: 499, distance: 55.7
click at [819, 499] on div "As Kim Wheeler of the blog Northern California Style notes, white button-down s…" at bounding box center [752, 530] width 268 height 110
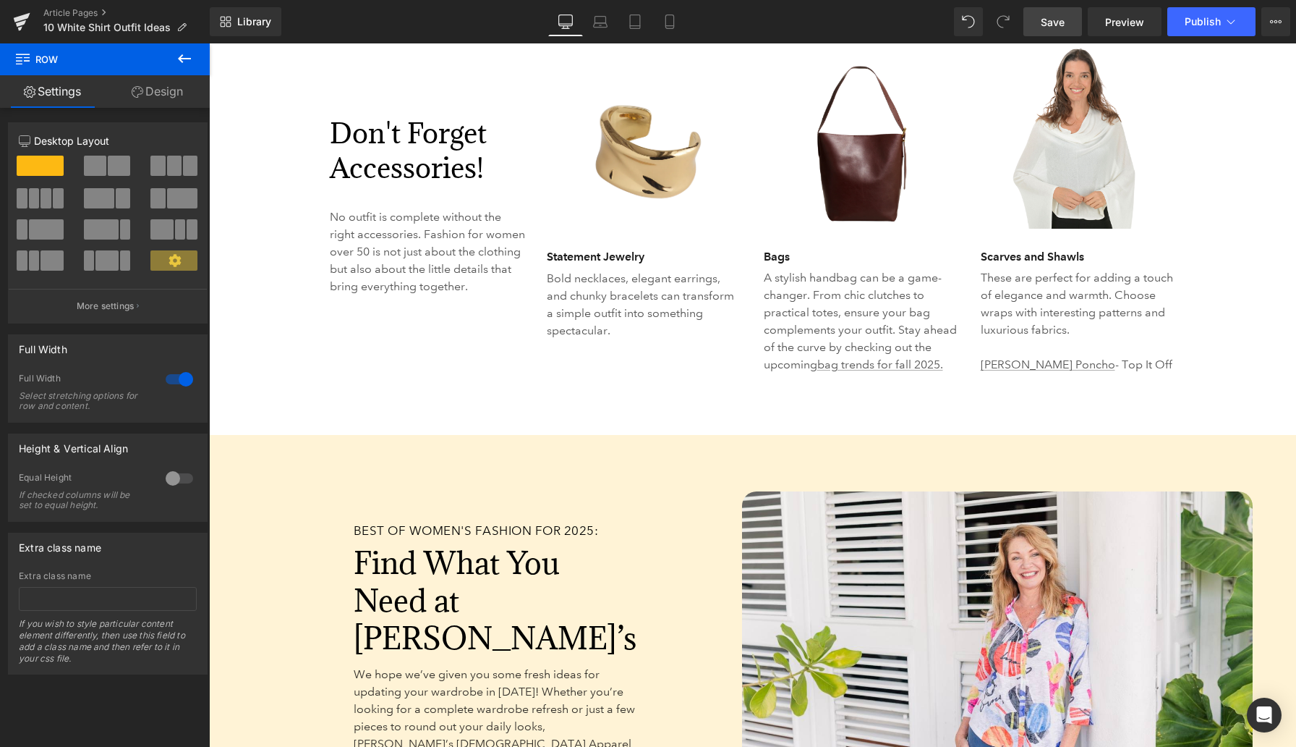
scroll to position [4548, 0]
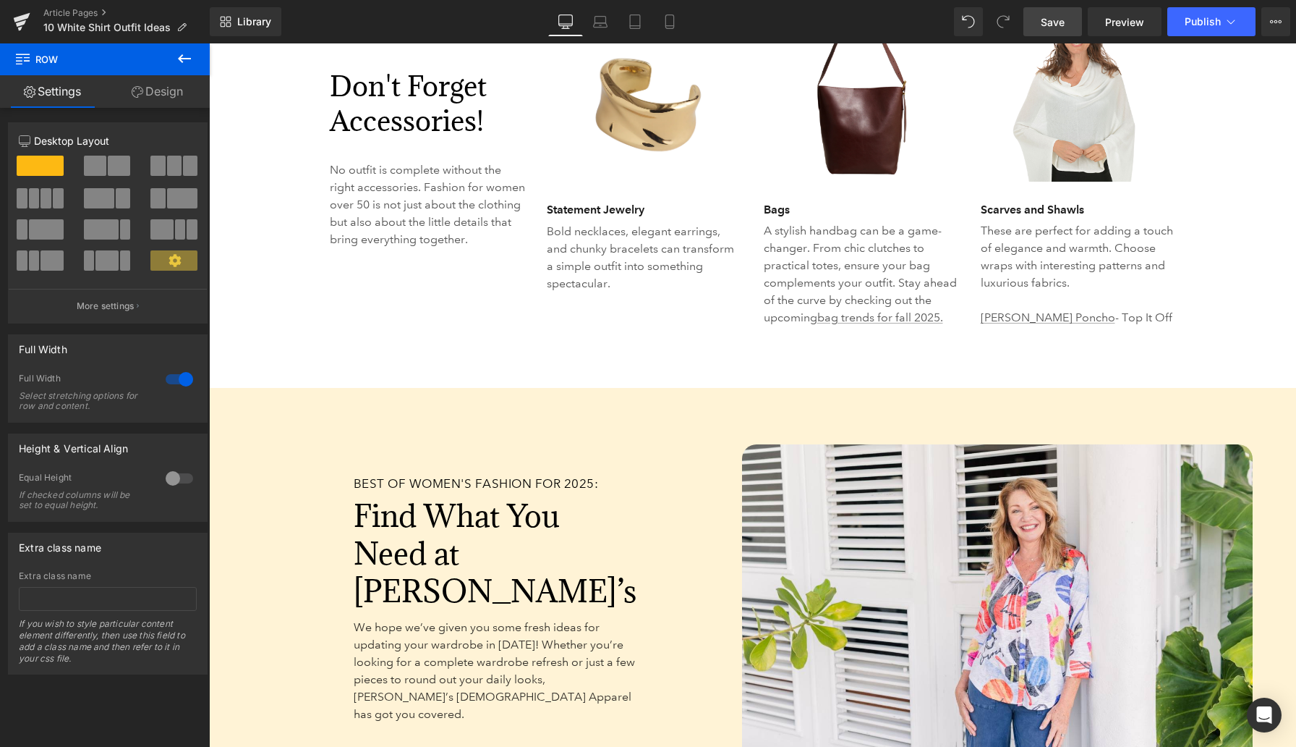
click at [407, 503] on font "Find What You Need at Anthony’s" at bounding box center [495, 553] width 283 height 115
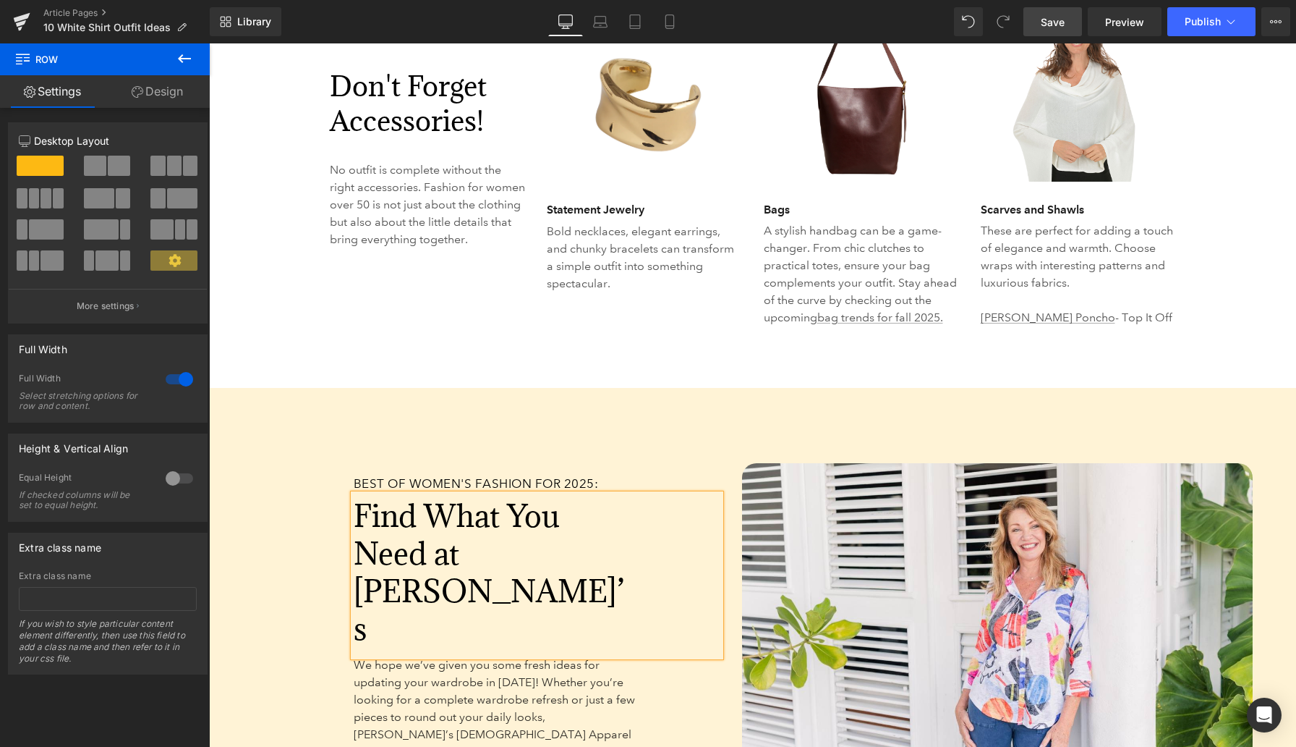
click at [407, 503] on font "Find What You Need at Anthony’s" at bounding box center [489, 572] width 271 height 153
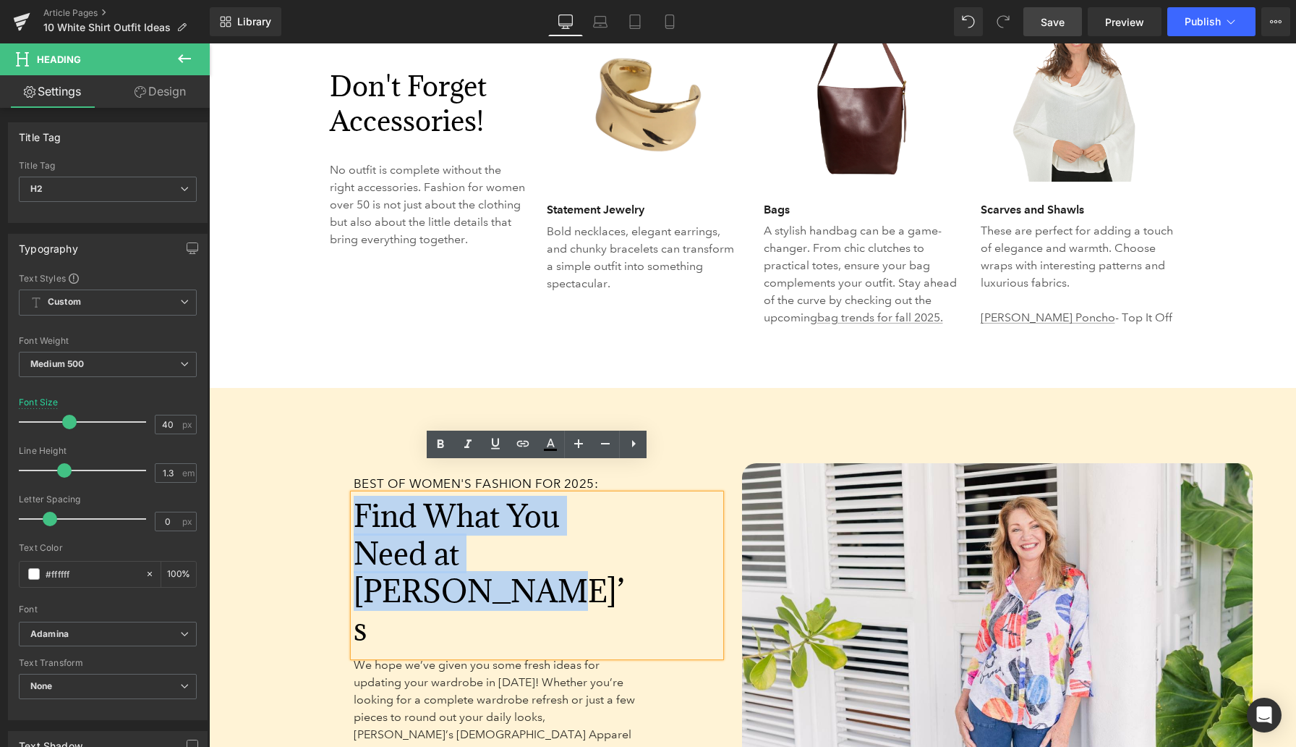
paste div
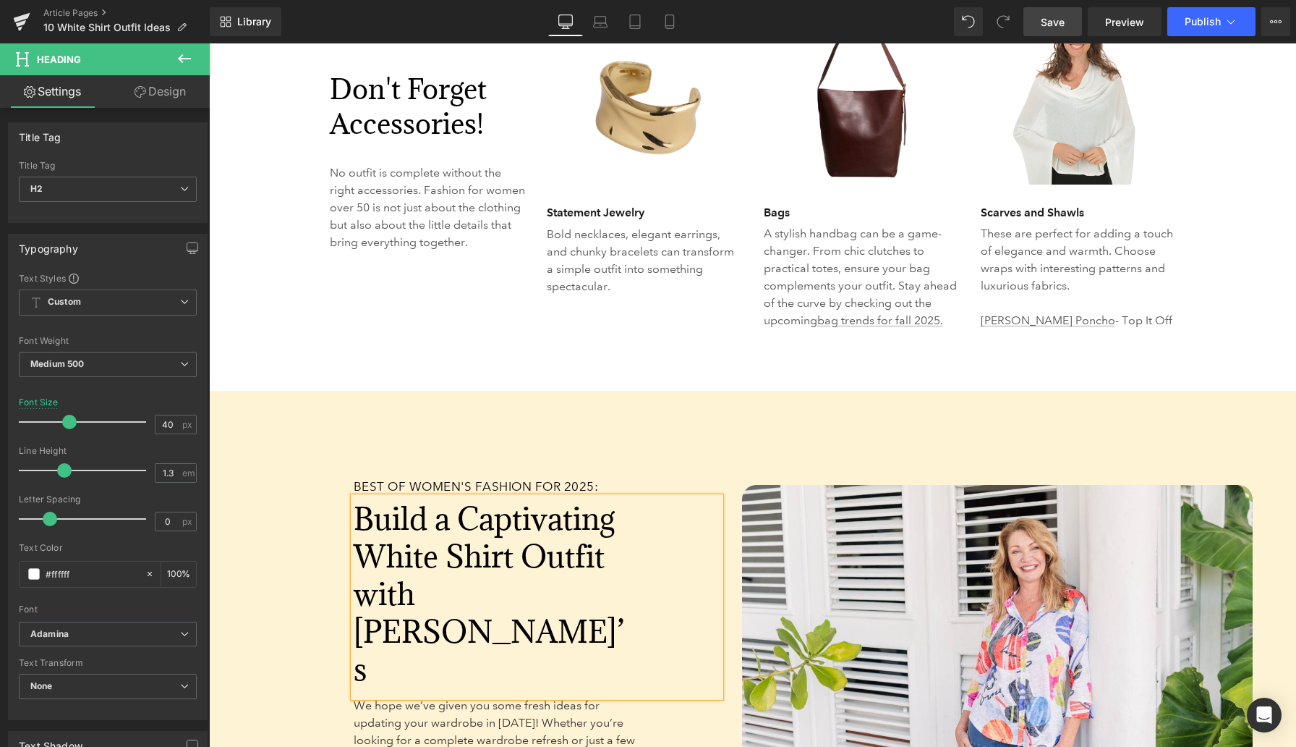
click at [529, 478] on span "Heading" at bounding box center [529, 486] width 39 height 17
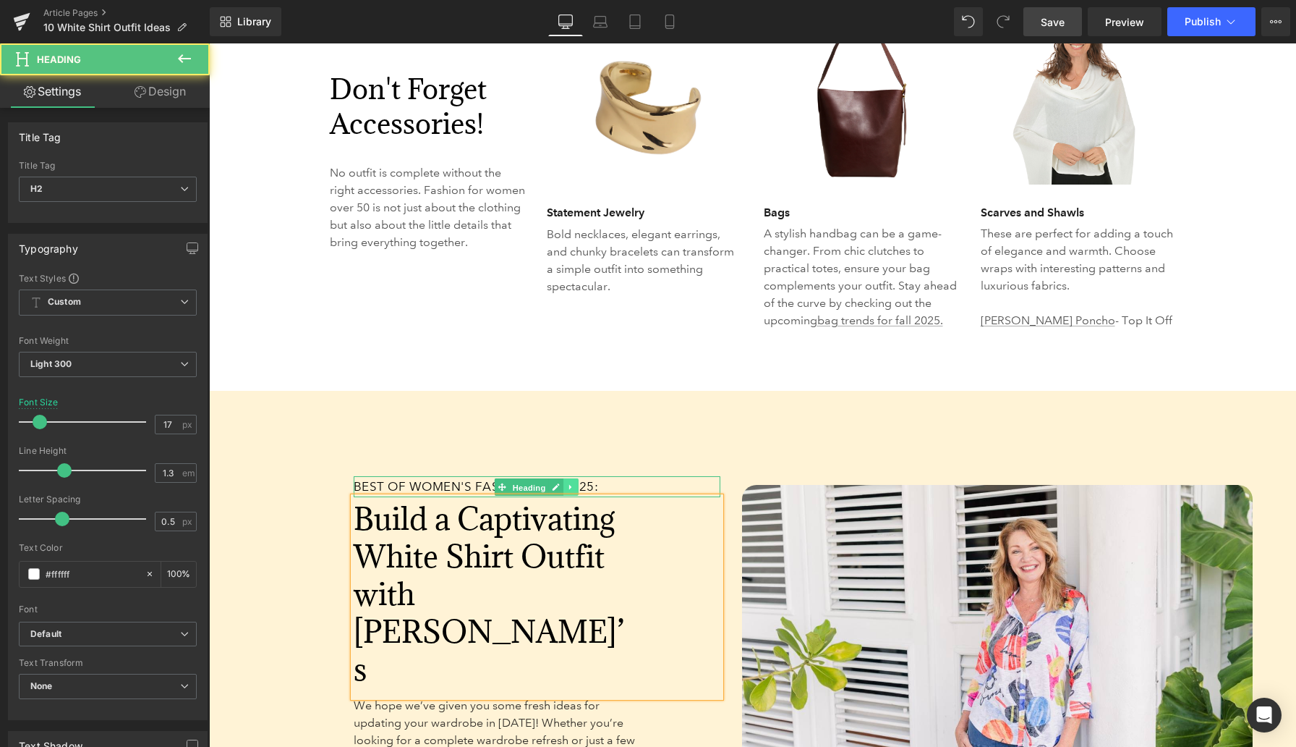
click at [574, 483] on icon at bounding box center [571, 487] width 8 height 9
click at [582, 483] on icon at bounding box center [579, 487] width 8 height 8
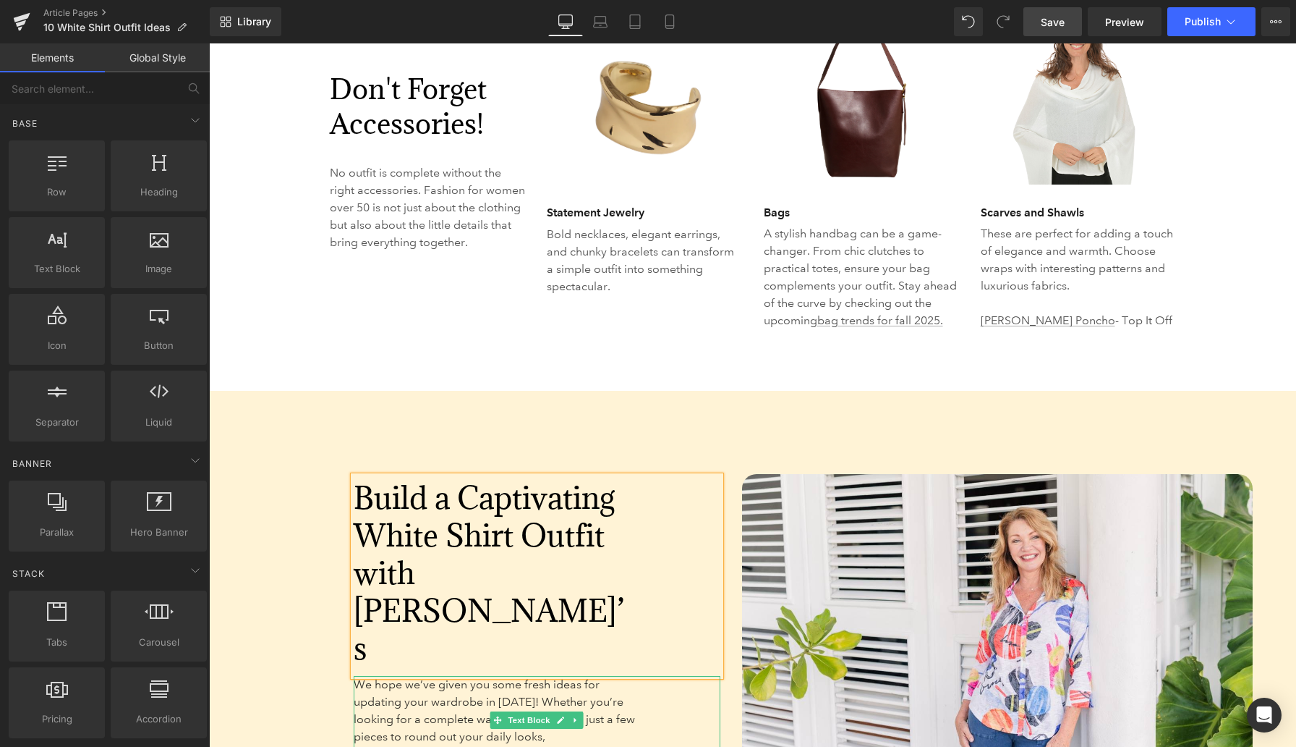
click at [400, 677] on span "We hope we’ve given you some fresh ideas for updating your wardrobe in 2025! Wh…" at bounding box center [494, 727] width 281 height 101
click at [399, 677] on span "We hope we’ve given you some fresh ideas for updating your wardrobe in 2025! Wh…" at bounding box center [494, 727] width 281 height 101
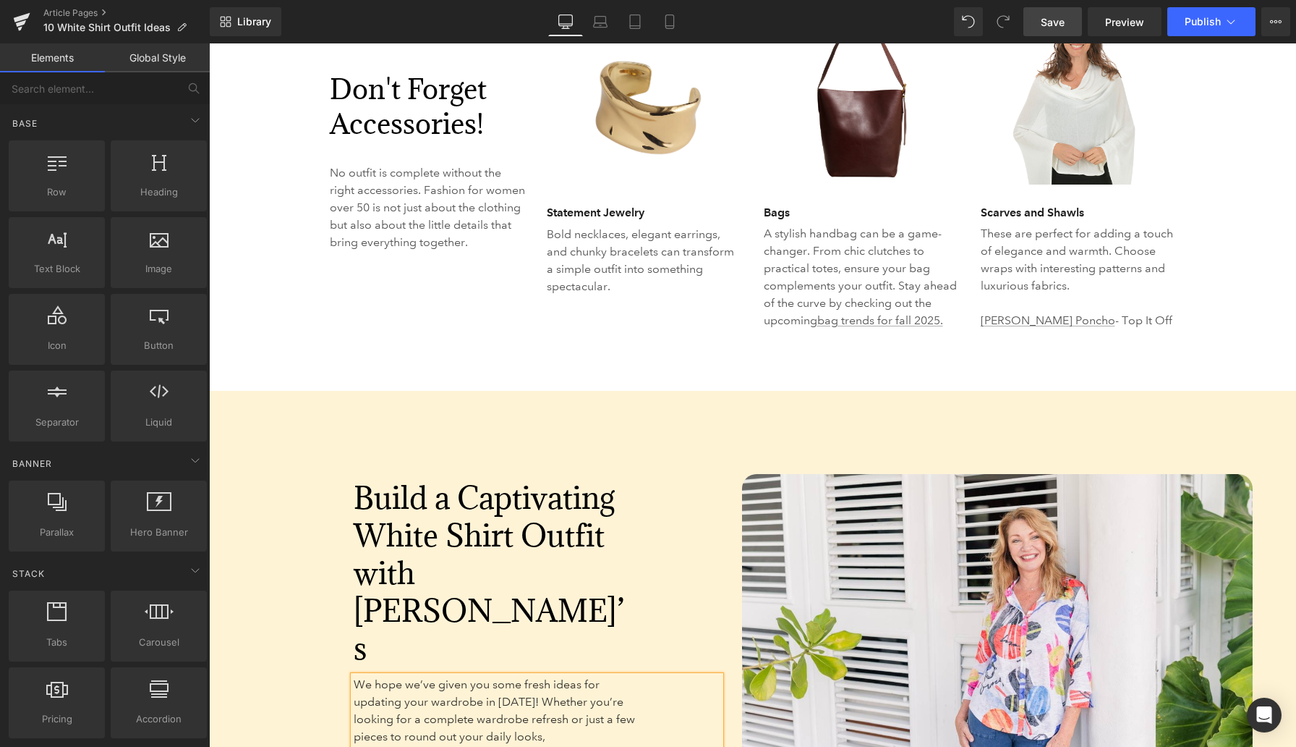
click at [399, 677] on span "We hope we’ve given you some fresh ideas for updating your wardrobe in 2025! Wh…" at bounding box center [494, 727] width 281 height 101
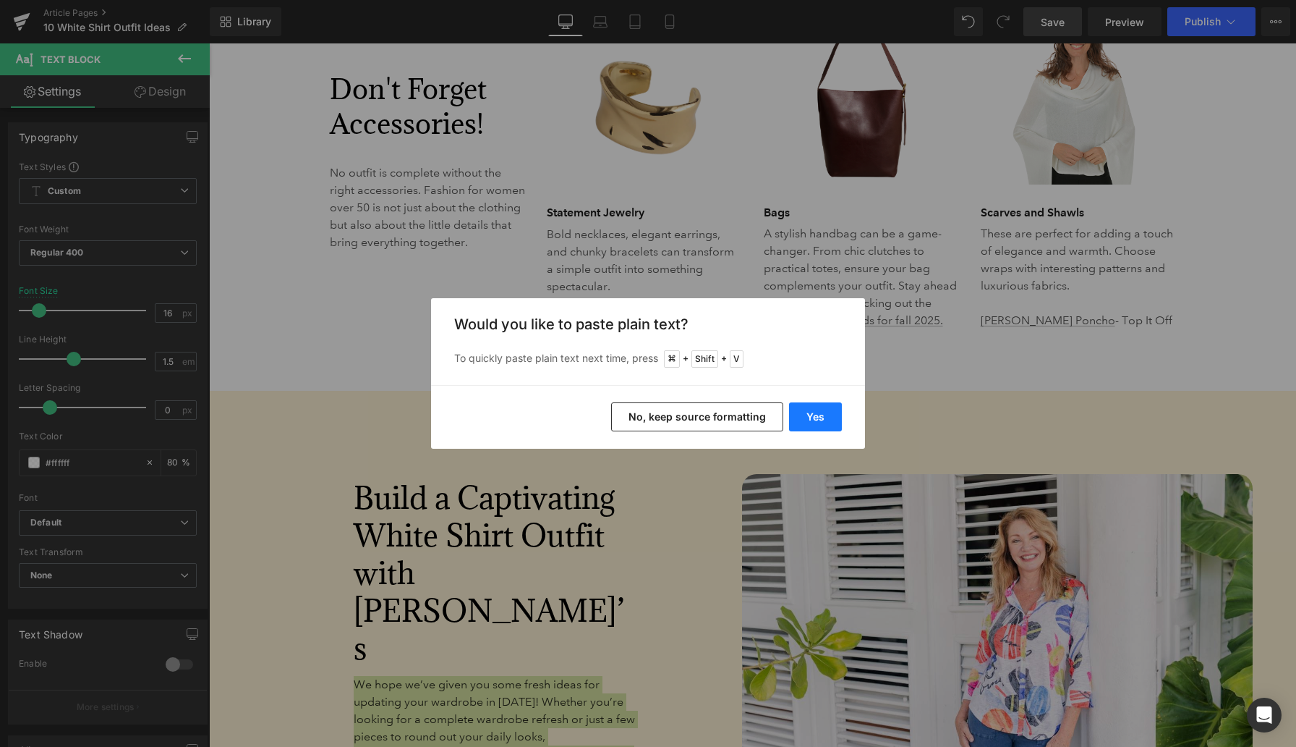
click at [815, 415] on button "Yes" at bounding box center [815, 416] width 53 height 29
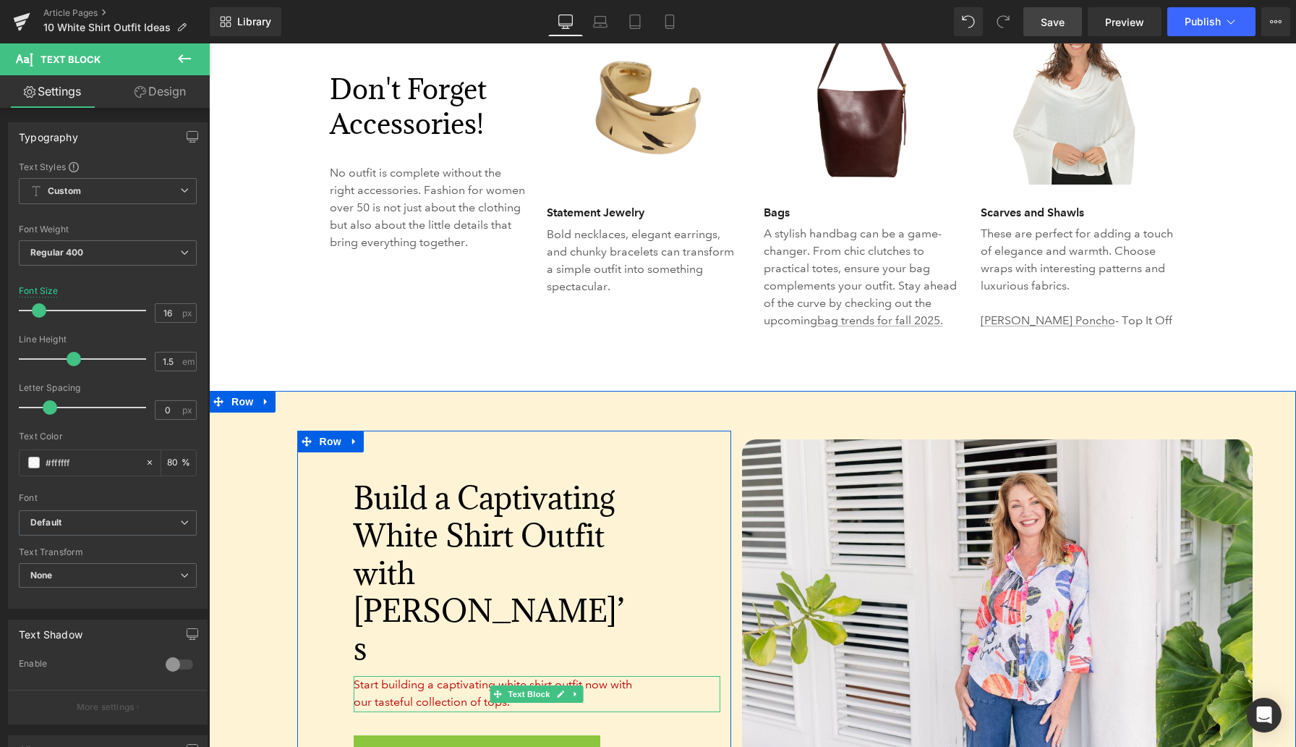
click at [430, 676] on p "Start building a captivating white shirt outfit now with our tasteful collectio…" at bounding box center [499, 693] width 291 height 35
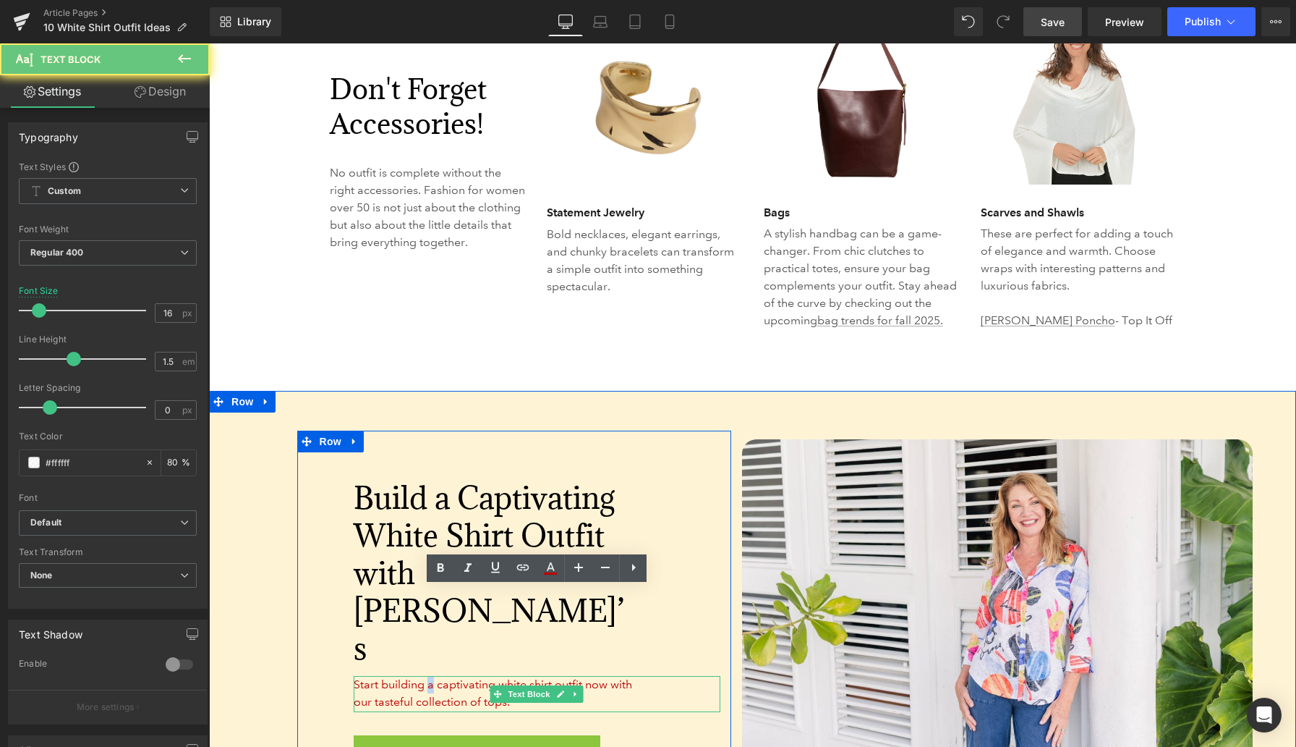
click at [430, 676] on p "Start building a captivating white shirt outfit now with our tasteful collectio…" at bounding box center [499, 693] width 291 height 35
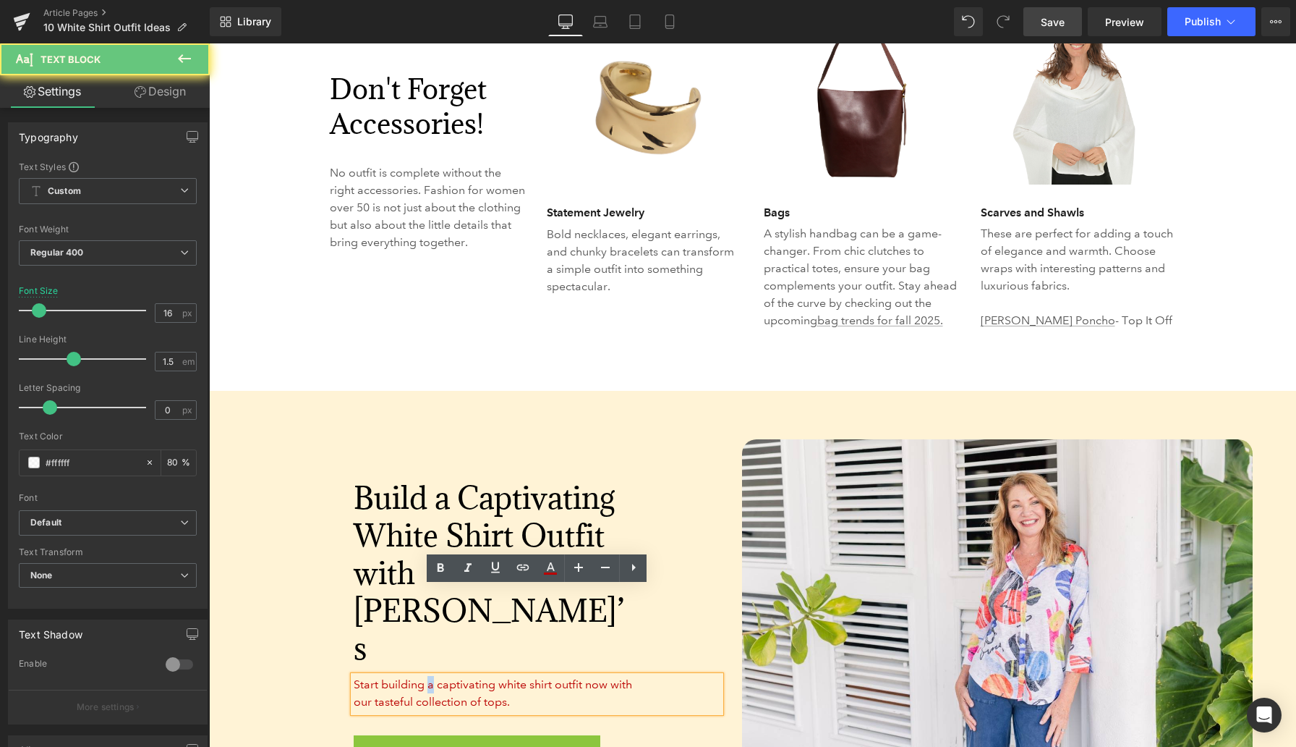
click at [430, 676] on p "Start building a captivating white shirt outfit now with our tasteful collectio…" at bounding box center [499, 693] width 291 height 35
click at [548, 570] on icon at bounding box center [550, 567] width 17 height 17
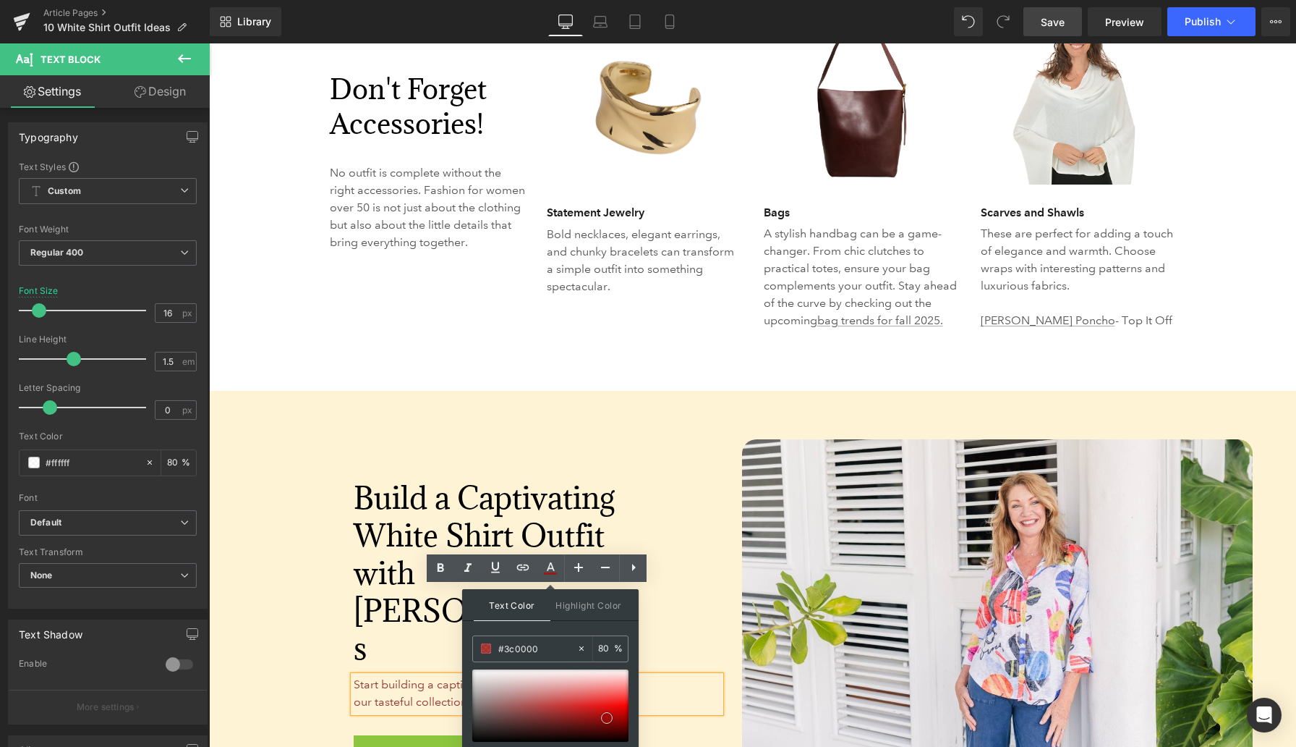
type input "#000000"
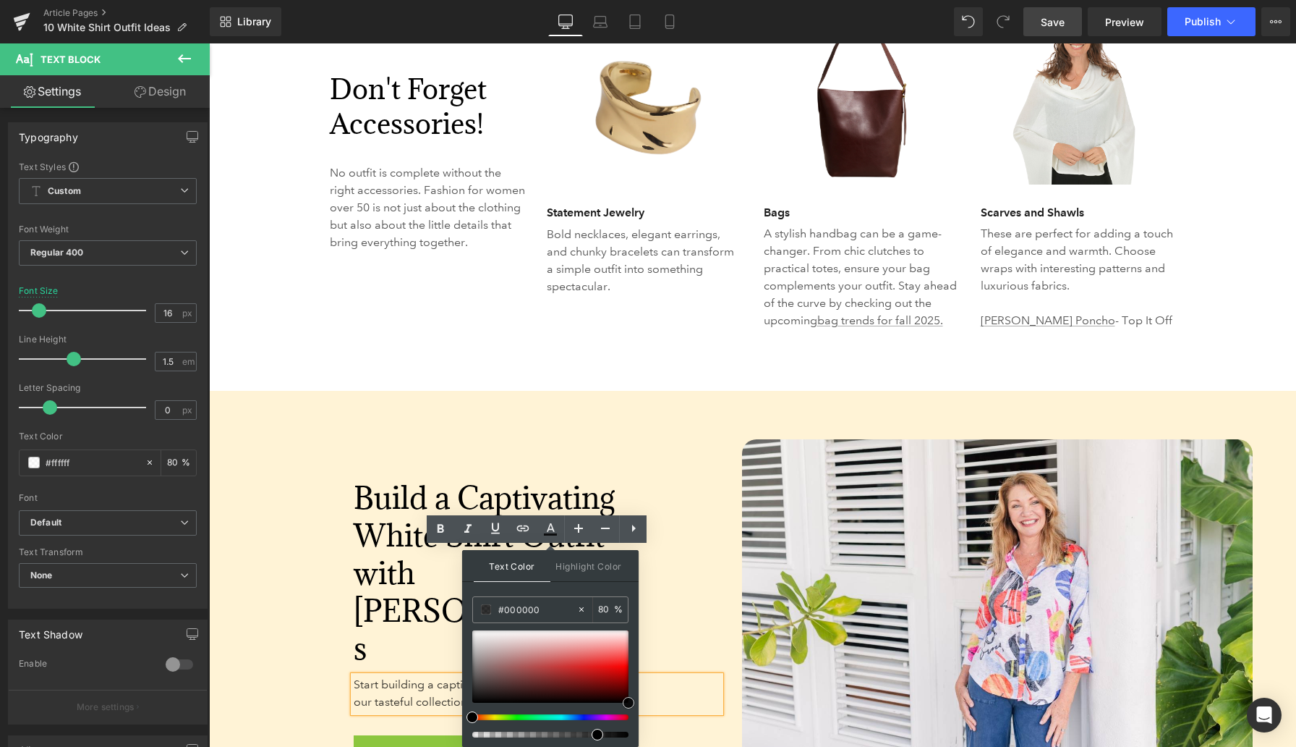
drag, startPoint x: 781, startPoint y: 735, endPoint x: 640, endPoint y: 746, distance: 141.5
click at [686, 735] on div "Shop New Arrivals Today!" at bounding box center [537, 754] width 367 height 38
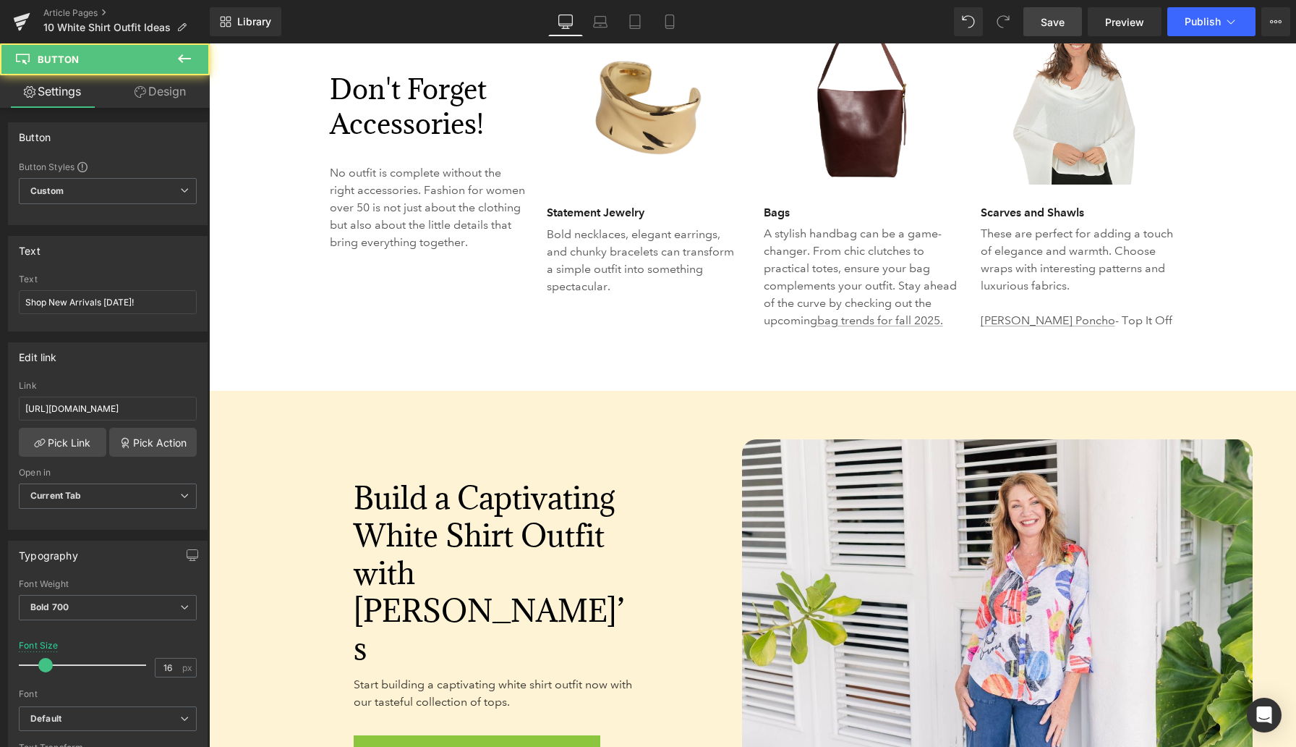
scroll to position [0, 0]
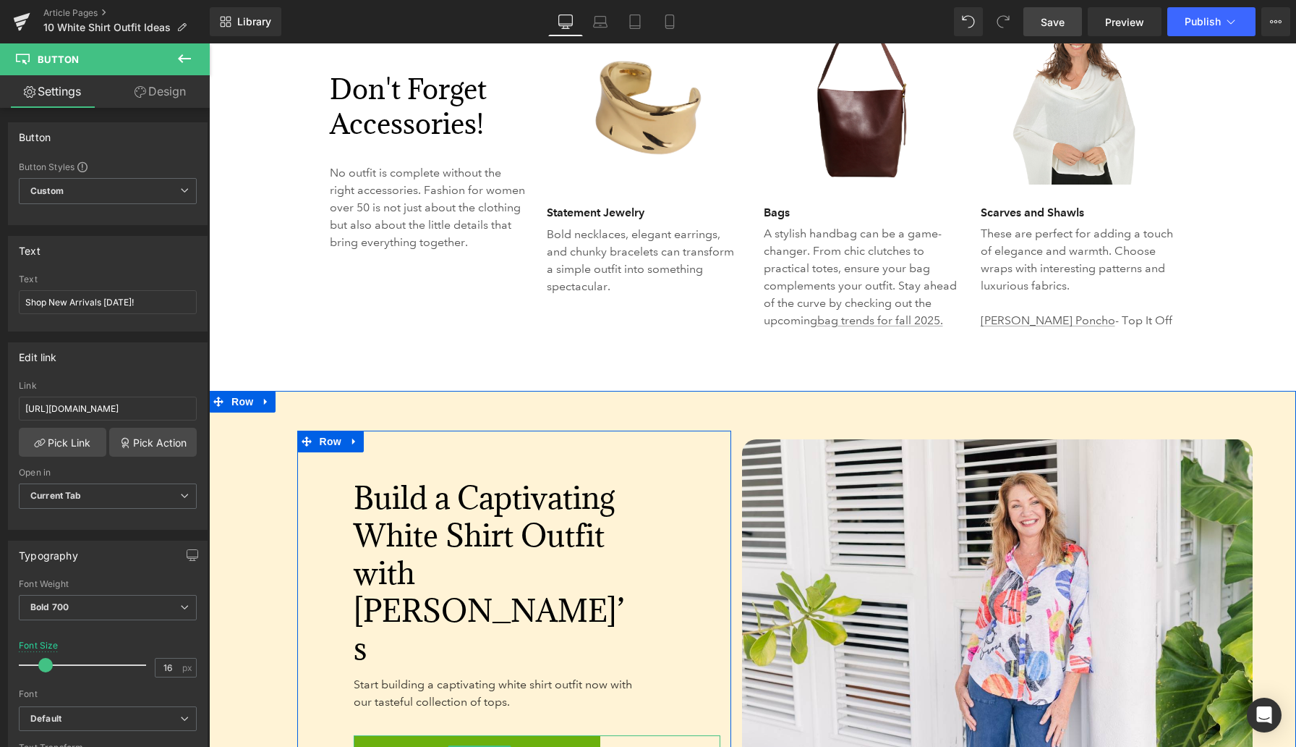
click at [420, 735] on span "Shop New Arrivals Today!" at bounding box center [477, 754] width 199 height 38
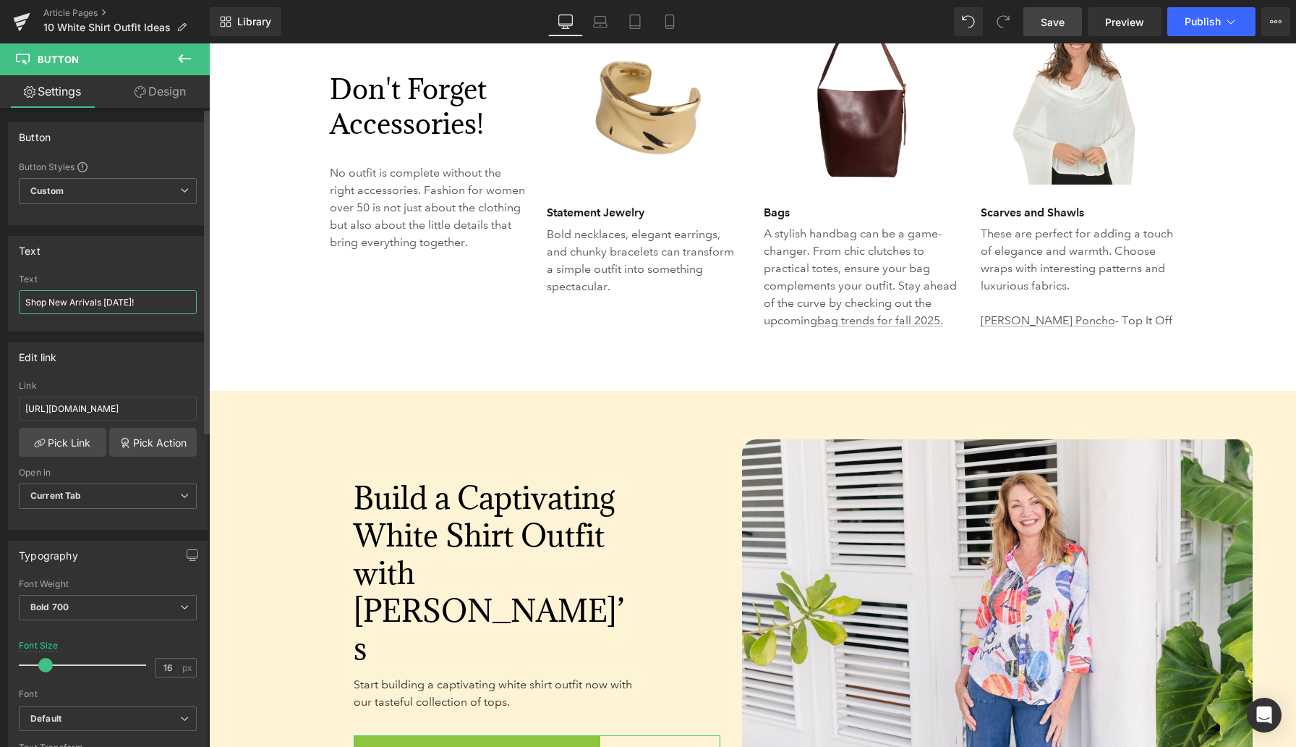
click at [94, 302] on input "Shop New Arrivals Today!" at bounding box center [108, 302] width 178 height 24
type input "Browse Women’s Tops"
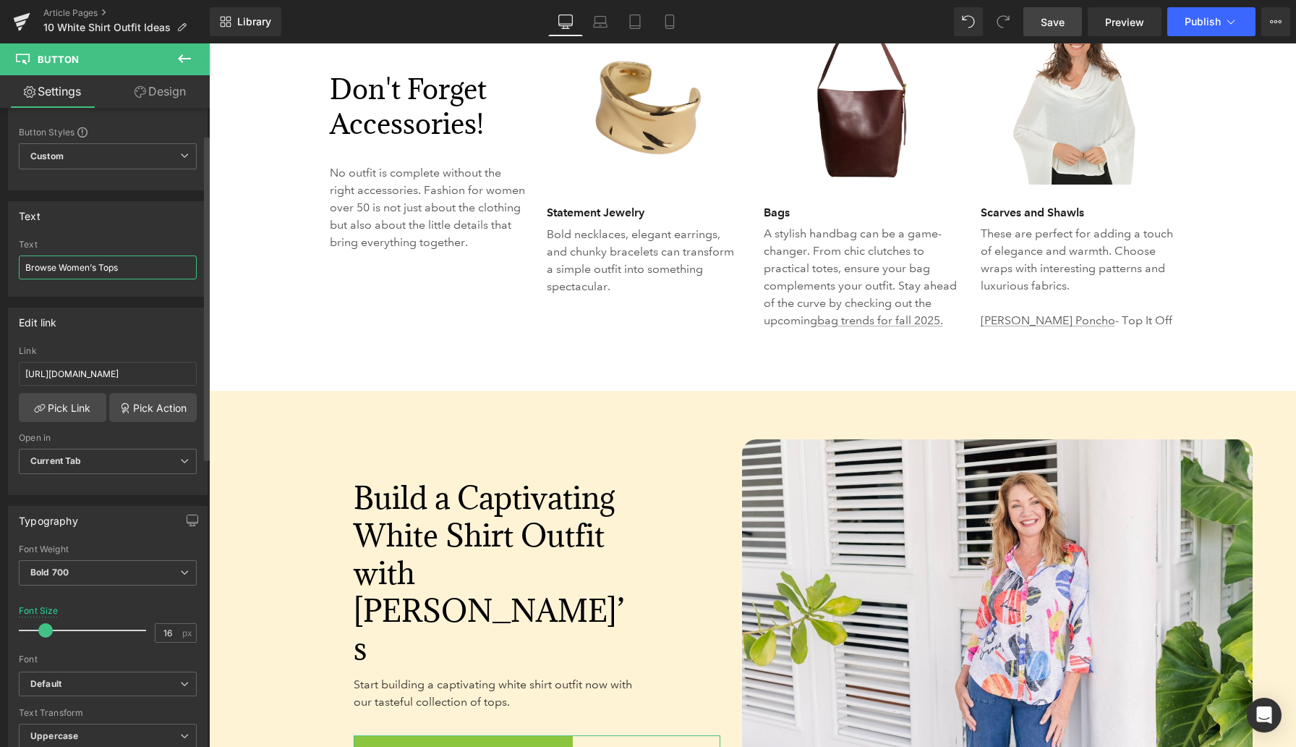
scroll to position [53, 0]
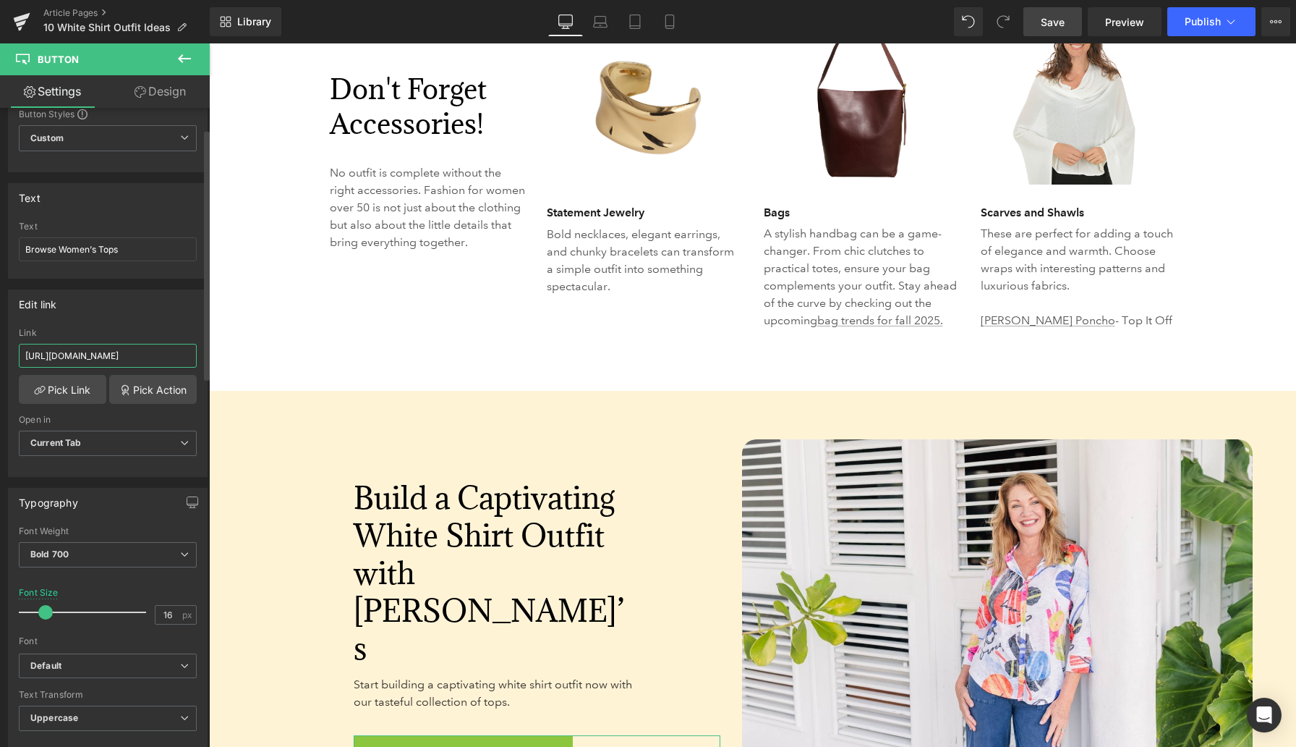
click at [75, 357] on input "https://www.anthonysfla.com/collections/new-arrivals" at bounding box center [108, 356] width 178 height 24
paste input "top"
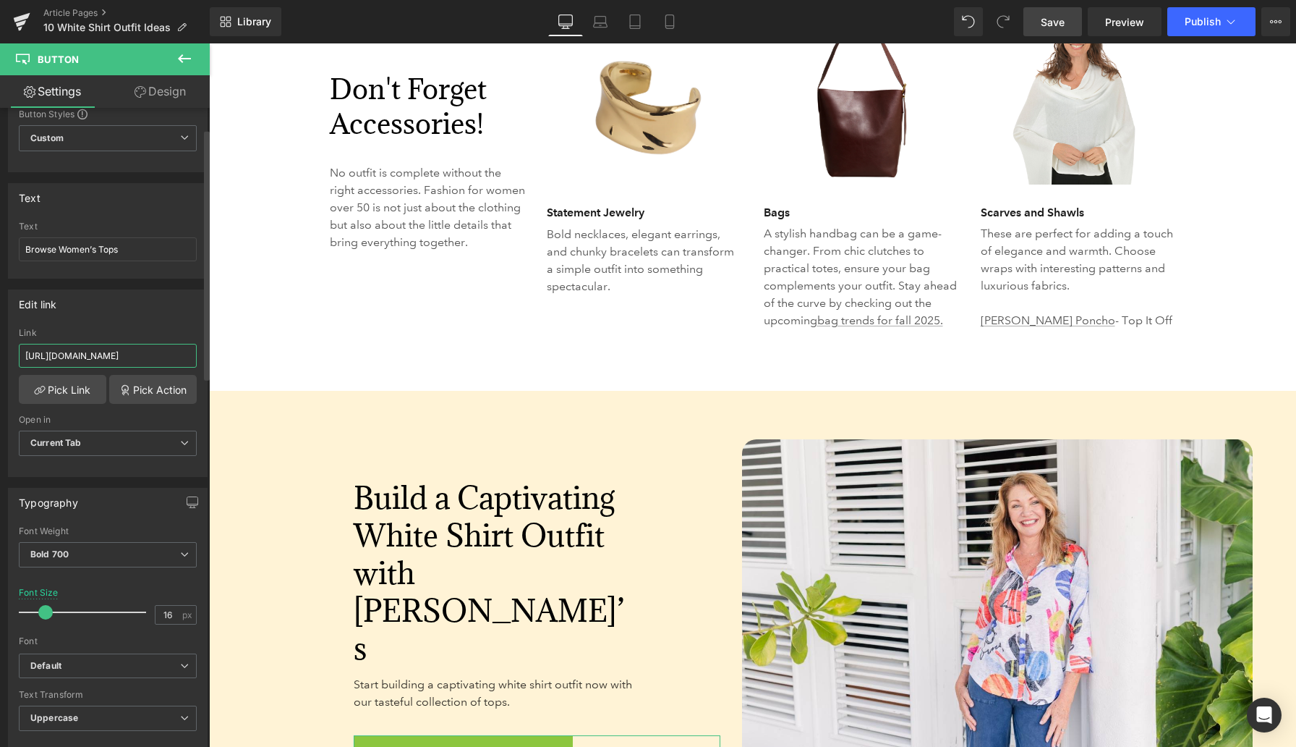
scroll to position [0, 30]
type input "https://www.anthonysfla.com/collections/tops"
click at [1057, 25] on span "Save" at bounding box center [1053, 21] width 24 height 15
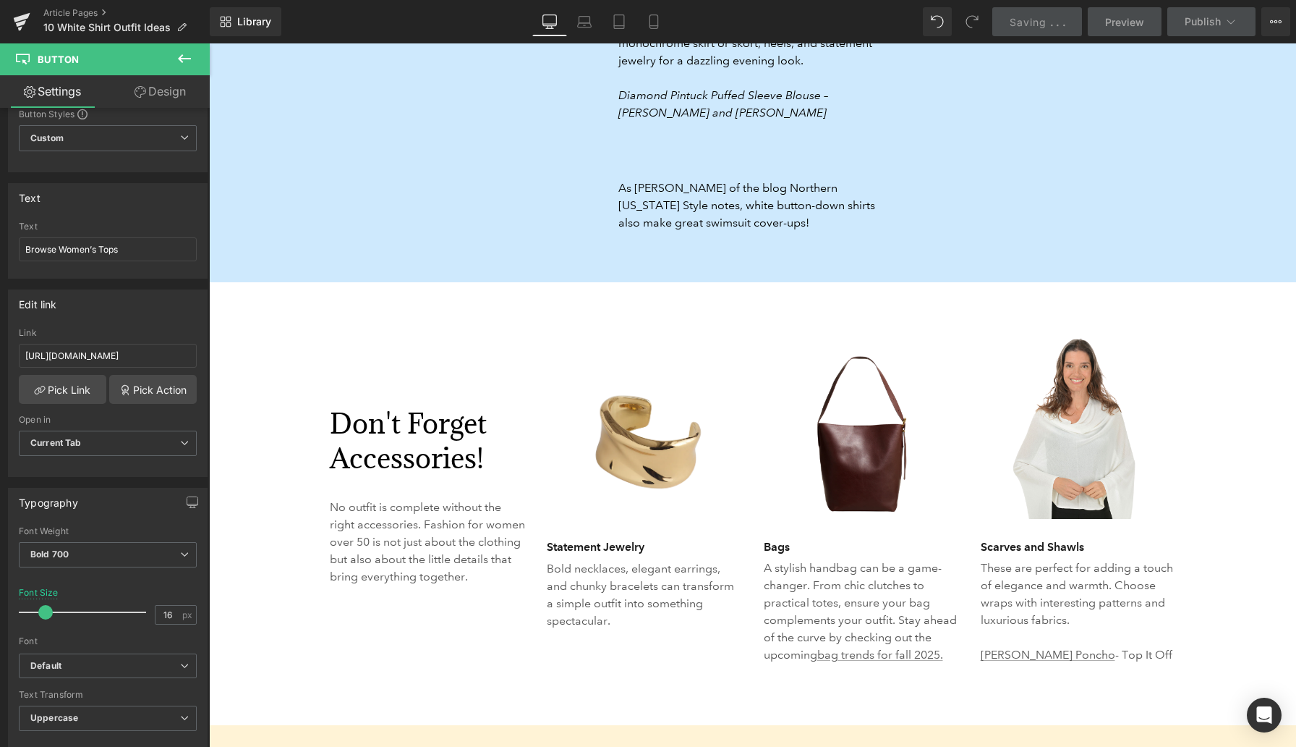
scroll to position [4191, 0]
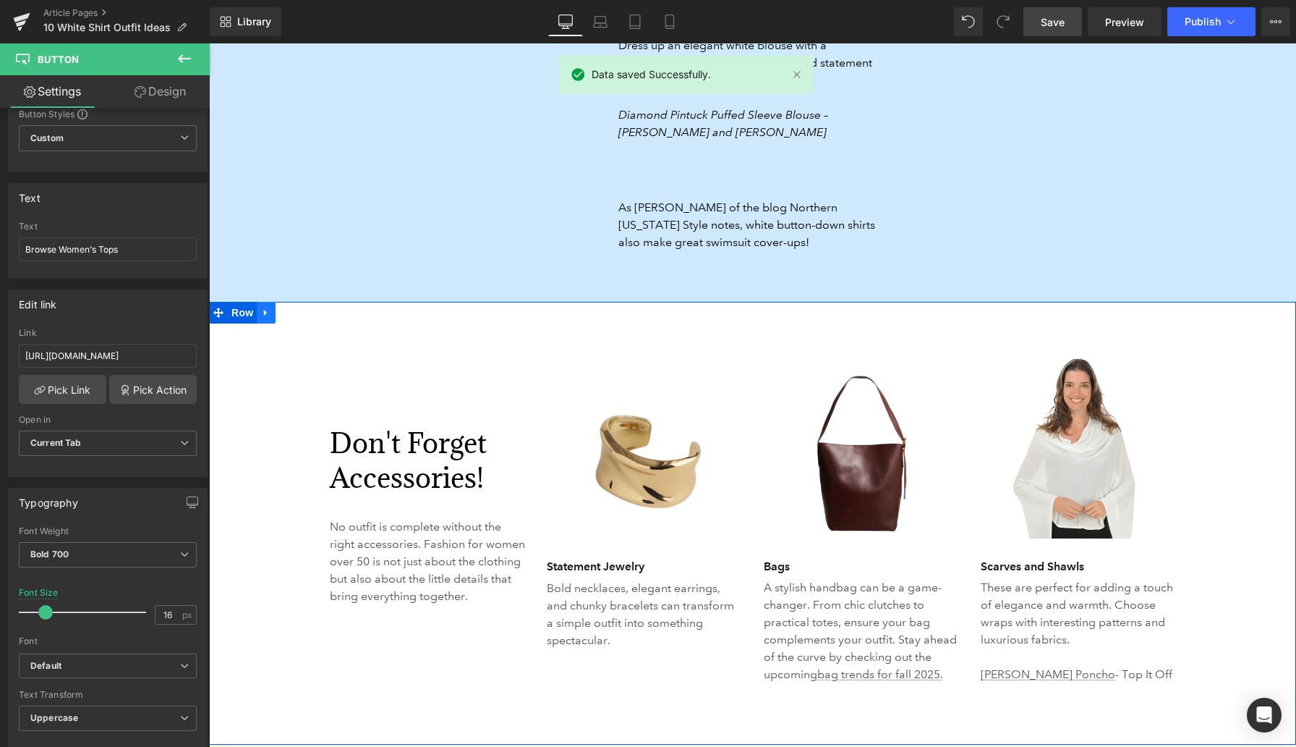
click at [267, 307] on icon at bounding box center [266, 312] width 10 height 11
click at [299, 307] on icon at bounding box center [304, 312] width 10 height 10
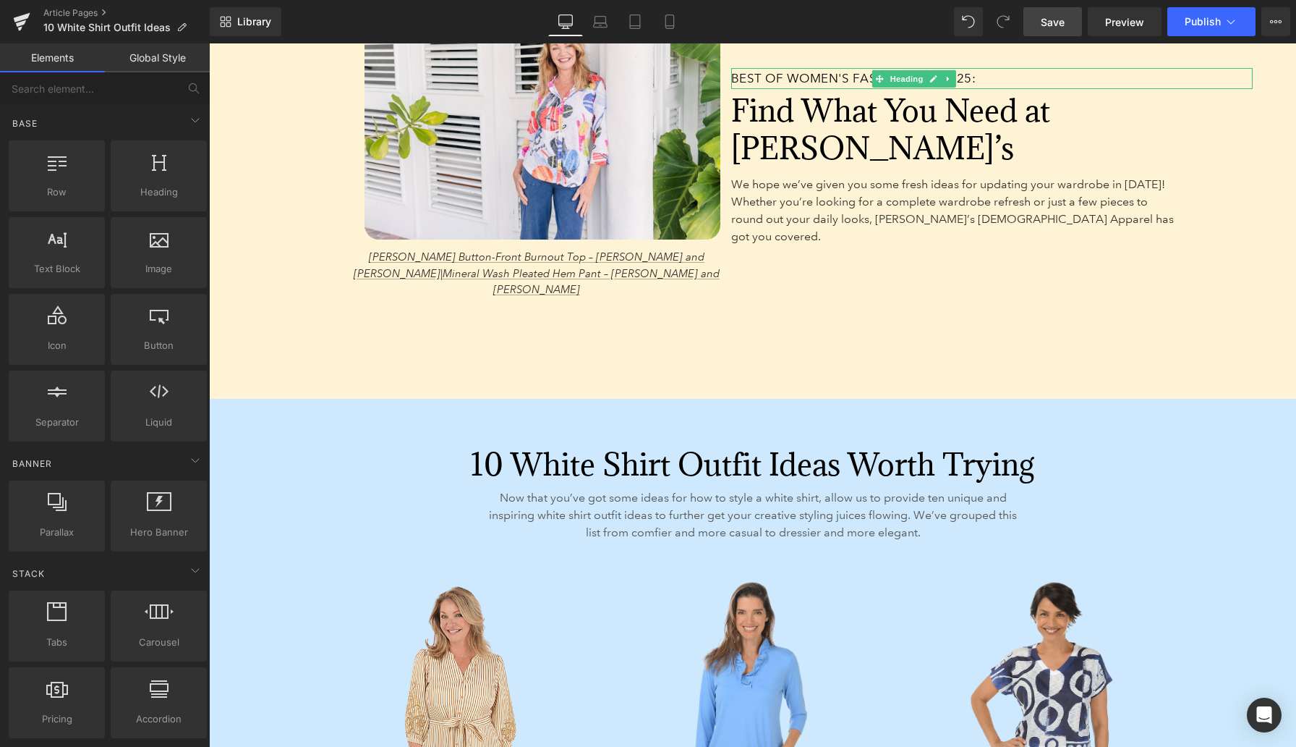
scroll to position [2213, 0]
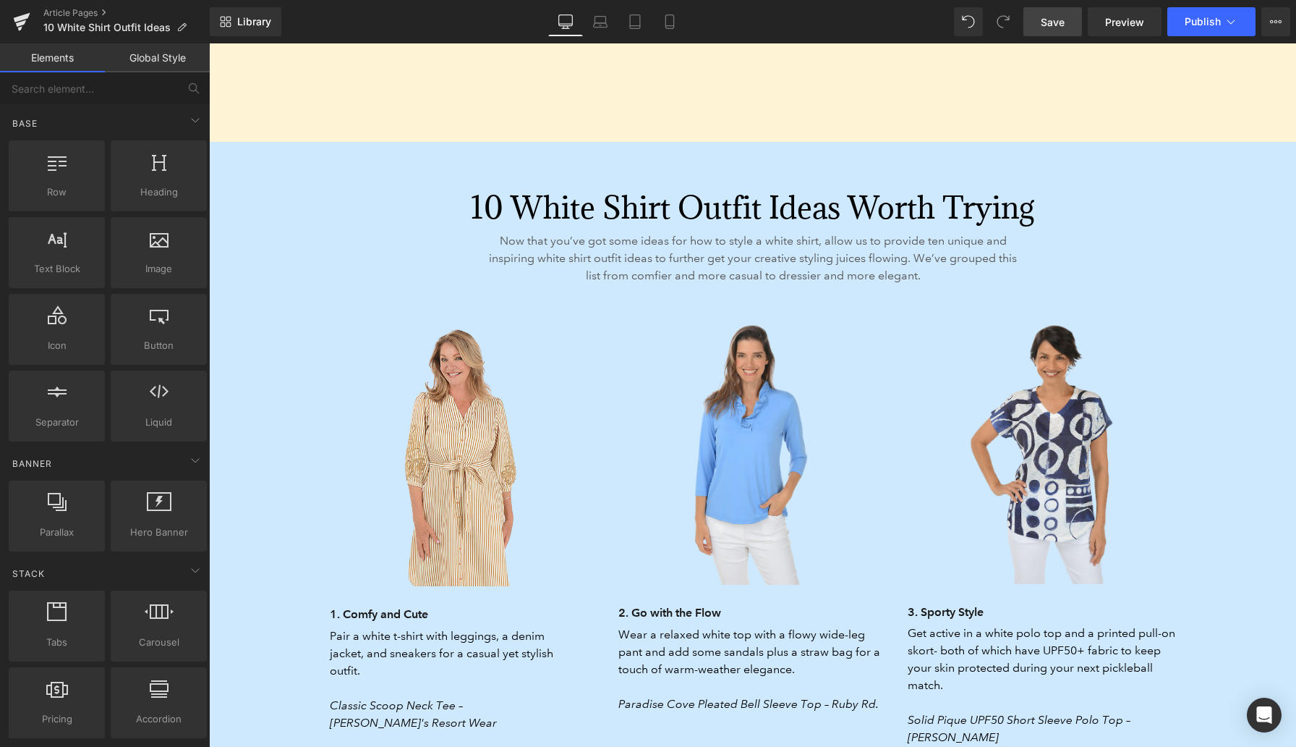
click at [1055, 20] on span "Save" at bounding box center [1053, 21] width 24 height 15
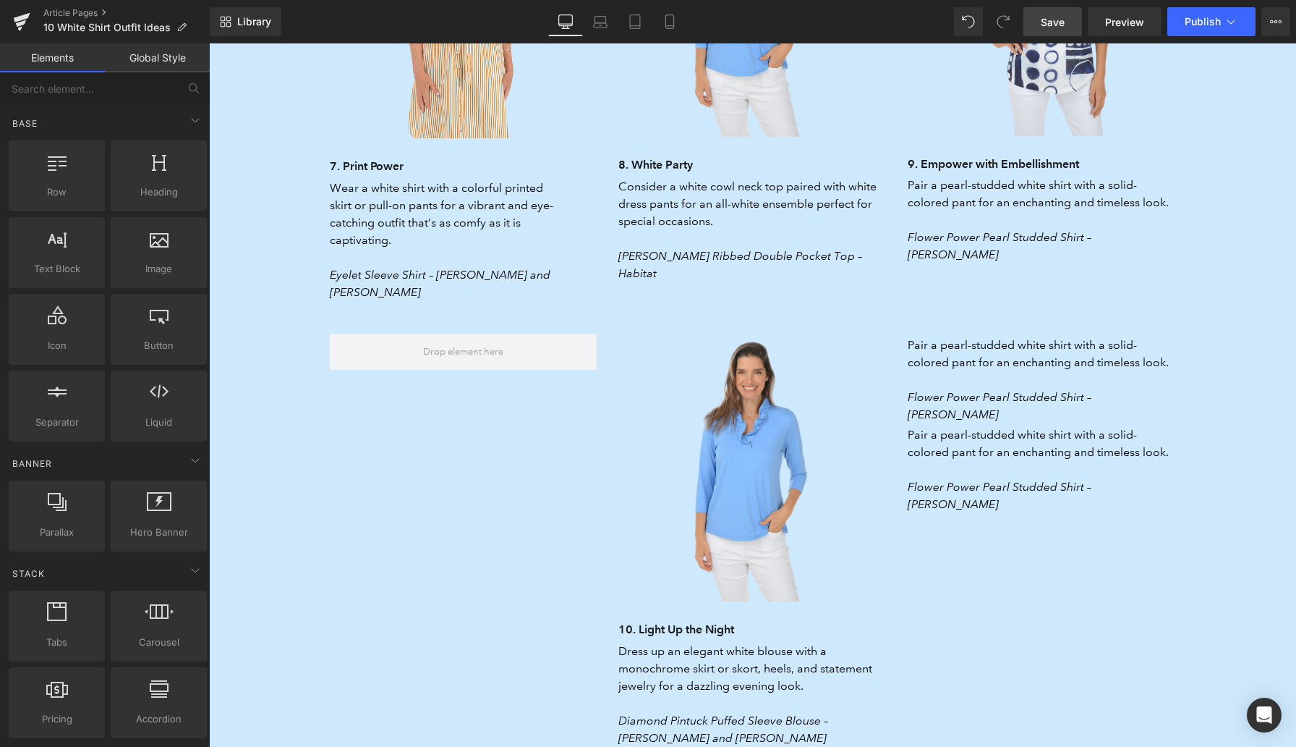
scroll to position [3582, 0]
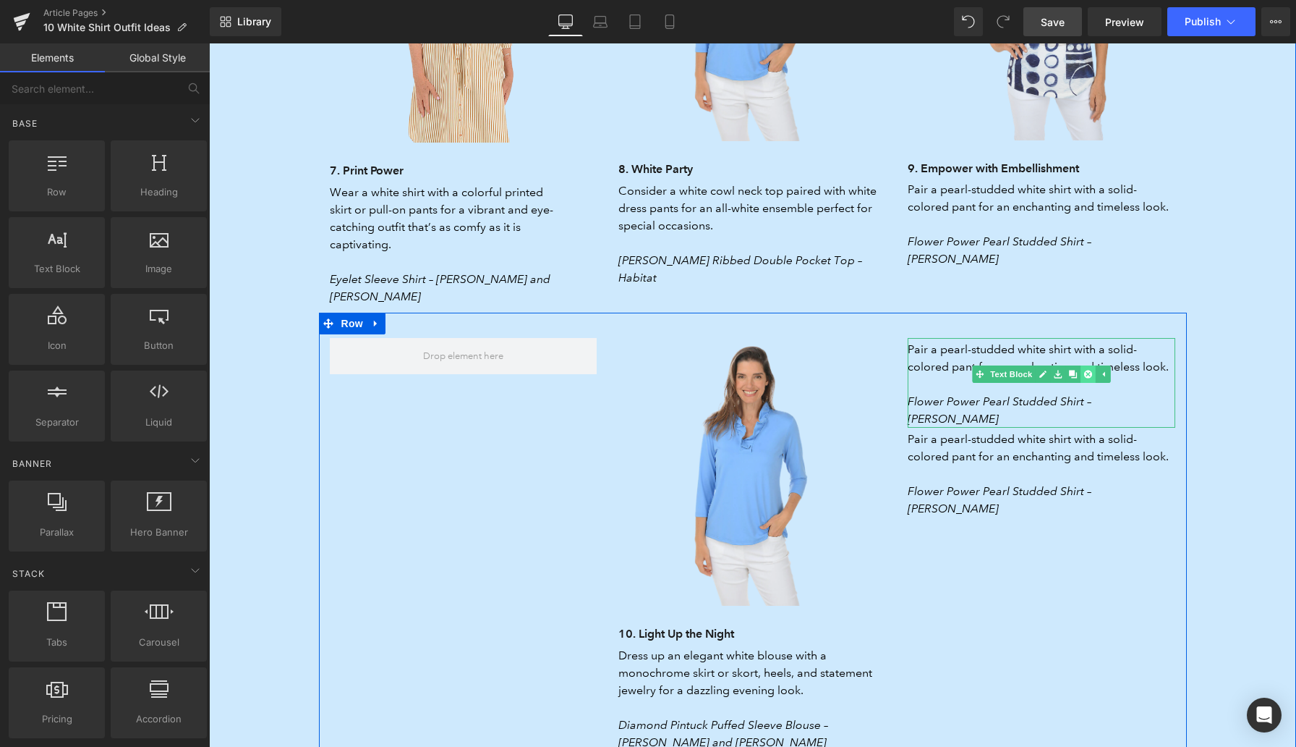
click at [1084, 370] on icon at bounding box center [1088, 374] width 8 height 9
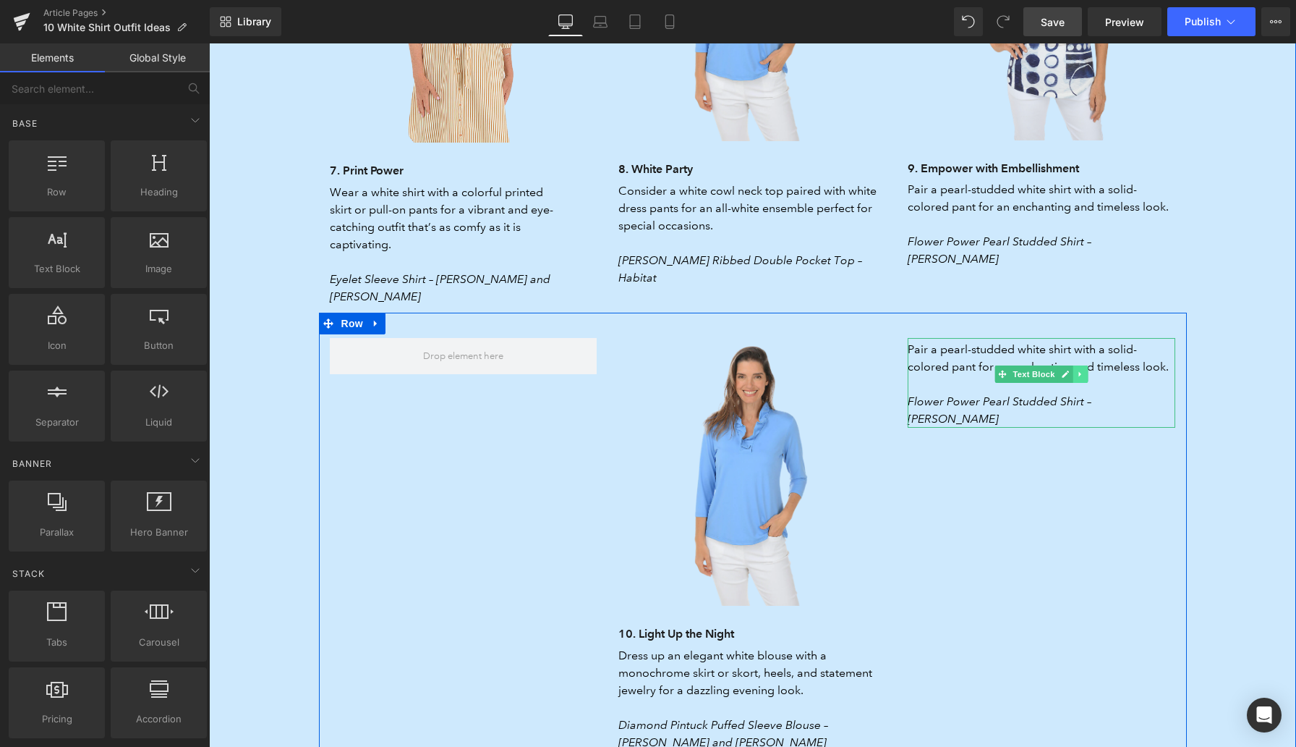
click at [1081, 371] on icon at bounding box center [1080, 373] width 2 height 5
click at [1087, 370] on icon at bounding box center [1088, 374] width 8 height 9
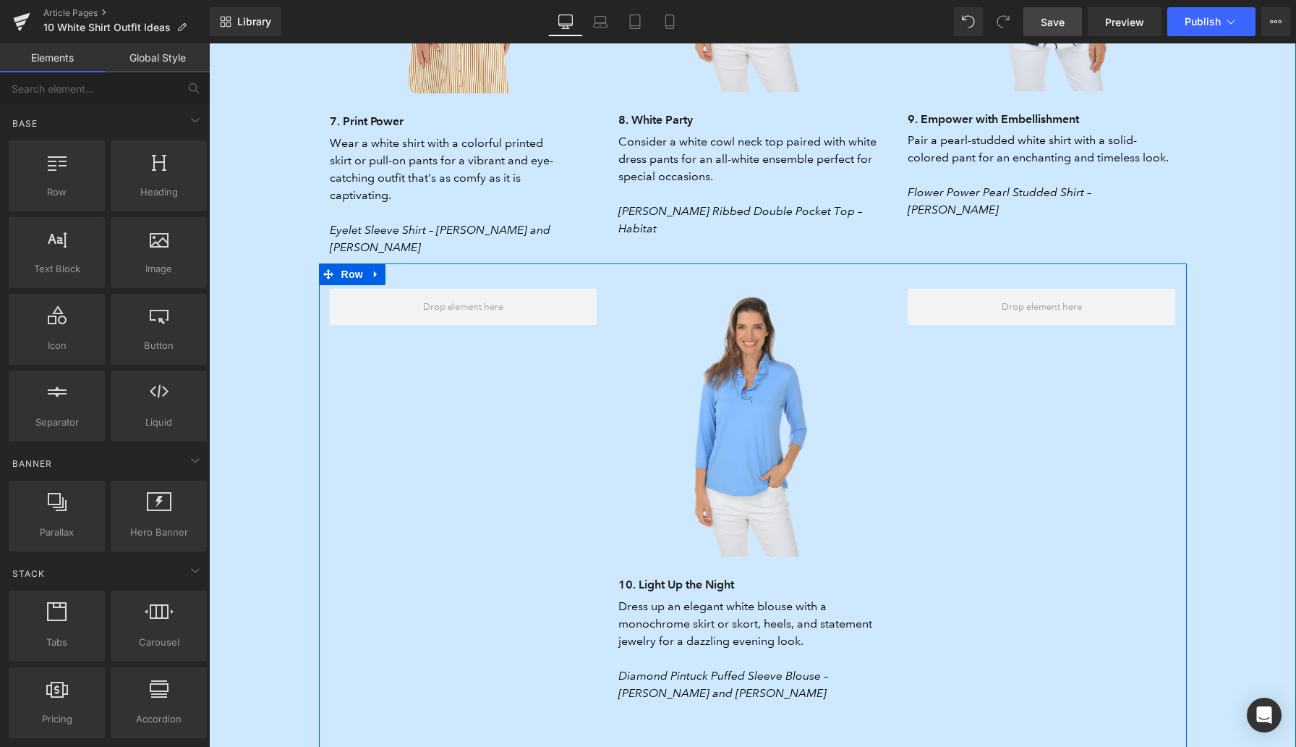
scroll to position [3631, 0]
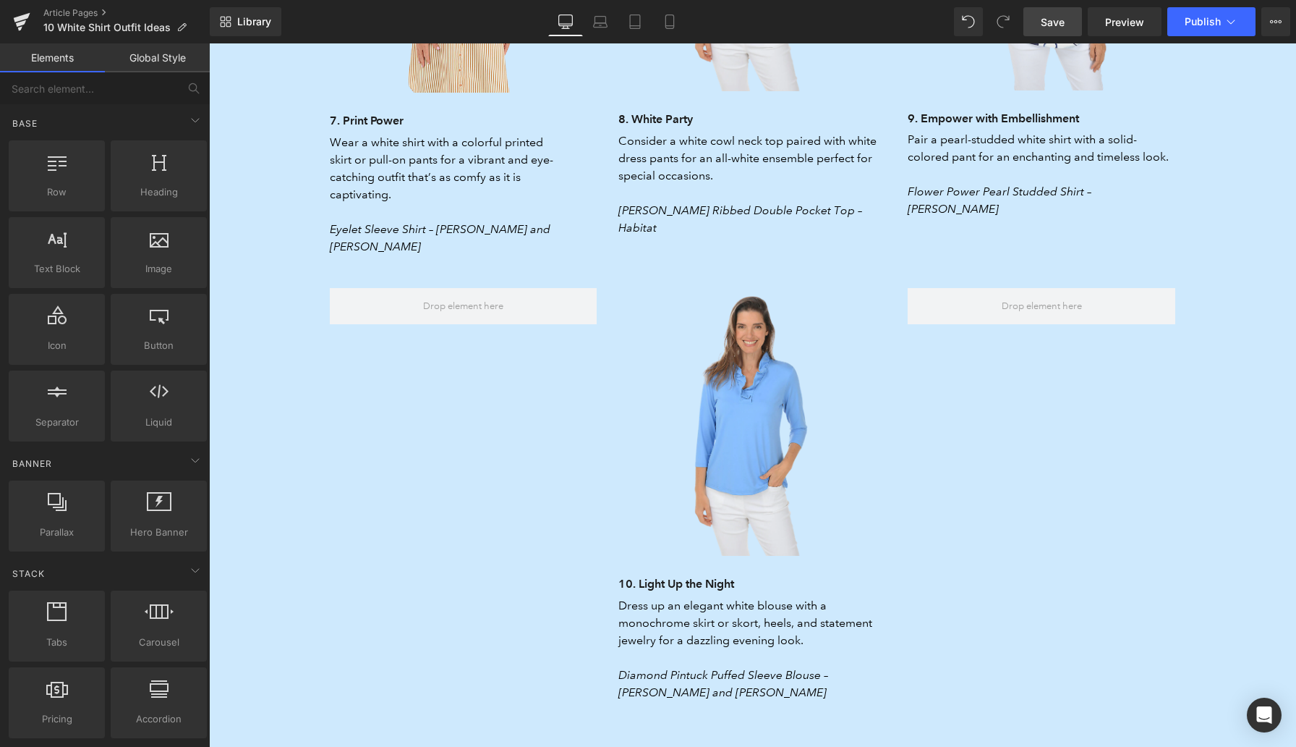
click at [1046, 30] on link "Save" at bounding box center [1053, 21] width 59 height 29
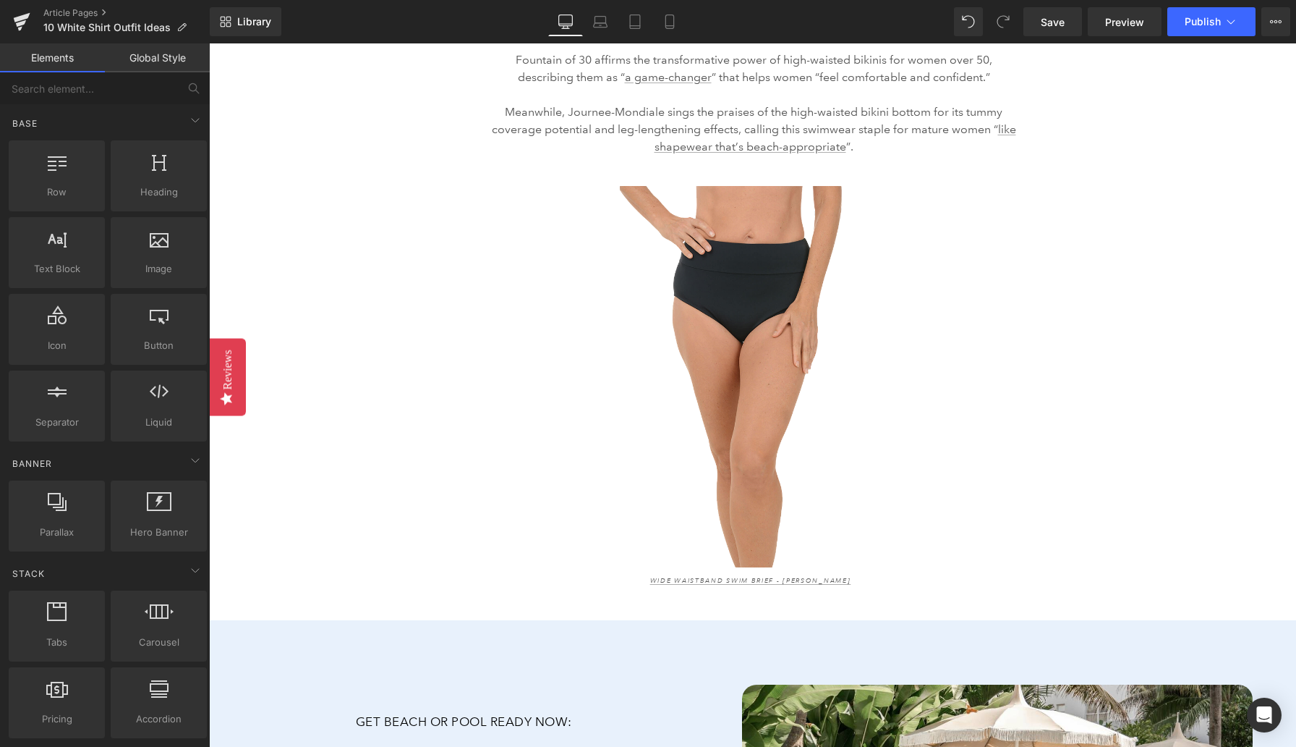
scroll to position [7928, 0]
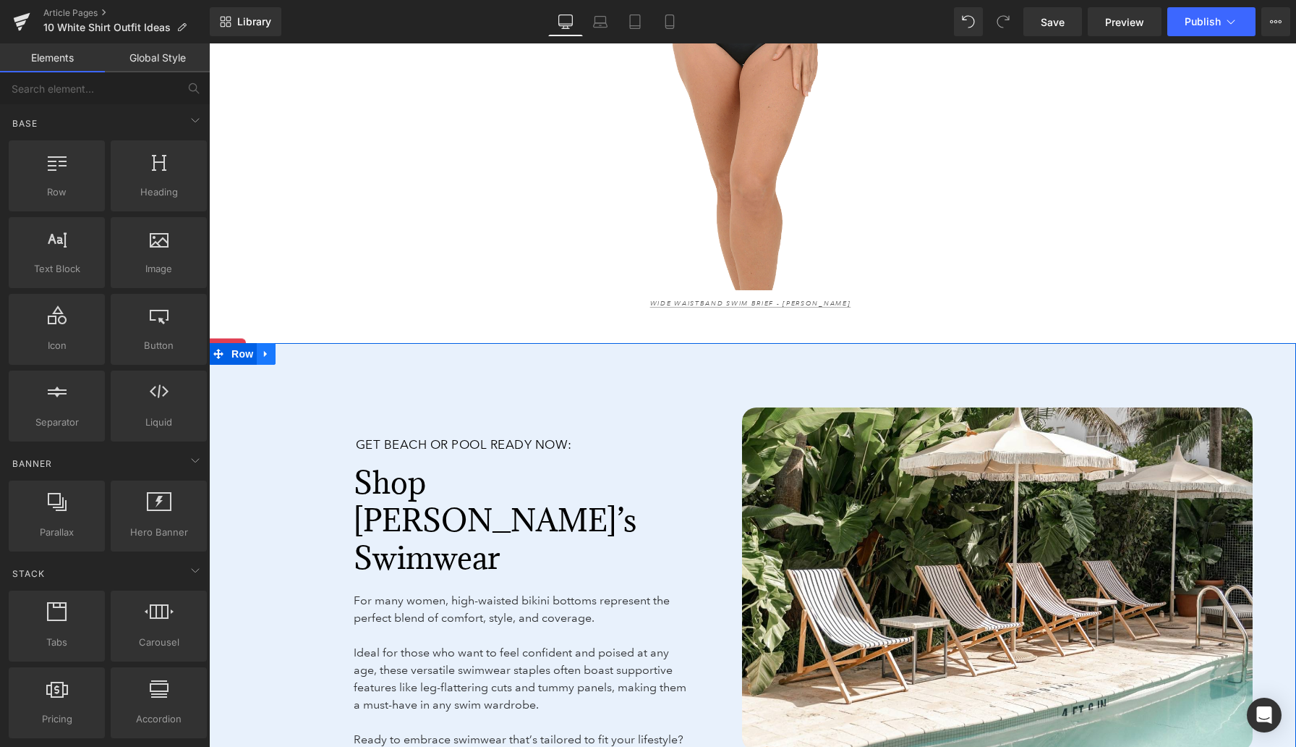
click at [265, 351] on icon at bounding box center [265, 354] width 3 height 7
click at [307, 349] on icon at bounding box center [304, 354] width 10 height 10
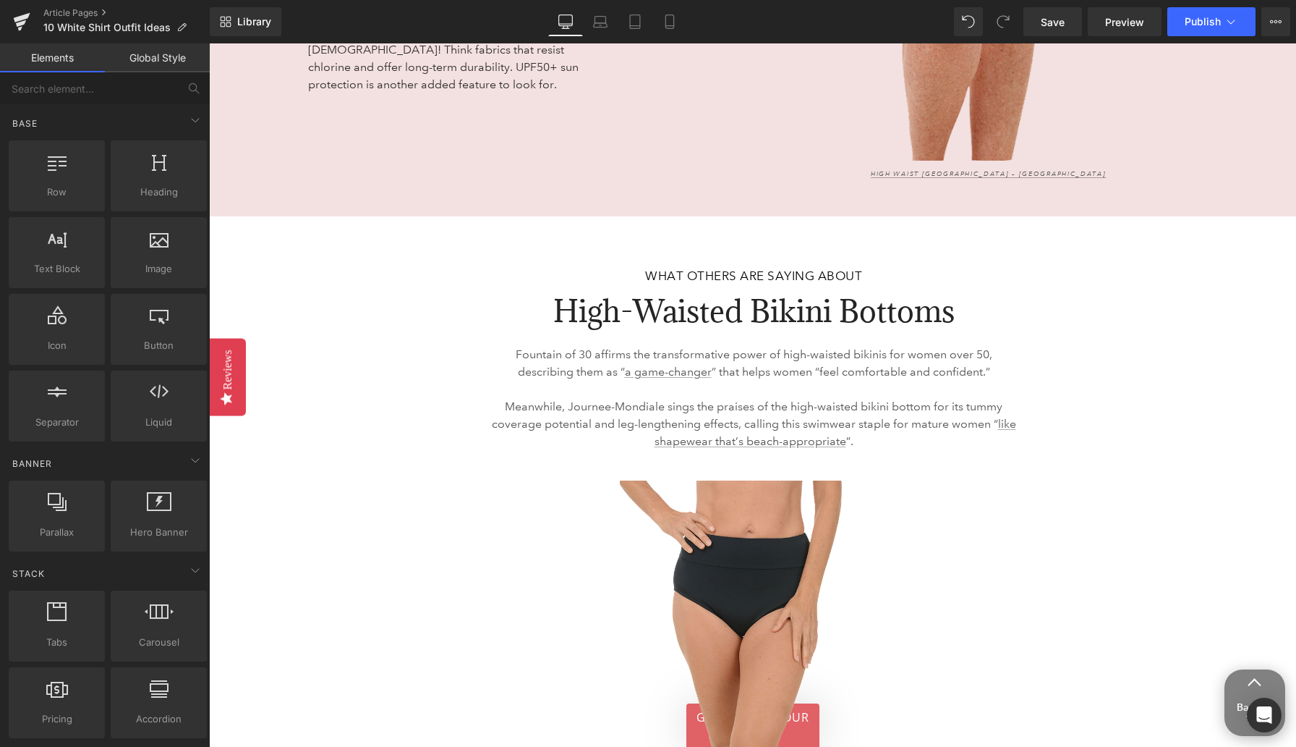
scroll to position [7347, 0]
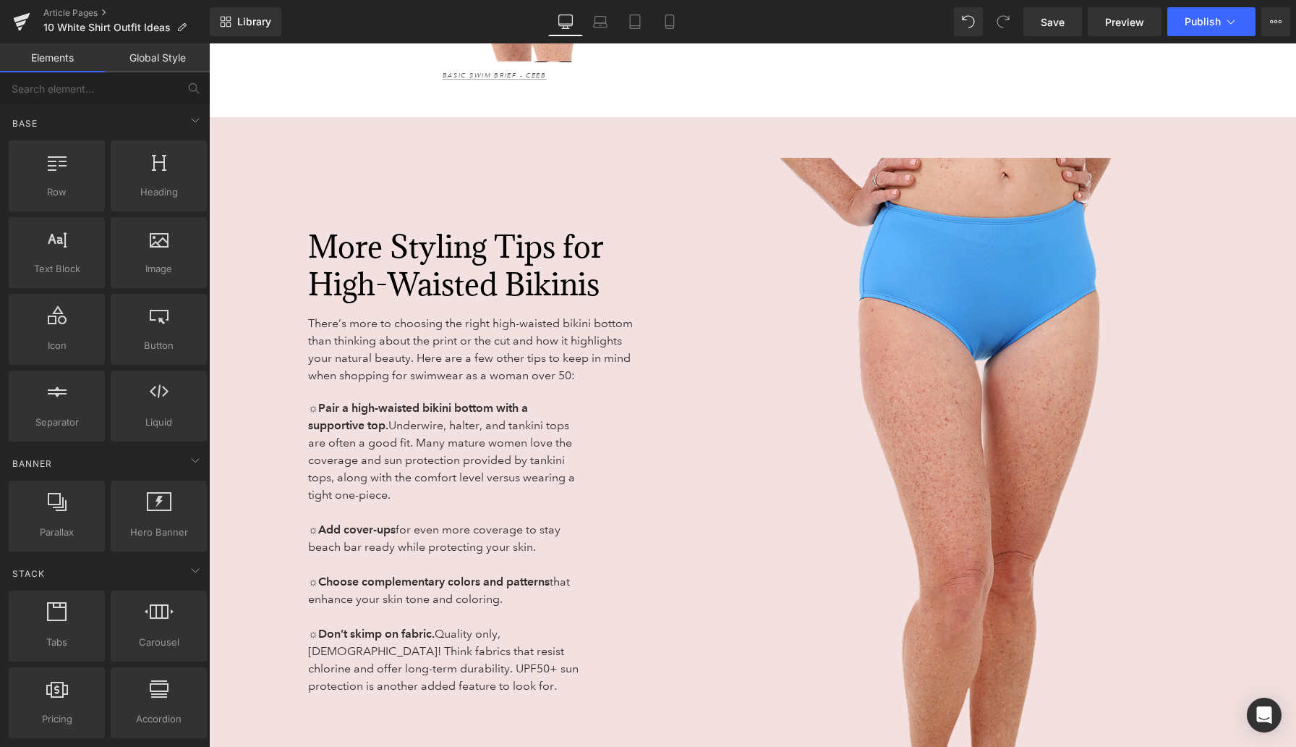
scroll to position [6619, 0]
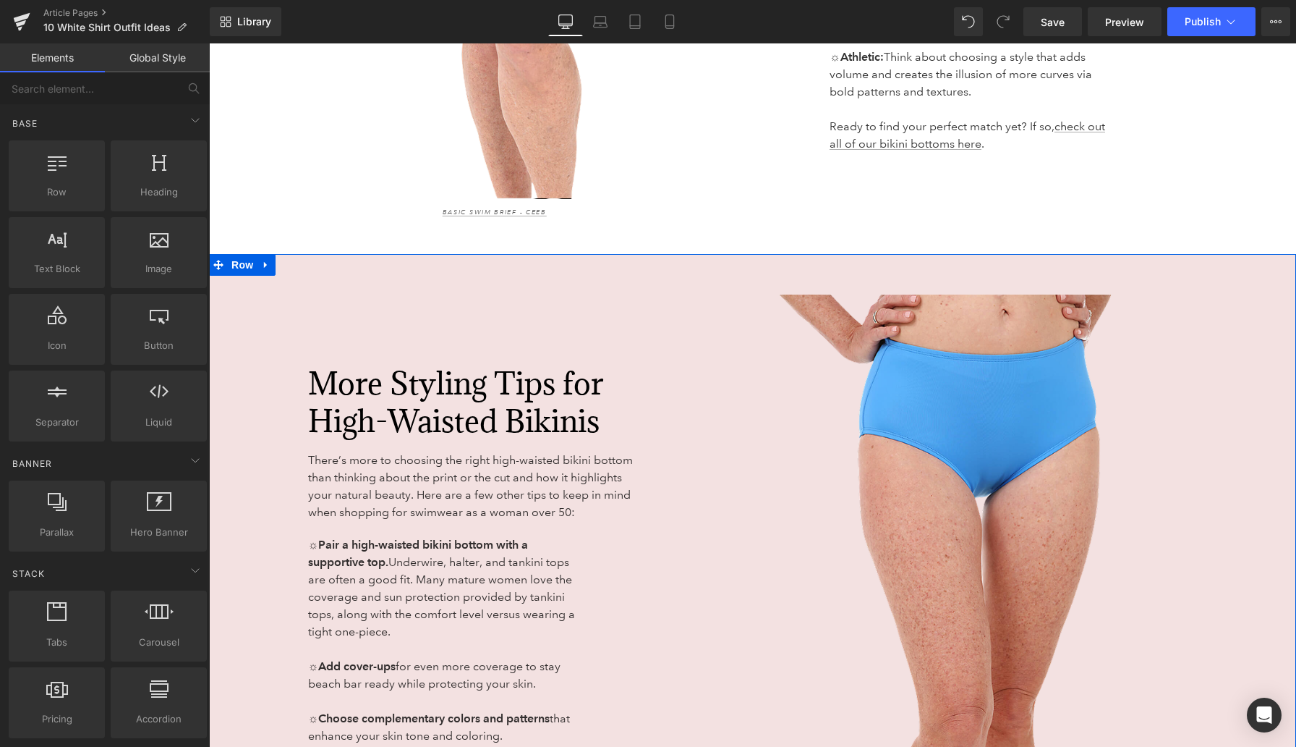
click at [338, 254] on div "More Styling Tips for High-Waisted Bikinis Heading There’s more to choosing the…" at bounding box center [752, 604] width 1087 height 700
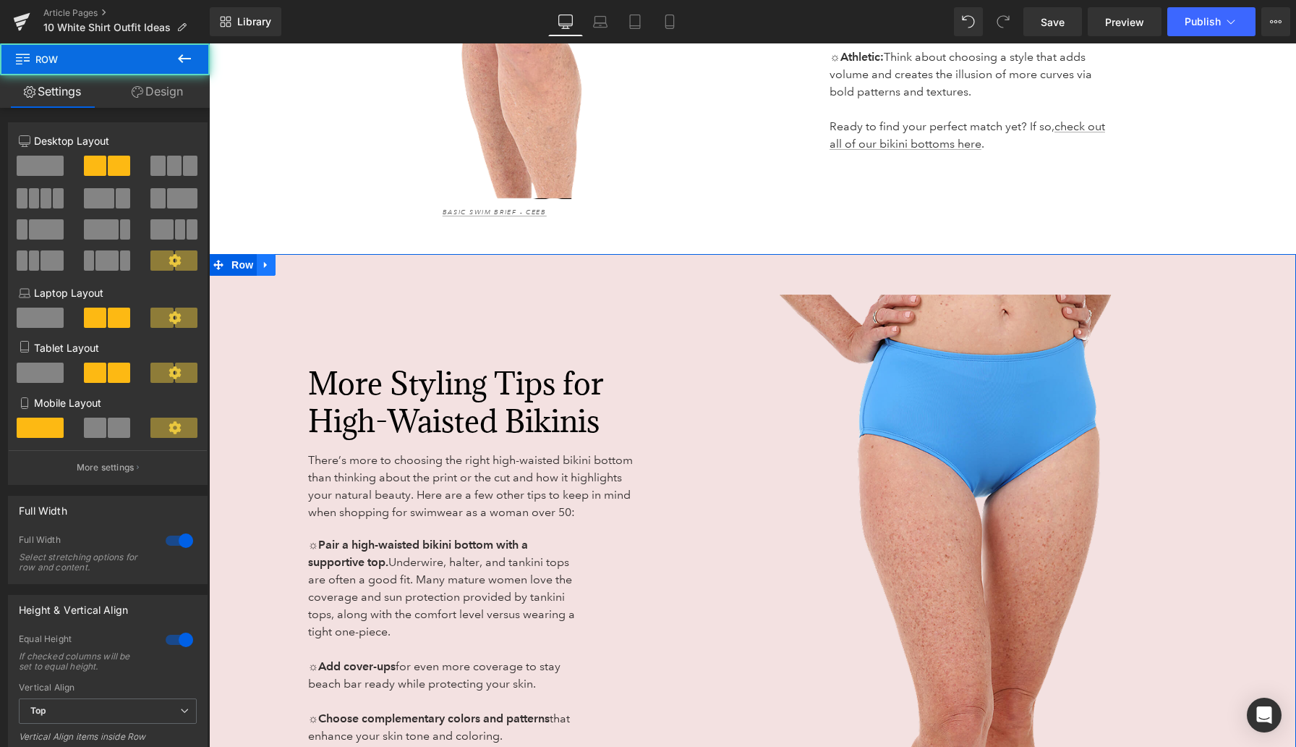
click at [265, 262] on icon at bounding box center [265, 265] width 3 height 7
click at [300, 260] on icon at bounding box center [304, 265] width 10 height 10
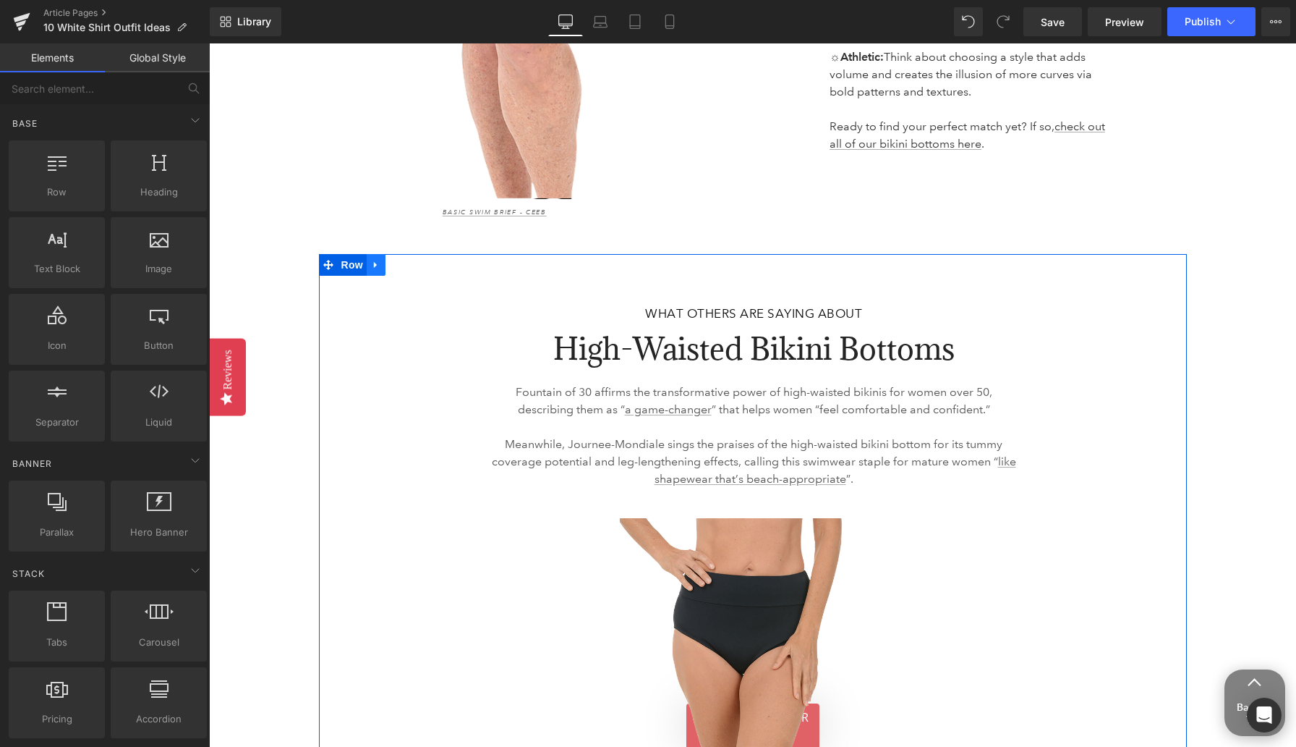
click at [375, 254] on link at bounding box center [376, 265] width 19 height 22
click at [412, 260] on icon at bounding box center [414, 265] width 10 height 10
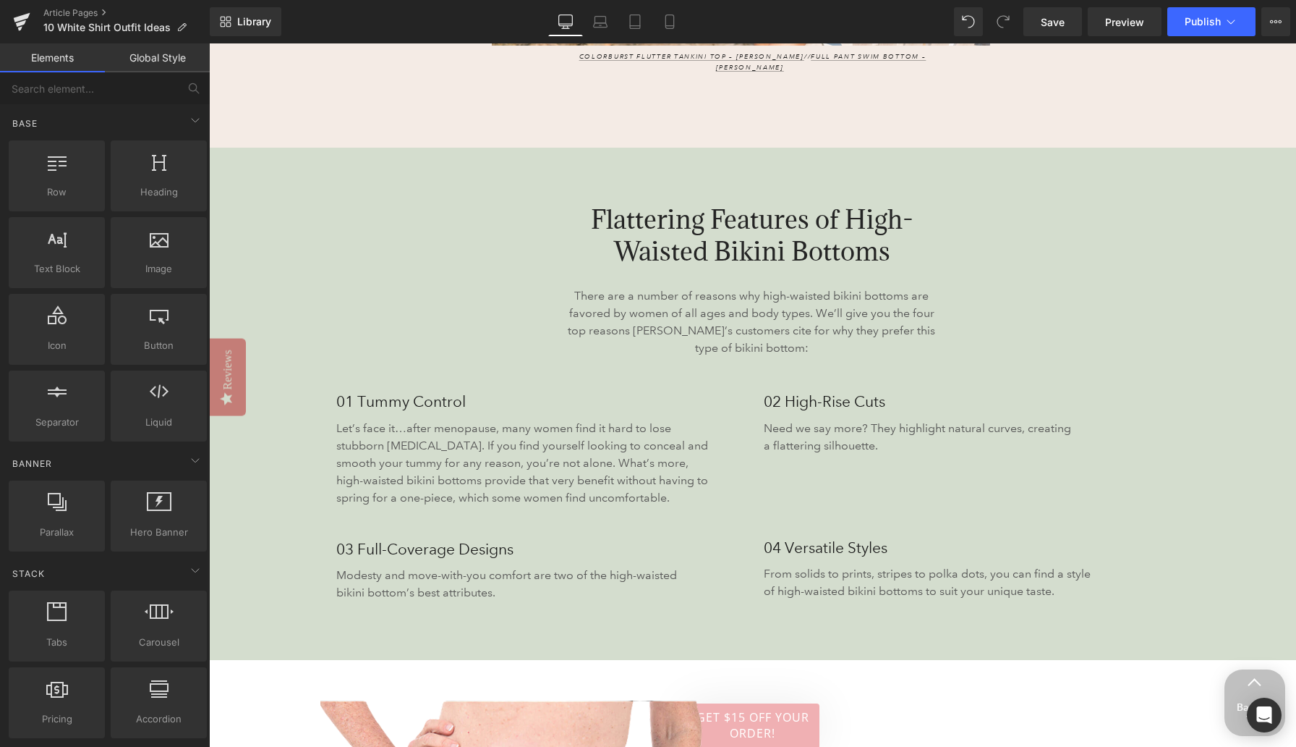
scroll to position [5510, 0]
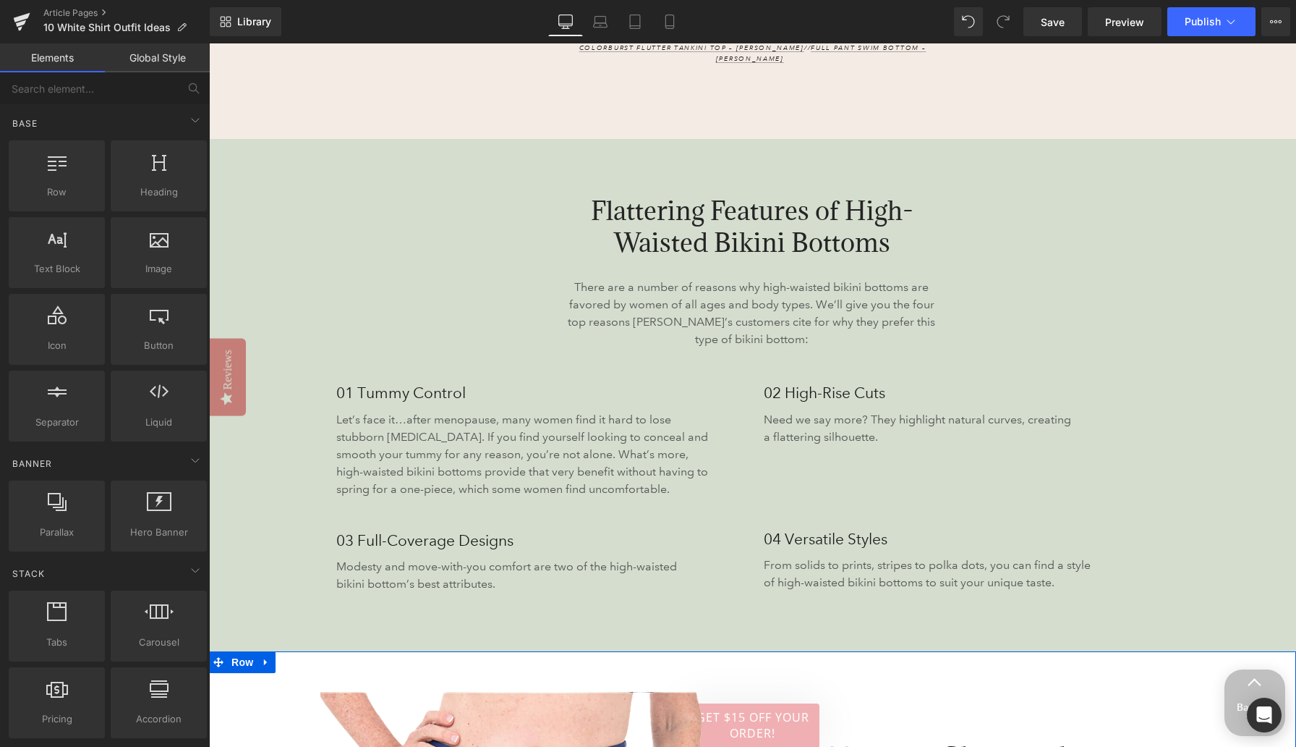
click at [269, 656] on icon at bounding box center [266, 661] width 10 height 11
click at [305, 657] on icon at bounding box center [304, 662] width 10 height 10
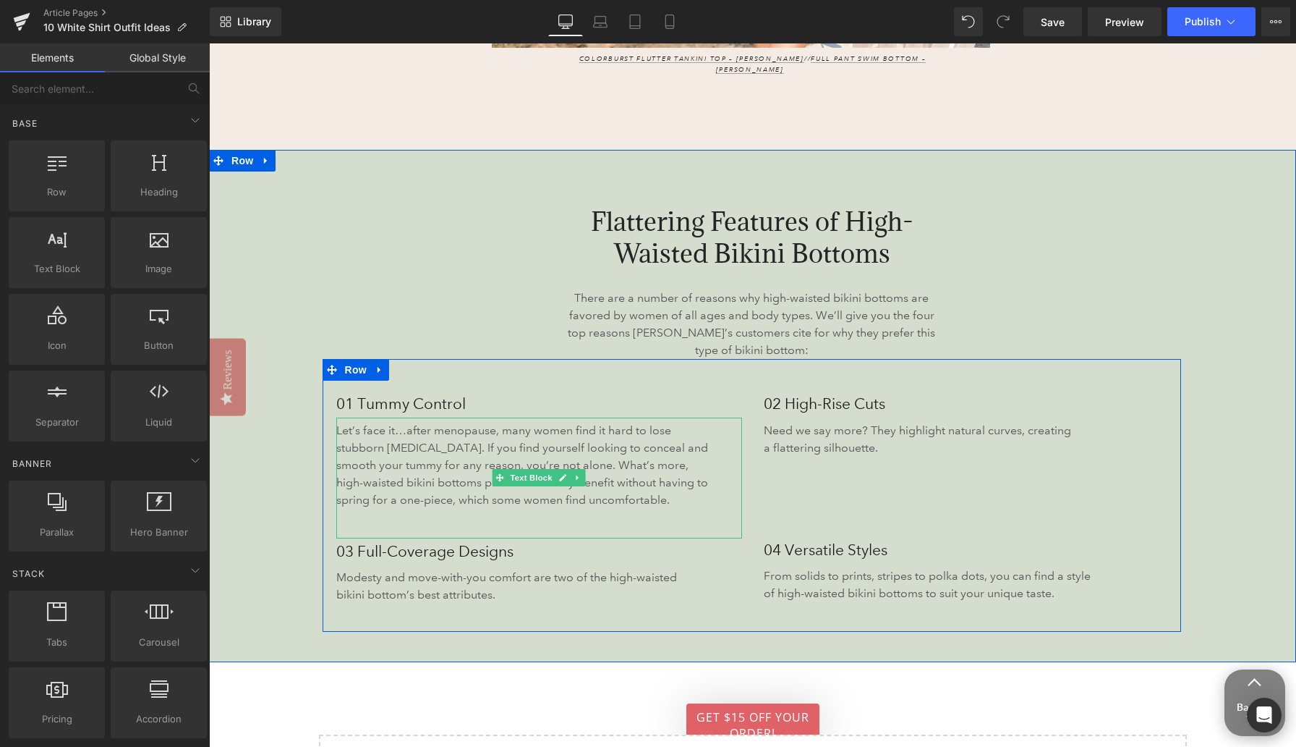
scroll to position [5498, 0]
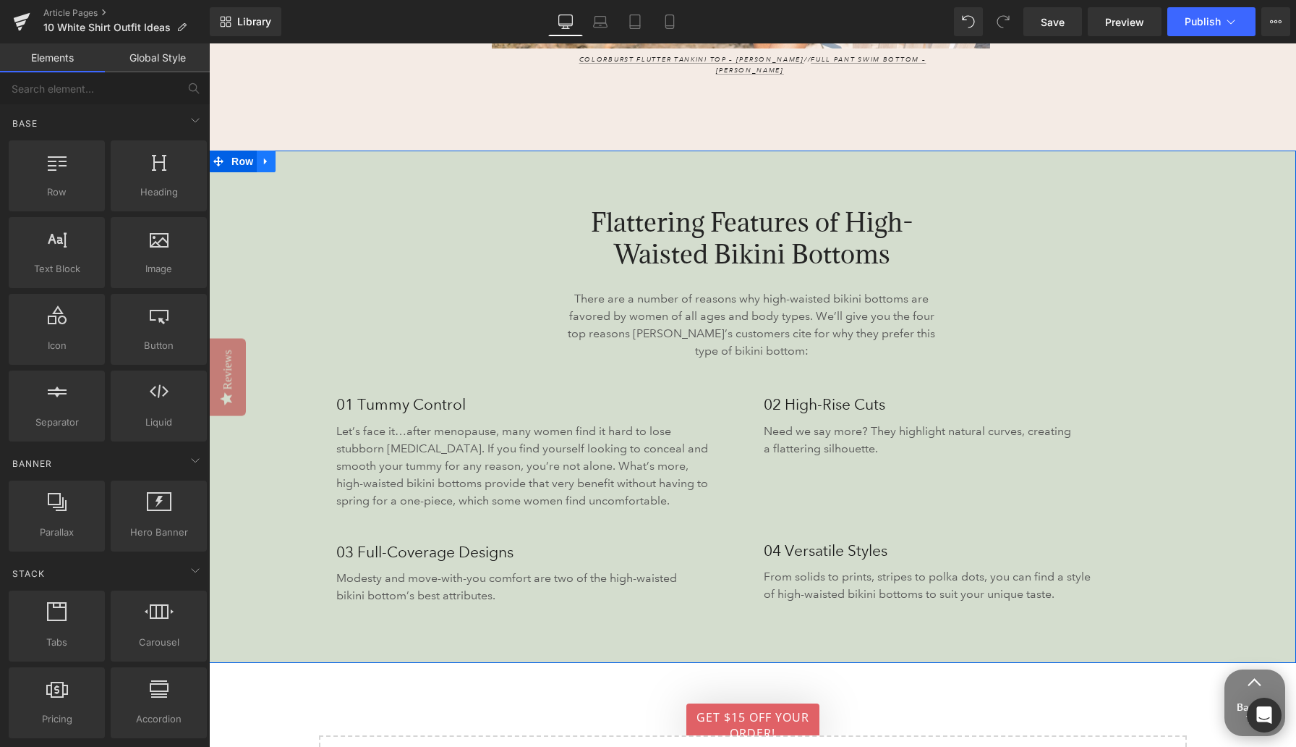
click at [265, 156] on icon at bounding box center [266, 161] width 10 height 11
click at [302, 156] on icon at bounding box center [304, 161] width 10 height 10
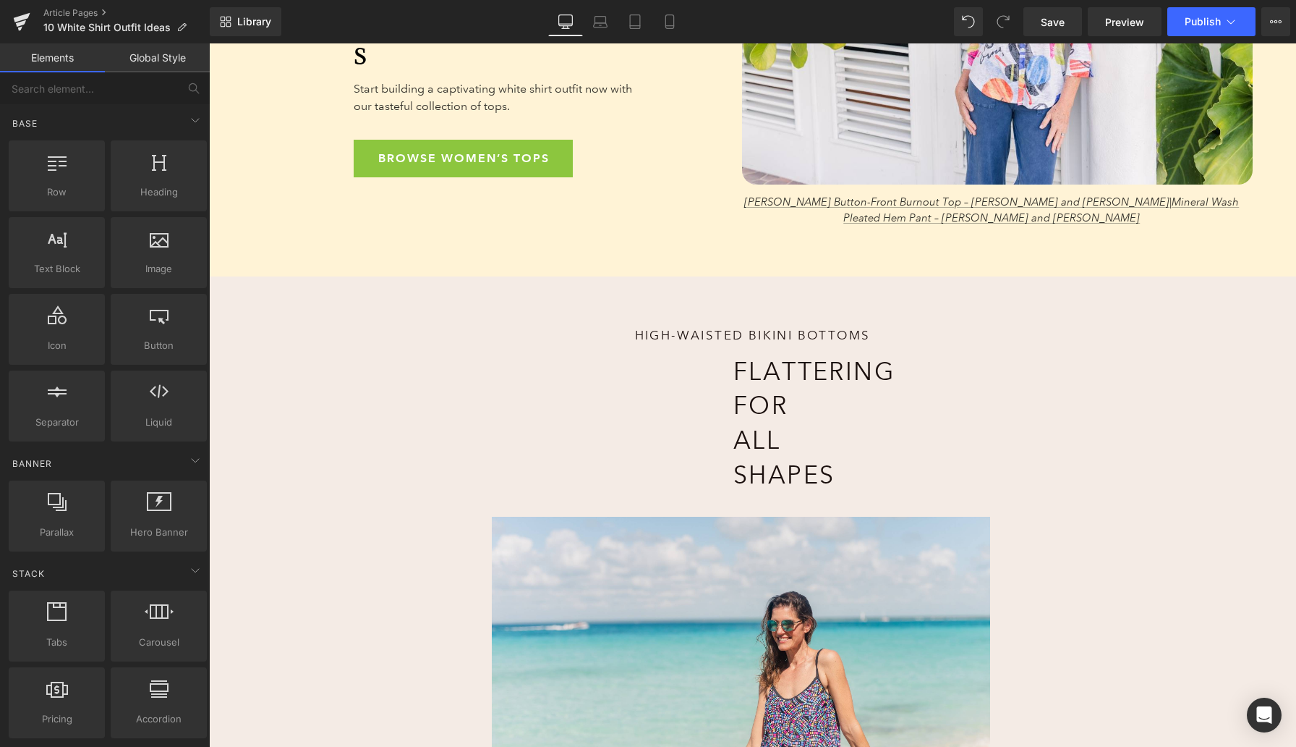
scroll to position [4695, 0]
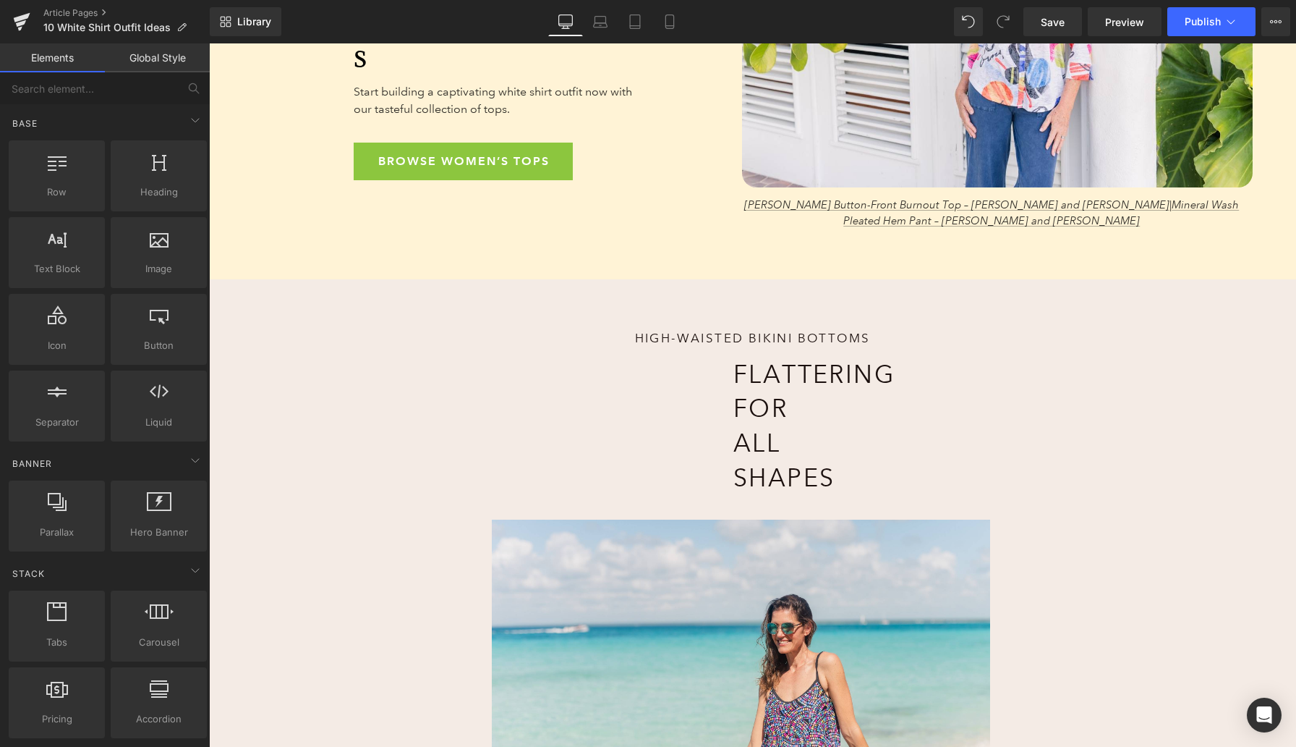
click at [284, 279] on div "High-Waisted Bikini Bottoms Heading Flattering for All Shapes Heading Image Col…" at bounding box center [752, 616] width 1087 height 675
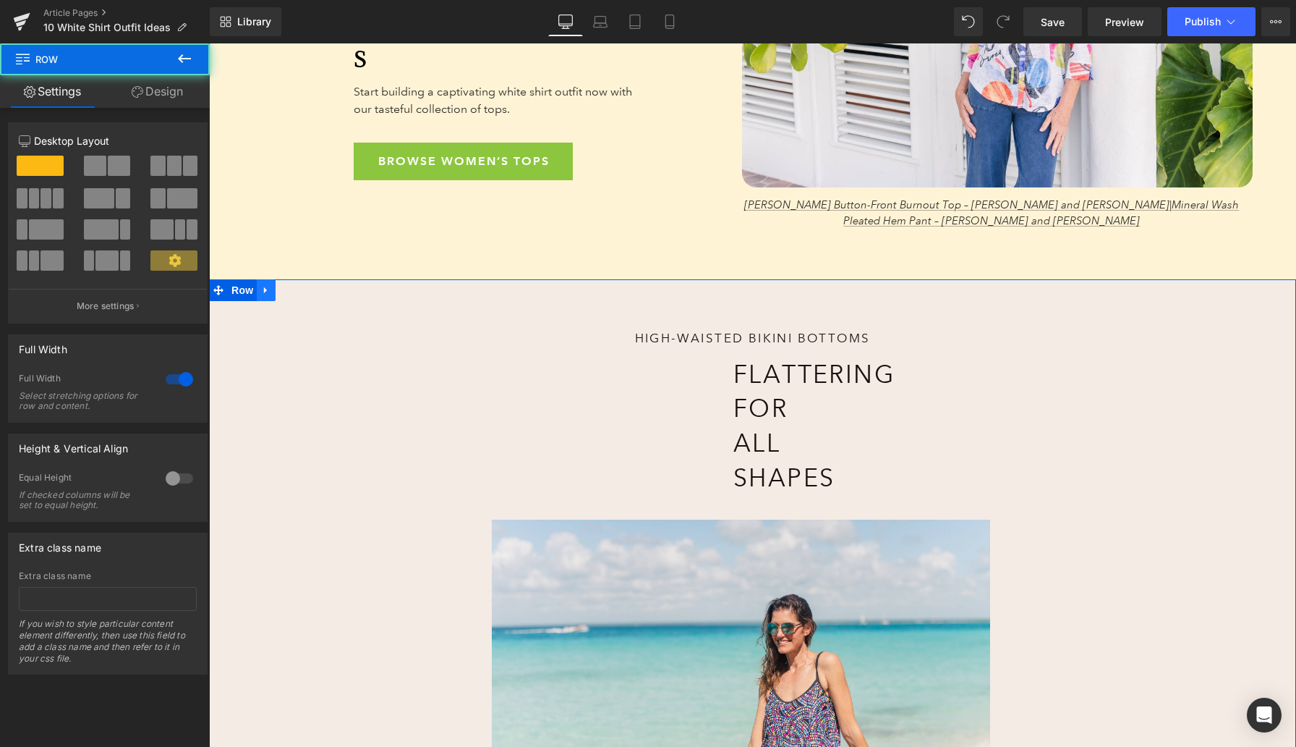
click at [266, 287] on icon at bounding box center [265, 290] width 3 height 7
click at [299, 285] on icon at bounding box center [304, 290] width 10 height 11
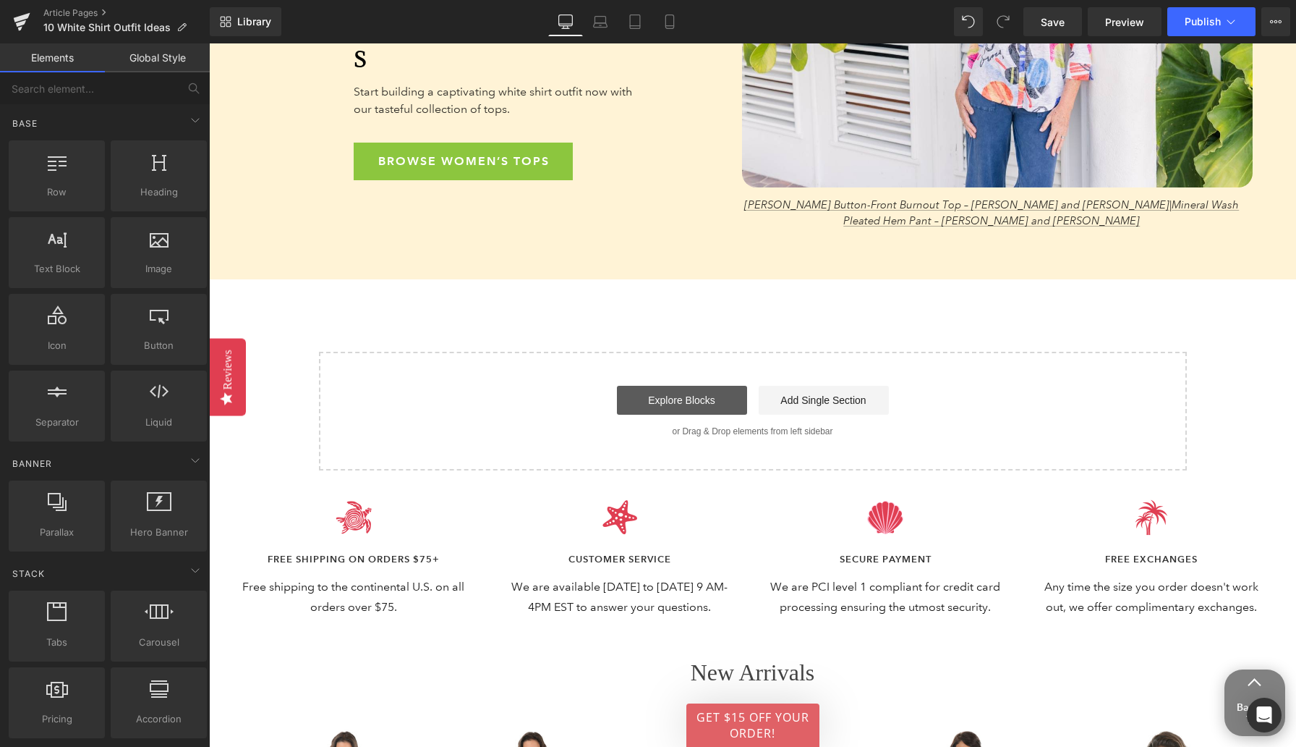
click at [697, 386] on link "Explore Blocks" at bounding box center [682, 400] width 130 height 29
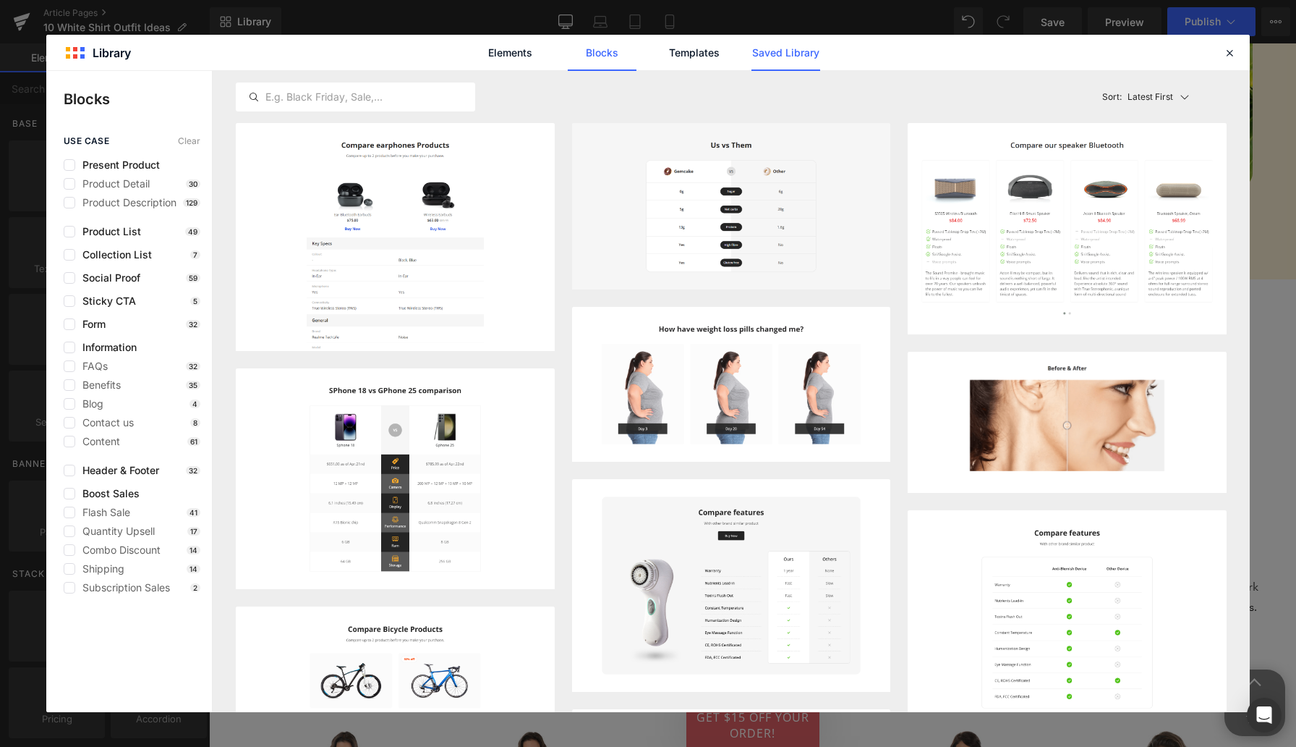
click at [787, 53] on link "Saved Library" at bounding box center [786, 53] width 69 height 36
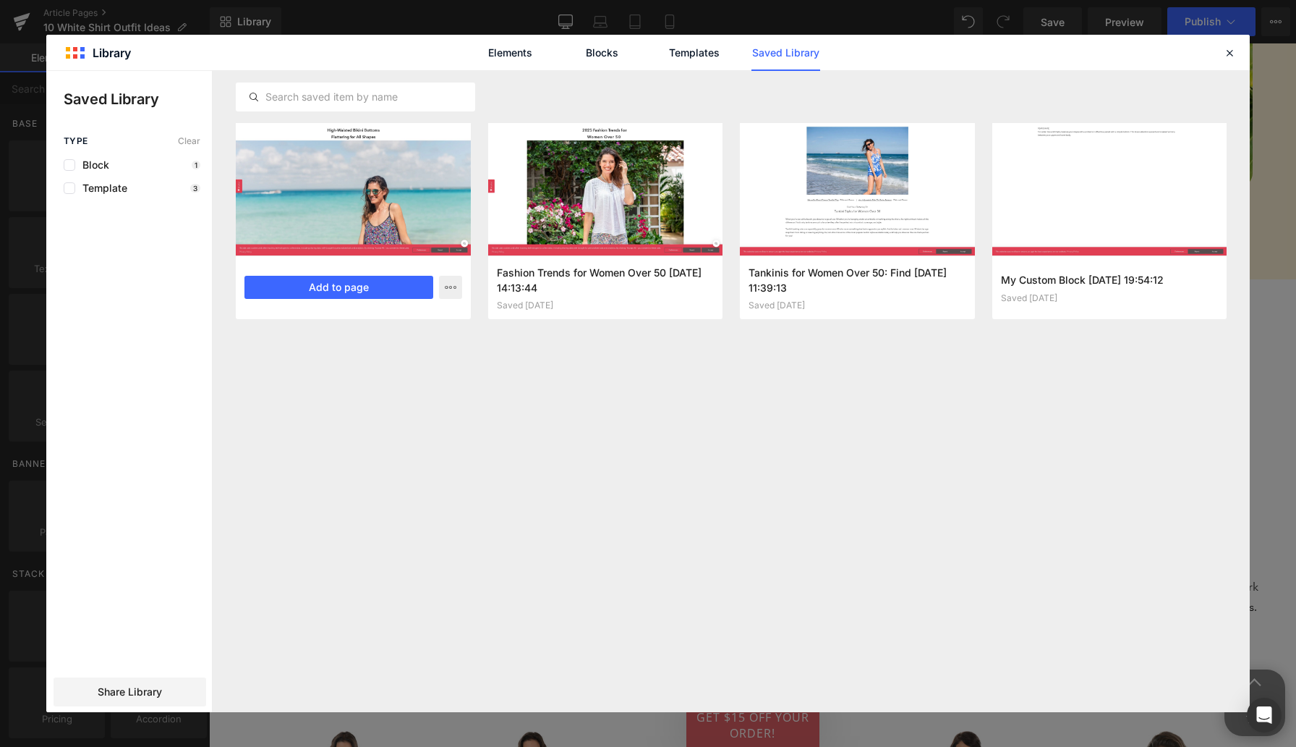
click at [418, 199] on div at bounding box center [353, 189] width 235 height 132
click at [367, 286] on button "Add to page" at bounding box center [339, 287] width 189 height 23
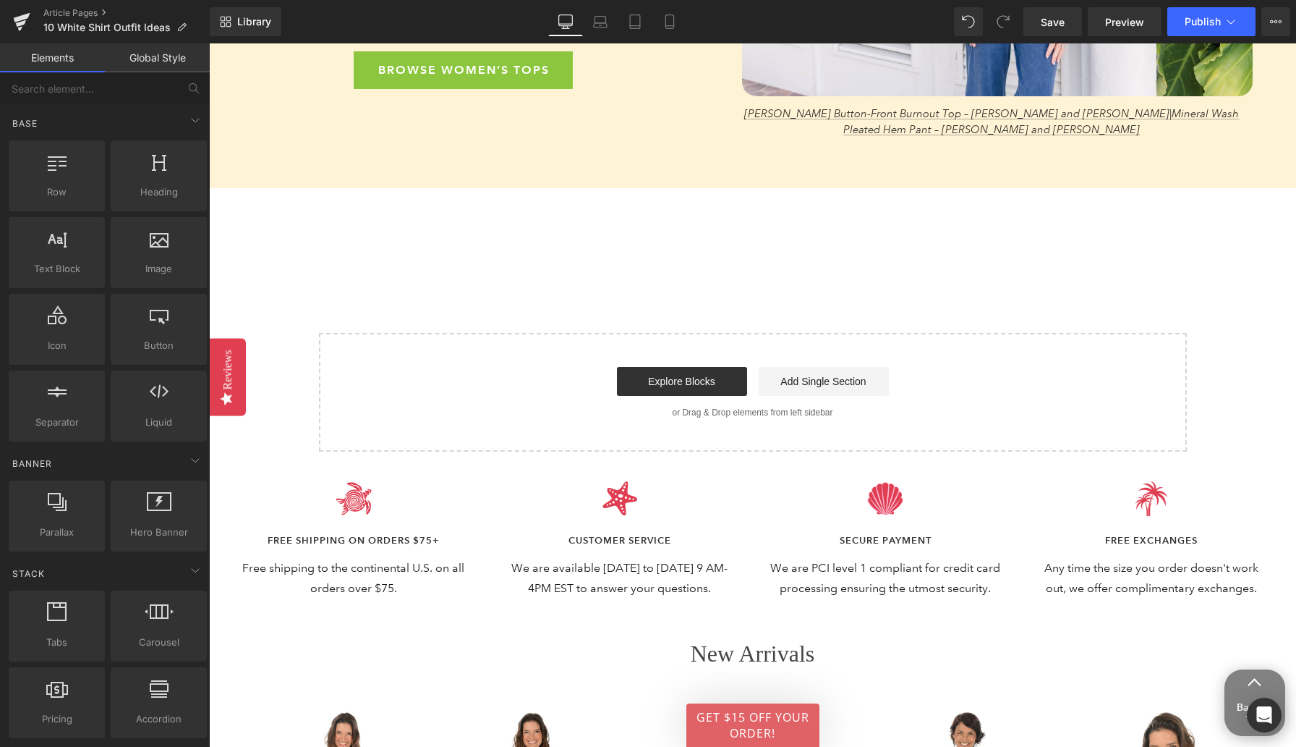
scroll to position [4791, 0]
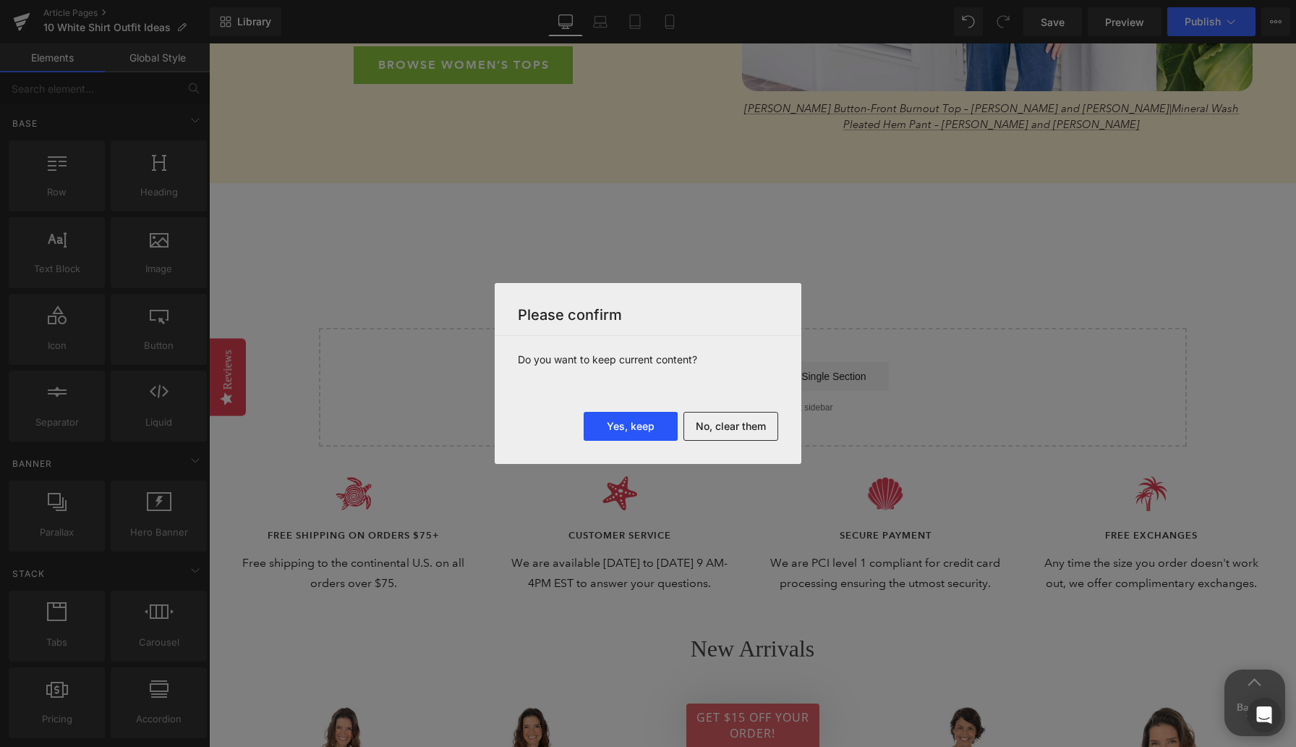
click at [632, 425] on button "Yes, keep" at bounding box center [631, 426] width 94 height 29
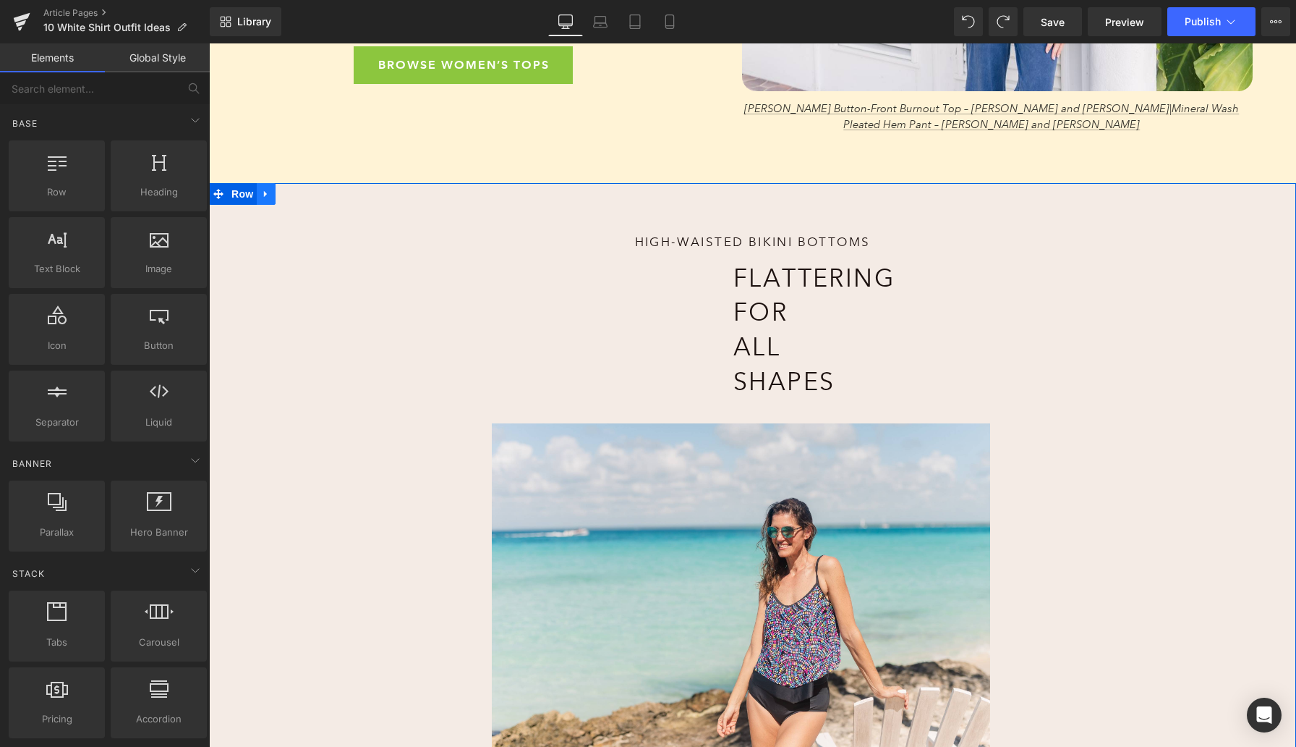
click at [265, 191] on icon at bounding box center [265, 194] width 3 height 7
click at [305, 189] on icon at bounding box center [304, 194] width 10 height 11
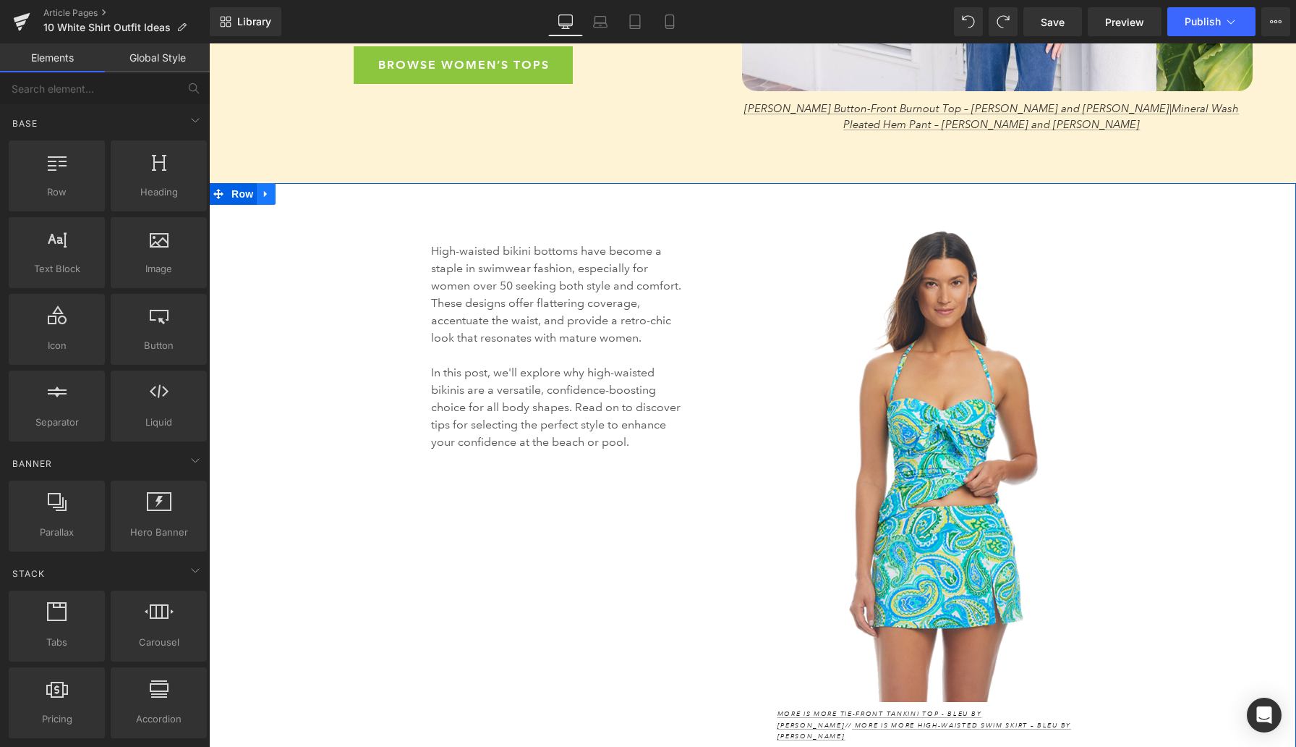
click at [266, 189] on icon at bounding box center [266, 194] width 10 height 11
click at [307, 189] on icon at bounding box center [304, 194] width 10 height 10
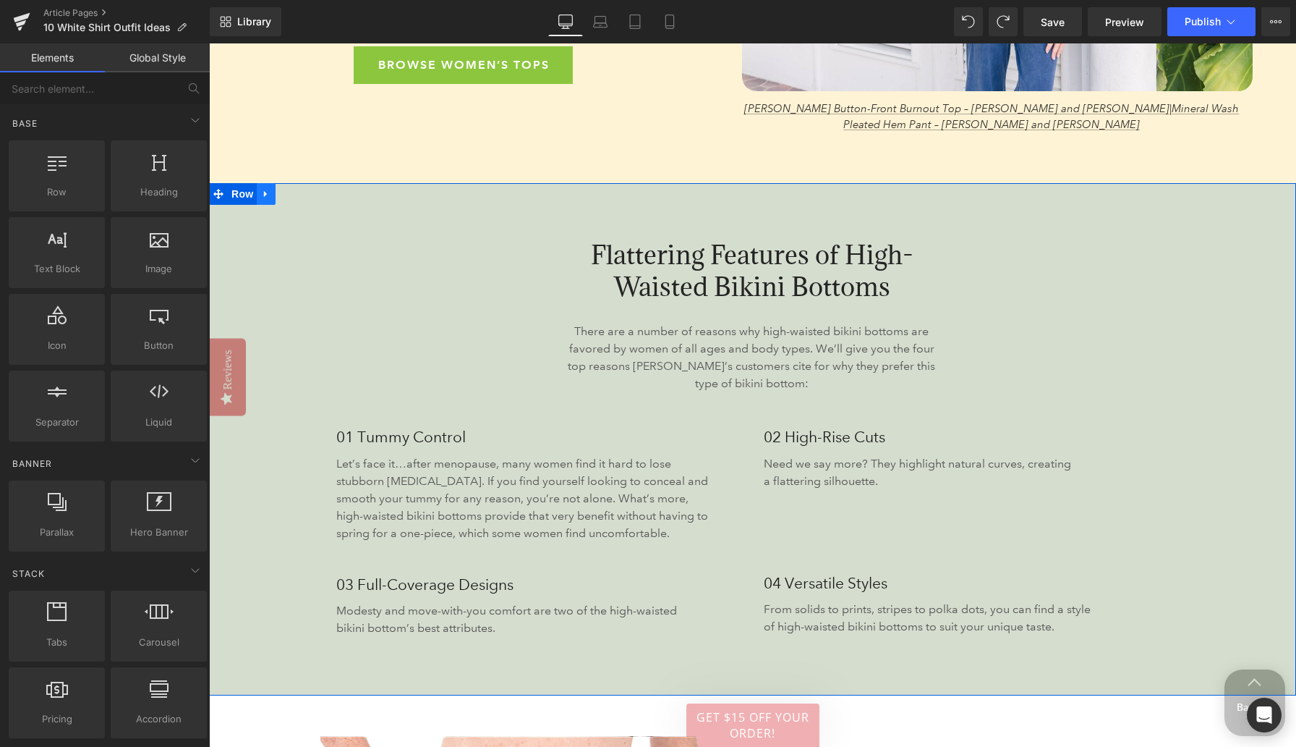
click at [268, 189] on icon at bounding box center [266, 194] width 10 height 11
click at [274, 193] on div "Flattering Features of High-Waisted Bikini Bottoms Heading There are a number o…" at bounding box center [752, 439] width 1087 height 512
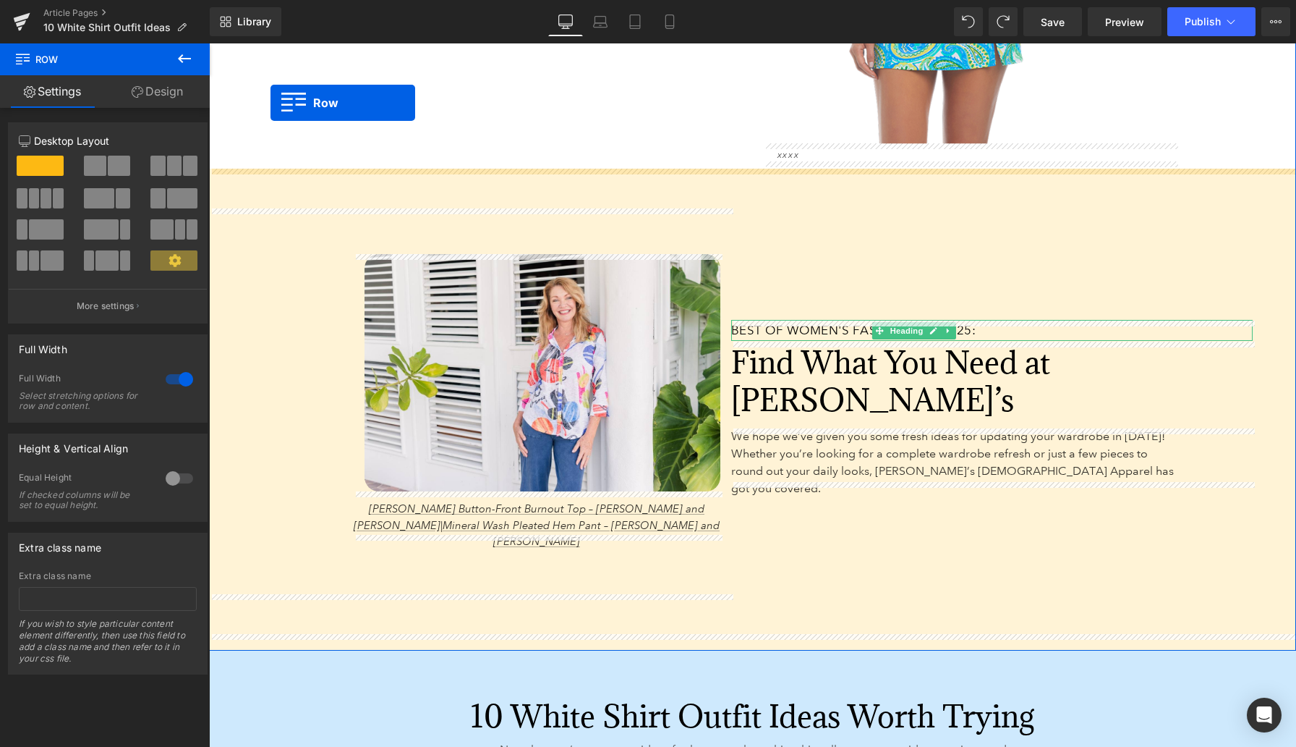
scroll to position [1617, 0]
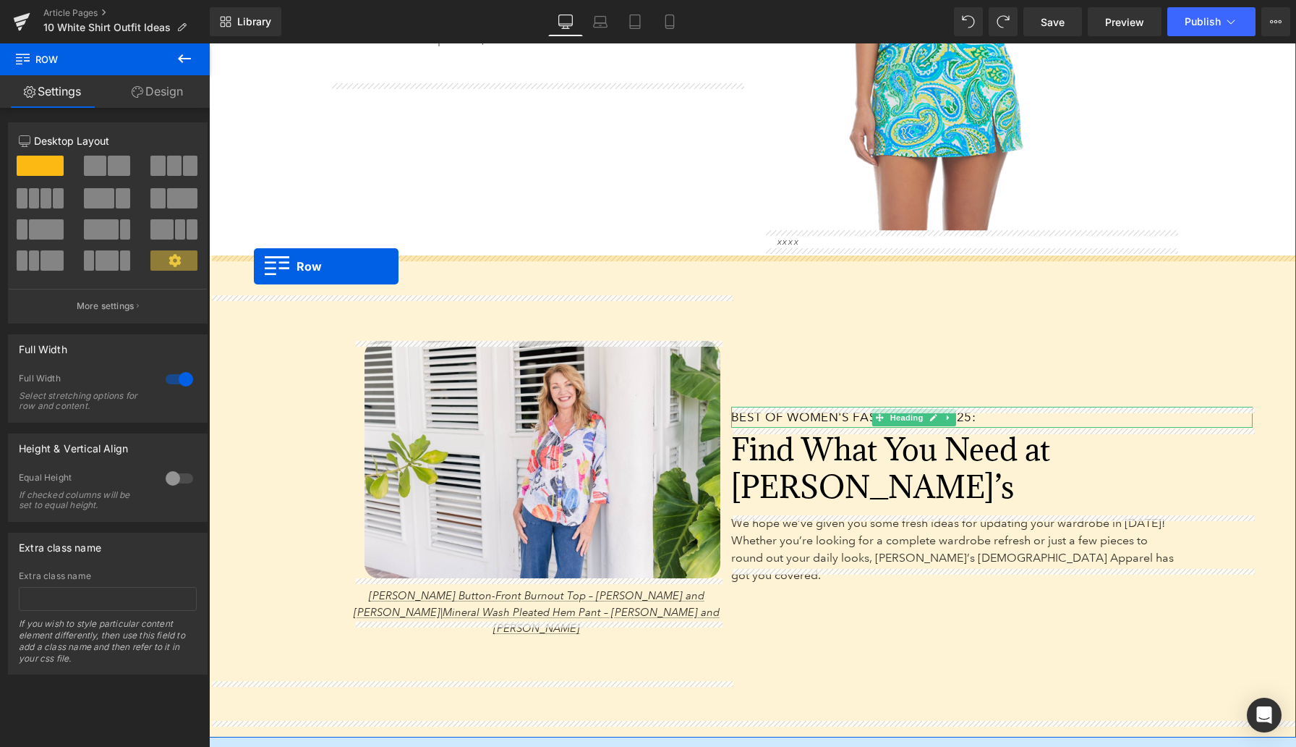
drag, startPoint x: 220, startPoint y: 307, endPoint x: 254, endPoint y: 266, distance: 52.9
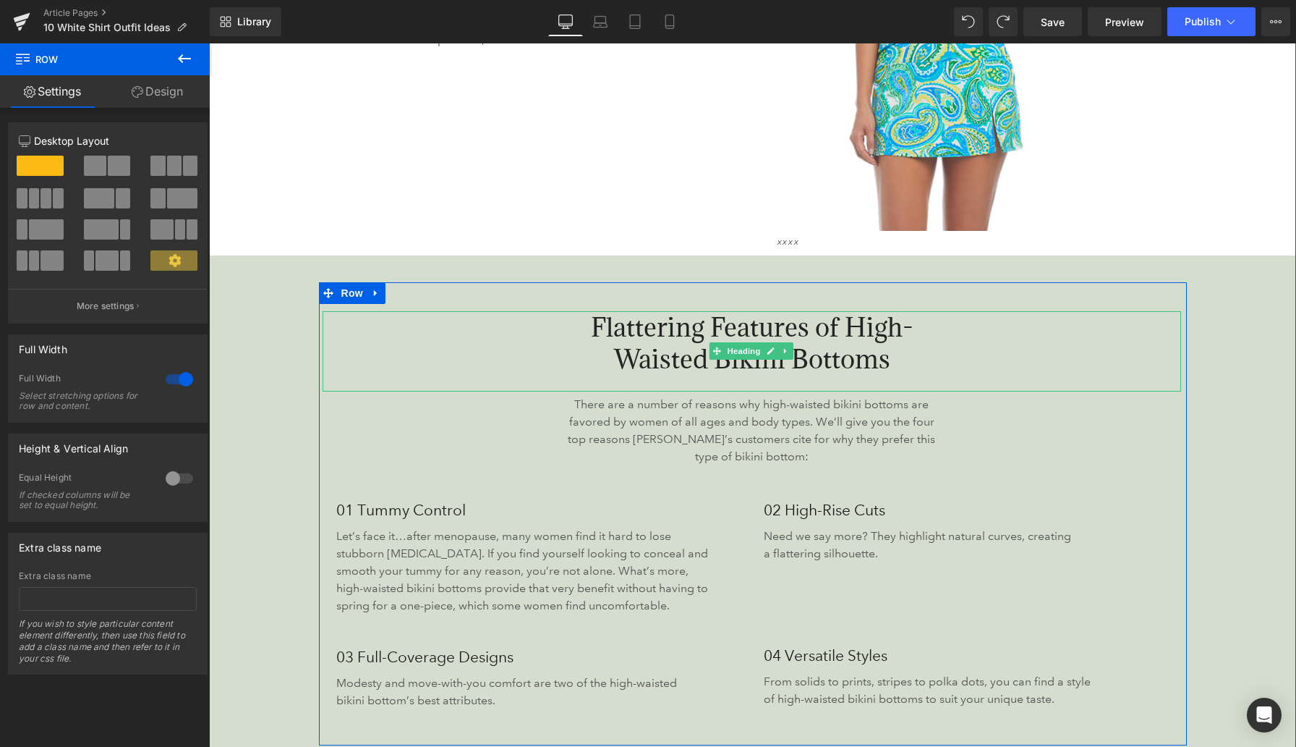
click at [634, 323] on span "Flattering Features of High-Waisted Bikini Bottoms" at bounding box center [752, 342] width 323 height 65
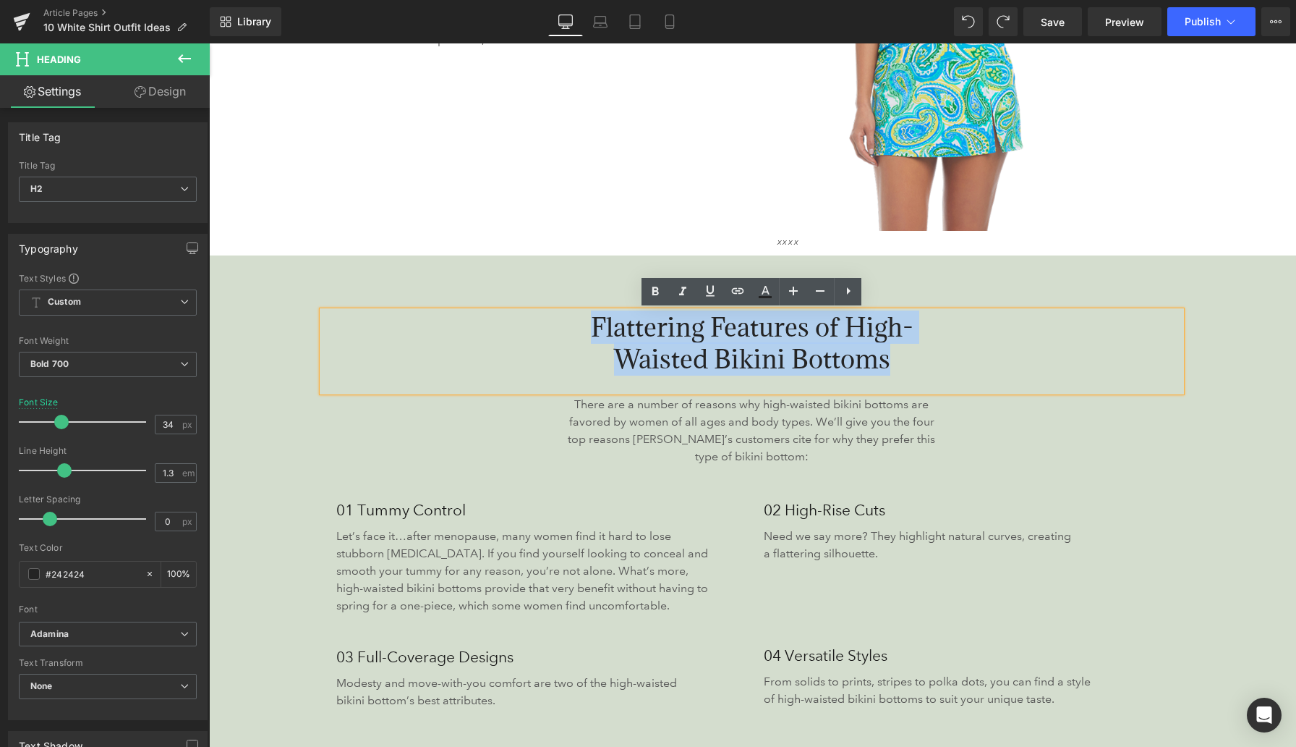
paste div
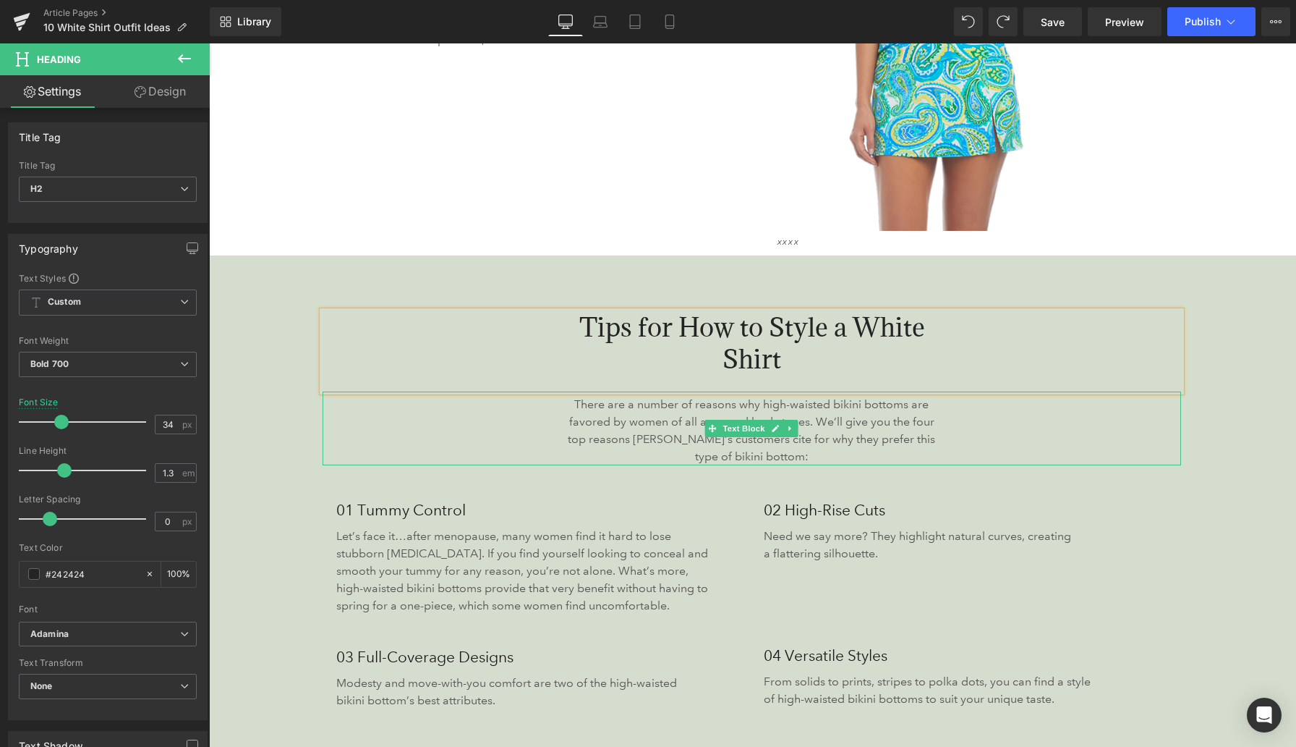
drag, startPoint x: 1058, startPoint y: 455, endPoint x: 1208, endPoint y: 435, distance: 151.8
click at [1058, 455] on div "There are a number of reasons why high-waisted bikini bottoms are favored by wo…" at bounding box center [752, 428] width 859 height 74
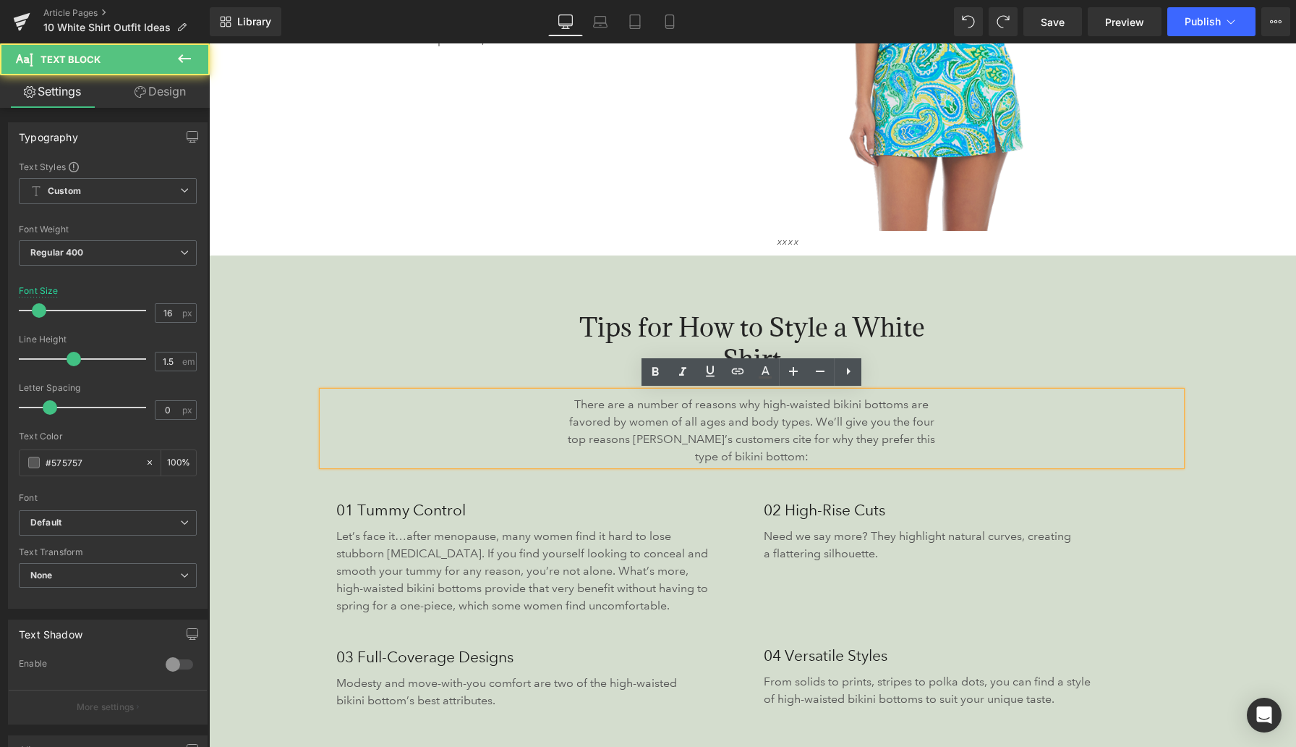
click at [1220, 441] on div "Tips for How to Style a White Shirt Heading There are a number of reasons why h…" at bounding box center [752, 511] width 1087 height 512
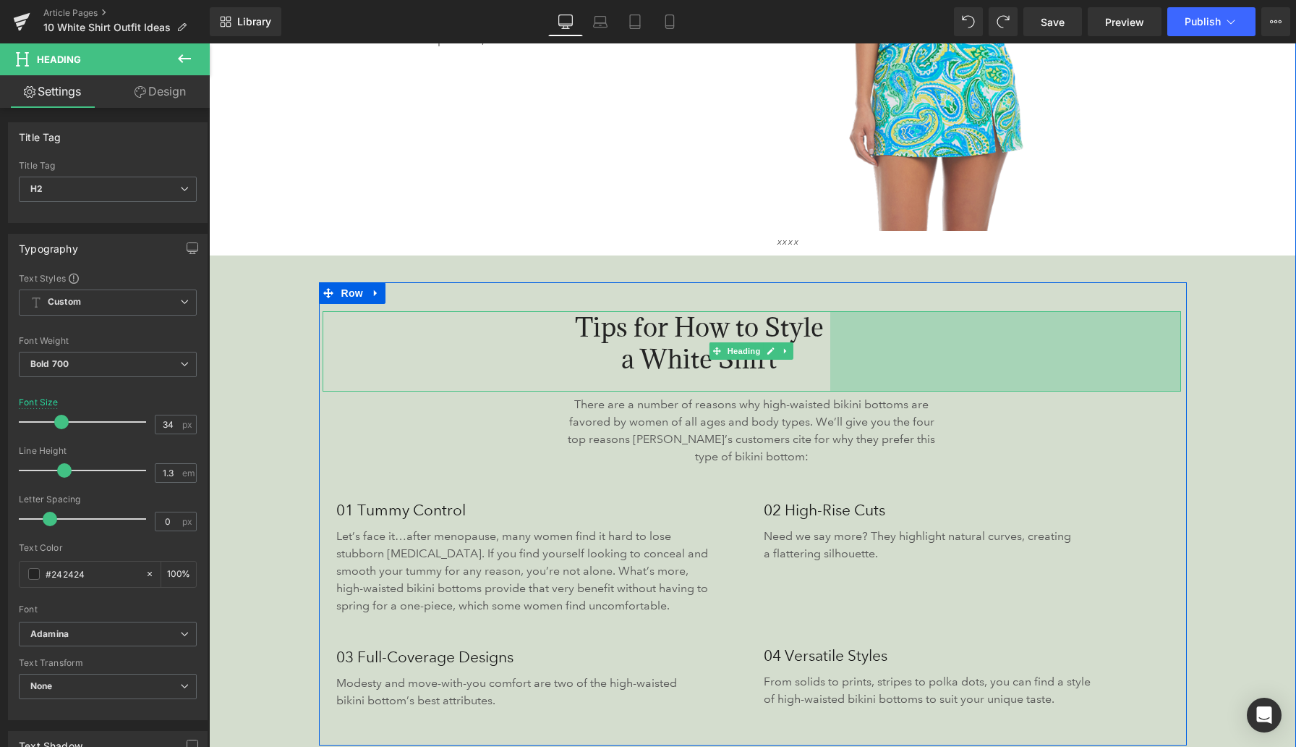
drag, startPoint x: 1178, startPoint y: 347, endPoint x: 504, endPoint y: 434, distance: 679.0
click at [1071, 349] on div "485px" at bounding box center [1005, 351] width 351 height 80
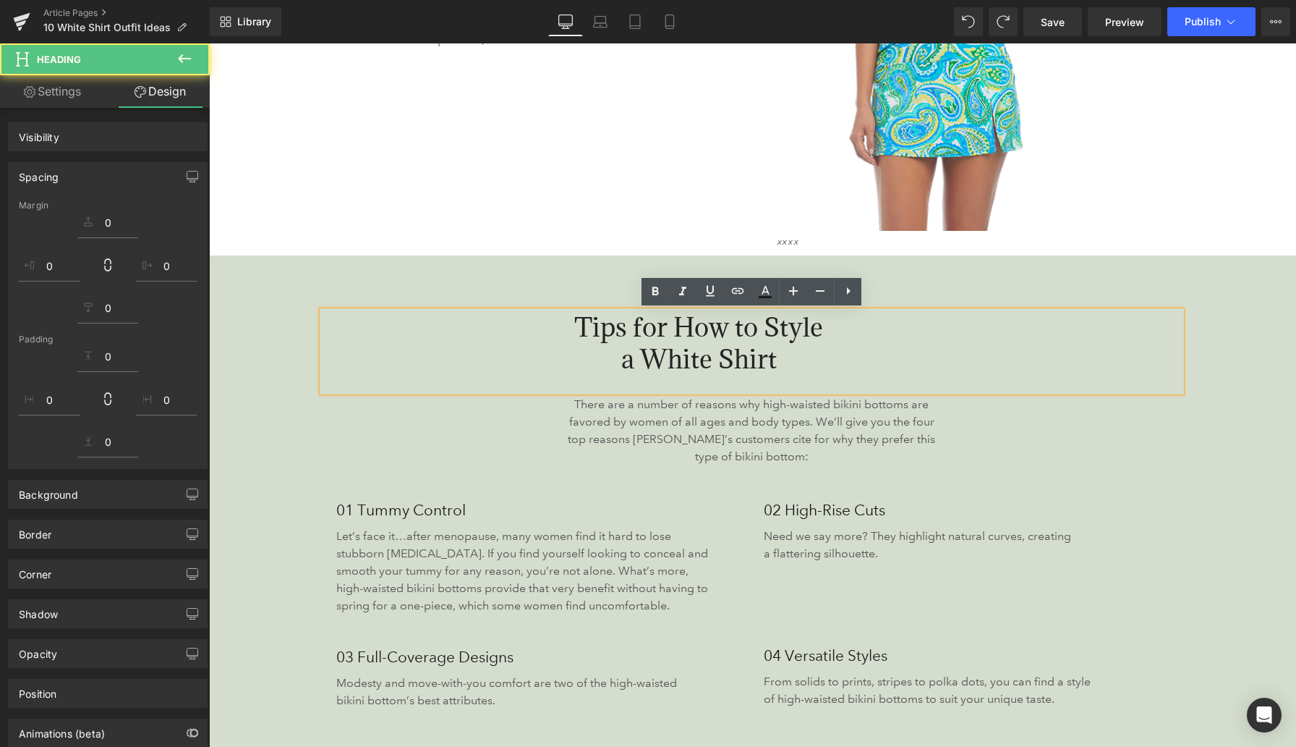
click at [356, 439] on div "There are a number of reasons why high-waisted bikini bottoms are favored by wo…" at bounding box center [752, 428] width 859 height 74
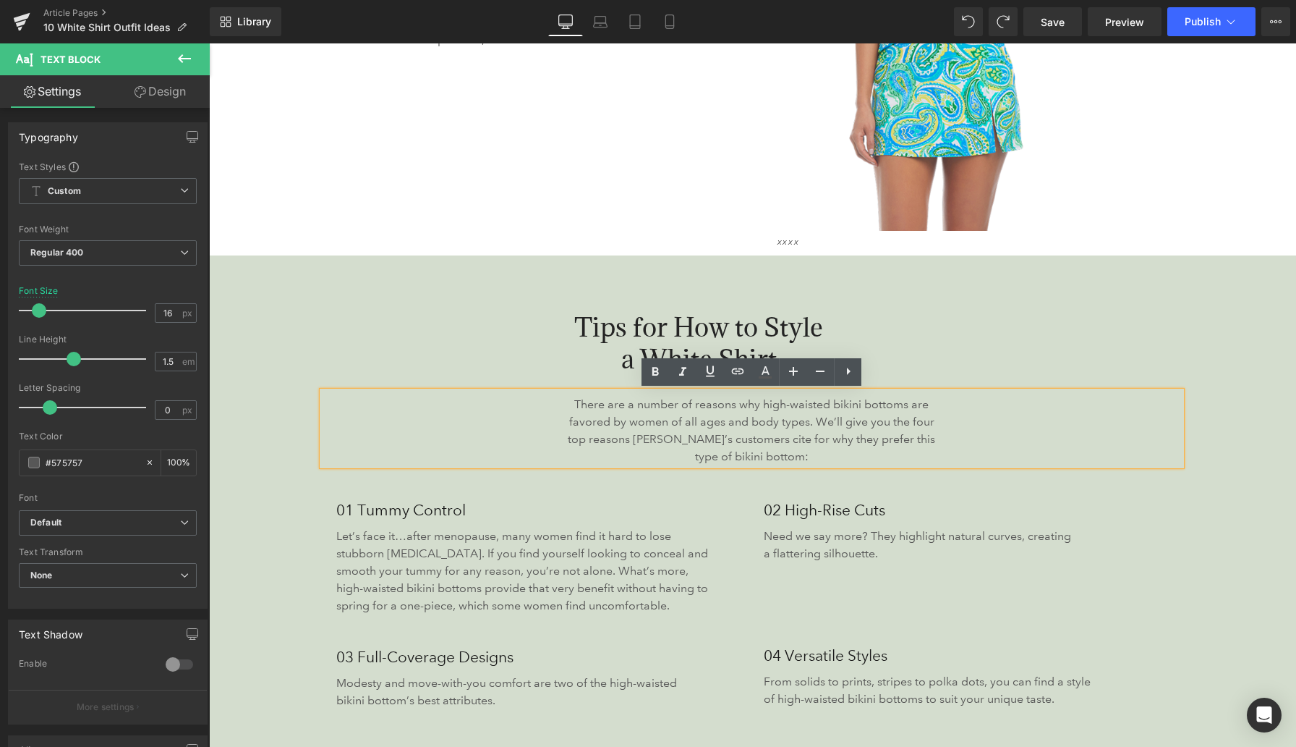
click at [261, 370] on div "Tips for How to Style a White Shirt Heading 486px There are a number of reasons…" at bounding box center [752, 511] width 1087 height 512
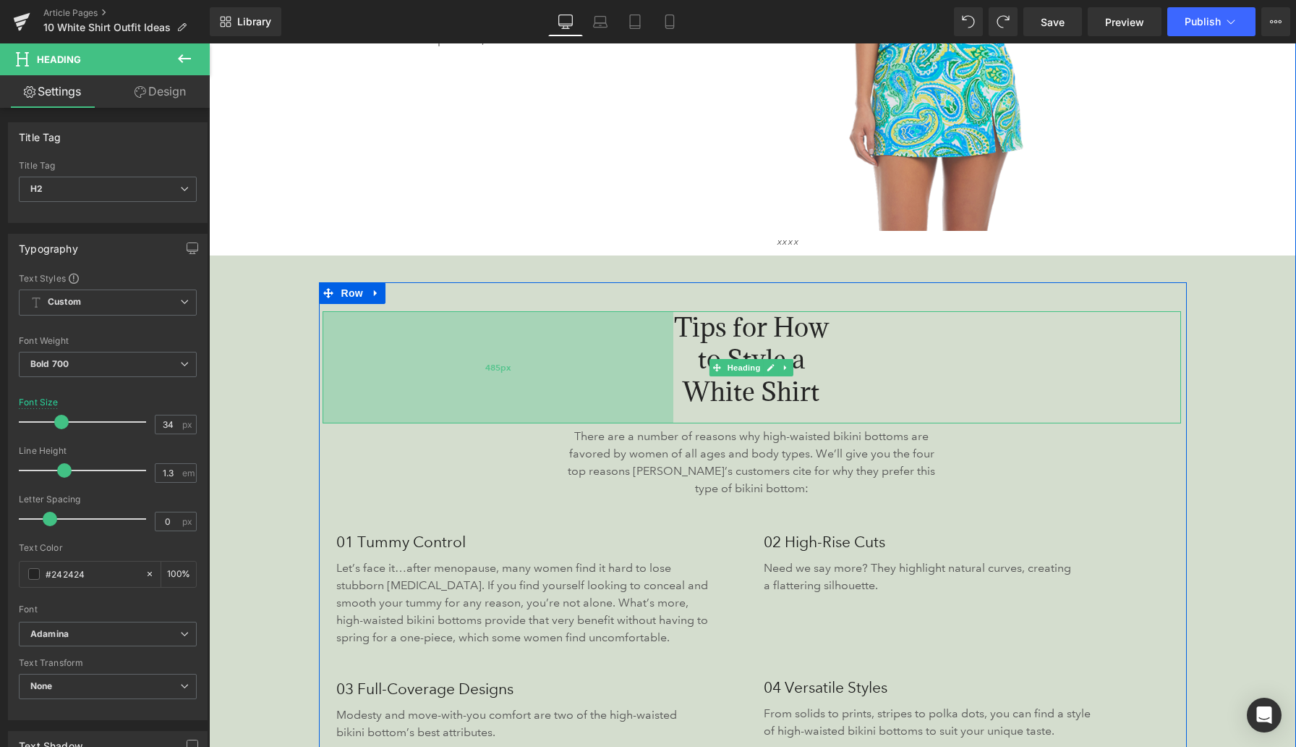
drag, startPoint x: 324, startPoint y: 349, endPoint x: 429, endPoint y: 354, distance: 105.0
click at [429, 354] on div "485px" at bounding box center [498, 367] width 351 height 112
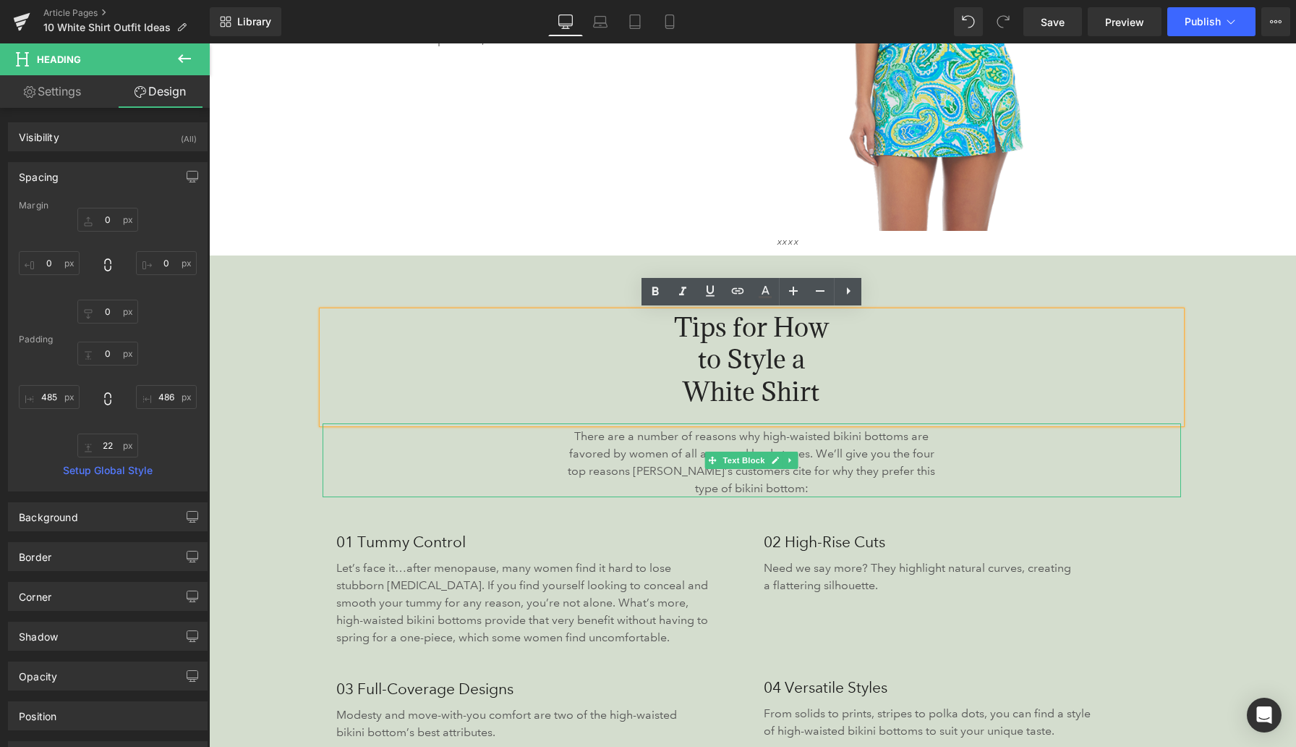
click at [623, 454] on p "There are a number of reasons why high-waisted bikini bottoms are favored by wo…" at bounding box center [752, 462] width 368 height 69
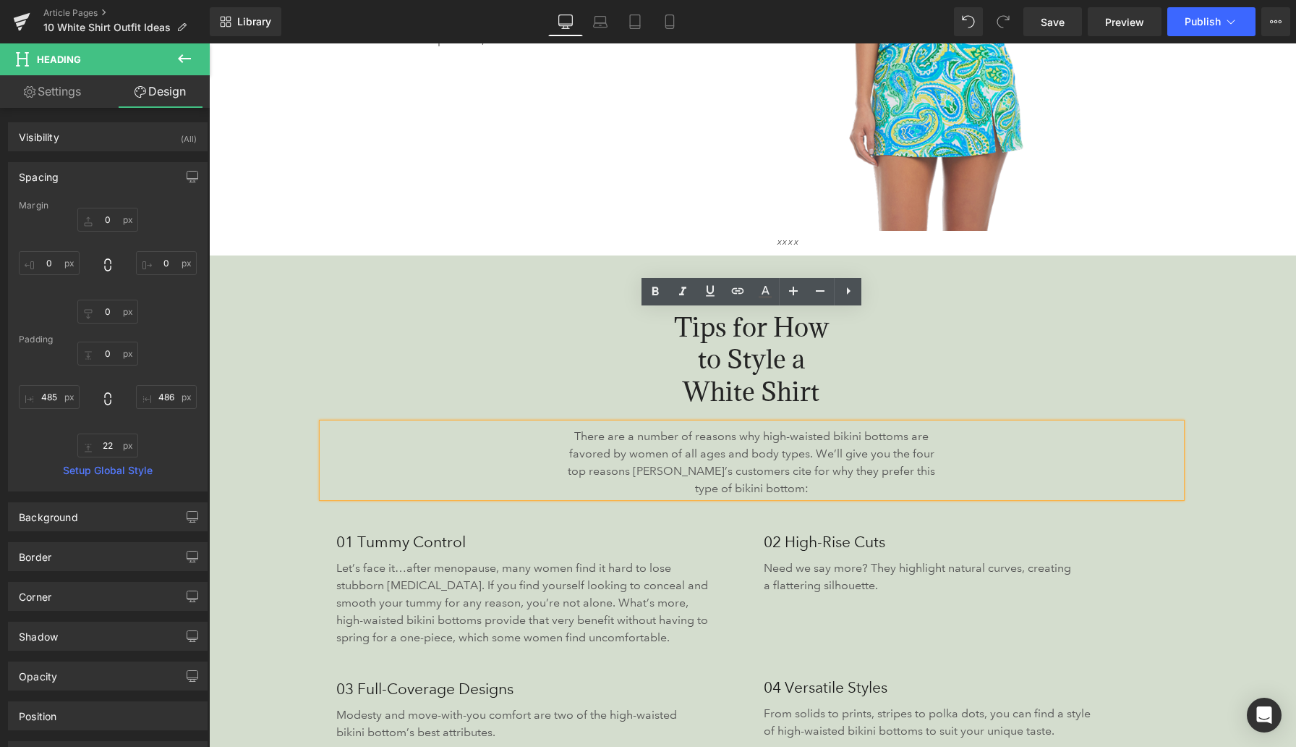
click at [623, 454] on p "There are a number of reasons why high-waisted bikini bottoms are favored by wo…" at bounding box center [752, 462] width 368 height 69
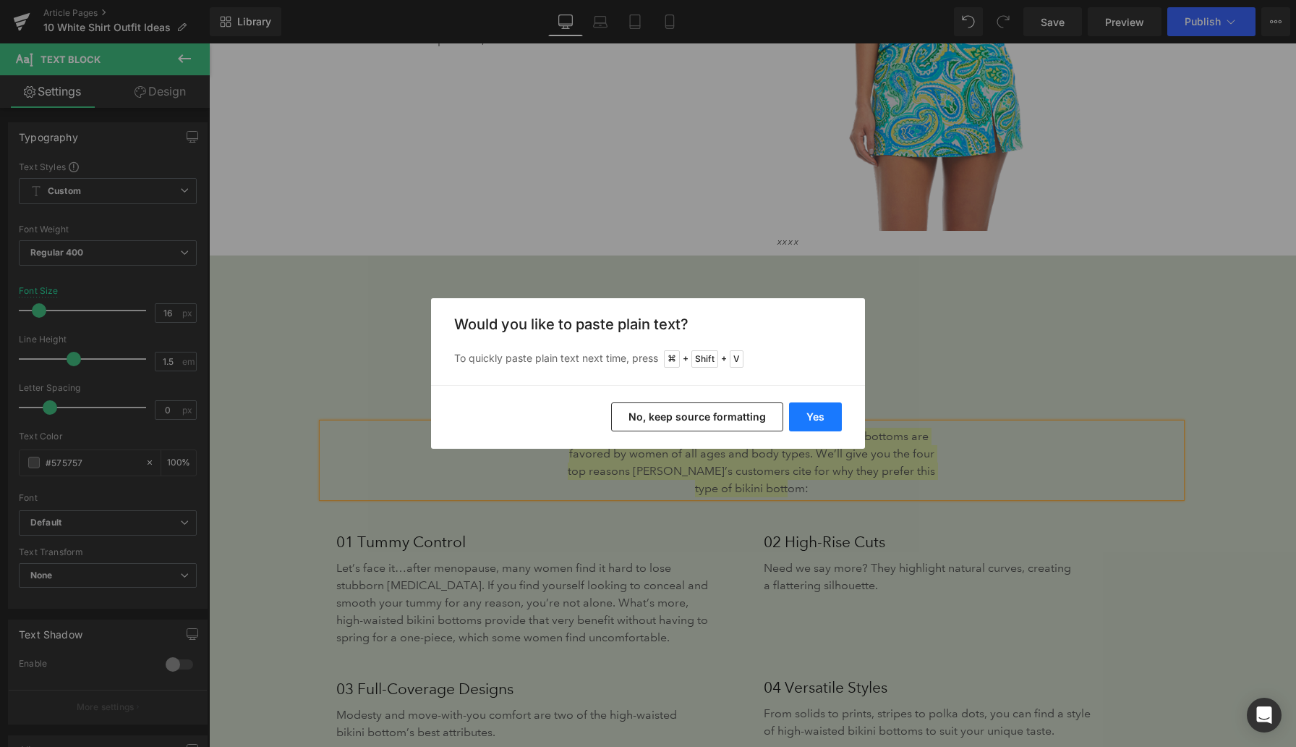
click at [809, 419] on button "Yes" at bounding box center [815, 416] width 53 height 29
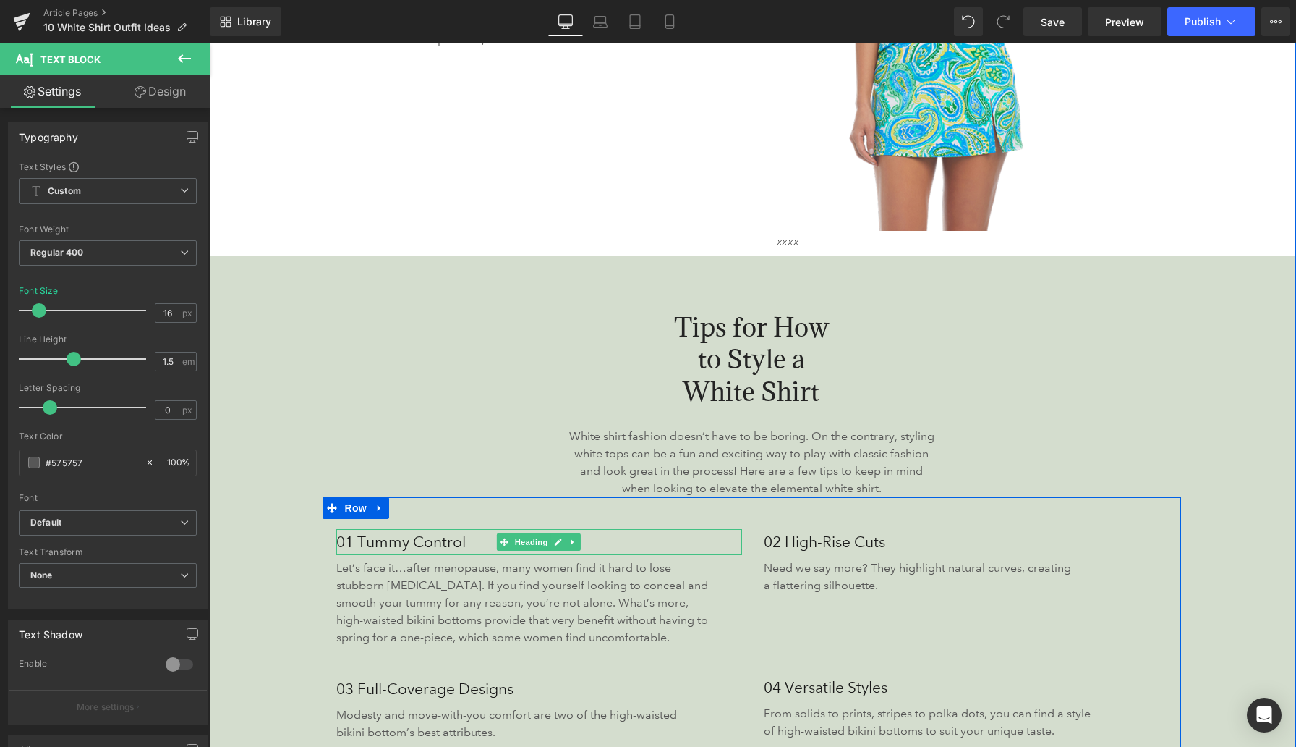
click at [361, 543] on h3 "01 Tummy Control" at bounding box center [539, 542] width 407 height 26
click at [361, 542] on h3 "01 Tummy Control" at bounding box center [539, 542] width 407 height 26
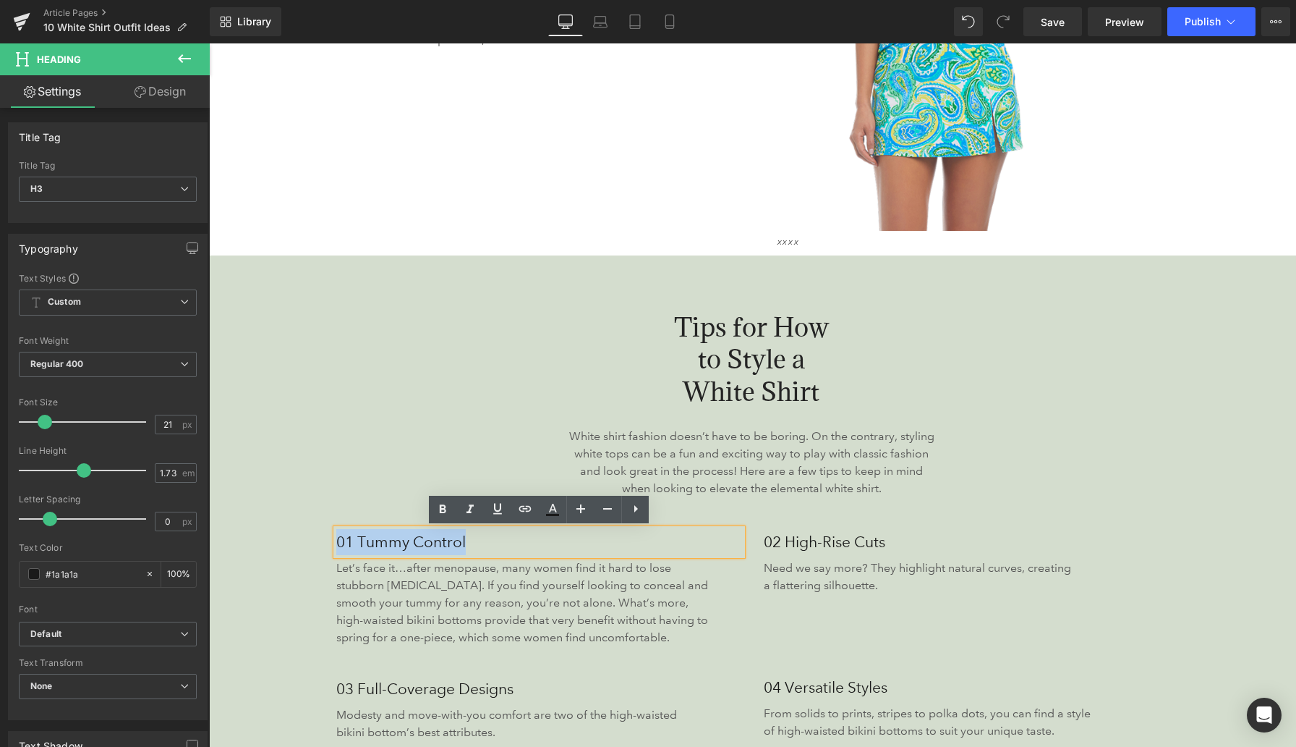
paste div
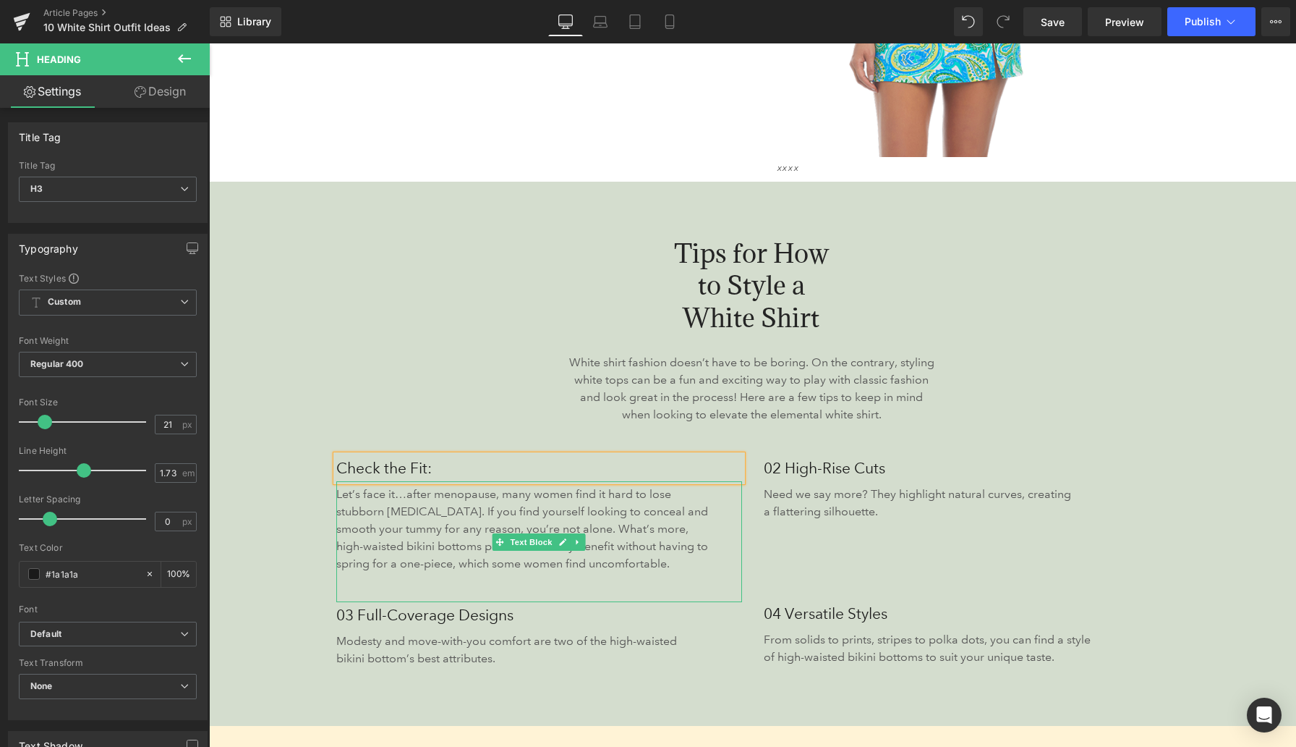
scroll to position [1692, 0]
click at [791, 469] on h3 "02 High-Rise Cuts" at bounding box center [967, 467] width 407 height 26
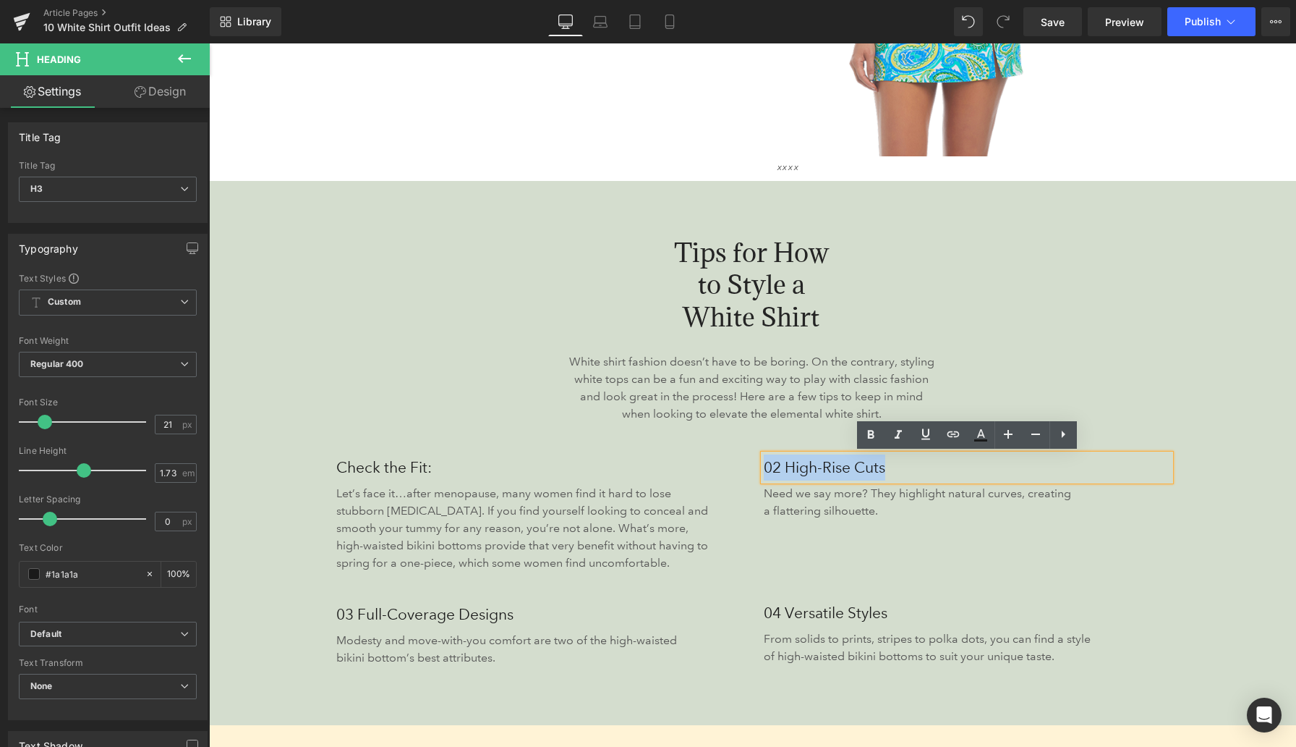
paste div
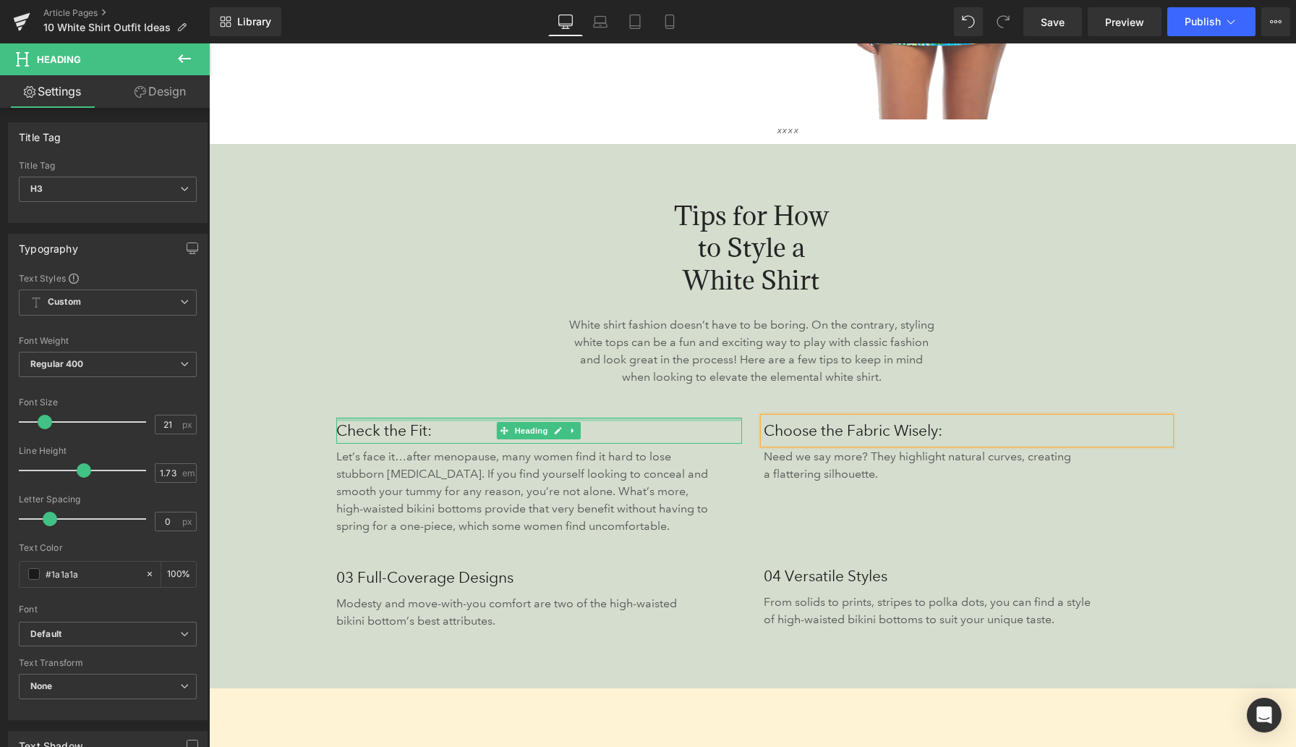
scroll to position [1747, 0]
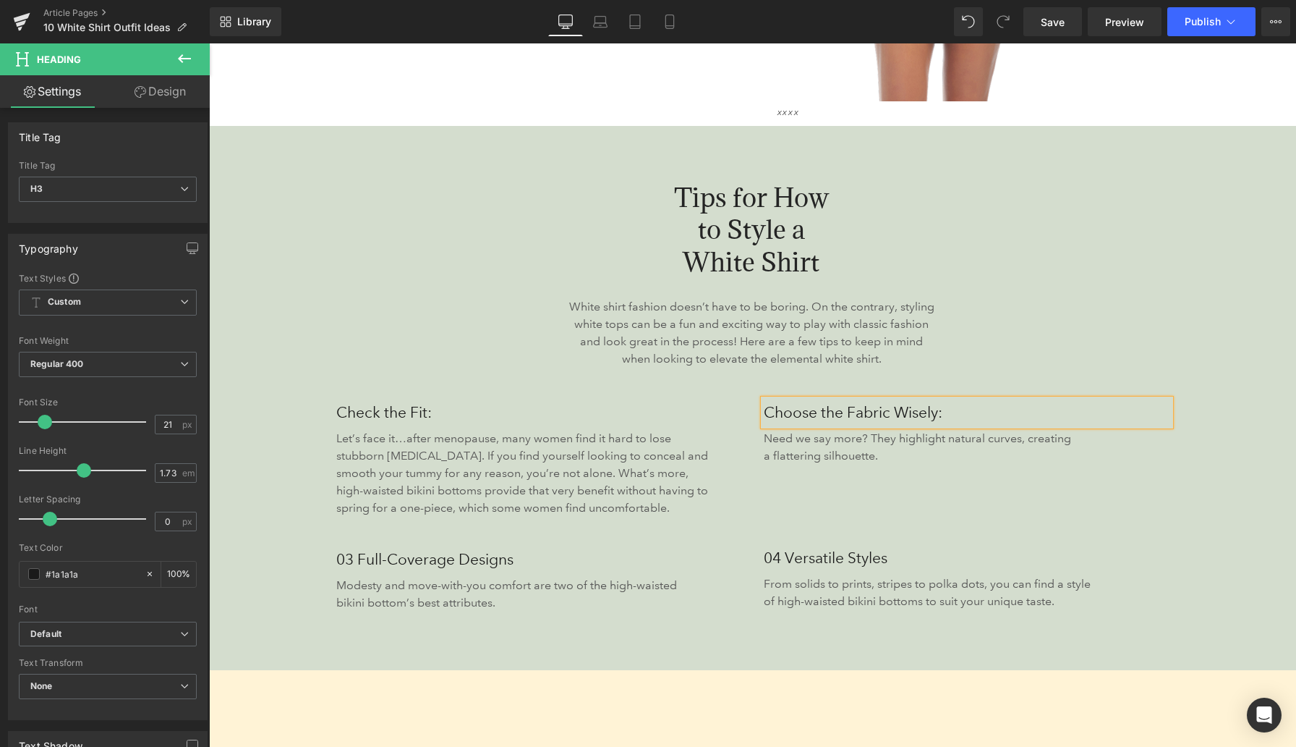
click at [384, 557] on h3 "03 Full-Coverage Designs" at bounding box center [539, 559] width 407 height 26
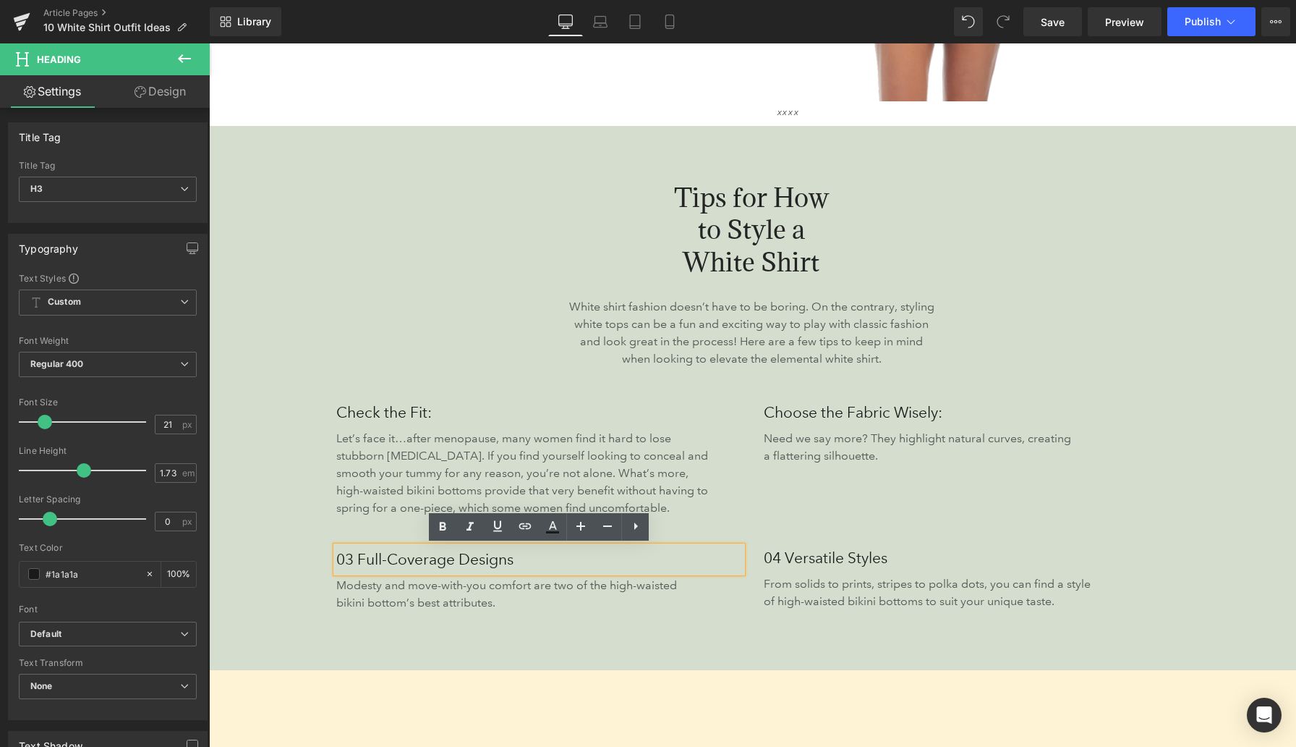
paste div
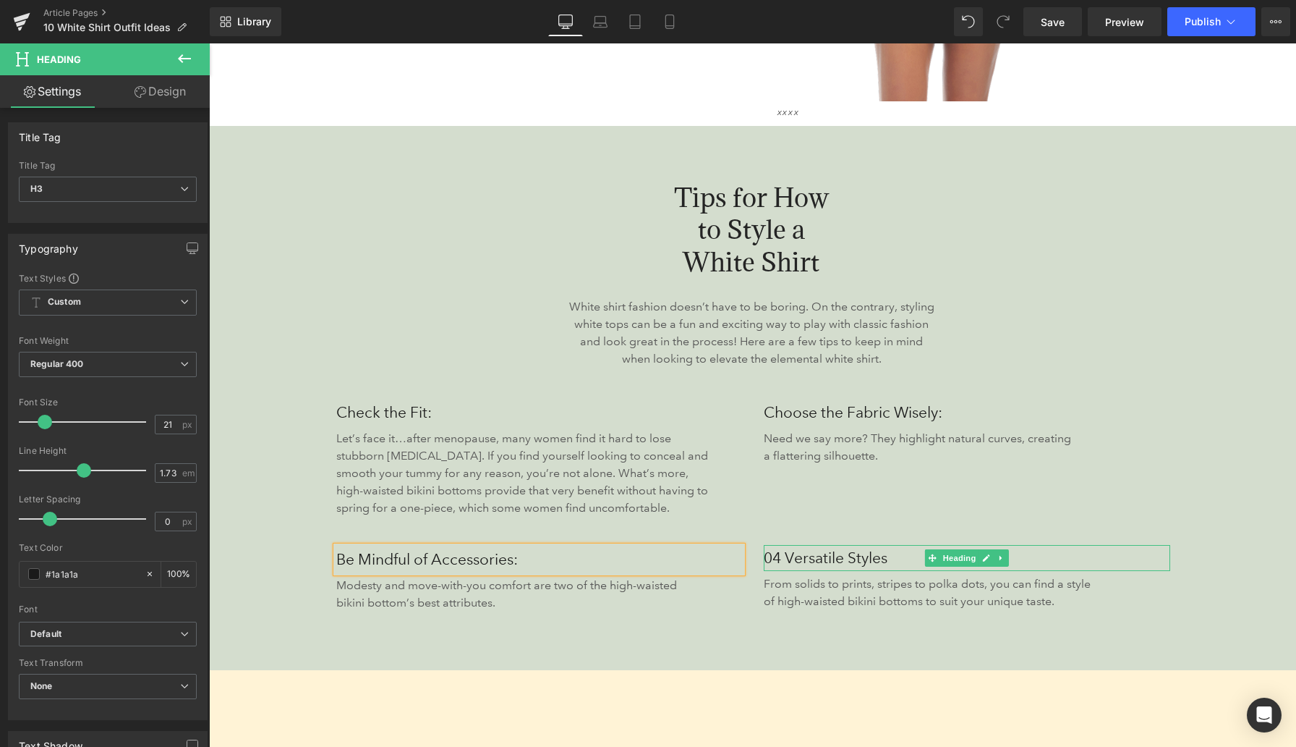
click at [788, 560] on h3 "04 Versatile Styles" at bounding box center [967, 558] width 407 height 26
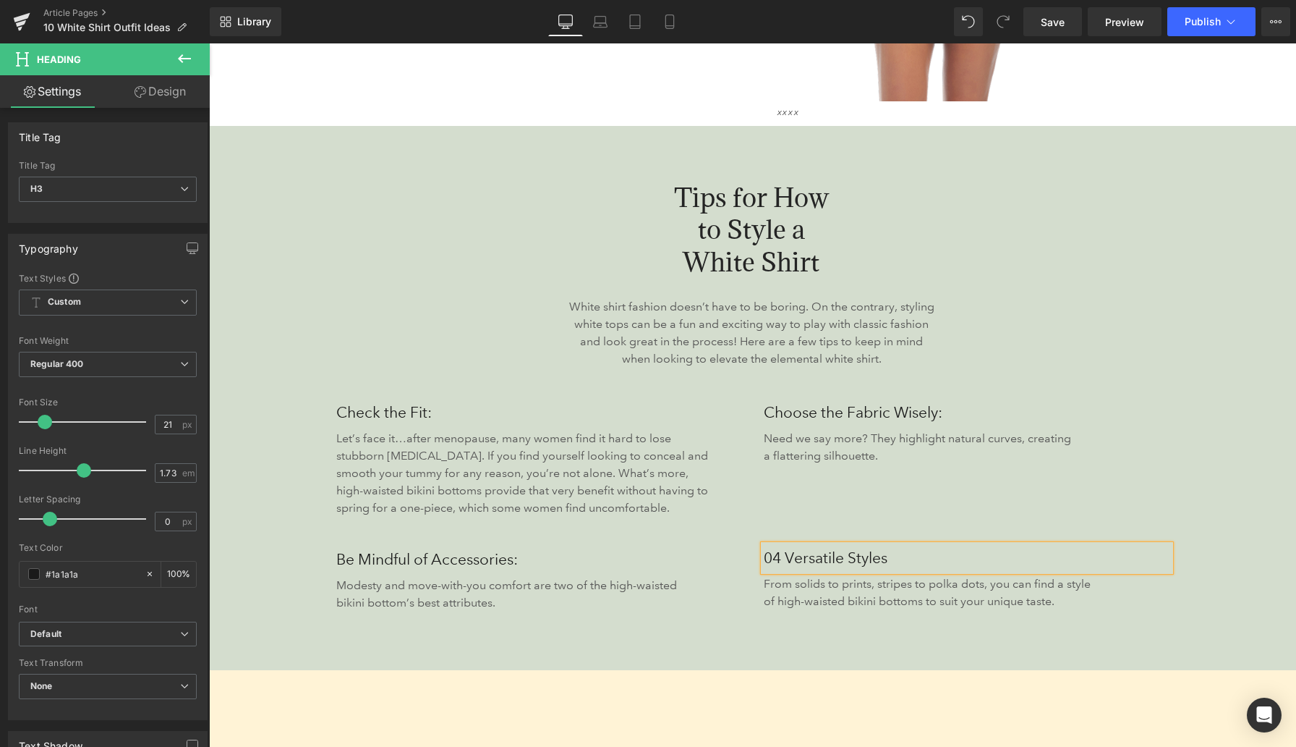
click at [788, 560] on h3 "04 Versatile Styles" at bounding box center [967, 558] width 407 height 26
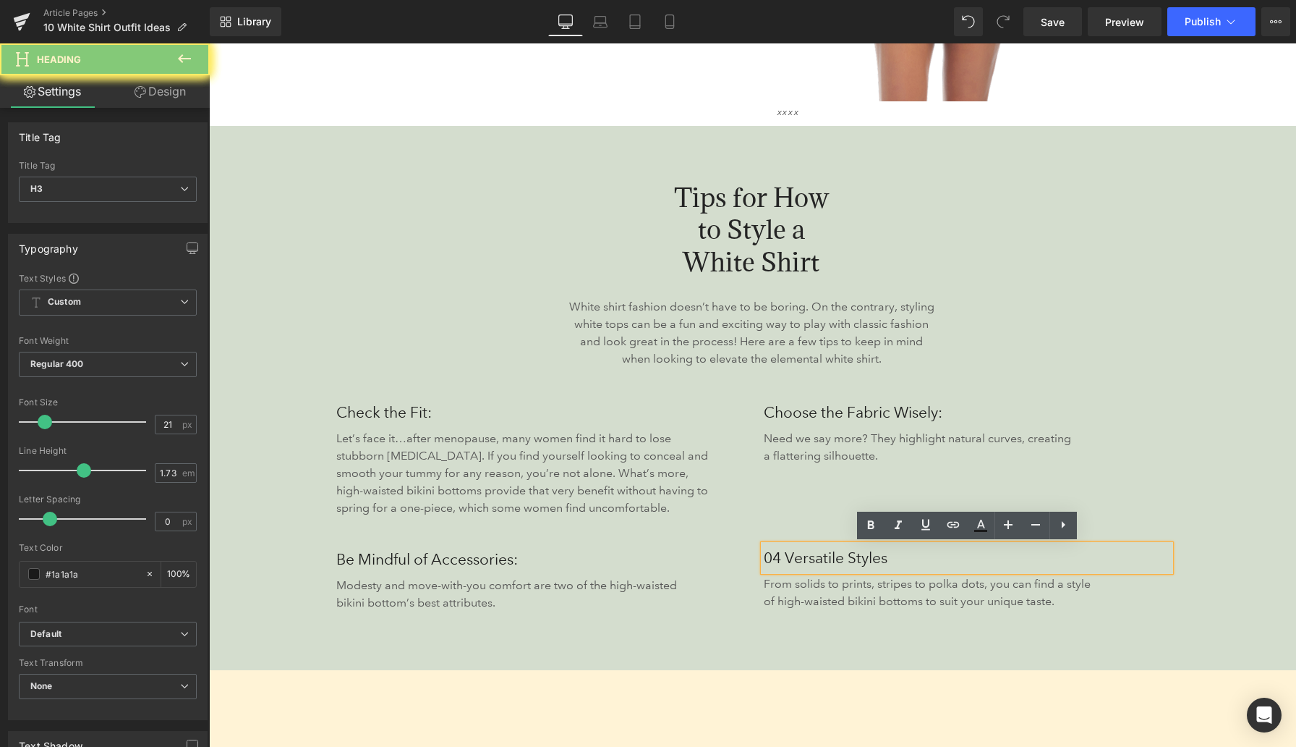
paste div
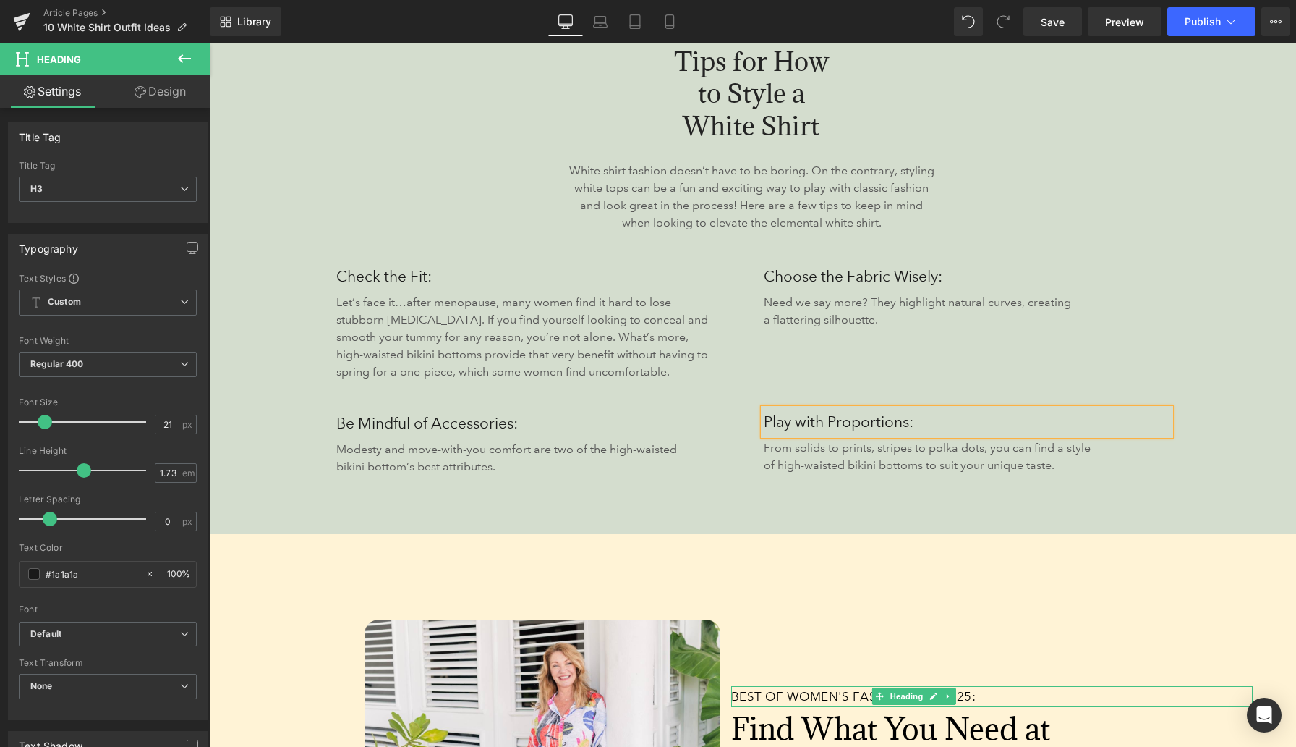
scroll to position [1884, 0]
click at [573, 420] on icon at bounding box center [572, 422] width 2 height 5
click at [582, 424] on icon at bounding box center [581, 422] width 8 height 8
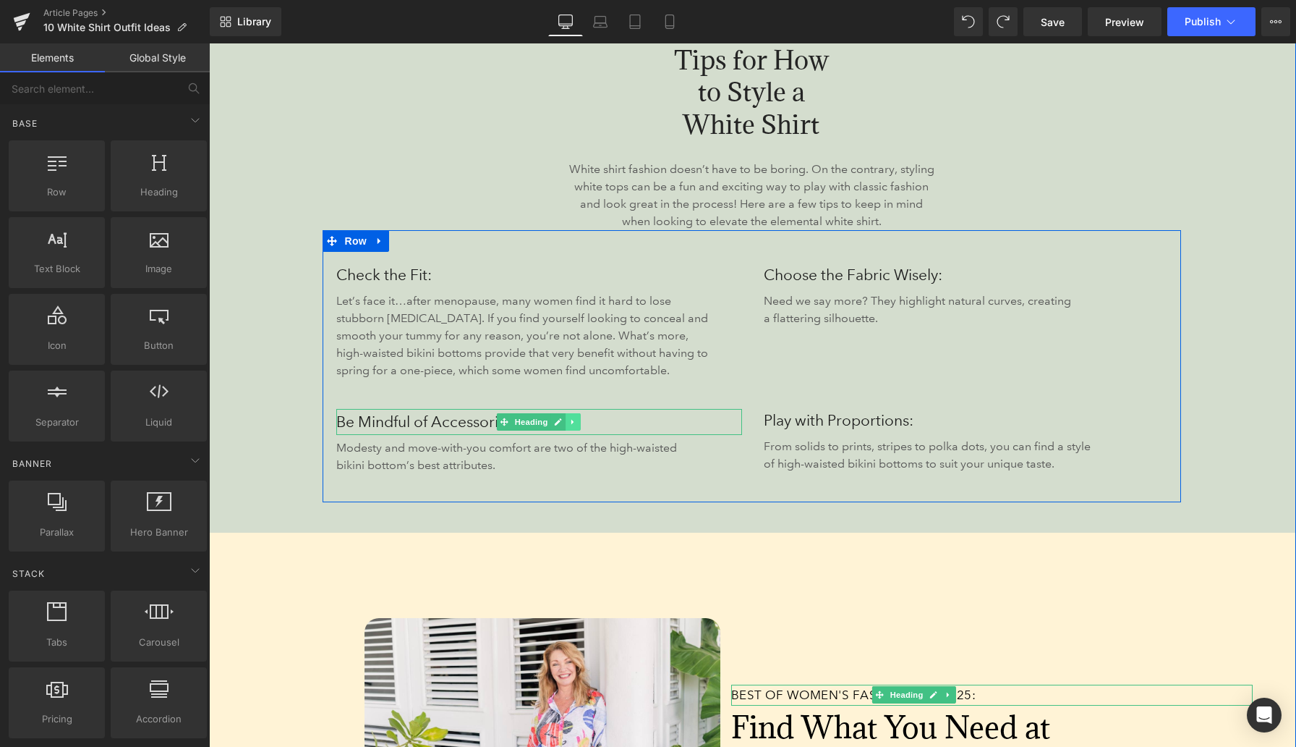
click at [572, 425] on icon at bounding box center [573, 421] width 8 height 9
click at [569, 425] on icon at bounding box center [566, 422] width 8 height 8
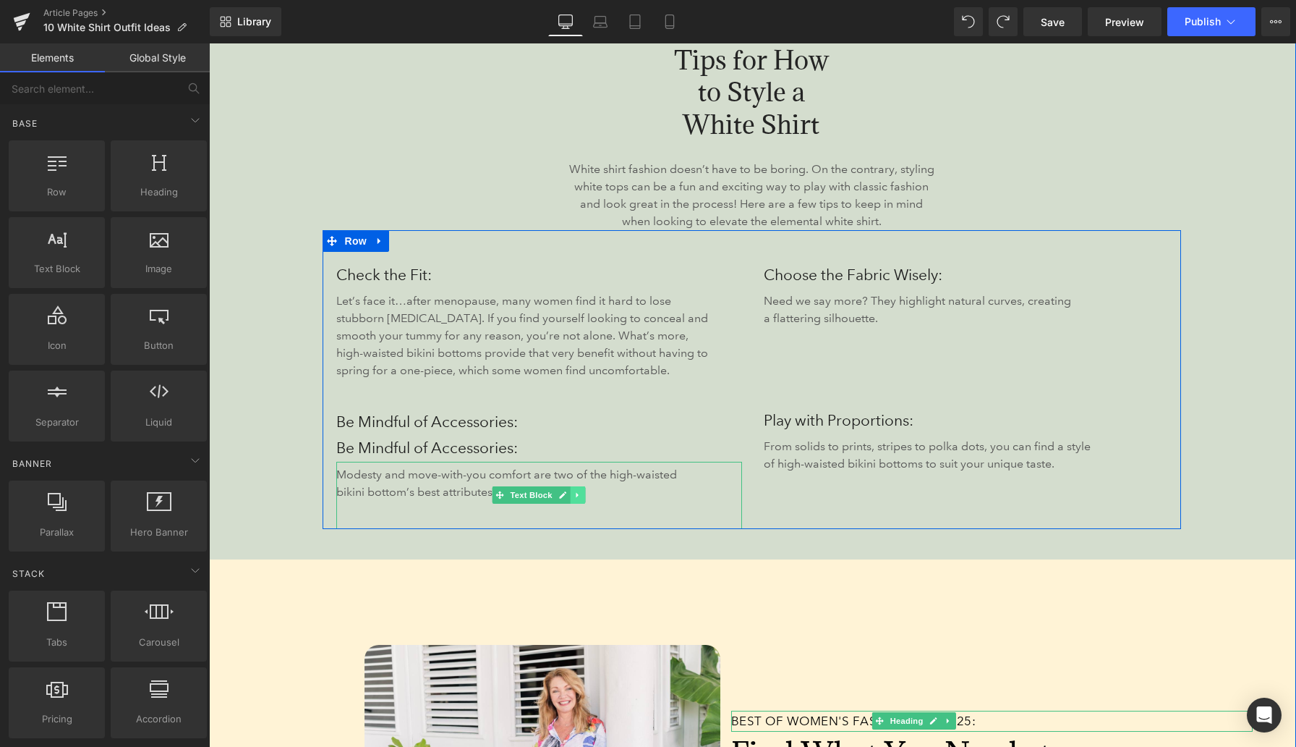
click at [581, 495] on icon at bounding box center [578, 494] width 8 height 9
click at [571, 496] on icon at bounding box center [570, 495] width 8 height 8
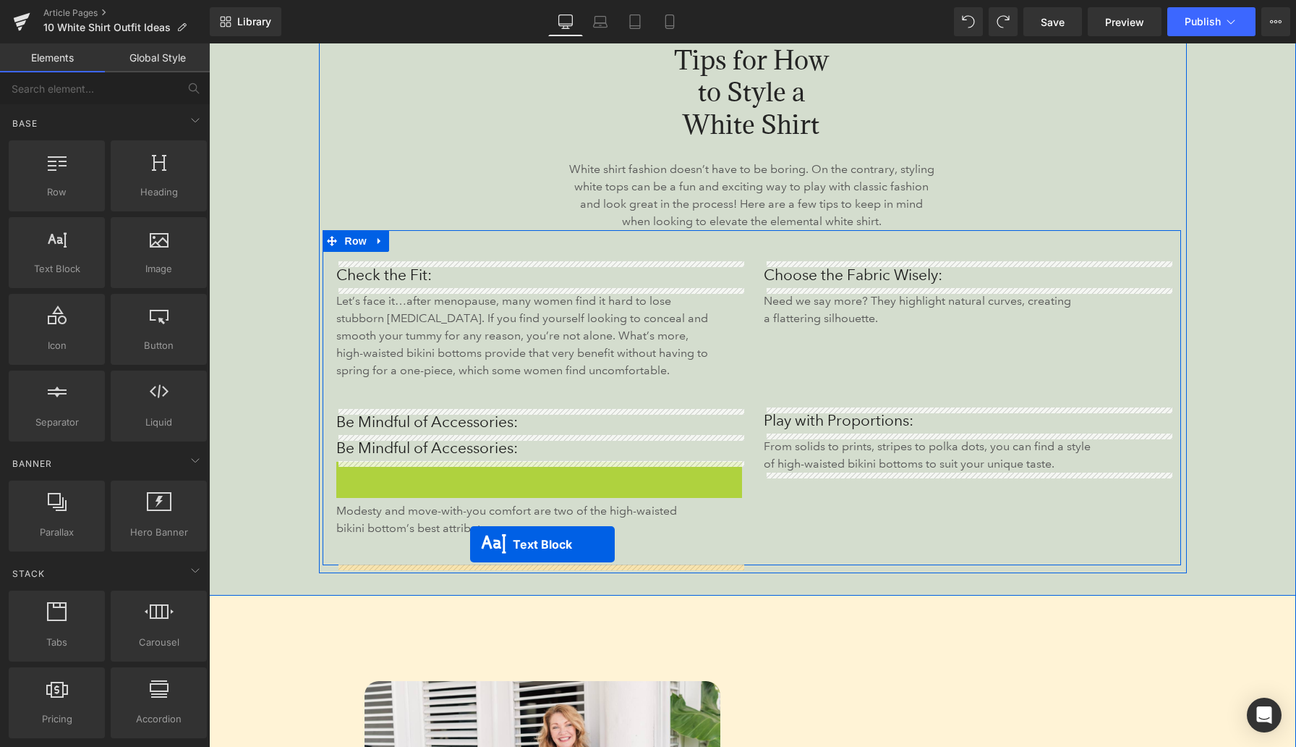
drag, startPoint x: 478, startPoint y: 496, endPoint x: 458, endPoint y: 430, distance: 68.9
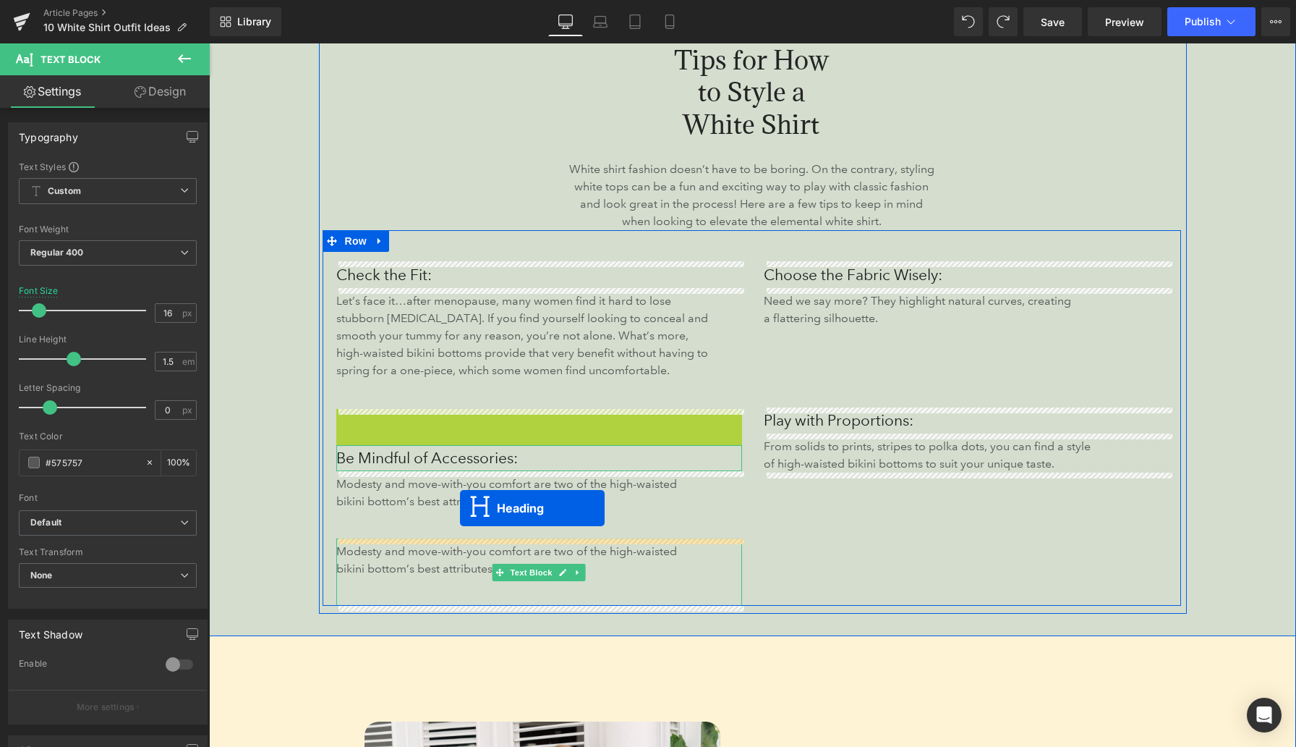
drag, startPoint x: 479, startPoint y: 422, endPoint x: 460, endPoint y: 508, distance: 87.4
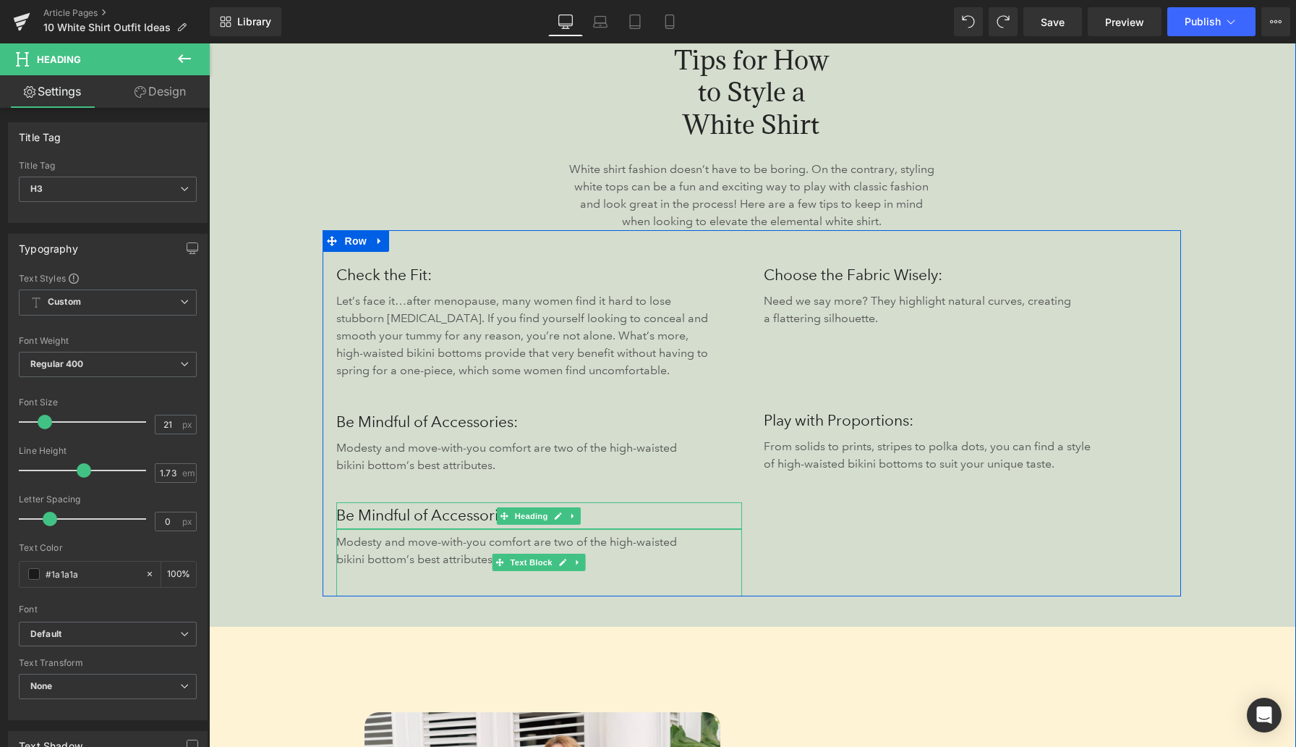
click at [381, 513] on h3 "Be Mindful of Accessories:" at bounding box center [539, 515] width 407 height 26
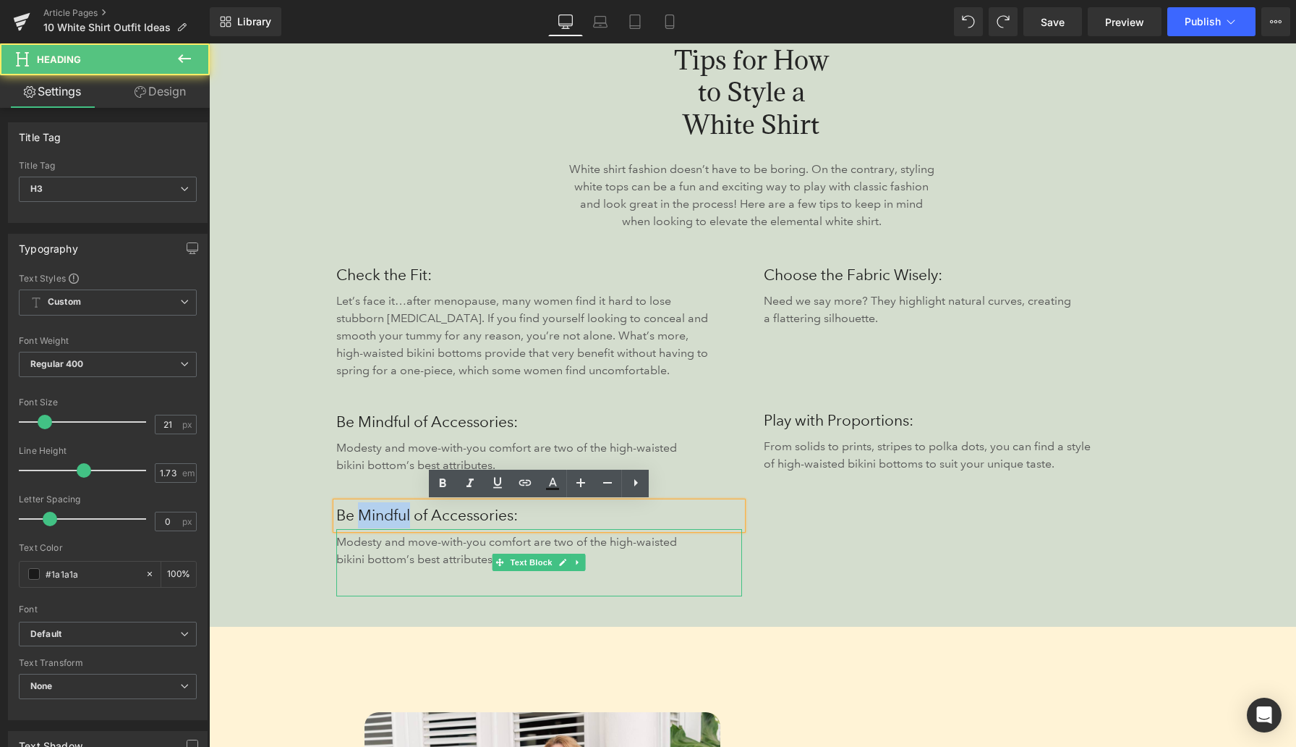
click at [381, 513] on h3 "Be Mindful of Accessories:" at bounding box center [539, 515] width 407 height 26
paste div
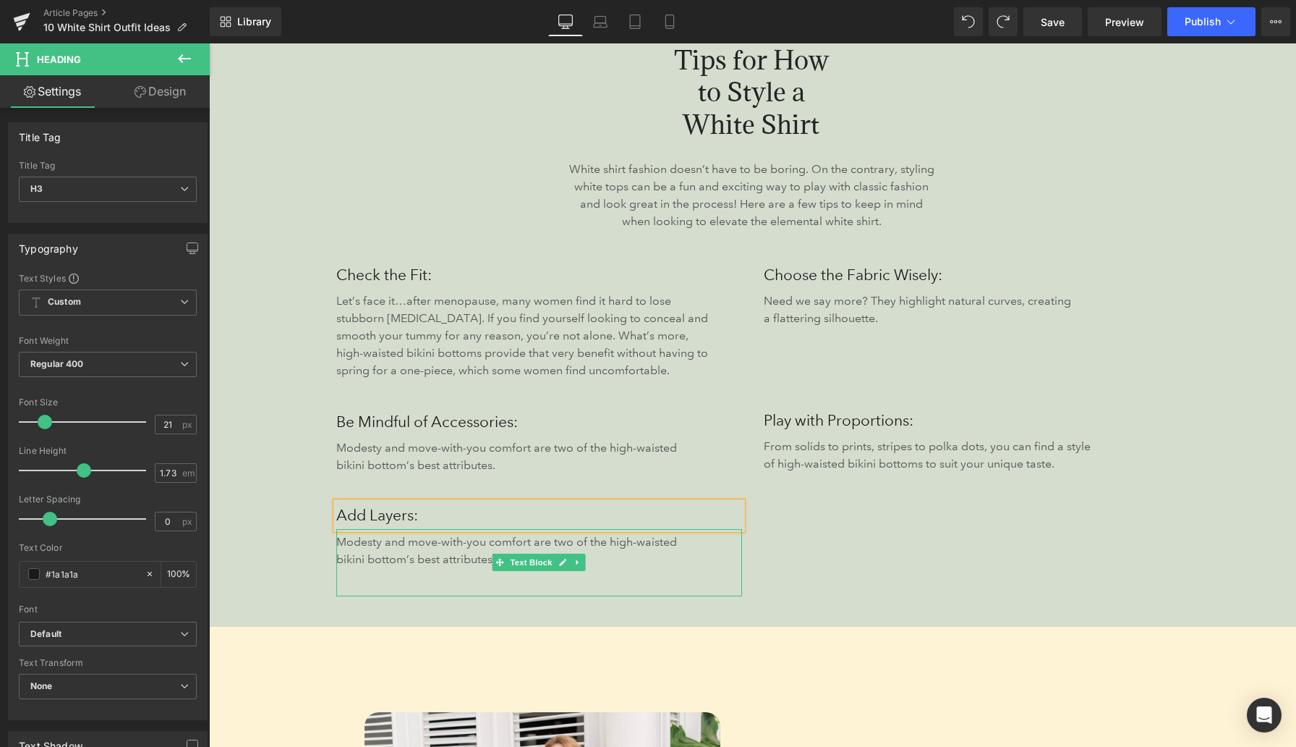
click at [431, 550] on p "Modesty and move-with-you comfort are two of the high-waisted bikini bottom’s b…" at bounding box center [517, 550] width 362 height 35
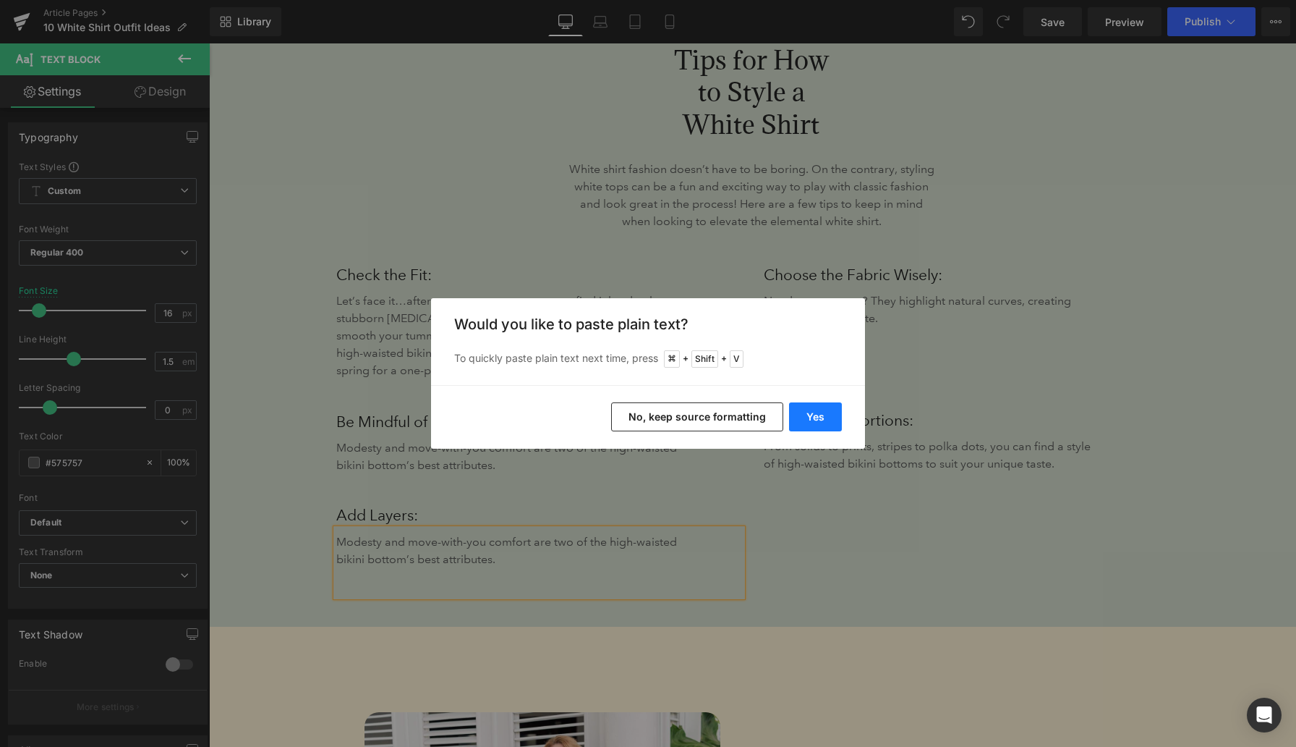
click at [808, 420] on button "Yes" at bounding box center [815, 416] width 53 height 29
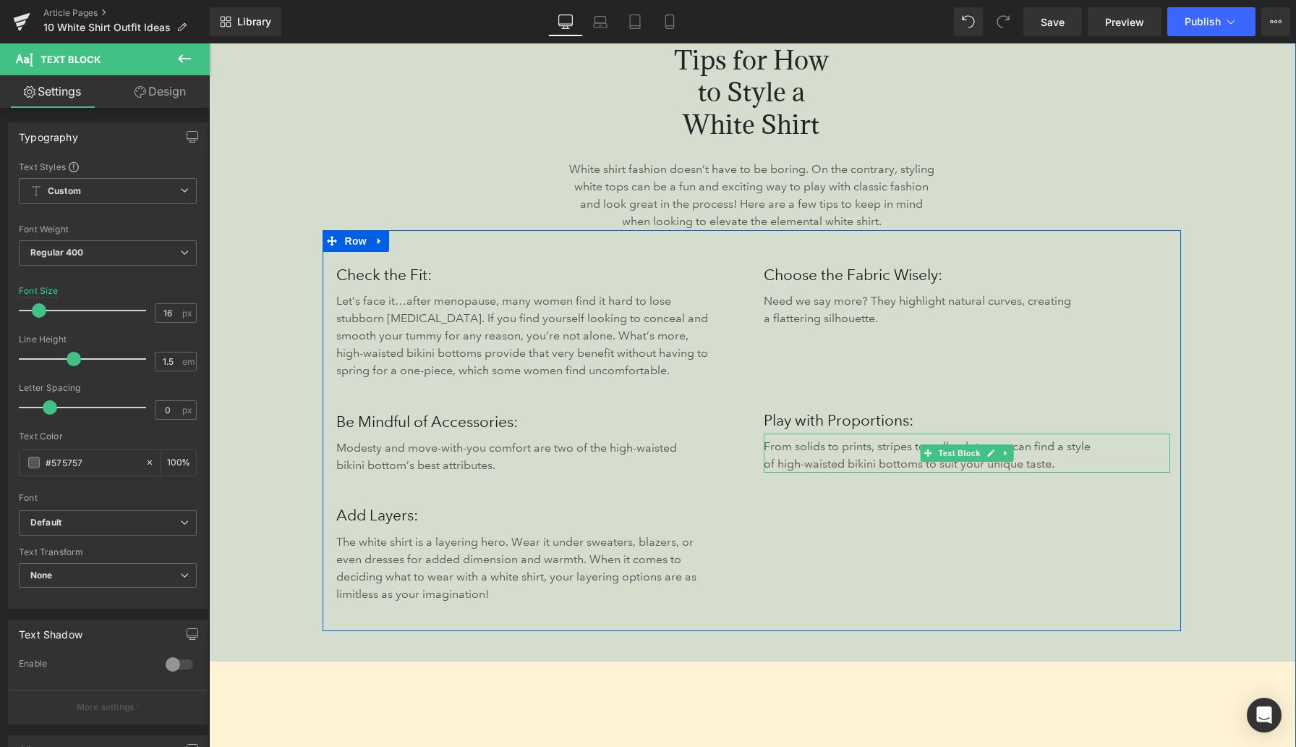
click at [823, 456] on p "From solids to prints, stripes to polka dots, you can find a style of high-wais…" at bounding box center [930, 455] width 333 height 35
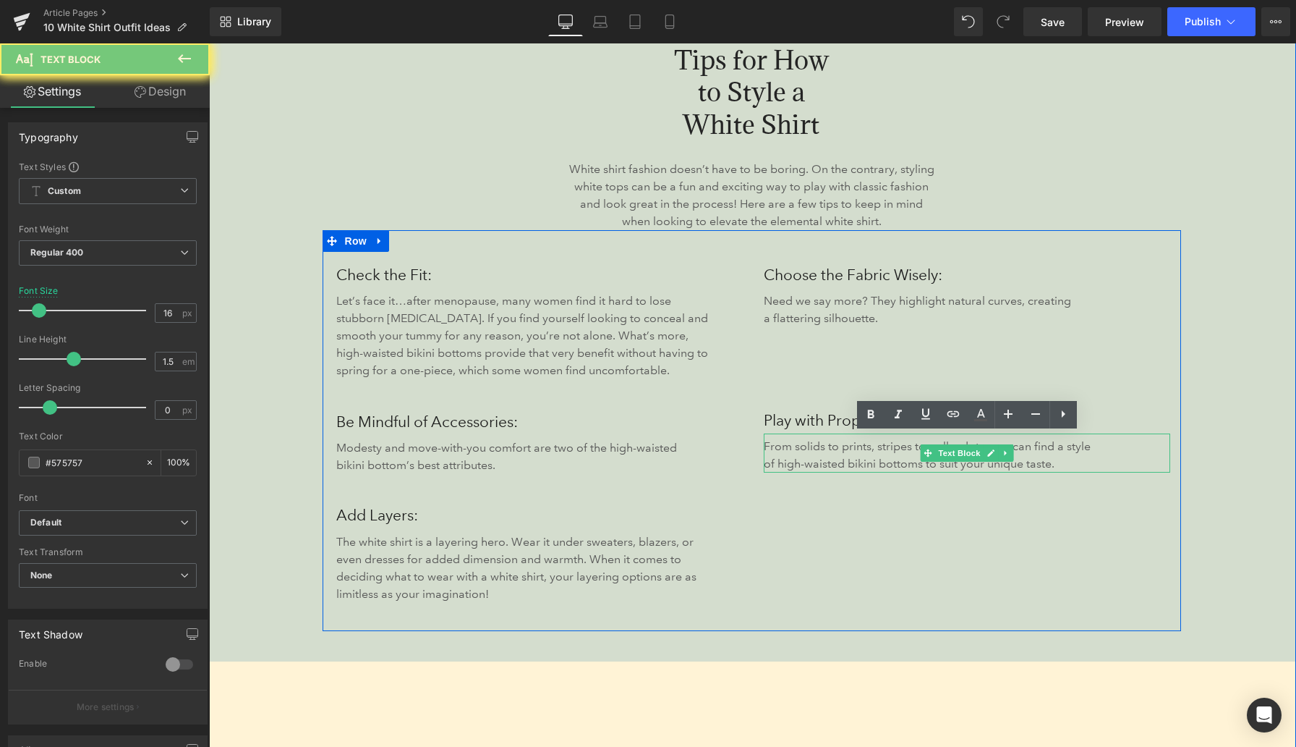
click at [823, 456] on p "From solids to prints, stripes to polka dots, you can find a style of high-wais…" at bounding box center [930, 455] width 333 height 35
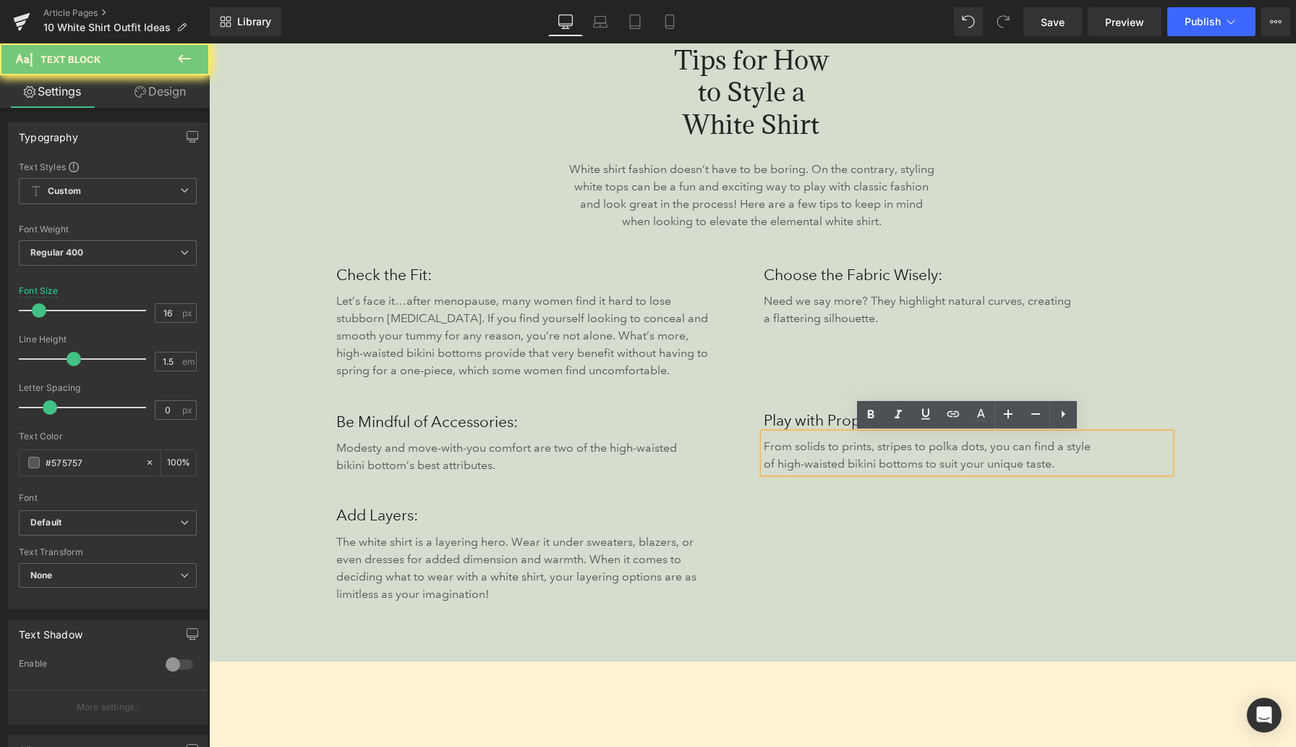
click at [823, 456] on p "From solids to prints, stripes to polka dots, you can find a style of high-wais…" at bounding box center [930, 455] width 333 height 35
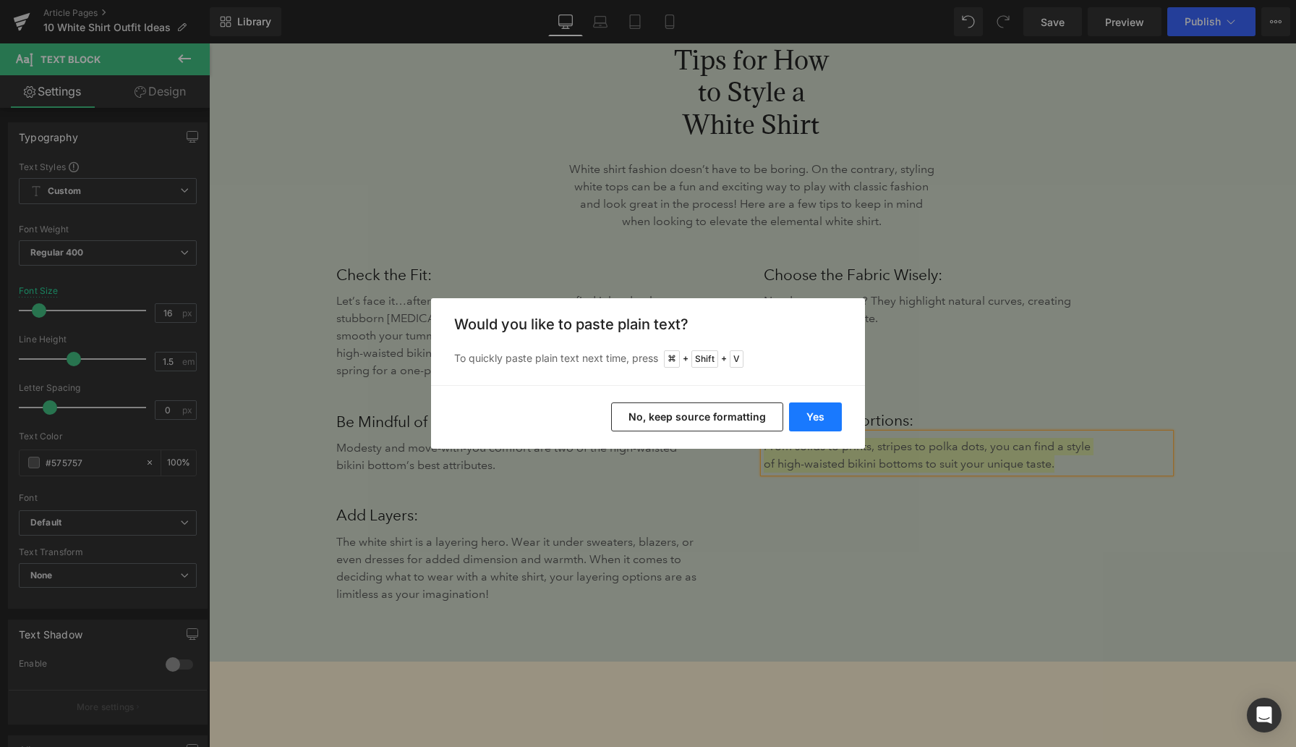
click at [816, 414] on button "Yes" at bounding box center [815, 416] width 53 height 29
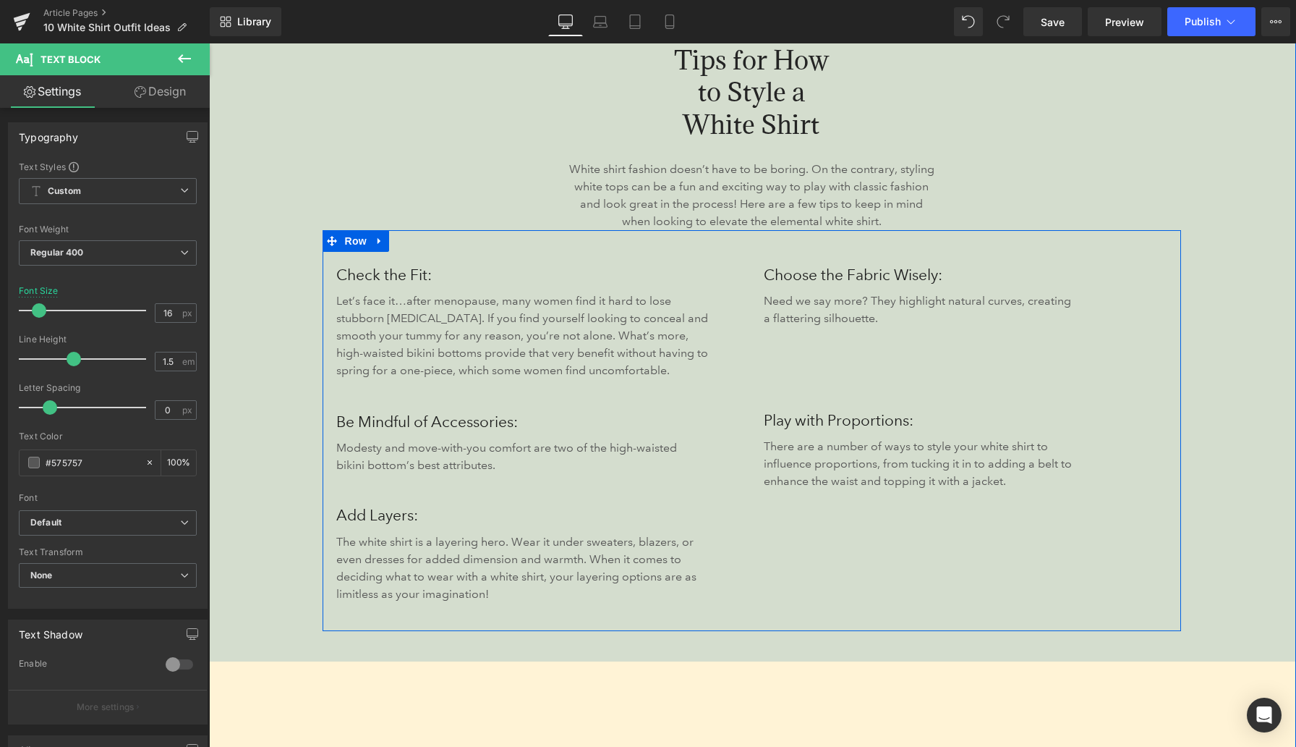
click at [370, 455] on p "Modesty and move-with-you comfort are two of the high-waisted bikini bottom’s b…" at bounding box center [517, 456] width 362 height 35
click at [370, 454] on p "Modesty and move-with-you comfort are two of the high-waisted bikini bottom’s b…" at bounding box center [517, 456] width 362 height 35
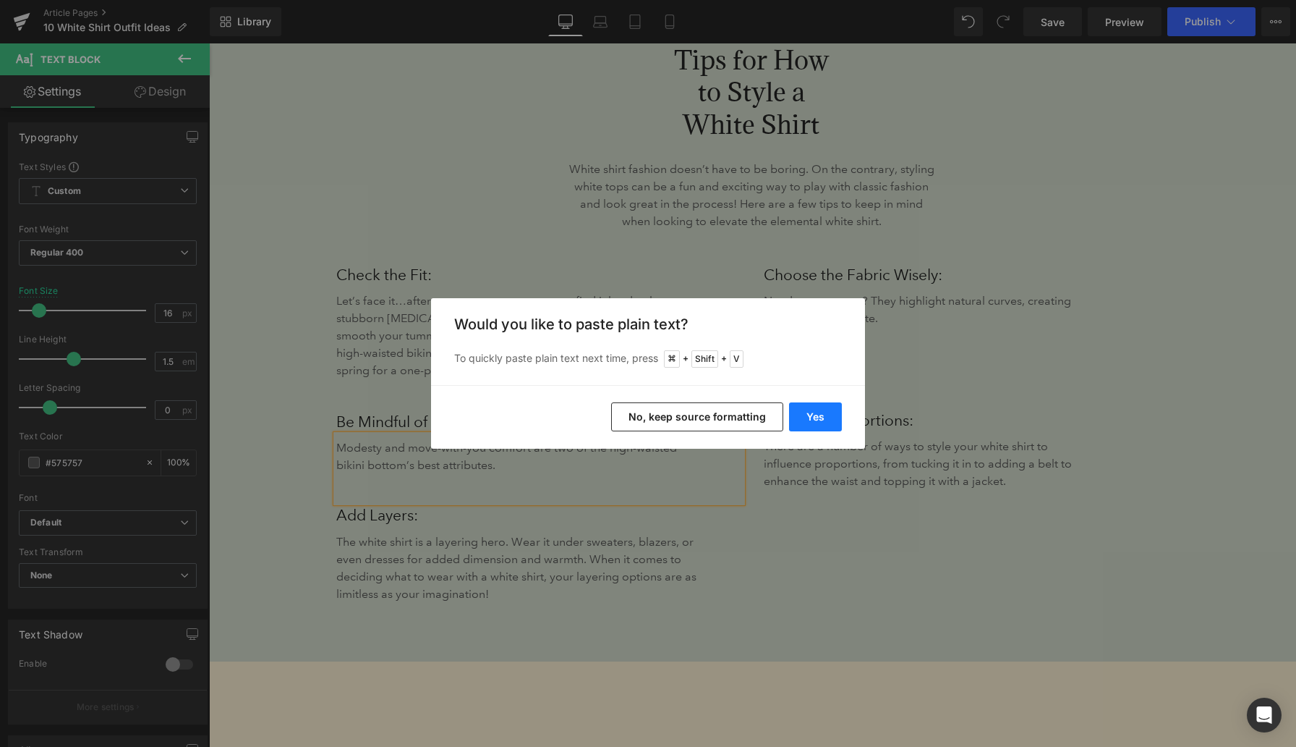
click at [820, 420] on button "Yes" at bounding box center [815, 416] width 53 height 29
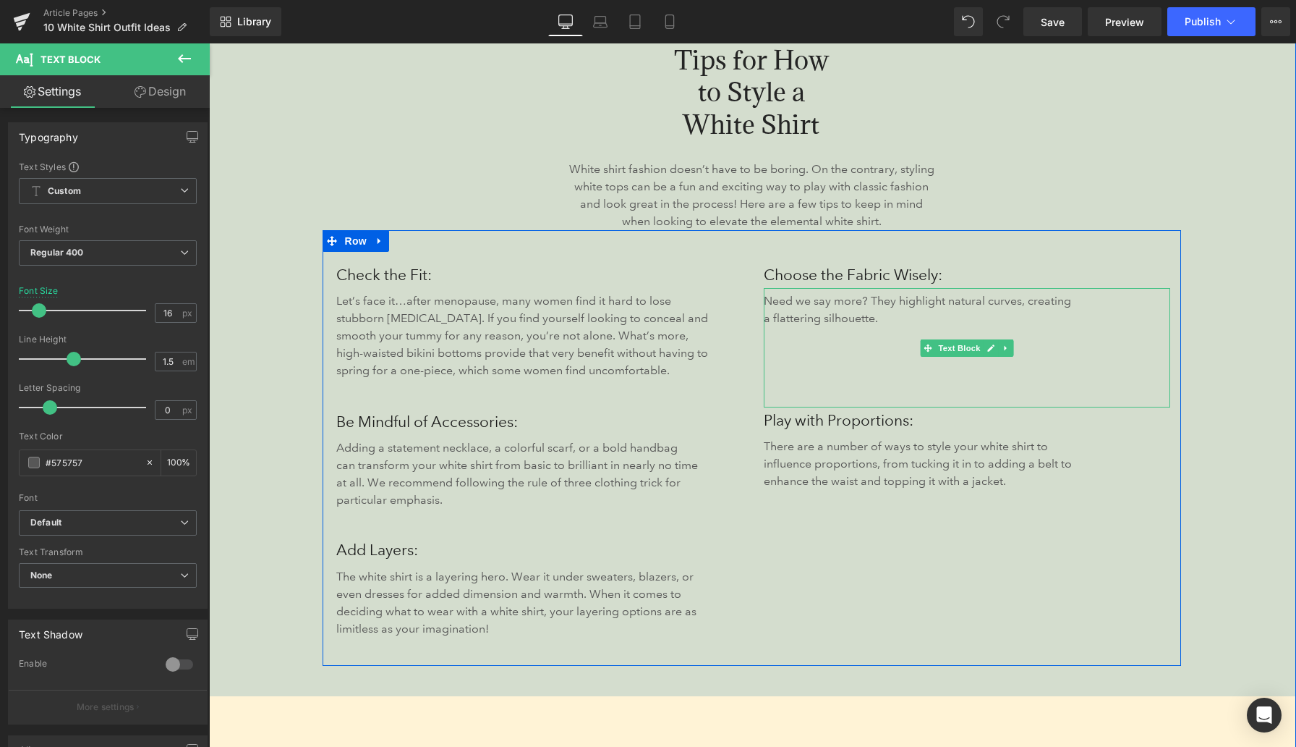
click at [794, 311] on p "Need we say more? They highlight natural curves, creating a flattering silhouet…" at bounding box center [921, 309] width 314 height 35
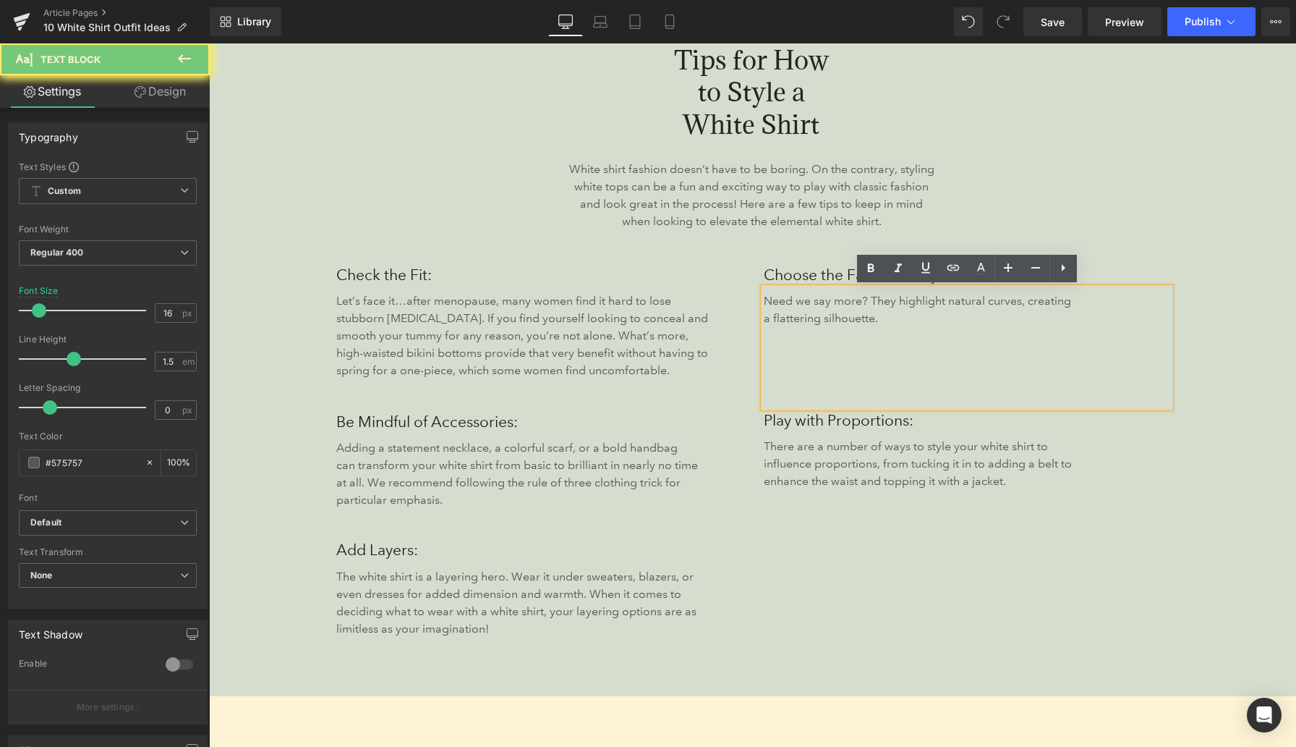
click at [794, 311] on p "Need we say more? They highlight natural curves, creating a flattering silhouet…" at bounding box center [921, 309] width 314 height 35
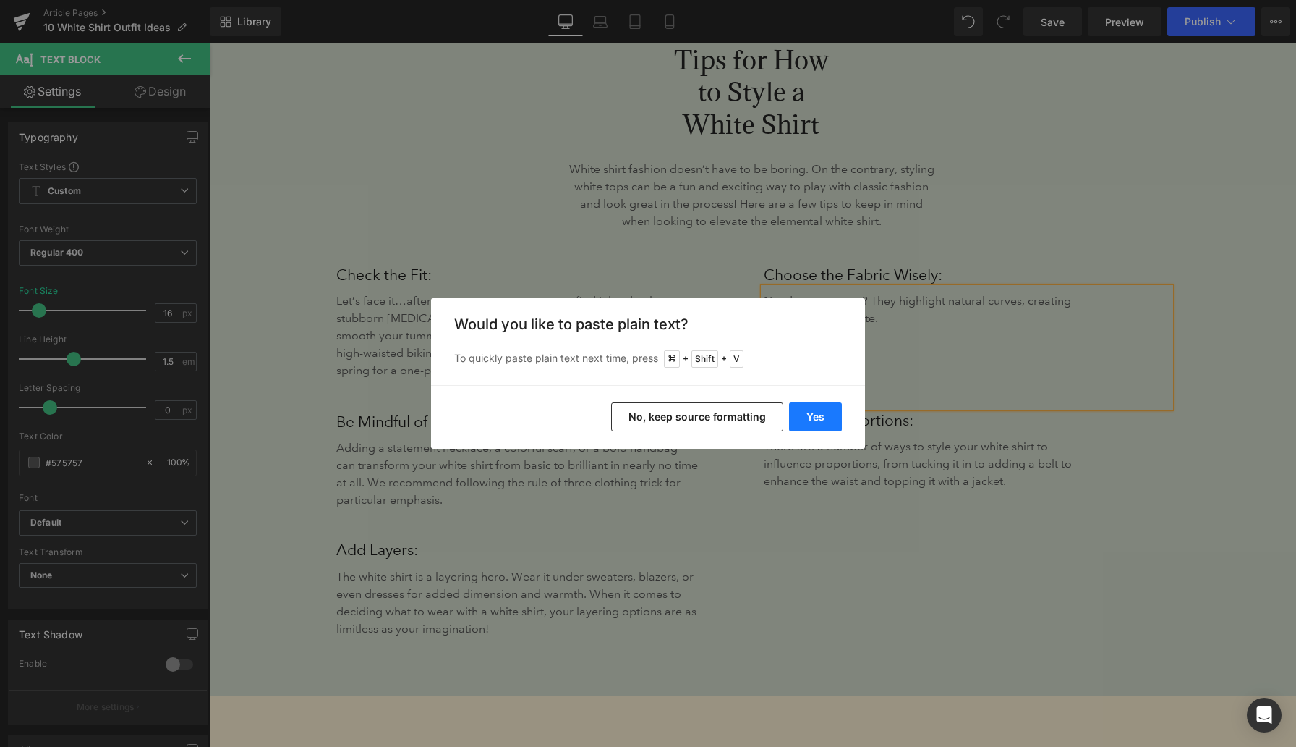
click at [813, 419] on button "Yes" at bounding box center [815, 416] width 53 height 29
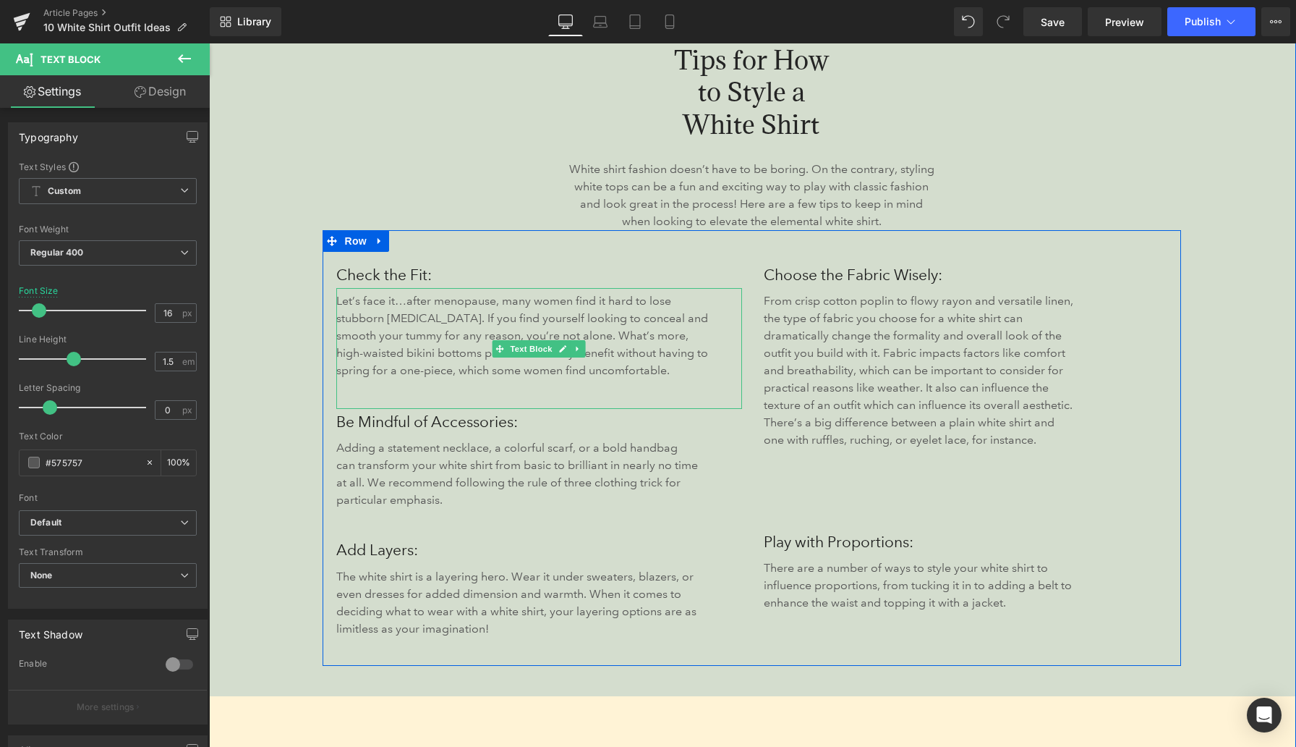
click at [407, 329] on p "Let’s face it…after menopause, many women find it hard to lose stubborn belly f…" at bounding box center [525, 335] width 379 height 87
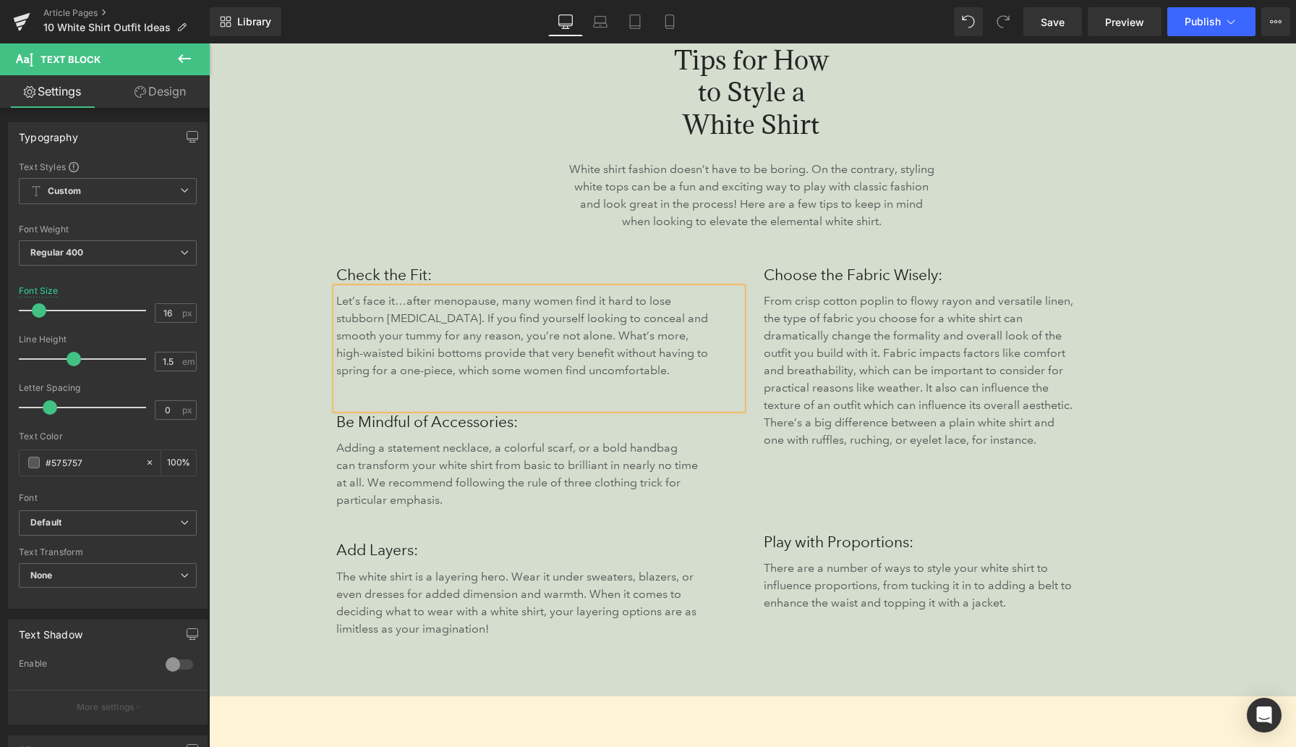
click at [407, 329] on p "Let’s face it…after menopause, many women find it hard to lose stubborn belly f…" at bounding box center [525, 335] width 379 height 87
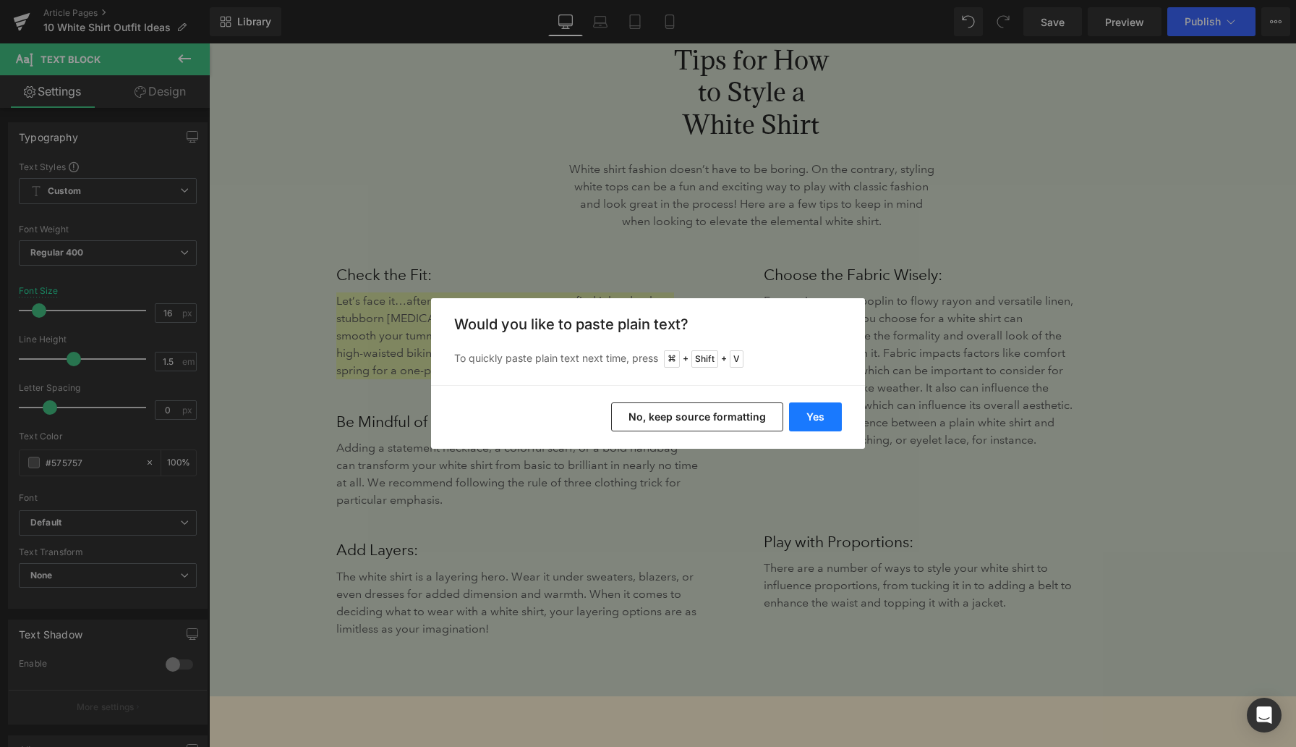
click at [801, 418] on button "Yes" at bounding box center [815, 416] width 53 height 29
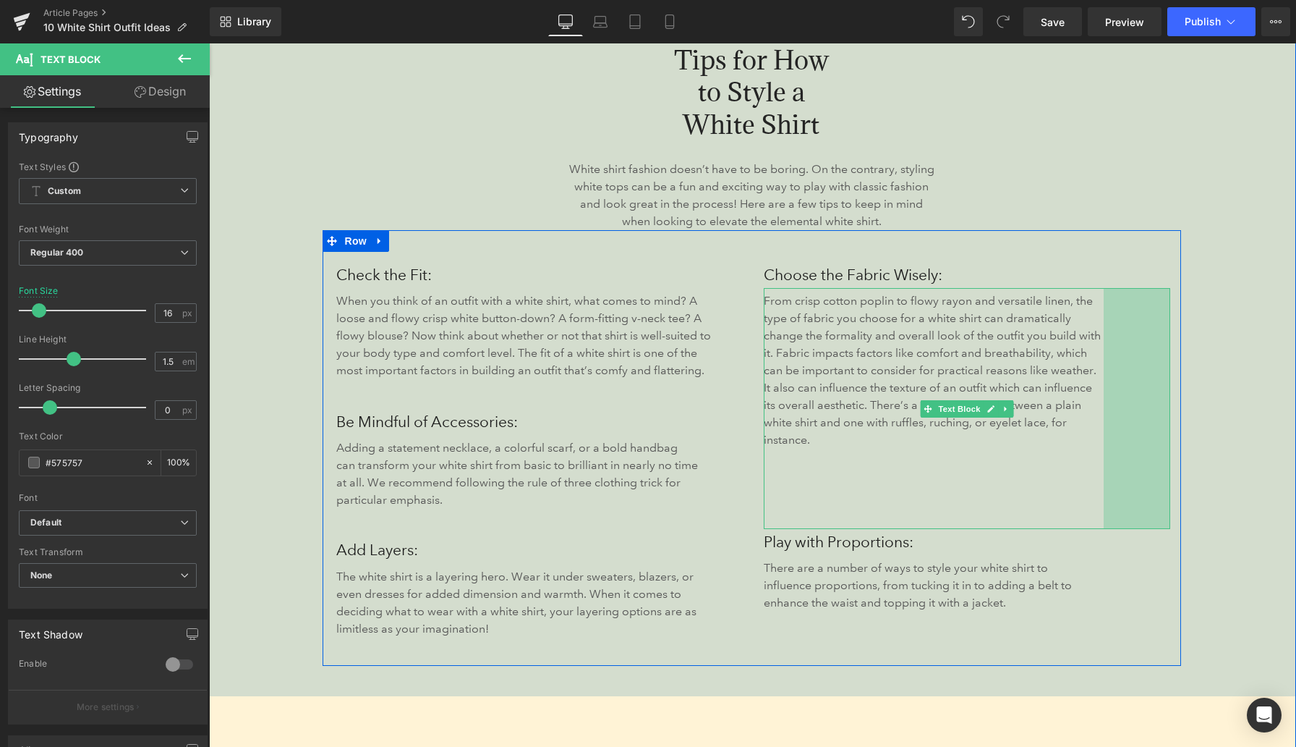
drag, startPoint x: 1167, startPoint y: 354, endPoint x: 1193, endPoint y: 354, distance: 26.1
click at [1193, 354] on div "Tips for How to Style a White Shirt Heading 485px 486px White shirt fashion doe…" at bounding box center [753, 344] width 912 height 658
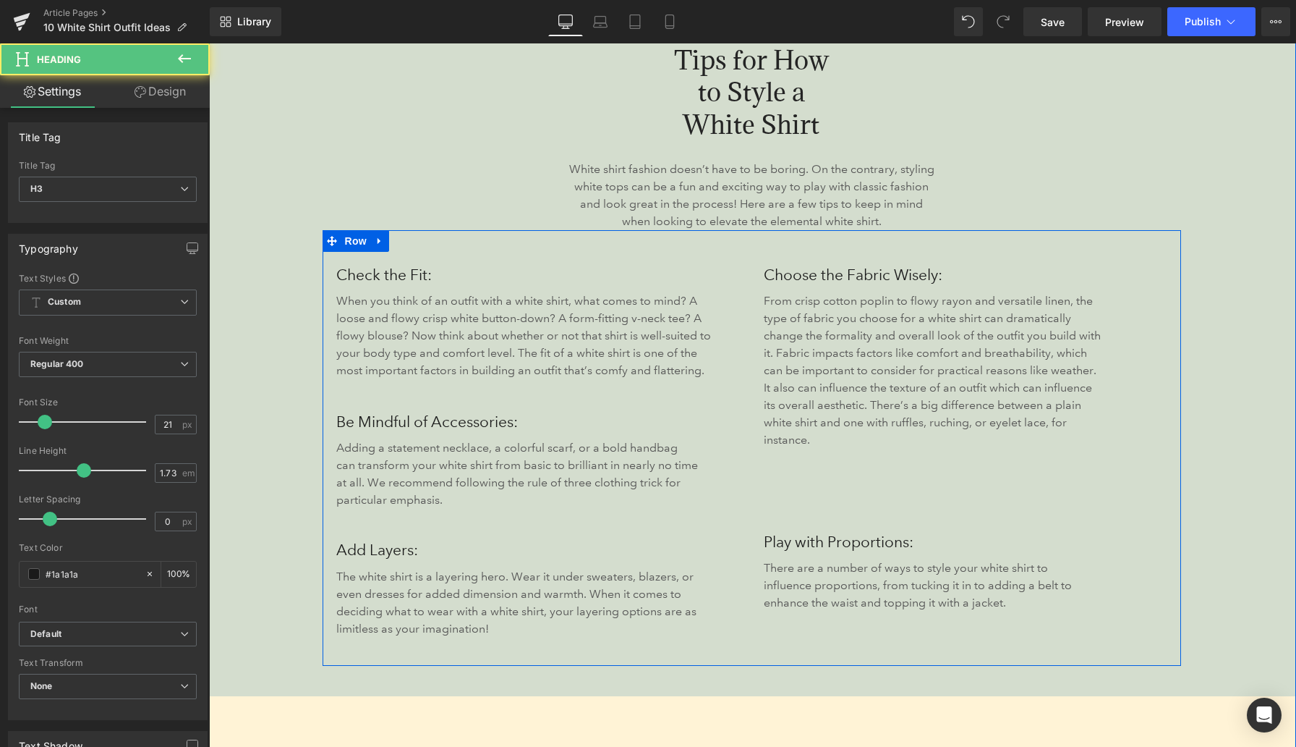
click at [1011, 529] on h3 "Play with Proportions:" at bounding box center [967, 542] width 407 height 26
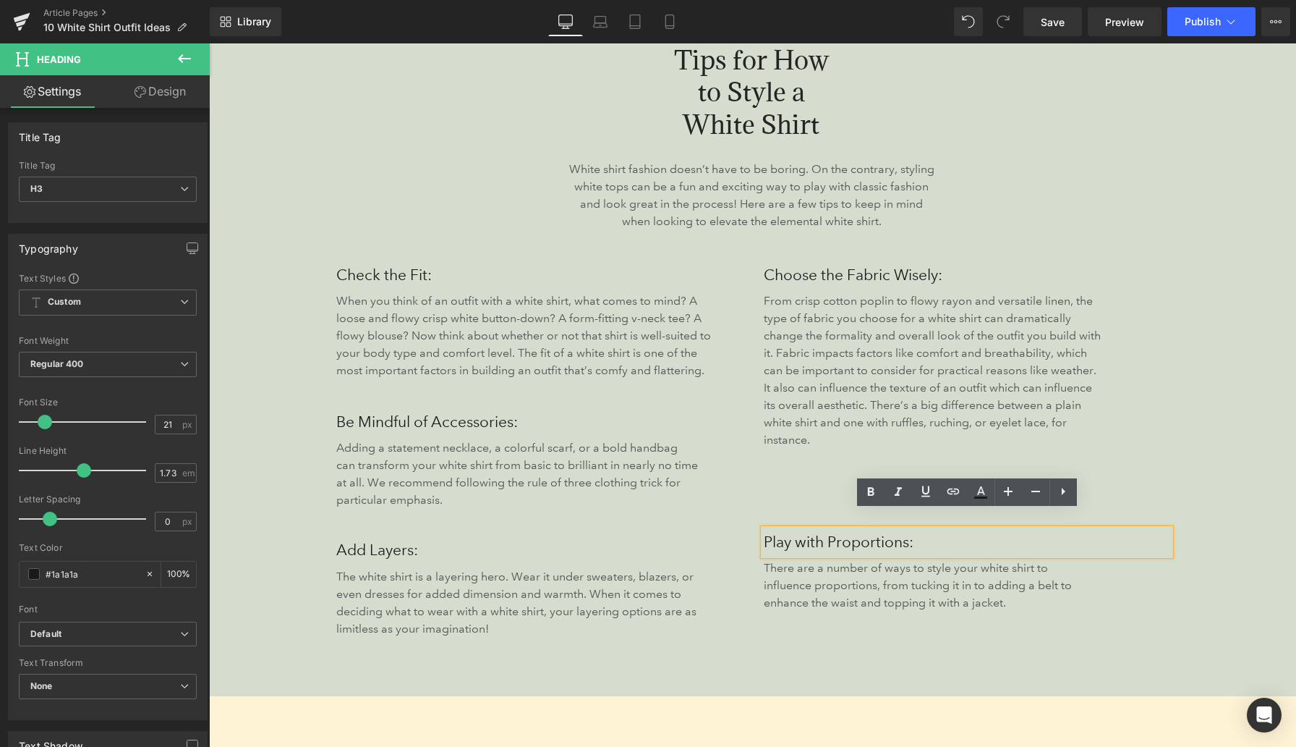
click at [658, 546] on h3 "Add Layers:" at bounding box center [539, 550] width 407 height 26
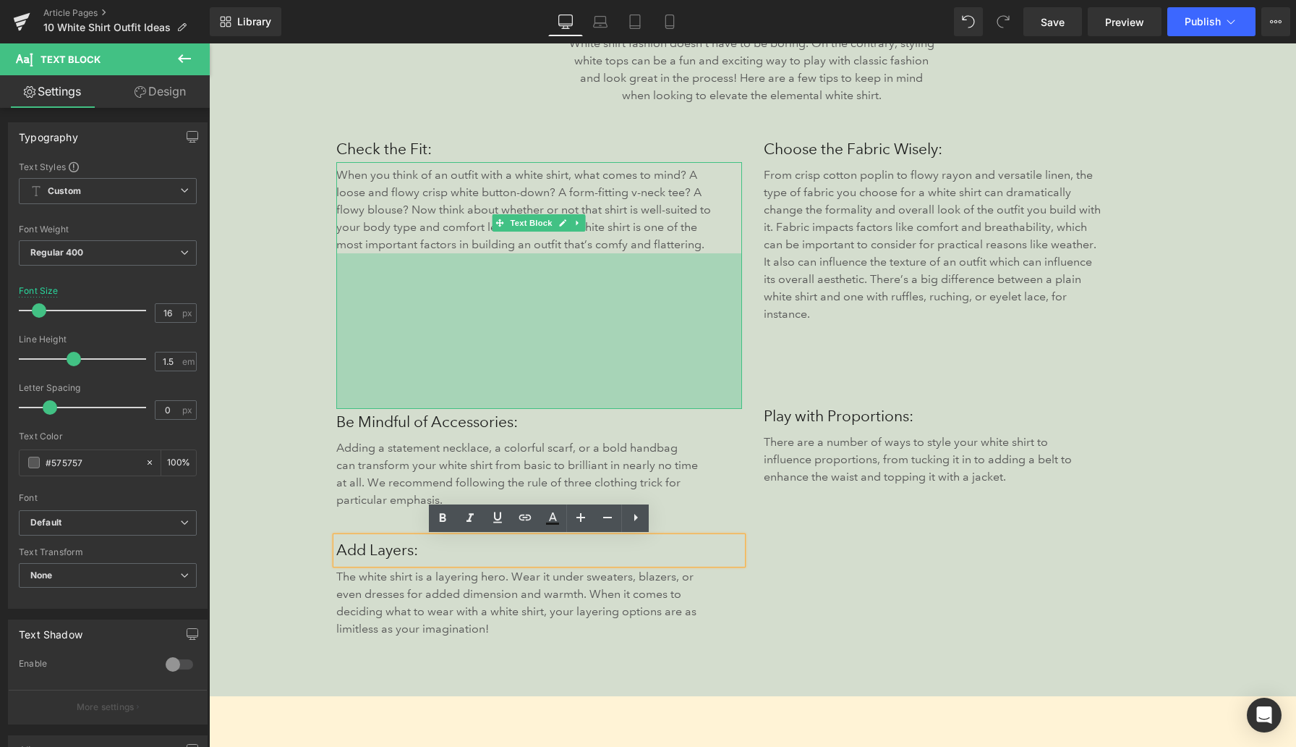
scroll to position [1855, 0]
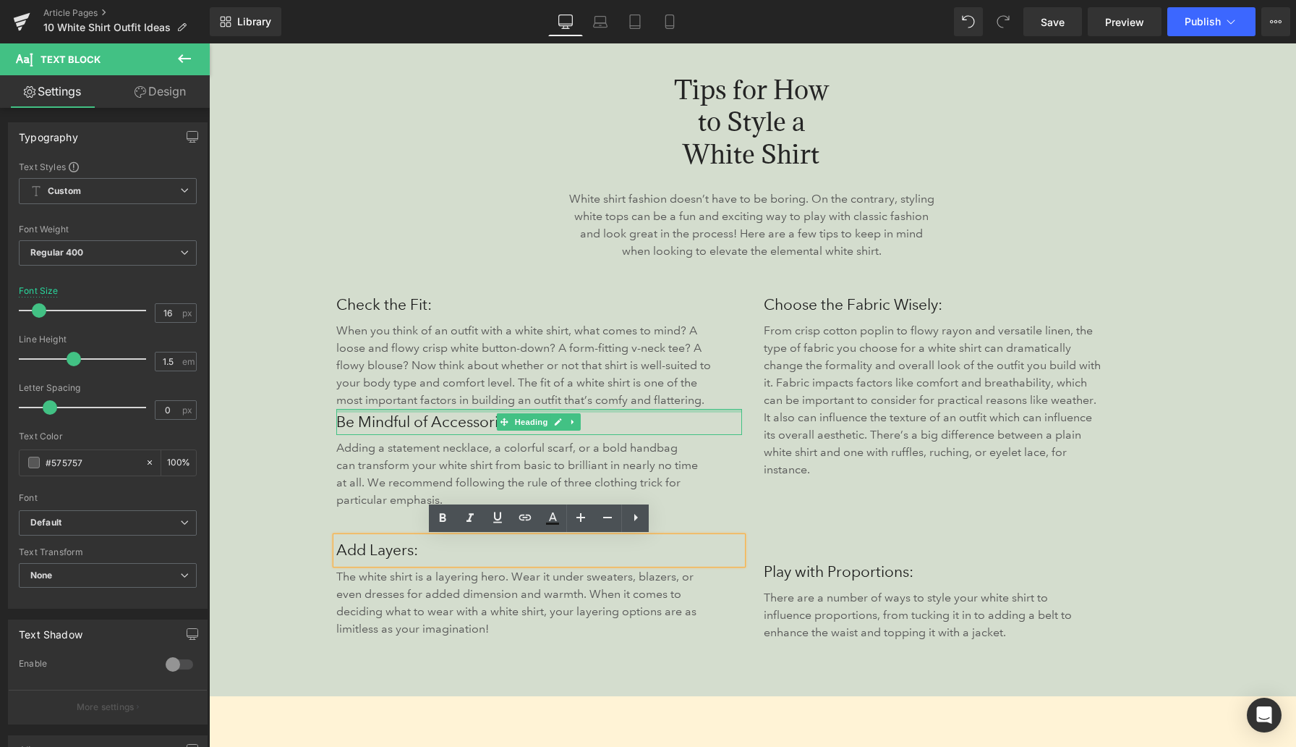
drag, startPoint x: 496, startPoint y: 407, endPoint x: 474, endPoint y: 389, distance: 28.8
click at [472, 414] on div "Check the Fit: Heading When you think of an outfit with a white shirt, what com…" at bounding box center [540, 479] width 428 height 374
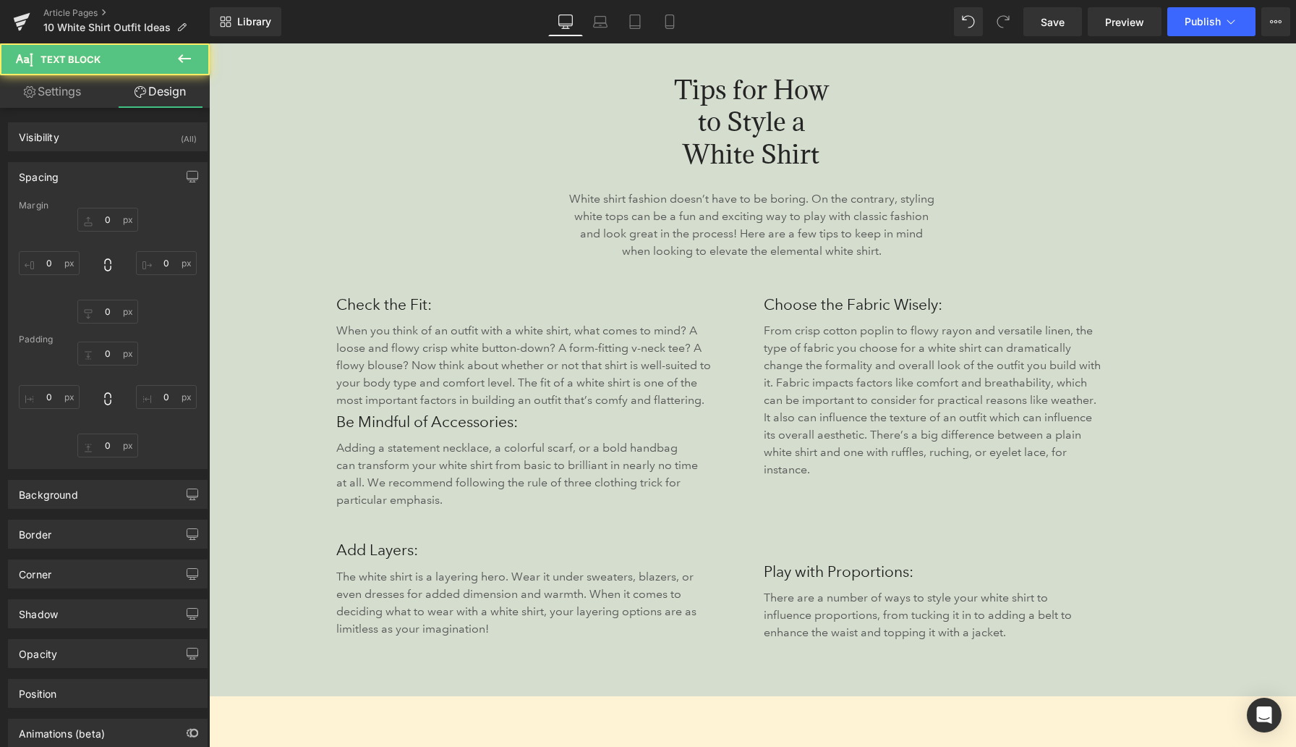
type input "0"
type input "6"
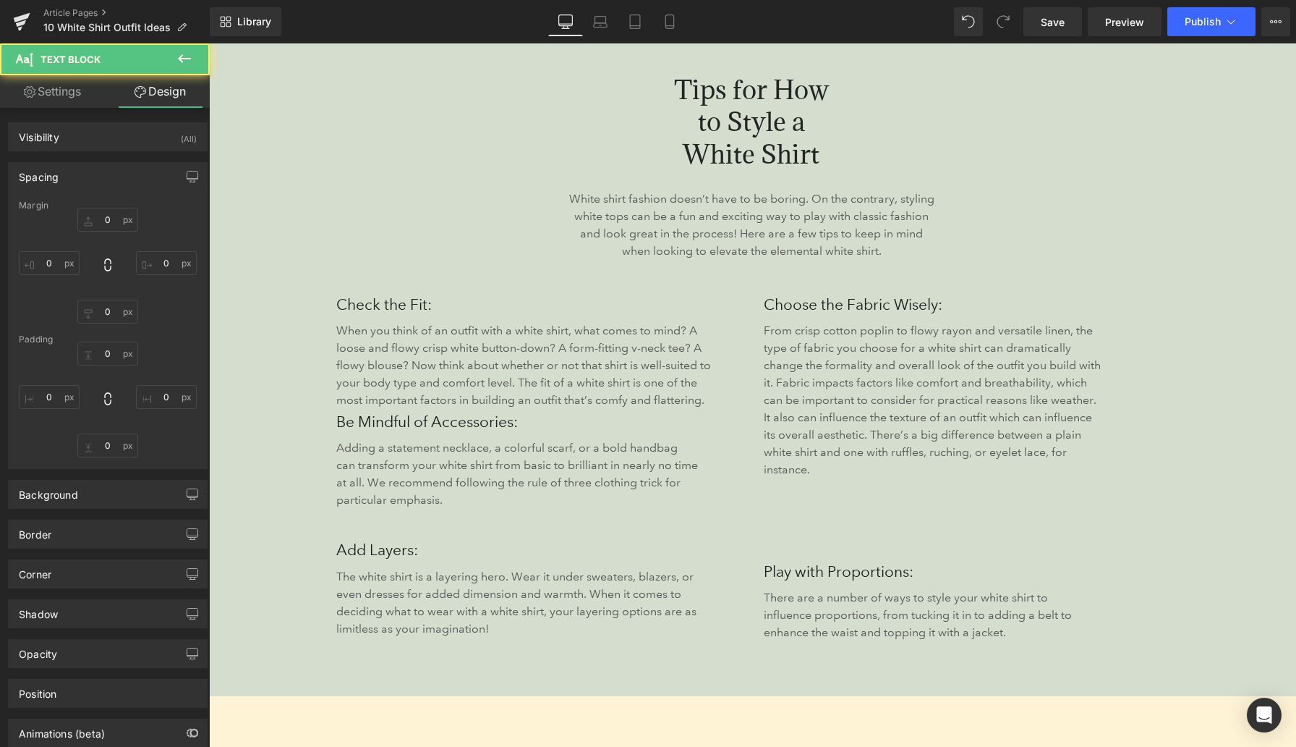
type input "38"
type input "0"
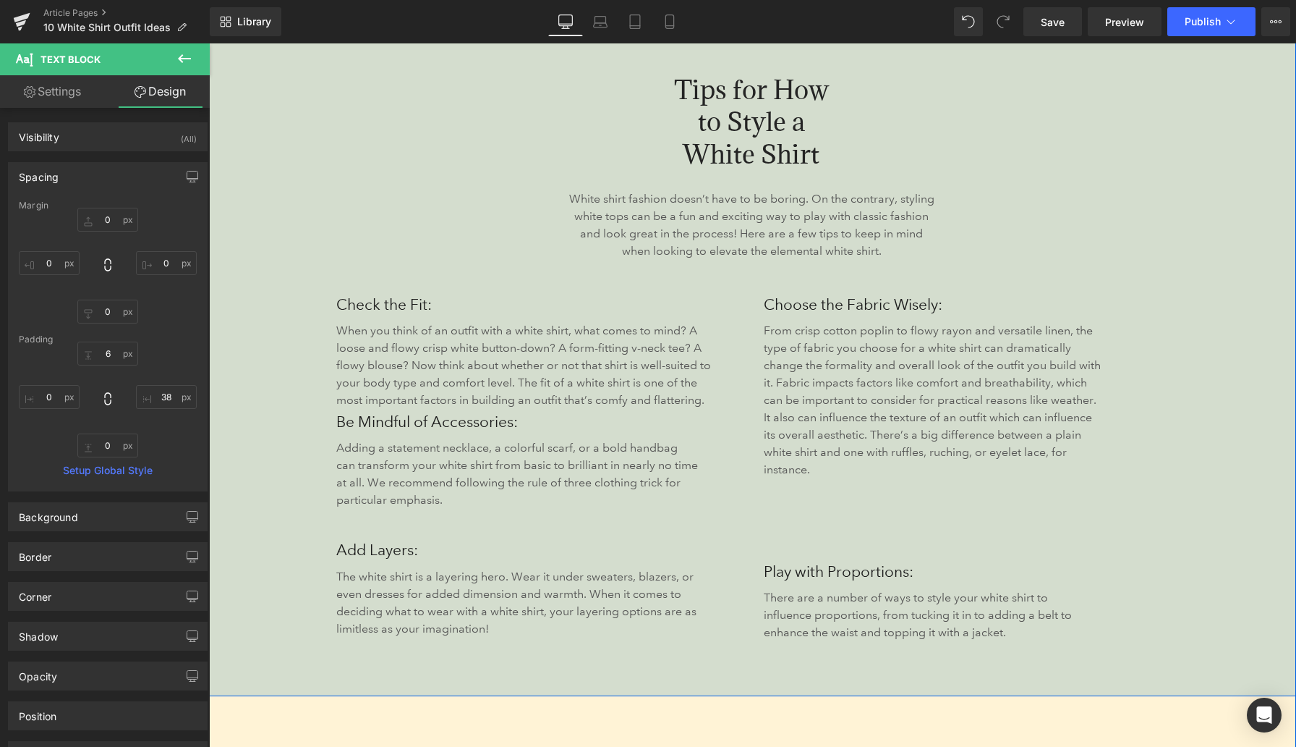
click at [303, 383] on div "Tips for How to Style a White Shirt Heading 485px 486px White shirt fashion doe…" at bounding box center [753, 359] width 912 height 629
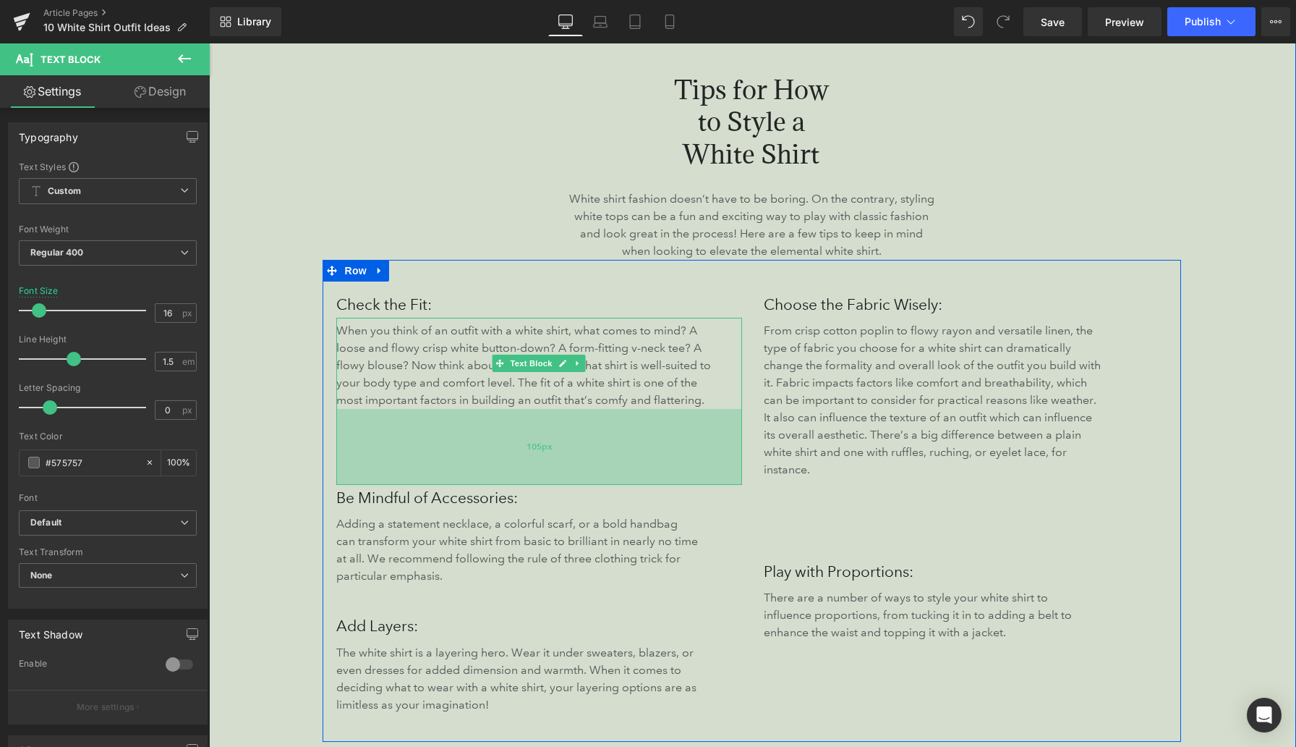
drag, startPoint x: 462, startPoint y: 407, endPoint x: 453, endPoint y: 483, distance: 76.5
click at [453, 483] on div "105px" at bounding box center [539, 447] width 407 height 76
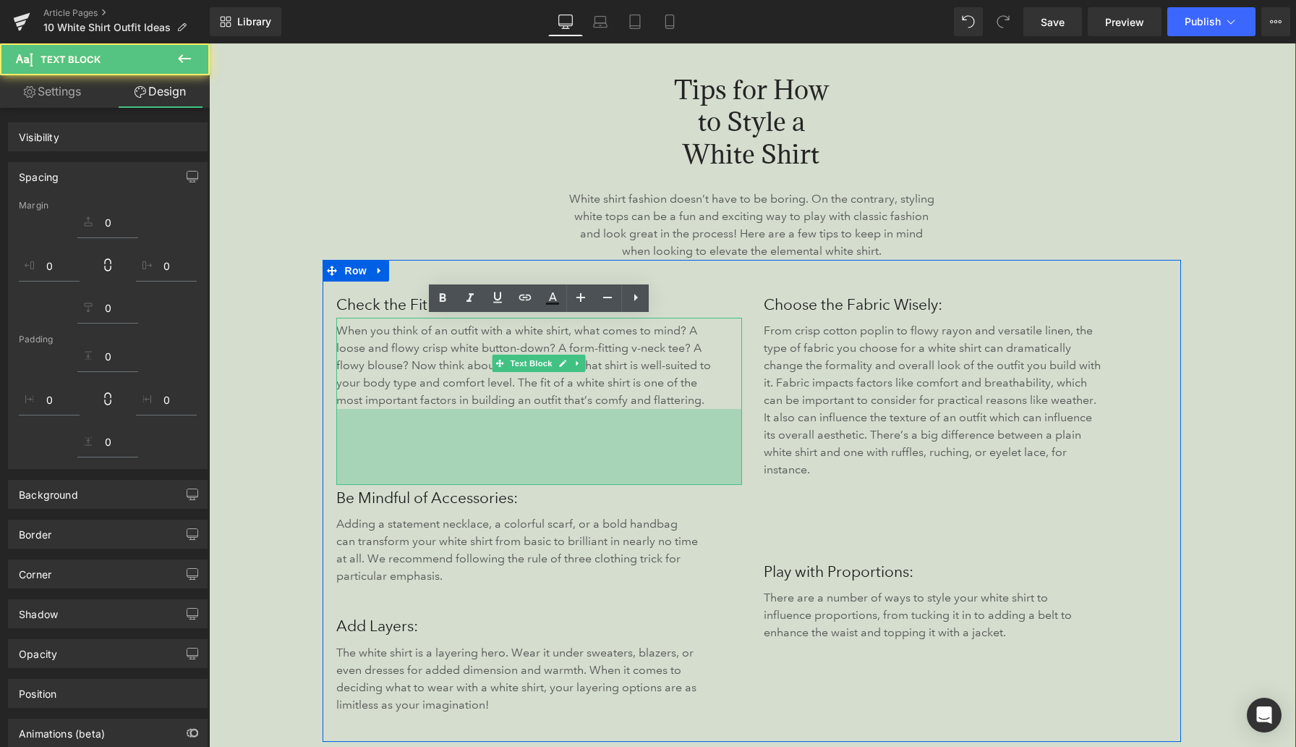
click at [790, 525] on div "From crisp cotton poplin to flowy rayon and versatile linen, the type of fabric…" at bounding box center [967, 438] width 407 height 241
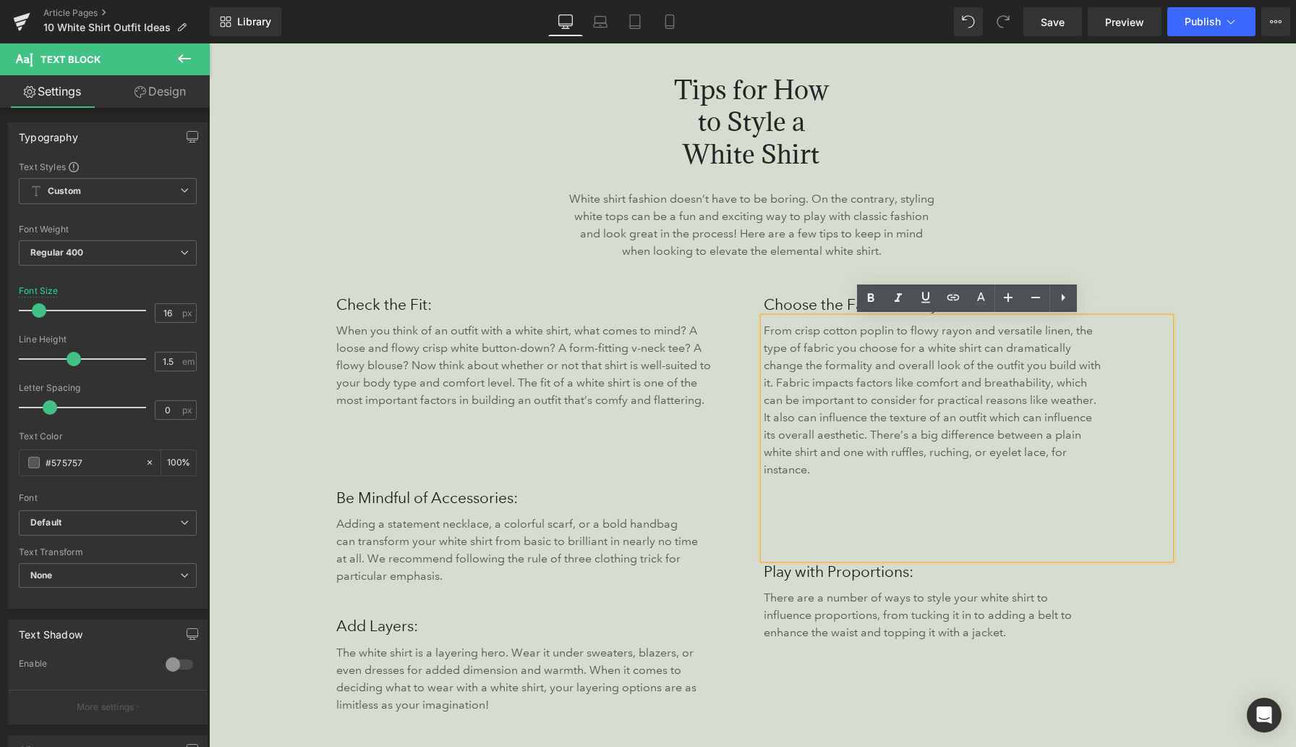
click at [728, 499] on h3 "Be Mindful of Accessories:" at bounding box center [539, 498] width 407 height 26
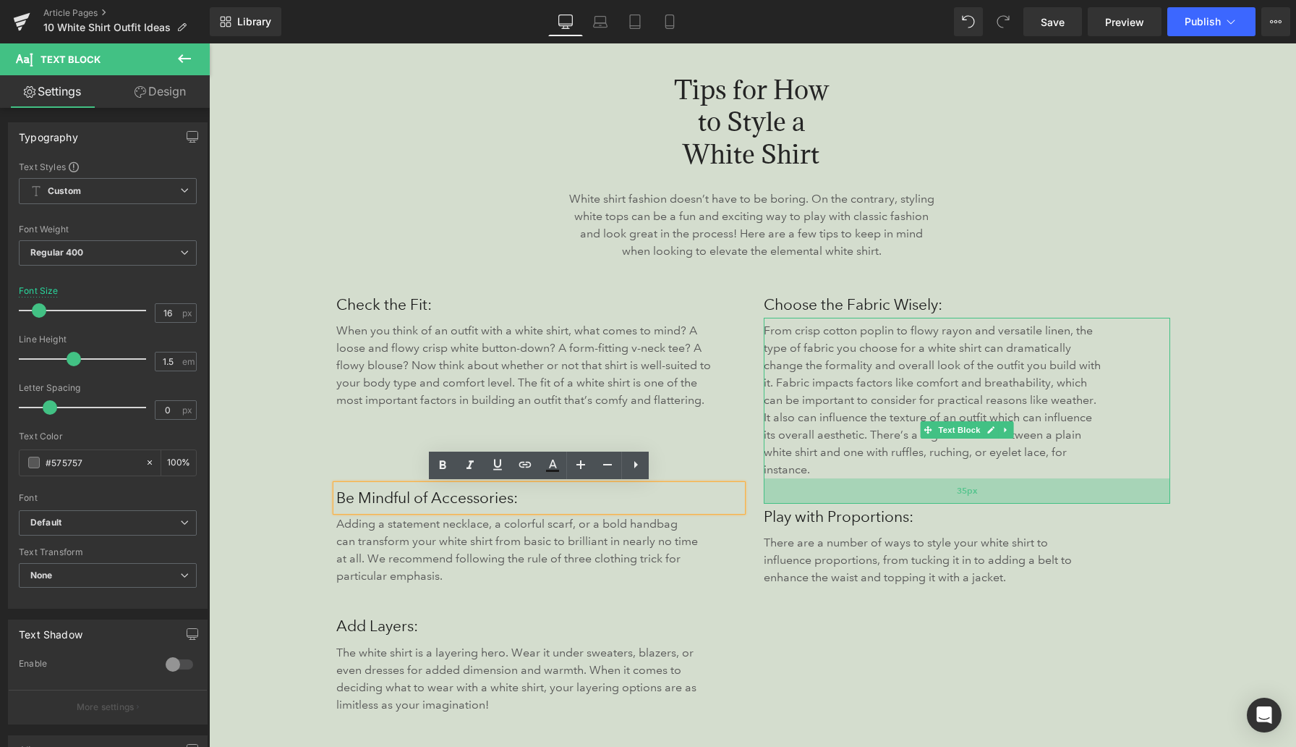
drag, startPoint x: 815, startPoint y: 539, endPoint x: 818, endPoint y: 484, distance: 55.1
click at [818, 484] on div "35px" at bounding box center [967, 490] width 407 height 25
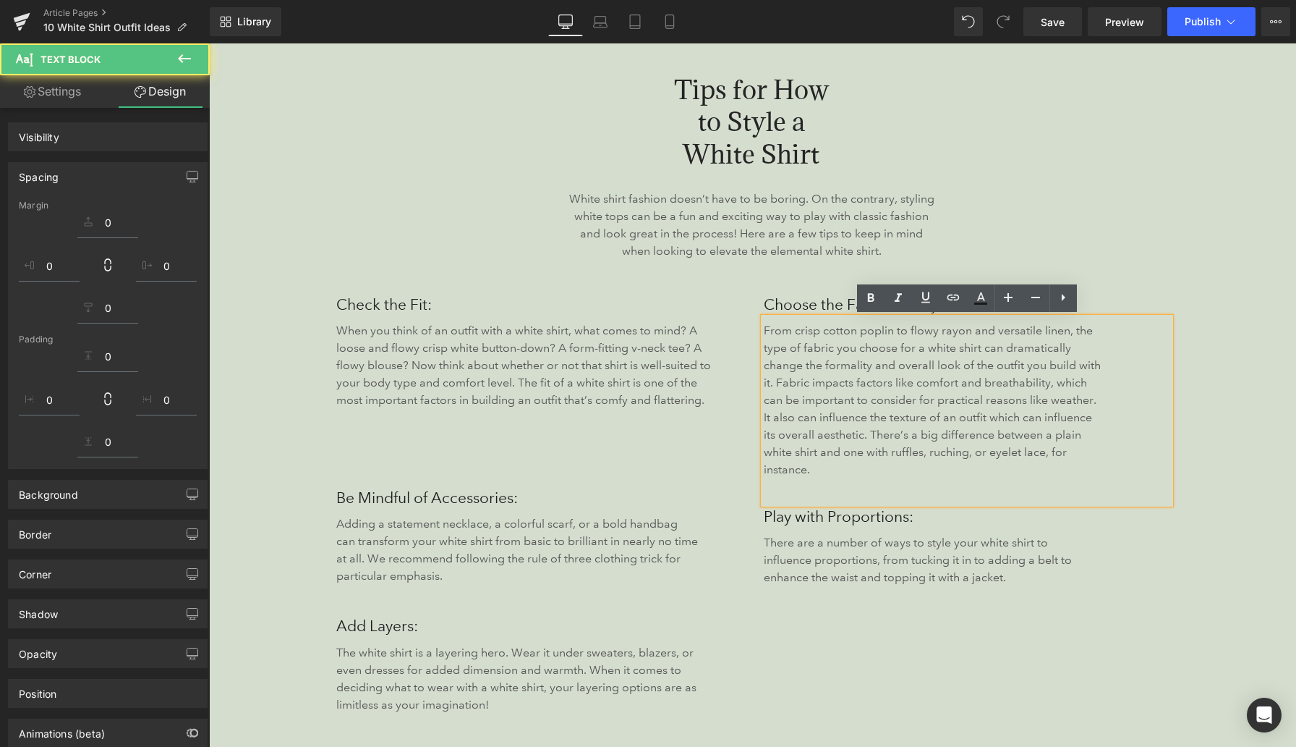
click at [769, 632] on div "Choose the Fabric Wisely: Heading From crisp cotton poplin to flowy rayon and v…" at bounding box center [967, 517] width 428 height 450
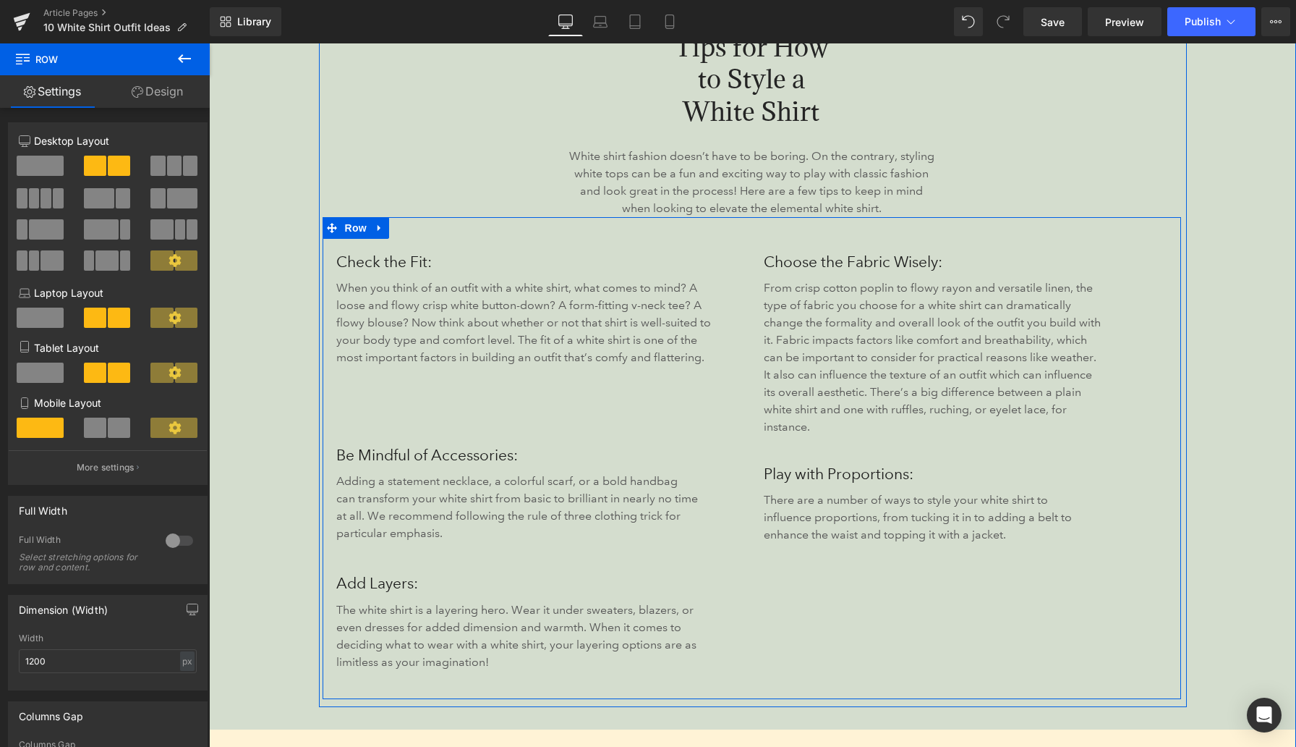
scroll to position [1894, 0]
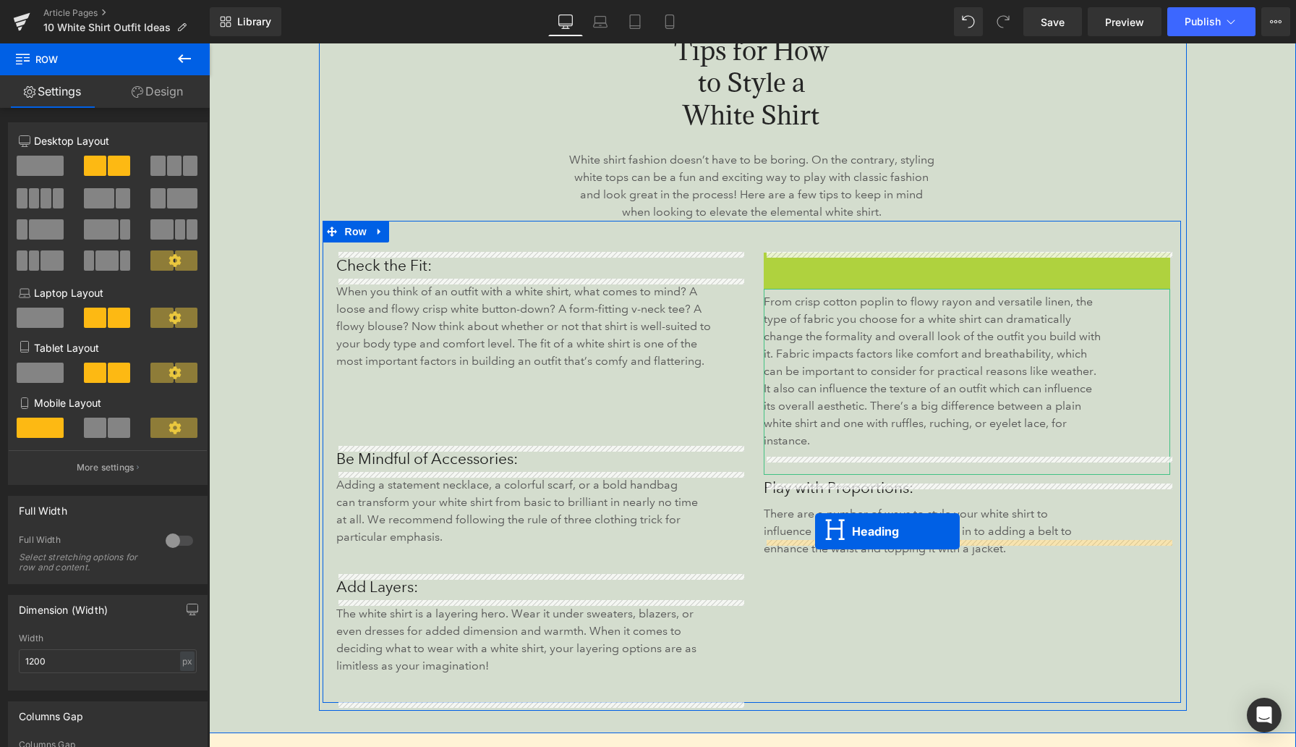
drag, startPoint x: 933, startPoint y: 271, endPoint x: 815, endPoint y: 531, distance: 285.9
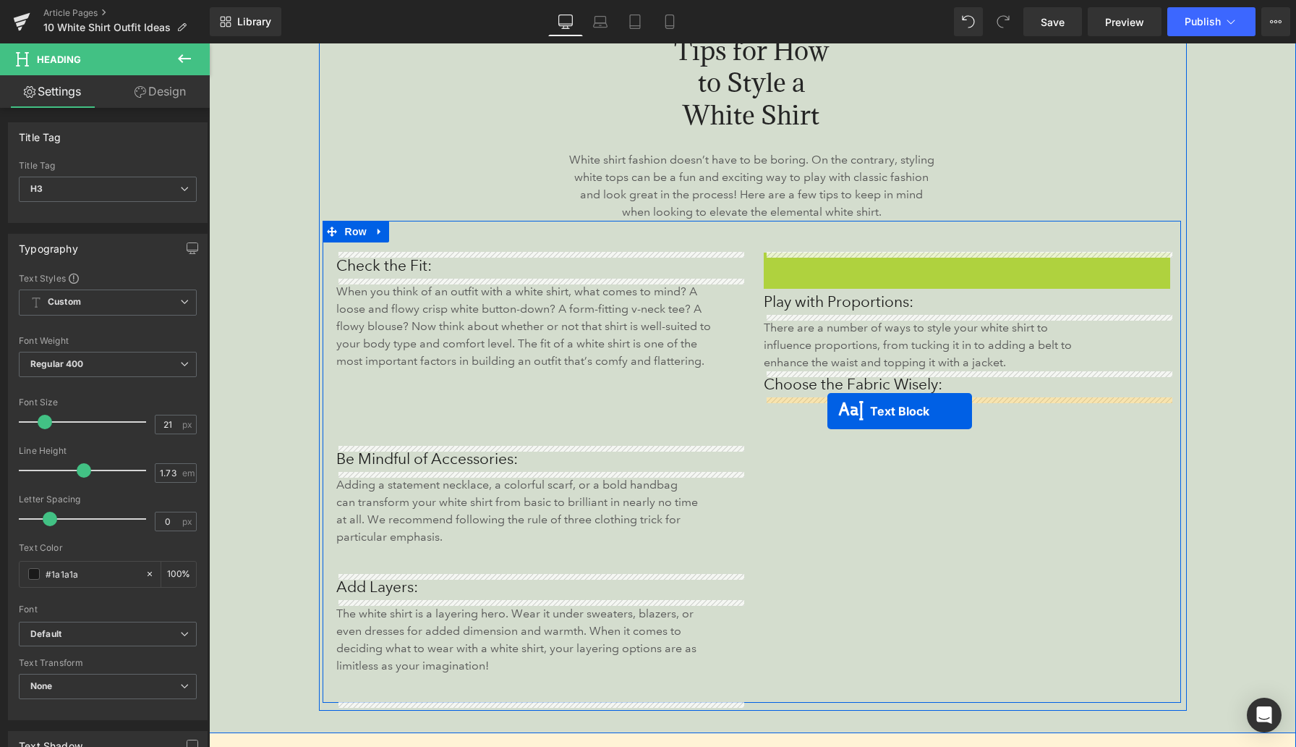
drag, startPoint x: 925, startPoint y: 337, endPoint x: 828, endPoint y: 410, distance: 122.0
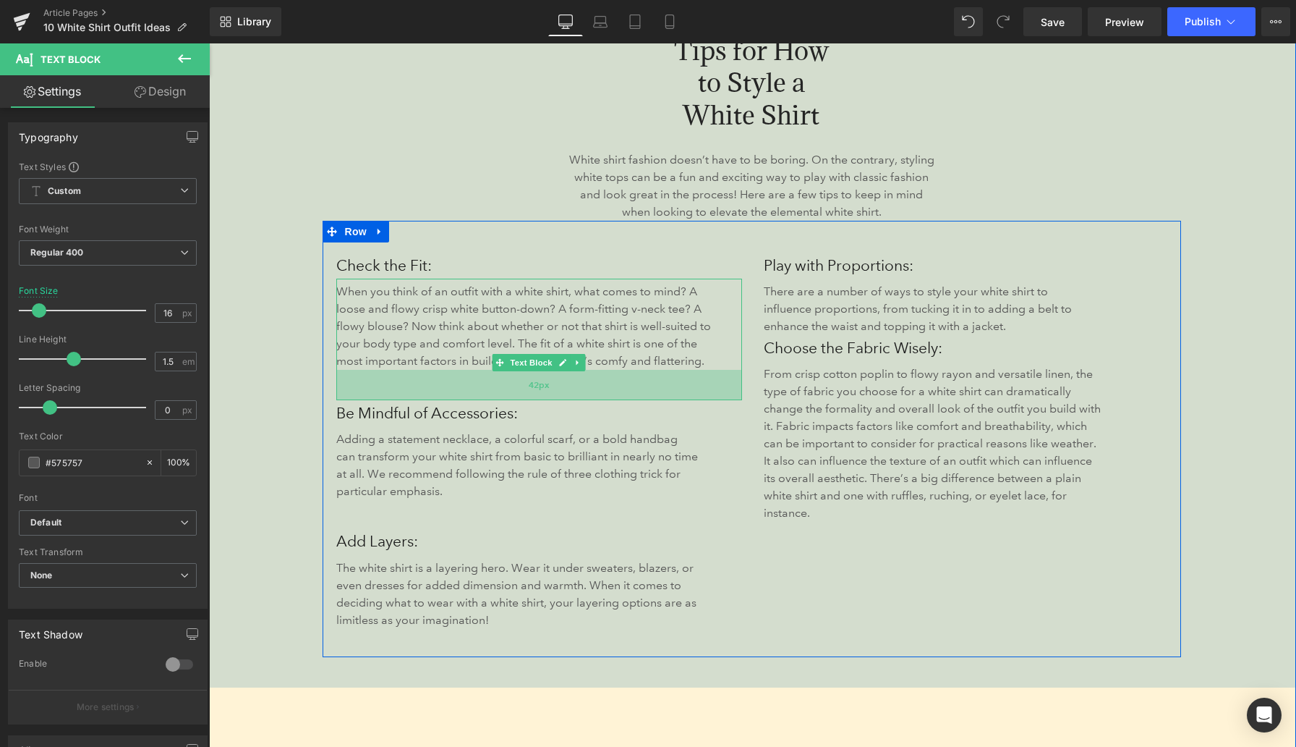
drag, startPoint x: 436, startPoint y: 435, endPoint x: 438, endPoint y: 390, distance: 45.6
click at [438, 390] on div "42px" at bounding box center [539, 385] width 407 height 30
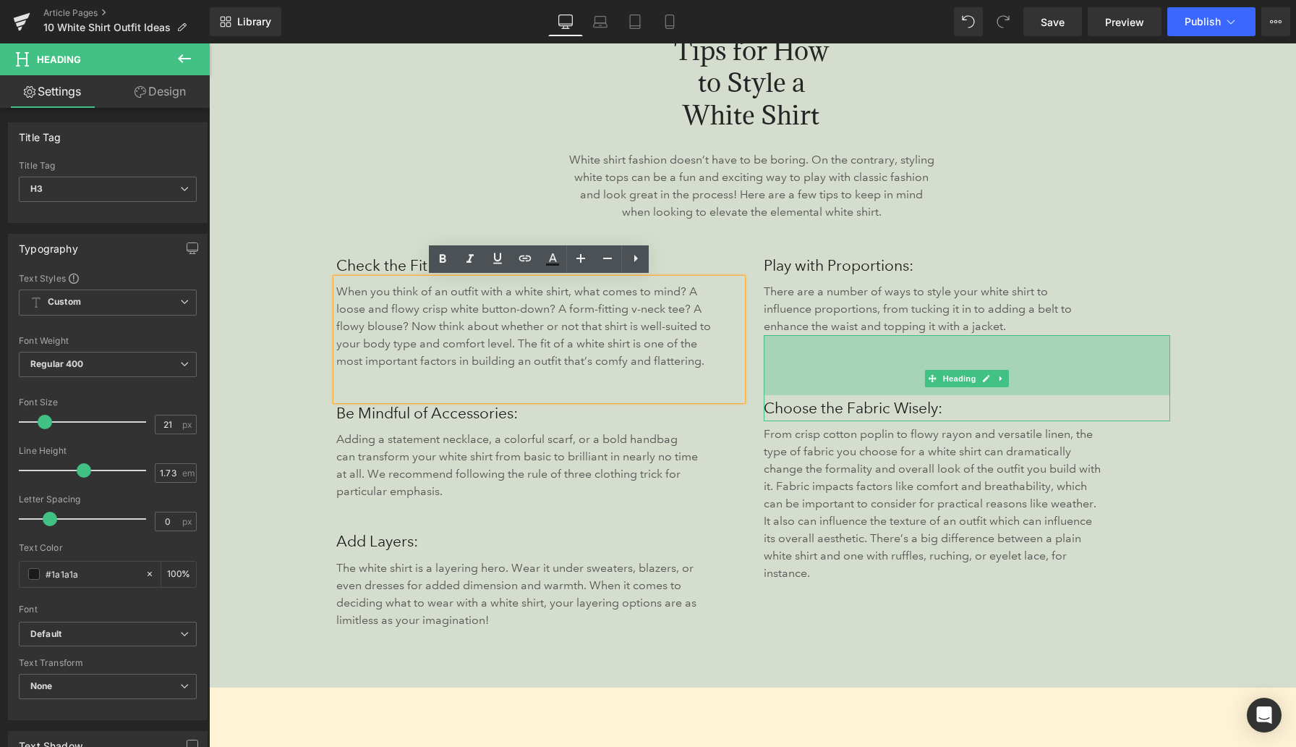
drag, startPoint x: 814, startPoint y: 336, endPoint x: 810, endPoint y: 396, distance: 60.2
click at [810, 396] on div "Choose the Fabric Wisely: Heading 83px" at bounding box center [967, 378] width 407 height 86
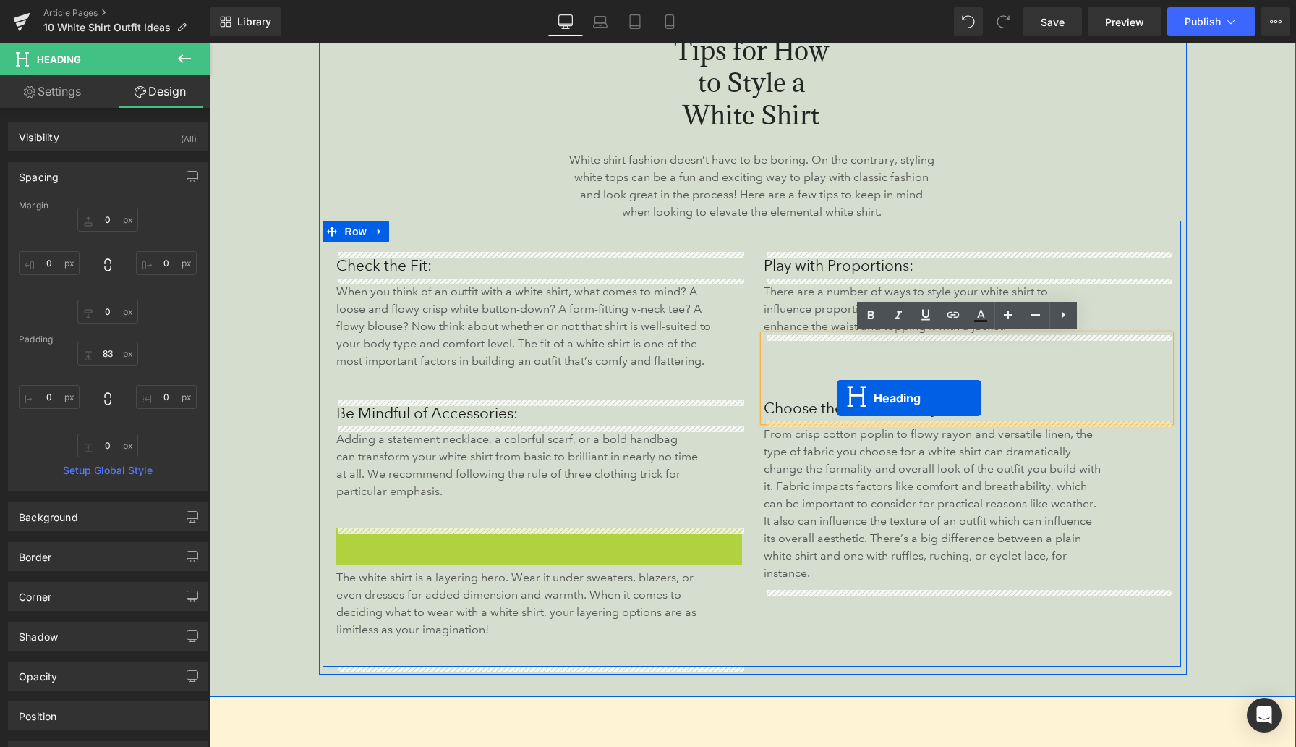
drag, startPoint x: 507, startPoint y: 543, endPoint x: 837, endPoint y: 398, distance: 360.2
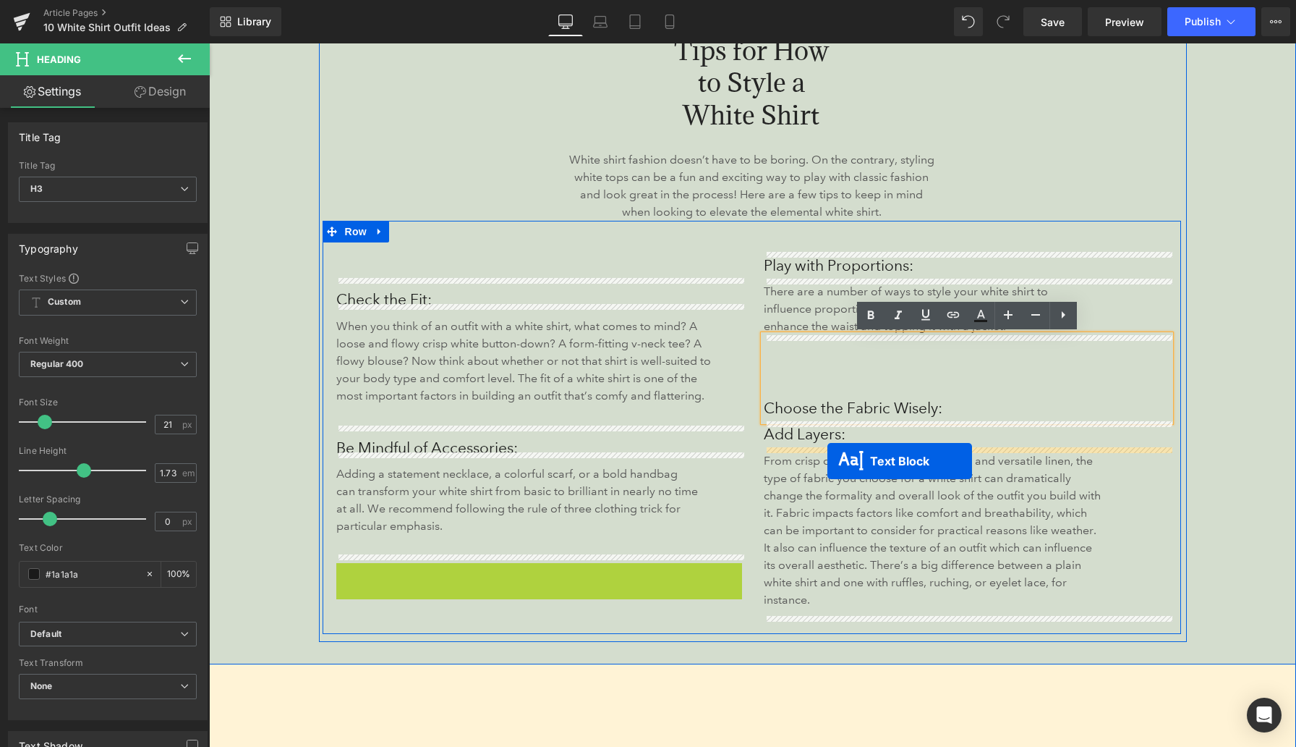
drag, startPoint x: 498, startPoint y: 578, endPoint x: 828, endPoint y: 459, distance: 351.2
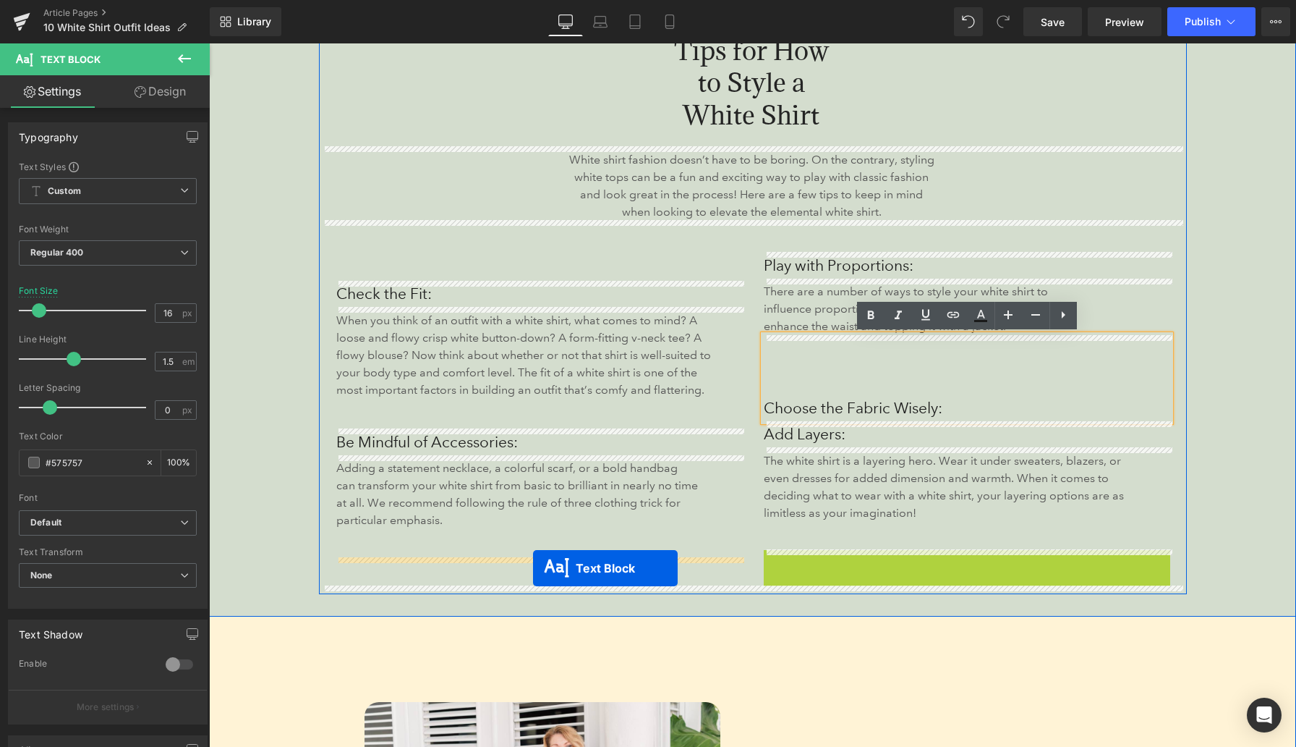
drag, startPoint x: 929, startPoint y: 634, endPoint x: 533, endPoint y: 568, distance: 401.3
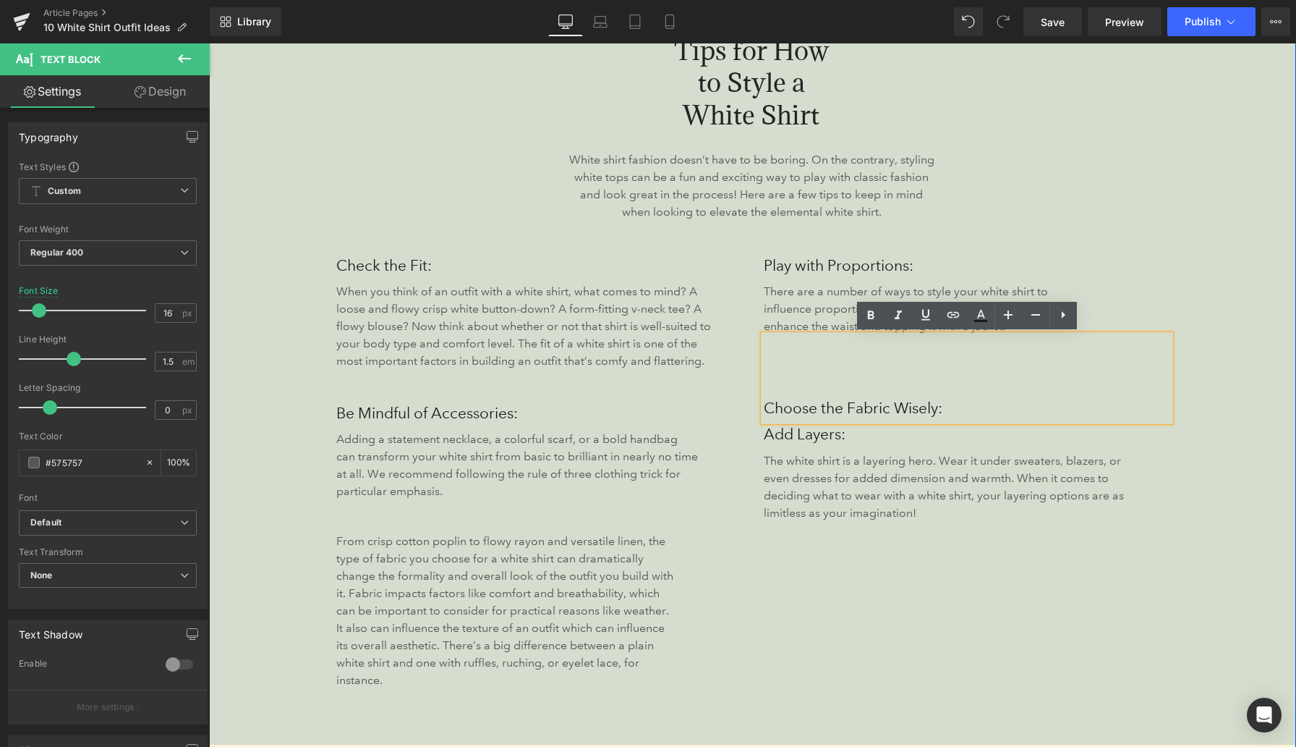
click at [965, 569] on div "Play with Proportions: Heading There are a number of ways to style your white s…" at bounding box center [967, 483] width 428 height 462
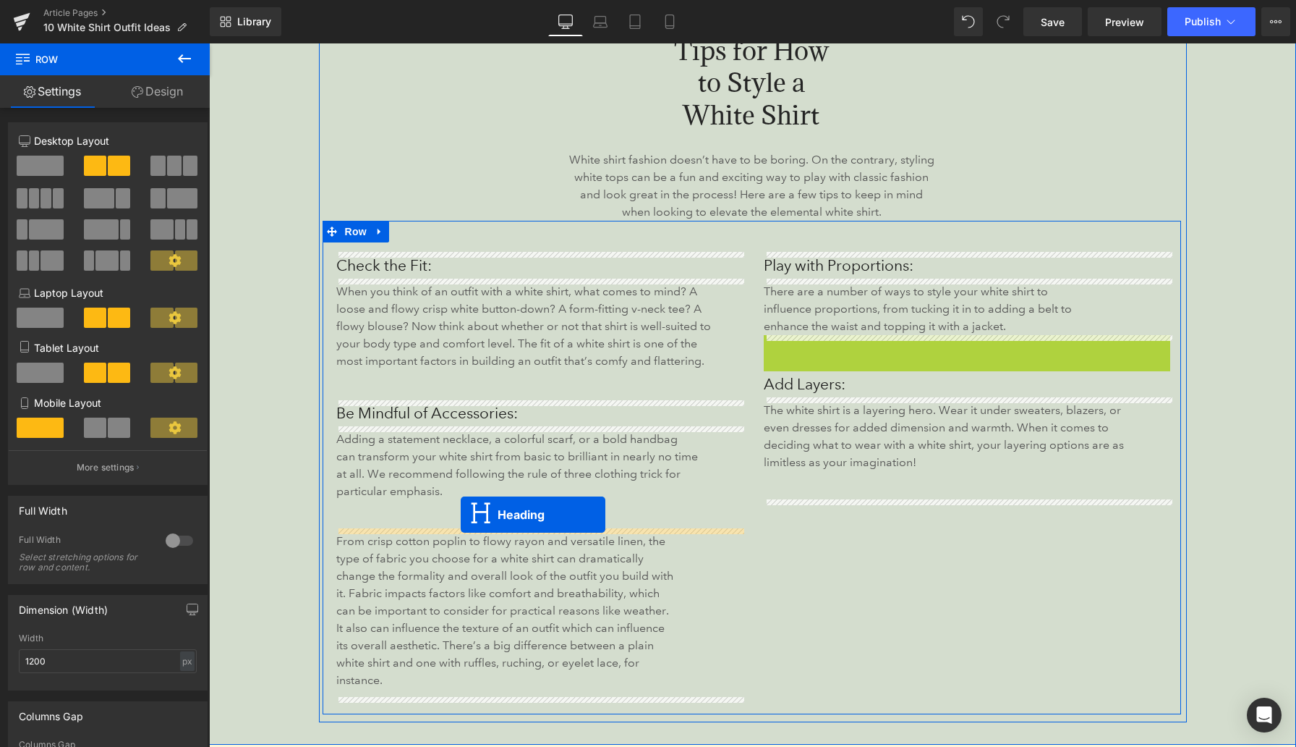
drag, startPoint x: 935, startPoint y: 379, endPoint x: 460, endPoint y: 516, distance: 493.8
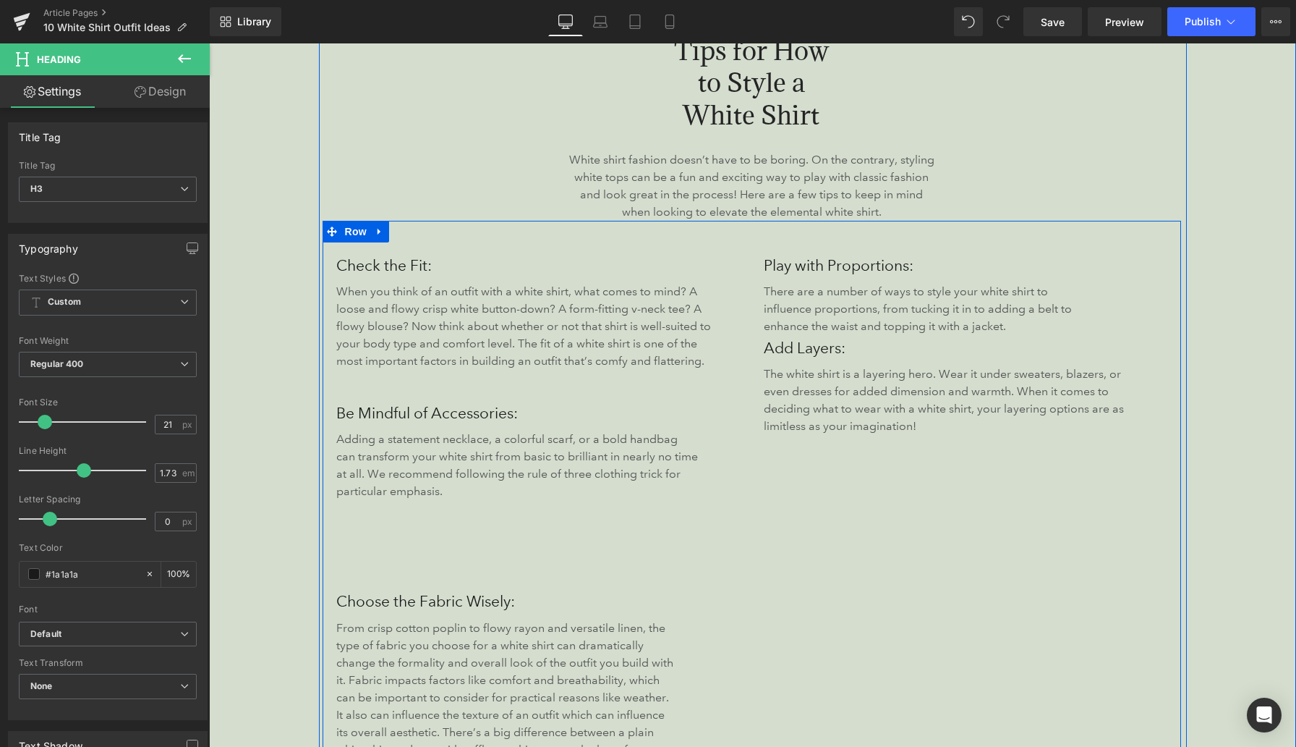
click at [815, 618] on div "Play with Proportions: Heading There are a number of ways to style your white s…" at bounding box center [967, 526] width 428 height 548
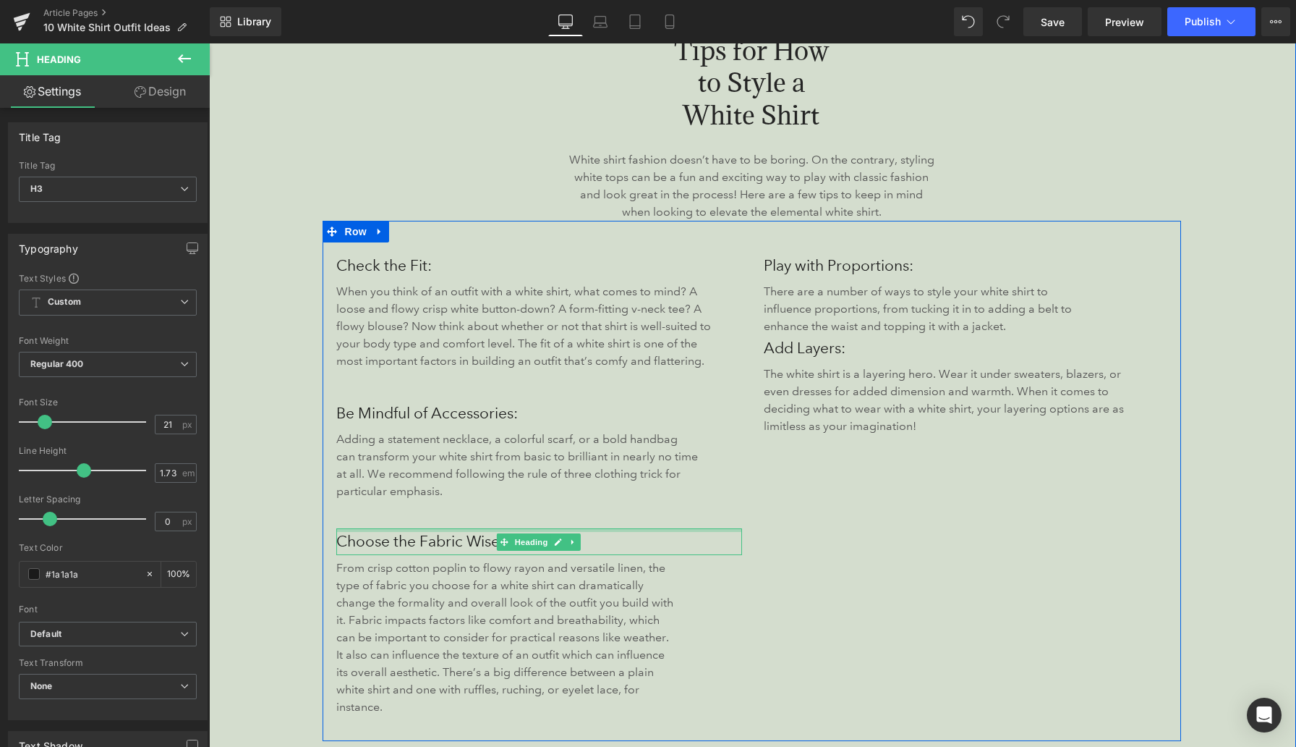
drag, startPoint x: 464, startPoint y: 534, endPoint x: 471, endPoint y: 468, distance: 66.1
click at [471, 468] on div "Check the Fit: Heading When you think of an outfit with a white shirt, what com…" at bounding box center [540, 496] width 428 height 488
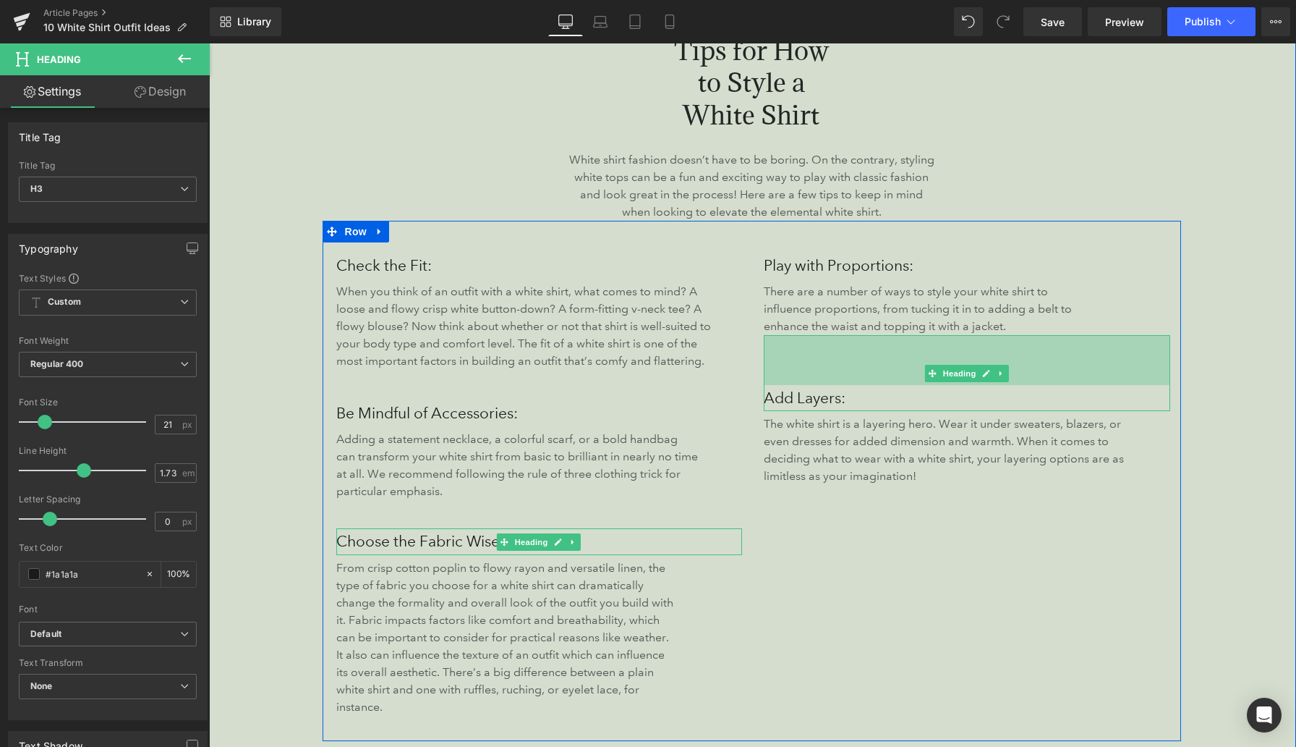
drag, startPoint x: 802, startPoint y: 336, endPoint x: 800, endPoint y: 386, distance: 50.0
click at [800, 386] on div "Add Layers: Heading 69px" at bounding box center [967, 373] width 407 height 76
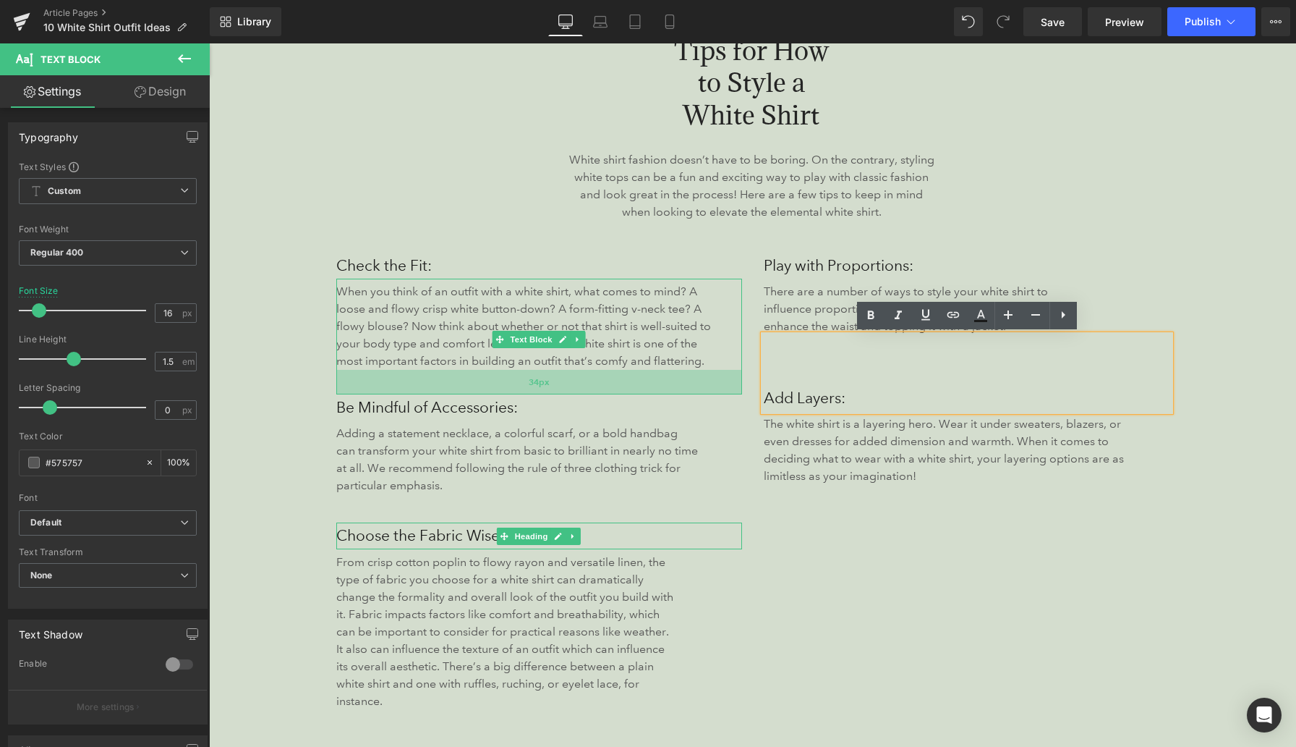
click at [498, 392] on div "34px" at bounding box center [539, 382] width 407 height 25
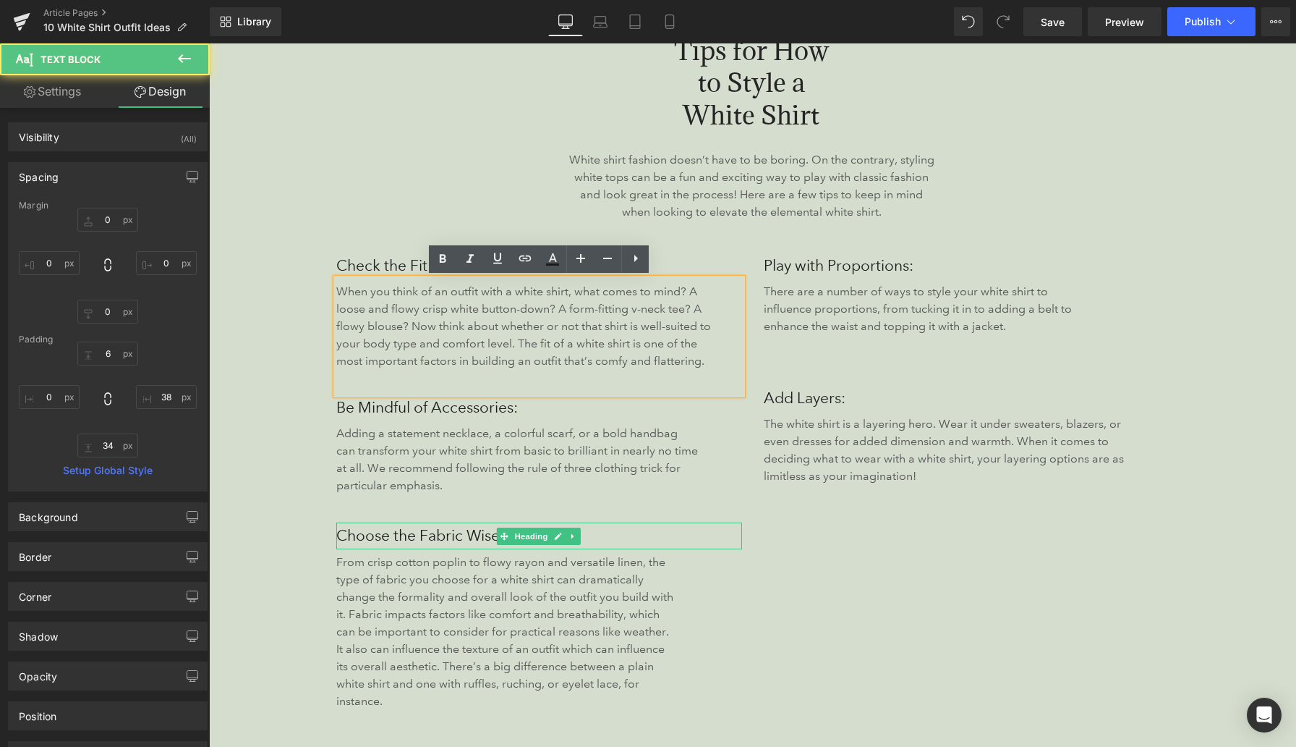
click at [843, 558] on div "Play with Proportions: Heading There are a number of ways to style your white s…" at bounding box center [967, 493] width 428 height 483
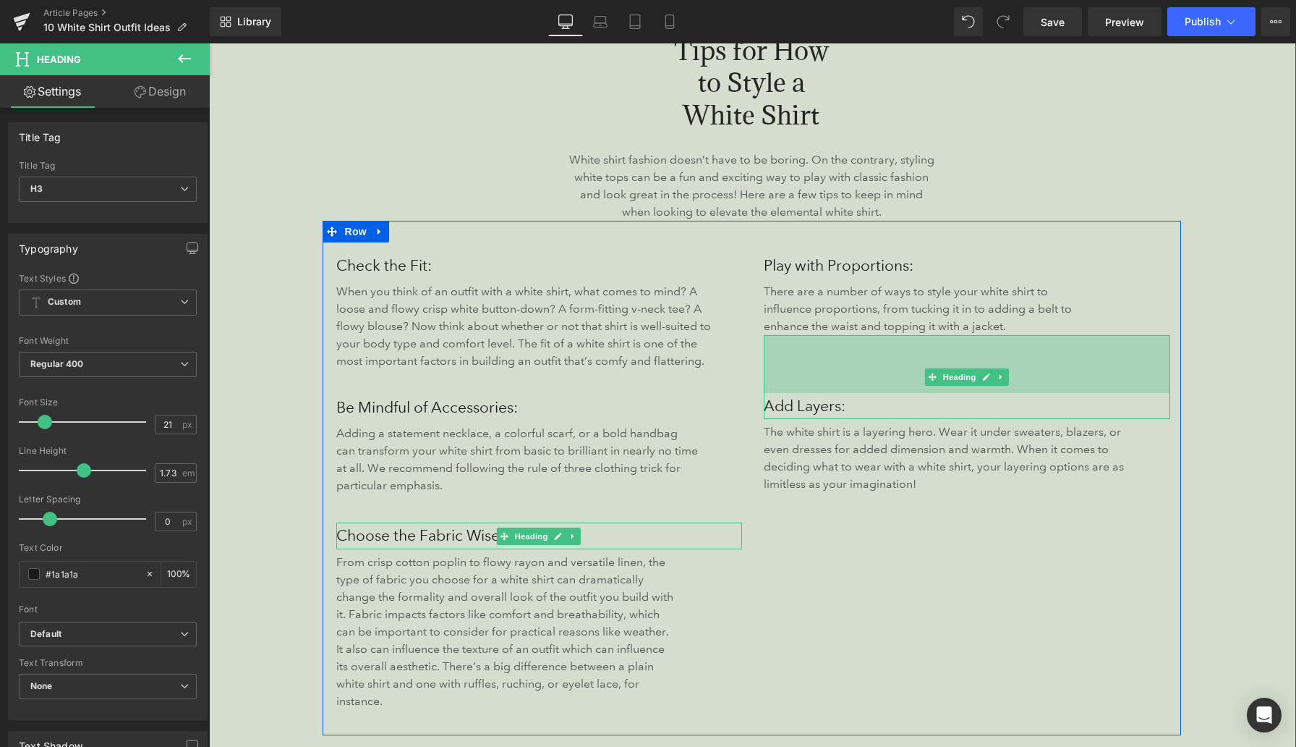
click at [809, 388] on div "80px" at bounding box center [967, 364] width 407 height 58
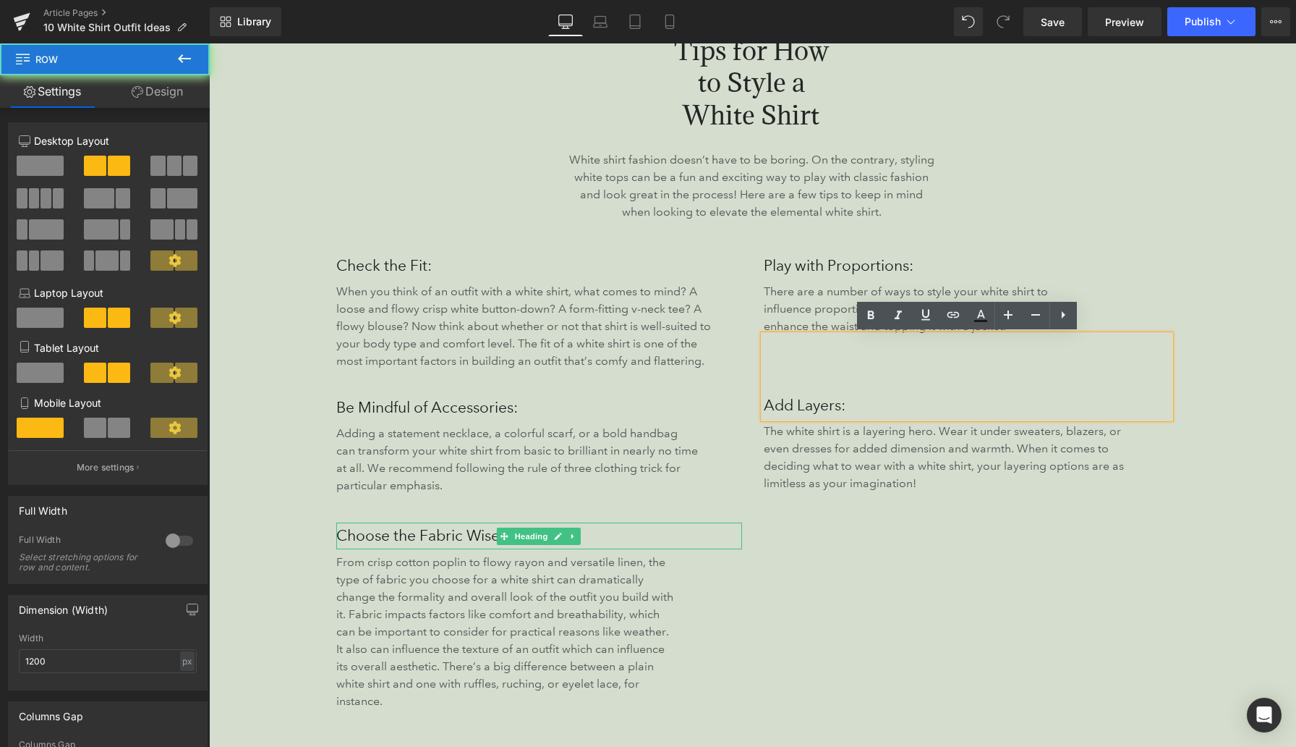
click at [833, 582] on div "Play with Proportions: Heading There are a number of ways to style your white s…" at bounding box center [967, 493] width 428 height 483
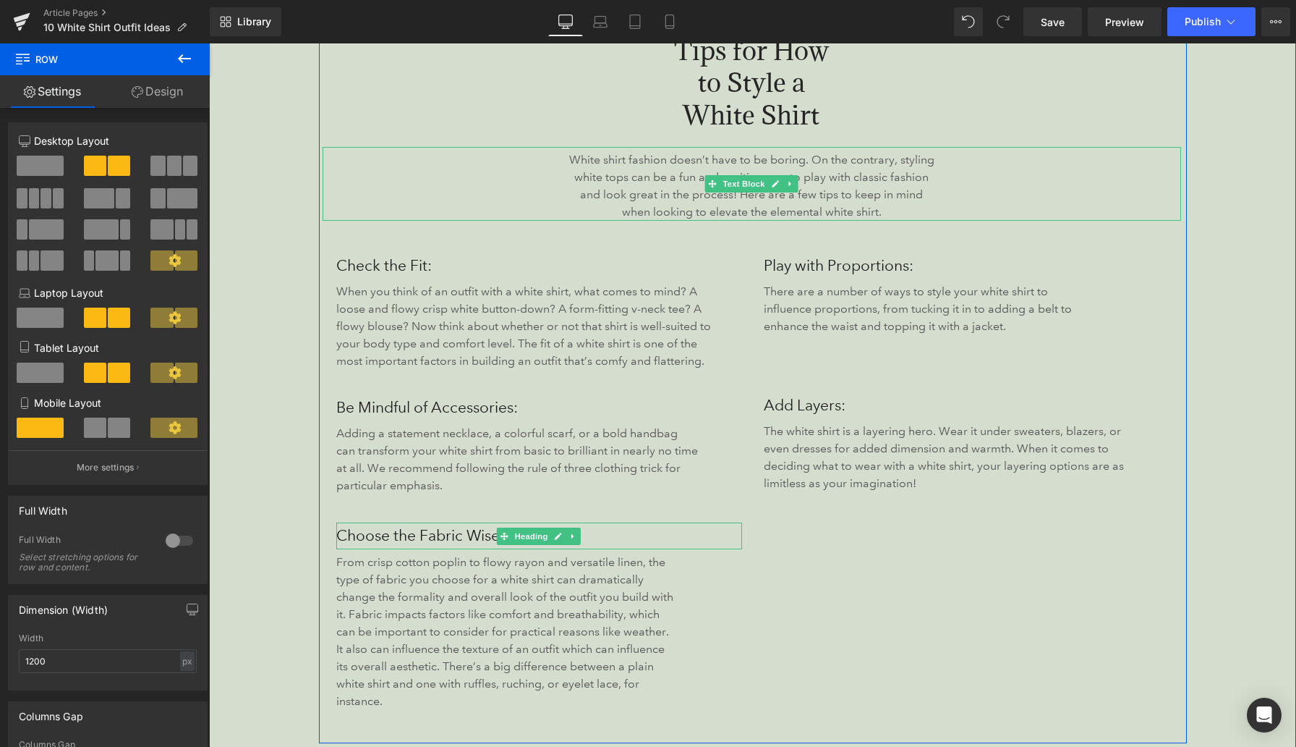
click at [1129, 178] on div "White shirt fashion doesn’t have to be boring. On the contrary, styling white t…" at bounding box center [752, 184] width 859 height 74
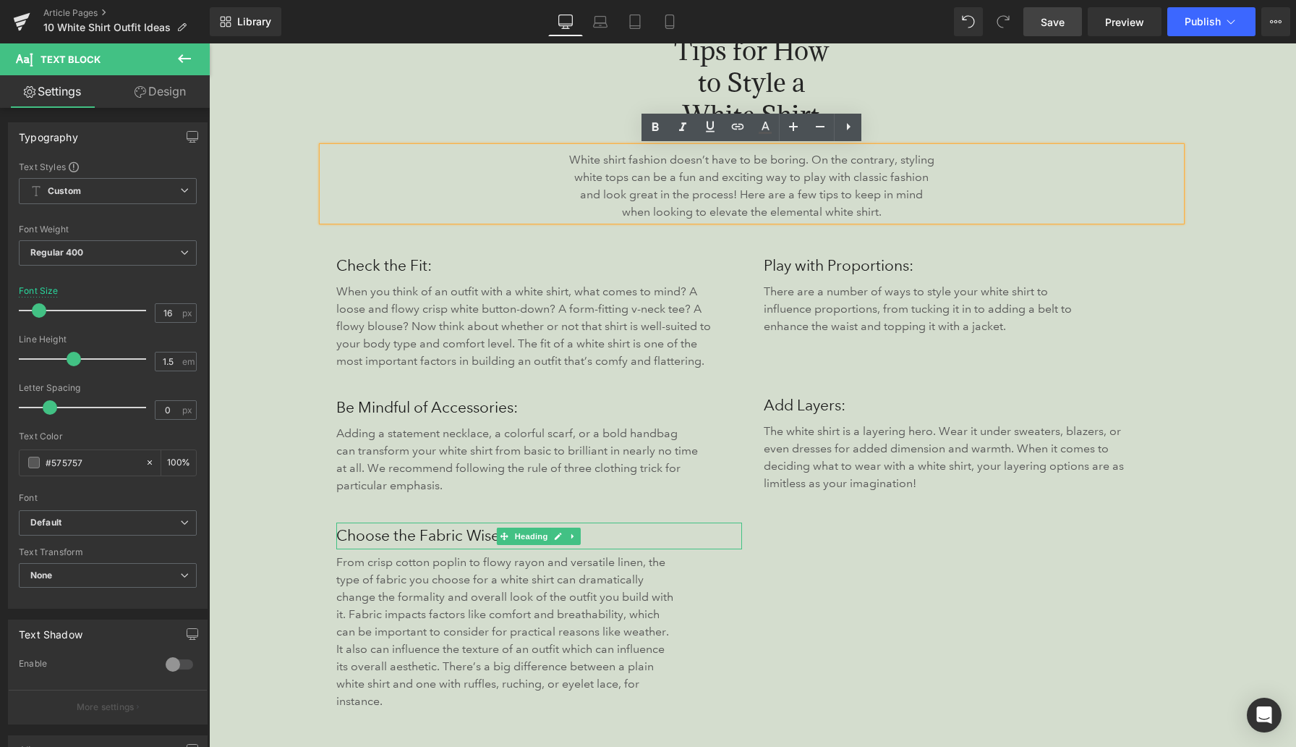
click at [1053, 29] on link "Save" at bounding box center [1053, 21] width 59 height 29
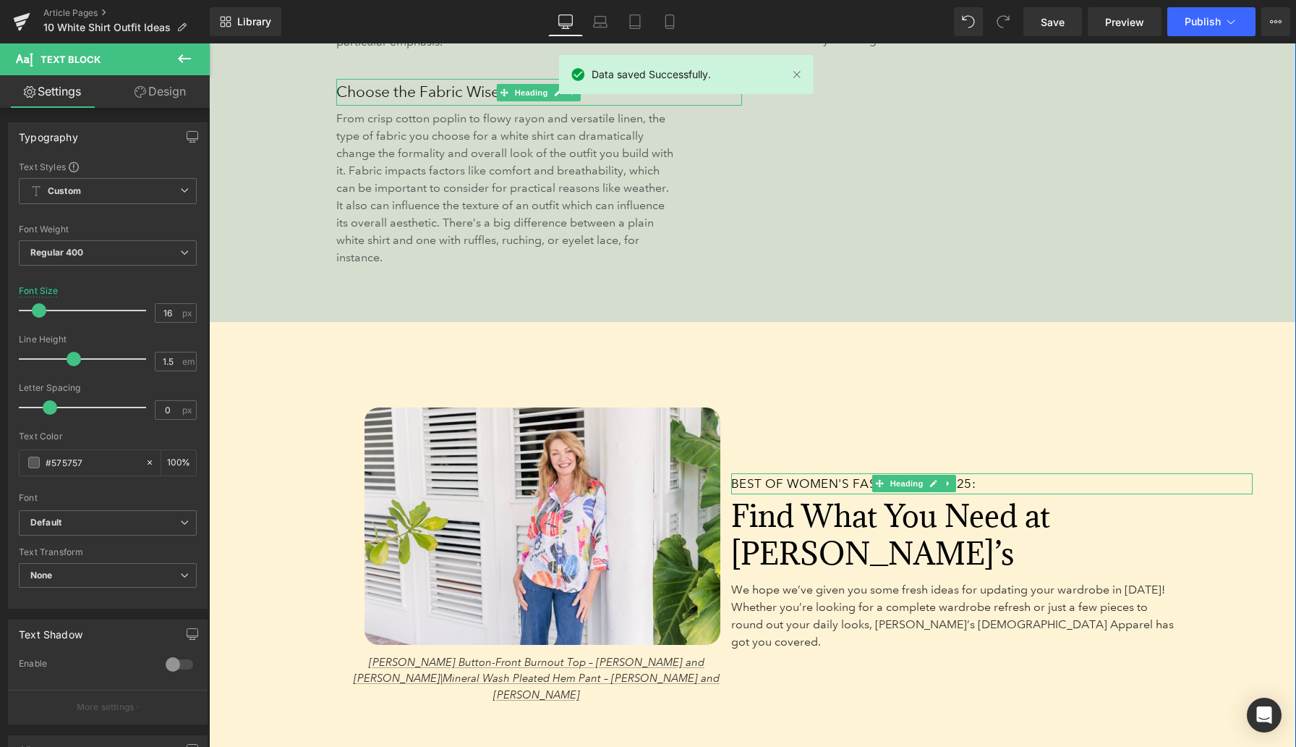
scroll to position [2389, 0]
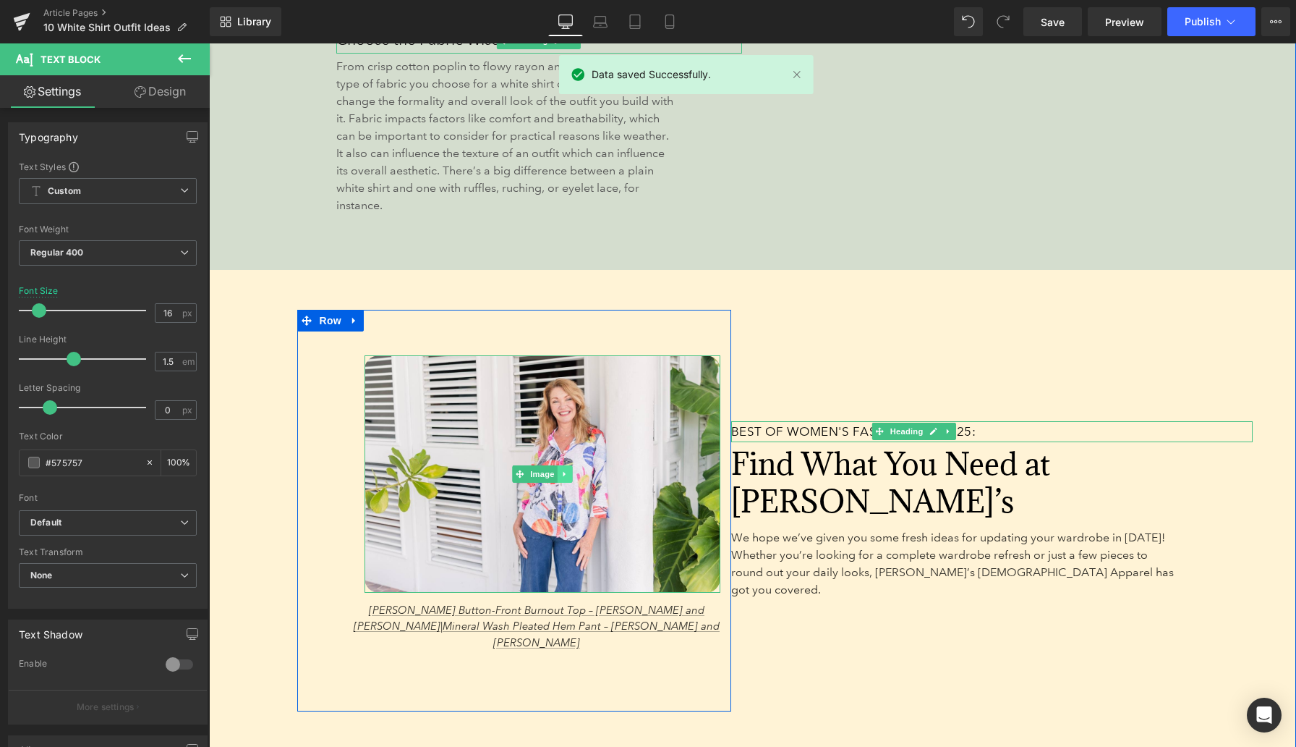
click at [561, 469] on icon at bounding box center [565, 473] width 8 height 9
click at [558, 469] on icon at bounding box center [557, 473] width 8 height 8
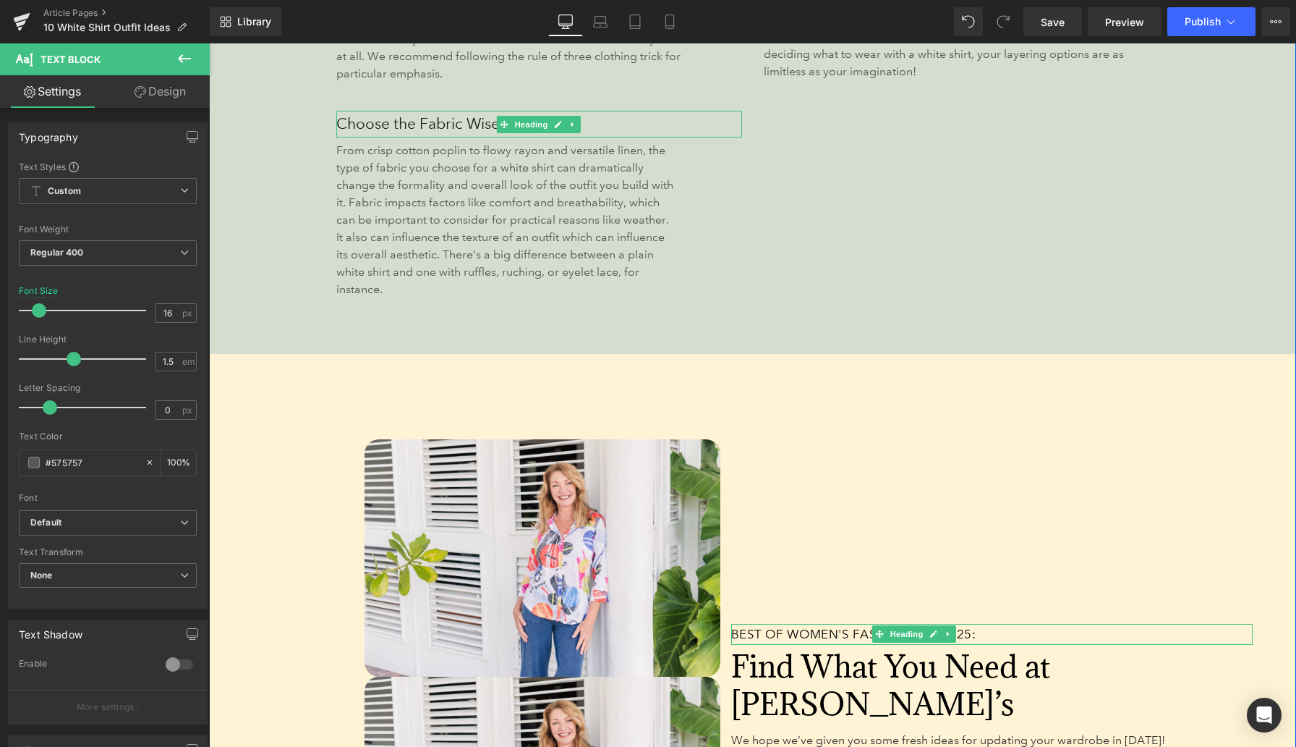
scroll to position [2305, 0]
click at [529, 537] on div "Image" at bounding box center [543, 558] width 356 height 237
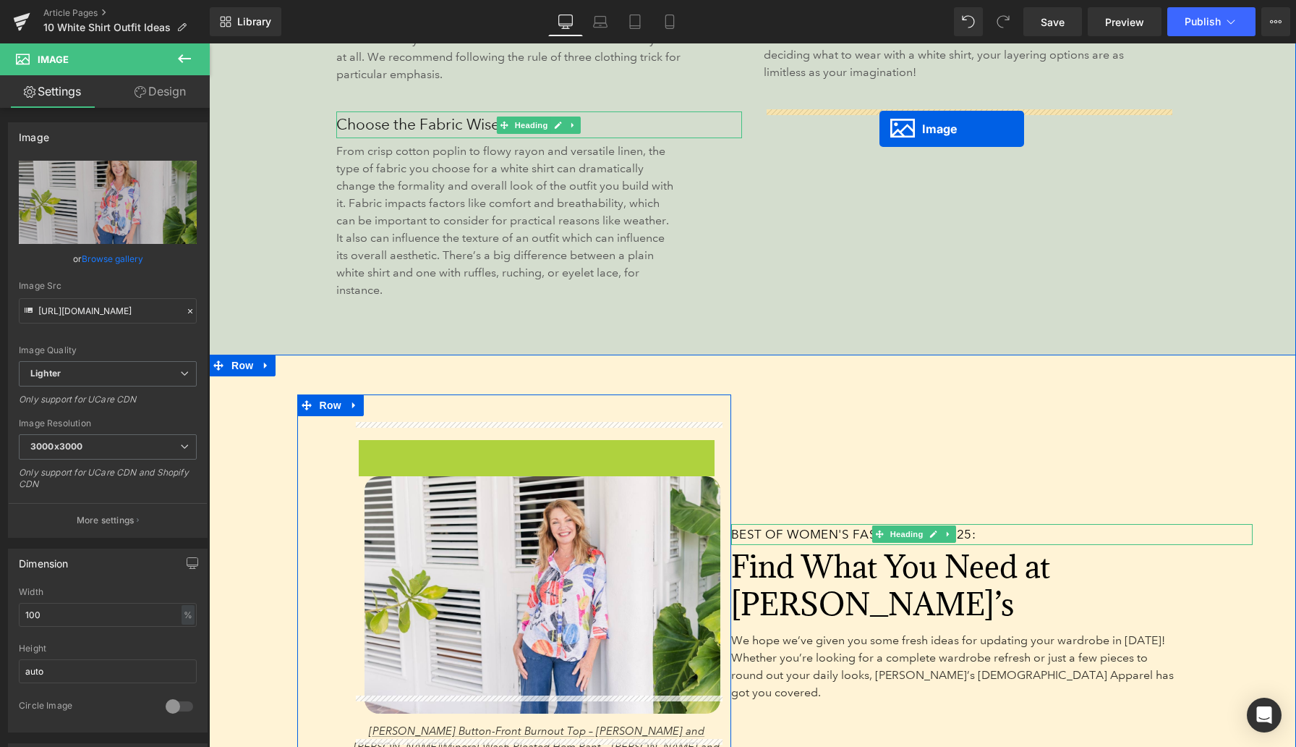
drag, startPoint x: 496, startPoint y: 543, endPoint x: 877, endPoint y: 127, distance: 563.7
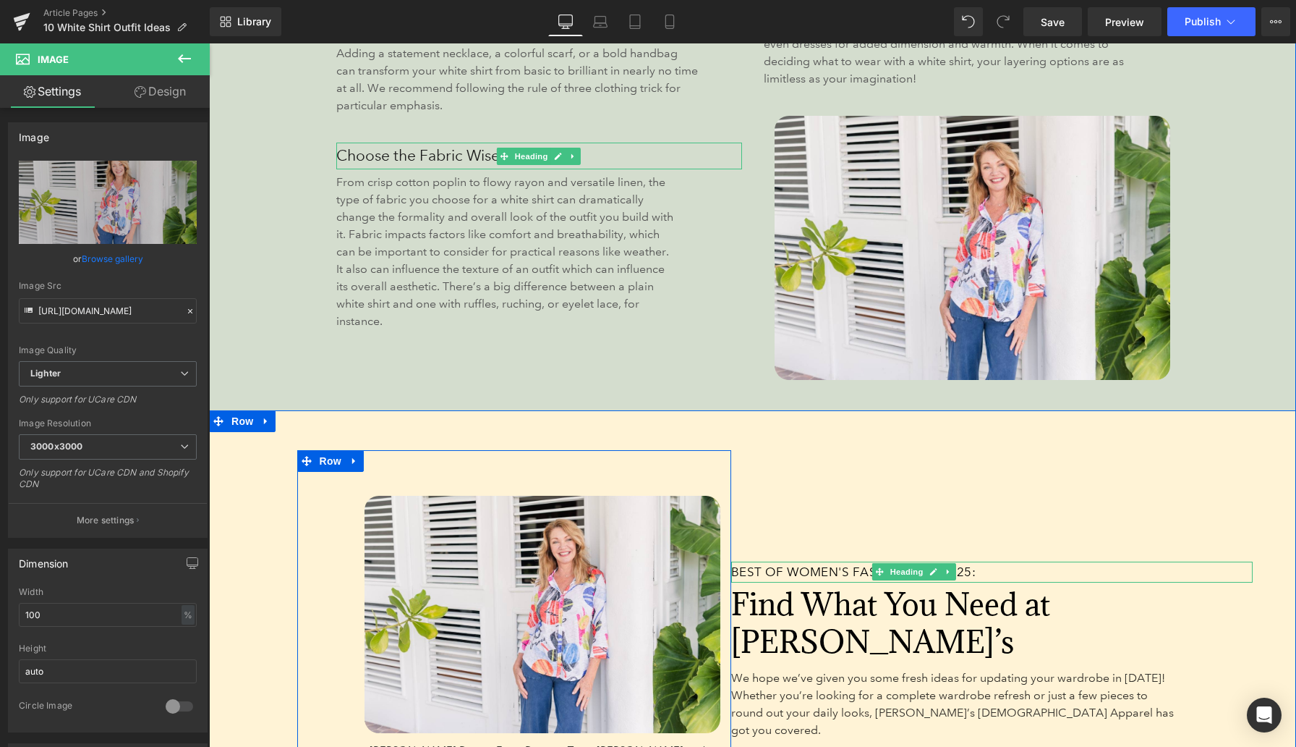
scroll to position [2405, 0]
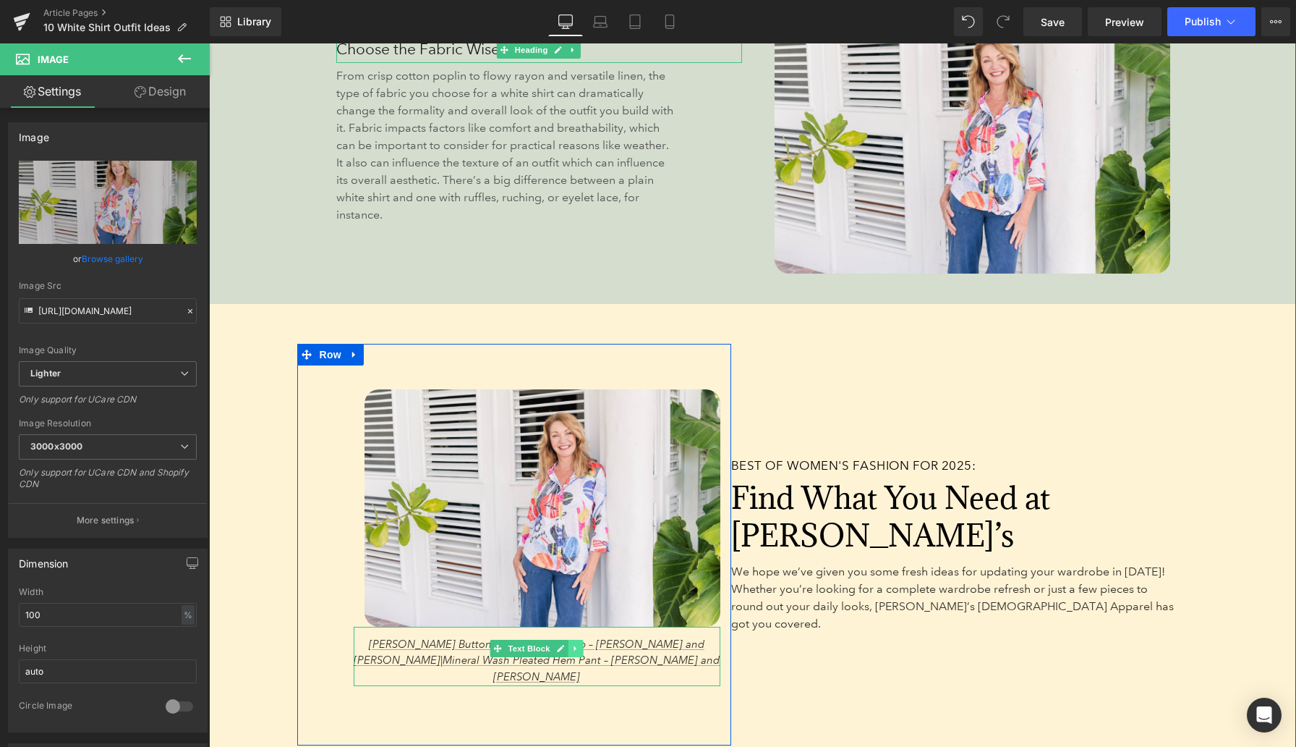
click at [579, 647] on icon at bounding box center [575, 648] width 8 height 9
click at [570, 647] on icon at bounding box center [568, 648] width 8 height 9
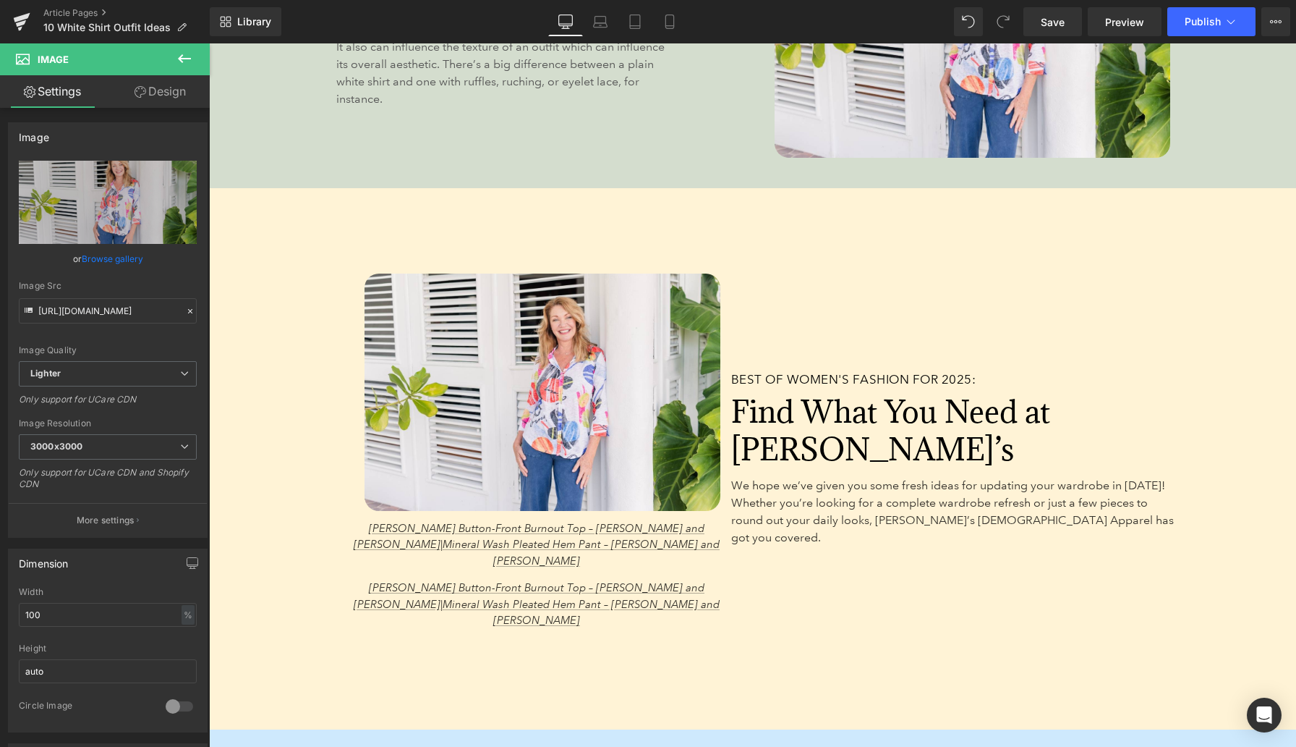
scroll to position [2486, 0]
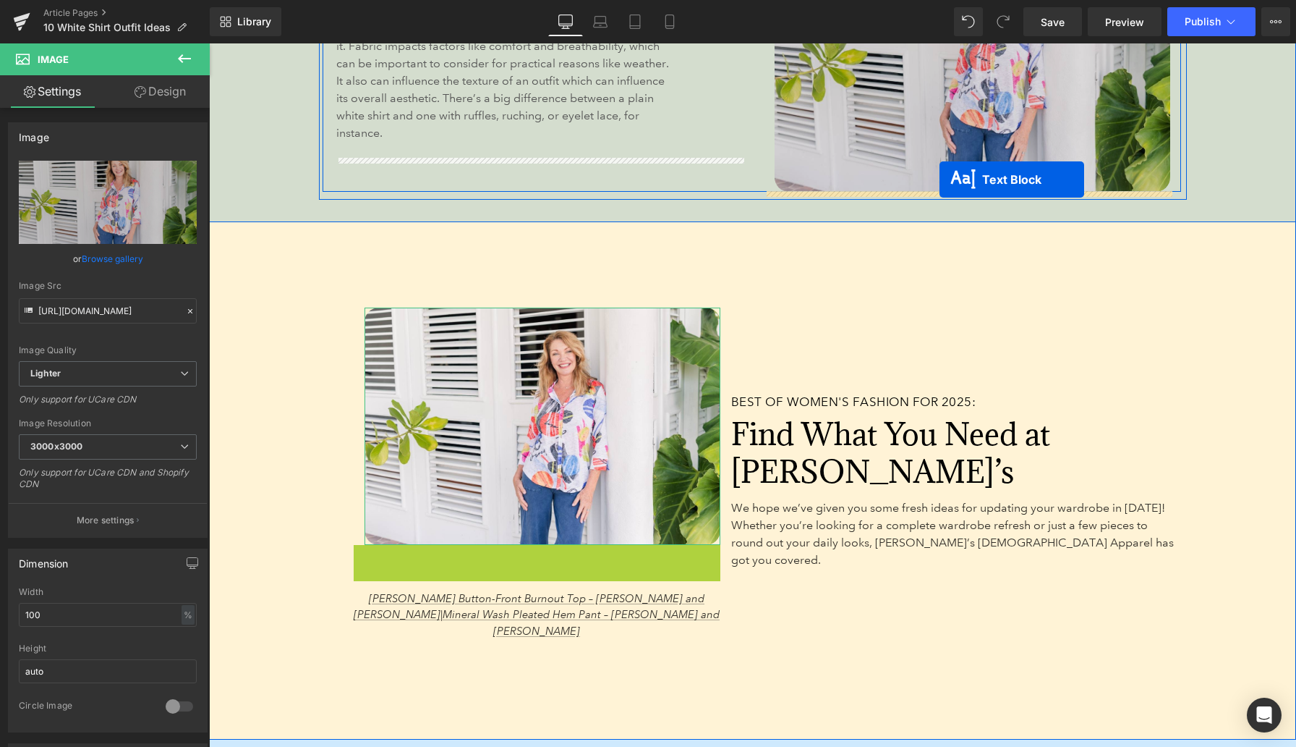
drag, startPoint x: 473, startPoint y: 561, endPoint x: 940, endPoint y: 179, distance: 602.5
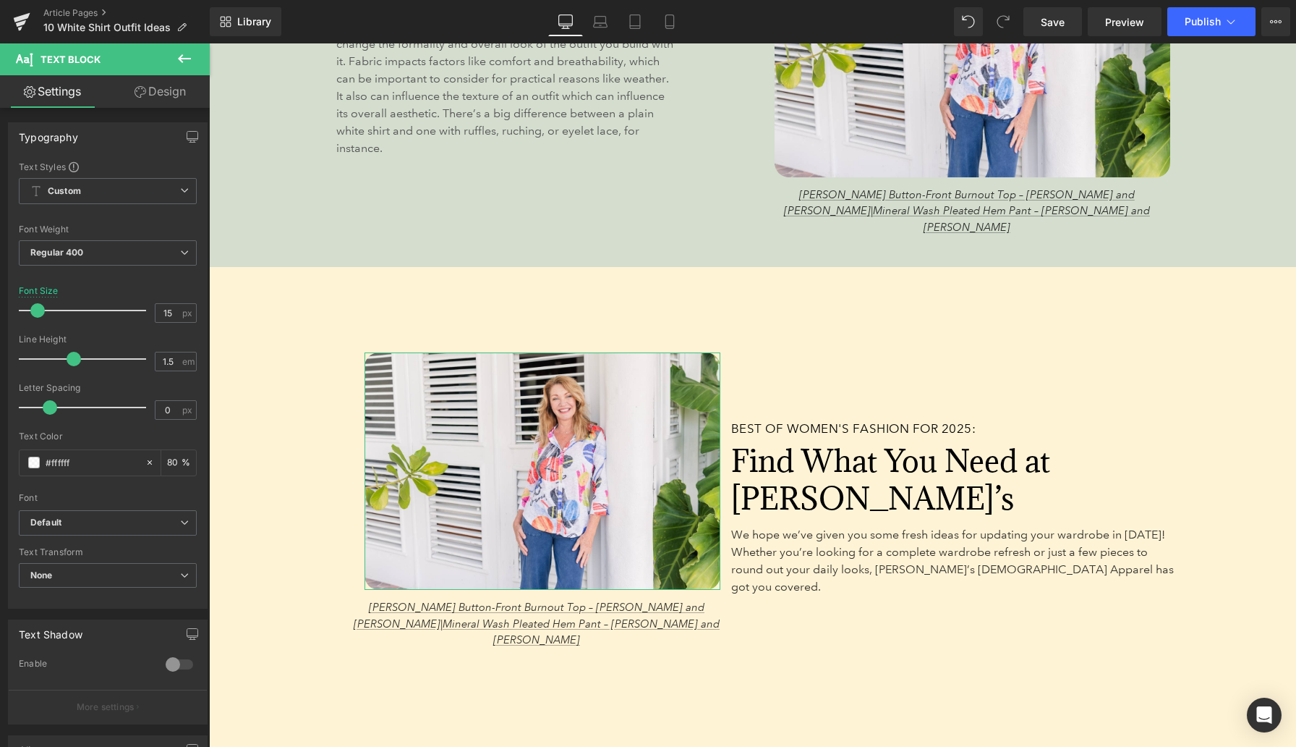
scroll to position [2484, 0]
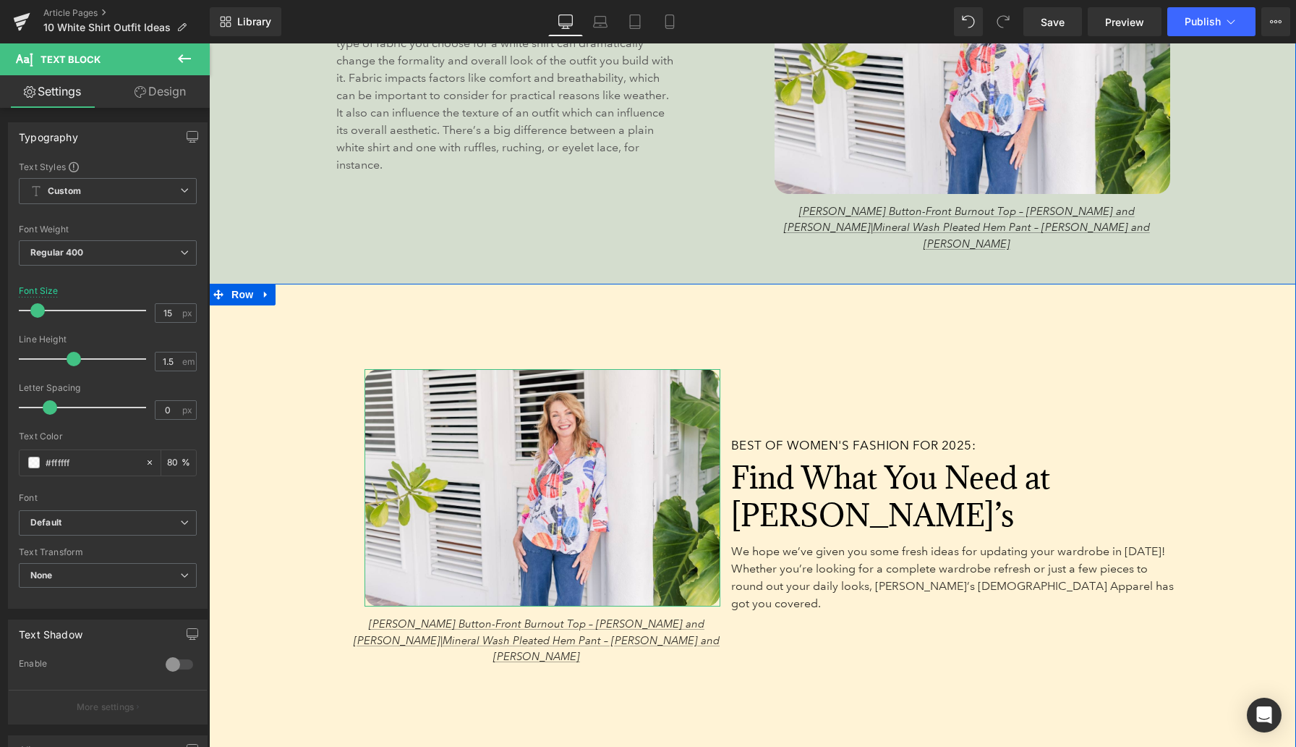
click at [265, 289] on icon at bounding box center [266, 294] width 10 height 11
click at [306, 289] on icon at bounding box center [304, 294] width 10 height 10
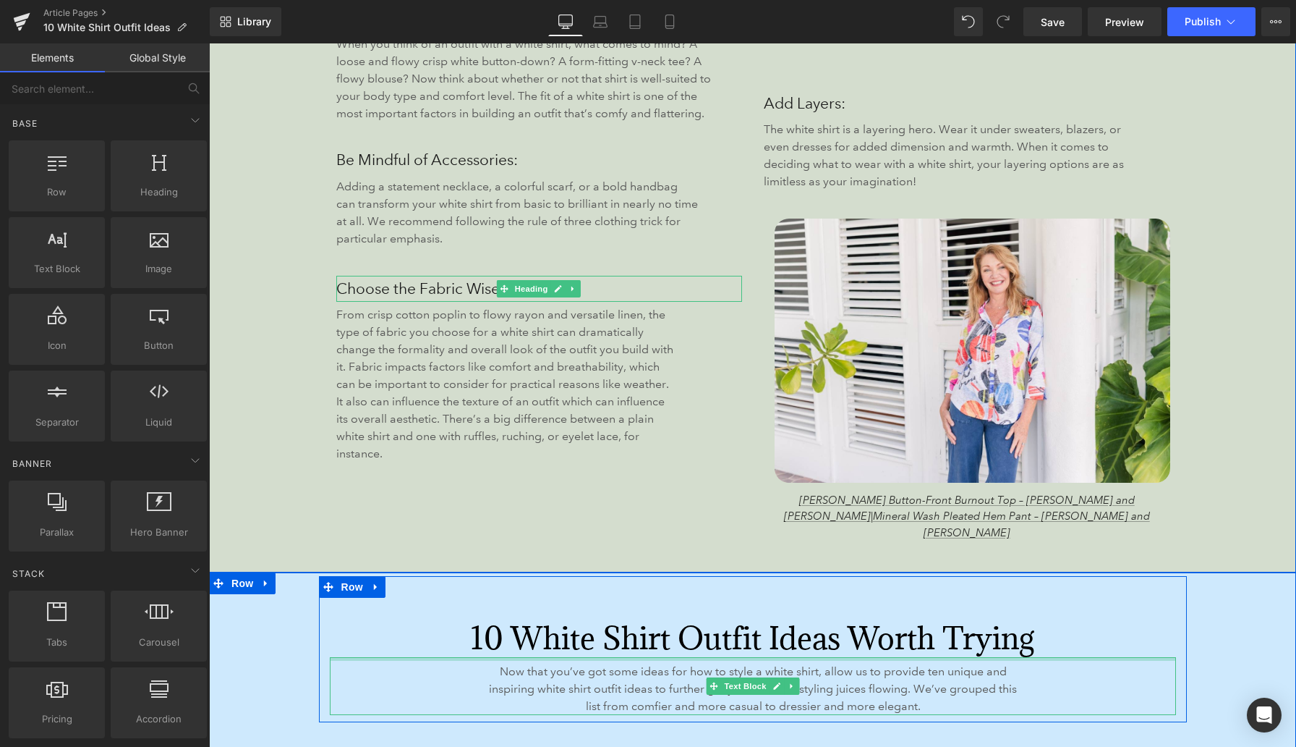
scroll to position [2043, 0]
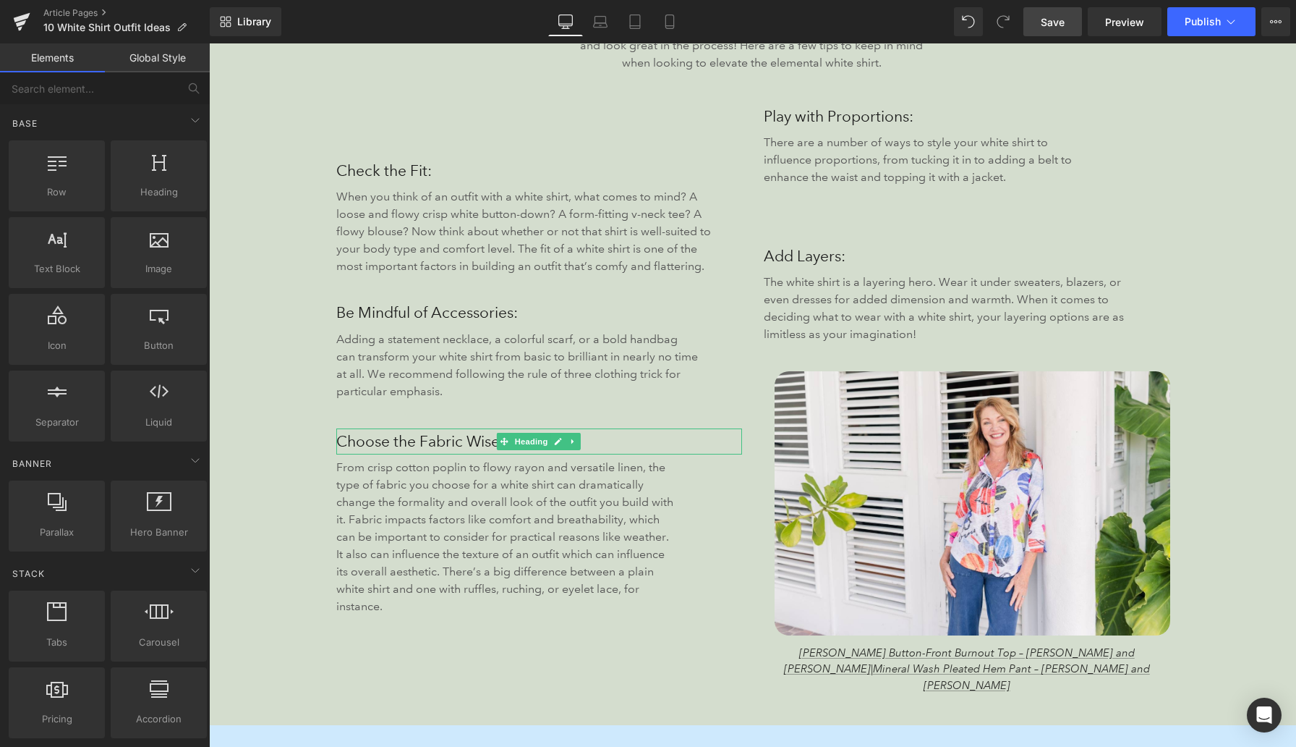
click at [1043, 24] on span "Save" at bounding box center [1053, 21] width 24 height 15
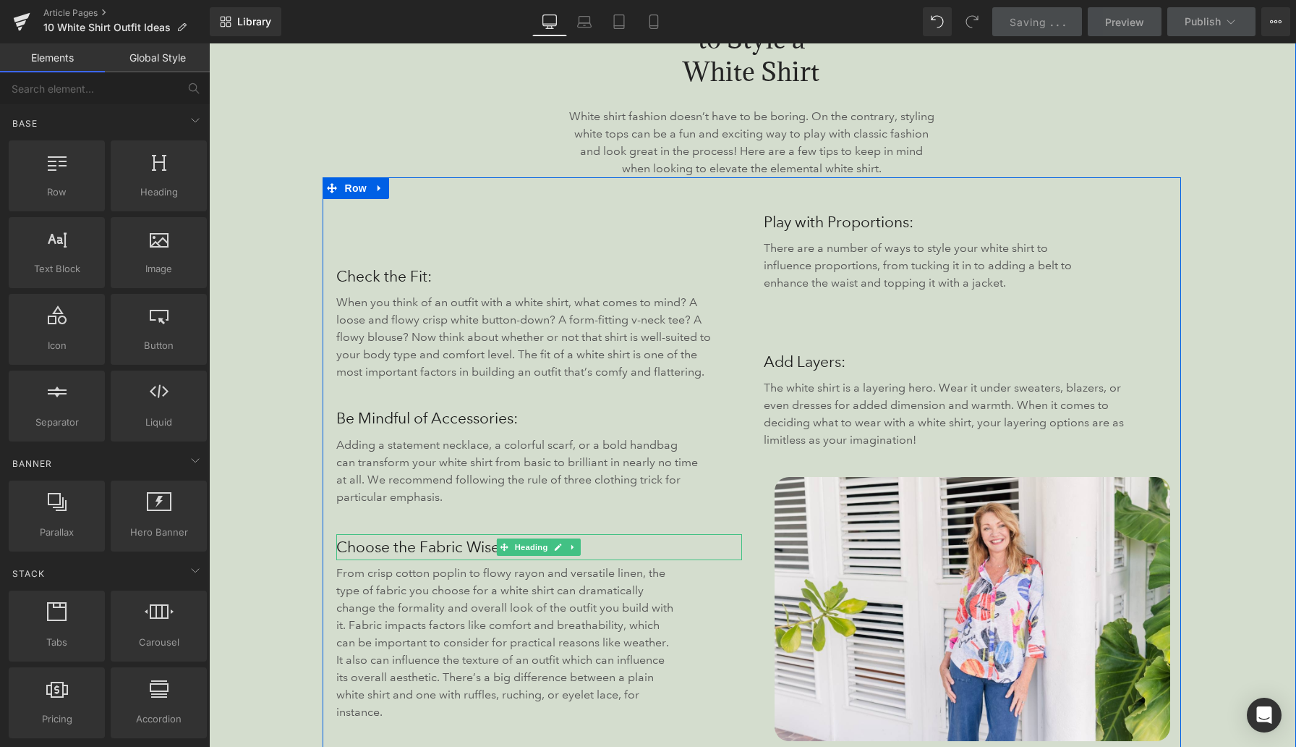
scroll to position [1918, 0]
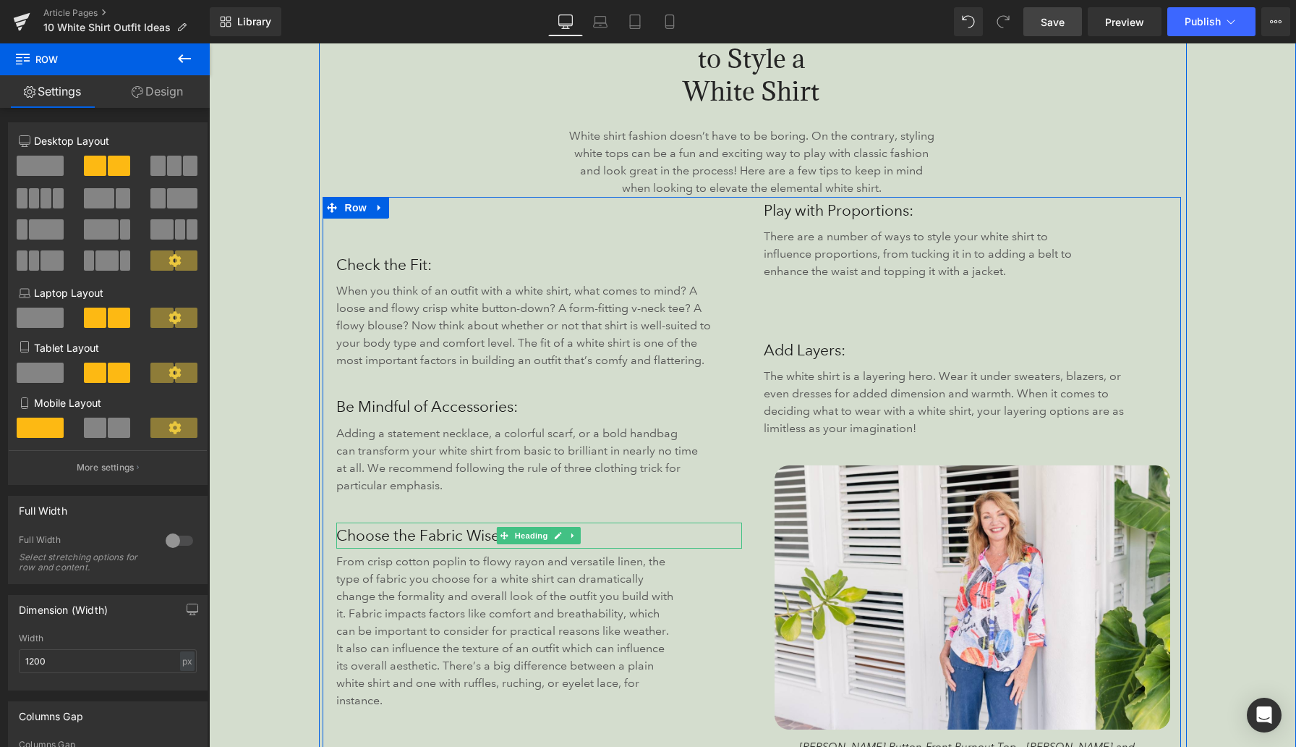
drag, startPoint x: 446, startPoint y: 221, endPoint x: 450, endPoint y: 190, distance: 31.3
click at [450, 190] on div "Tips for How to Style a White Shirt Heading 485px 486px White shirt fashion doe…" at bounding box center [752, 400] width 859 height 778
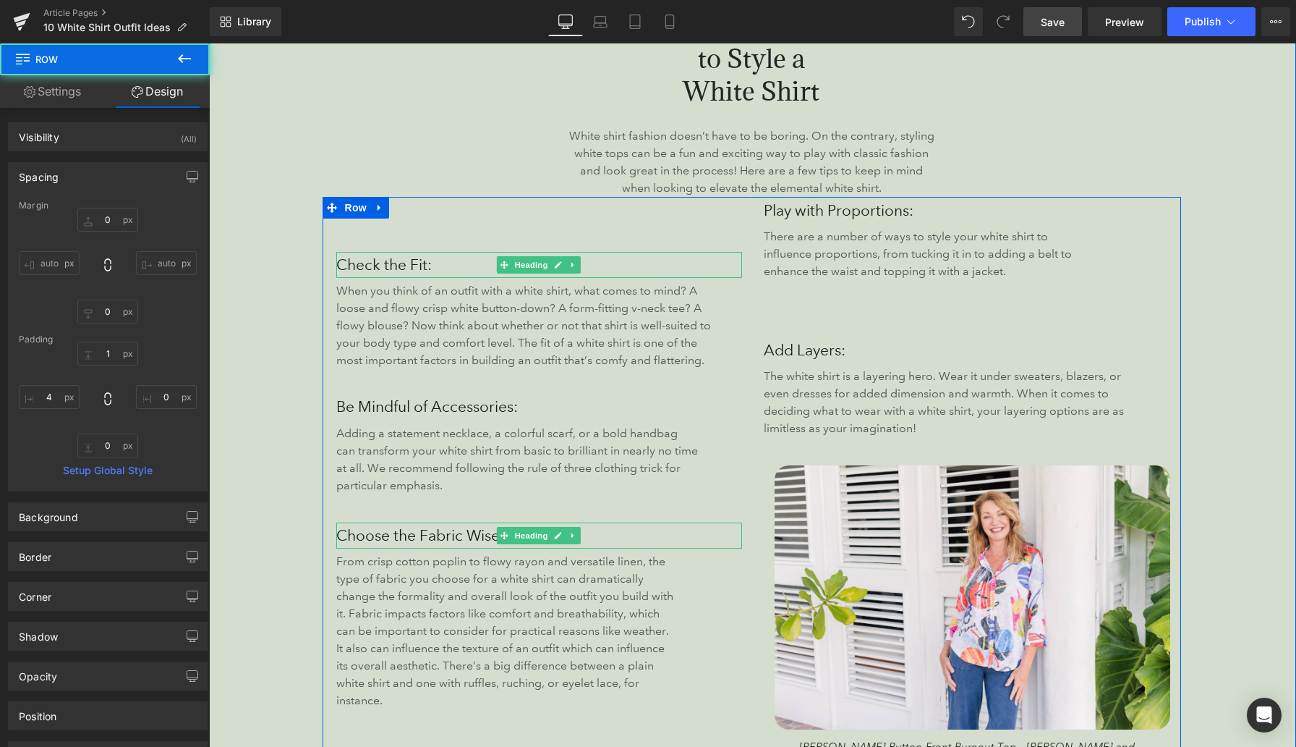
click at [373, 267] on h3 "Check the Fit:" at bounding box center [539, 265] width 407 height 26
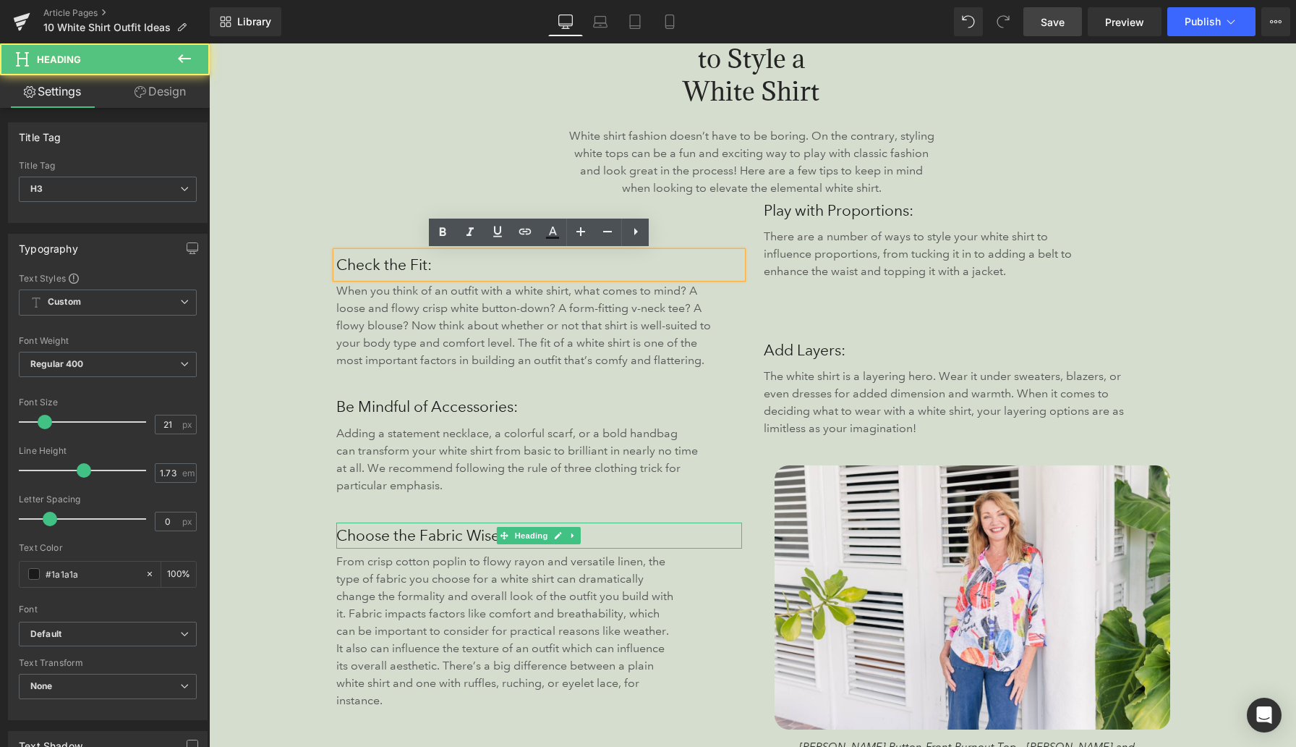
click at [281, 258] on div "Tips for How to Style a White Shirt Heading 485px 486px White shirt fashion doe…" at bounding box center [752, 387] width 1087 height 864
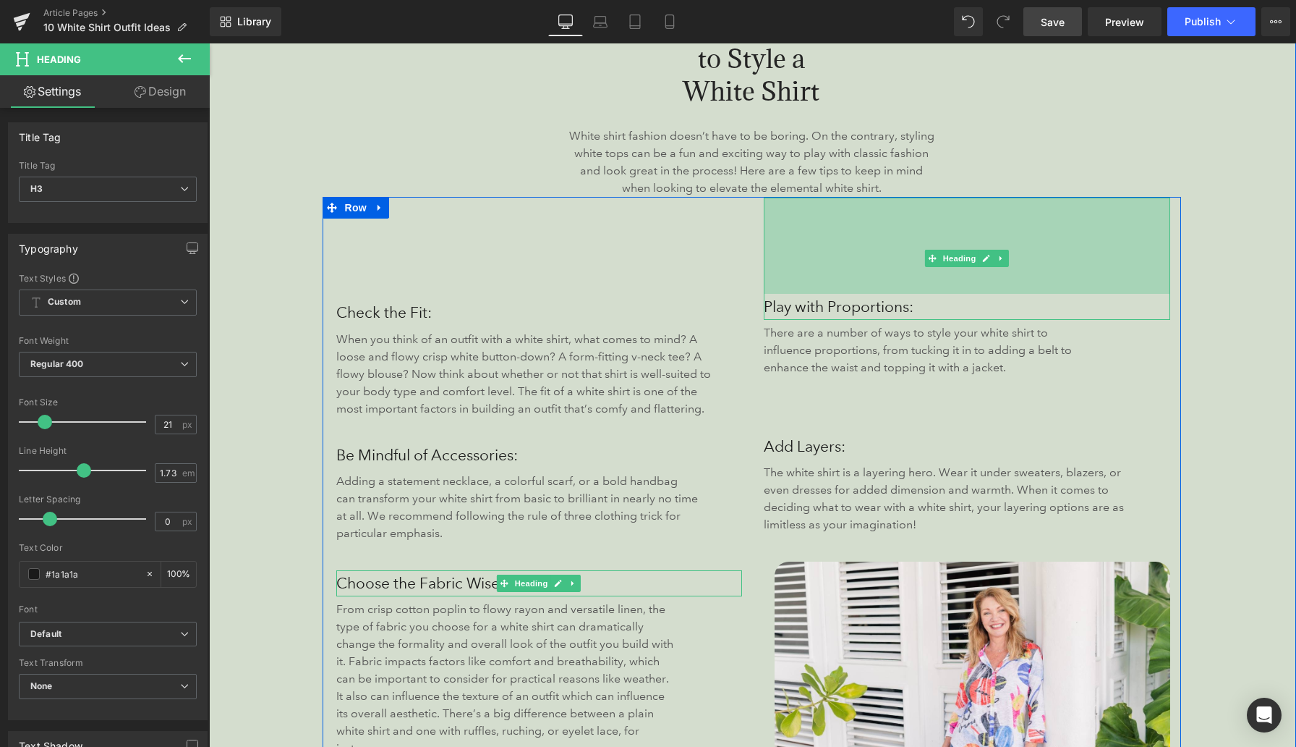
drag, startPoint x: 791, startPoint y: 199, endPoint x: 768, endPoint y: 284, distance: 87.6
click at [789, 294] on div "Play with Proportions: Heading 133px" at bounding box center [967, 258] width 407 height 122
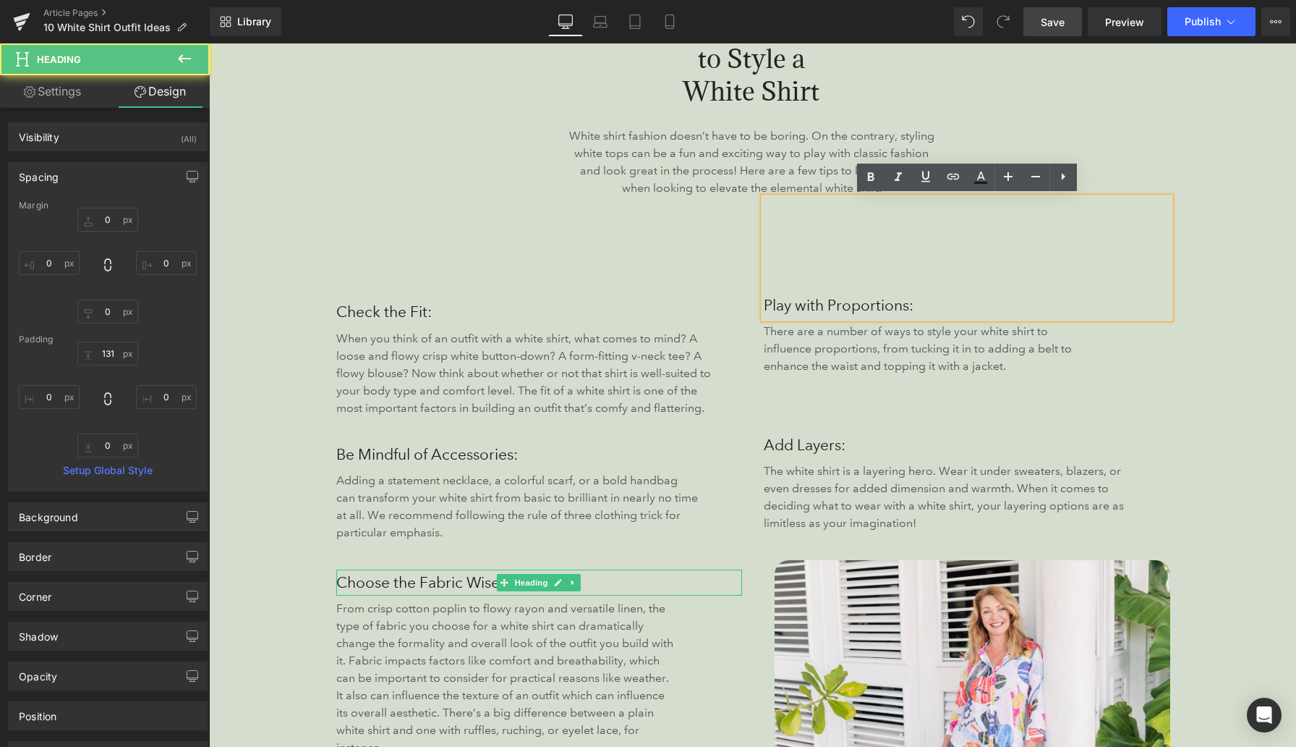
click at [616, 253] on div "Check the Fit: Heading When you think of an outfit with a white shirt, what com…" at bounding box center [540, 540] width 428 height 686
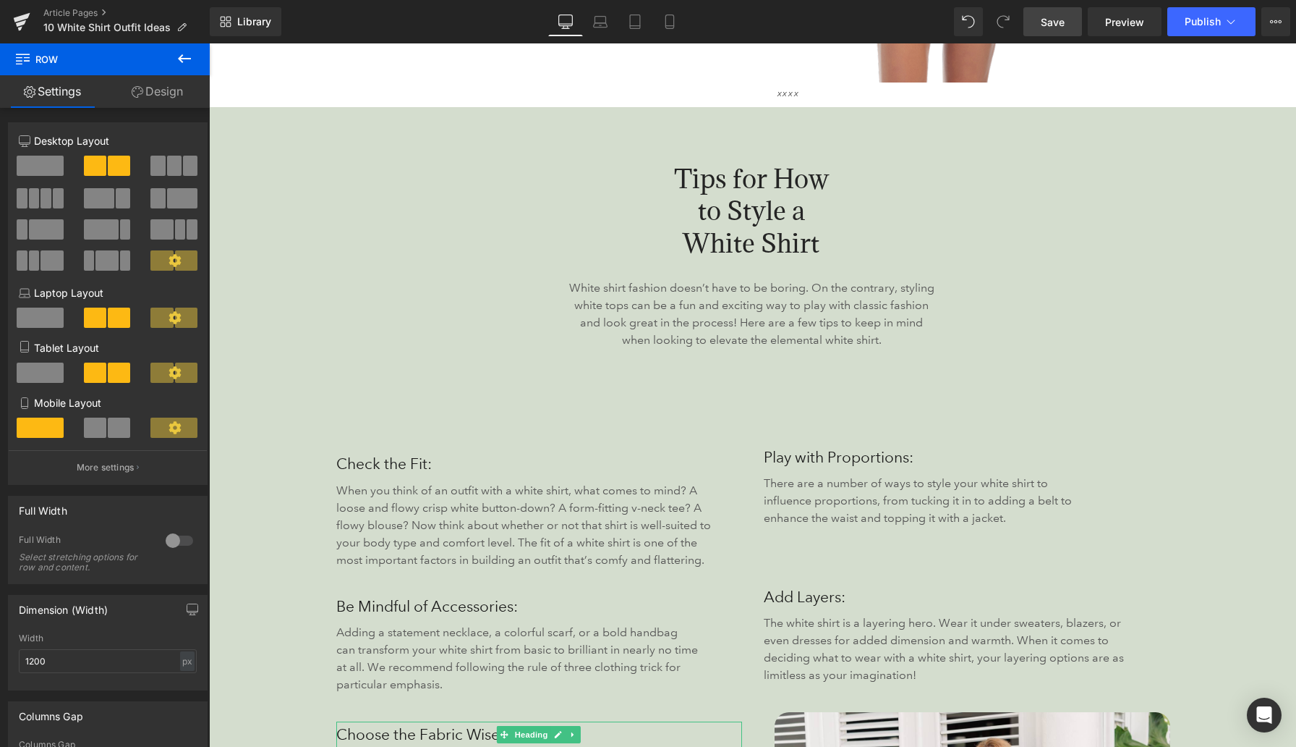
scroll to position [1767, 0]
click at [716, 291] on p "White shirt fashion doesn’t have to be boring. On the contrary, styling white t…" at bounding box center [752, 313] width 368 height 69
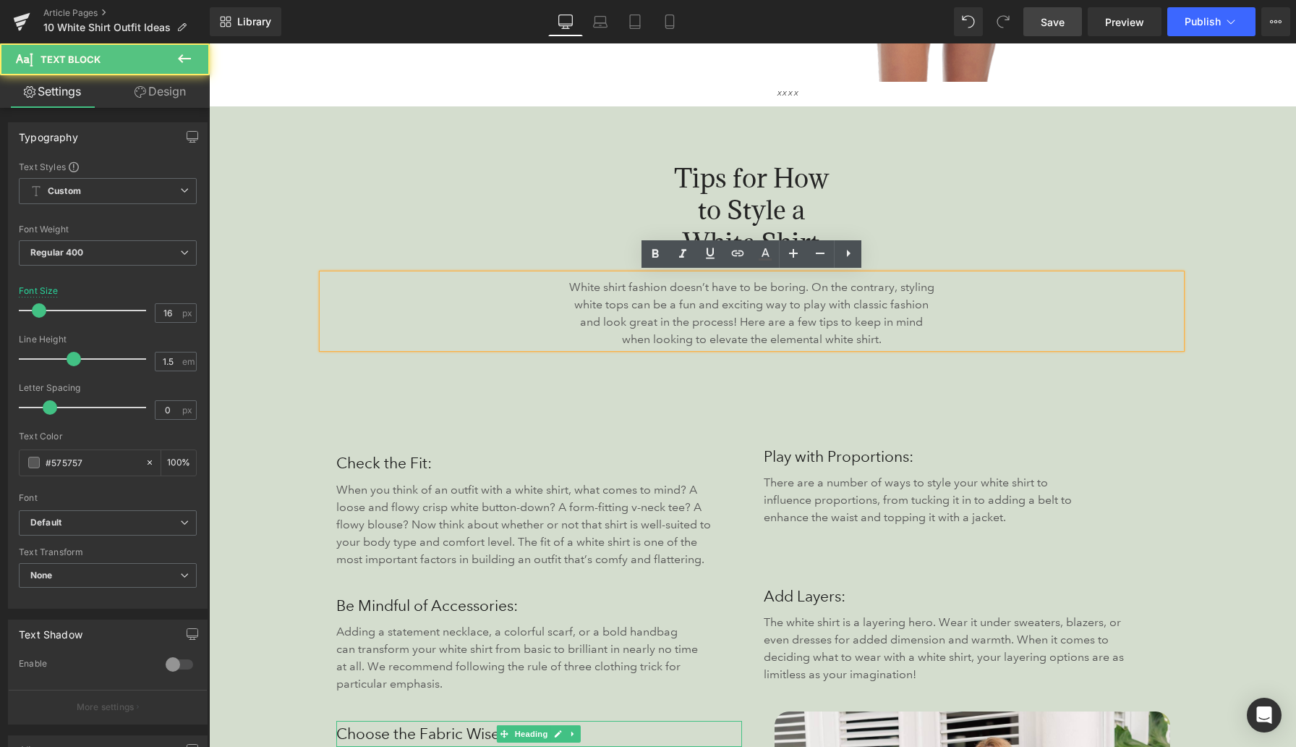
click at [209, 43] on div "485px" at bounding box center [209, 43] width 0 height 0
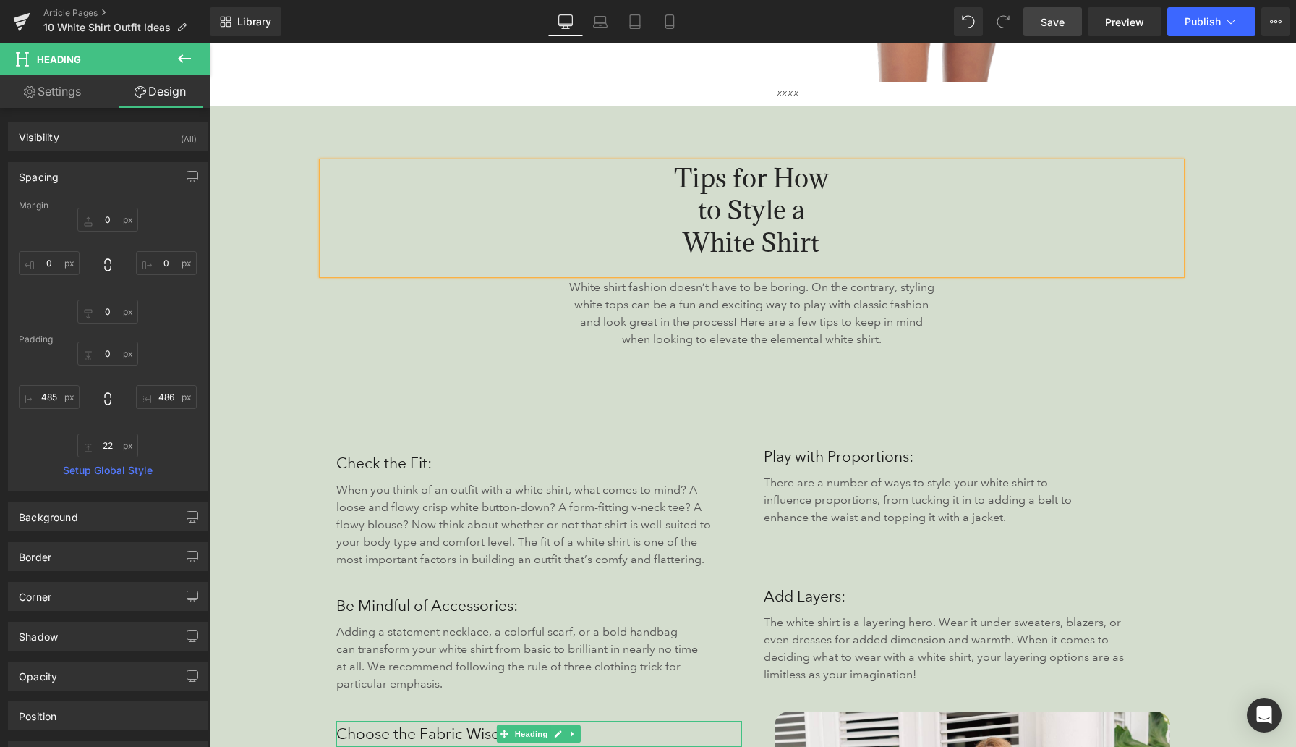
click at [1055, 22] on span "Save" at bounding box center [1053, 21] width 24 height 15
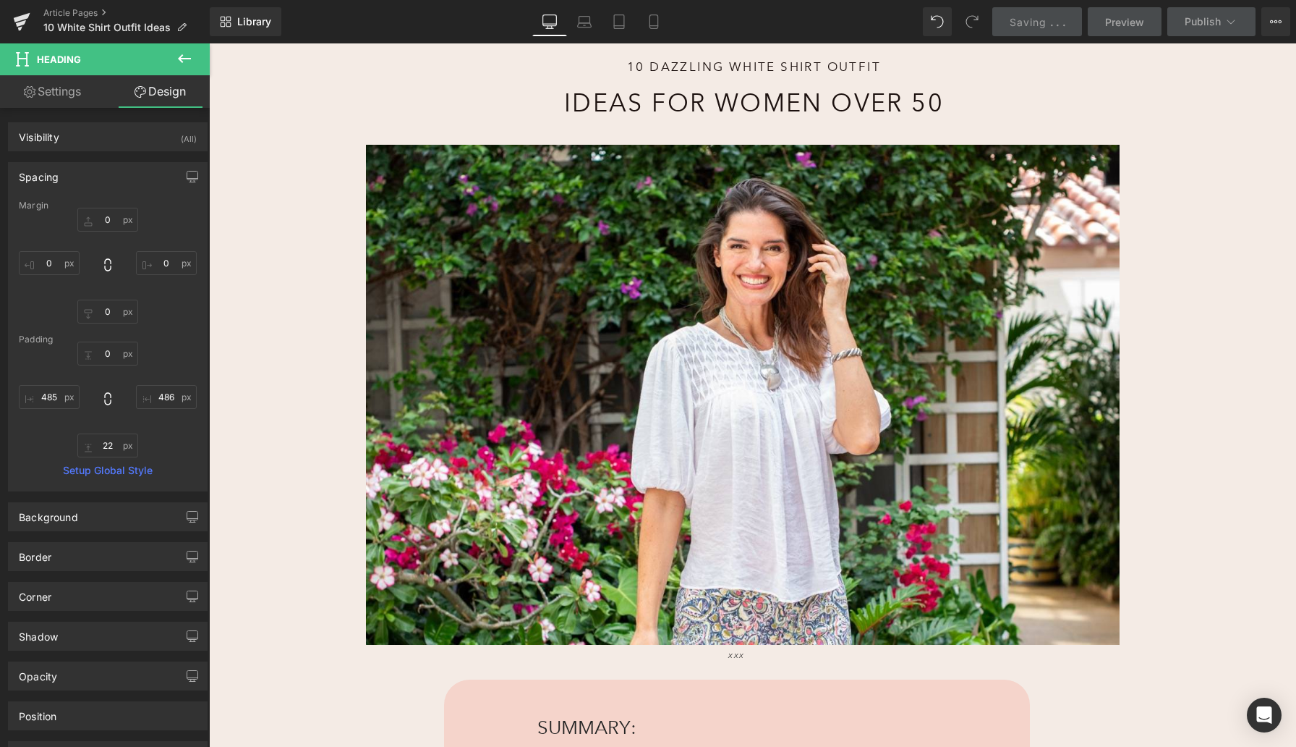
scroll to position [0, 0]
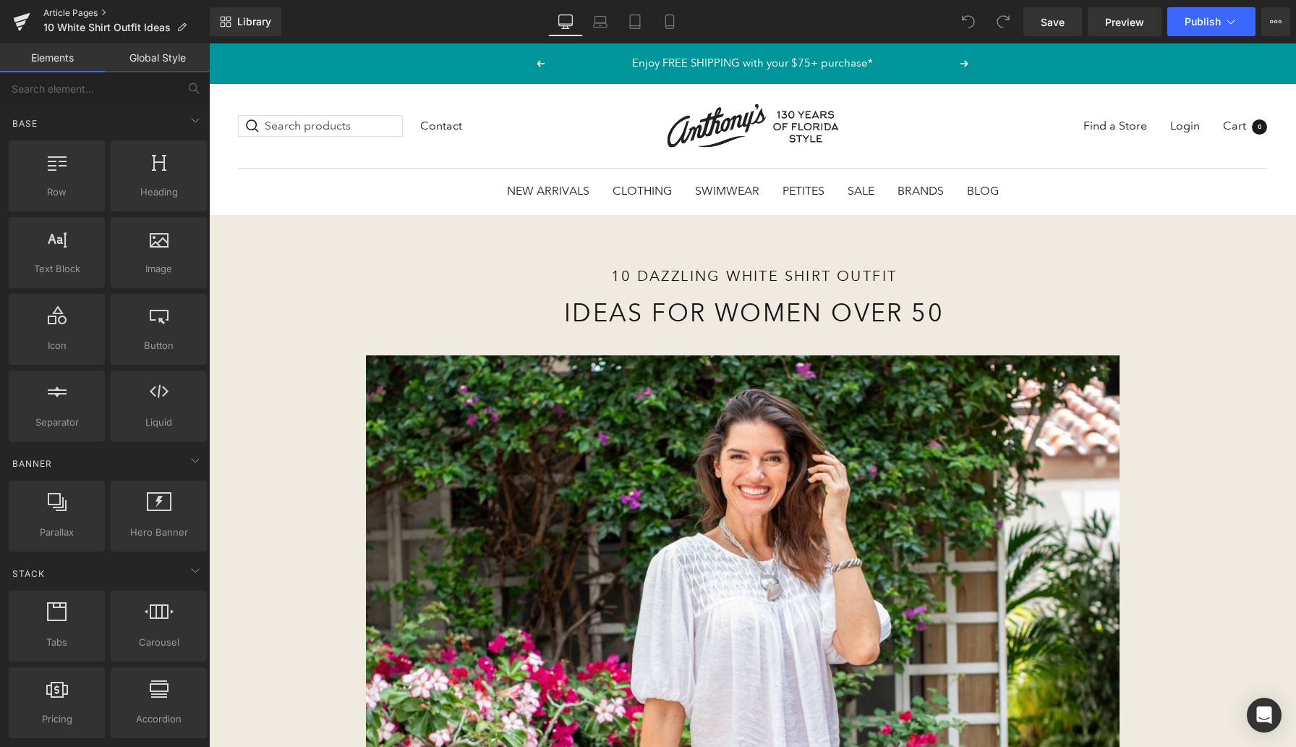
click at [70, 14] on link "Article Pages" at bounding box center [126, 13] width 166 height 12
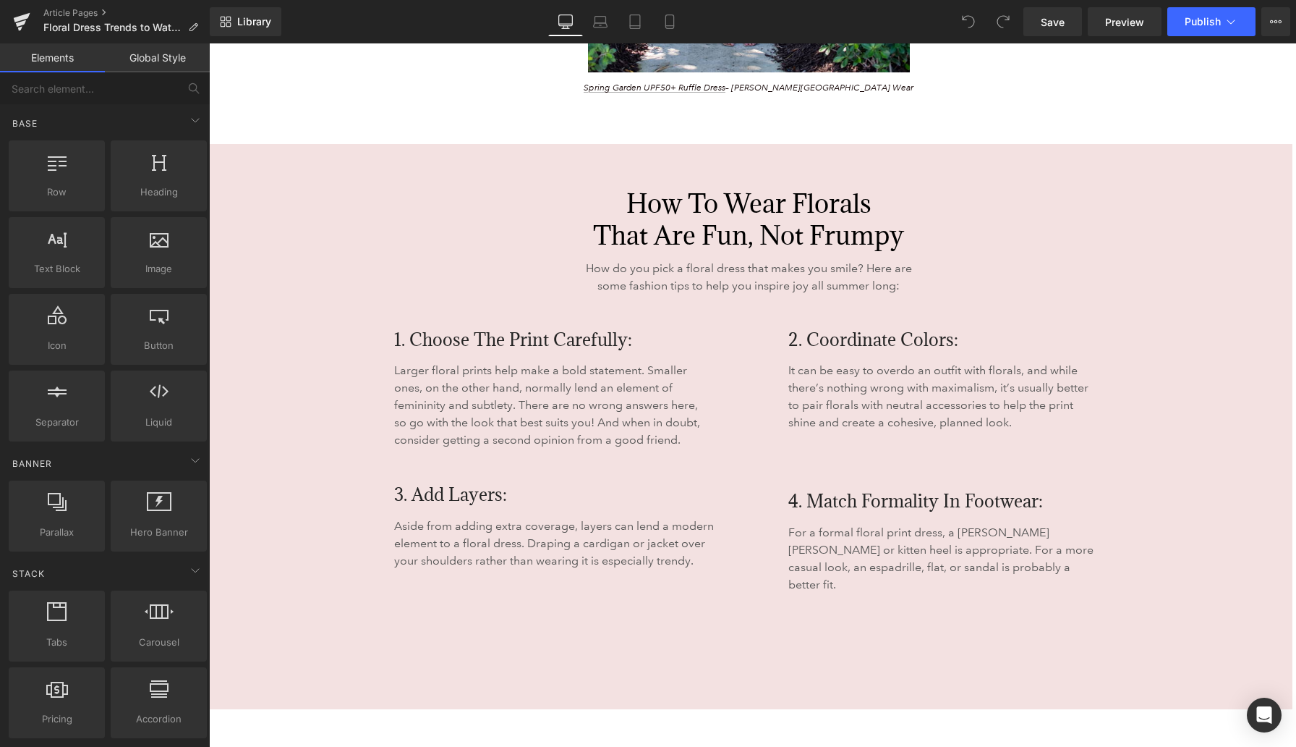
scroll to position [4492, 0]
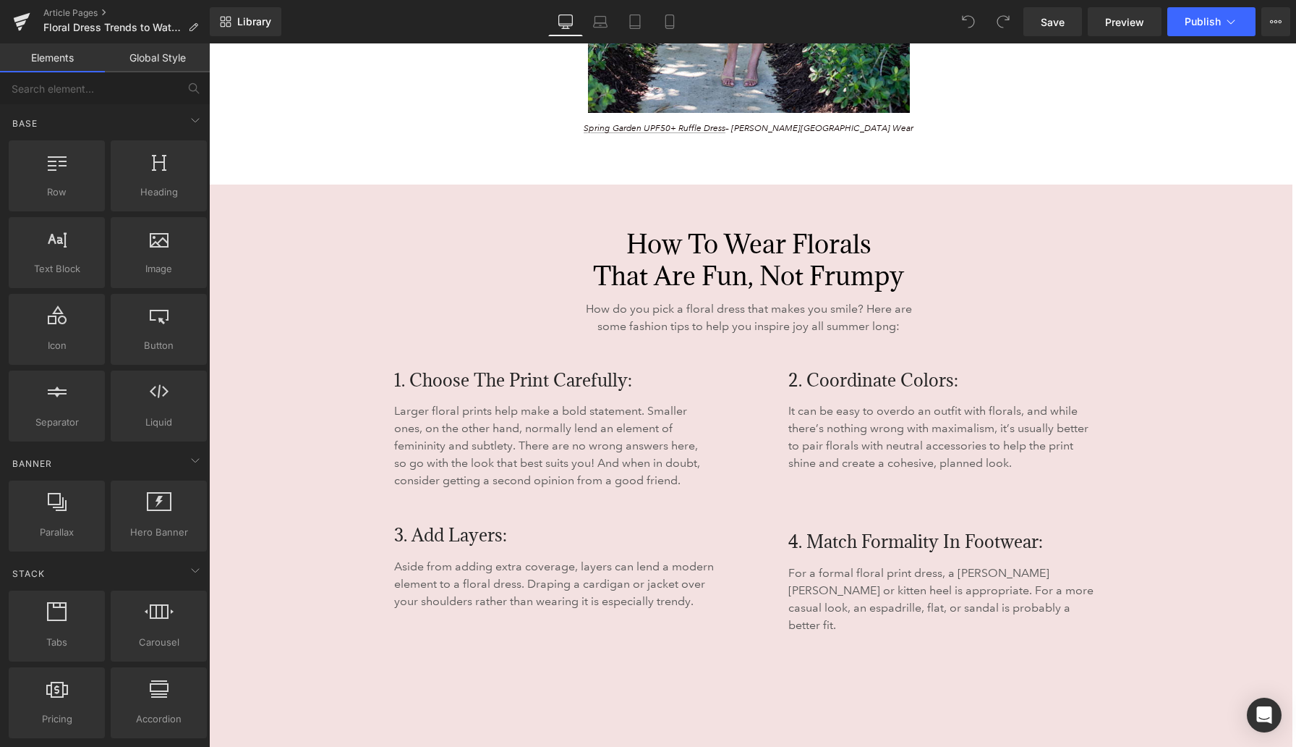
click at [276, 208] on div "How to Wear Florals That Are Fun, Not Frumpy Heading How do you pick a floral d…" at bounding box center [748, 466] width 1087 height 565
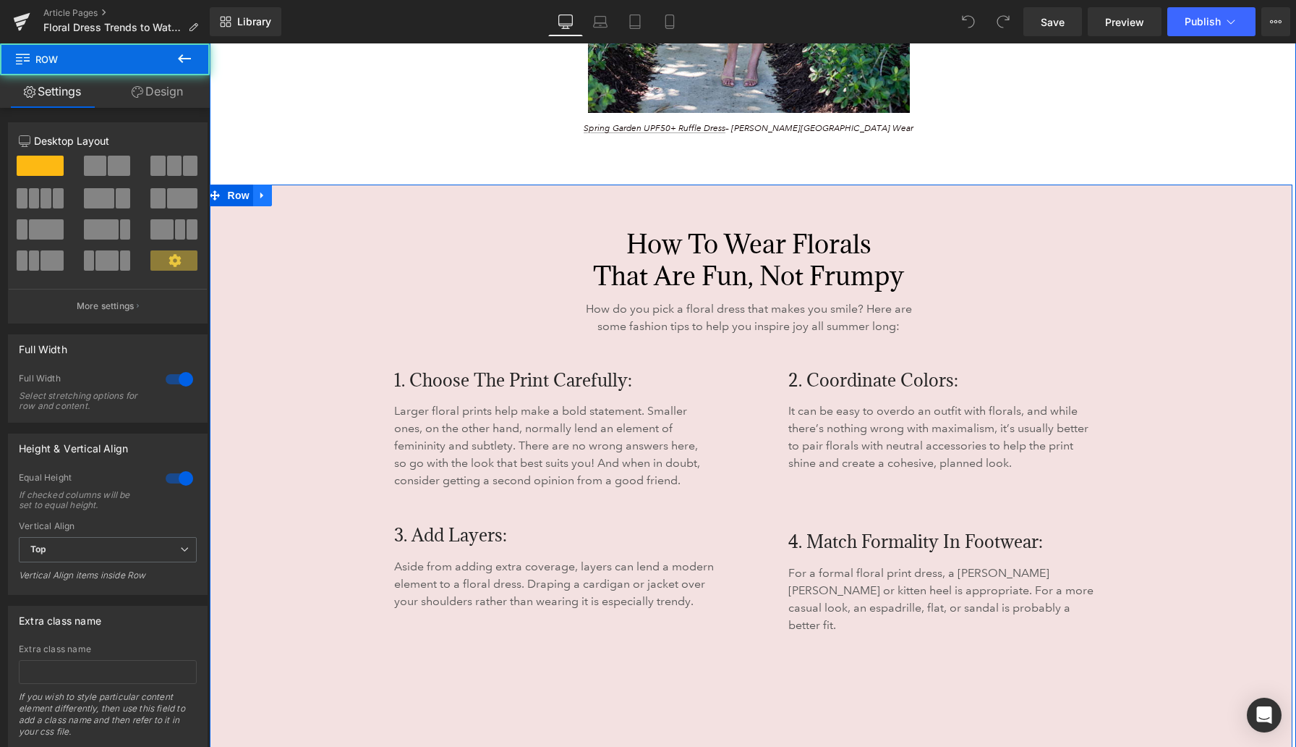
click at [265, 195] on icon at bounding box center [263, 195] width 10 height 11
click at [286, 248] on h2 "How to Wear Florals That Are Fun, Not Frumpy" at bounding box center [748, 260] width 1087 height 64
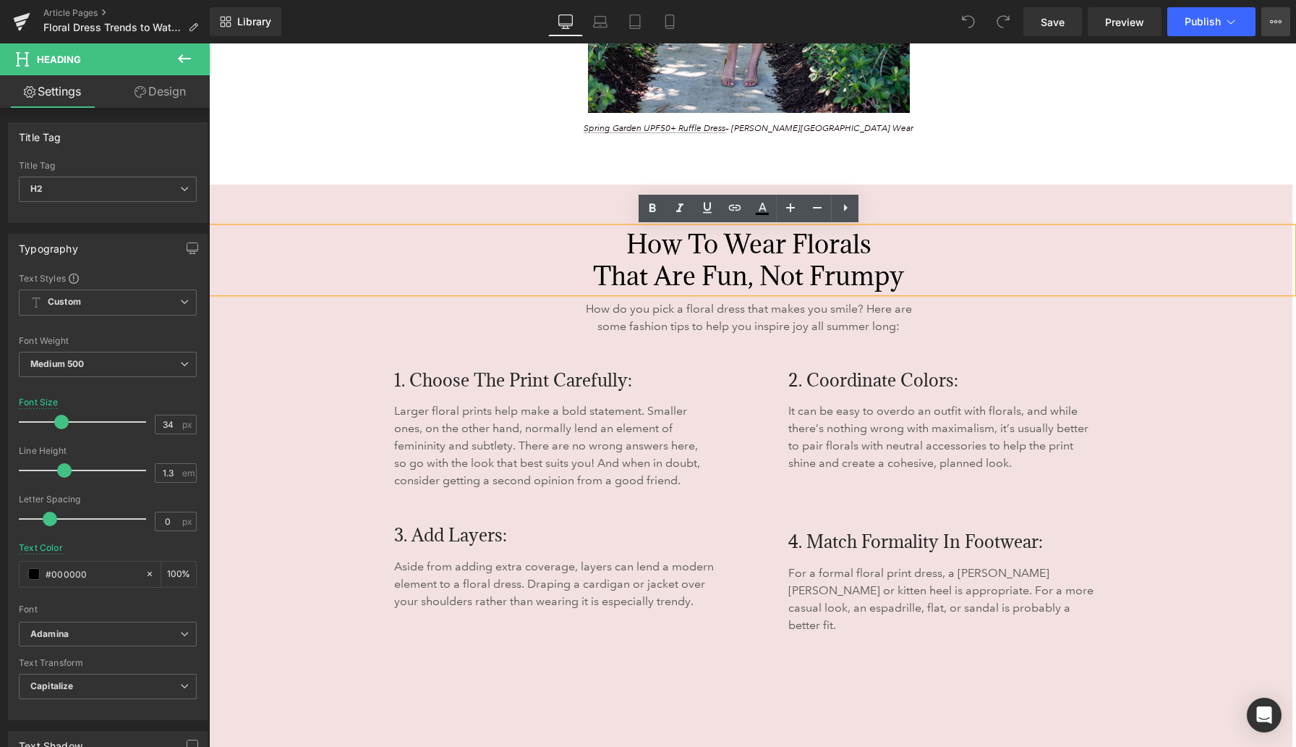
click at [1274, 25] on icon at bounding box center [1276, 22] width 12 height 12
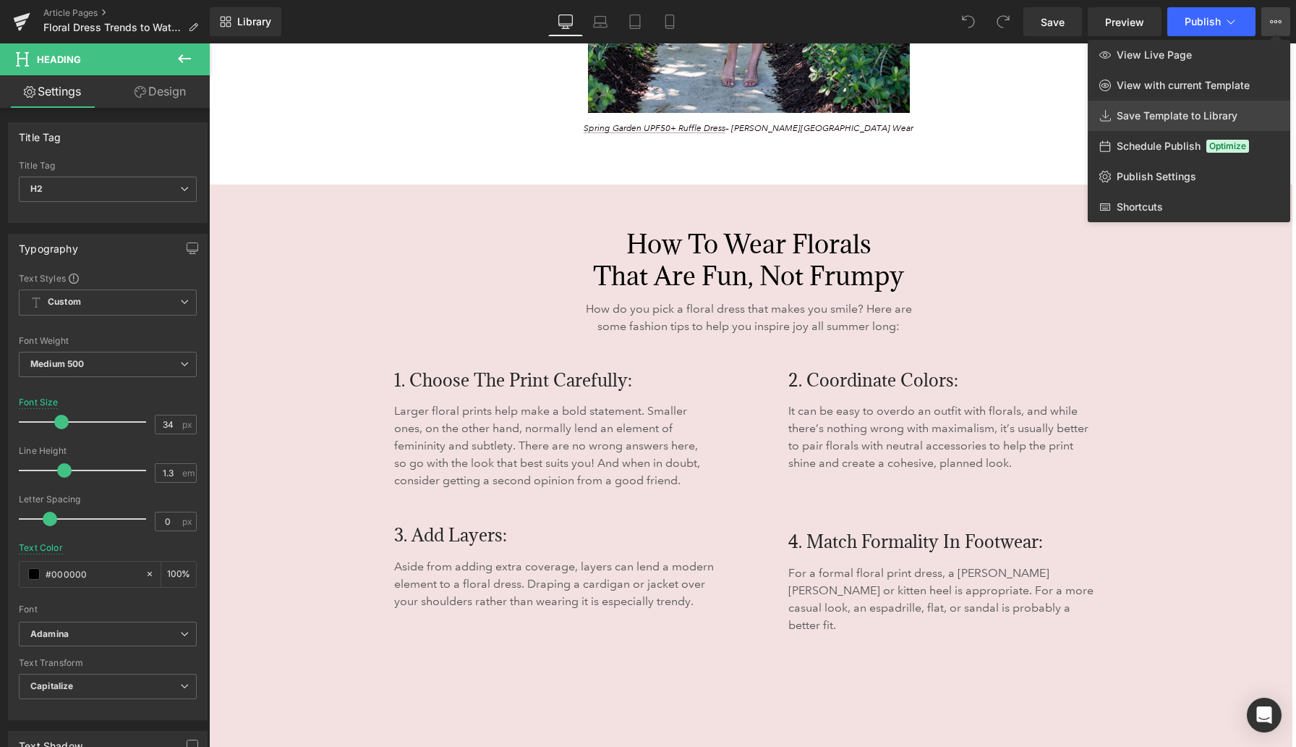
click at [1180, 111] on span "Save Template to Library" at bounding box center [1177, 115] width 121 height 13
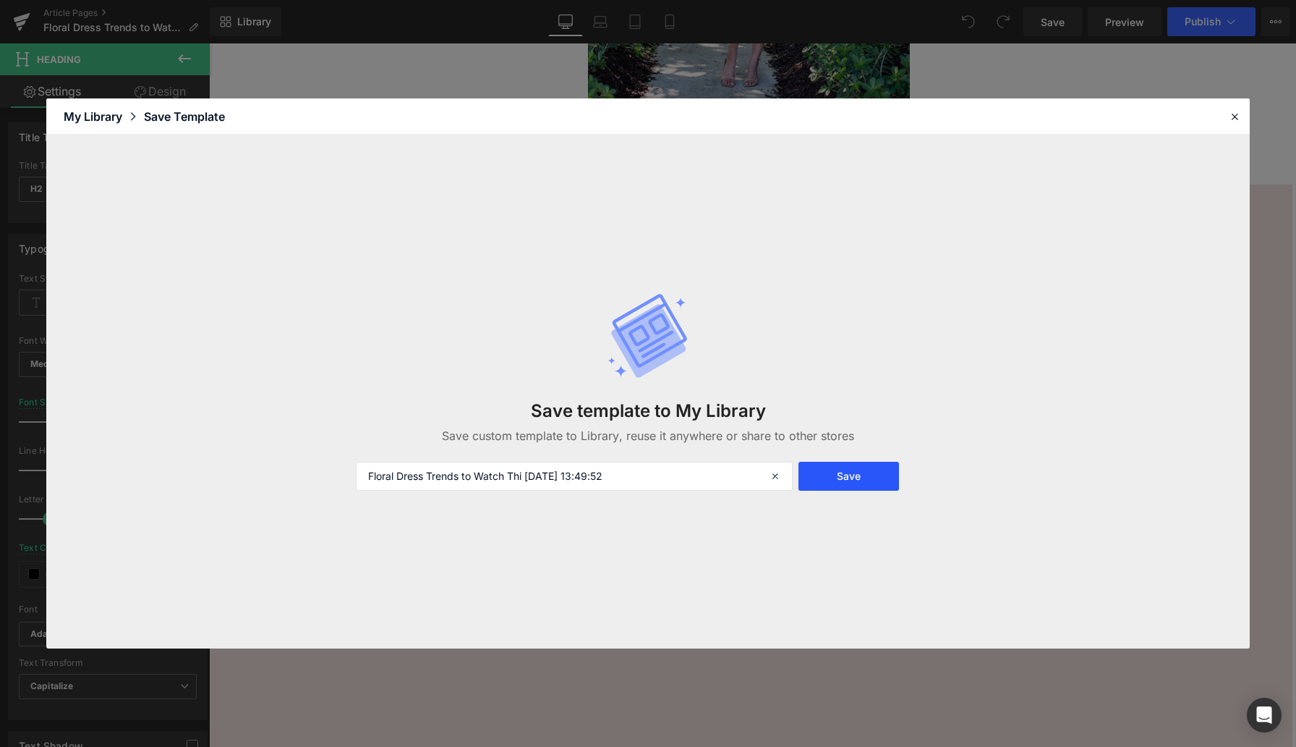
click at [866, 479] on button "Save" at bounding box center [849, 476] width 101 height 29
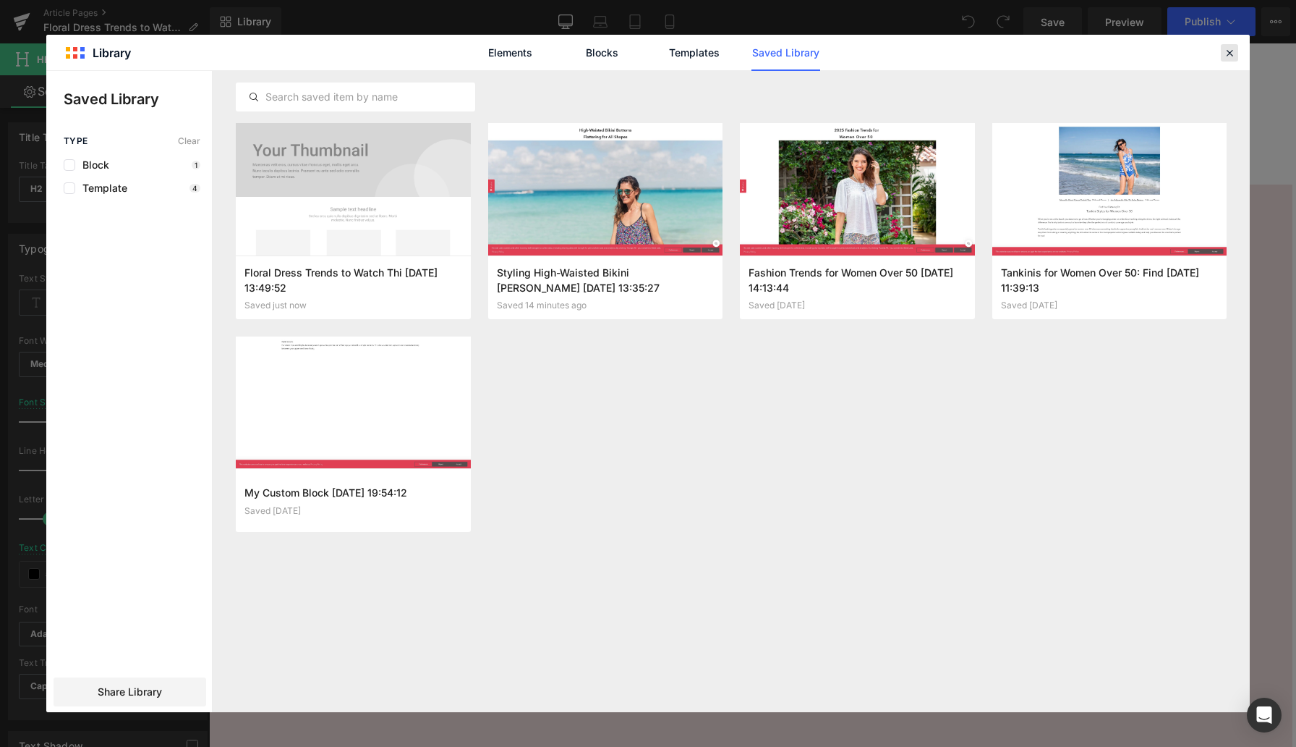
click at [1232, 53] on icon at bounding box center [1229, 52] width 13 height 13
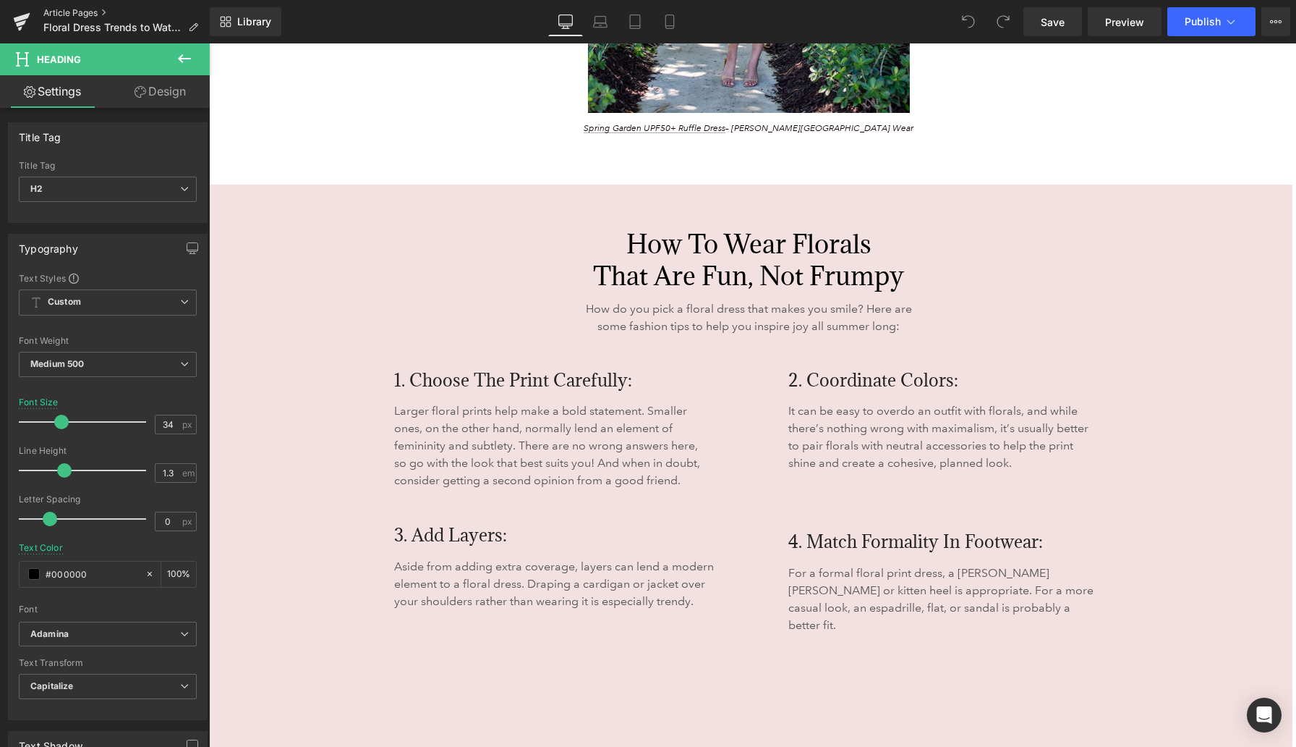
click at [88, 10] on link "Article Pages" at bounding box center [126, 13] width 166 height 12
